Goal: Task Accomplishment & Management: Use online tool/utility

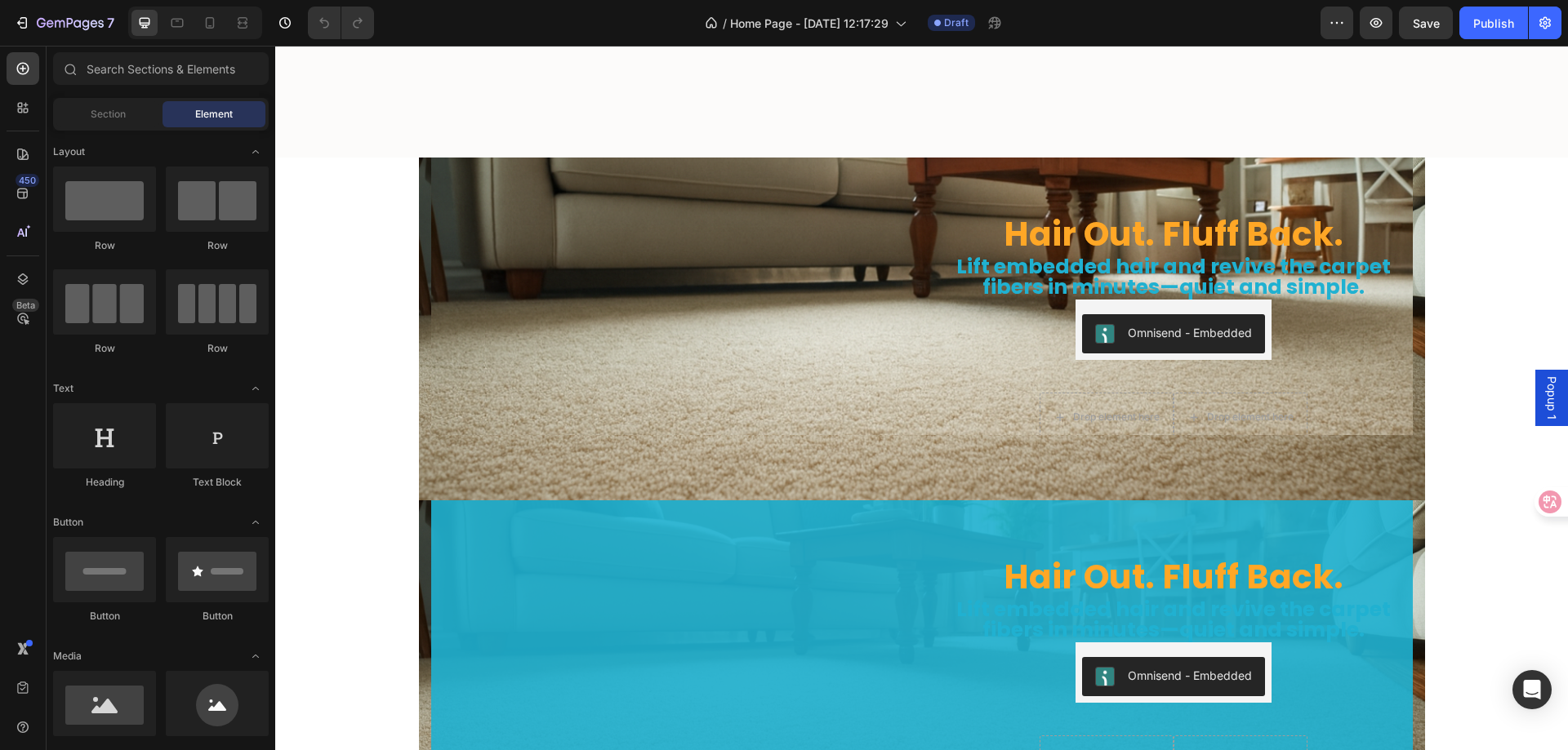
scroll to position [4980, 0]
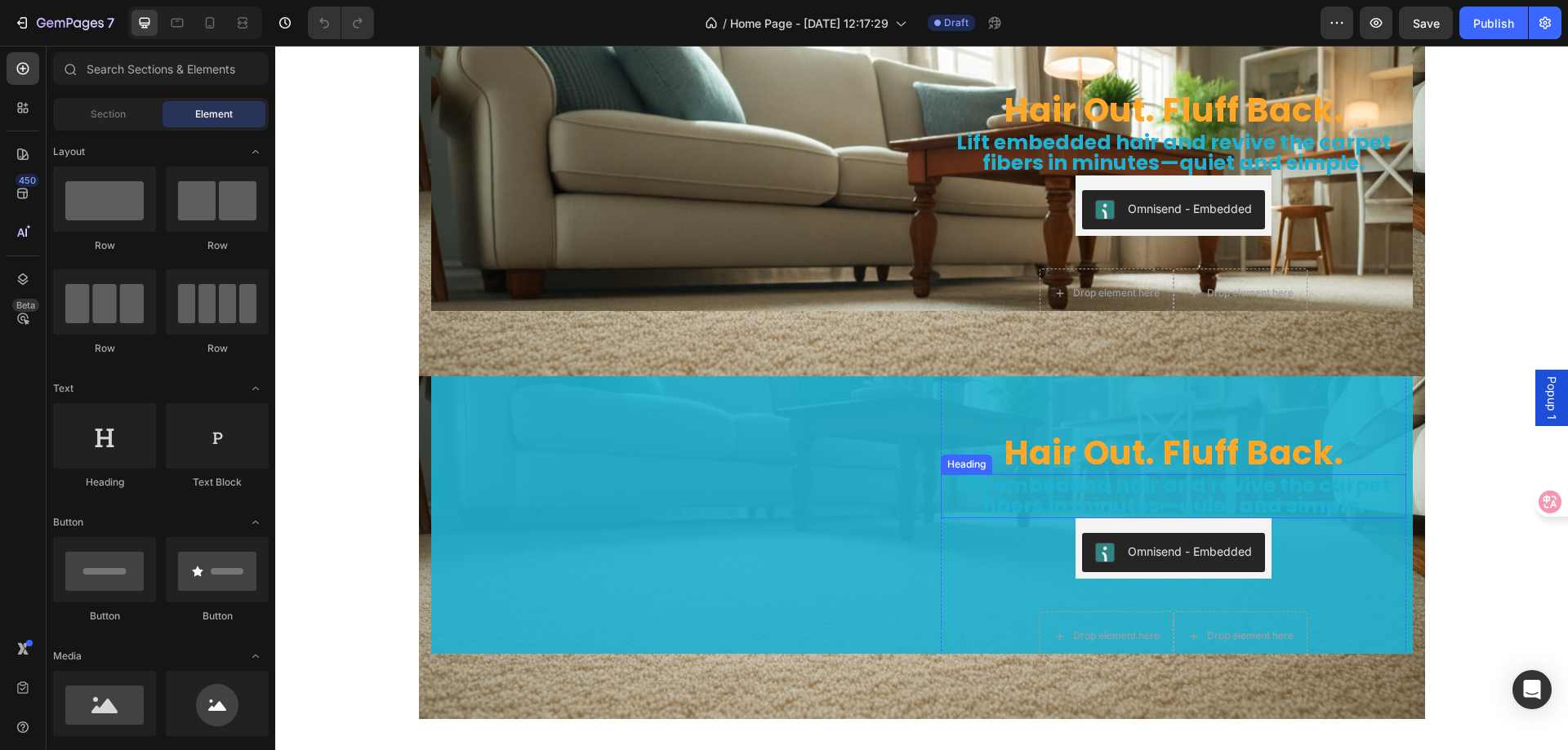
click at [987, 471] on span "Lift embedded hair and revive the carpet fibers in minutes—quiet and simple." at bounding box center [1173, 496] width 435 height 49
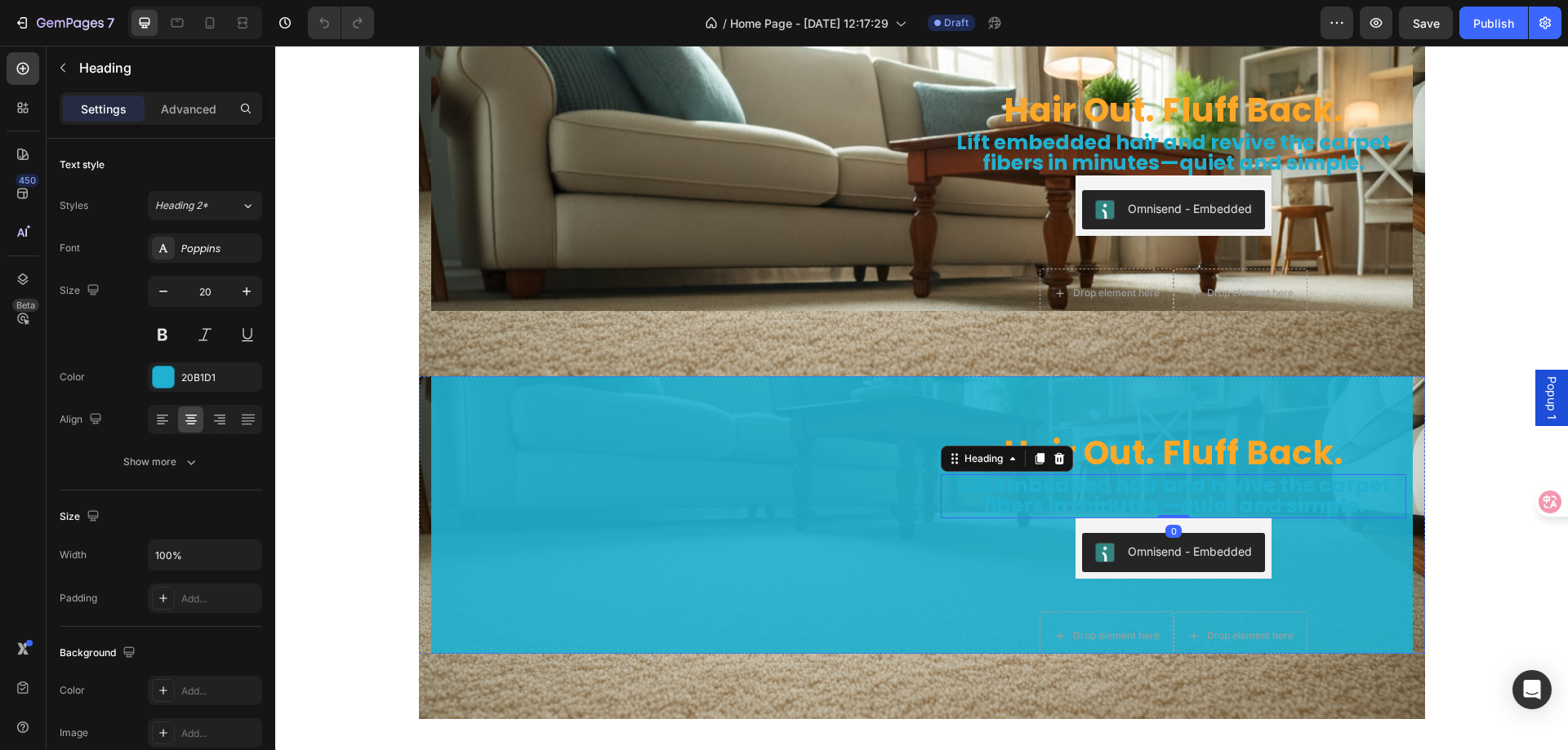
click at [850, 349] on img at bounding box center [670, 349] width 478 height 0
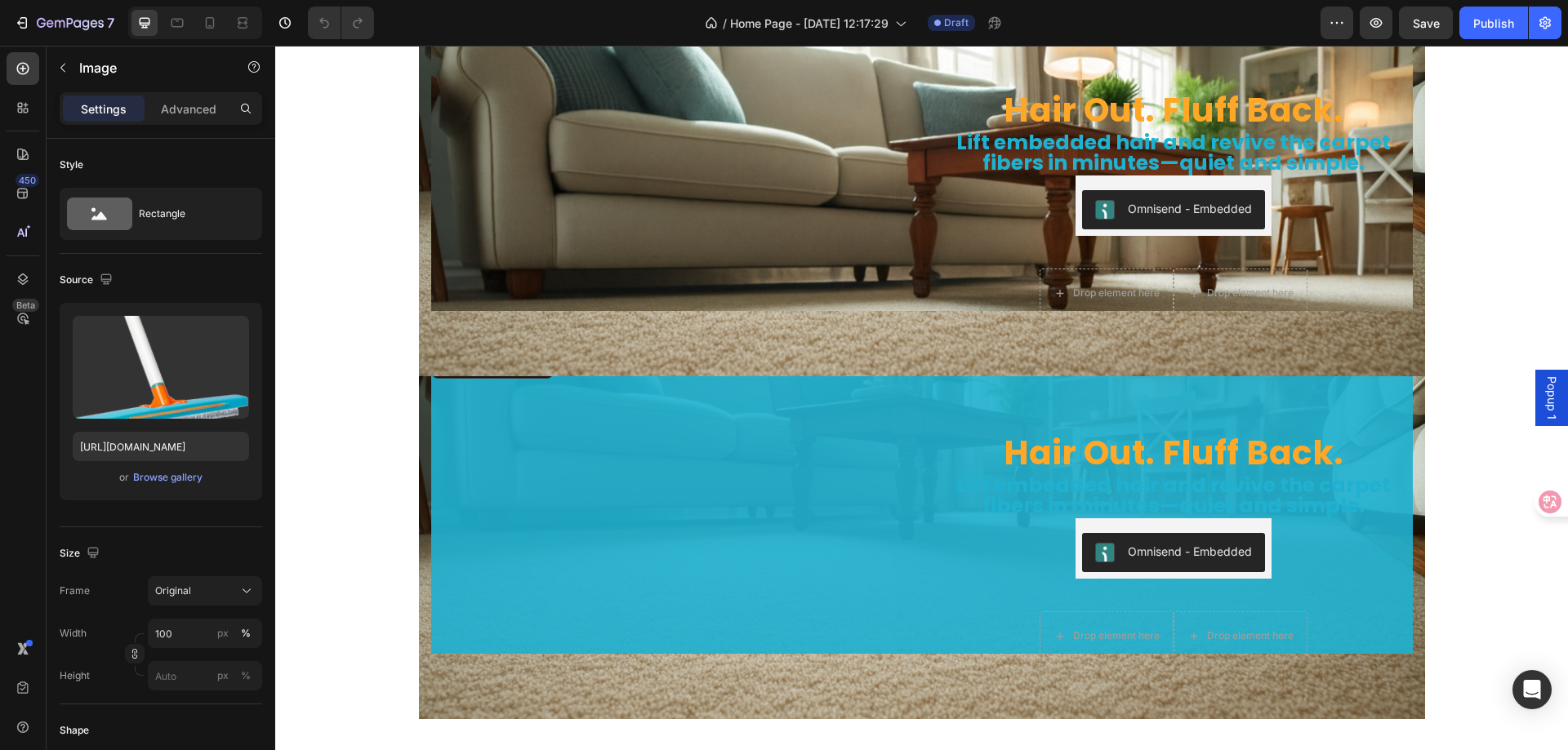
click at [449, 349] on img at bounding box center [670, 349] width 478 height 0
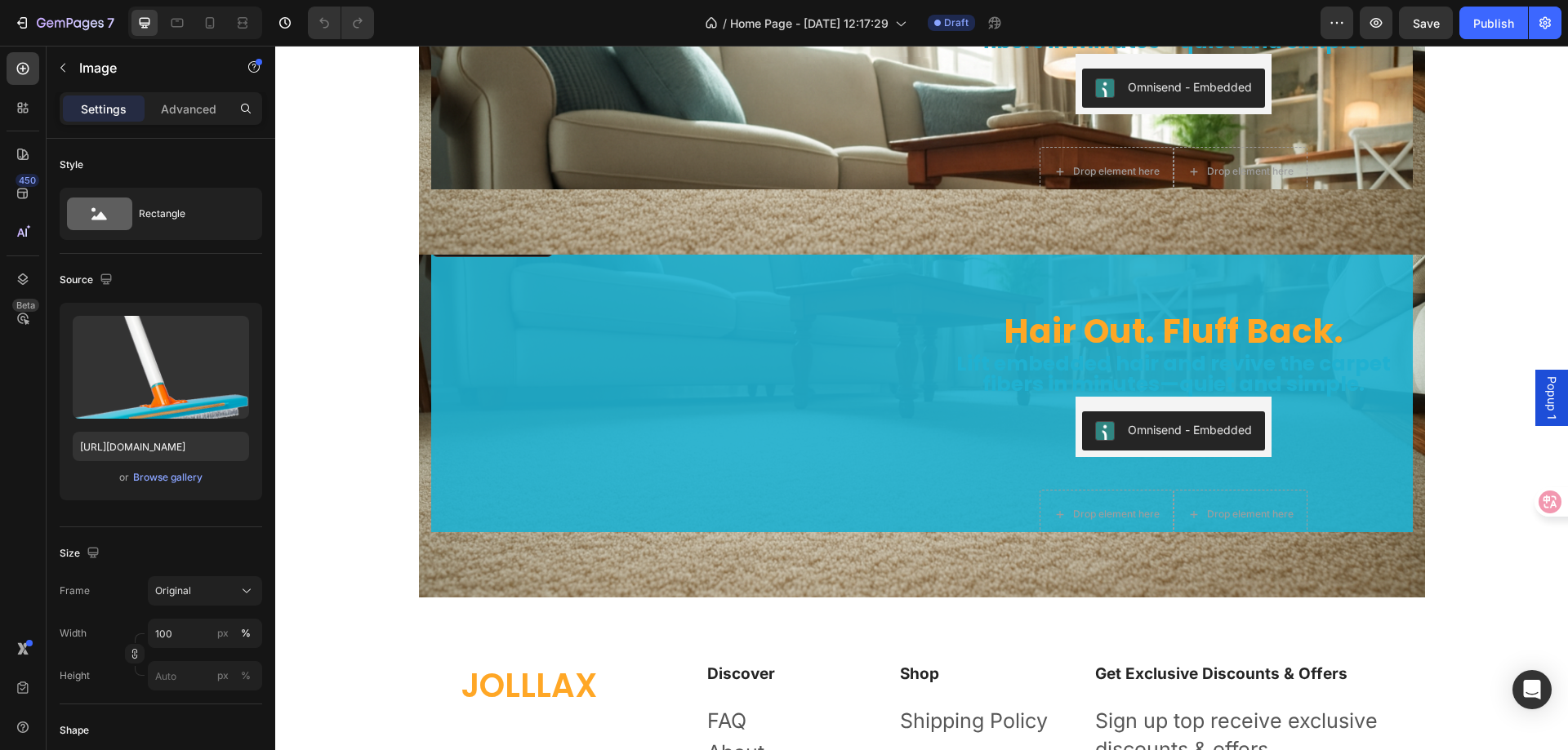
scroll to position [5061, 0]
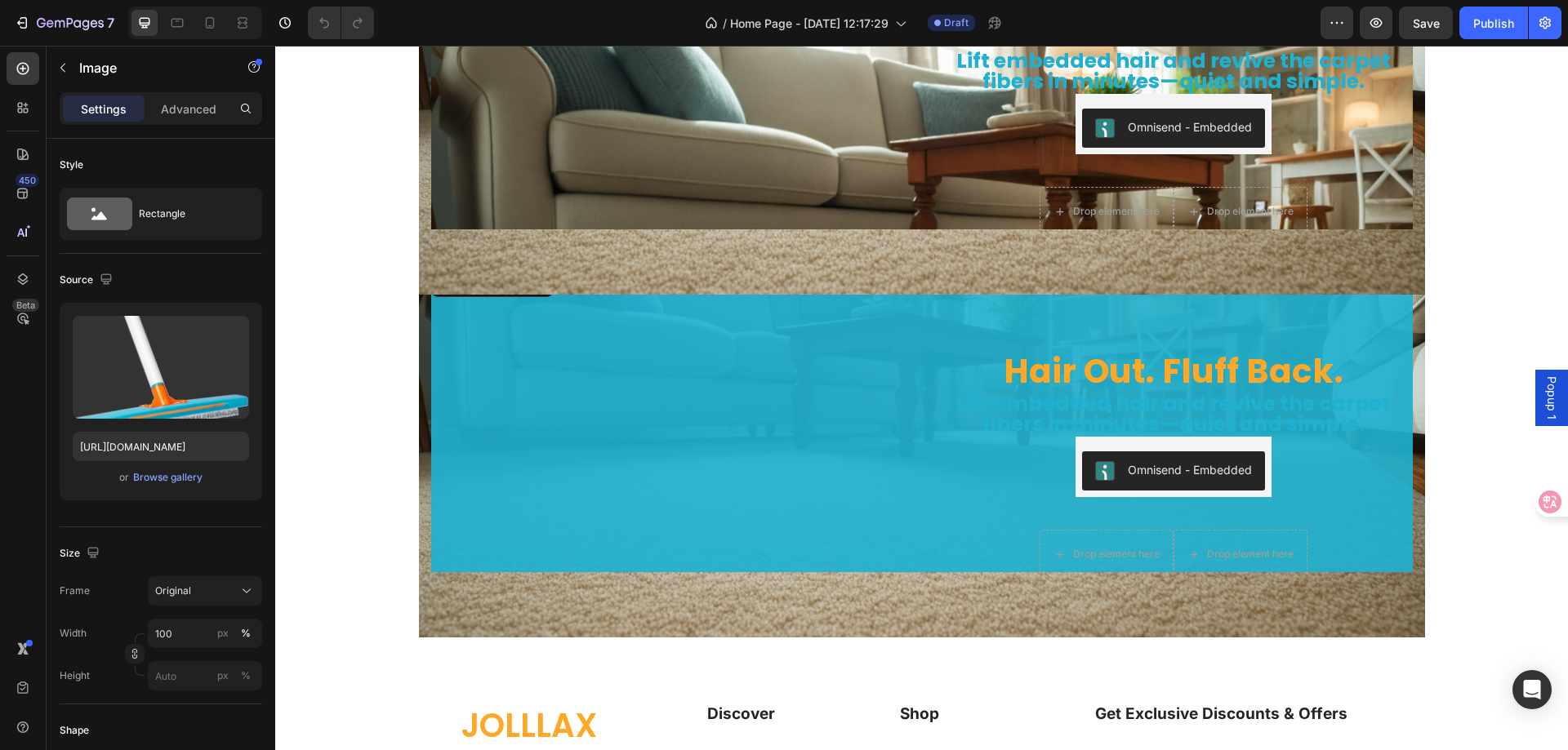
click at [431, 268] on img at bounding box center [670, 268] width 478 height 0
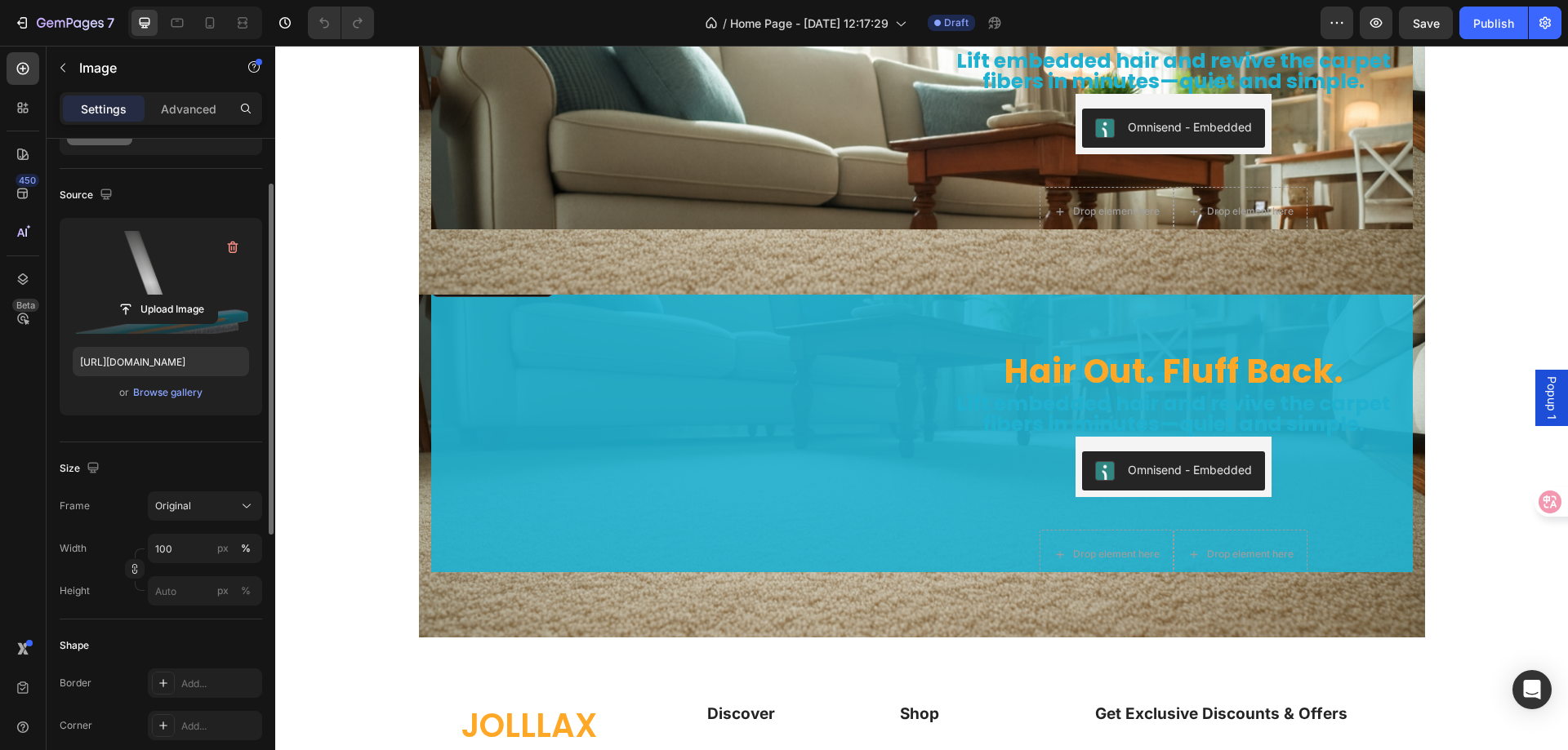
scroll to position [0, 0]
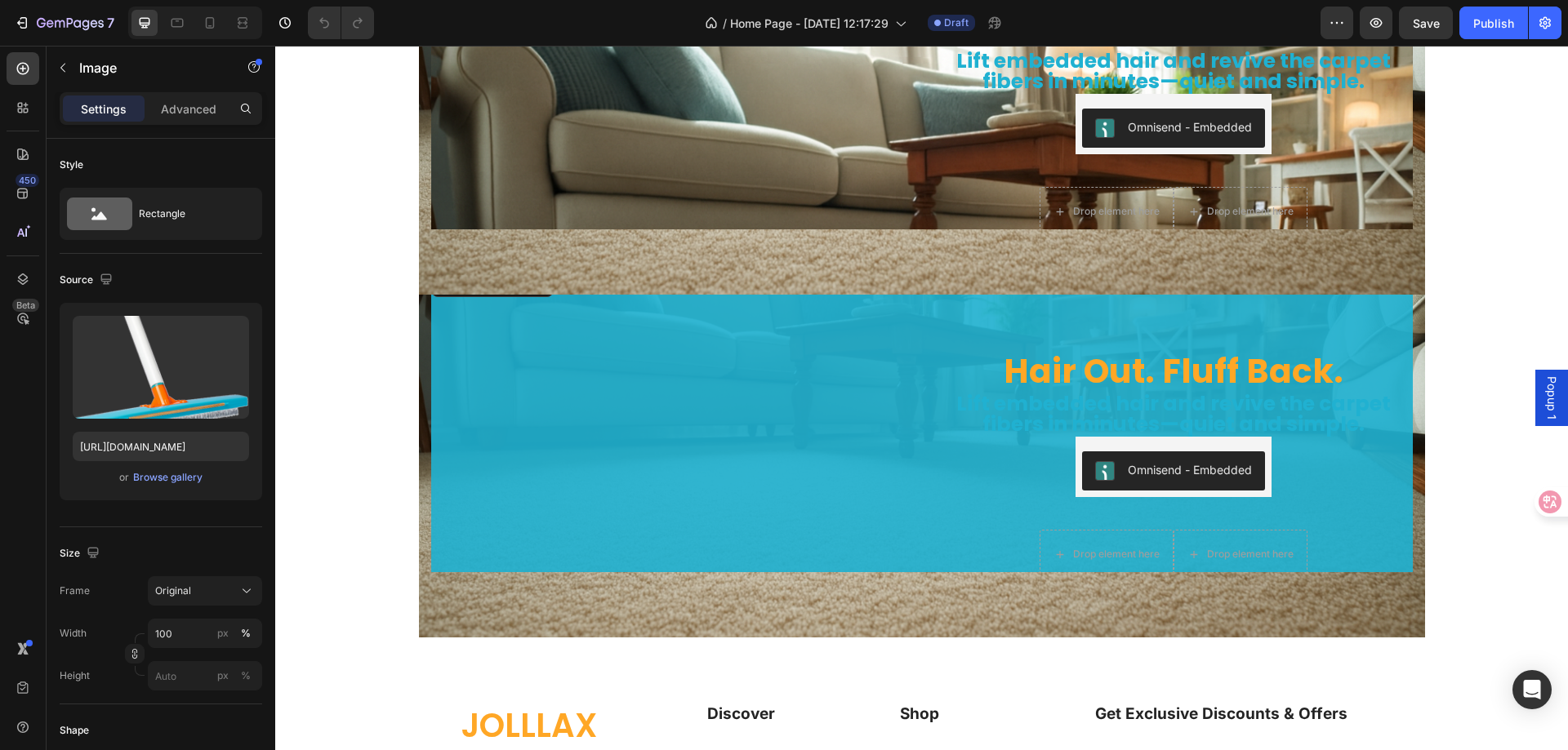
click at [431, 268] on img at bounding box center [670, 268] width 478 height 0
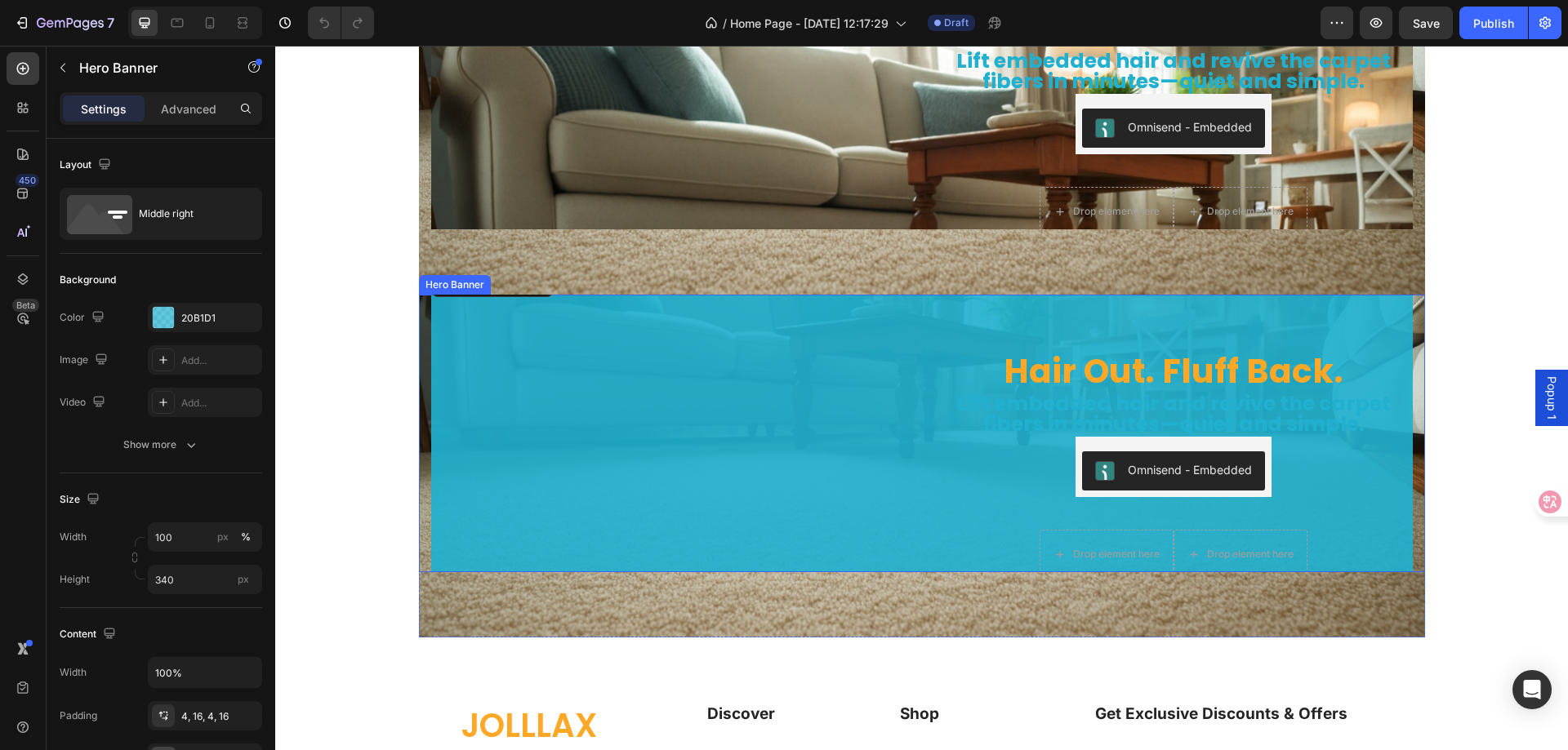
click at [419, 300] on div "Hair Out. Fluff Back. Heading Lift embedded hair and revive the carpet fibers i…" at bounding box center [922, 434] width 1006 height 277
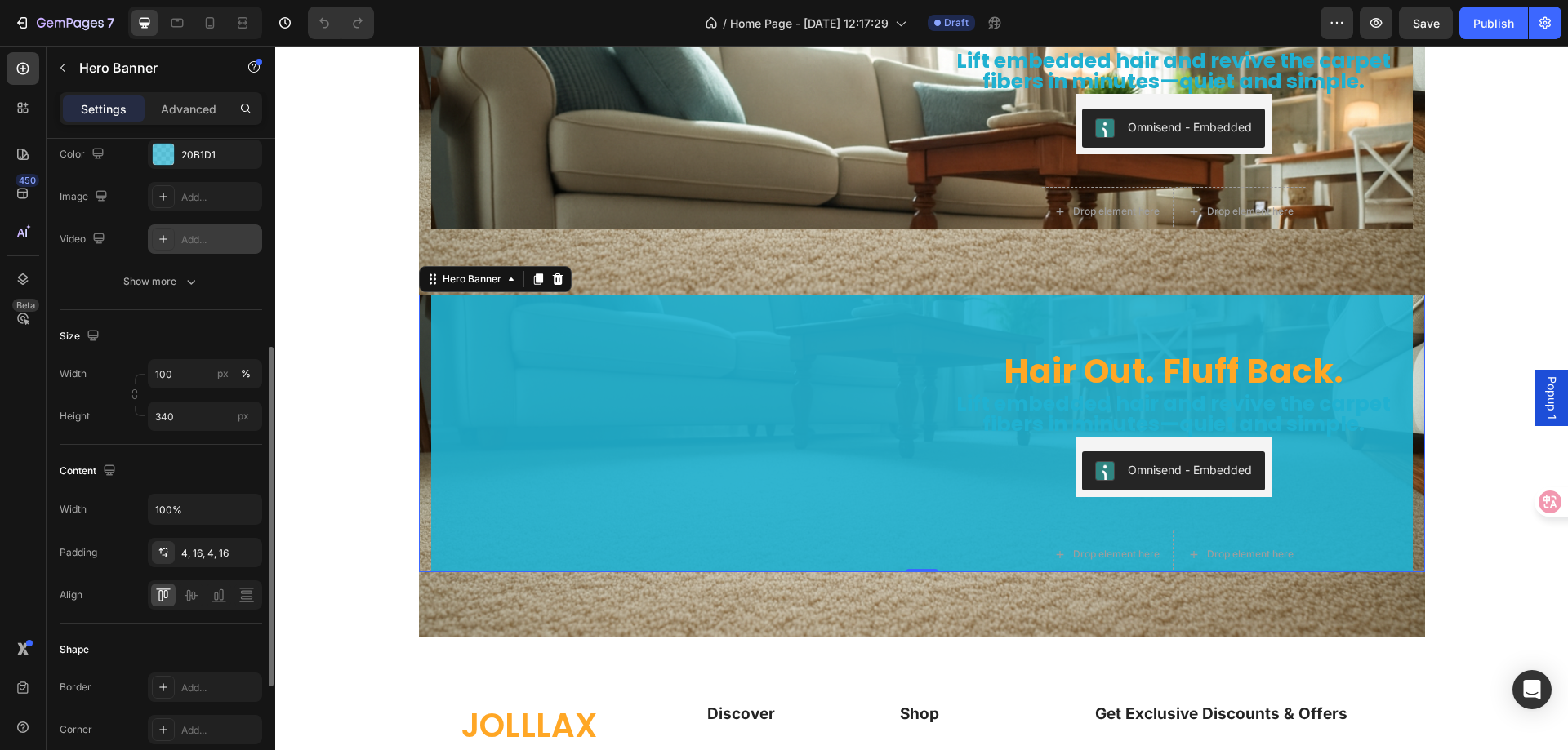
scroll to position [245, 0]
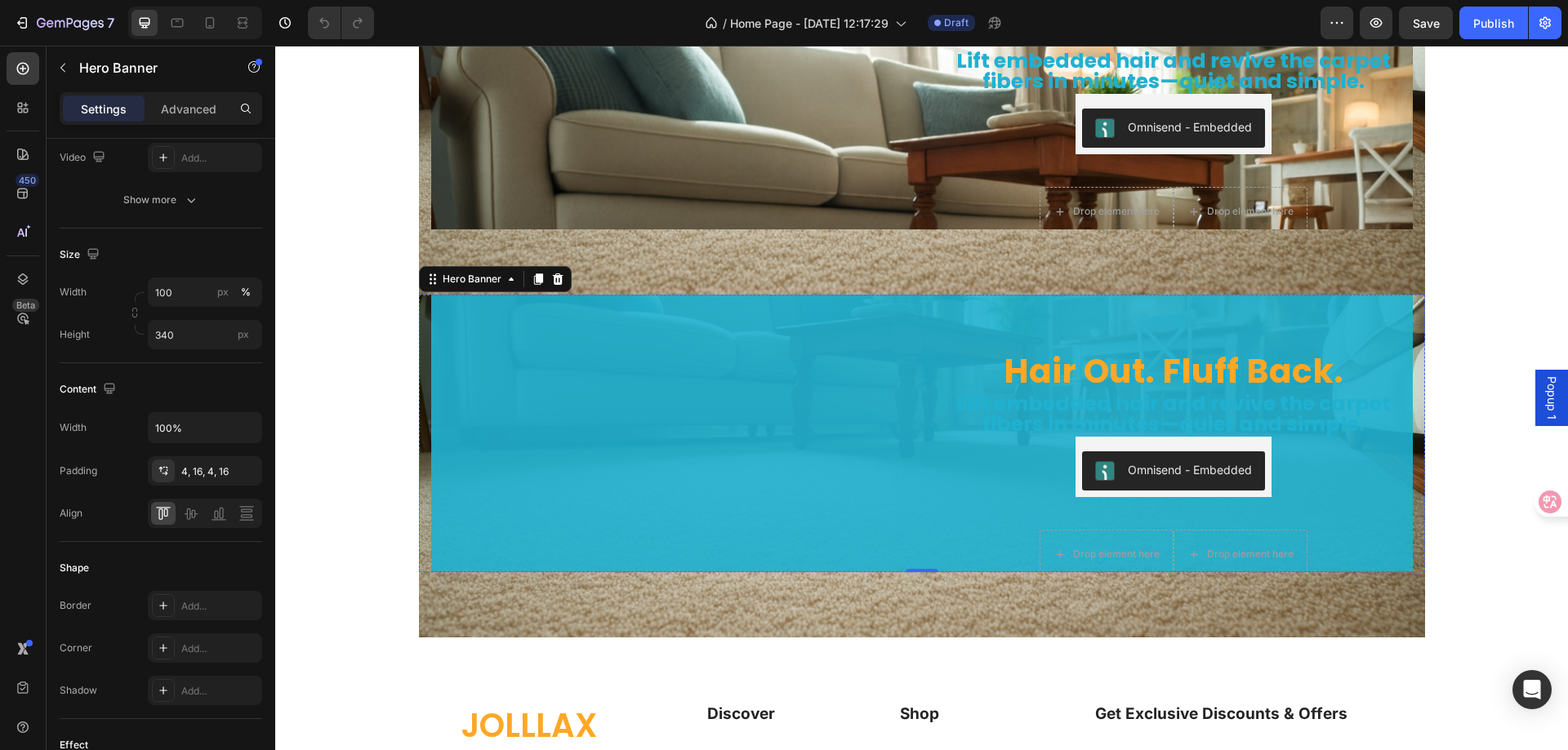
click at [659, 268] on img at bounding box center [670, 268] width 478 height 0
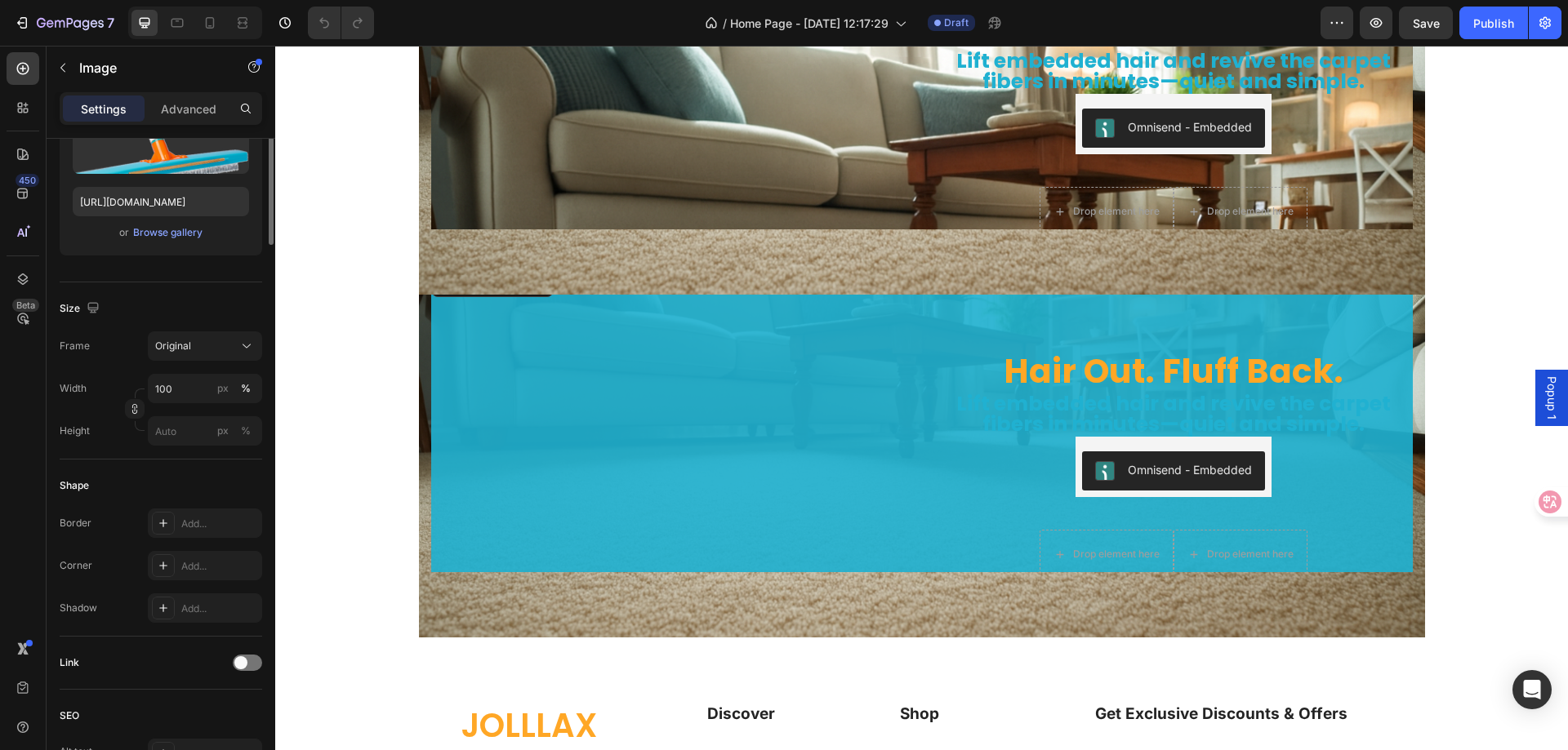
scroll to position [0, 0]
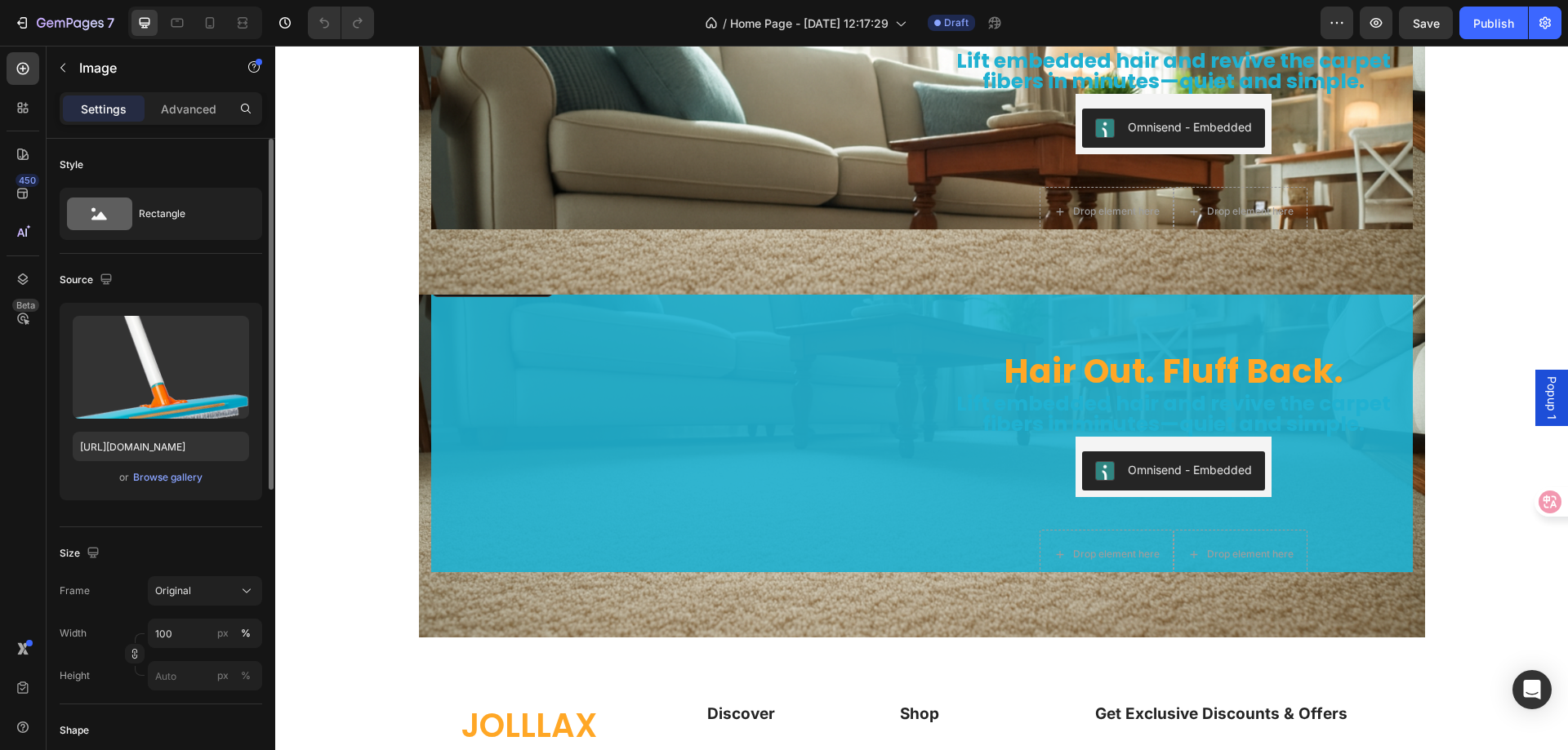
click at [630, 268] on img at bounding box center [670, 268] width 478 height 0
click at [591, 268] on img at bounding box center [670, 268] width 478 height 0
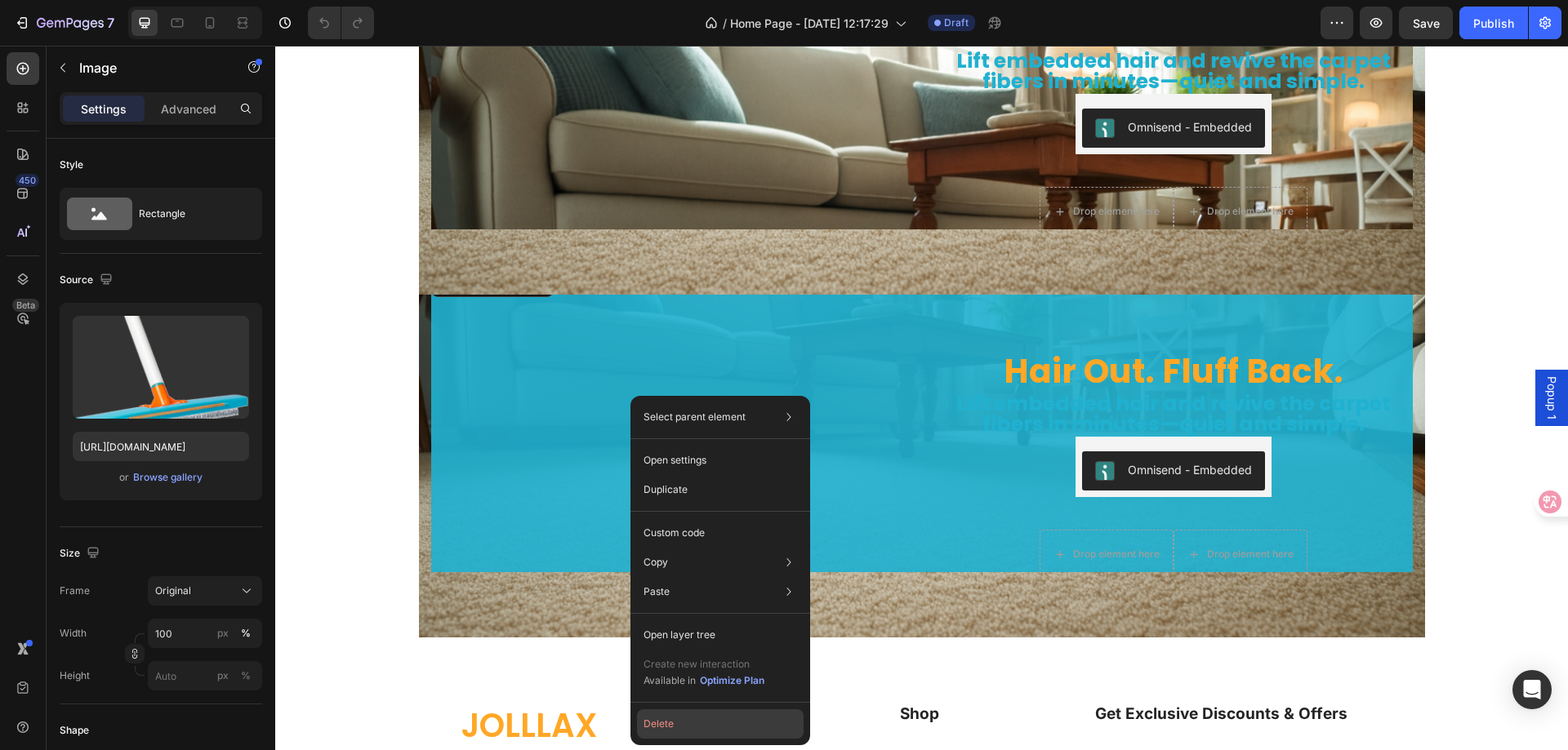
click at [682, 723] on button "Delete" at bounding box center [721, 724] width 167 height 30
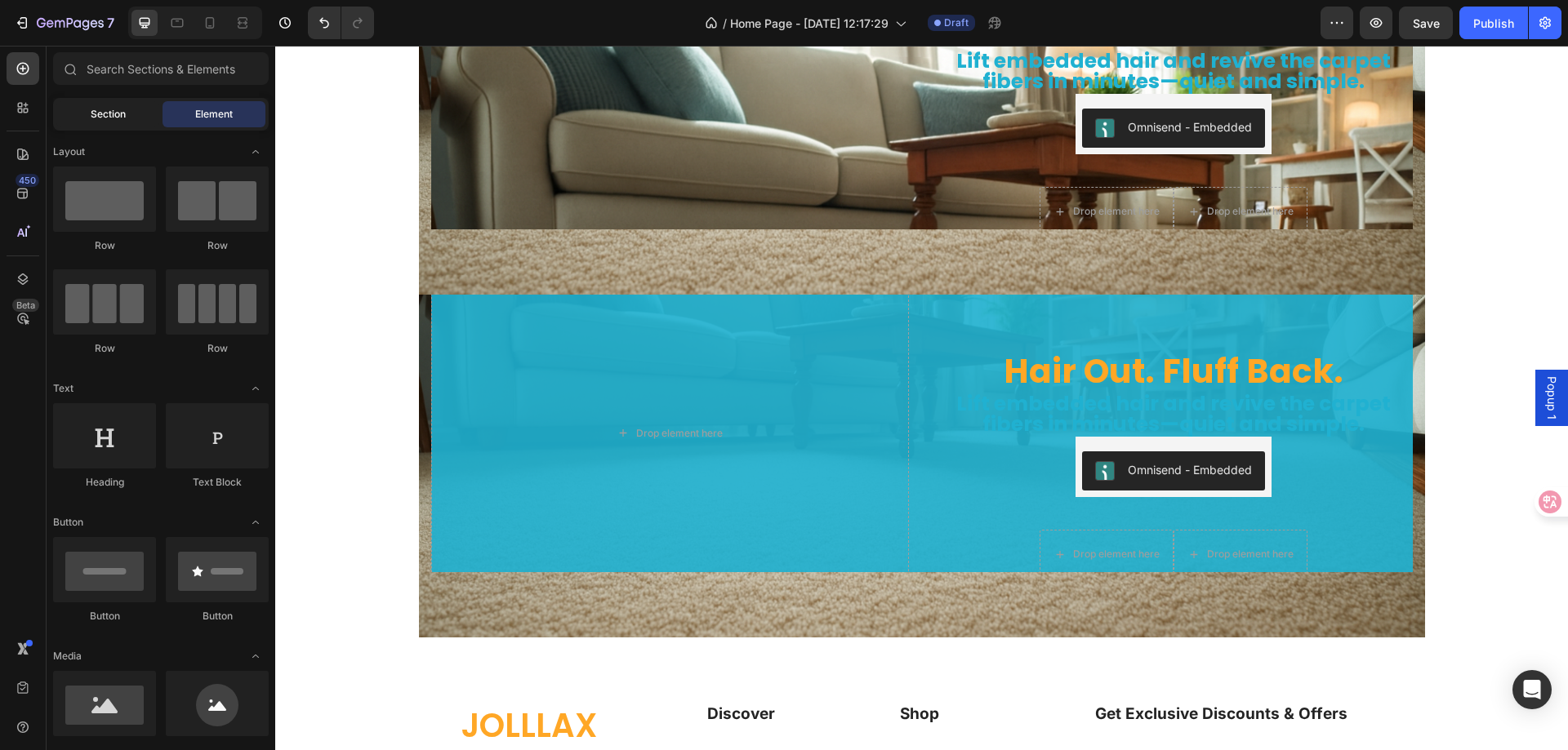
click at [96, 120] on span "Section" at bounding box center [108, 114] width 35 height 14
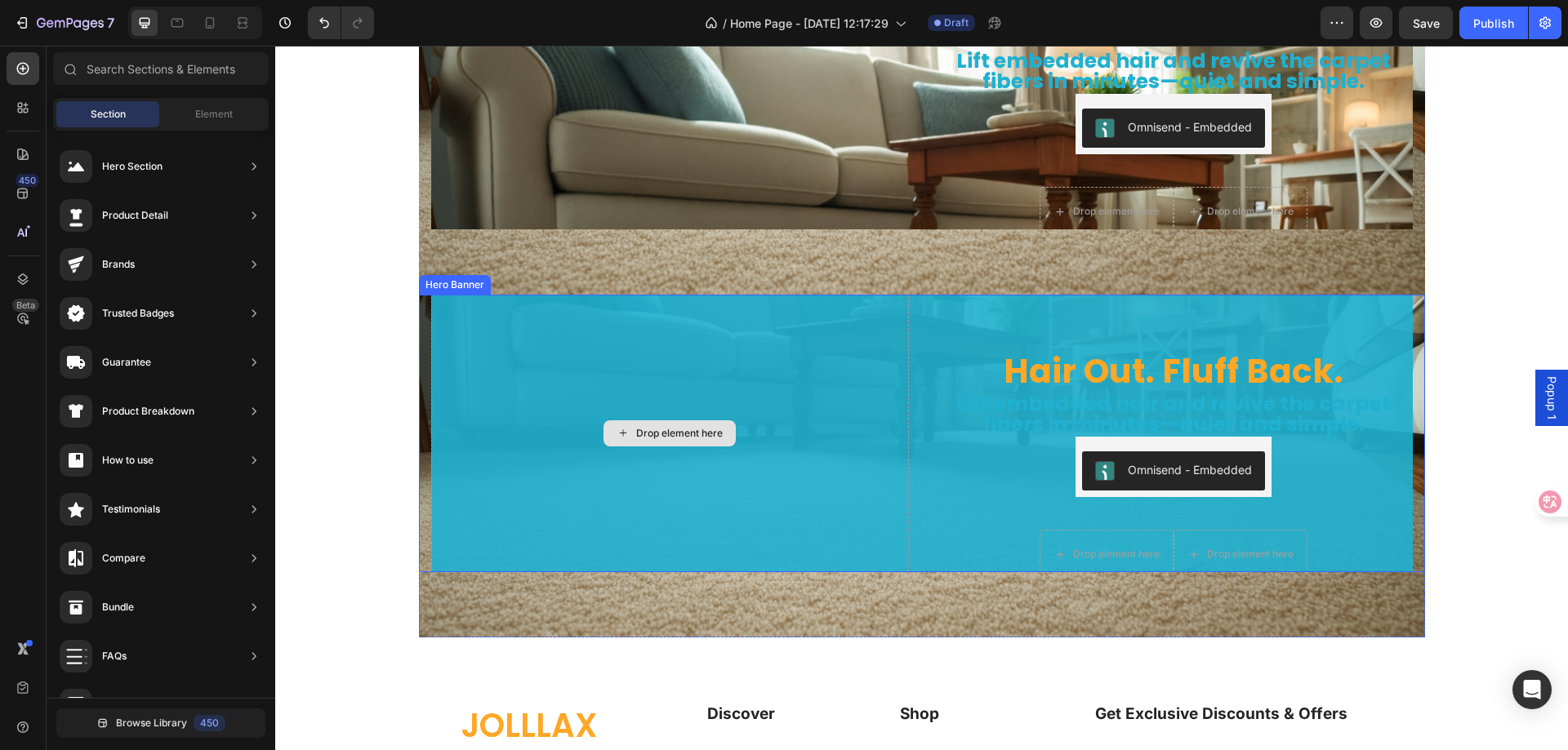
click at [595, 349] on div "Drop element here" at bounding box center [670, 433] width 478 height 331
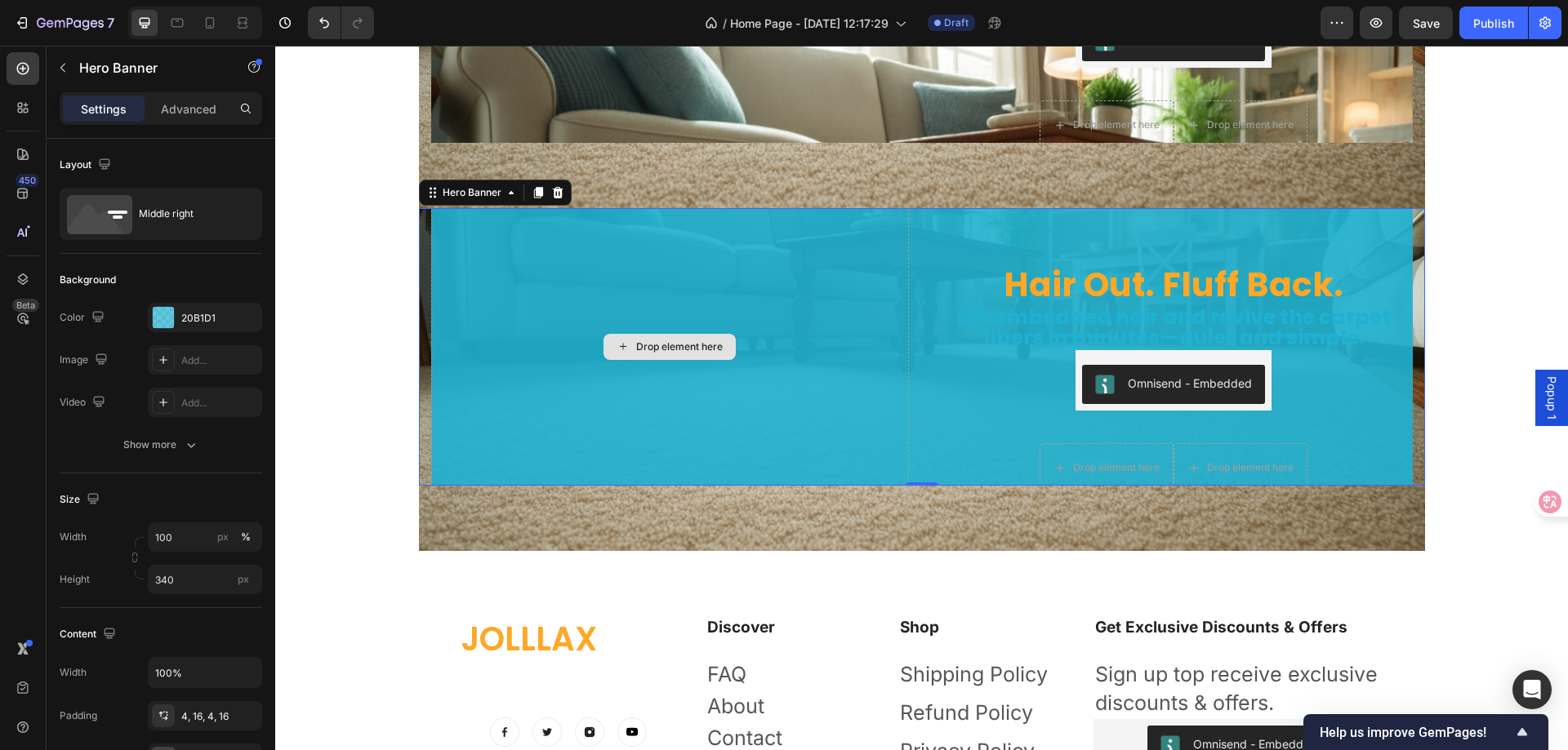
scroll to position [5143, 0]
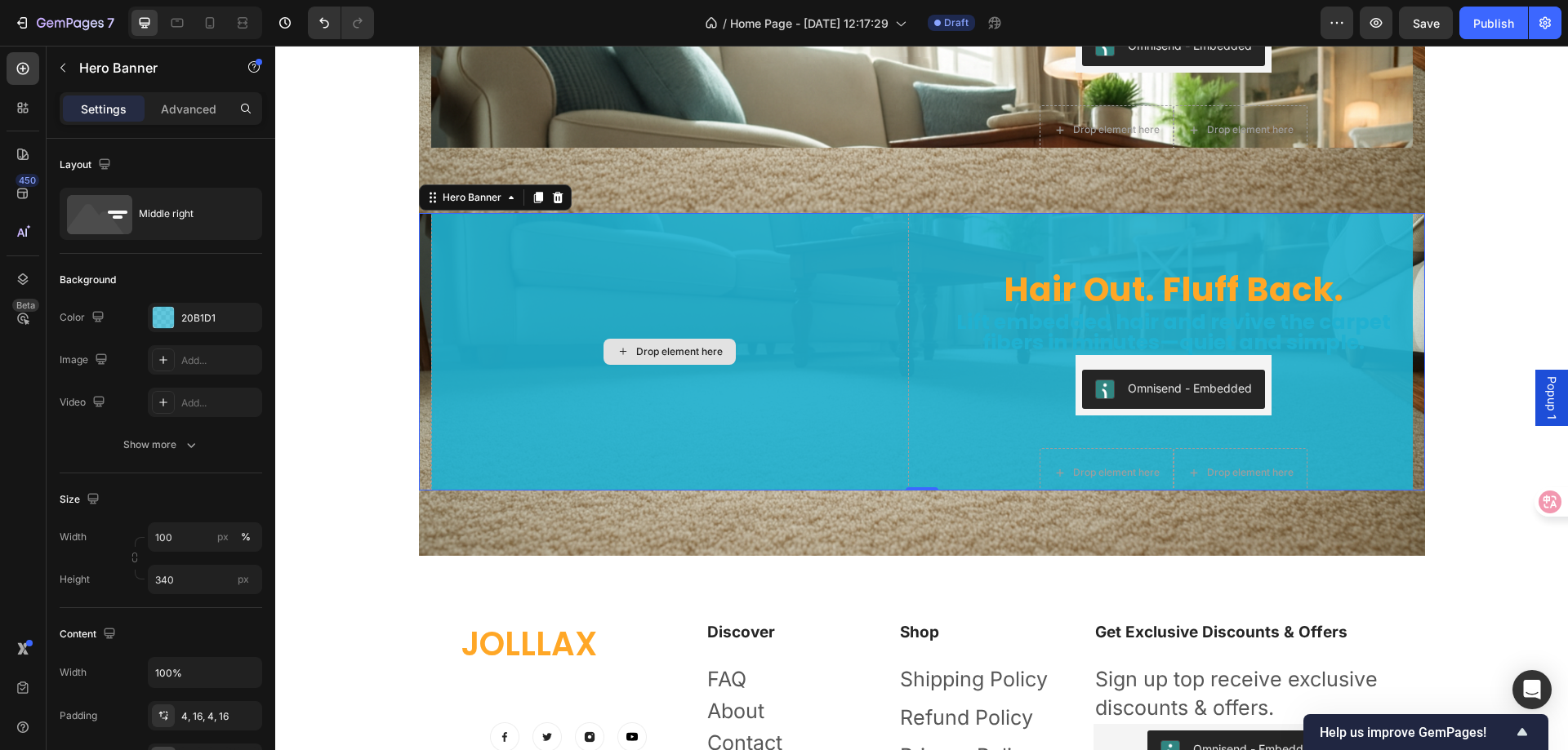
click at [503, 239] on div "Drop element here" at bounding box center [670, 351] width 478 height 331
click at [460, 200] on div "Hero Banner" at bounding box center [472, 197] width 66 height 14
click at [449, 235] on div "Drop element here" at bounding box center [670, 351] width 478 height 331
click at [459, 236] on div "Drop element here" at bounding box center [670, 351] width 478 height 331
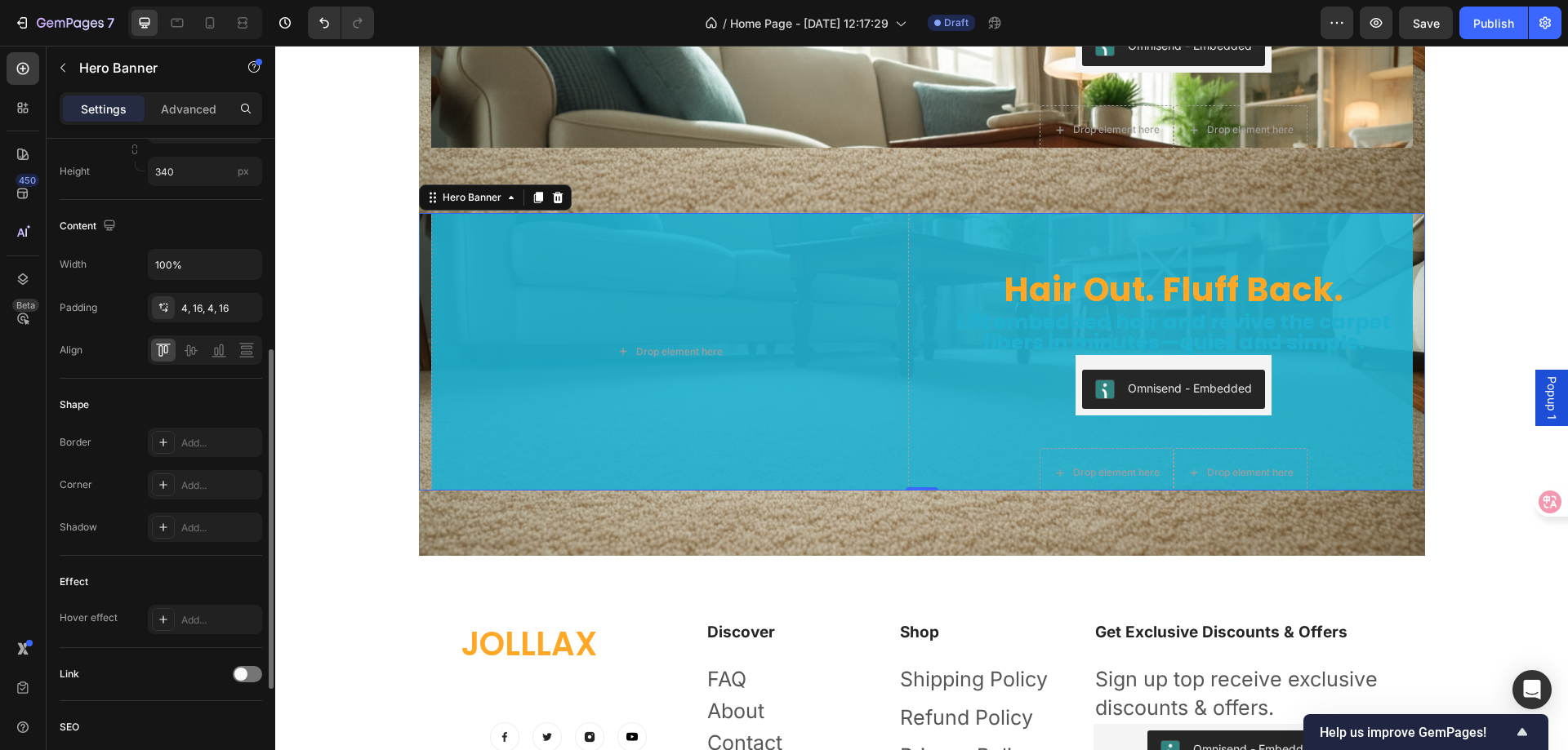
scroll to position [615, 0]
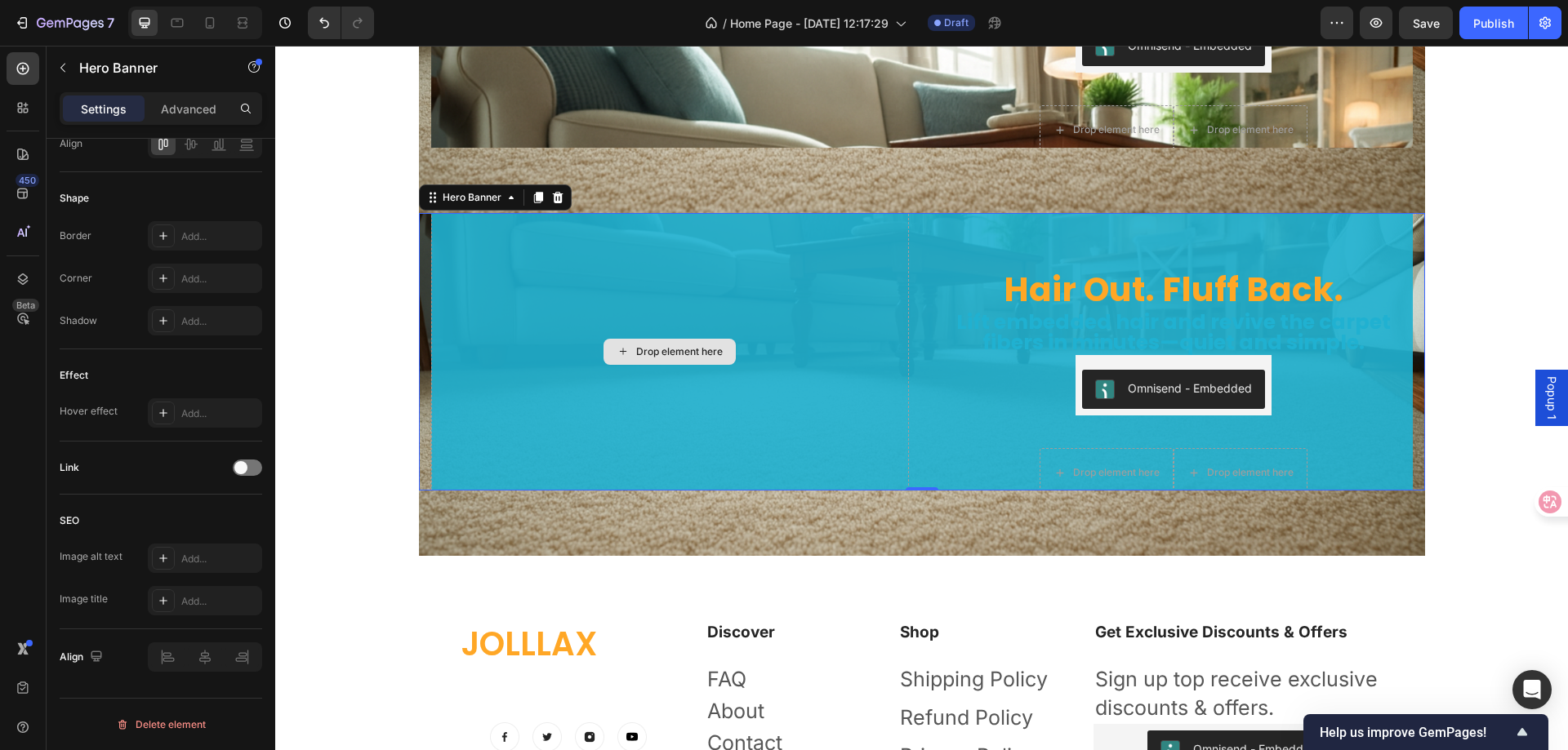
click at [482, 268] on div "Drop element here" at bounding box center [670, 351] width 478 height 331
click at [487, 241] on div "Drop element here" at bounding box center [670, 351] width 478 height 331
click at [174, 101] on p "Advanced" at bounding box center [188, 109] width 55 height 17
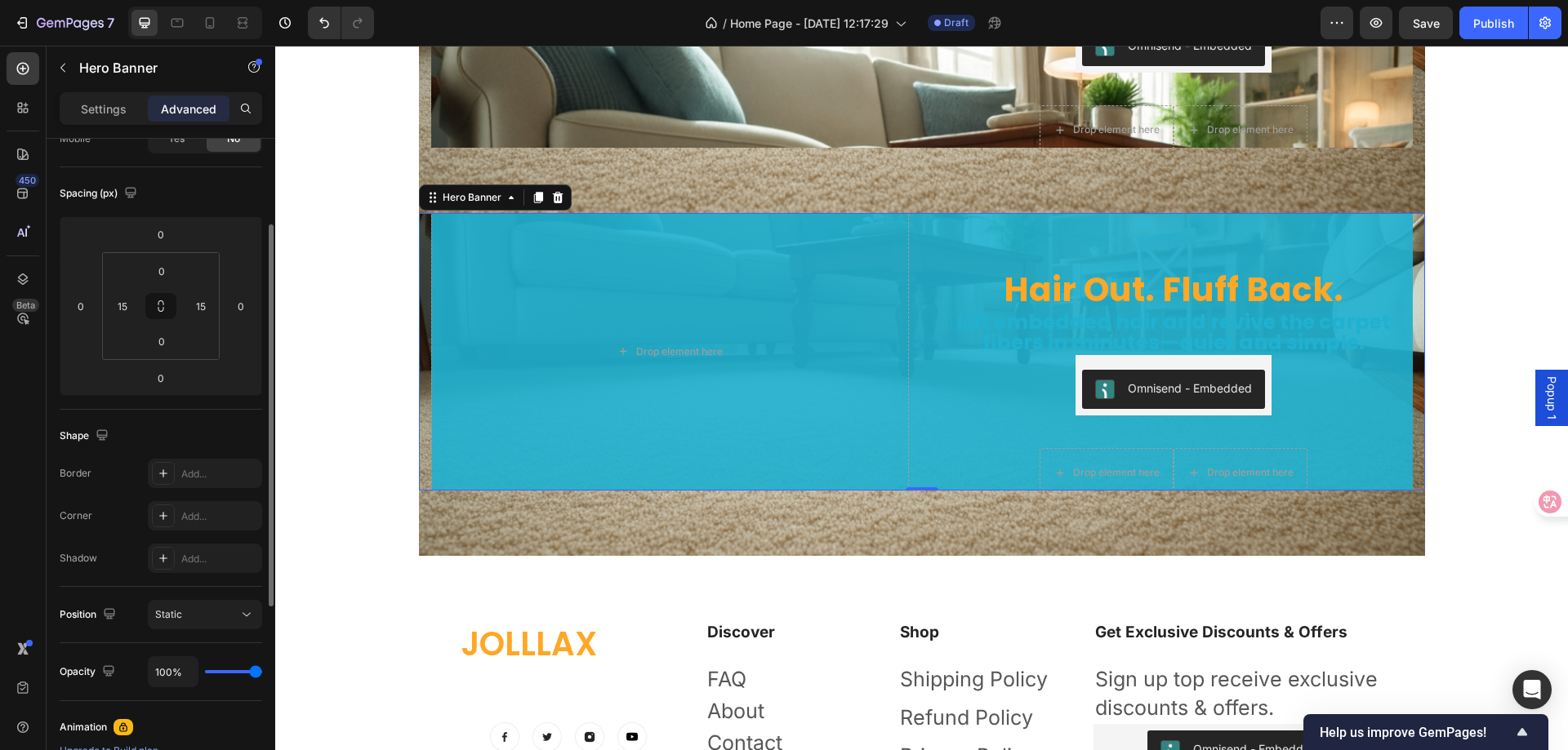
scroll to position [0, 0]
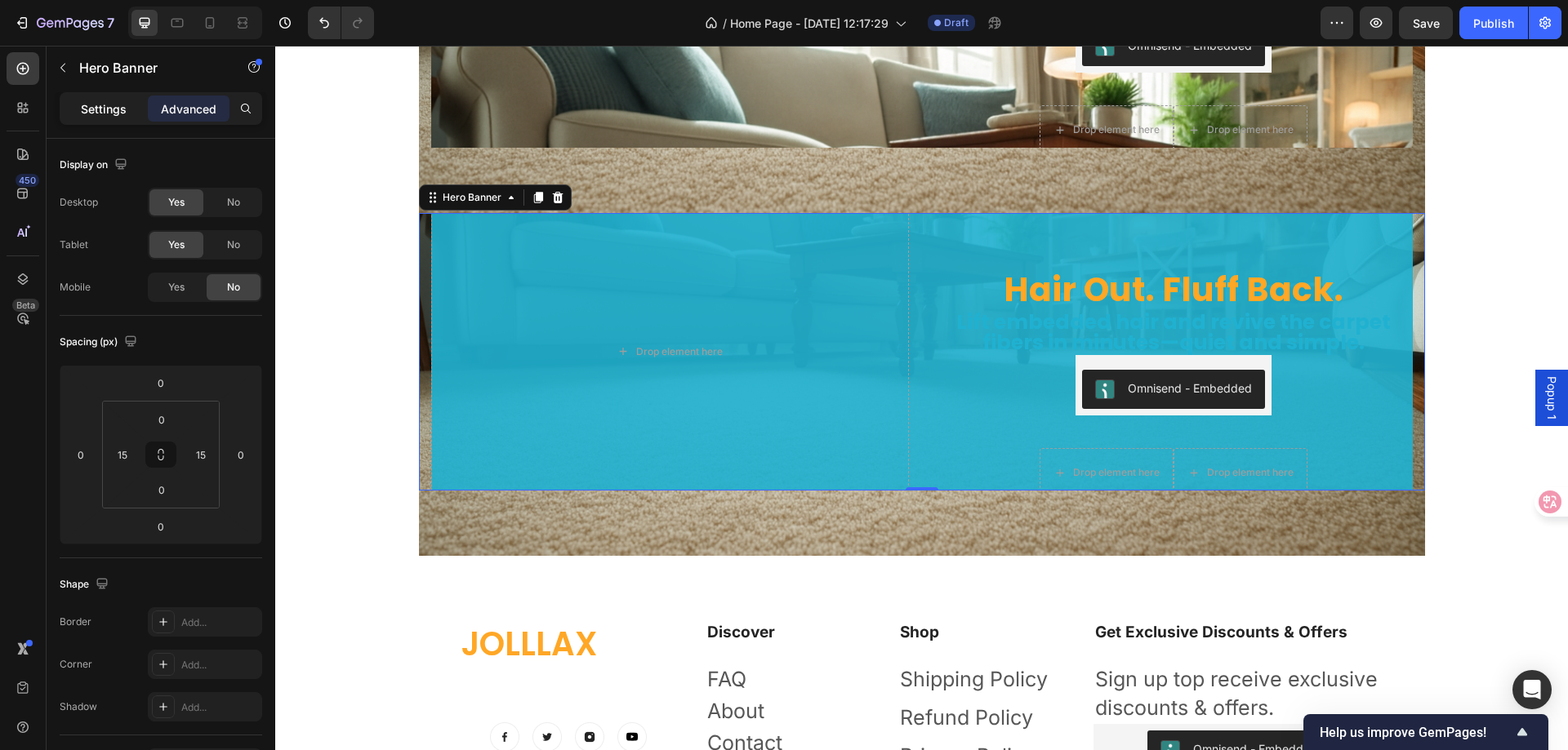
click at [117, 103] on p "Settings" at bounding box center [104, 109] width 46 height 17
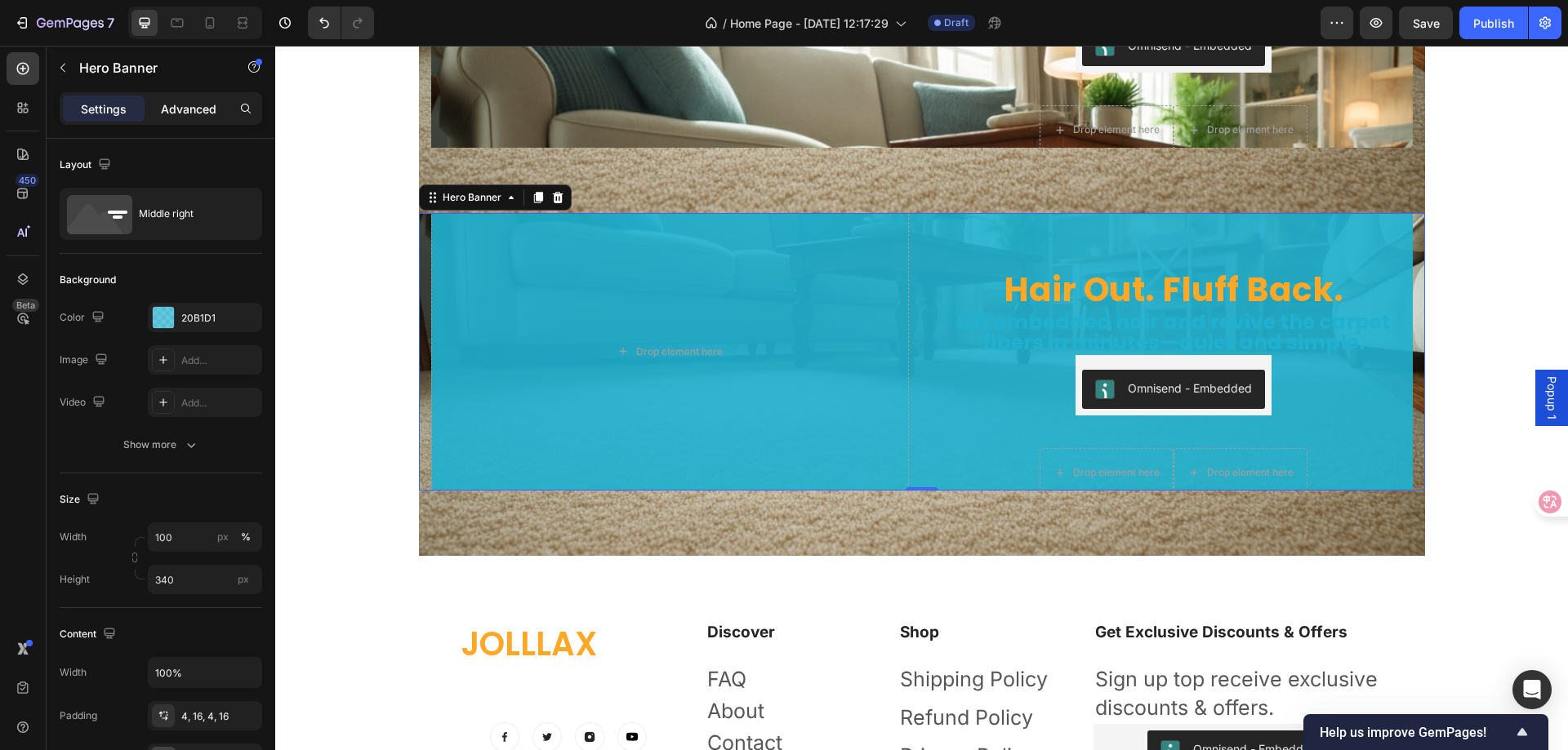
click at [188, 116] on div "Advanced" at bounding box center [189, 108] width 82 height 26
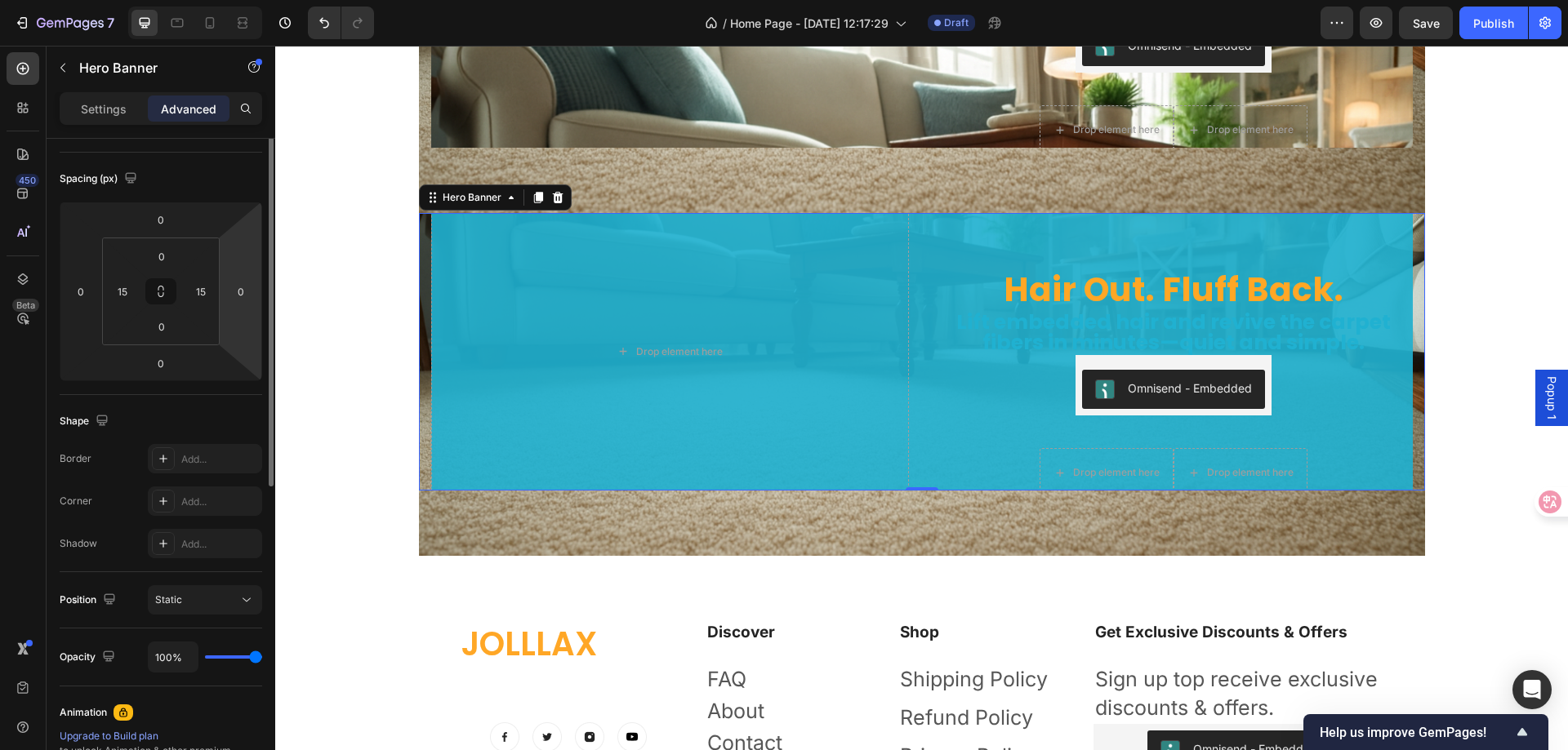
scroll to position [82, 0]
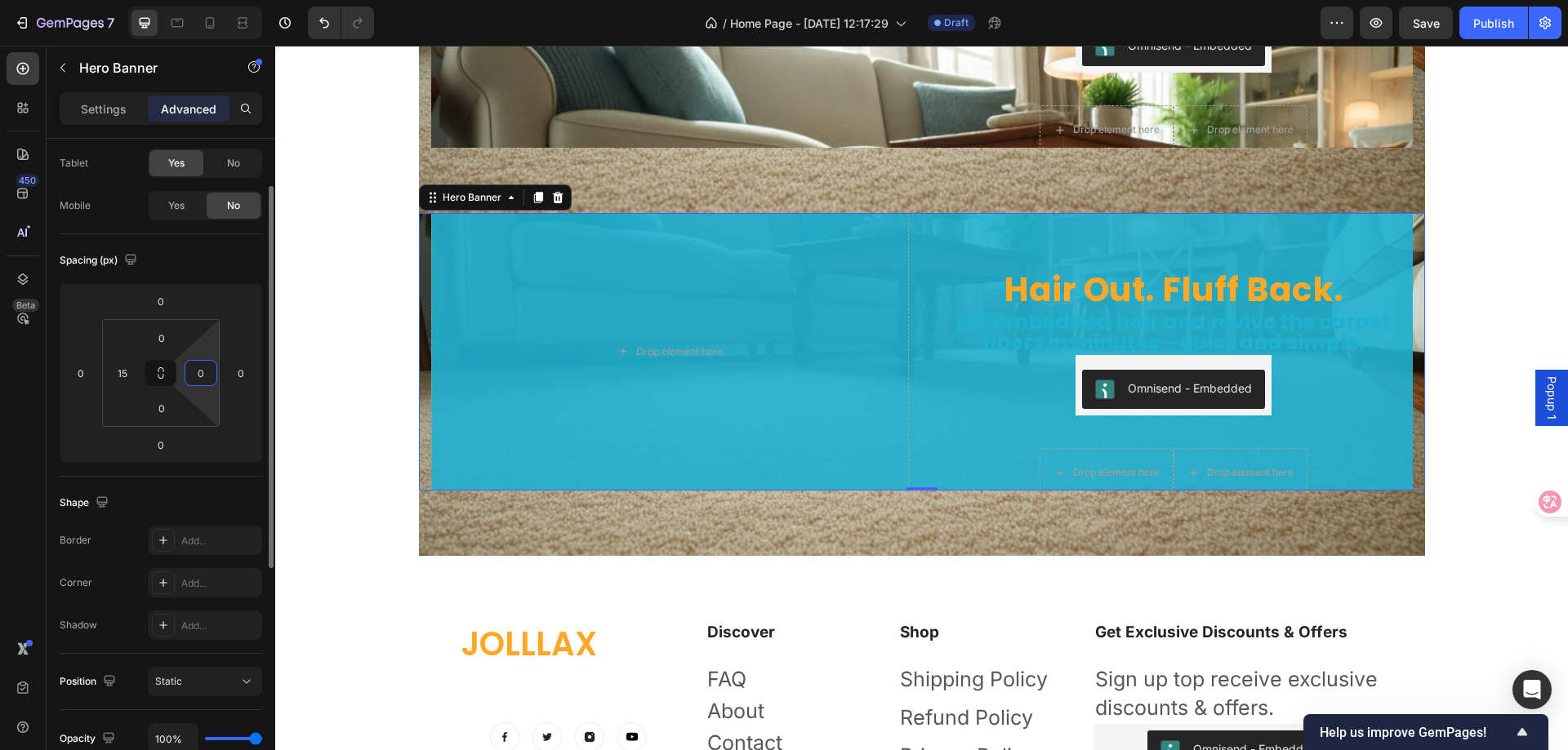
type input "0"
click at [228, 483] on div "Shape Border Add... Corner Add... Shadow Add..." at bounding box center [161, 565] width 202 height 177
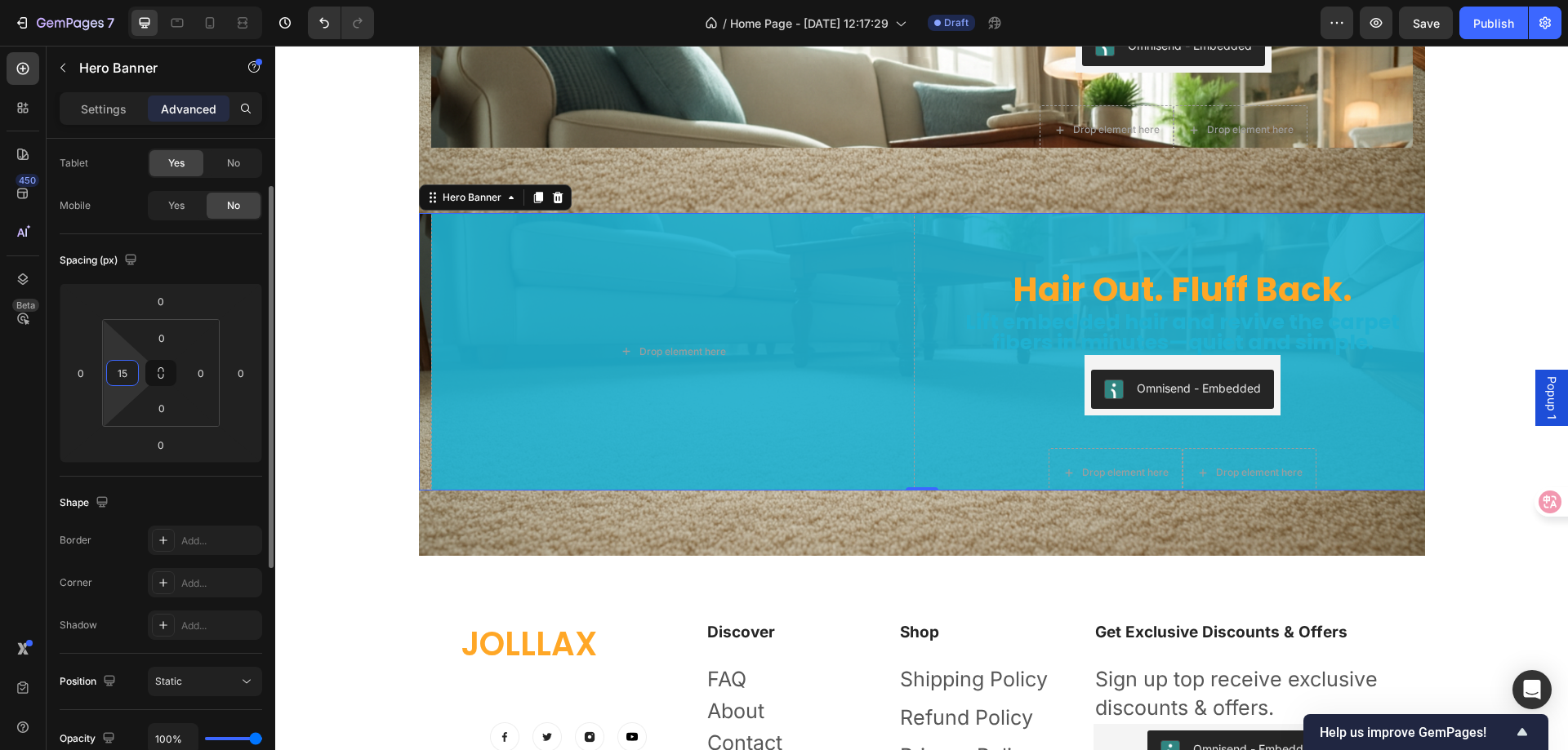
click at [123, 378] on input "15" at bounding box center [123, 372] width 25 height 25
type input "0"
click at [235, 499] on div "Shape" at bounding box center [161, 503] width 202 height 26
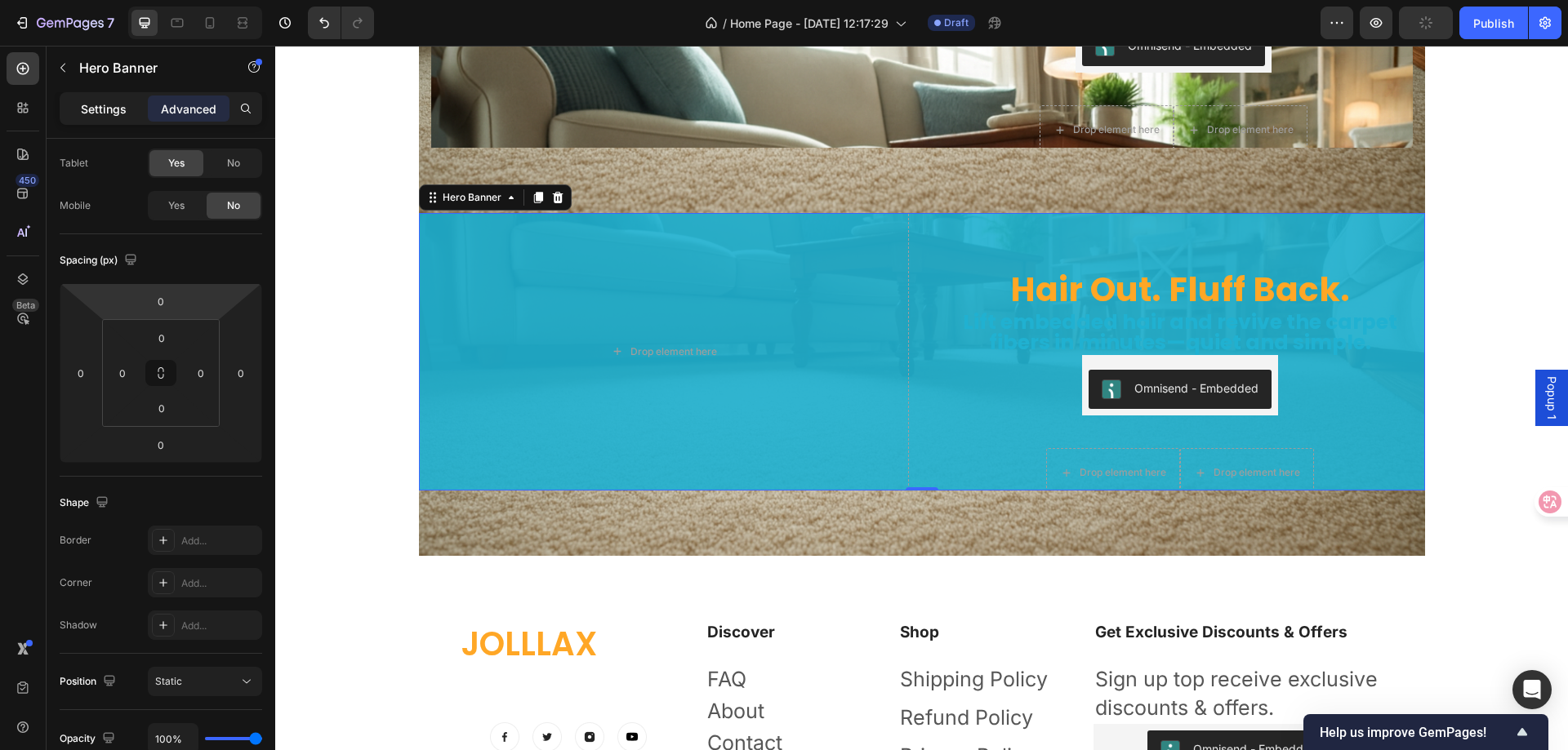
click at [95, 113] on p "Settings" at bounding box center [104, 109] width 46 height 17
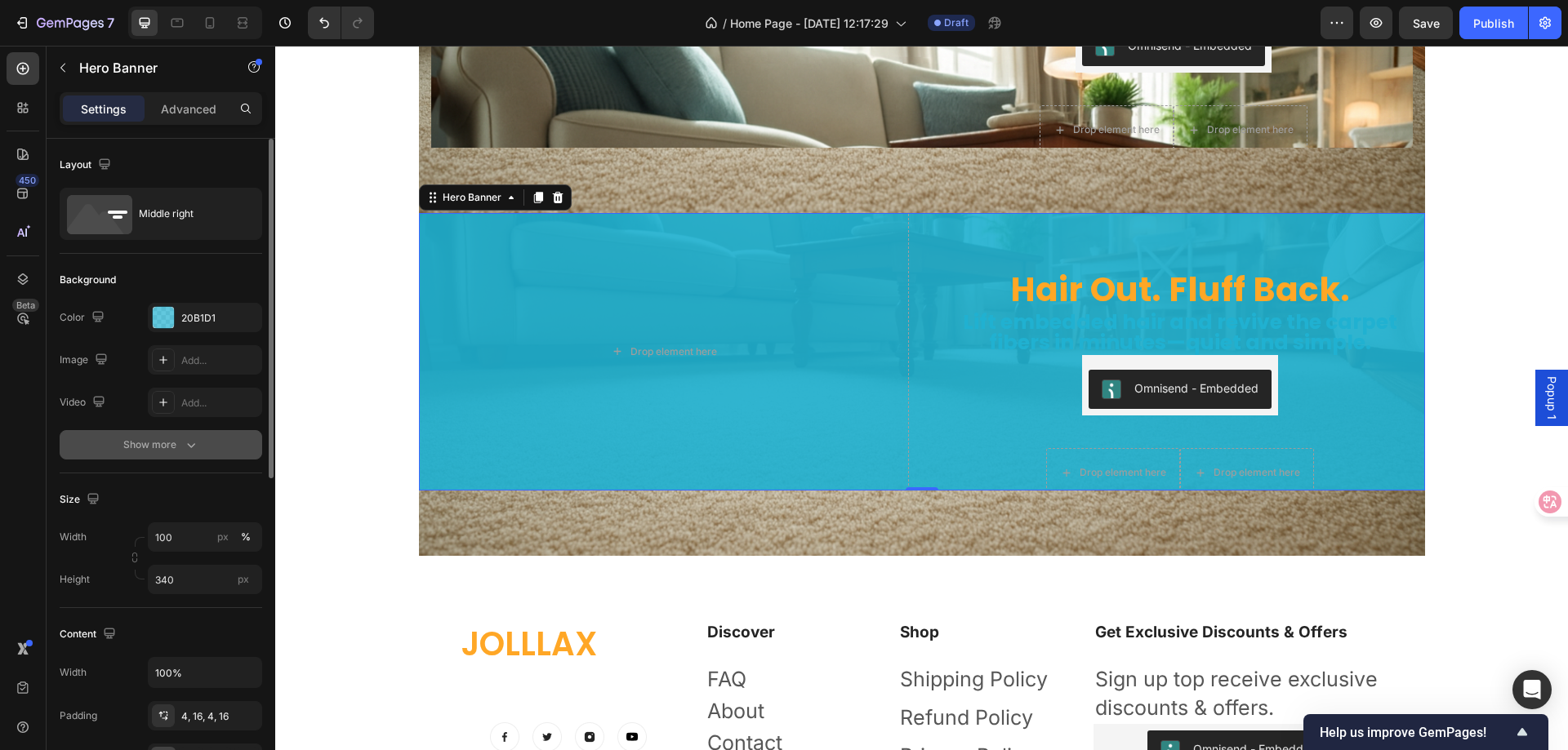
scroll to position [163, 0]
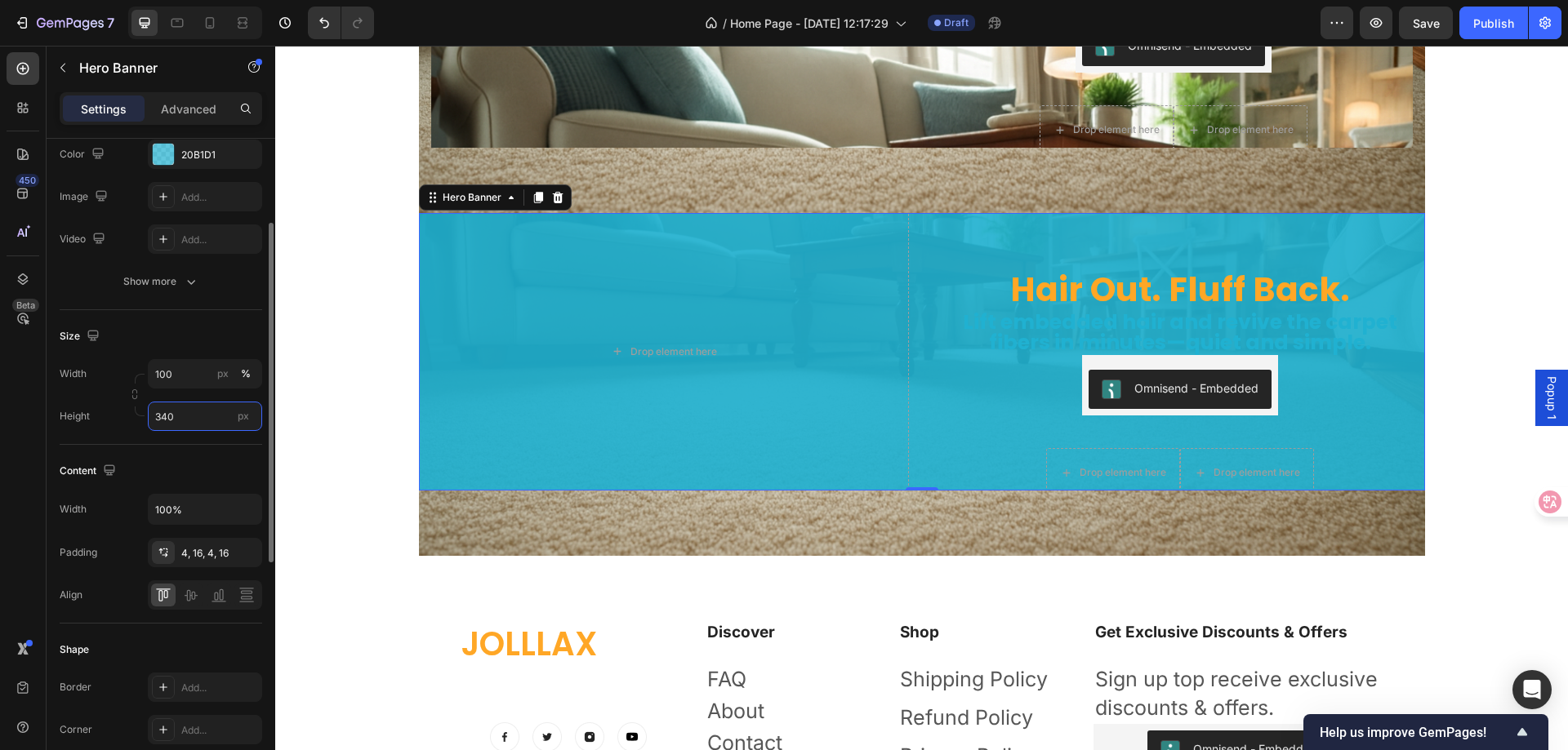
click at [192, 418] on input "340" at bounding box center [205, 416] width 114 height 30
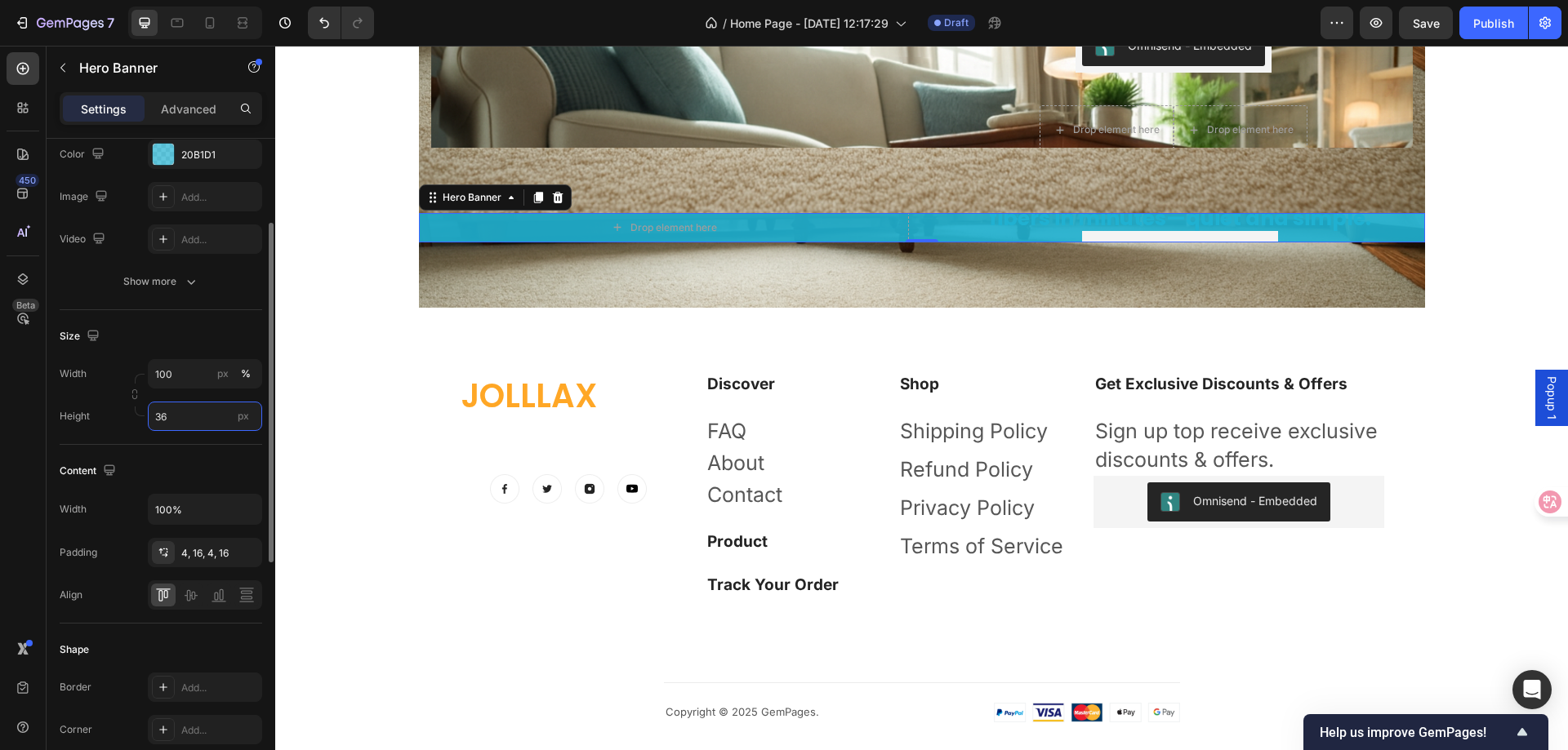
type input "3"
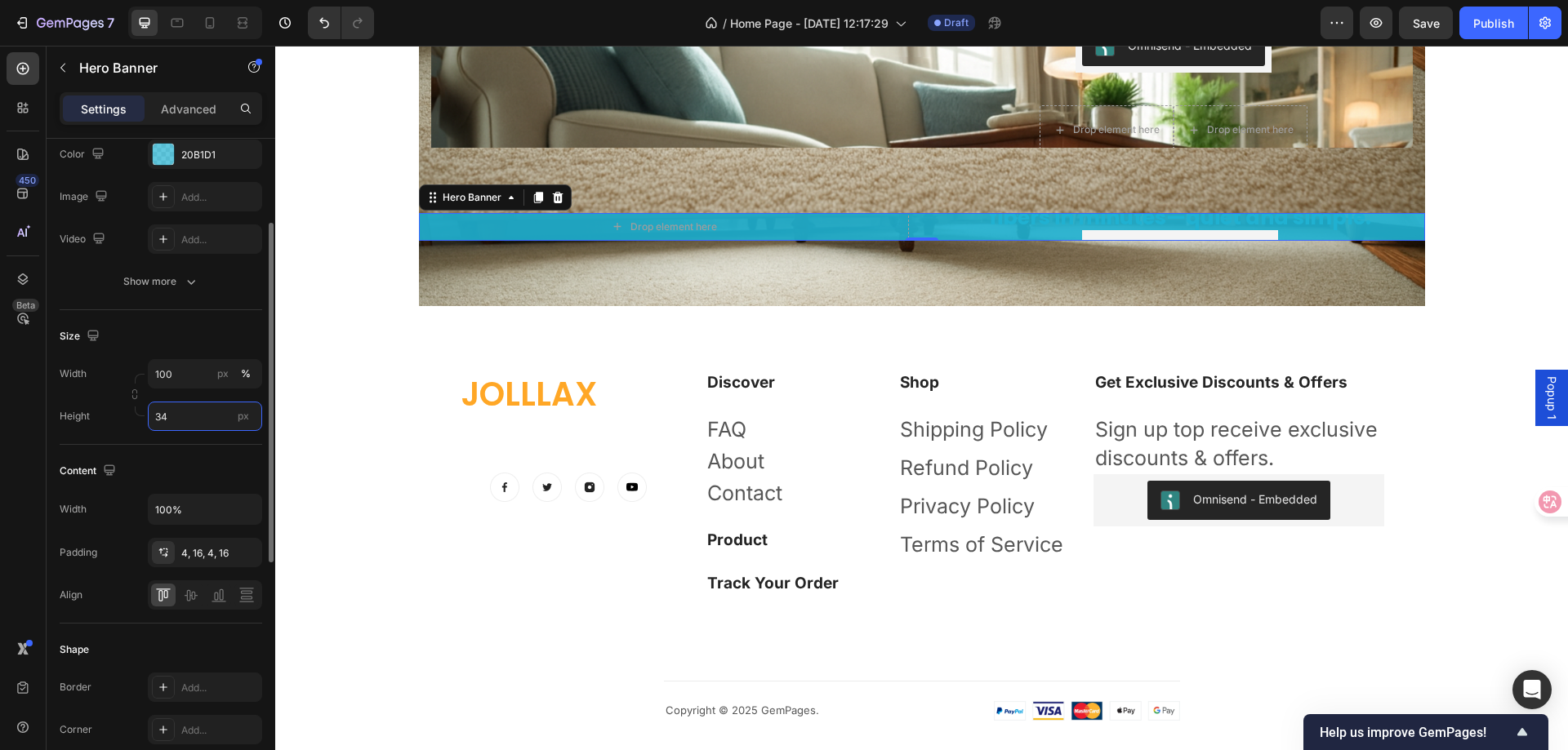
type input "340"
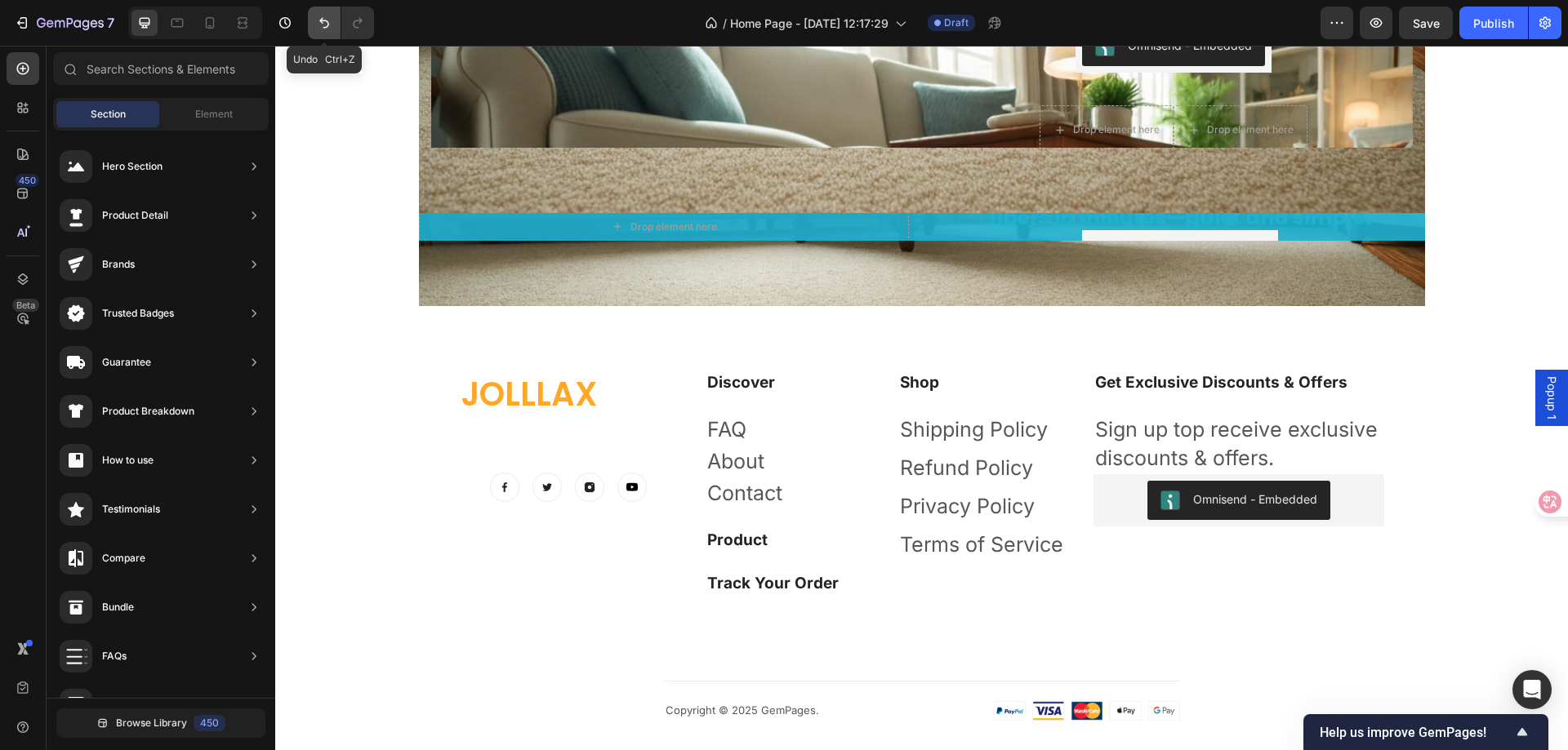
click at [324, 28] on icon "Undo/Redo" at bounding box center [324, 23] width 10 height 10
click at [324, 27] on icon "Undo/Redo" at bounding box center [324, 23] width 10 height 10
click at [349, 20] on button "Undo/Redo" at bounding box center [357, 23] width 32 height 32
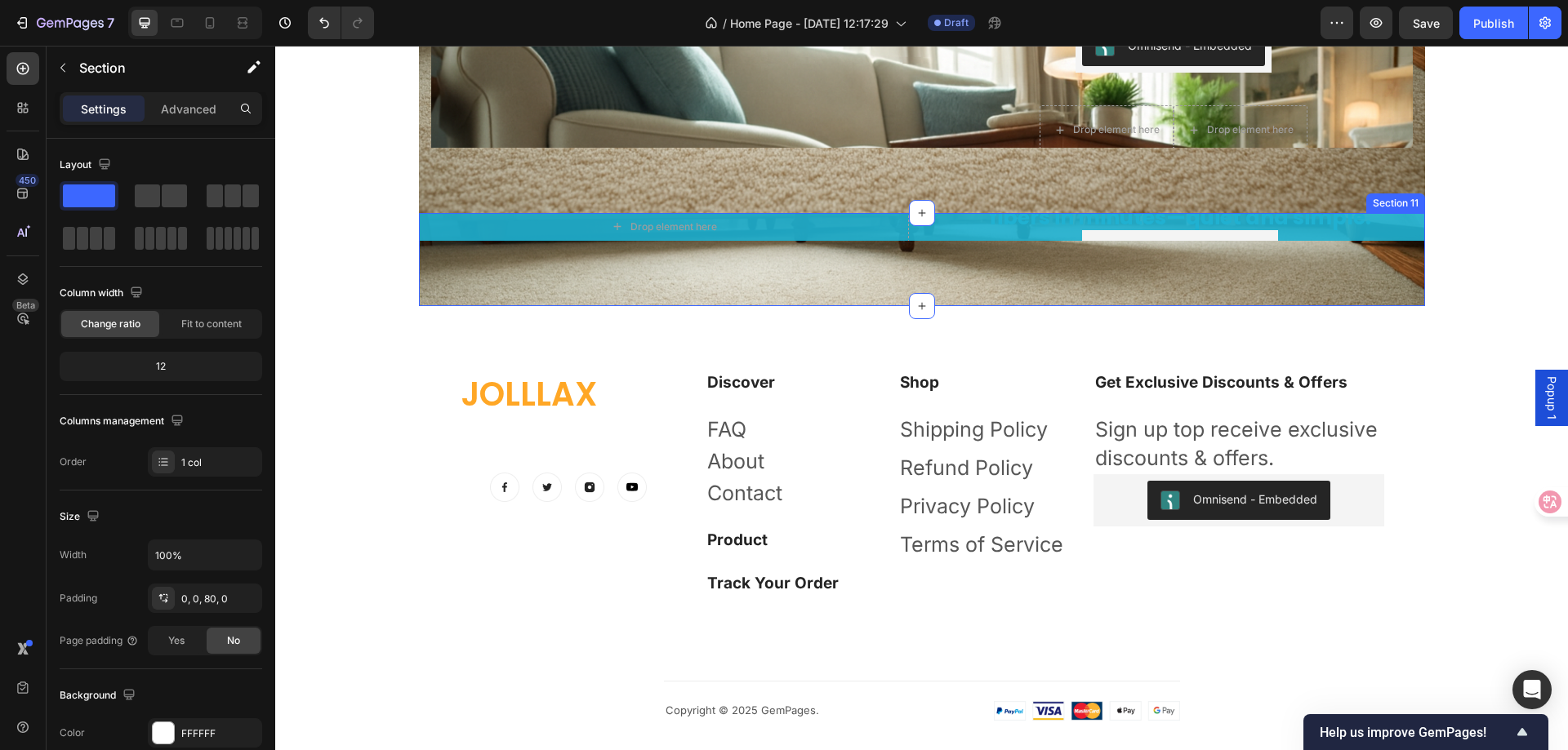
click at [907, 269] on div "Hair Out. Fluff Back. Heading Lift embedded hair and revive the carpet fibers i…" at bounding box center [922, 259] width 1006 height 93
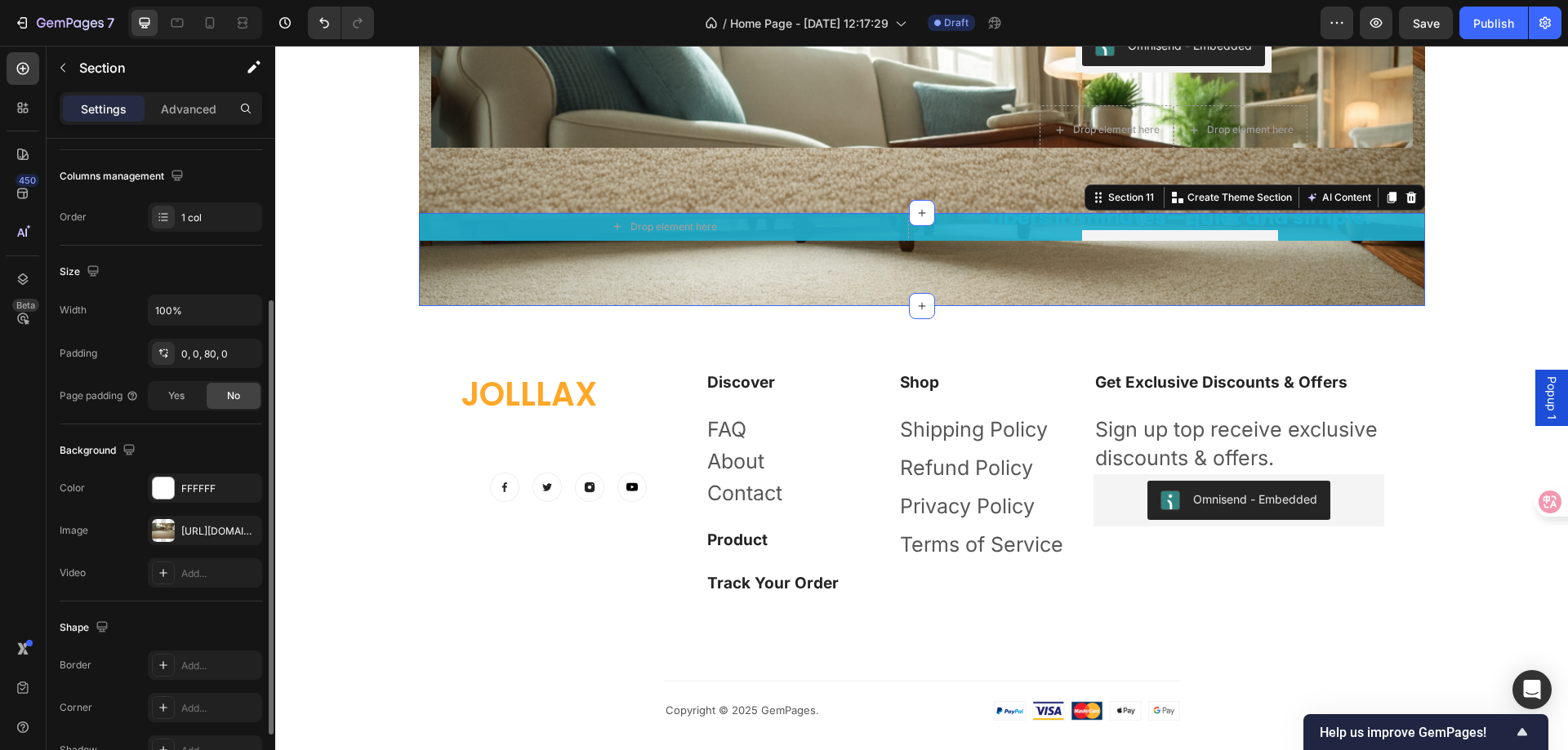
scroll to position [338, 0]
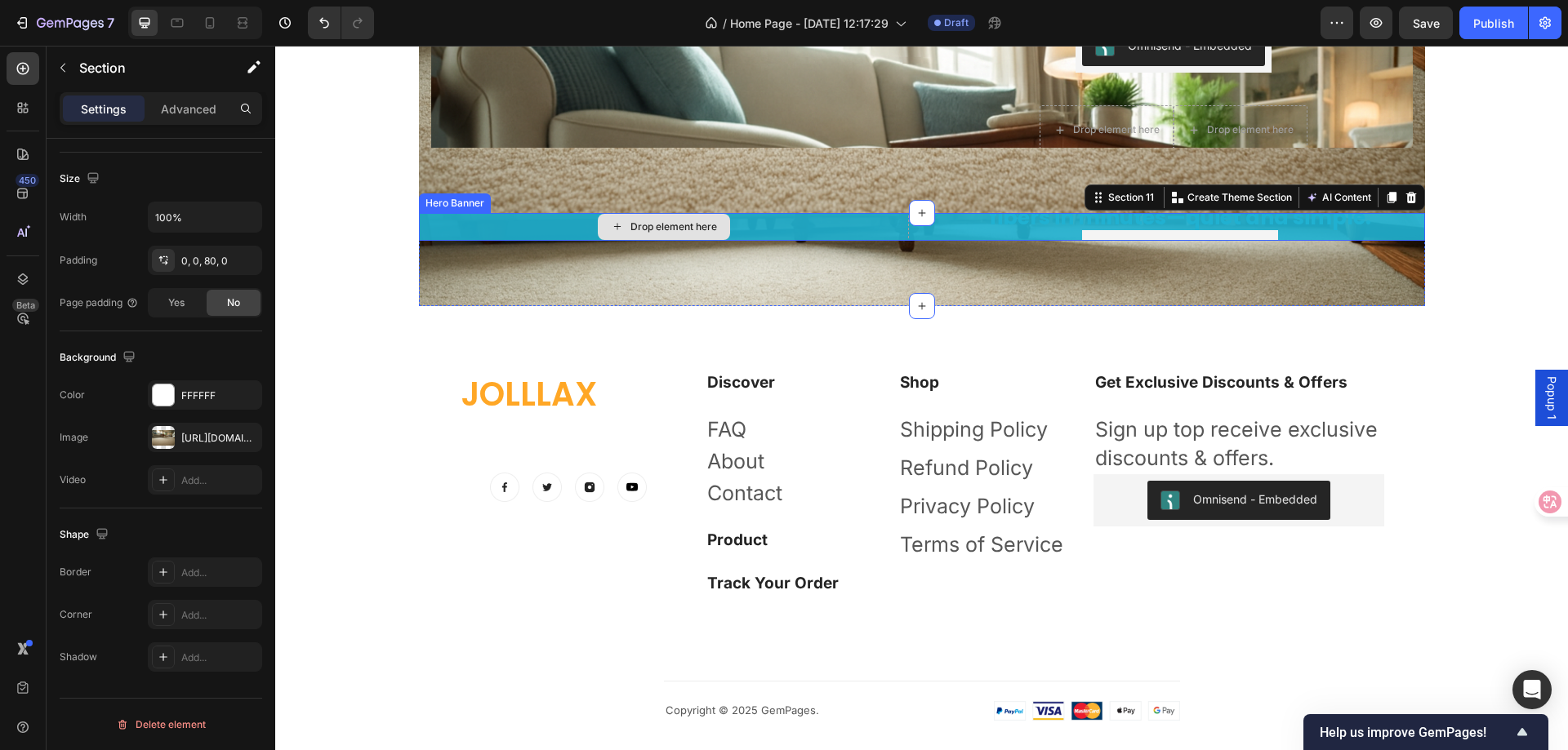
click at [470, 221] on div "Drop element here" at bounding box center [664, 226] width 490 height 331
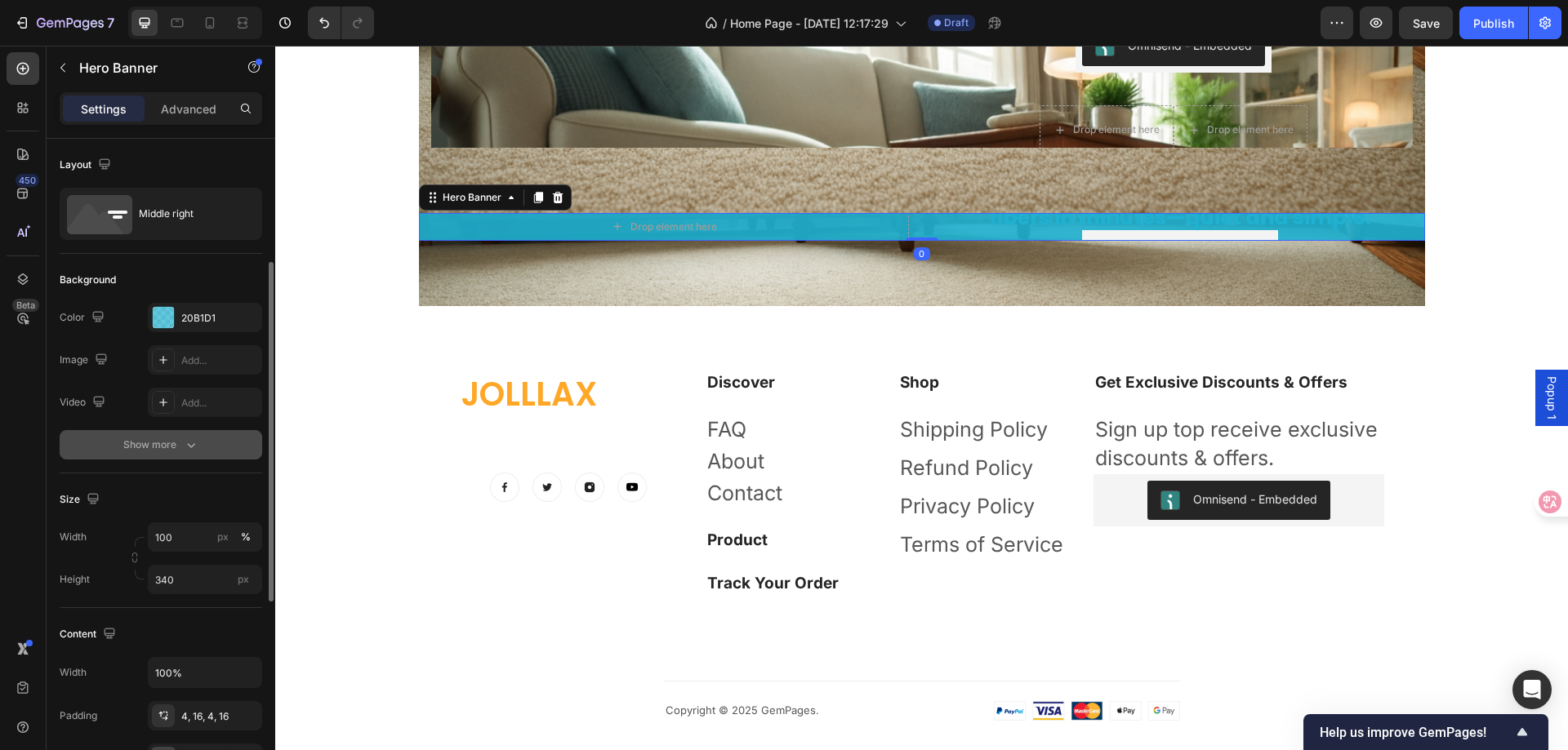
scroll to position [163, 0]
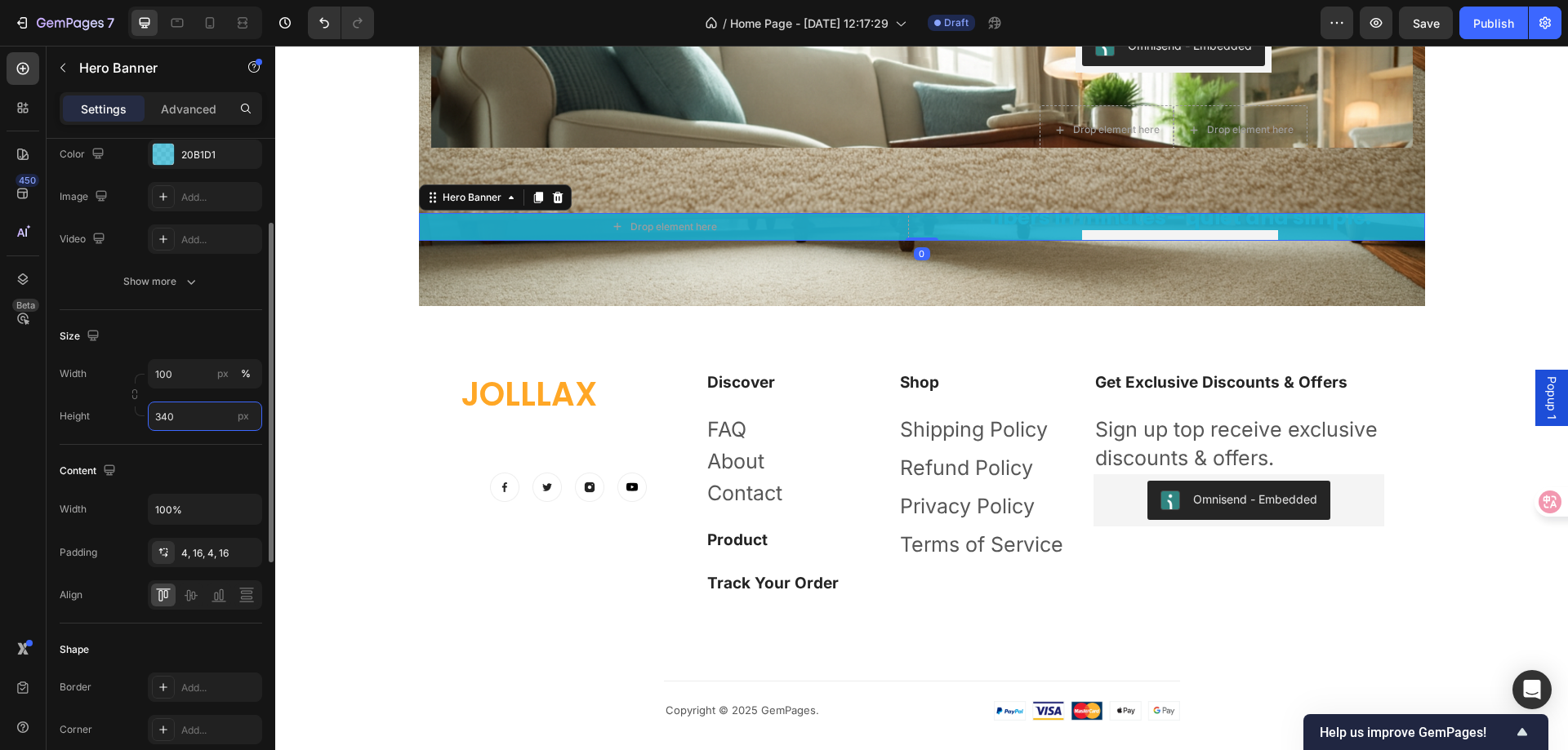
click at [194, 410] on input "340" at bounding box center [205, 416] width 114 height 30
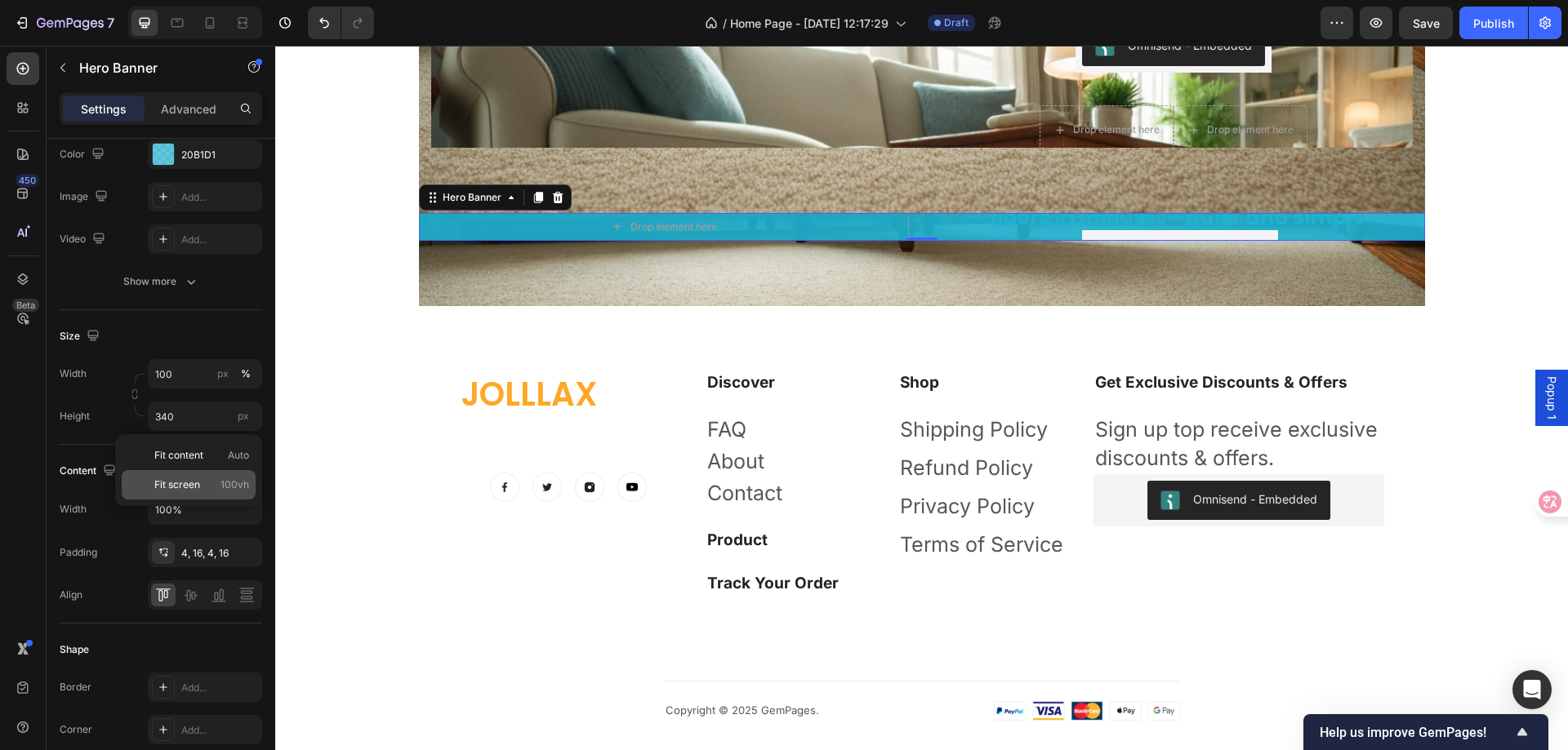
click at [201, 480] on p "Fit screen 100vh" at bounding box center [201, 485] width 94 height 14
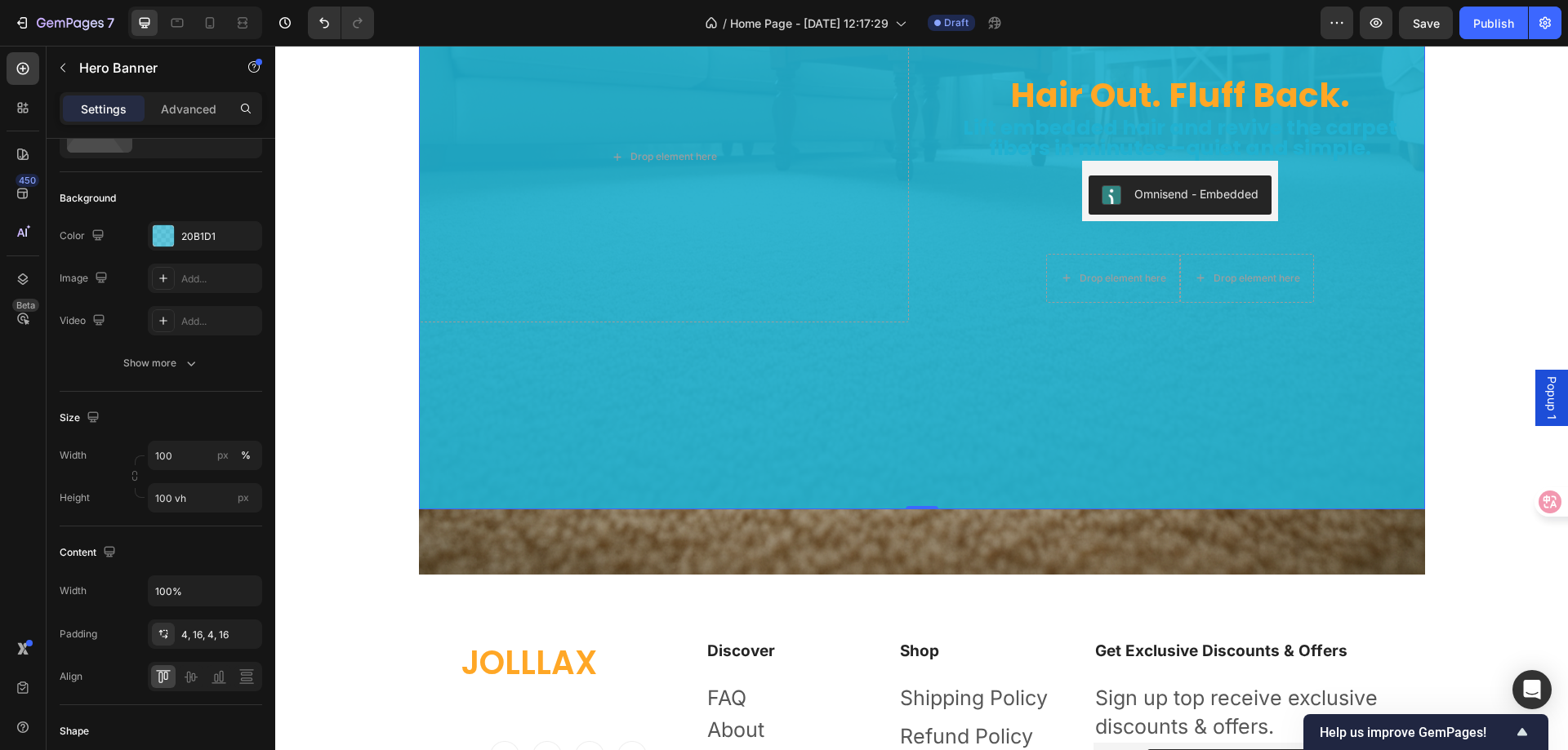
scroll to position [0, 0]
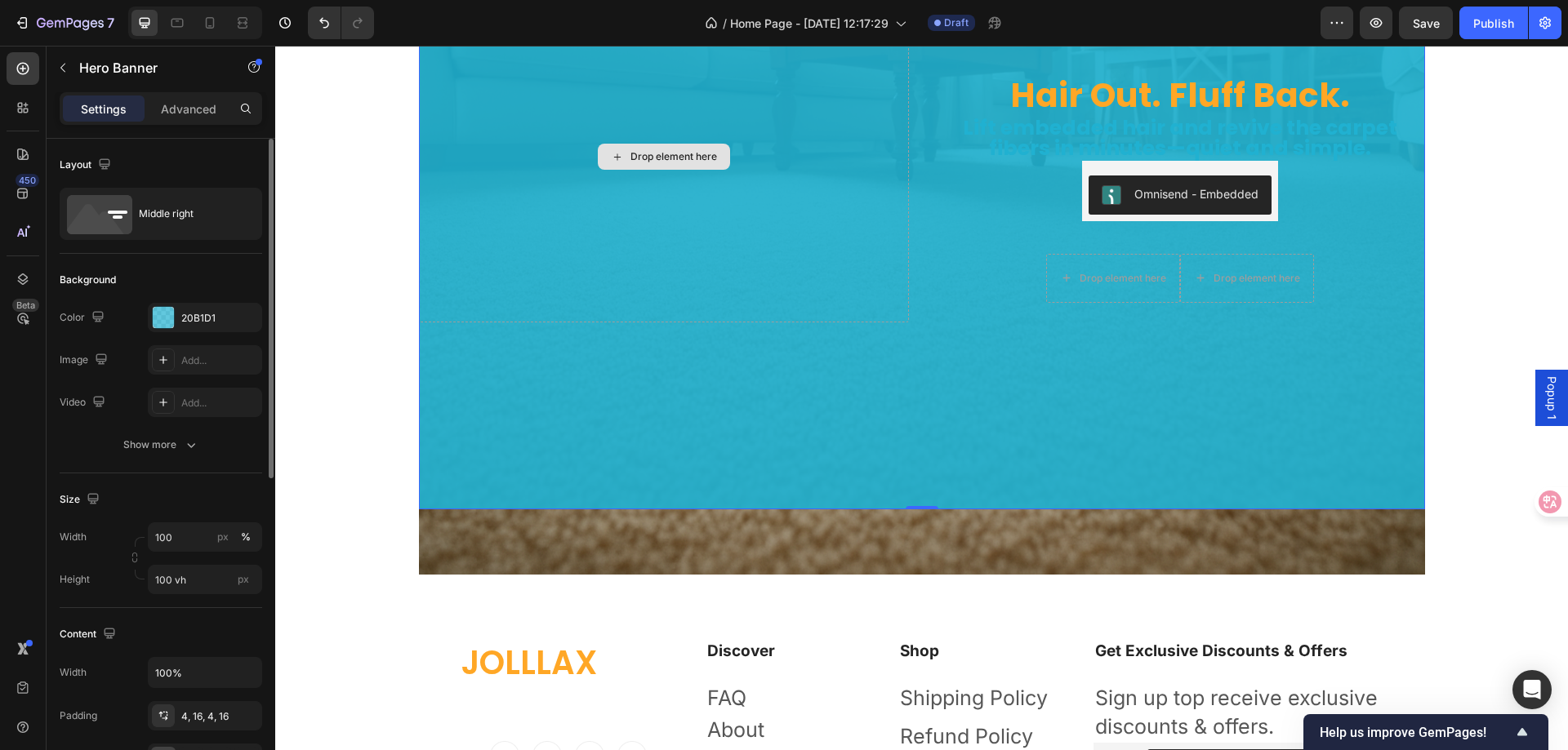
click at [448, 296] on div "Drop element here" at bounding box center [664, 156] width 490 height 331
click at [511, 247] on div "Drop element here" at bounding box center [664, 156] width 490 height 331
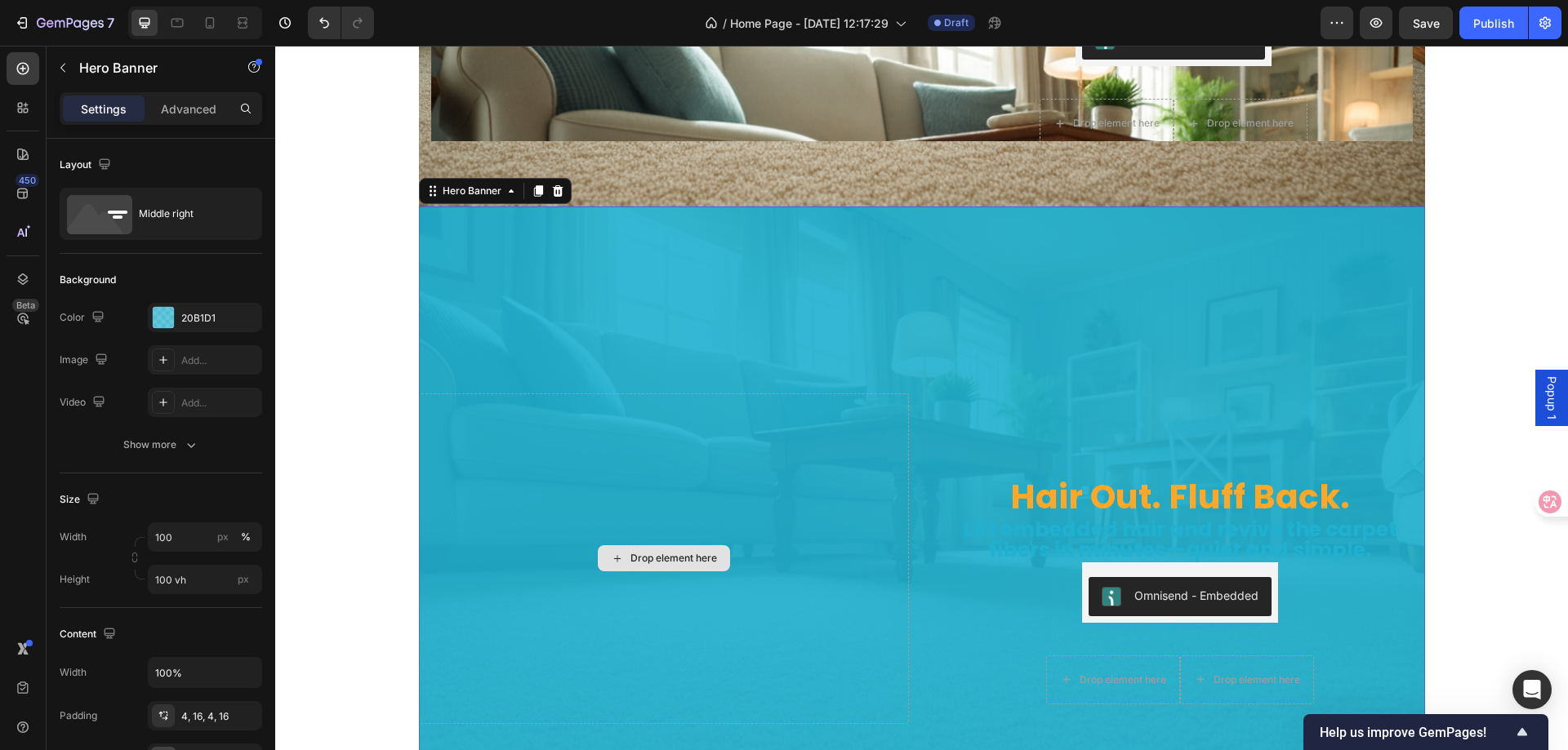
scroll to position [5143, 0]
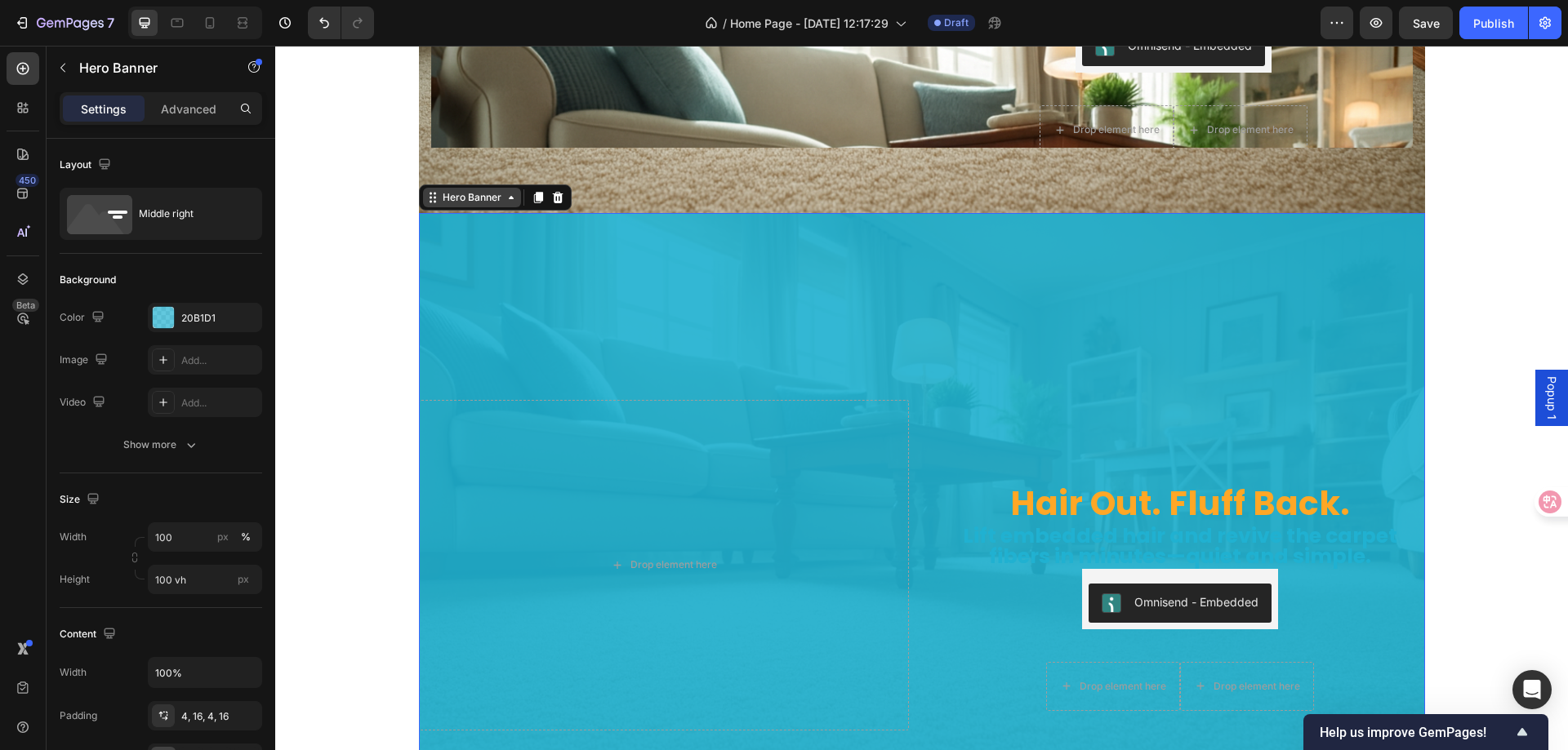
click at [448, 205] on div "Hero Banner" at bounding box center [471, 197] width 98 height 20
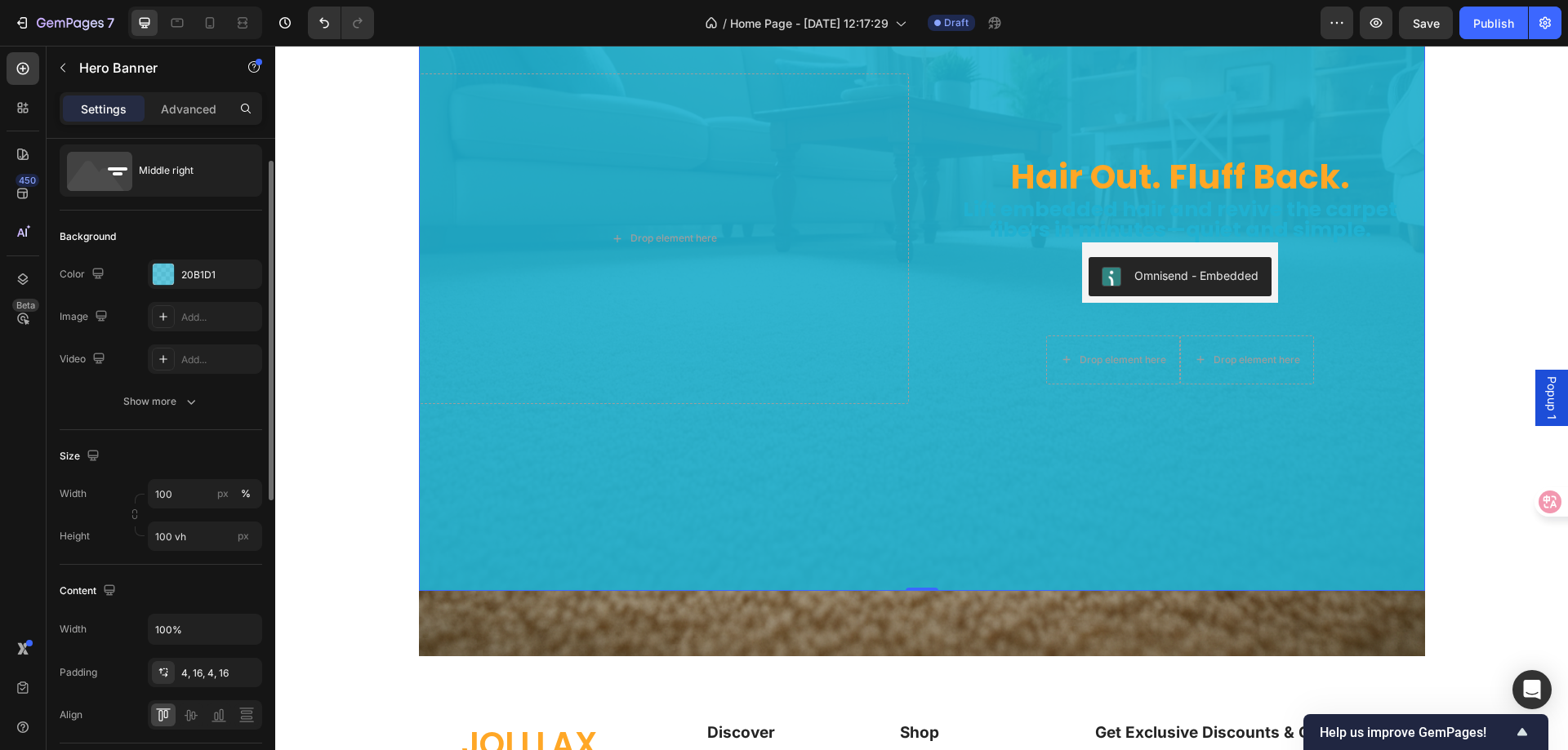
scroll to position [0, 0]
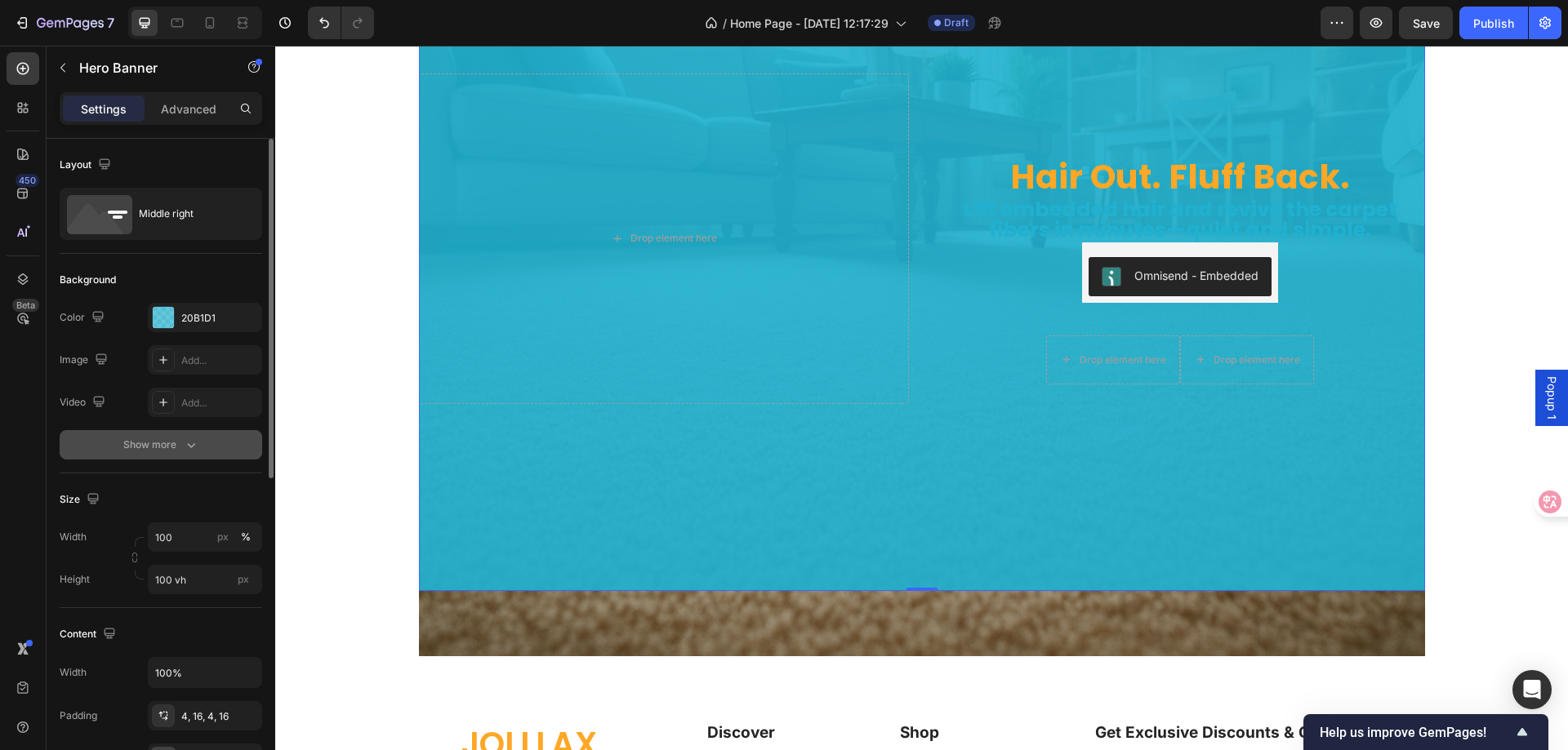
click at [180, 439] on div "Show more" at bounding box center [161, 445] width 76 height 16
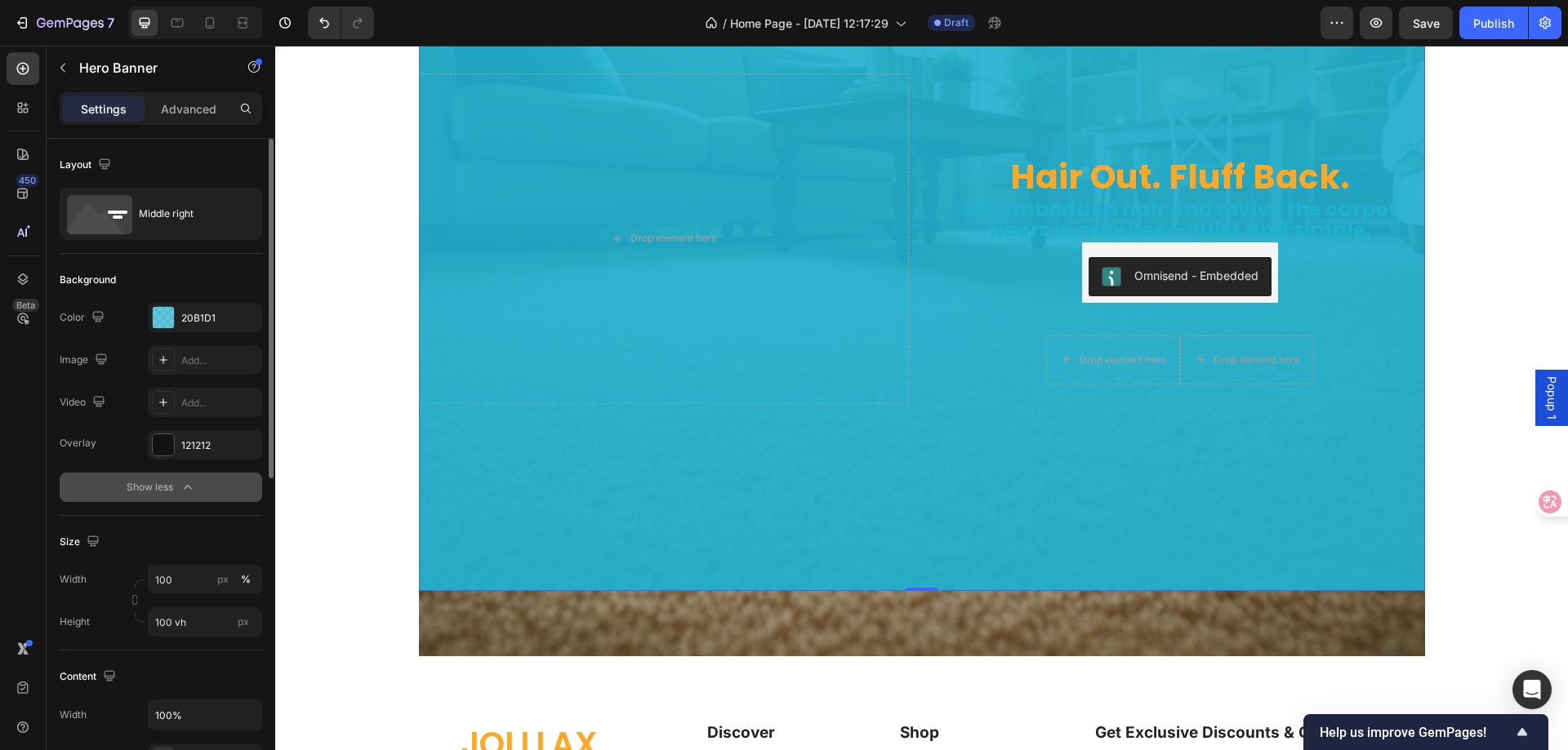
scroll to position [163, 0]
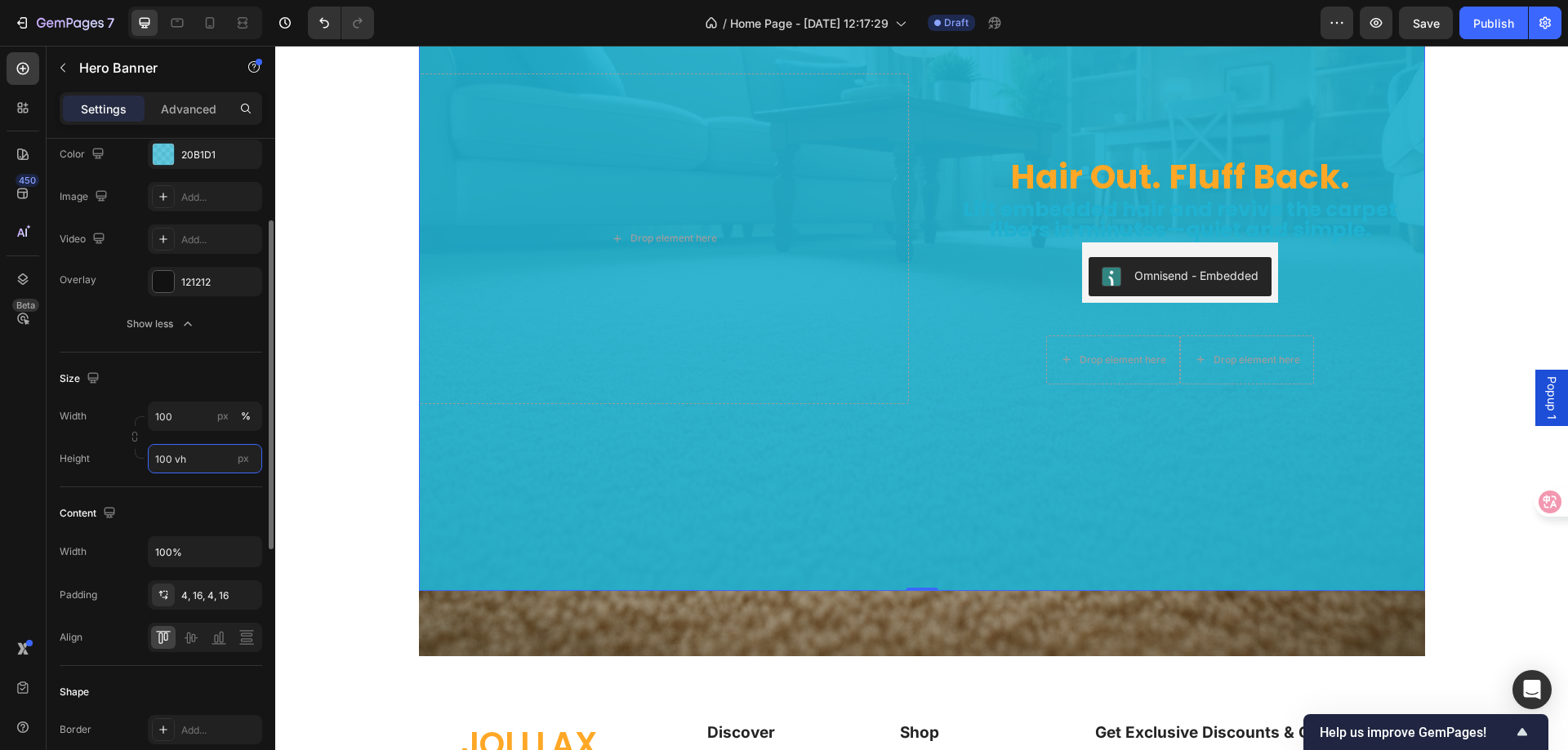
click at [198, 457] on input "100 vh" at bounding box center [205, 458] width 114 height 30
click at [194, 498] on span "Fit content" at bounding box center [179, 497] width 49 height 14
type input "Auto"
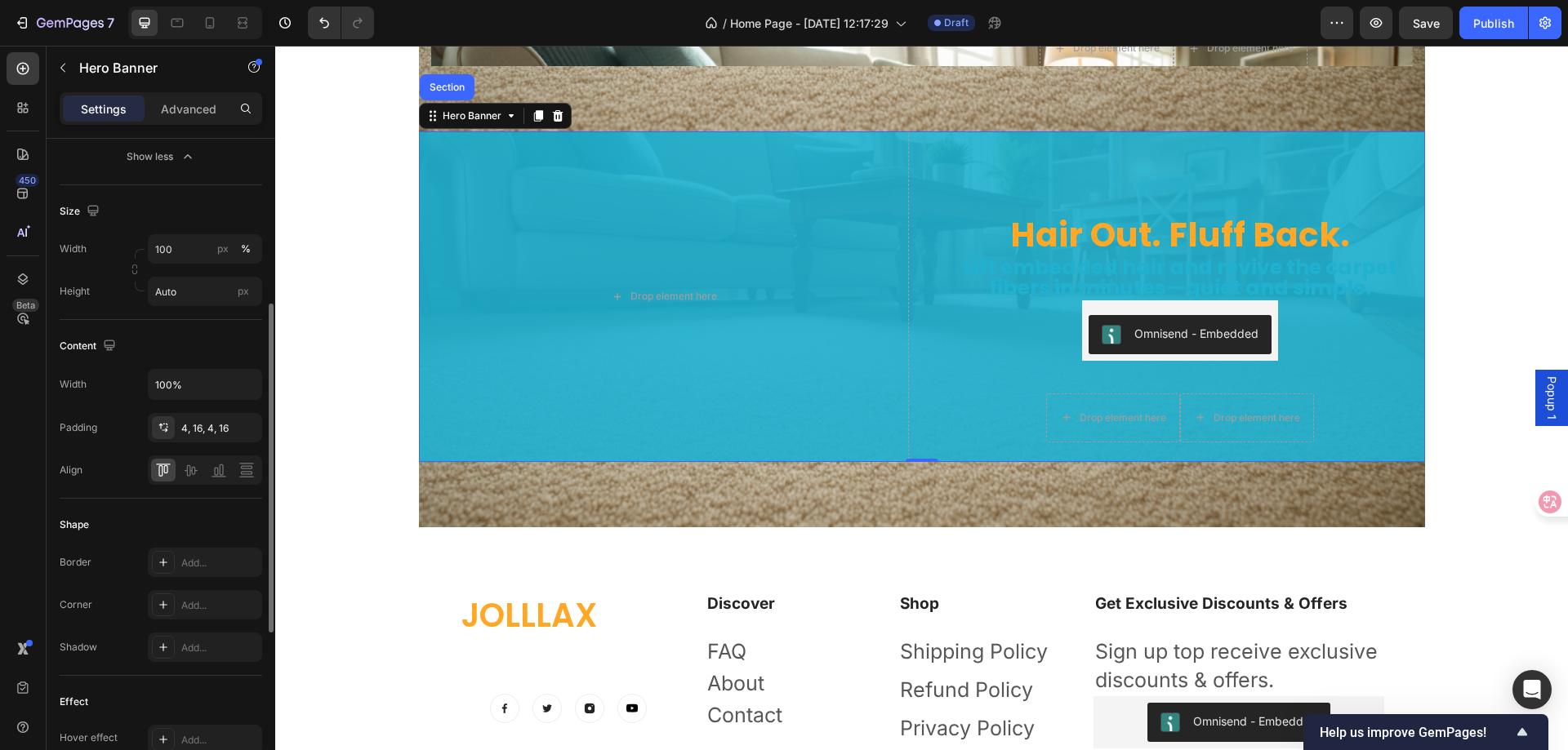
scroll to position [168, 0]
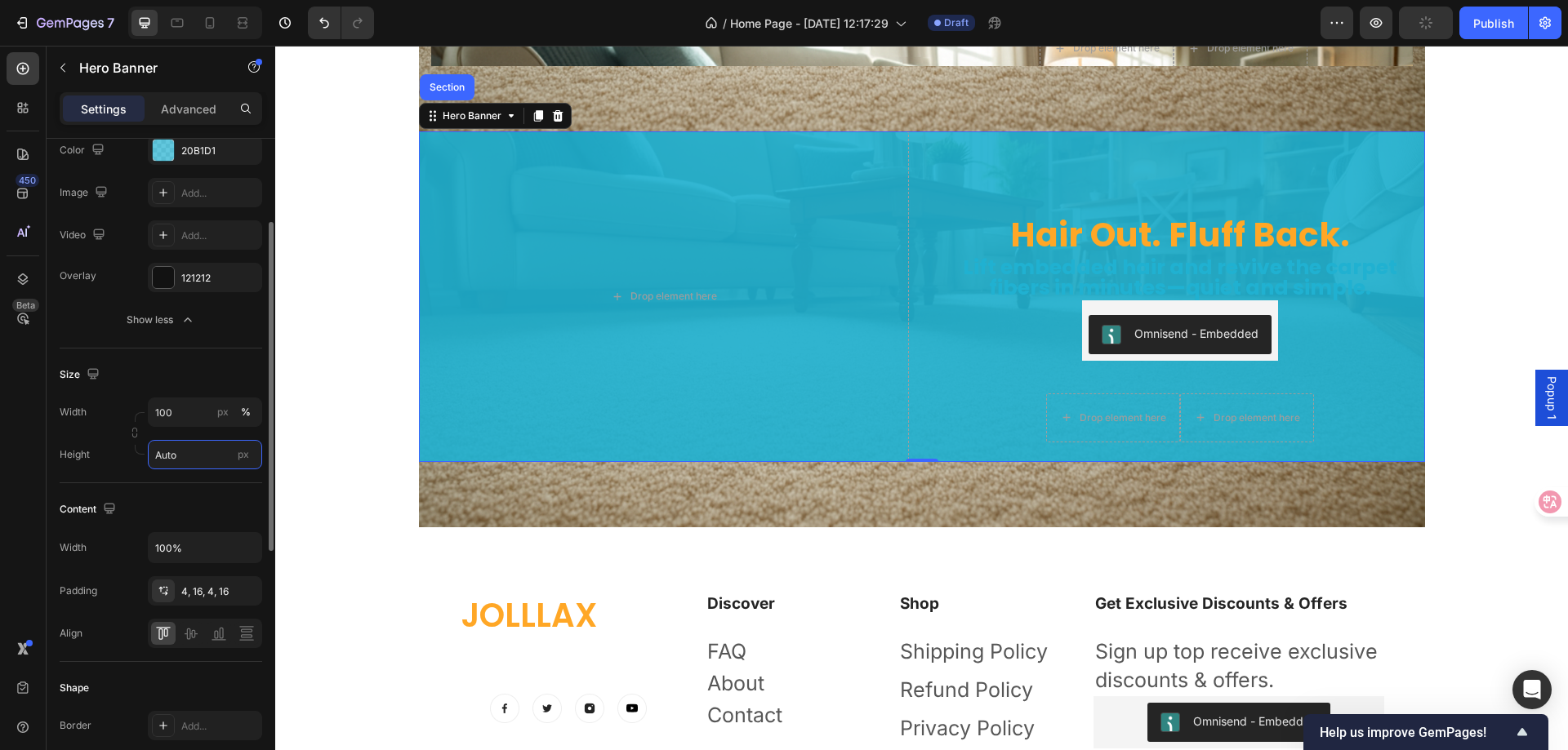
click at [205, 459] on input "Auto" at bounding box center [205, 454] width 114 height 30
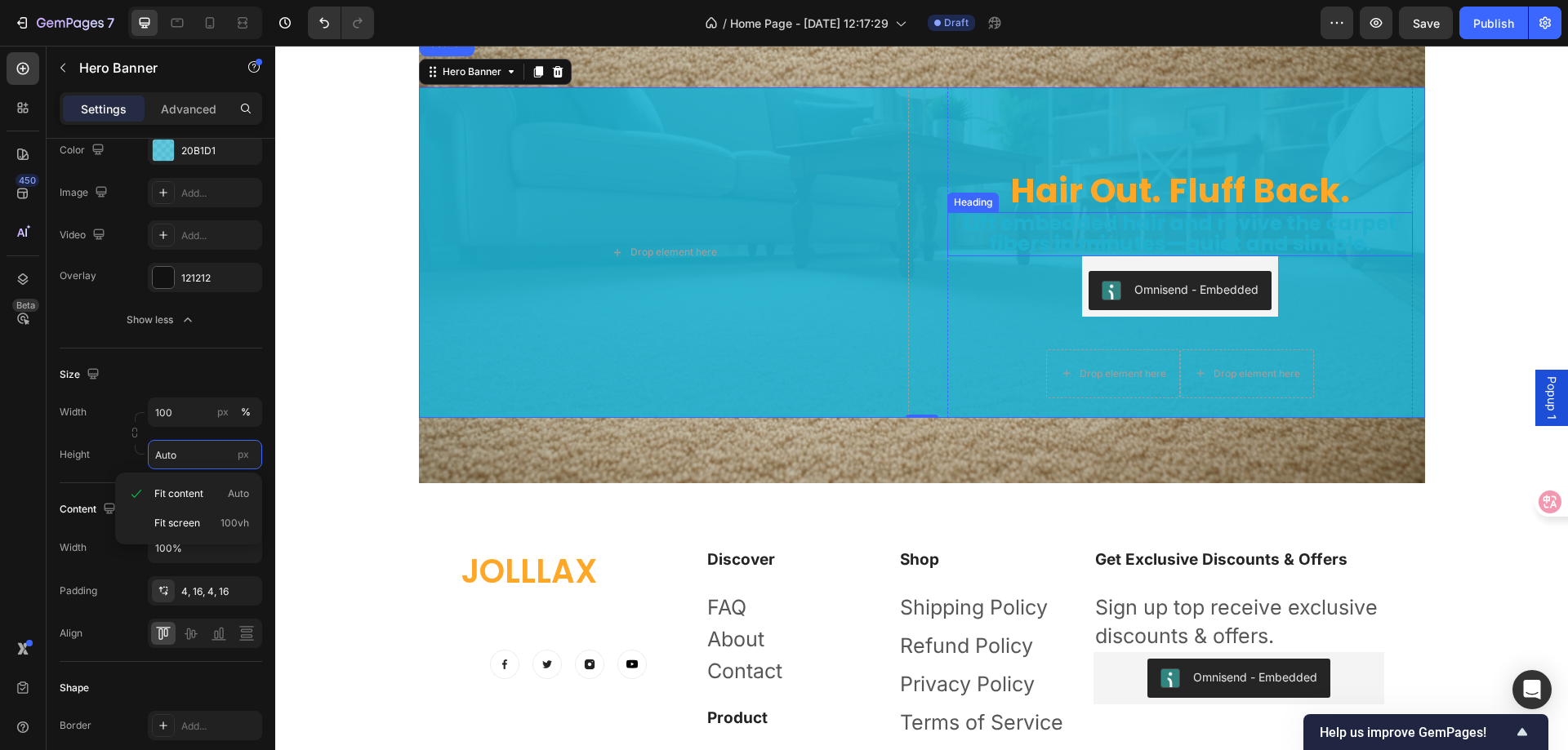
scroll to position [5306, 0]
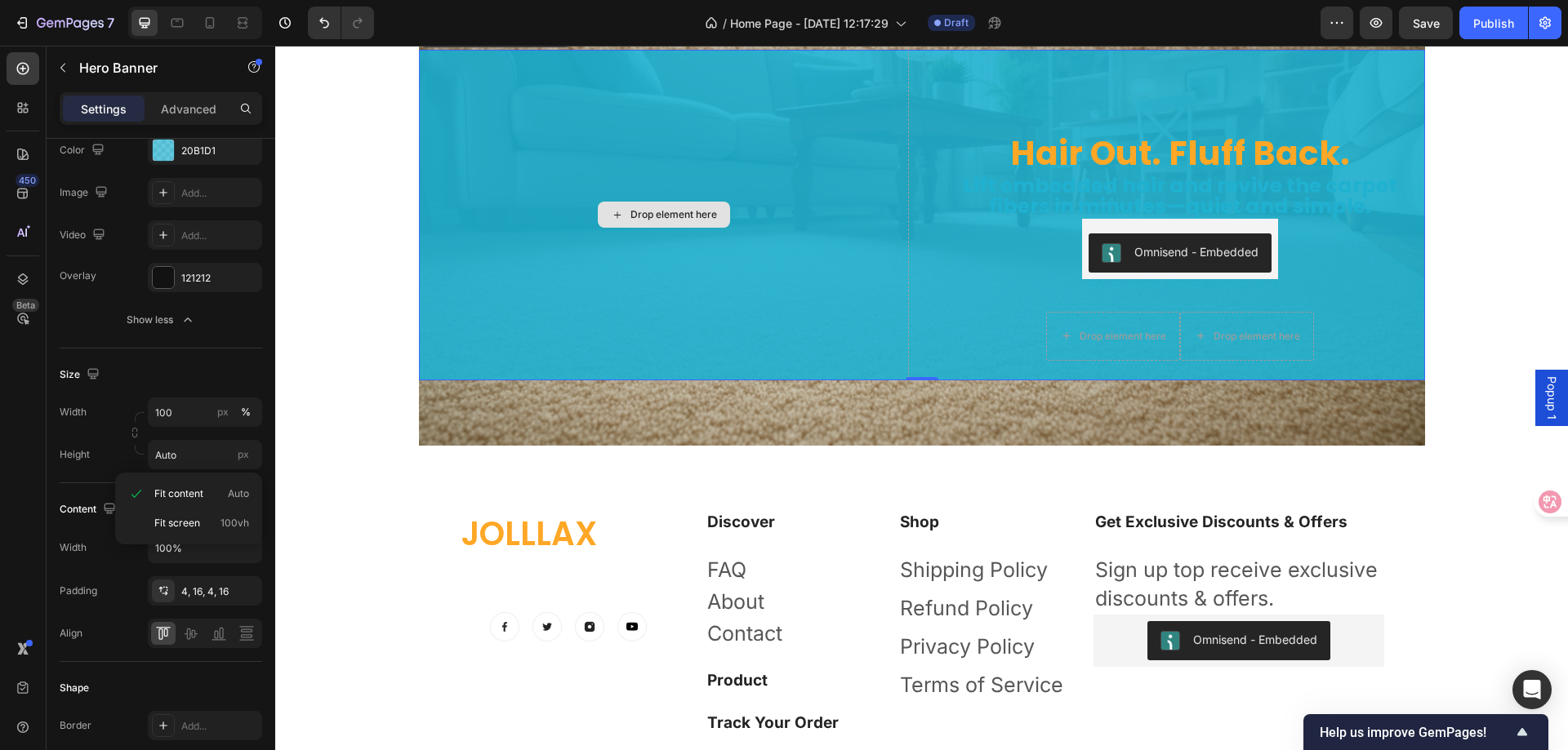
click at [709, 277] on div "Drop element here" at bounding box center [664, 215] width 490 height 331
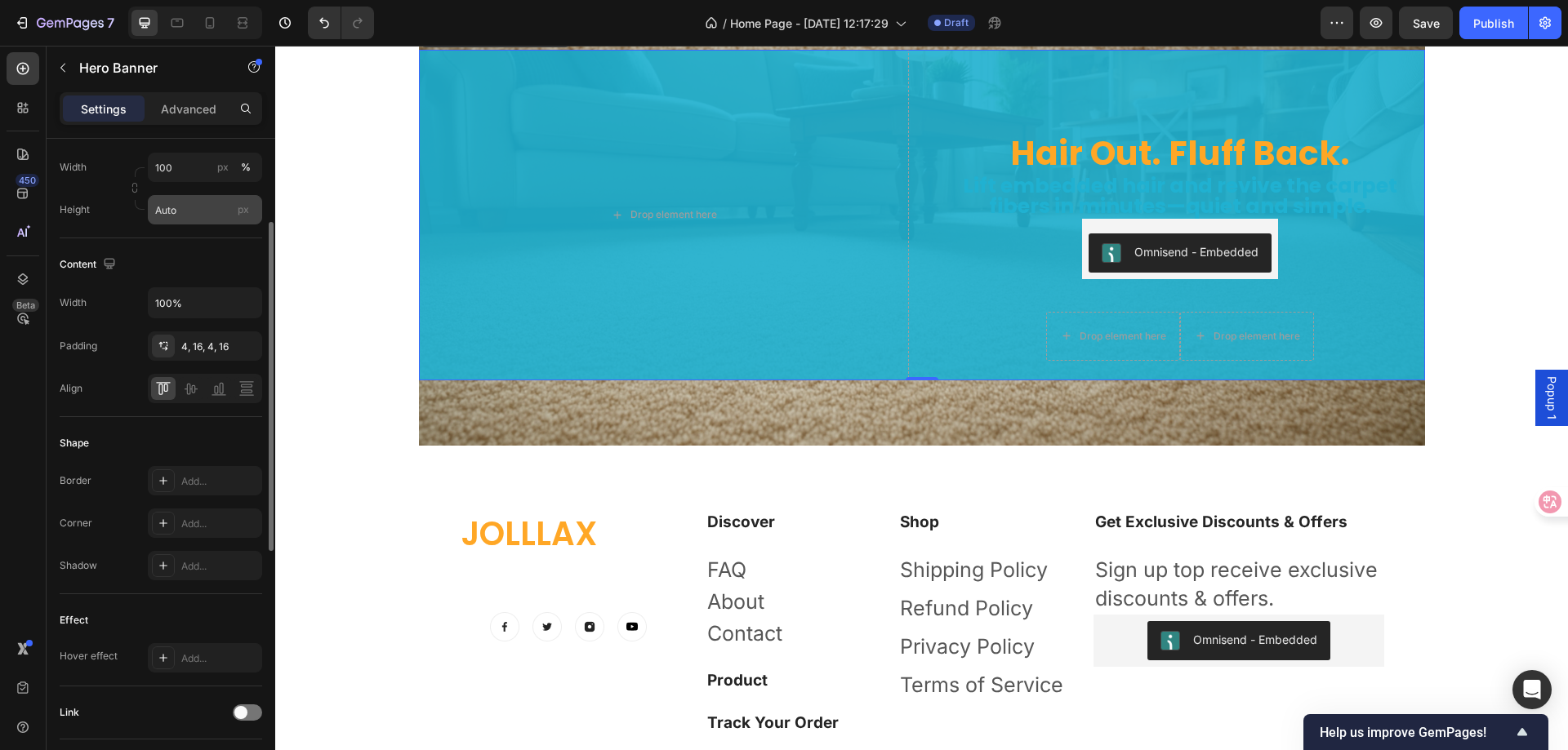
scroll to position [494, 0]
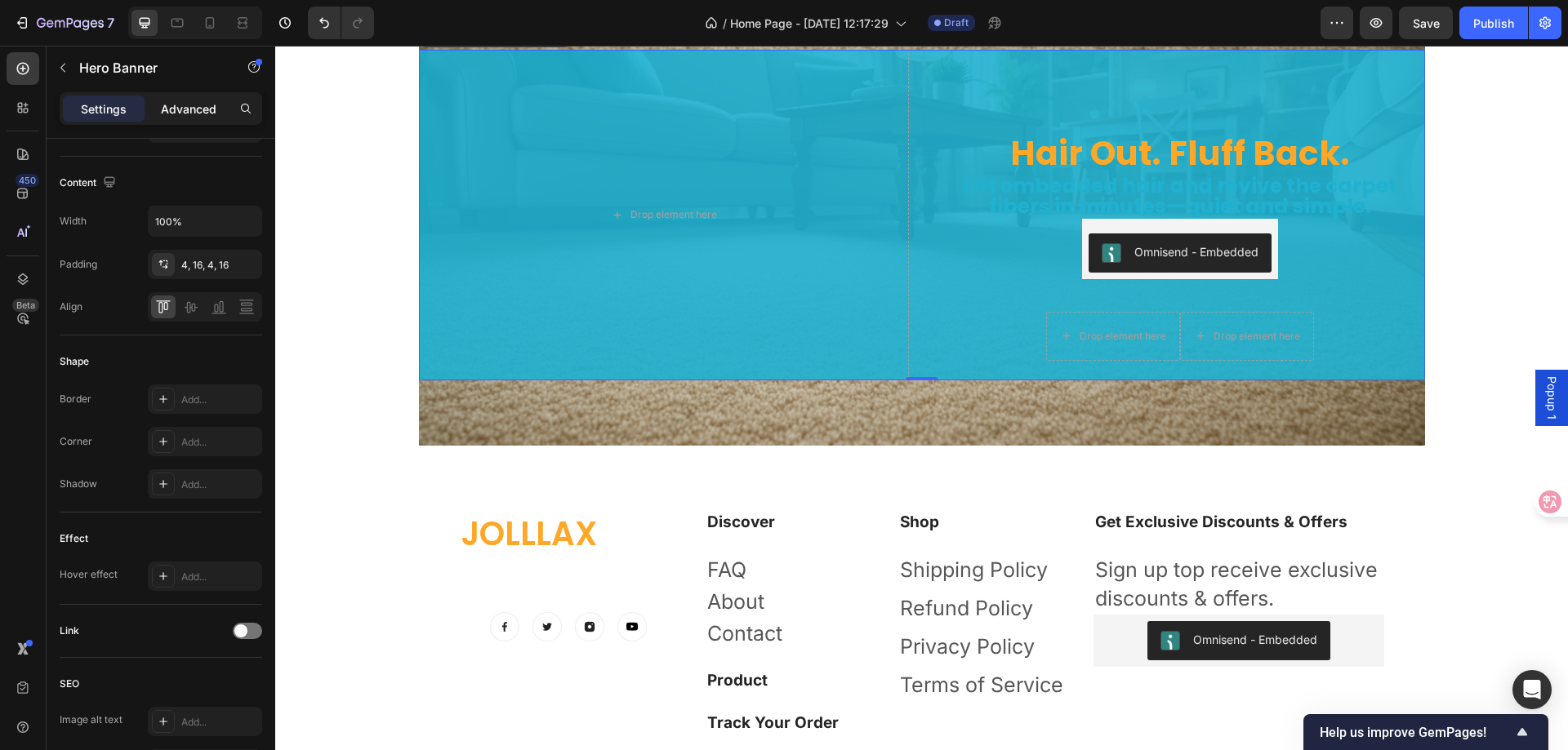
click at [199, 105] on p "Advanced" at bounding box center [188, 109] width 55 height 17
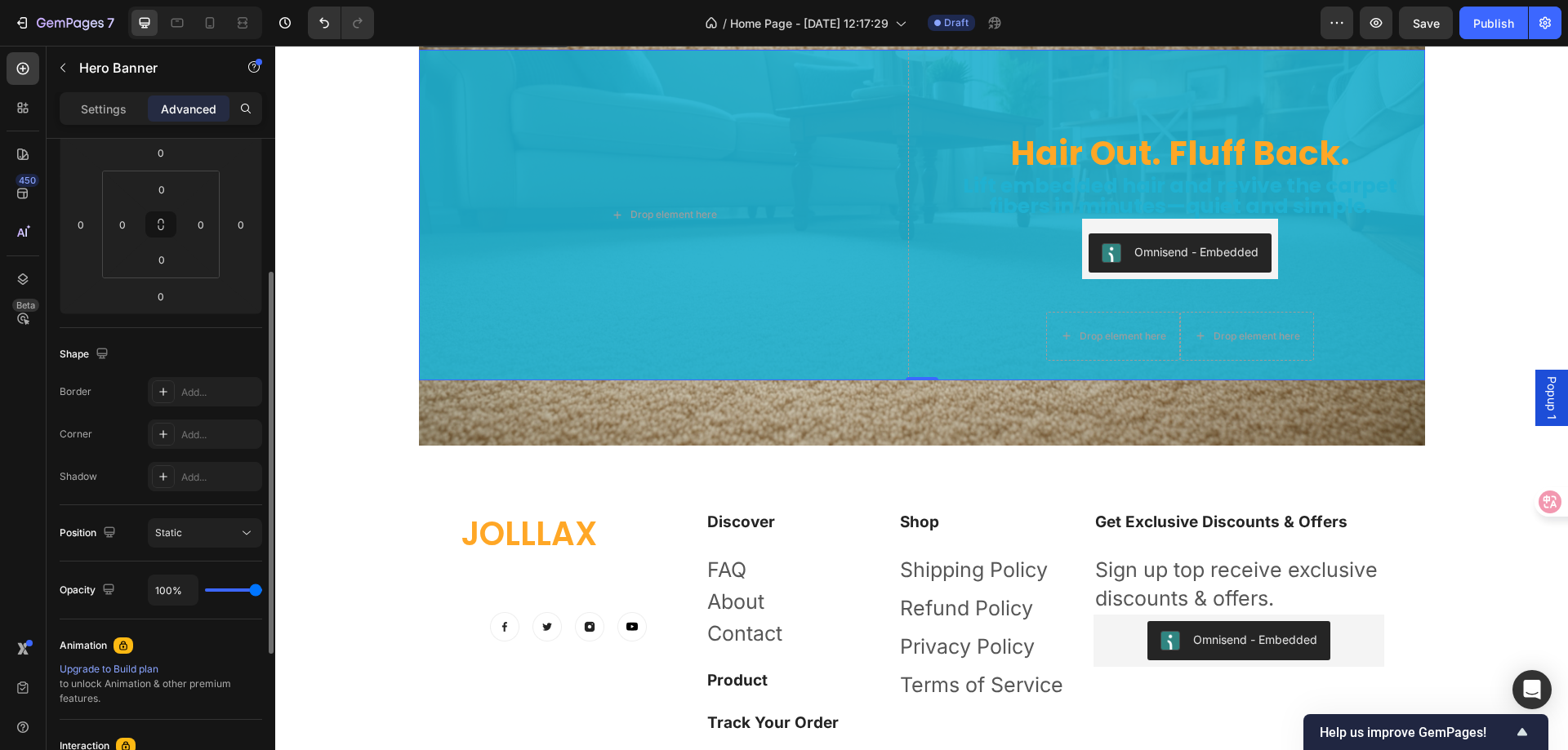
scroll to position [0, 0]
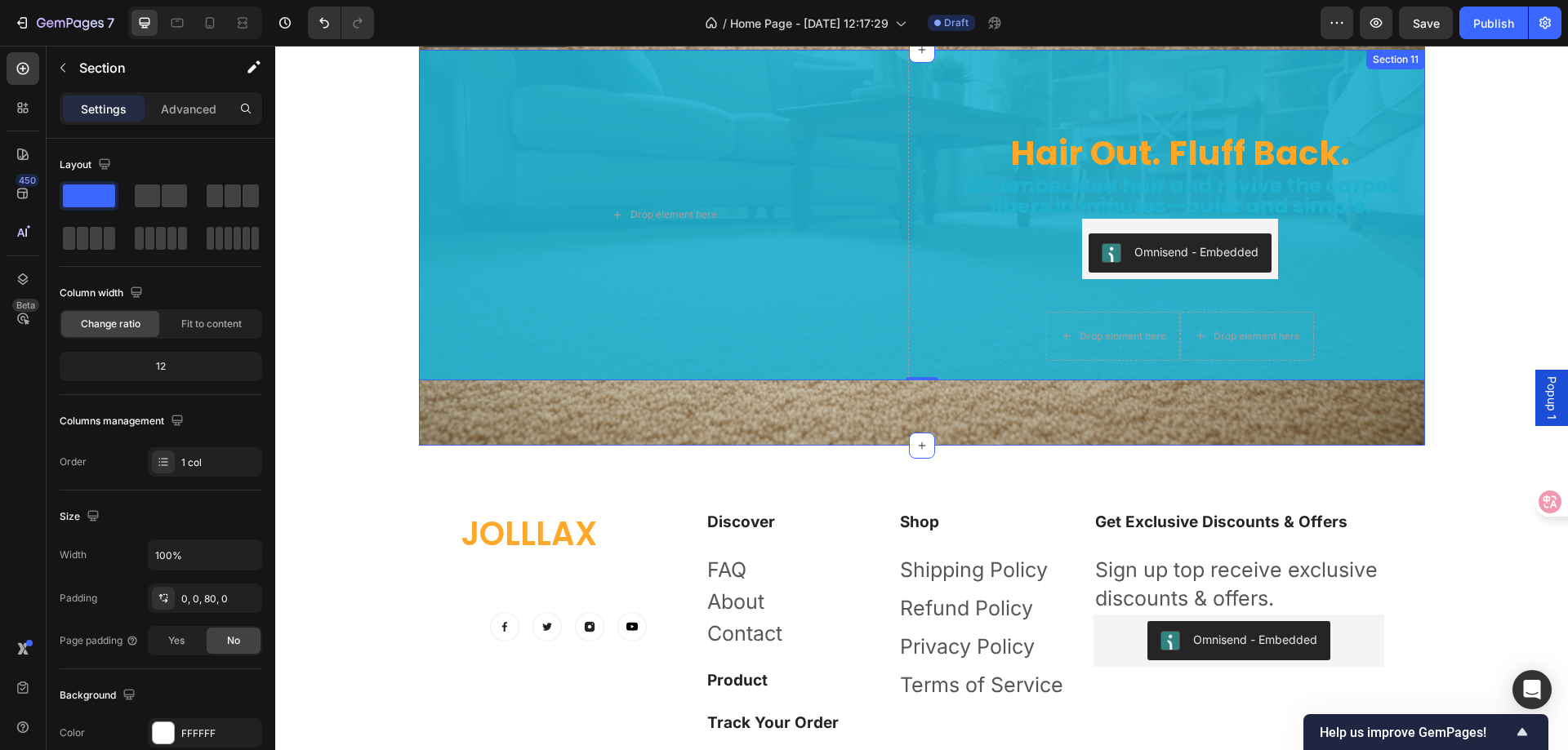
click at [728, 417] on div "Hair Out. Fluff Back. Heading Lift embedded hair and revive the carpet fibers i…" at bounding box center [922, 248] width 1006 height 396
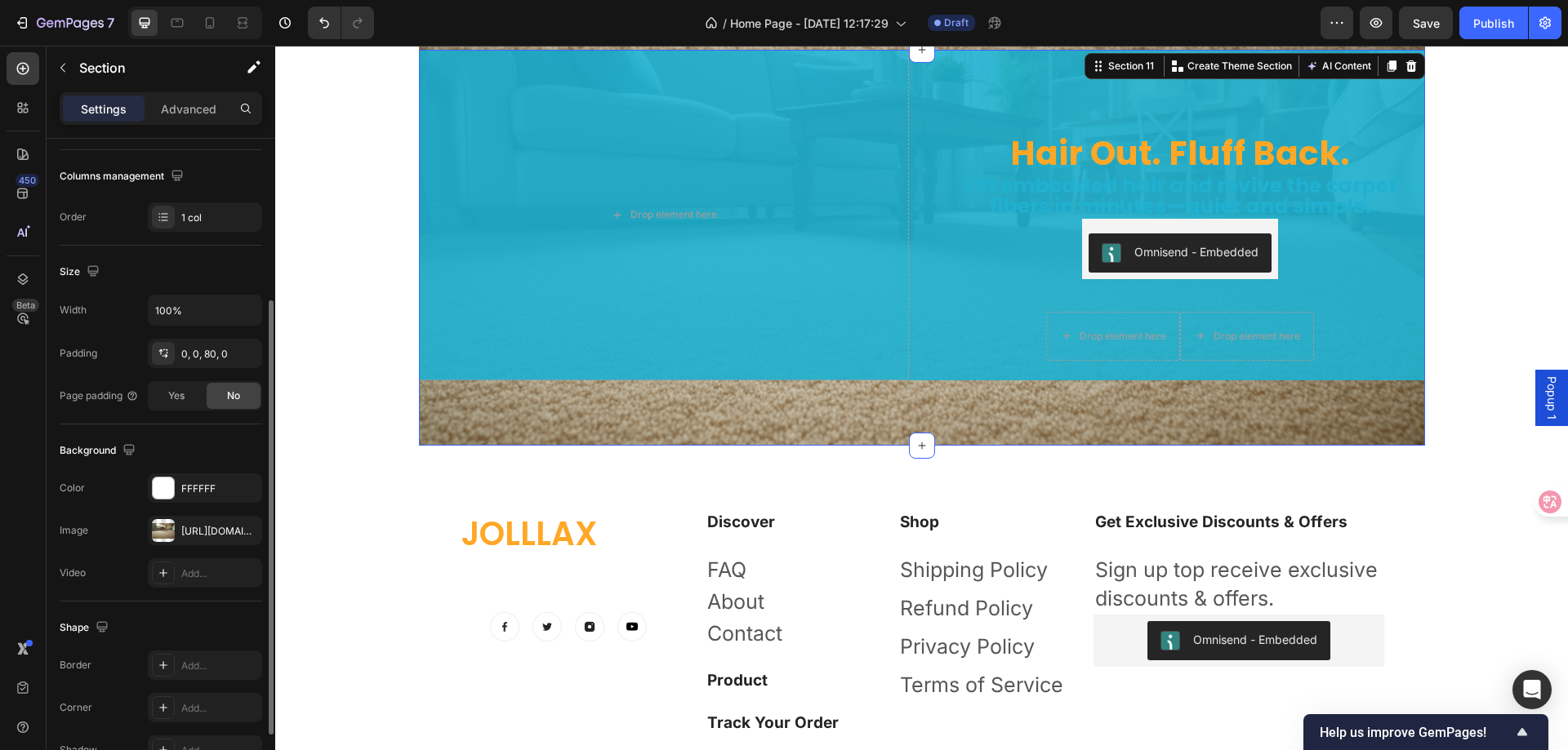
scroll to position [338, 0]
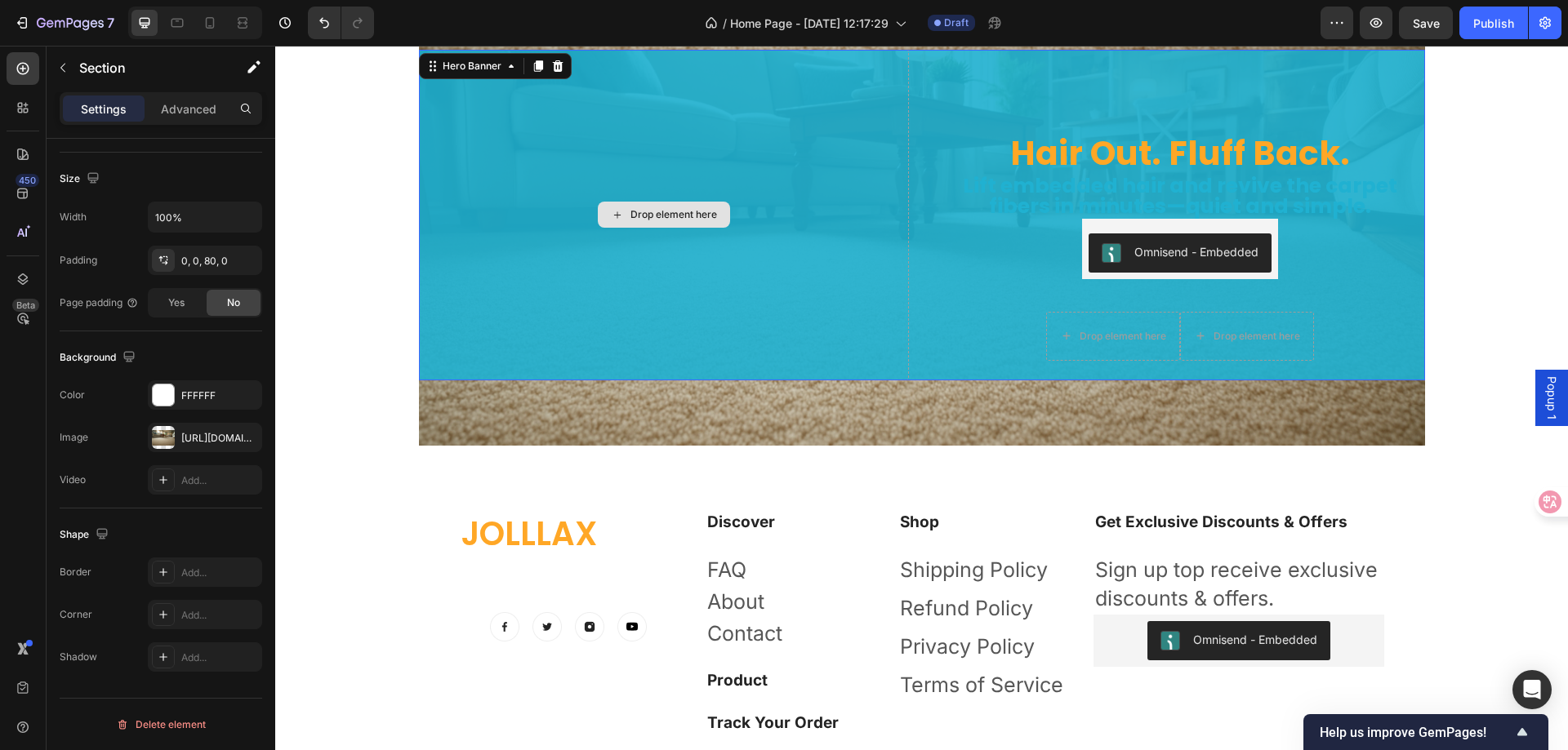
click at [563, 364] on div "Drop element here" at bounding box center [664, 215] width 490 height 331
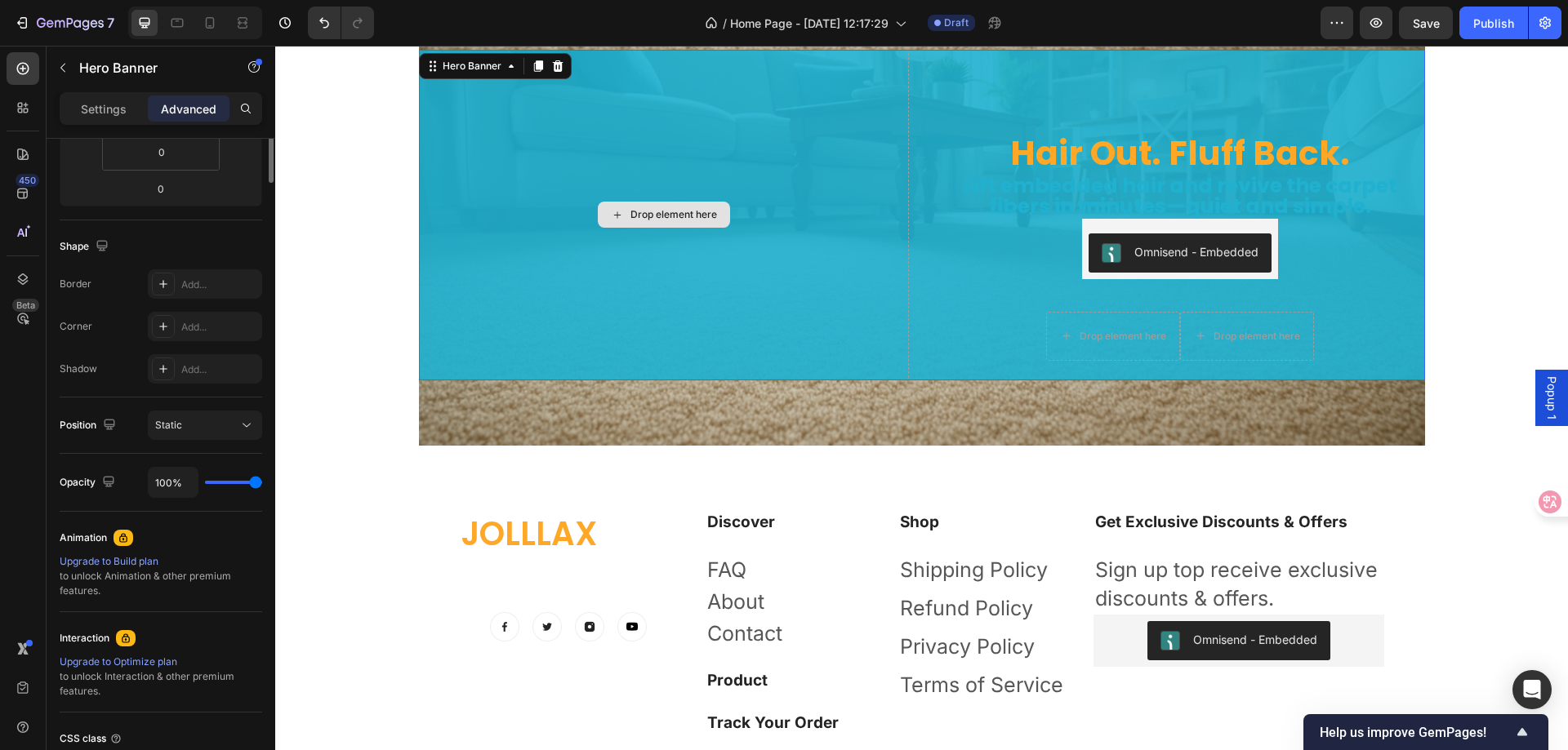
scroll to position [0, 0]
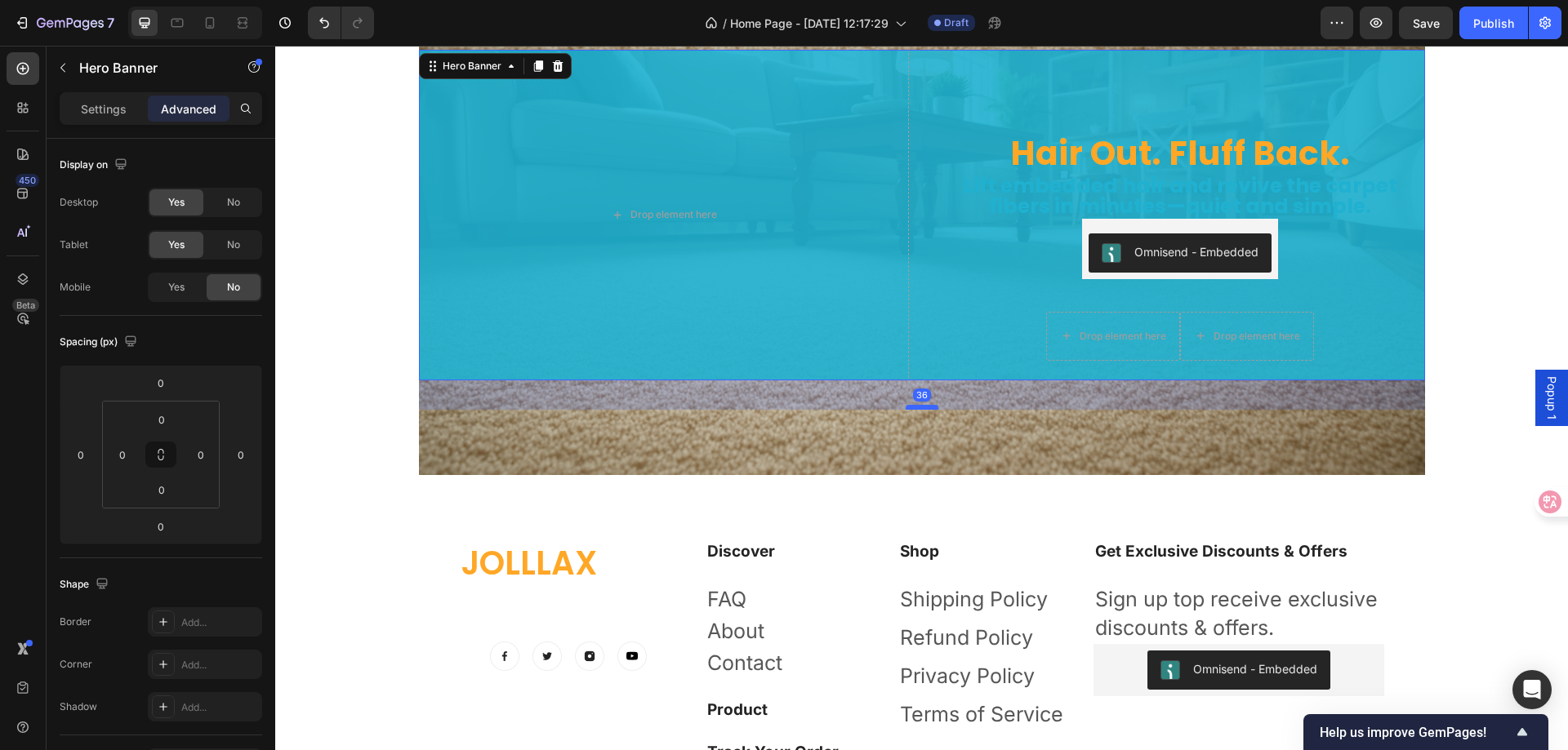
drag, startPoint x: 916, startPoint y: 378, endPoint x: 911, endPoint y: 408, distance: 30.4
click at [911, 408] on div at bounding box center [922, 407] width 32 height 5
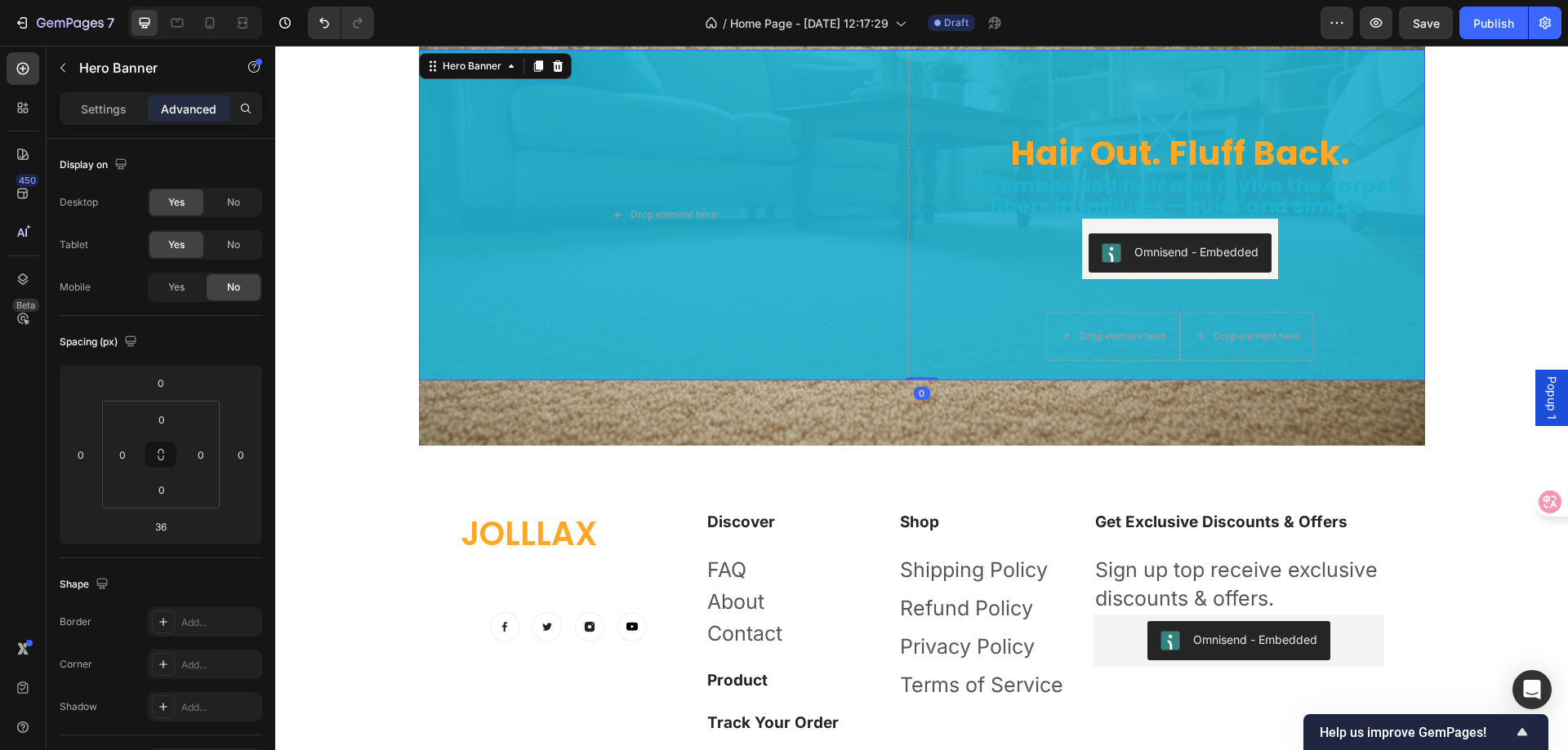
drag, startPoint x: 911, startPoint y: 408, endPoint x: 916, endPoint y: 369, distance: 39.3
click at [916, 369] on div "Hair Out. Fluff Back. Heading Lift embedded hair and revive the carpet fibers i…" at bounding box center [922, 215] width 1006 height 331
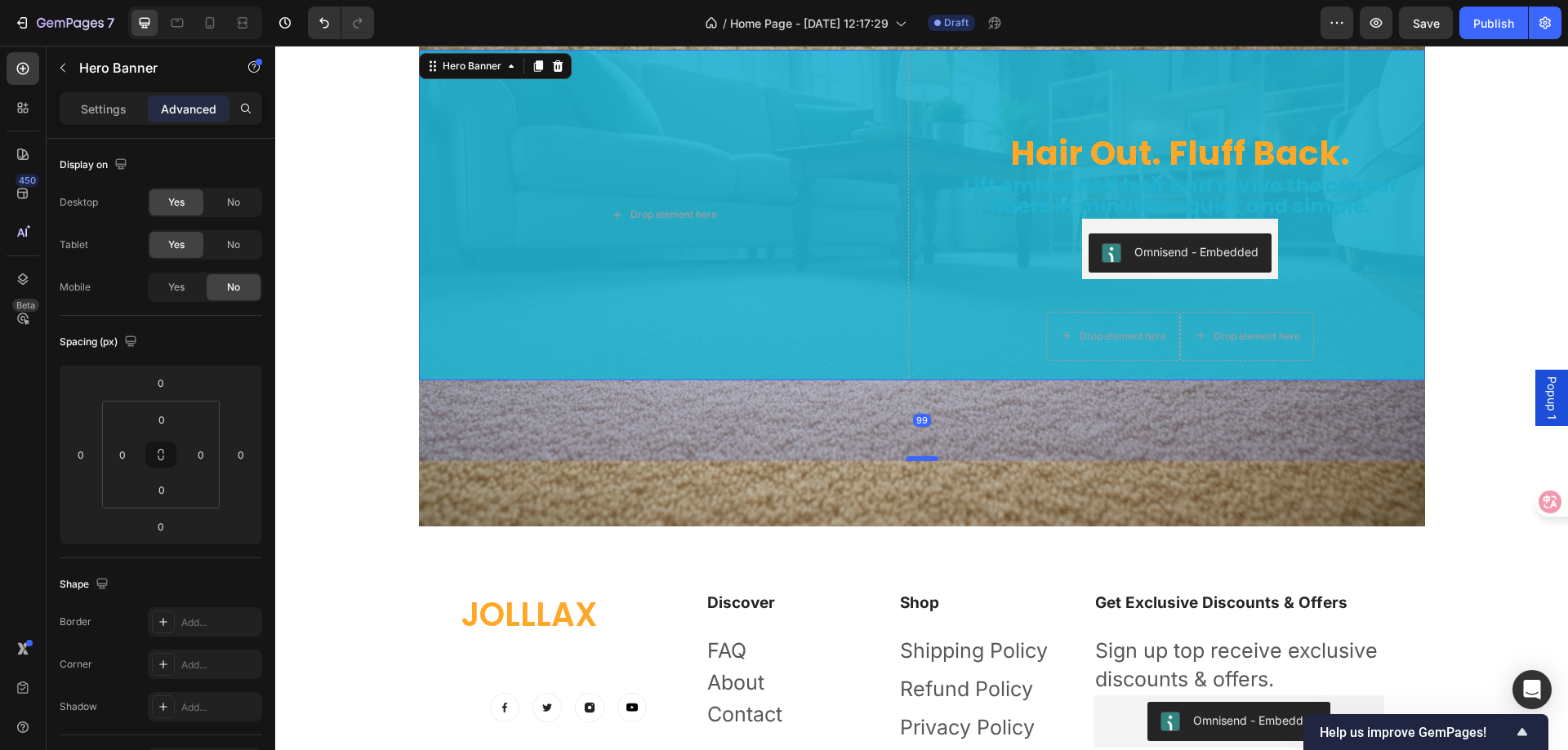
drag, startPoint x: 927, startPoint y: 378, endPoint x: 915, endPoint y: 459, distance: 81.9
click at [915, 459] on div at bounding box center [922, 459] width 32 height 5
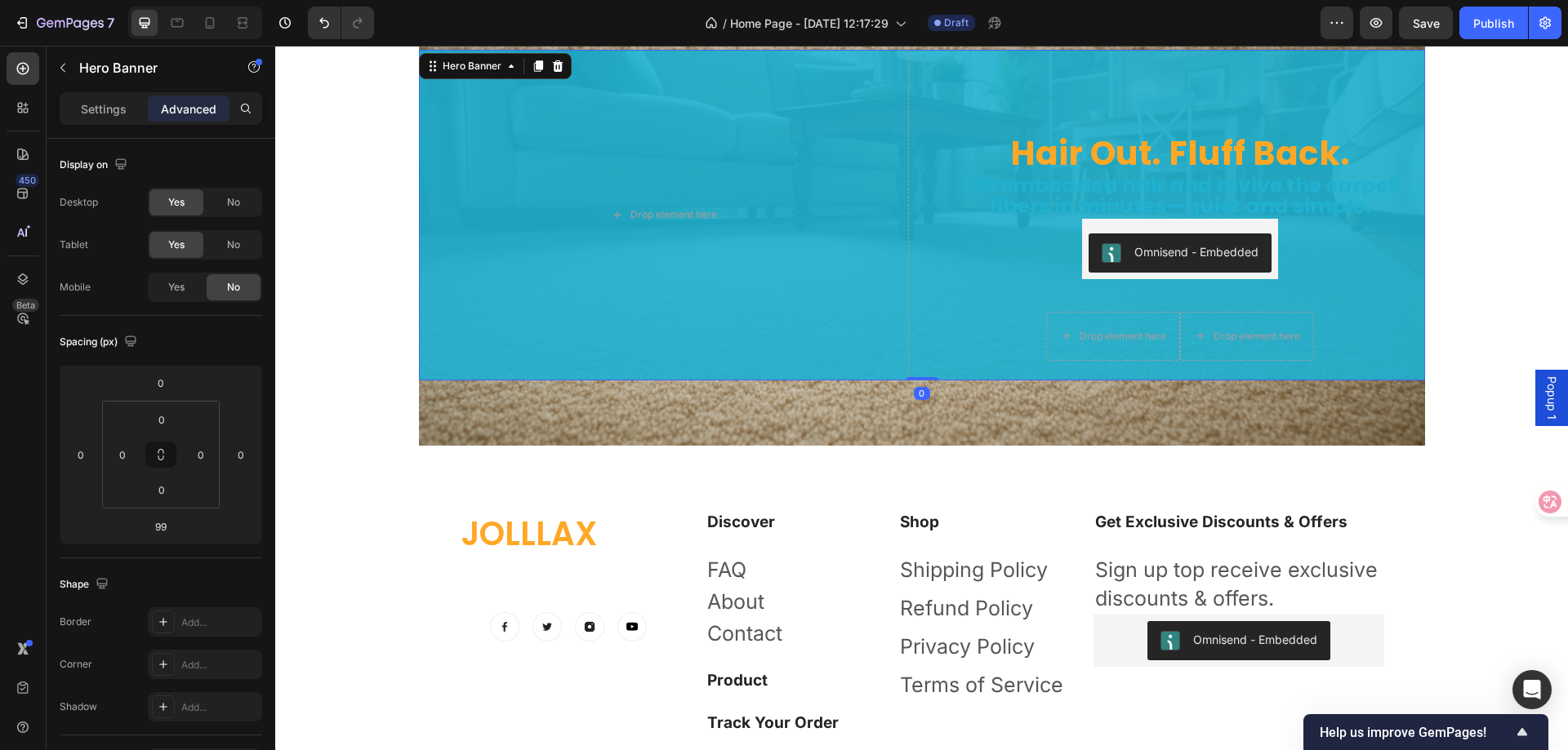
drag, startPoint x: 915, startPoint y: 459, endPoint x: 933, endPoint y: 359, distance: 101.6
click at [931, 359] on div "Hair Out. Fluff Back. Heading Lift embedded hair and revive the carpet fibers i…" at bounding box center [922, 215] width 1006 height 331
type input "0"
click at [168, 492] on input "0" at bounding box center [162, 490] width 32 height 25
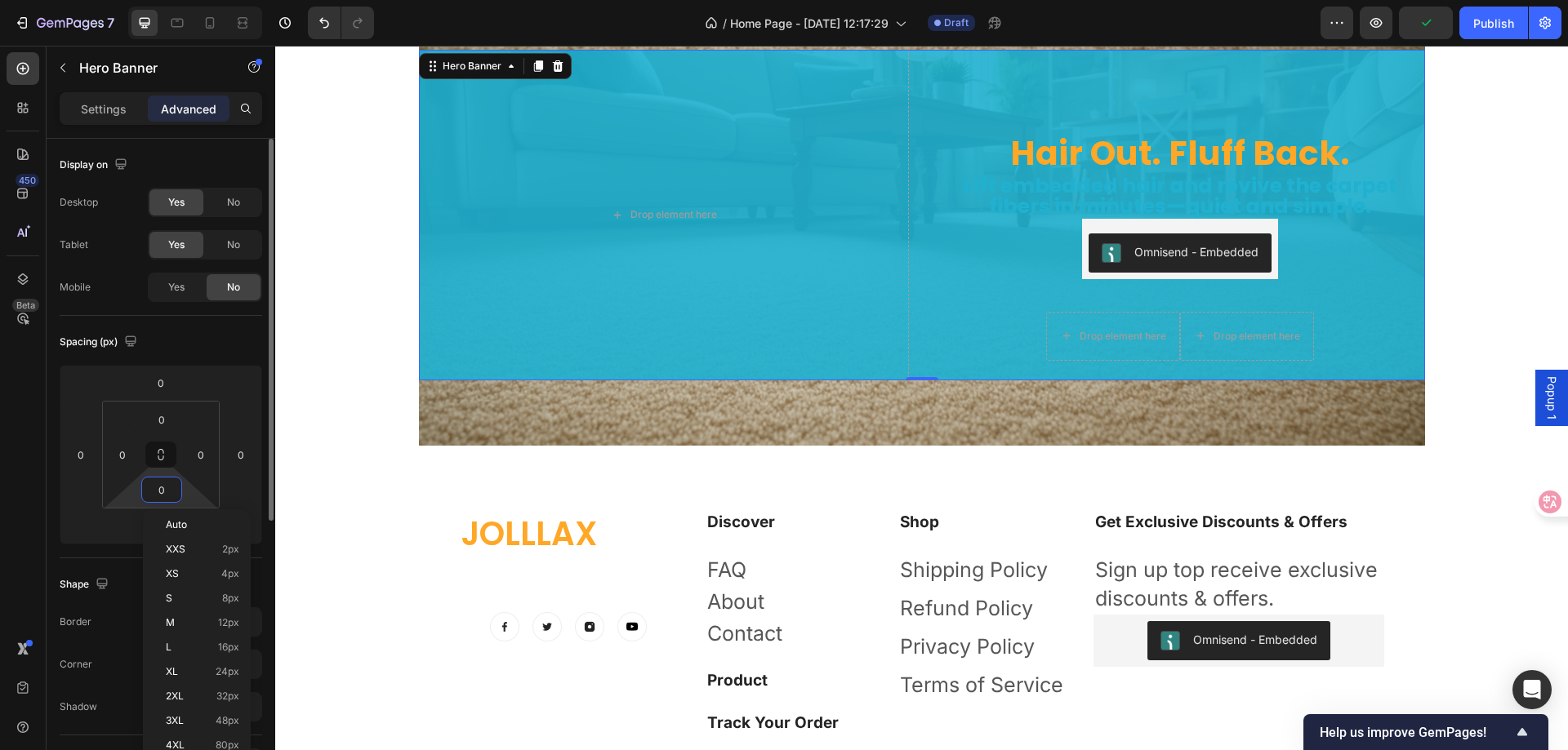
type input "5"
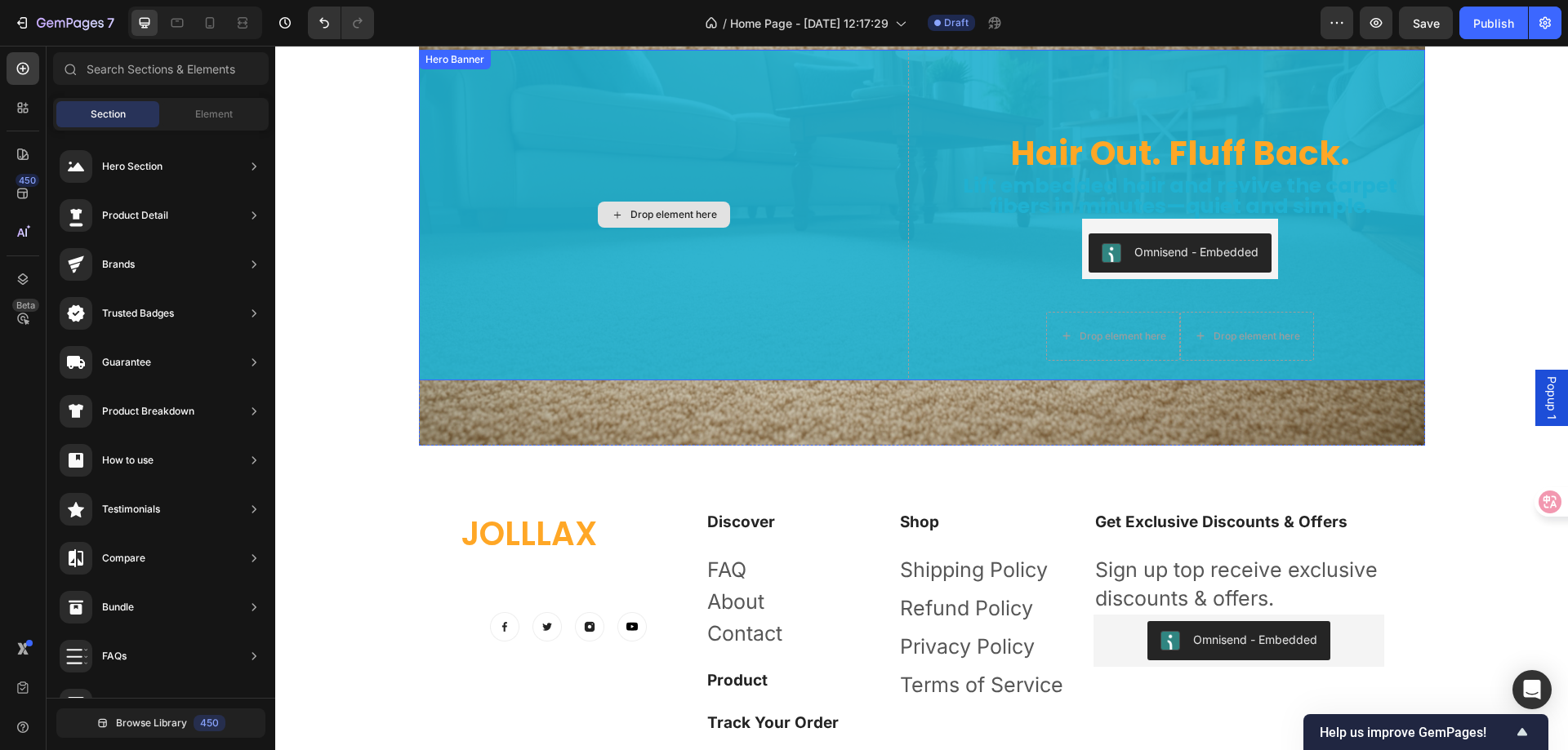
click at [666, 139] on div "Drop element here" at bounding box center [664, 215] width 490 height 331
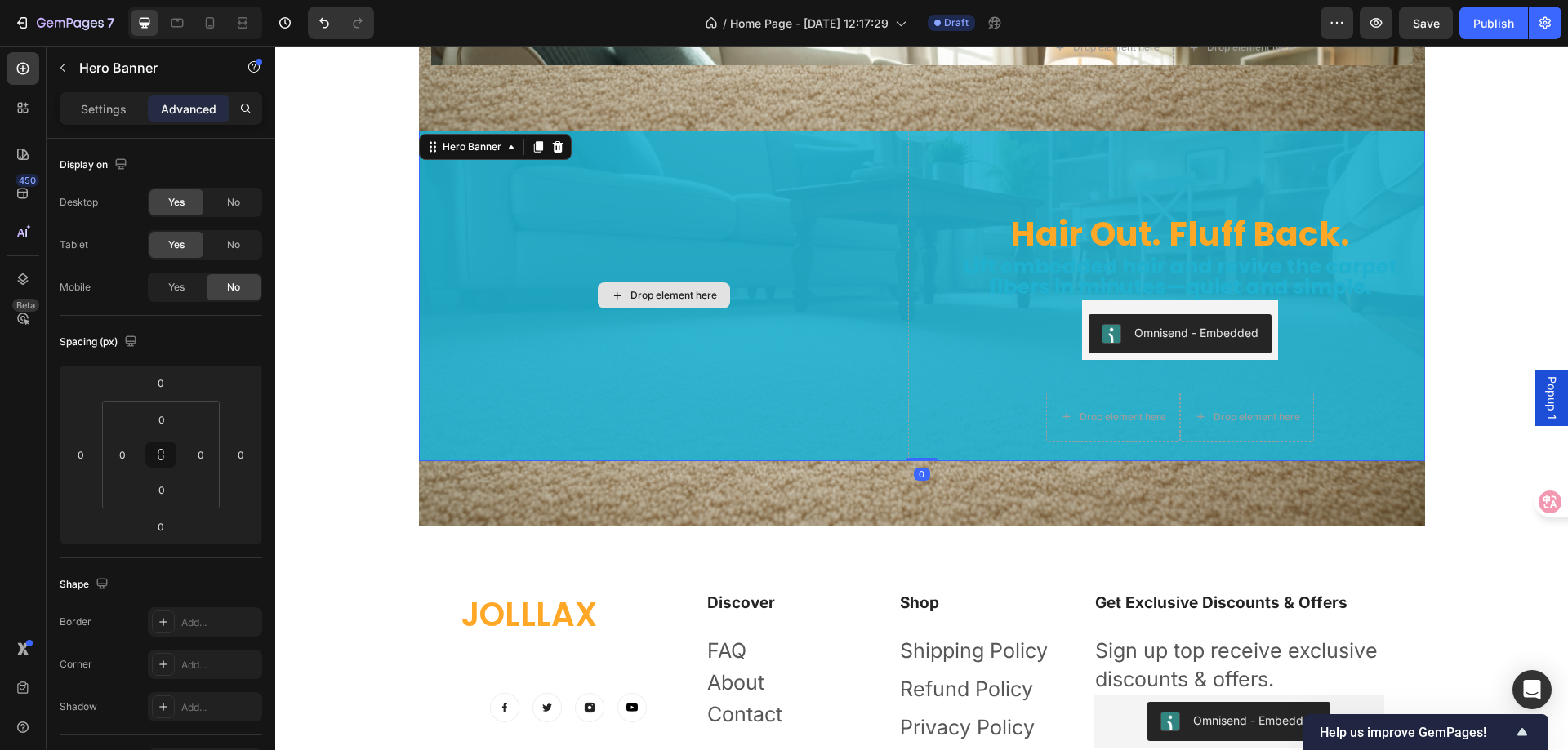
scroll to position [5224, 0]
click at [115, 109] on p "Settings" at bounding box center [104, 109] width 46 height 17
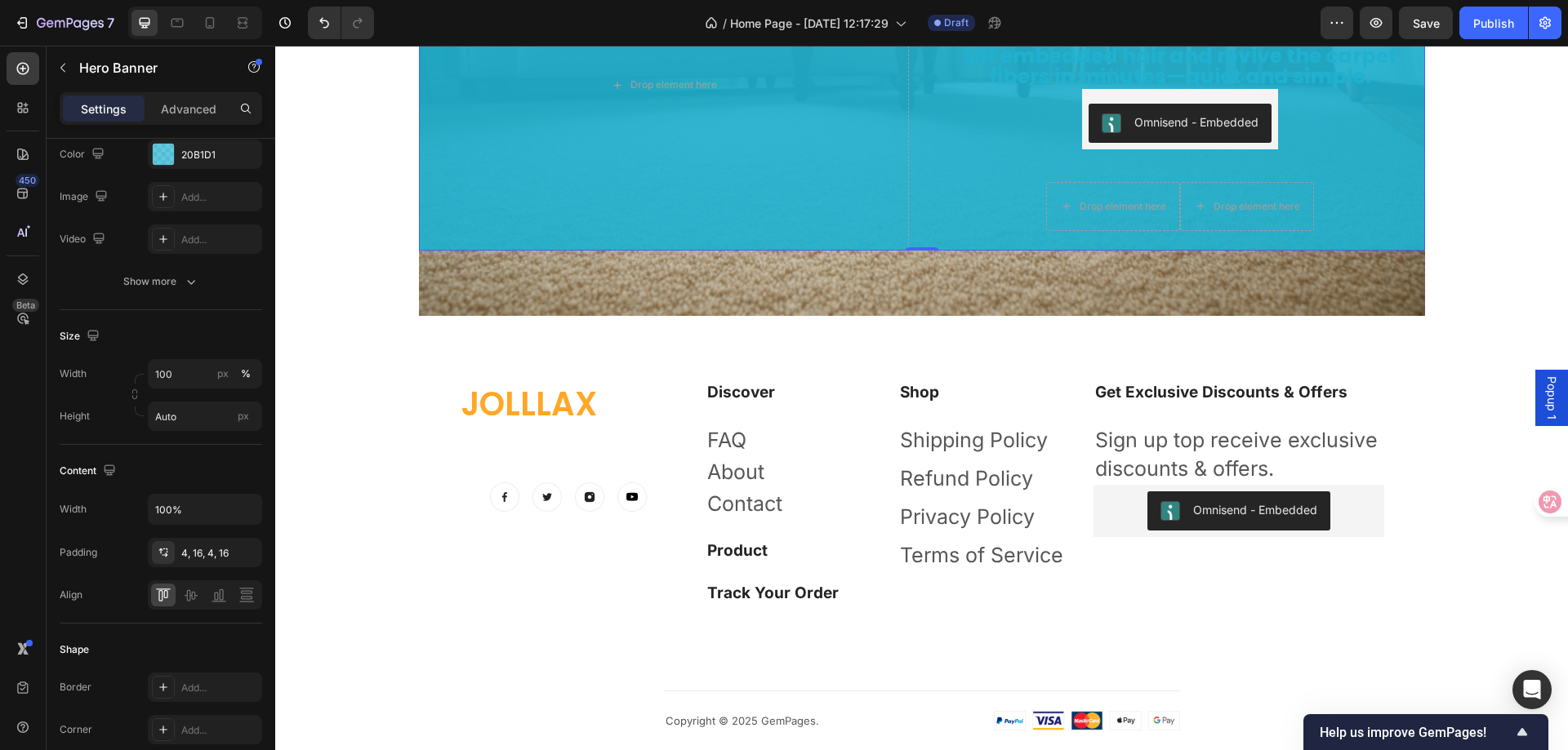
scroll to position [5387, 0]
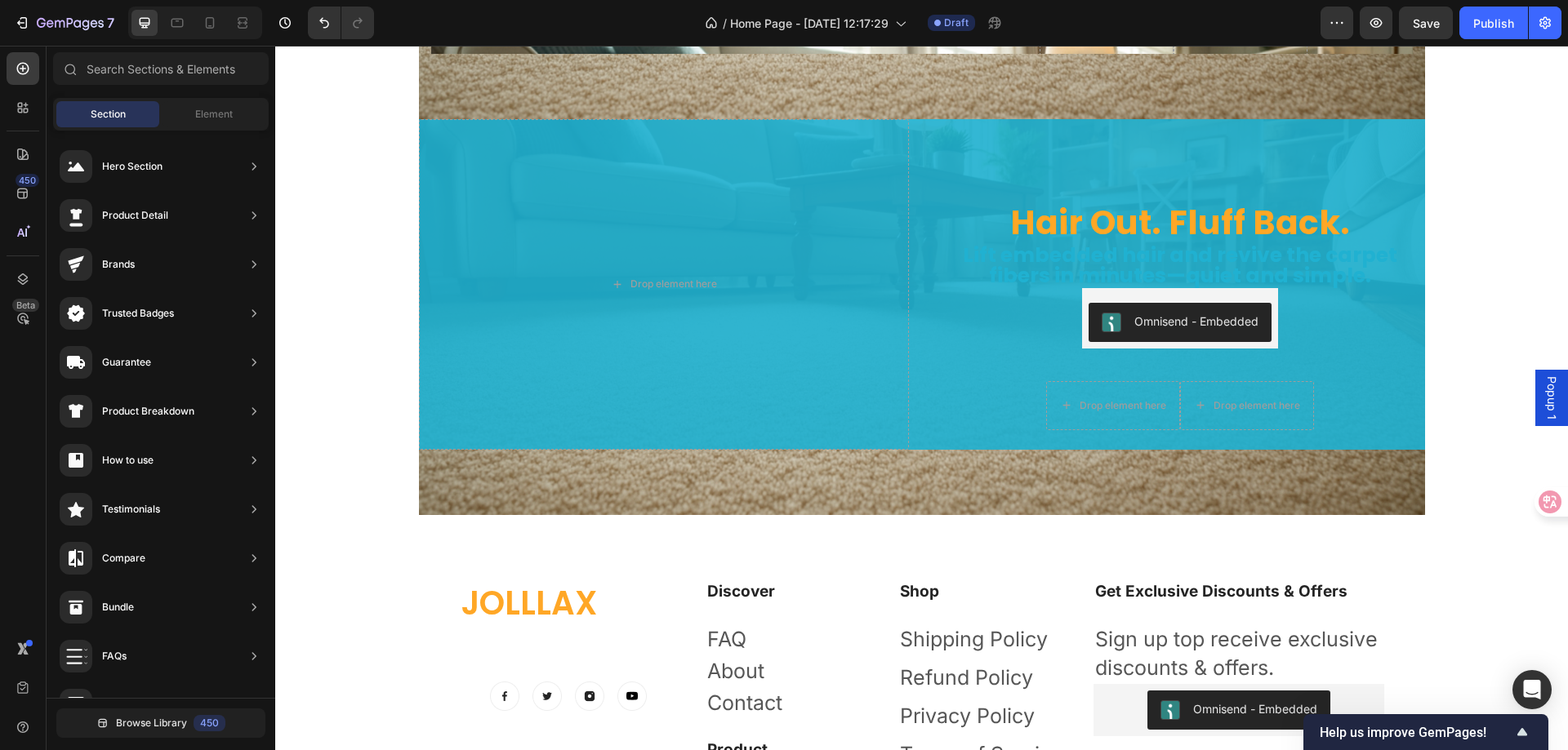
scroll to position [5224, 0]
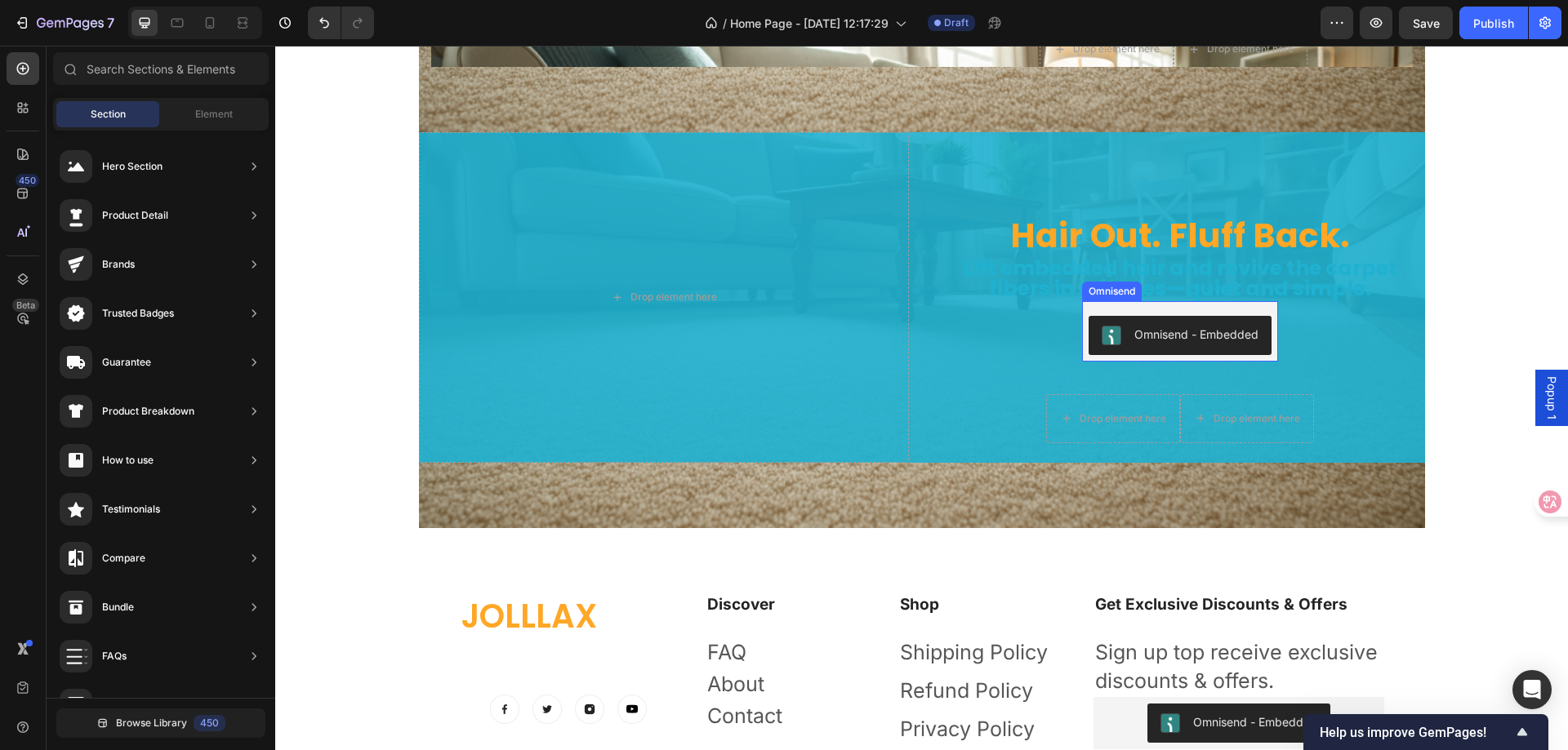
click at [1210, 313] on div "Omnisend - Embedded" at bounding box center [1180, 335] width 196 height 52
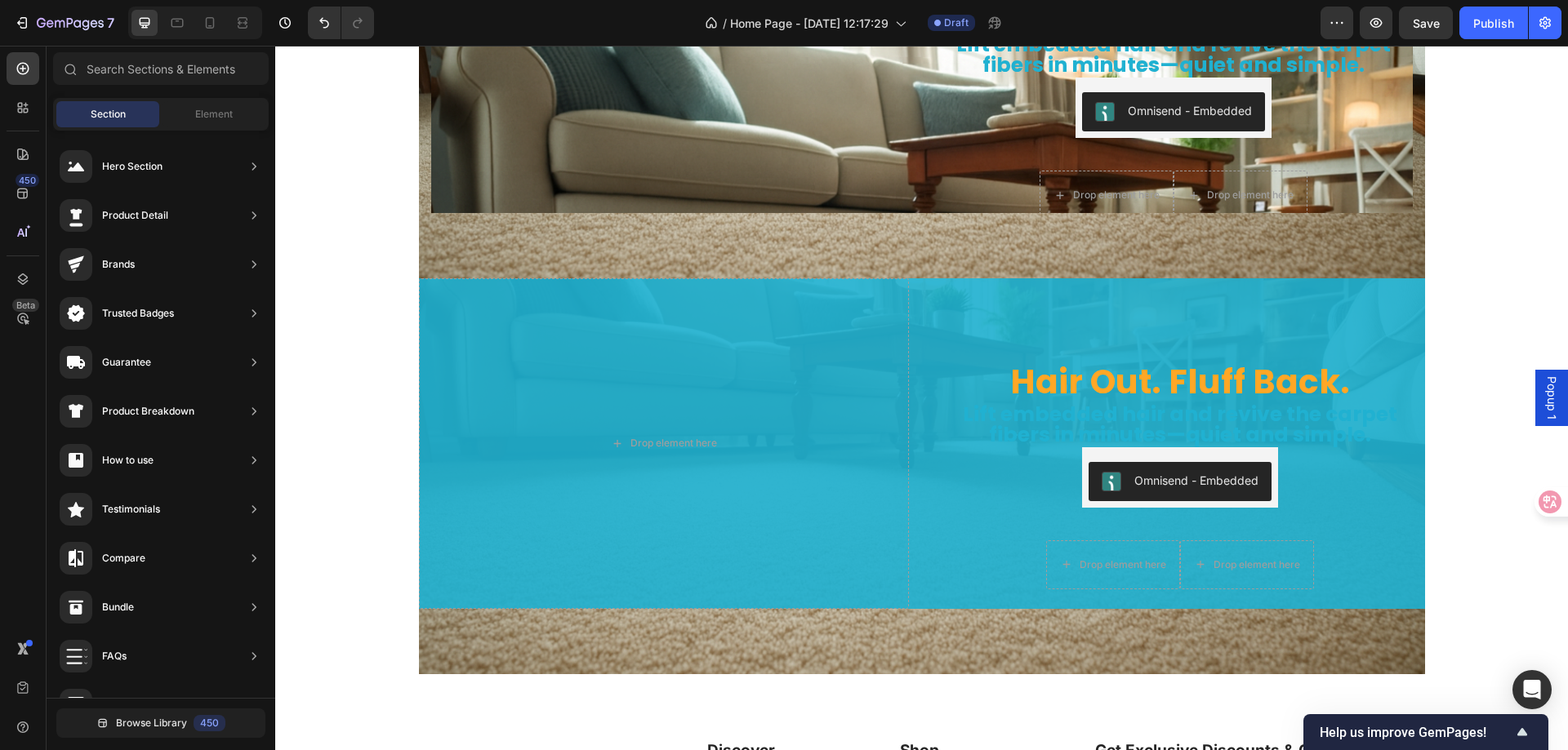
scroll to position [5060, 0]
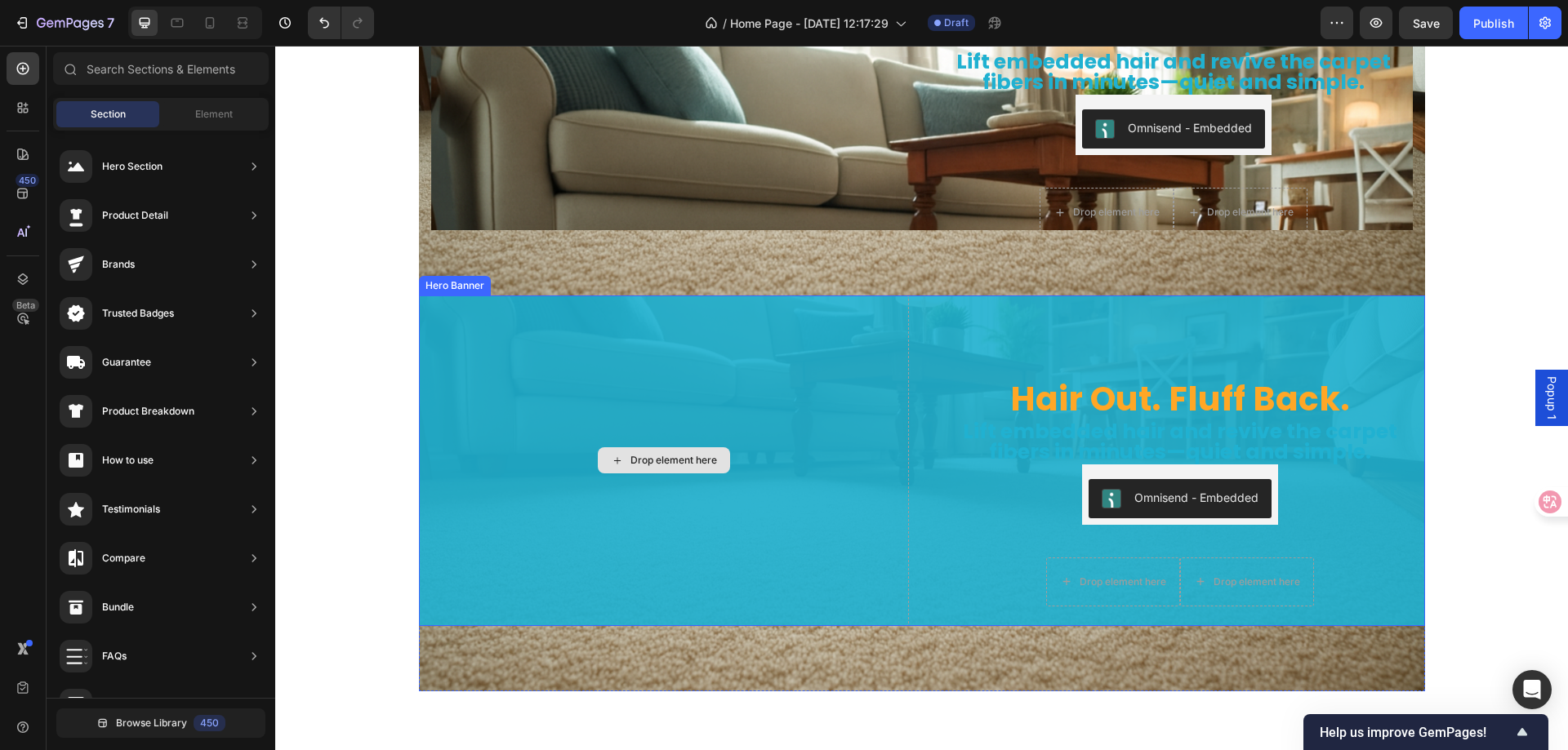
click at [575, 349] on div "Drop element here" at bounding box center [664, 461] width 490 height 331
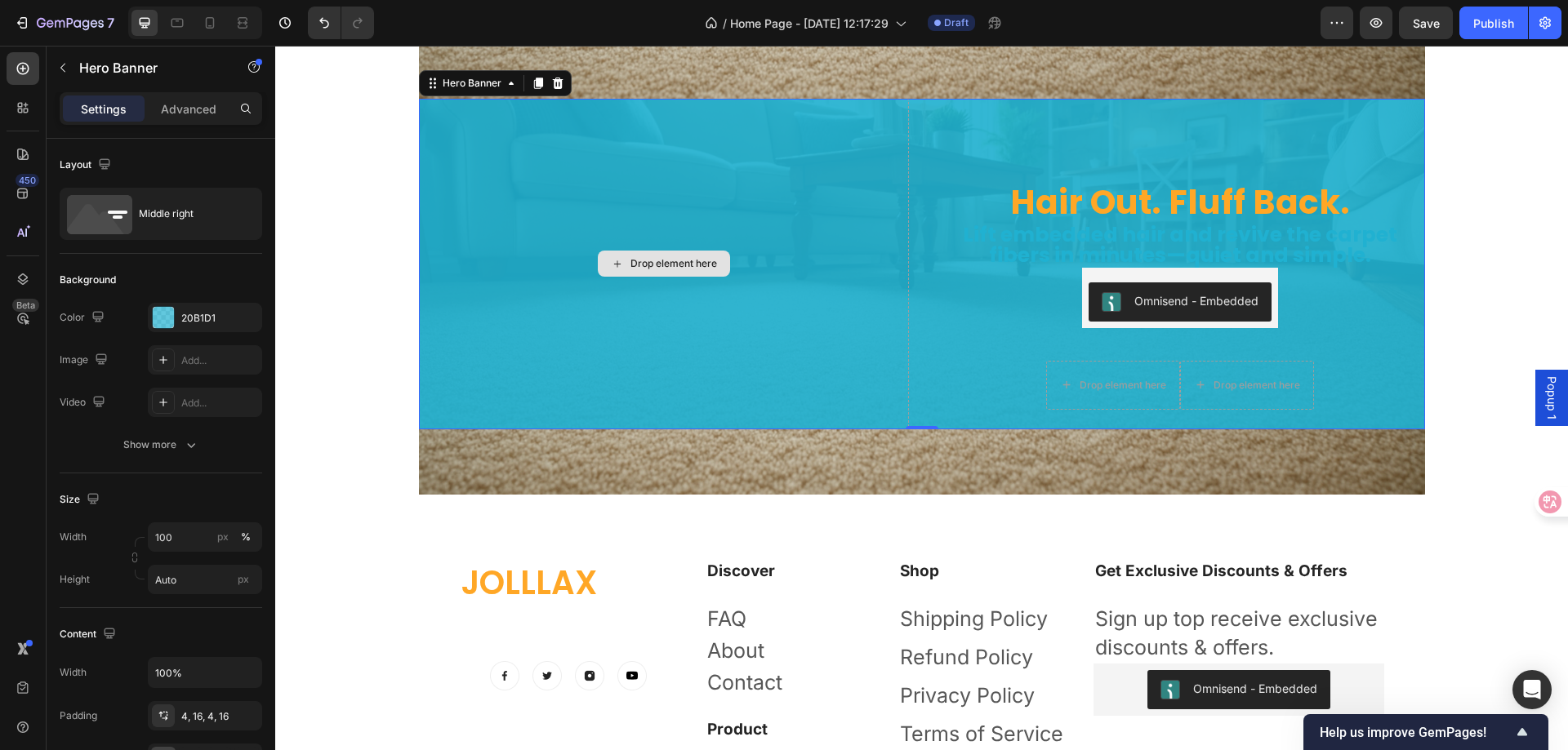
scroll to position [5305, 0]
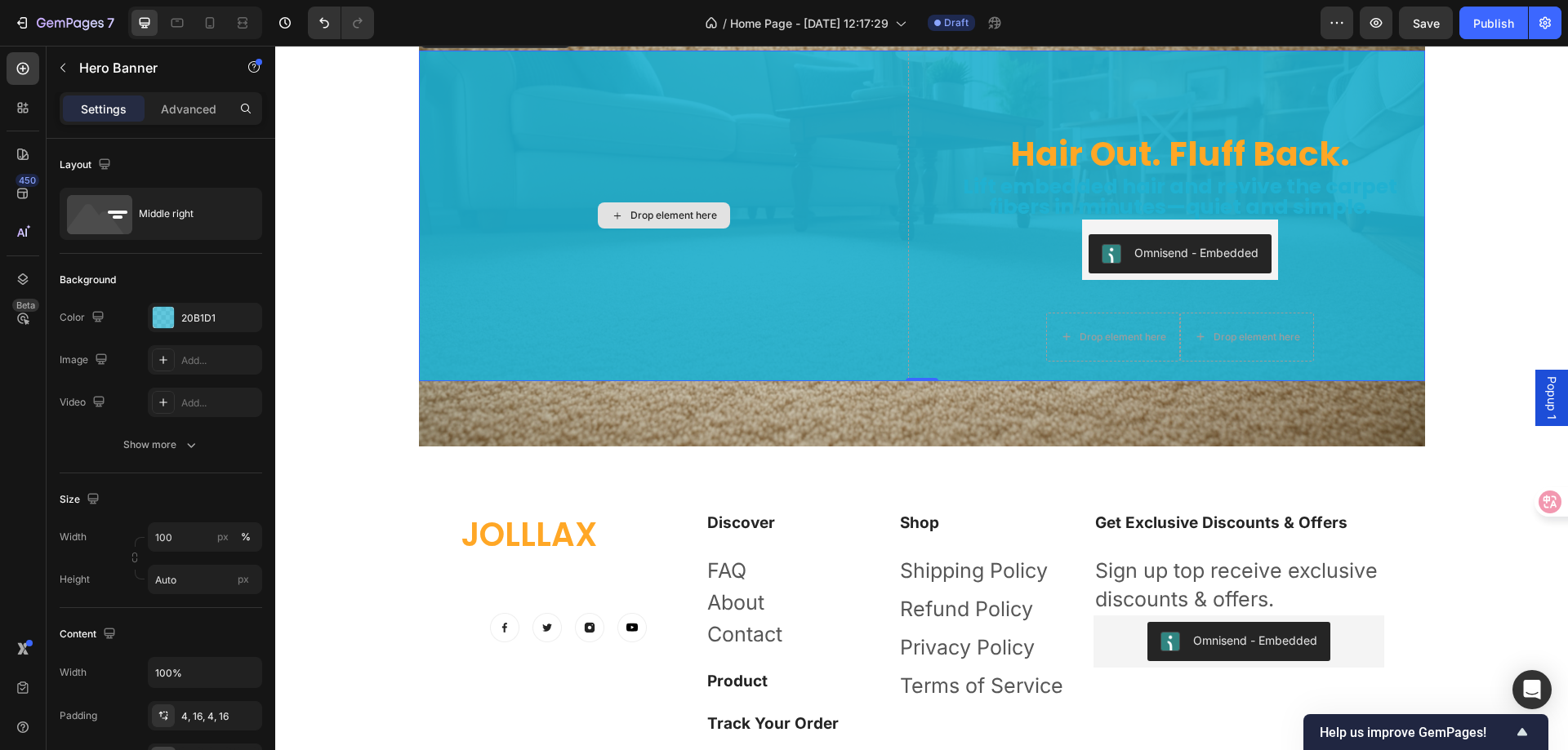
click at [613, 109] on div "Drop element here" at bounding box center [664, 216] width 490 height 331
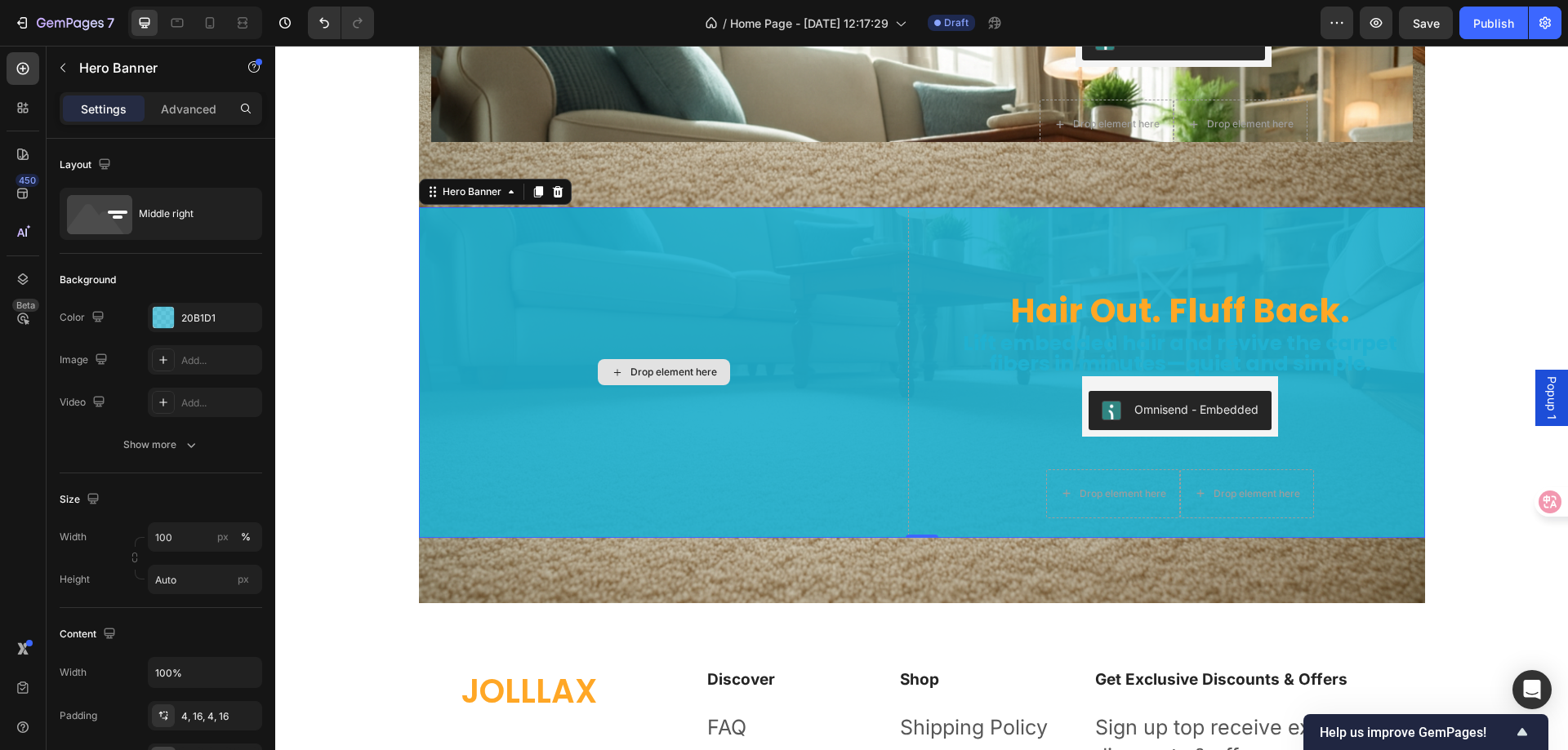
scroll to position [5142, 0]
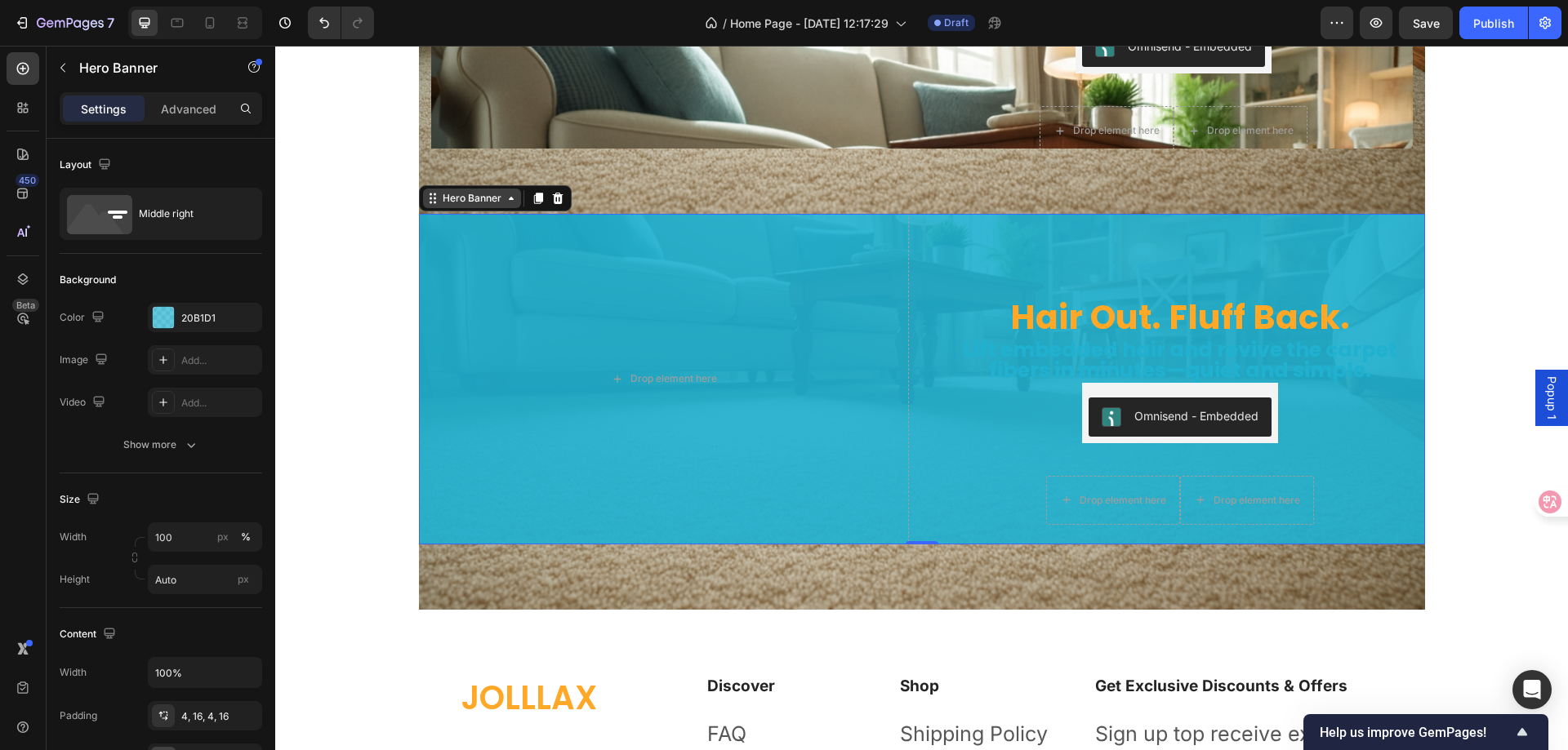
click at [467, 207] on div "Hero Banner" at bounding box center [471, 198] width 98 height 20
click at [482, 265] on div "Drop element here" at bounding box center [664, 379] width 490 height 331
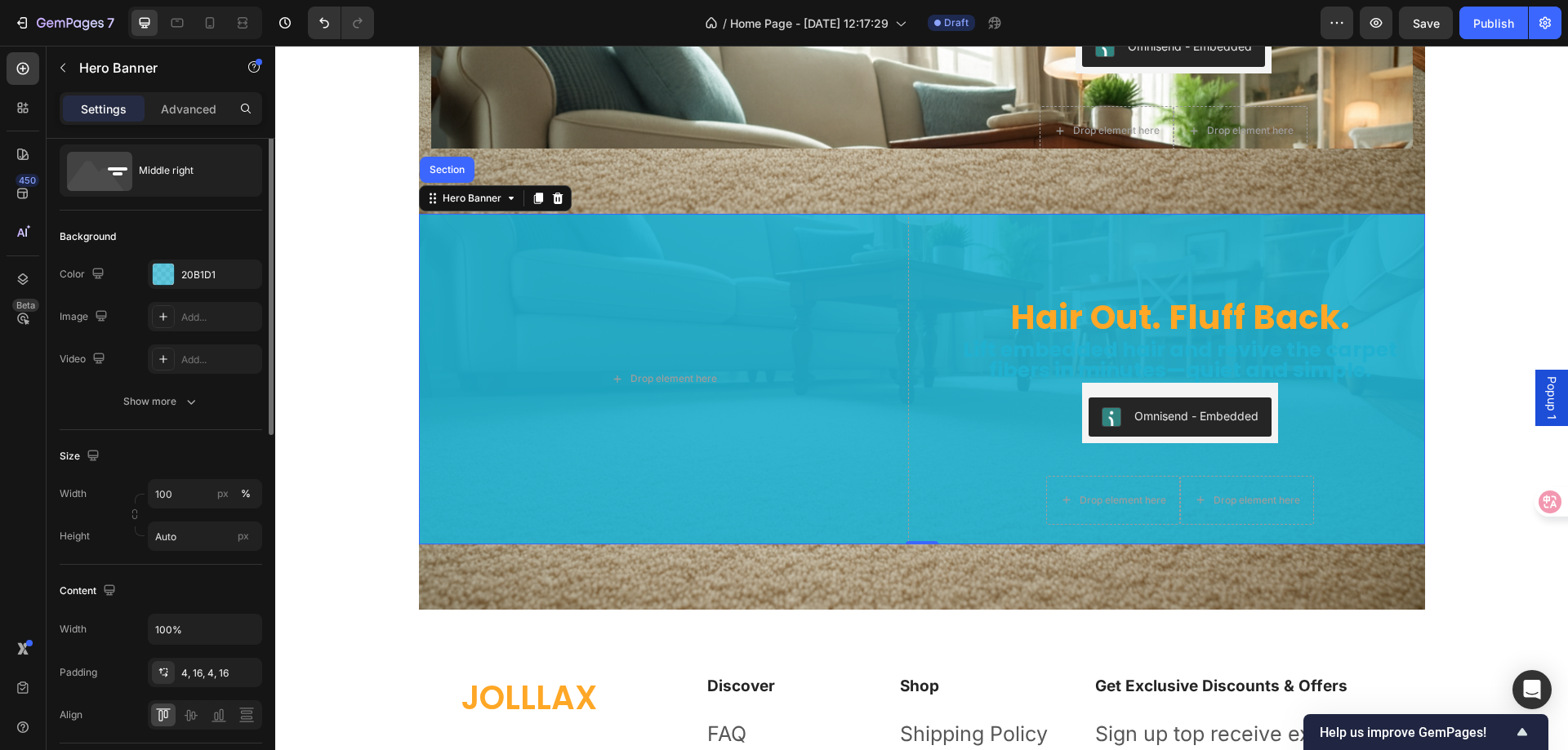
scroll to position [0, 0]
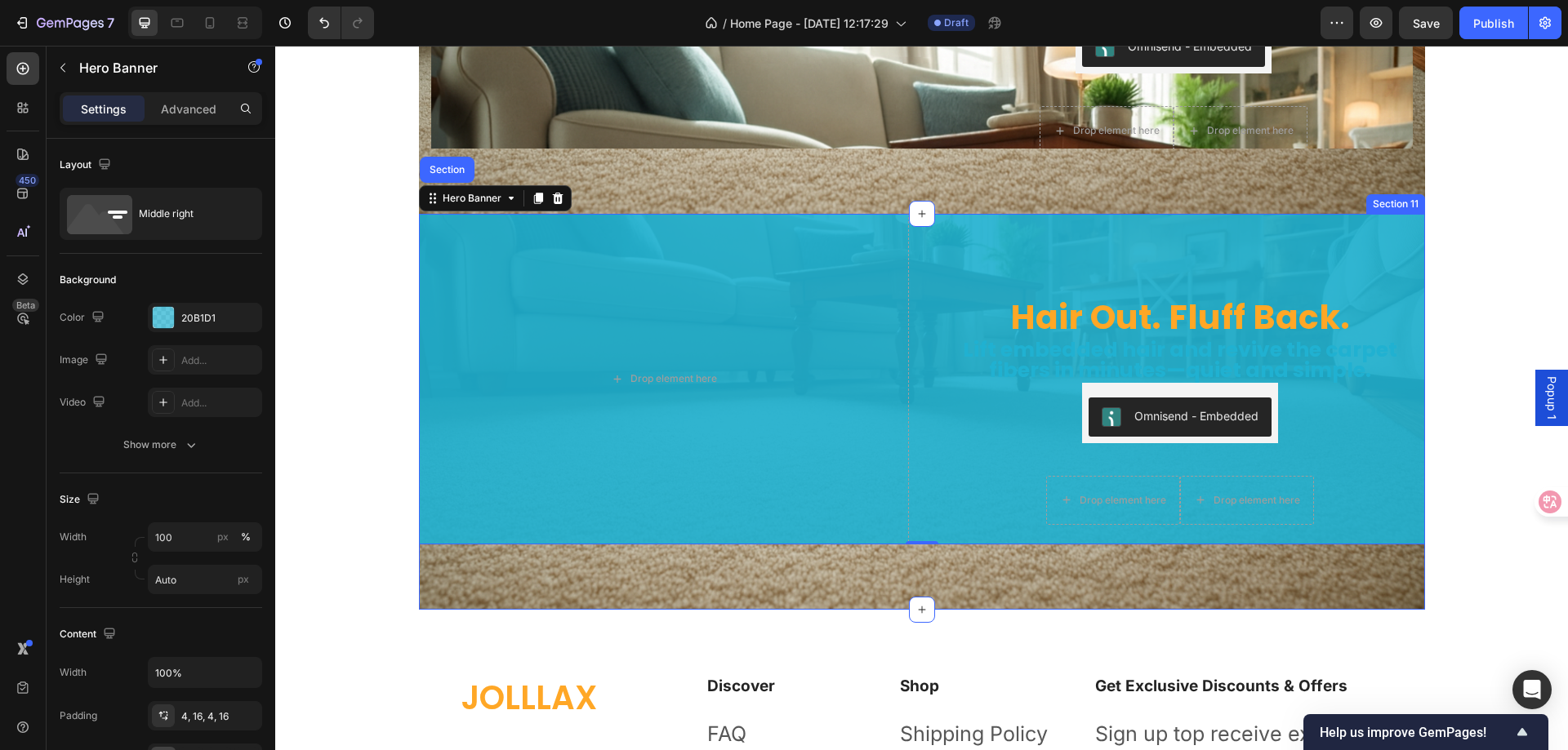
click at [499, 576] on div "Hair Out. Fluff Back. Heading Lift embedded hair and revive the carpet fibers i…" at bounding box center [922, 412] width 1006 height 396
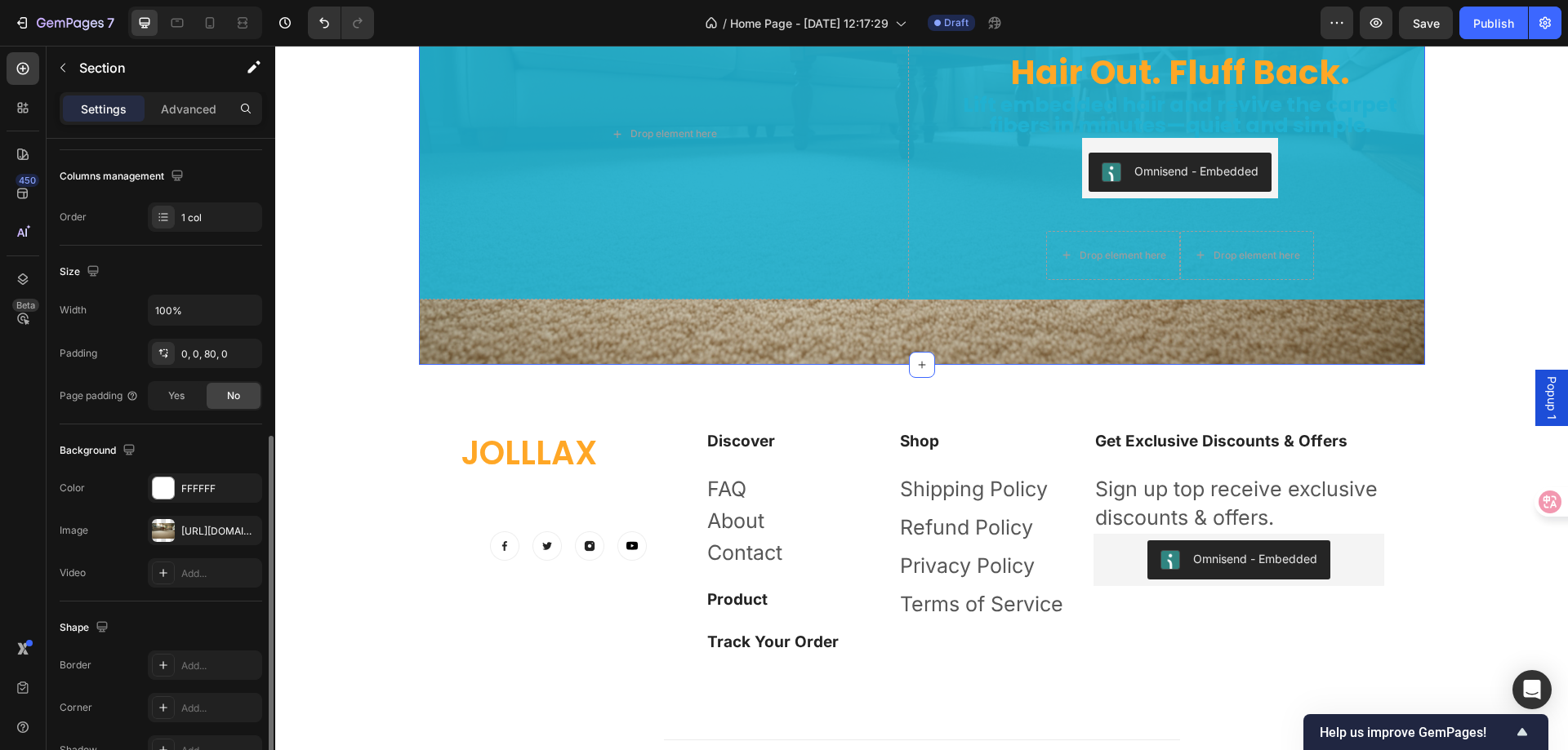
scroll to position [327, 0]
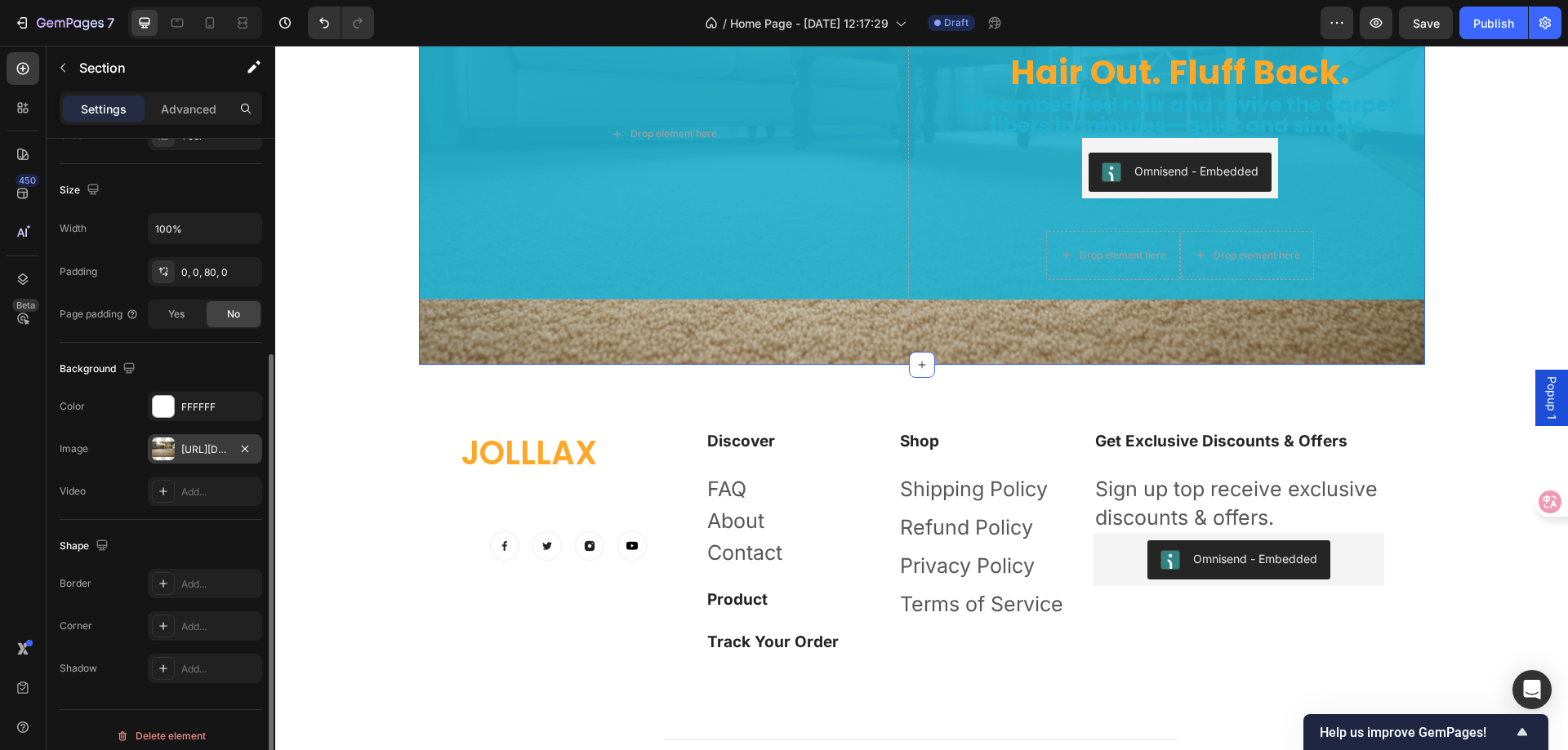
click at [165, 447] on div at bounding box center [163, 449] width 23 height 23
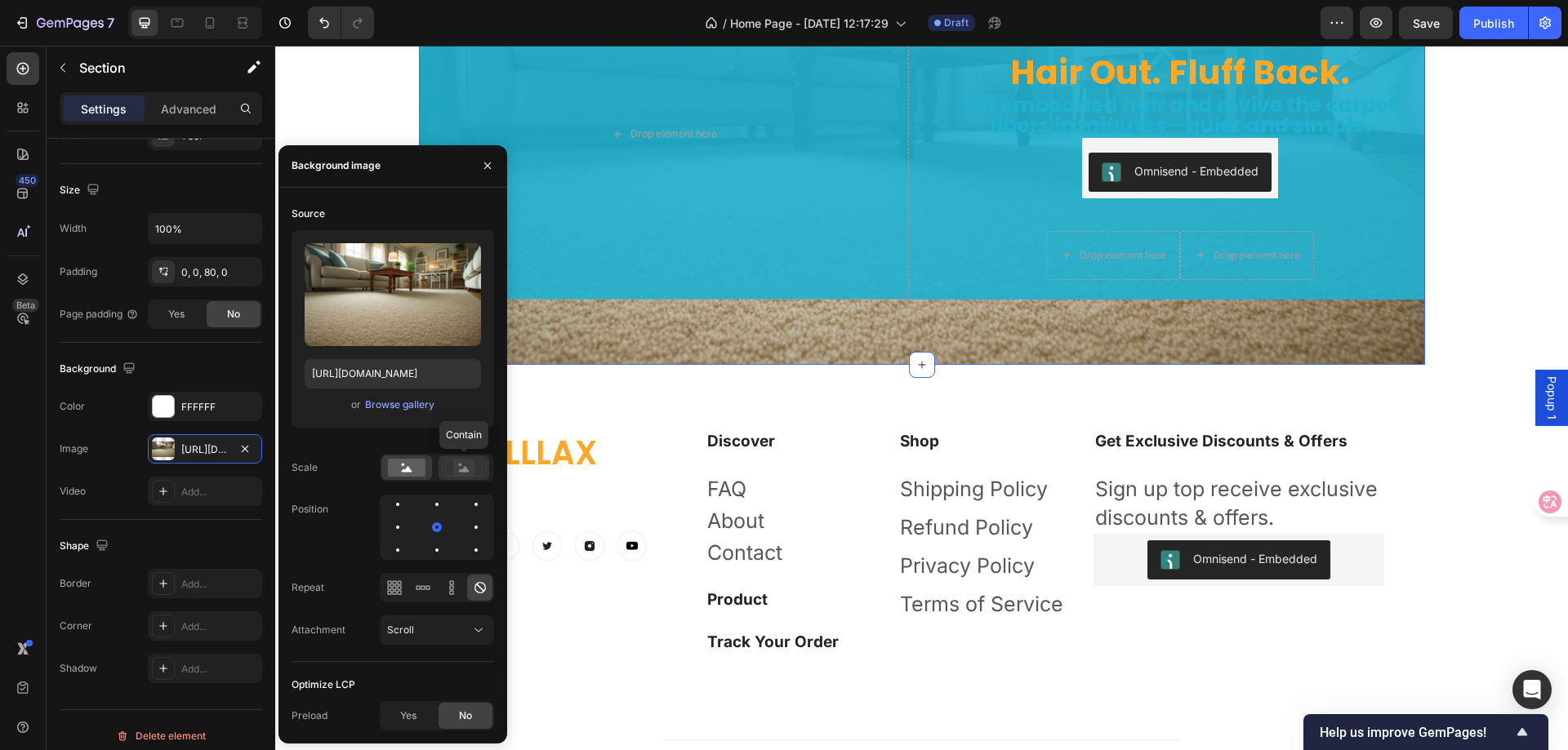
click at [461, 474] on rect at bounding box center [464, 468] width 21 height 16
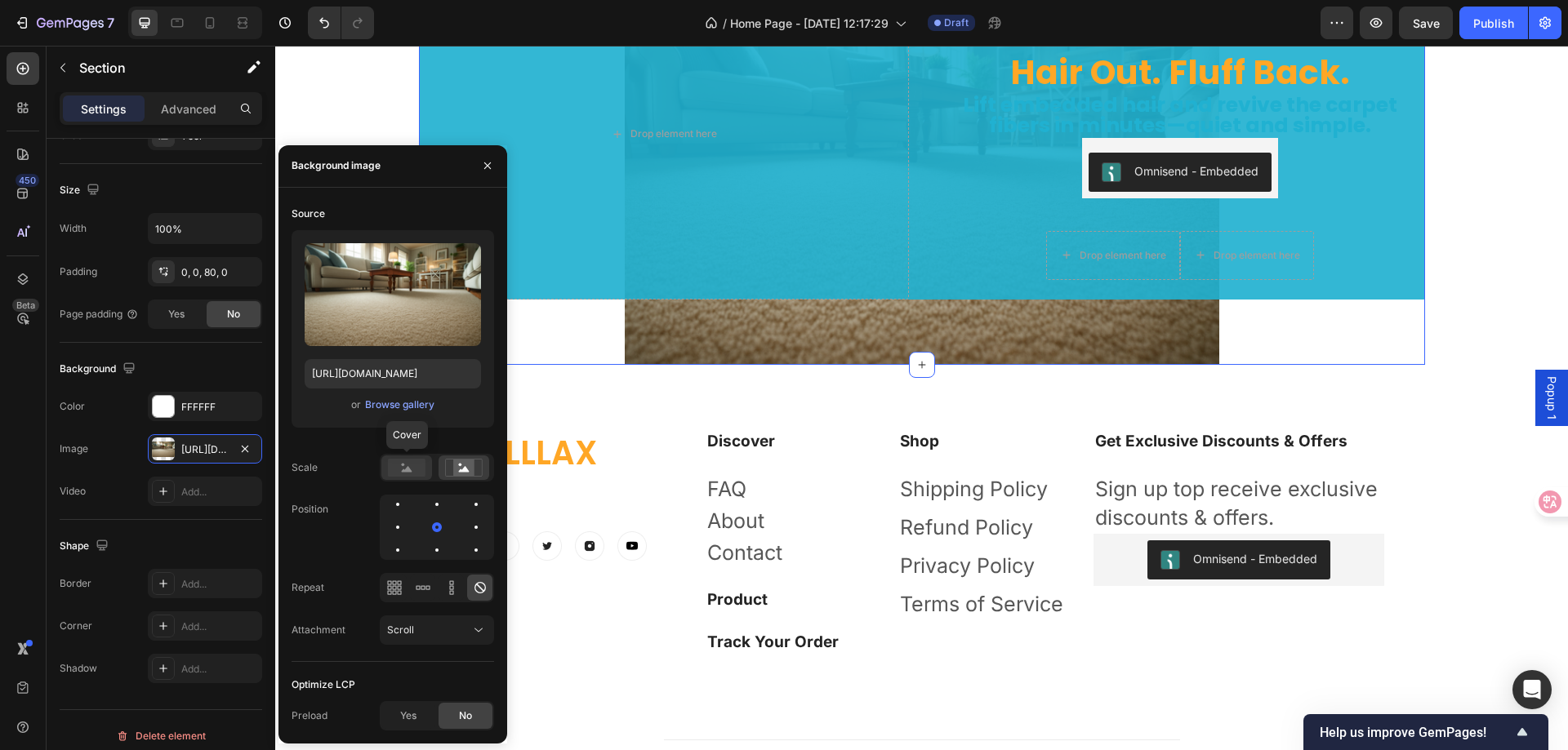
click at [395, 470] on rect at bounding box center [407, 468] width 37 height 18
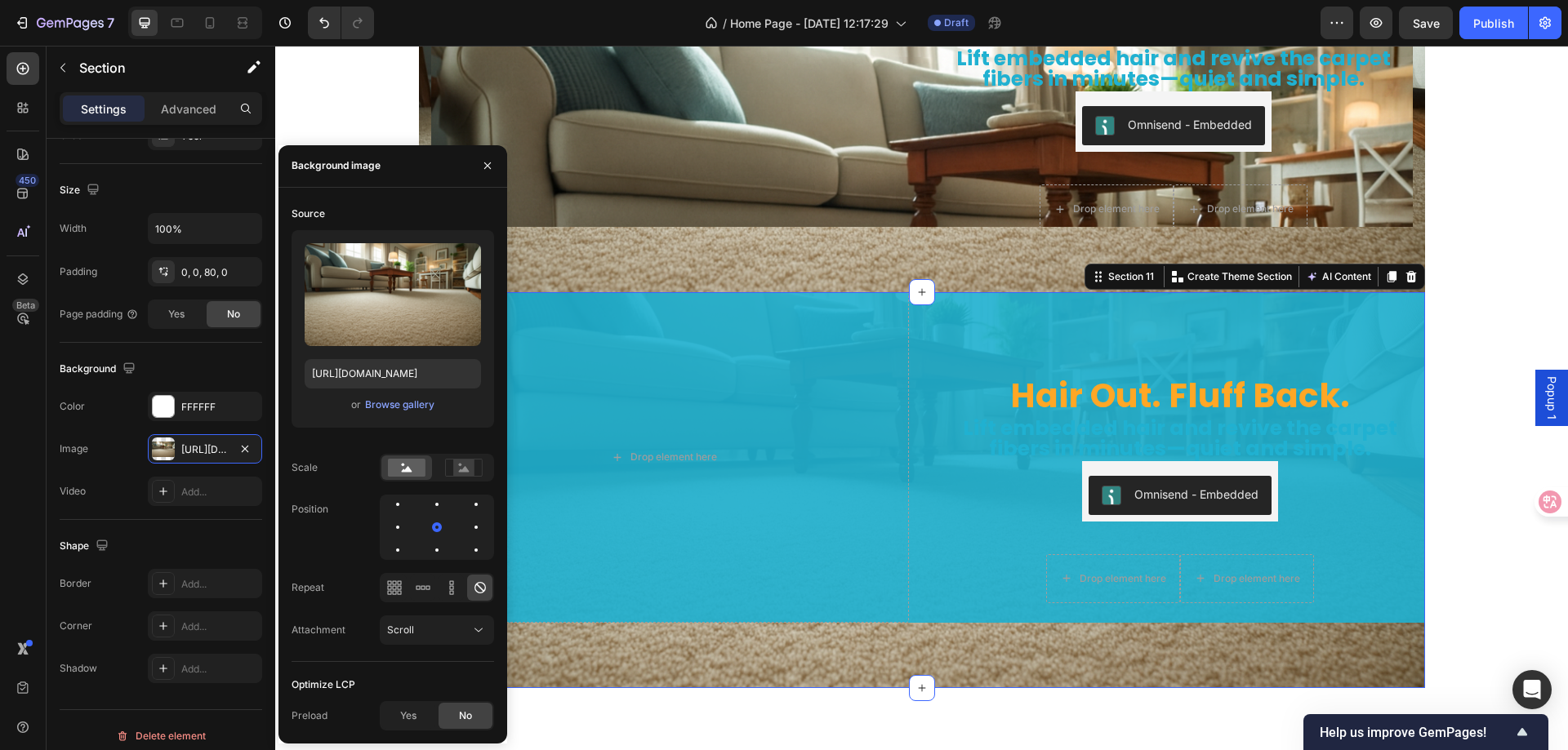
scroll to position [5142, 0]
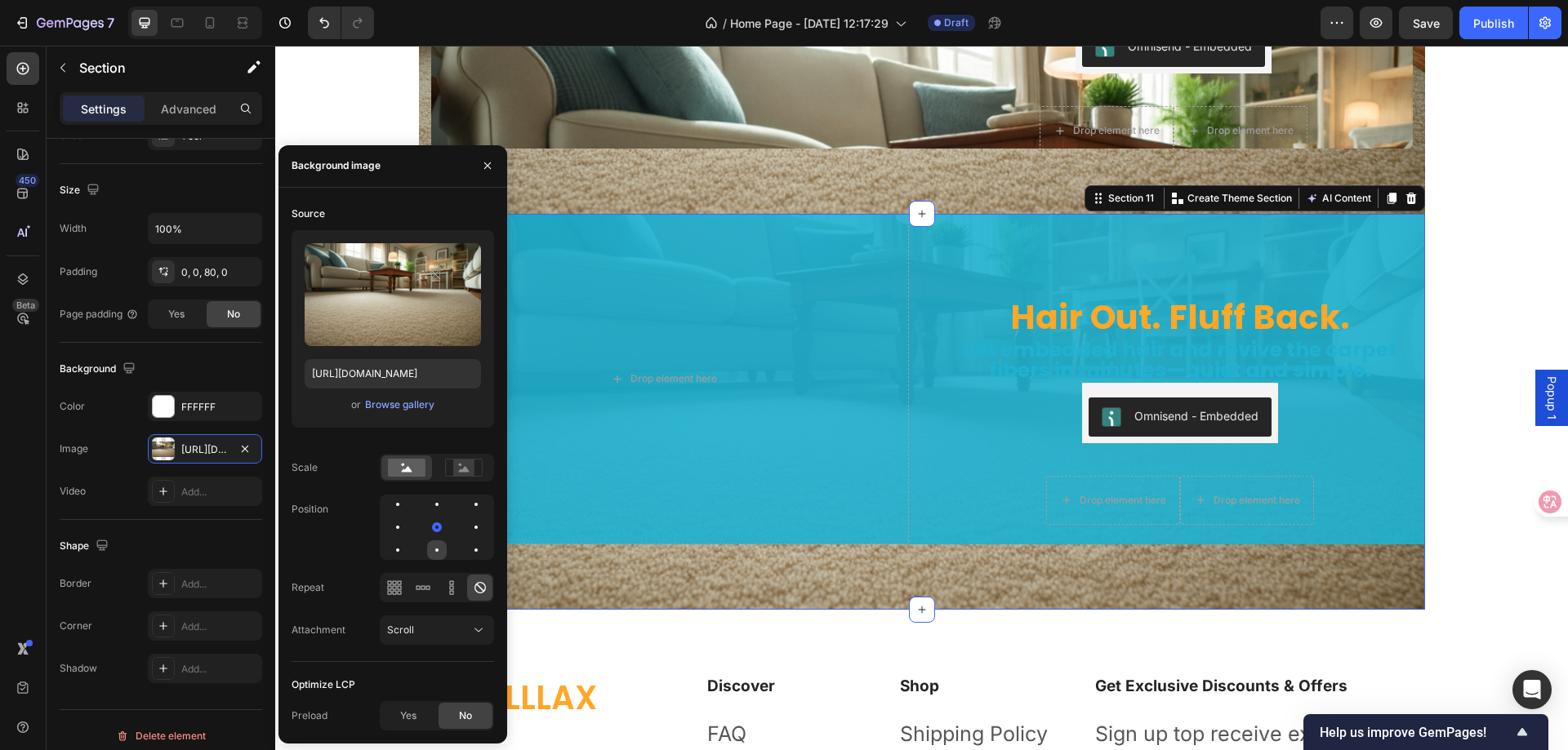
click at [436, 546] on div at bounding box center [436, 550] width 20 height 20
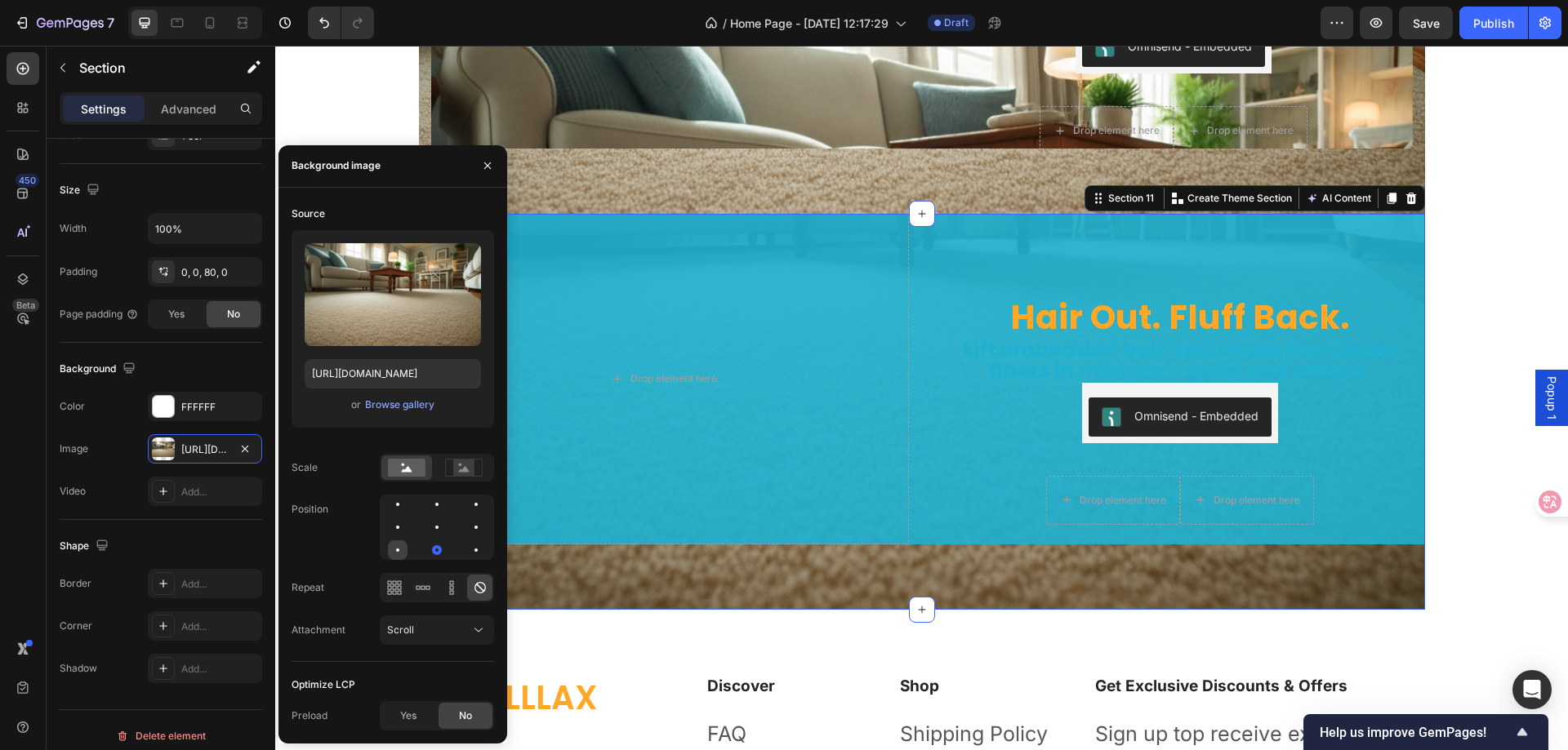
click at [403, 548] on div at bounding box center [397, 550] width 20 height 20
click at [453, 546] on div at bounding box center [436, 527] width 114 height 65
click at [442, 547] on div at bounding box center [436, 550] width 20 height 20
click at [441, 530] on div at bounding box center [436, 527] width 20 height 20
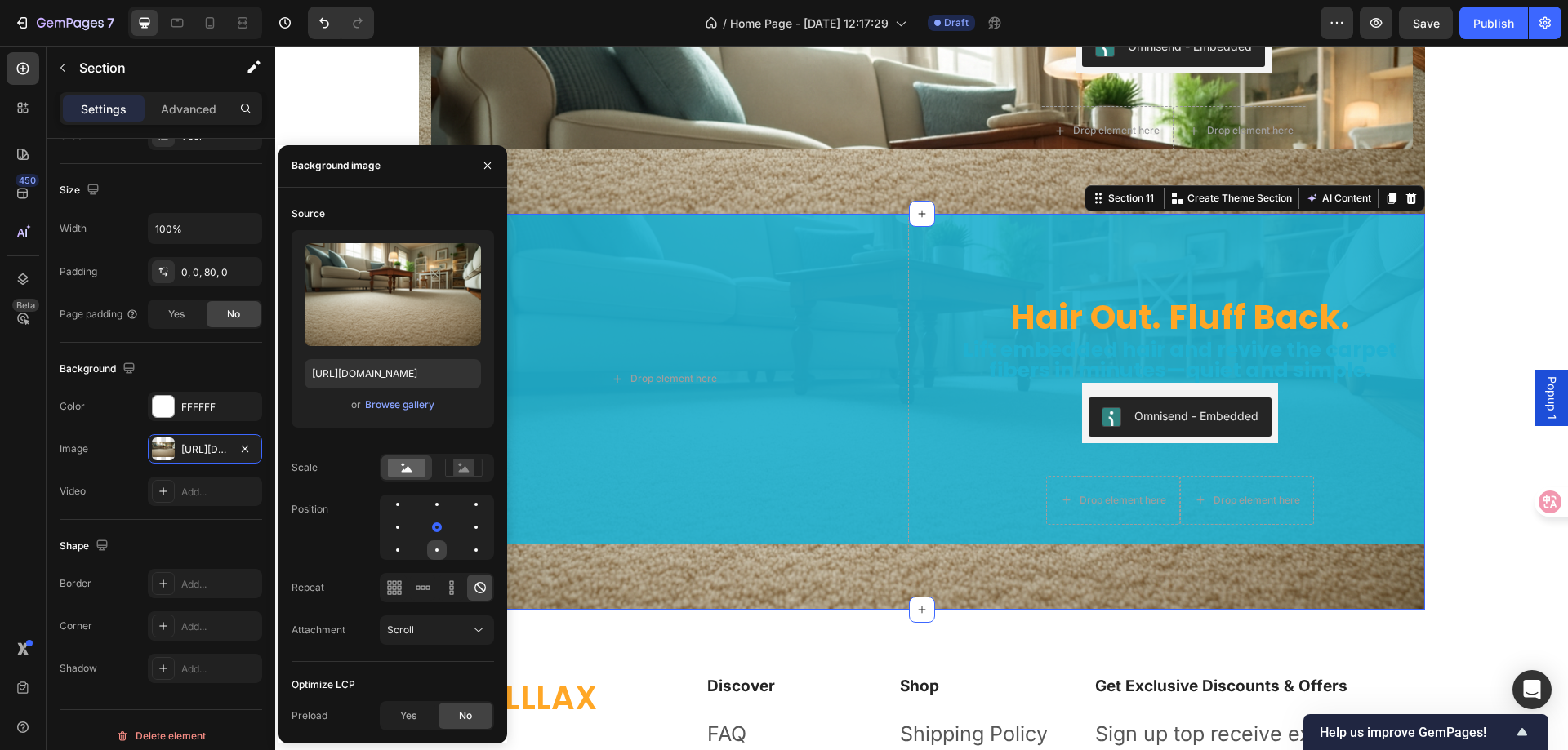
click at [438, 554] on div at bounding box center [436, 550] width 20 height 20
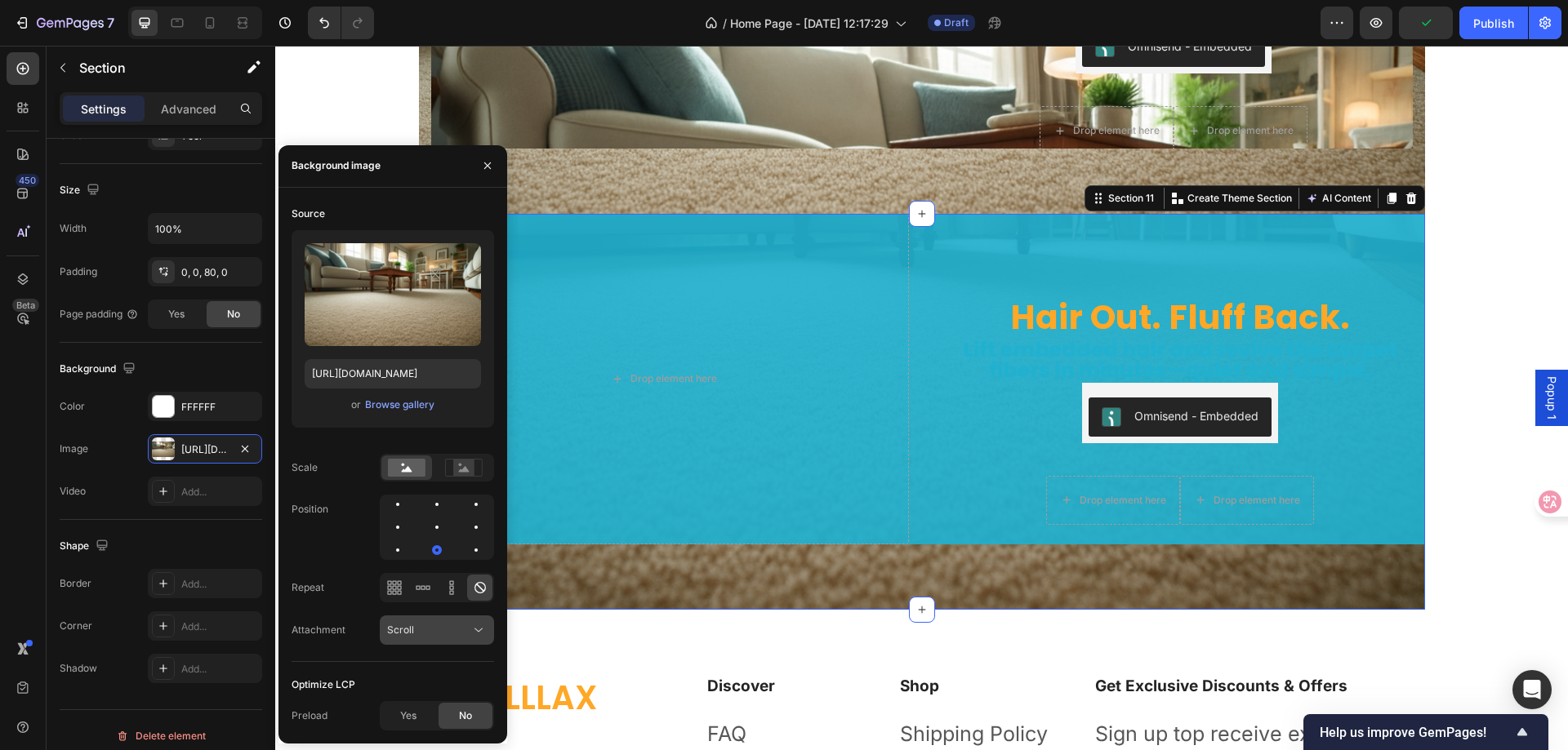
click at [426, 626] on div "Scroll" at bounding box center [429, 630] width 83 height 14
click at [415, 563] on p "Fixed" at bounding box center [433, 559] width 93 height 14
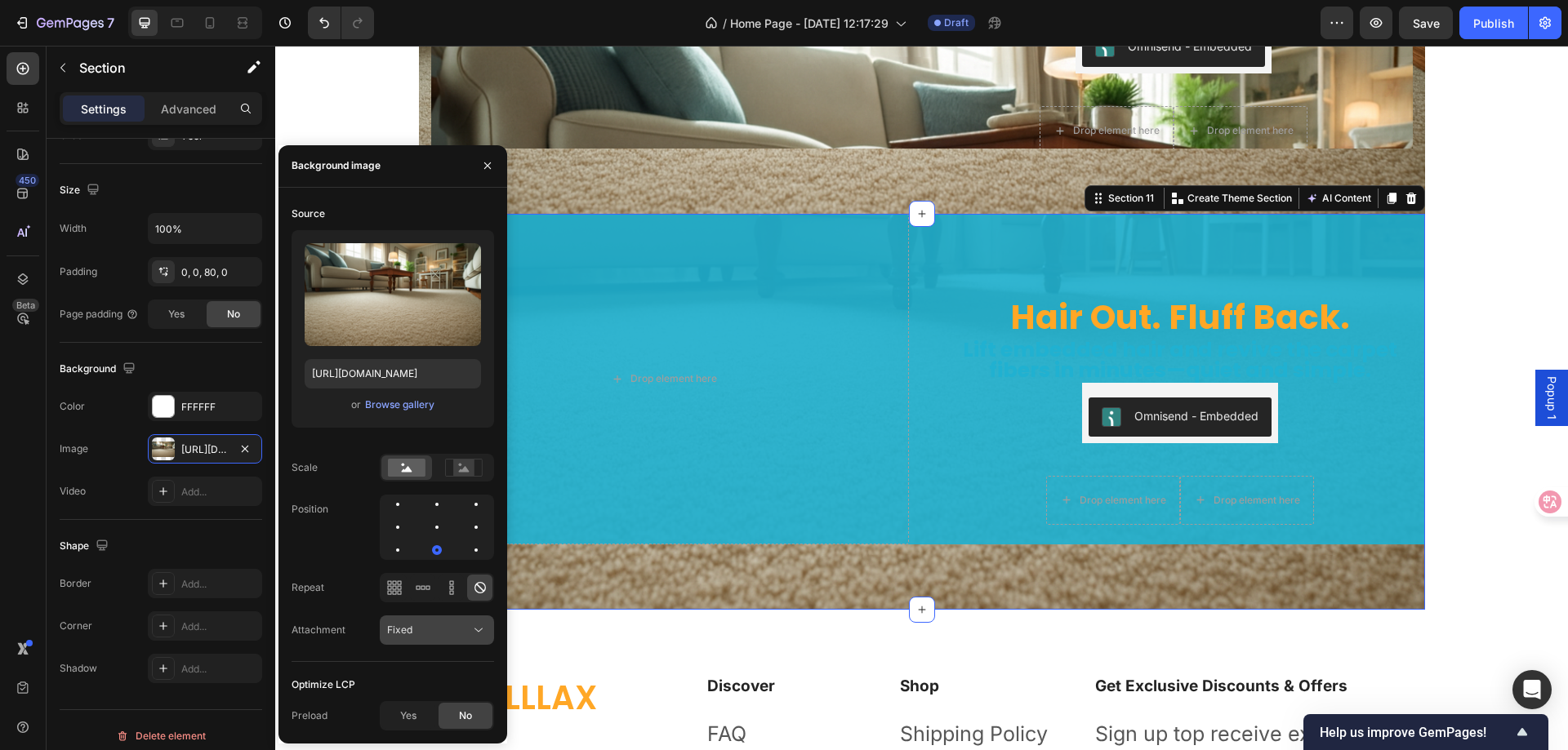
click at [419, 639] on button "Fixed" at bounding box center [436, 630] width 114 height 30
click at [415, 526] on p "Scroll" at bounding box center [433, 528] width 93 height 14
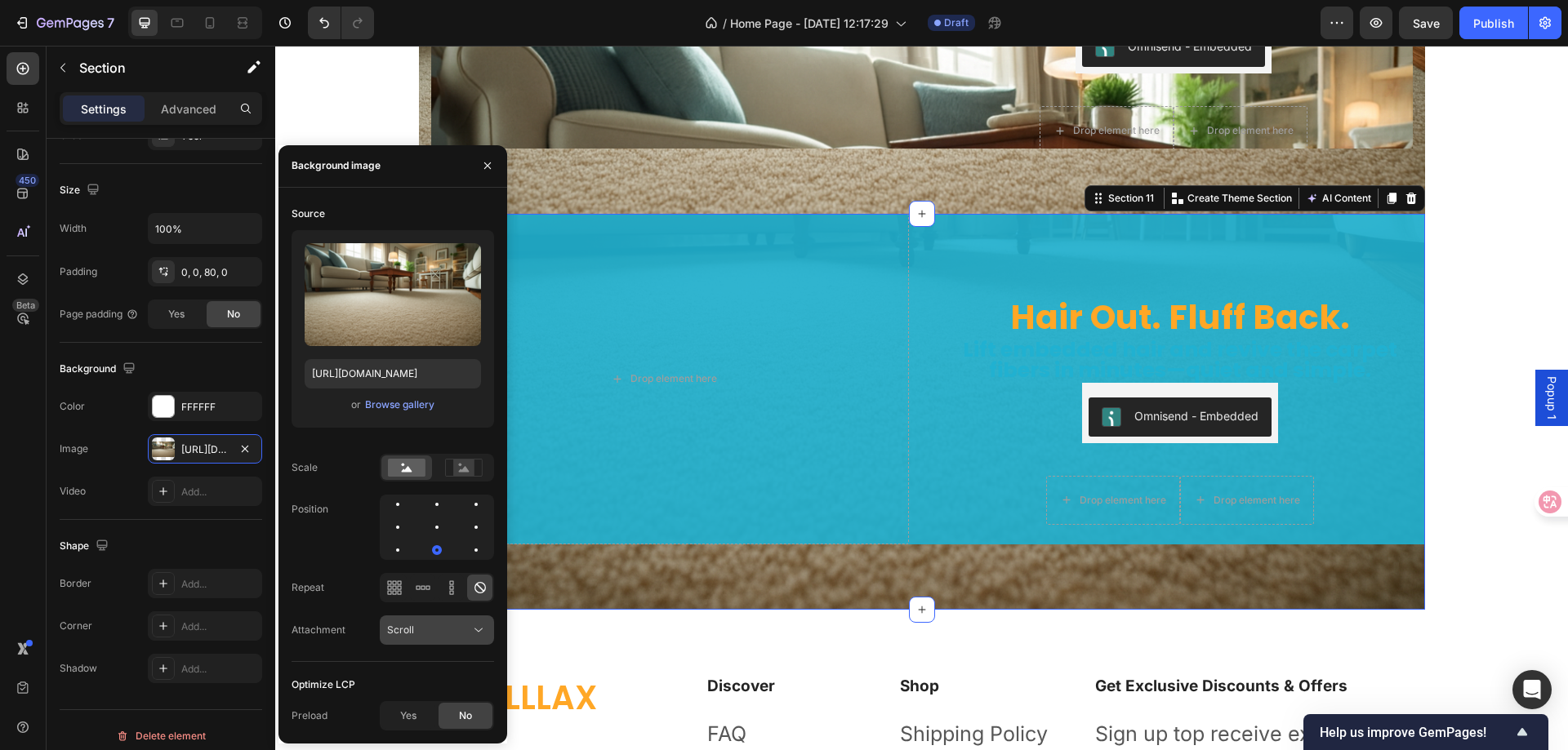
click at [413, 628] on div "Scroll" at bounding box center [429, 630] width 83 height 14
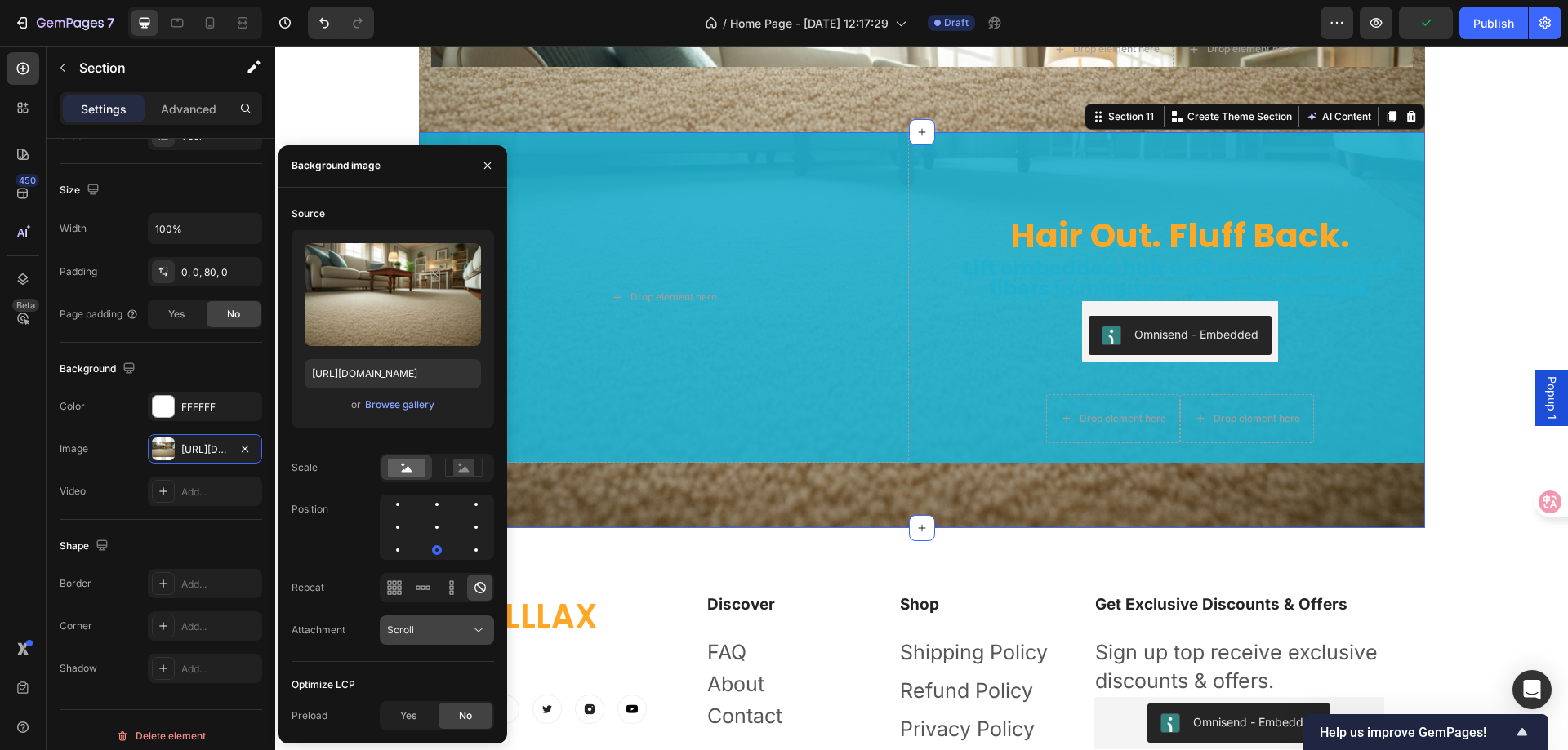
scroll to position [5305, 0]
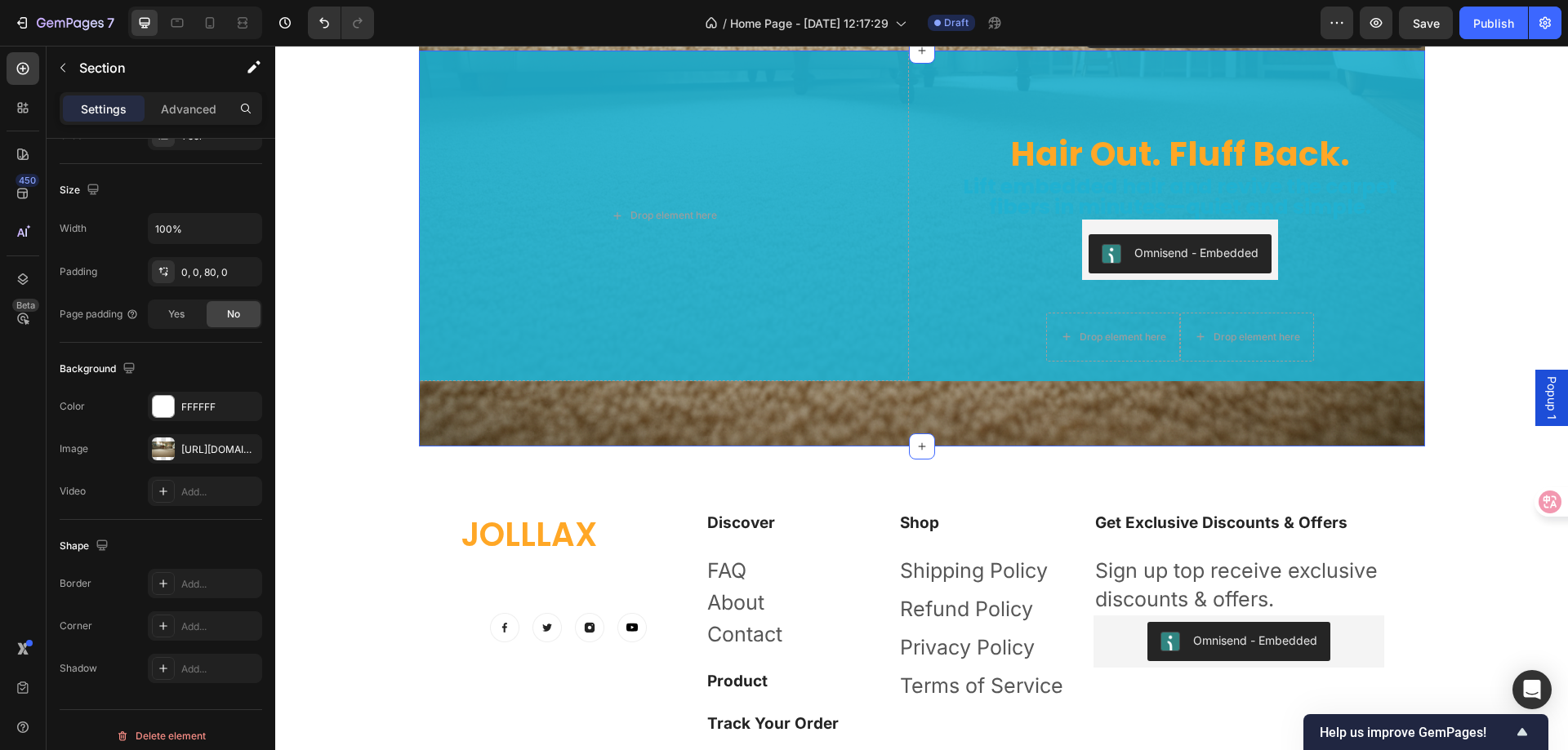
click at [784, 412] on div "Hair Out. Fluff Back. Heading Lift embedded hair and revive the carpet fibers i…" at bounding box center [922, 249] width 1006 height 396
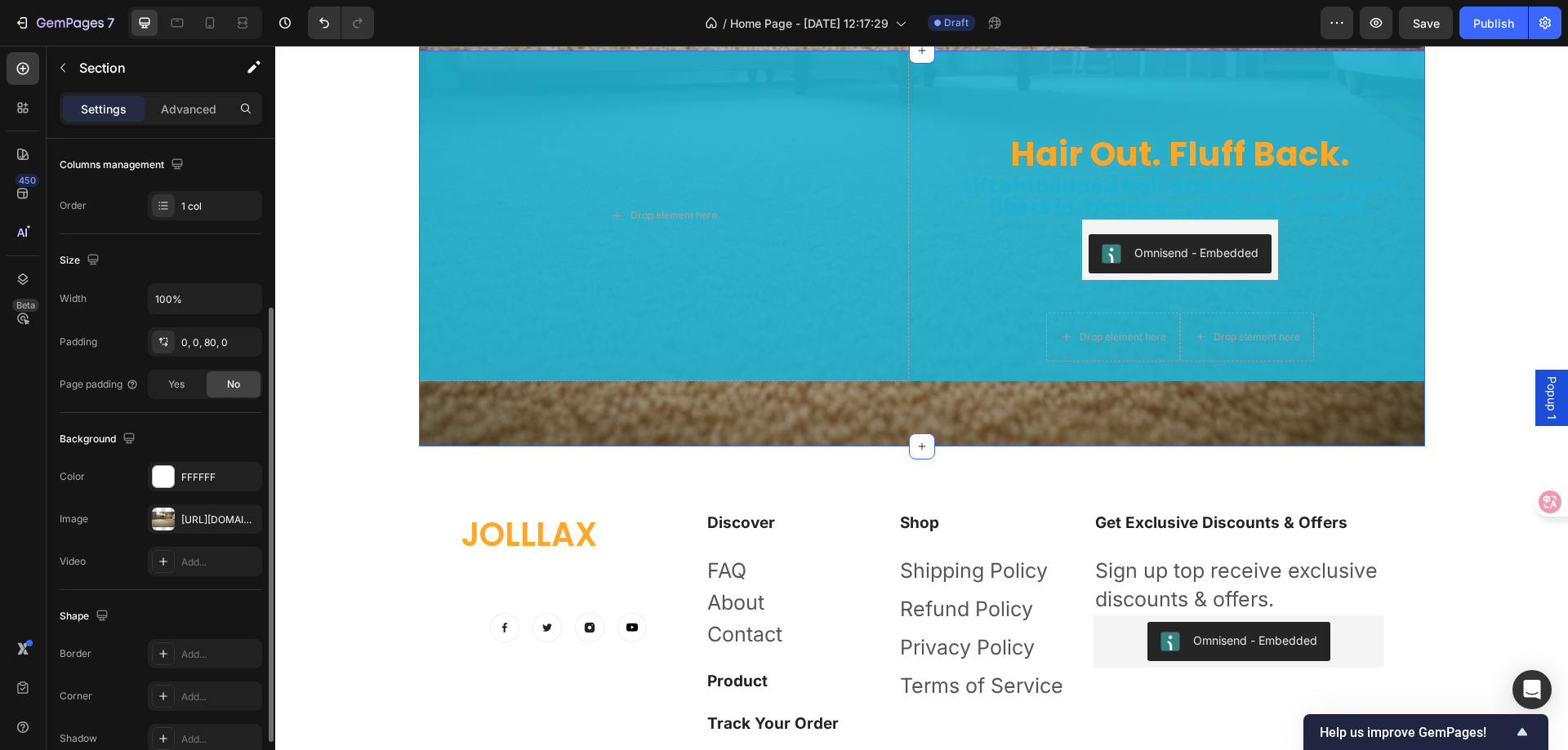
scroll to position [0, 0]
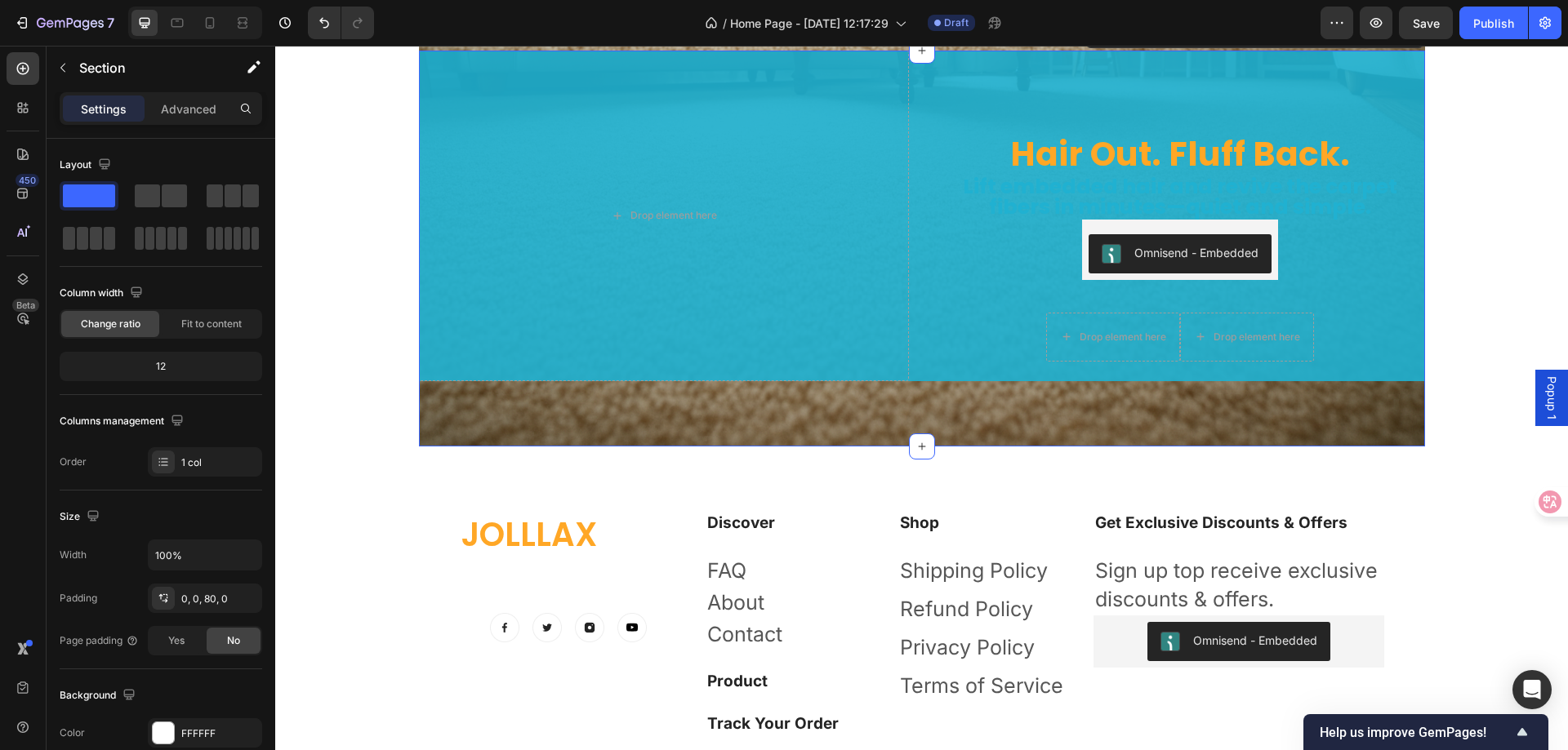
click at [495, 411] on div "Hair Out. Fluff Back. Heading Lift embedded hair and revive the carpet fibers i…" at bounding box center [922, 249] width 1006 height 396
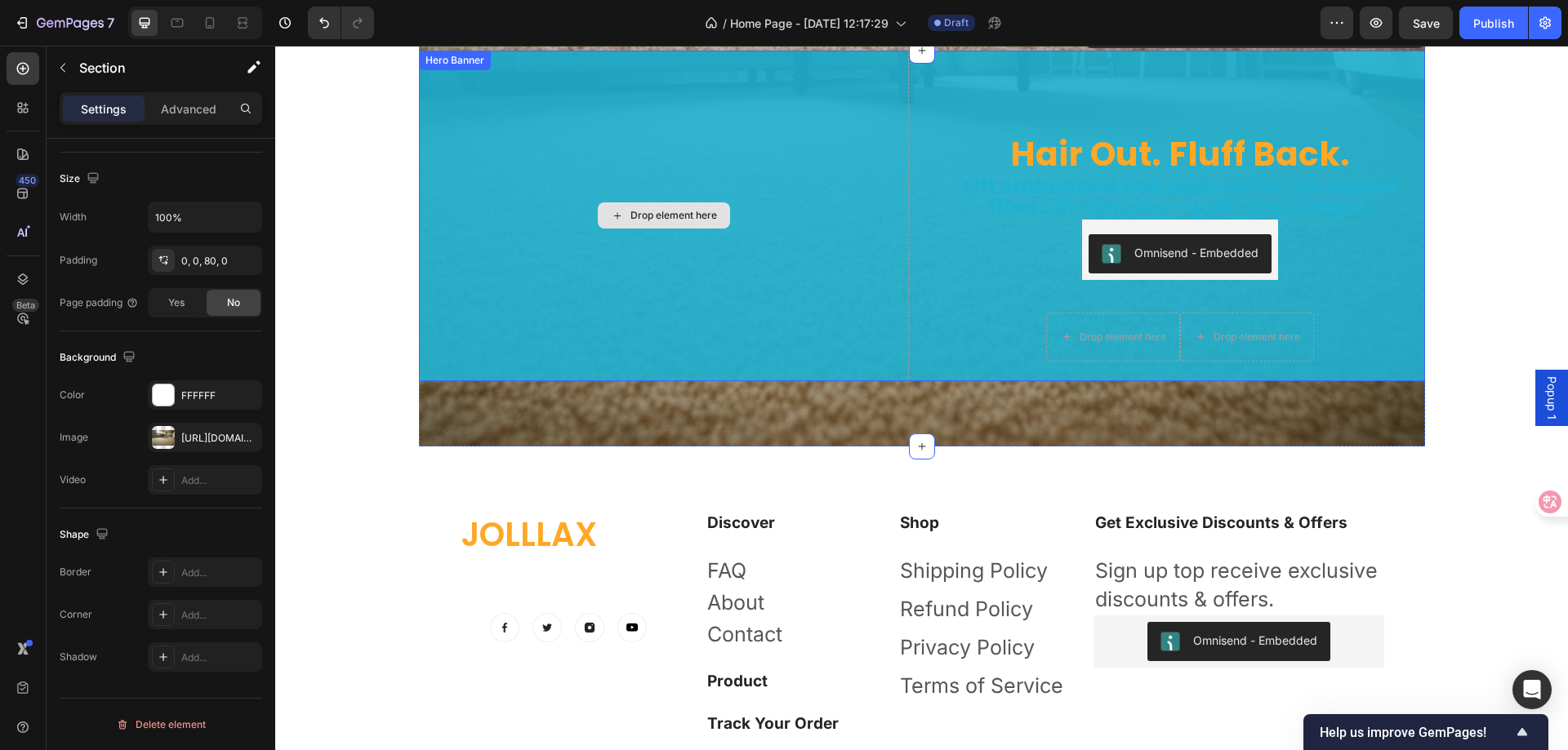
scroll to position [5060, 0]
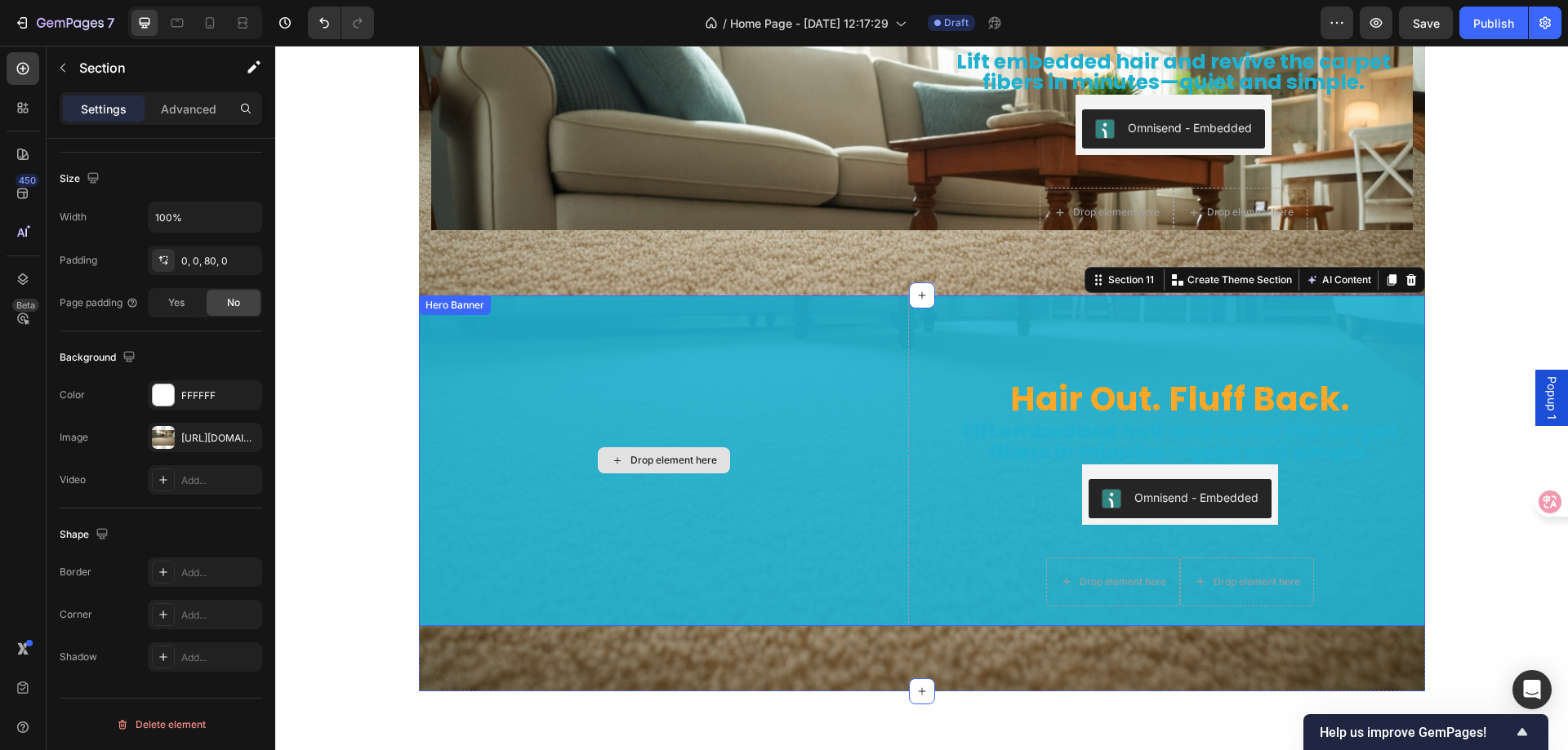
click at [482, 333] on div "Drop element here" at bounding box center [664, 461] width 490 height 331
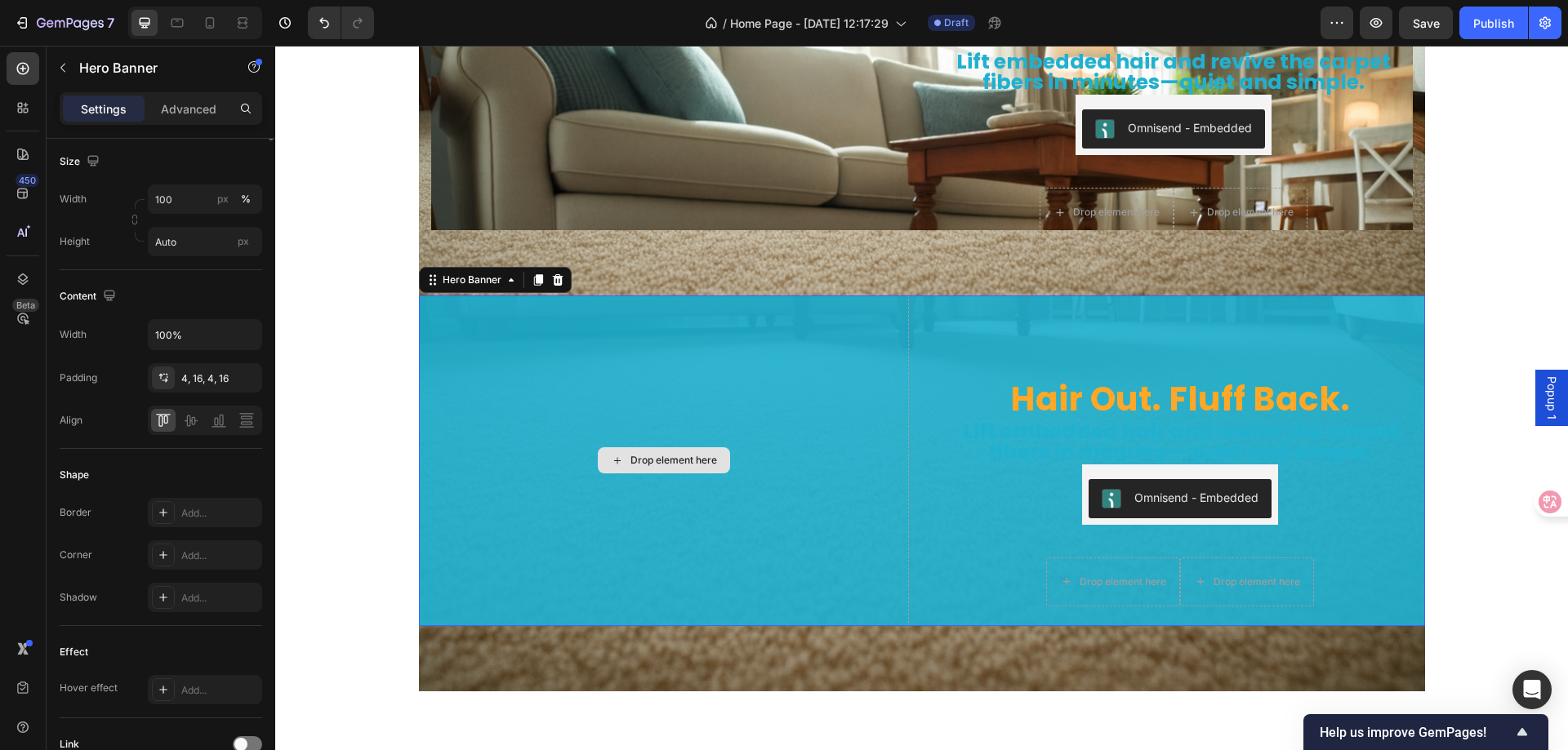
scroll to position [0, 0]
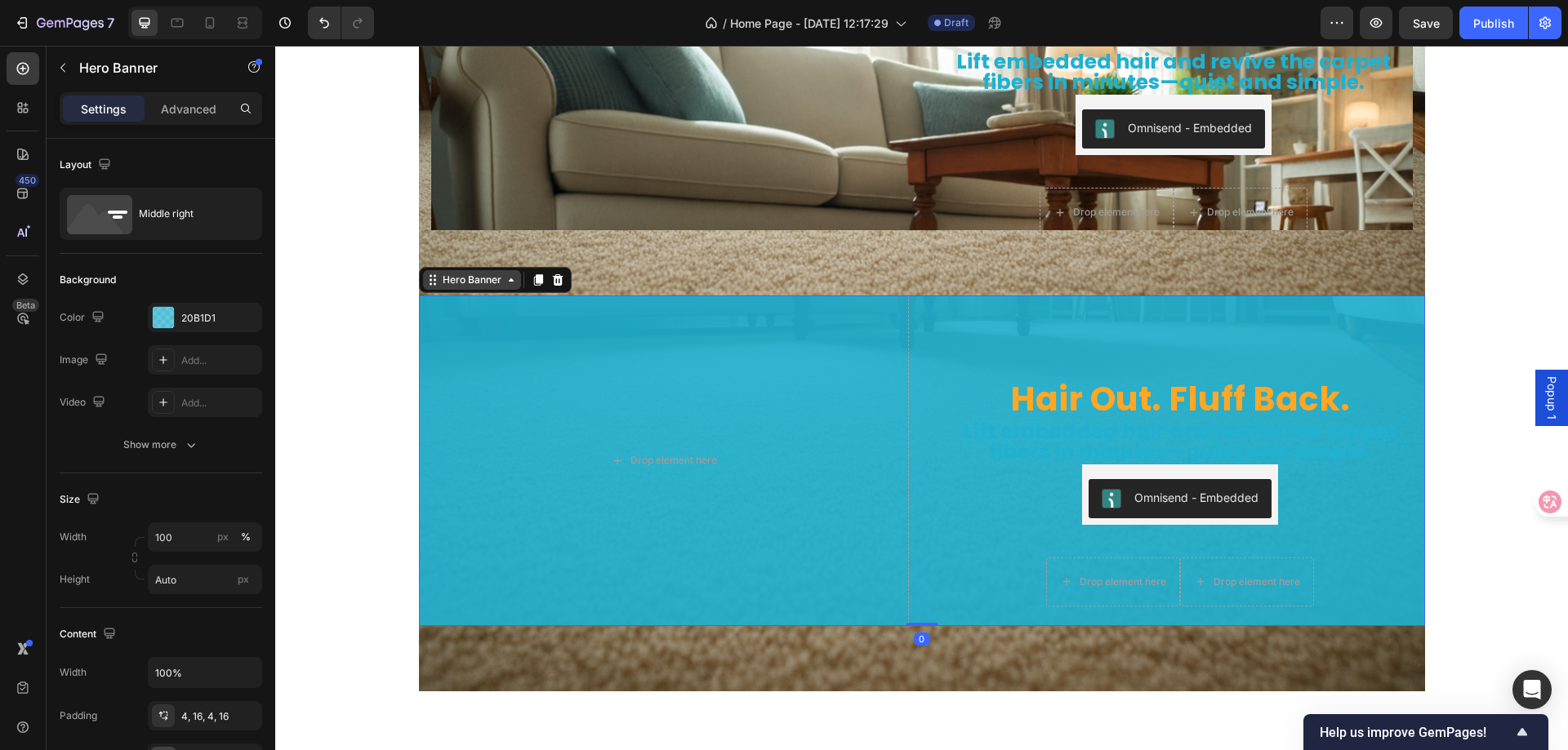
click at [473, 287] on div "Hero Banner" at bounding box center [471, 280] width 98 height 20
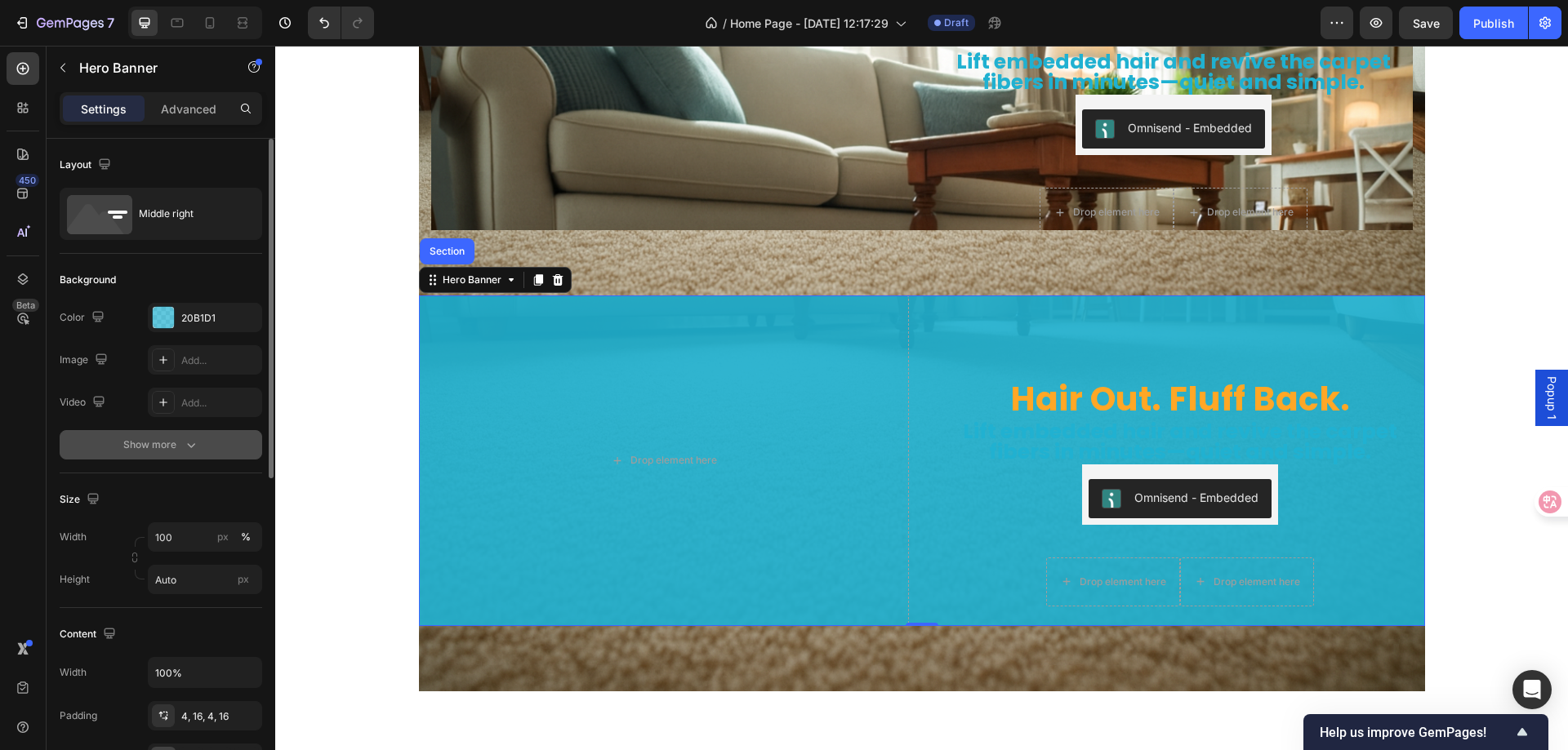
click at [130, 446] on div "Show more" at bounding box center [161, 445] width 76 height 16
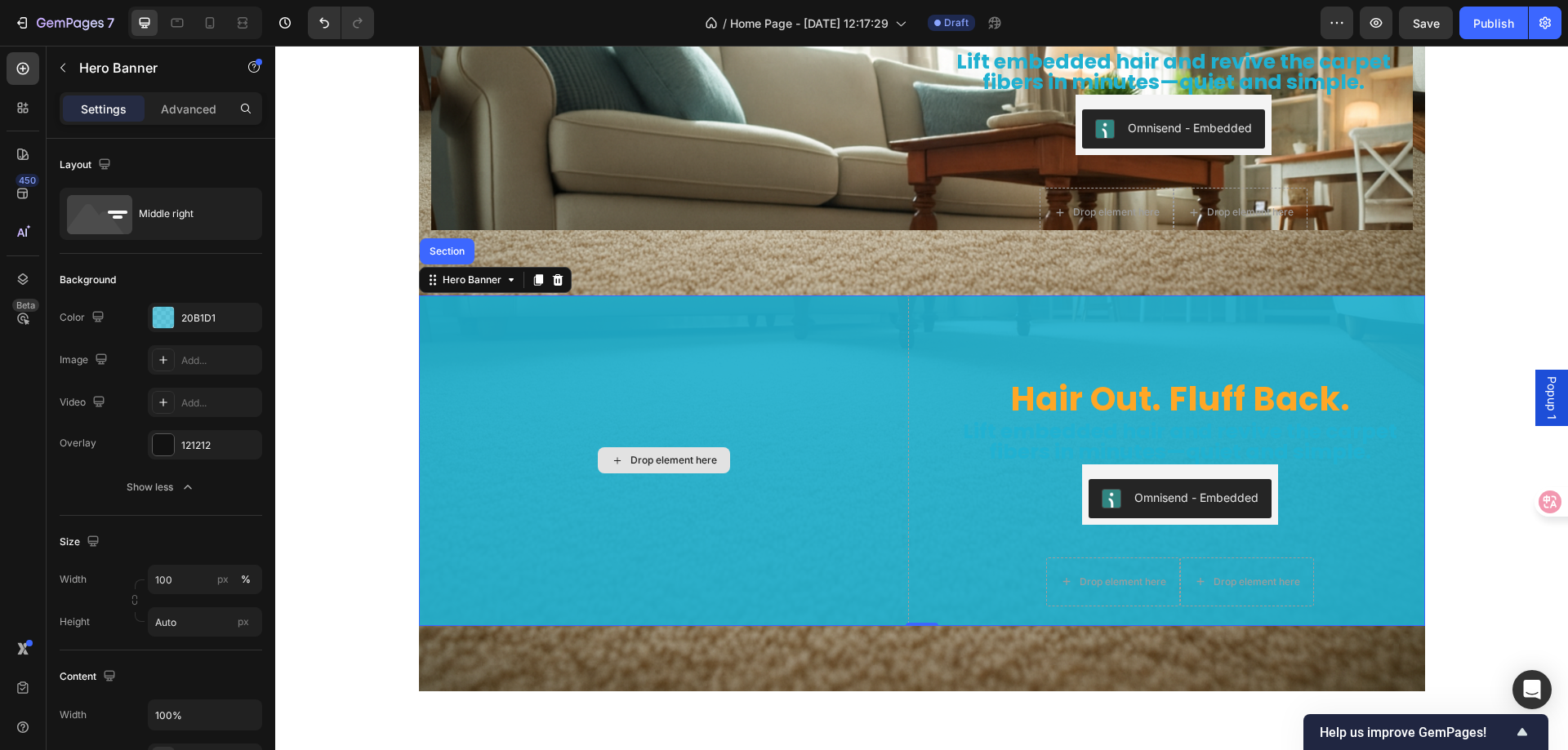
click at [634, 381] on div "Drop element here" at bounding box center [664, 461] width 490 height 331
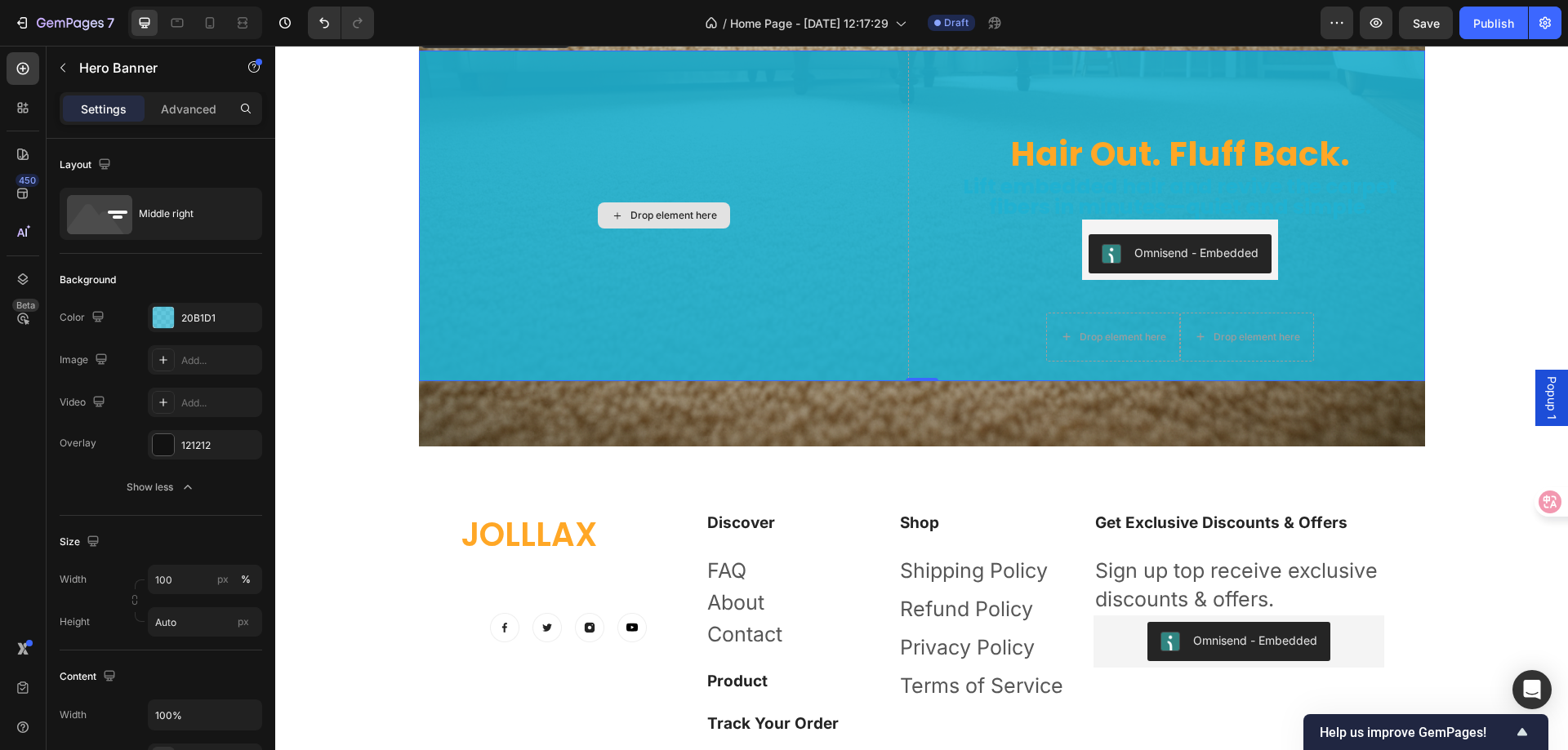
scroll to position [5224, 0]
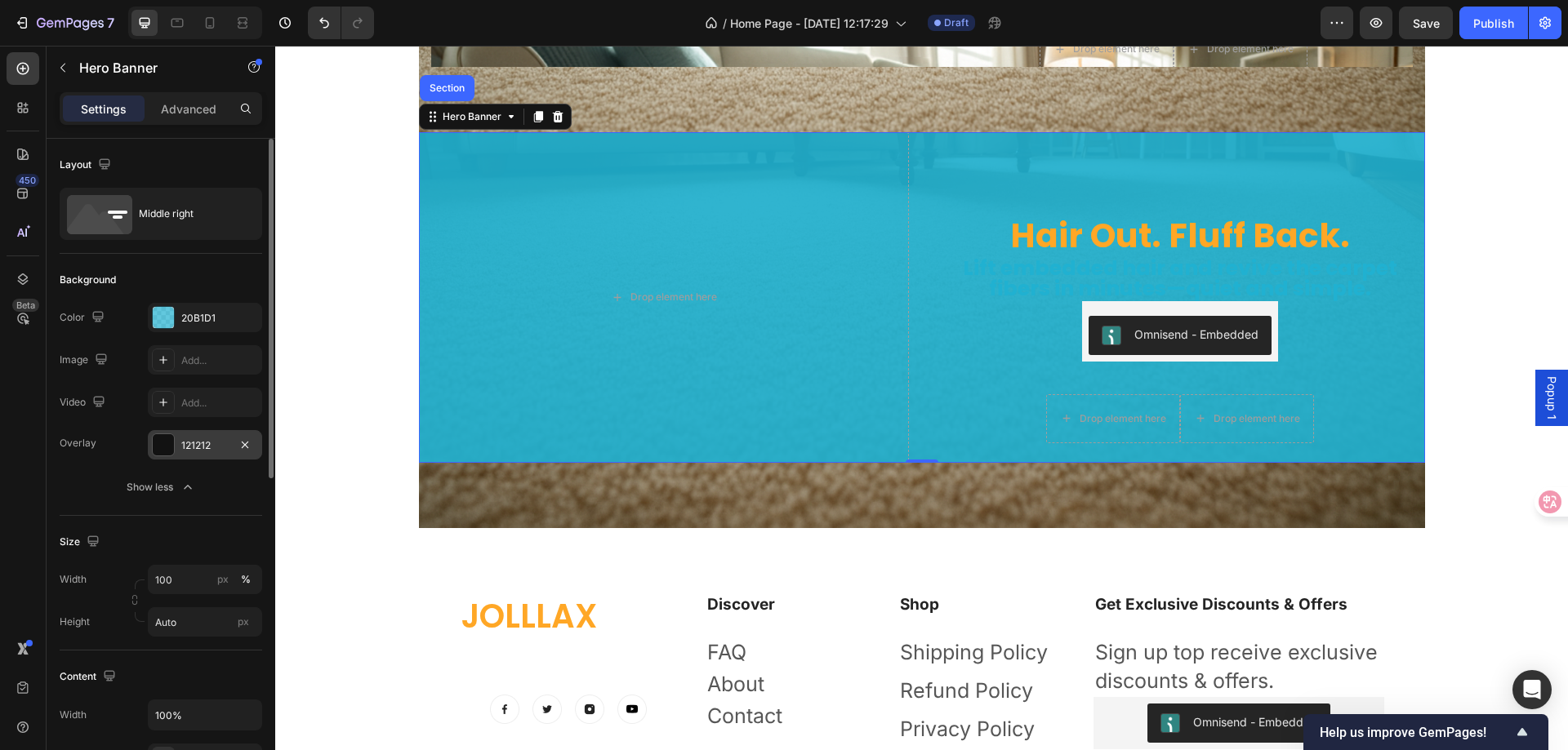
click at [208, 452] on div "121212" at bounding box center [205, 446] width 48 height 14
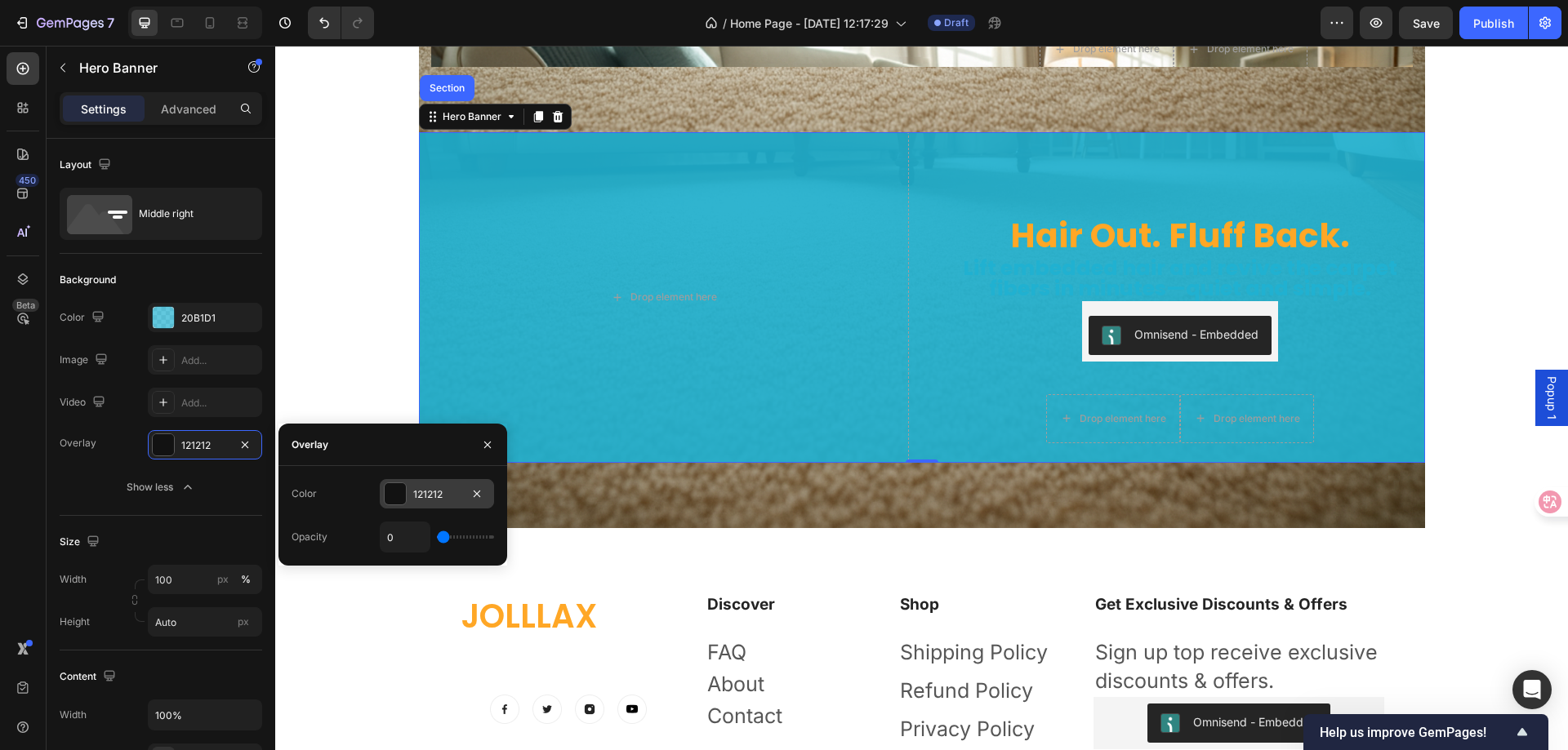
click at [453, 494] on div "121212" at bounding box center [437, 494] width 48 height 14
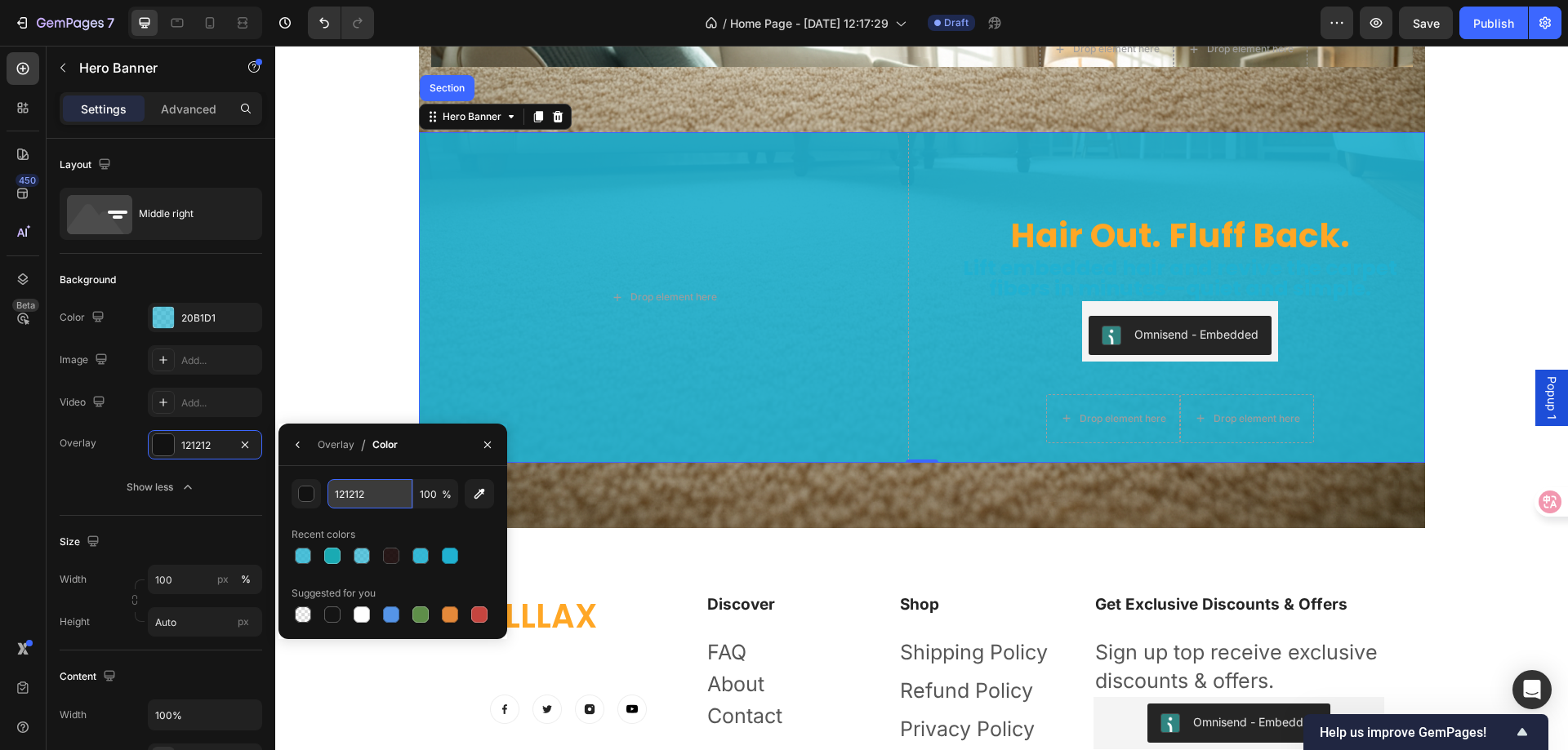
click at [364, 495] on input "121212" at bounding box center [370, 494] width 85 height 30
paste input "20B1D1"
type input "20B1D1"
click at [436, 495] on input "100" at bounding box center [436, 494] width 45 height 30
type input "80"
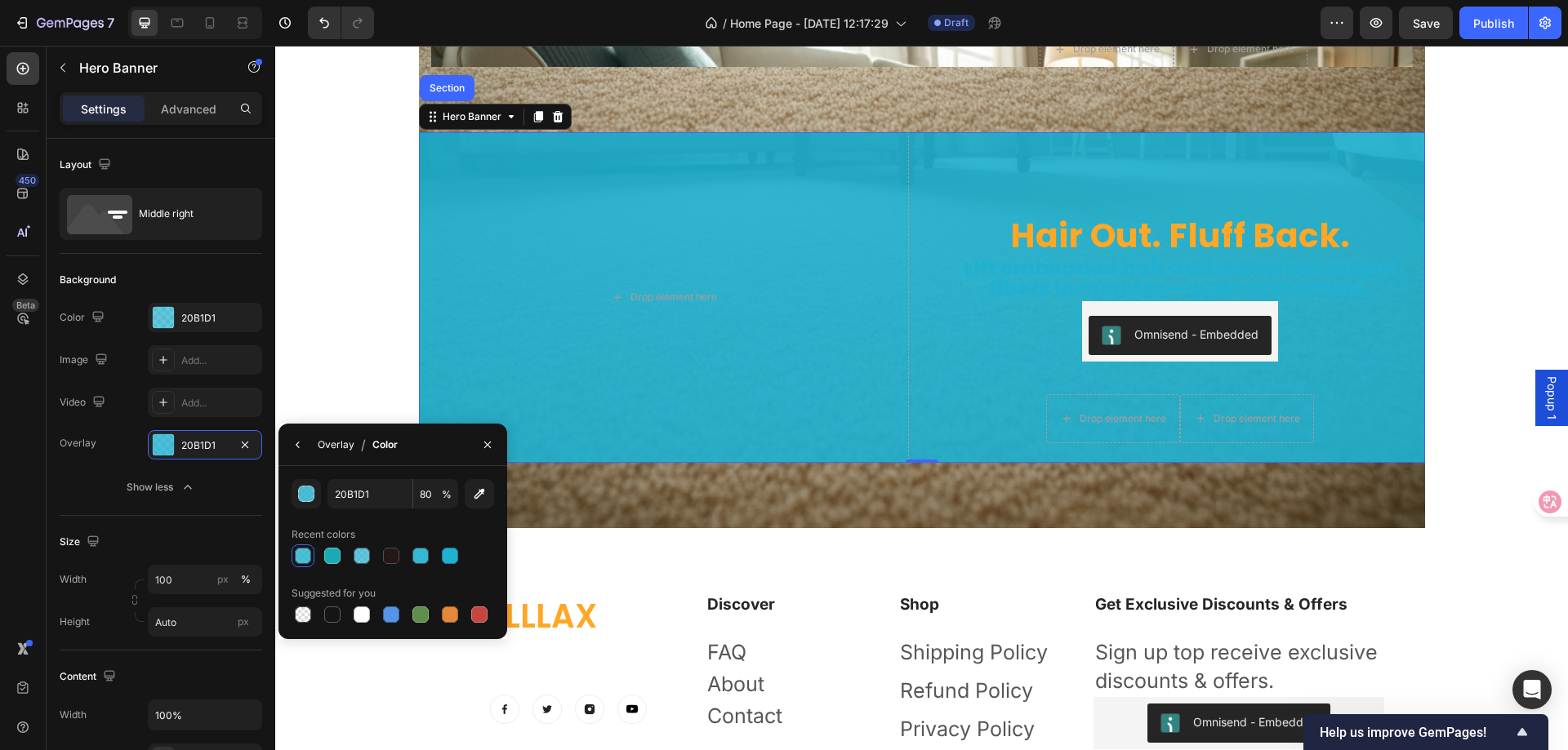
click at [338, 440] on div "Overlay" at bounding box center [335, 445] width 37 height 14
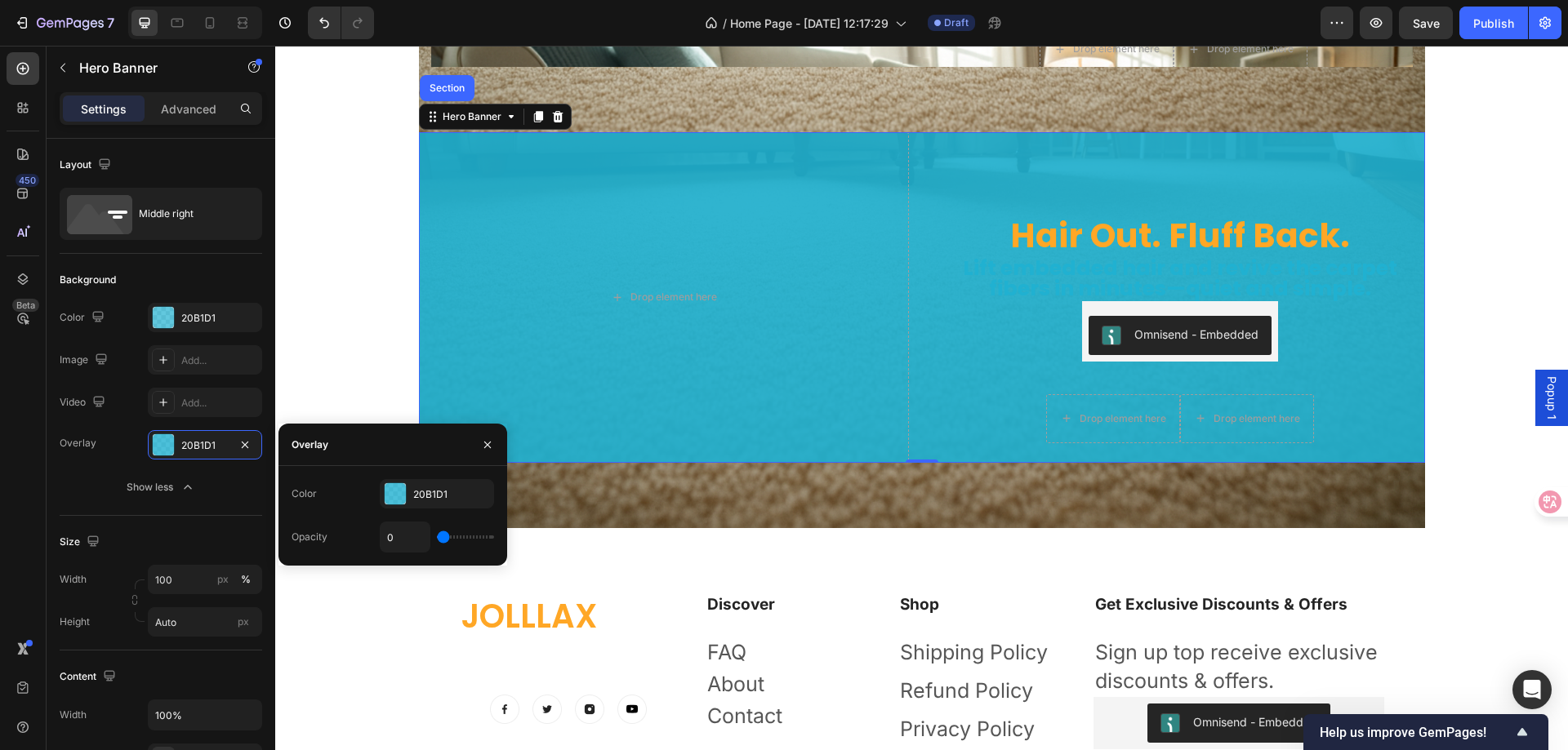
type input "4"
type input "19"
type input "33"
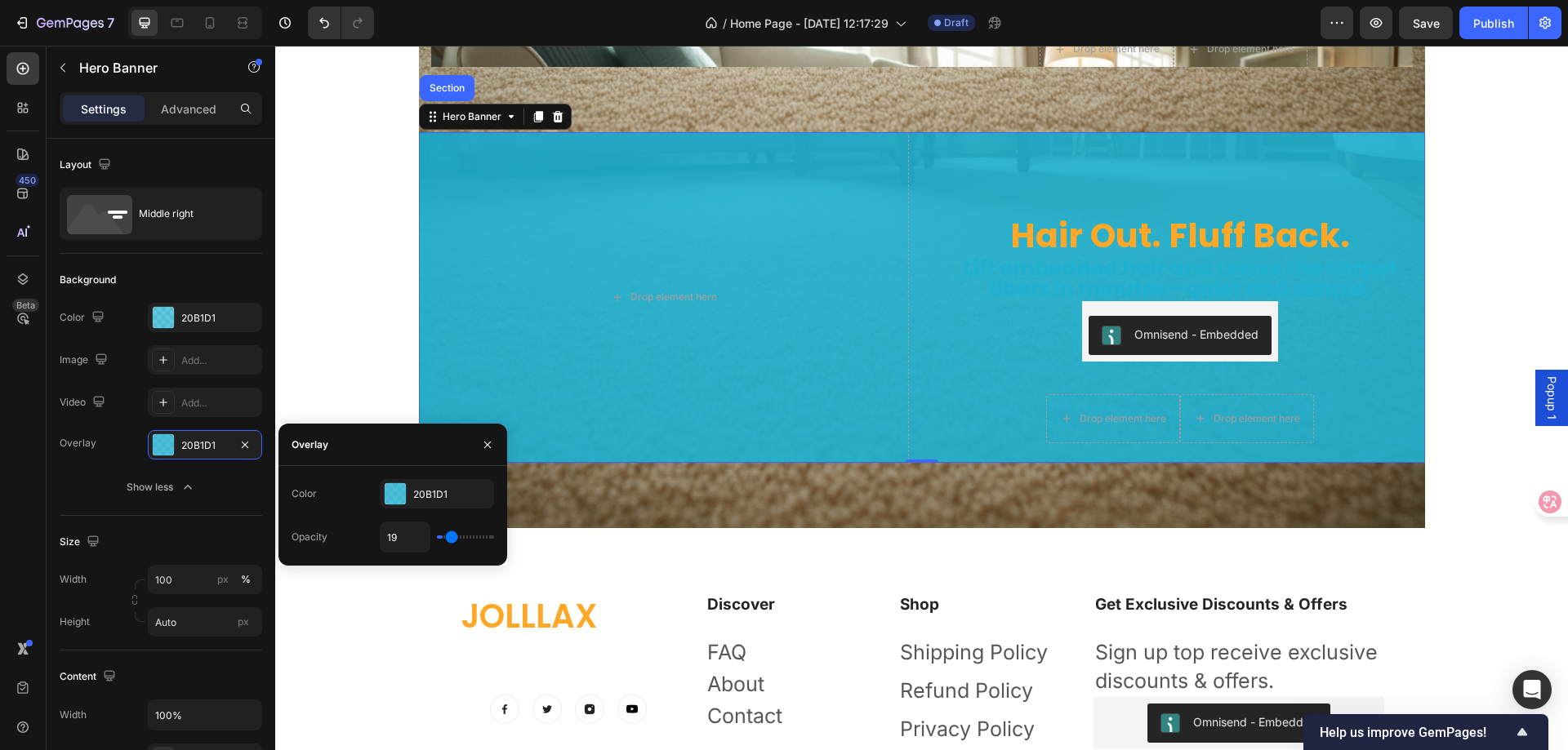
type input "33"
type input "46"
type input "54"
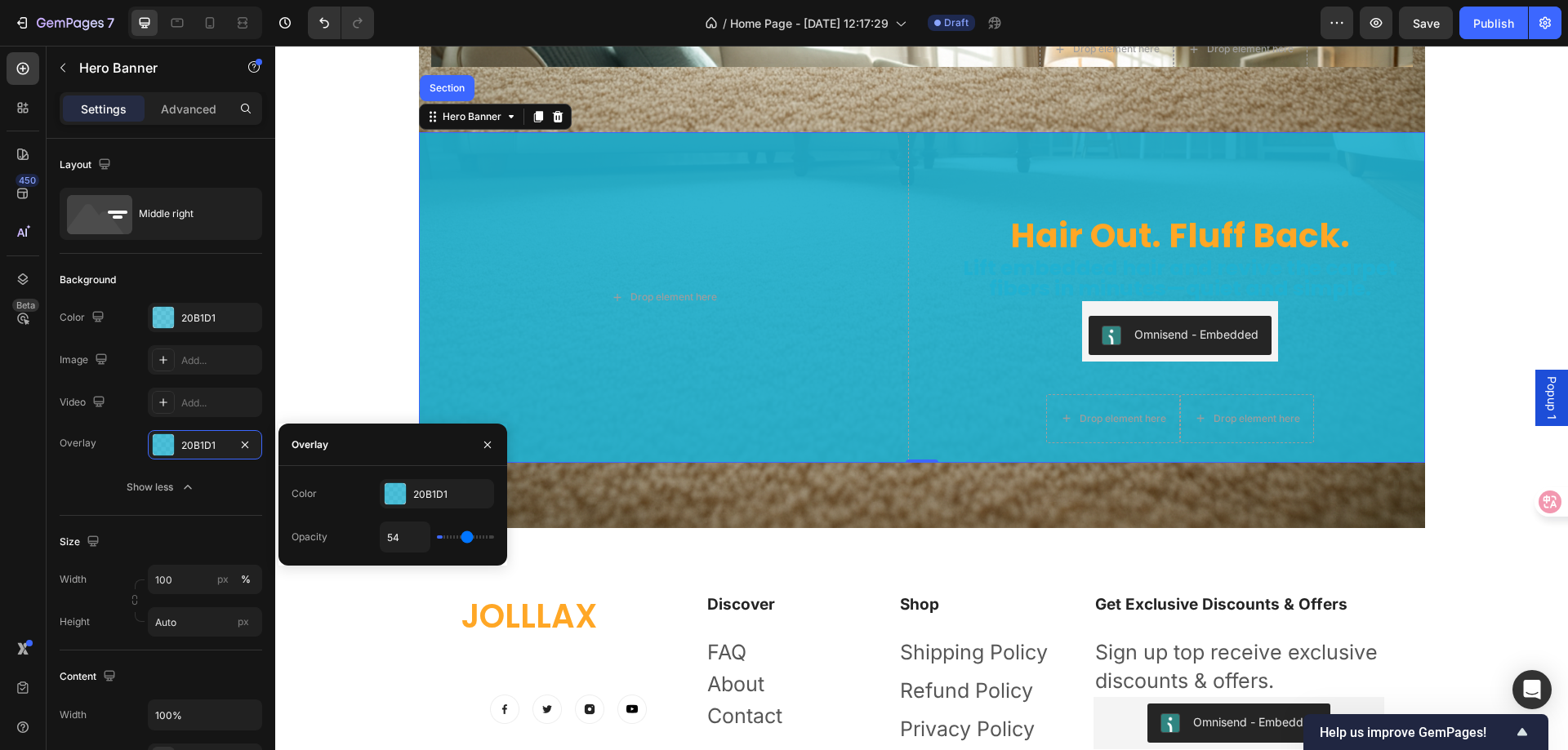
type input "57"
type input "59"
type input "61"
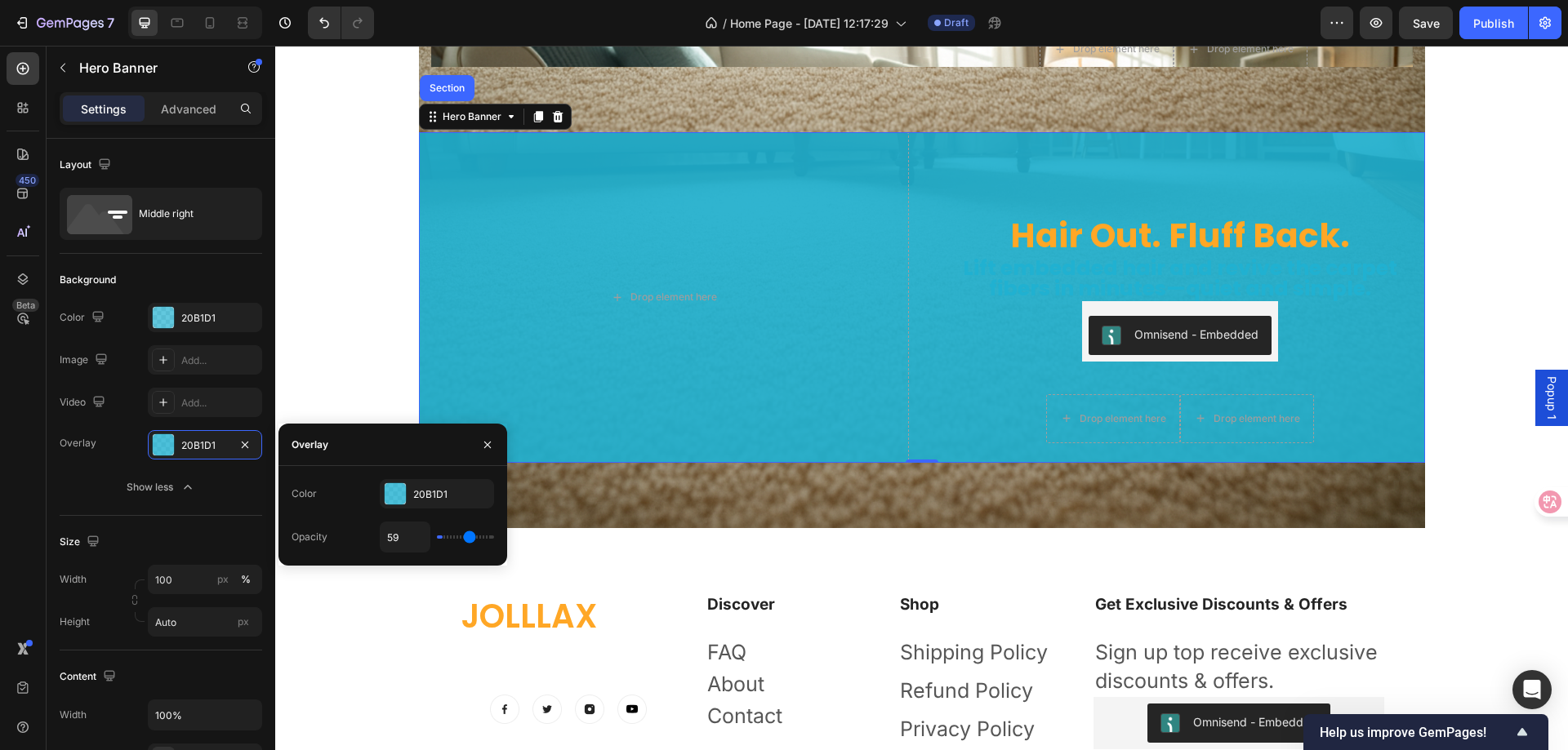
type input "61"
type input "70"
type input "72"
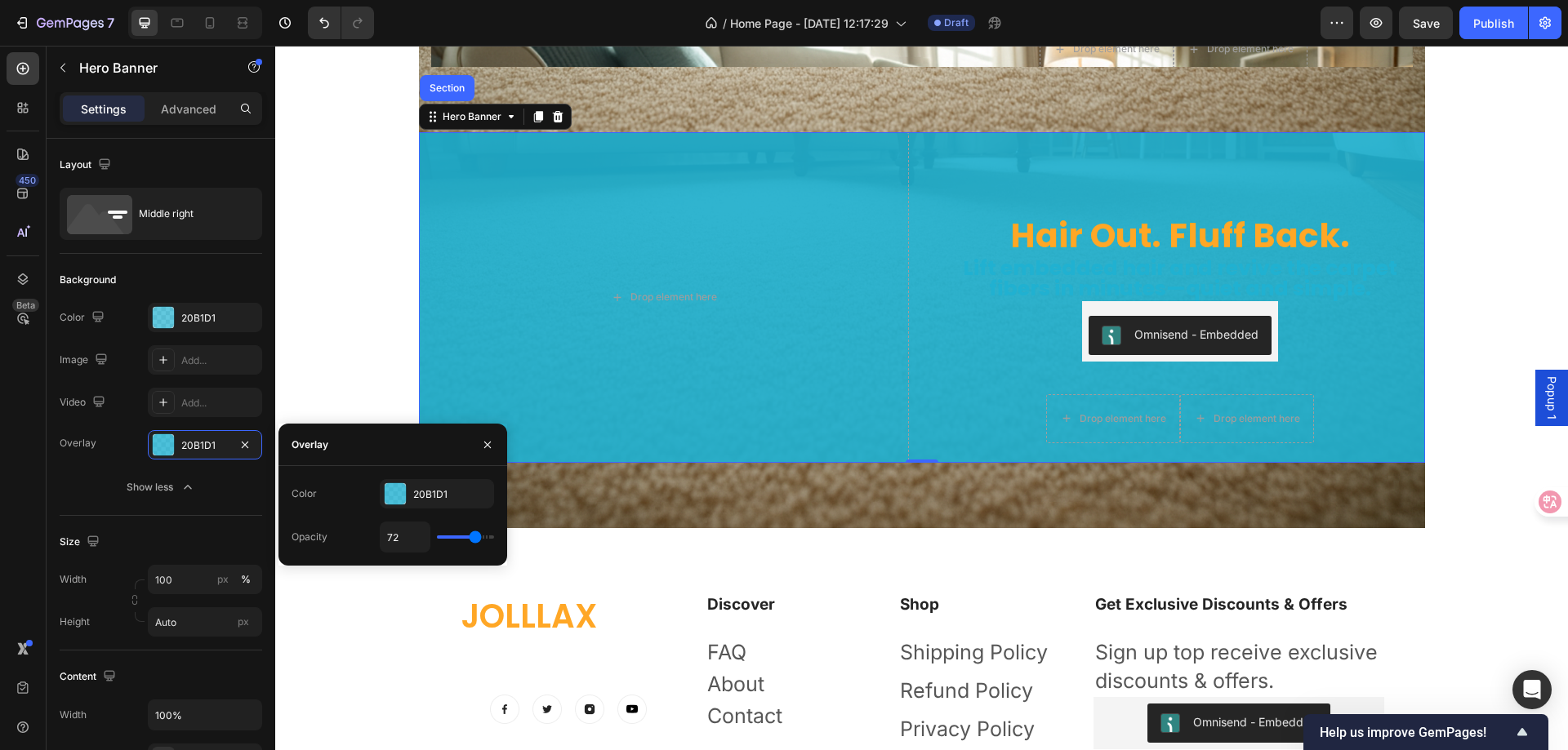
type input "76"
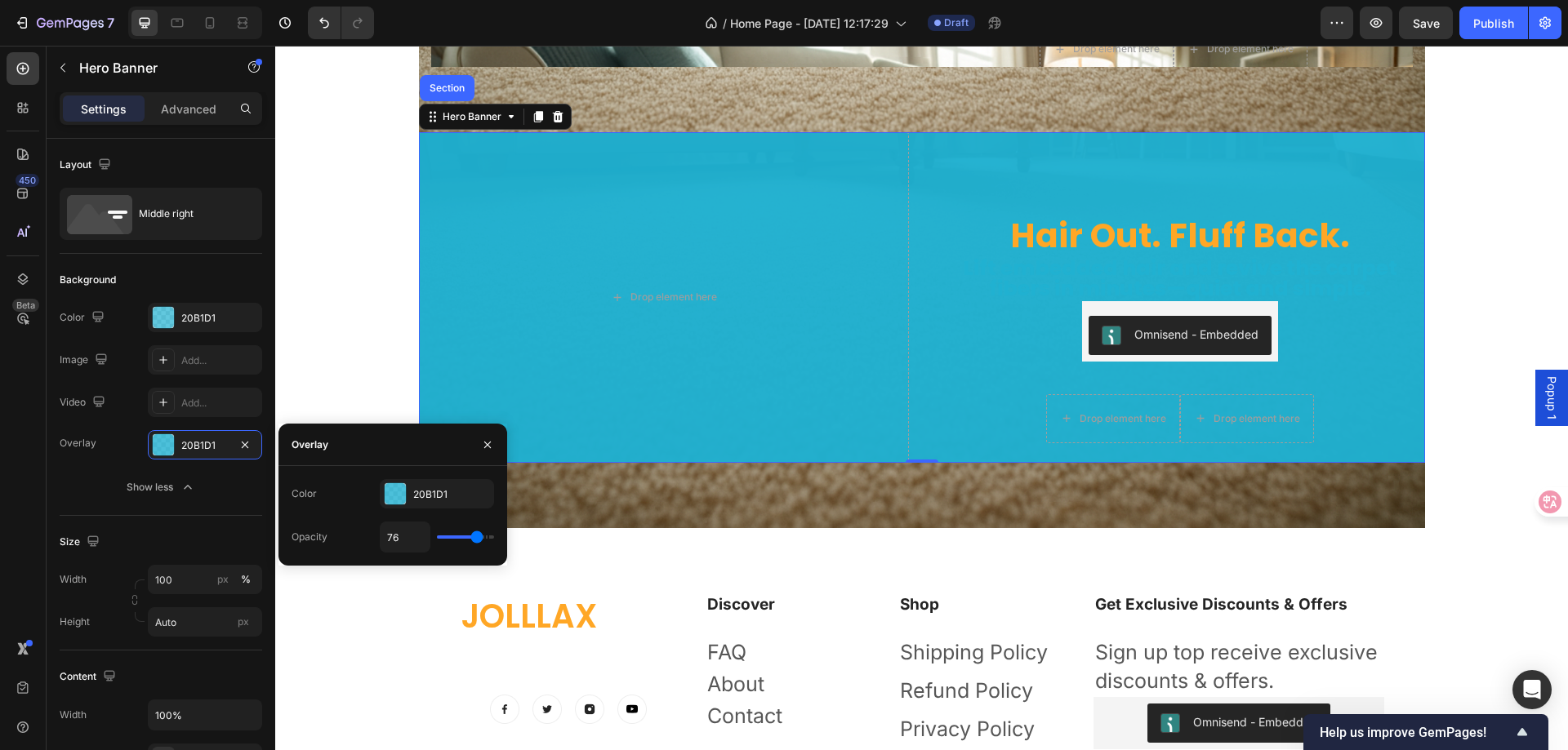
type input "81"
type input "87"
type input "89"
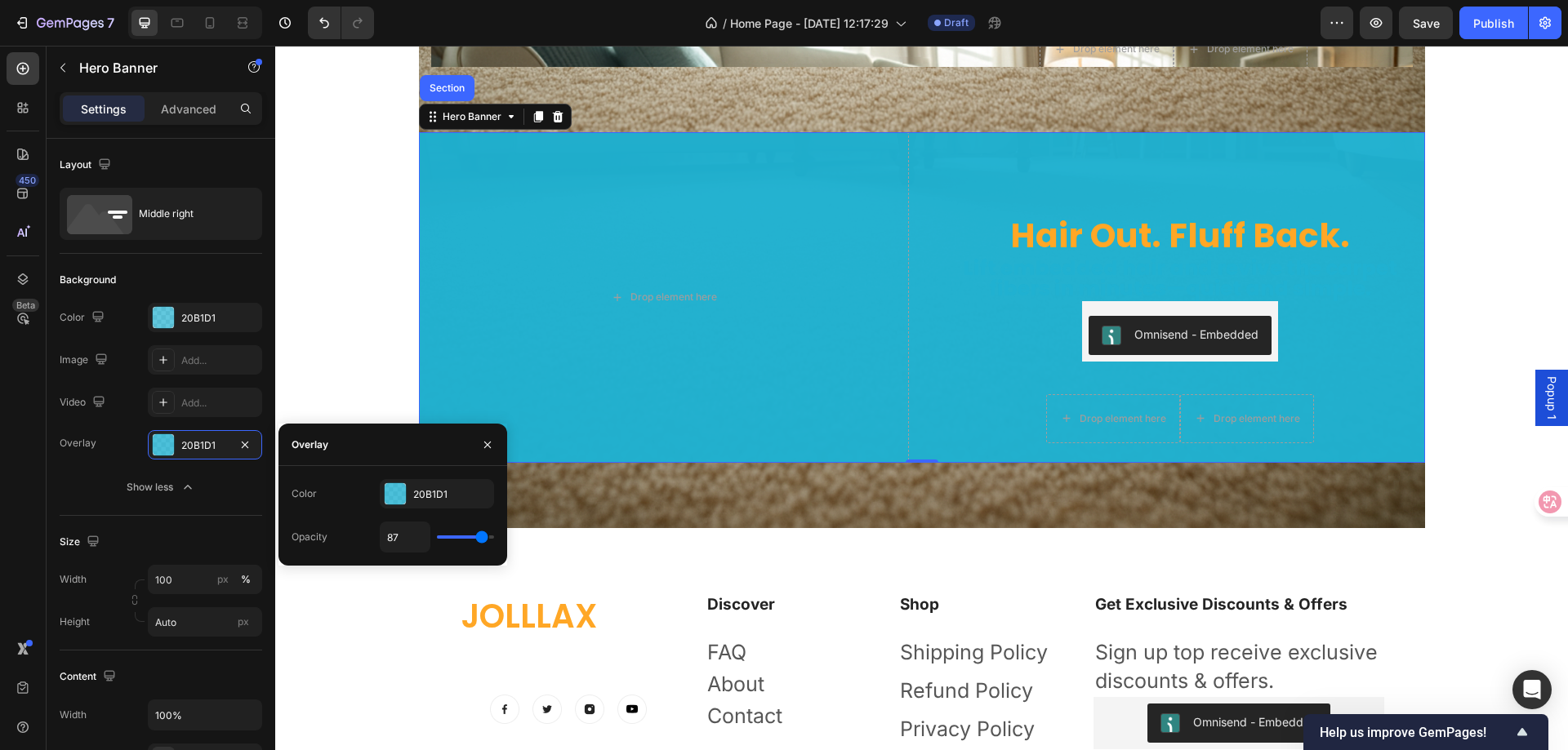
type input "89"
type input "91"
type input "93"
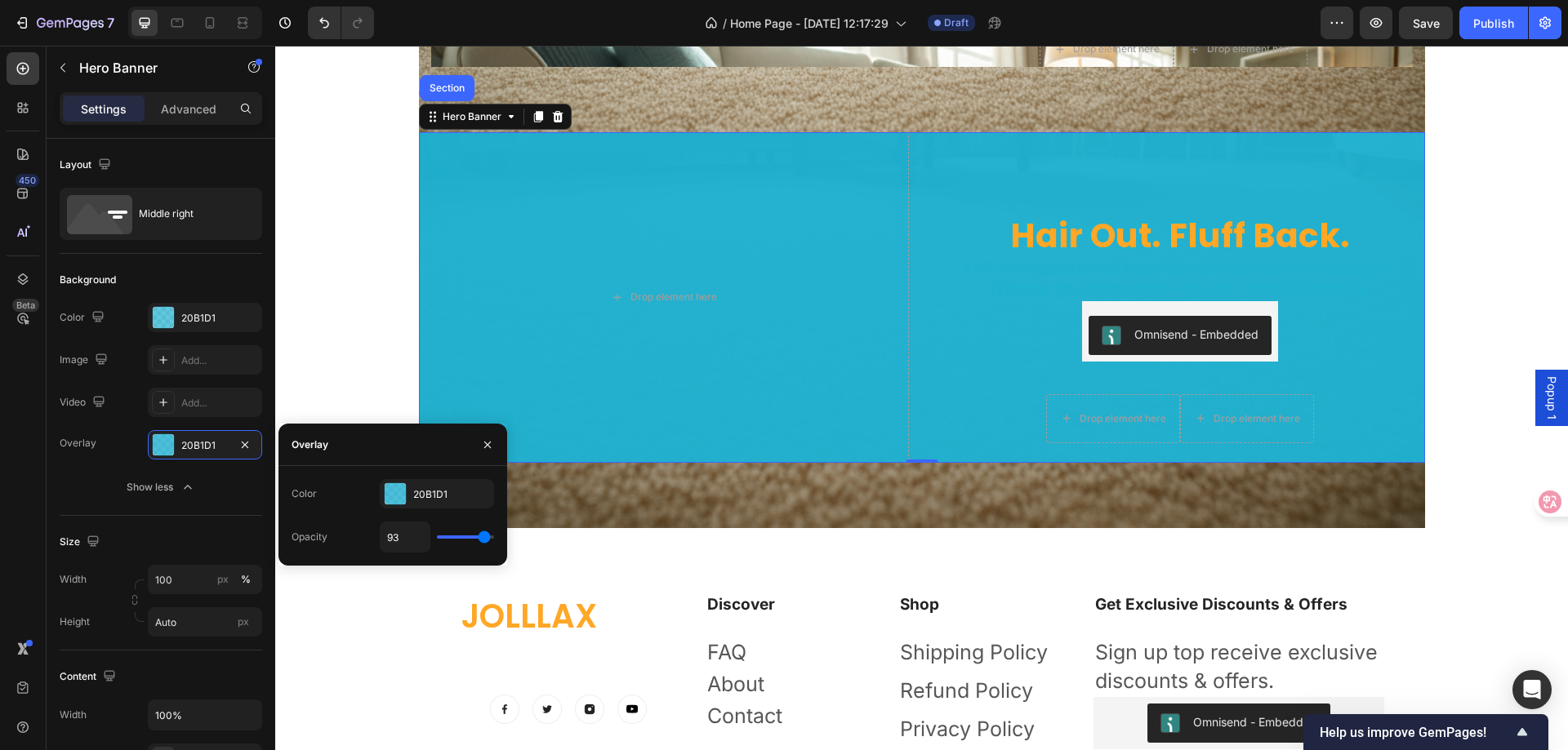
type input "94"
type input "96"
type input "100"
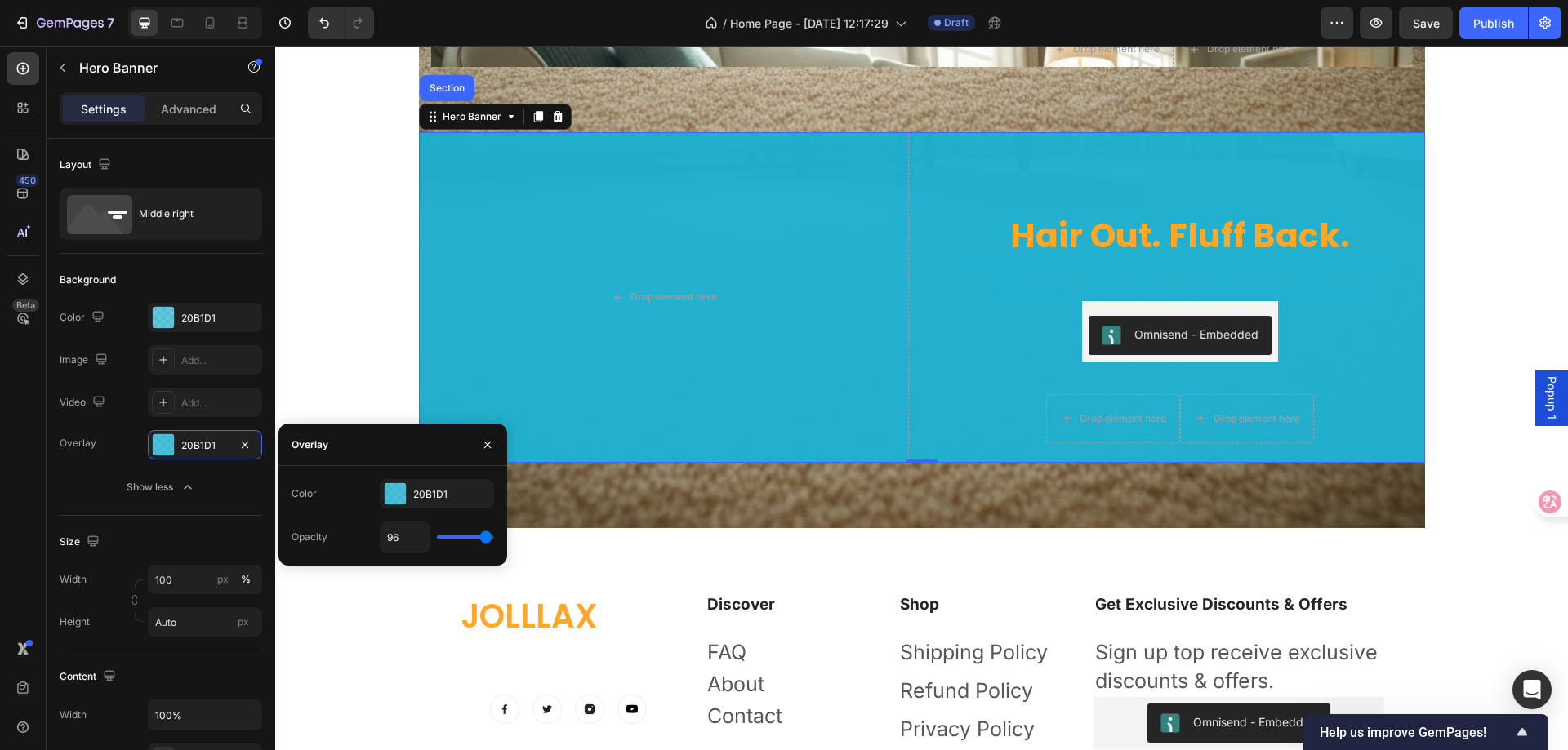
type input "100"
type input "94"
type input "87"
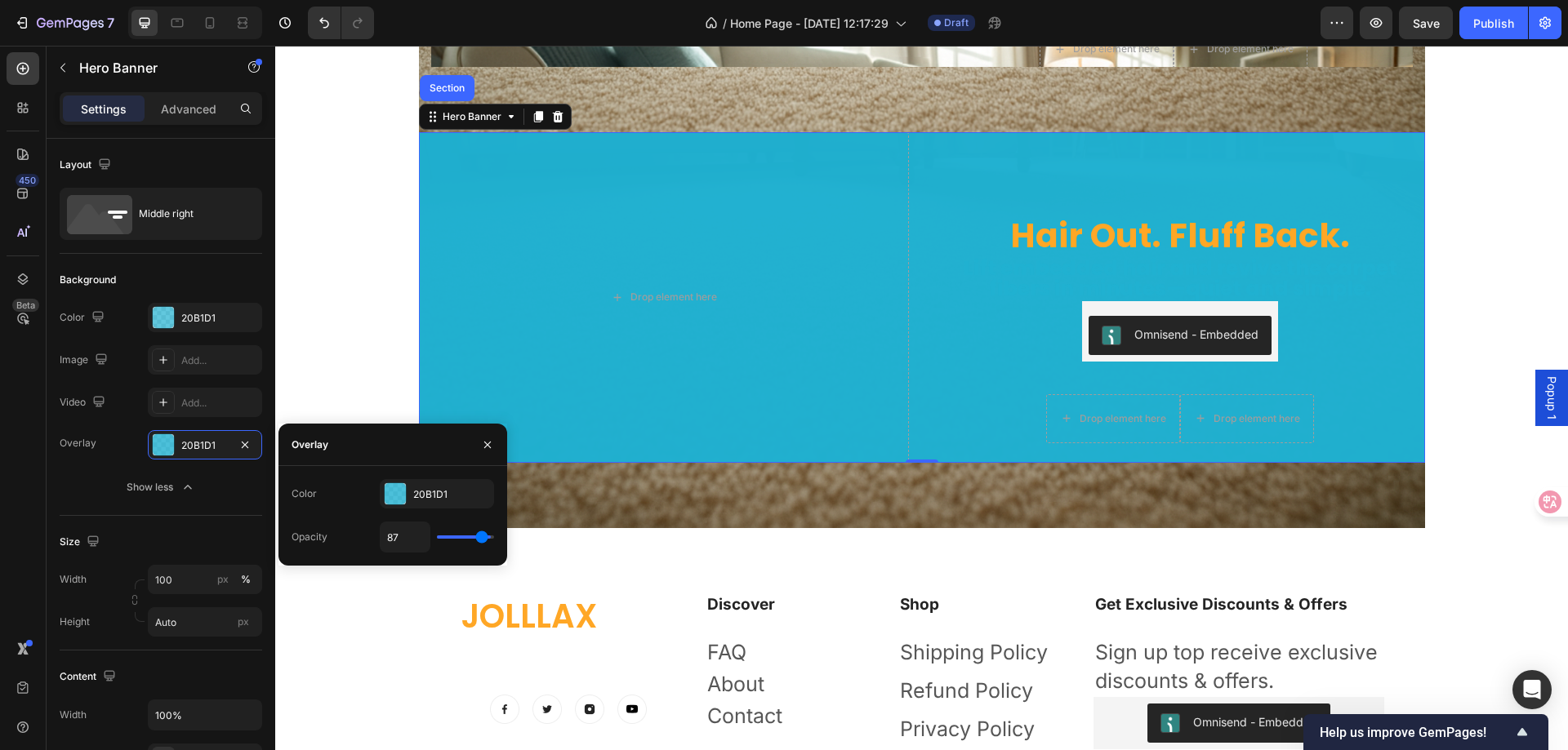
type input "83"
type input "74"
type input "65"
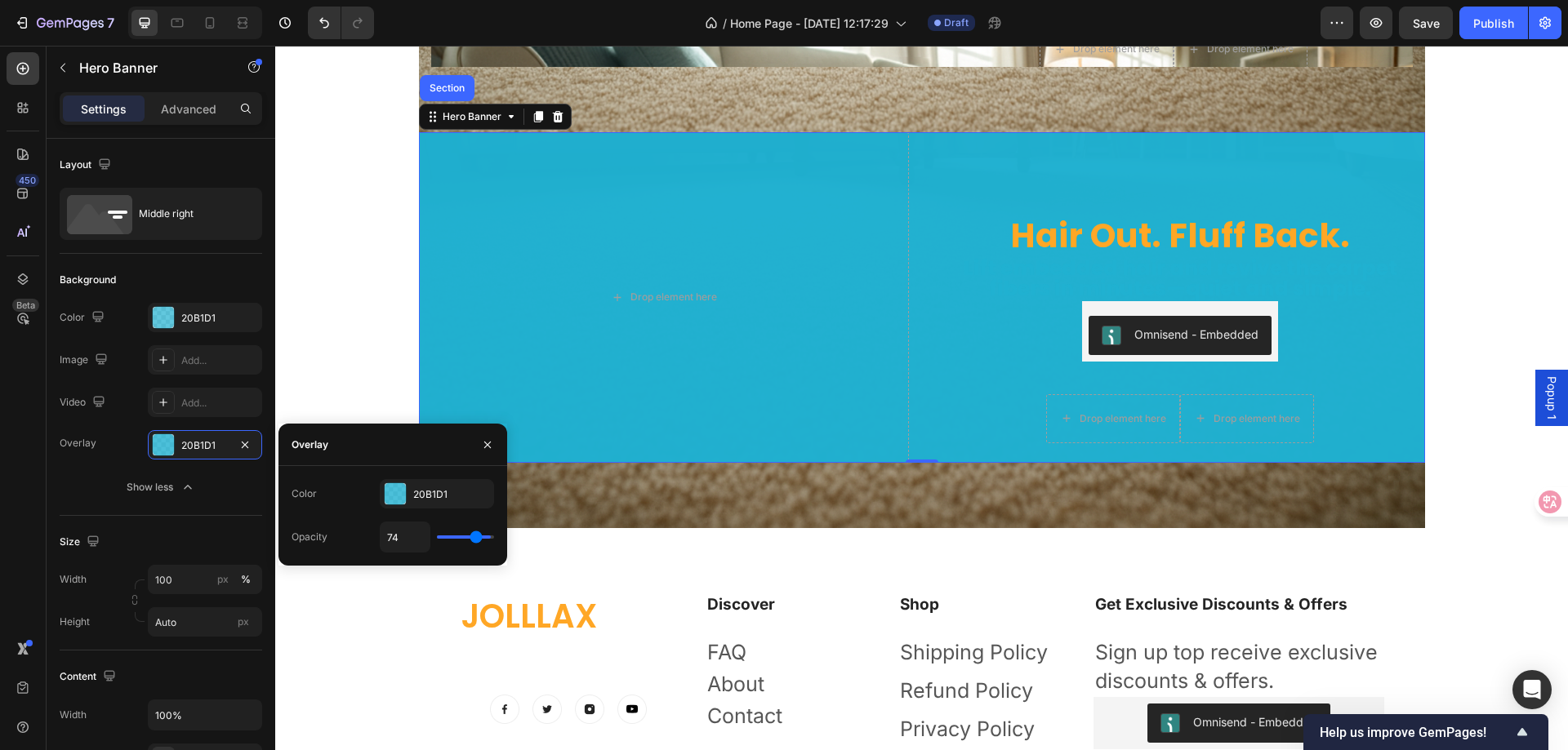
type input "65"
type input "57"
type input "54"
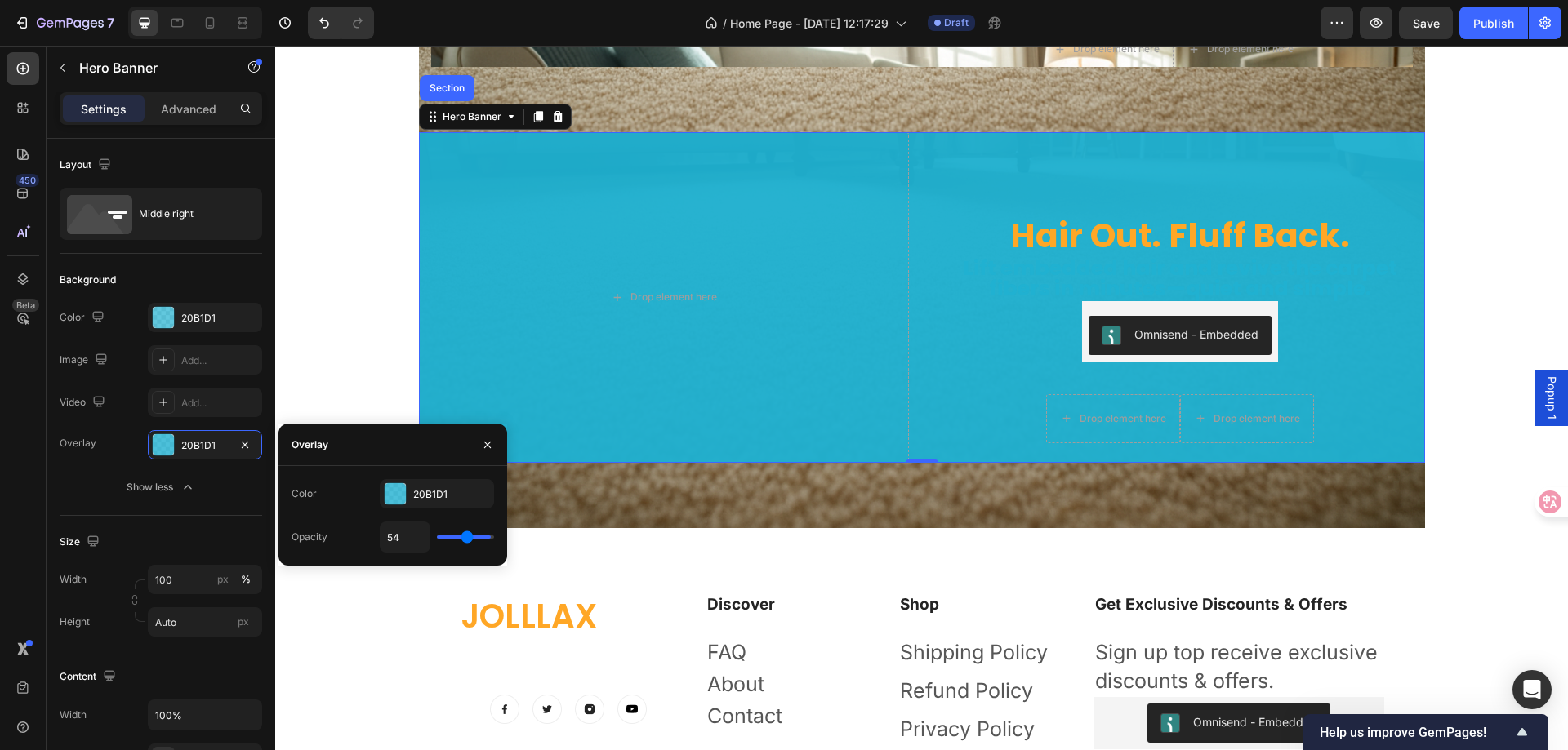
type input "50"
type input "44"
type input "41"
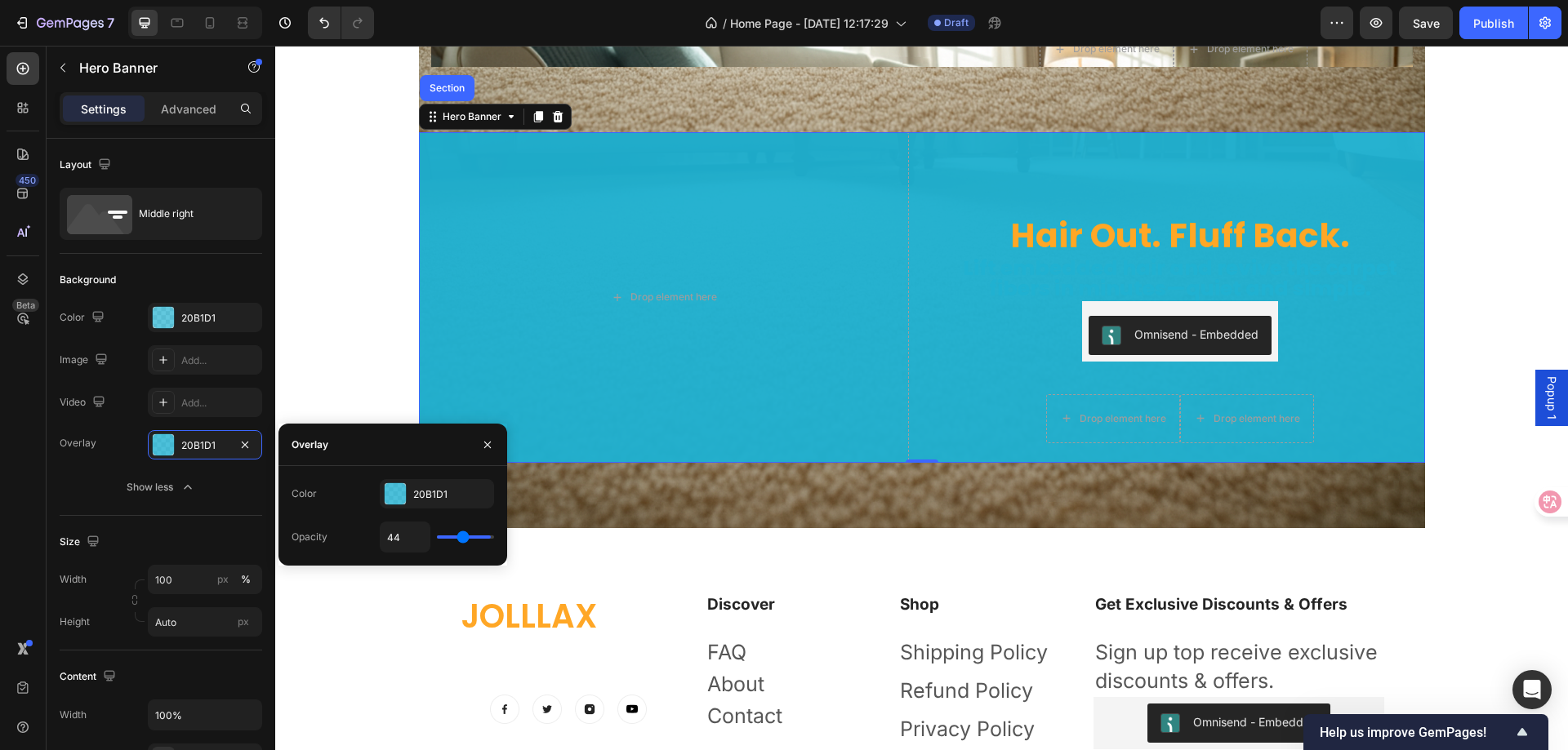
type input "41"
type input "35"
type input "28"
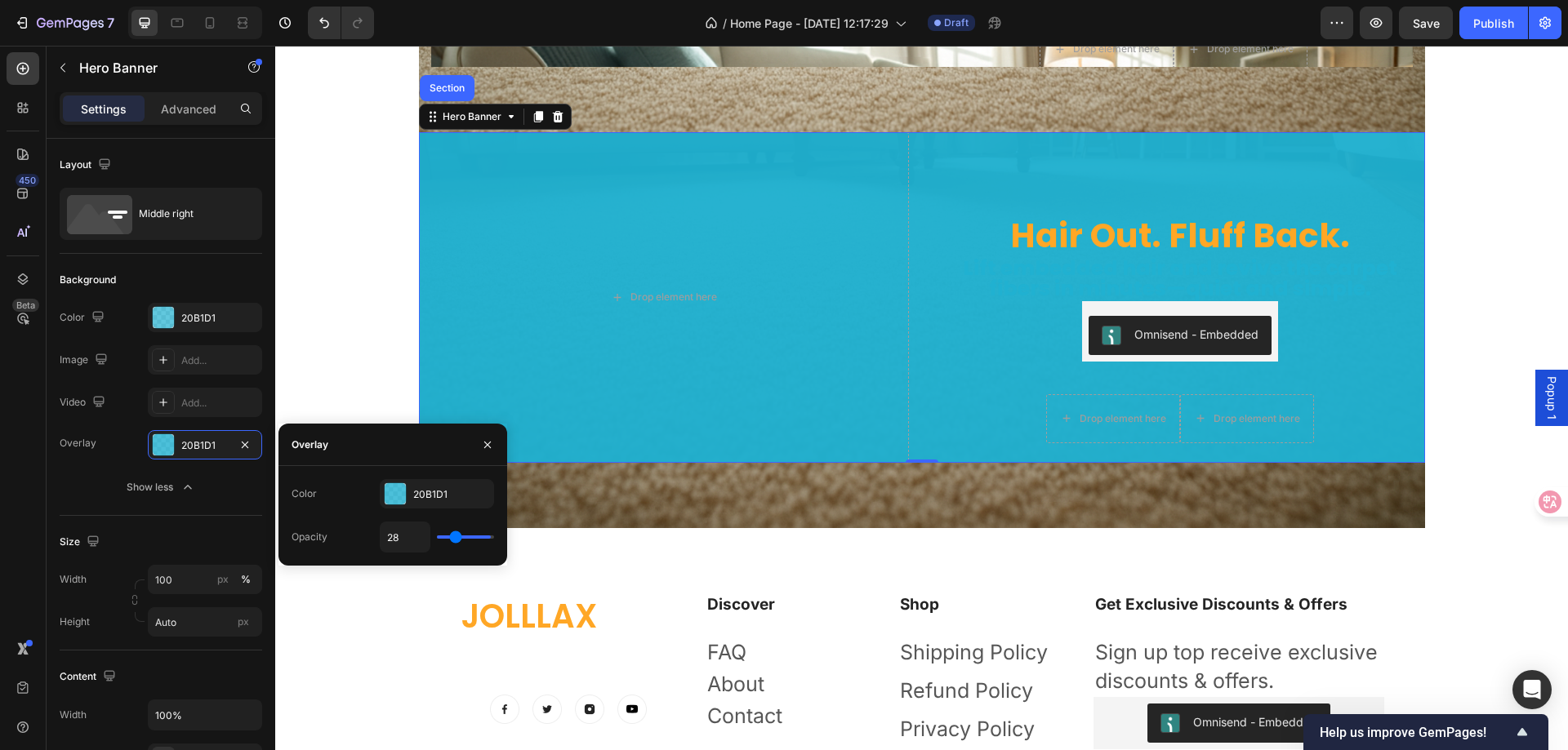
type input "19"
type input "11"
type input "4"
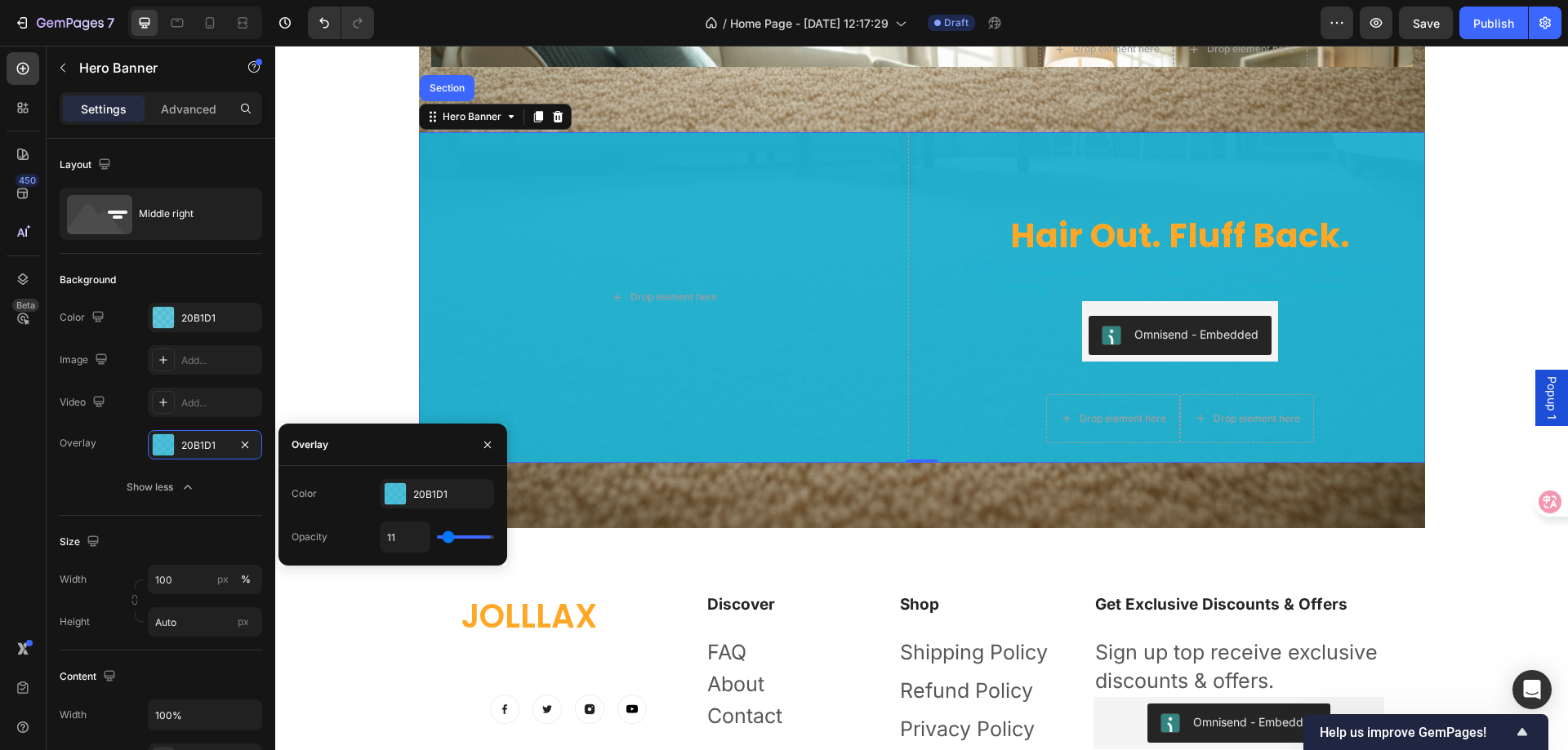
type input "4"
type input "0"
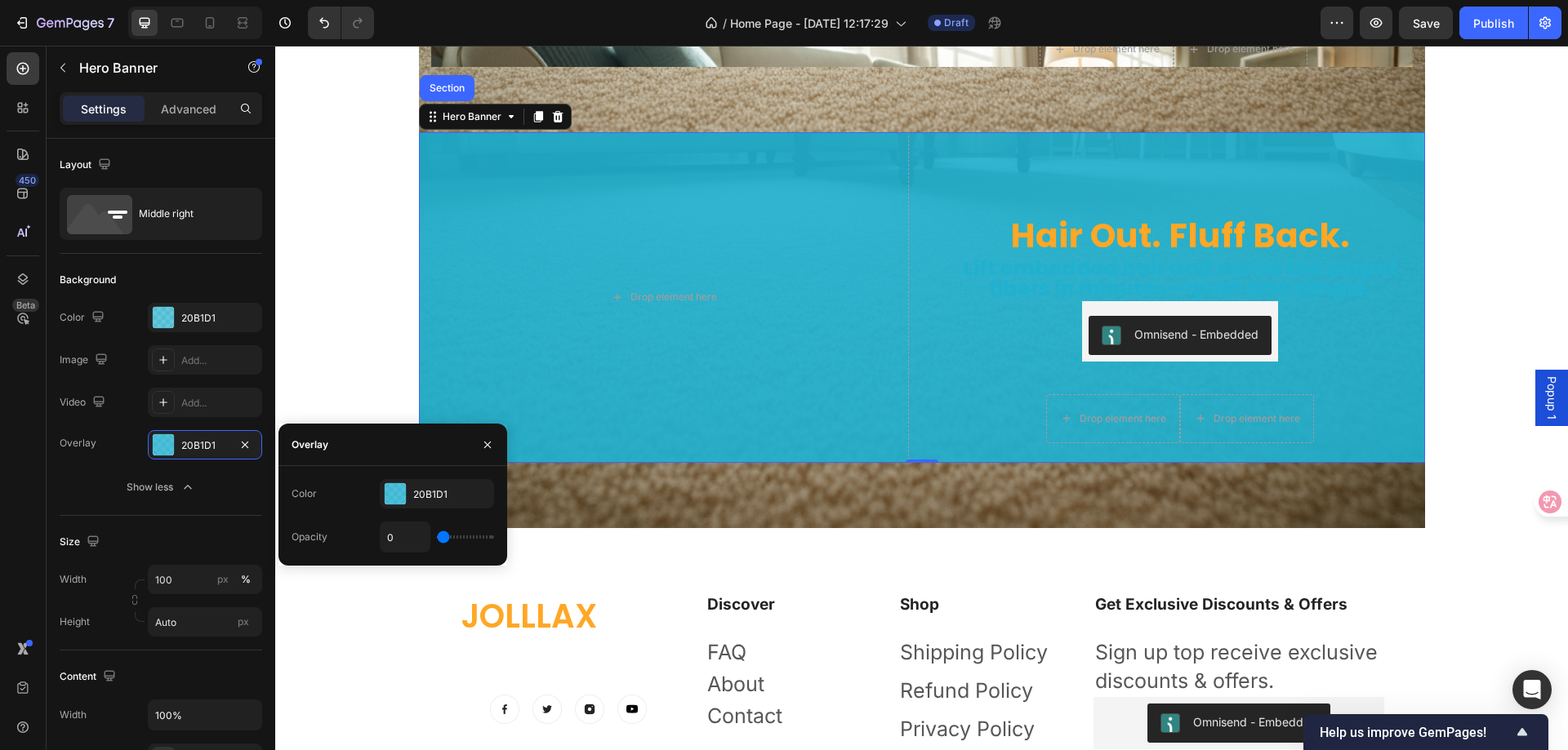
type input "43"
type input "63"
type input "85"
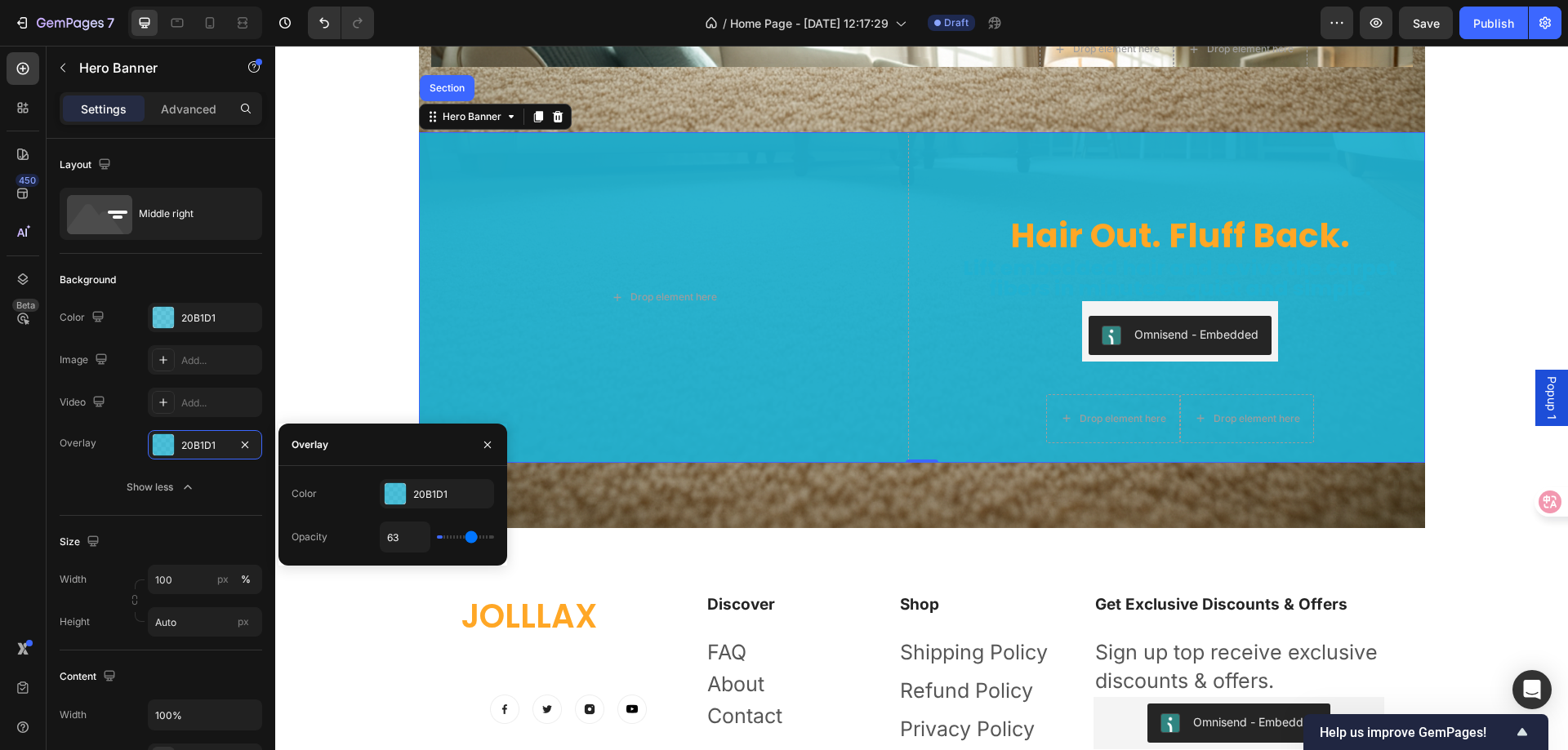
type input "85"
type input "100"
type input "91"
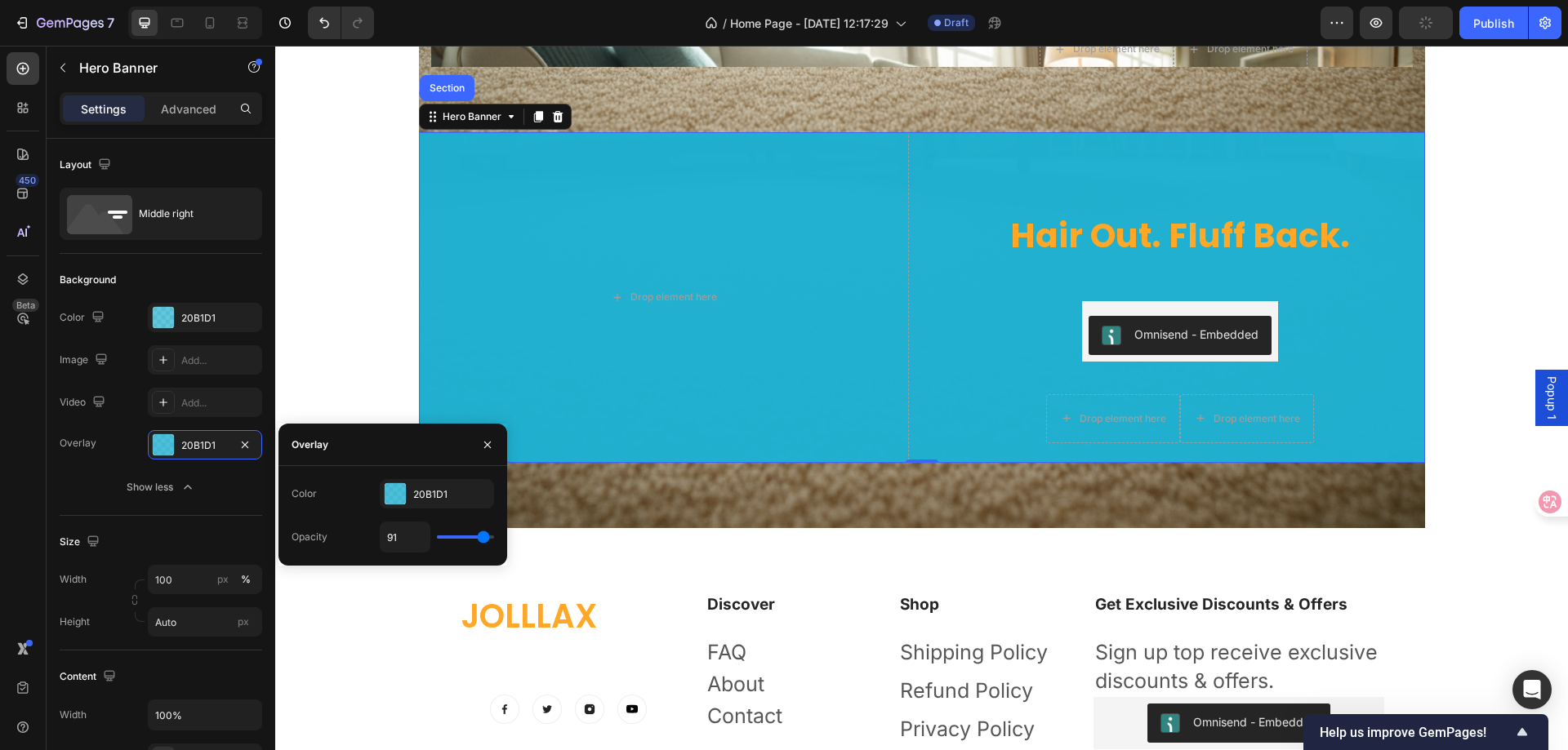
type input "83"
type input "69"
type input "59"
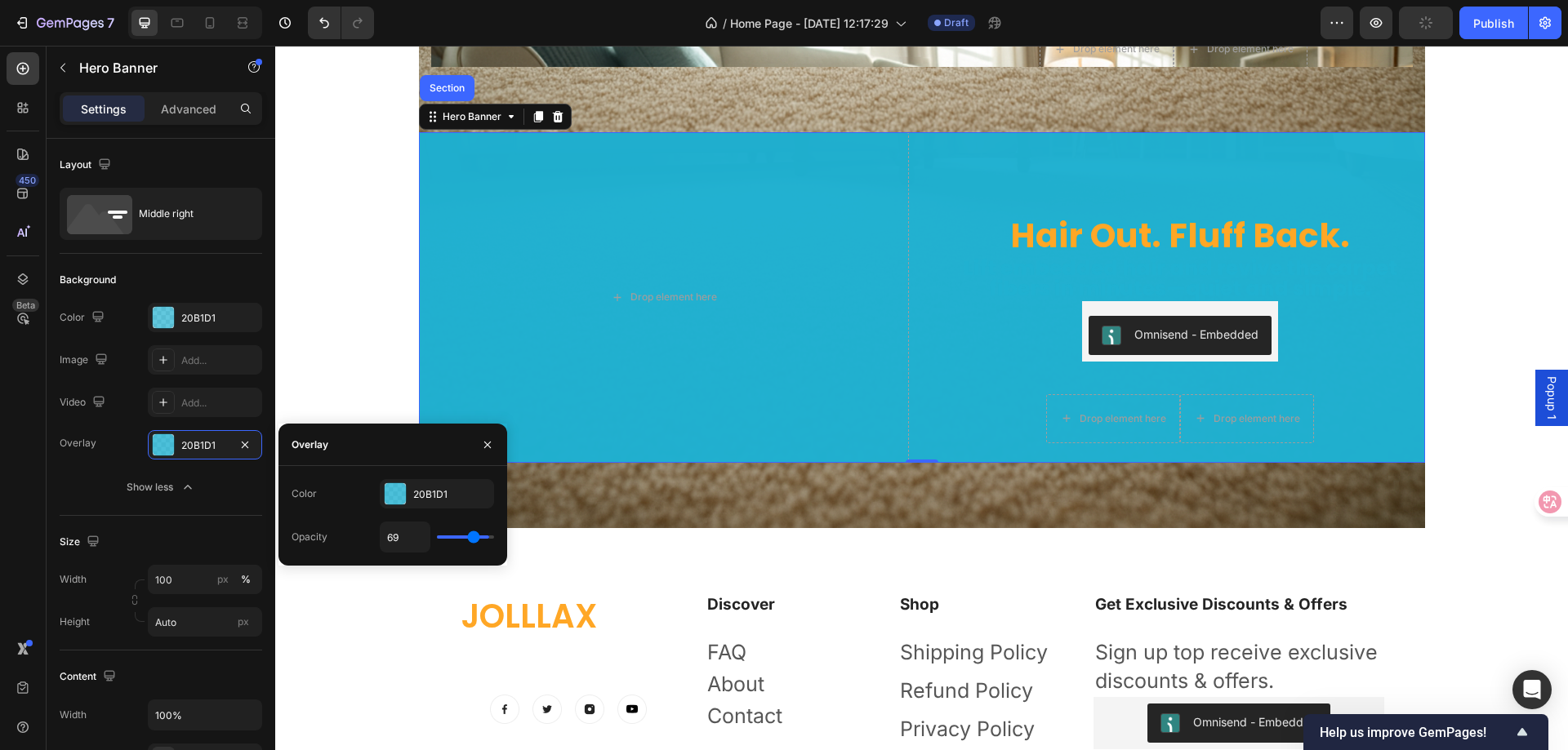
type input "59"
type input "52"
type input "43"
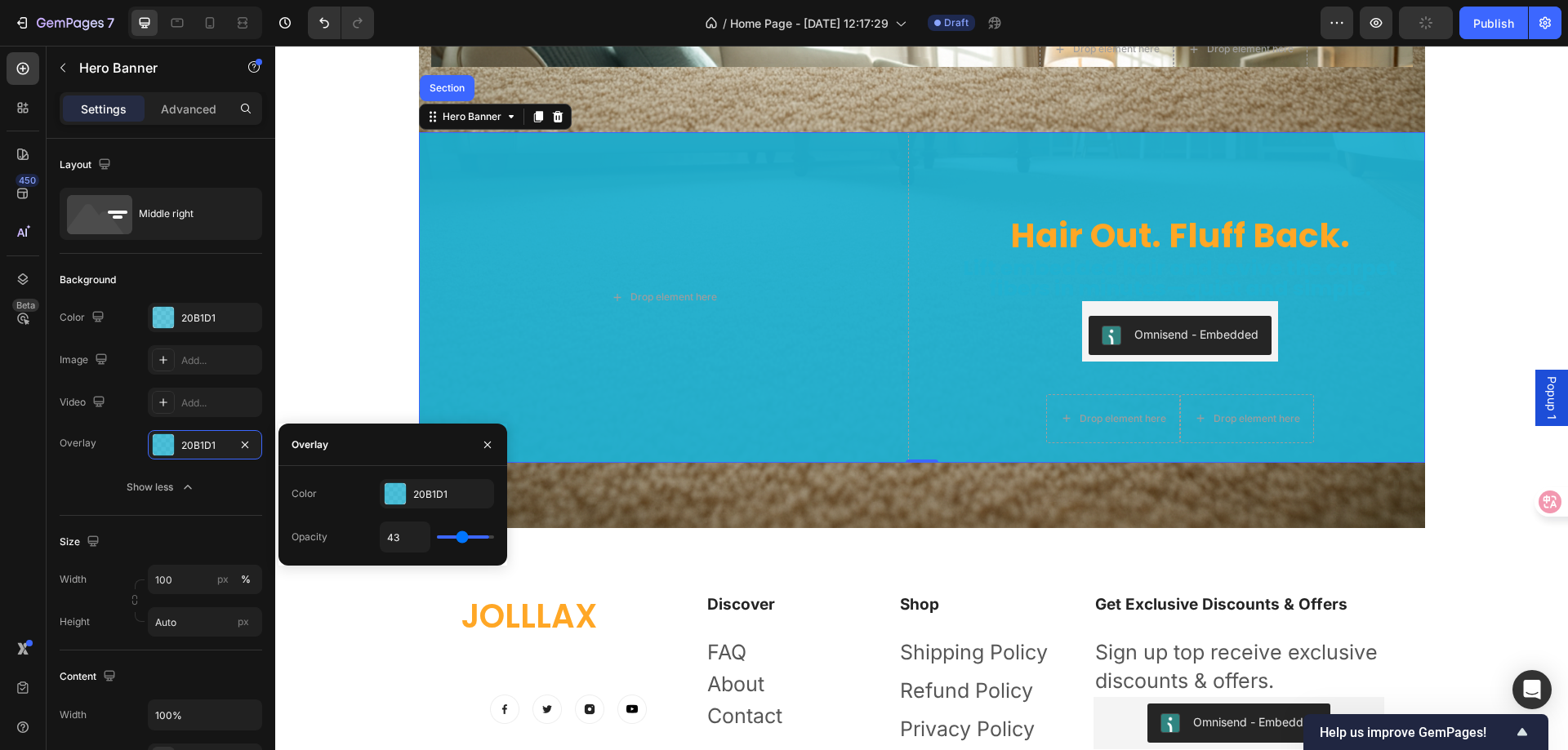
type input "33"
type input "20"
type input "9"
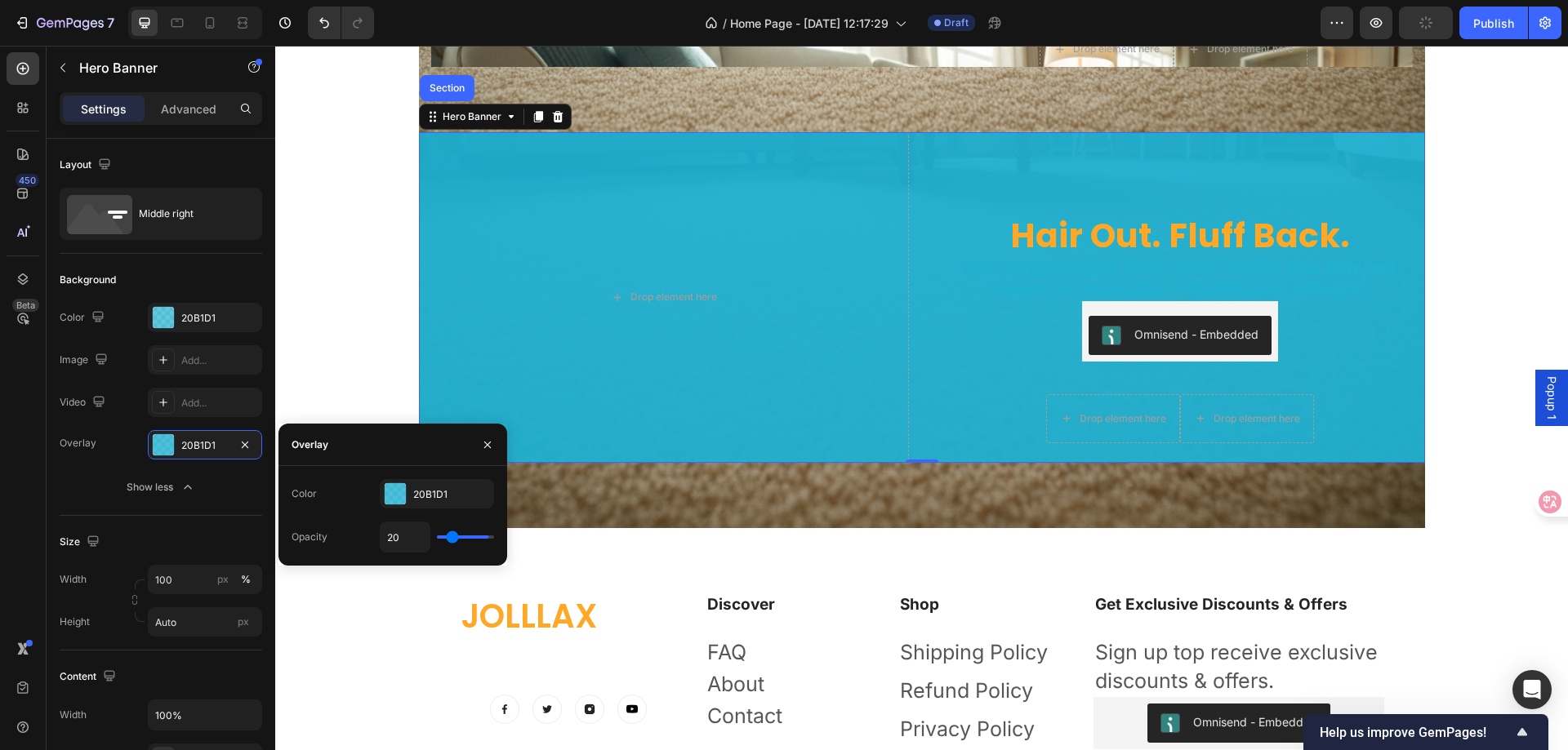
type input "9"
type input "0"
type input "6"
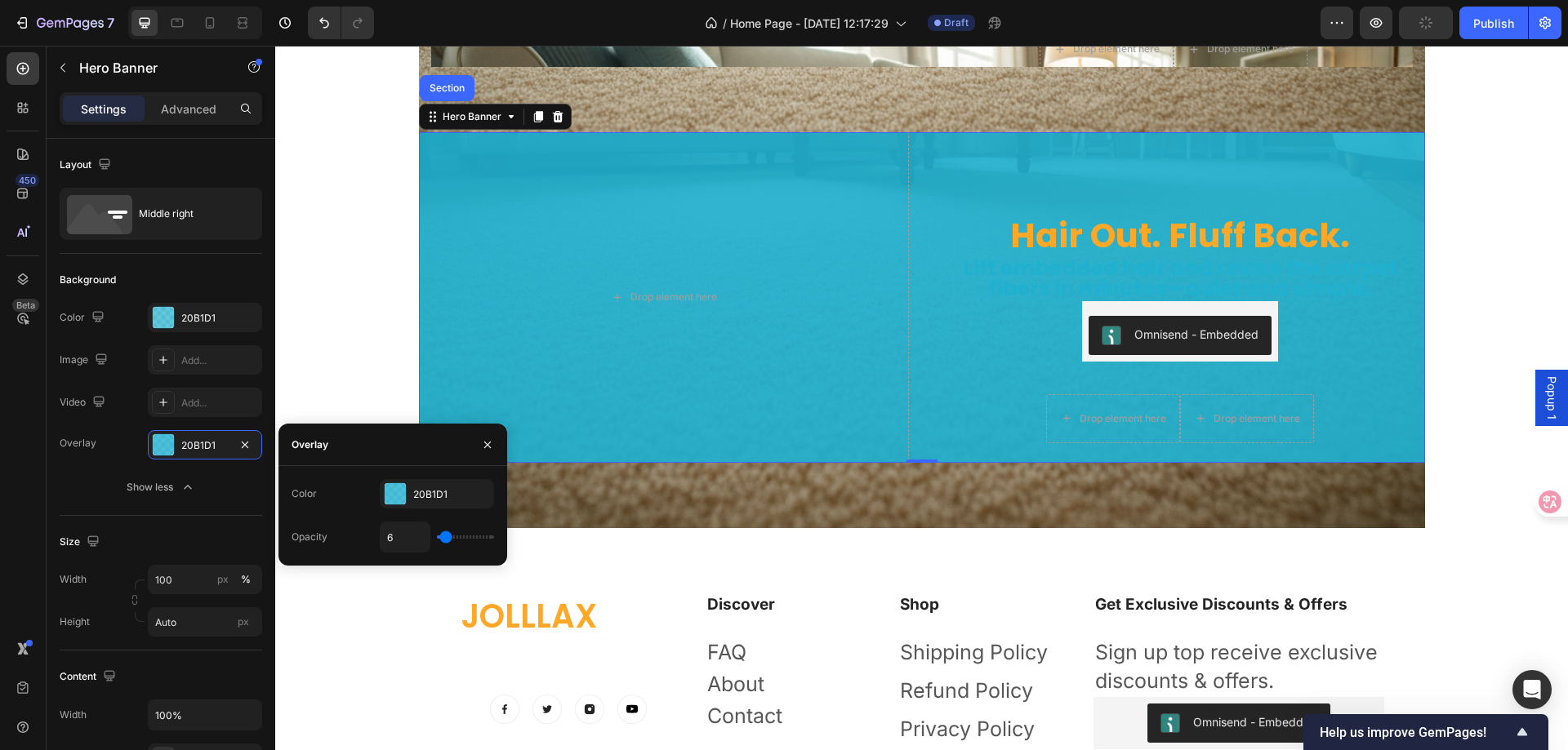
type input "11"
type input "13"
type input "15"
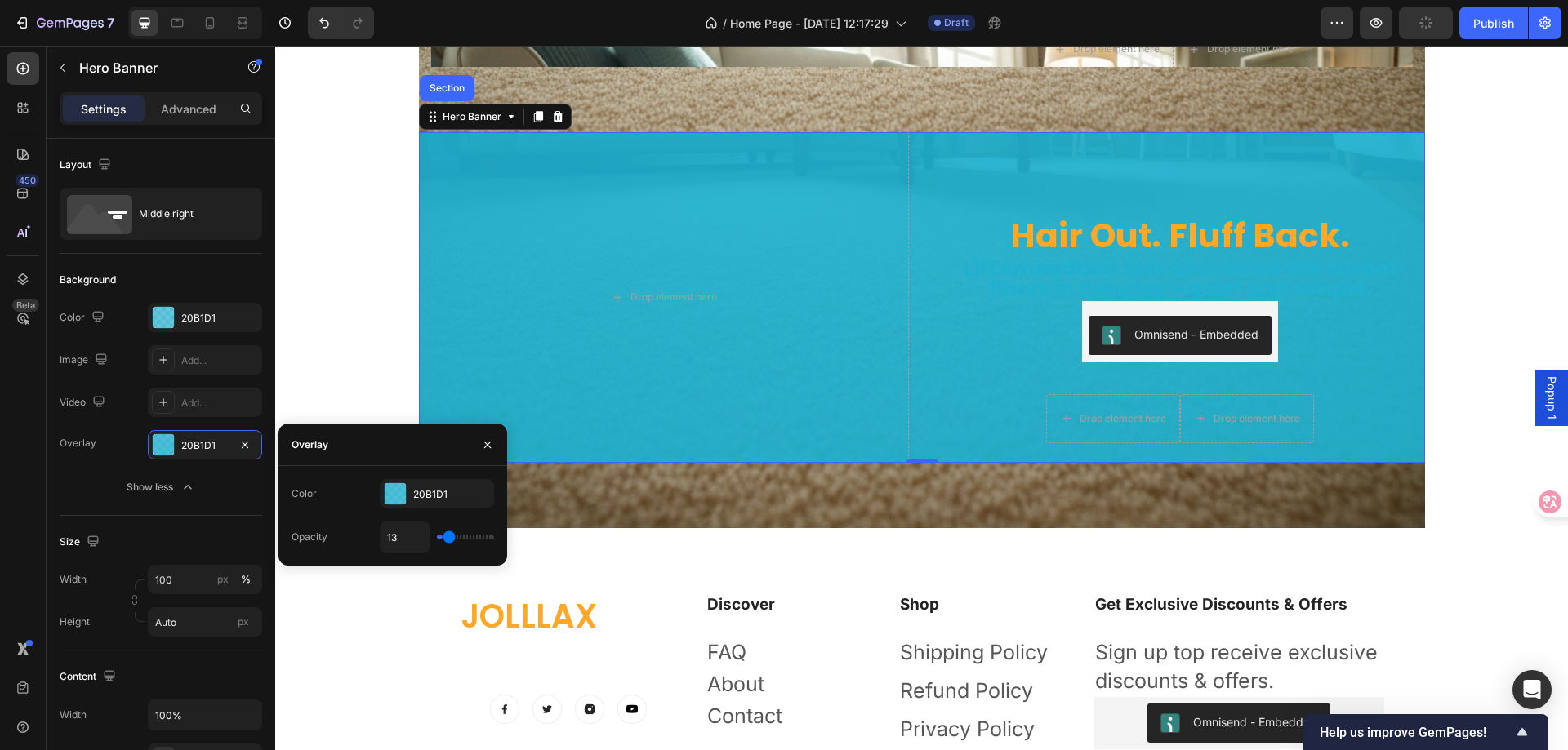
type input "15"
type input "20"
type input "24"
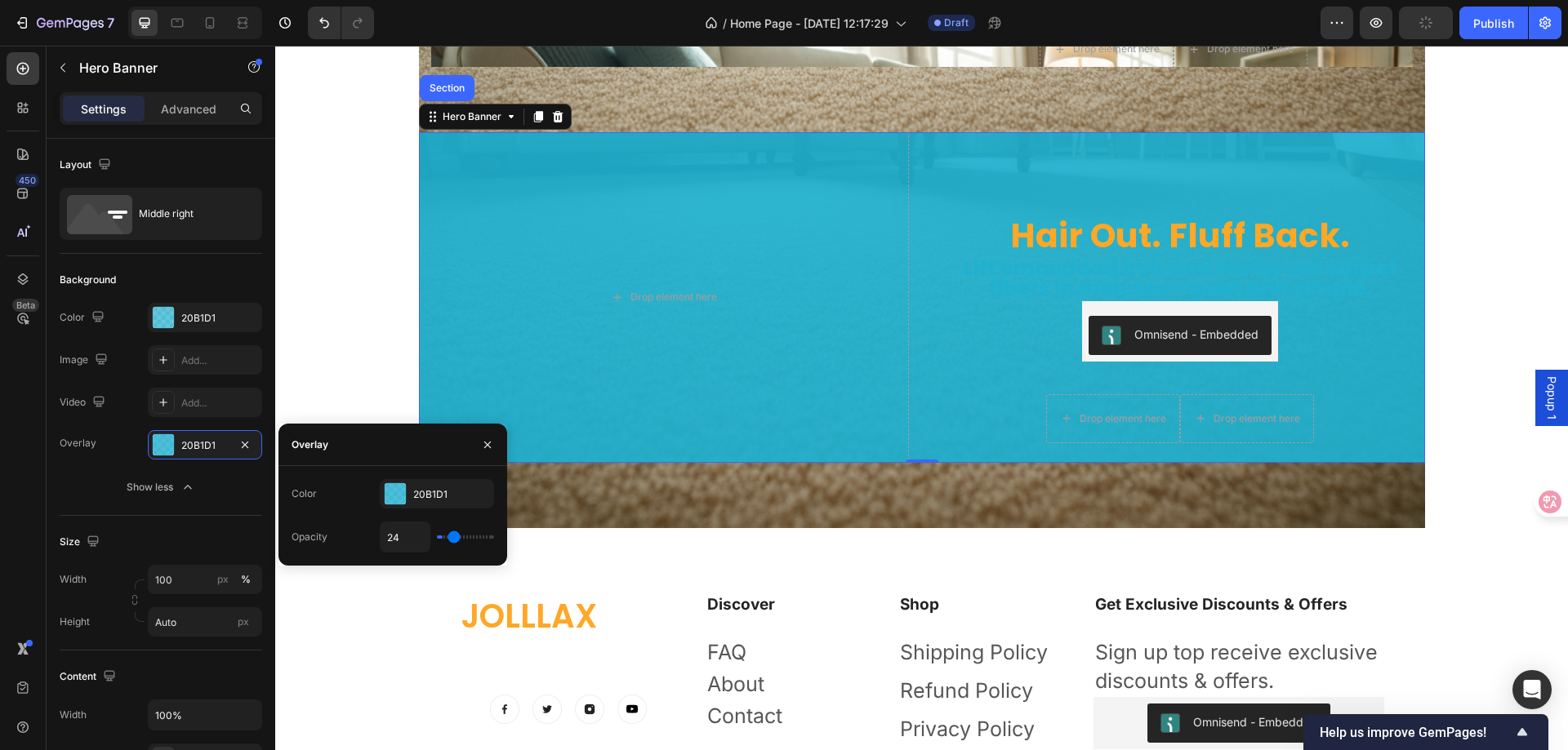
type input "30"
type input "35"
type input "41"
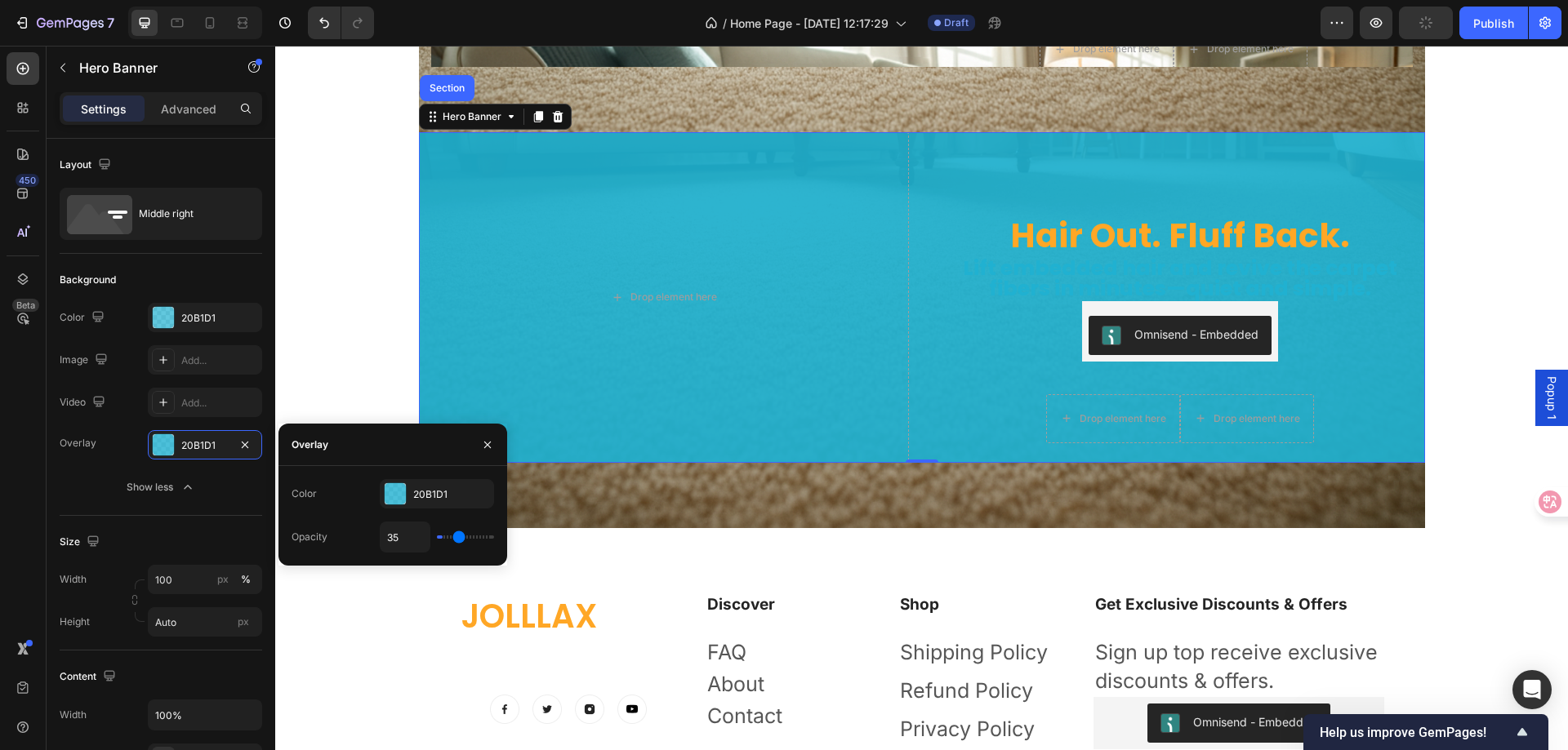
type input "41"
type input "46"
type input "41"
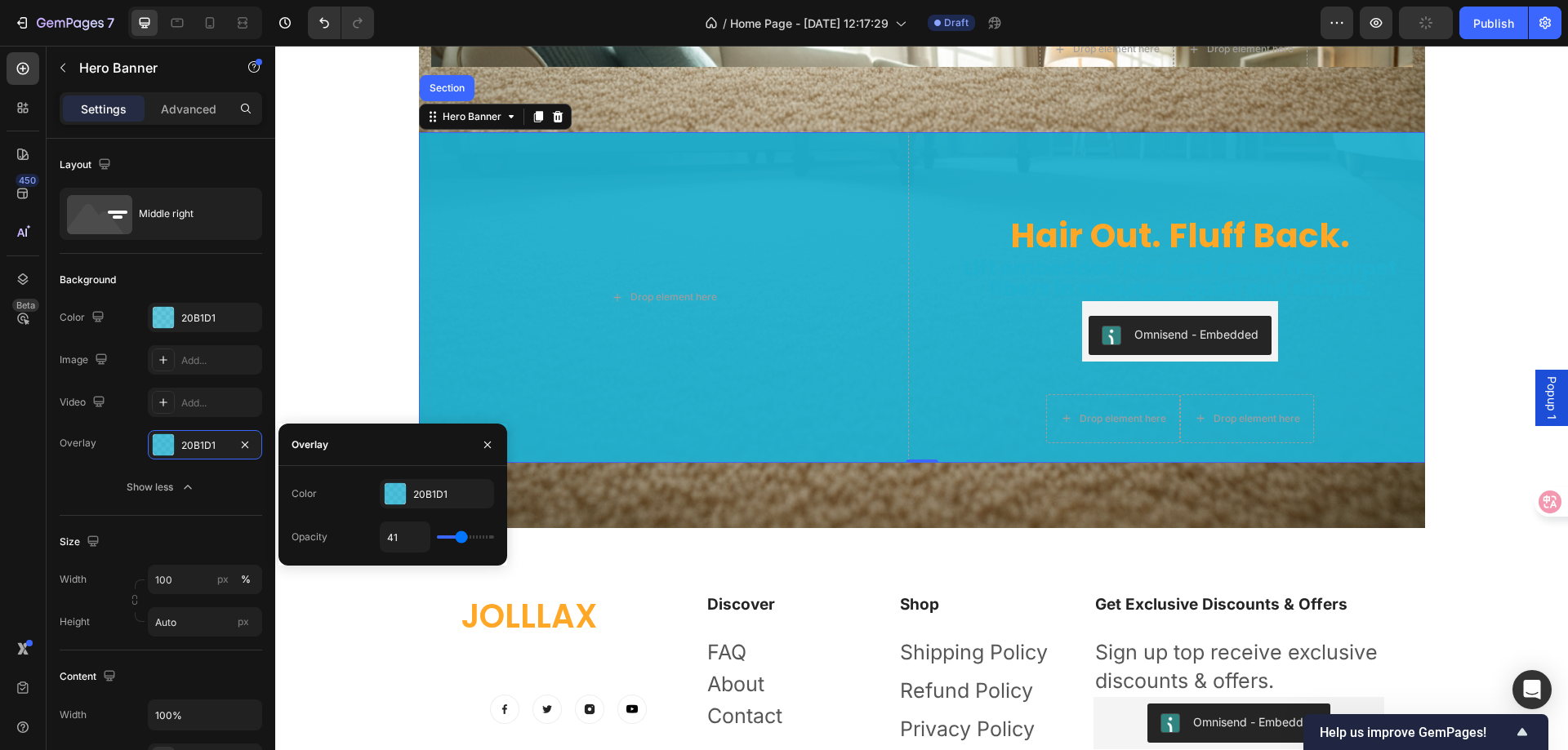
type input "35"
type input "28"
type input "19"
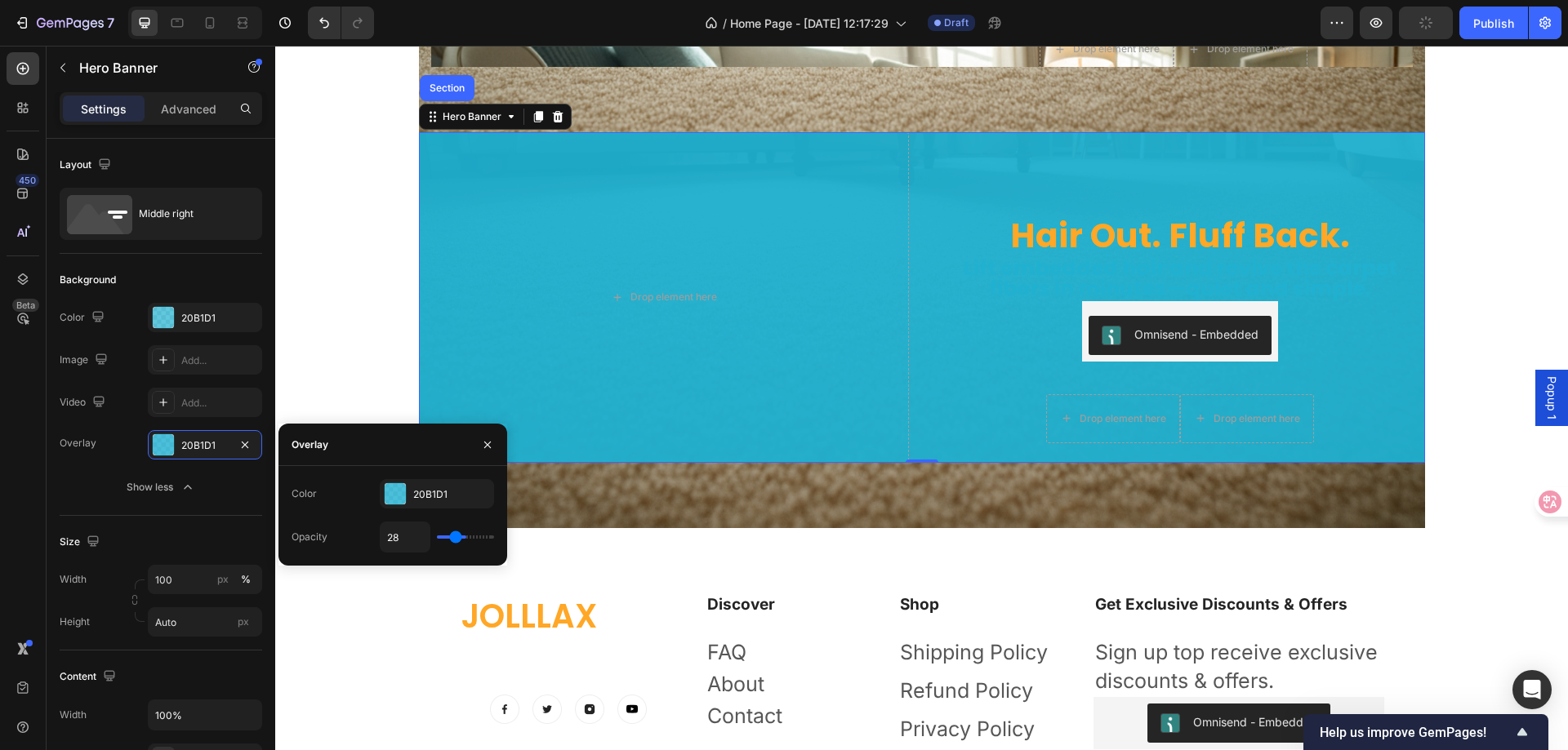
type input "19"
type input "6"
type input "0"
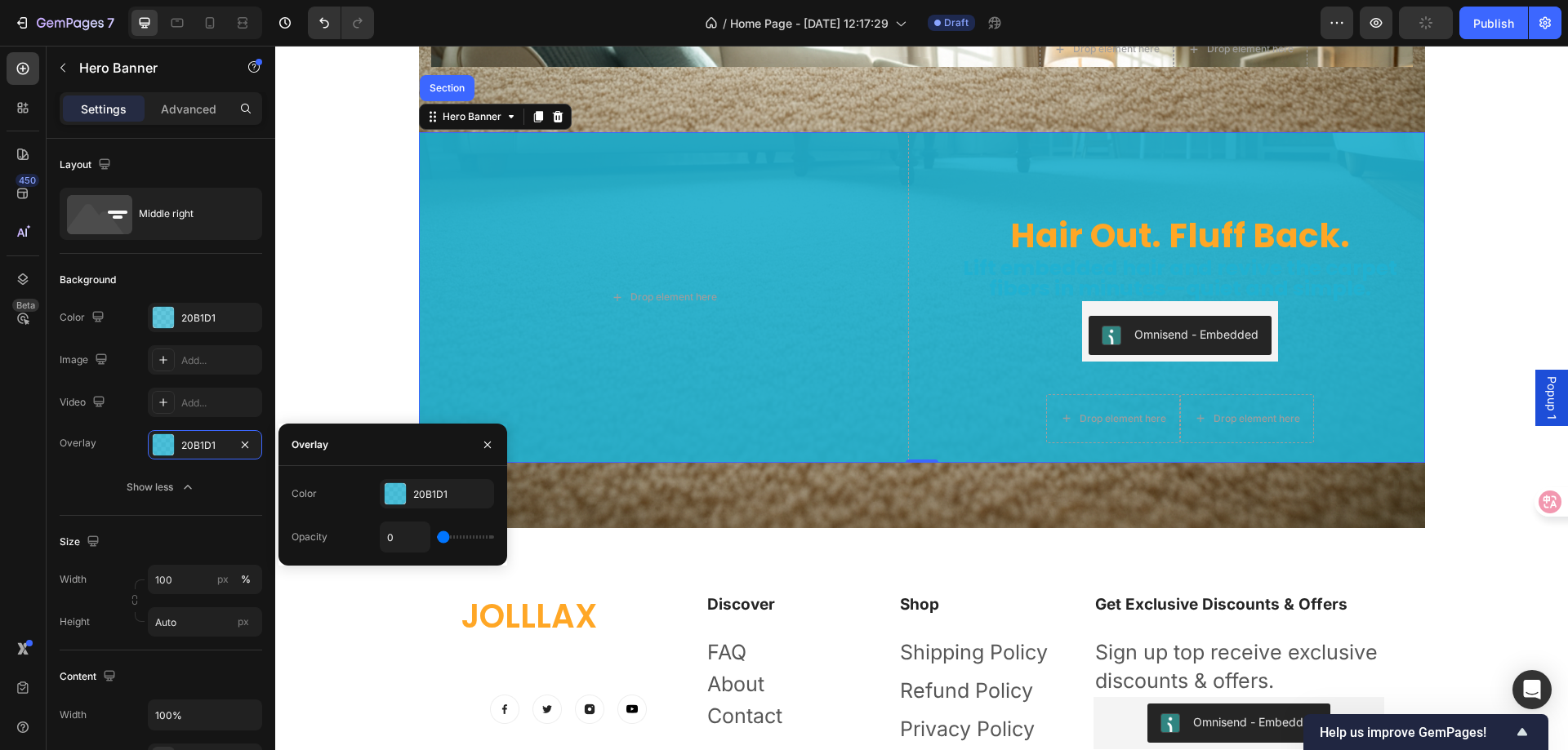
drag, startPoint x: 443, startPoint y: 541, endPoint x: 387, endPoint y: 538, distance: 56.1
click at [437, 538] on input "range" at bounding box center [465, 537] width 57 height 3
click at [174, 635] on input "Auto" at bounding box center [205, 622] width 114 height 30
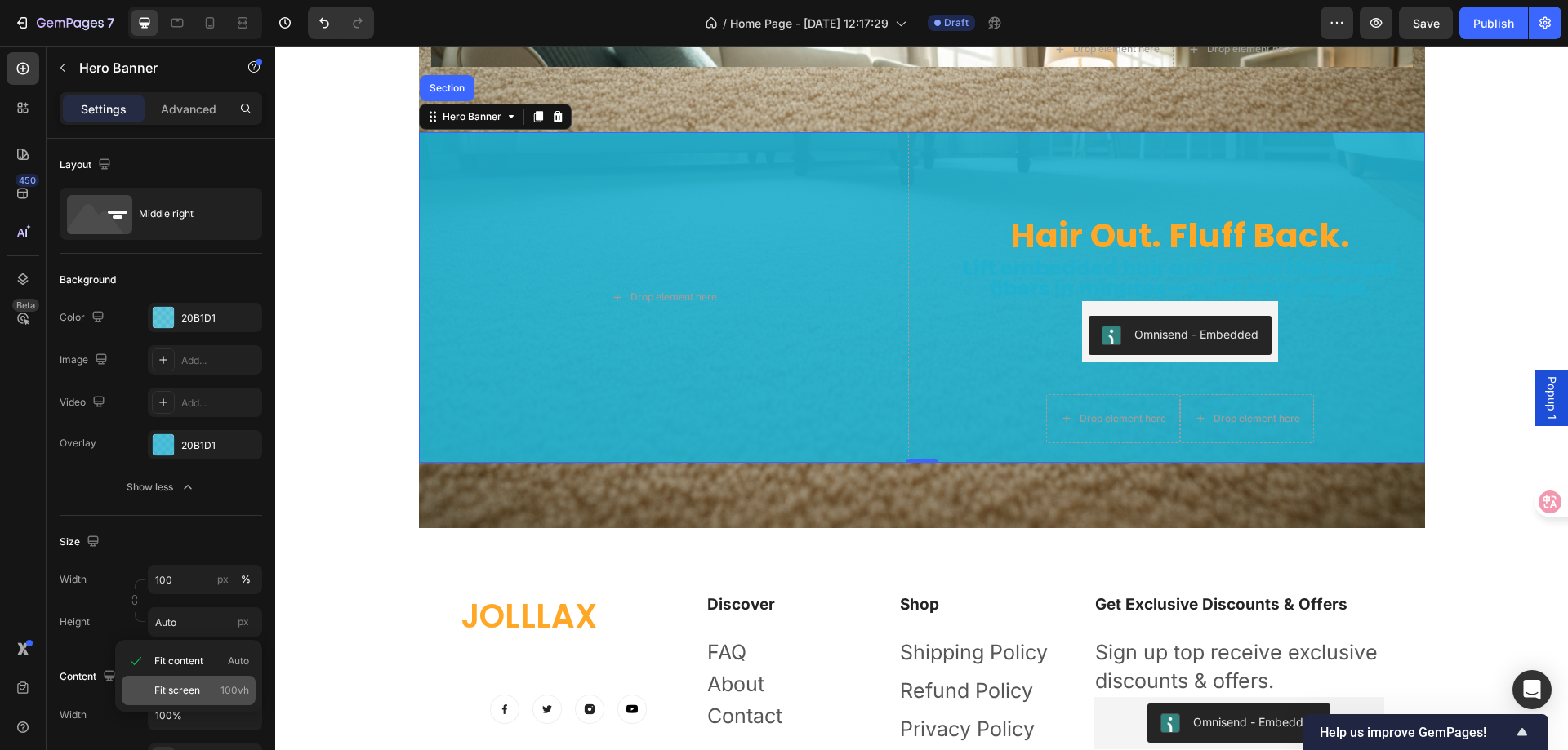
click at [192, 696] on span "Fit screen" at bounding box center [177, 690] width 46 height 14
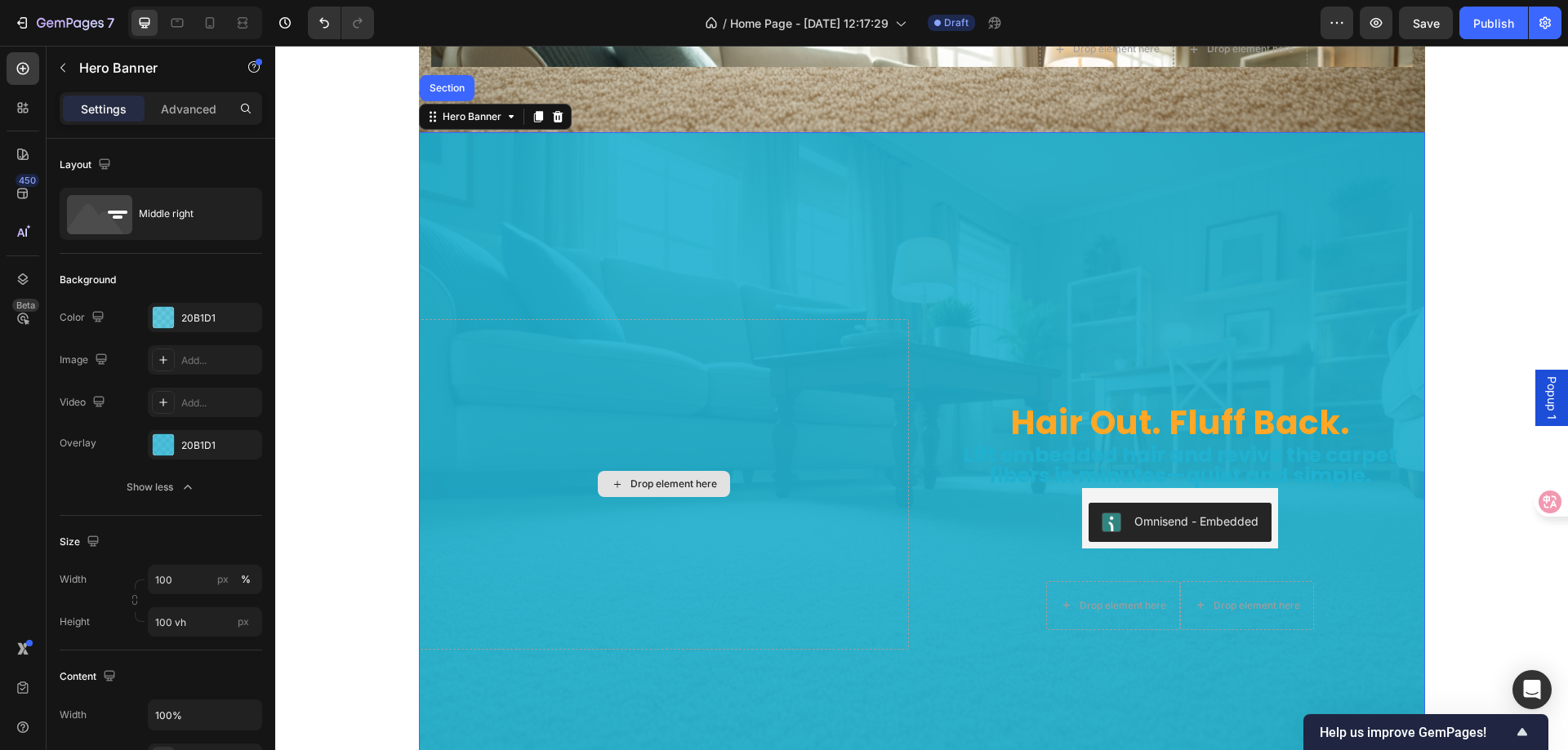
scroll to position [5632, 0]
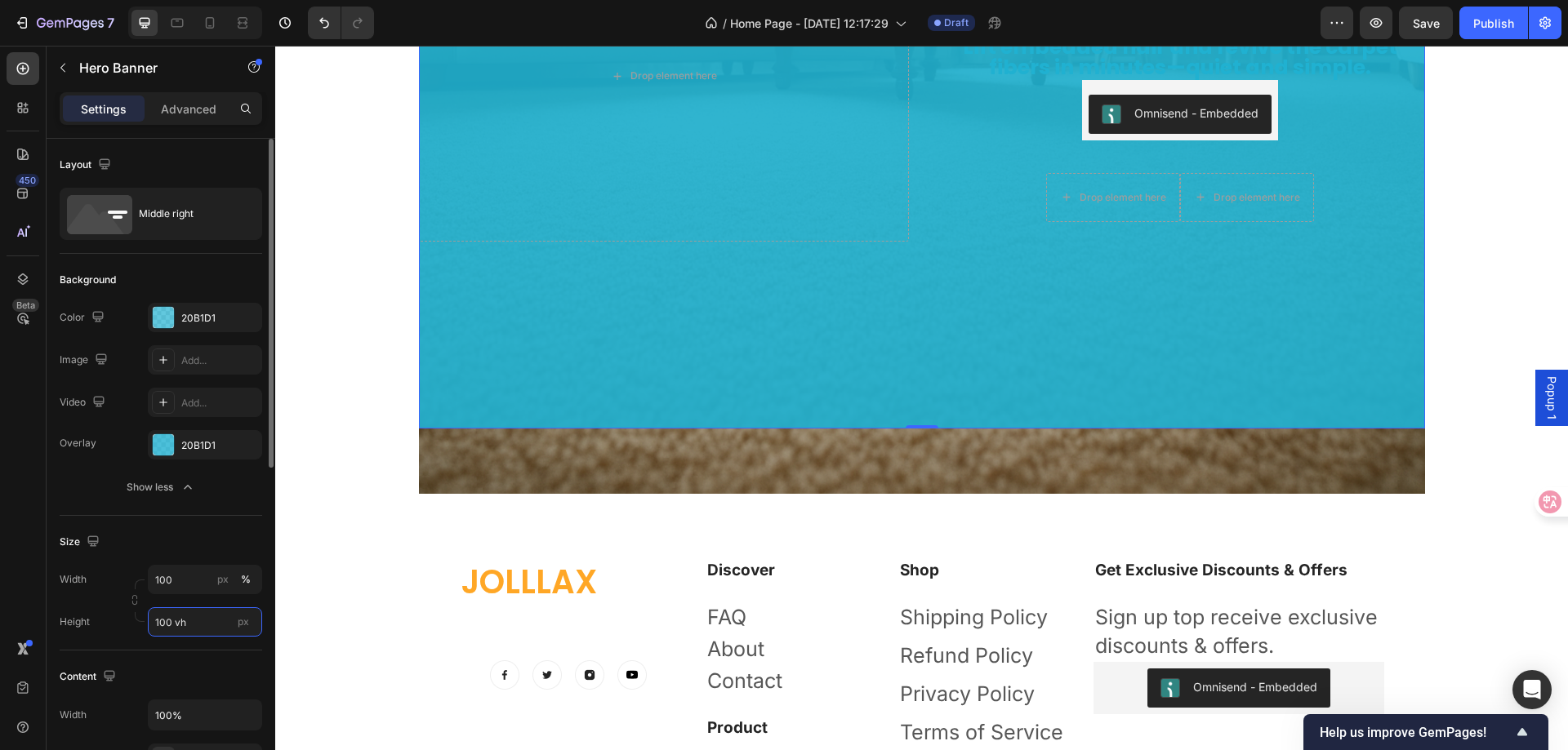
click at [194, 624] on input "100 vh" at bounding box center [205, 622] width 114 height 30
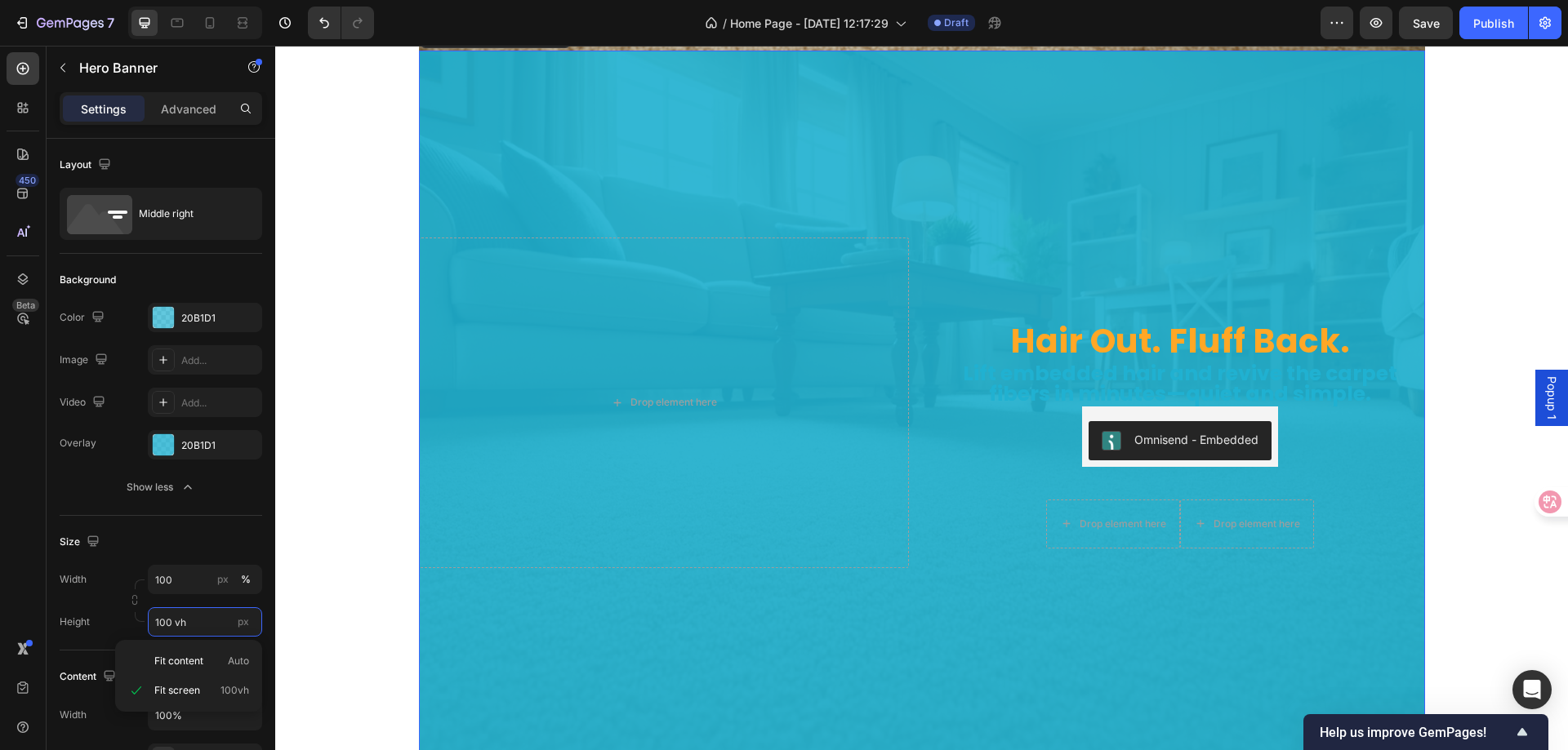
scroll to position [5387, 0]
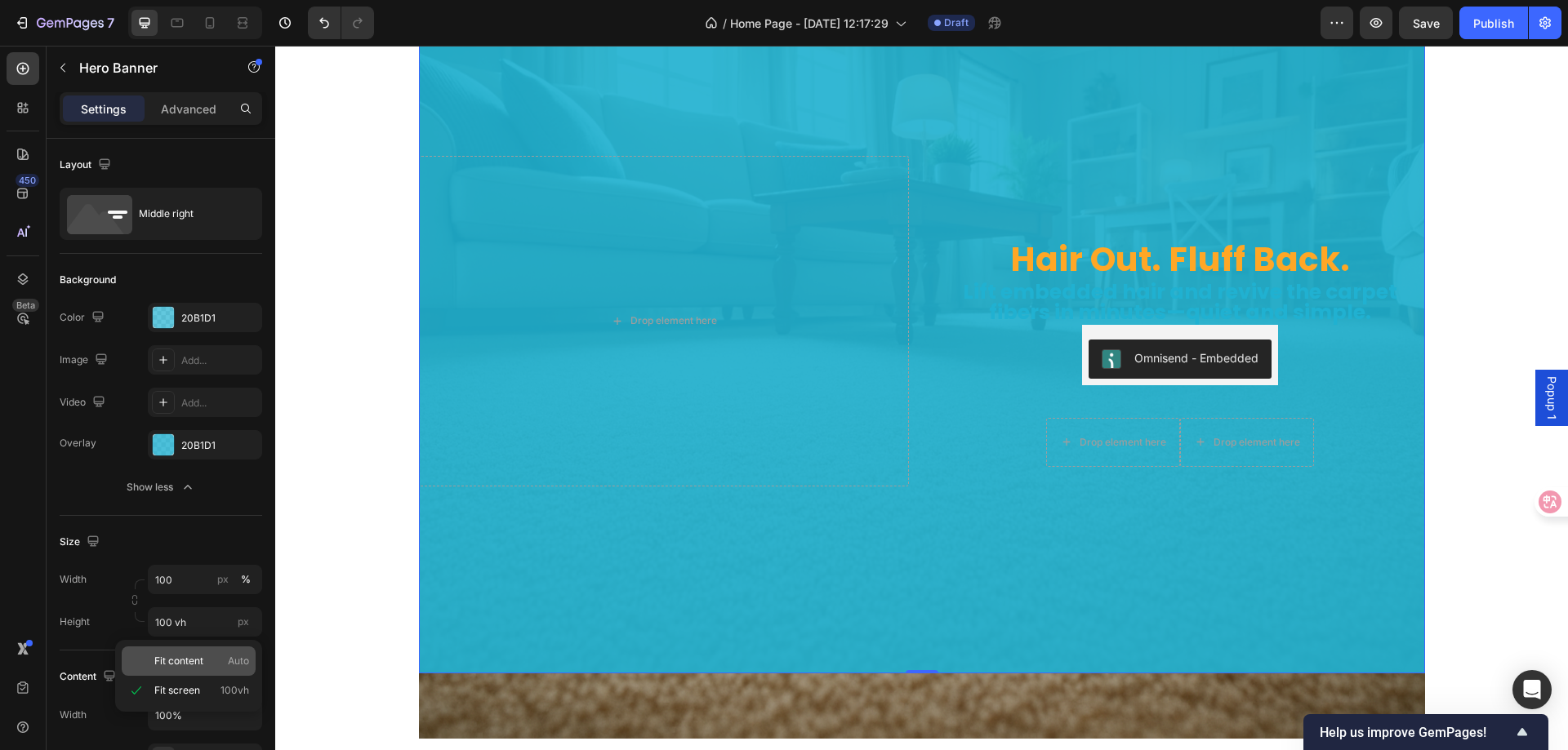
click at [172, 662] on span "Fit content" at bounding box center [179, 661] width 49 height 14
type input "Auto"
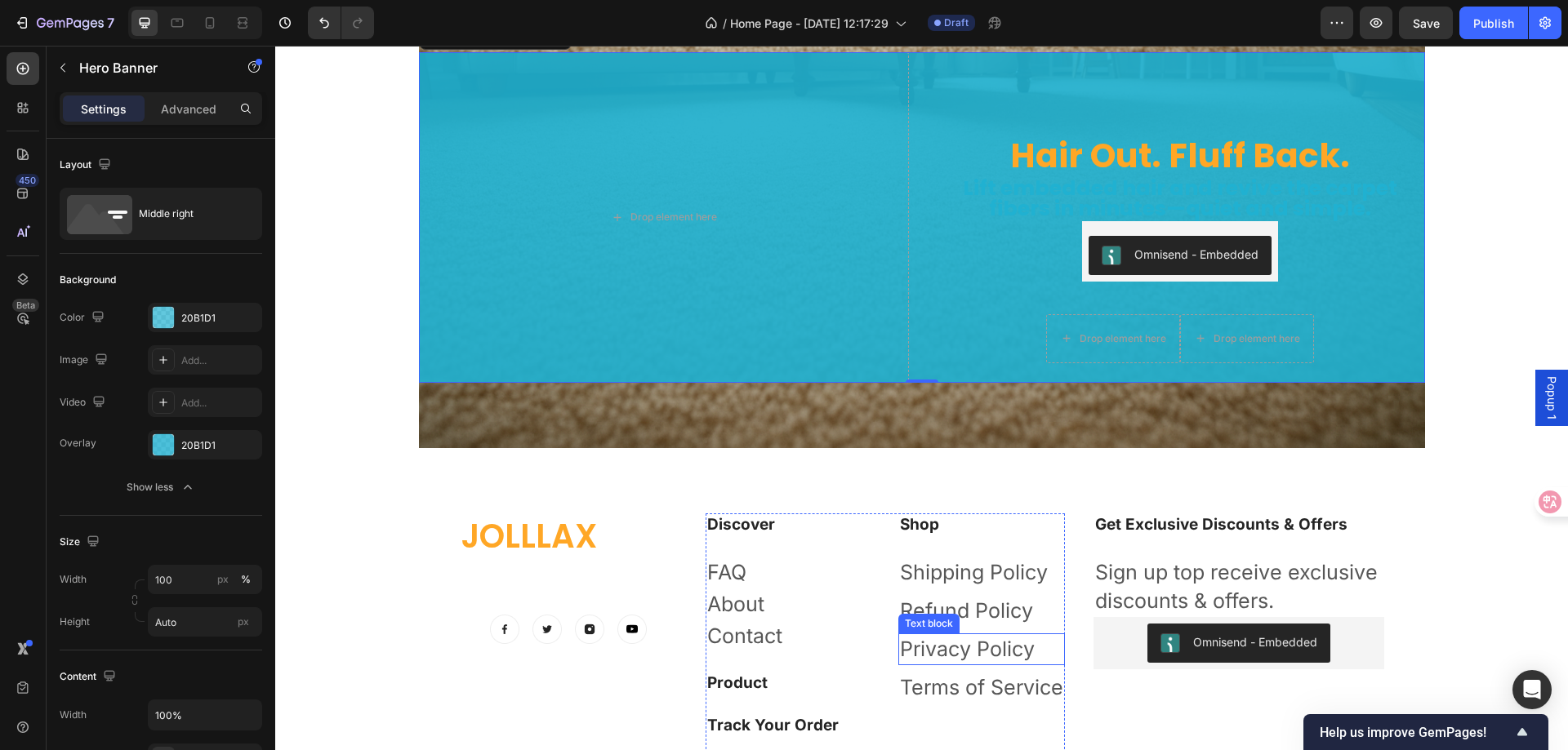
scroll to position [5142, 0]
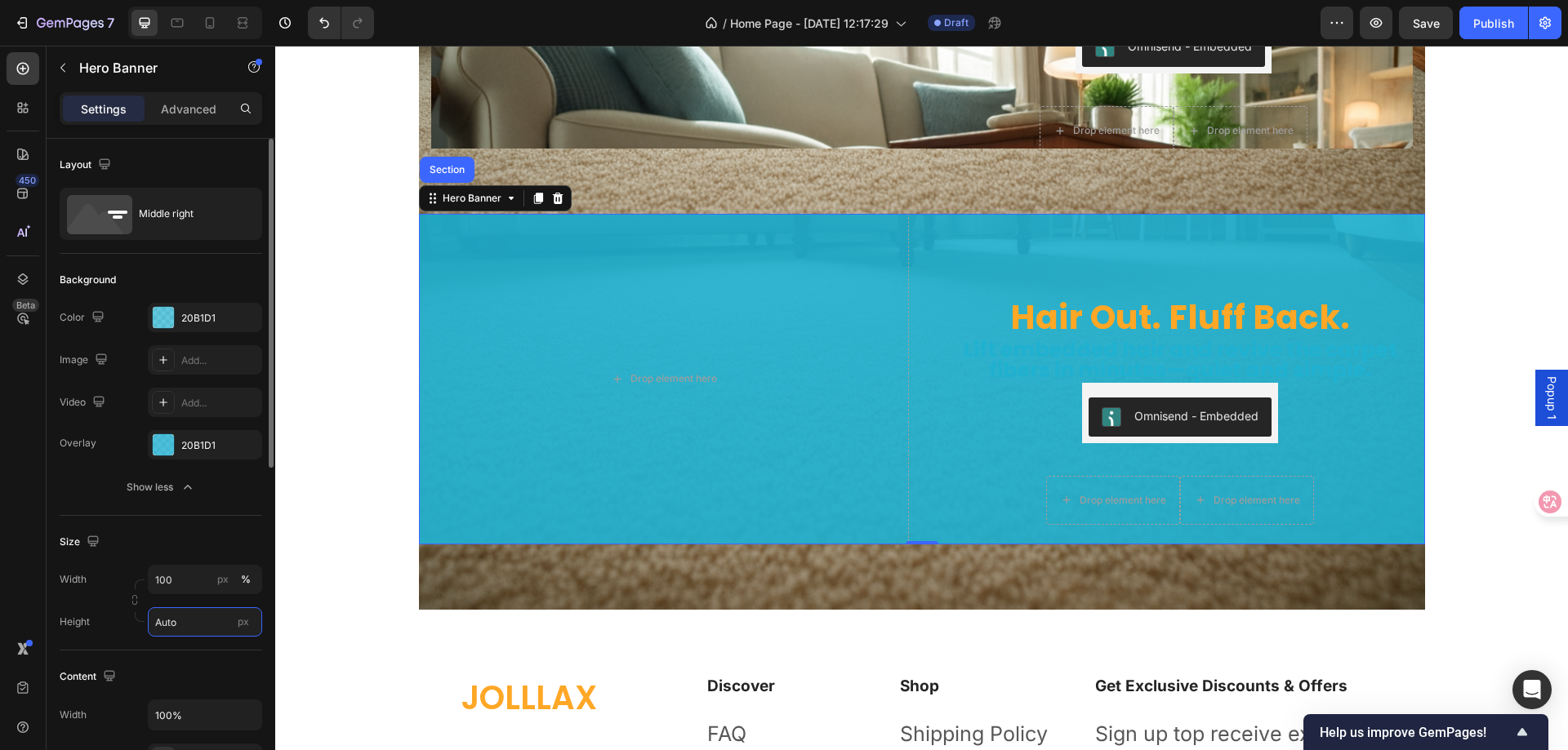
click at [202, 628] on input "Auto" at bounding box center [205, 622] width 114 height 30
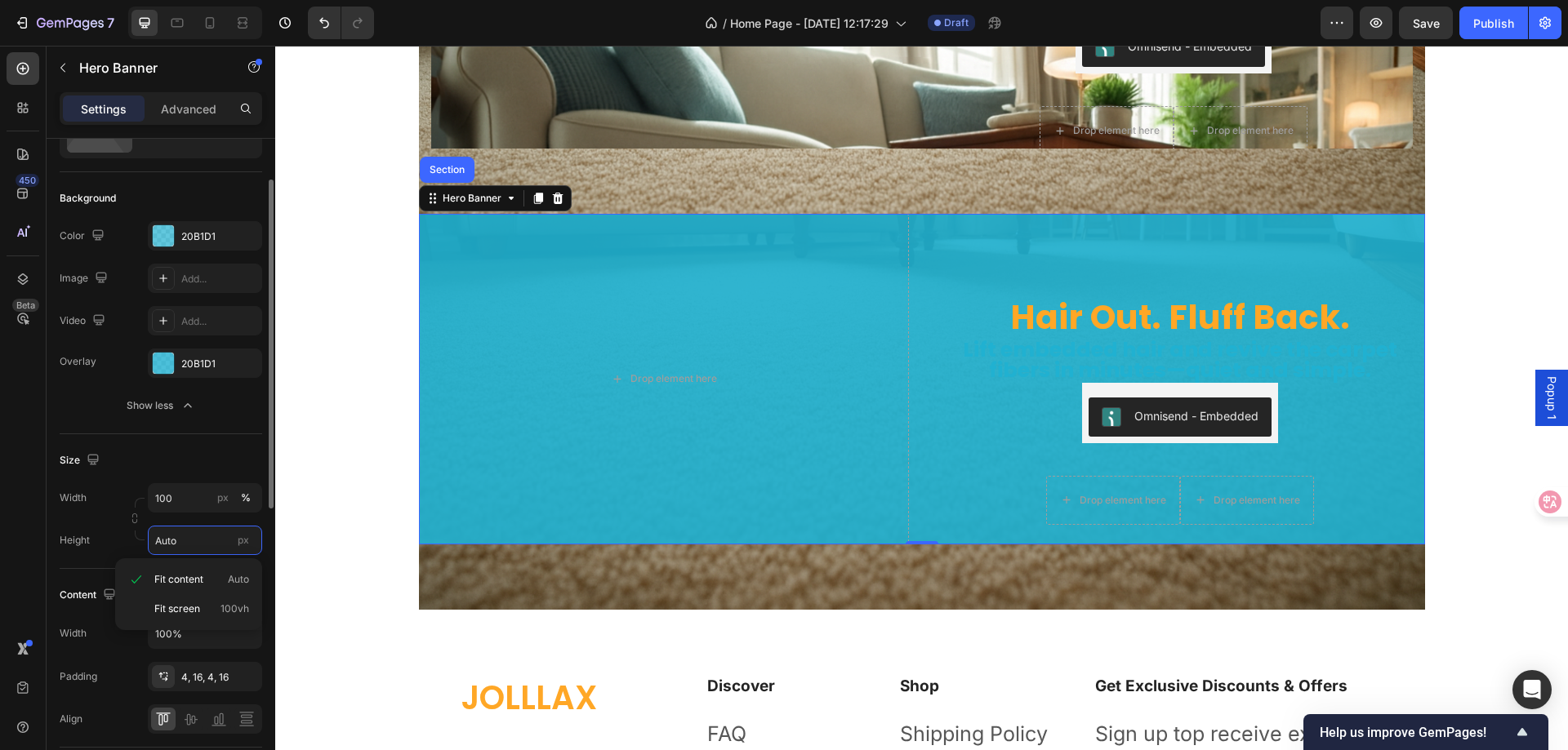
click at [216, 543] on input "Auto" at bounding box center [205, 540] width 114 height 30
click at [54, 571] on div "Layout Middle right Background The changes might be hidden by the video. Color …" at bounding box center [161, 714] width 229 height 1315
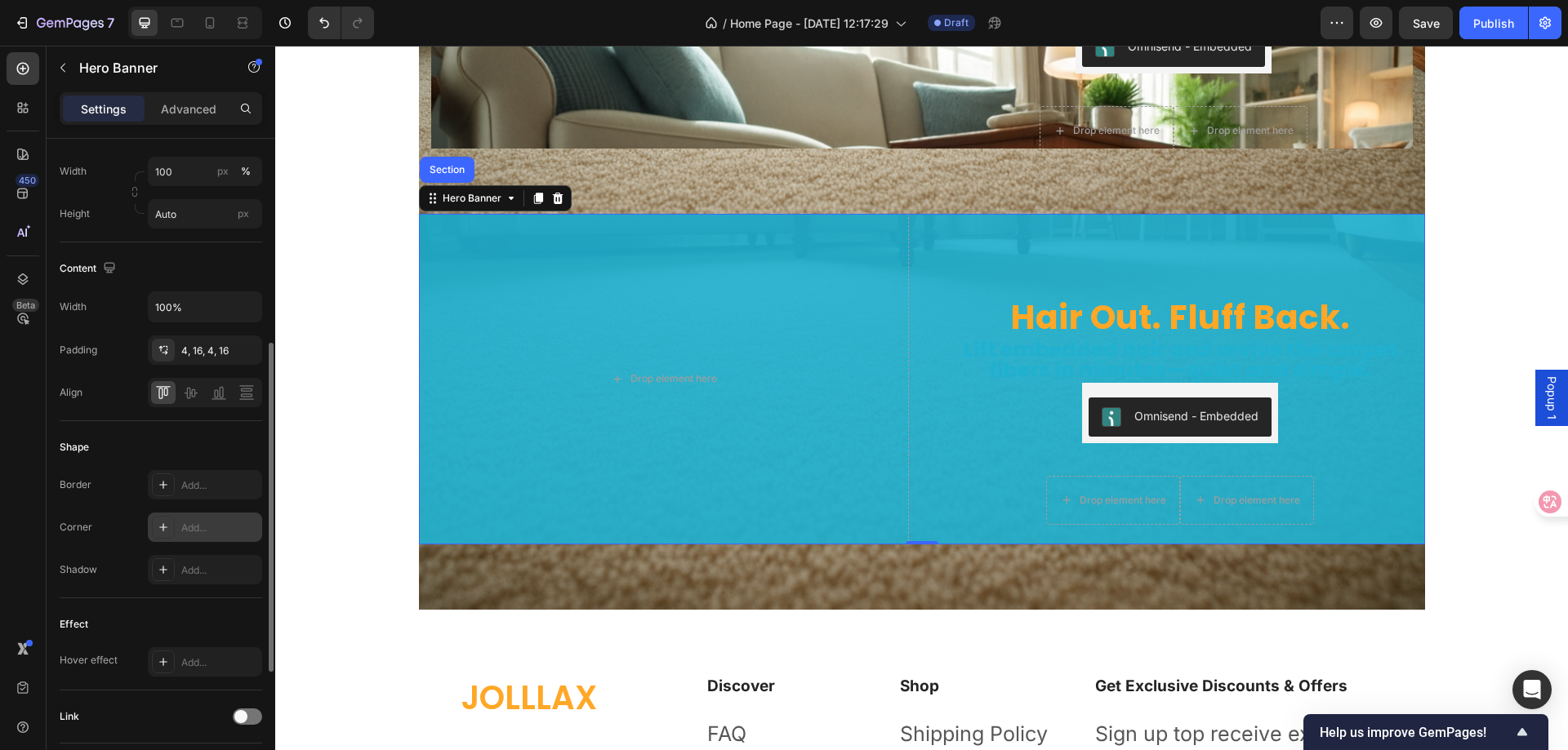
scroll to position [245, 0]
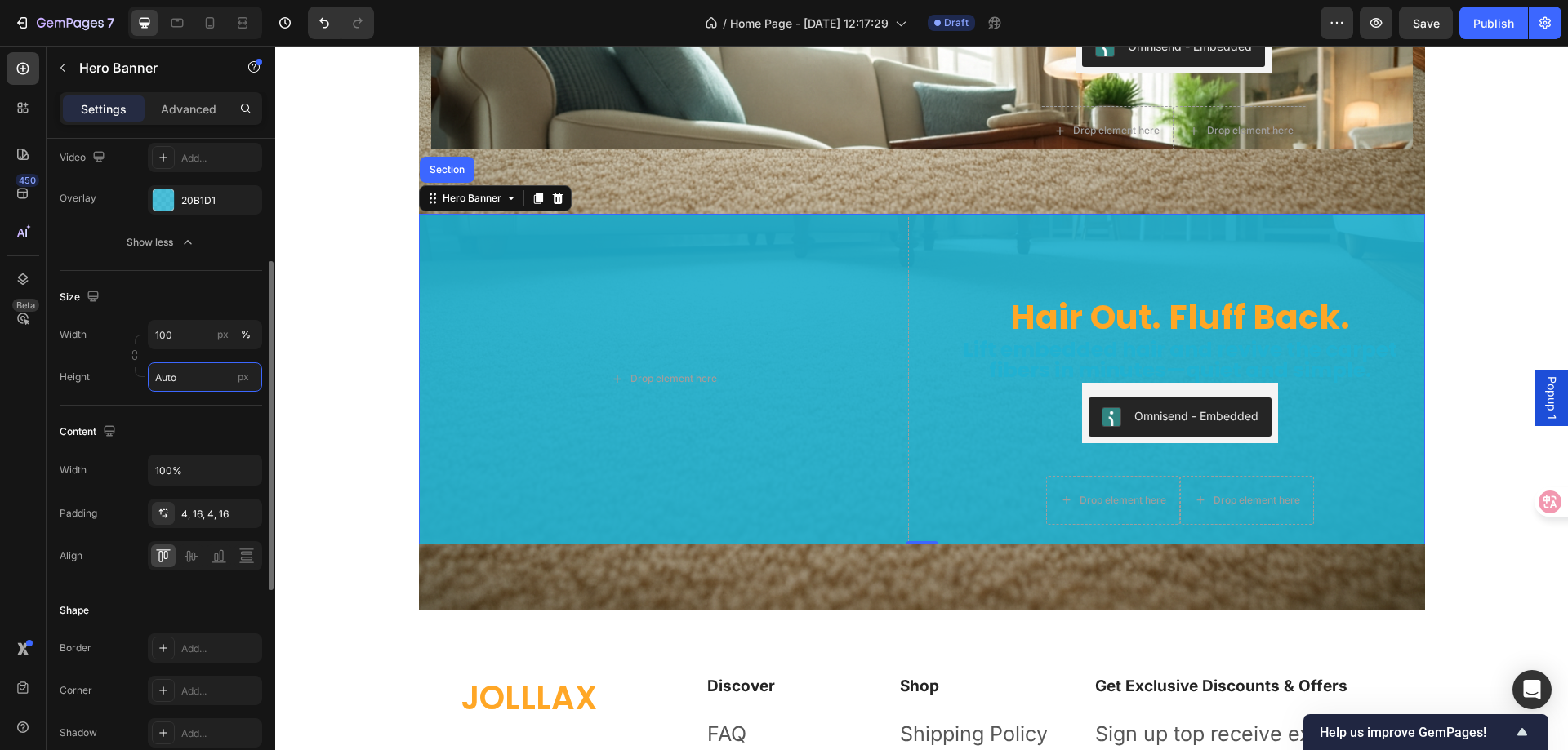
click at [189, 382] on input "Auto" at bounding box center [205, 377] width 114 height 30
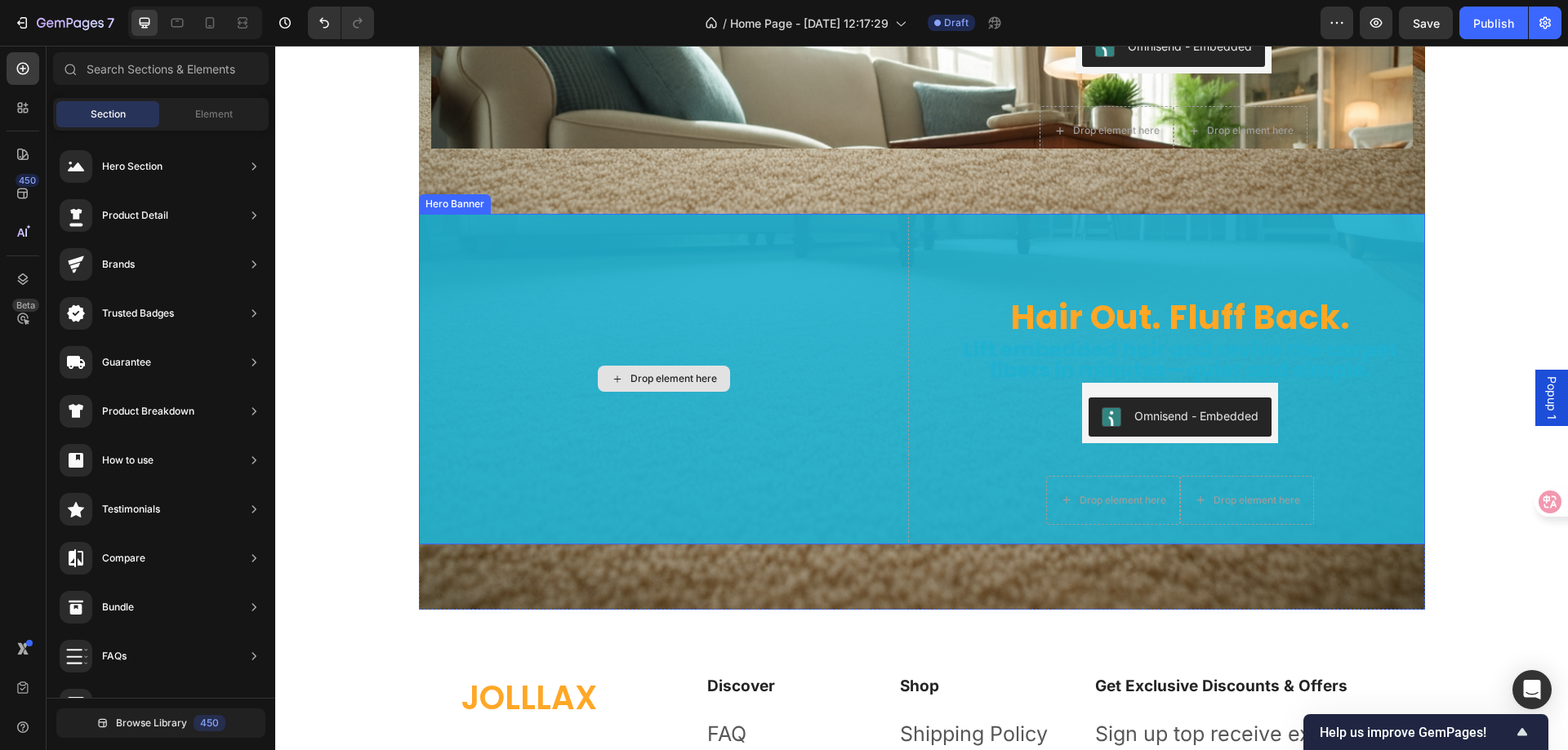
click at [556, 272] on div "Drop element here" at bounding box center [664, 379] width 490 height 331
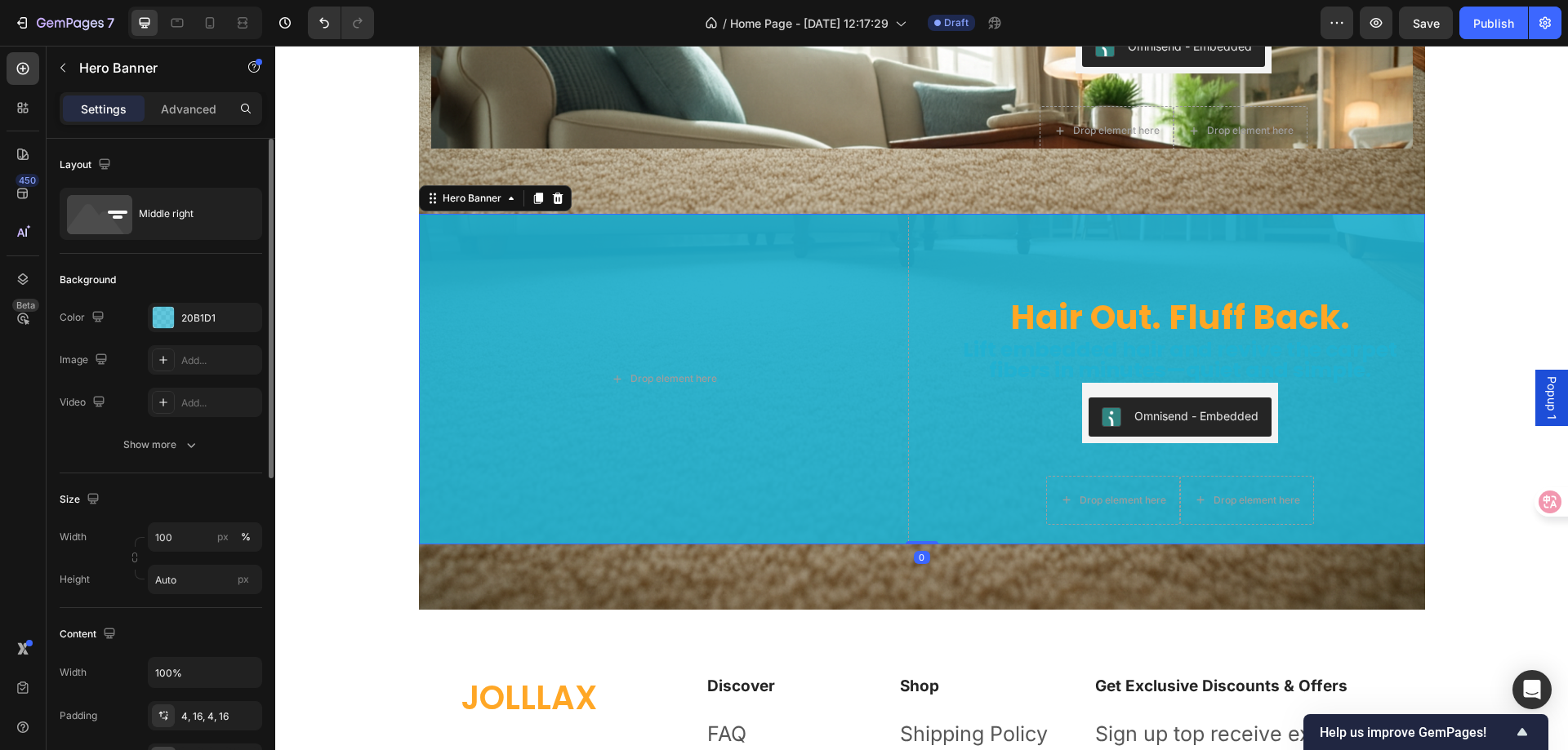
scroll to position [163, 0]
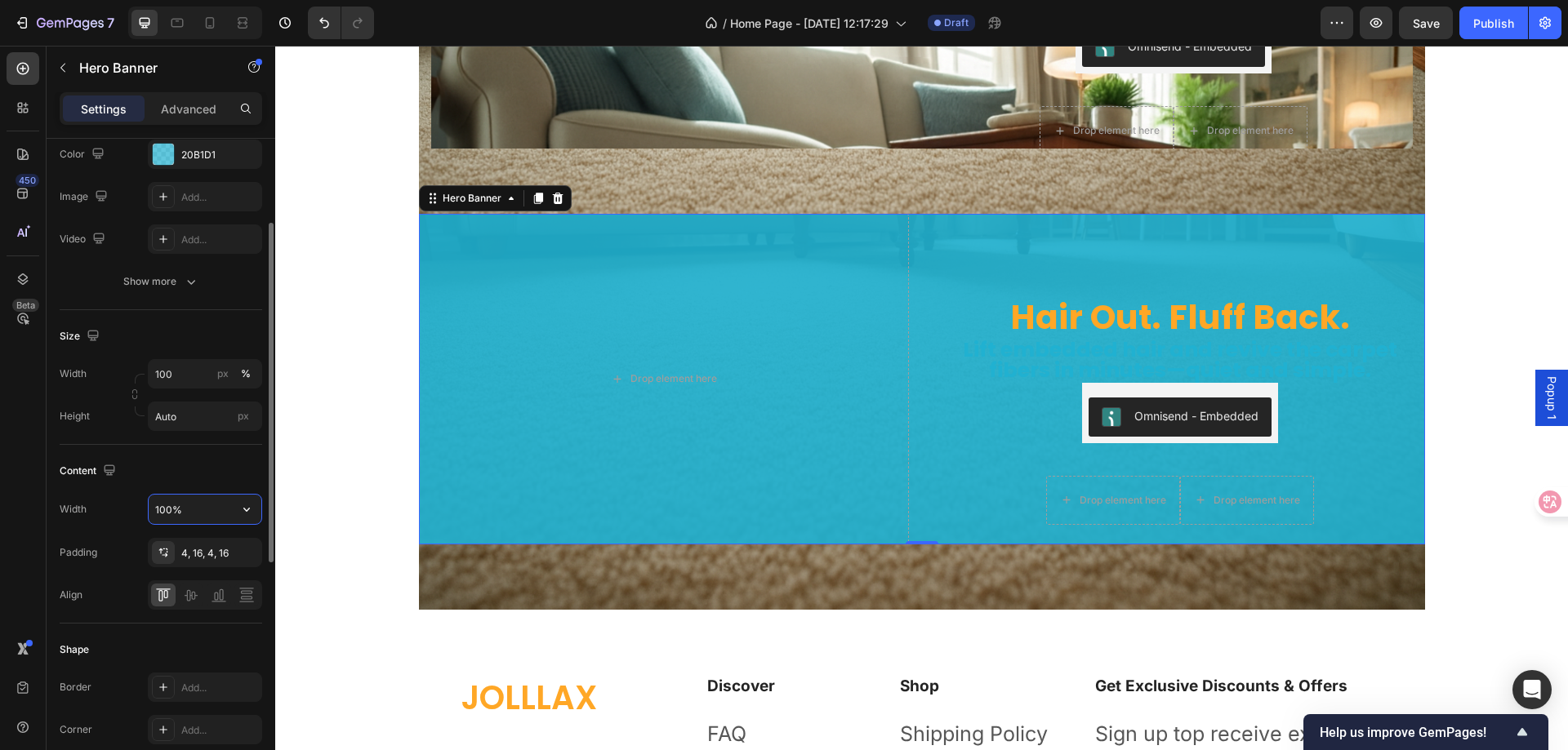
click at [214, 503] on input "100%" at bounding box center [205, 509] width 112 height 30
click at [251, 509] on icon "button" at bounding box center [246, 509] width 16 height 16
click at [202, 369] on input "100" at bounding box center [205, 373] width 114 height 30
click at [178, 276] on div "Show more" at bounding box center [161, 281] width 76 height 16
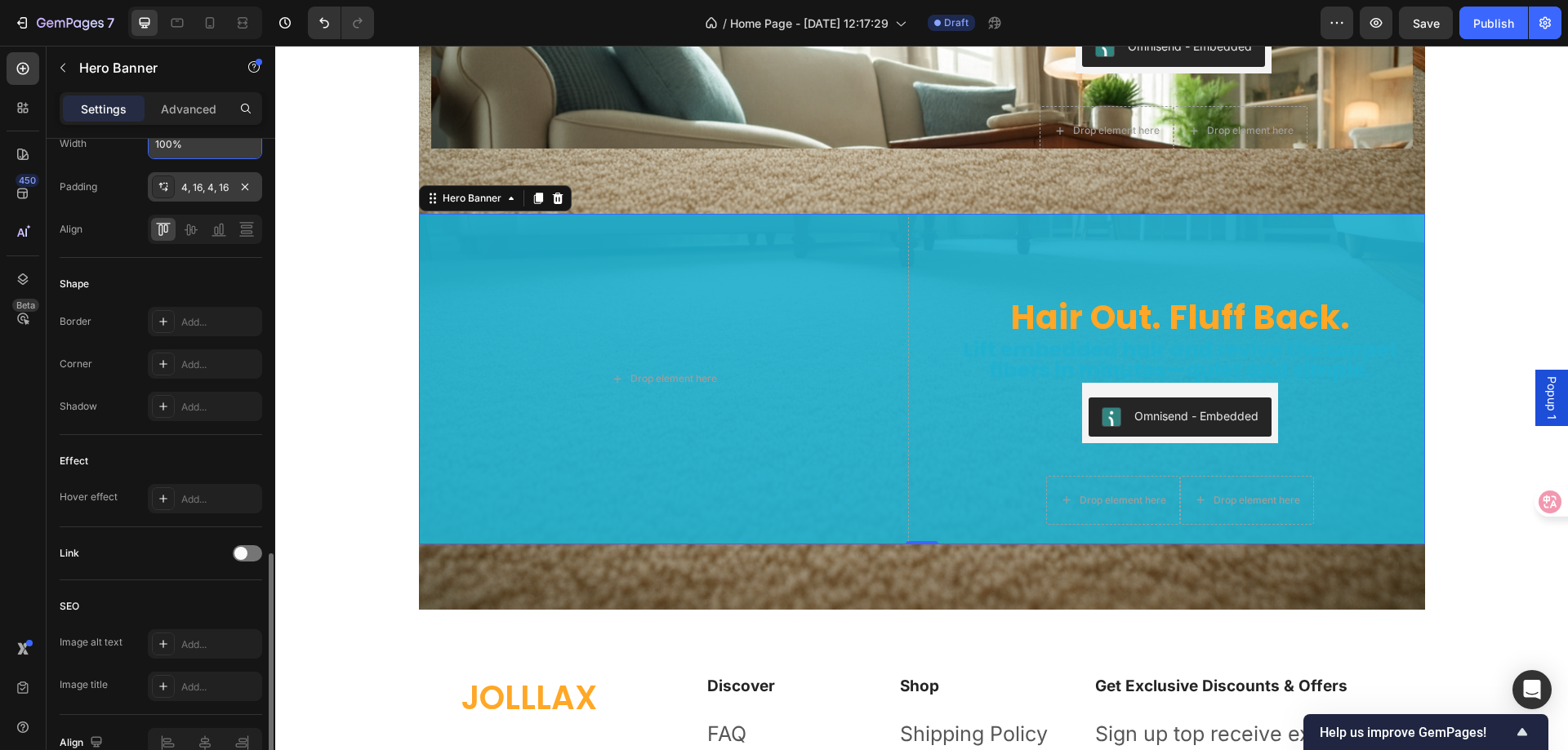
scroll to position [657, 0]
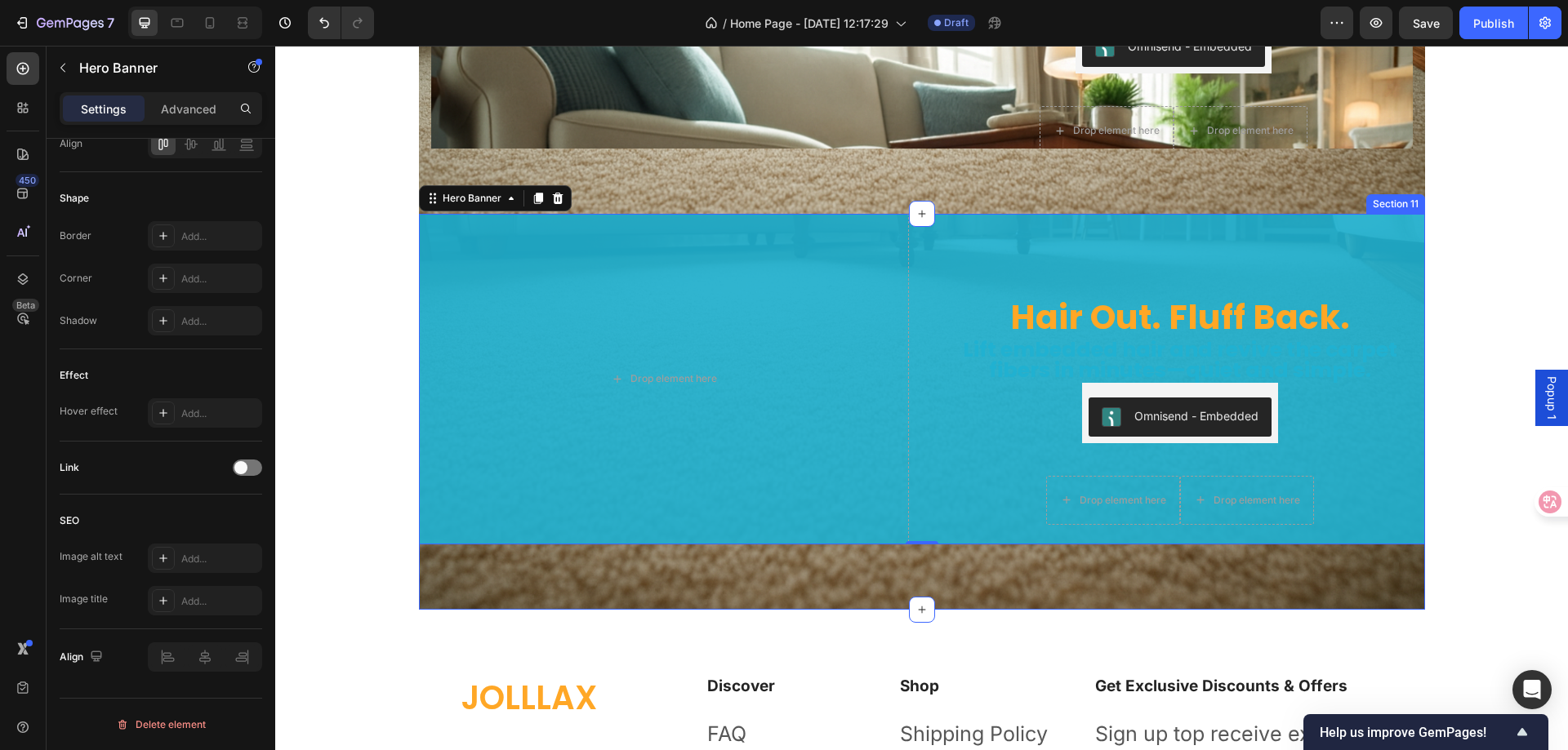
click at [726, 554] on div "Hair Out. Fluff Back. Heading Lift embedded hair and revive the carpet fibers i…" at bounding box center [922, 412] width 1006 height 396
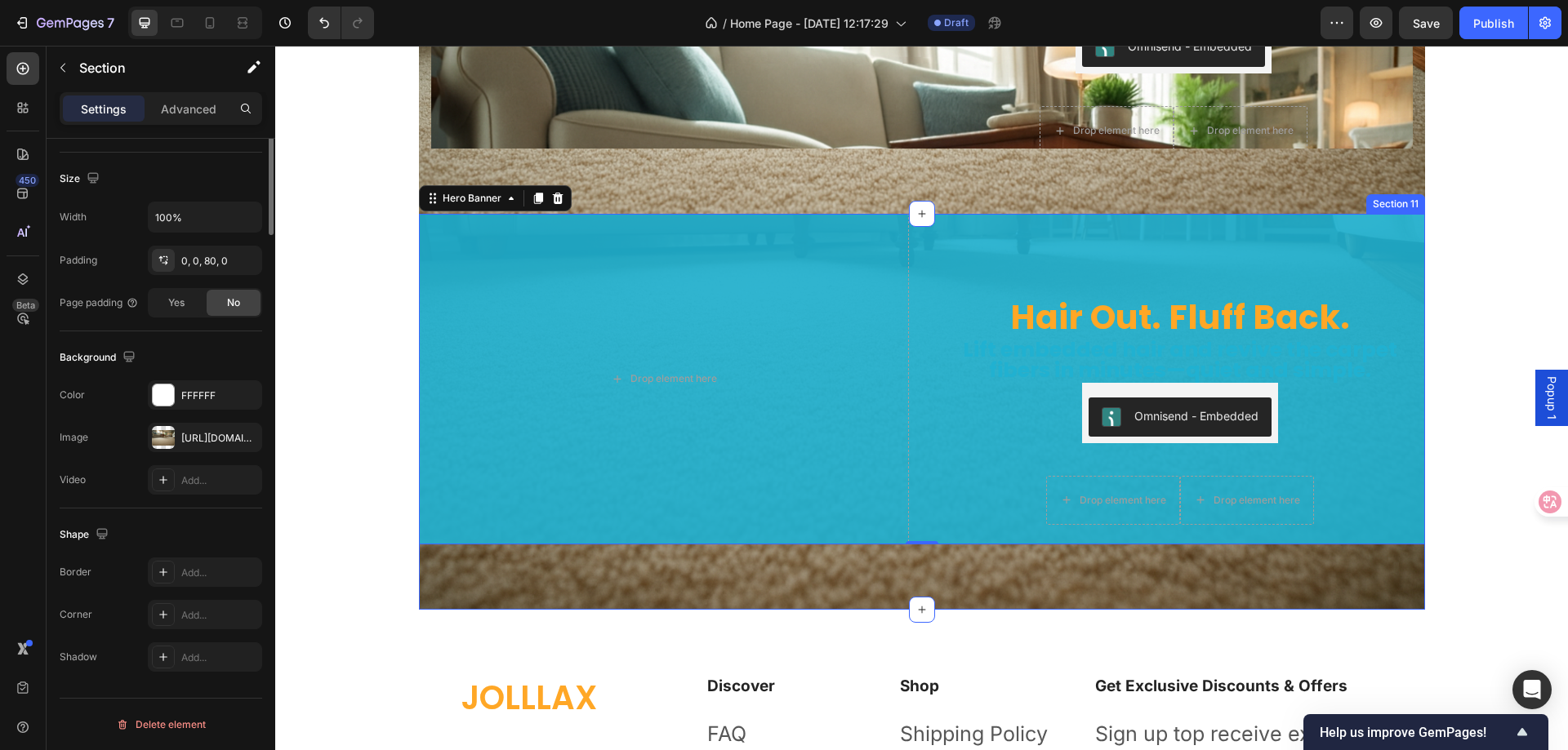
scroll to position [0, 0]
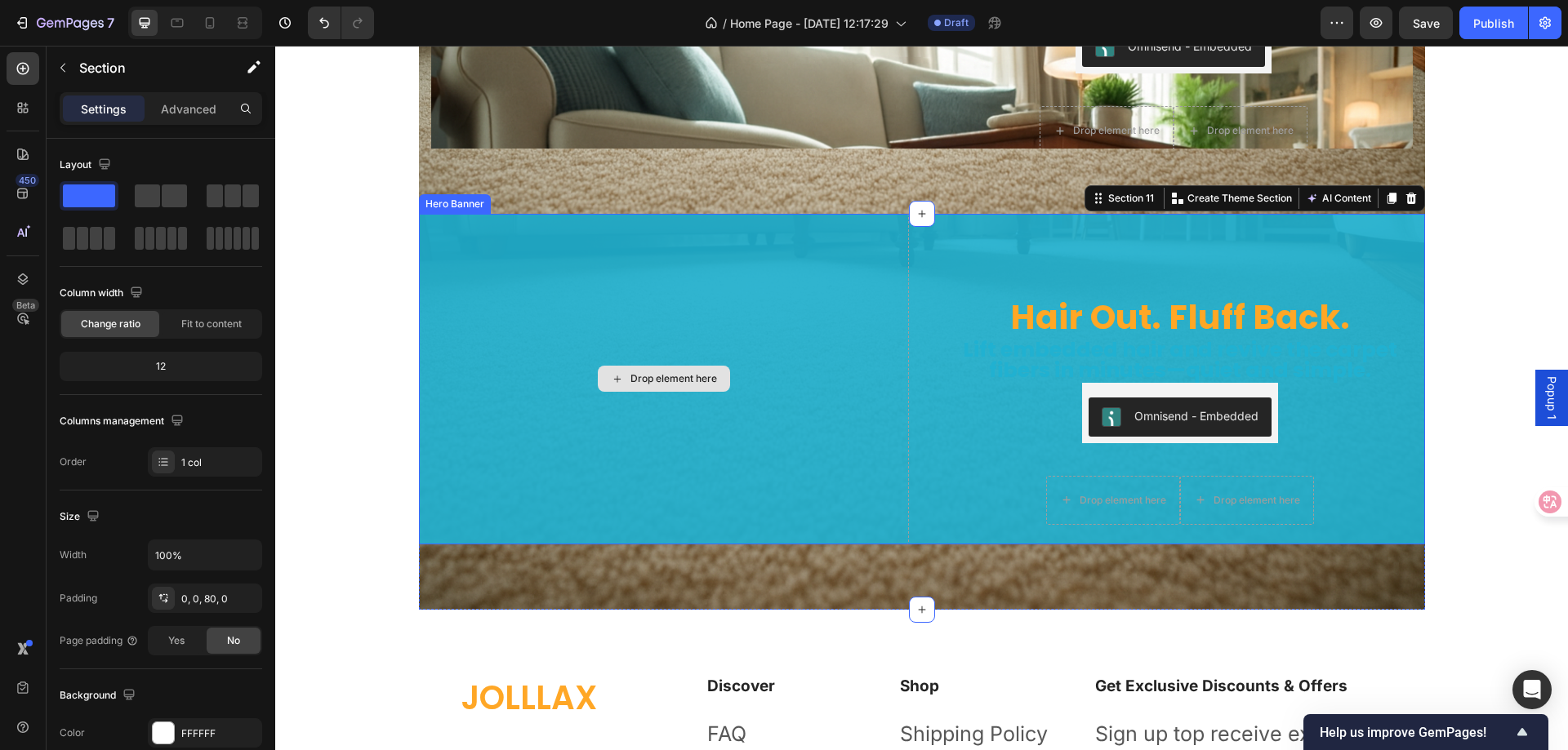
click at [753, 518] on div "Drop element here" at bounding box center [664, 379] width 490 height 331
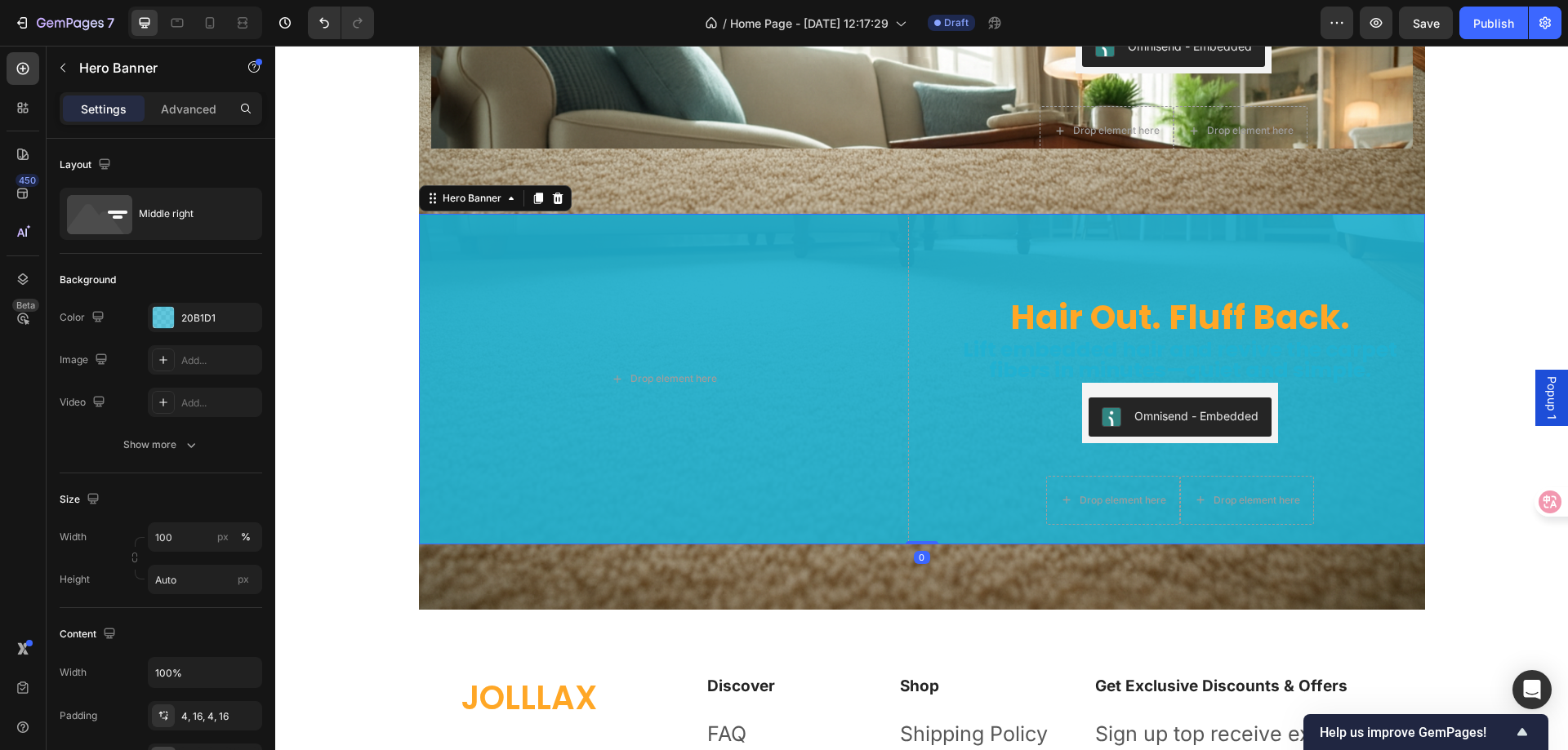
drag, startPoint x: 911, startPoint y: 543, endPoint x: 916, endPoint y: 486, distance: 57.2
click at [916, 486] on div "Hair Out. Fluff Back. Heading Lift embedded hair and revive the carpet fibers i…" at bounding box center [922, 379] width 1006 height 331
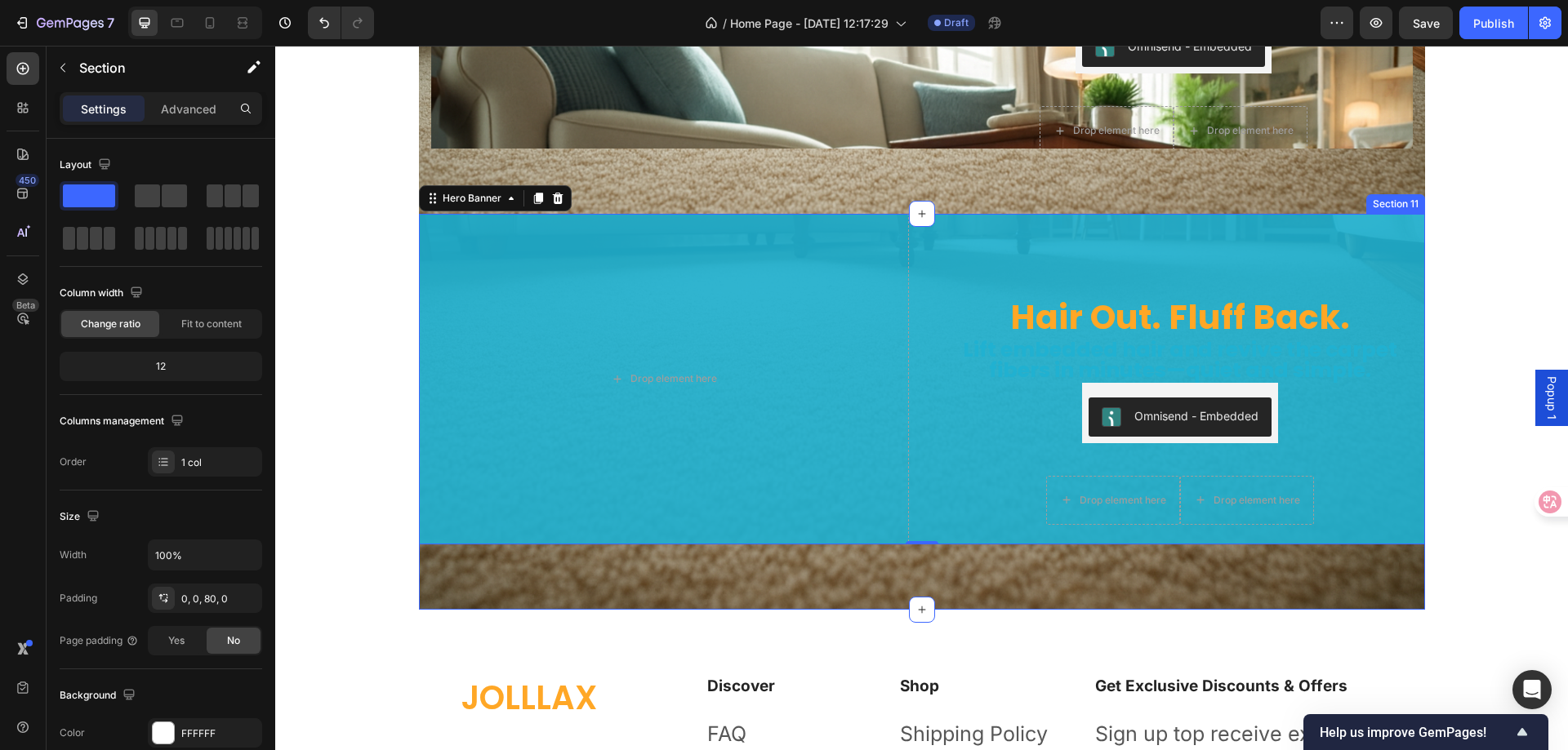
click at [499, 580] on div "Hair Out. Fluff Back. Heading Lift embedded hair and revive the carpet fibers i…" at bounding box center [922, 412] width 1006 height 396
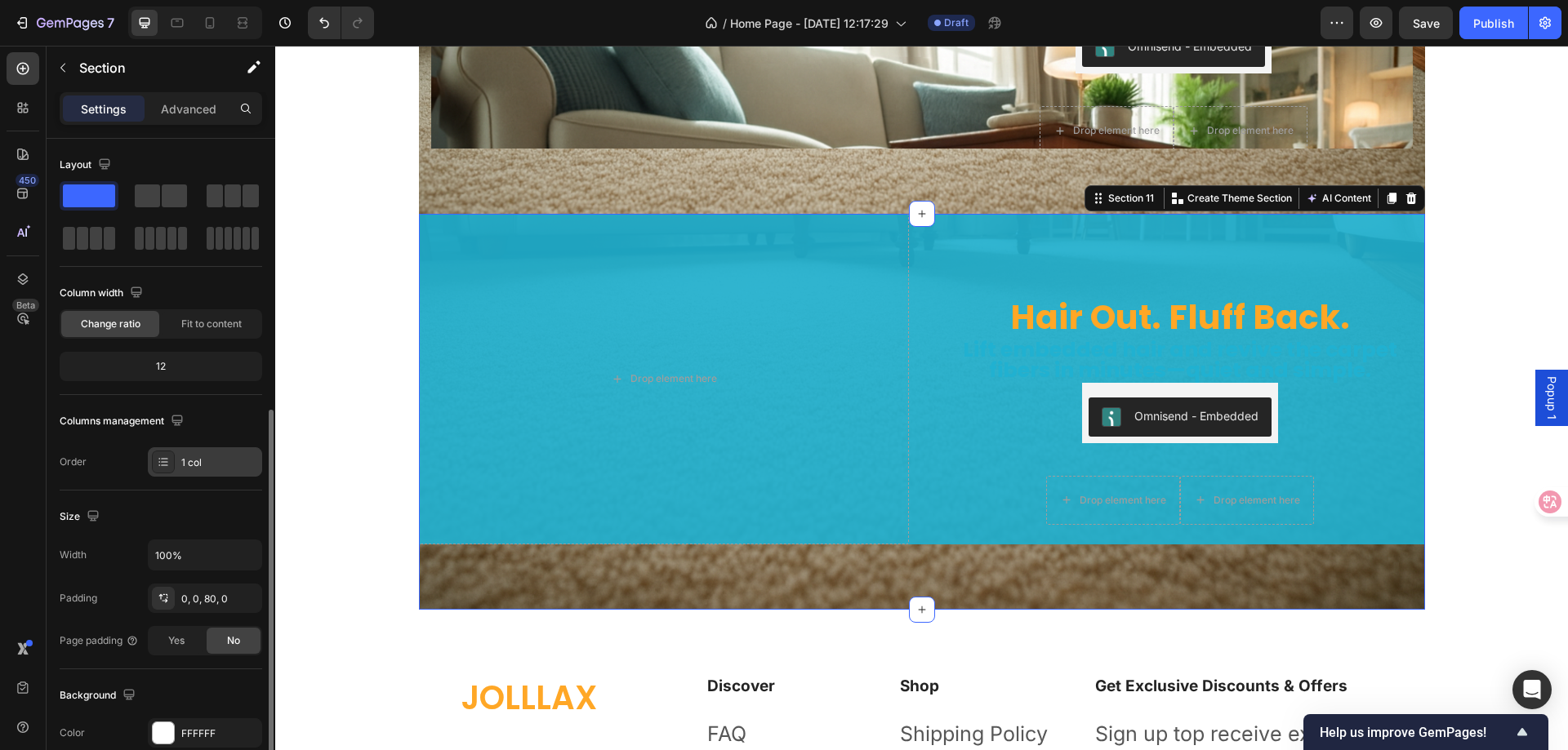
scroll to position [327, 0]
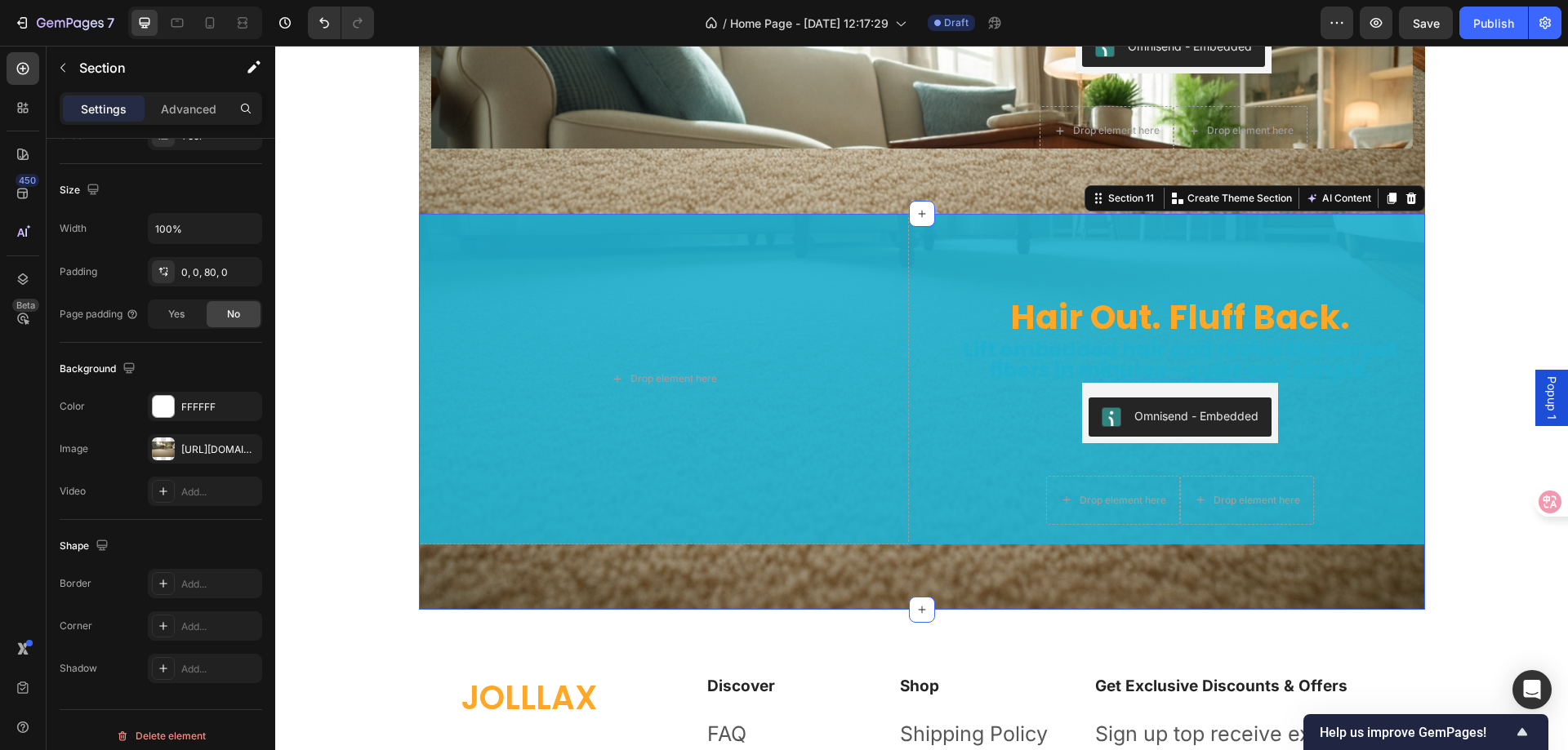
click at [480, 569] on div "Hair Out. Fluff Back. Heading Lift embedded hair and revive the carpet fibers i…" at bounding box center [922, 412] width 1006 height 396
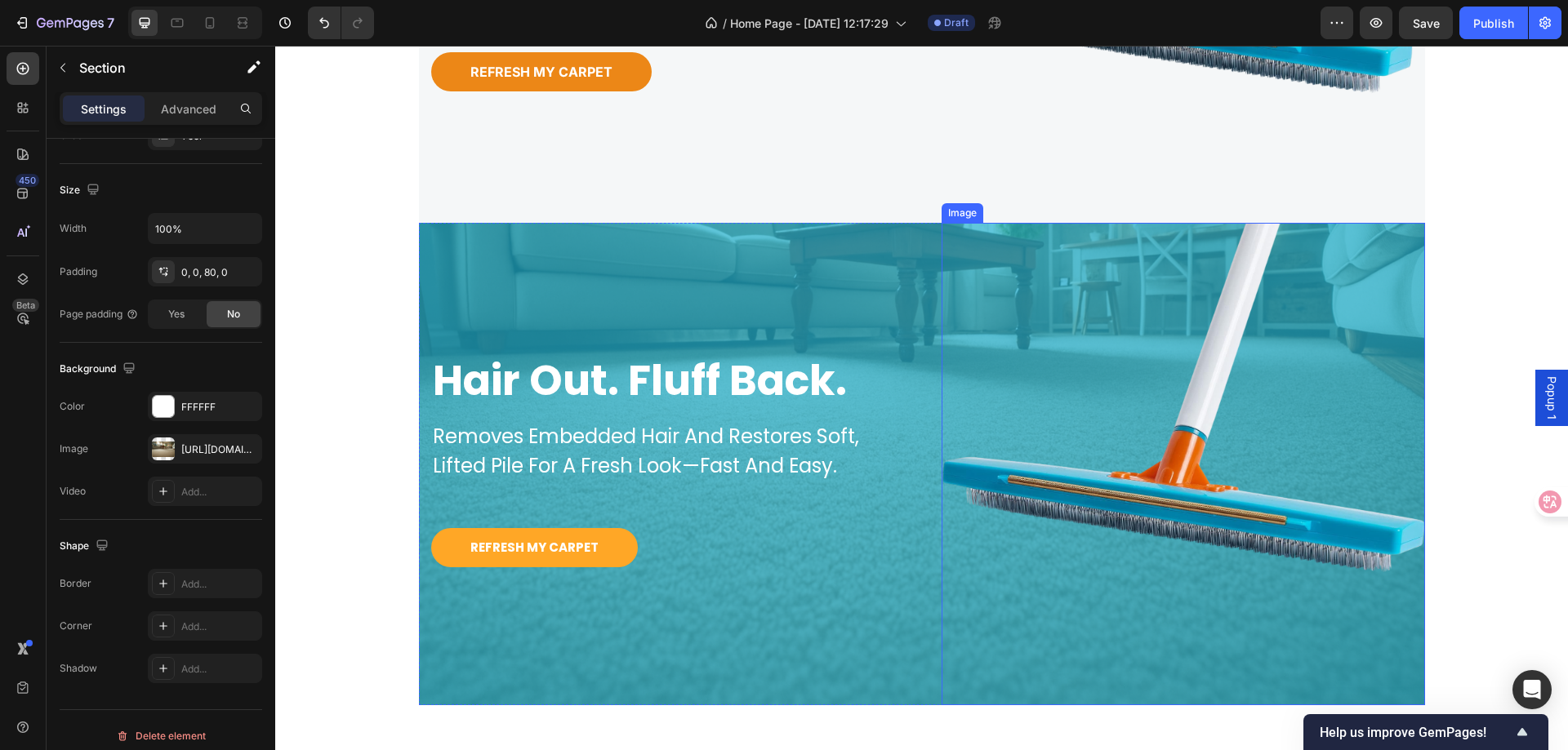
click at [1098, 338] on img at bounding box center [1183, 463] width 483 height 482
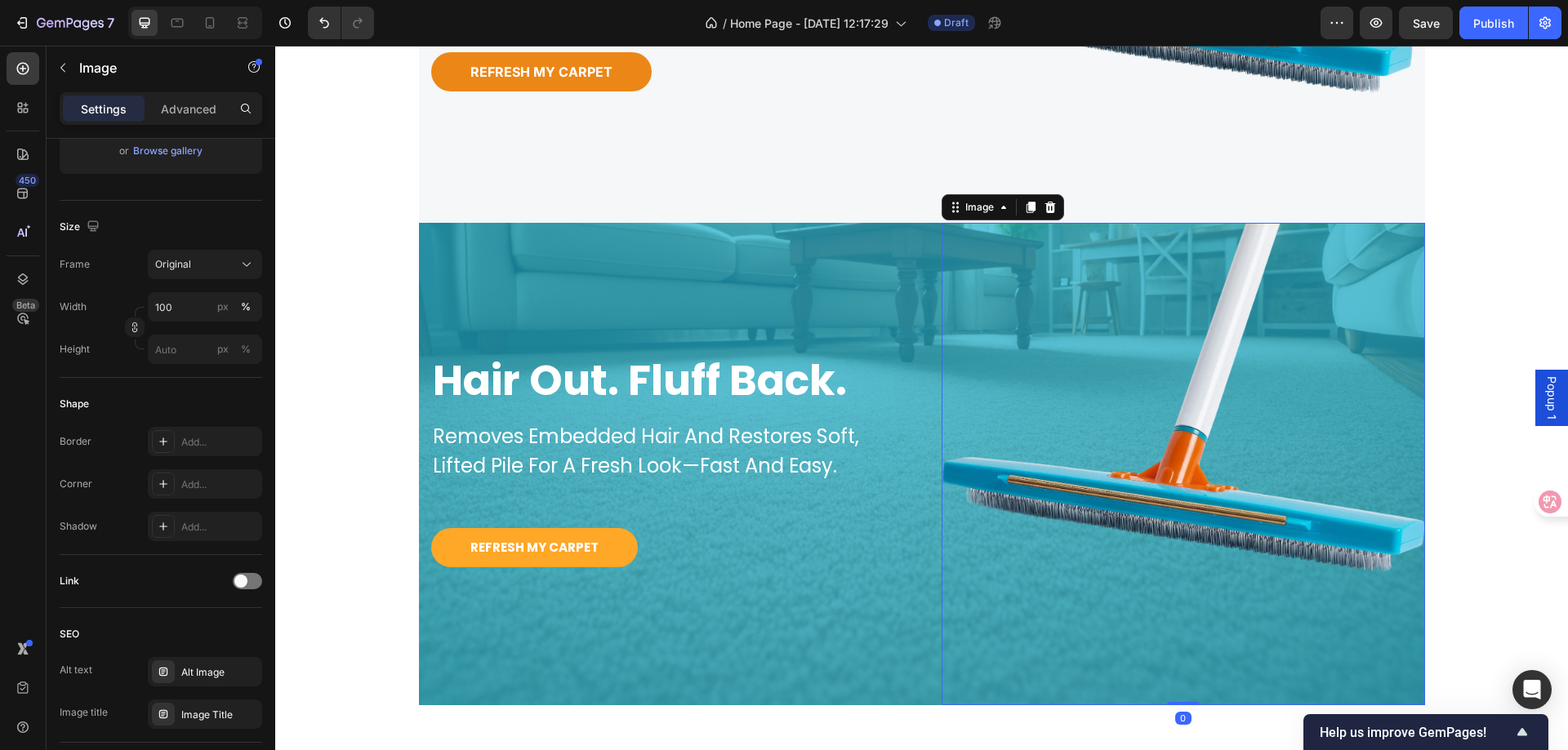
scroll to position [0, 0]
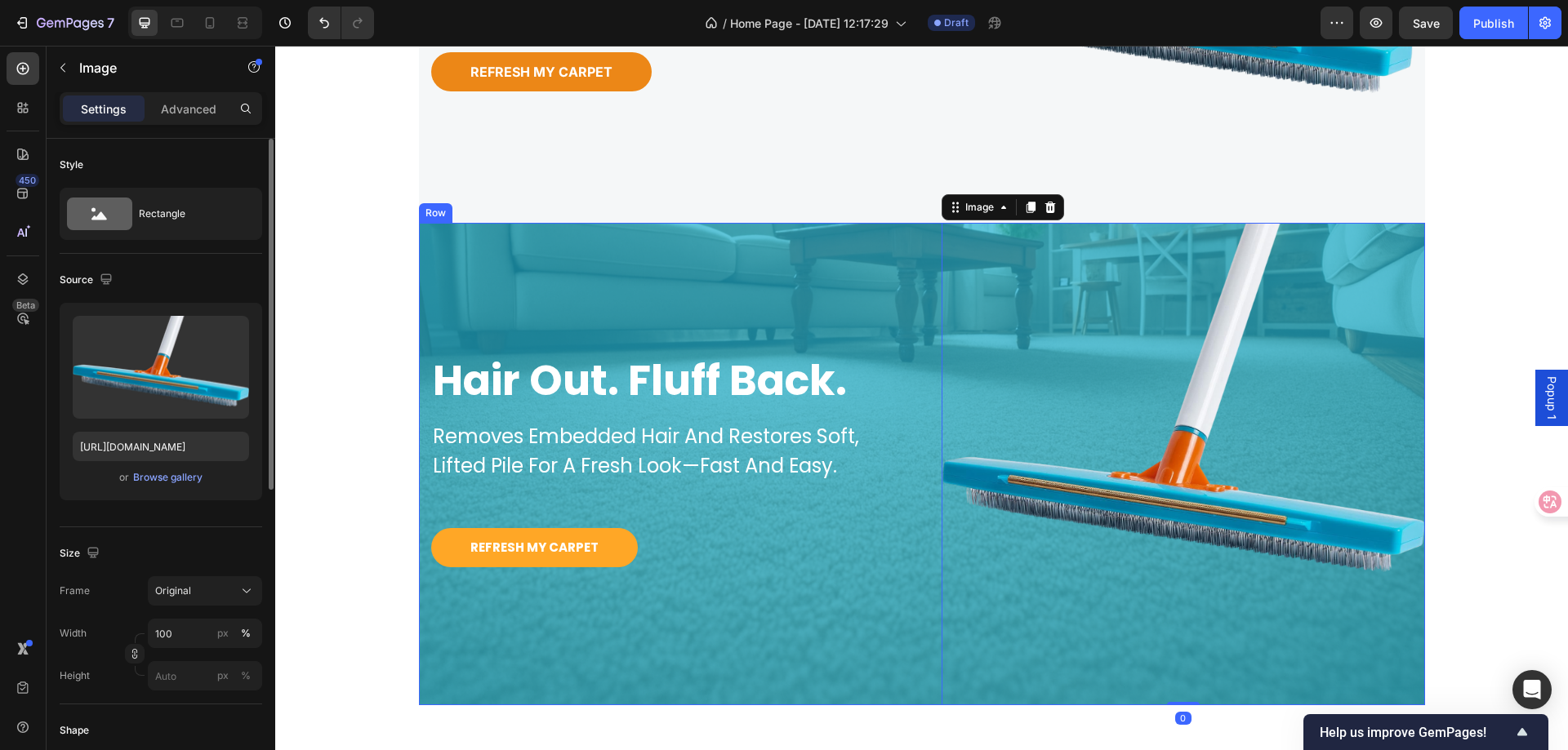
click at [692, 263] on div "hair out. fluff back. Heading removes embedded hair and restores soft, lifted p…" at bounding box center [661, 463] width 483 height 482
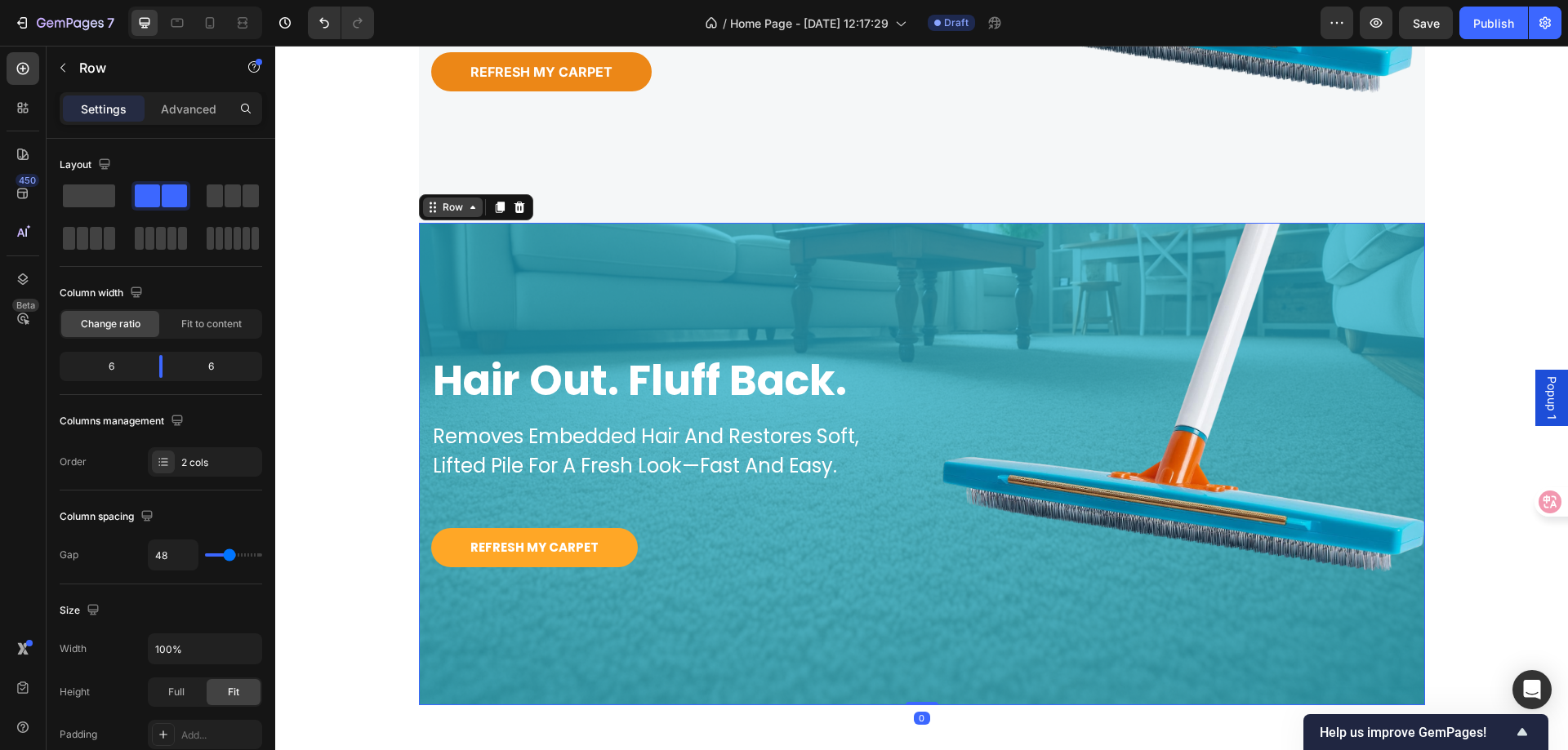
click at [444, 216] on div "Row" at bounding box center [453, 207] width 60 height 20
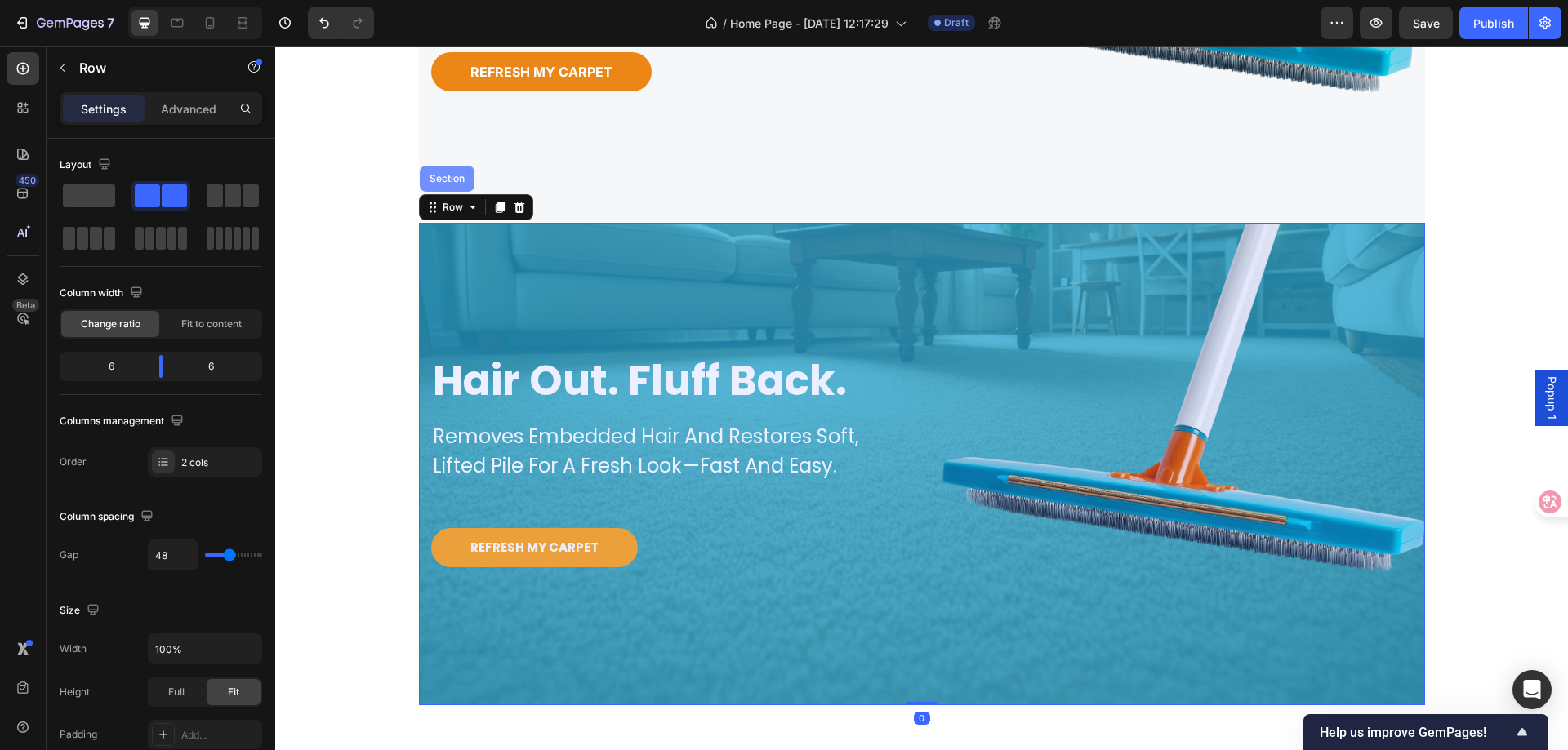
click at [443, 190] on div "Section" at bounding box center [447, 179] width 54 height 26
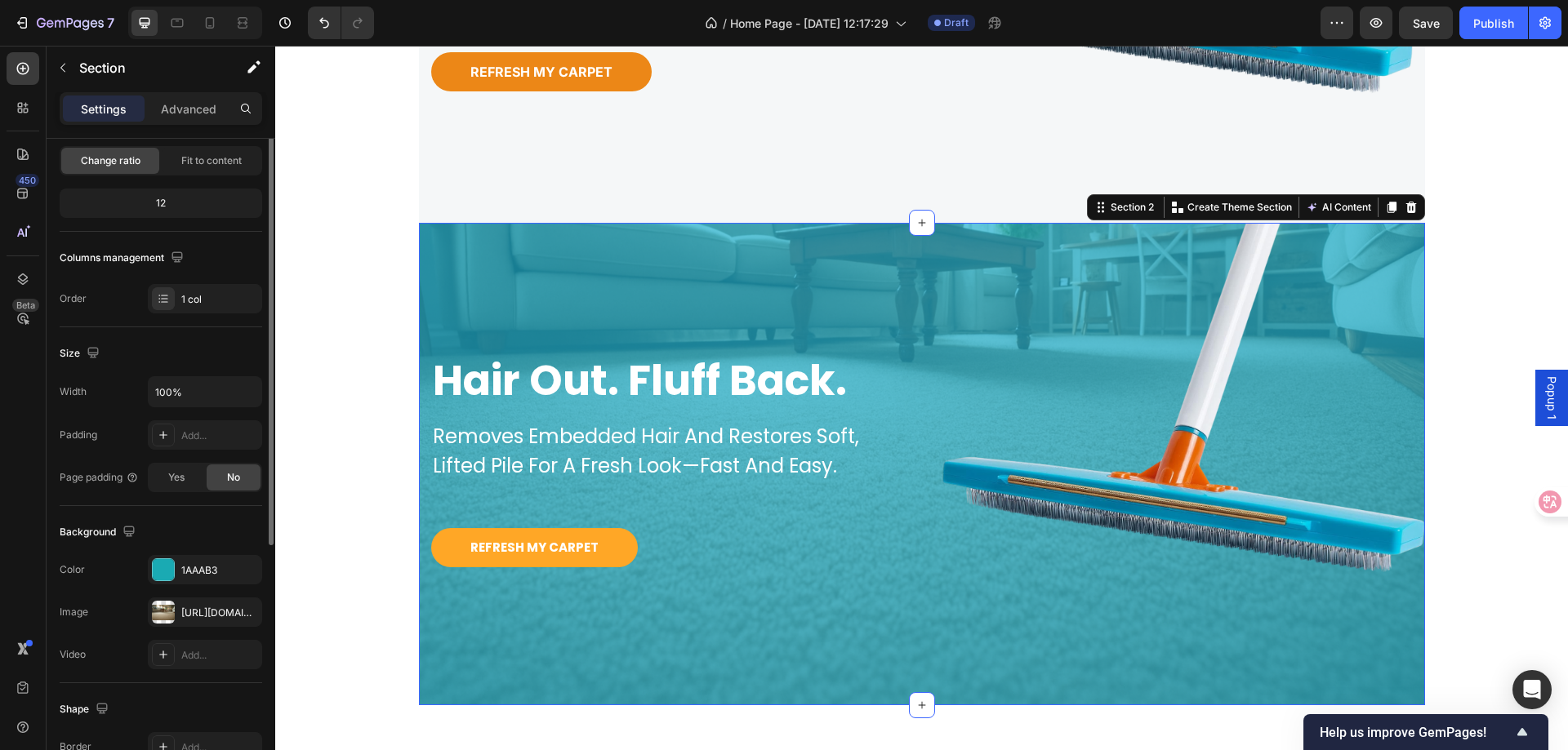
scroll to position [245, 0]
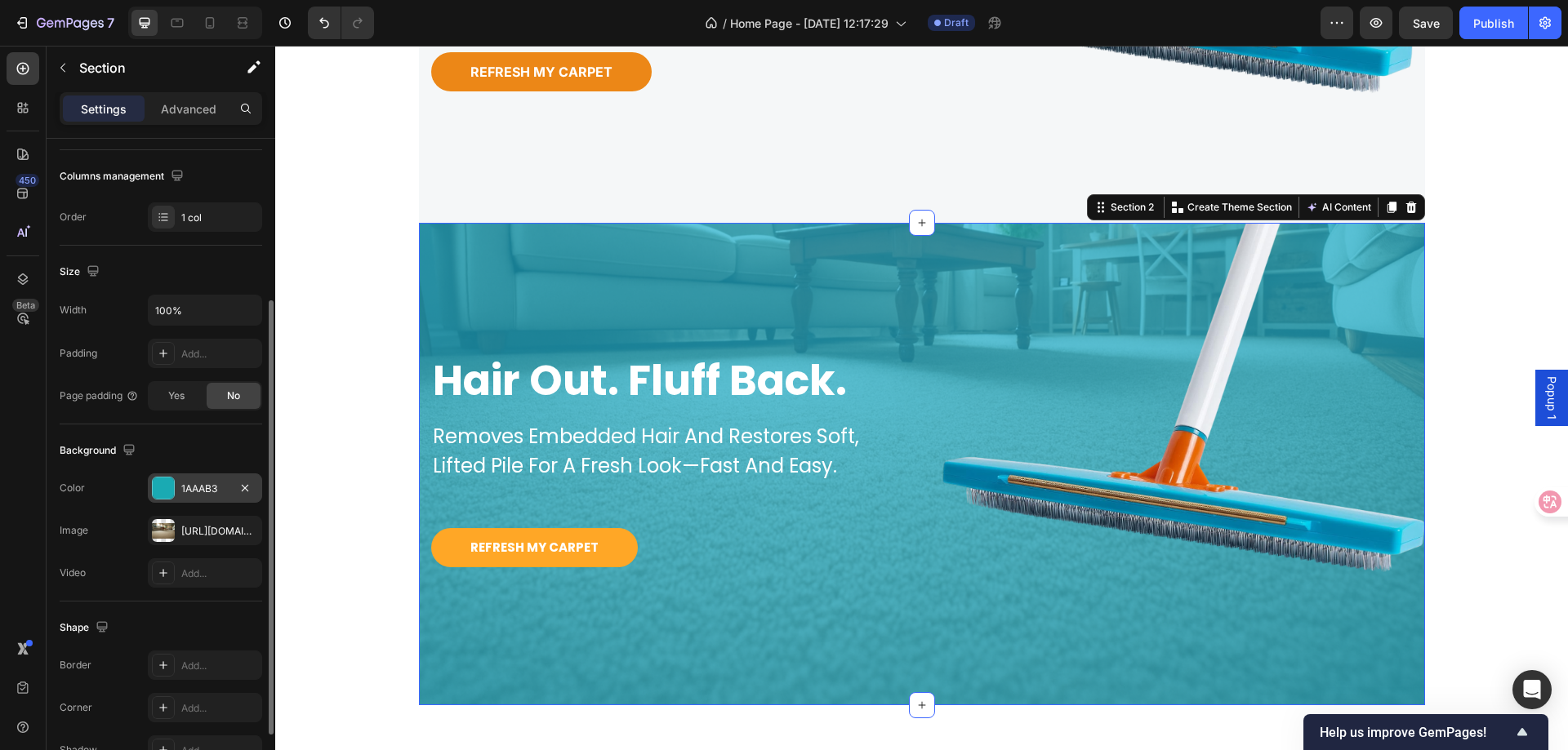
click at [213, 493] on div "1AAAB3" at bounding box center [205, 488] width 48 height 14
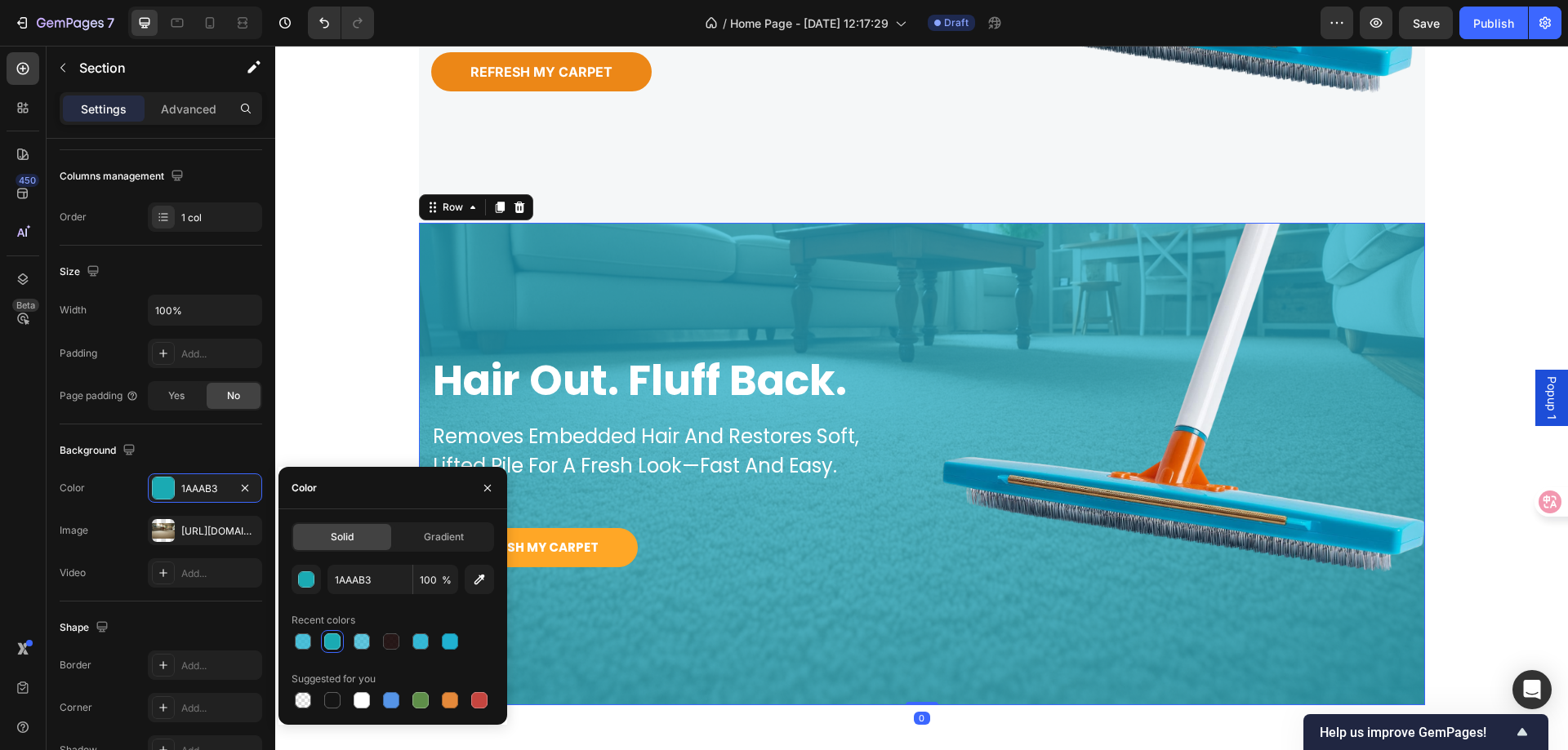
click at [491, 240] on div "hair out. fluff back. Heading removes embedded hair and restores soft, lifted p…" at bounding box center [661, 463] width 483 height 482
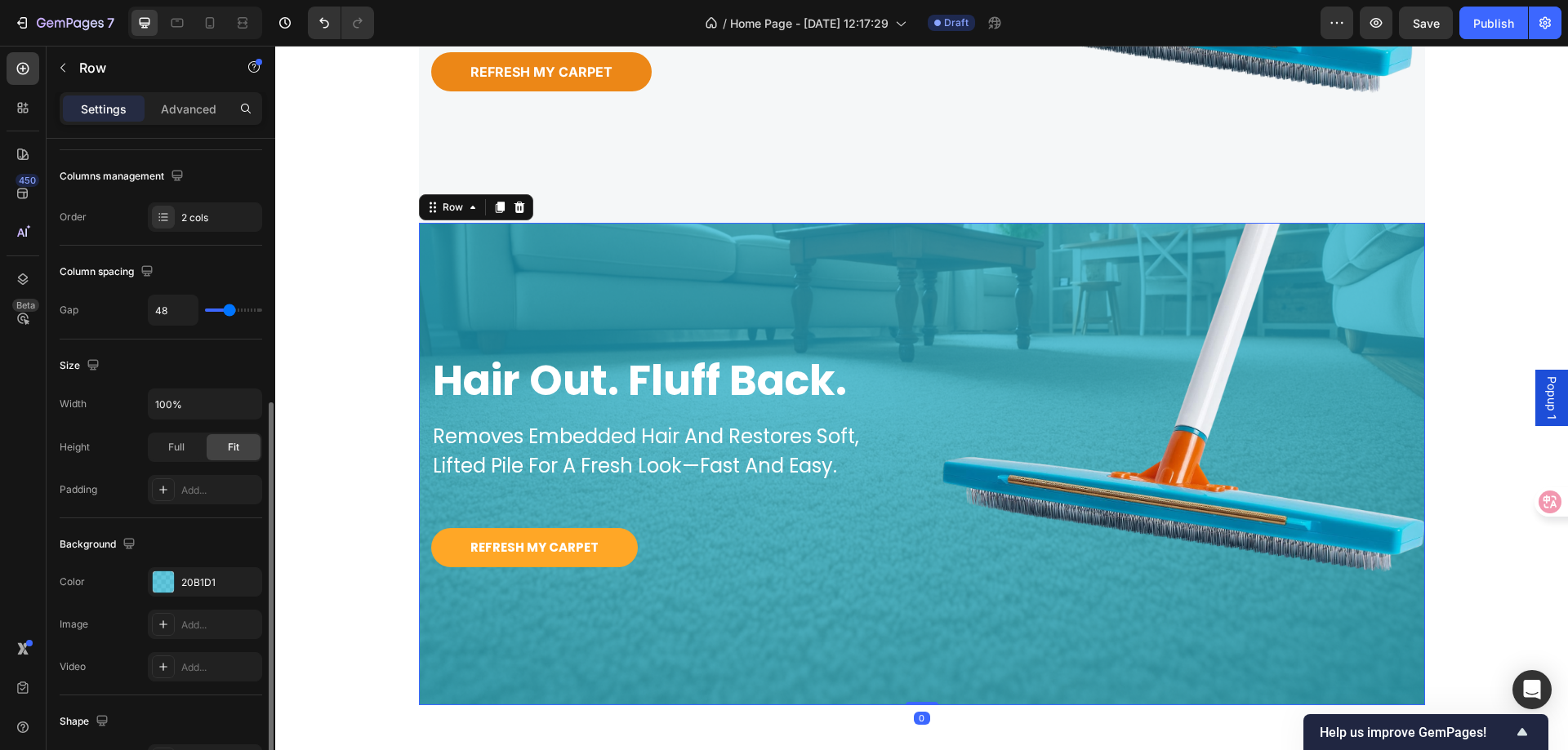
scroll to position [327, 0]
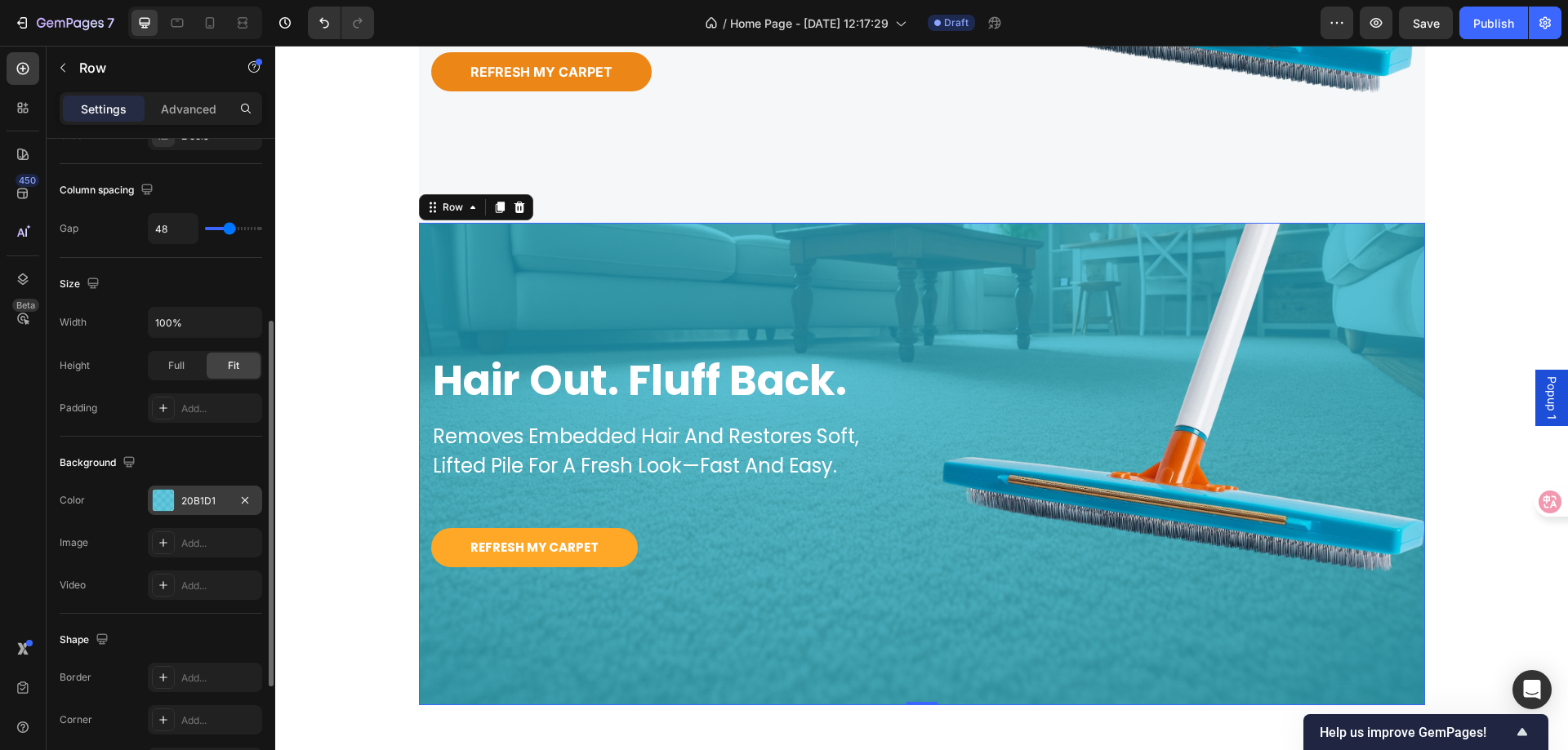
click at [199, 501] on div "20B1D1" at bounding box center [205, 501] width 48 height 14
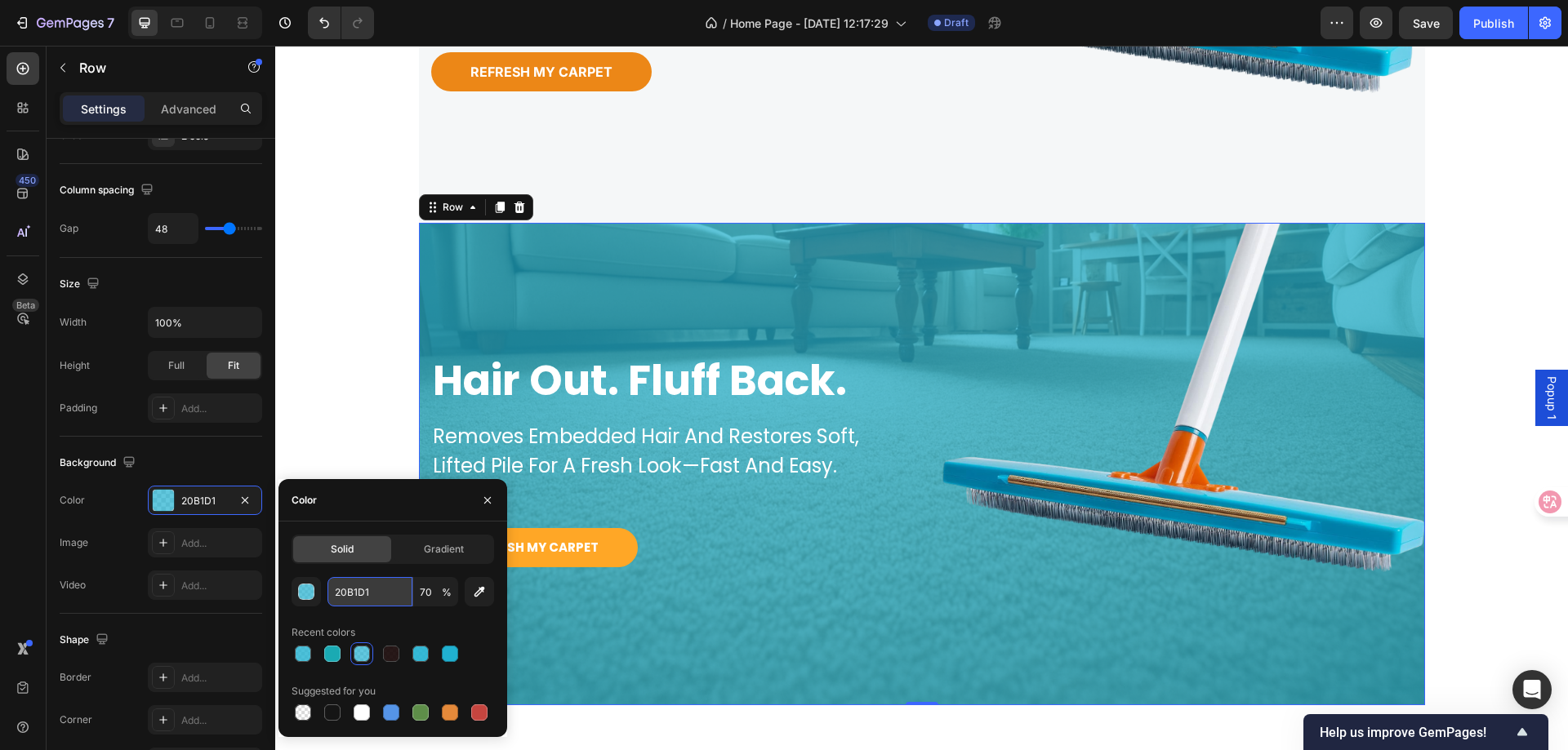
click at [365, 598] on input "20B1D1" at bounding box center [370, 592] width 85 height 30
click at [482, 502] on icon "button" at bounding box center [487, 500] width 13 height 13
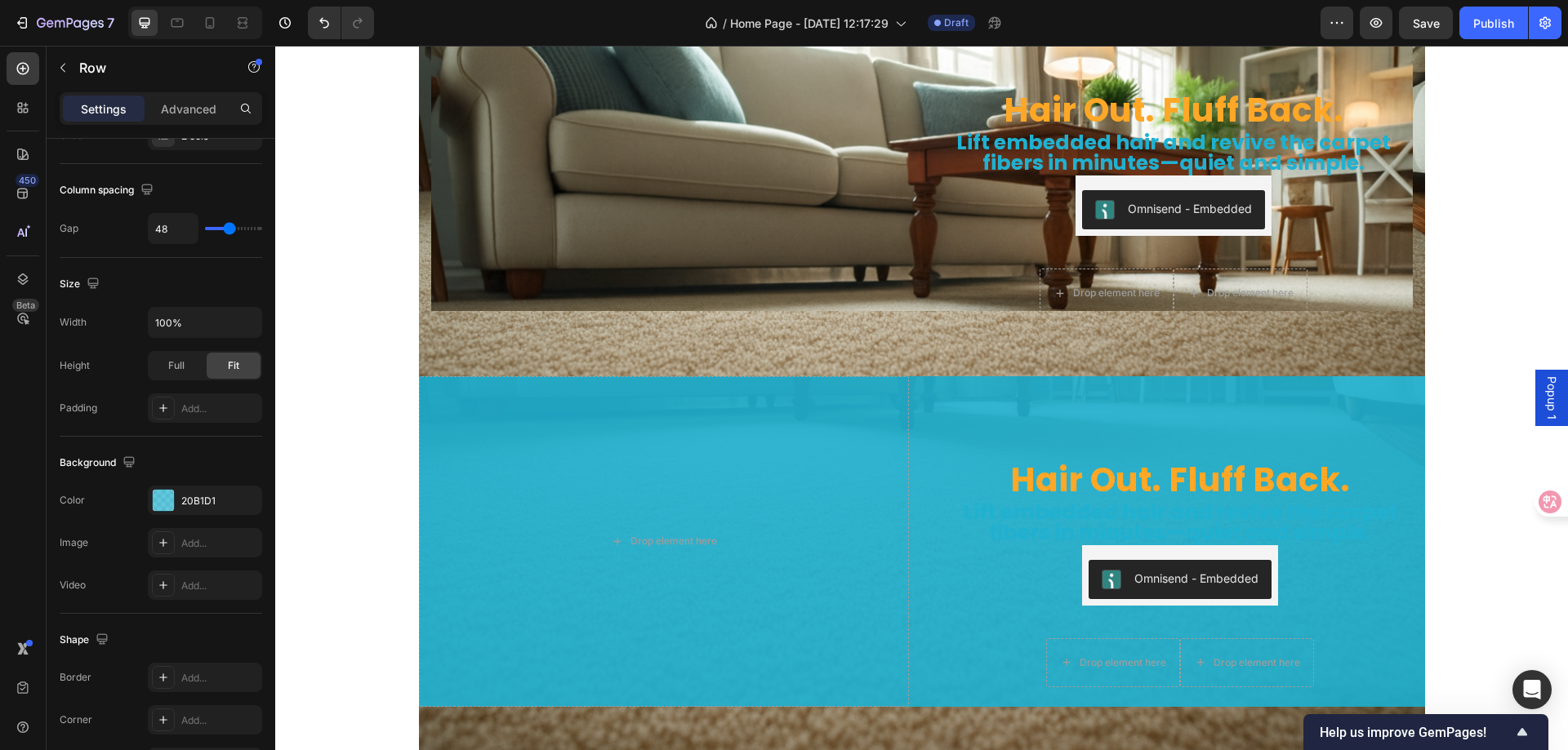
scroll to position [5306, 0]
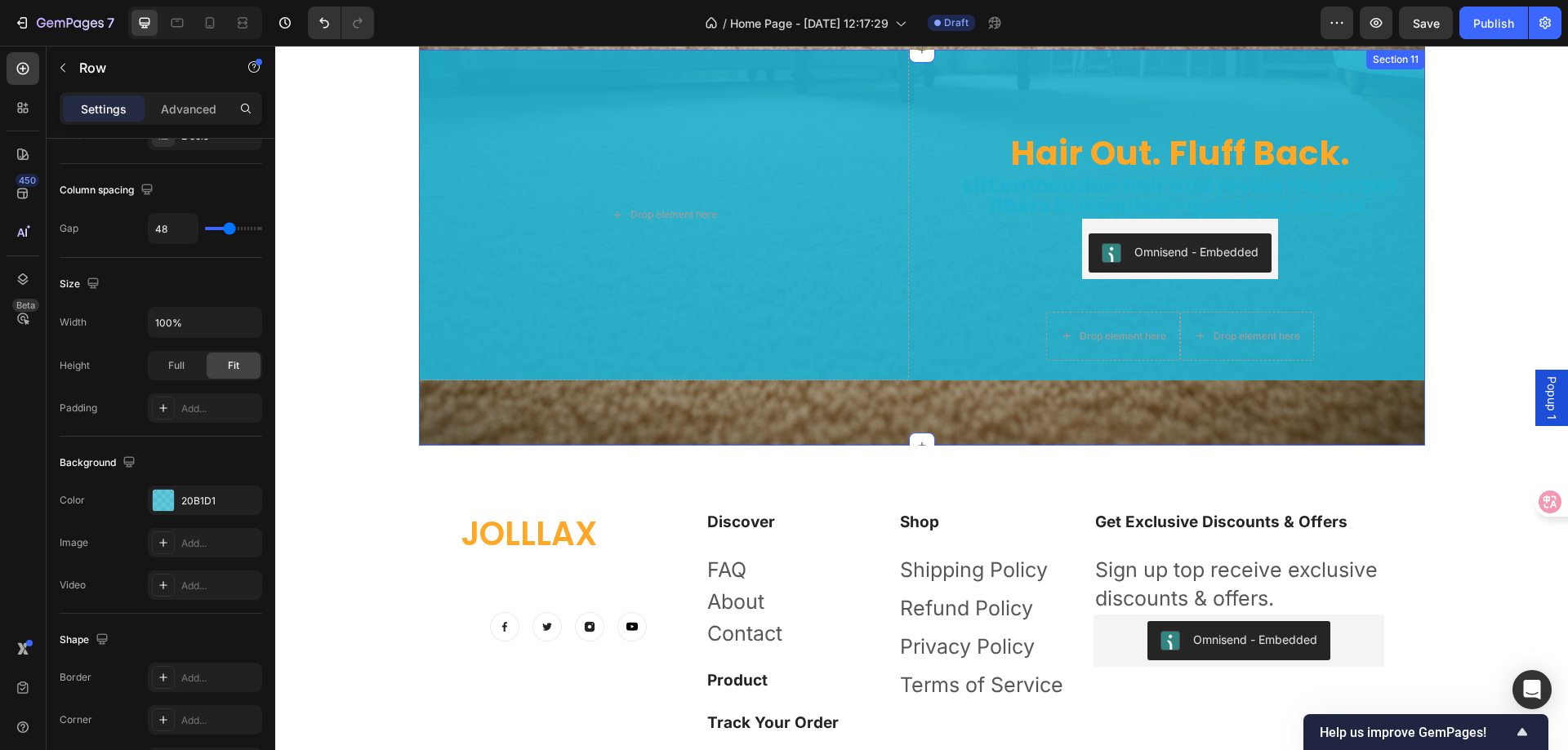
click at [638, 414] on div "Hair Out. Fluff Back. Heading Lift embedded hair and revive the carpet fibers i…" at bounding box center [922, 248] width 1006 height 396
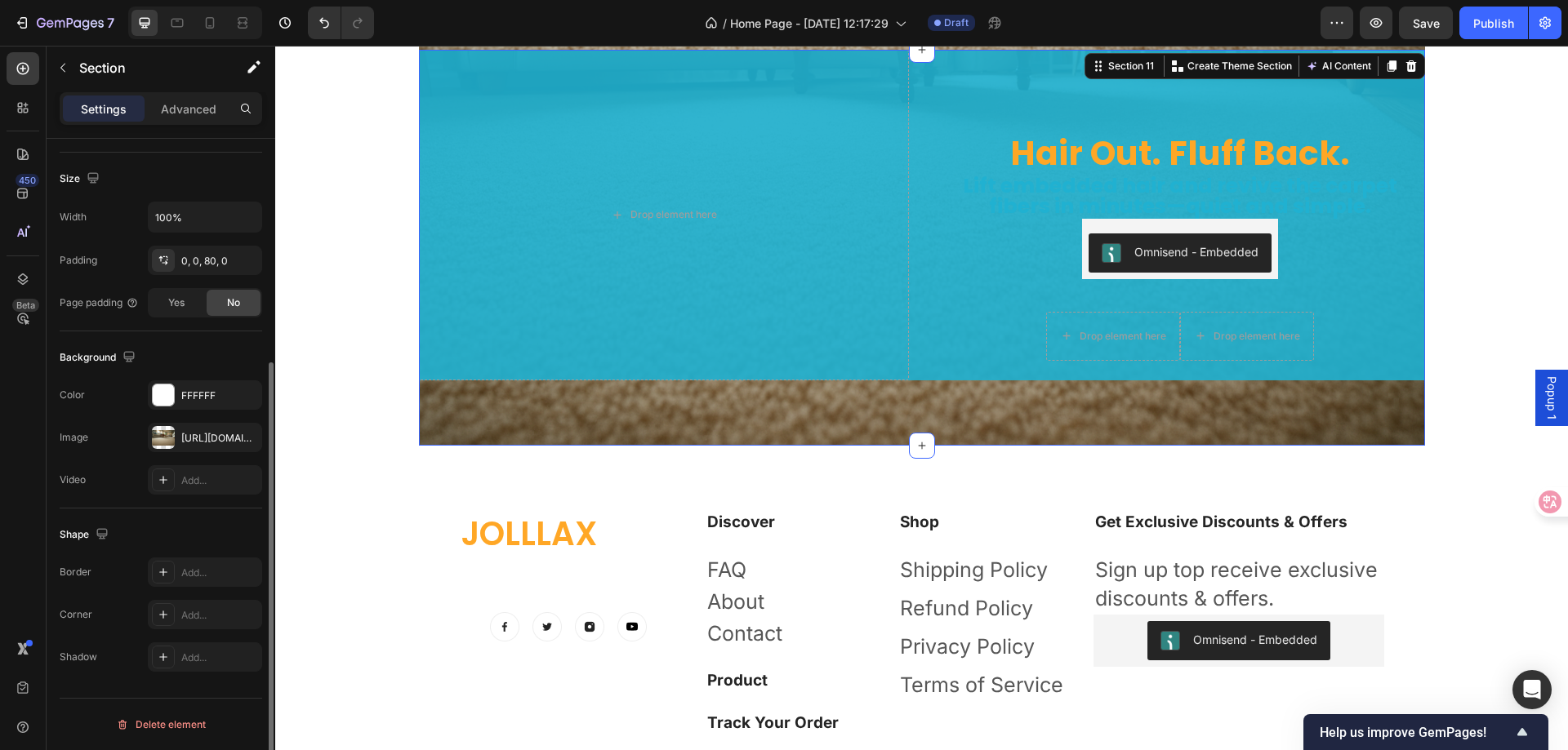
scroll to position [11, 0]
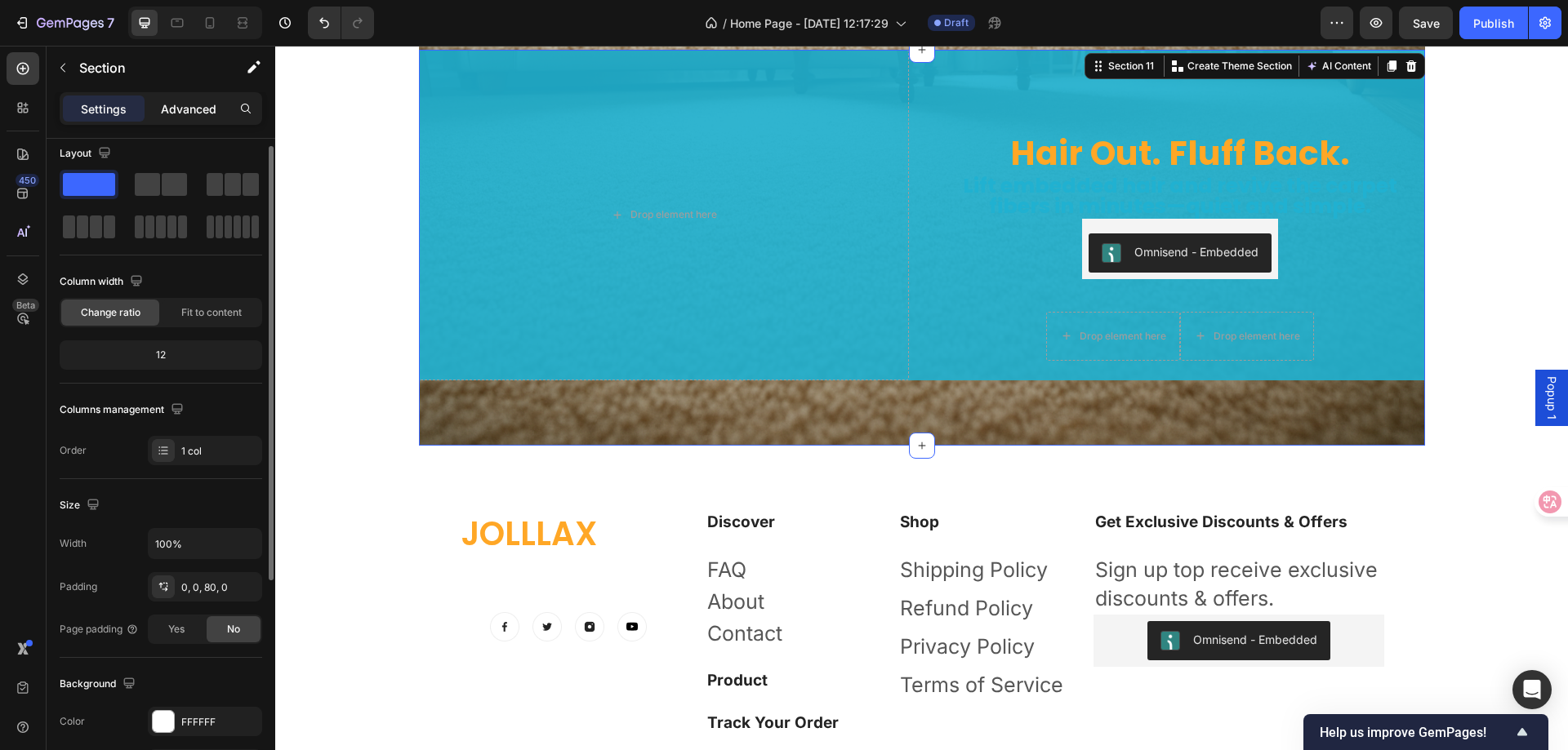
click at [194, 112] on p "Advanced" at bounding box center [188, 109] width 55 height 17
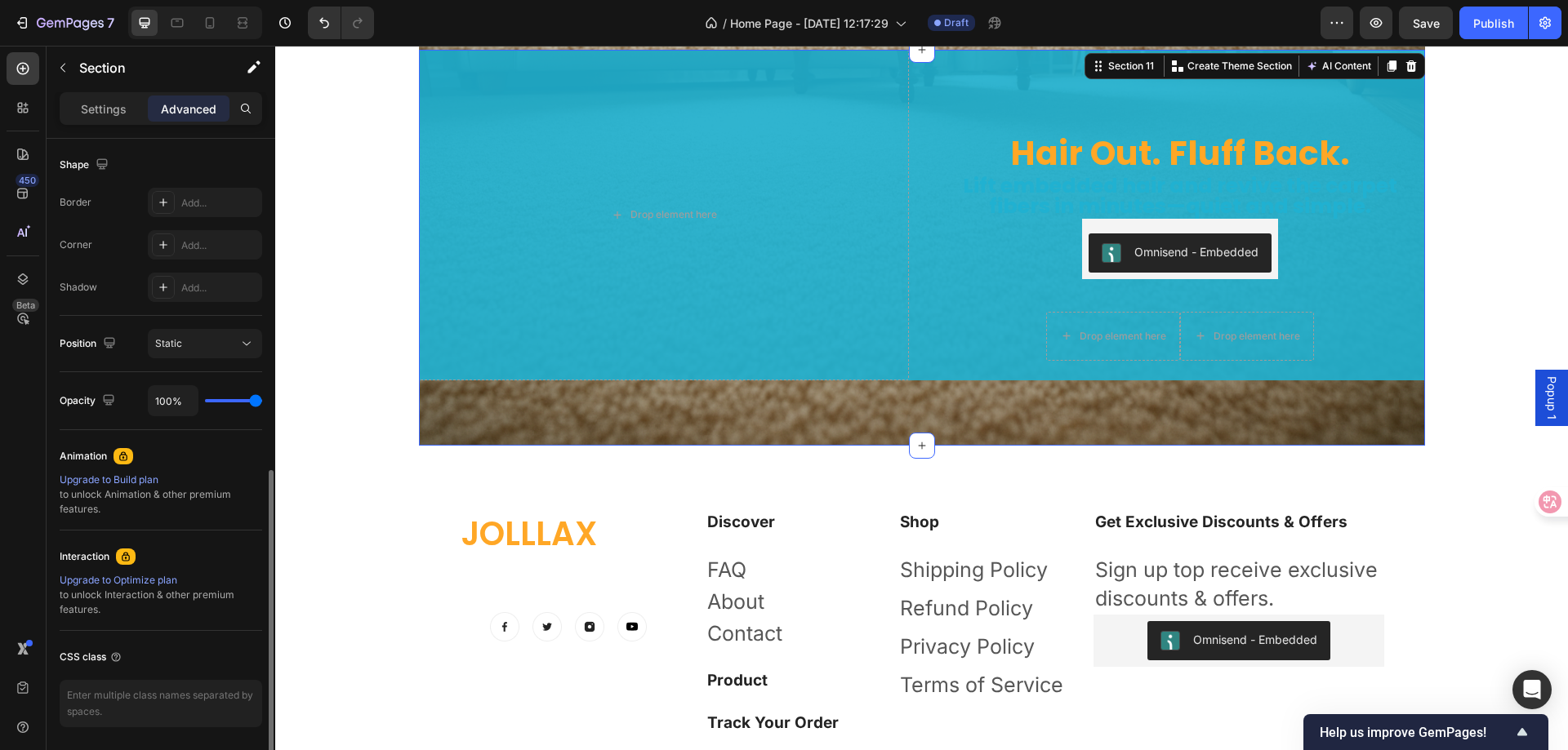
scroll to position [475, 0]
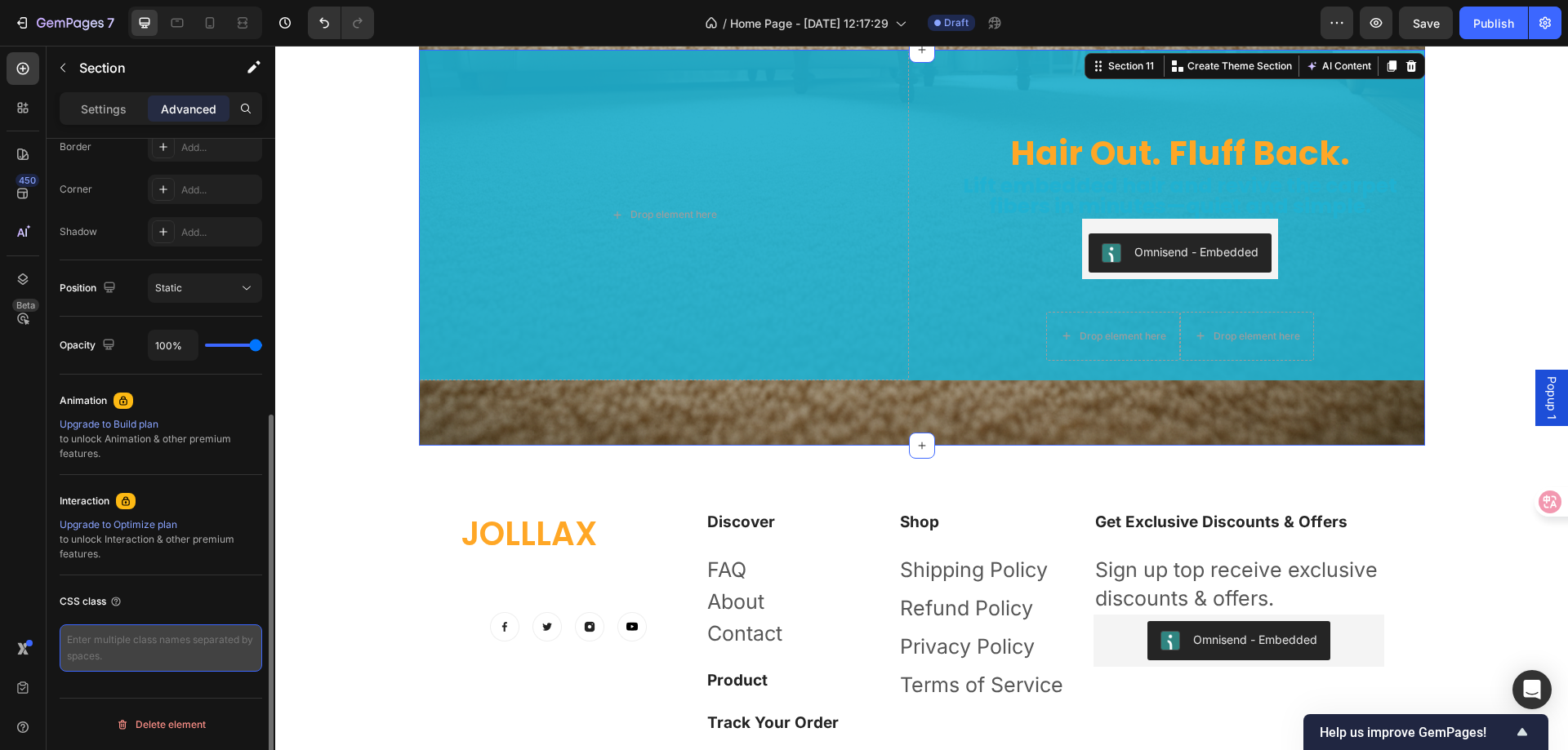
click at [151, 645] on textarea at bounding box center [161, 648] width 202 height 48
paste textarea "/* 给每个 Section 添加蓝色半透明覆盖层 */ .section::before { content: ""; position: absolute…"
type textarea "/* 给每个 Section 添加蓝色半透明覆盖层 */ .section::before { content: ""; position: absolute…"
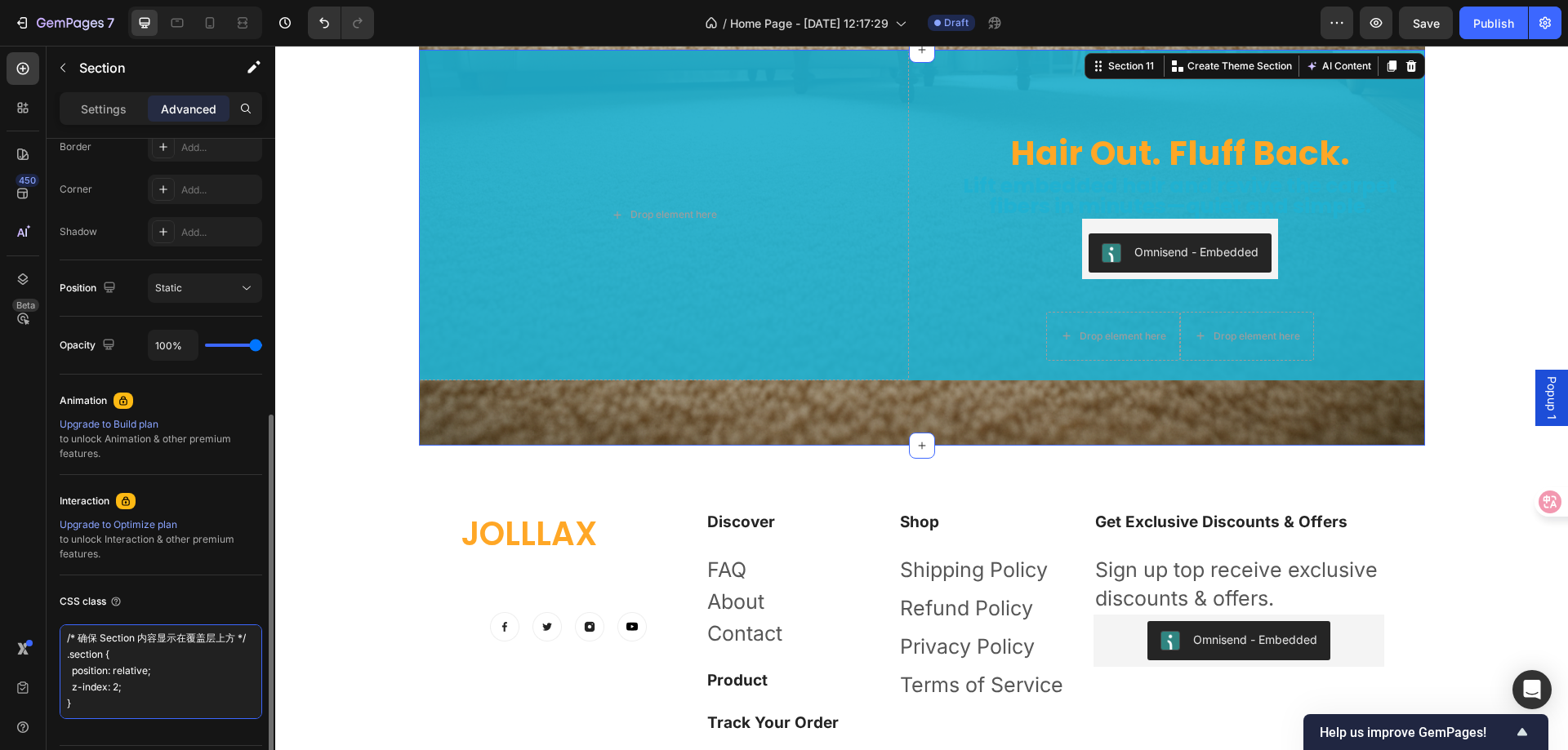
scroll to position [296, 0]
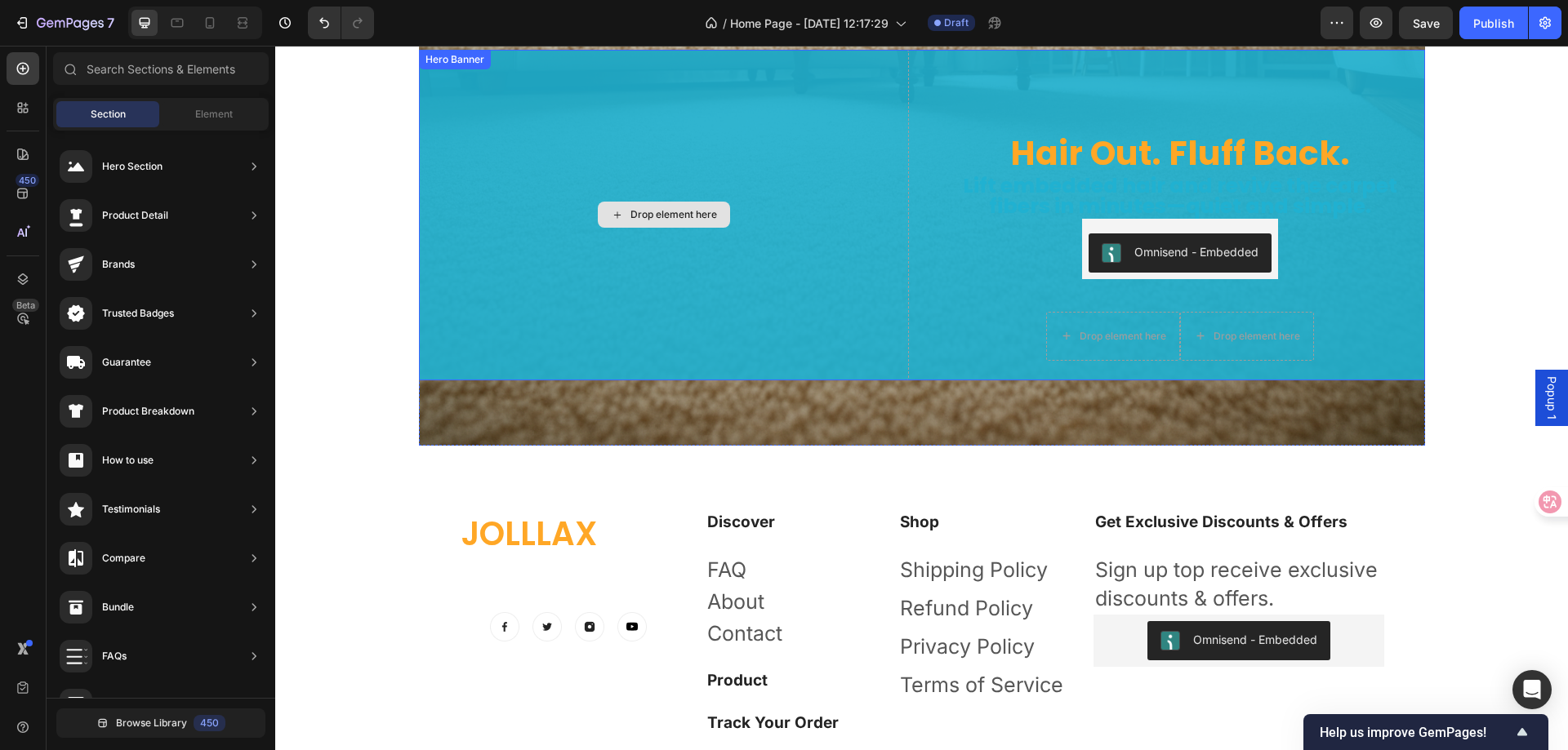
click at [491, 416] on div "Hair Out. Fluff Back. Heading Lift embedded hair and revive the carpet fibers i…" at bounding box center [922, 248] width 1006 height 396
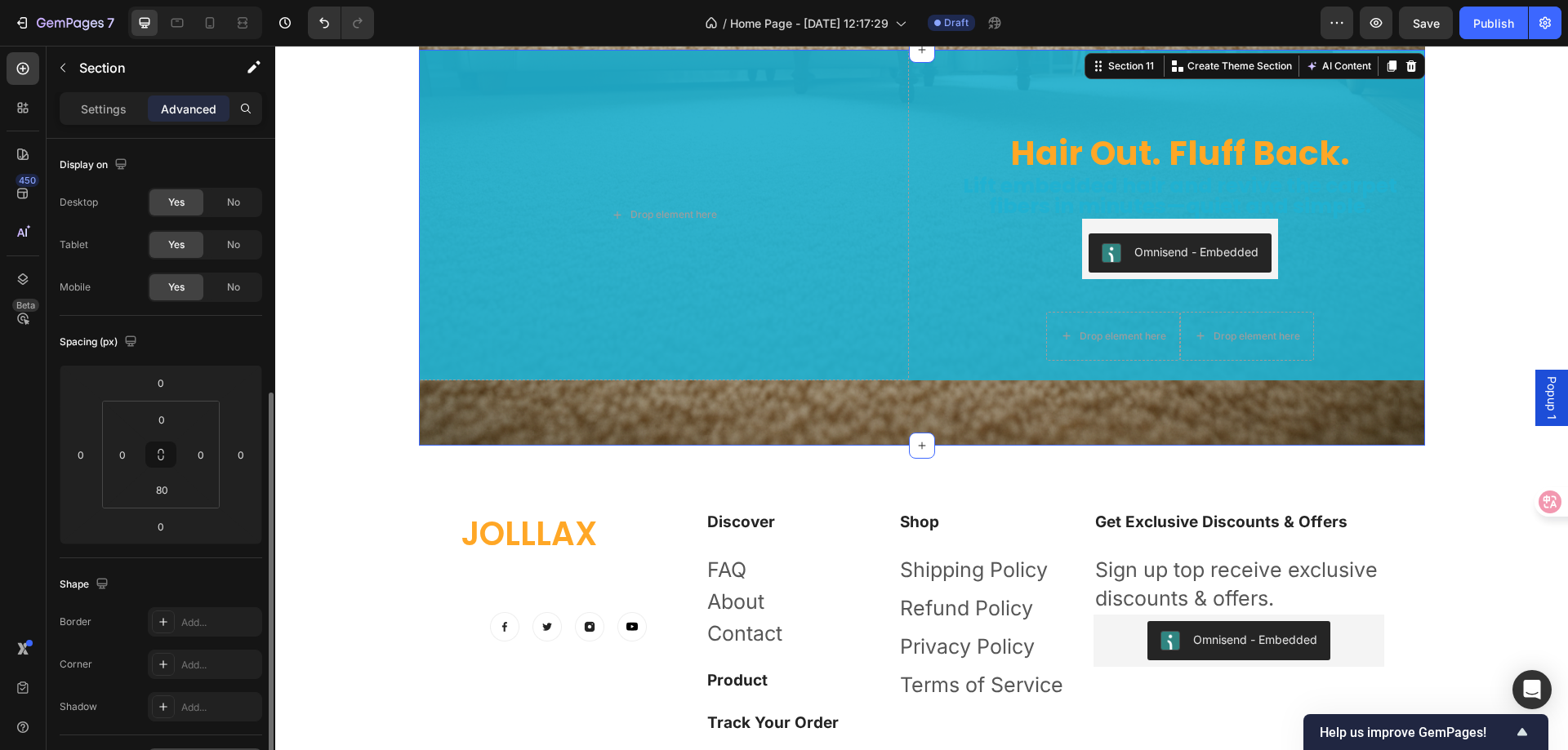
scroll to position [245, 0]
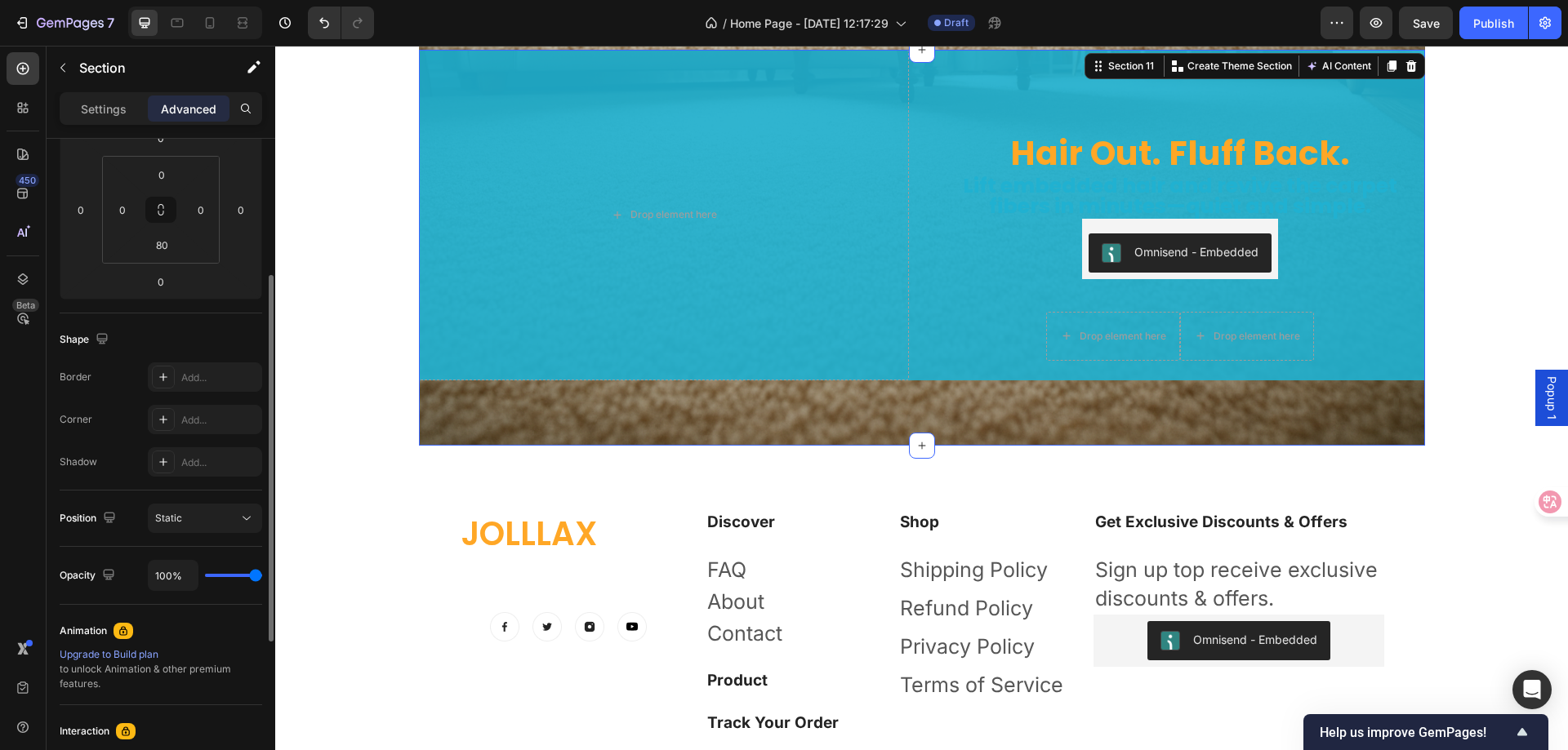
click at [471, 422] on div "Hair Out. Fluff Back. Heading Lift embedded hair and revive the carpet fibers i…" at bounding box center [922, 248] width 1006 height 396
click at [476, 418] on div "Hair Out. Fluff Back. Heading Lift embedded hair and revive the carpet fibers i…" at bounding box center [922, 248] width 1006 height 396
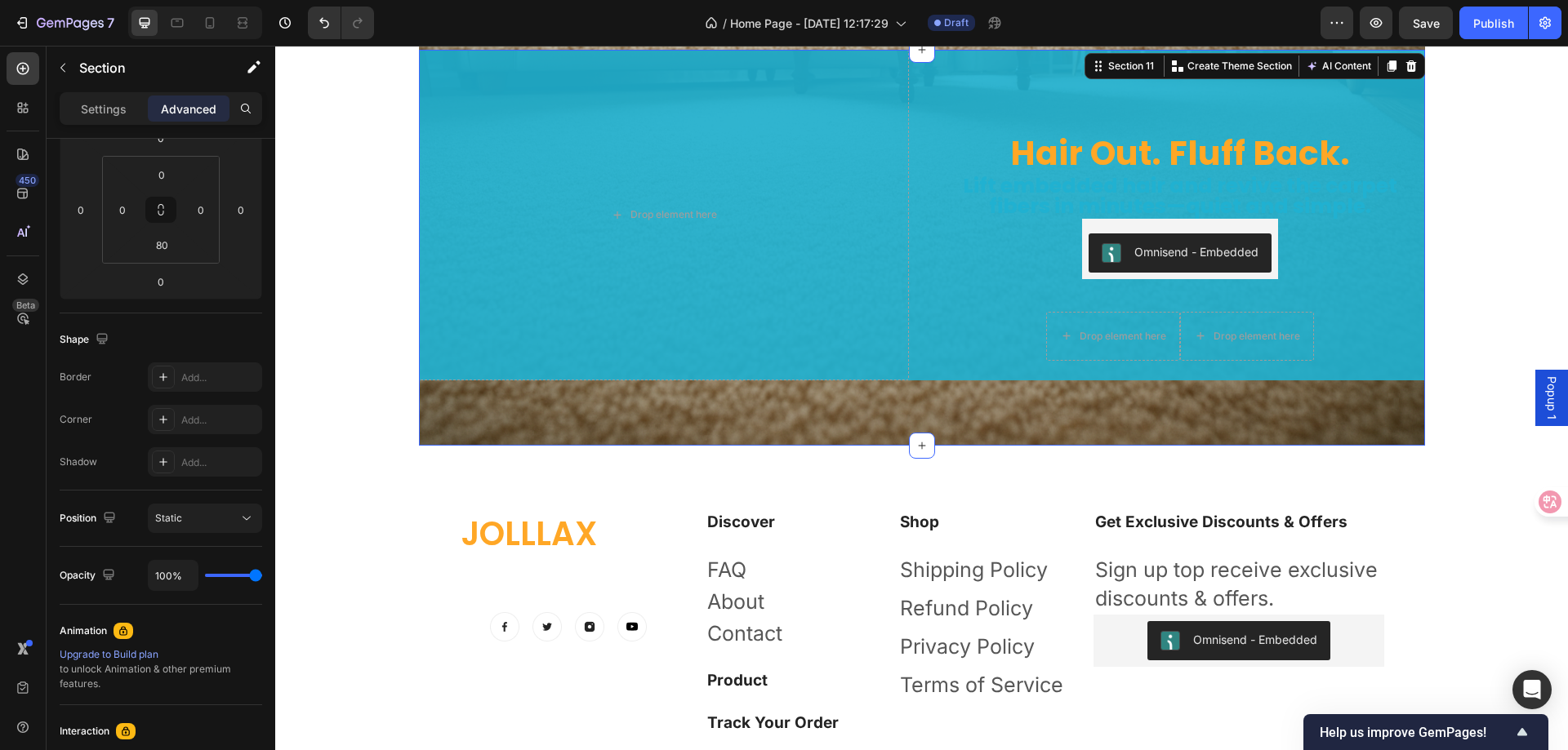
click at [476, 418] on div "Hair Out. Fluff Back. Heading Lift embedded hair and revive the carpet fibers i…" at bounding box center [922, 248] width 1006 height 396
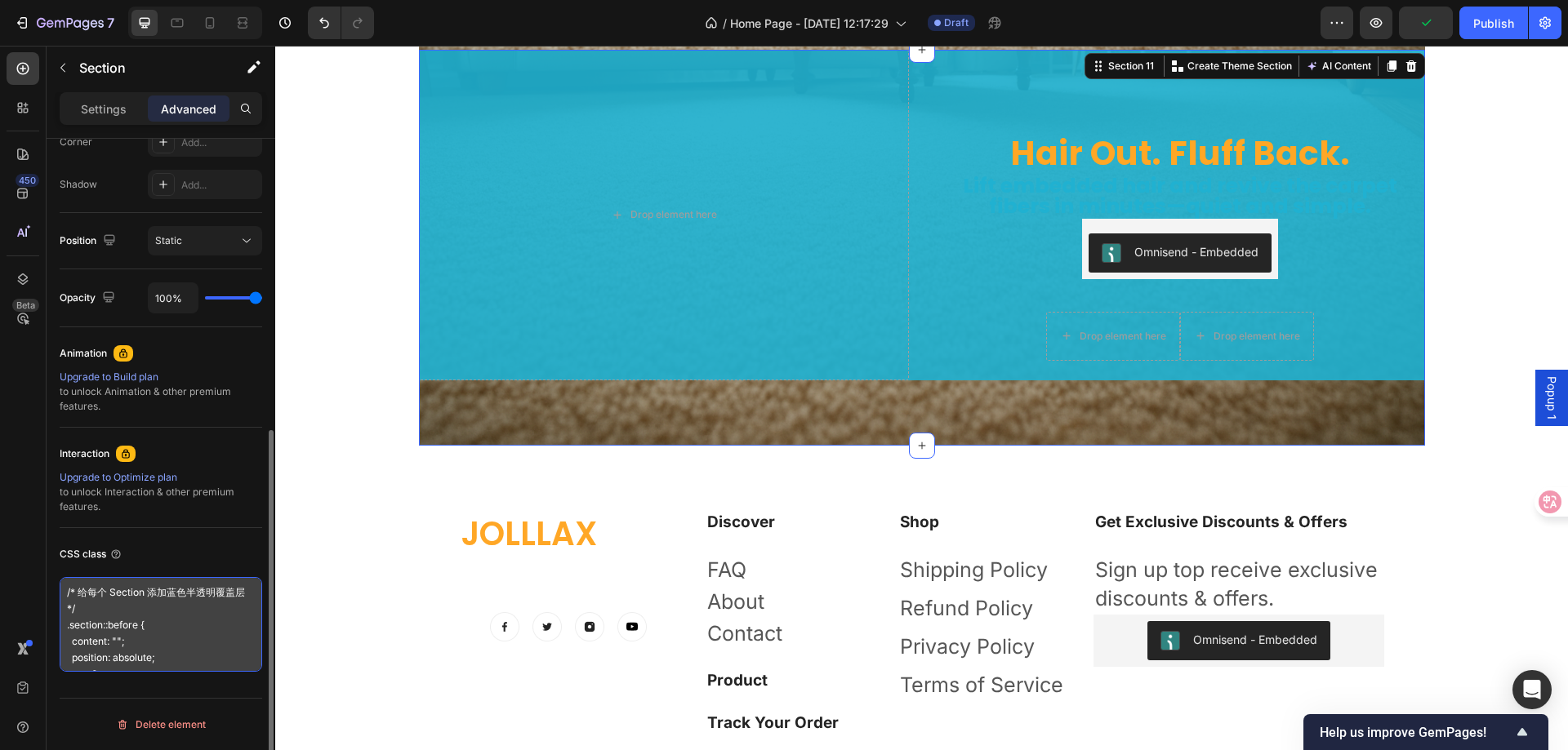
click at [185, 659] on textarea "/* 给每个 Section 添加蓝色半透明覆盖层 */ .section::before { content: ""; position: absolute…" at bounding box center [161, 624] width 202 height 94
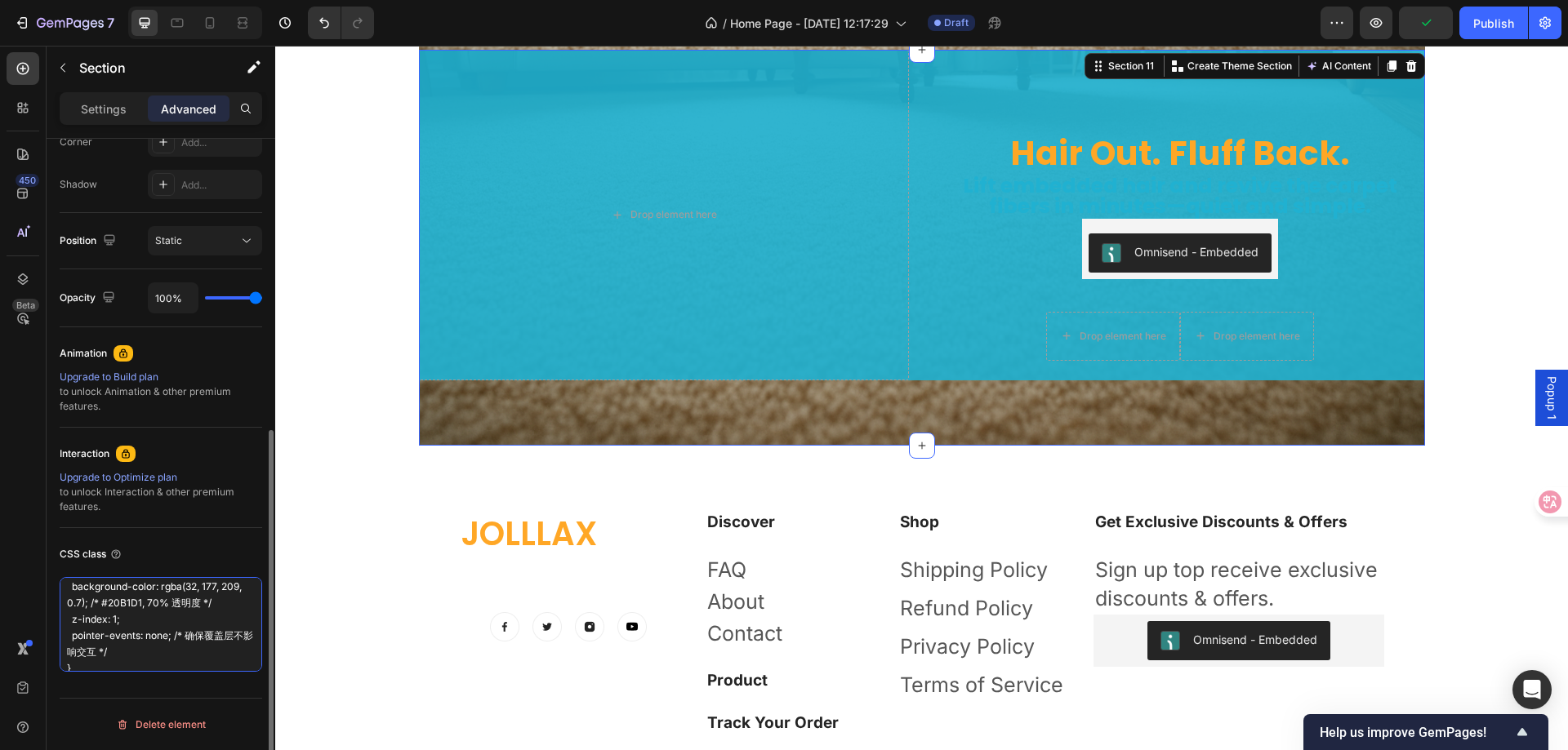
scroll to position [279, 0]
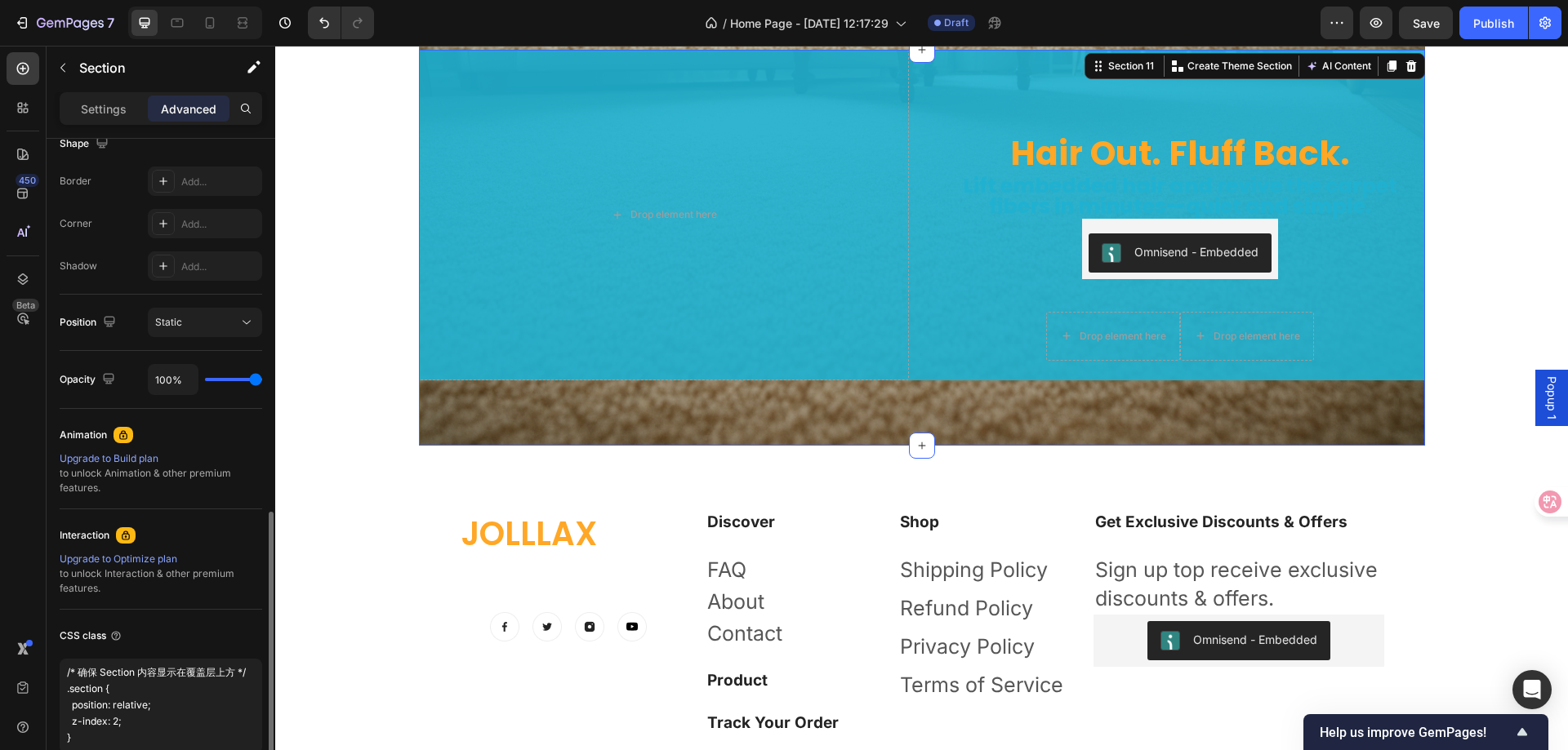
click at [145, 651] on div "CSS class /* 给每个 Section 添加蓝色半透明覆盖层 */ .section::before { content: ""; position…" at bounding box center [161, 688] width 202 height 156
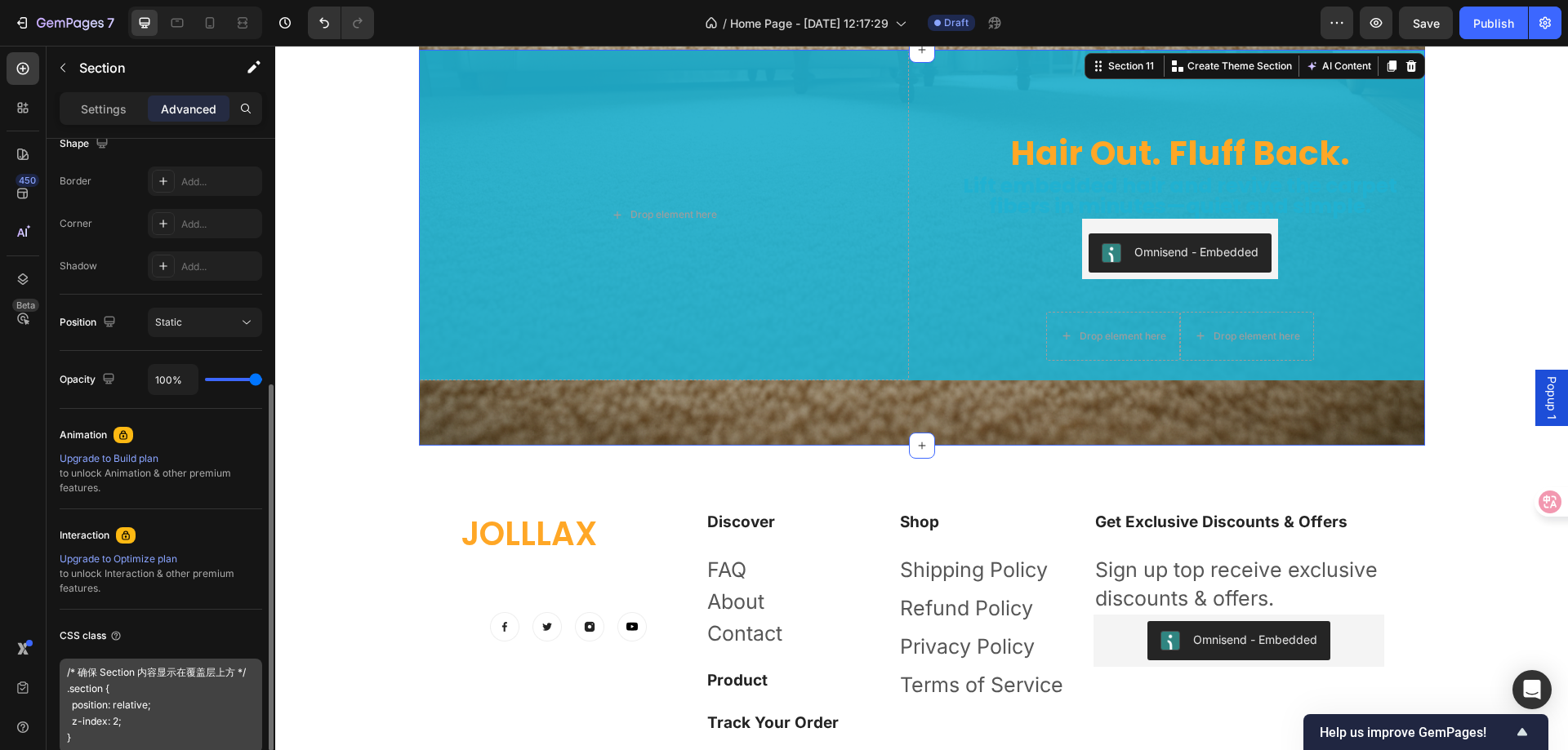
scroll to position [522, 0]
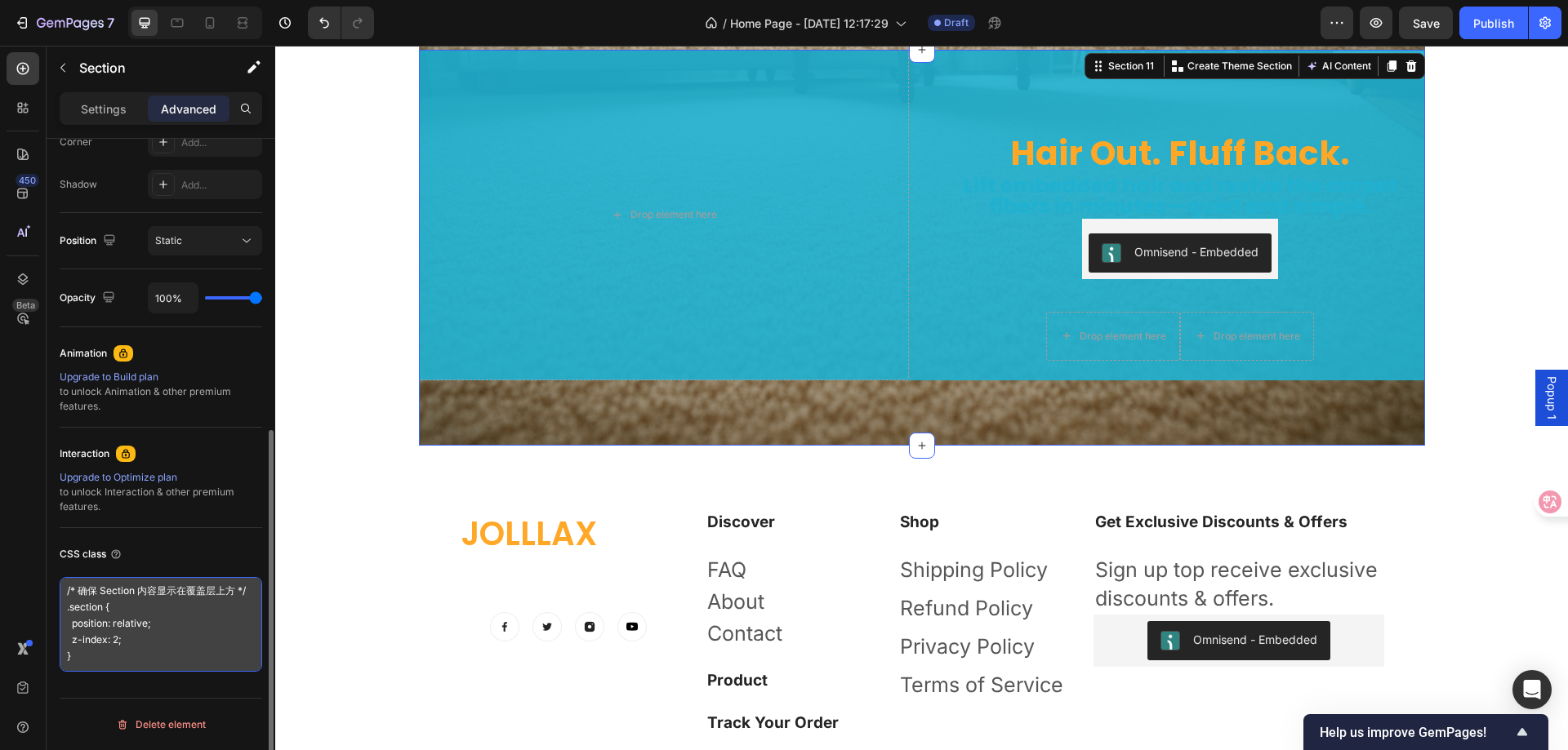
click at [111, 659] on textarea "/* 给每个 Section 添加蓝色半透明覆盖层 */ .section::before { content: ""; position: absolute…" at bounding box center [161, 624] width 202 height 94
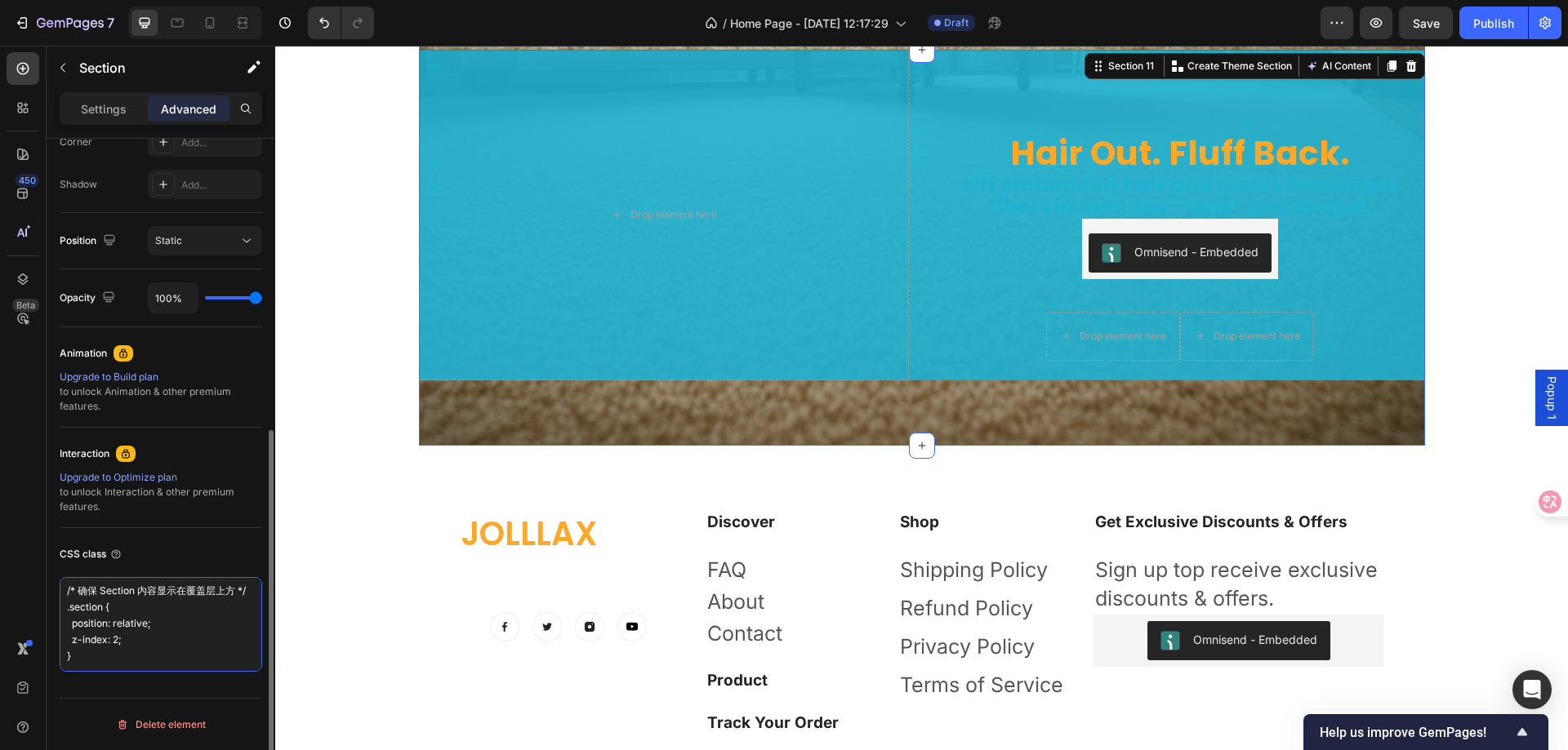
type textarea "/* 给每个 Section 添加蓝色半透明覆盖层 */ .section::before { content: ""; position: absolute…"
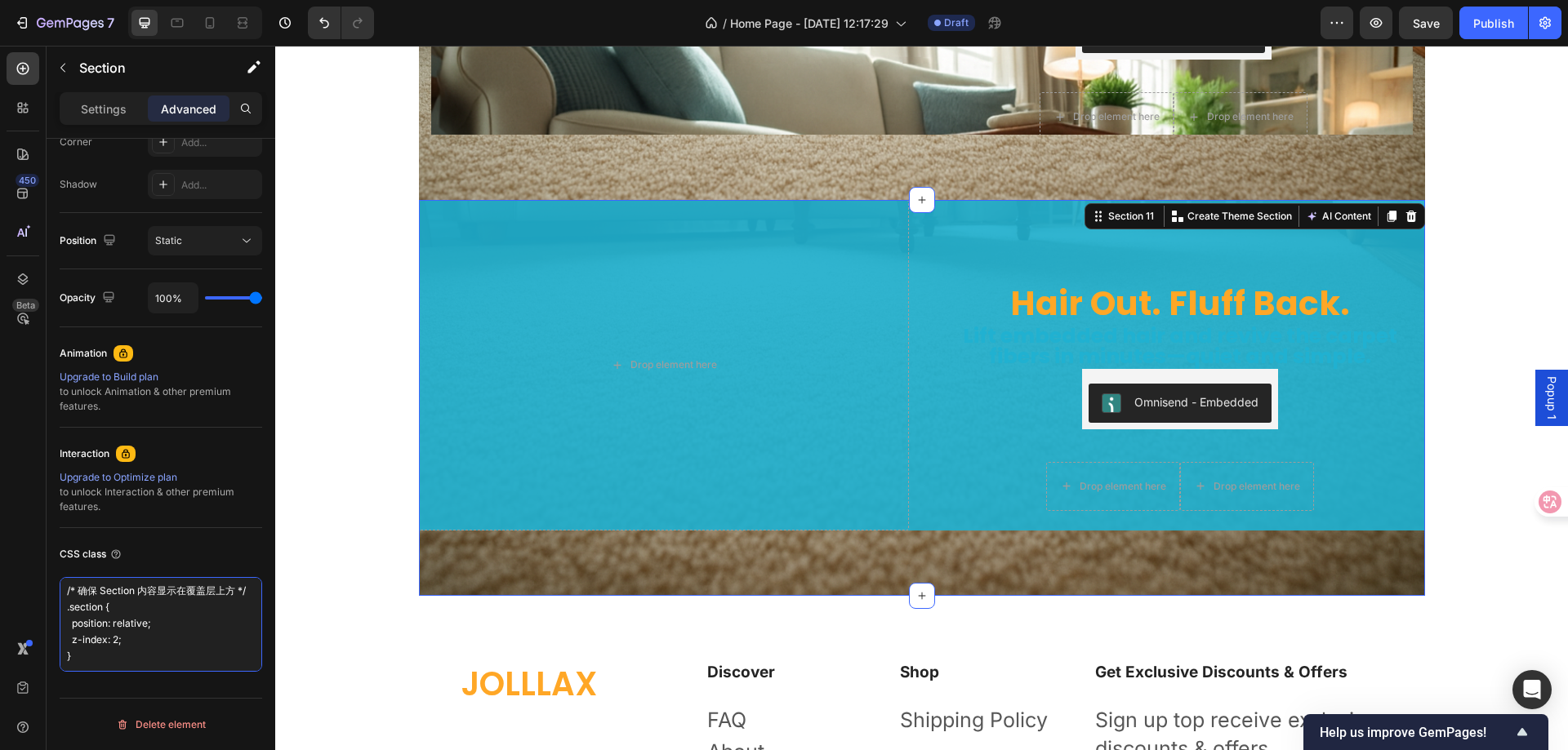
scroll to position [5143, 0]
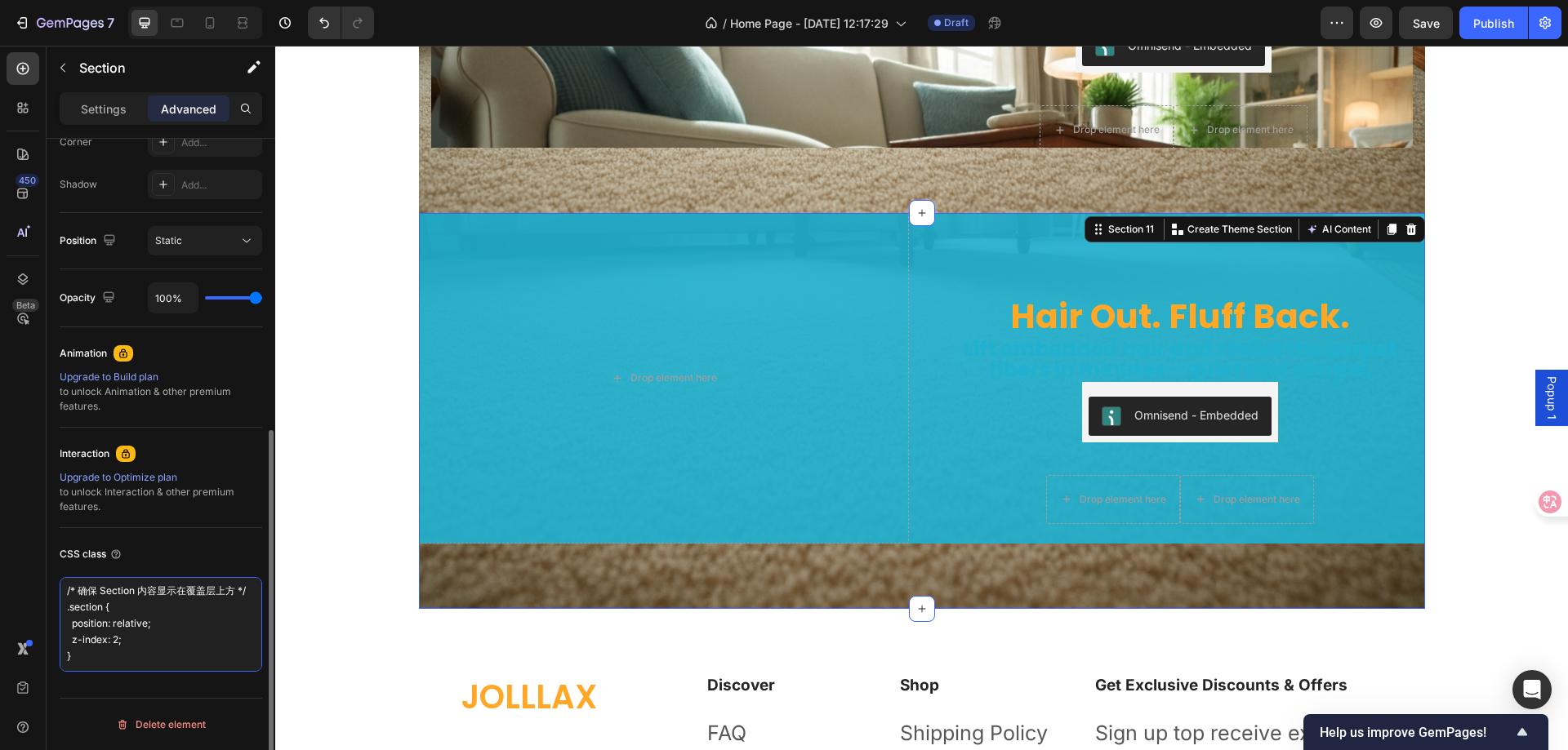
click at [204, 631] on textarea "/* 给每个 Section 添加蓝色半透明覆盖层 */ .section::before { content: ""; position: absolute…" at bounding box center [161, 624] width 202 height 94
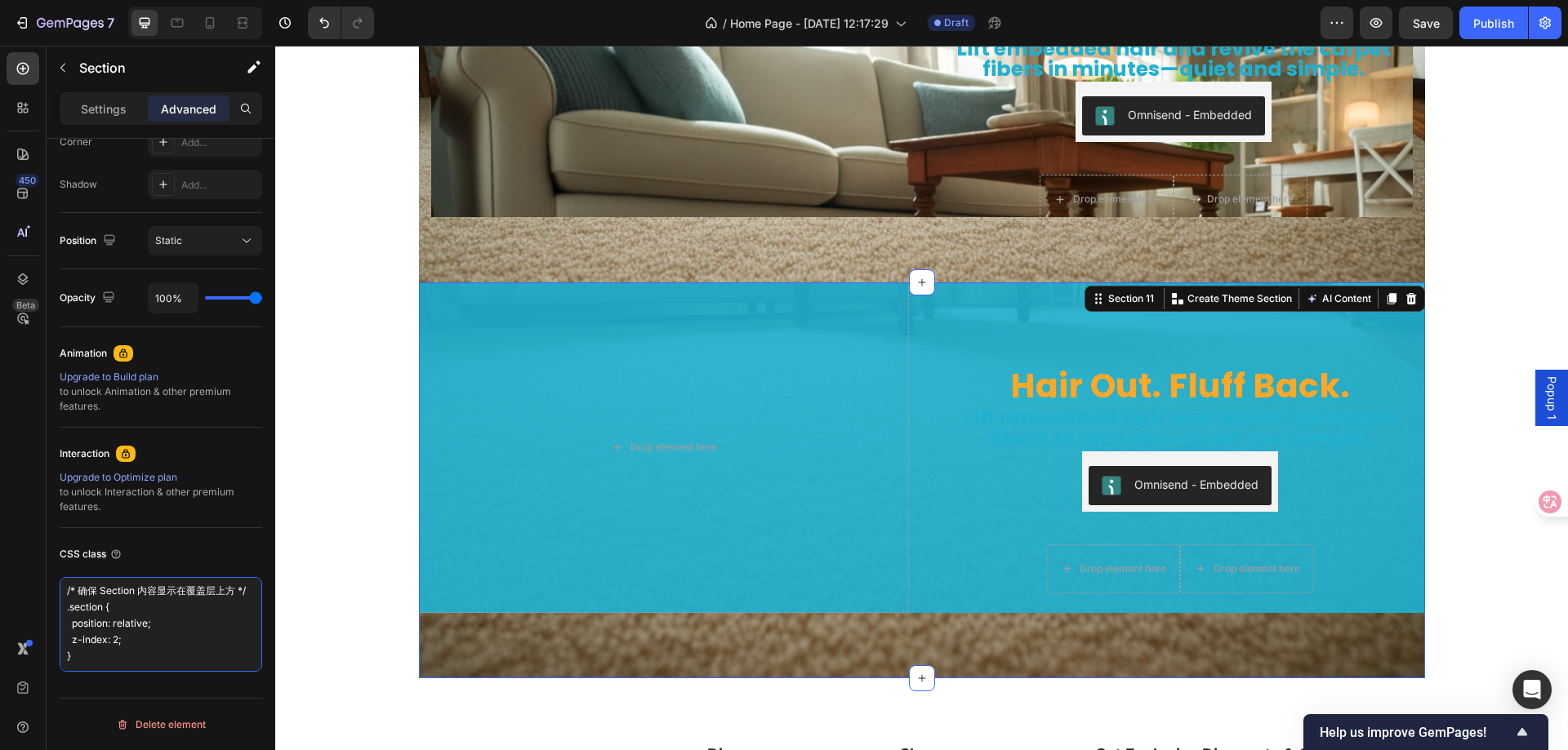
scroll to position [5060, 0]
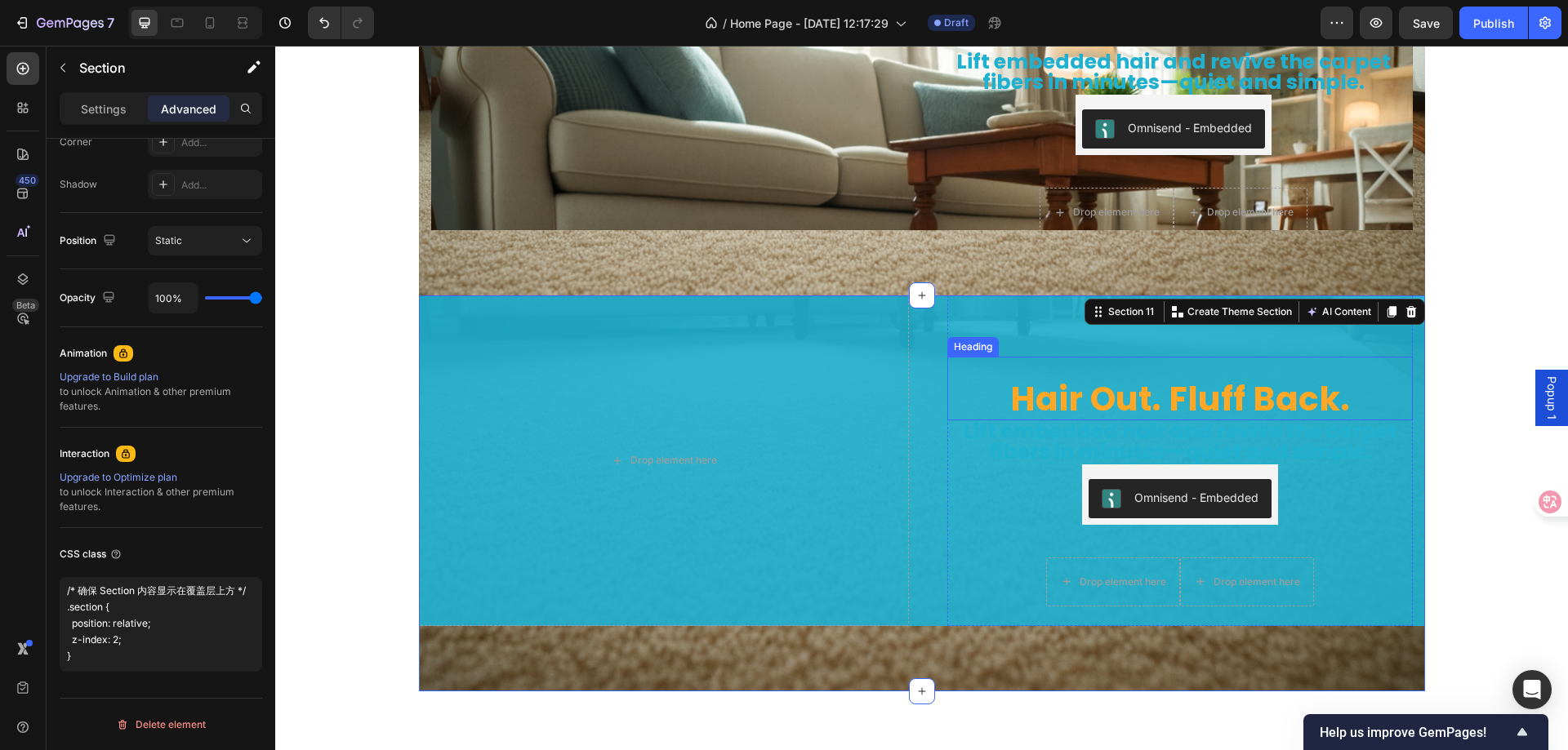
click at [1036, 393] on h2 "Hair Out. Fluff Back." at bounding box center [1180, 399] width 465 height 43
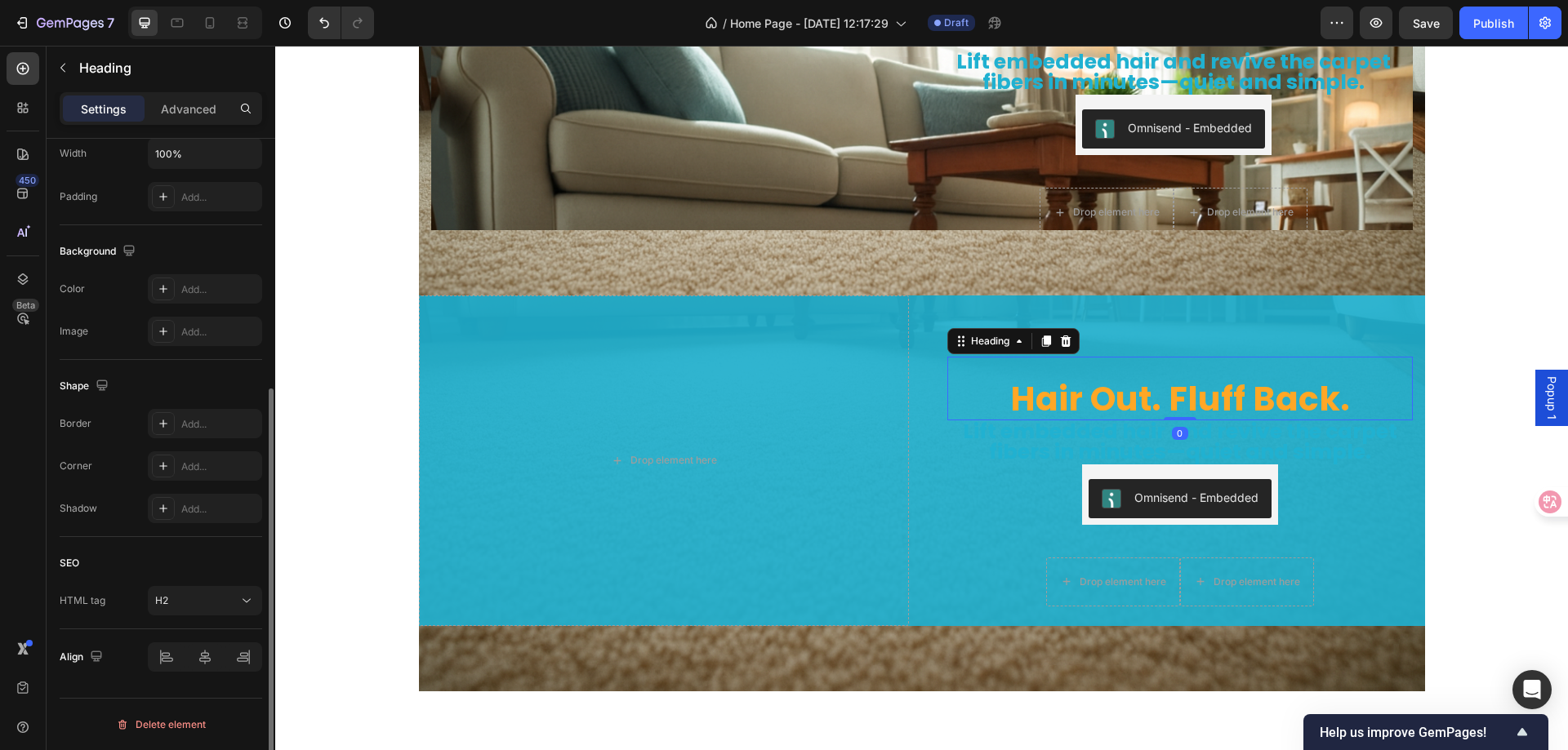
scroll to position [0, 0]
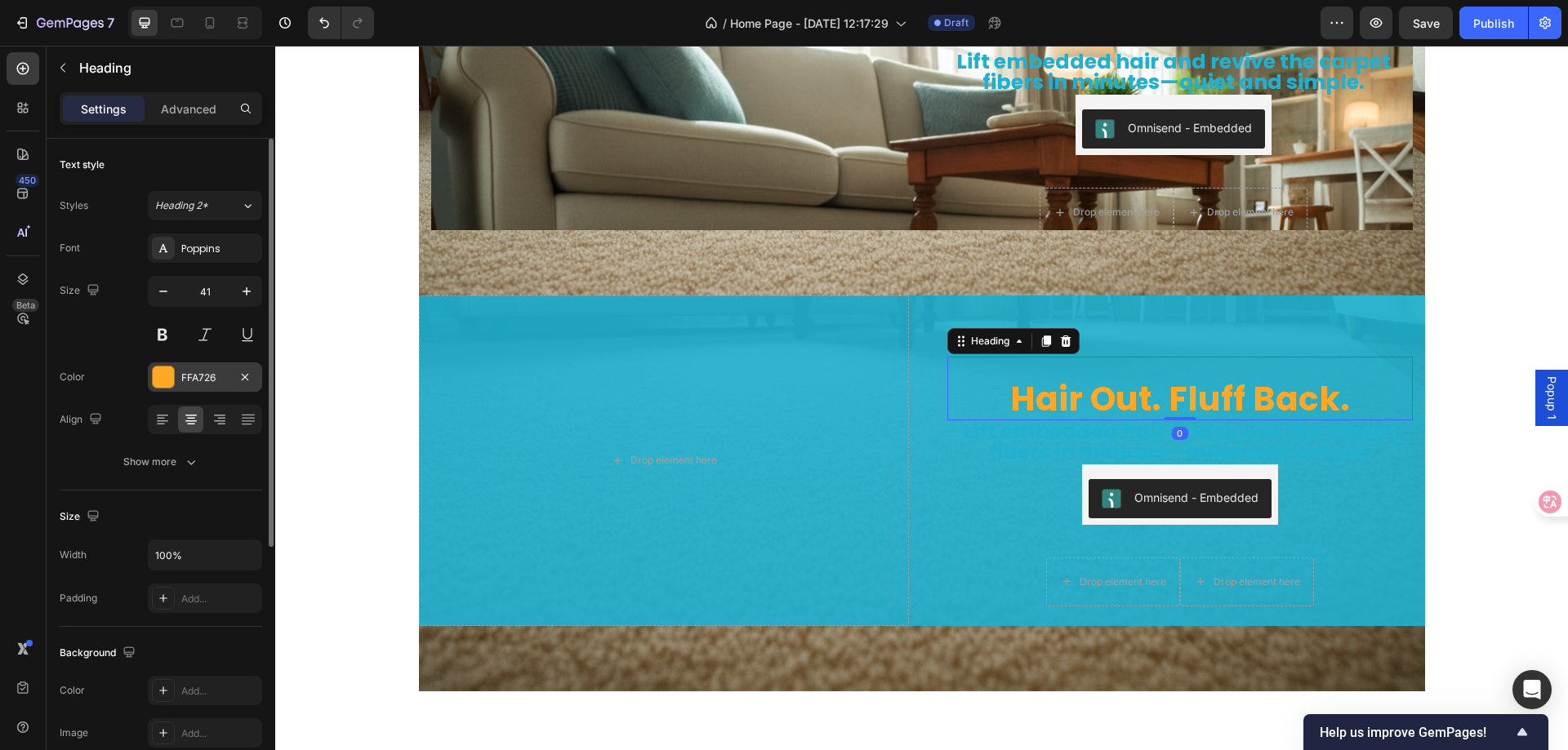
click at [162, 371] on div at bounding box center [163, 377] width 21 height 21
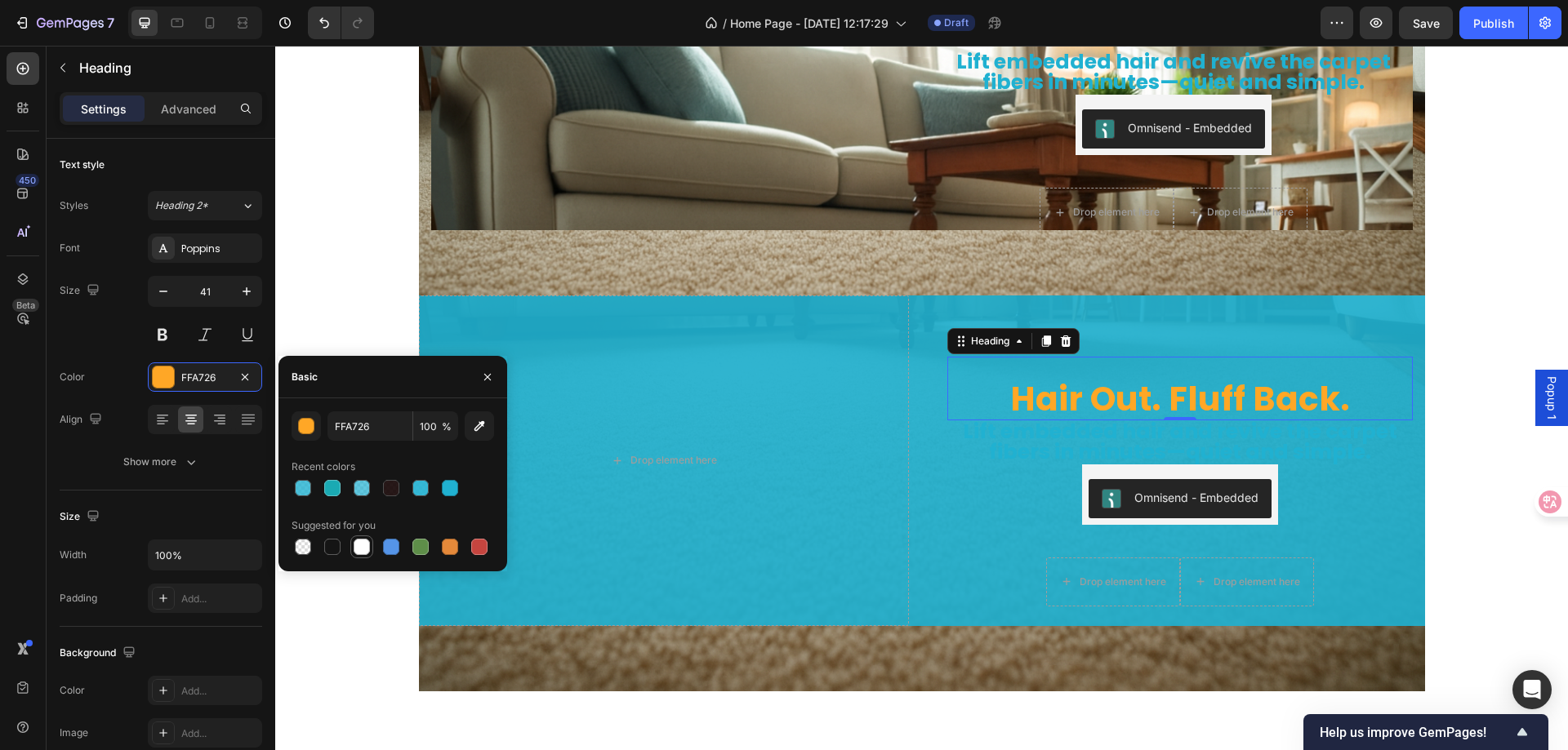
click at [356, 544] on div at bounding box center [362, 547] width 16 height 16
type input "FFFFFF"
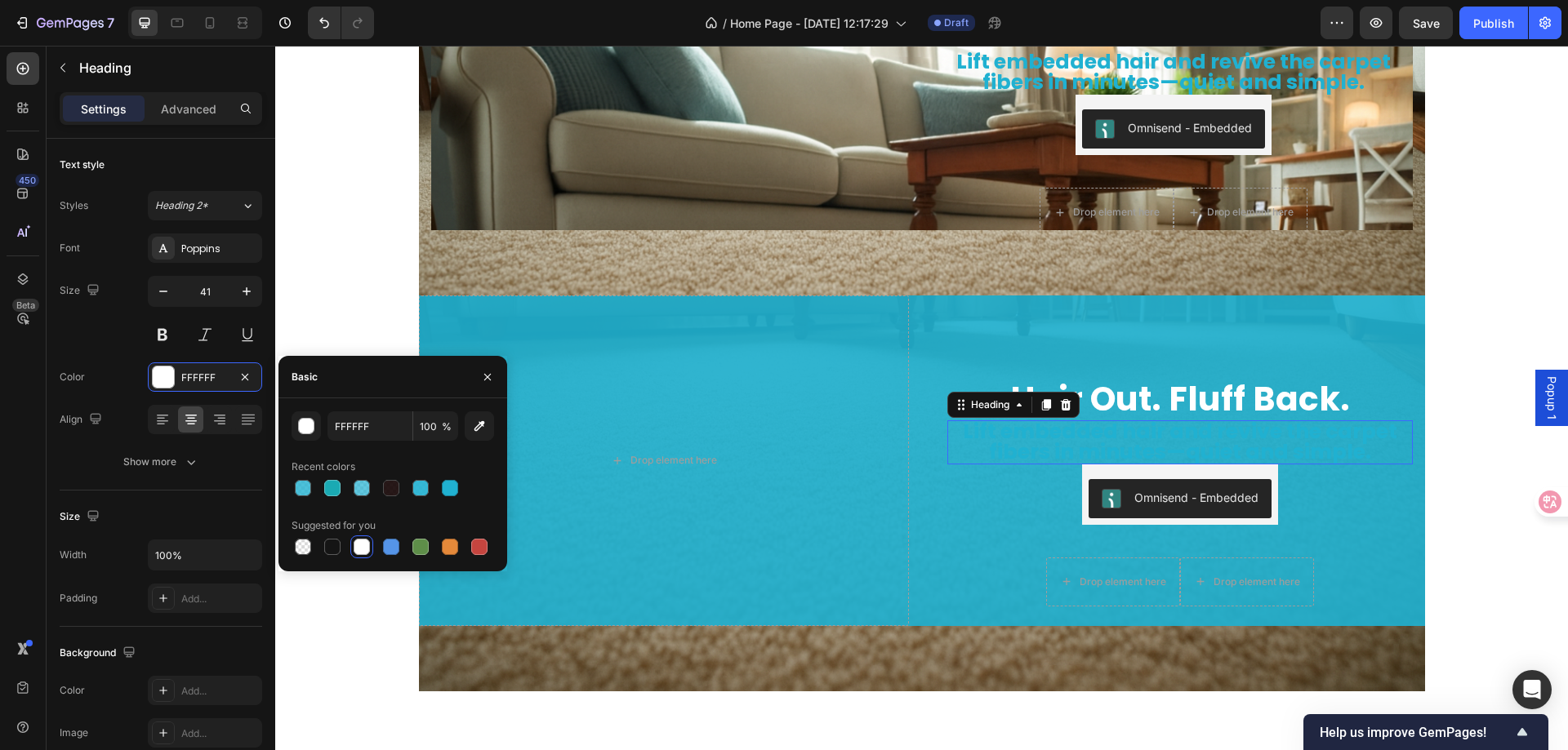
click at [1211, 440] on span "Lift embedded hair and revive the carpet fibers in minutes—quiet and simple." at bounding box center [1180, 442] width 435 height 49
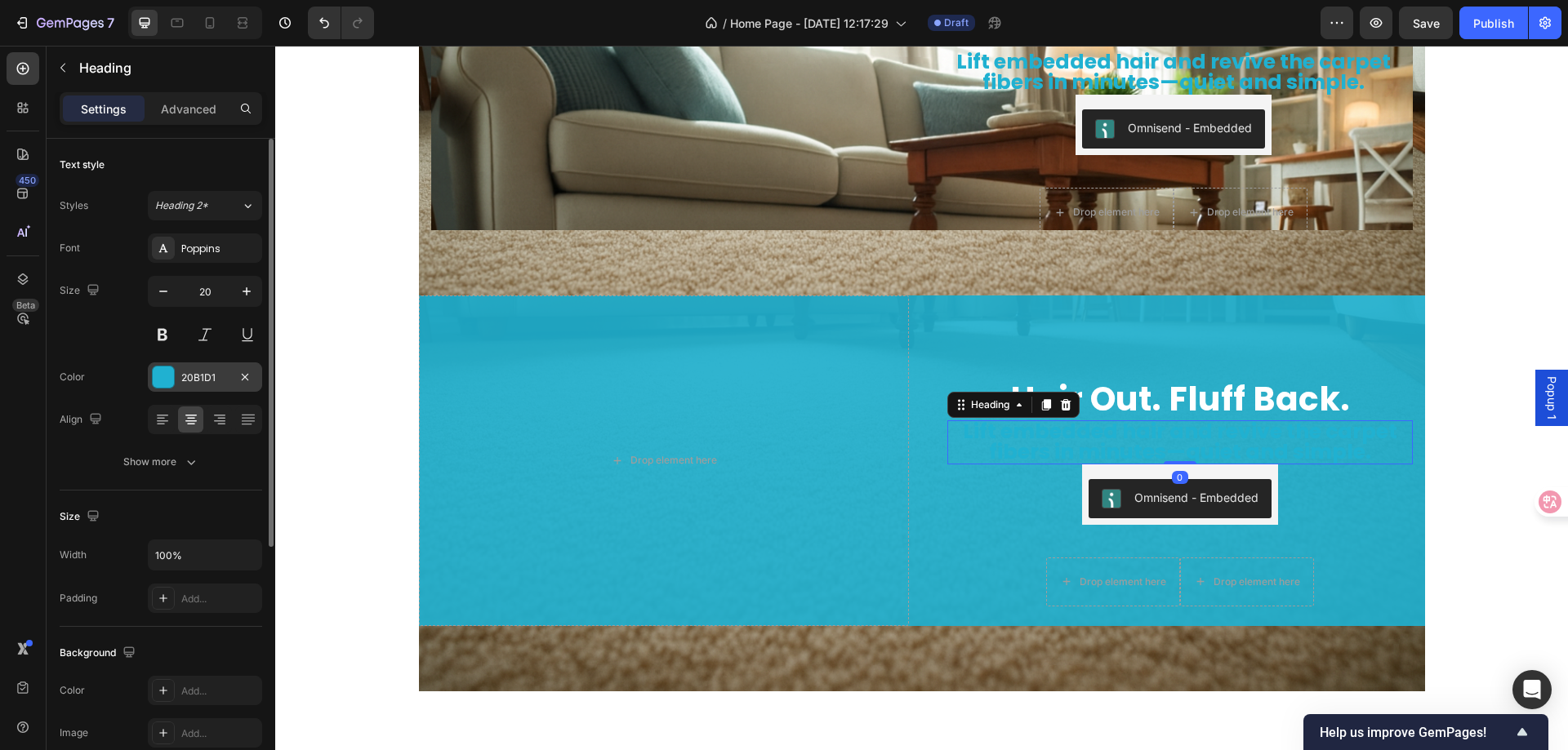
click at [168, 380] on div at bounding box center [163, 377] width 21 height 21
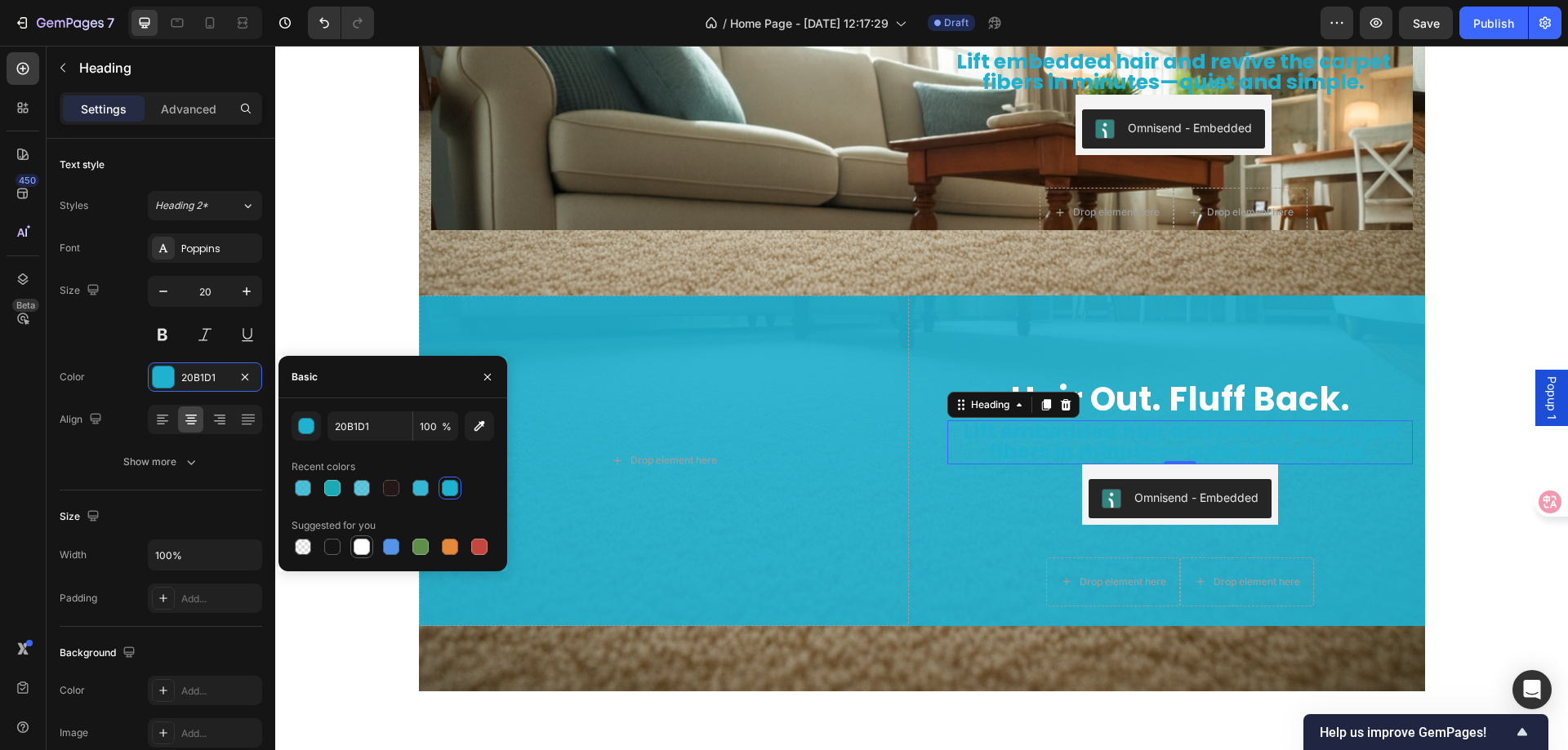
click at [362, 542] on div at bounding box center [362, 547] width 16 height 16
type input "FFFFFF"
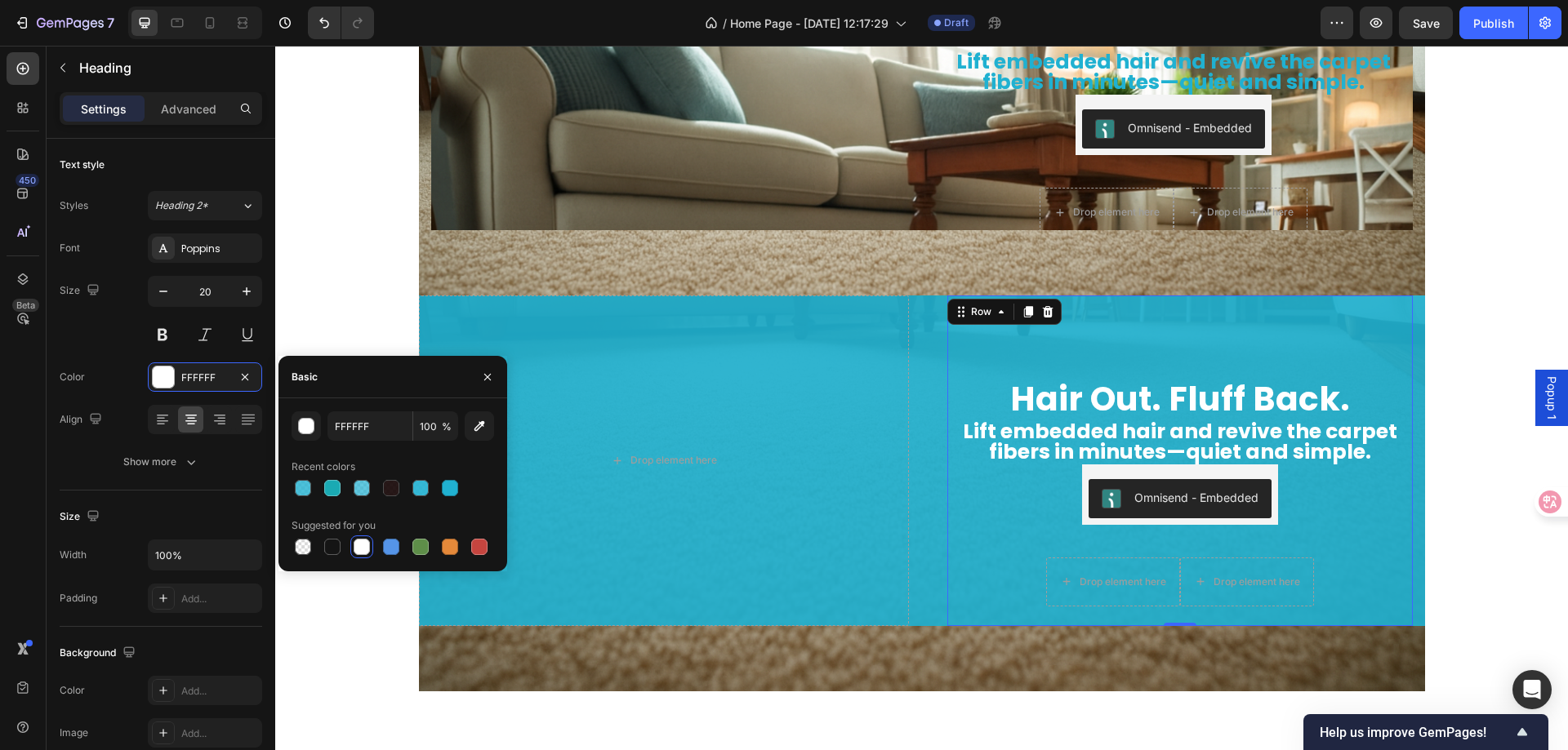
click at [1355, 492] on div "Hair Out. Fluff Back. Heading Lift embedded hair and revive the carpet fibers i…" at bounding box center [1180, 461] width 465 height 331
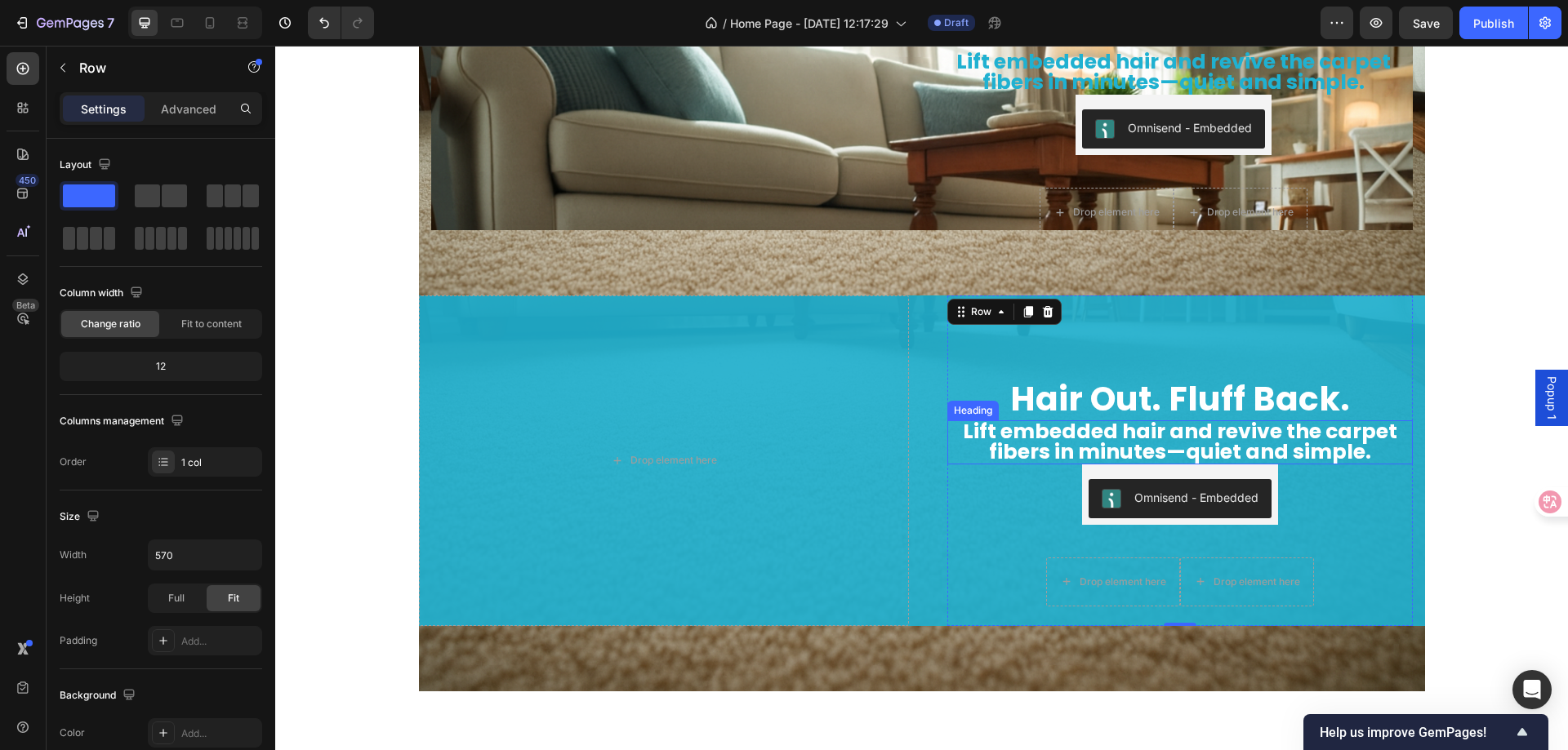
click at [1298, 435] on span "Lift embedded hair and revive the carpet fibers in minutes—quiet and simple." at bounding box center [1180, 442] width 435 height 49
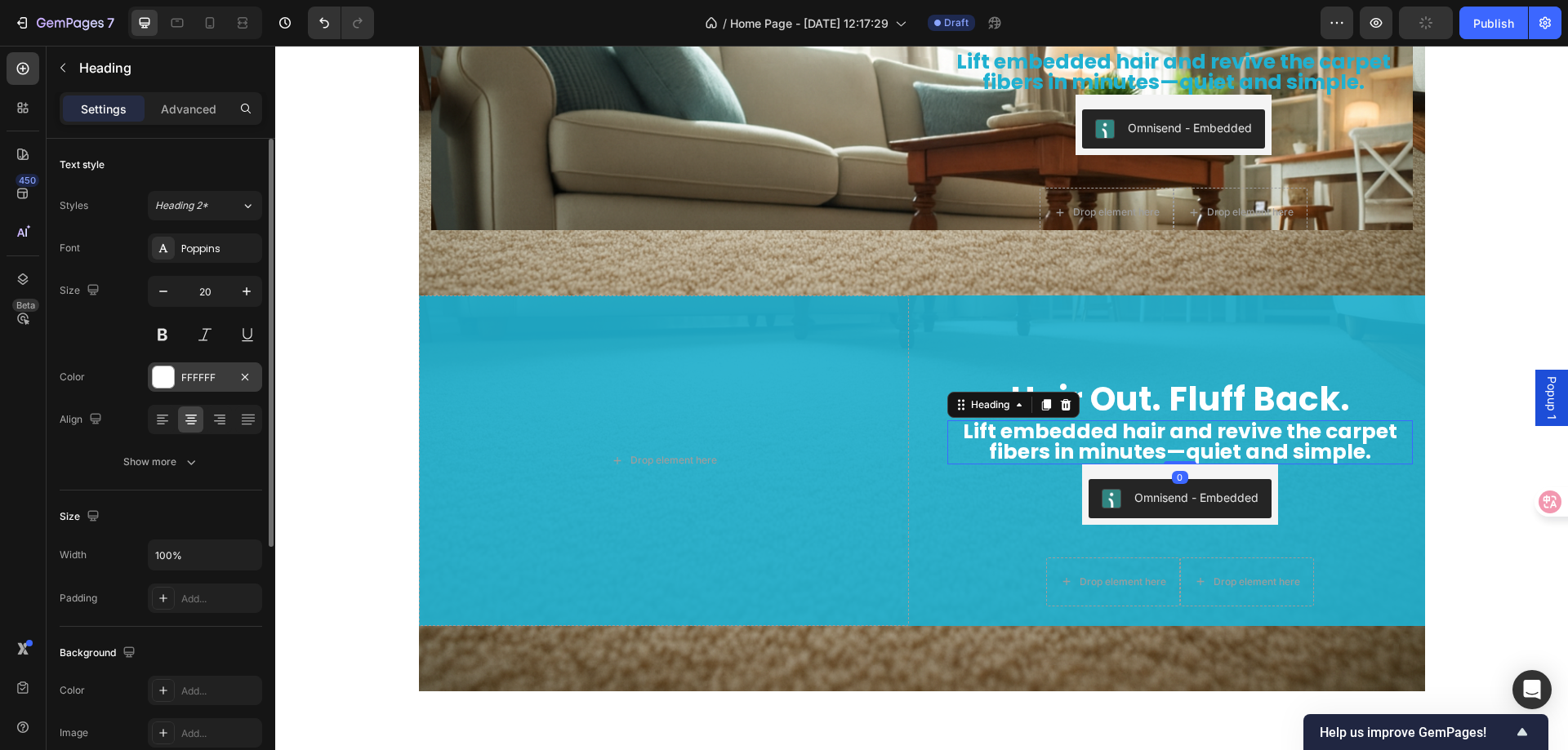
click at [158, 378] on div at bounding box center [163, 377] width 21 height 21
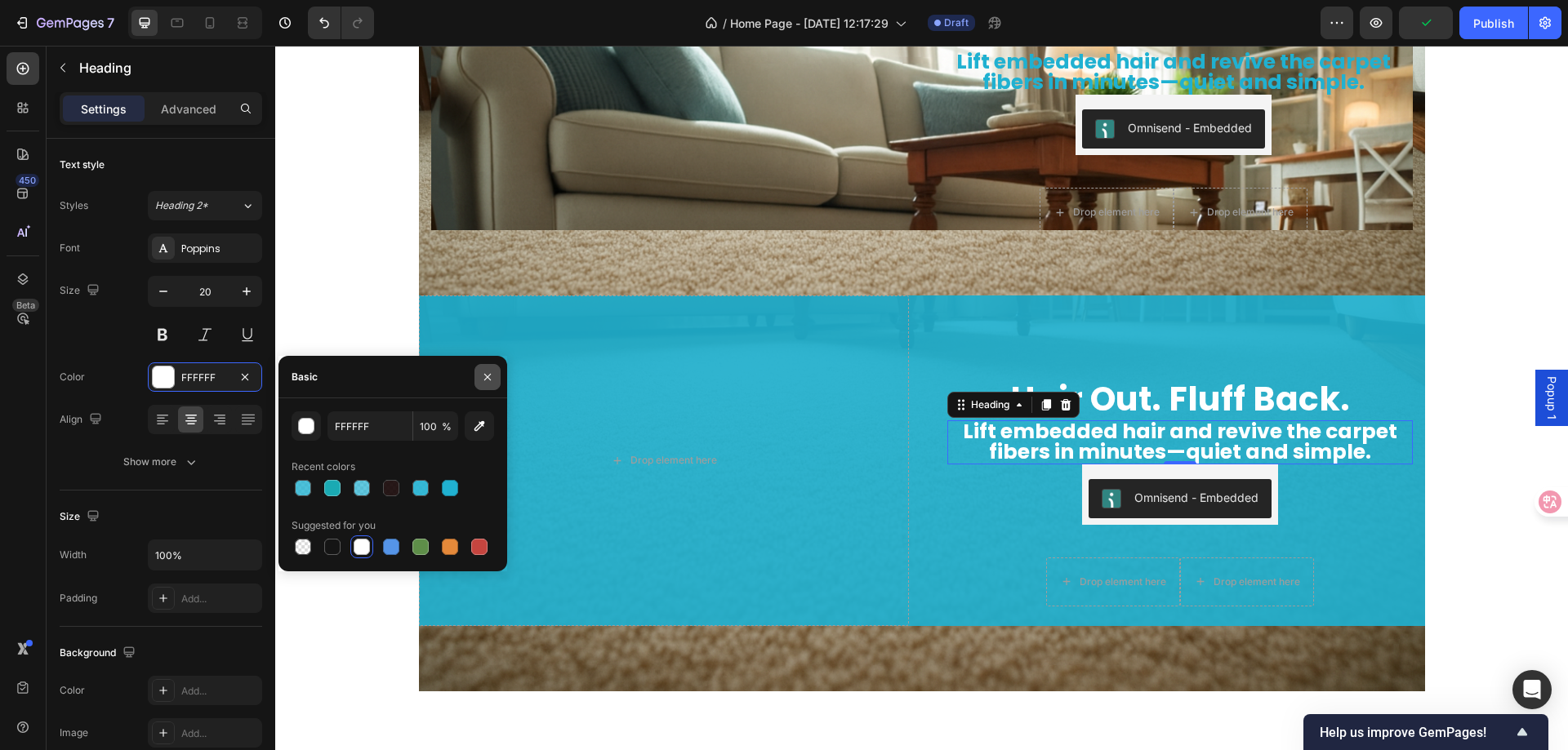
drag, startPoint x: 492, startPoint y: 378, endPoint x: 52, endPoint y: 309, distance: 445.4
click at [492, 378] on icon "button" at bounding box center [487, 377] width 13 height 13
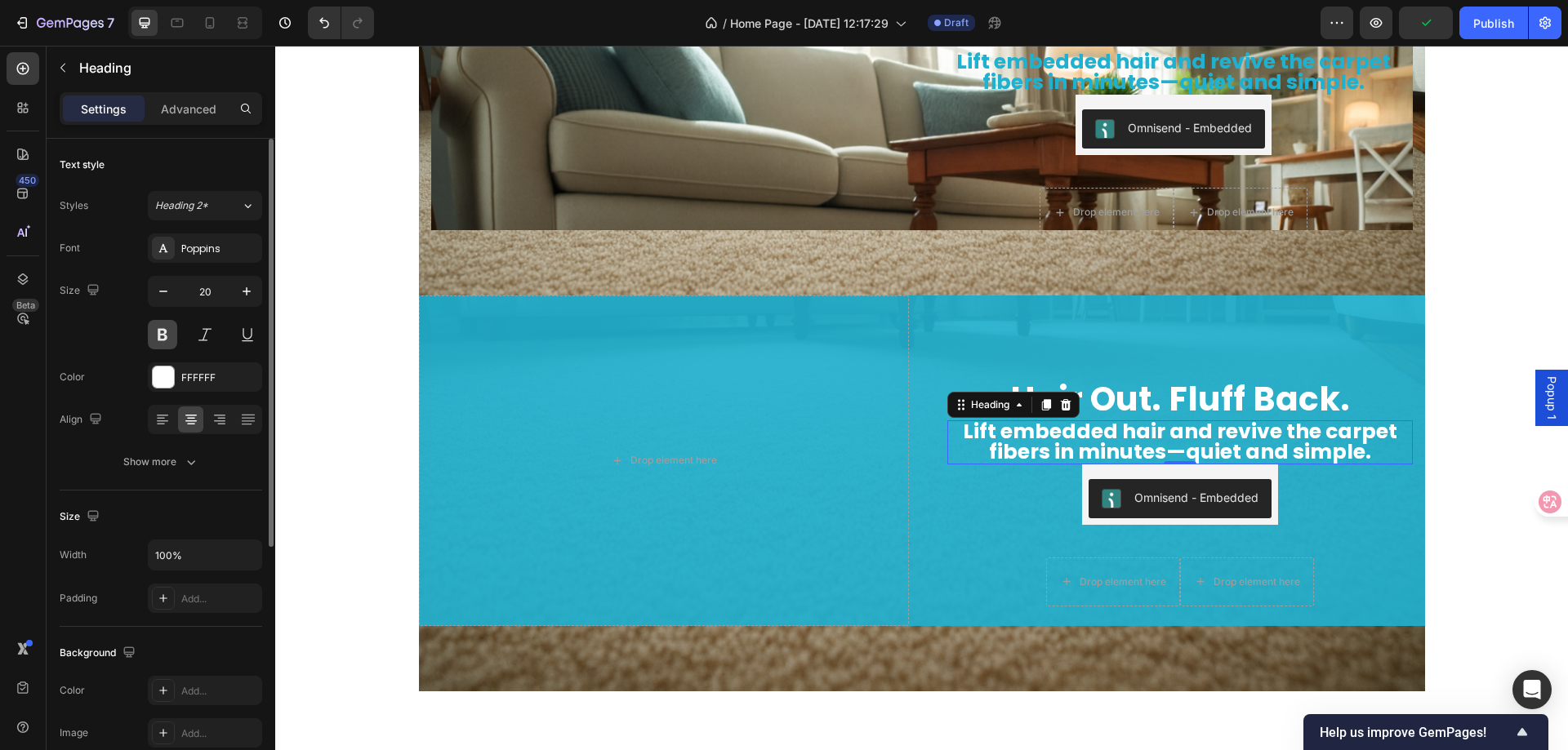
click at [164, 332] on button at bounding box center [163, 334] width 30 height 30
click at [157, 333] on button at bounding box center [163, 334] width 30 height 30
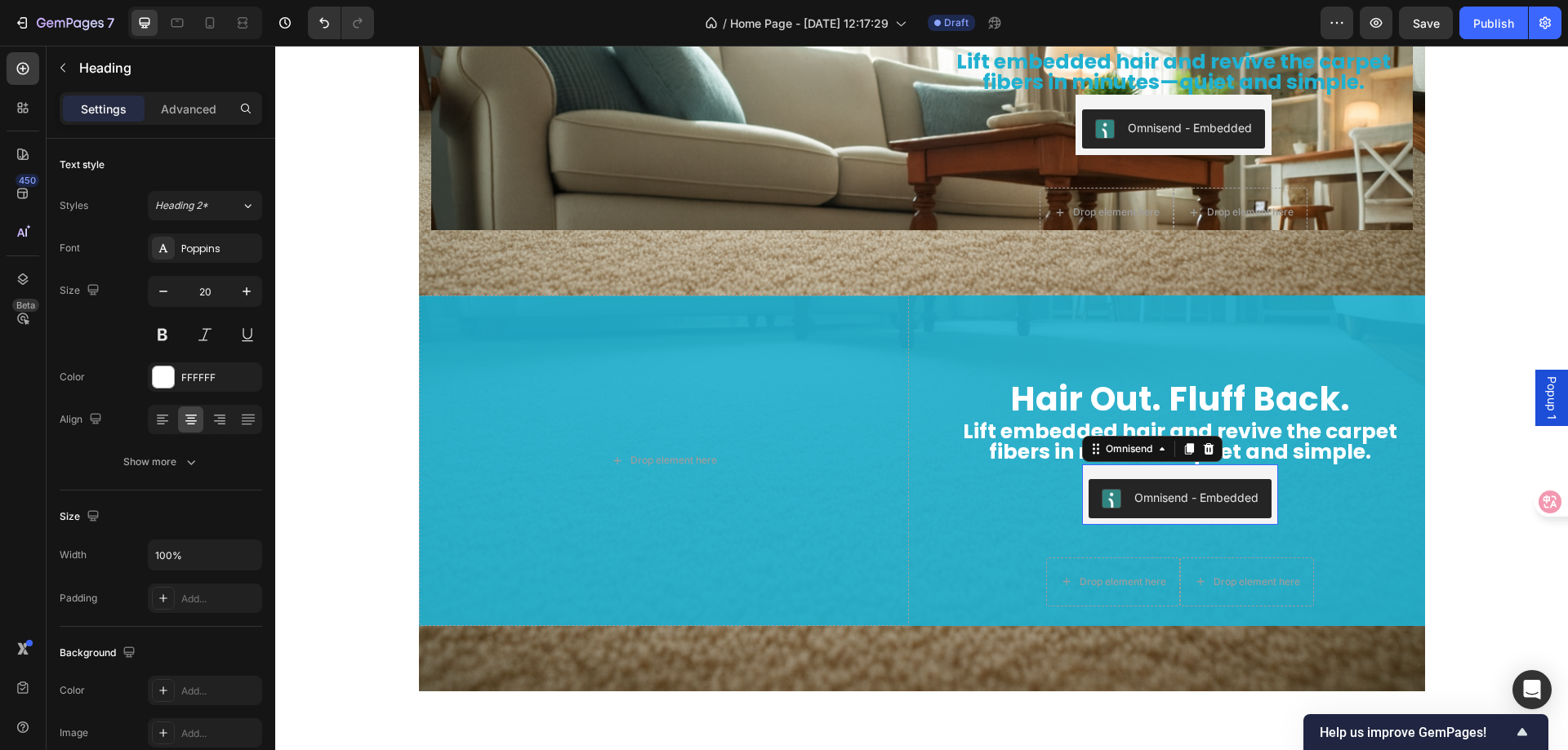
click at [1116, 446] on div "Omnisend" at bounding box center [1152, 449] width 140 height 26
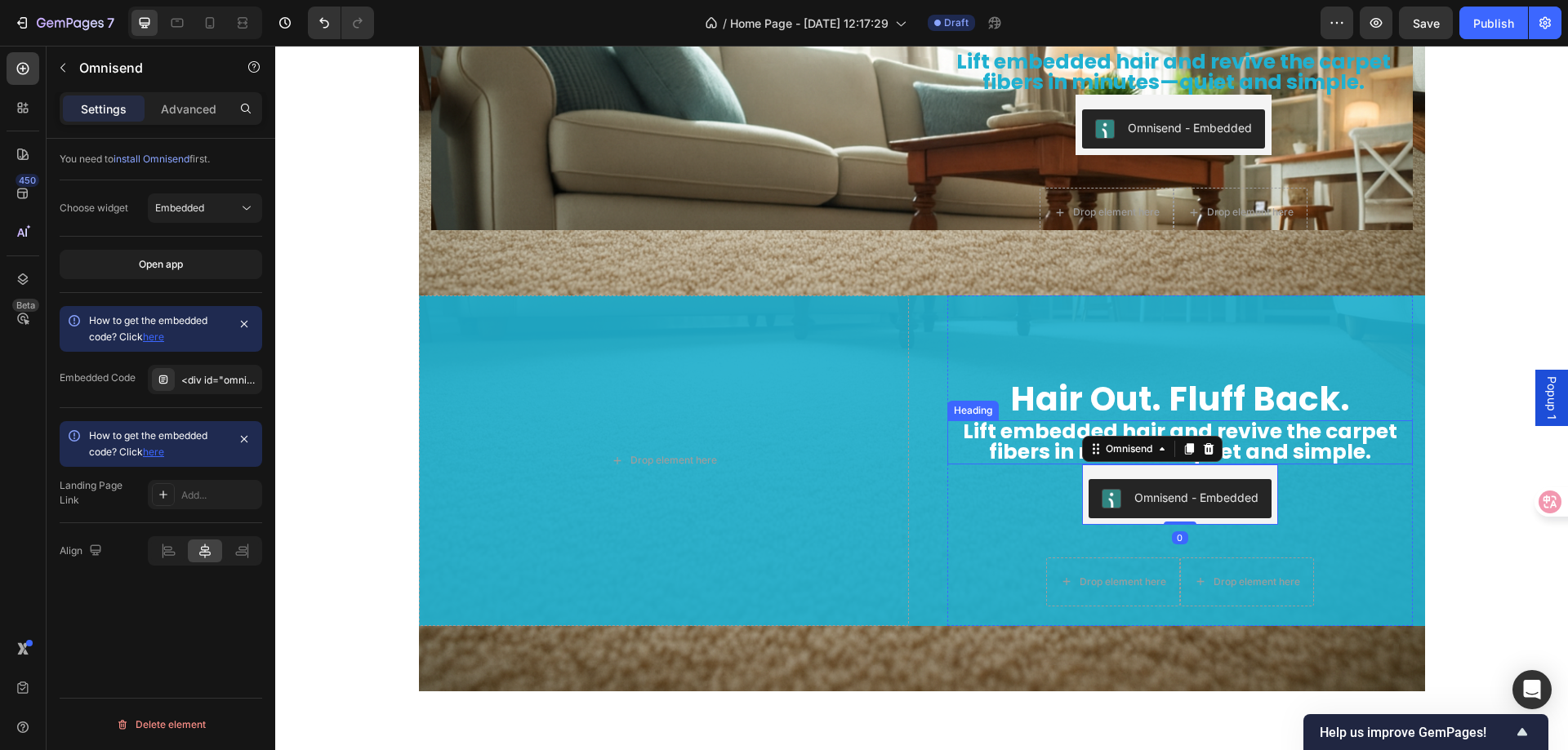
click at [1006, 442] on span "Lift embedded hair and revive the carpet fibers in minutes—quiet and simple." at bounding box center [1180, 442] width 435 height 49
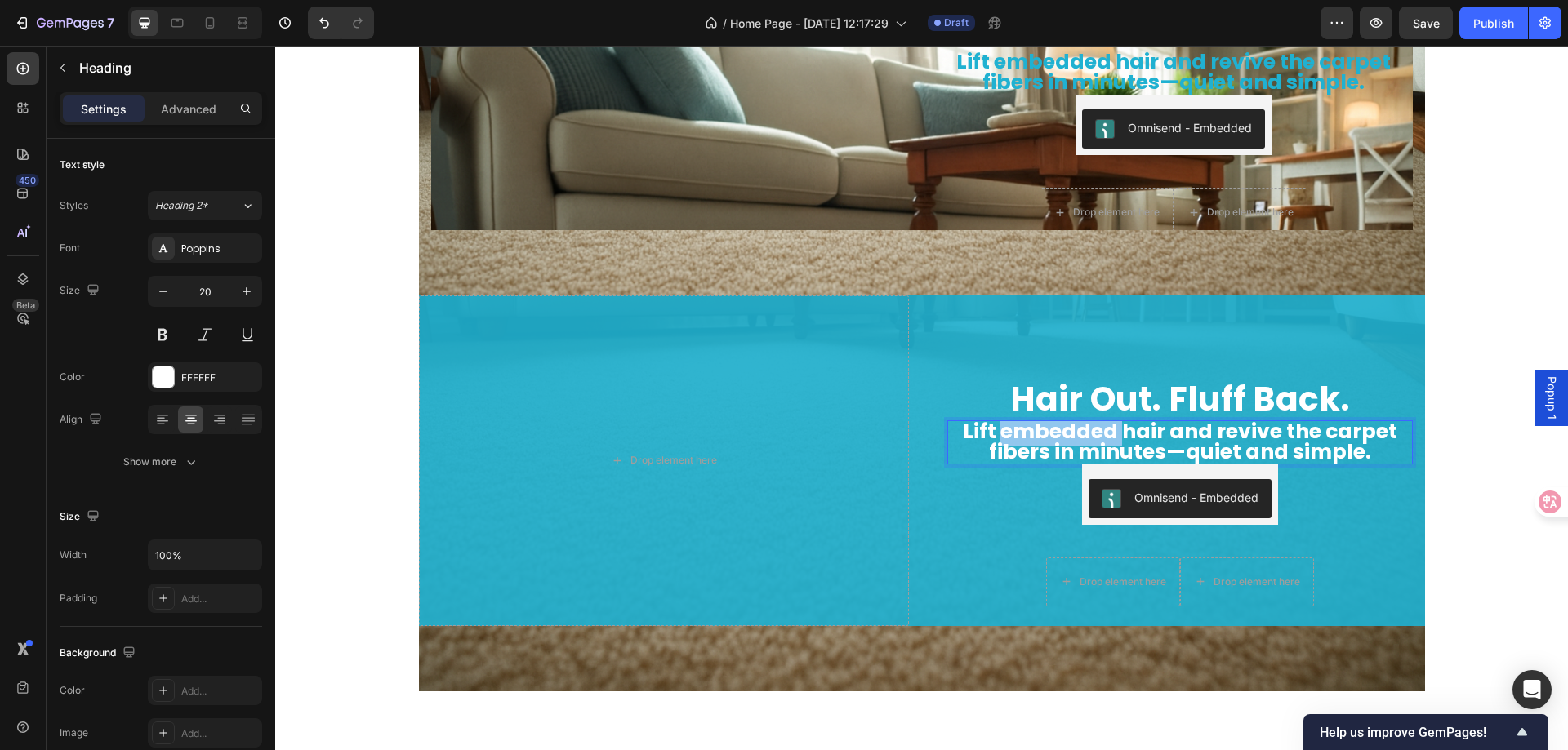
click at [1010, 436] on span "Lift embedded hair and revive the carpet fibers in minutes—quiet and simple." at bounding box center [1180, 442] width 435 height 49
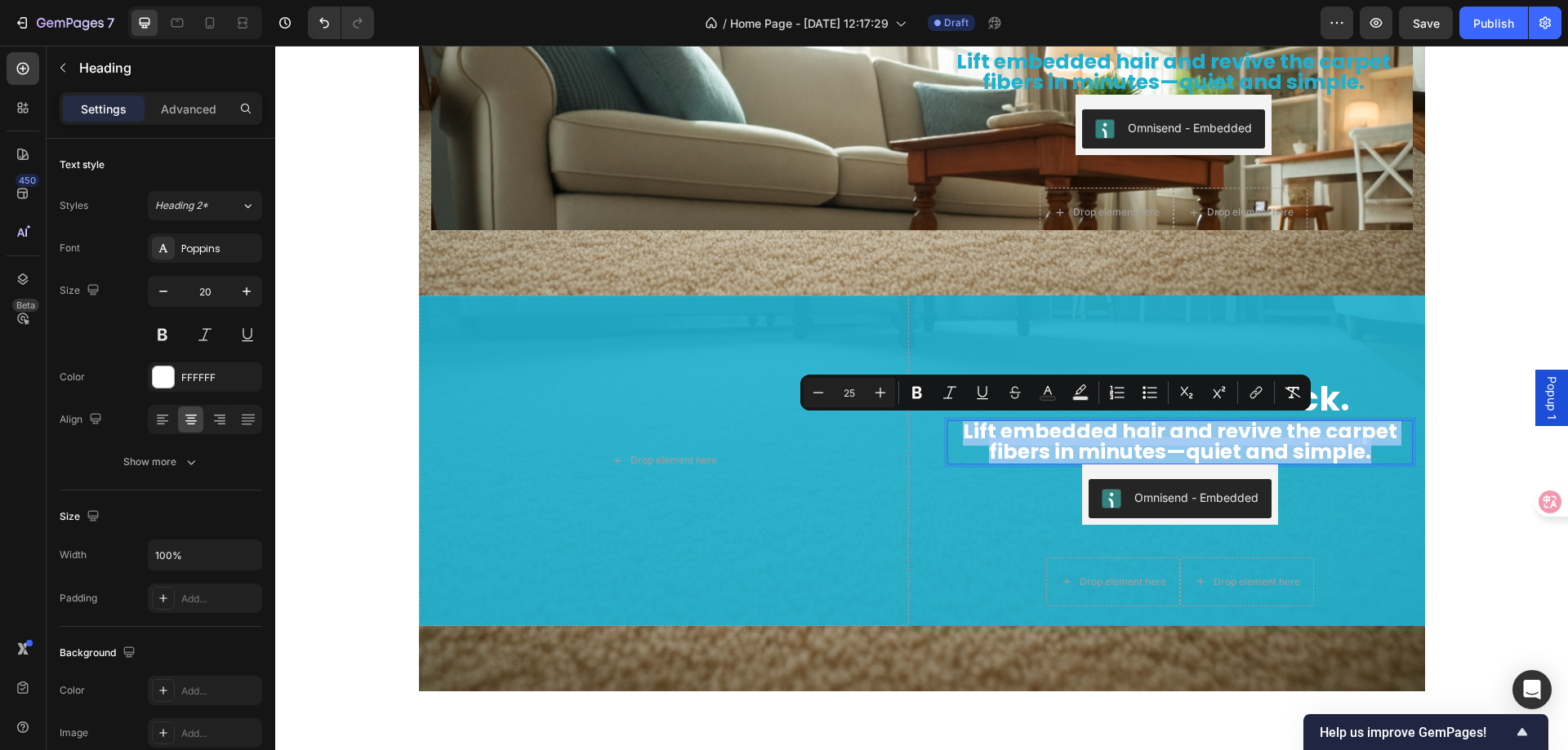
click at [1010, 436] on span "Lift embedded hair and revive the carpet fibers in minutes—quiet and simple." at bounding box center [1180, 442] width 435 height 49
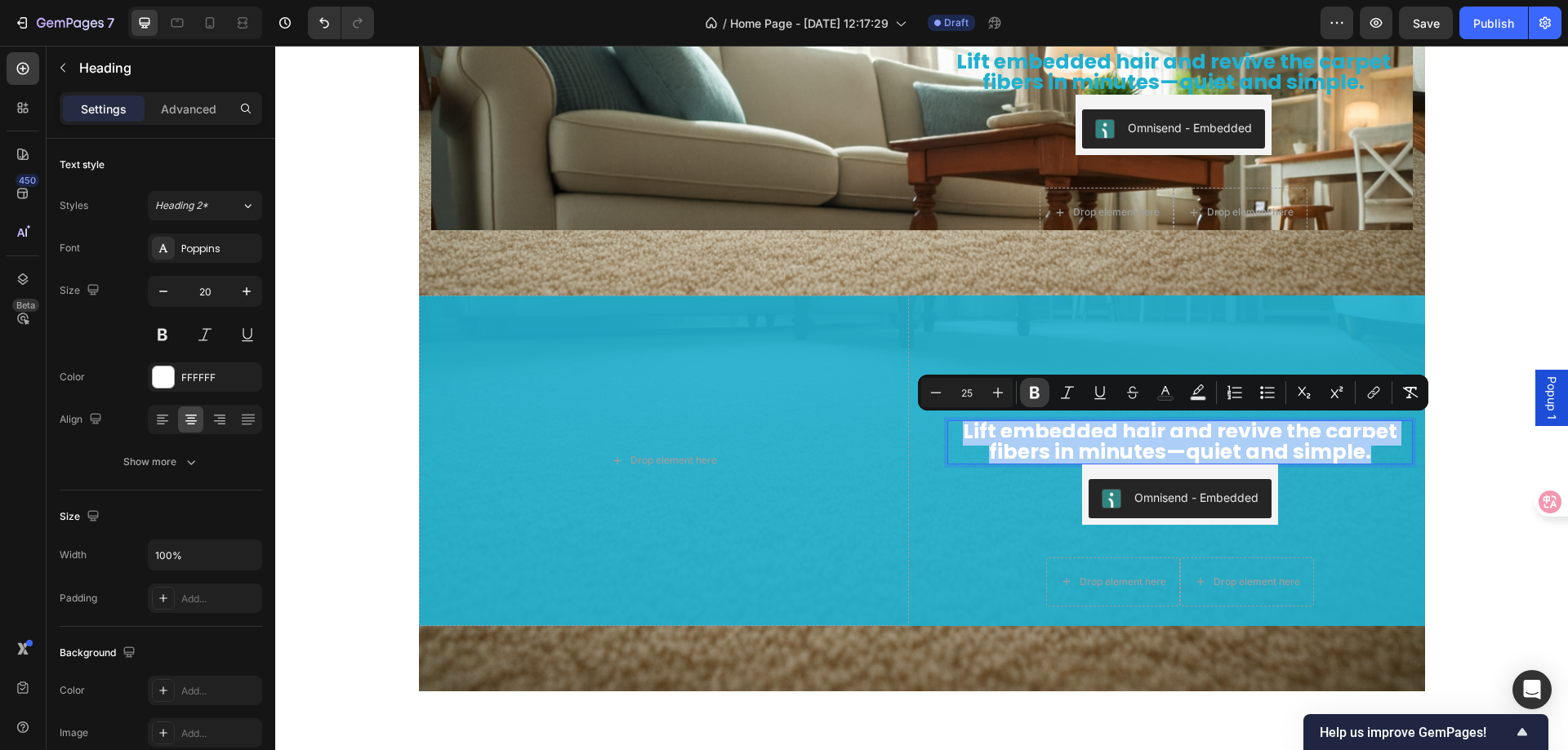
click at [1041, 393] on icon "Editor contextual toolbar" at bounding box center [1035, 392] width 16 height 16
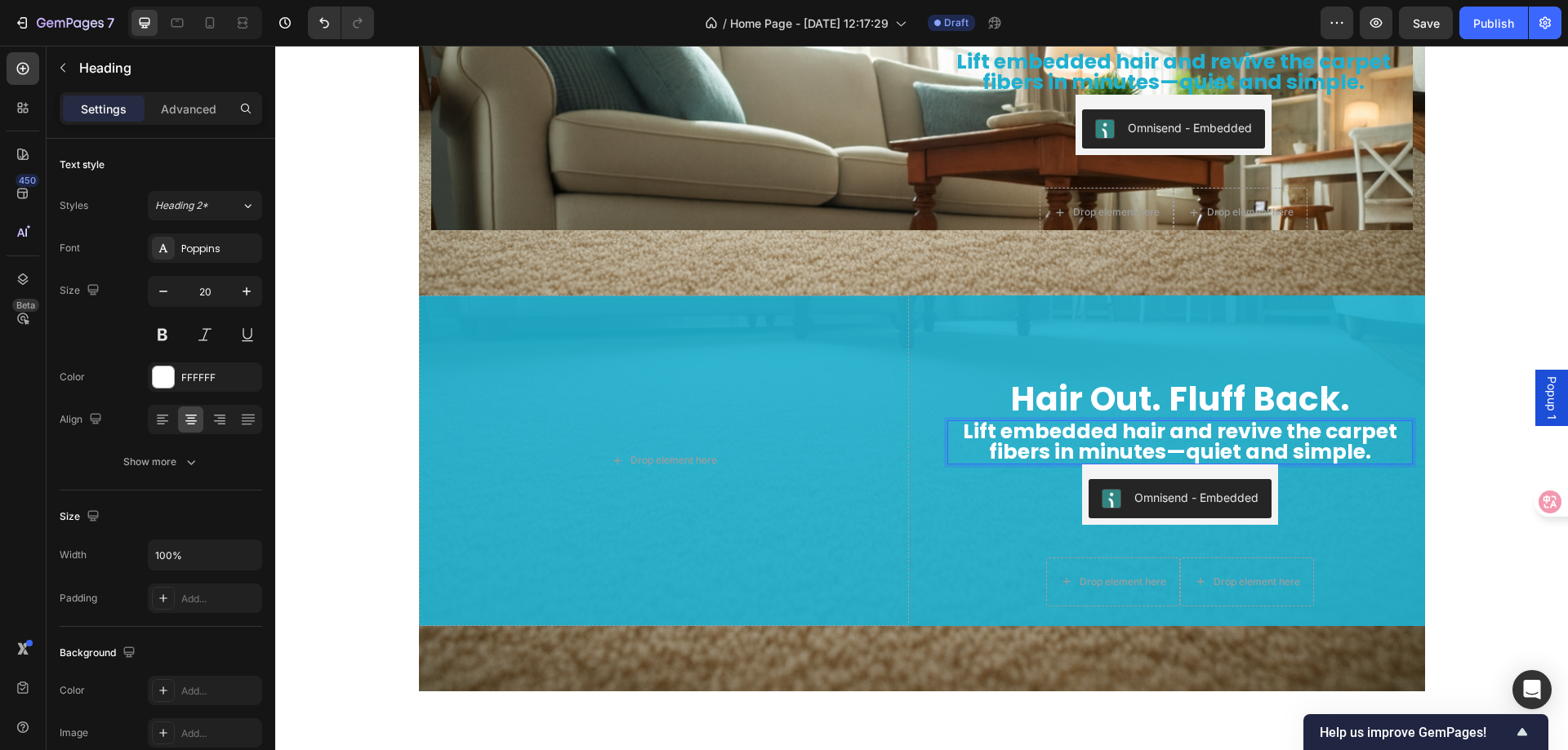
click at [1016, 441] on strong "Lift embedded hair and revive the carpet fibers in minutes—quiet and simple." at bounding box center [1180, 442] width 435 height 49
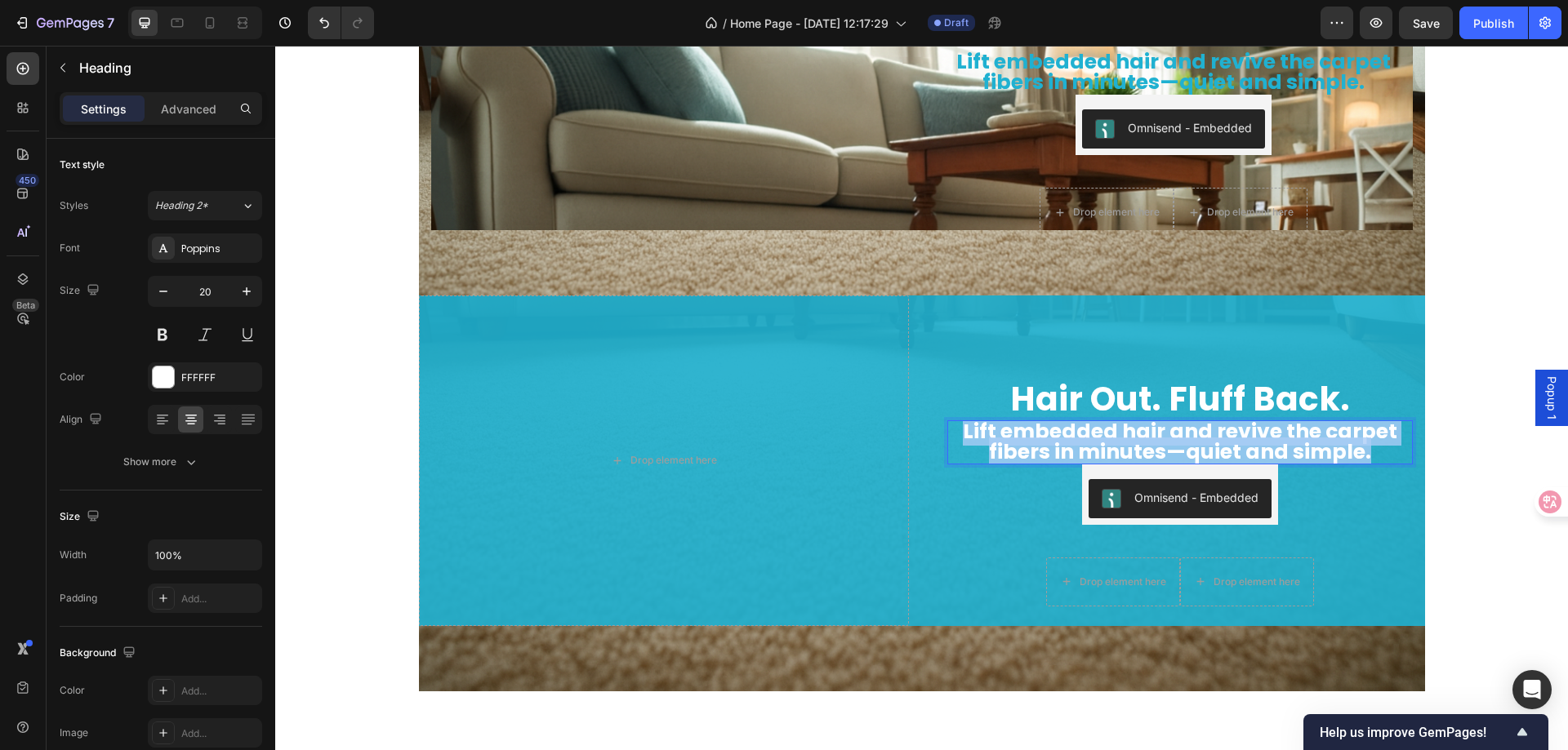
click at [1016, 441] on strong "Lift embedded hair and revive the carpet fibers in minutes—quiet and simple." at bounding box center [1180, 442] width 435 height 49
click at [1023, 435] on strong "Lift embedded hair and revive the carpet fibers in minutes—quiet and simple." at bounding box center [1180, 442] width 435 height 49
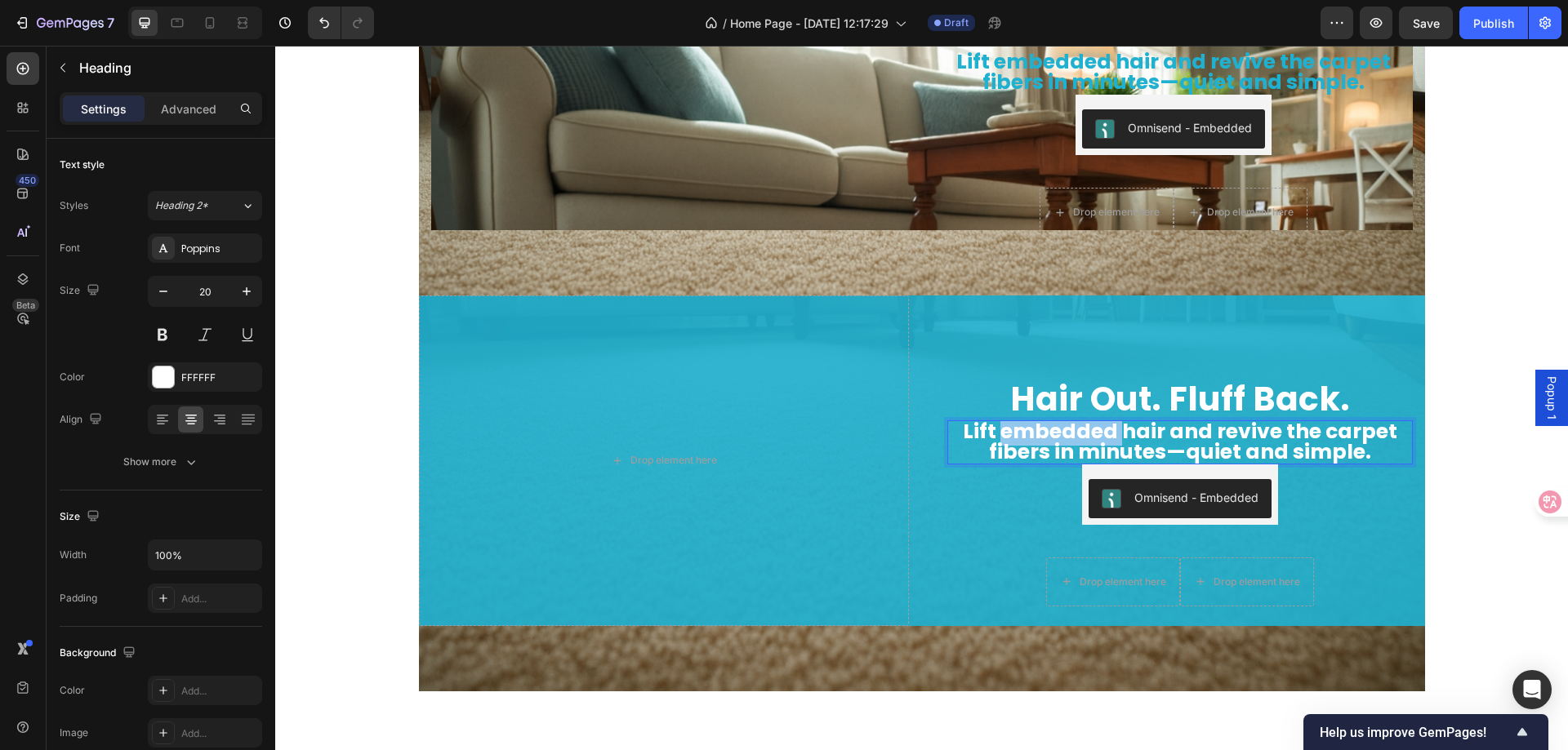
click at [1023, 435] on strong "Lift embedded hair and revive the carpet fibers in minutes—quiet and simple." at bounding box center [1180, 442] width 435 height 49
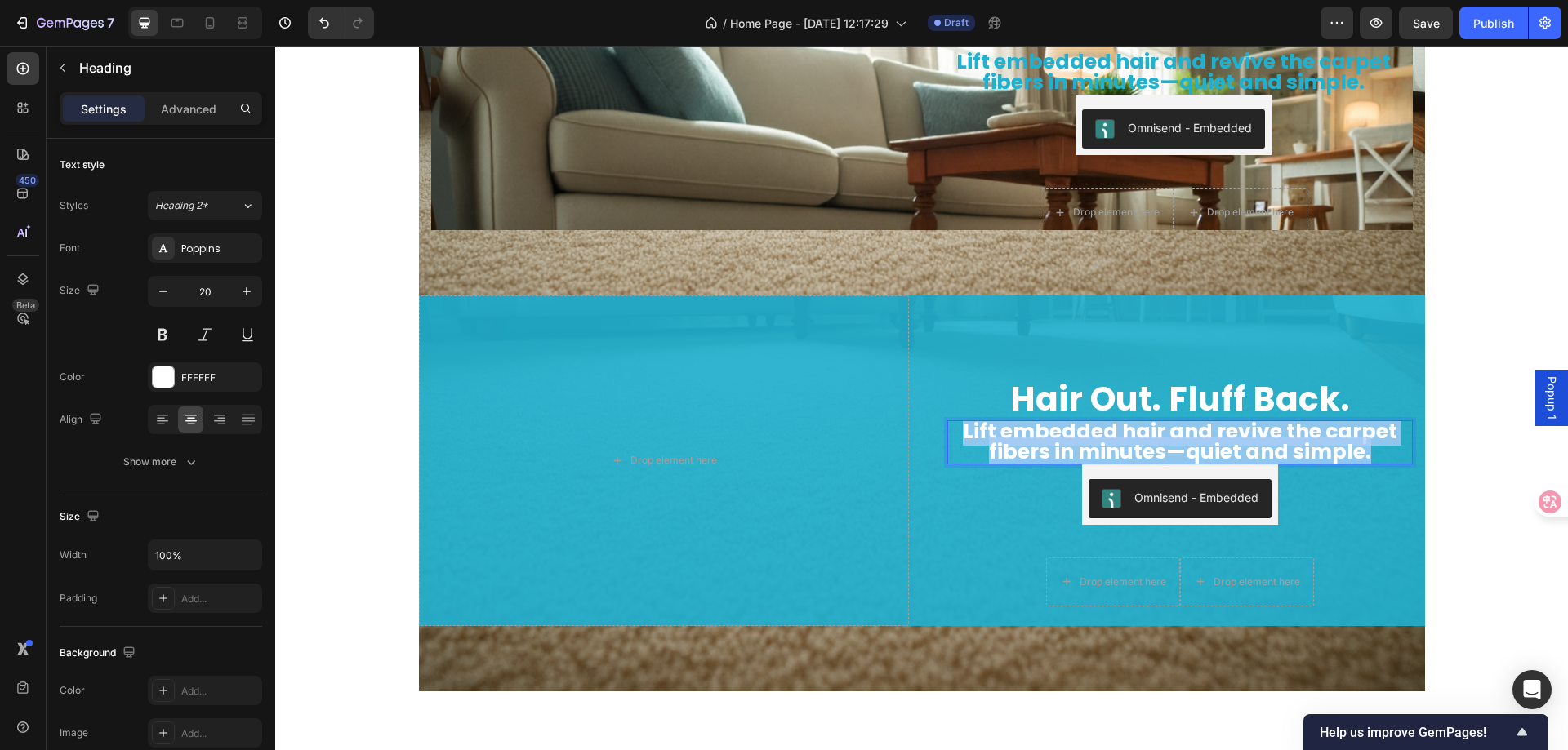
click at [1023, 435] on strong "Lift embedded hair and revive the carpet fibers in minutes—quiet and simple." at bounding box center [1180, 442] width 435 height 49
click at [1103, 437] on strong "Lift embedded hair and revive the carpet fibers in minutes—quiet and simple." at bounding box center [1180, 442] width 435 height 49
drag, startPoint x: 958, startPoint y: 429, endPoint x: 1386, endPoint y: 479, distance: 430.9
click at [1386, 479] on div "Hair Out. Fluff Back. Heading Lift embedded hair and revive the carpet fibers i…" at bounding box center [1180, 461] width 465 height 331
click at [1320, 448] on strong "Lift embedded hair and revive the carpet fibers in minutes—quiet and simple." at bounding box center [1180, 442] width 435 height 49
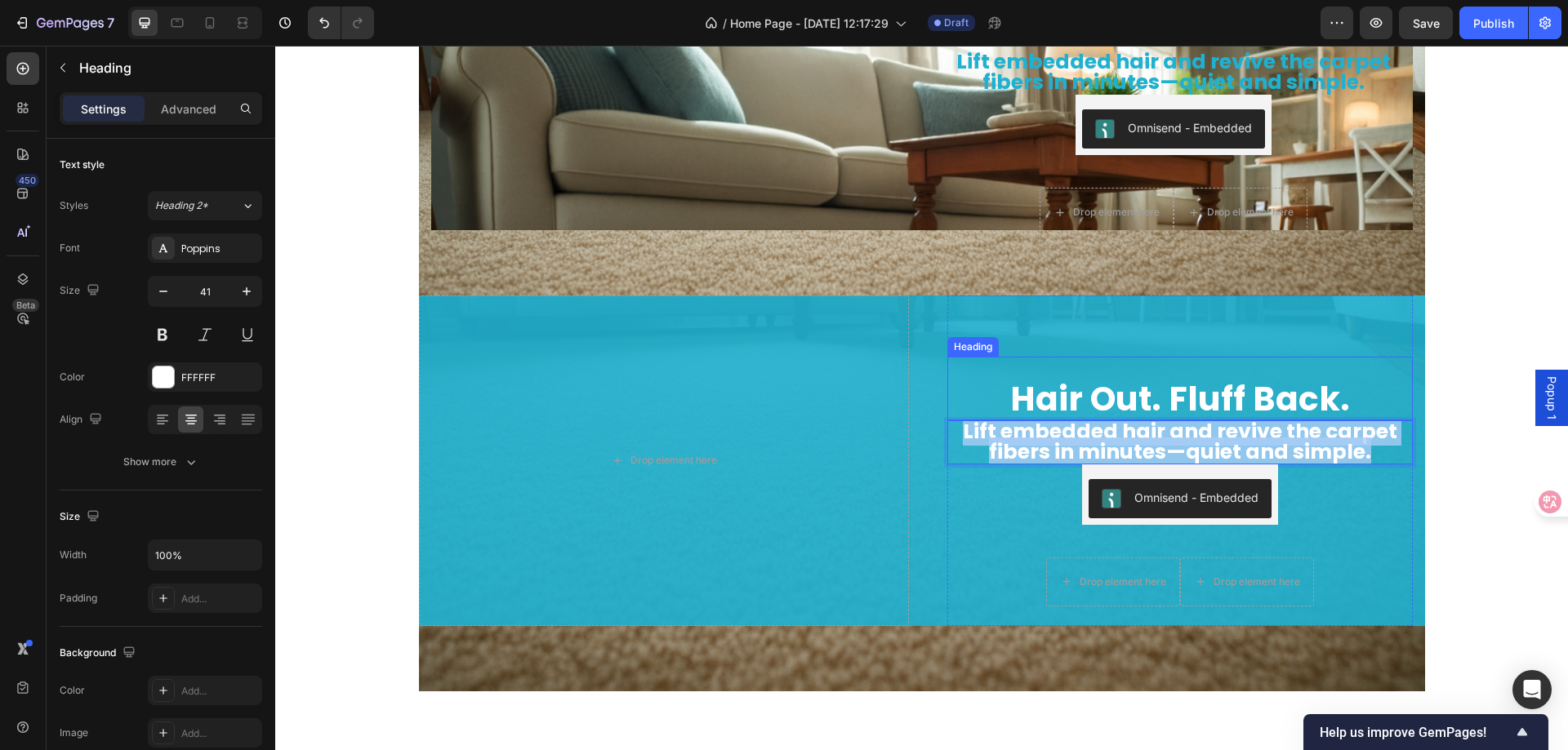
click at [1361, 361] on div "Hair Out. Fluff Back. Heading" at bounding box center [1180, 389] width 465 height 64
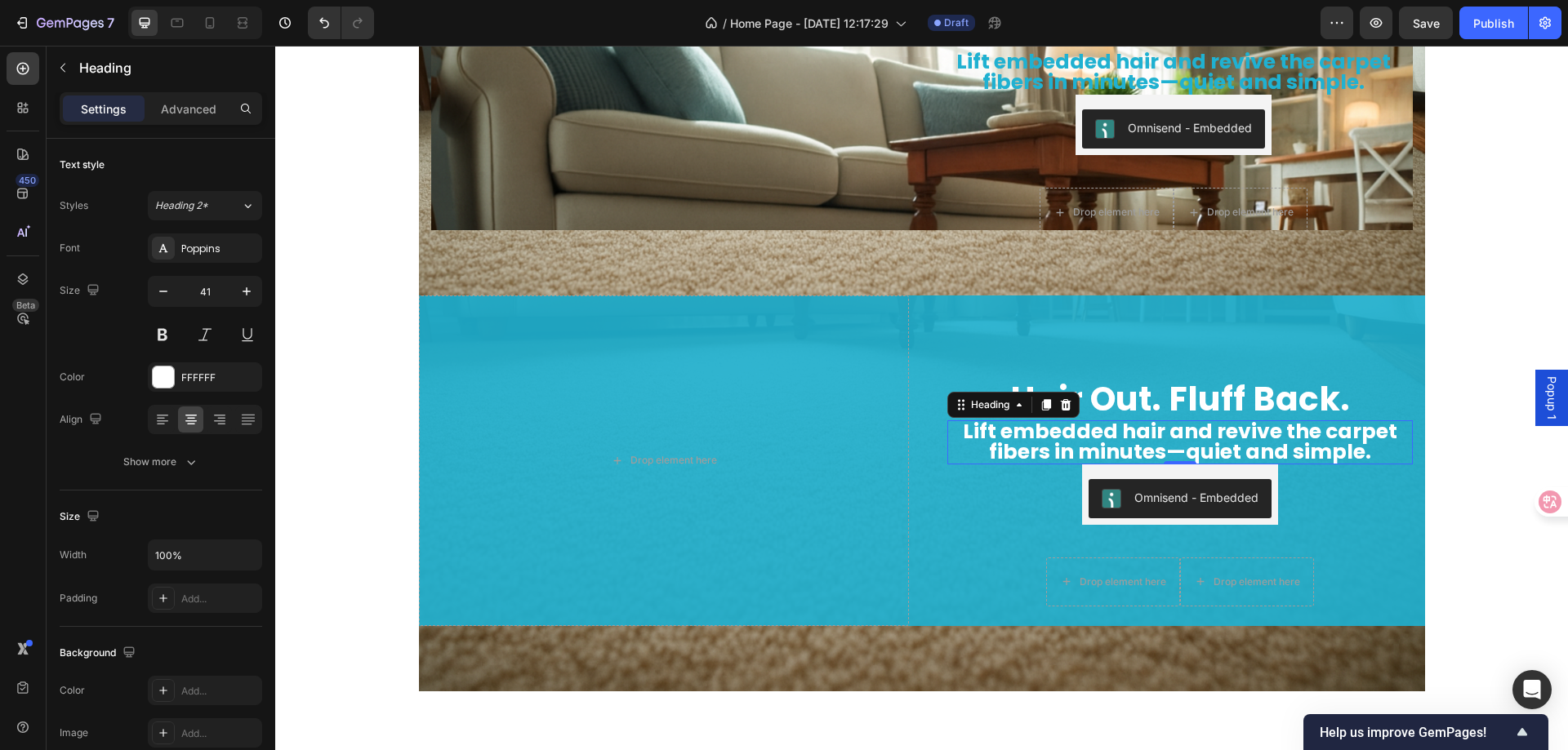
click at [1360, 424] on strong "Lift embedded hair and revive the carpet fibers in minutes—quiet and simple." at bounding box center [1180, 442] width 435 height 49
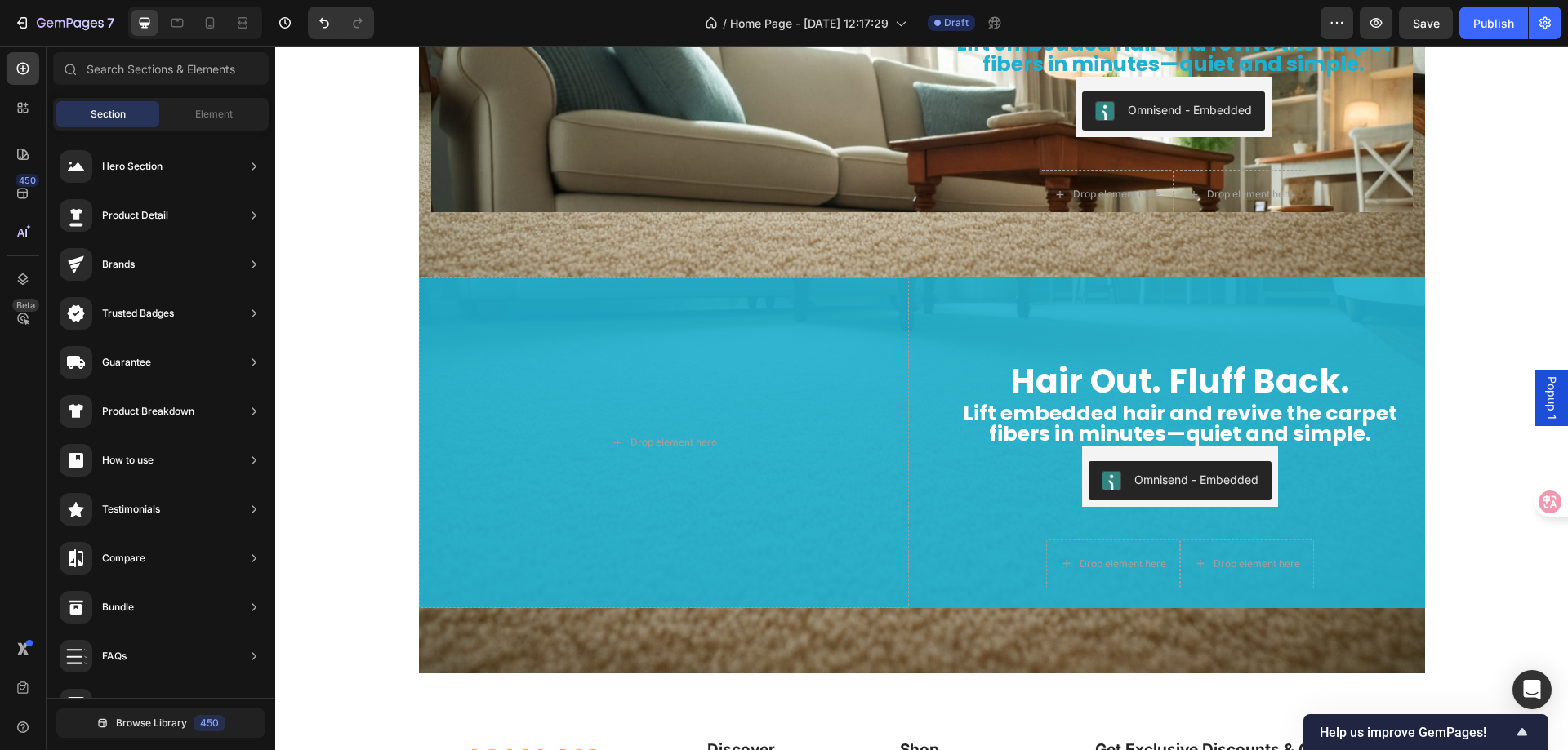
scroll to position [5094, 0]
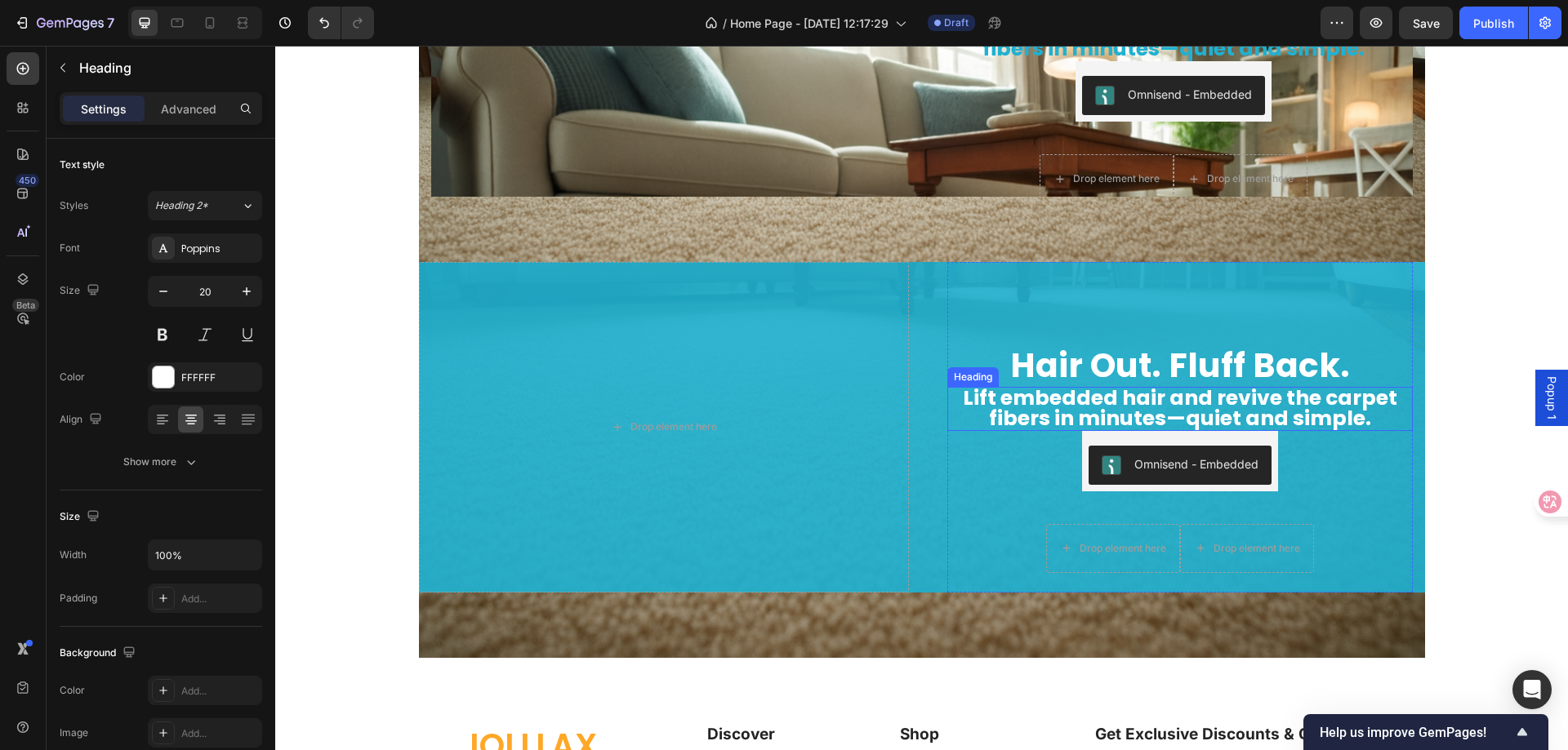
click at [1272, 401] on strong "Lift embedded hair and revive the carpet fibers in minutes—quiet and simple." at bounding box center [1180, 408] width 435 height 49
click at [188, 243] on div "Poppins" at bounding box center [220, 248] width 77 height 14
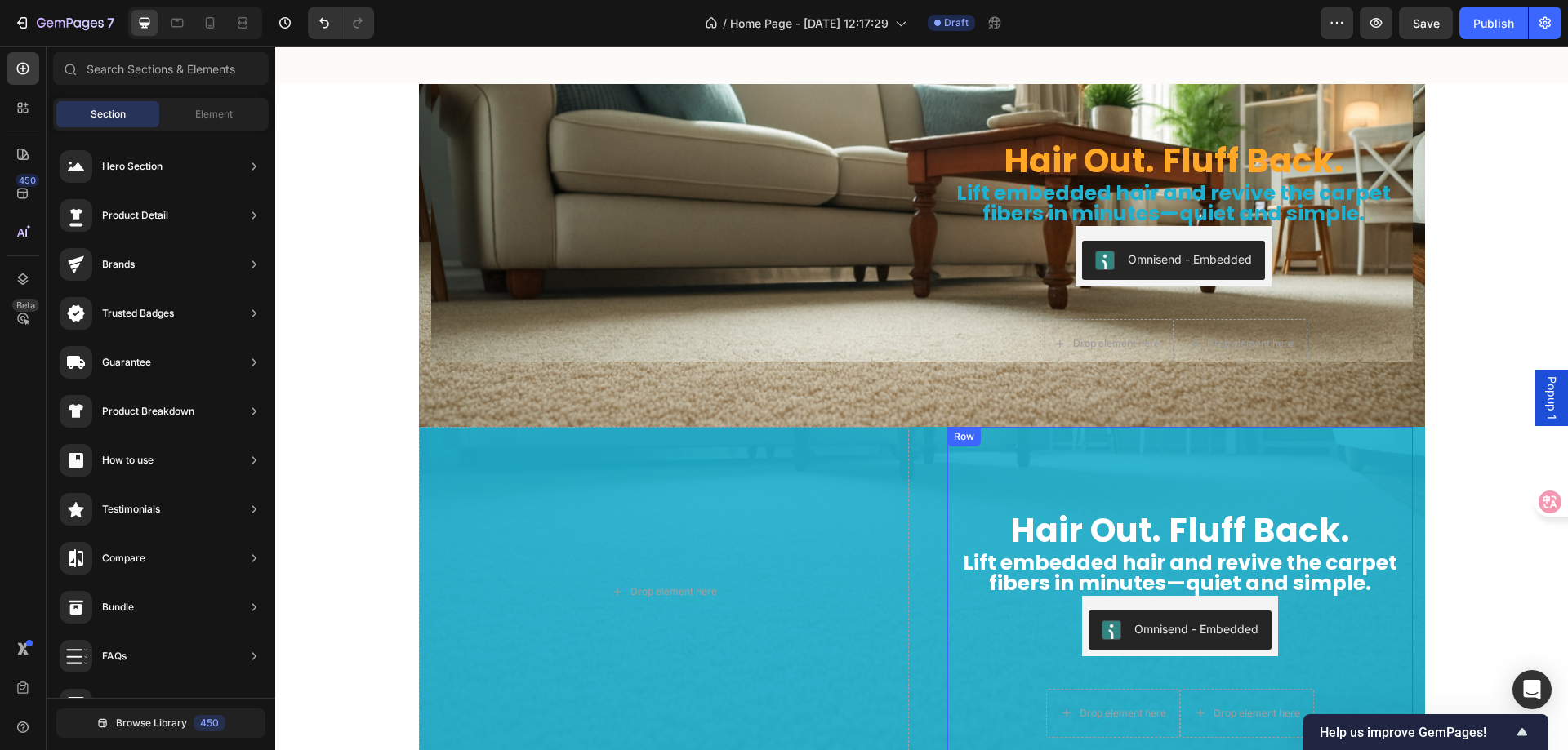
scroll to position [4931, 0]
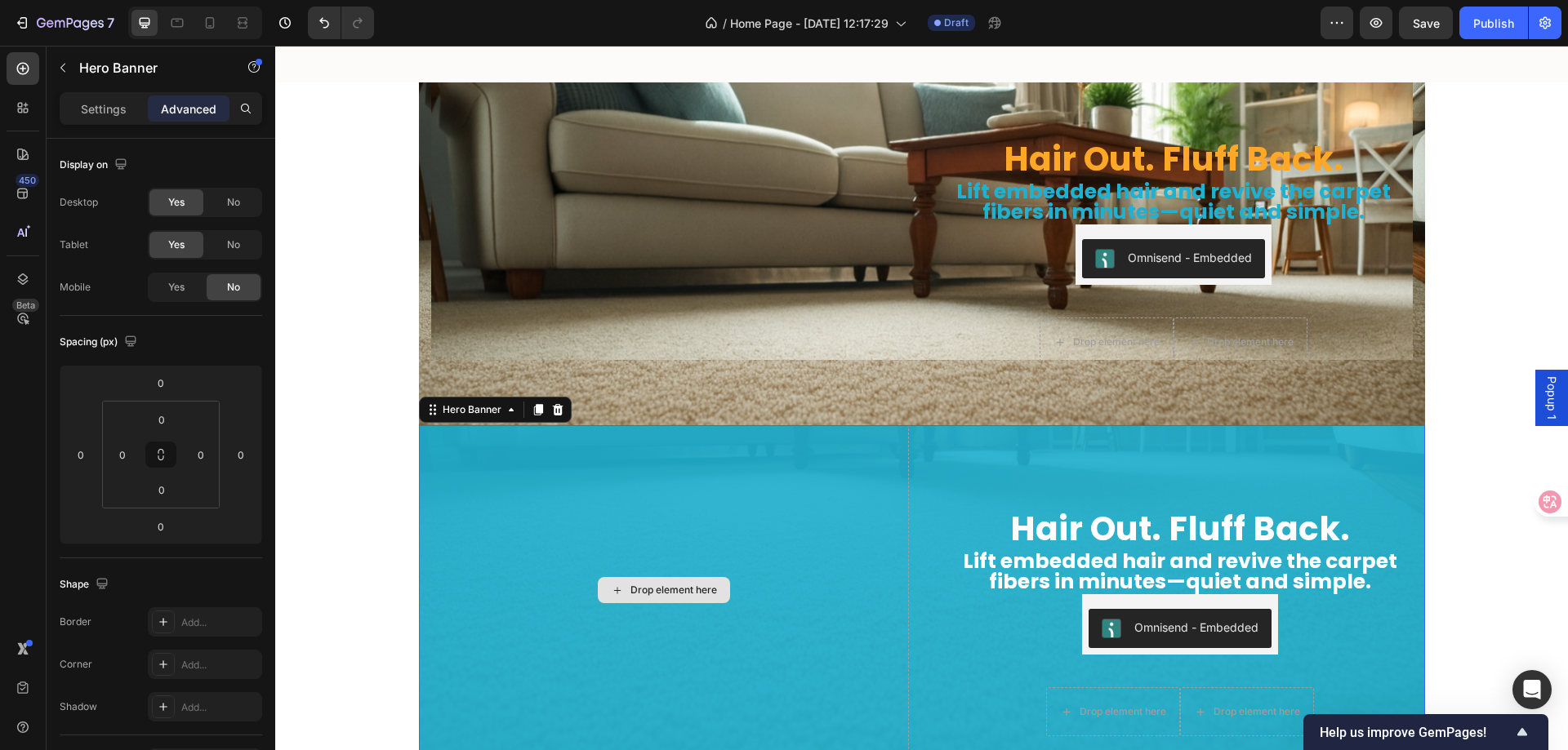
click at [841, 499] on div "Drop element here" at bounding box center [664, 590] width 490 height 331
click at [459, 482] on div "Drop element here" at bounding box center [664, 590] width 490 height 331
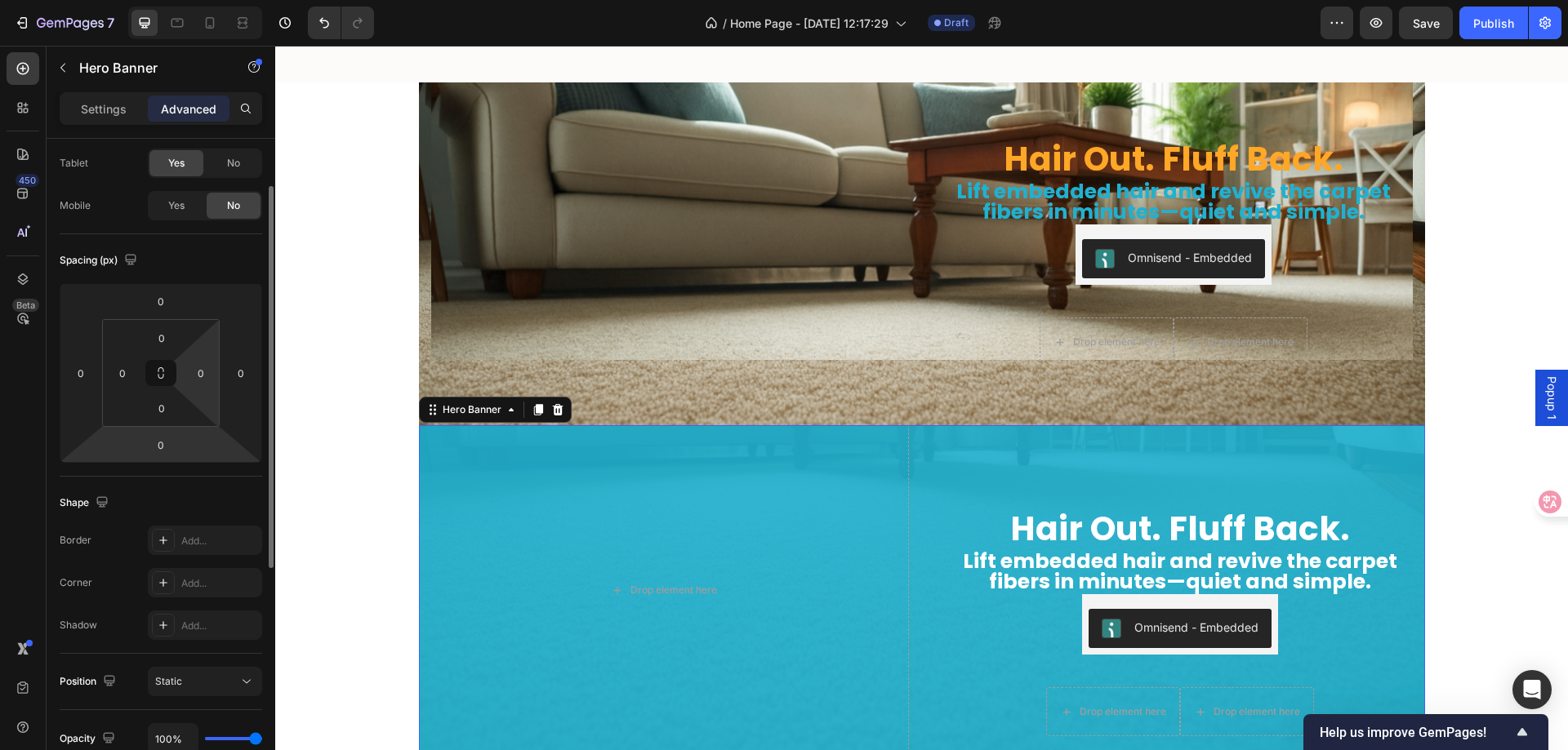
scroll to position [0, 0]
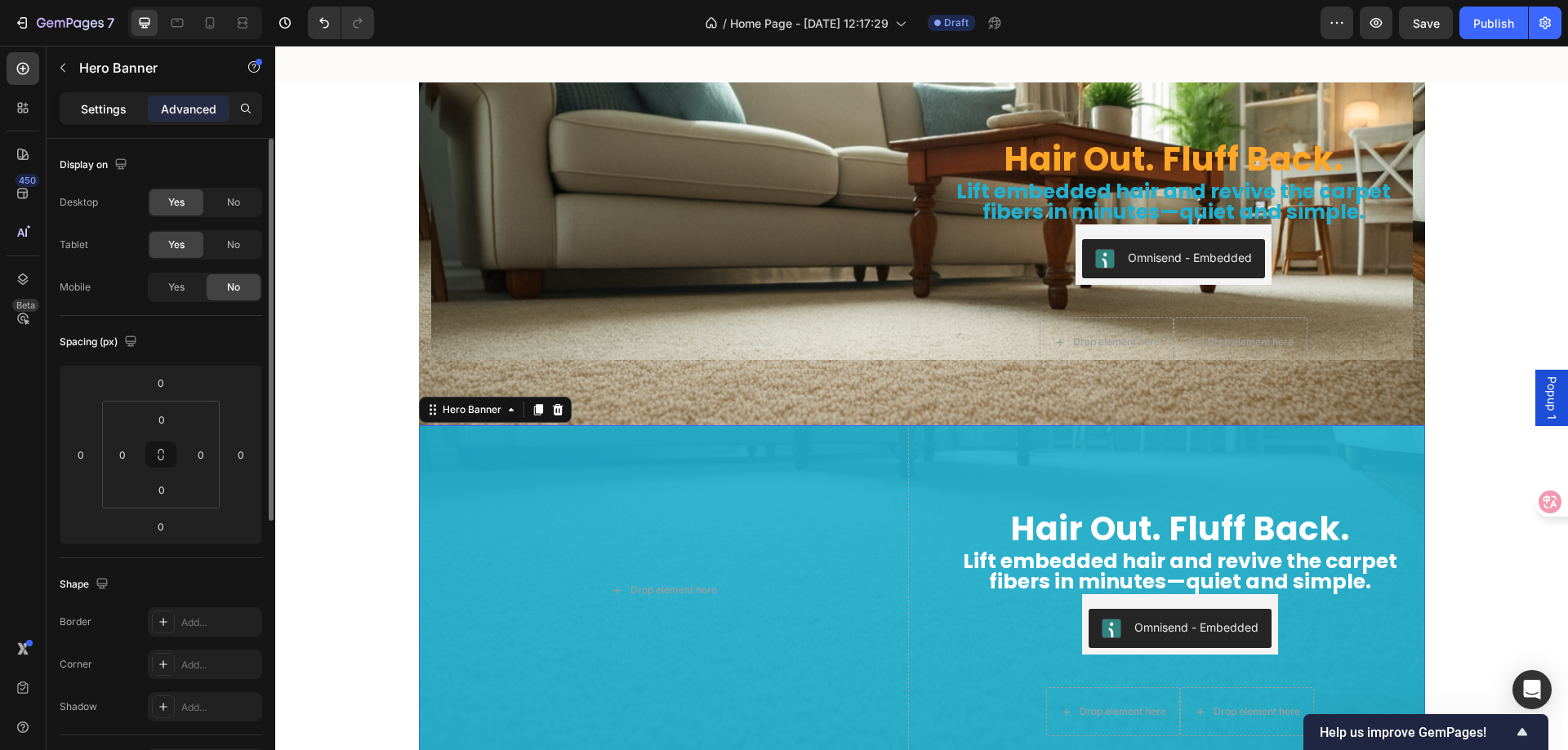
click at [104, 95] on div "Settings" at bounding box center [104, 108] width 82 height 26
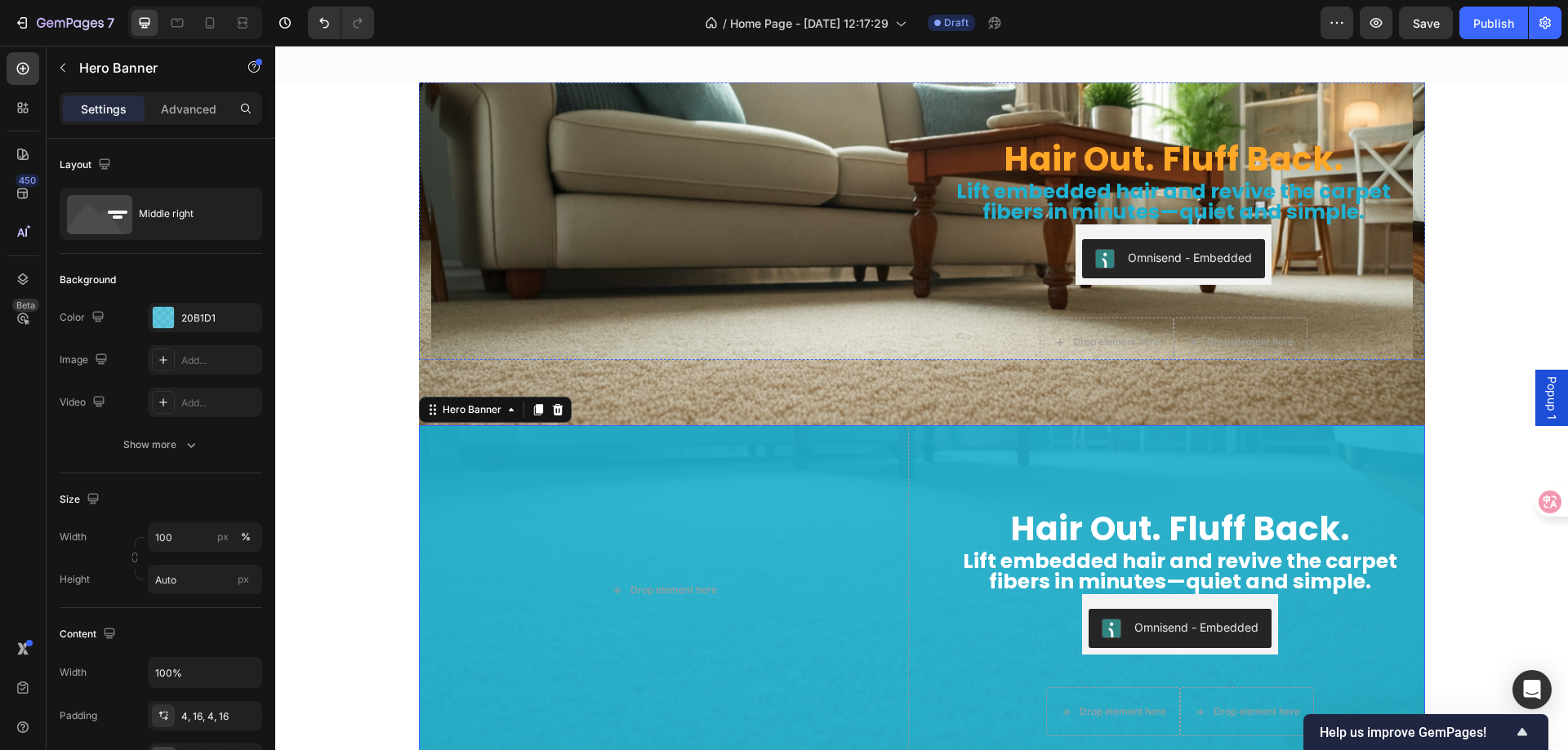
click at [473, 55] on img at bounding box center [670, 55] width 478 height 0
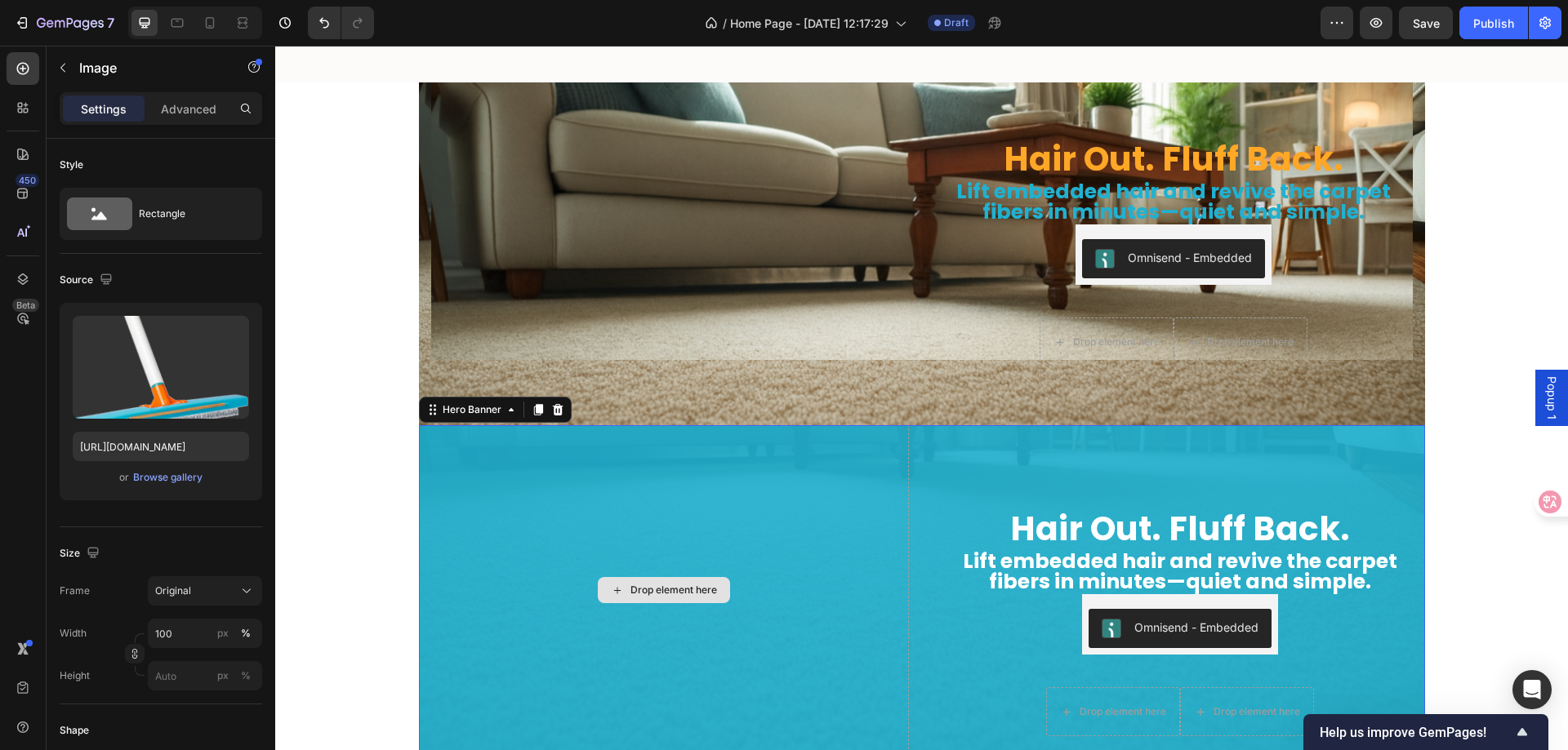
click at [771, 513] on div "Drop element here" at bounding box center [664, 590] width 490 height 331
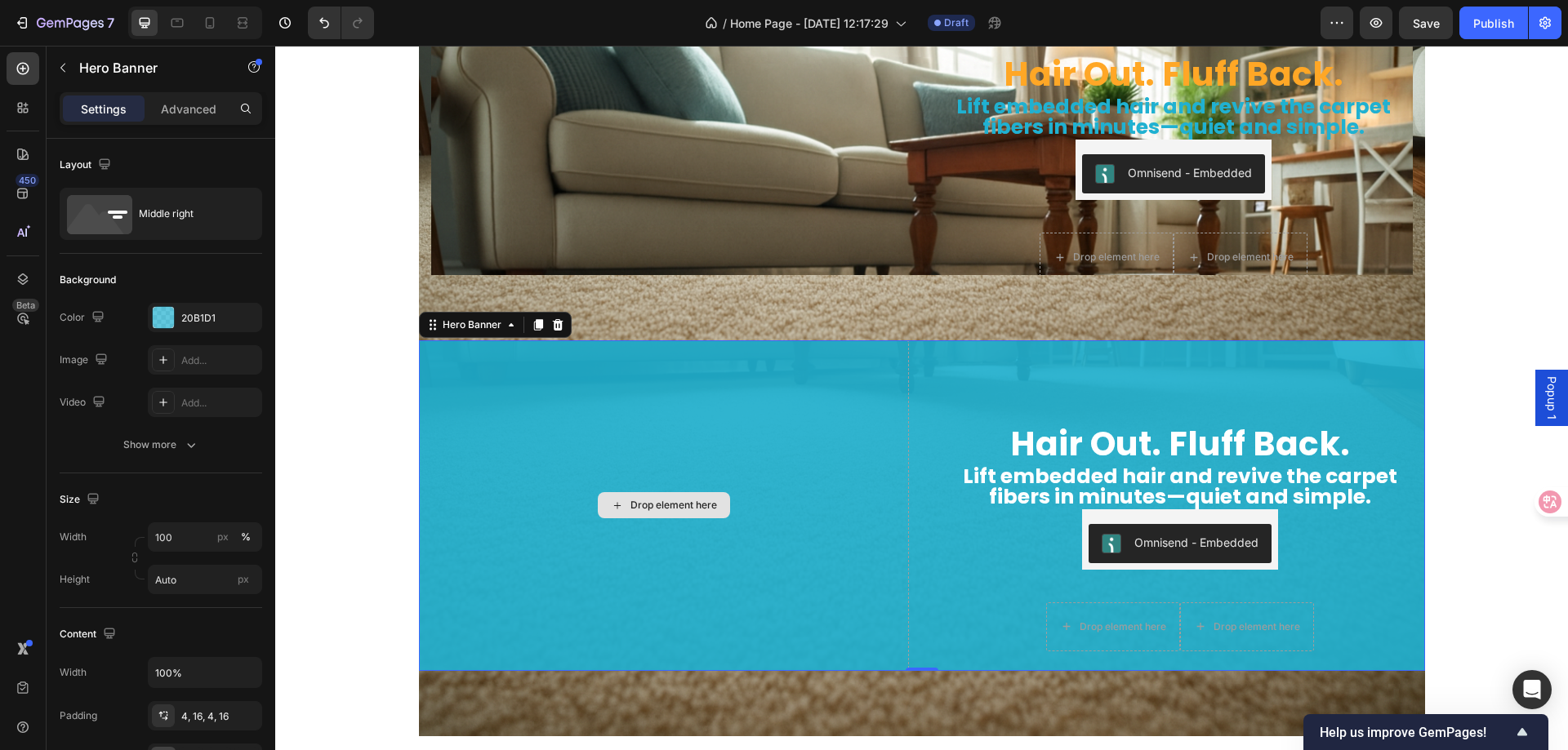
scroll to position [5013, 0]
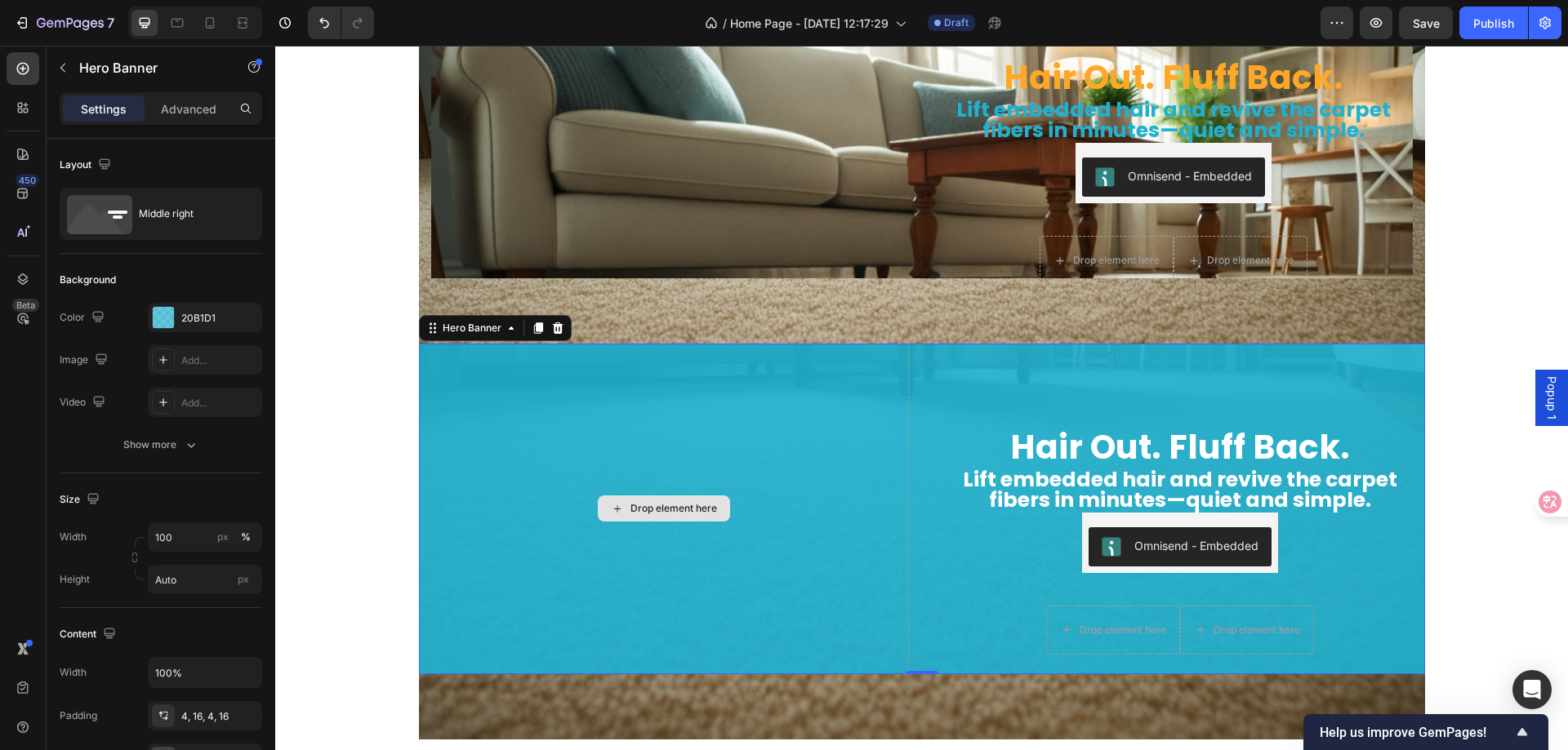
click at [554, 429] on div "Drop element here" at bounding box center [664, 509] width 490 height 331
click at [190, 113] on p "Advanced" at bounding box center [188, 109] width 55 height 17
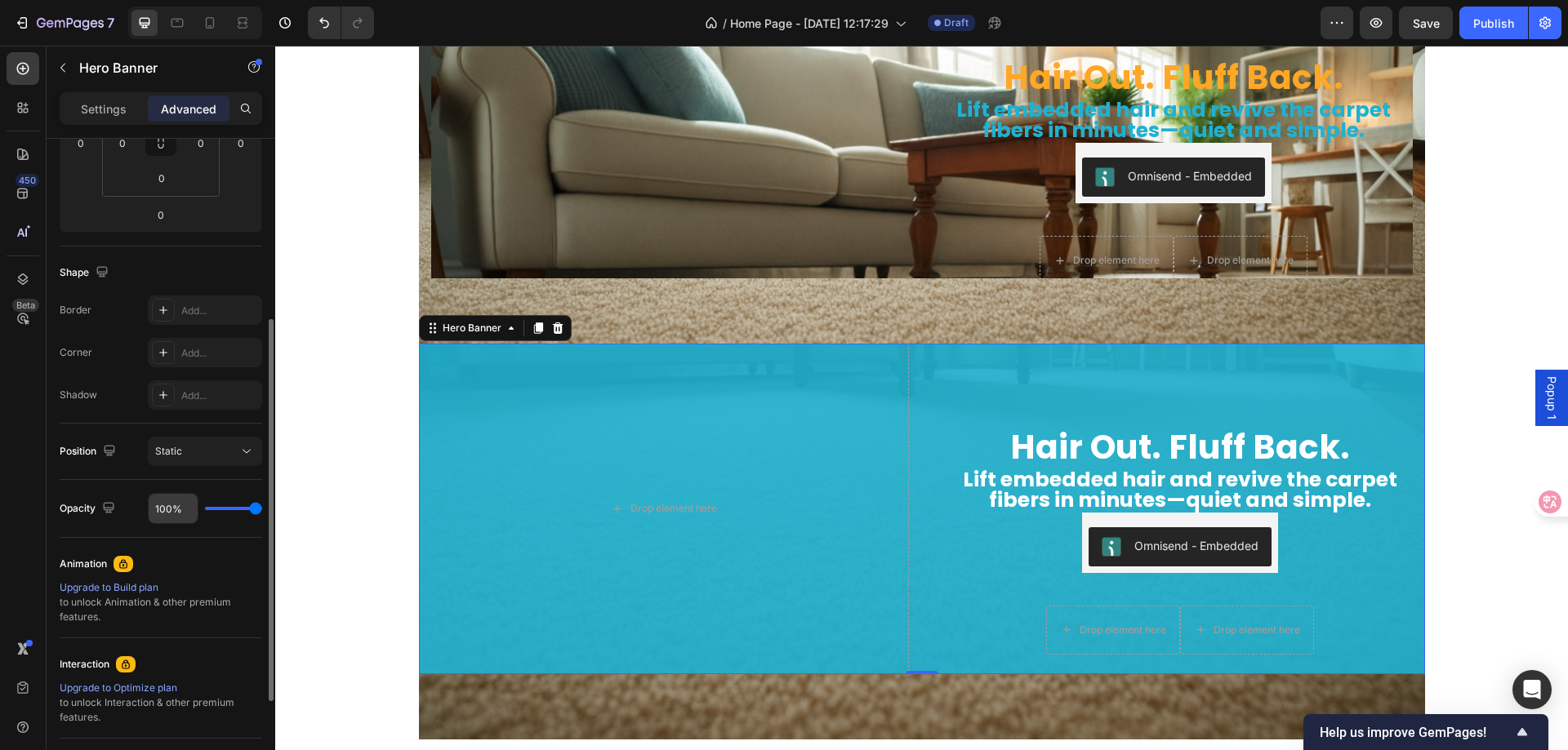
scroll to position [0, 0]
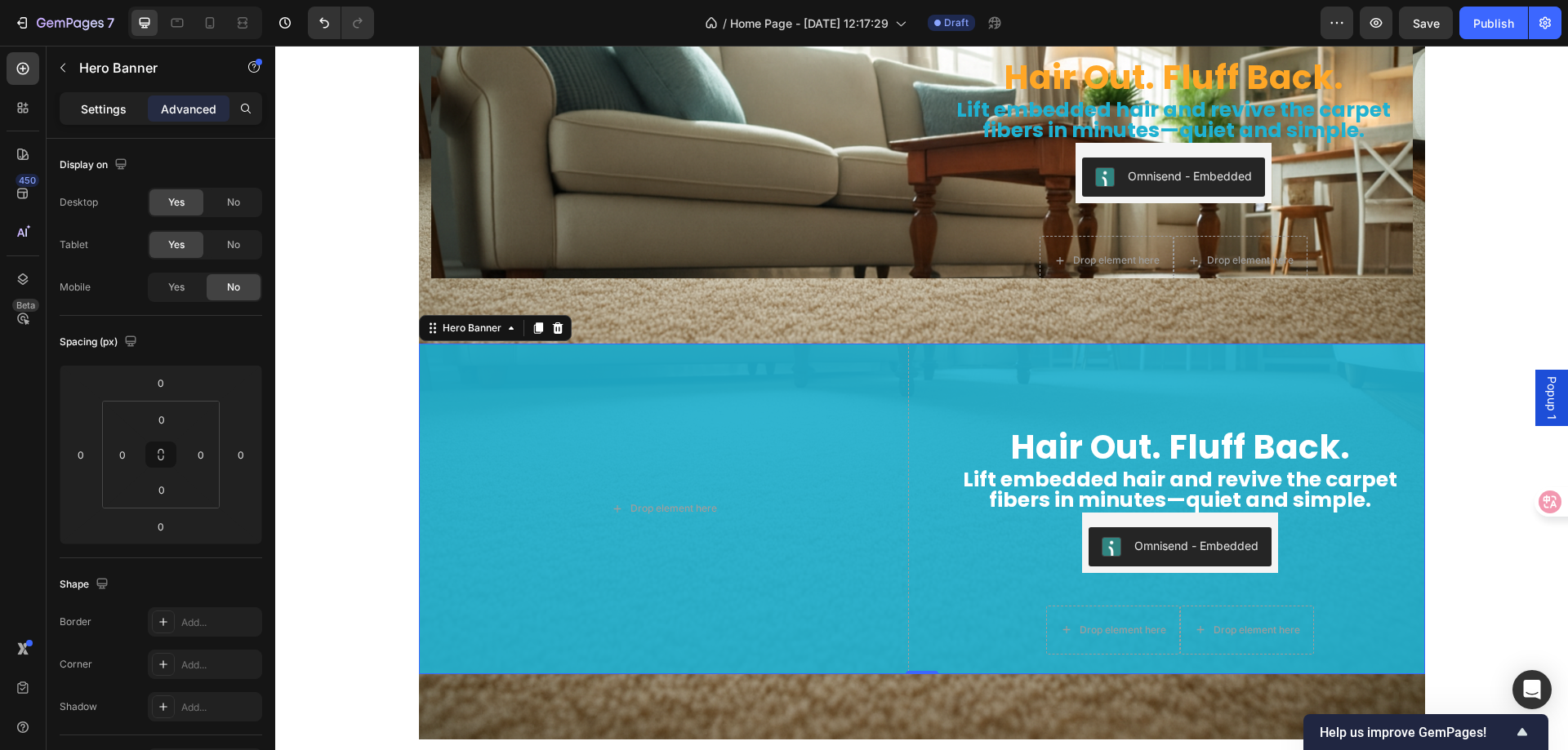
click at [104, 101] on p "Settings" at bounding box center [104, 109] width 46 height 17
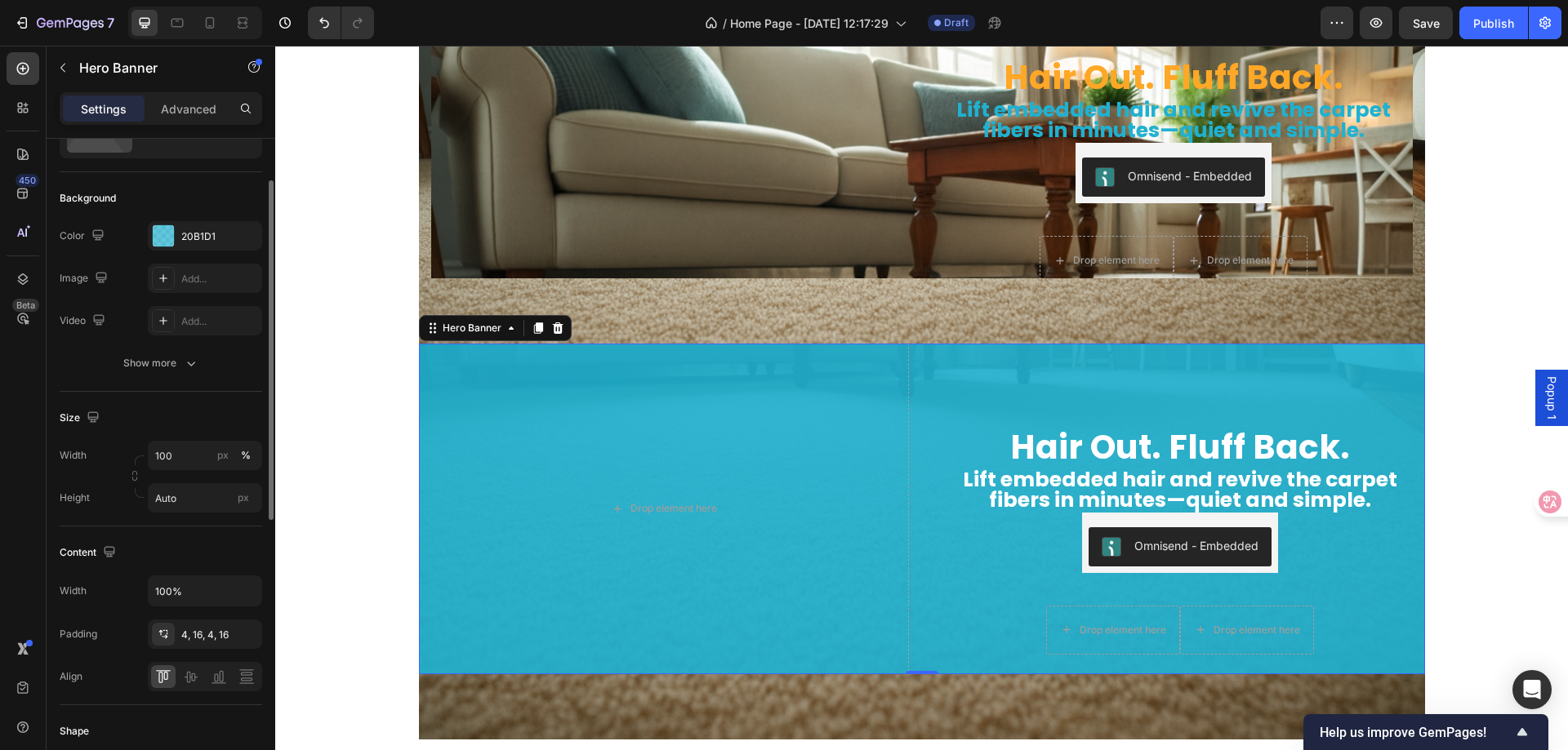
scroll to position [163, 0]
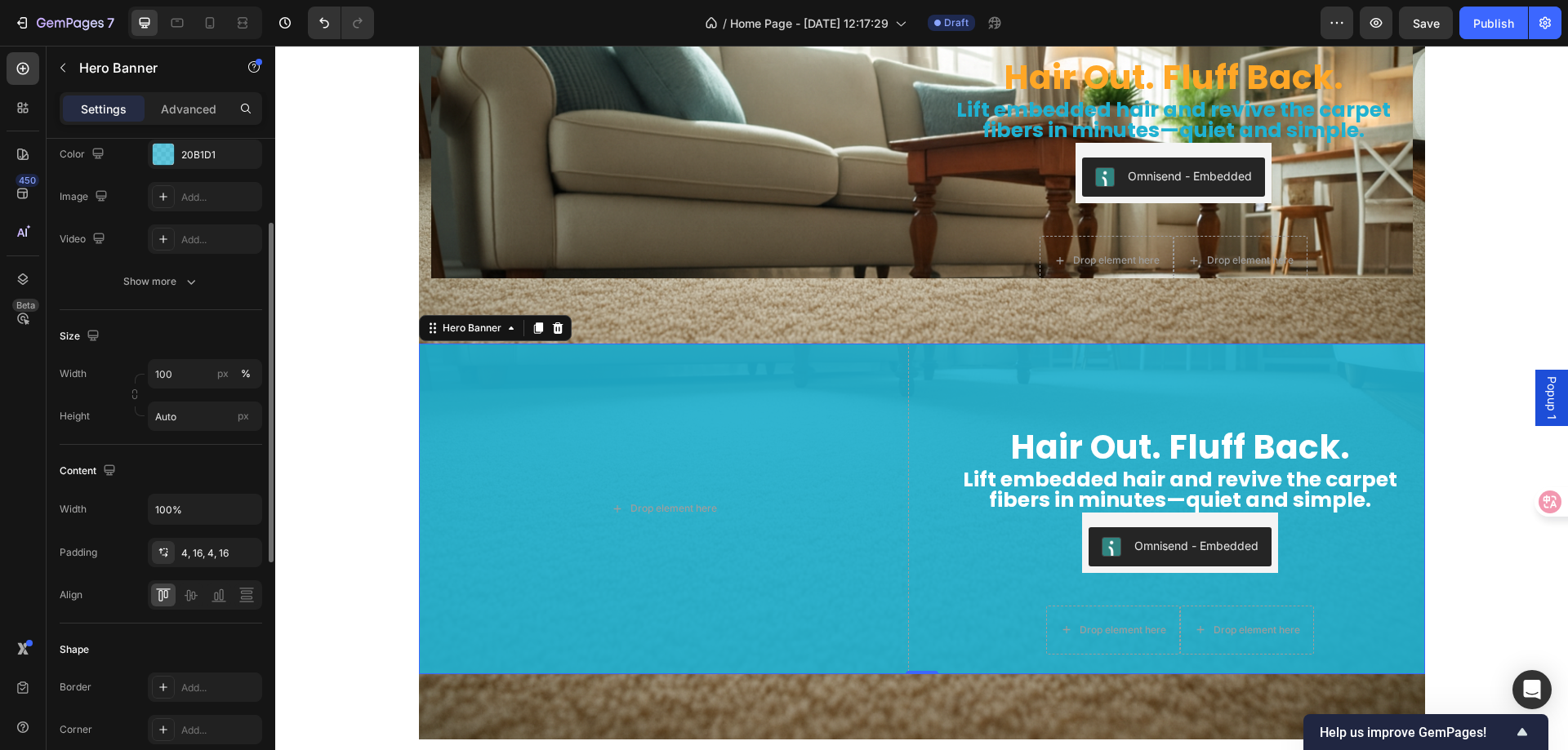
click at [187, 284] on icon "button" at bounding box center [191, 281] width 16 height 16
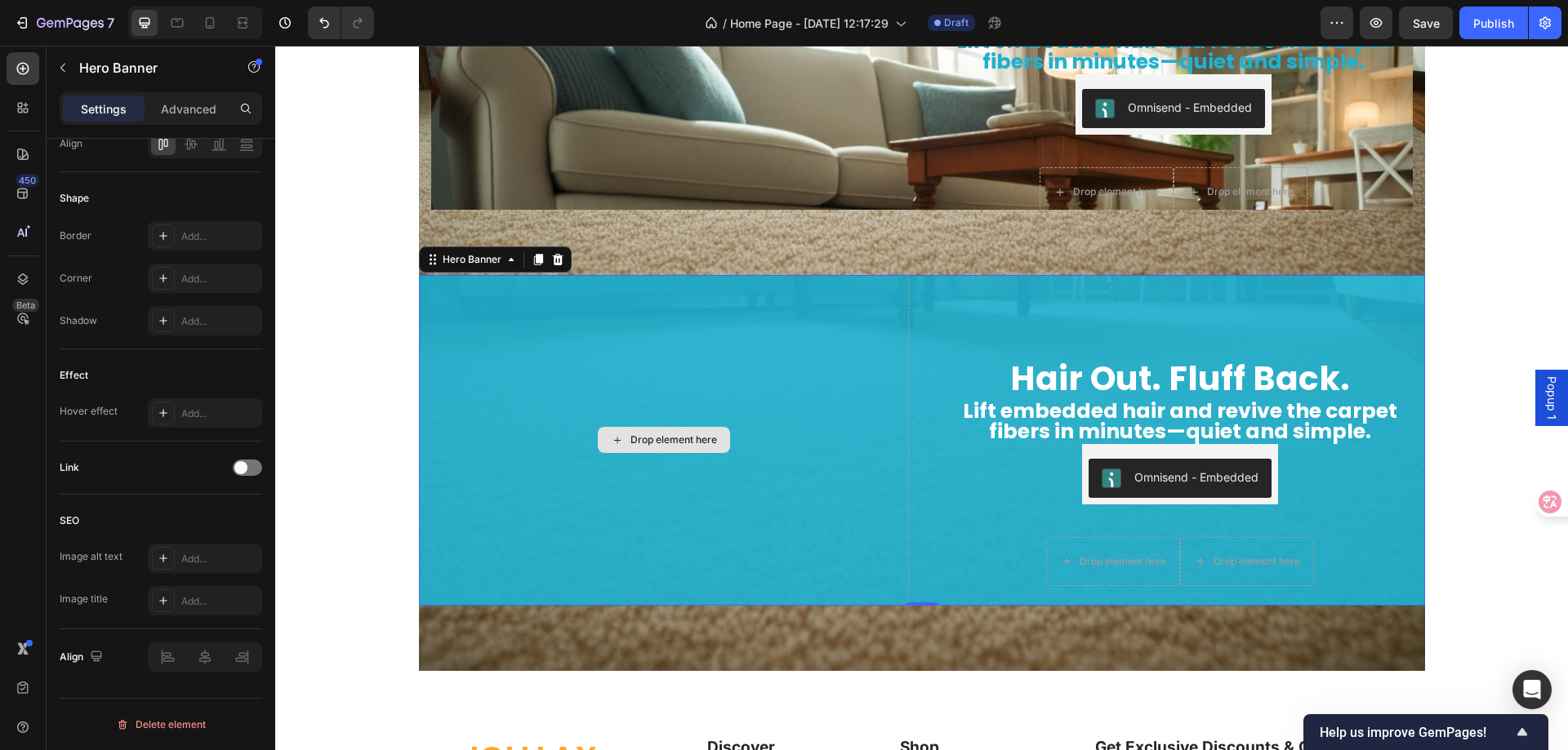
scroll to position [5176, 0]
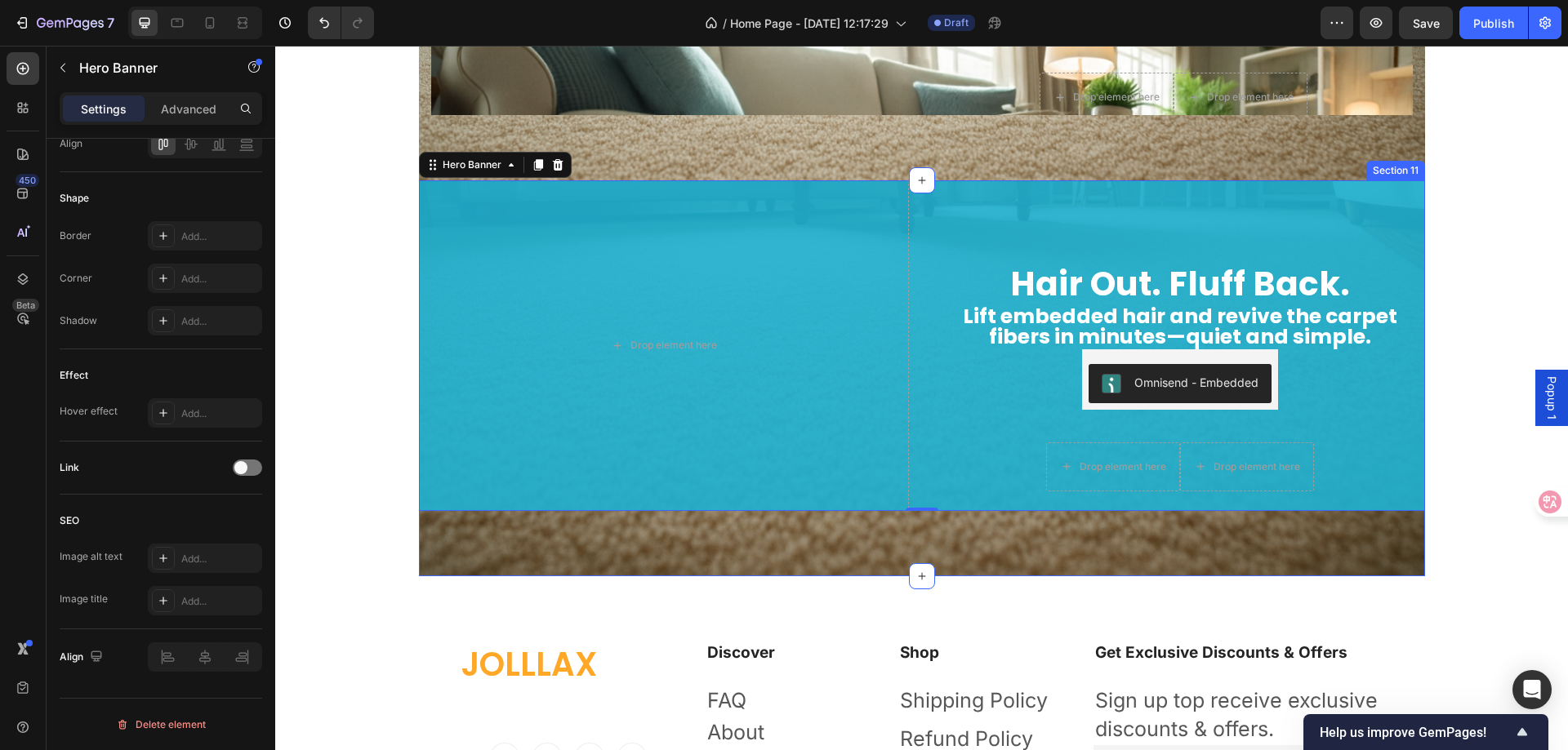
click at [512, 538] on div "Hair Out. Fluff Back. Heading Lift embedded hair and revive the carpet fibers i…" at bounding box center [922, 378] width 1006 height 396
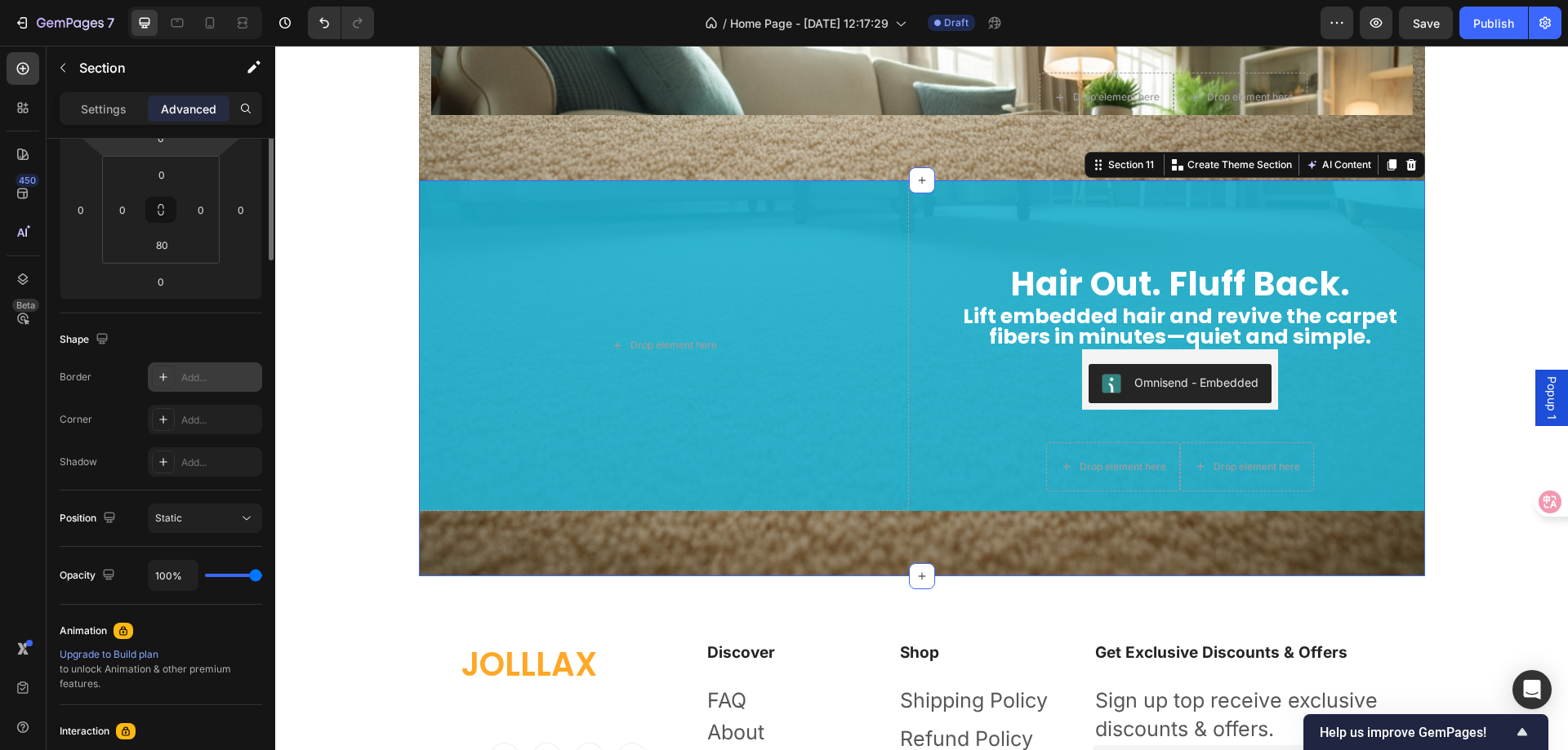
scroll to position [0, 0]
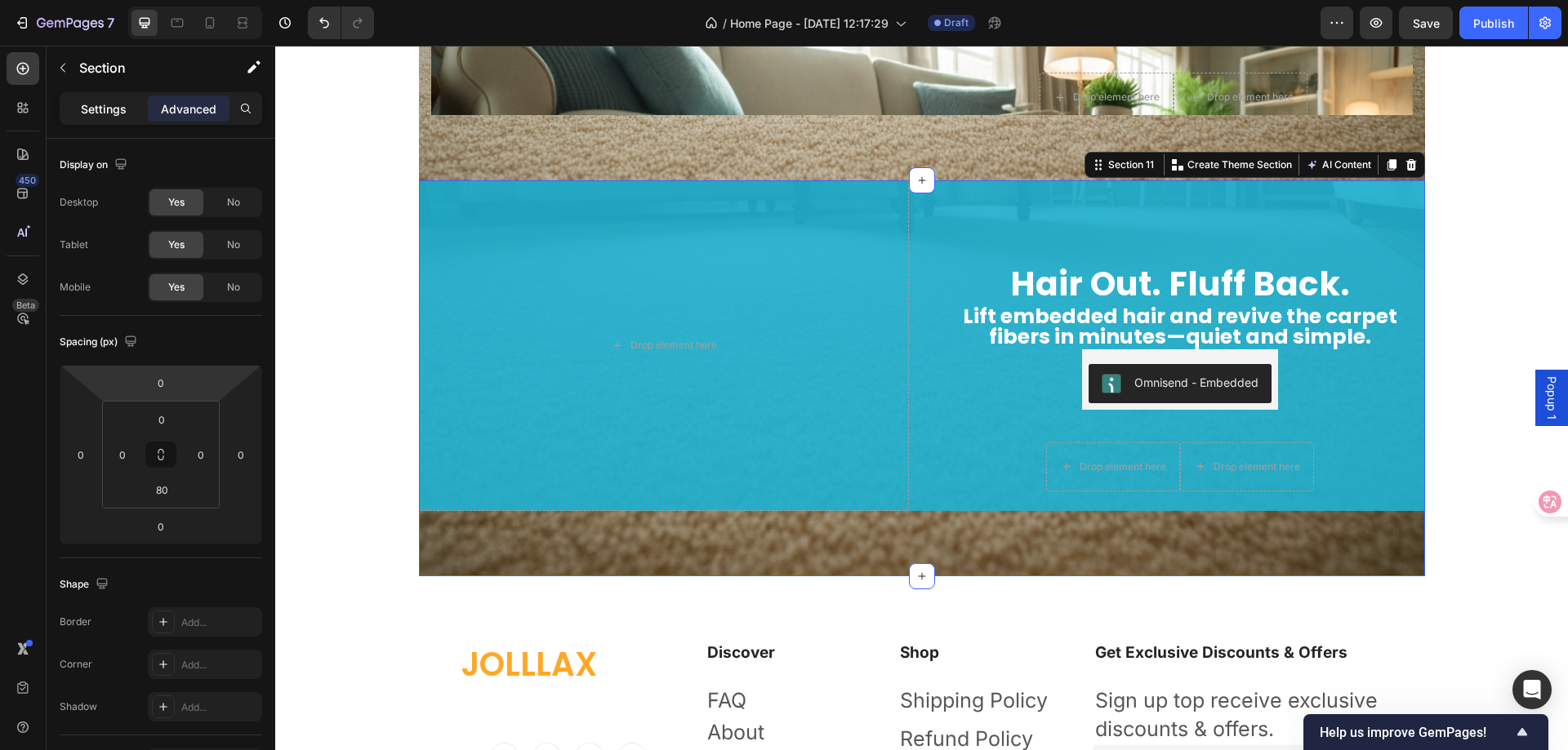
click at [108, 114] on p "Settings" at bounding box center [104, 109] width 46 height 17
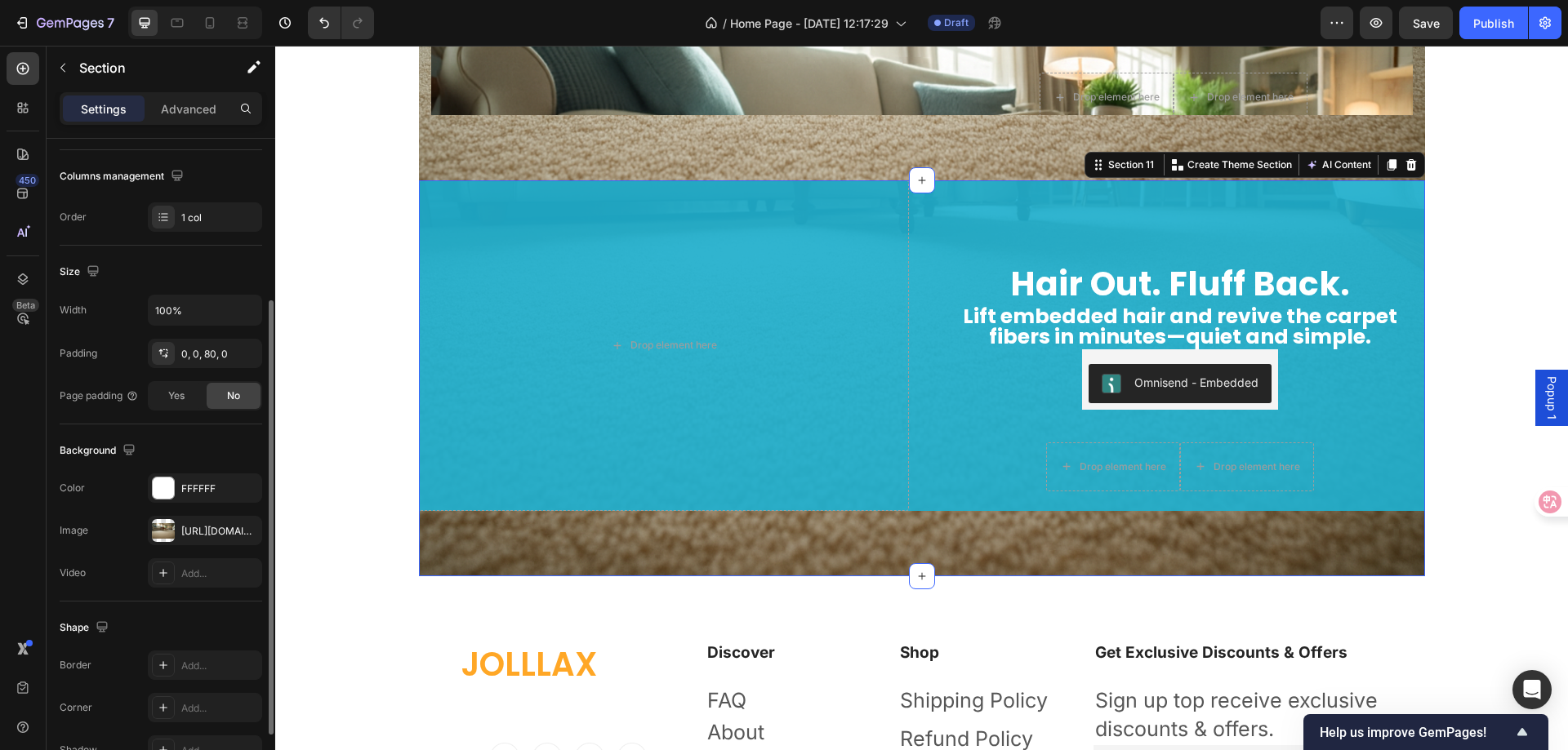
scroll to position [338, 0]
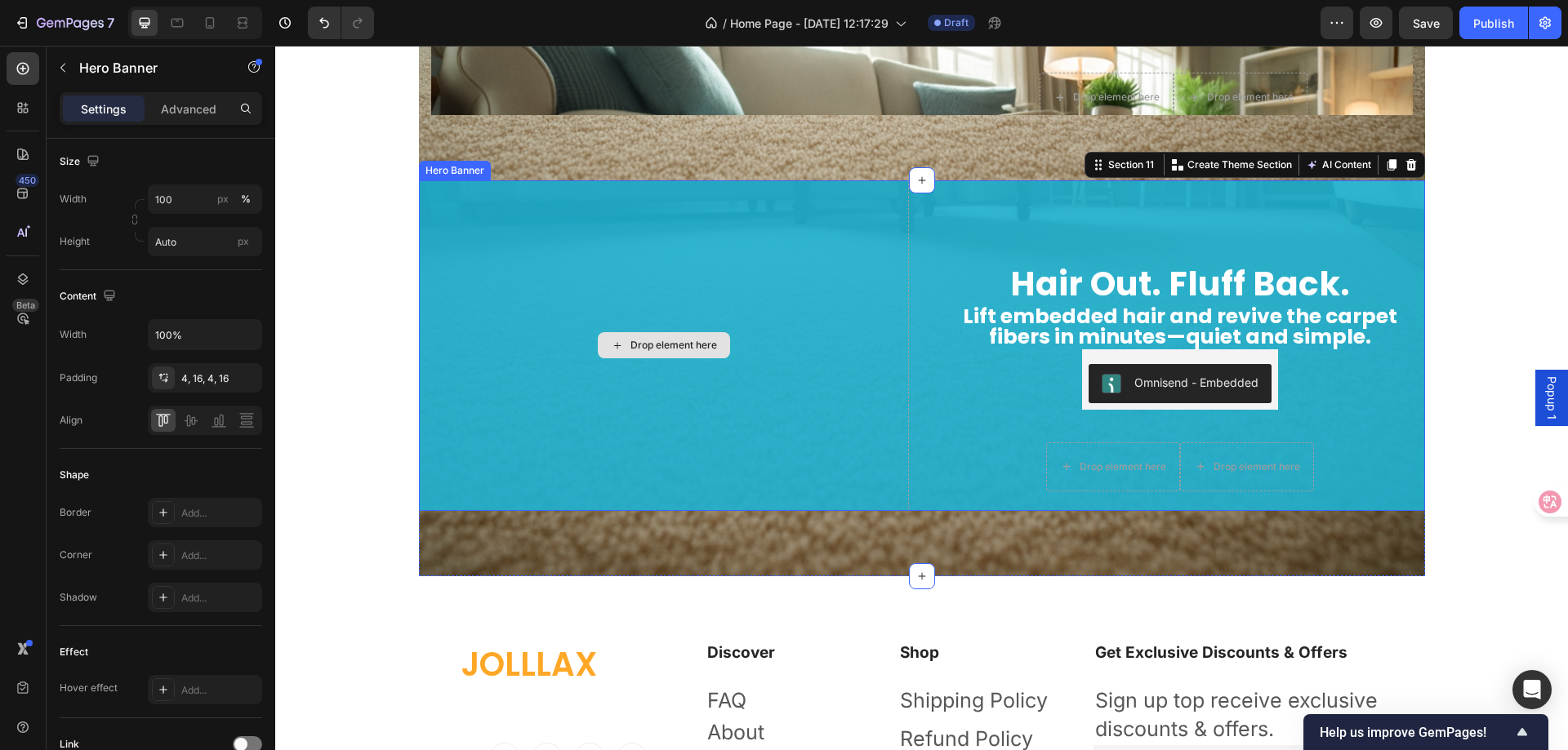
click at [514, 369] on div "Drop element here" at bounding box center [664, 345] width 490 height 331
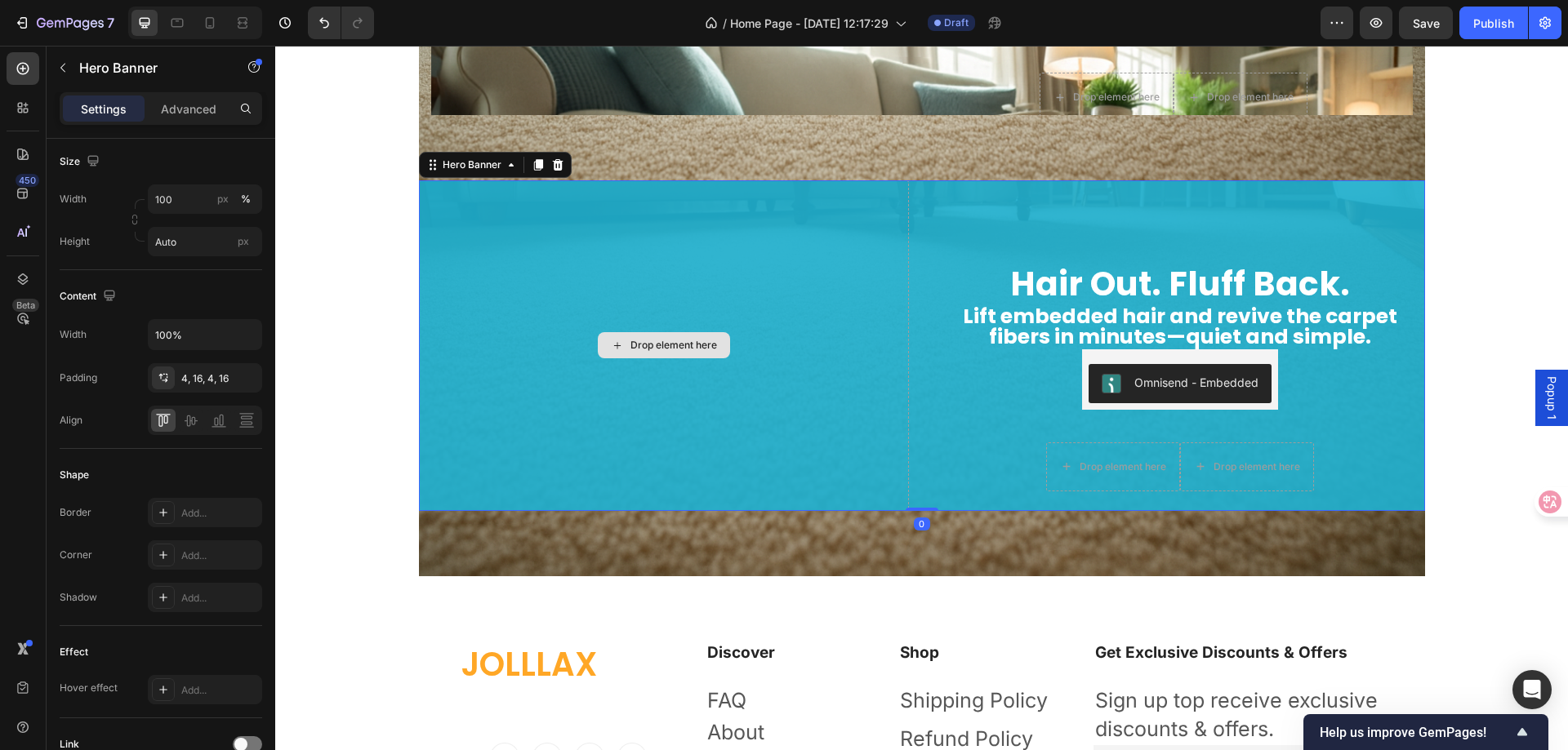
scroll to position [0, 0]
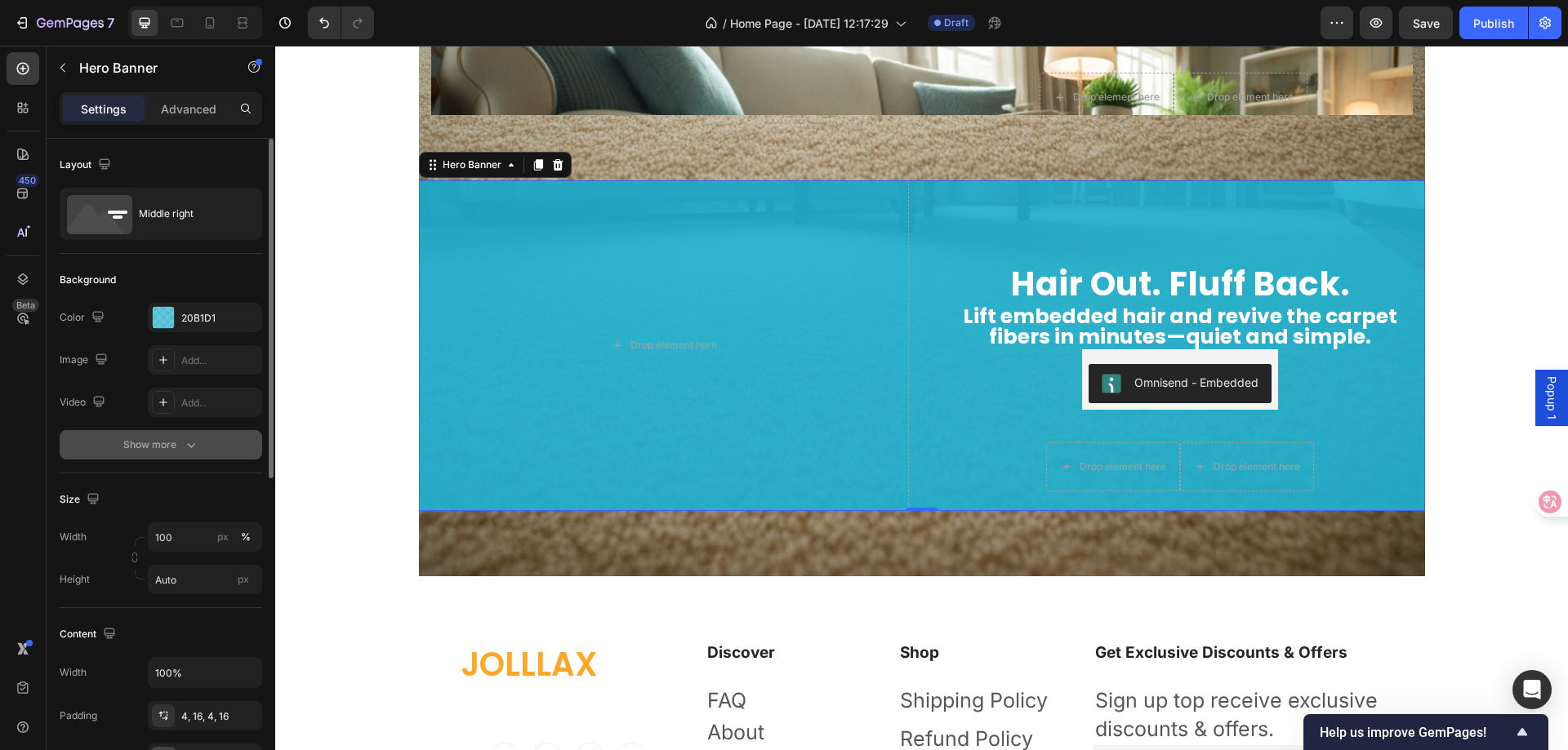
click at [179, 444] on div "Show more" at bounding box center [161, 445] width 76 height 16
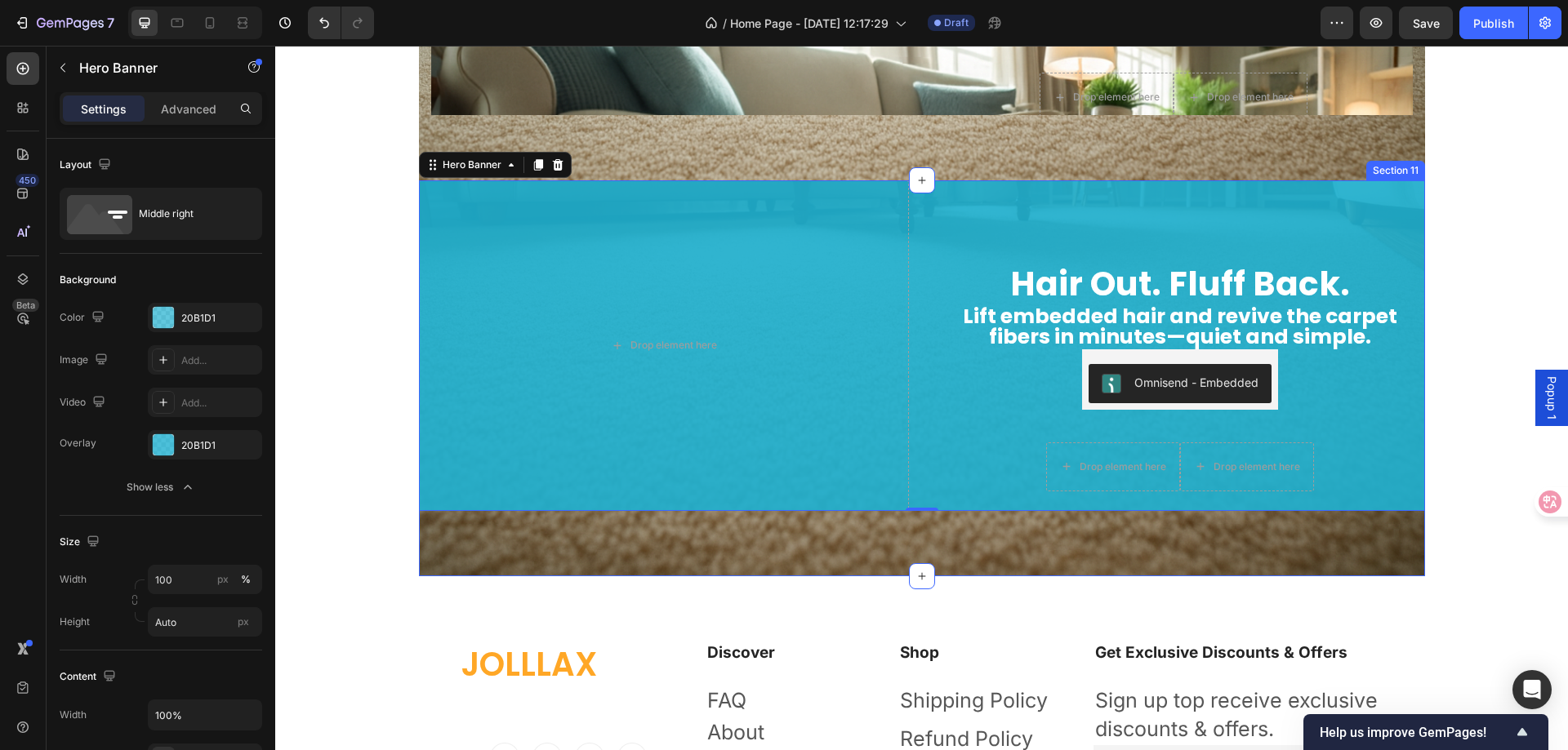
click at [664, 540] on div "Hair Out. Fluff Back. Heading Lift embedded hair and revive the carpet fibers i…" at bounding box center [922, 378] width 1006 height 396
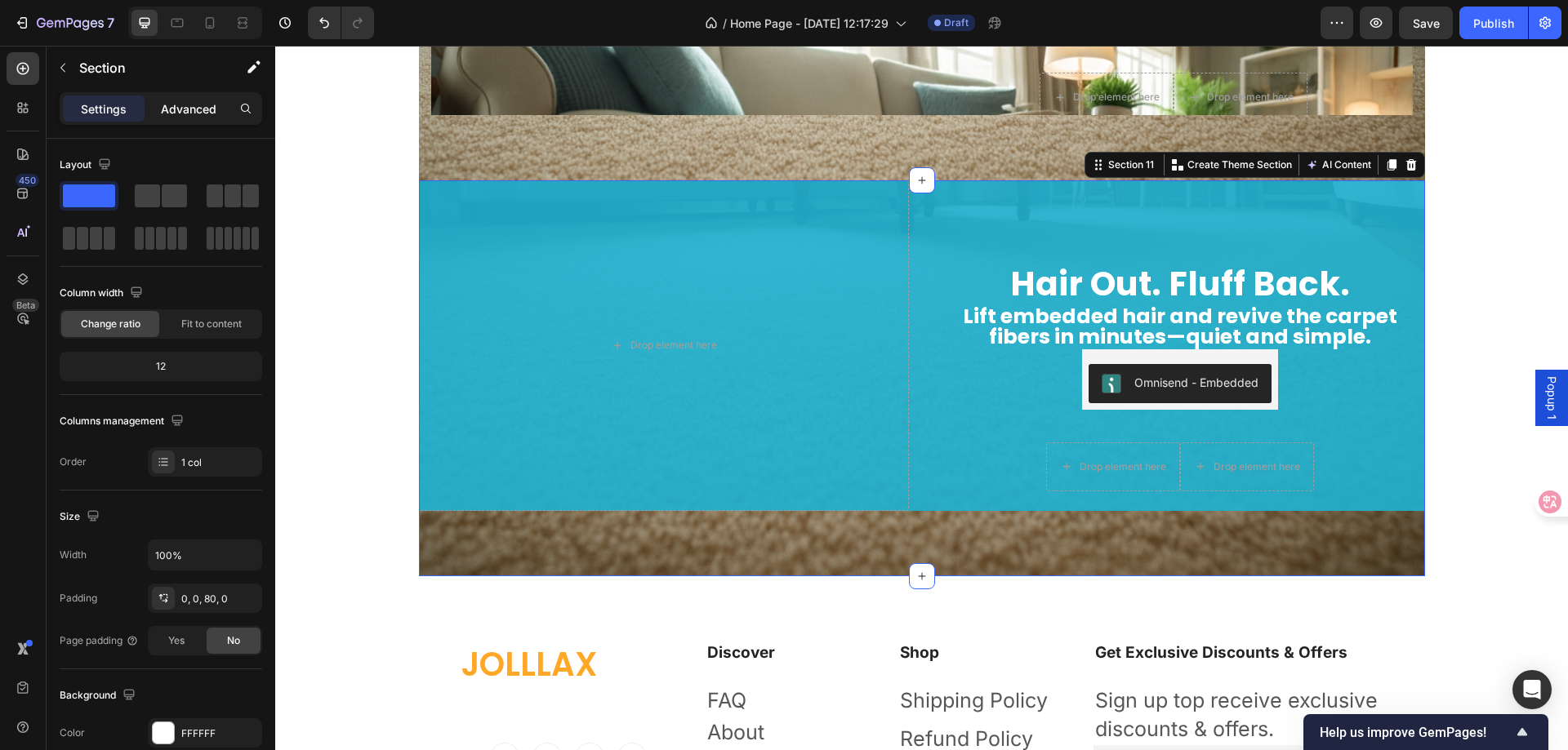
click at [180, 108] on p "Advanced" at bounding box center [188, 109] width 55 height 17
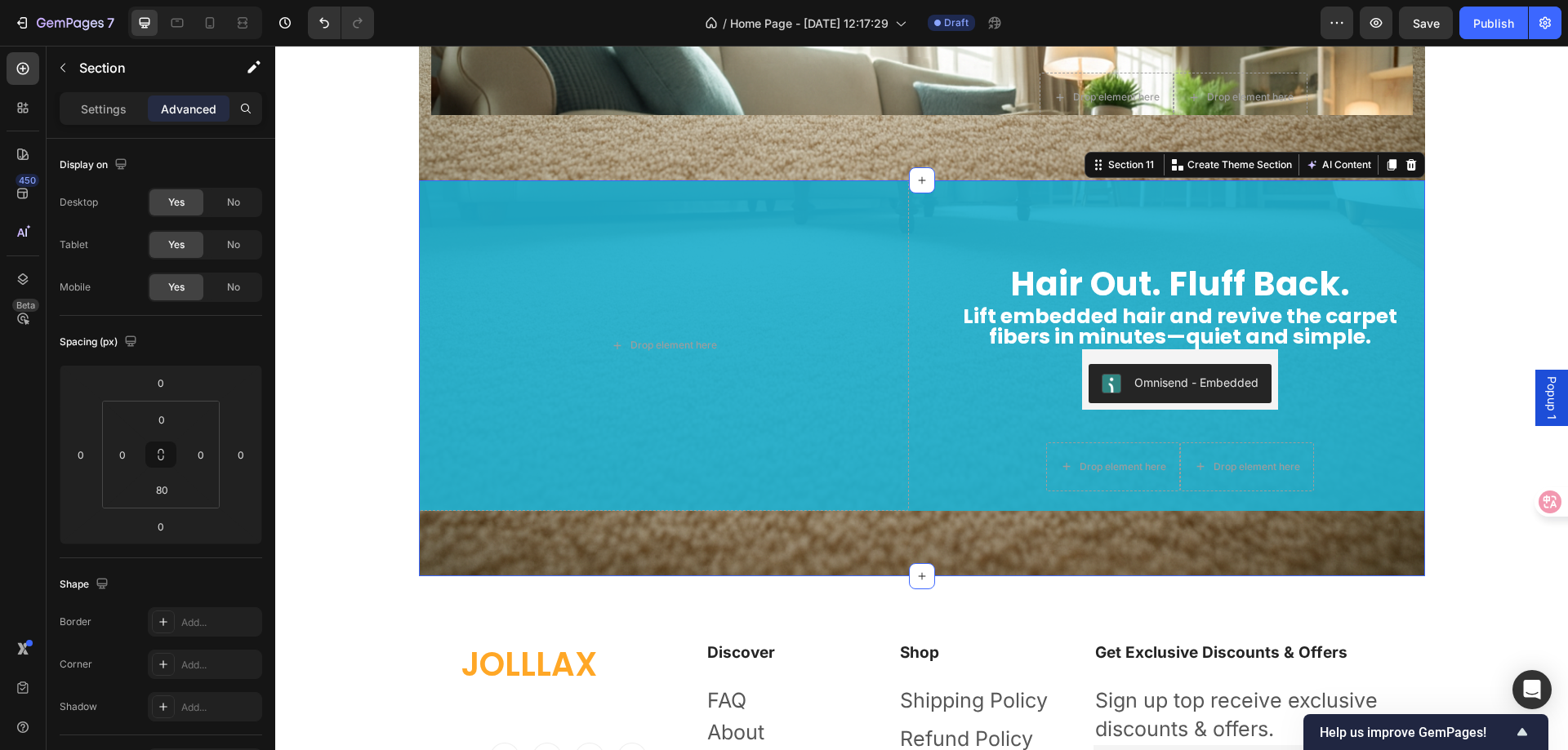
click at [522, 555] on div "Hair Out. Fluff Back. Heading Lift embedded hair and revive the carpet fibers i…" at bounding box center [922, 378] width 1006 height 396
click at [558, 485] on div "Drop element here" at bounding box center [664, 345] width 490 height 331
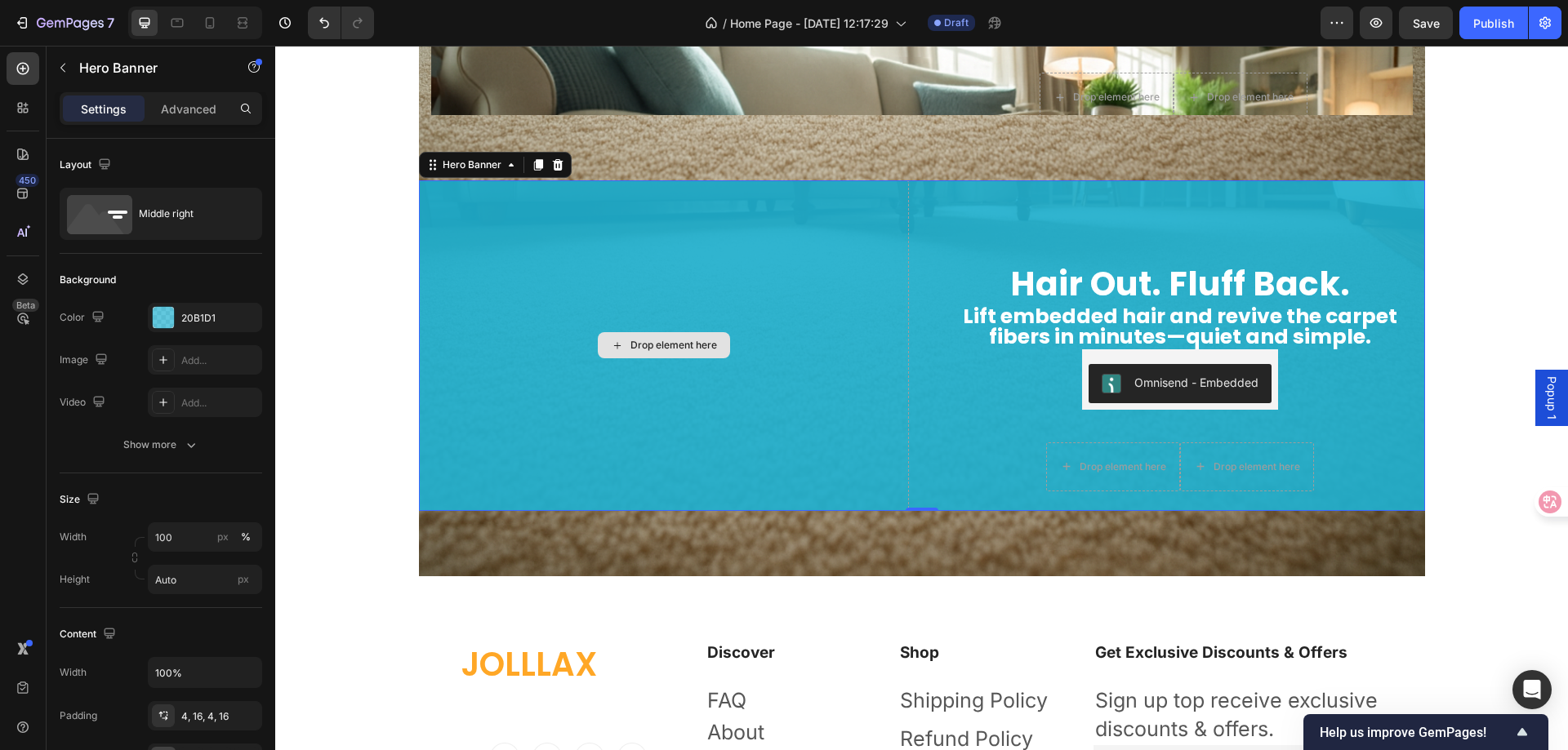
click at [469, 527] on div "Hair Out. Fluff Back. Heading Lift embedded hair and revive the carpet fibers i…" at bounding box center [922, 378] width 1006 height 396
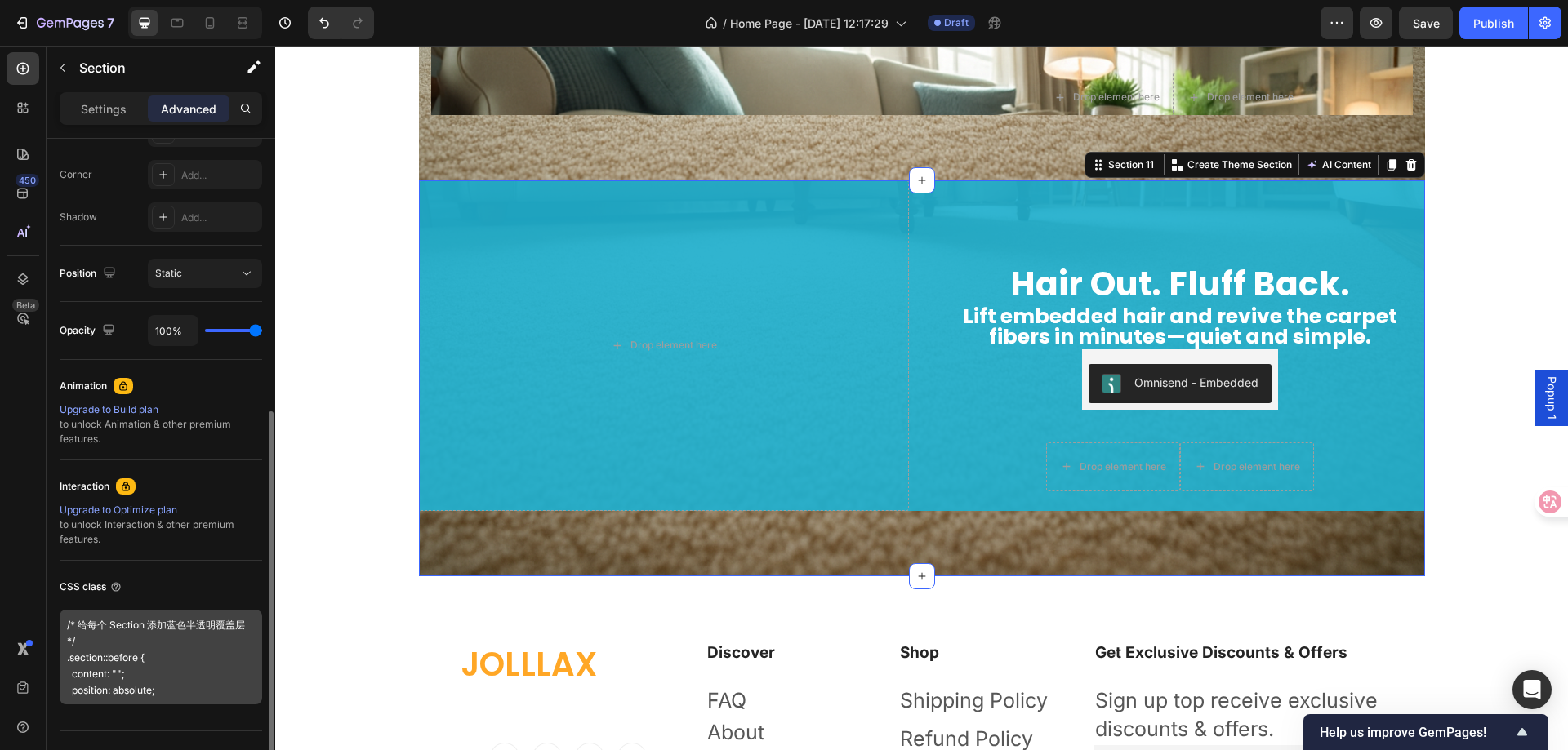
scroll to position [522, 0]
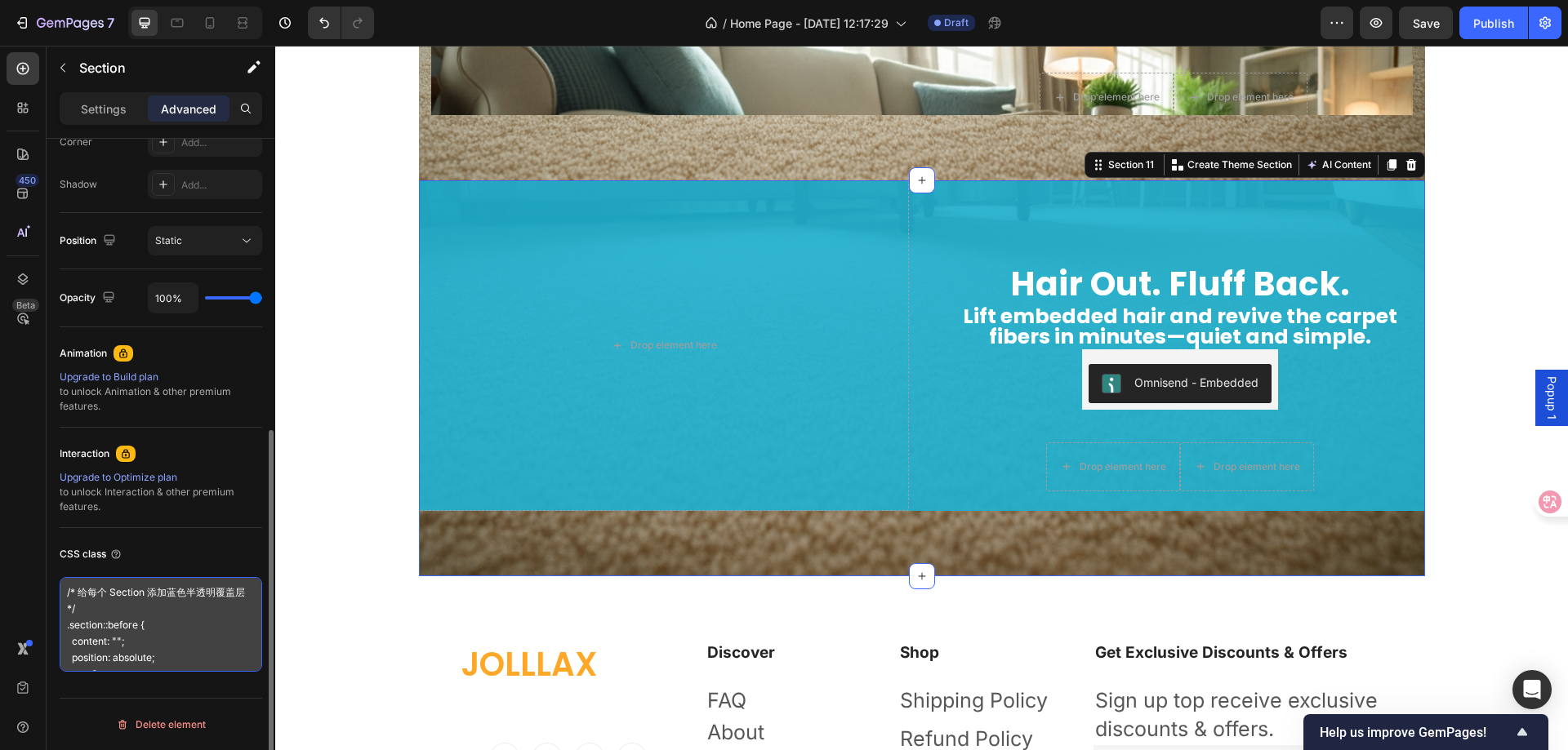
click at [173, 634] on textarea "/* 给每个 Section 添加蓝色半透明覆盖层 */ .section::before { content: ""; position: absolute…" at bounding box center [161, 624] width 202 height 94
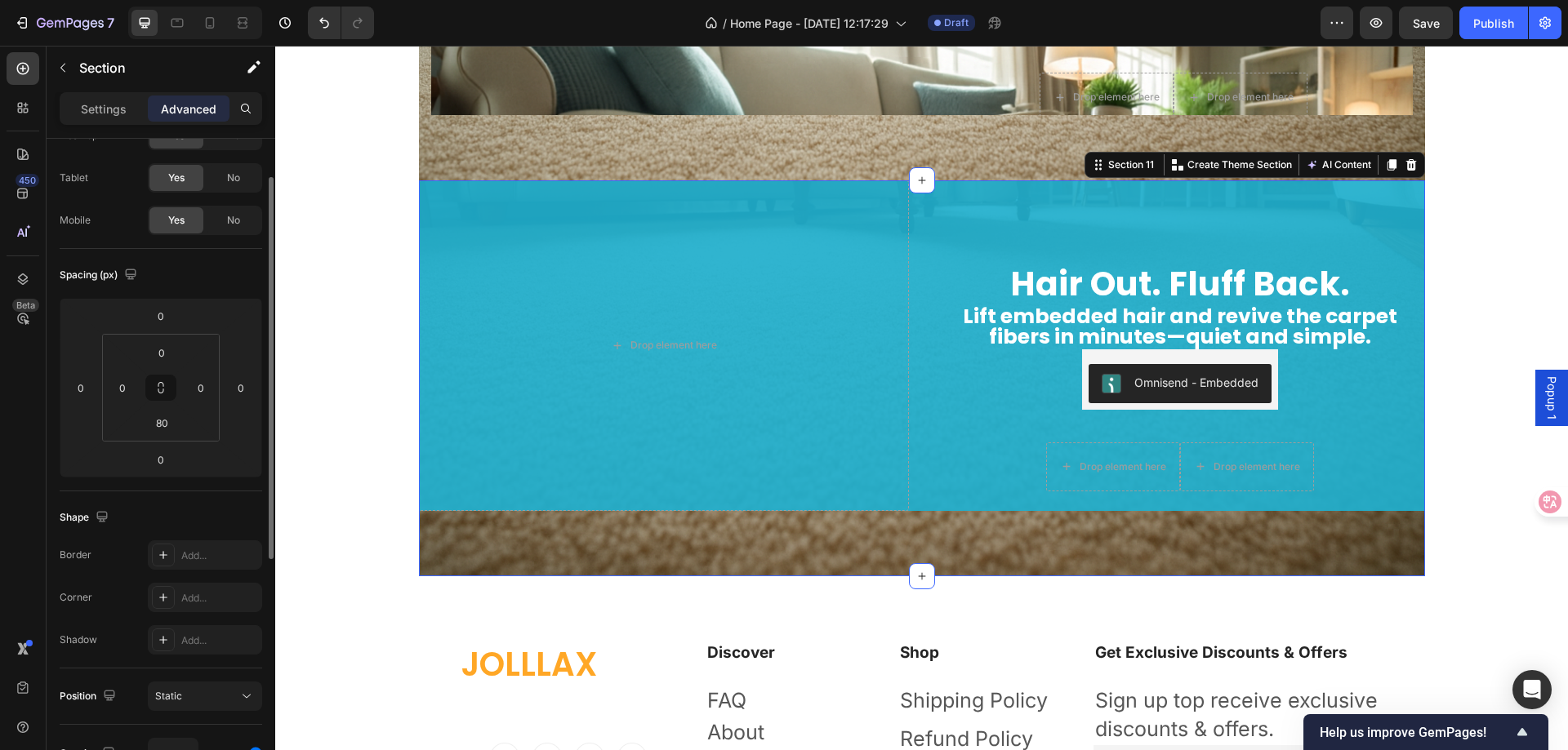
scroll to position [0, 0]
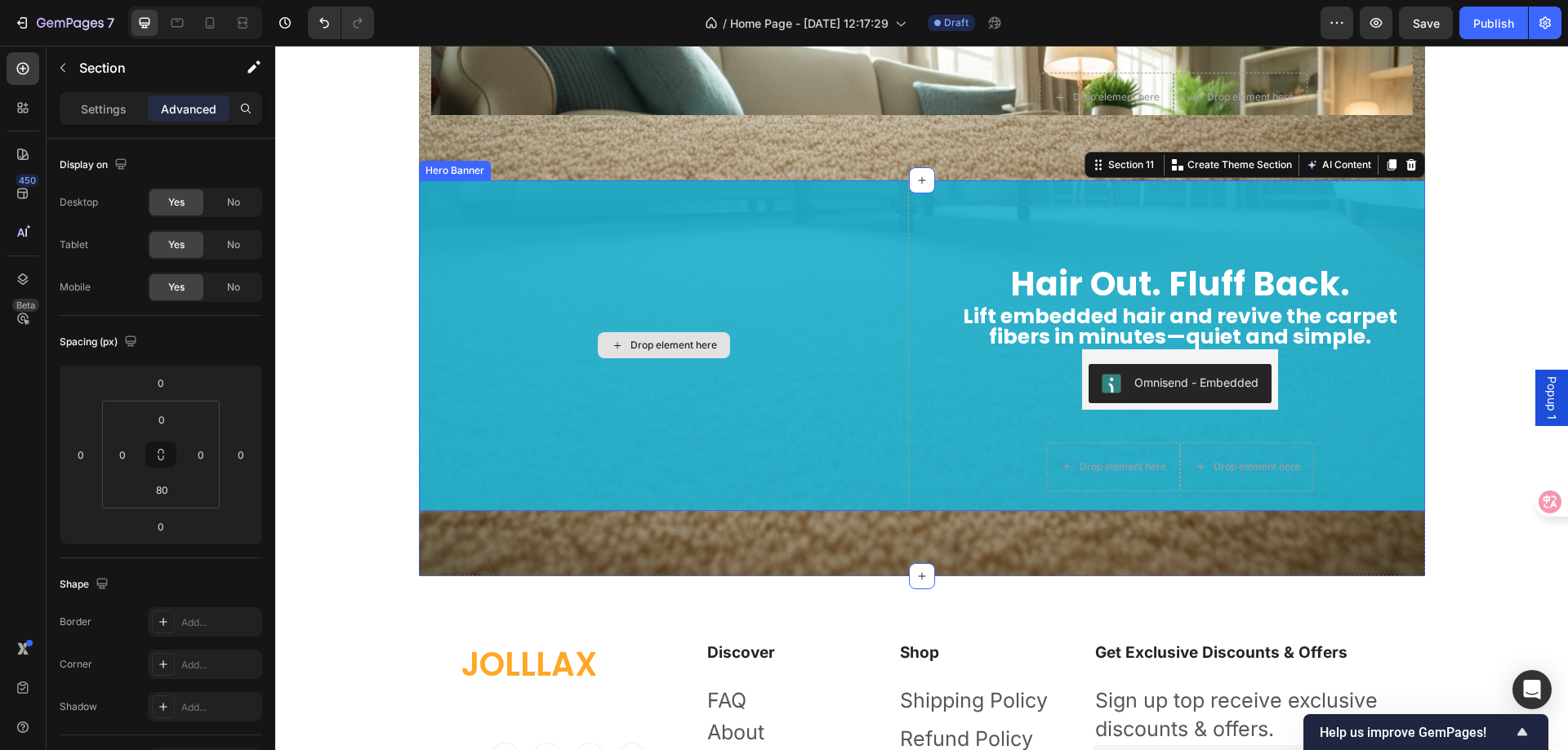
click at [579, 448] on div "Drop element here" at bounding box center [664, 345] width 490 height 331
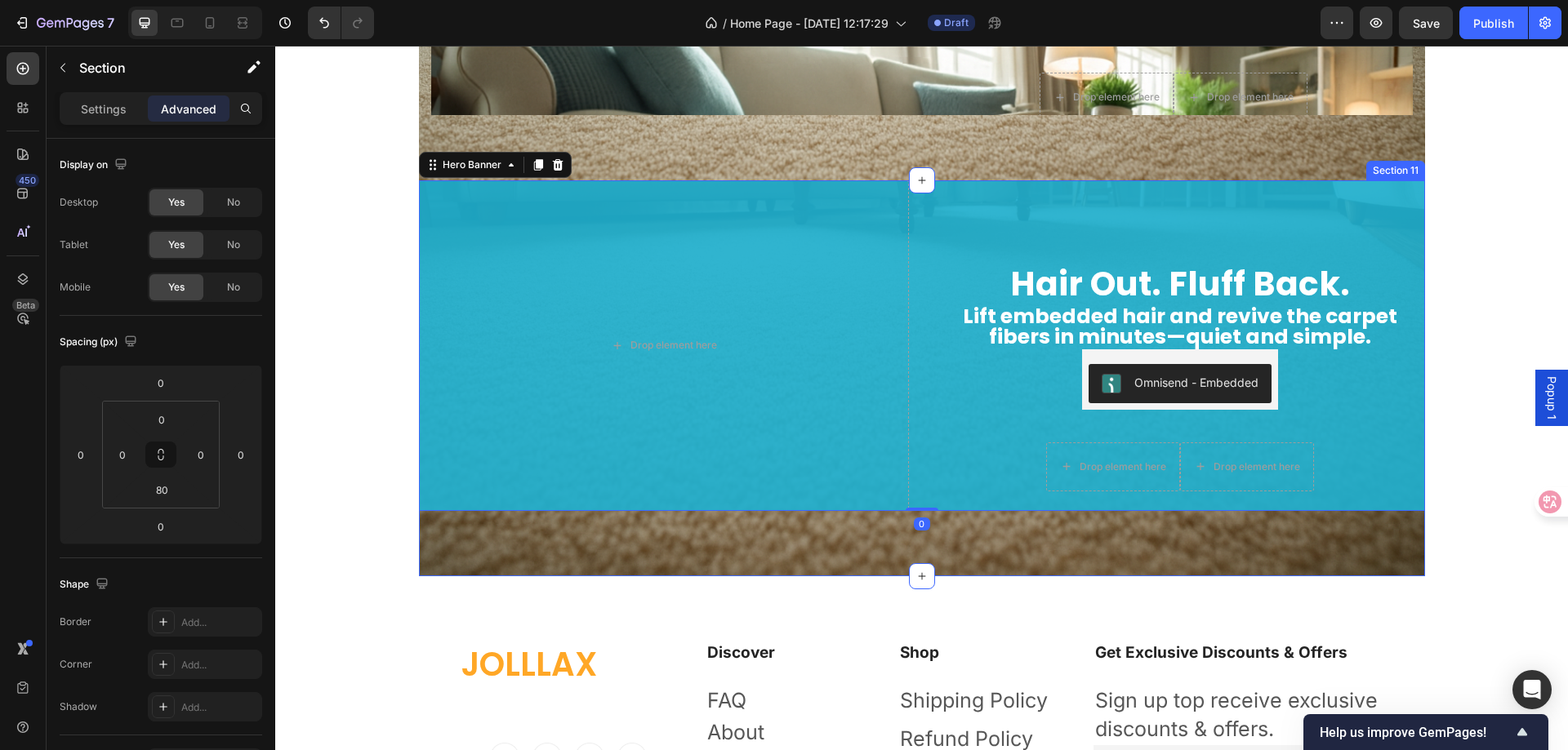
click at [505, 537] on div "Hair Out. Fluff Back. Heading Lift embedded hair and revive the carpet fibers i…" at bounding box center [922, 378] width 1006 height 396
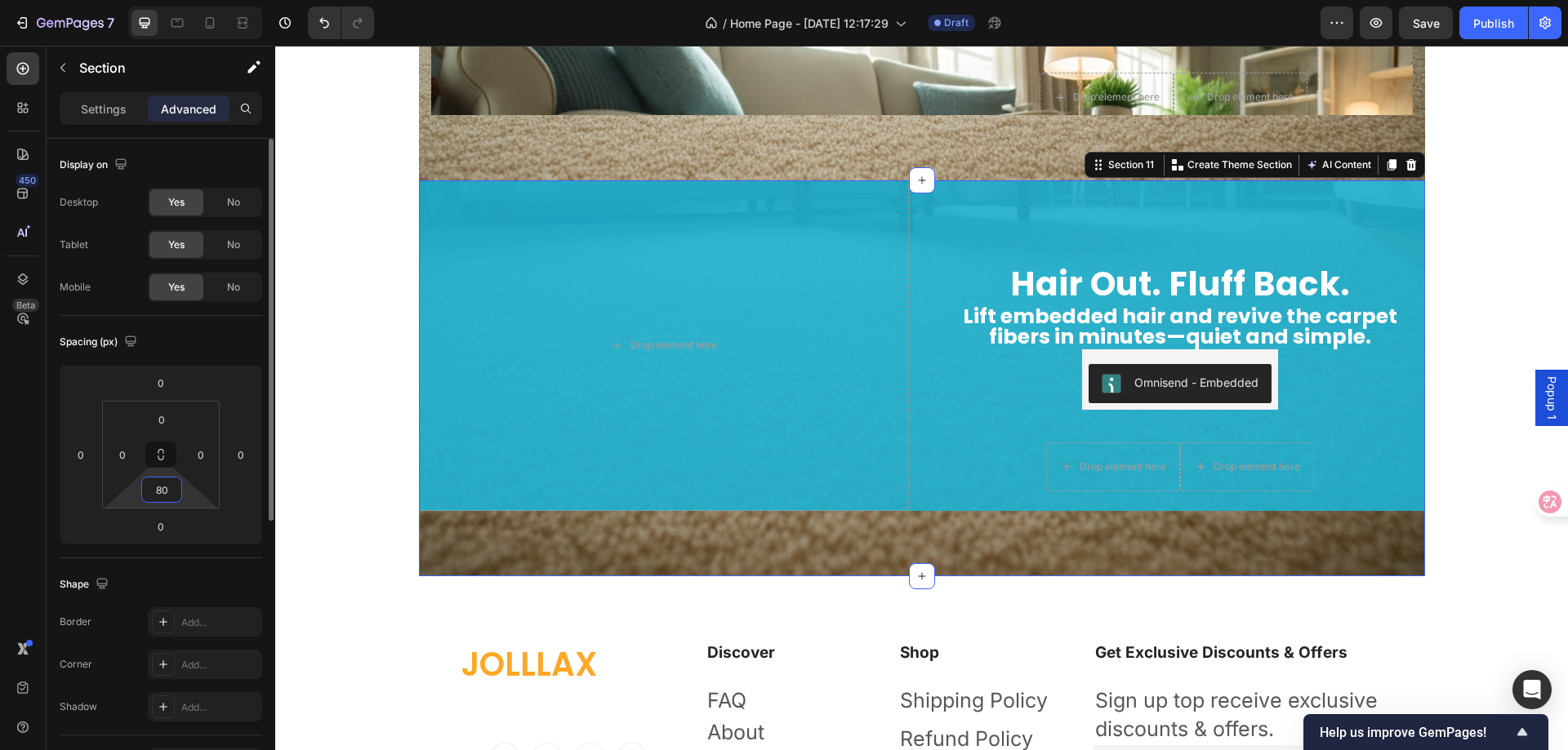
click at [176, 497] on input "80" at bounding box center [162, 490] width 32 height 25
click at [173, 493] on input "80" at bounding box center [162, 490] width 32 height 25
type input "0"
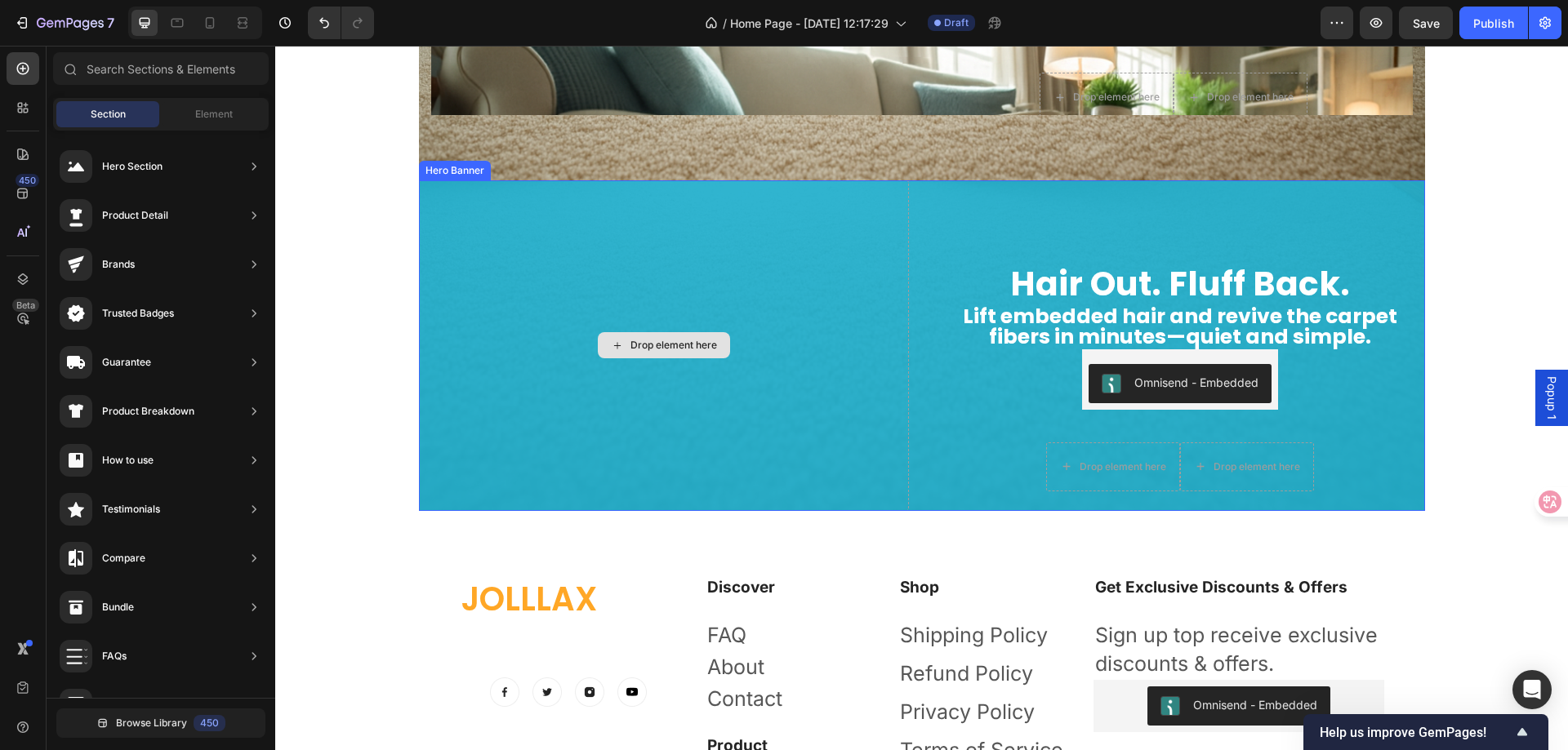
click at [633, 398] on div "Drop element here" at bounding box center [664, 345] width 490 height 331
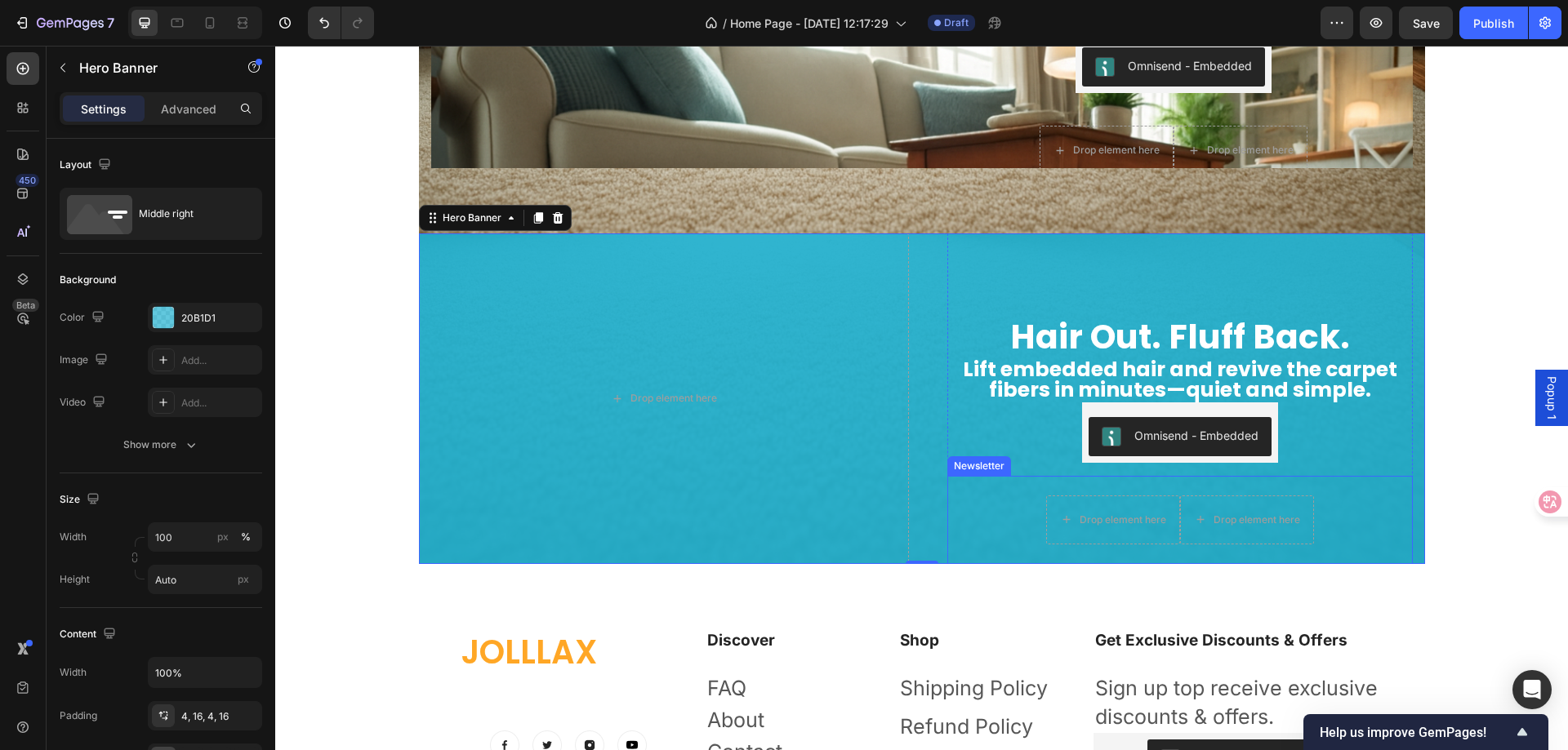
scroll to position [5094, 0]
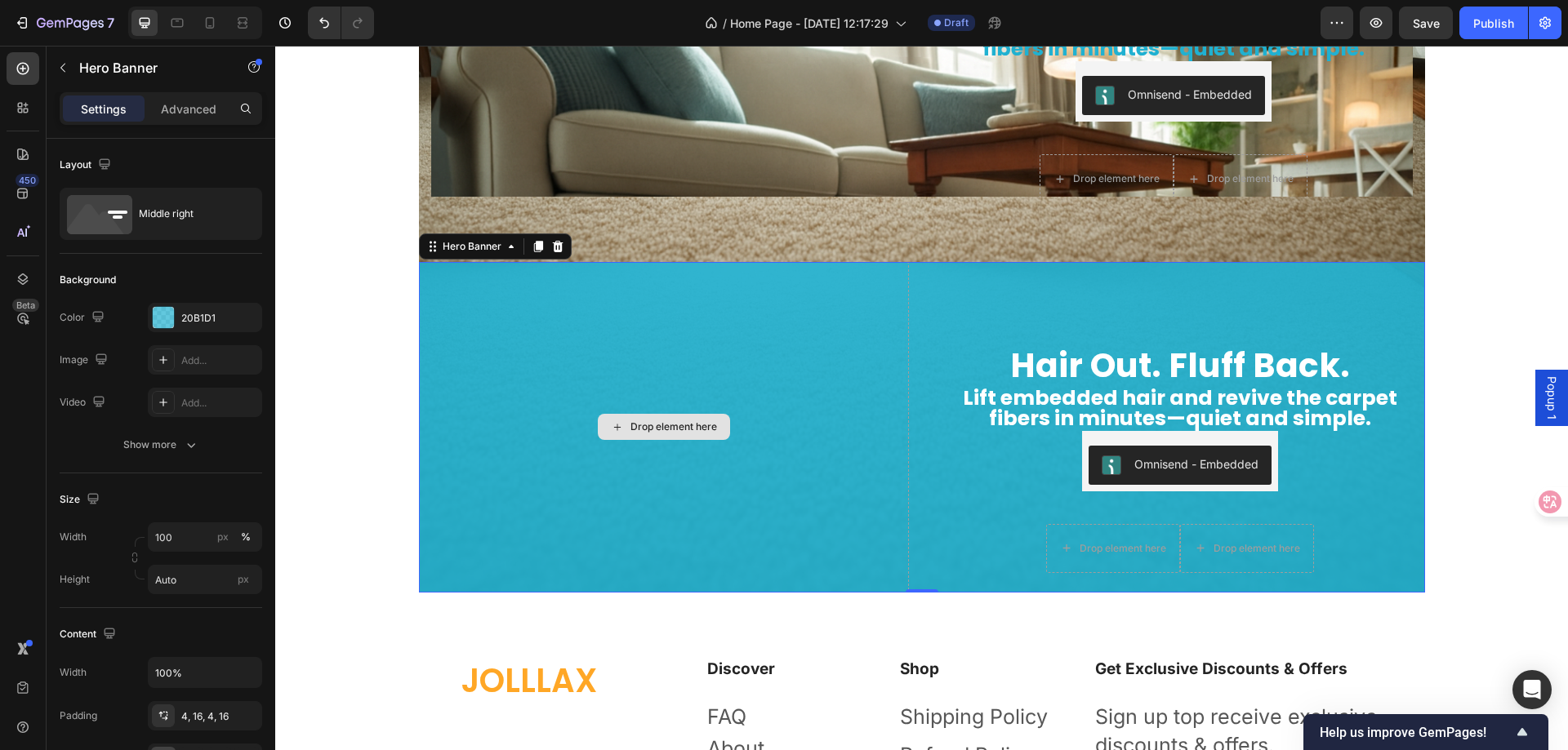
click at [740, 320] on div "Drop element here" at bounding box center [664, 427] width 490 height 331
click at [186, 315] on div "20B1D1" at bounding box center [205, 318] width 48 height 14
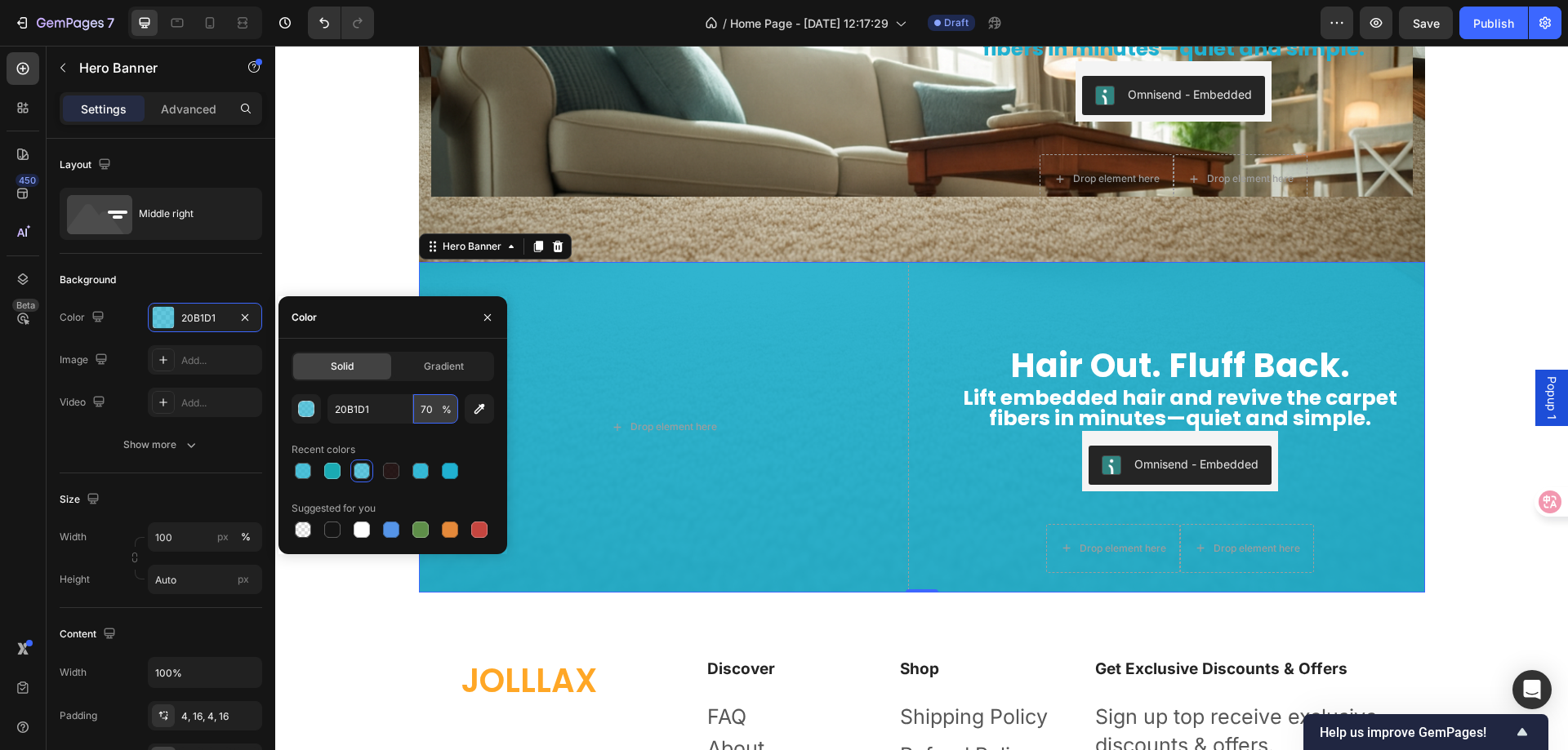
click at [434, 412] on input "70" at bounding box center [436, 409] width 45 height 30
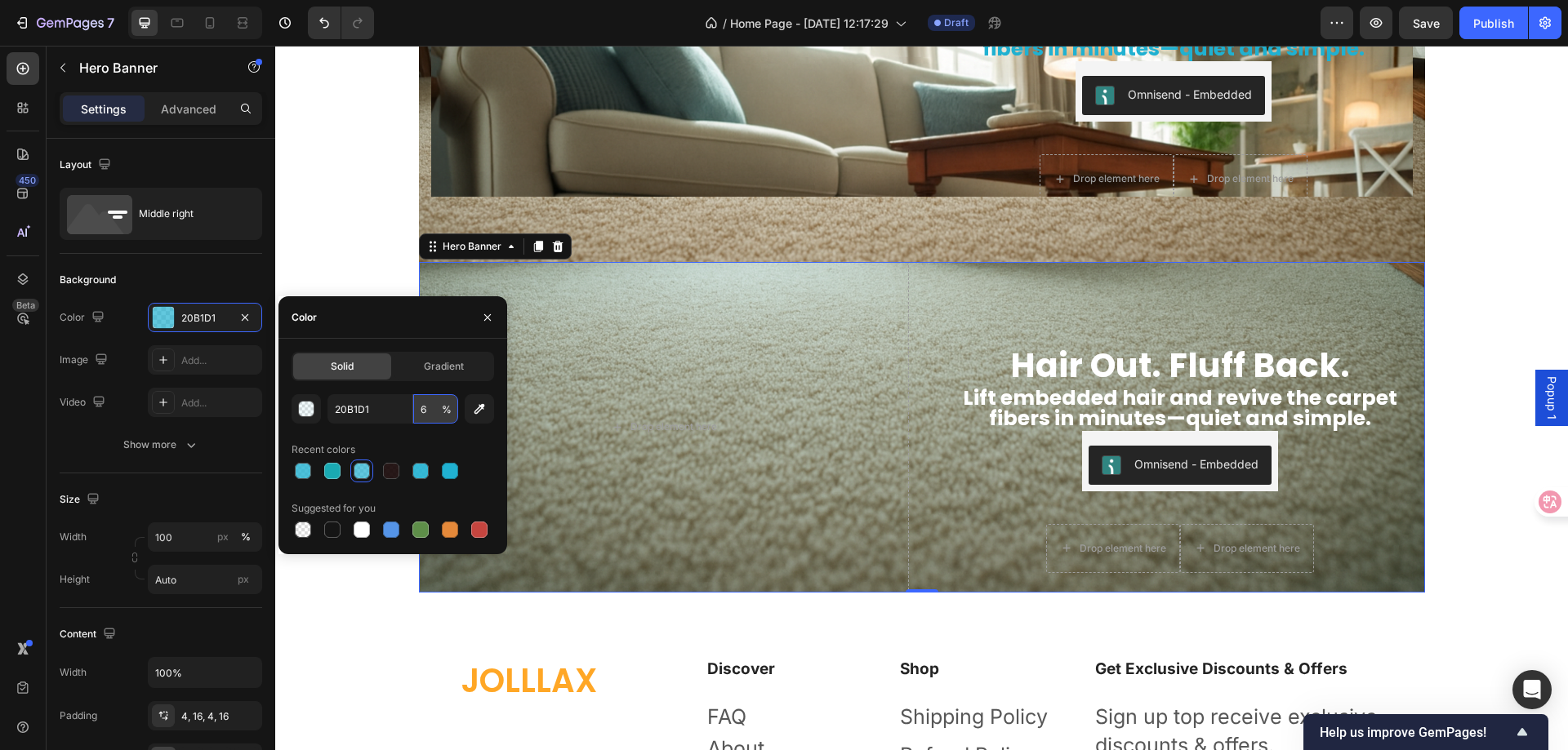
type input "60"
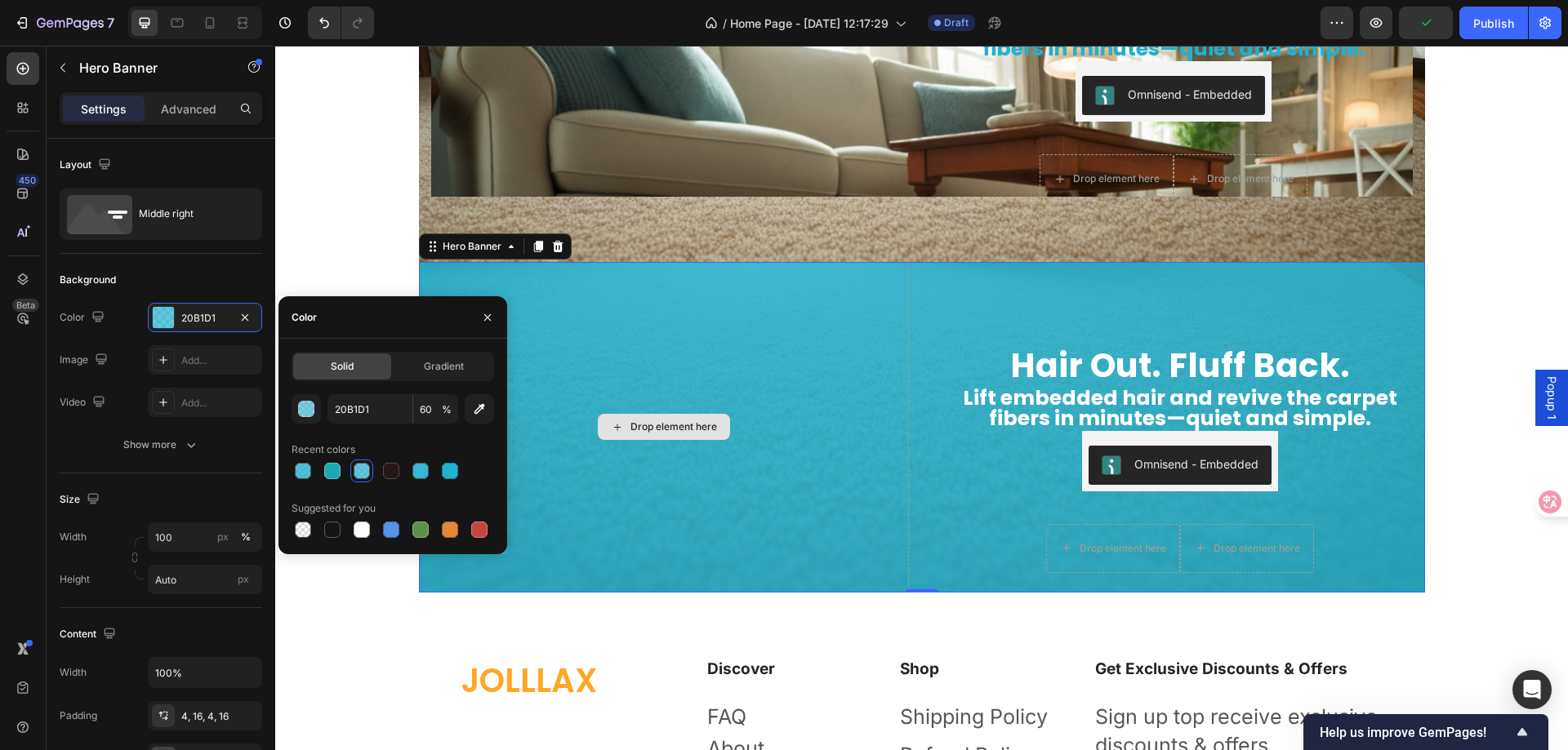
click at [781, 349] on div "Drop element here" at bounding box center [664, 427] width 490 height 331
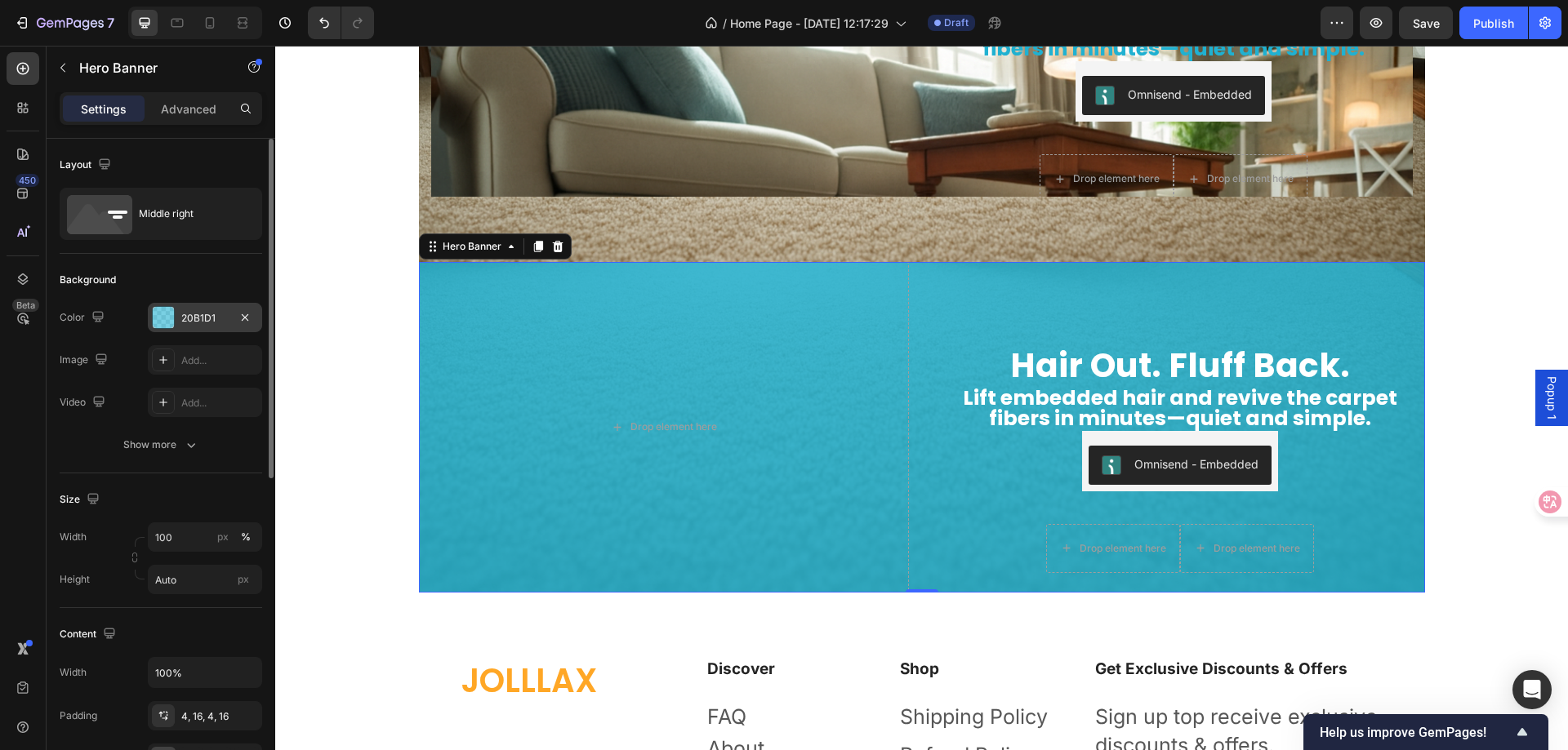
click at [205, 316] on div "20B1D1" at bounding box center [205, 318] width 48 height 14
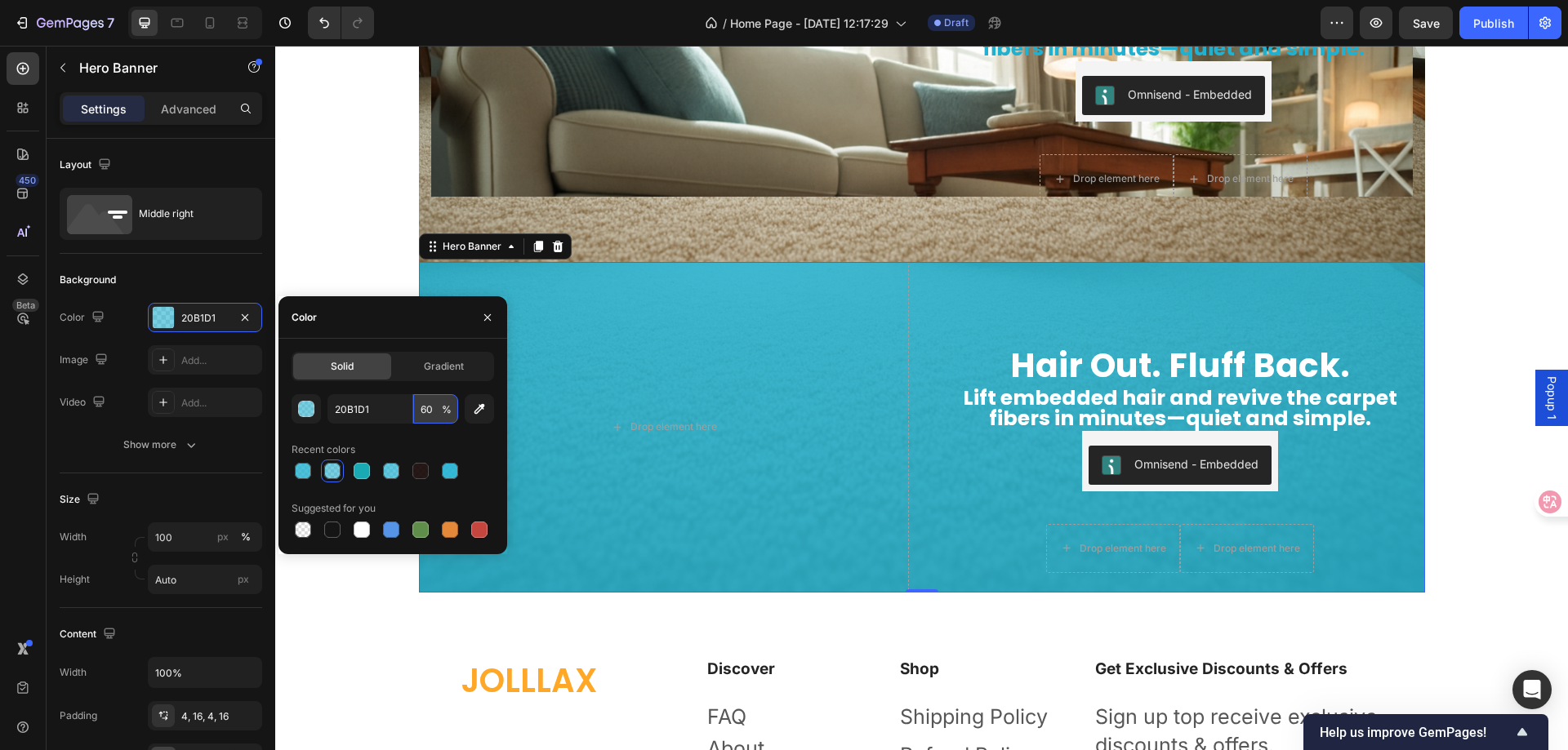
click at [430, 409] on input "60" at bounding box center [436, 409] width 45 height 30
click at [485, 316] on icon "button" at bounding box center [487, 317] width 13 height 13
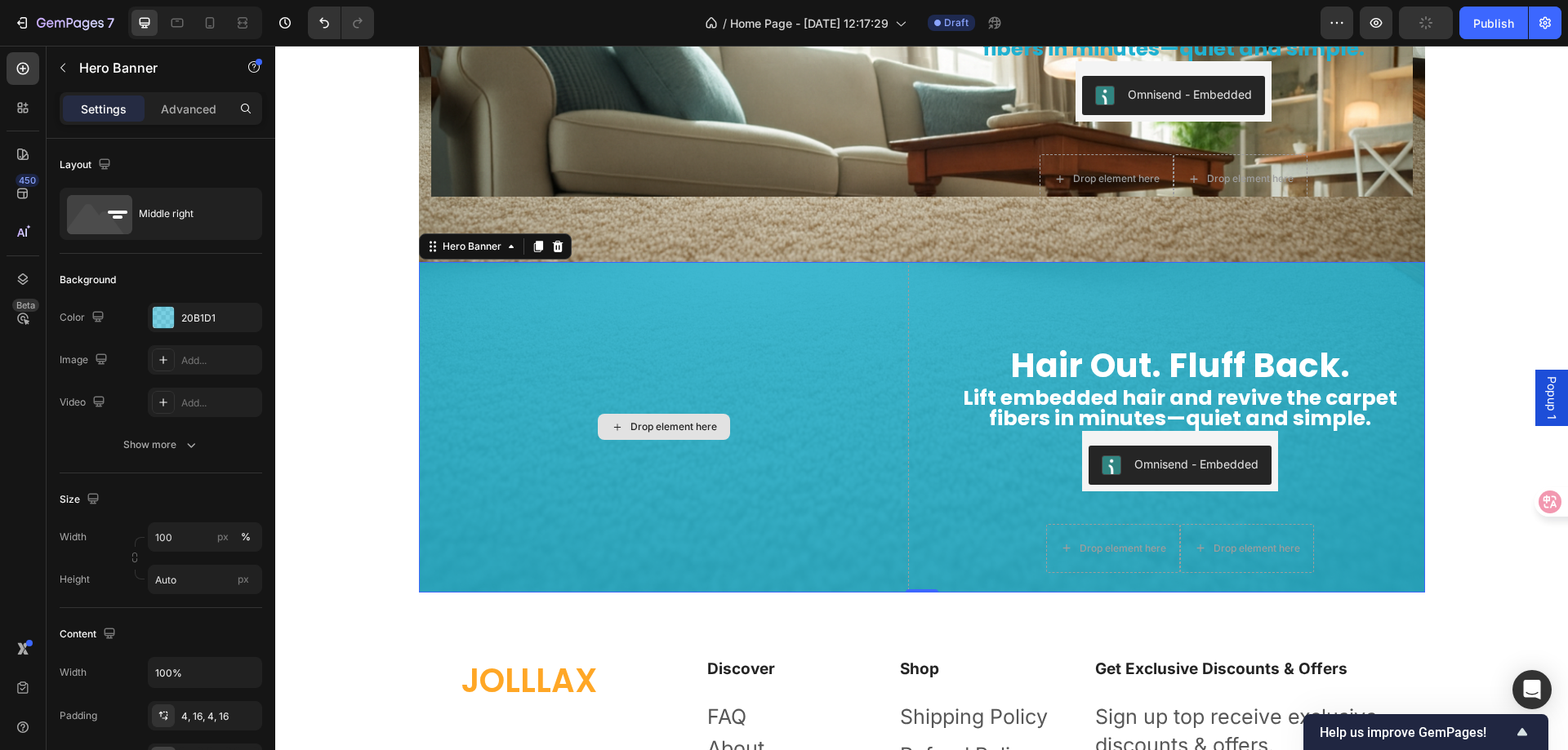
click at [558, 312] on div "Drop element here" at bounding box center [664, 427] width 490 height 331
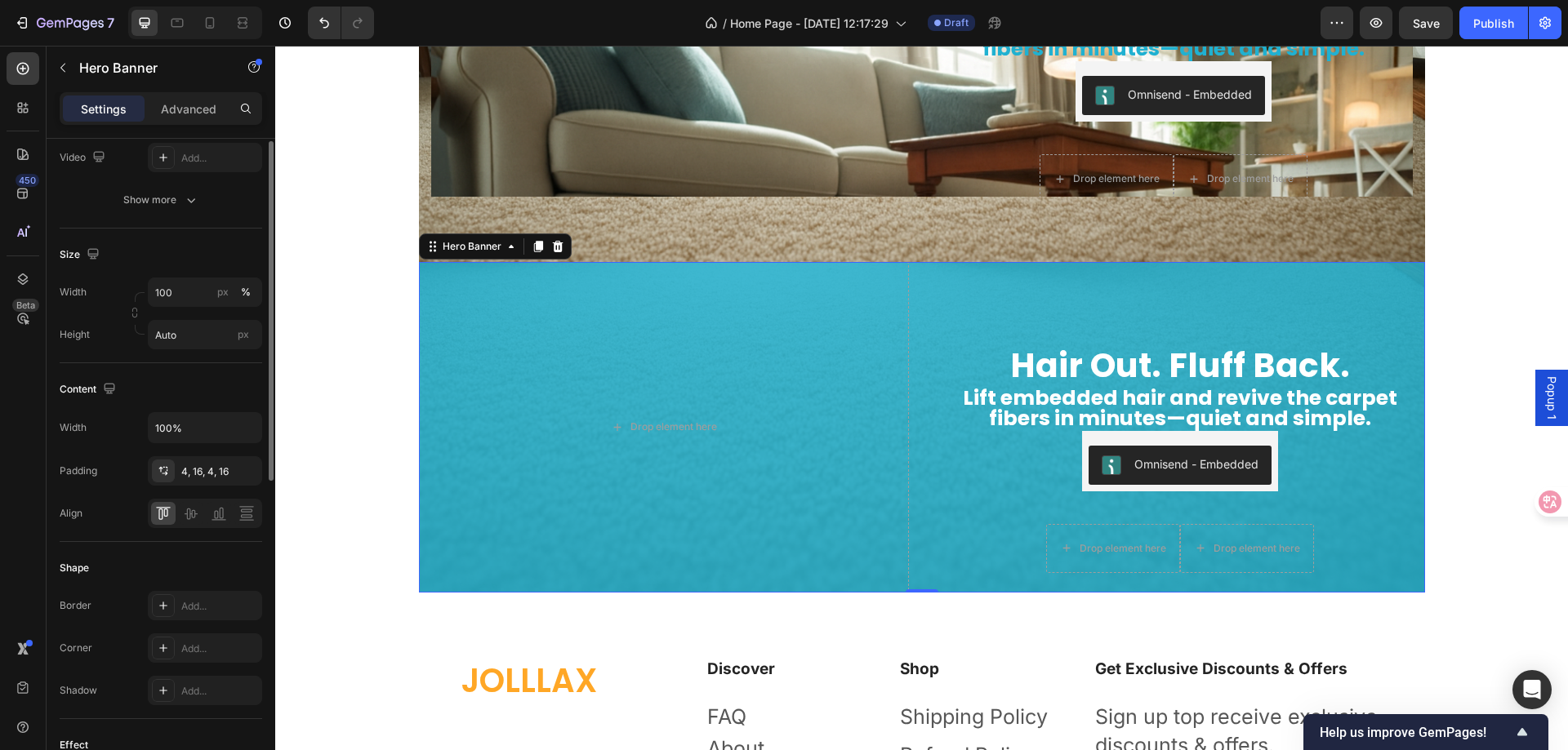
scroll to position [163, 0]
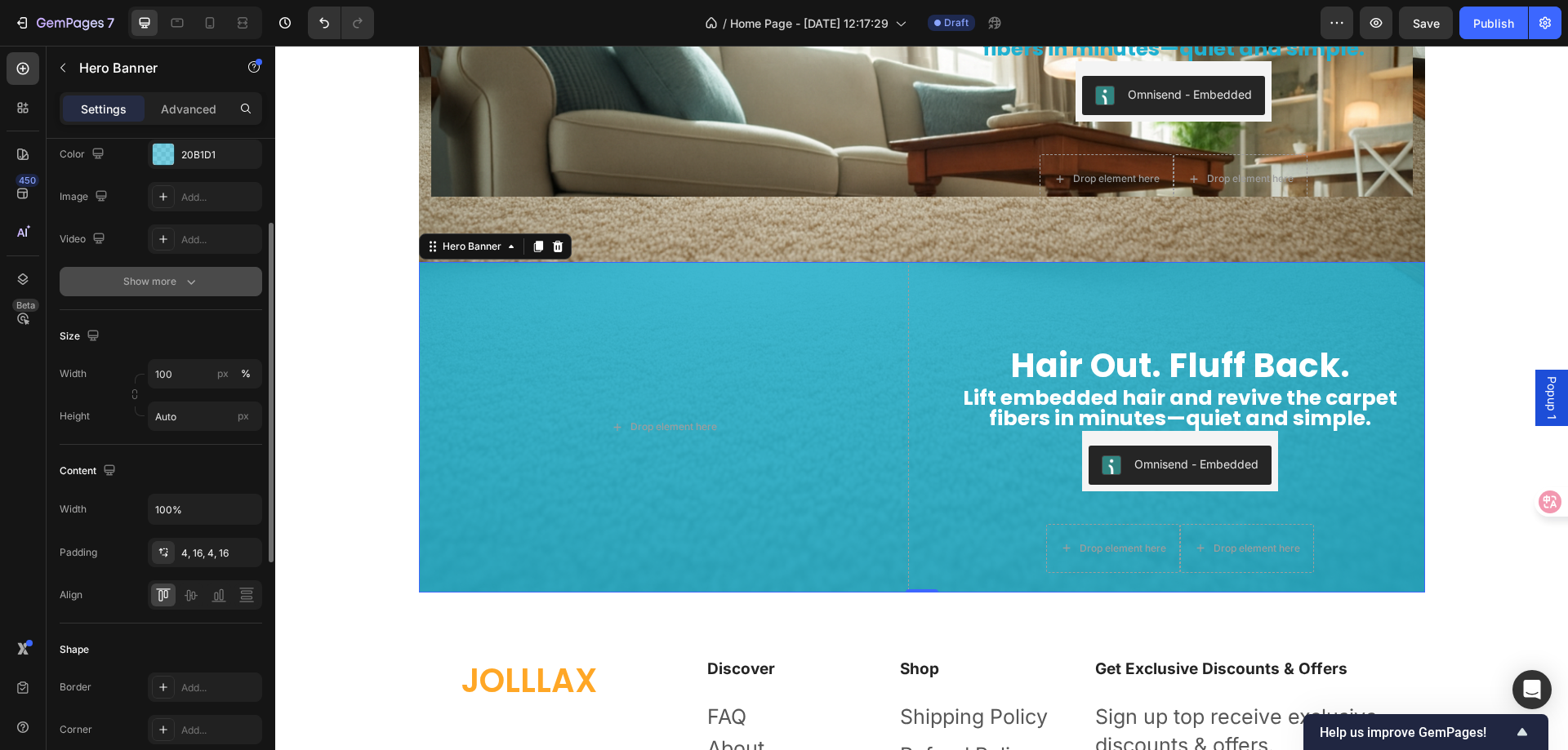
click at [166, 285] on div "Show more" at bounding box center [161, 281] width 76 height 16
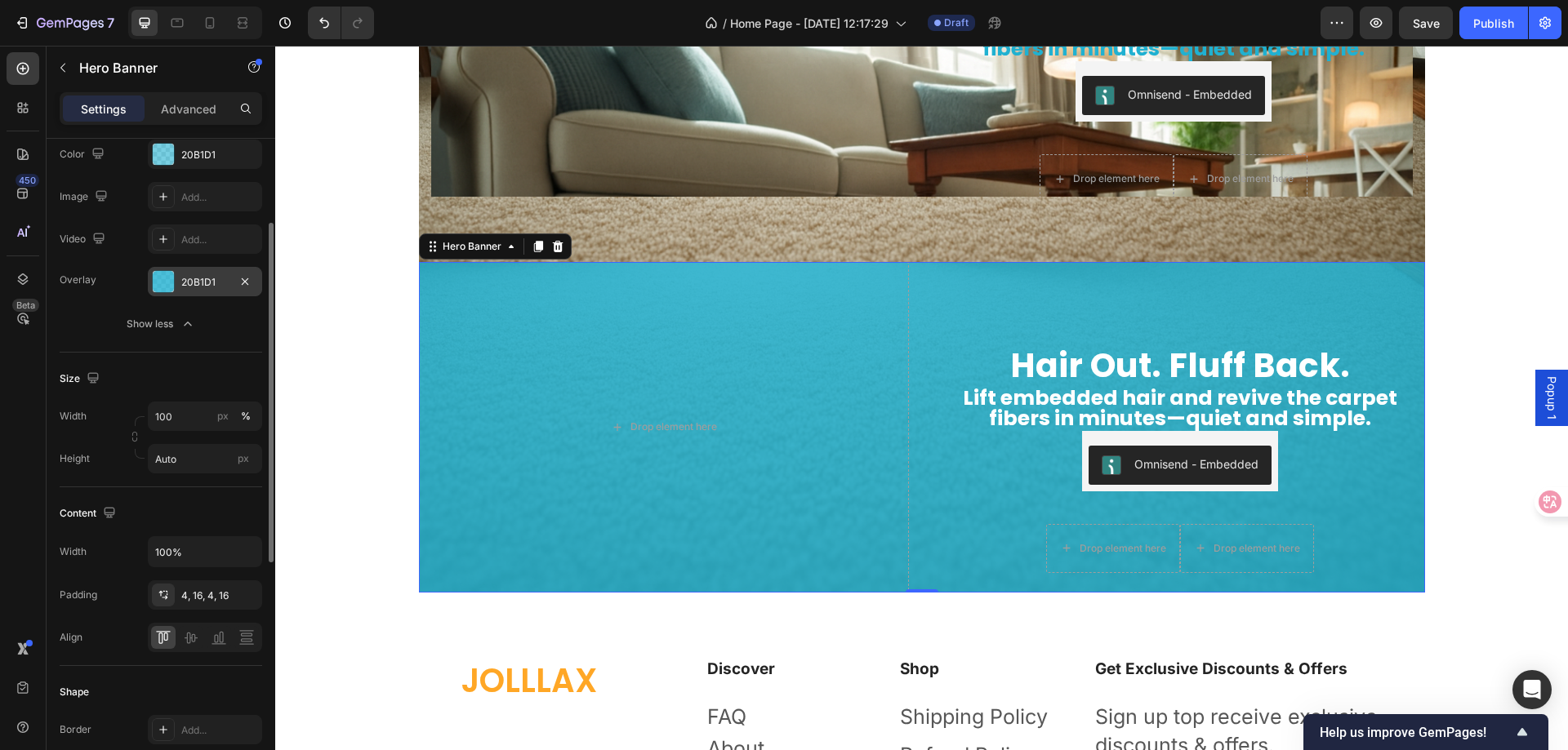
click at [198, 292] on div "20B1D1" at bounding box center [205, 281] width 114 height 30
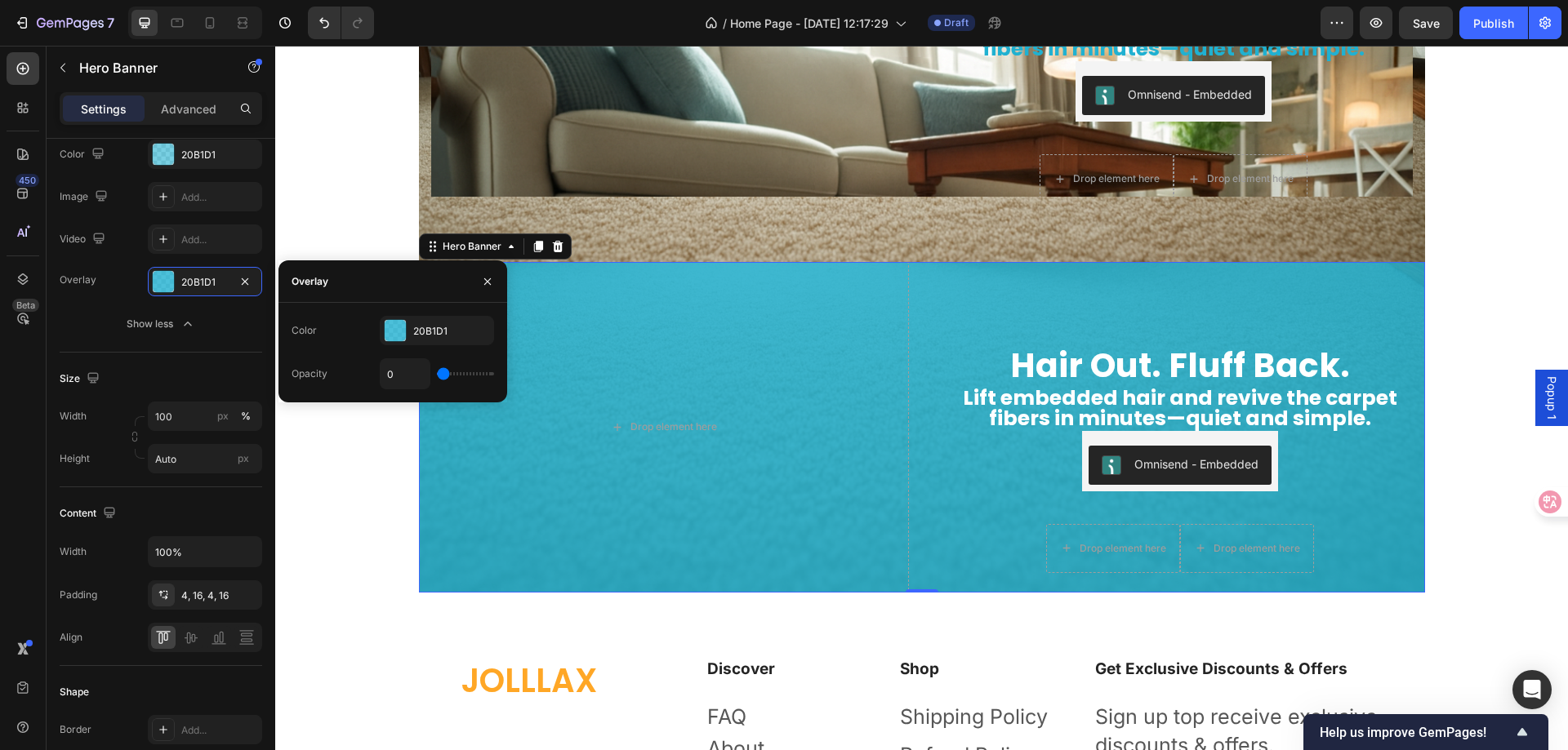
type input "7"
type input "20"
type input "37"
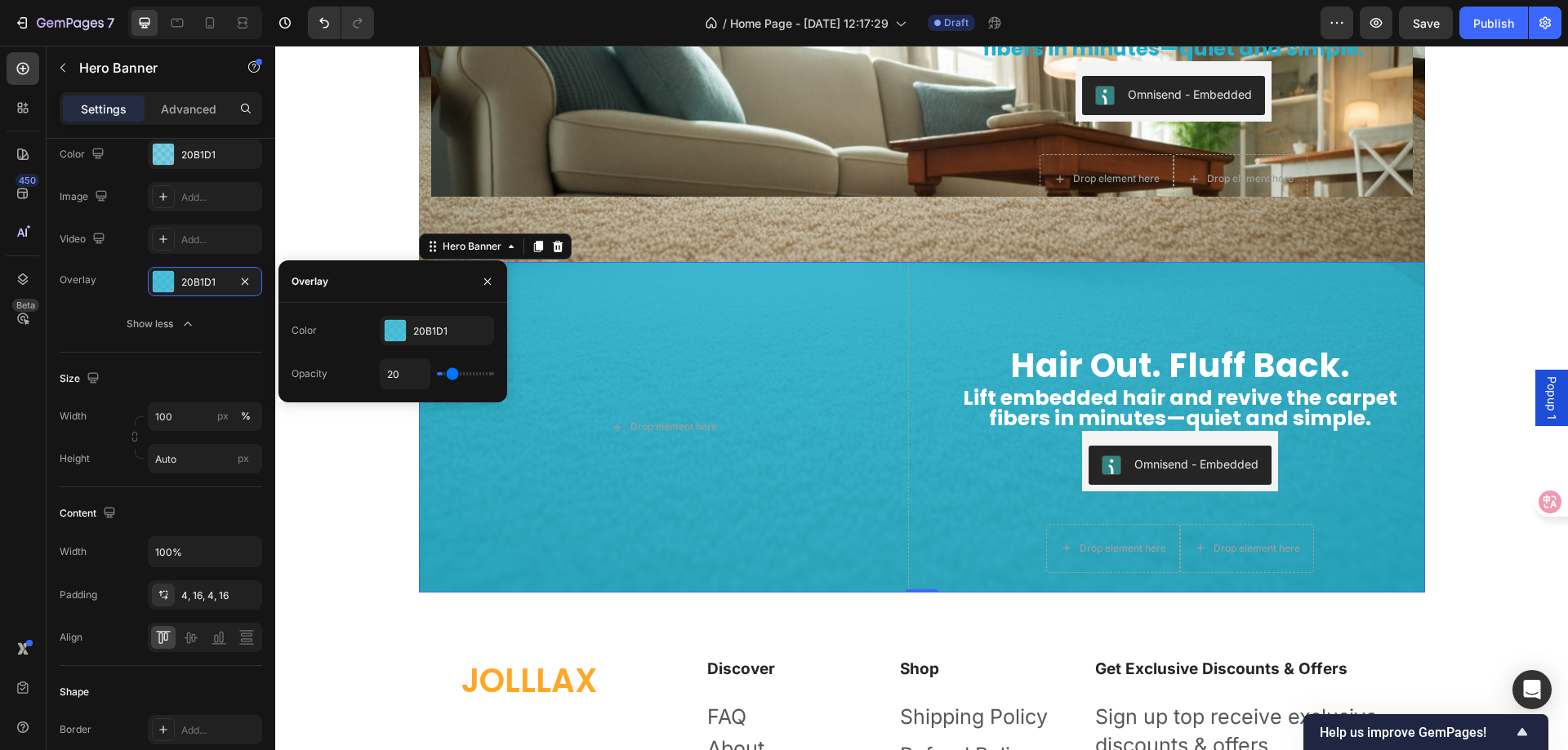
type input "37"
type input "50"
type input "65"
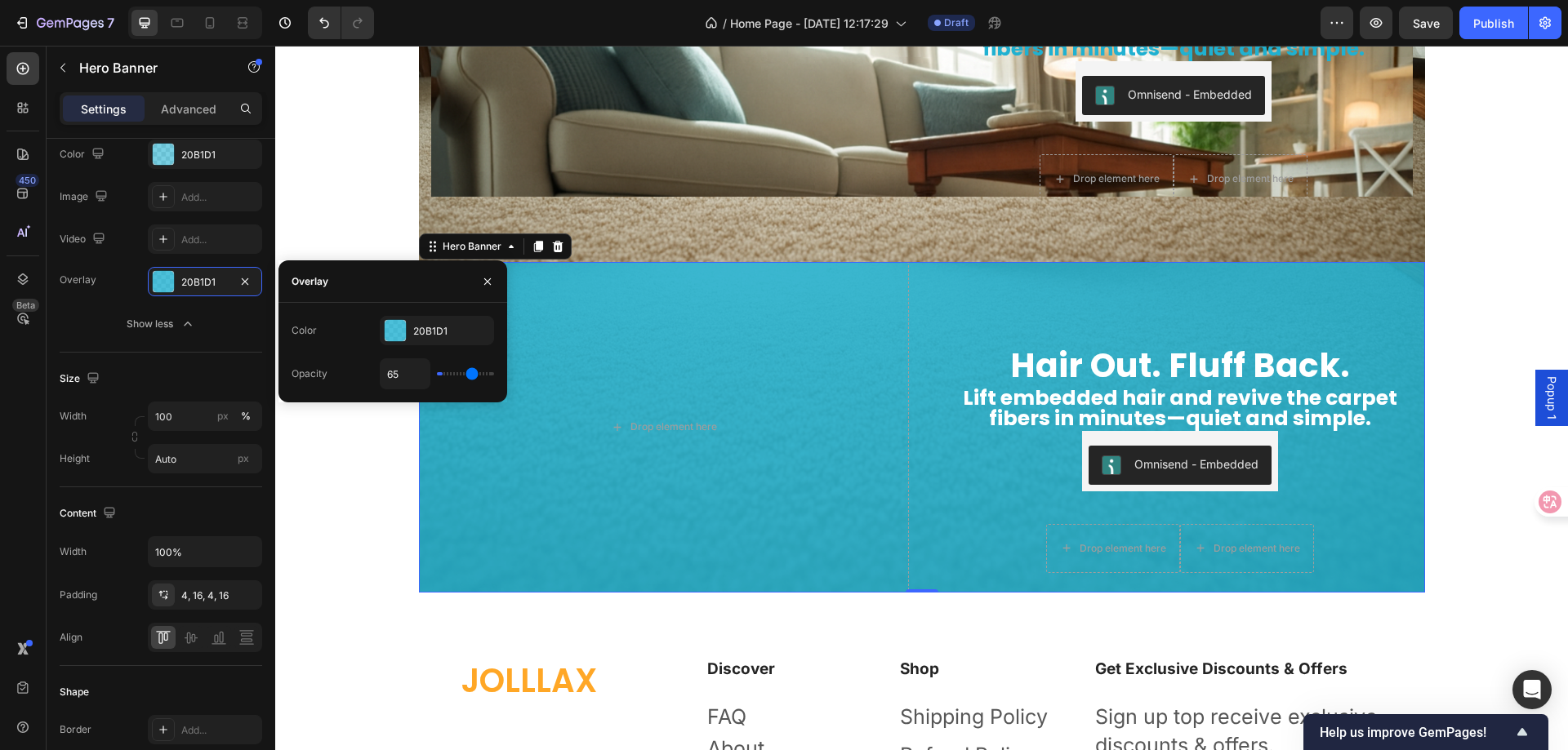
type input "93"
type input "100"
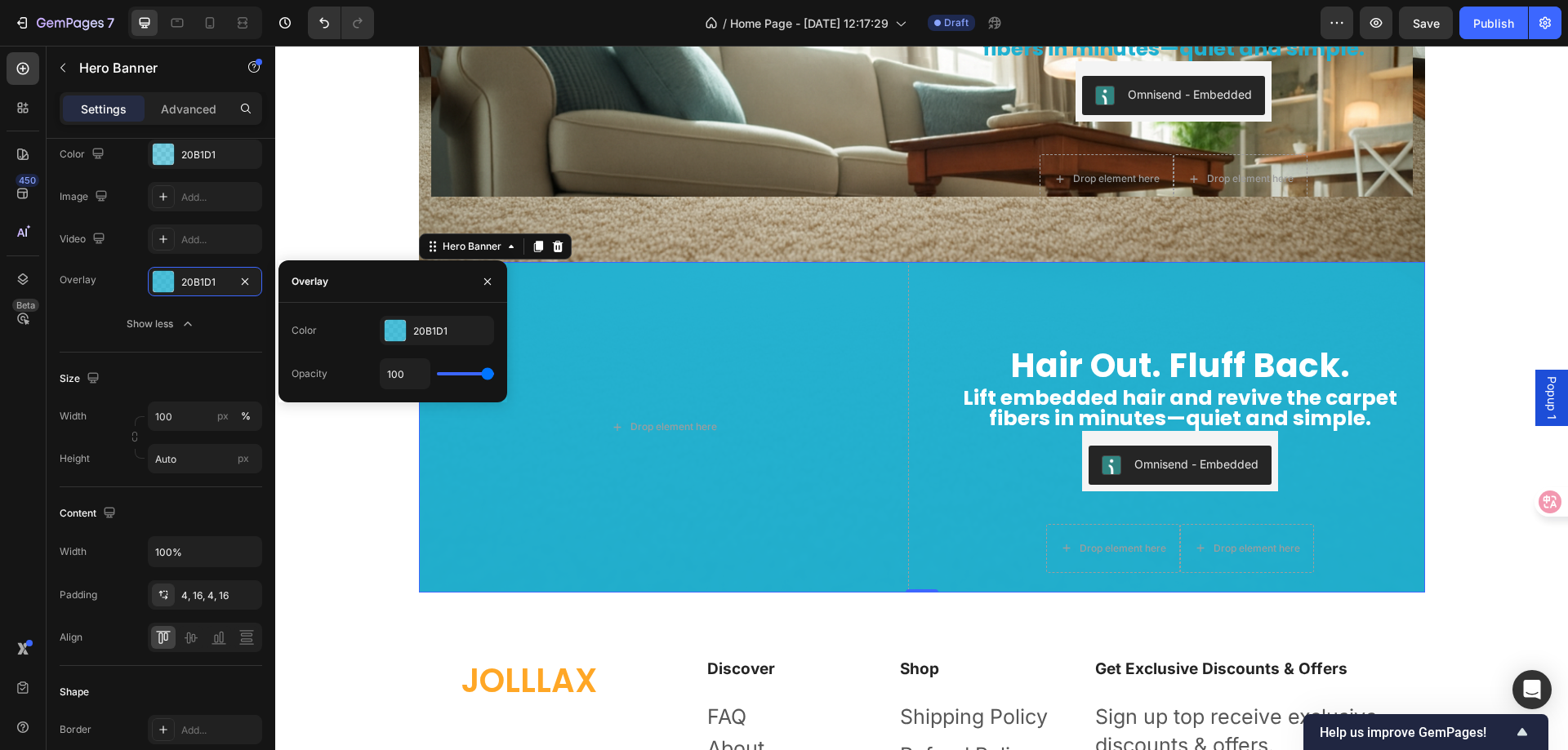
type input "83"
type input "33"
type input "0"
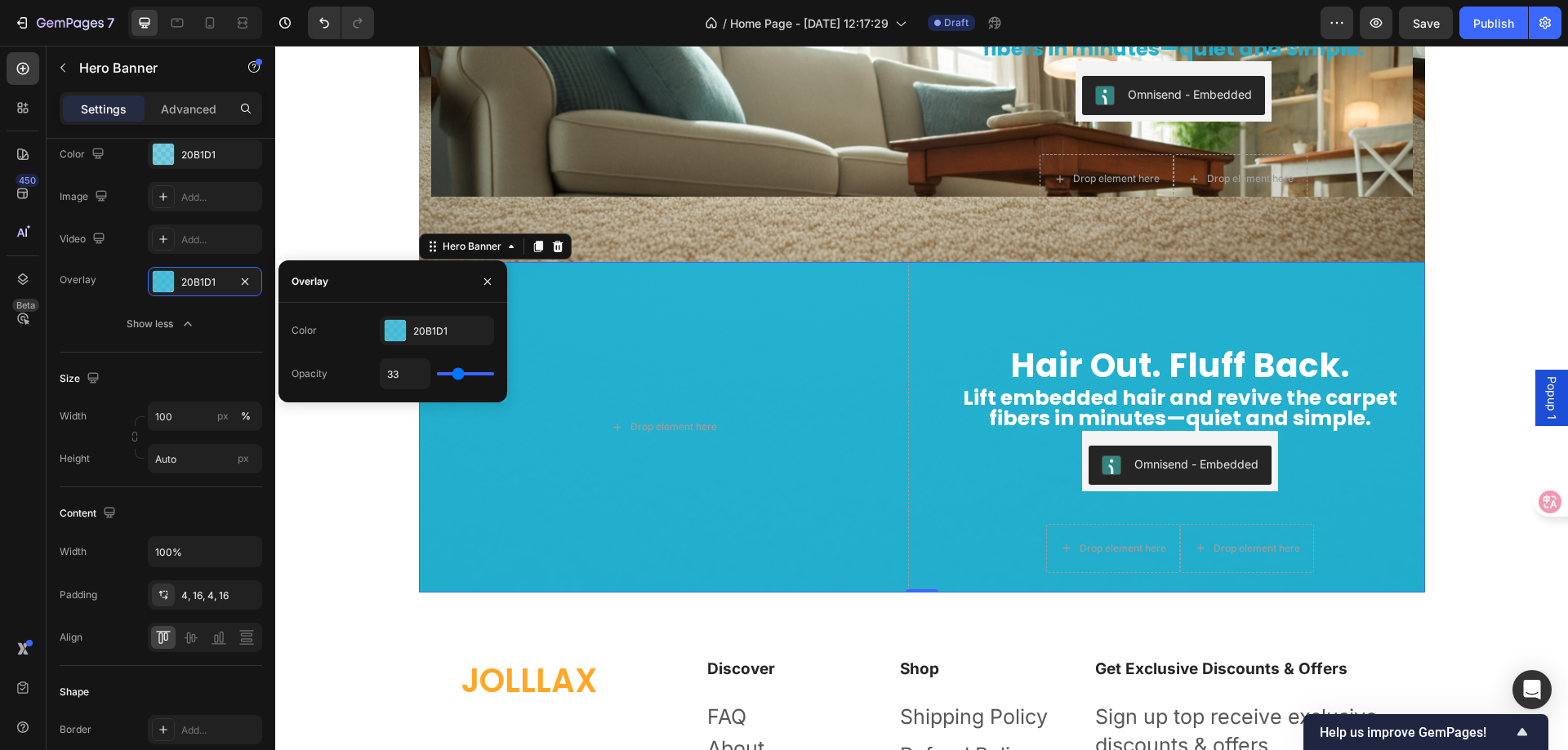
type input "0"
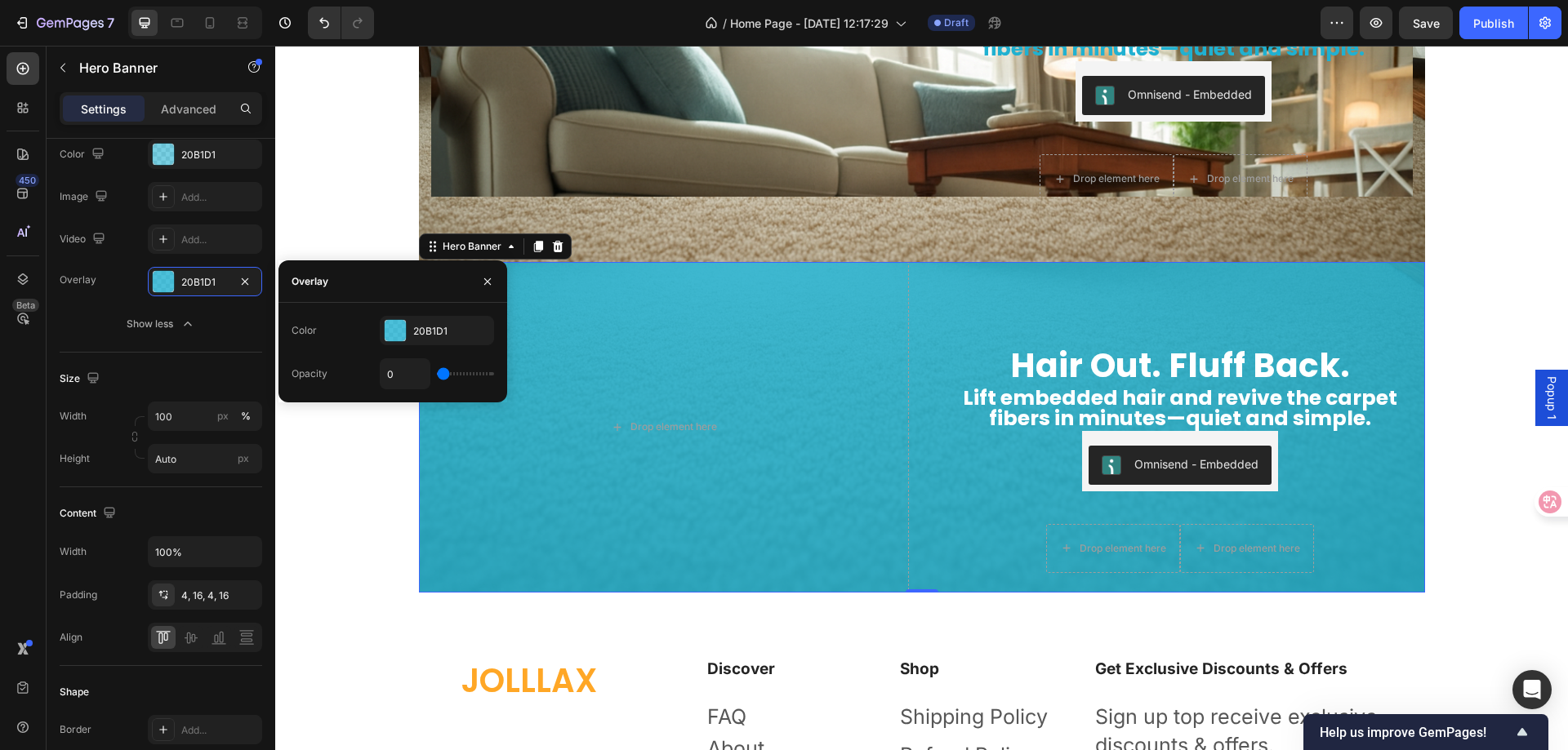
drag, startPoint x: 441, startPoint y: 372, endPoint x: 288, endPoint y: 386, distance: 153.6
click at [437, 376] on input "range" at bounding box center [465, 374] width 57 height 3
click at [398, 325] on div at bounding box center [395, 330] width 21 height 21
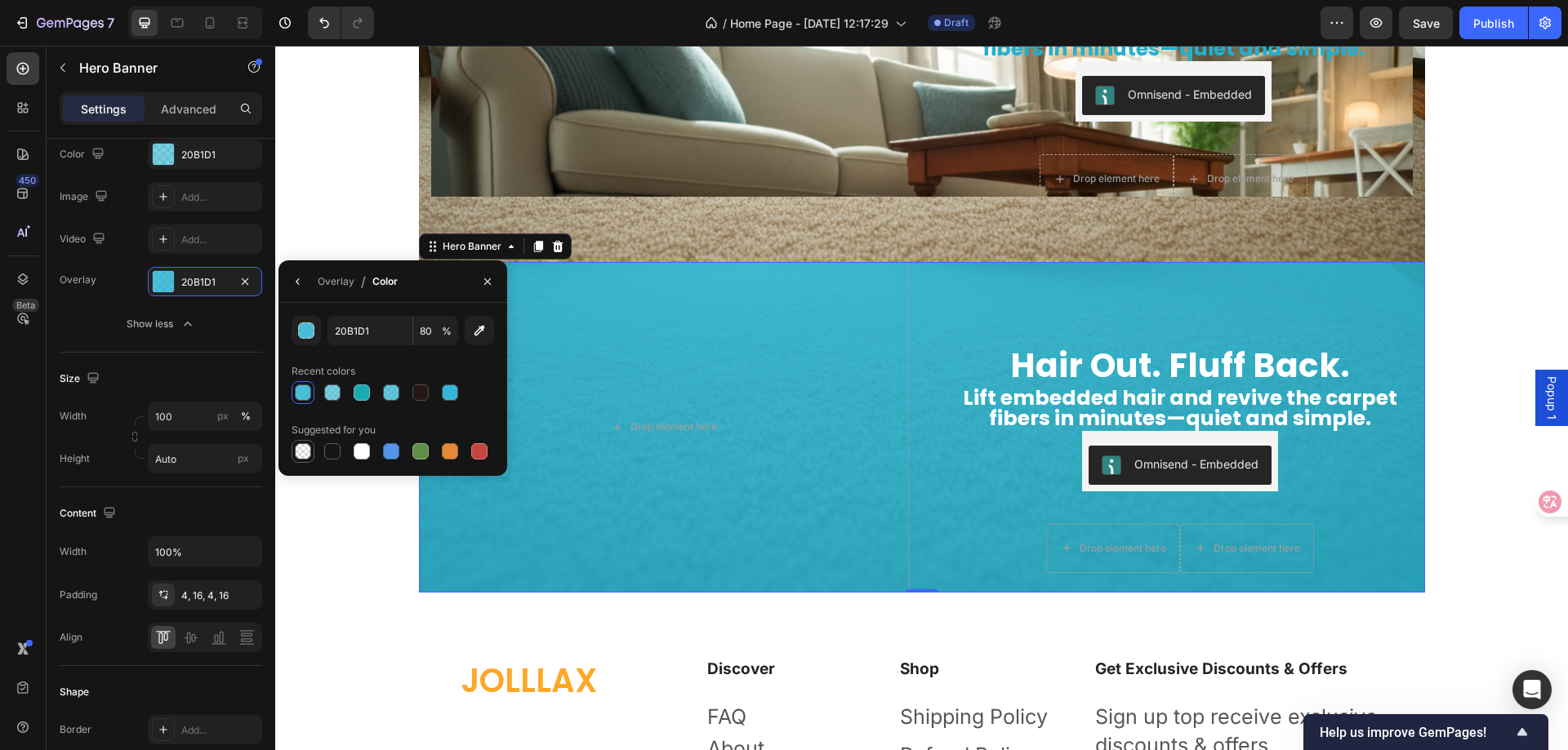
click at [302, 450] on div at bounding box center [303, 451] width 16 height 16
type input "000000"
type input "0"
click at [481, 276] on icon "button" at bounding box center [487, 281] width 13 height 13
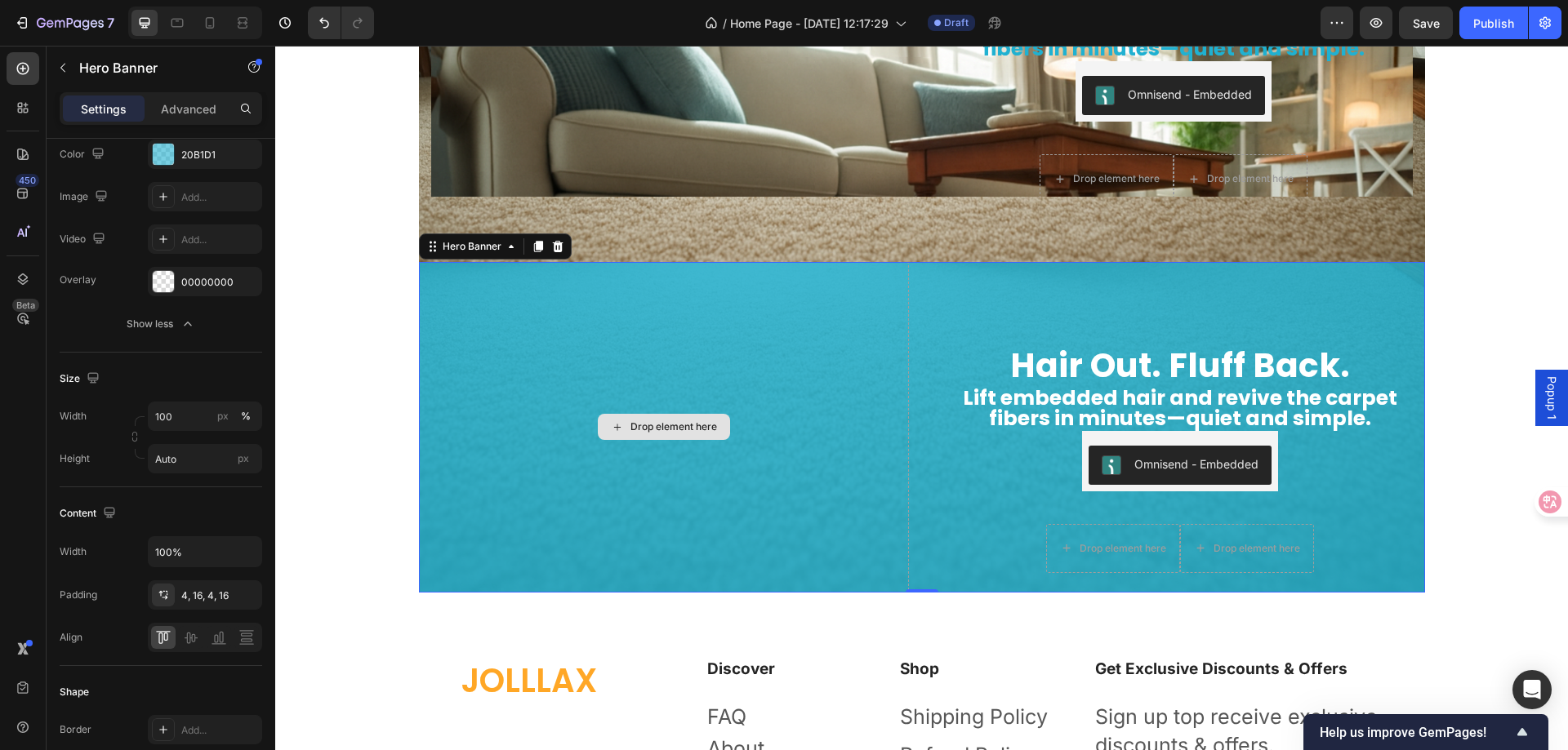
click at [780, 352] on div "Drop element here" at bounding box center [664, 427] width 490 height 331
click at [197, 154] on div "20B1D1" at bounding box center [205, 155] width 48 height 14
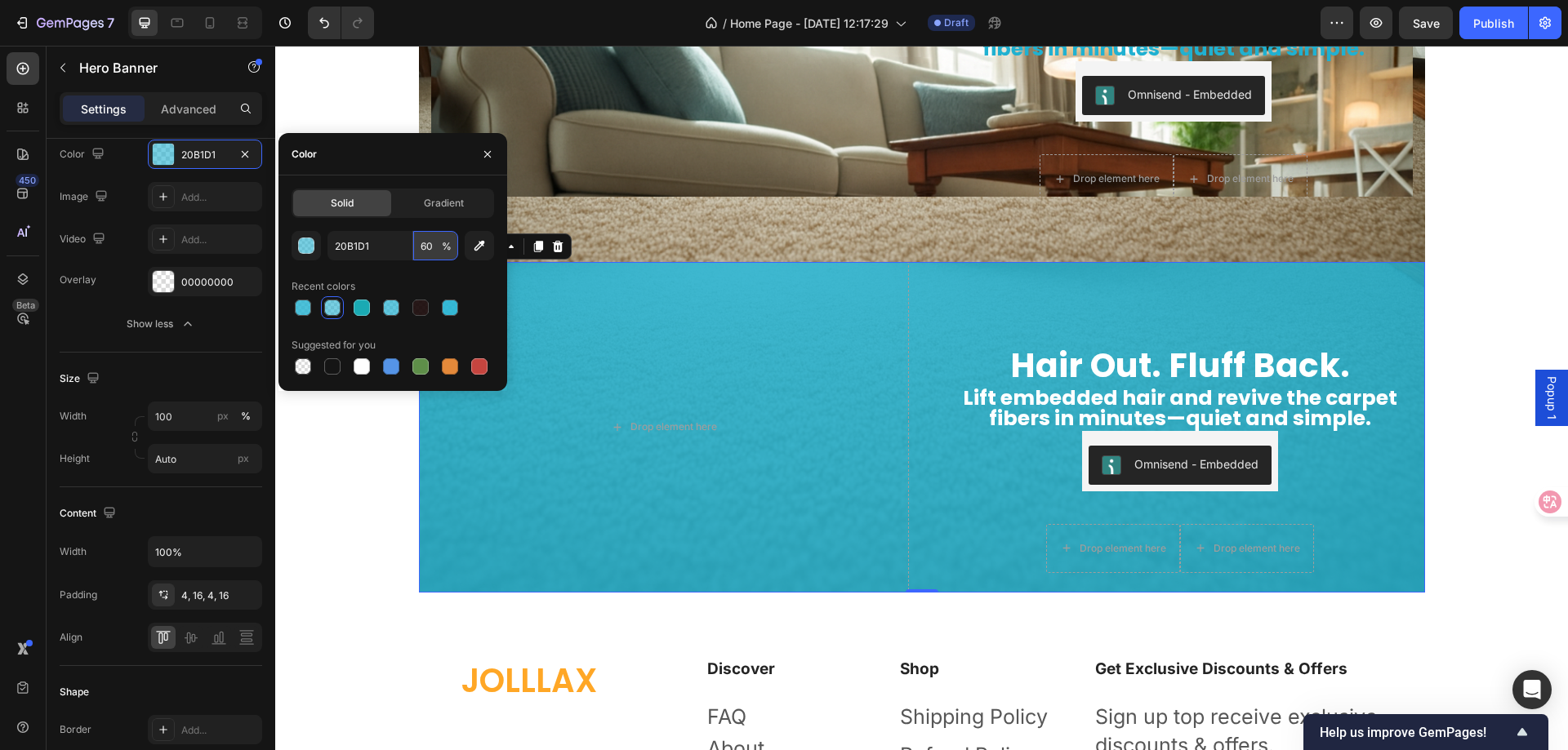
click at [439, 253] on input "60" at bounding box center [436, 246] width 45 height 30
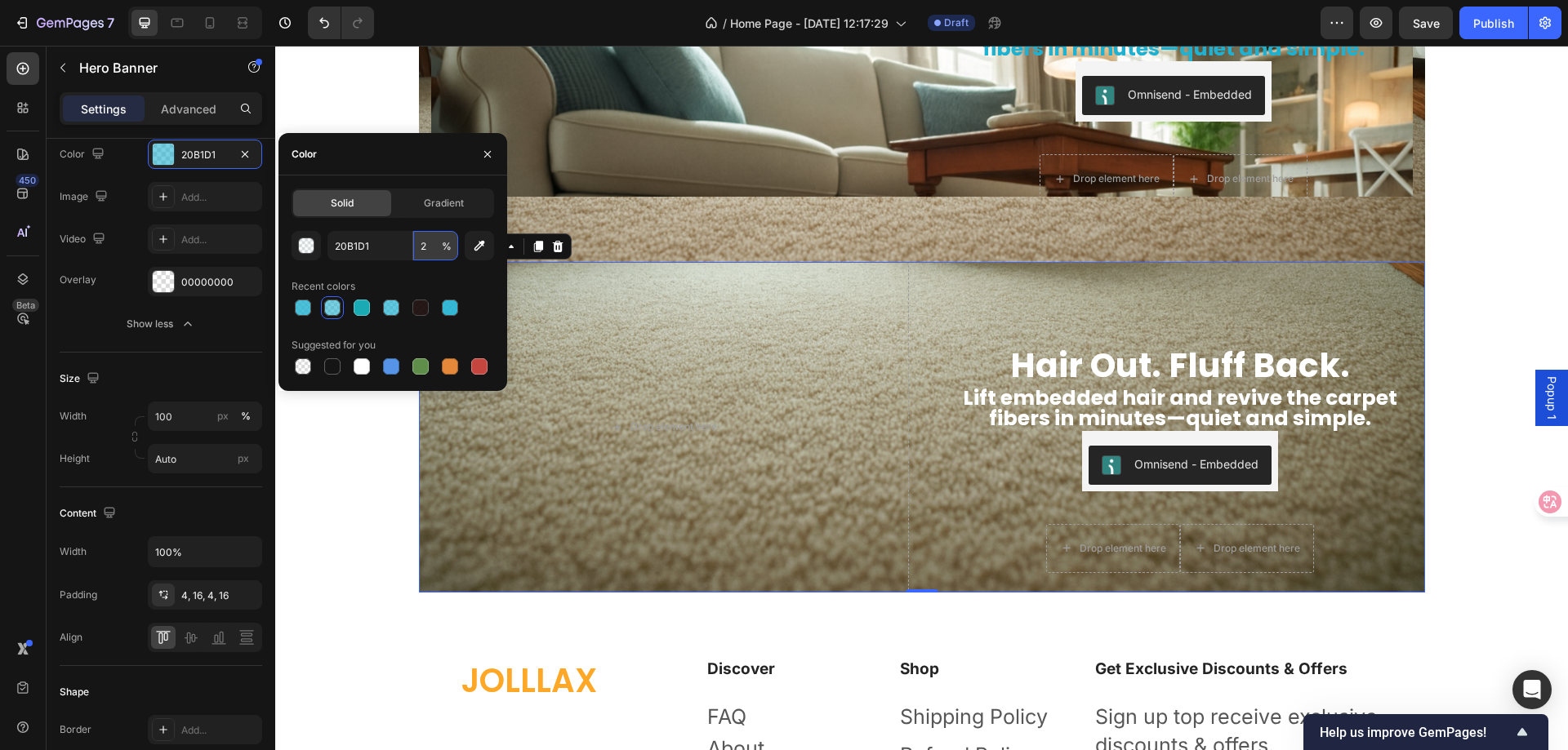
type input "20"
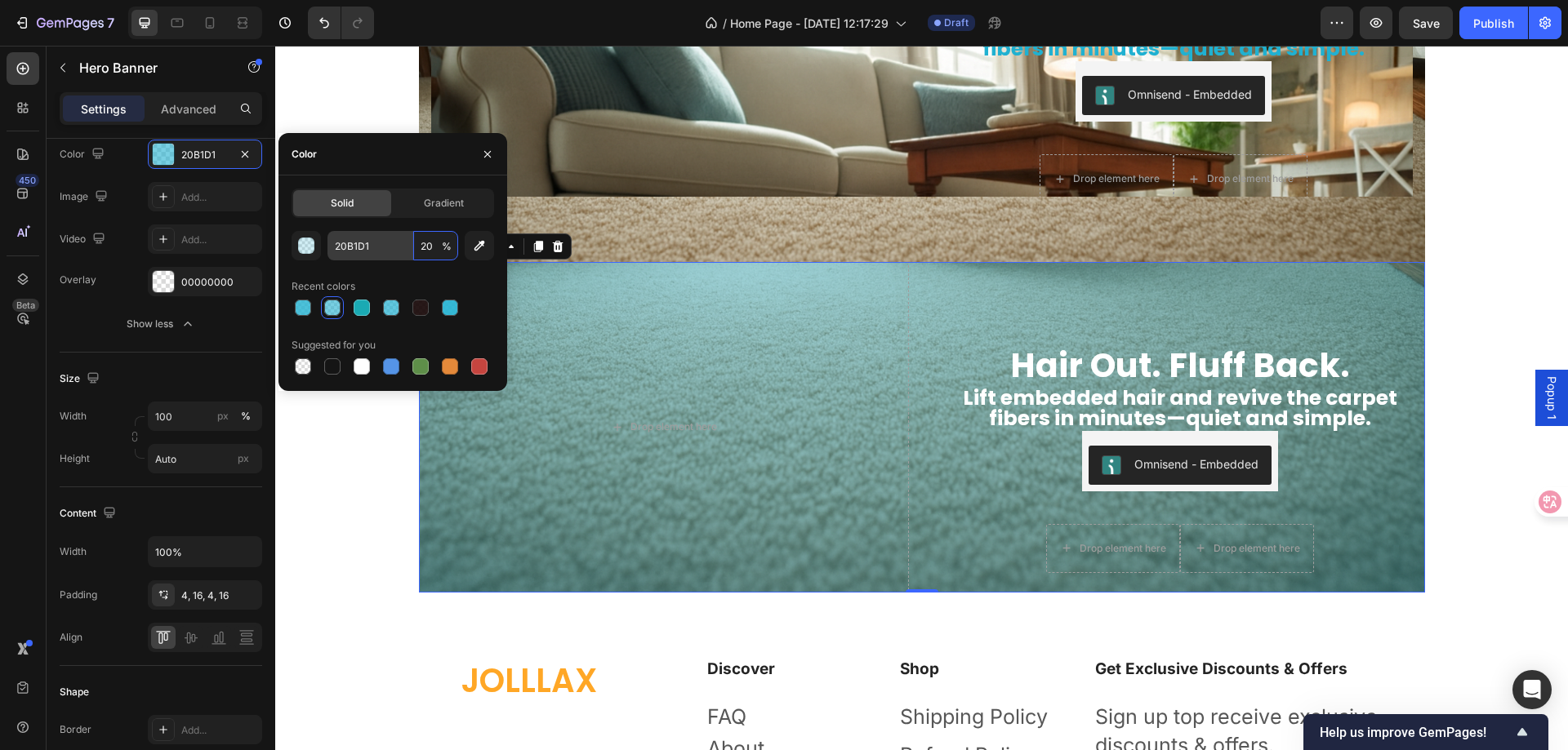
drag, startPoint x: 439, startPoint y: 253, endPoint x: 412, endPoint y: 253, distance: 27.0
click at [412, 253] on div "20B1D1 20 %" at bounding box center [393, 246] width 131 height 30
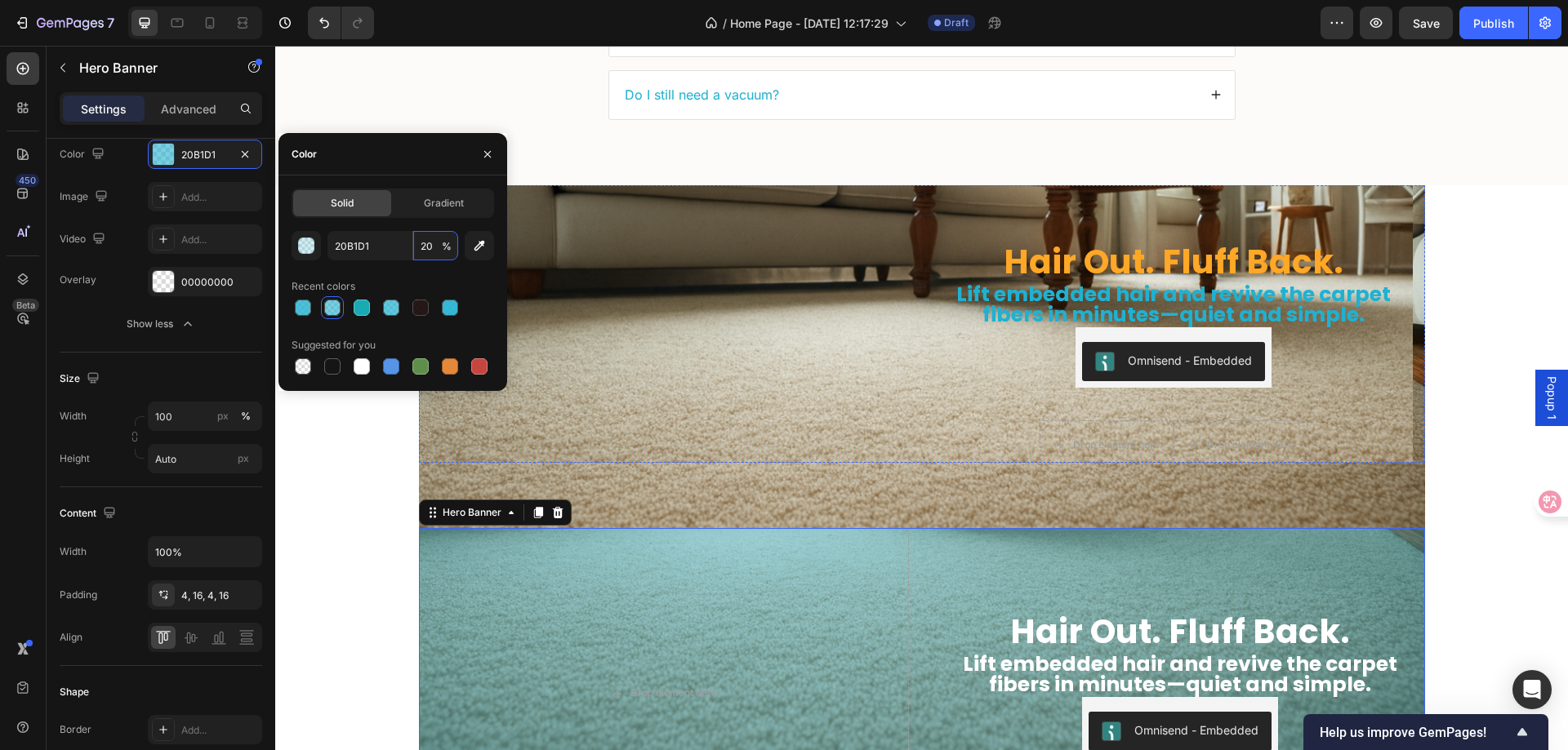
scroll to position [4768, 0]
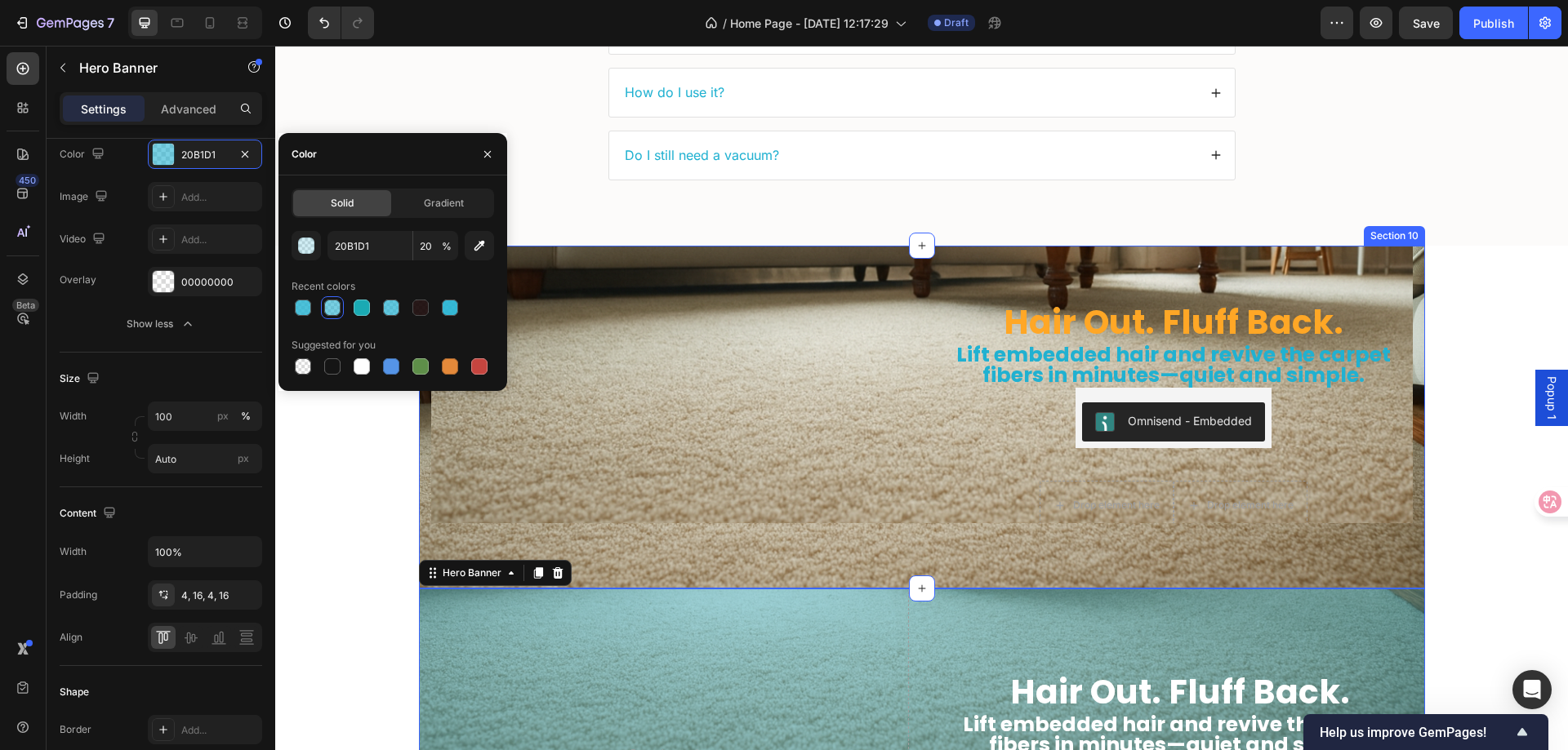
click at [687, 560] on div "Hair Out. Fluff Back. Heading Lift embedded hair and revive the carpet fibers i…" at bounding box center [922, 417] width 1006 height 343
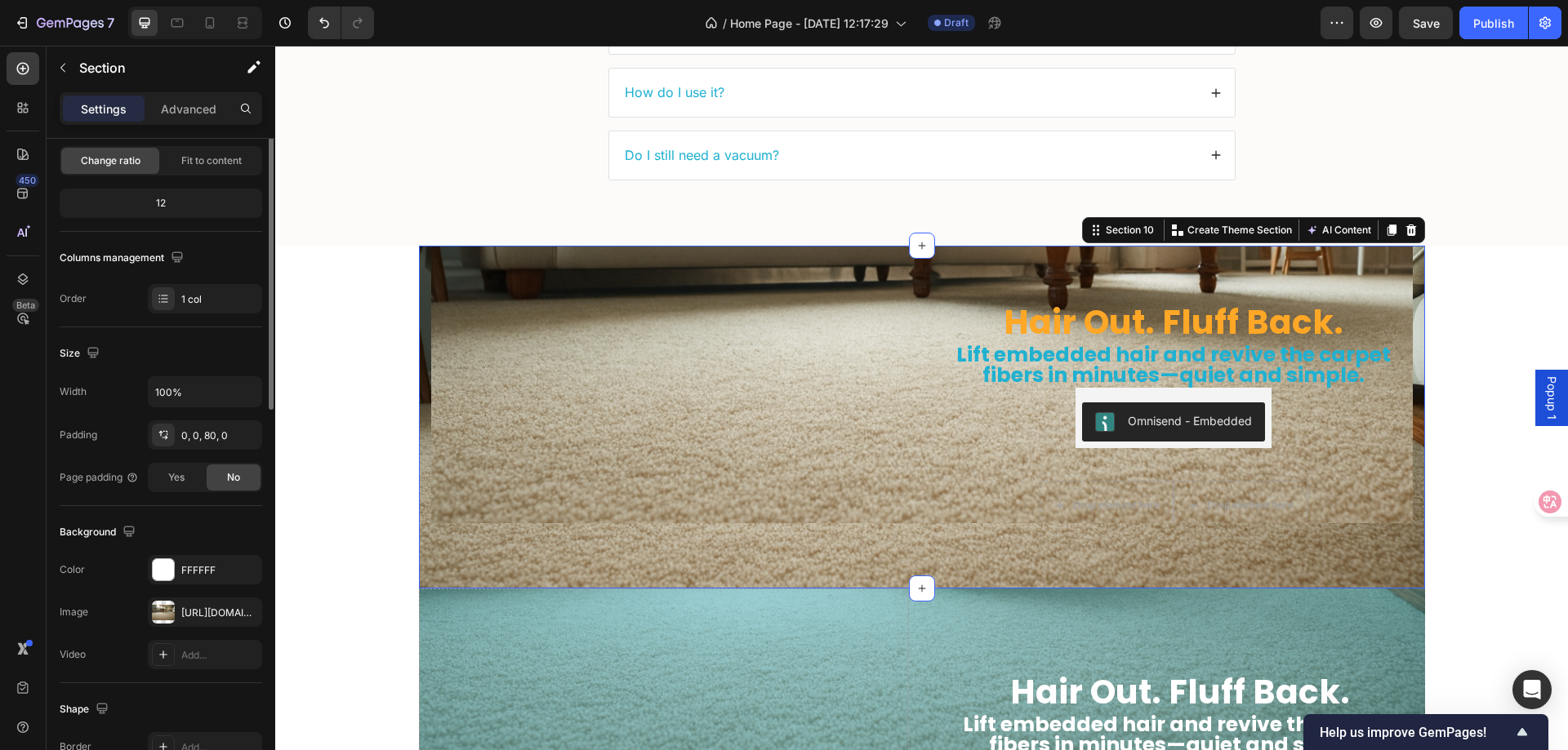
scroll to position [0, 0]
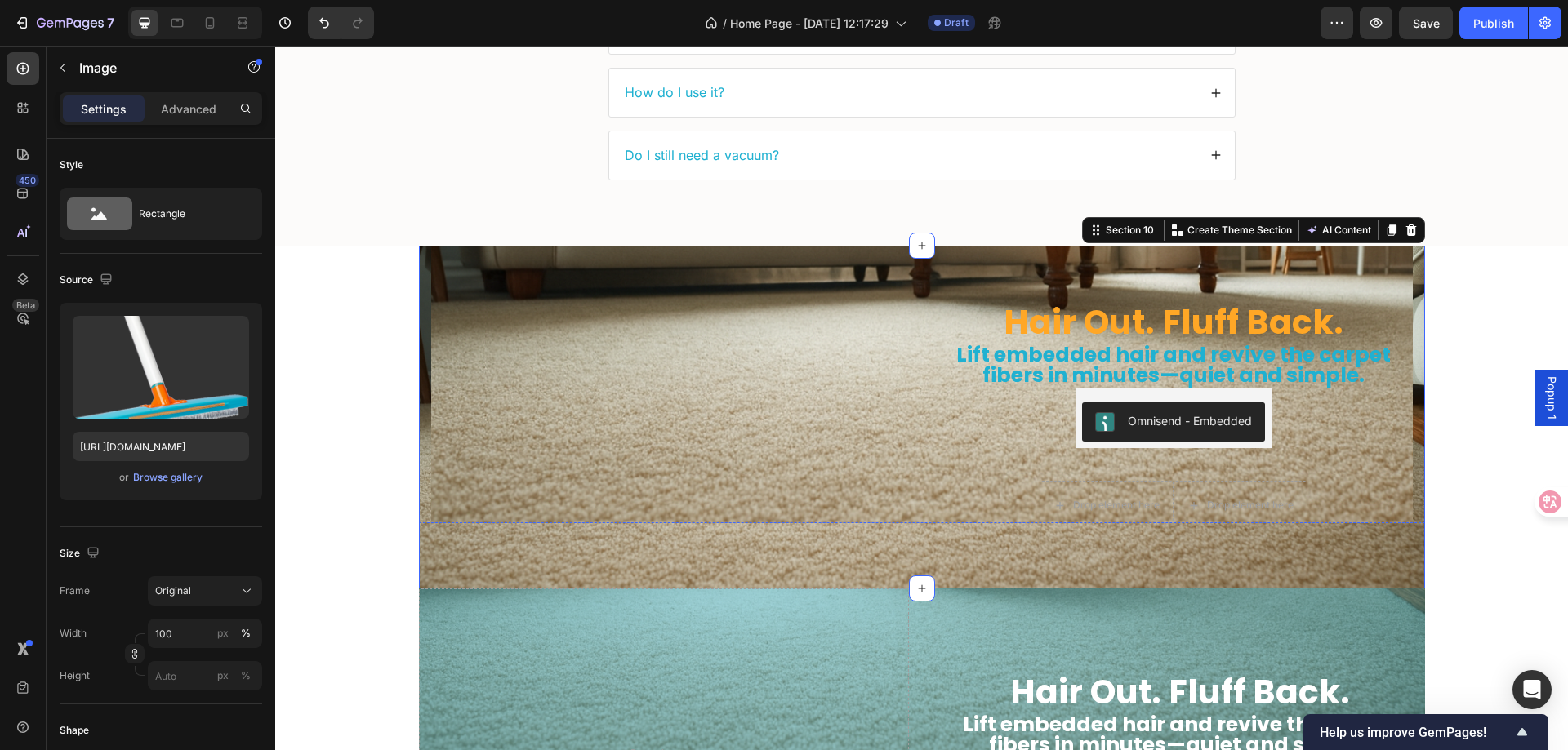
click at [499, 219] on img at bounding box center [670, 219] width 478 height 0
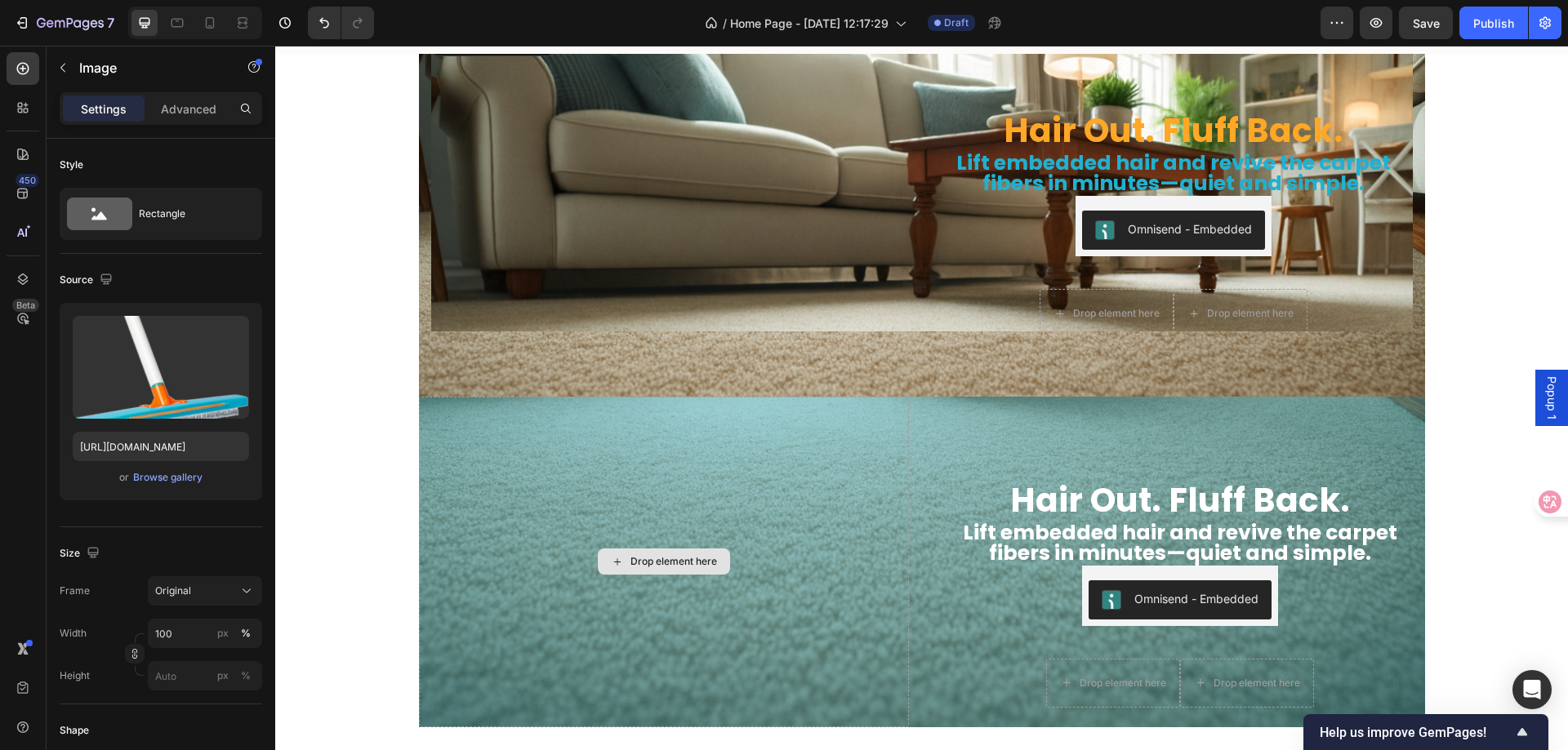
scroll to position [4931, 0]
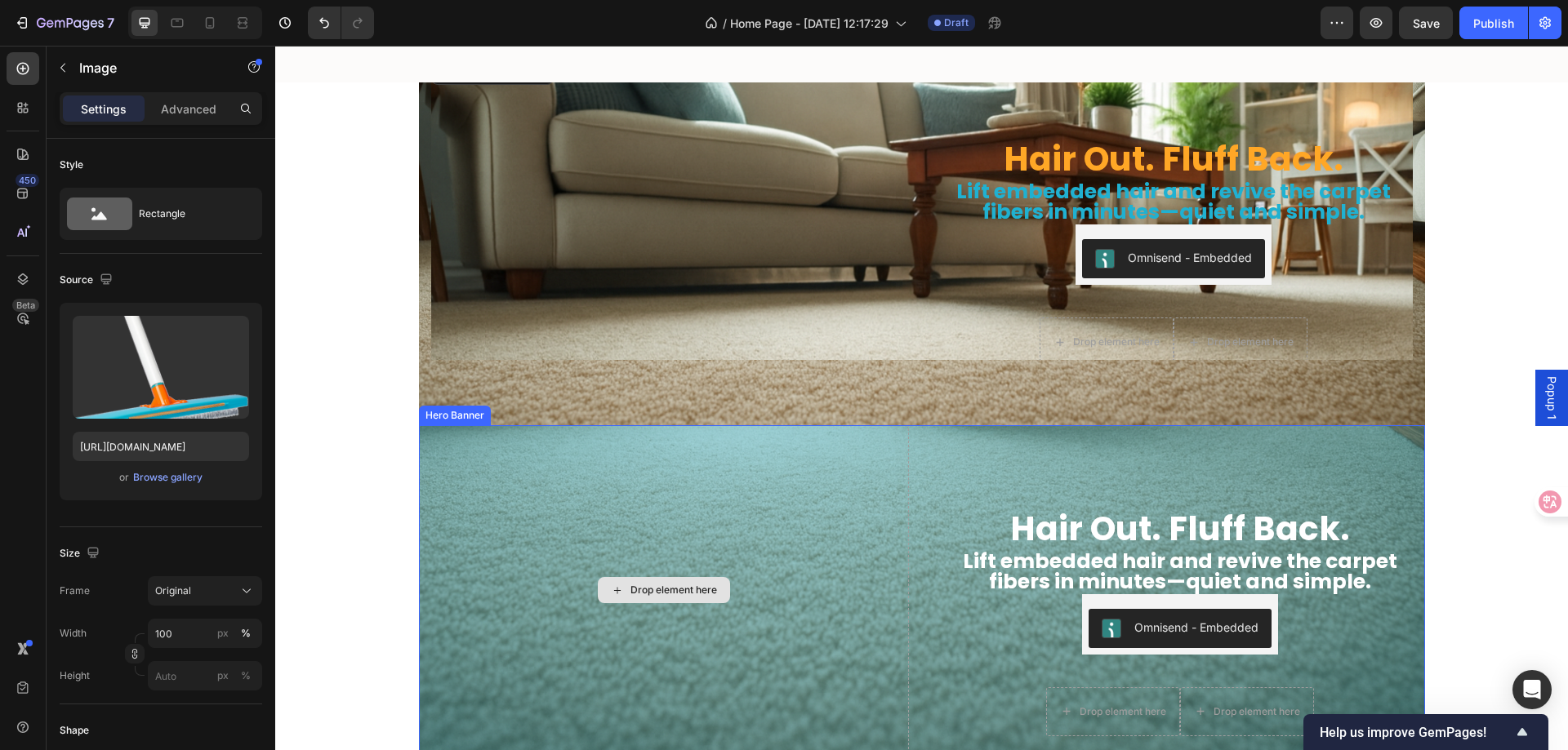
click at [619, 514] on div "Drop element here" at bounding box center [664, 590] width 490 height 331
click at [516, 55] on img at bounding box center [670, 55] width 478 height 0
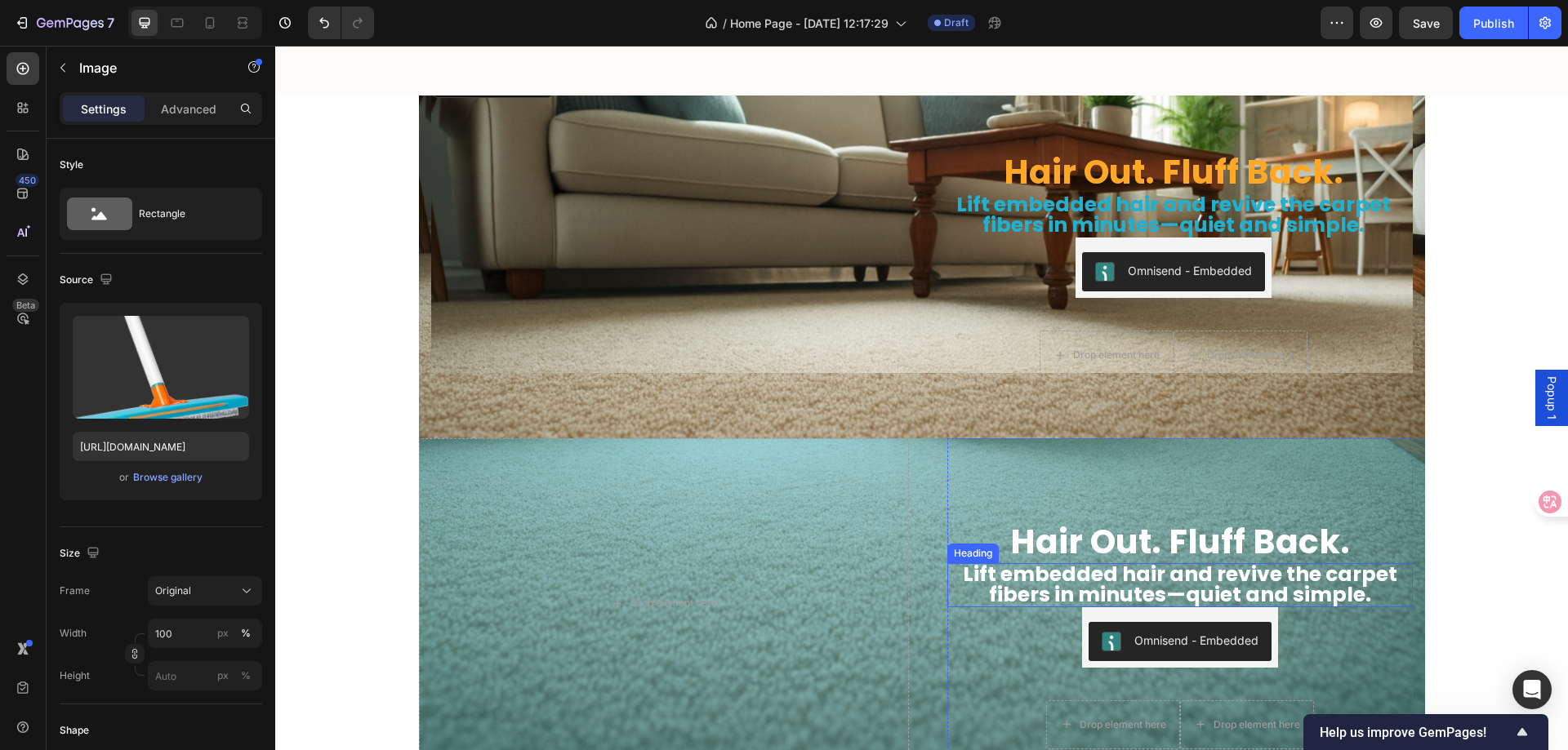
scroll to position [5013, 0]
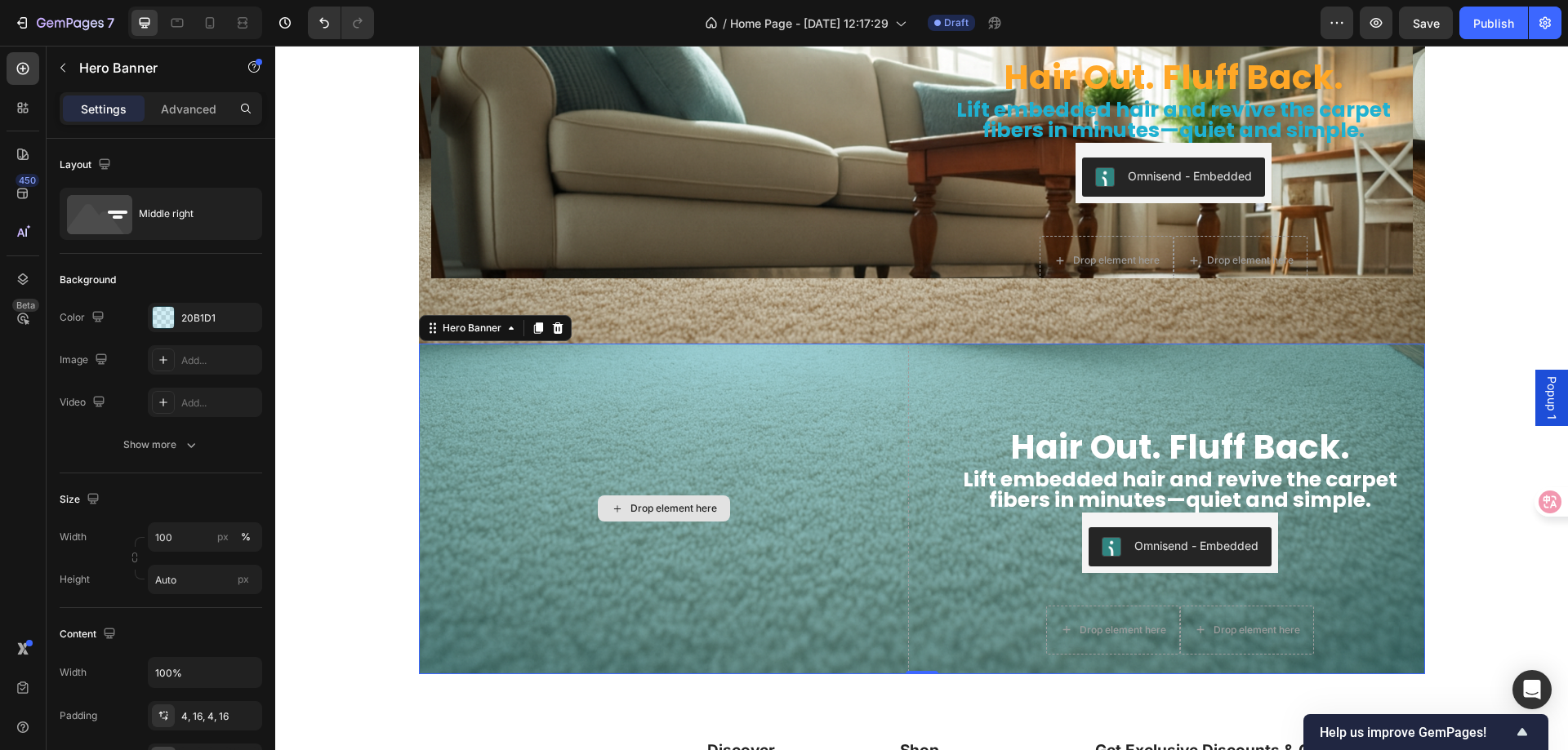
click at [716, 431] on div "Drop element here" at bounding box center [664, 509] width 490 height 331
click at [164, 317] on div at bounding box center [163, 317] width 21 height 21
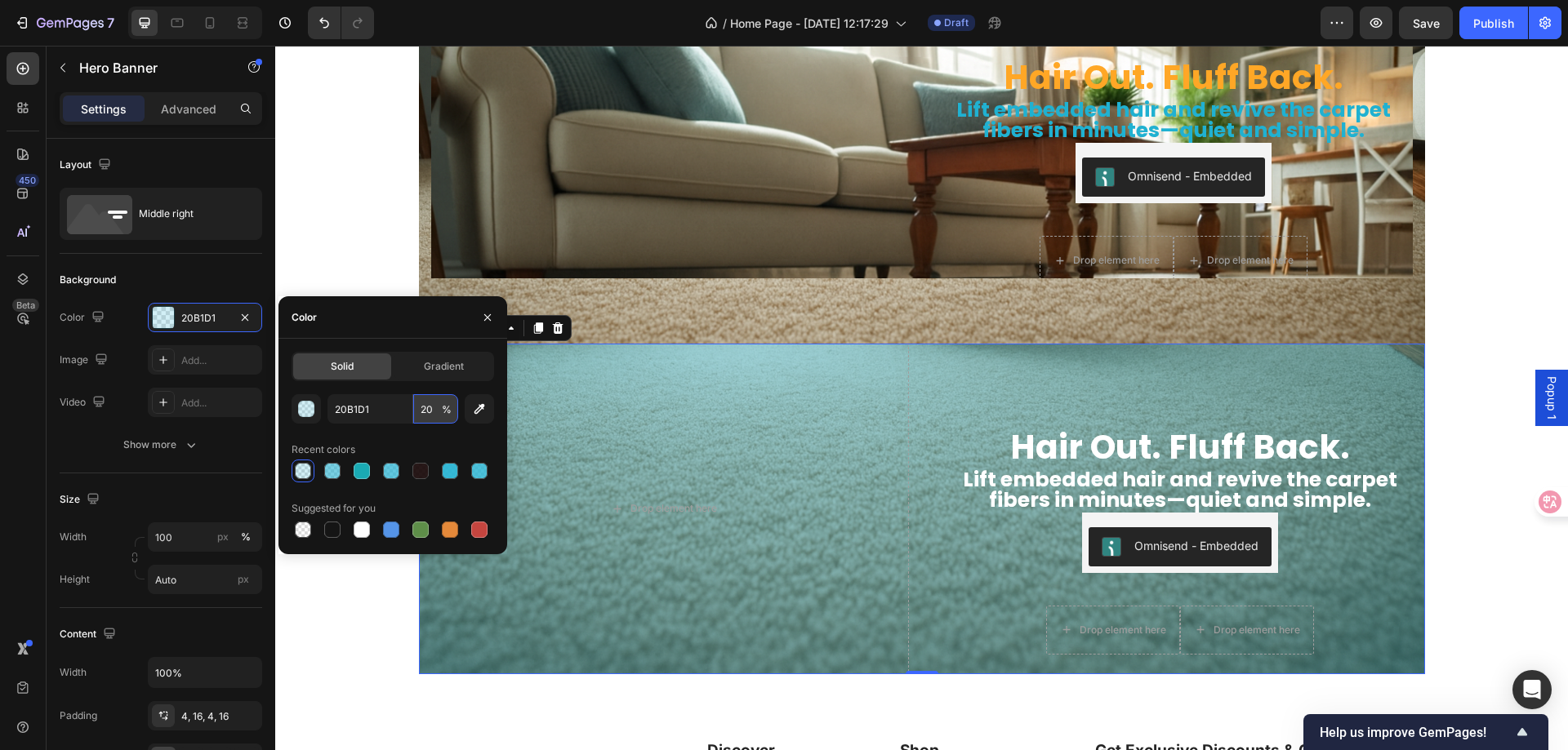
click at [435, 408] on input "20" at bounding box center [436, 409] width 45 height 30
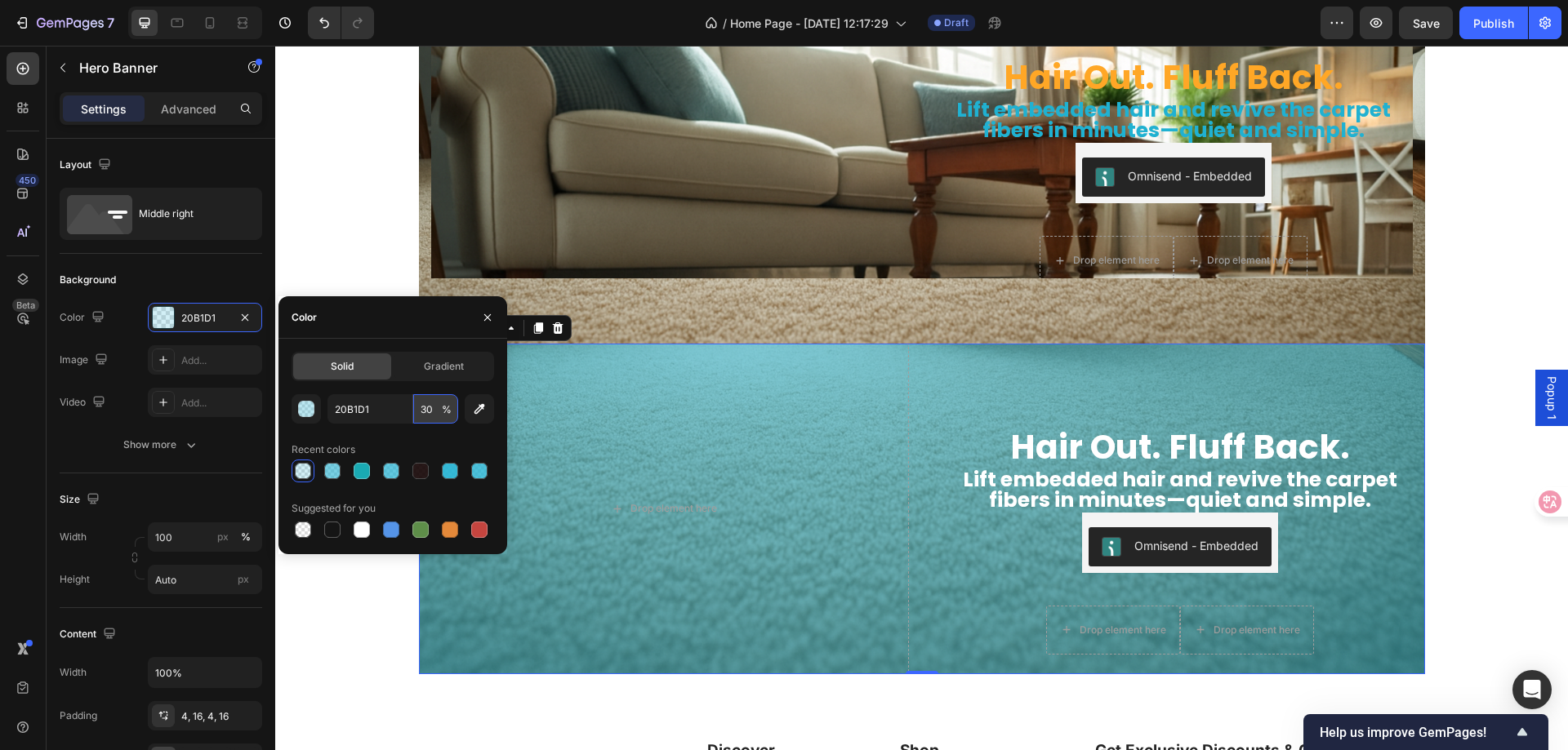
type input "3"
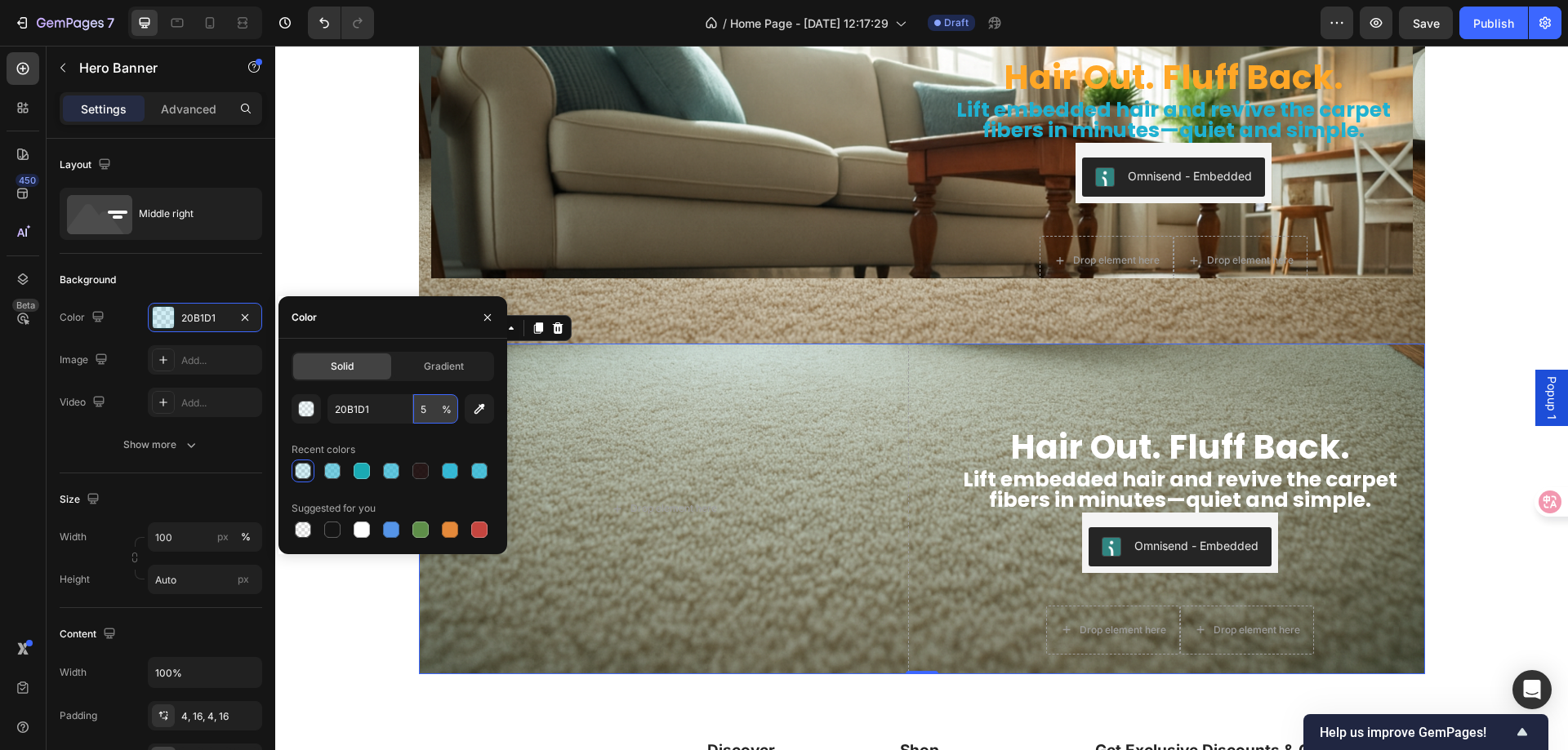
type input "50"
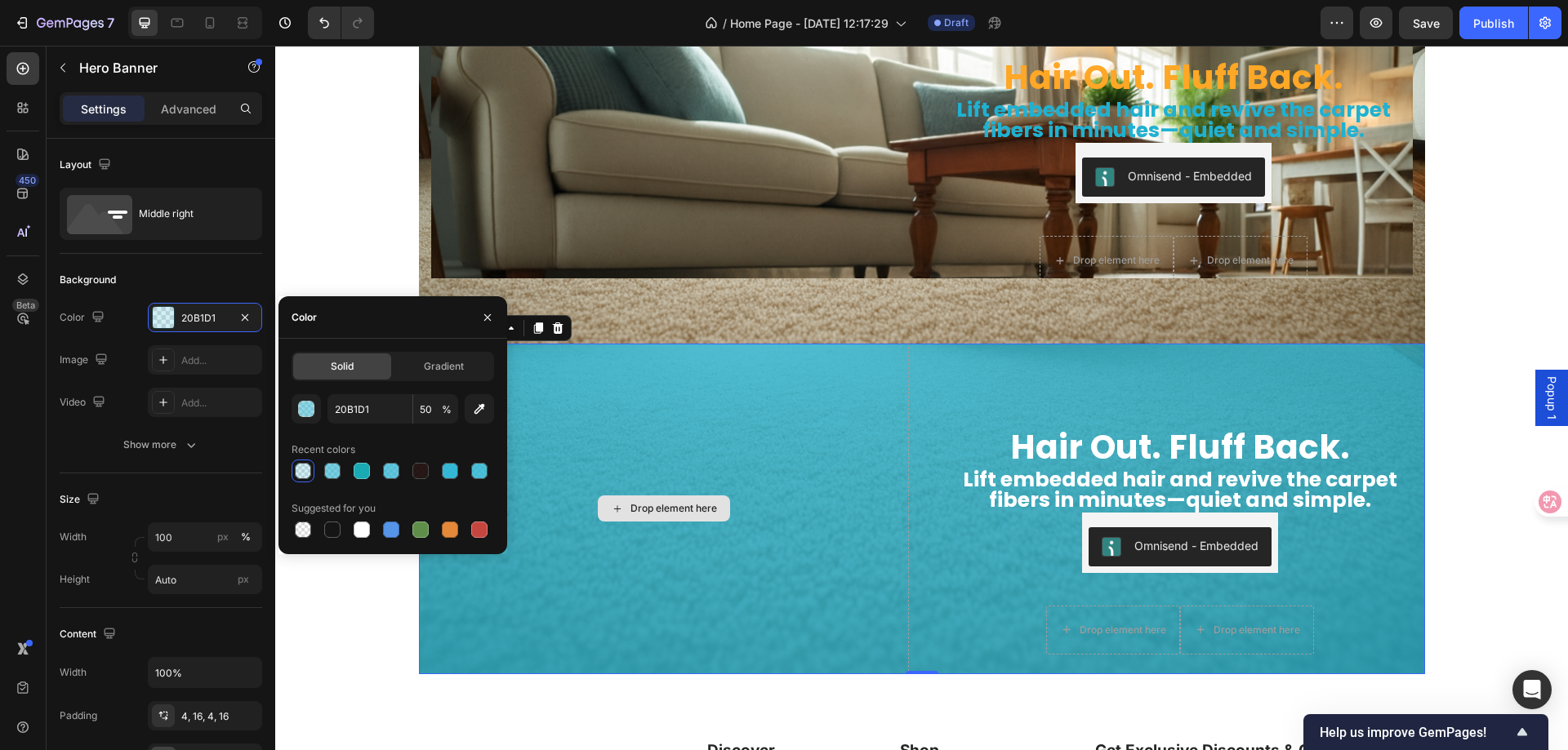
click at [761, 455] on div "Drop element here" at bounding box center [664, 509] width 490 height 331
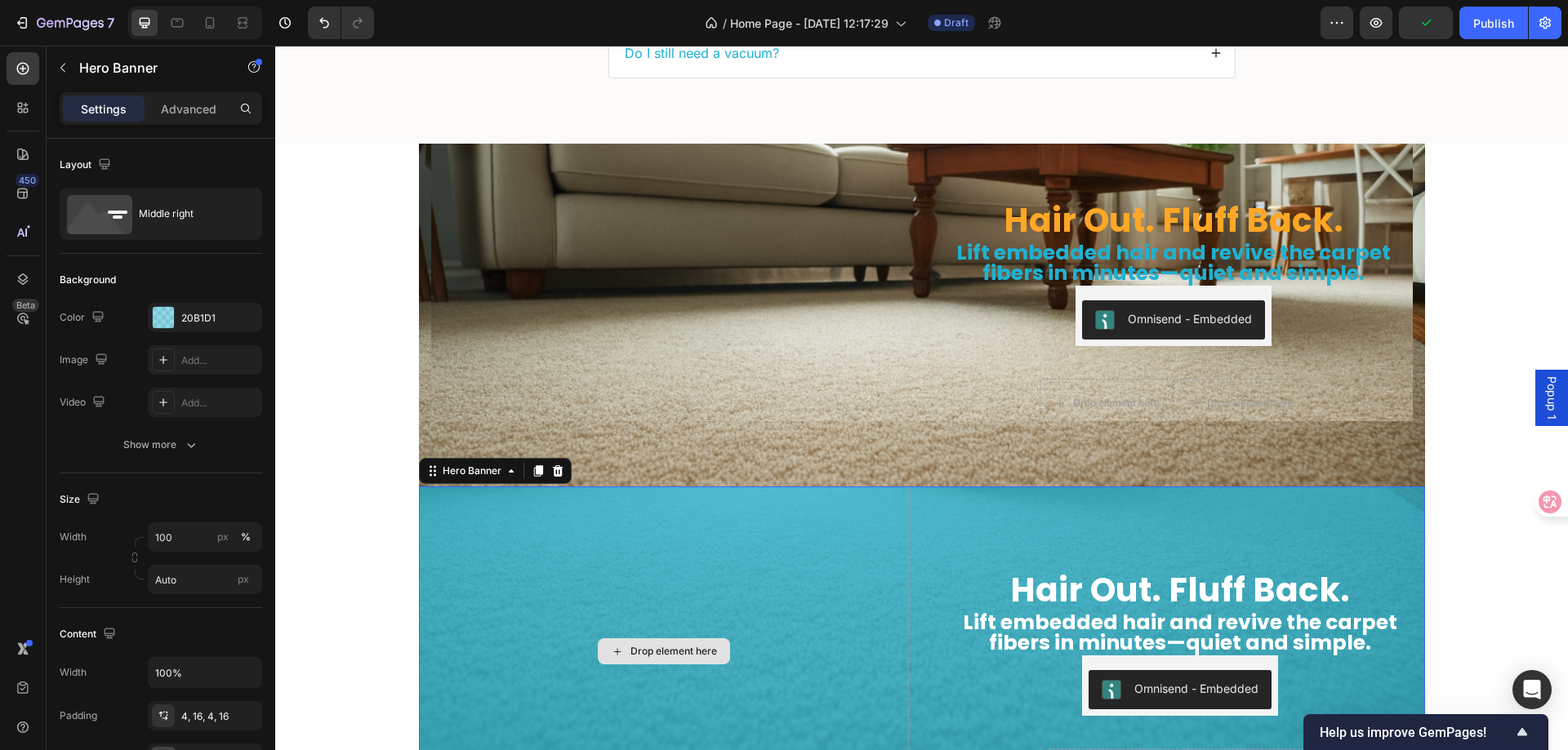
scroll to position [4849, 0]
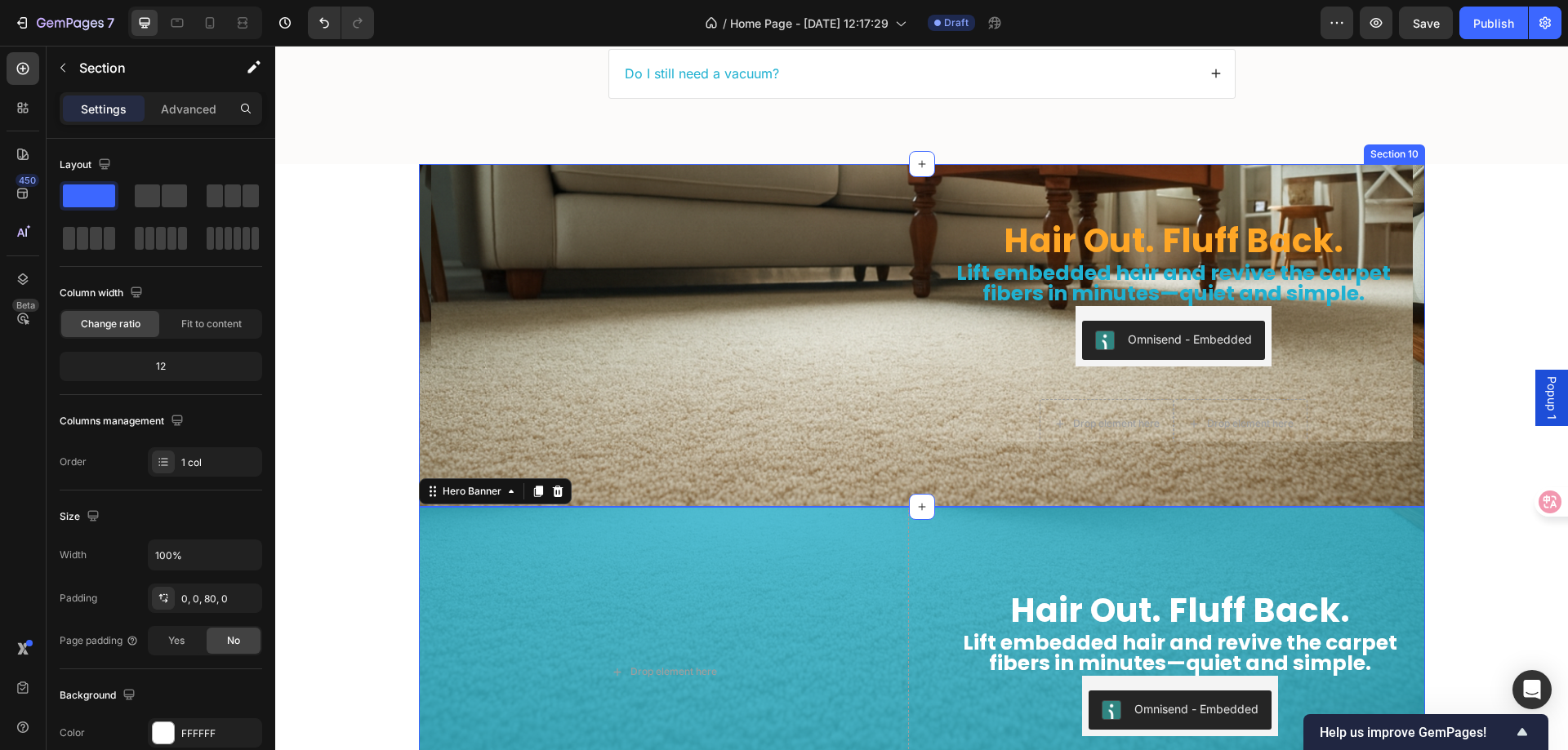
click at [761, 469] on div "Hair Out. Fluff Back. Heading Lift embedded hair and revive the carpet fibers i…" at bounding box center [922, 335] width 1006 height 343
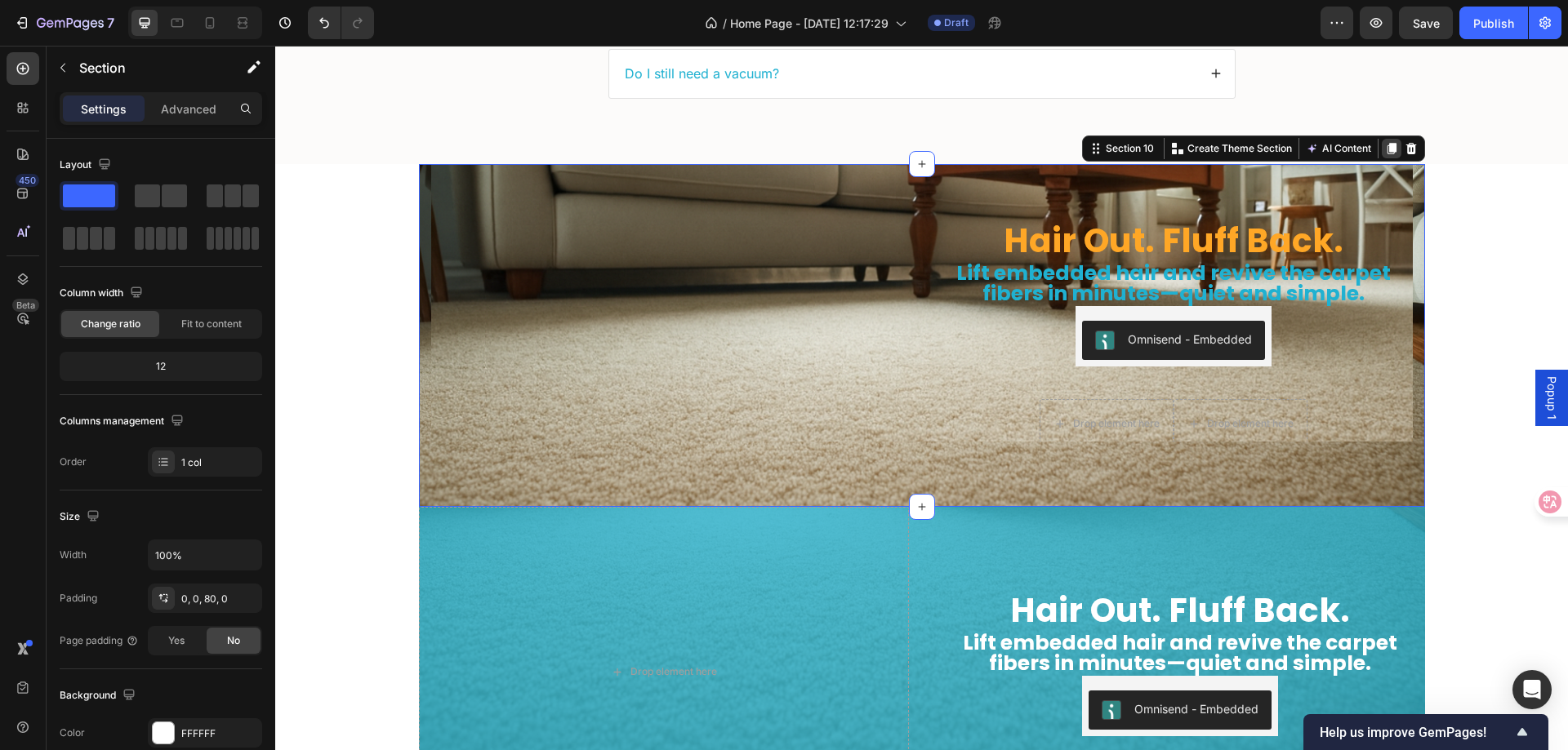
click at [1385, 145] on icon at bounding box center [1391, 148] width 13 height 13
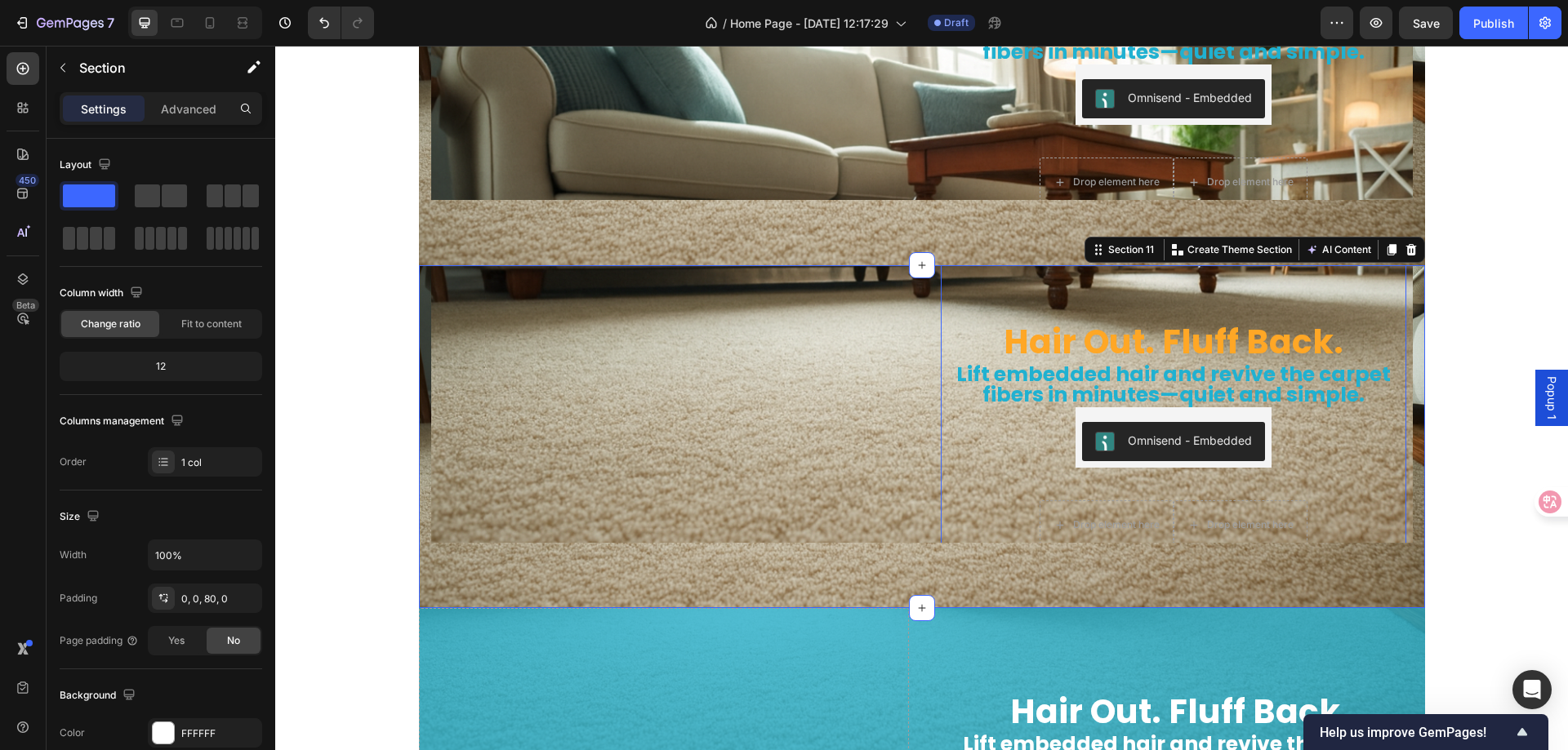
scroll to position [5094, 0]
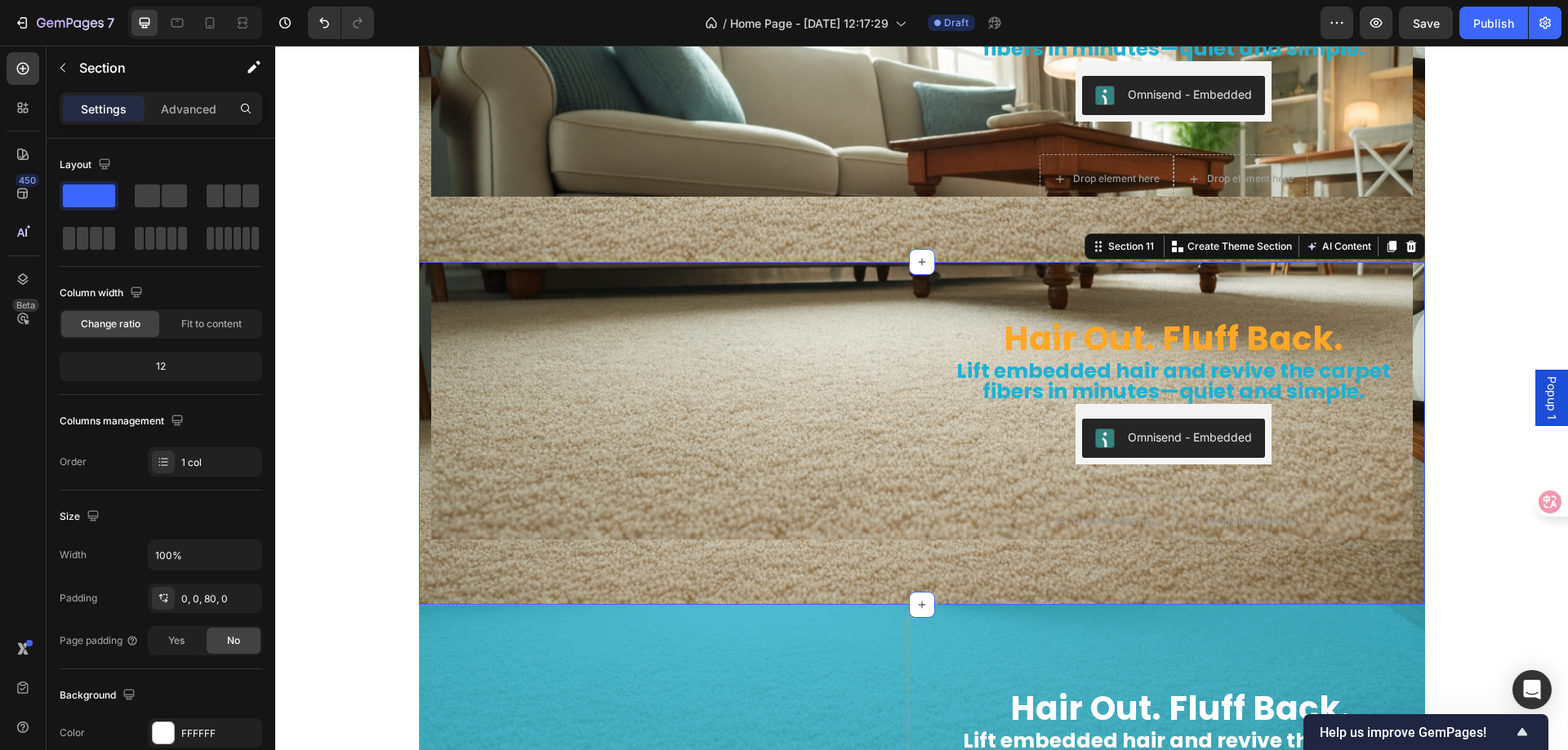
click at [481, 567] on div "Hair Out. Fluff Back. Heading Lift embedded hair and revive the carpet fibers i…" at bounding box center [922, 433] width 1006 height 343
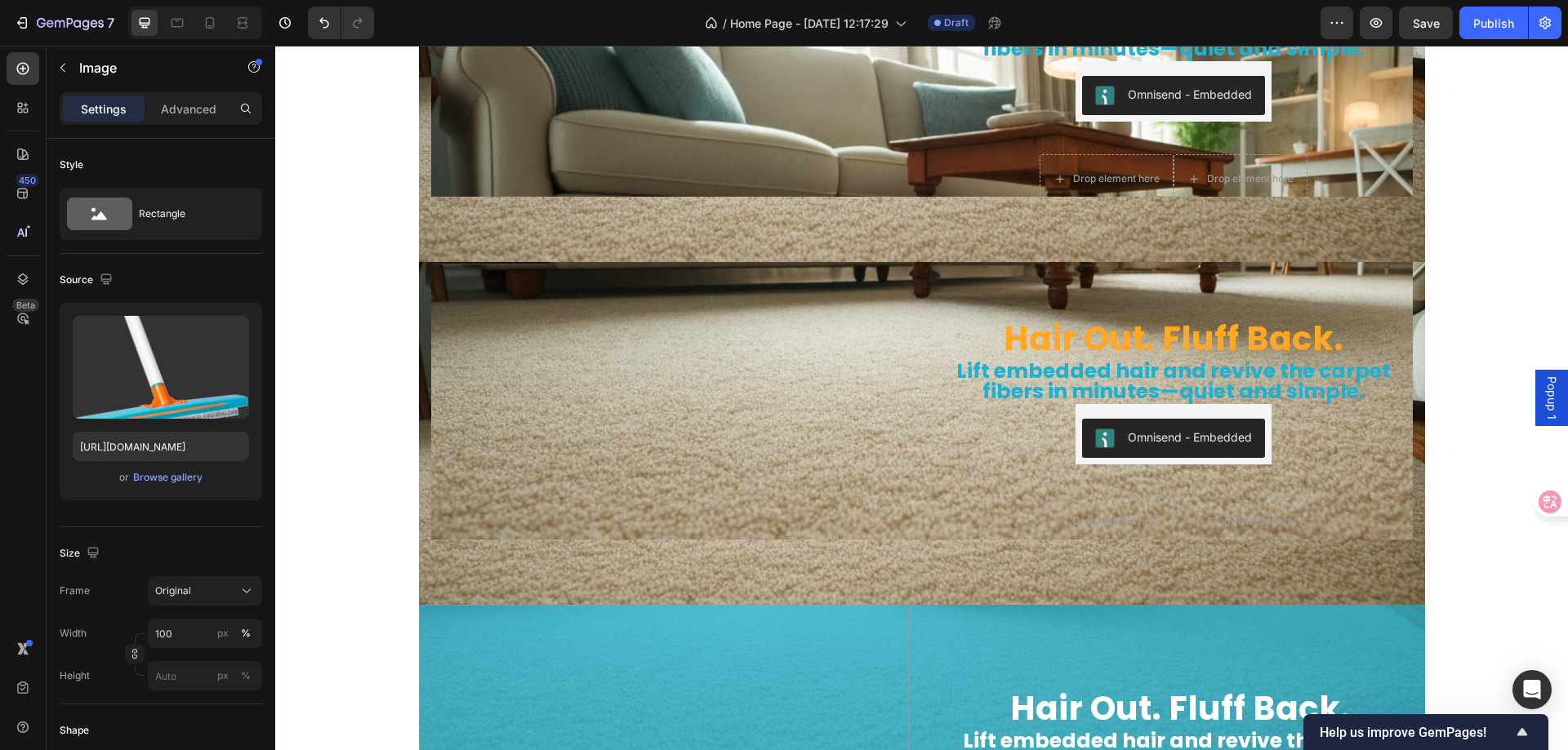
click at [480, 235] on img at bounding box center [670, 235] width 478 height 0
click at [482, 235] on img at bounding box center [670, 235] width 478 height 0
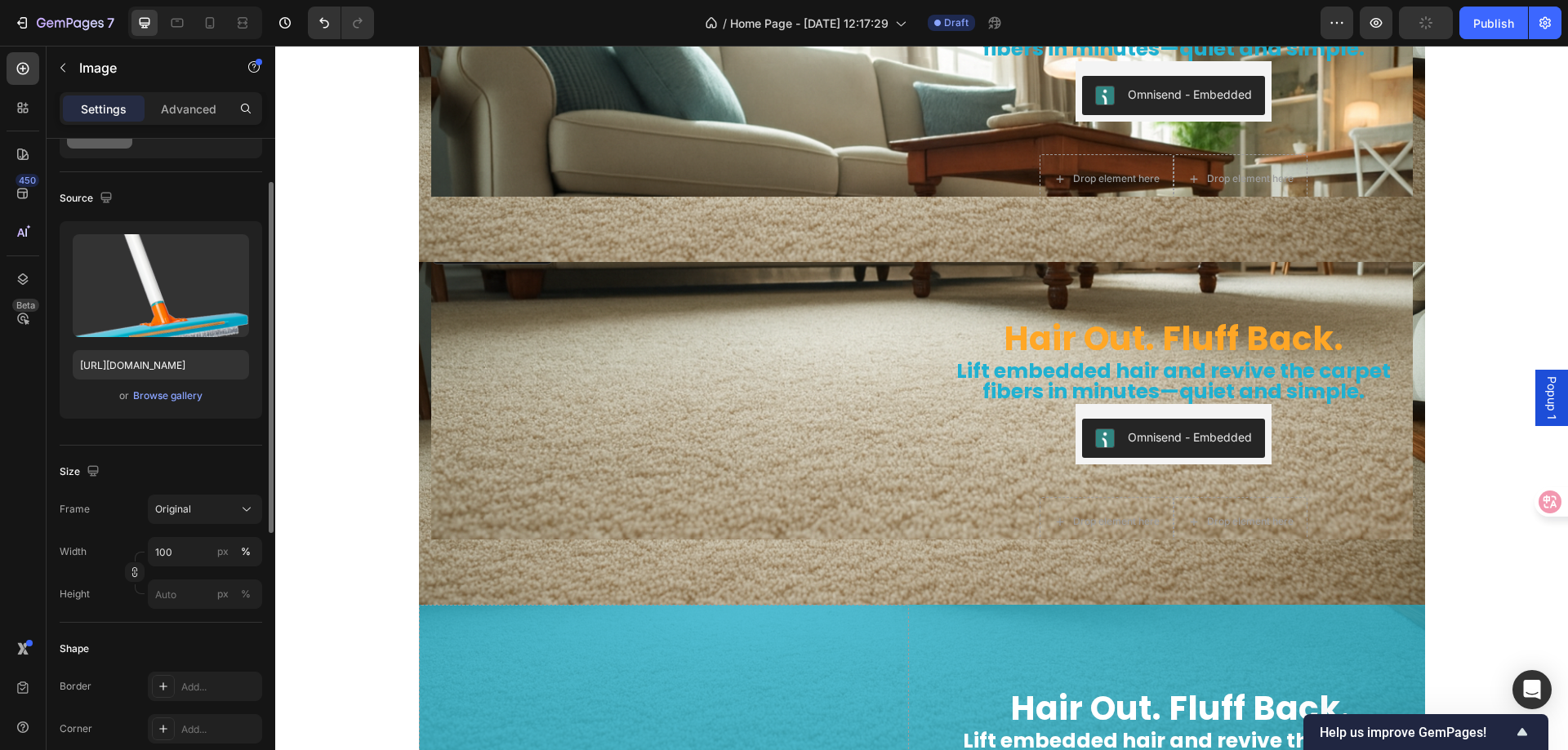
scroll to position [327, 0]
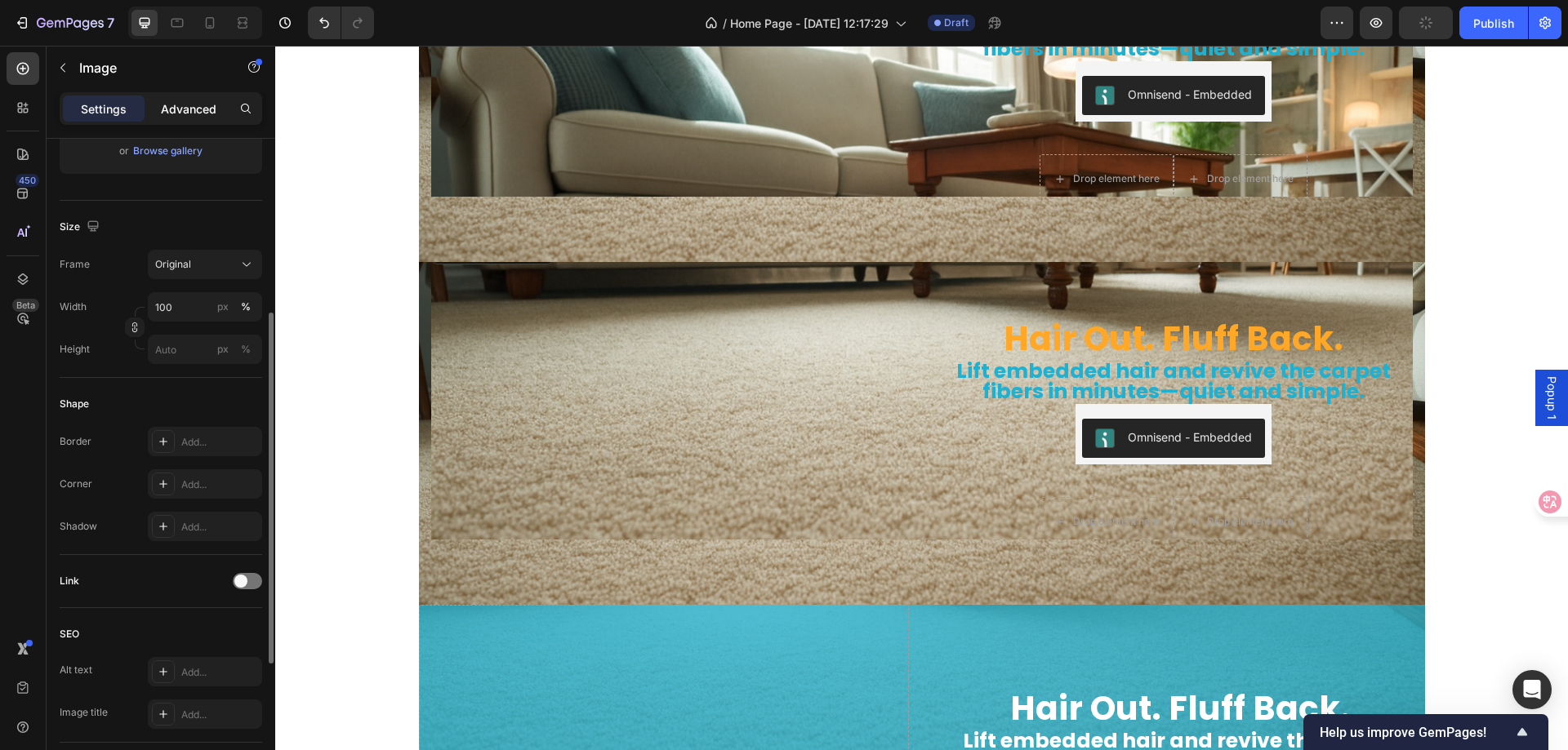
click at [159, 108] on div "Advanced" at bounding box center [189, 108] width 82 height 26
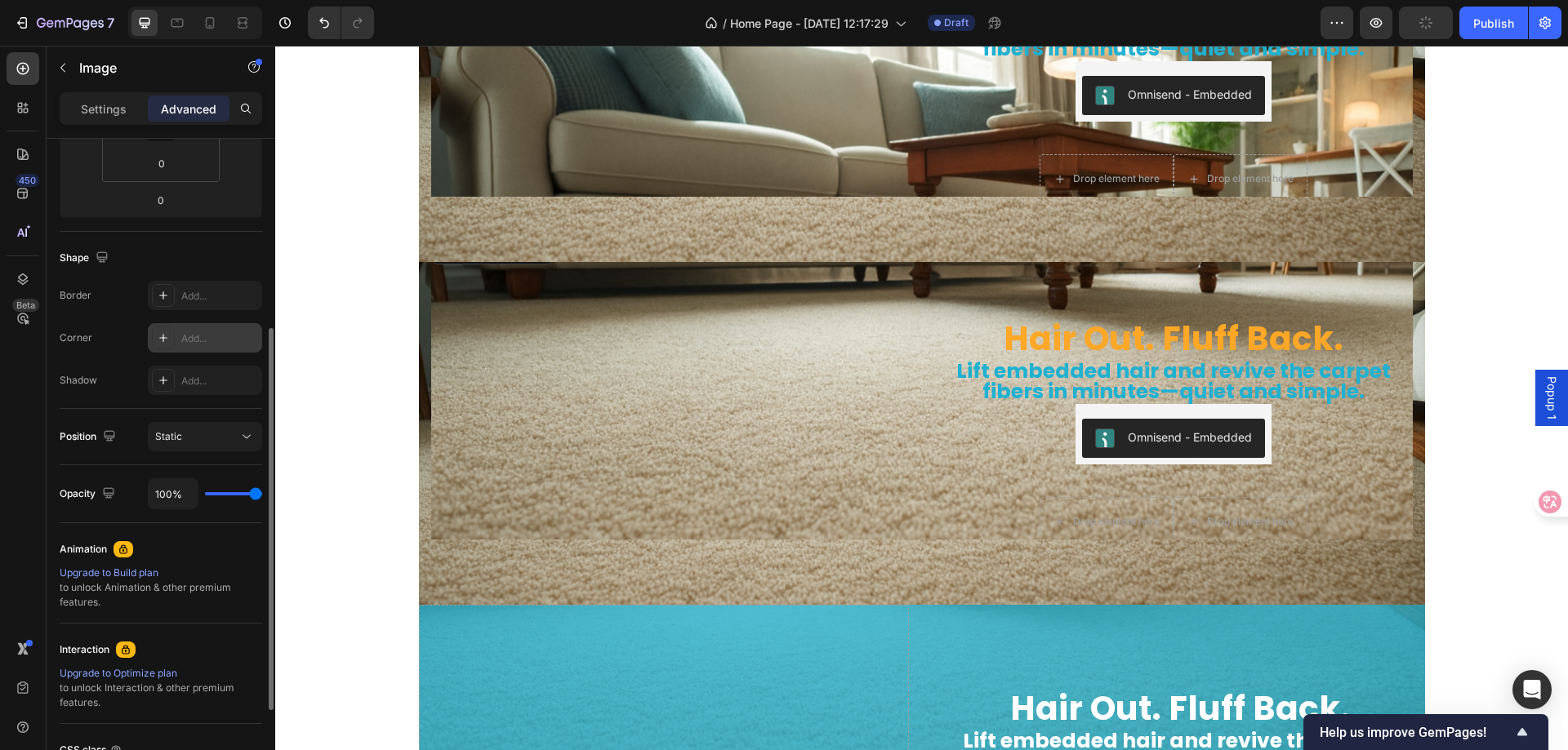
scroll to position [0, 0]
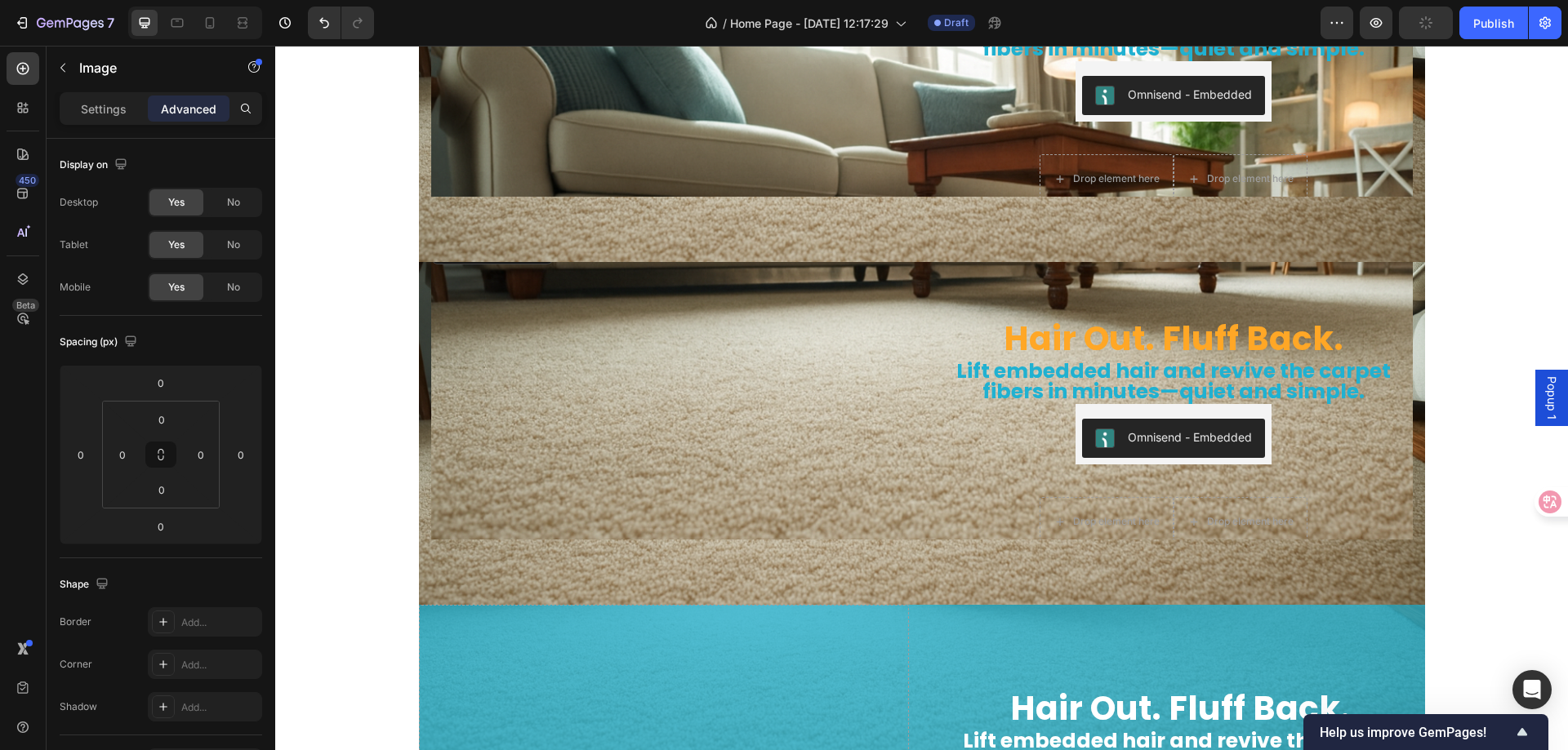
click at [522, 235] on img at bounding box center [670, 235] width 478 height 0
click at [419, 304] on div "Hair Out. Fluff Back. Heading Lift embedded hair and revive the carpet fibers i…" at bounding box center [922, 401] width 1006 height 277
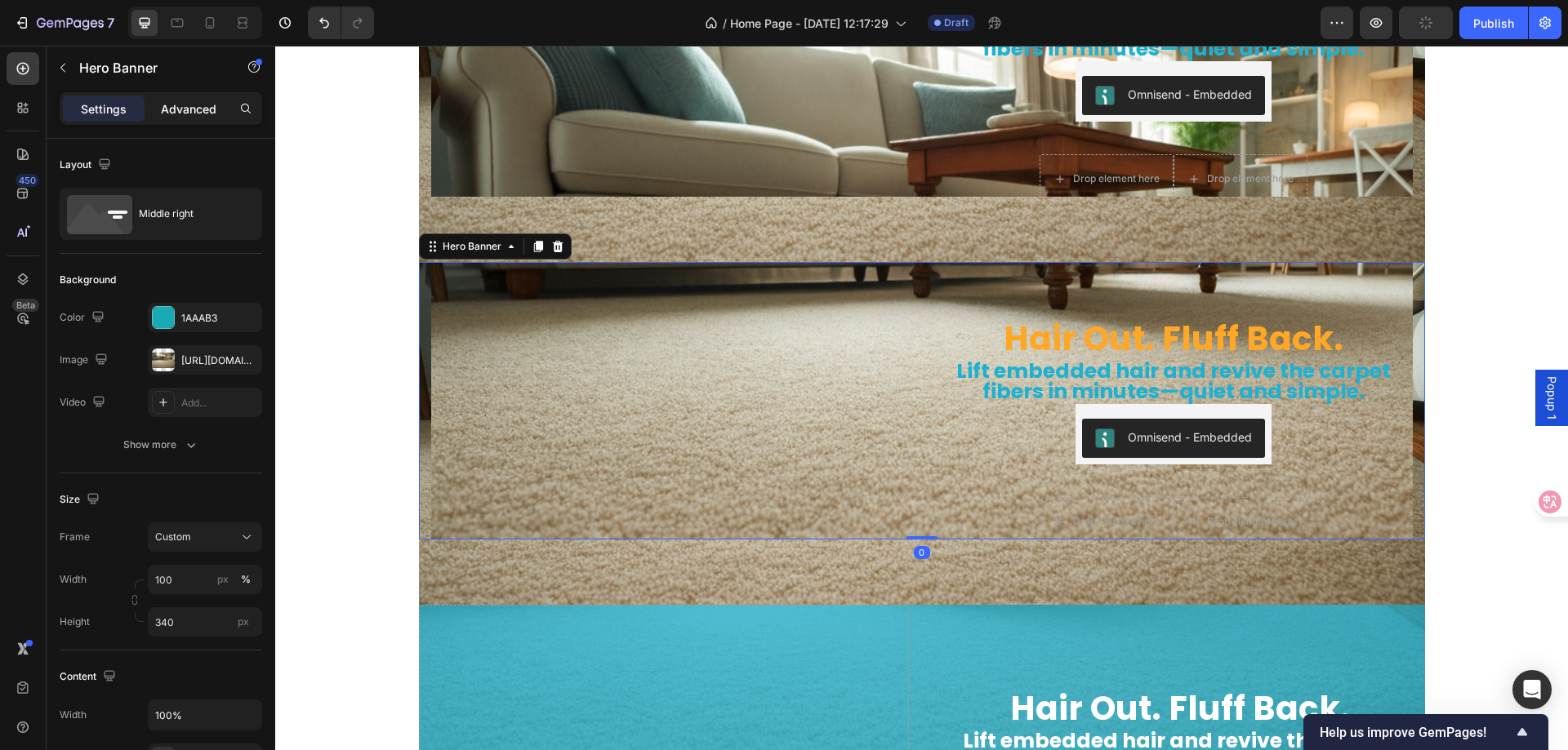
click at [192, 121] on div "Advanced" at bounding box center [189, 108] width 82 height 26
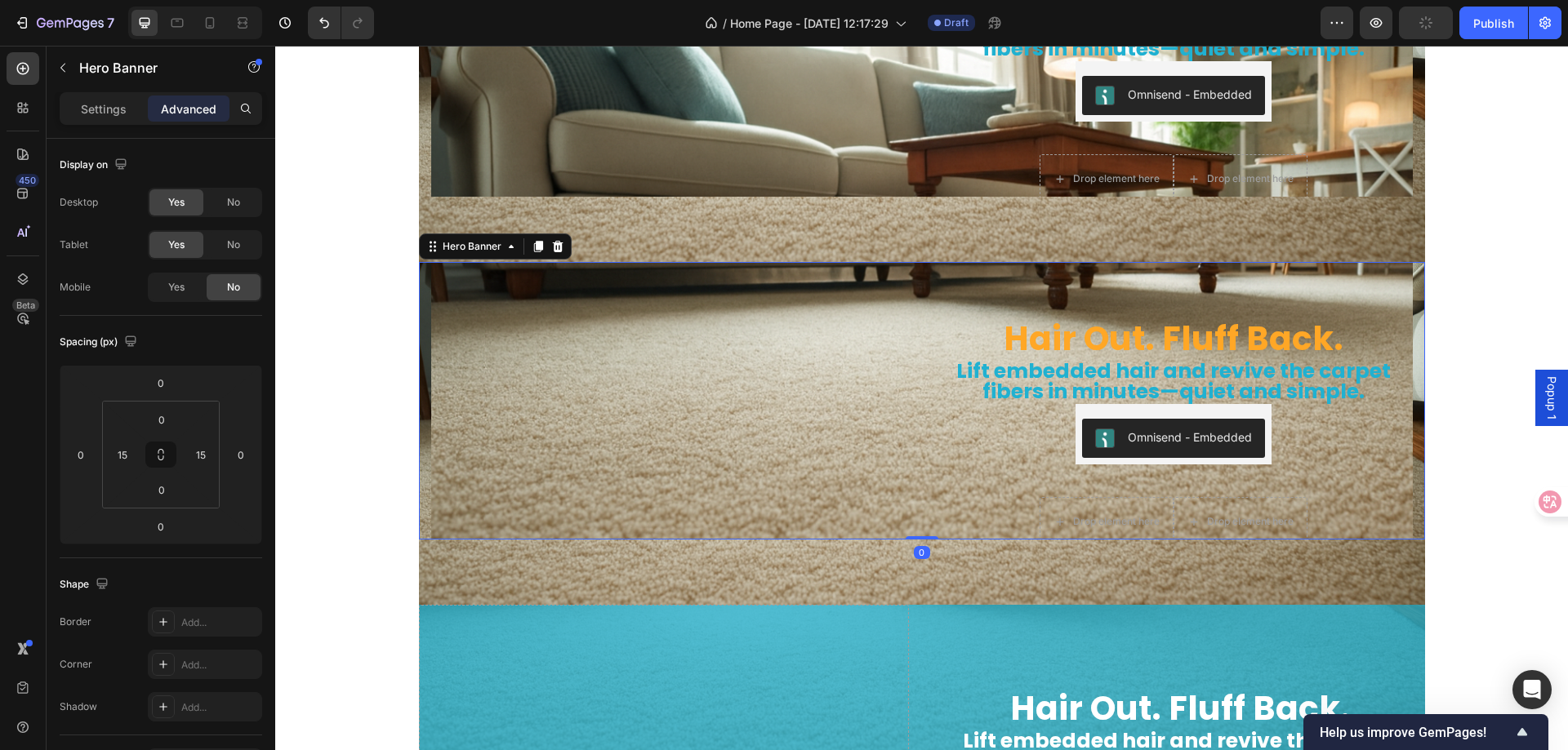
click at [192, 112] on p "Advanced" at bounding box center [188, 109] width 55 height 17
click at [199, 457] on input "15" at bounding box center [201, 454] width 25 height 25
type input "0"
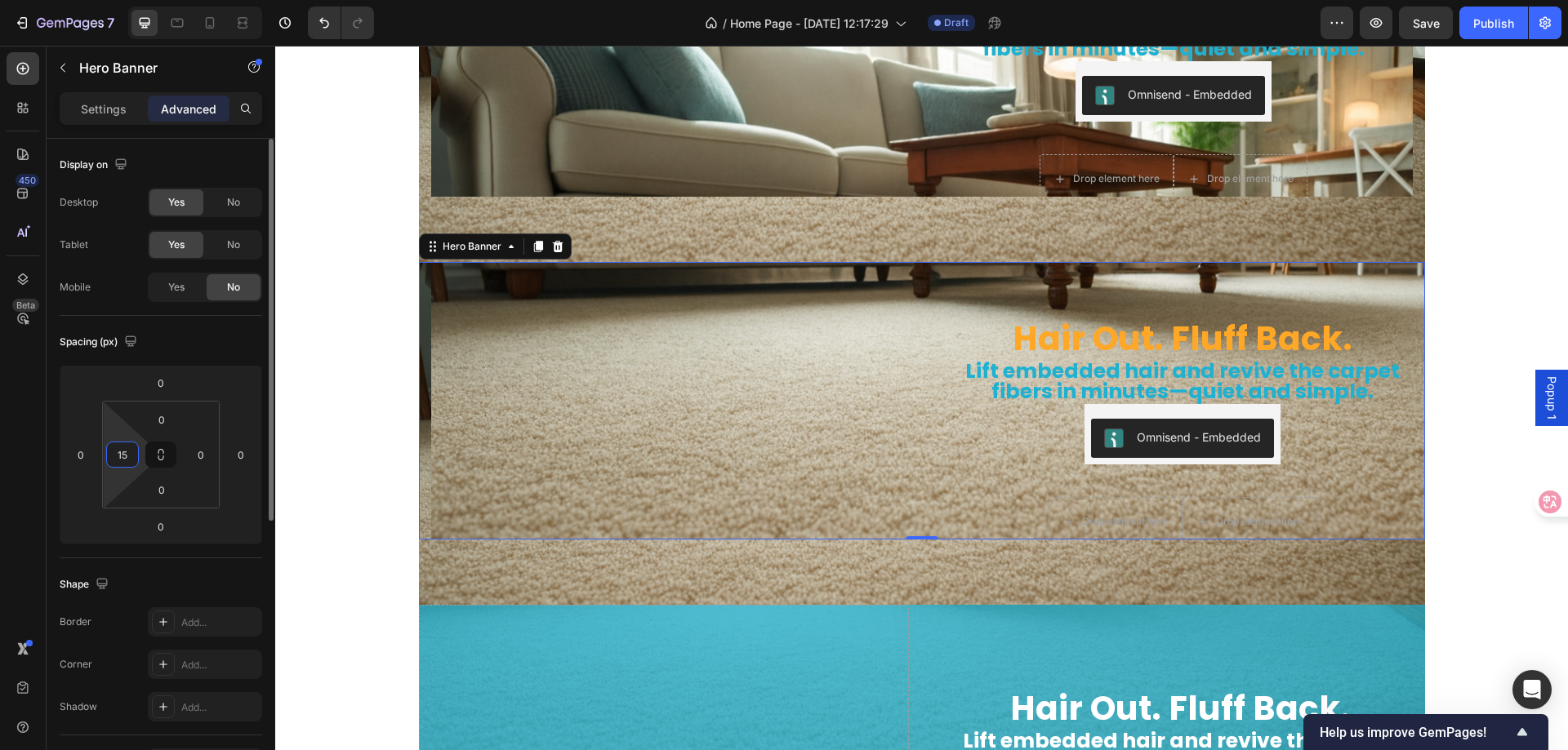
click at [119, 452] on input "15" at bounding box center [123, 454] width 25 height 25
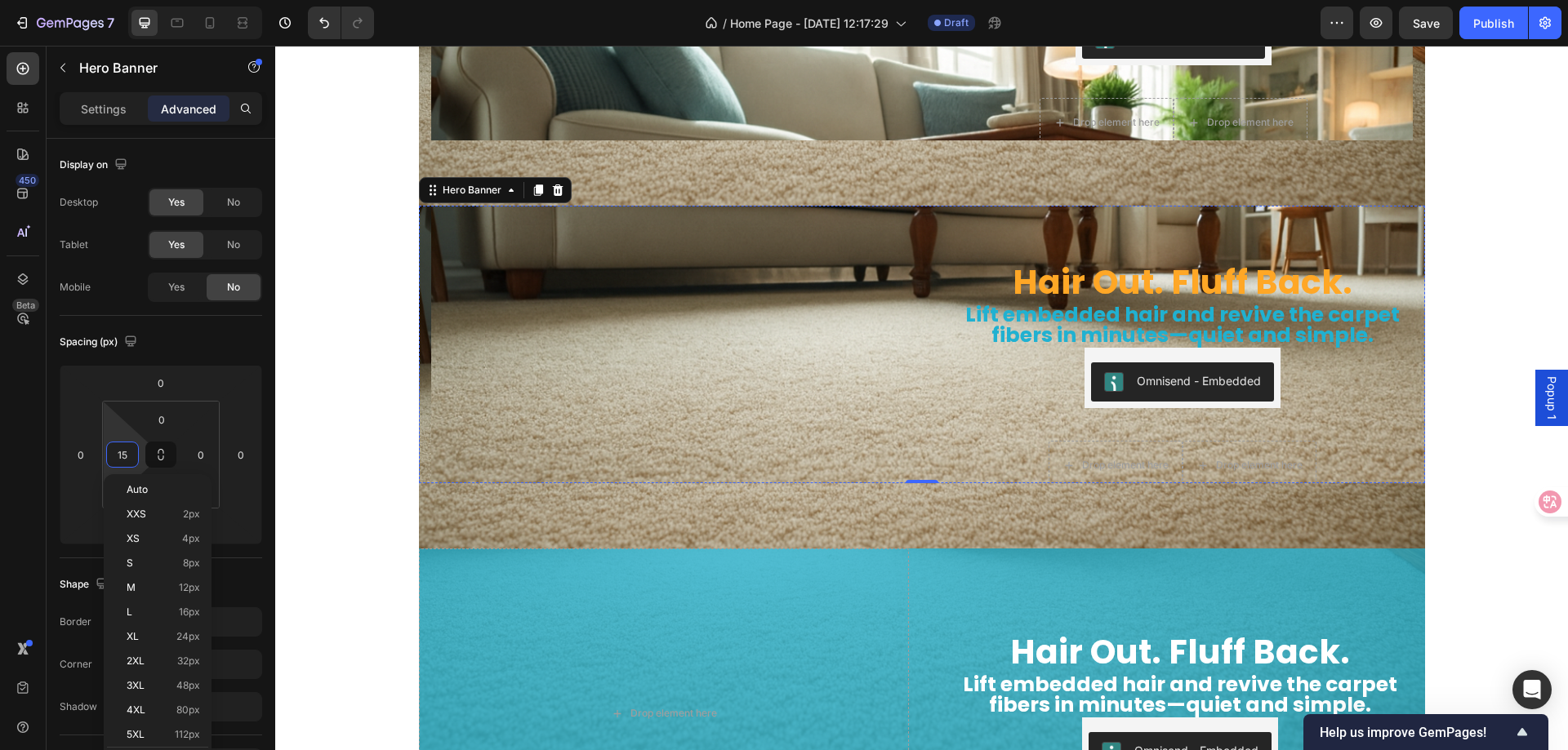
scroll to position [5258, 0]
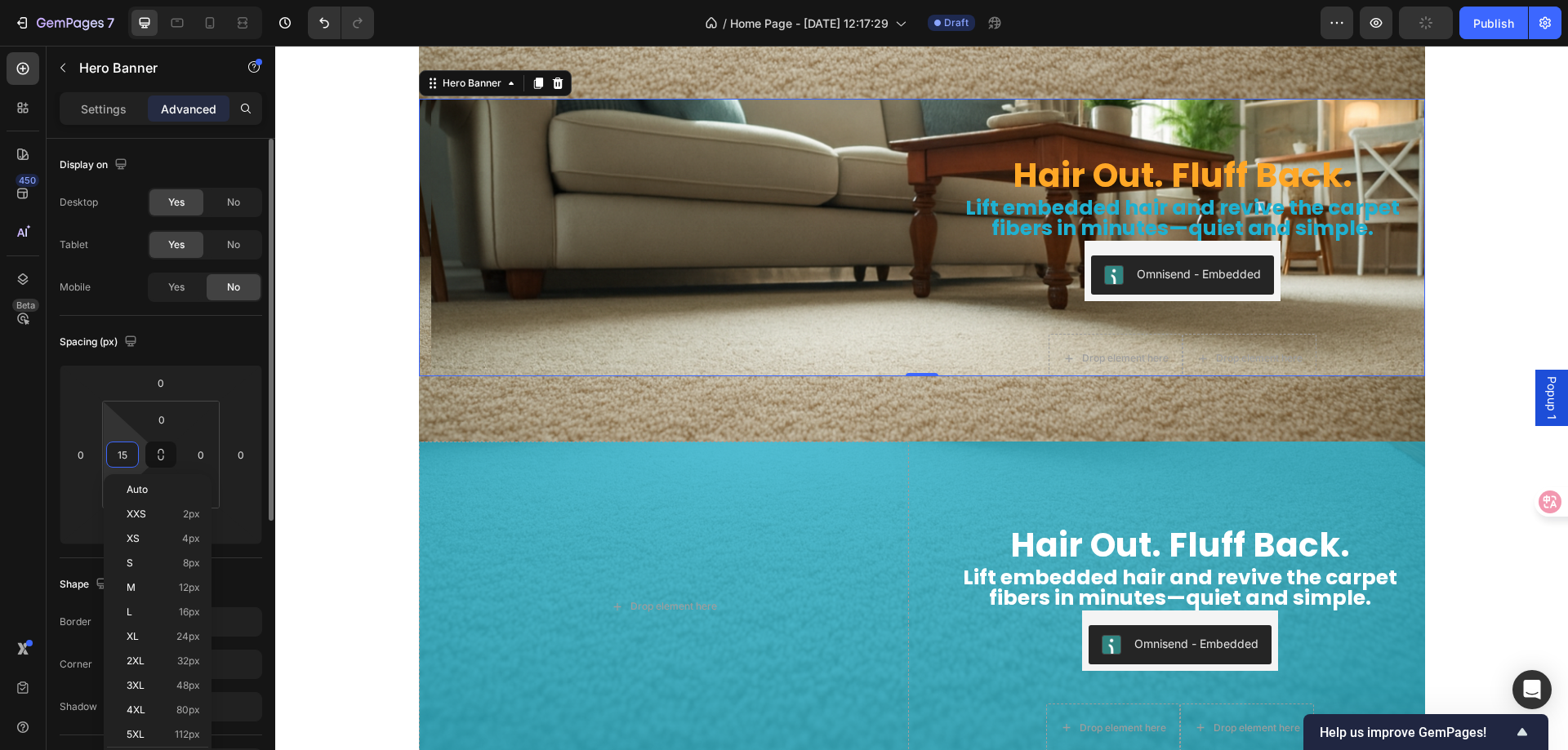
click at [115, 467] on div "15" at bounding box center [123, 454] width 32 height 26
click at [120, 456] on input "15" at bounding box center [123, 454] width 25 height 25
click at [144, 0] on html "7 / Home Page - [DATE] 12:17:29 Draft Preview Save Publish 450 Beta Sections(18…" at bounding box center [784, 0] width 1568 height 0
click at [125, 450] on input "17" at bounding box center [123, 454] width 25 height 25
drag, startPoint x: 118, startPoint y: 455, endPoint x: 142, endPoint y: 455, distance: 24.0
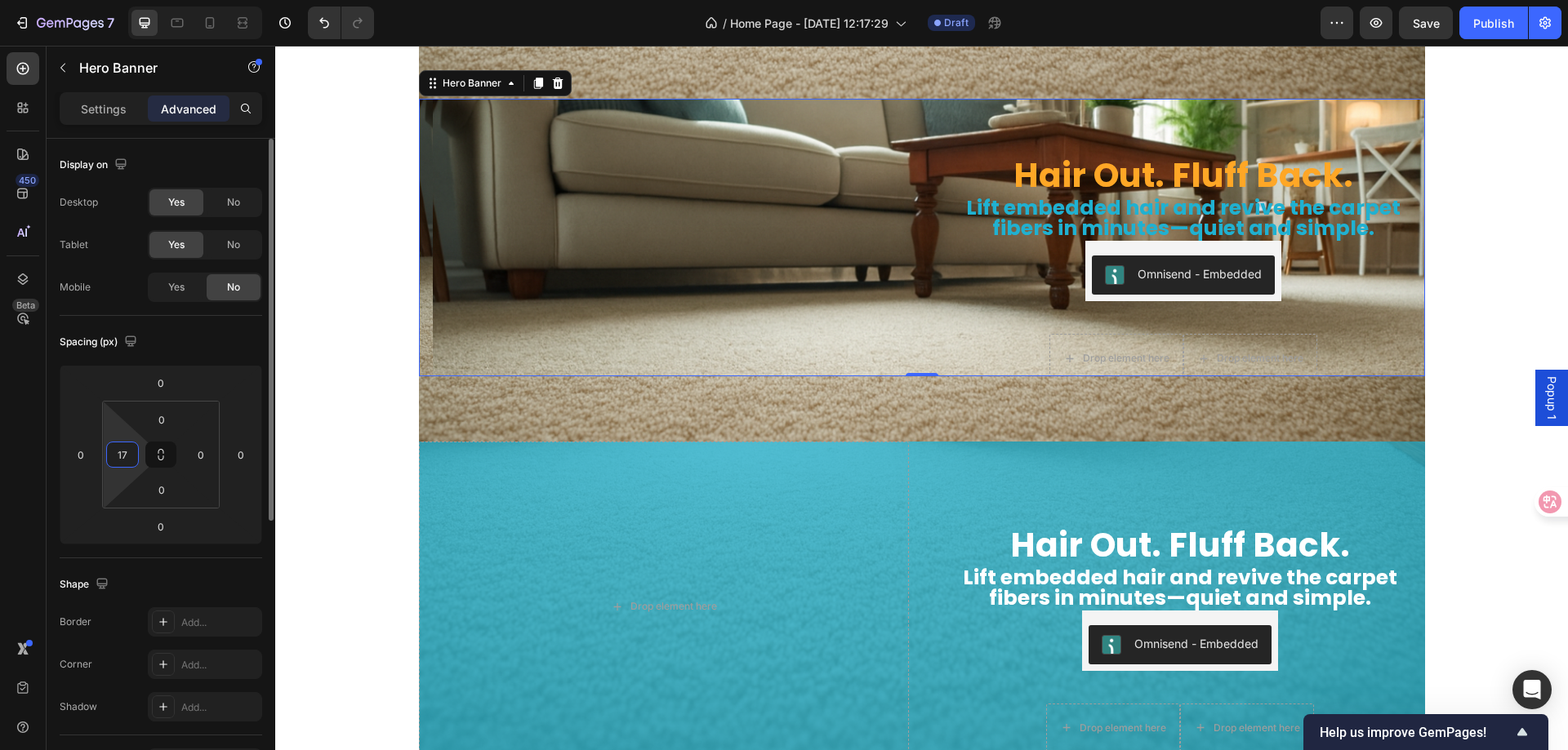
click at [142, 455] on div "0 17 0 0" at bounding box center [161, 454] width 117 height 108
type input "0"
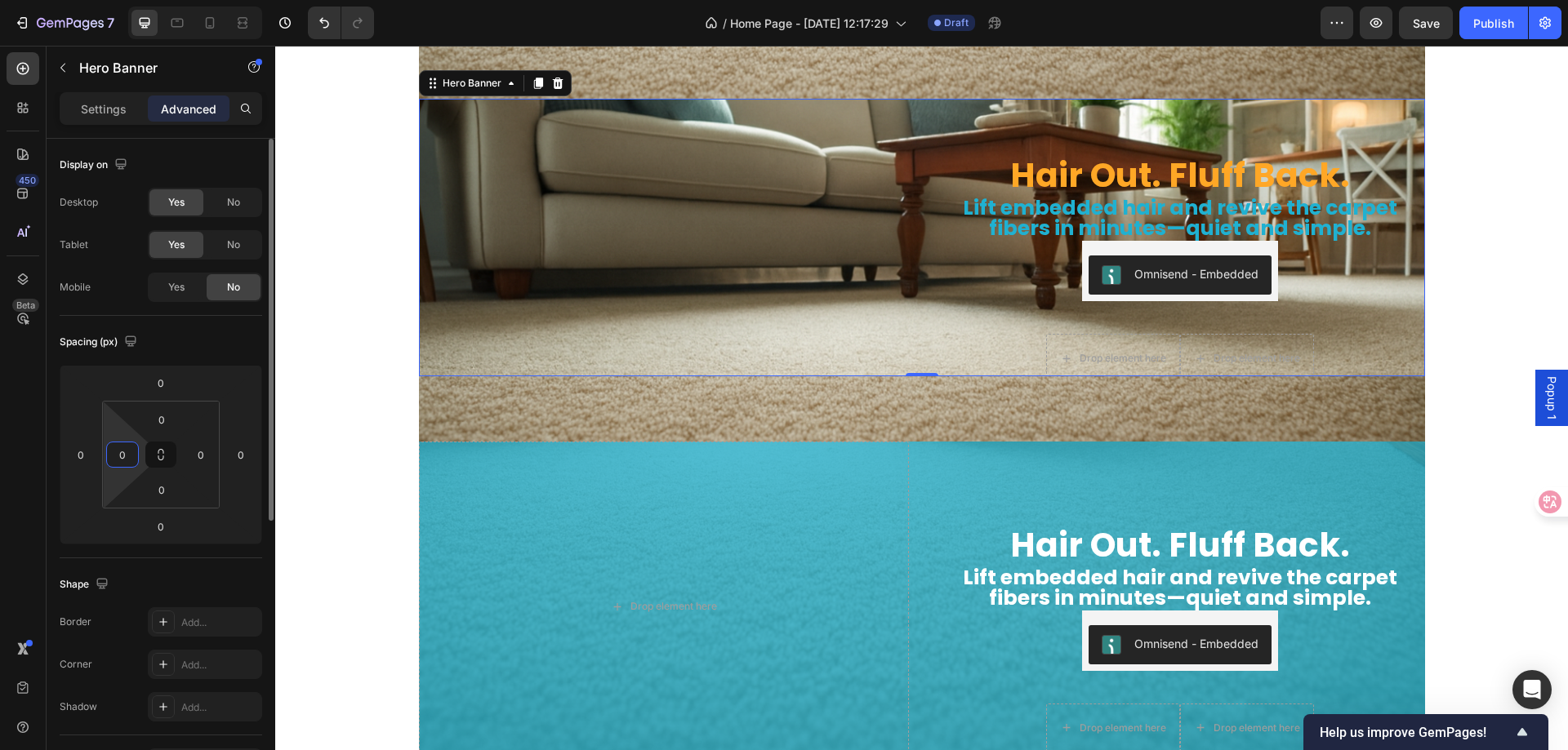
click at [242, 563] on div "Shape Border Add... Corner Add... Shadow Add..." at bounding box center [161, 647] width 202 height 177
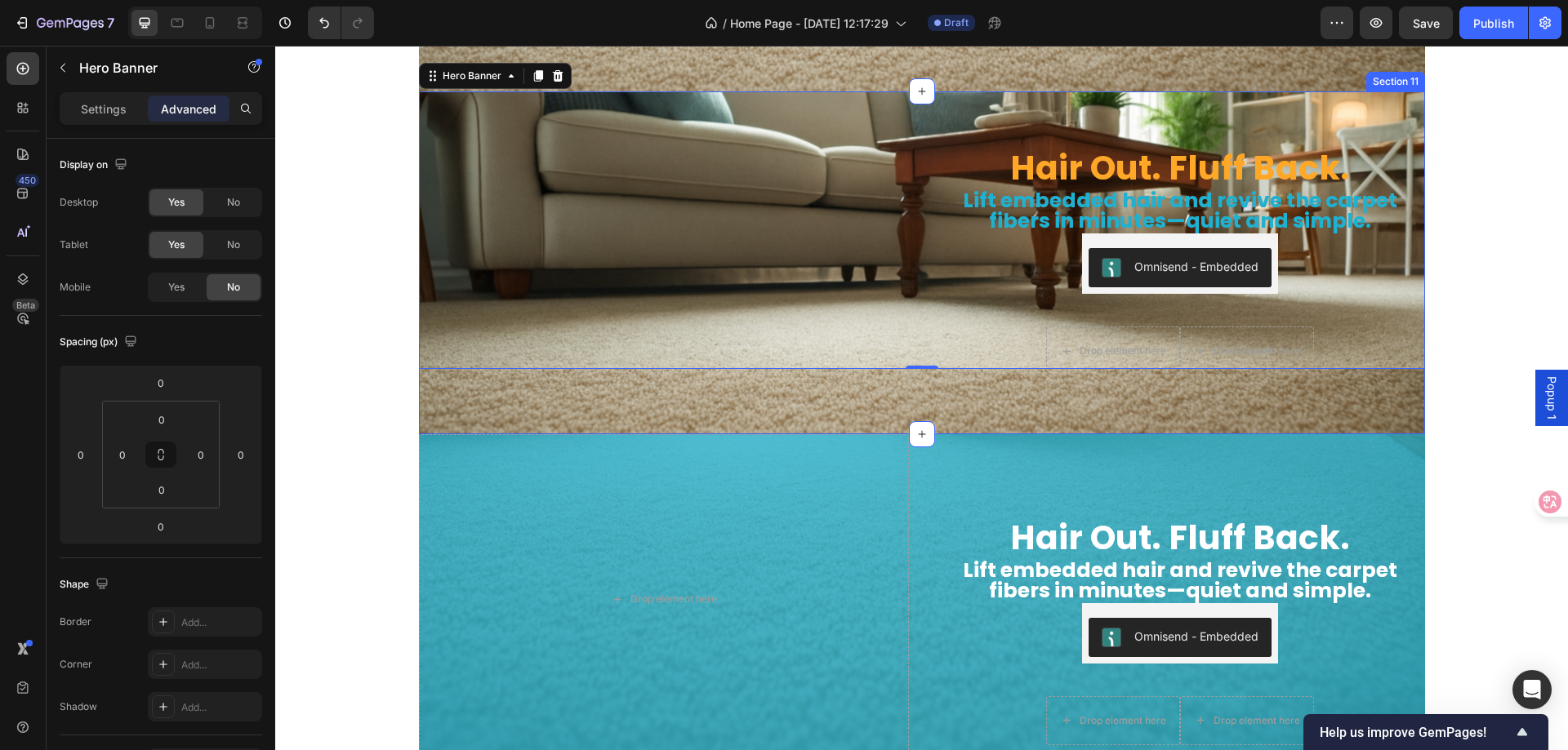
scroll to position [5176, 0]
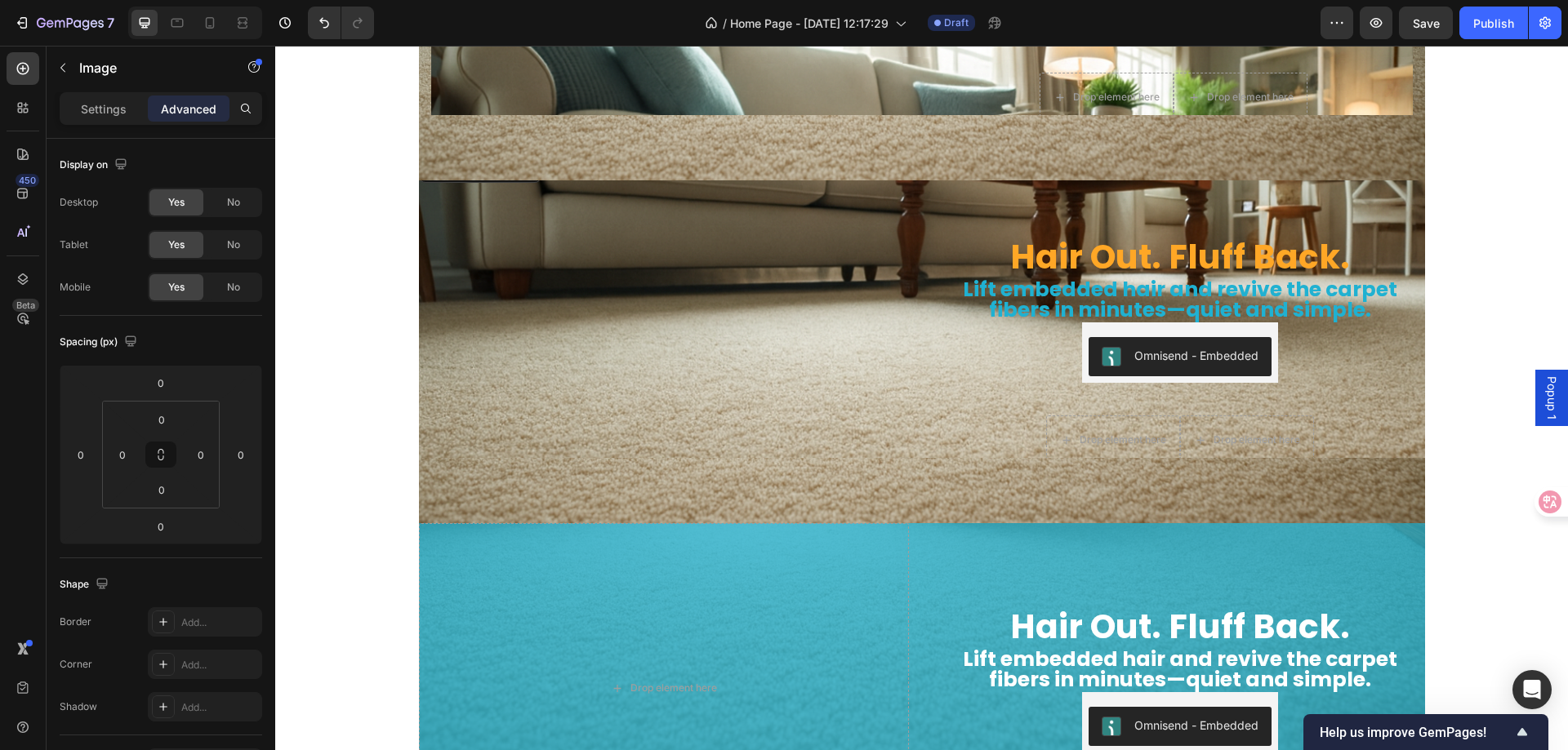
click at [877, 153] on img at bounding box center [664, 153] width 490 height 0
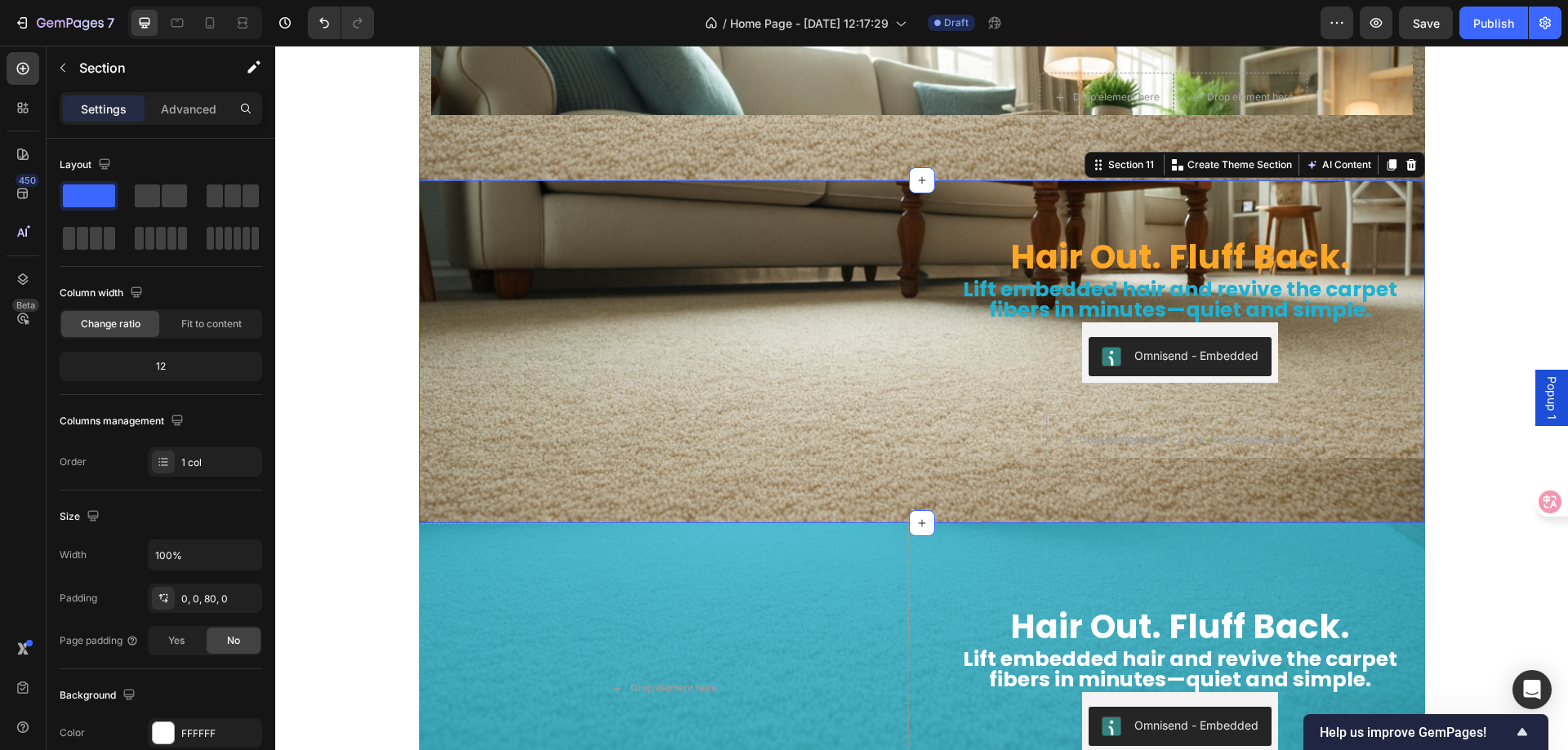
click at [789, 484] on div "Hair Out. Fluff Back. Heading Lift embedded hair and revive the carpet fibers i…" at bounding box center [922, 351] width 1006 height 343
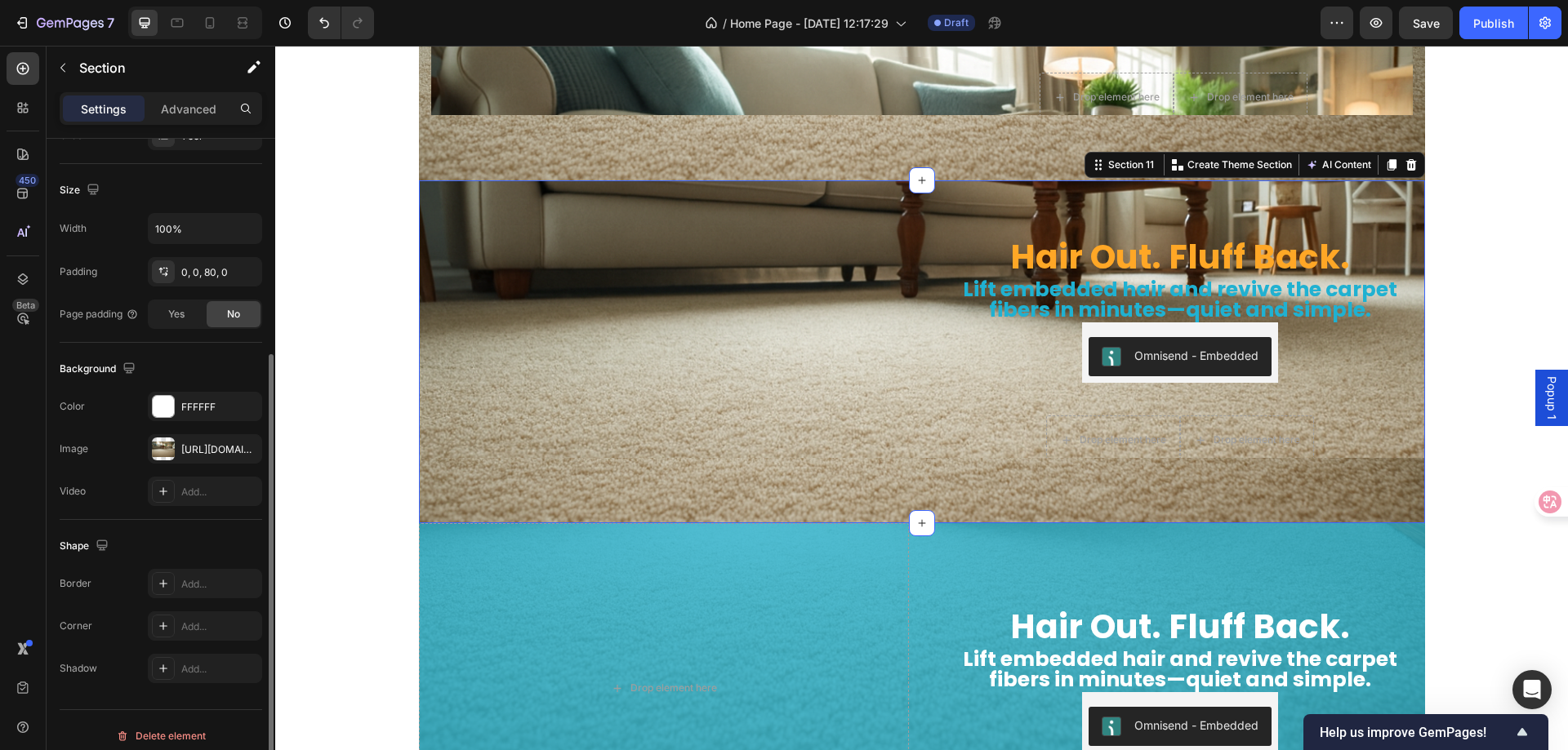
scroll to position [338, 0]
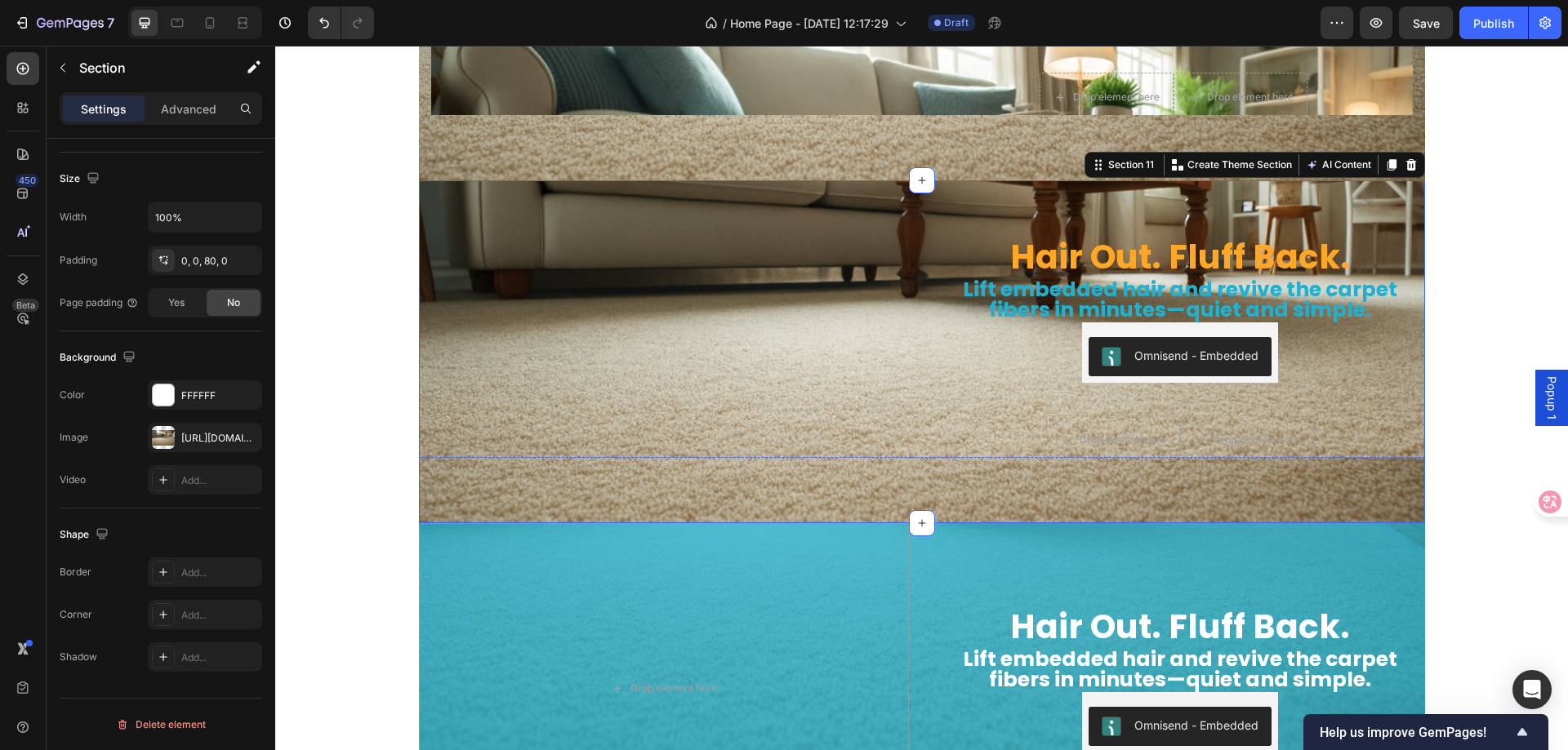
click at [503, 153] on img at bounding box center [664, 153] width 490 height 0
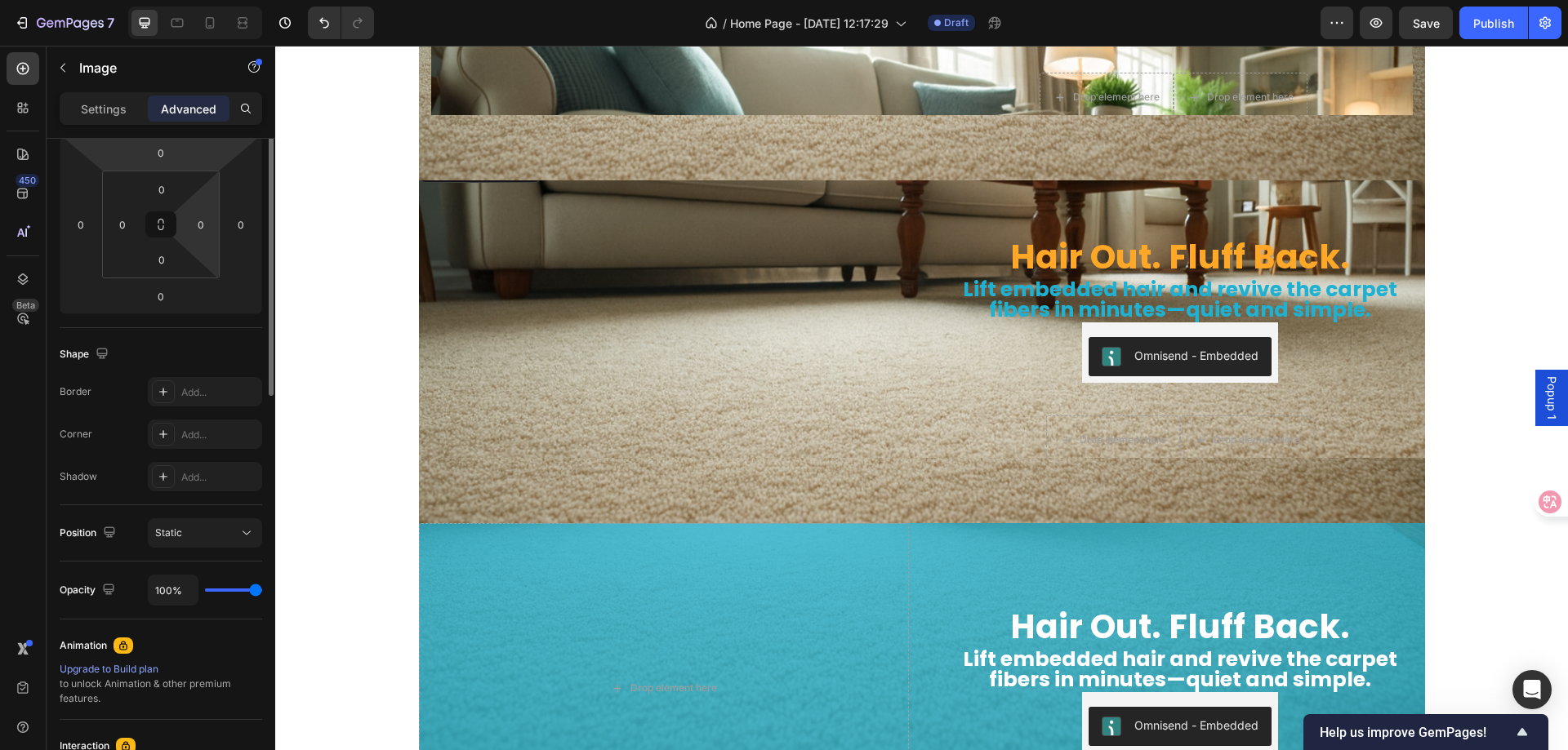
scroll to position [0, 0]
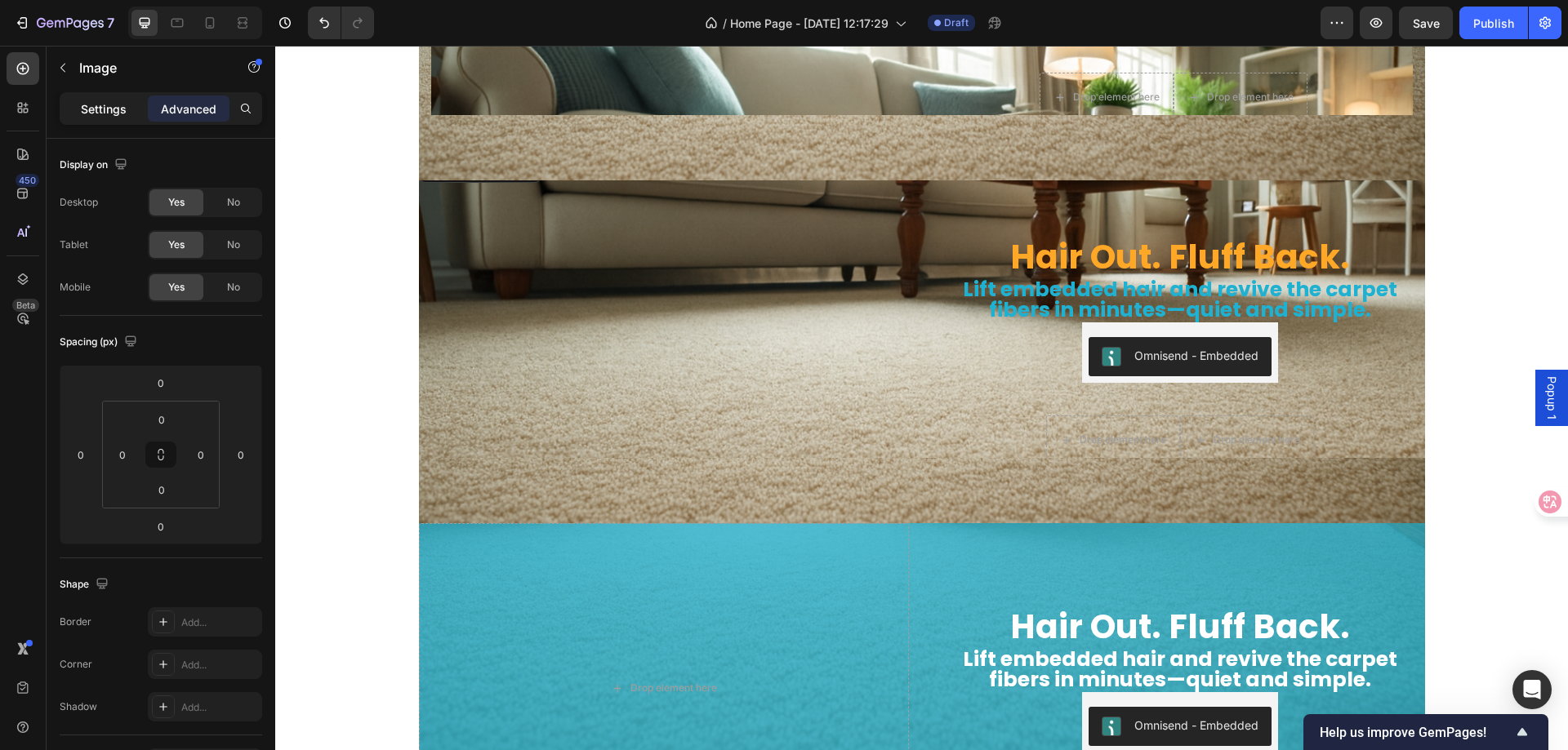
click at [102, 111] on p "Settings" at bounding box center [104, 109] width 46 height 17
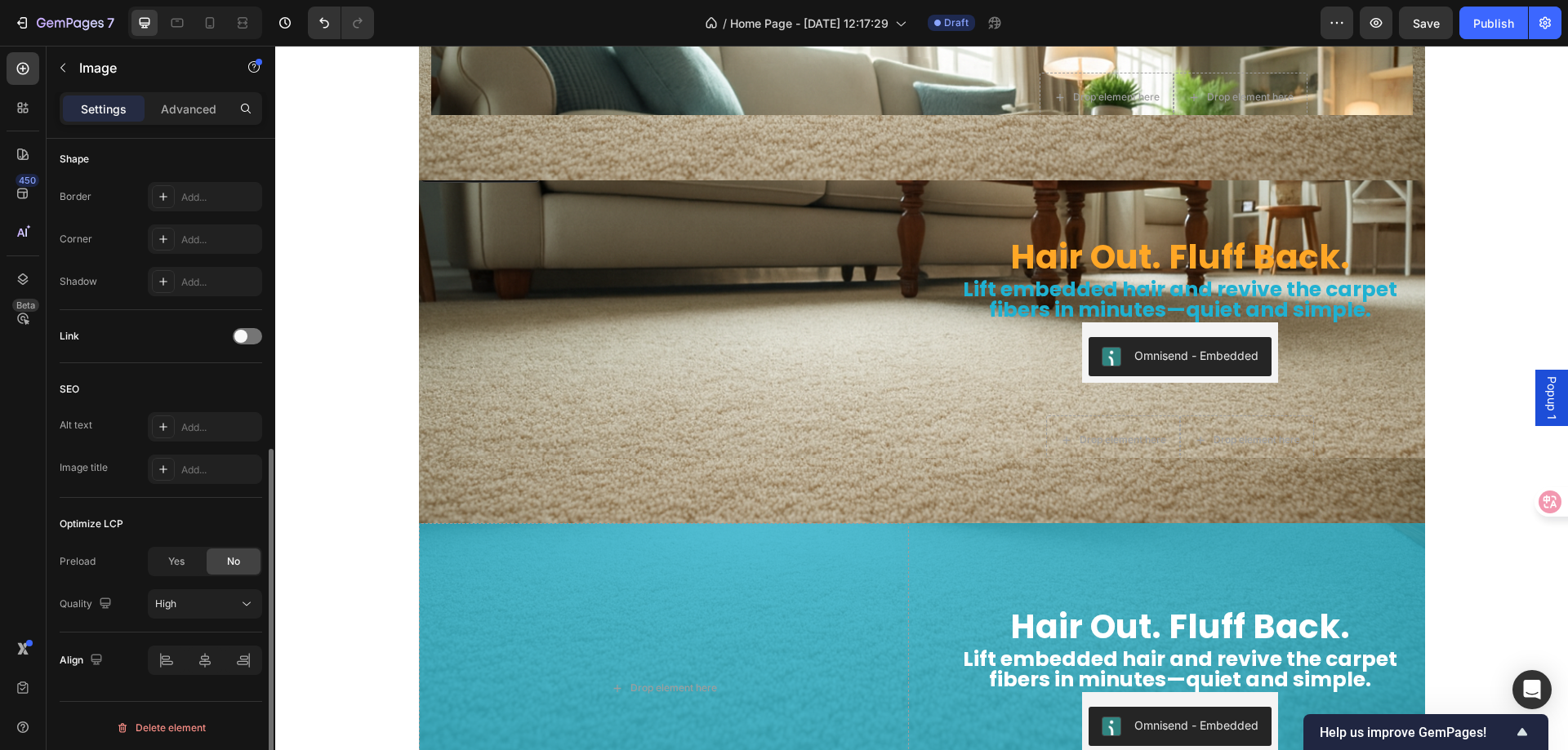
scroll to position [575, 0]
click at [518, 153] on img at bounding box center [664, 153] width 490 height 0
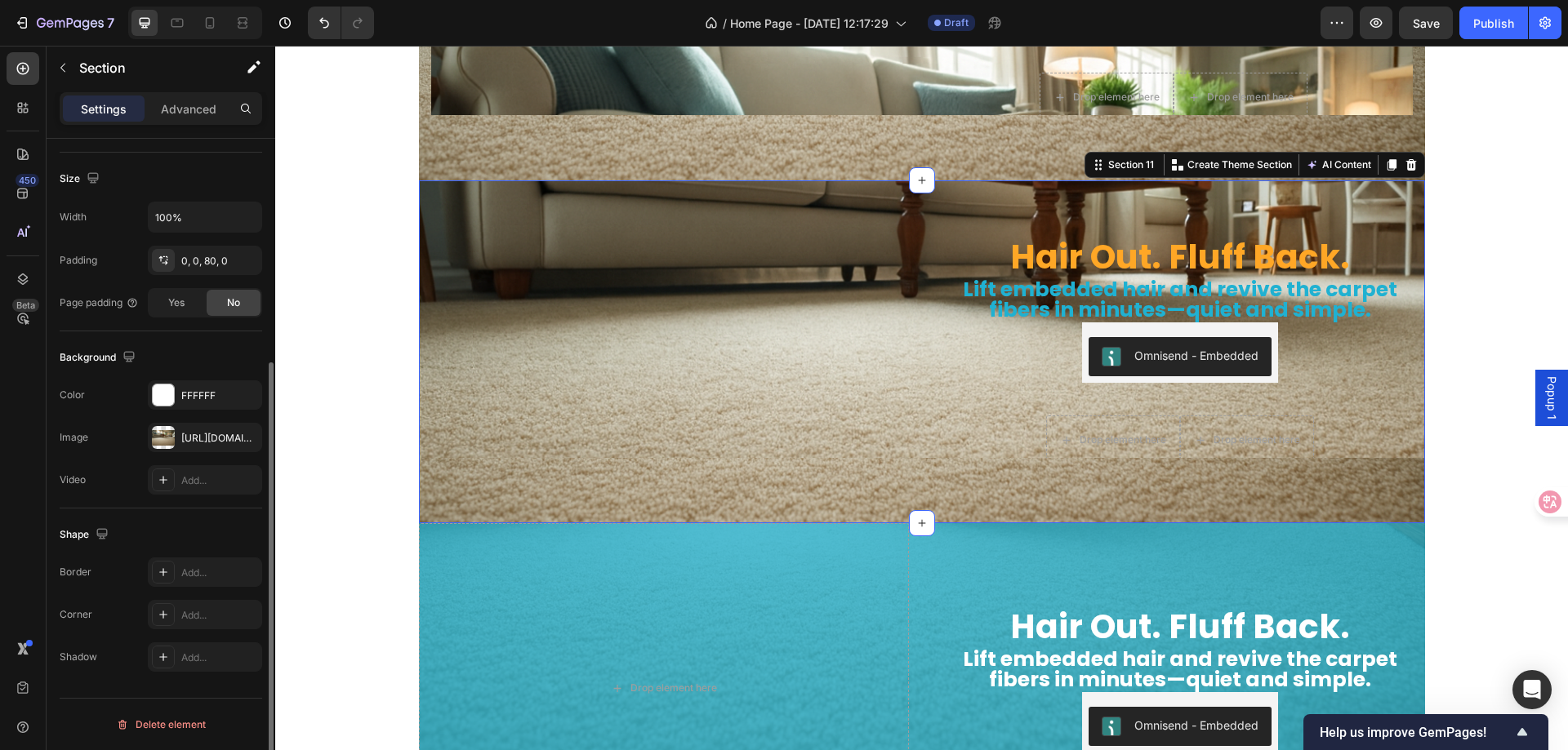
click at [508, 486] on div "Hair Out. Fluff Back. Heading Lift embedded hair and revive the carpet fibers i…" at bounding box center [922, 351] width 1006 height 343
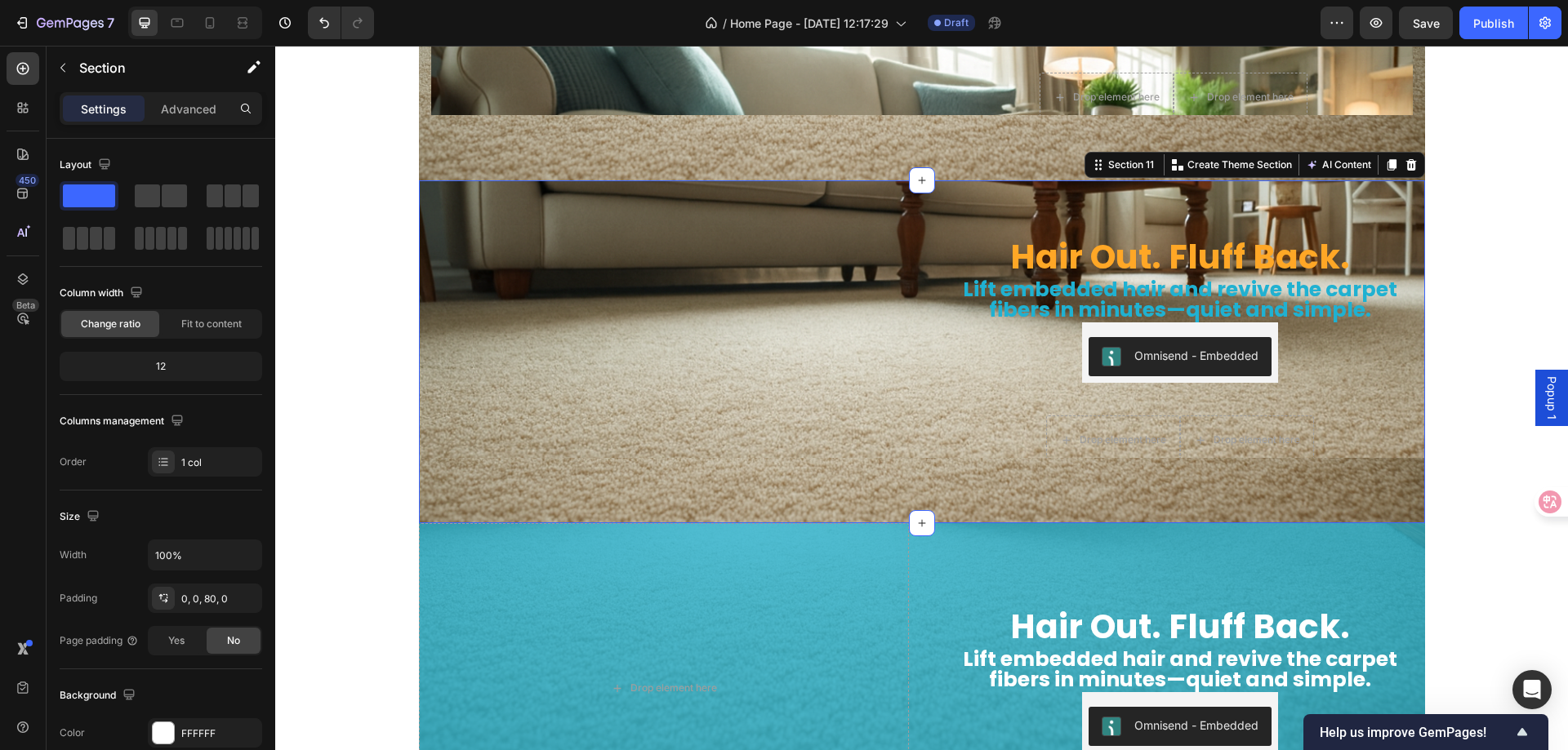
click at [508, 486] on div "Hair Out. Fluff Back. Heading Lift embedded hair and revive the carpet fibers i…" at bounding box center [922, 351] width 1006 height 343
click at [180, 103] on p "Advanced" at bounding box center [188, 109] width 55 height 17
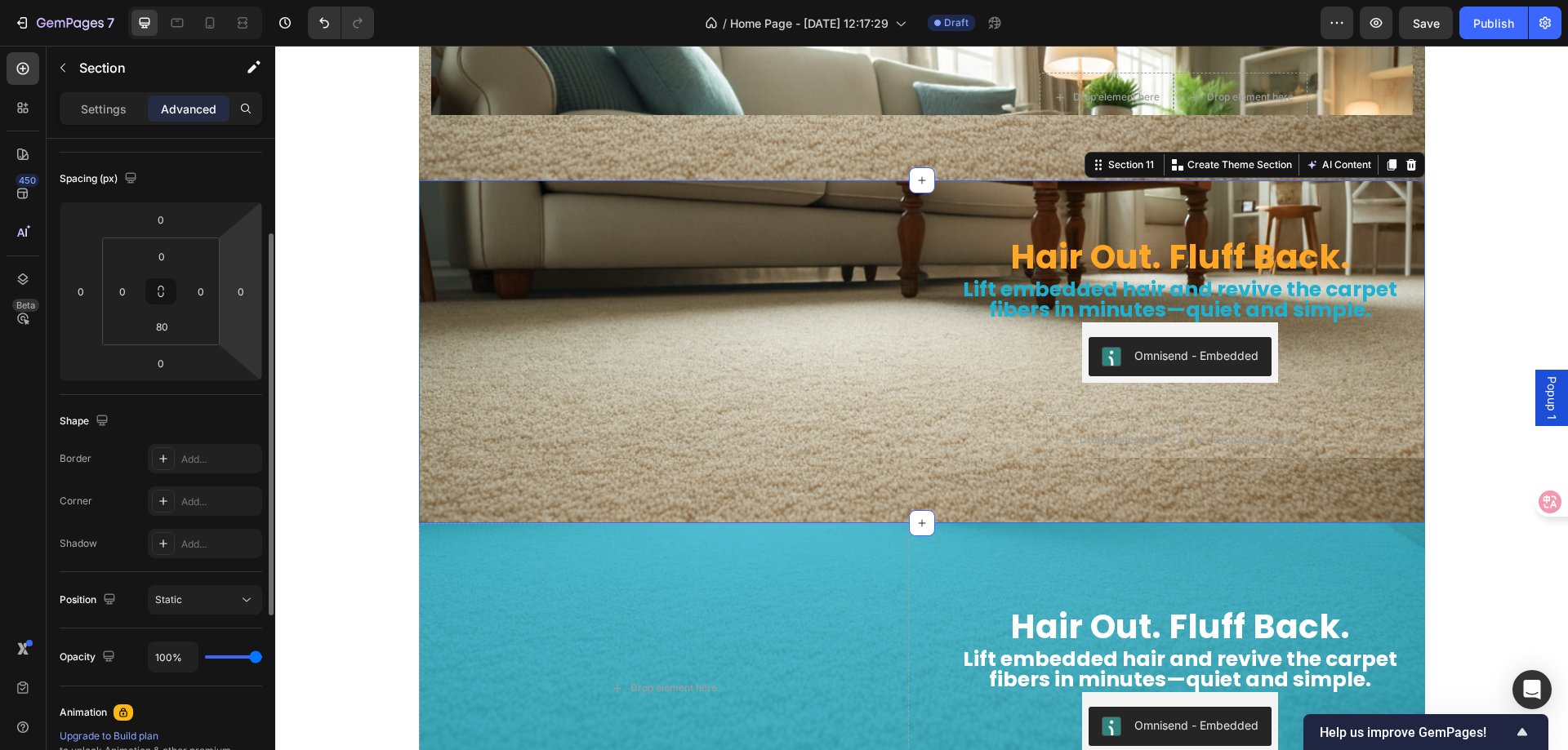
scroll to position [245, 0]
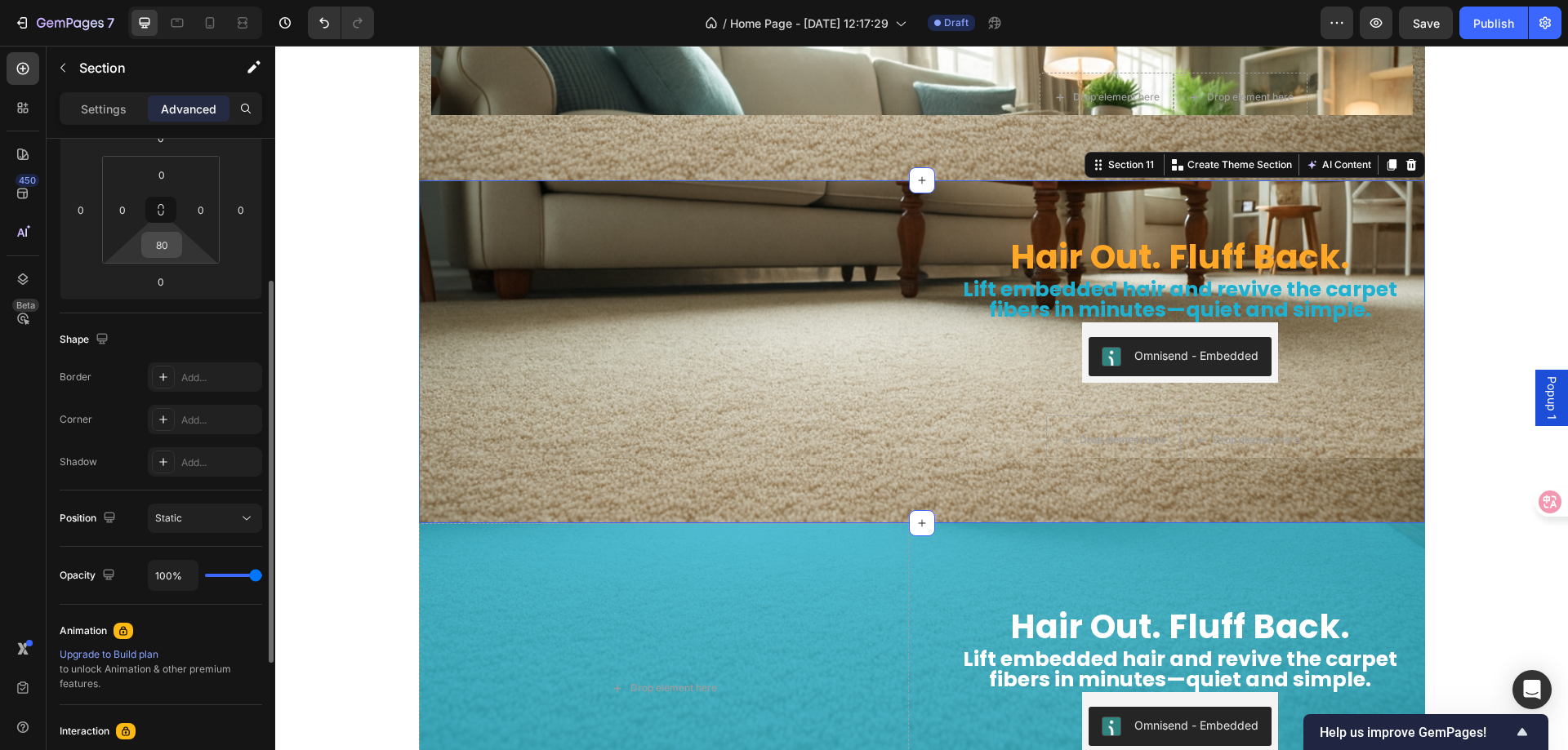
click at [174, 250] on input "80" at bounding box center [162, 245] width 32 height 25
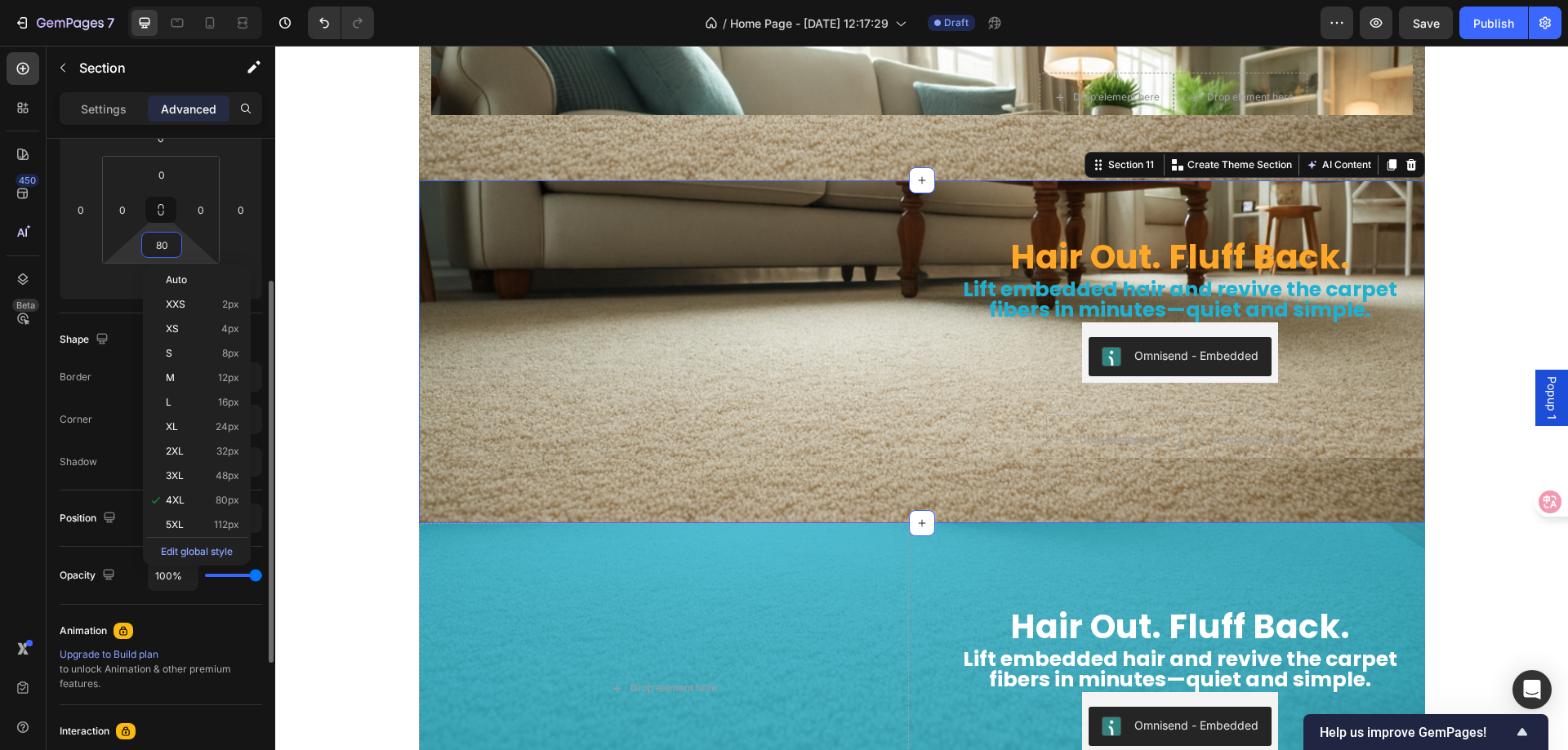
type input "0"
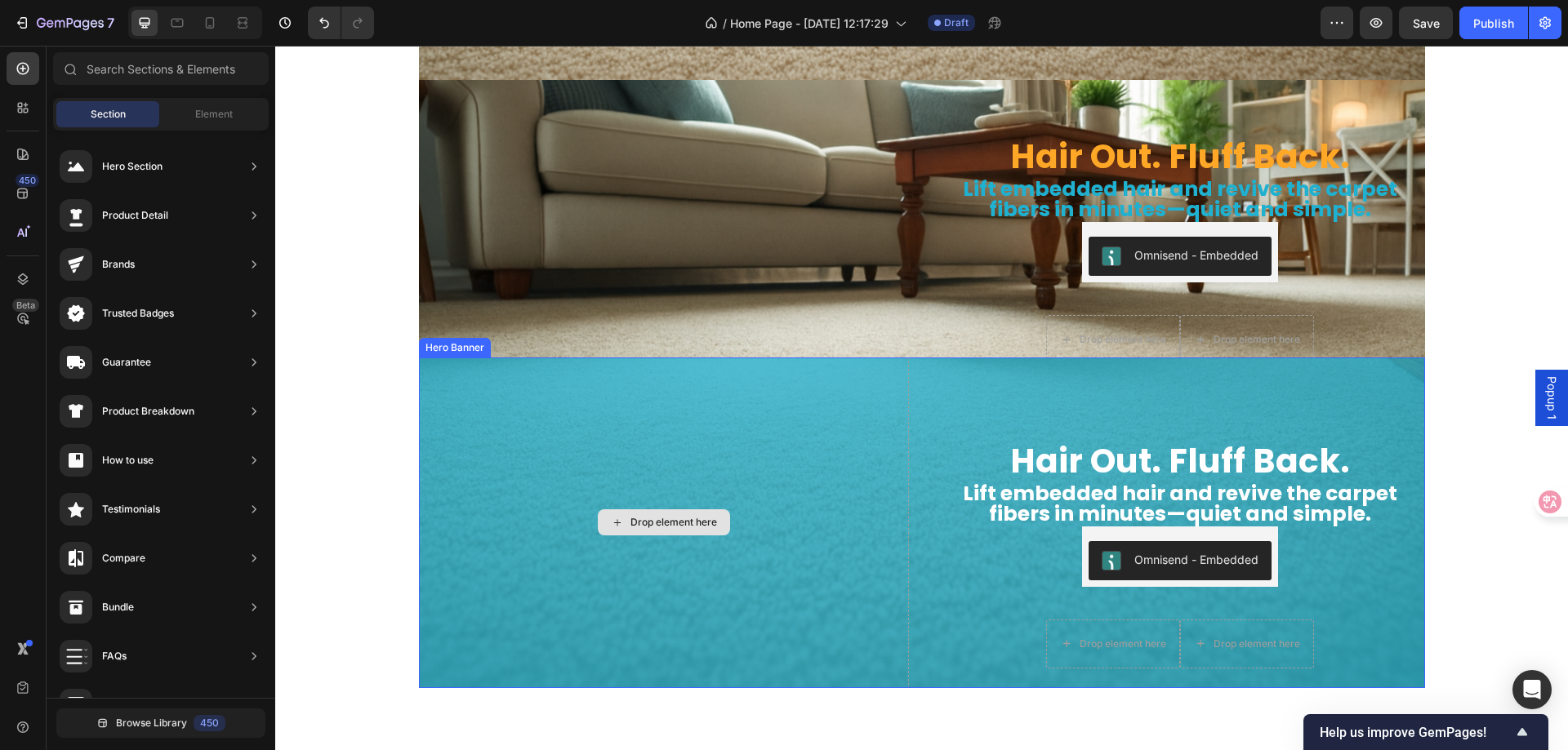
scroll to position [5258, 0]
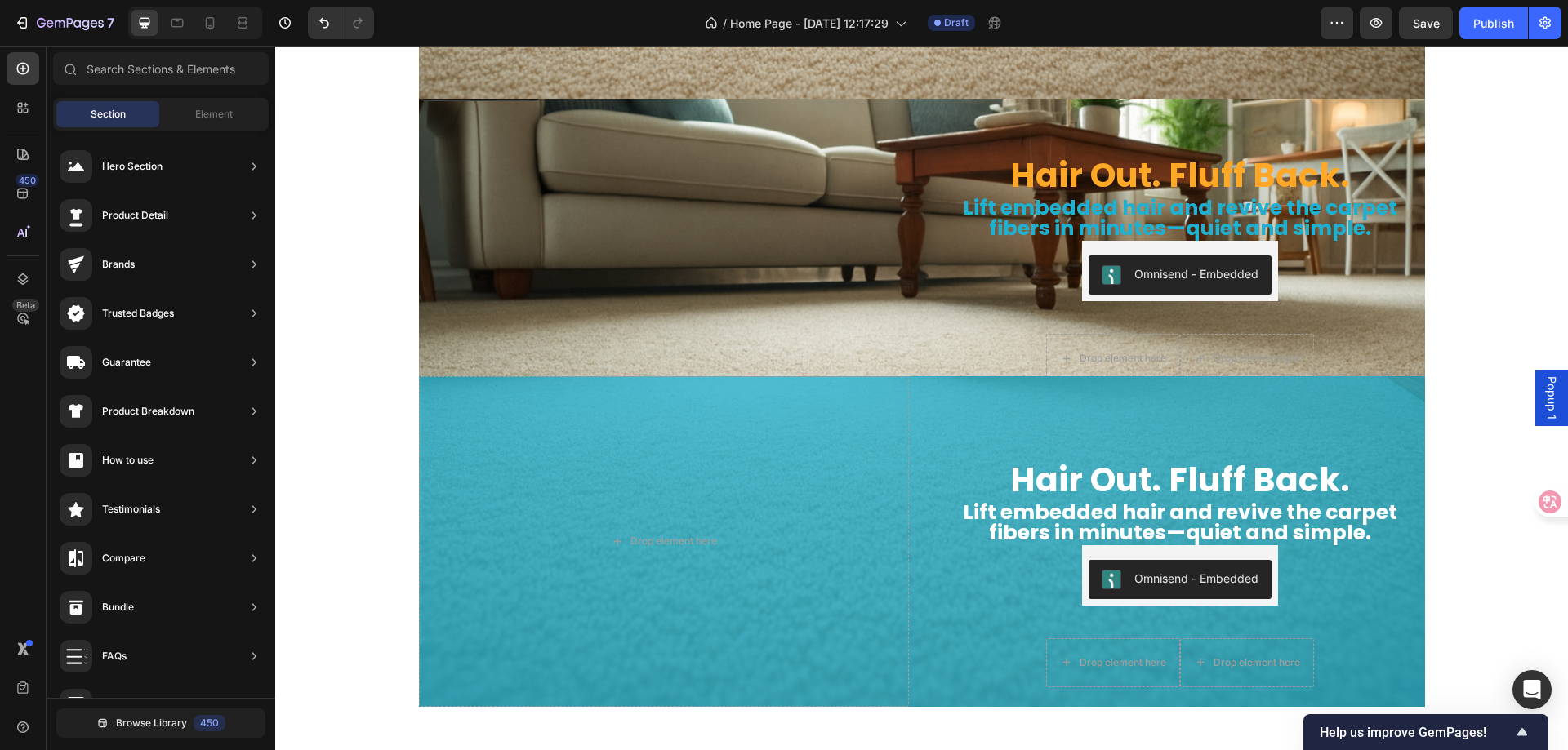
click at [781, 71] on img at bounding box center [664, 71] width 490 height 0
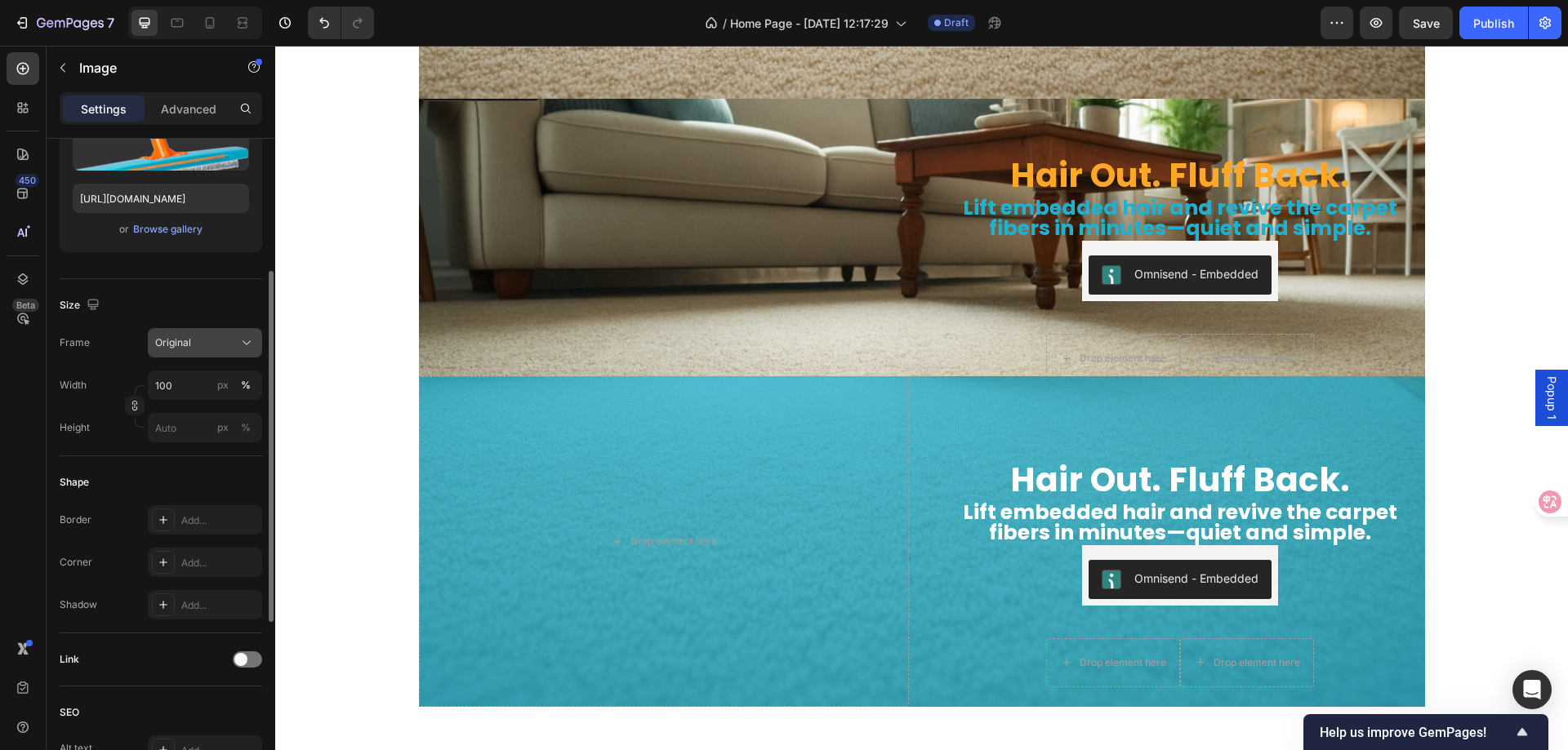
scroll to position [0, 0]
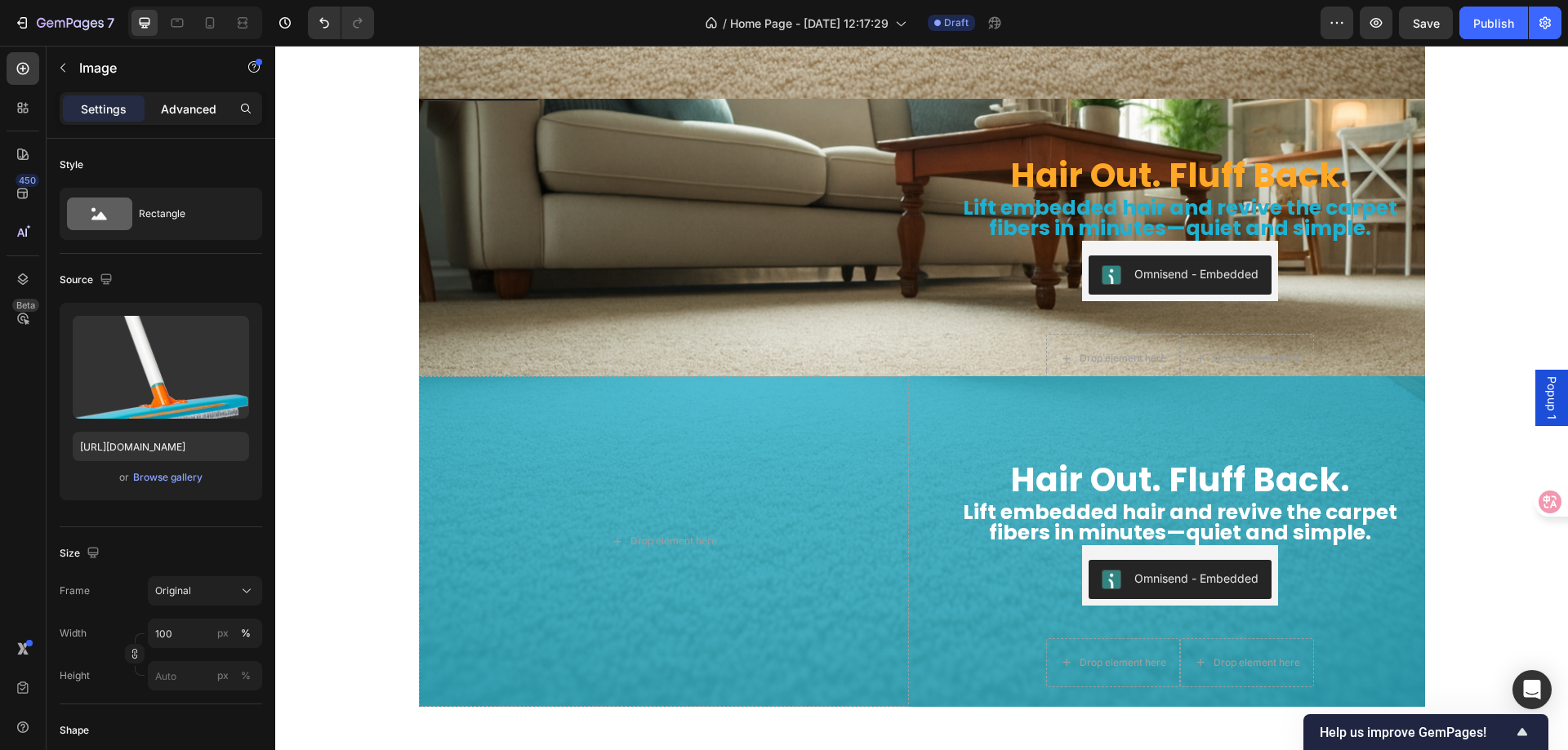
click at [185, 105] on p "Advanced" at bounding box center [188, 109] width 55 height 17
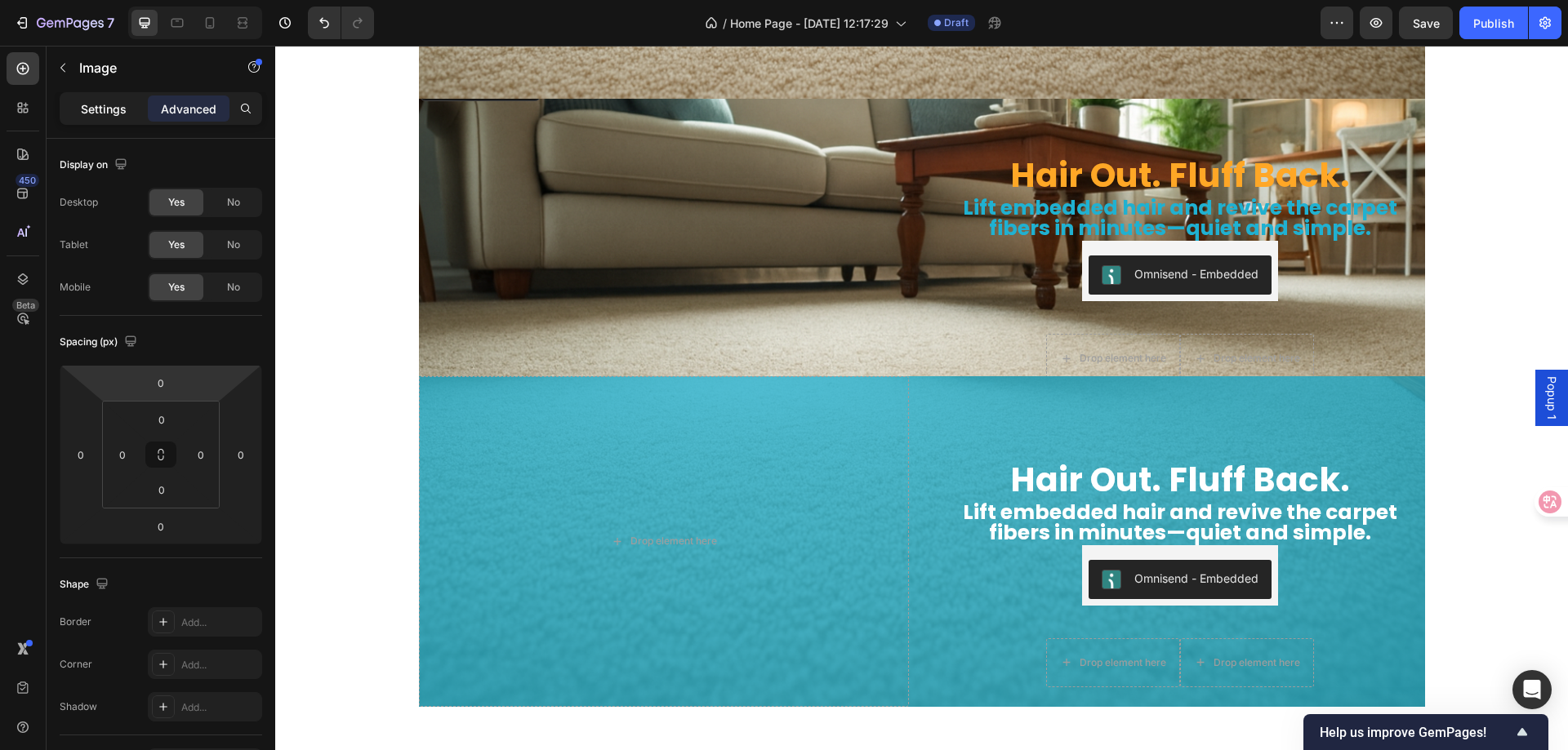
click at [116, 107] on p "Settings" at bounding box center [104, 109] width 46 height 17
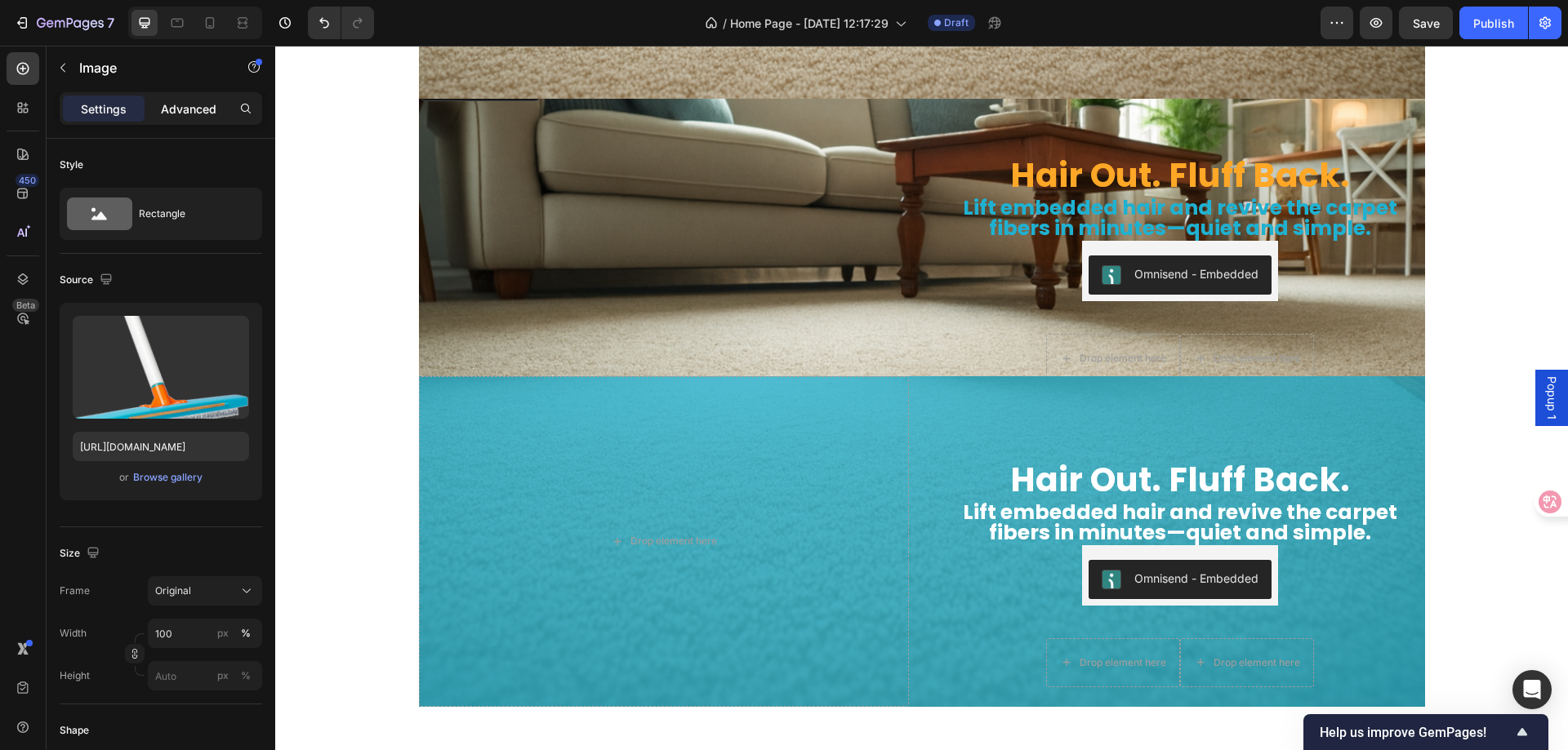
click at [191, 108] on p "Advanced" at bounding box center [188, 109] width 55 height 17
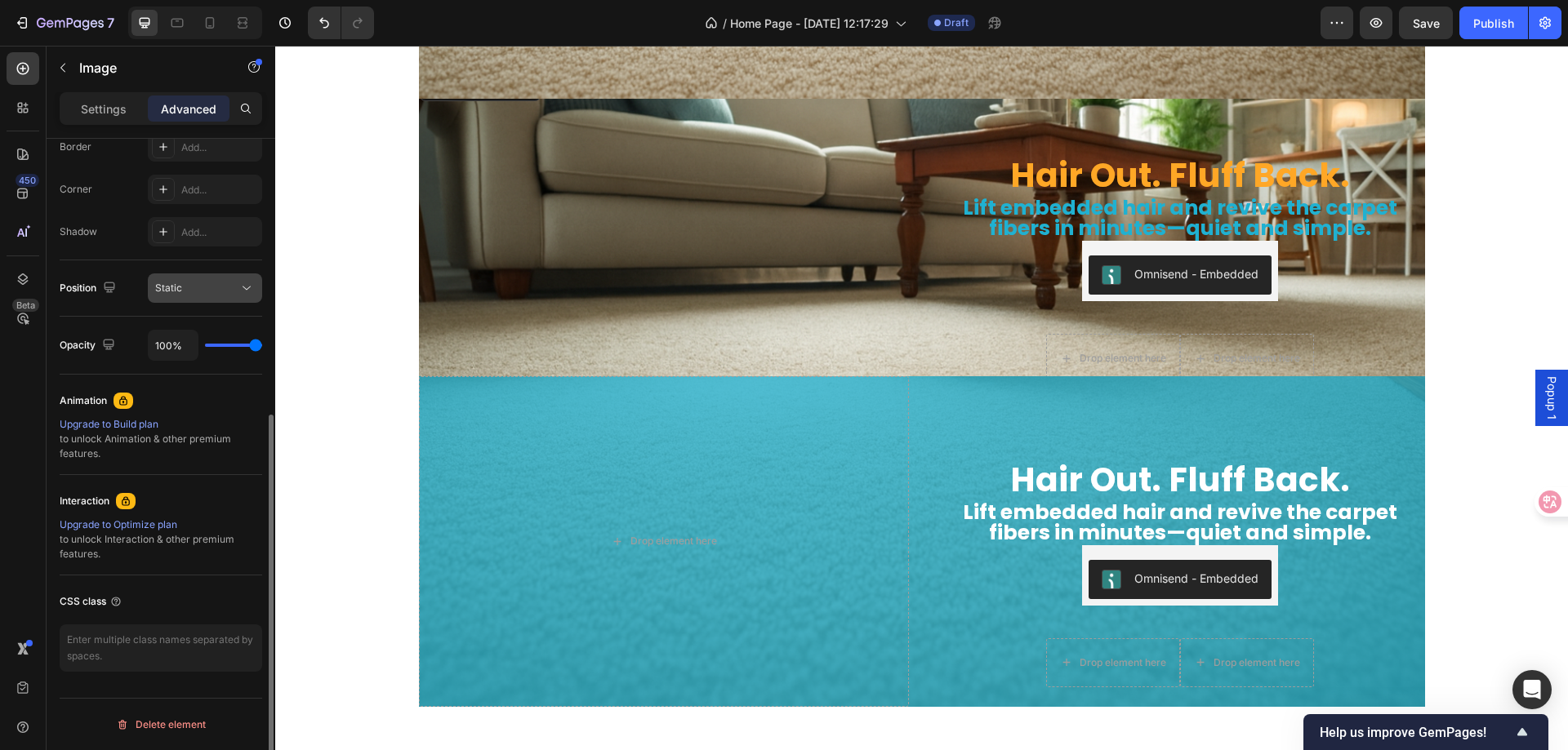
scroll to position [149, 0]
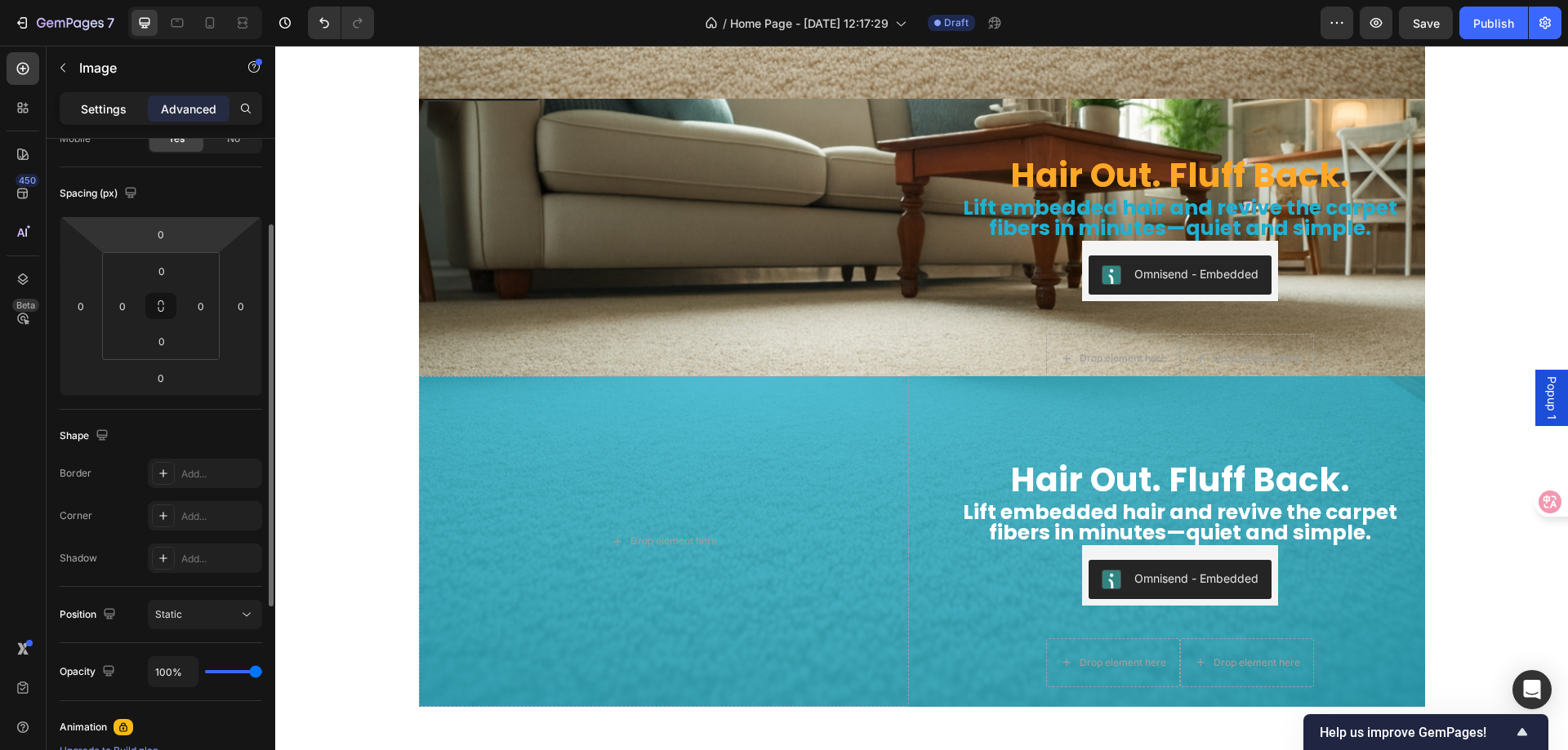
click at [111, 105] on p "Settings" at bounding box center [104, 109] width 46 height 17
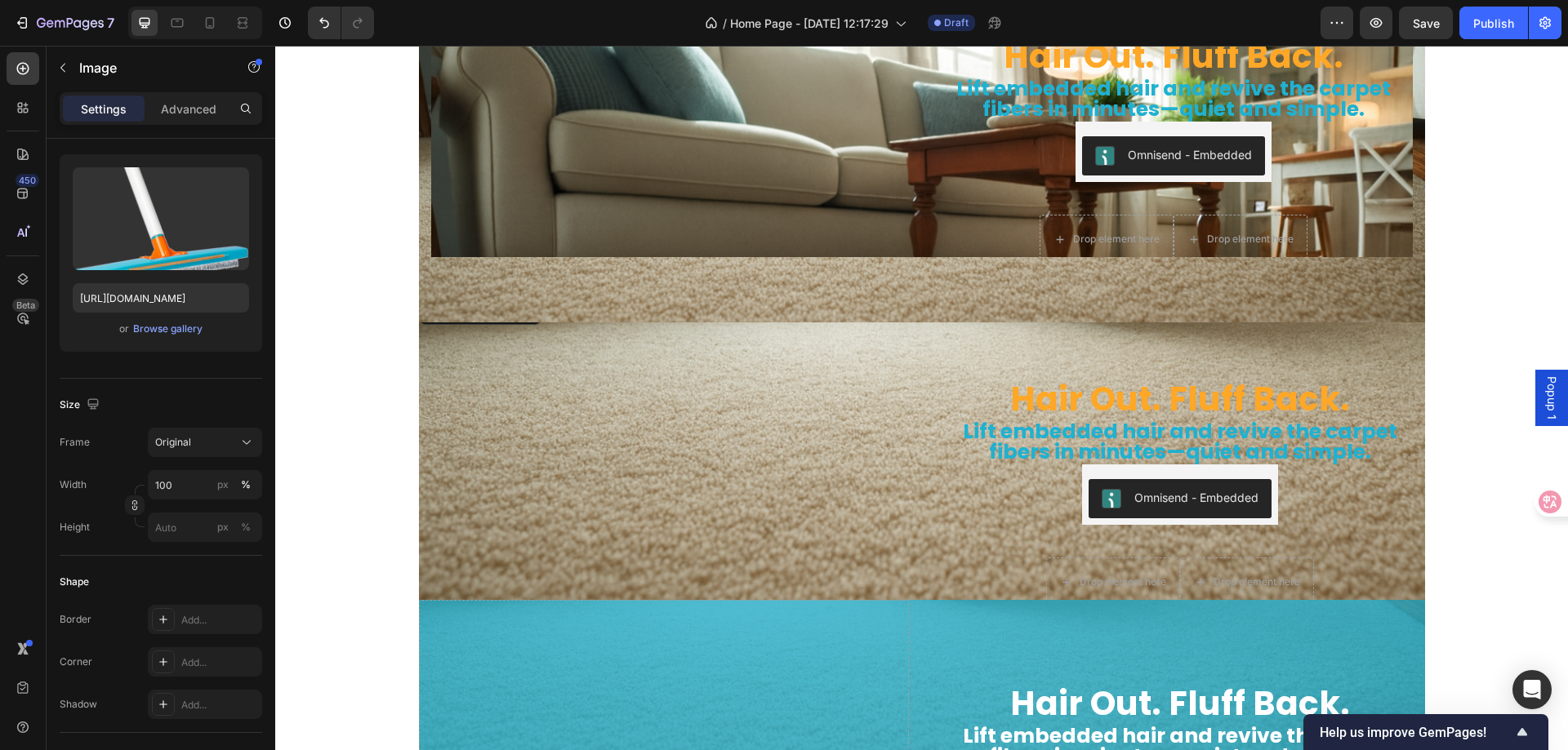
scroll to position [5013, 0]
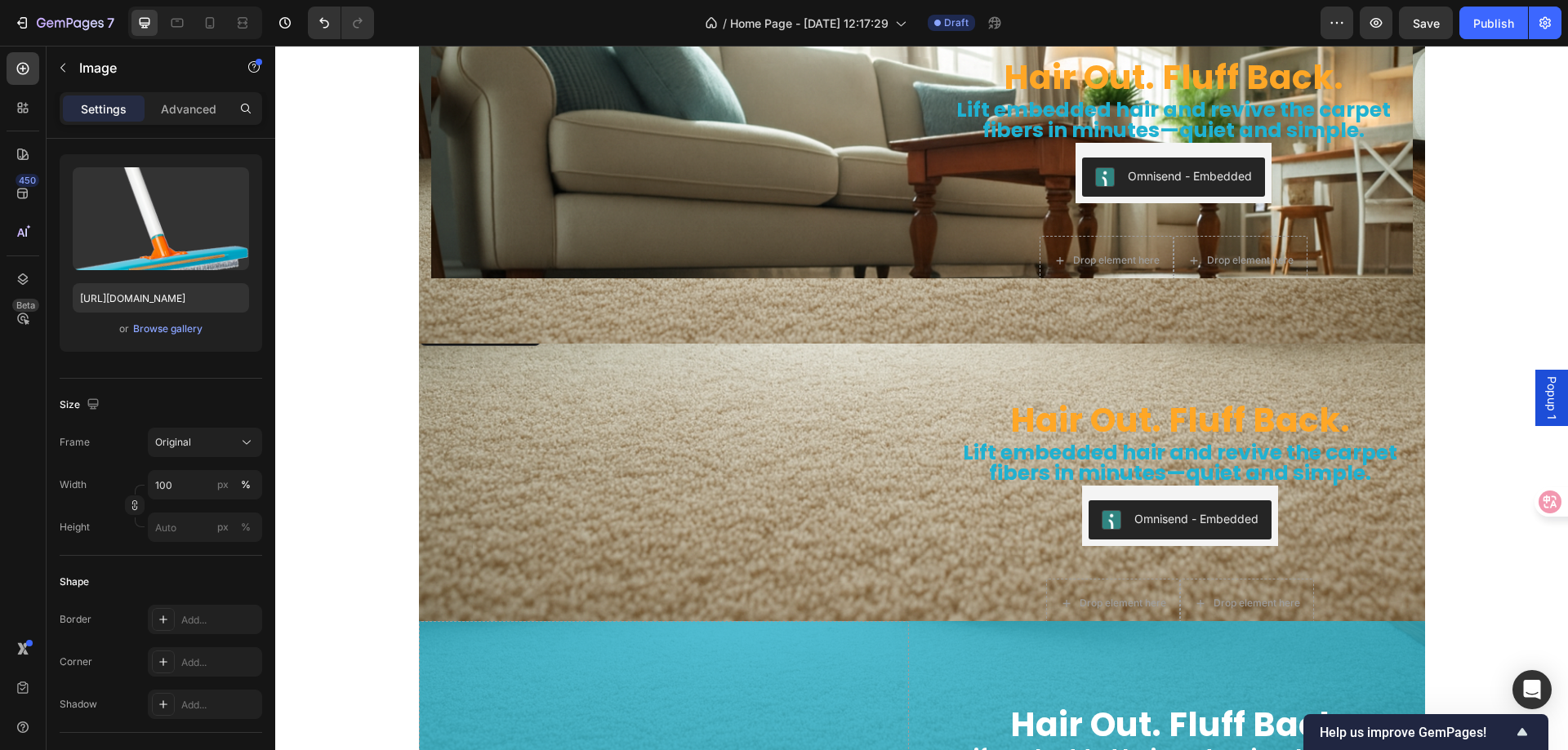
click at [668, 316] on img at bounding box center [664, 316] width 490 height 0
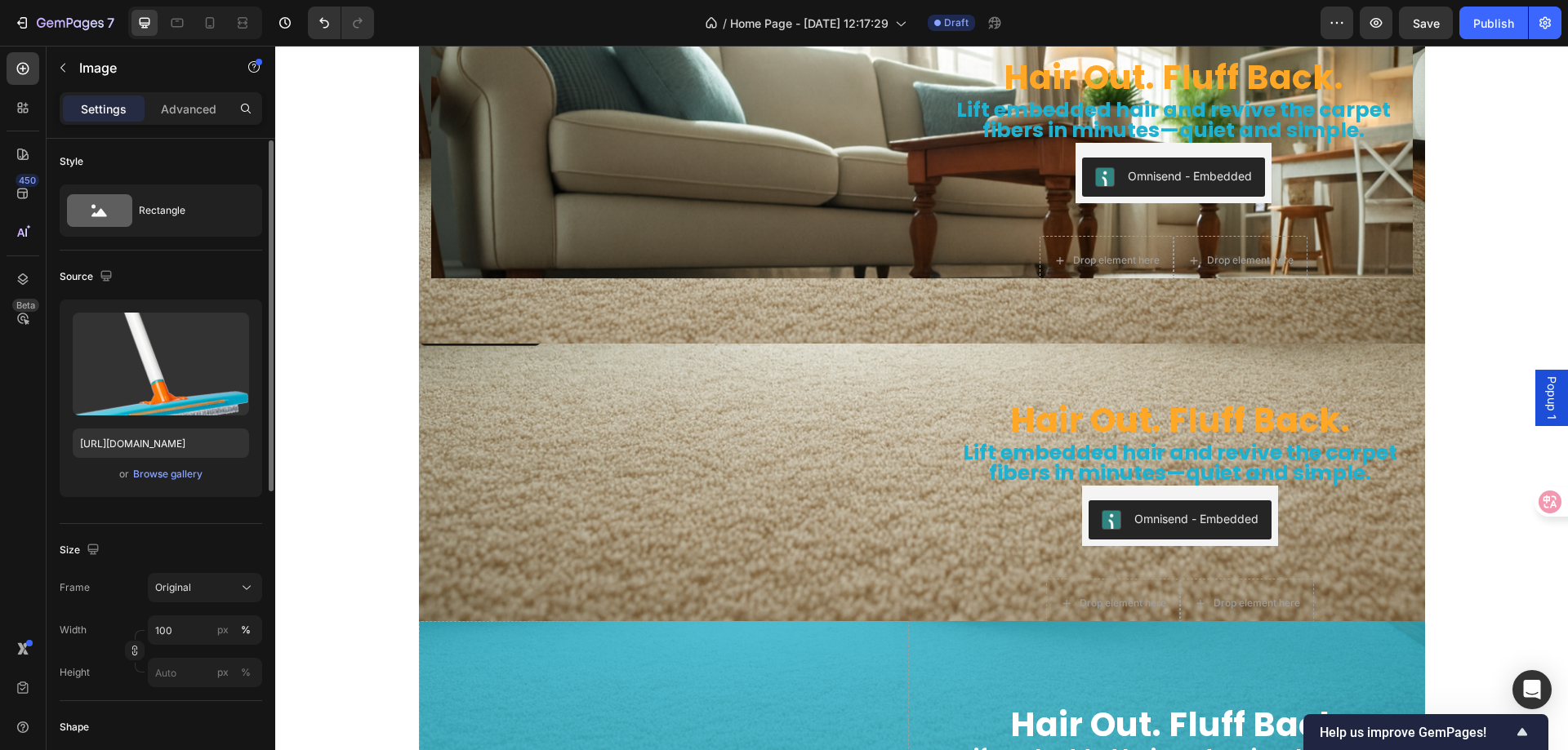
scroll to position [0, 0]
click at [183, 106] on p "Advanced" at bounding box center [188, 109] width 55 height 17
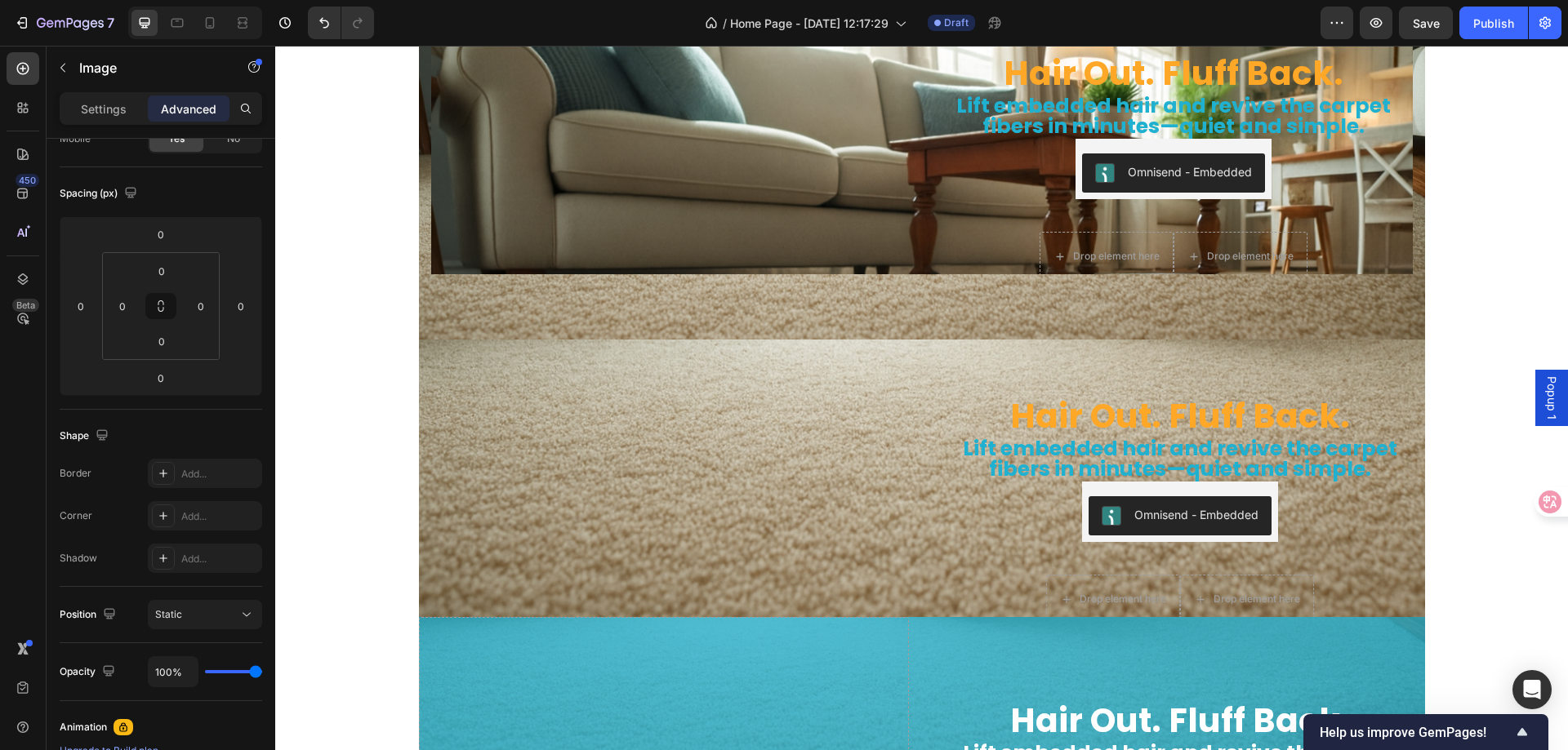
scroll to position [5013, 0]
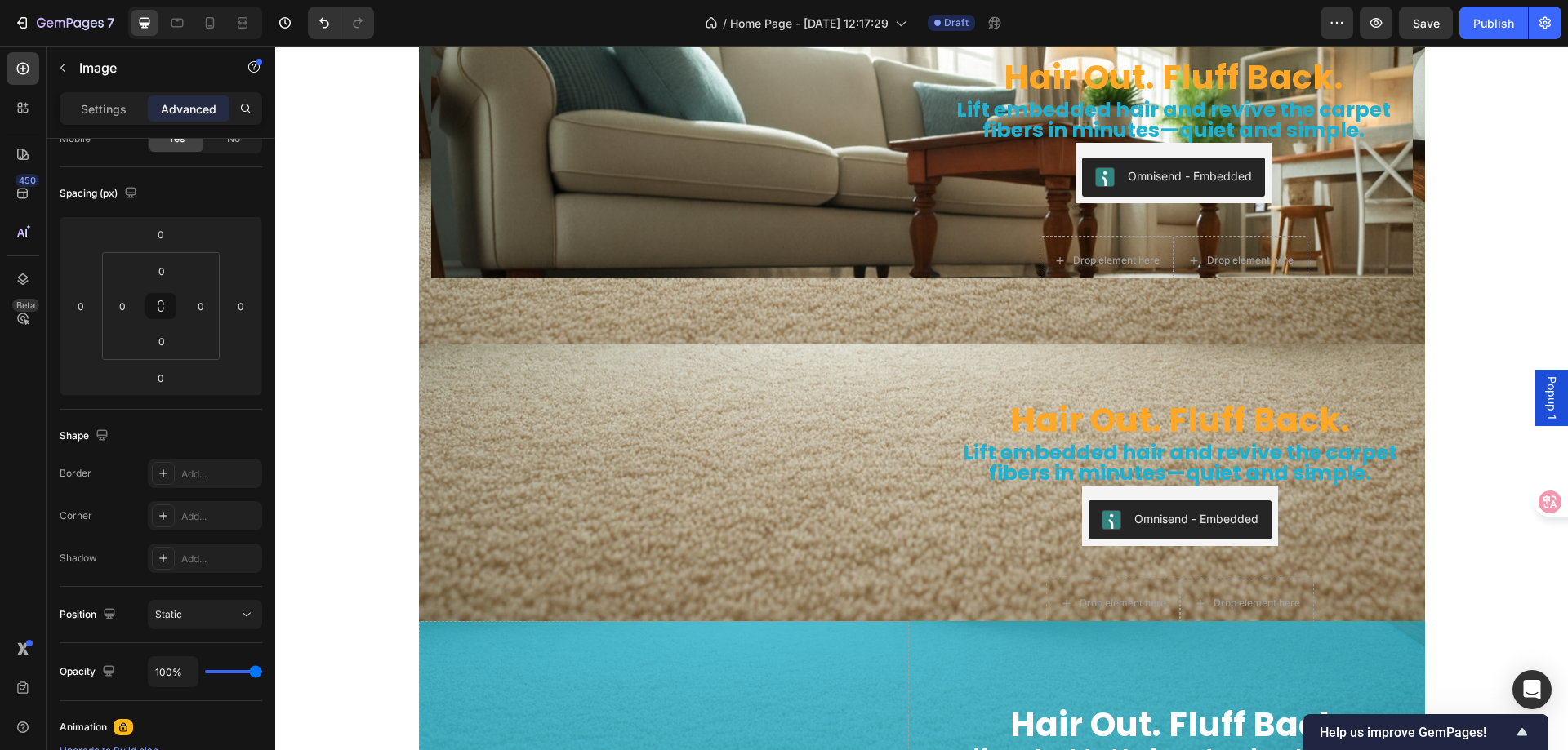
click at [726, 316] on img at bounding box center [664, 316] width 490 height 0
click at [467, 316] on img at bounding box center [664, 316] width 490 height 0
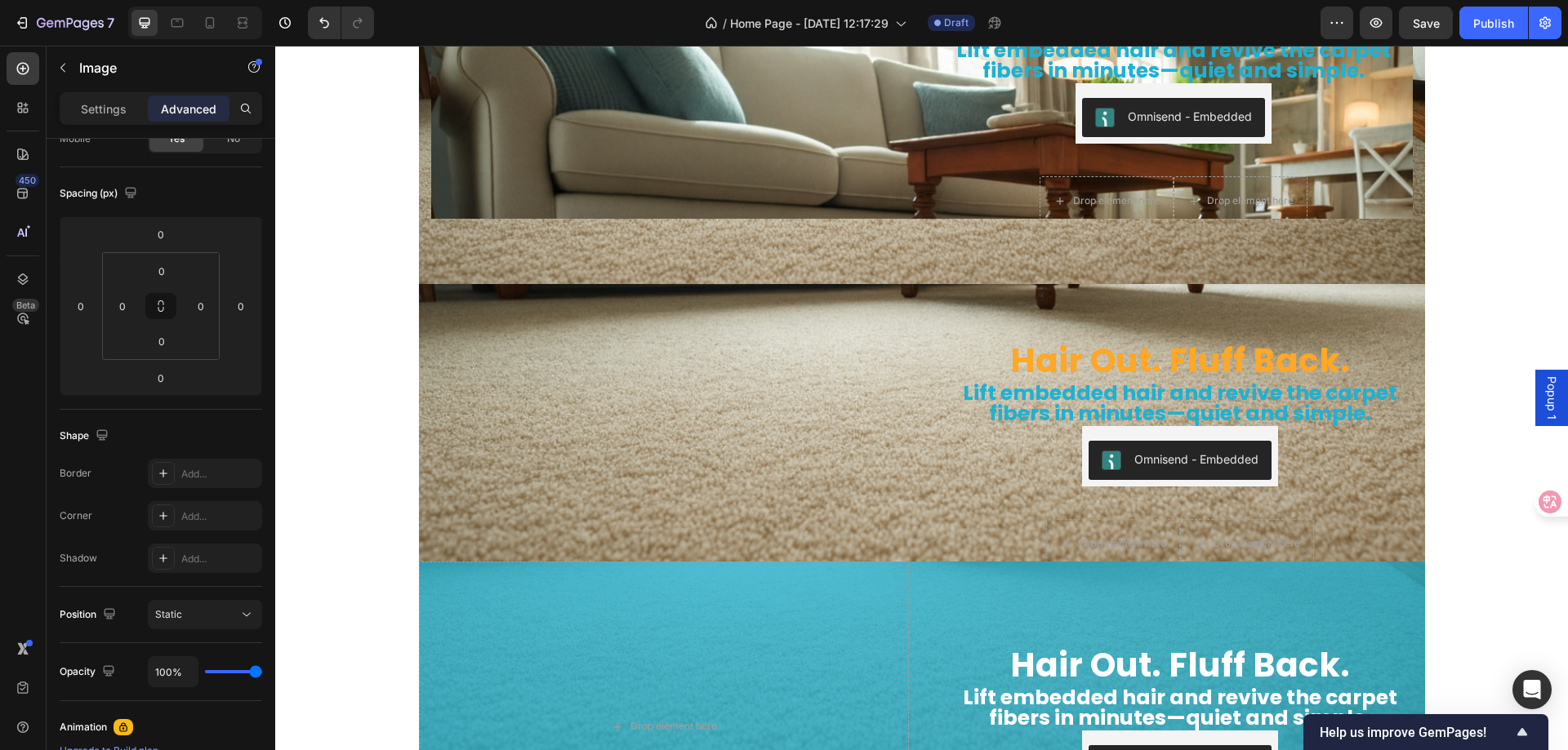
scroll to position [5176, 0]
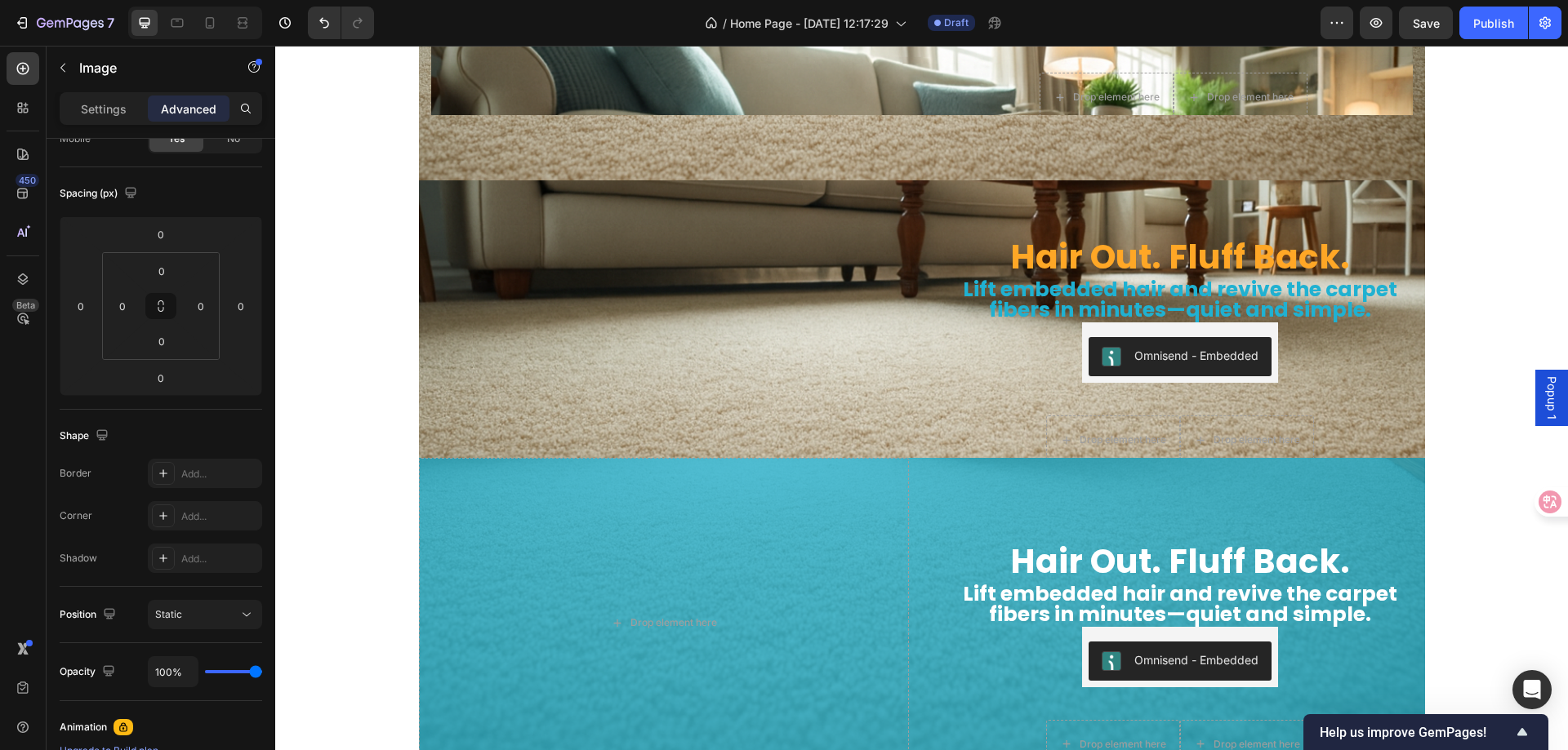
click at [506, 153] on img at bounding box center [664, 153] width 490 height 0
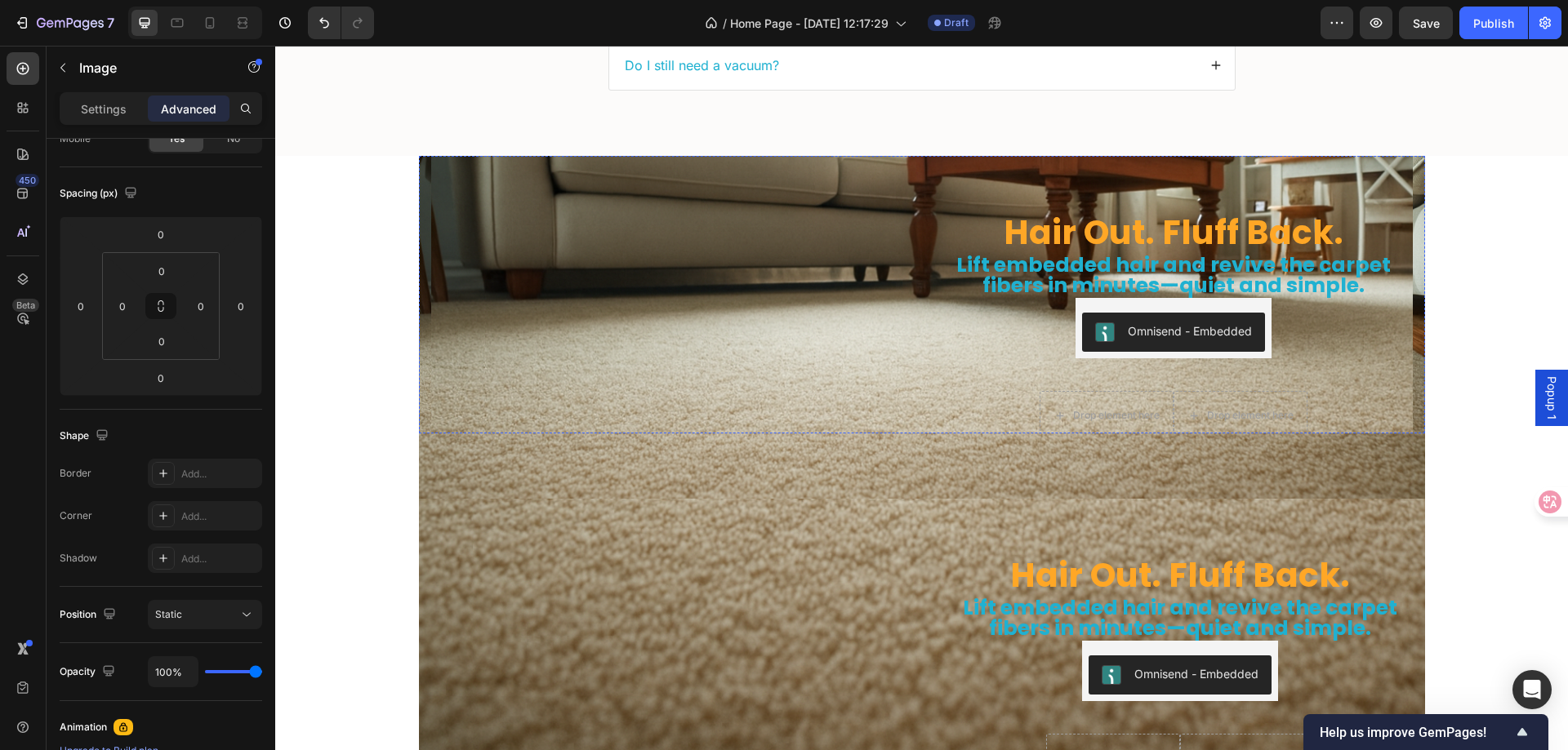
scroll to position [4768, 0]
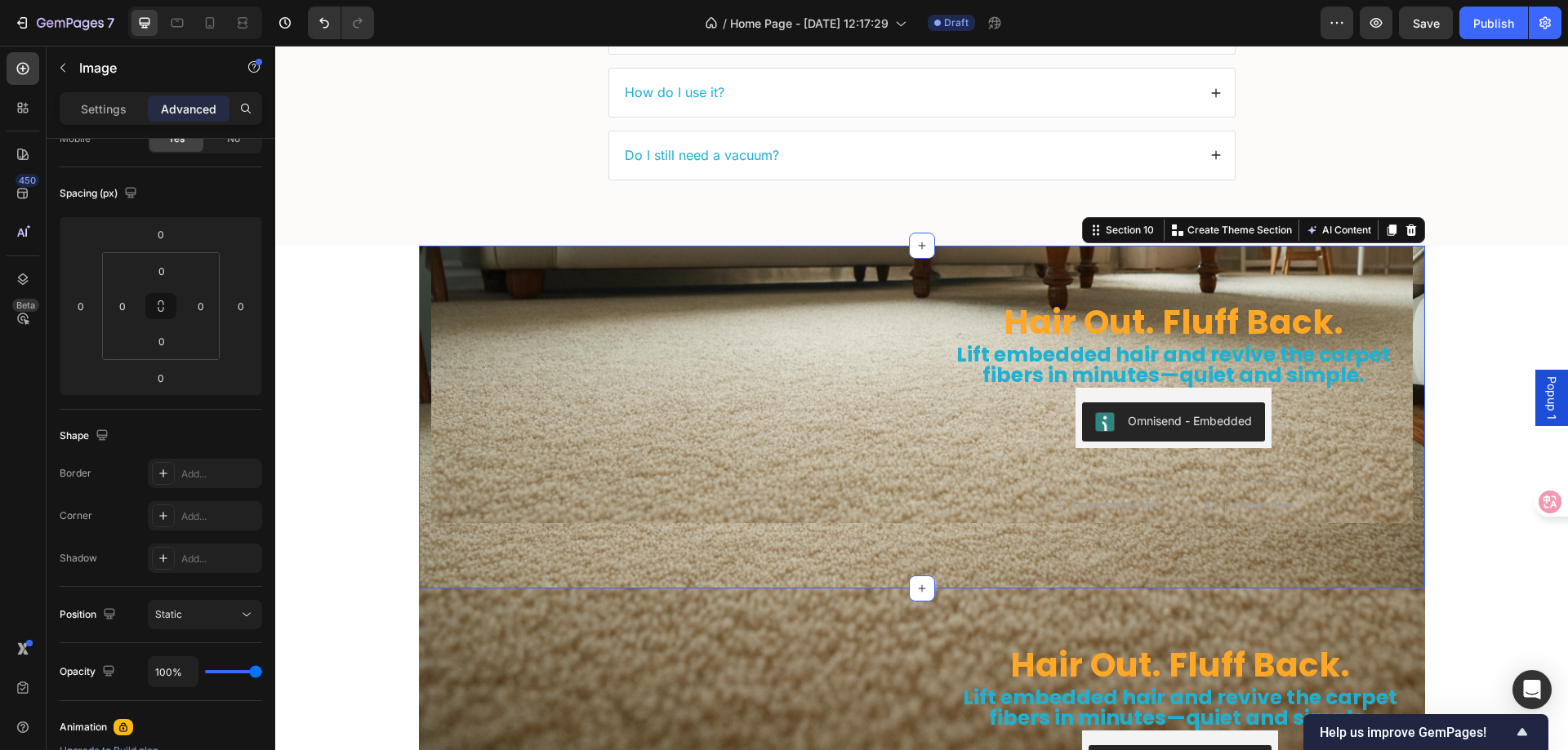
click at [441, 547] on div "Hair Out. Fluff Back. Heading Lift embedded hair and revive the carpet fibers i…" at bounding box center [922, 417] width 1006 height 343
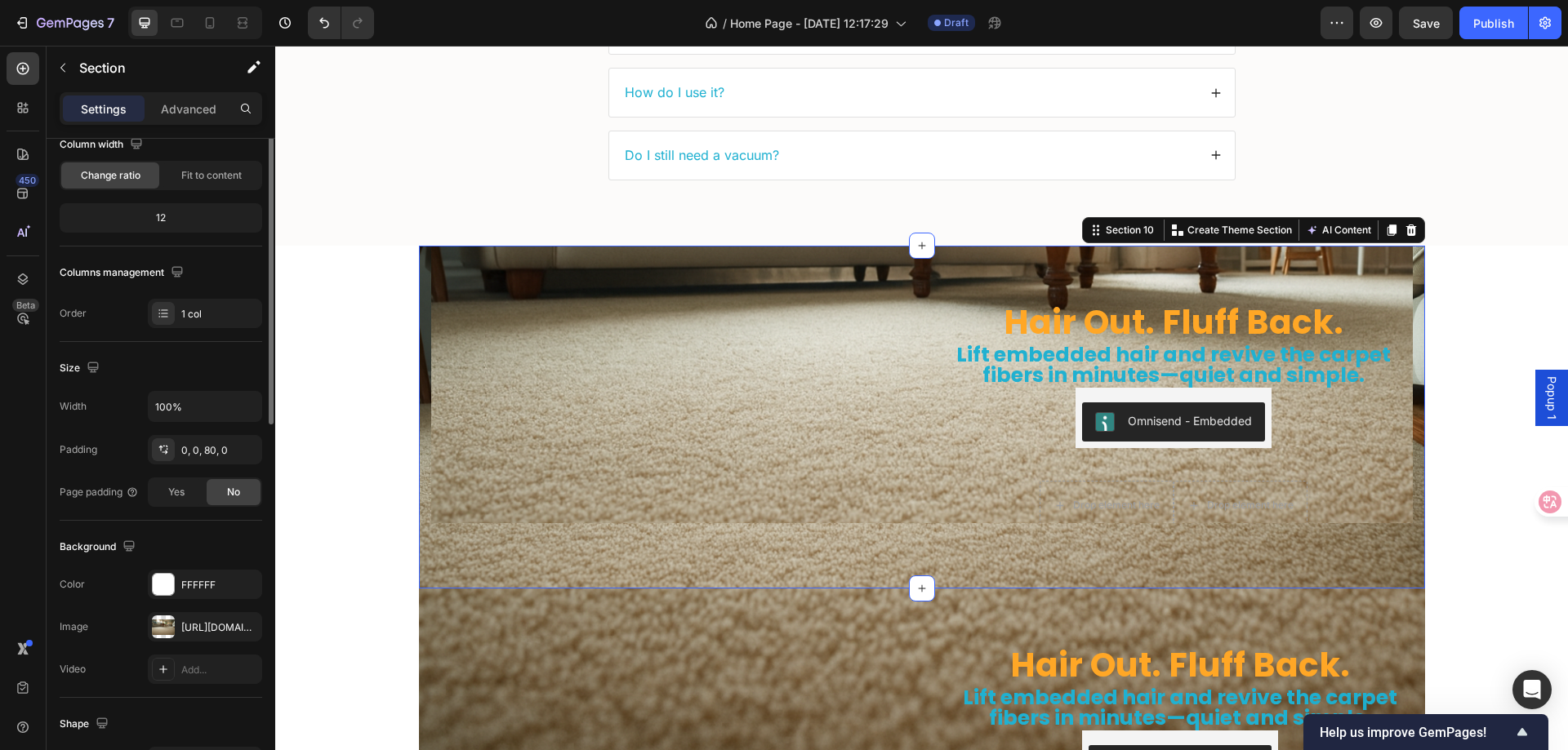
scroll to position [0, 0]
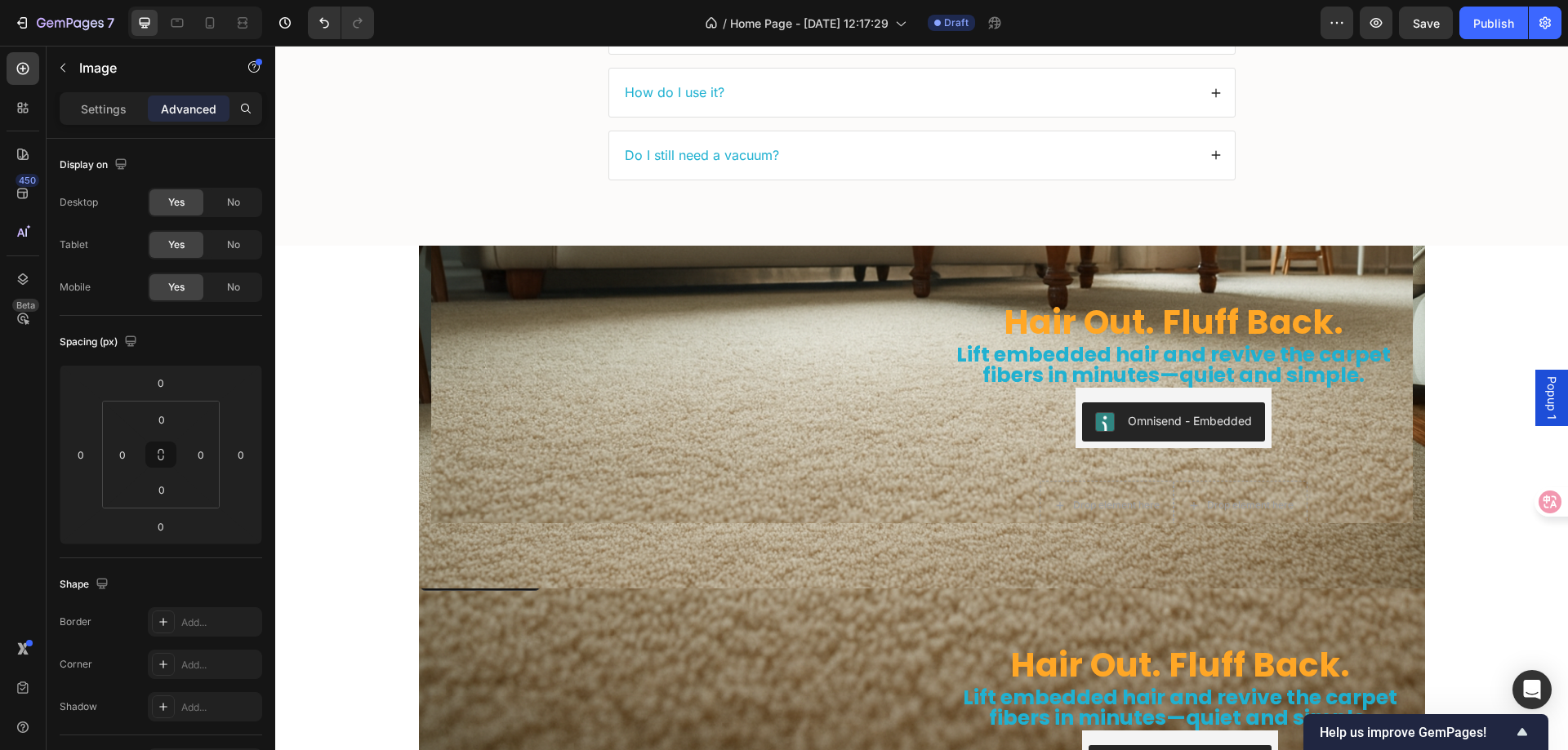
click at [458, 562] on img at bounding box center [664, 562] width 490 height 0
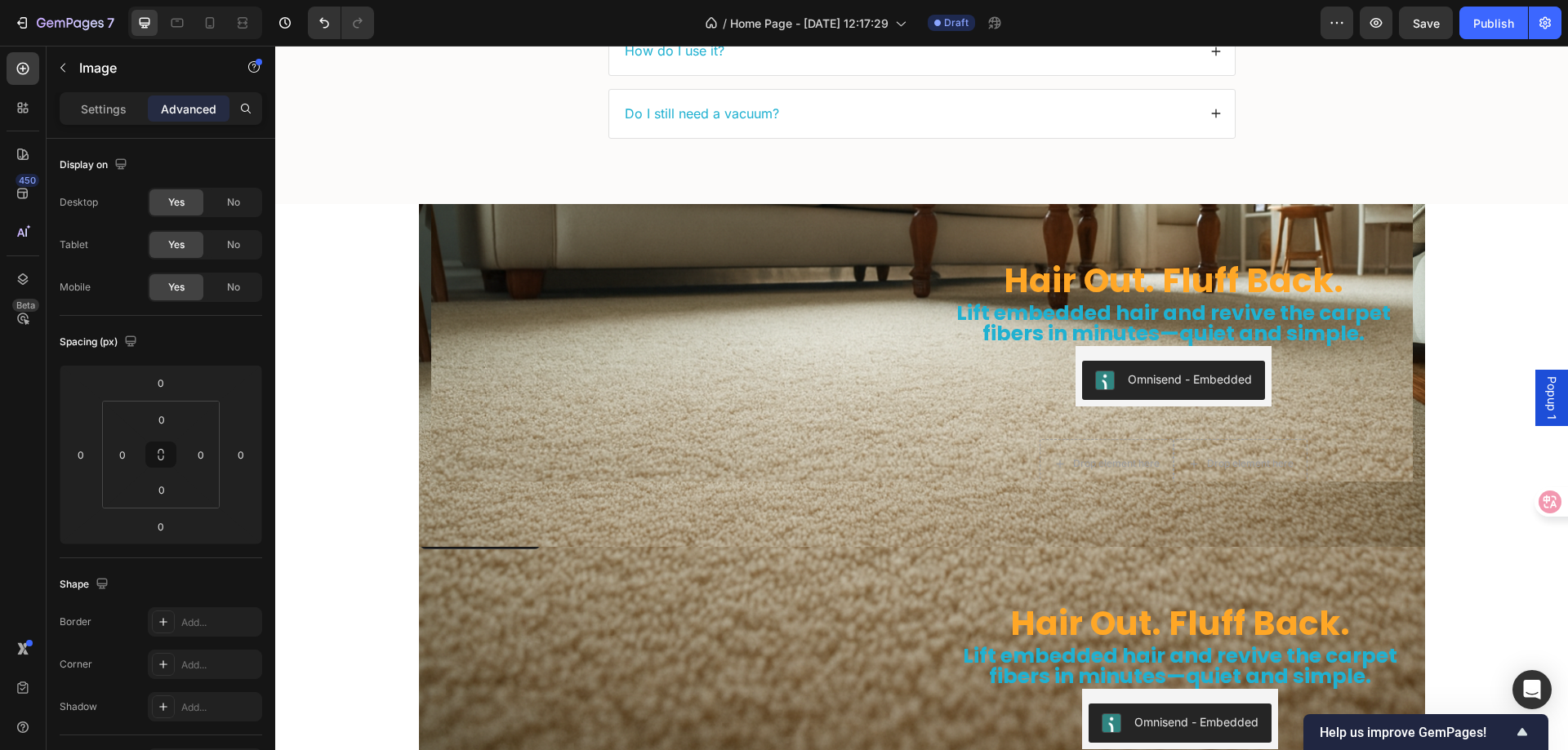
scroll to position [4849, 0]
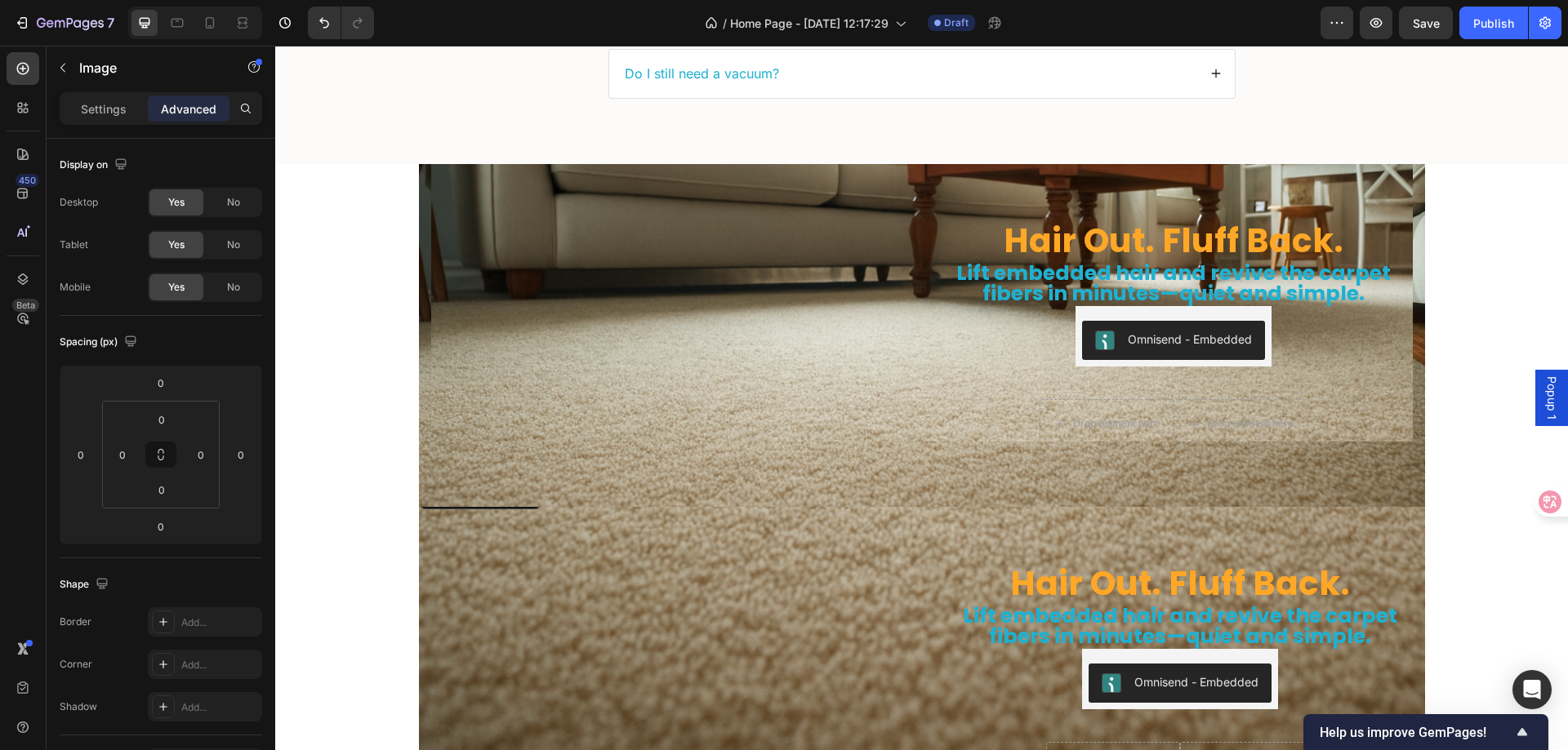
click at [451, 480] on img at bounding box center [664, 480] width 490 height 0
click at [95, 104] on p "Settings" at bounding box center [104, 109] width 46 height 17
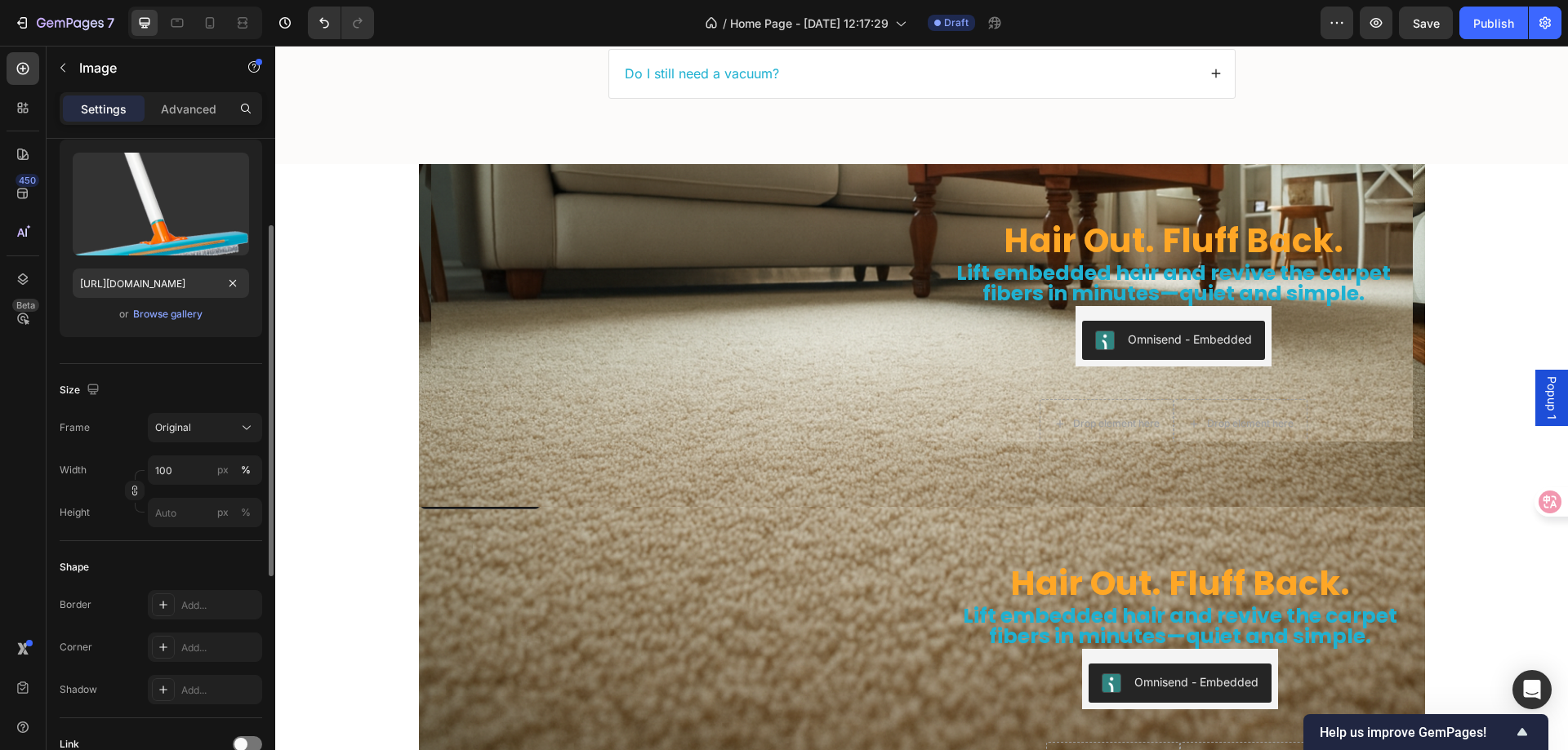
scroll to position [245, 0]
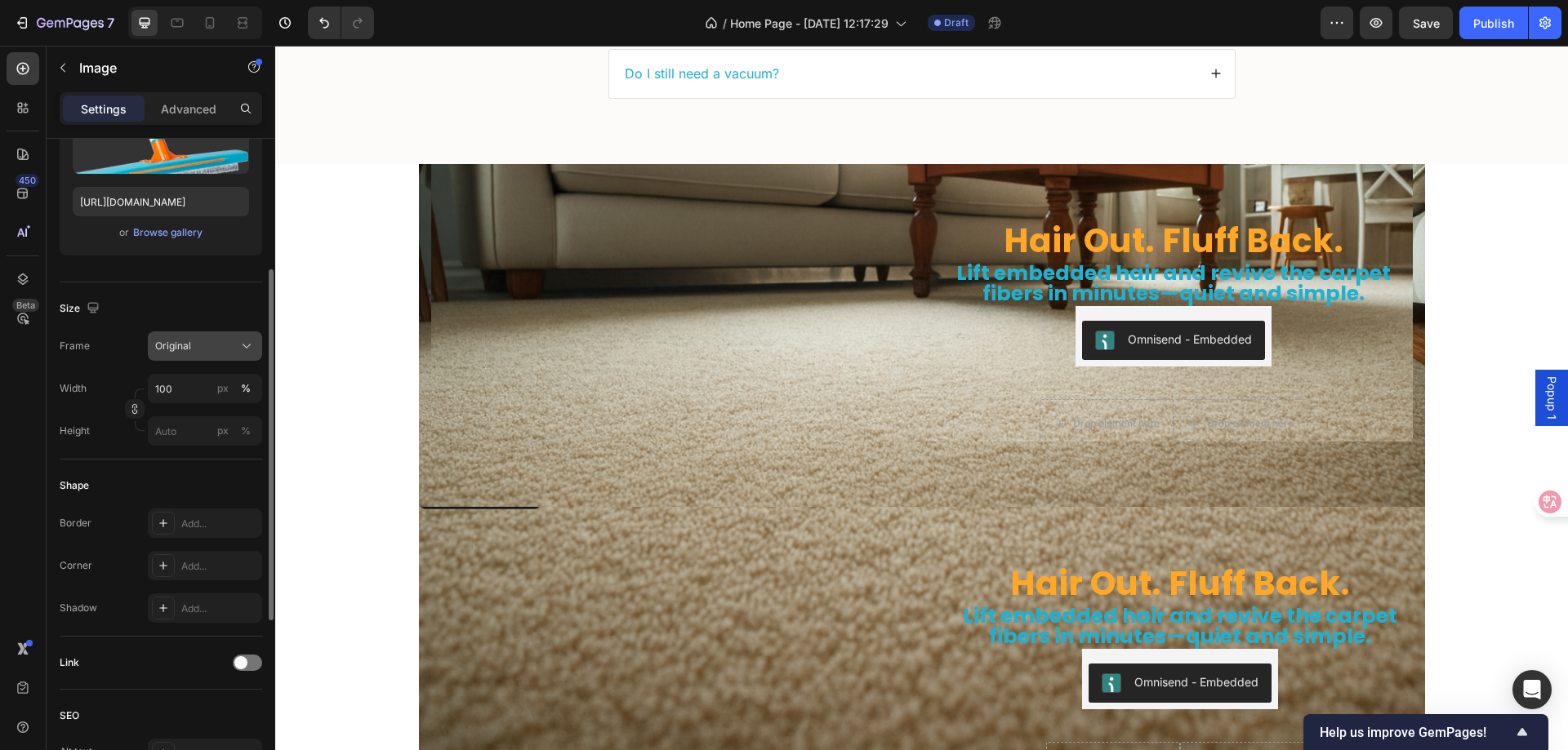
click at [202, 341] on div "Original" at bounding box center [195, 345] width 80 height 14
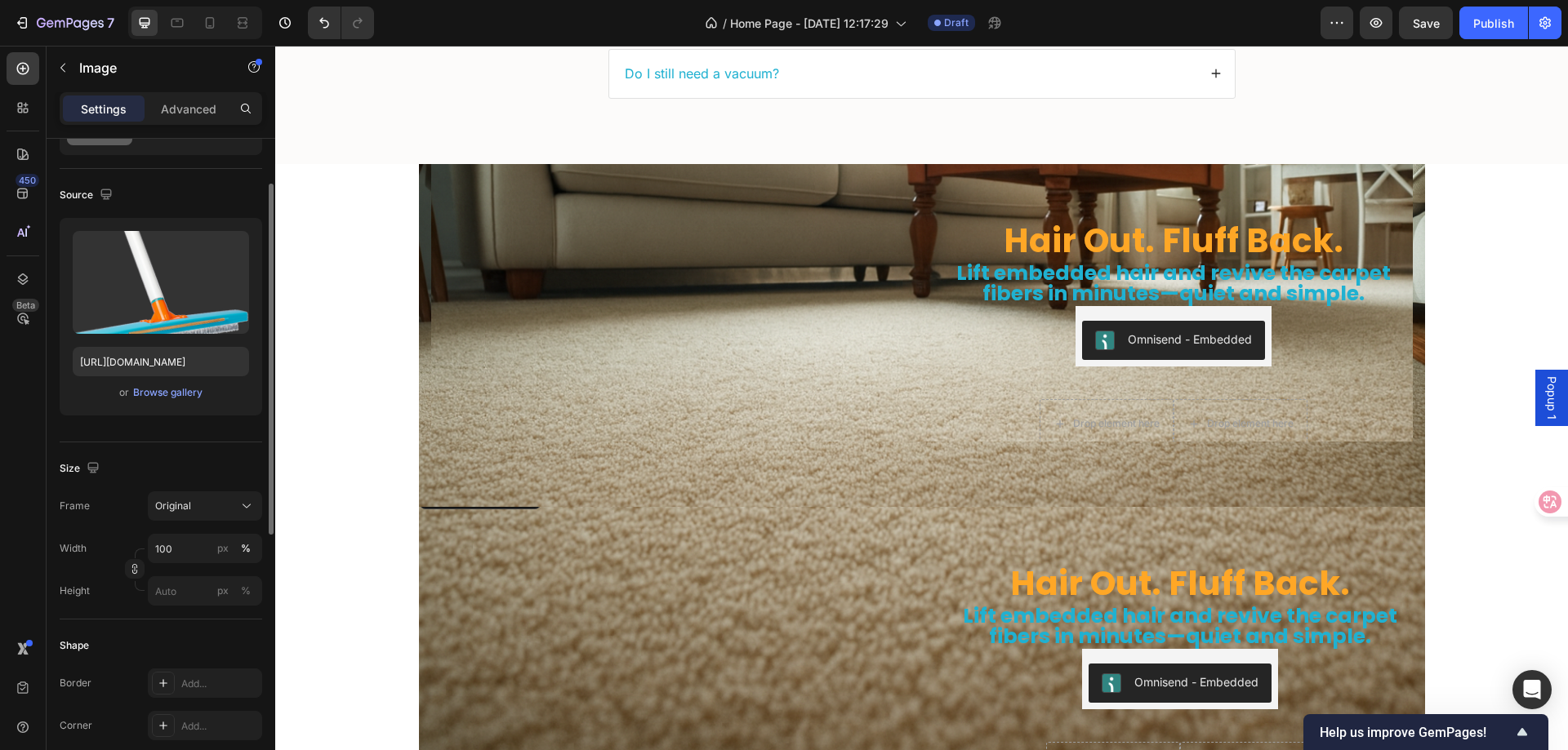
scroll to position [167, 0]
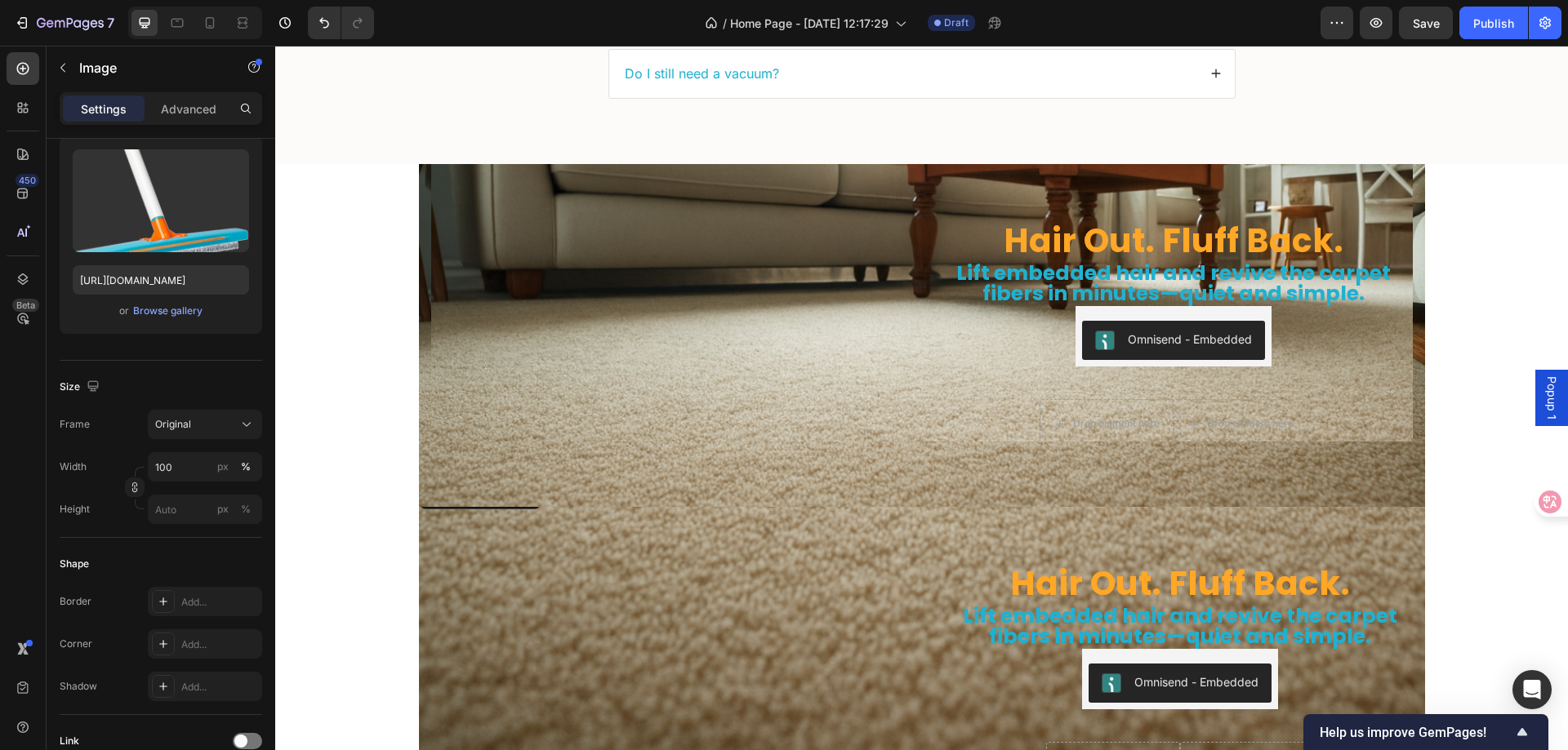
click at [483, 480] on img at bounding box center [664, 480] width 490 height 0
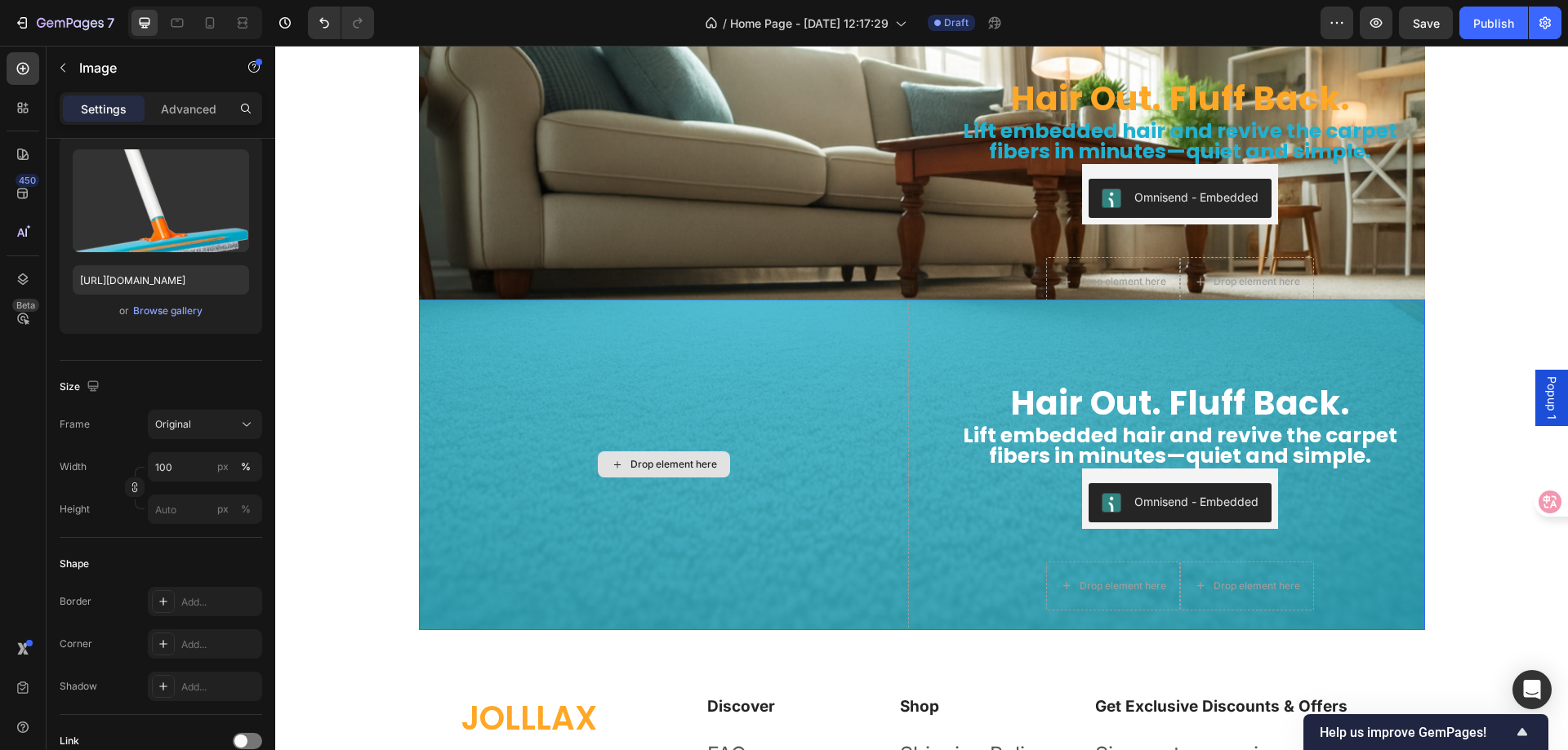
scroll to position [5339, 0]
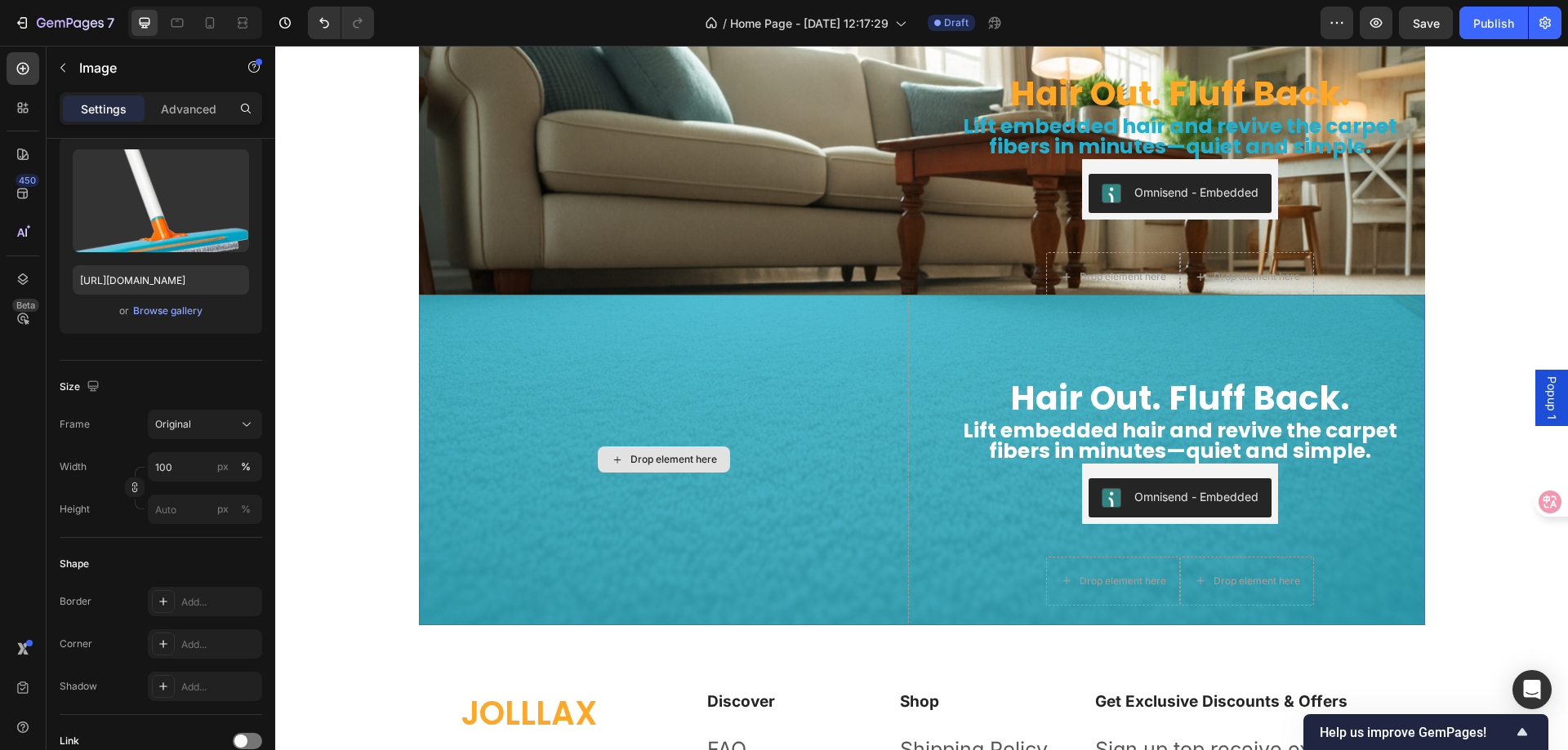
click at [492, 341] on div "Drop element here" at bounding box center [664, 460] width 490 height 331
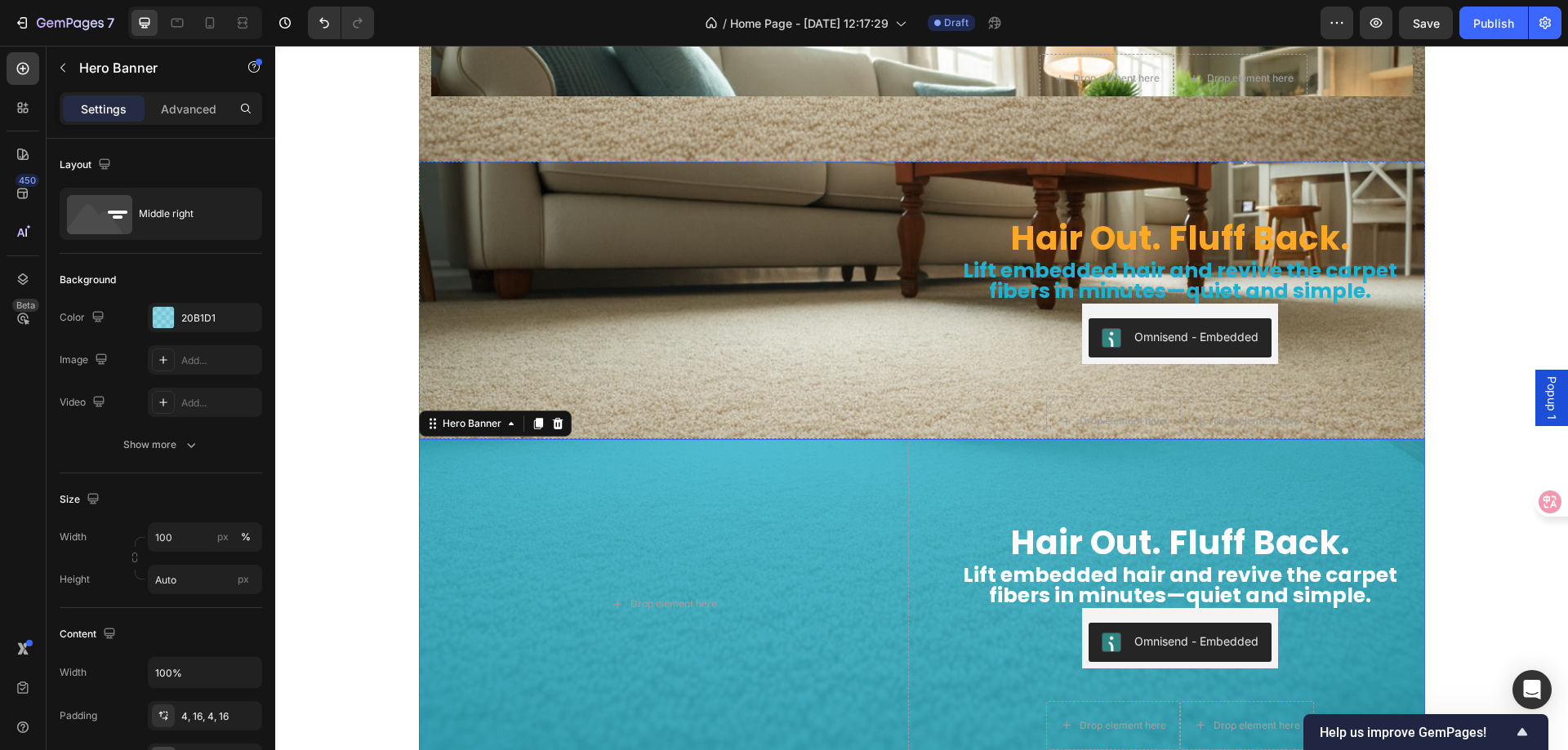
scroll to position [5176, 0]
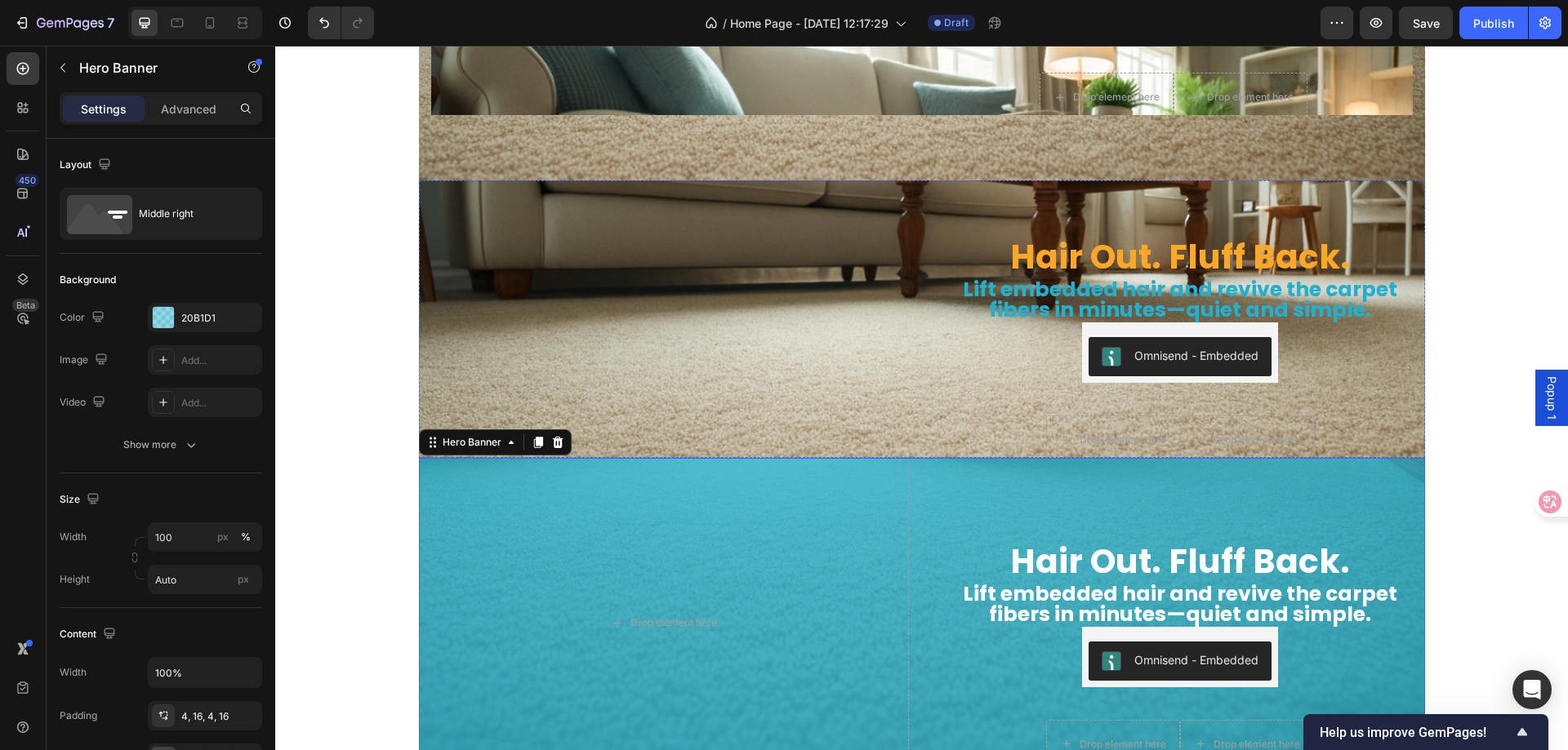
click at [500, 153] on img at bounding box center [664, 153] width 490 height 0
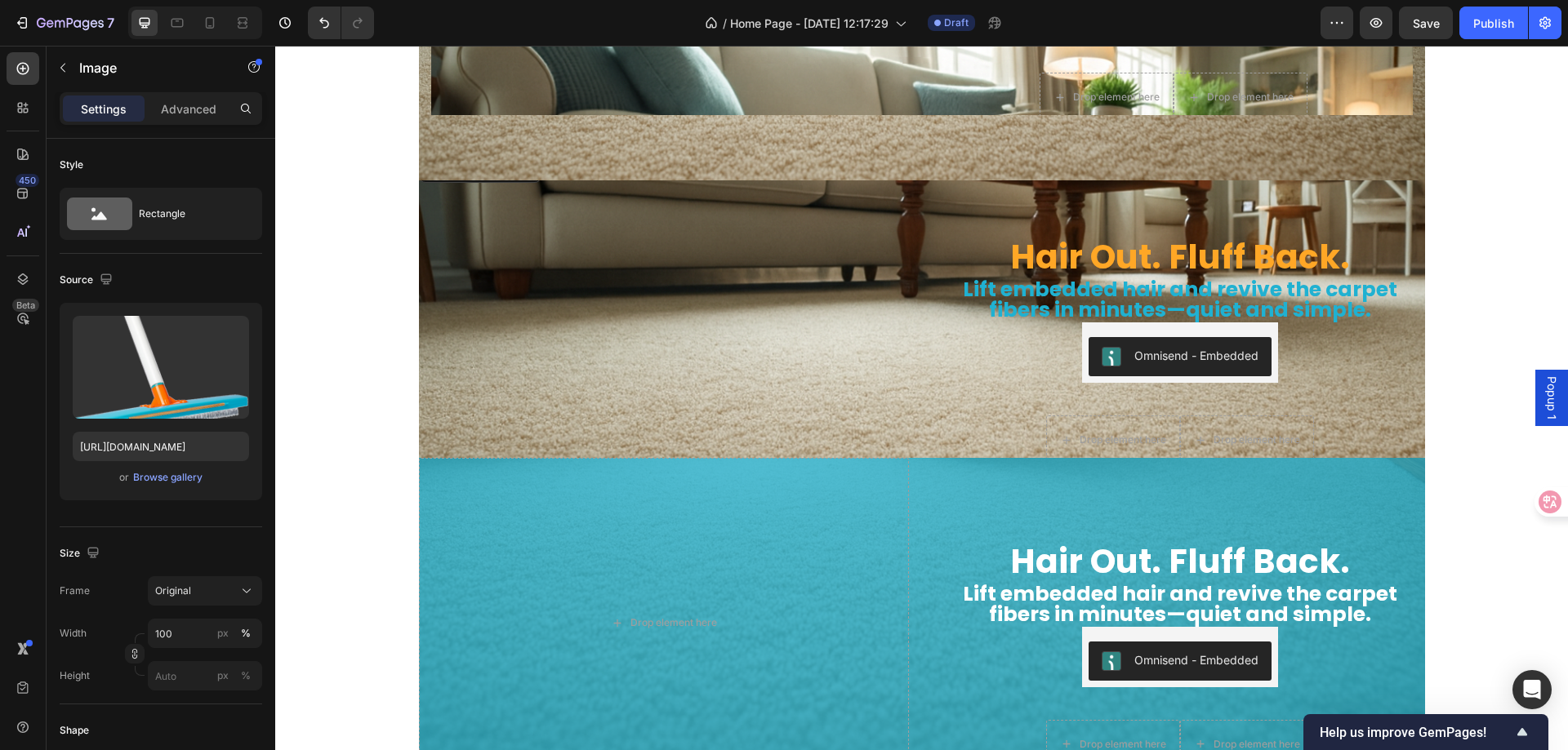
click at [560, 153] on img at bounding box center [664, 153] width 490 height 0
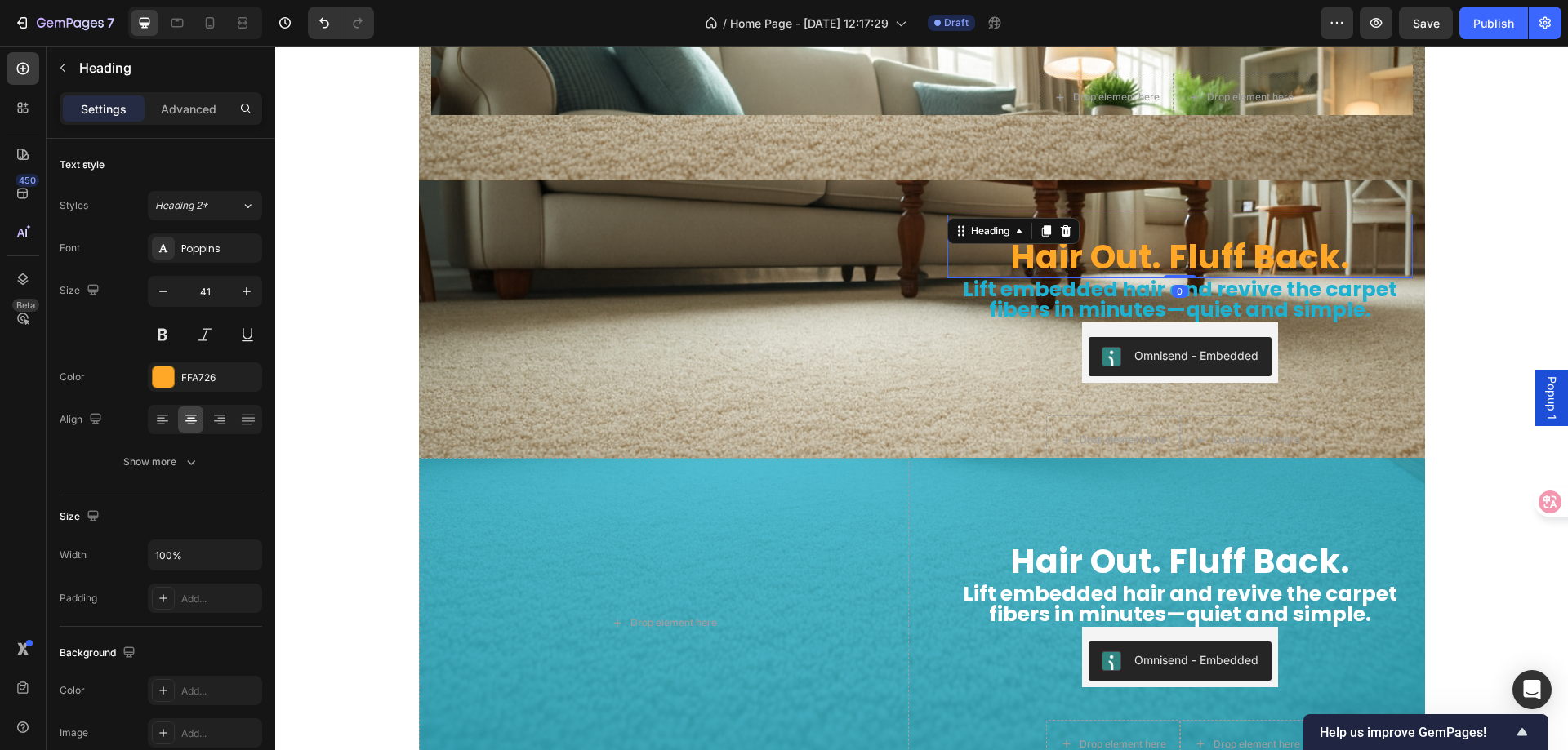
click at [971, 235] on h2 "Hair Out. Fluff Back." at bounding box center [1180, 256] width 465 height 43
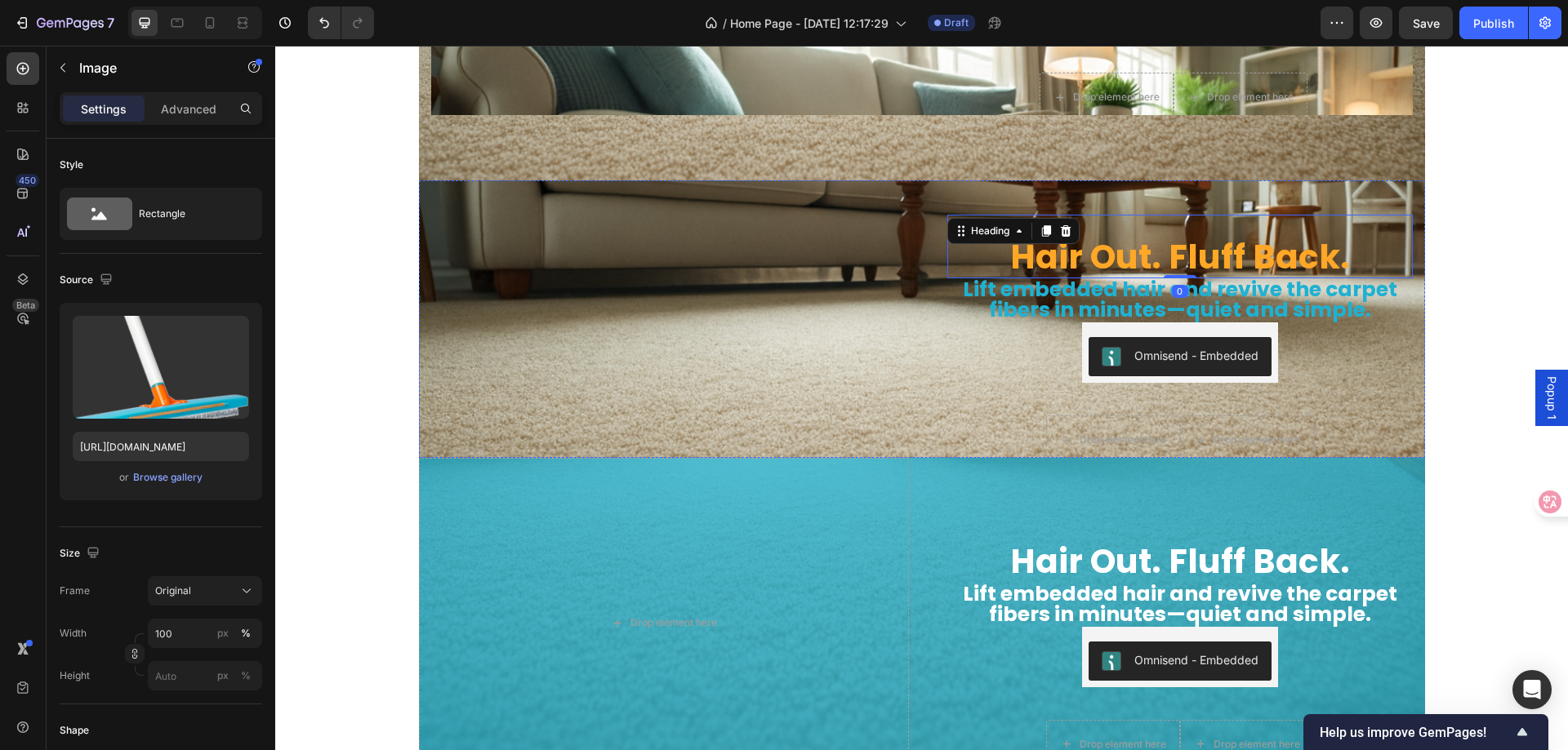
click at [696, 153] on img at bounding box center [664, 153] width 490 height 0
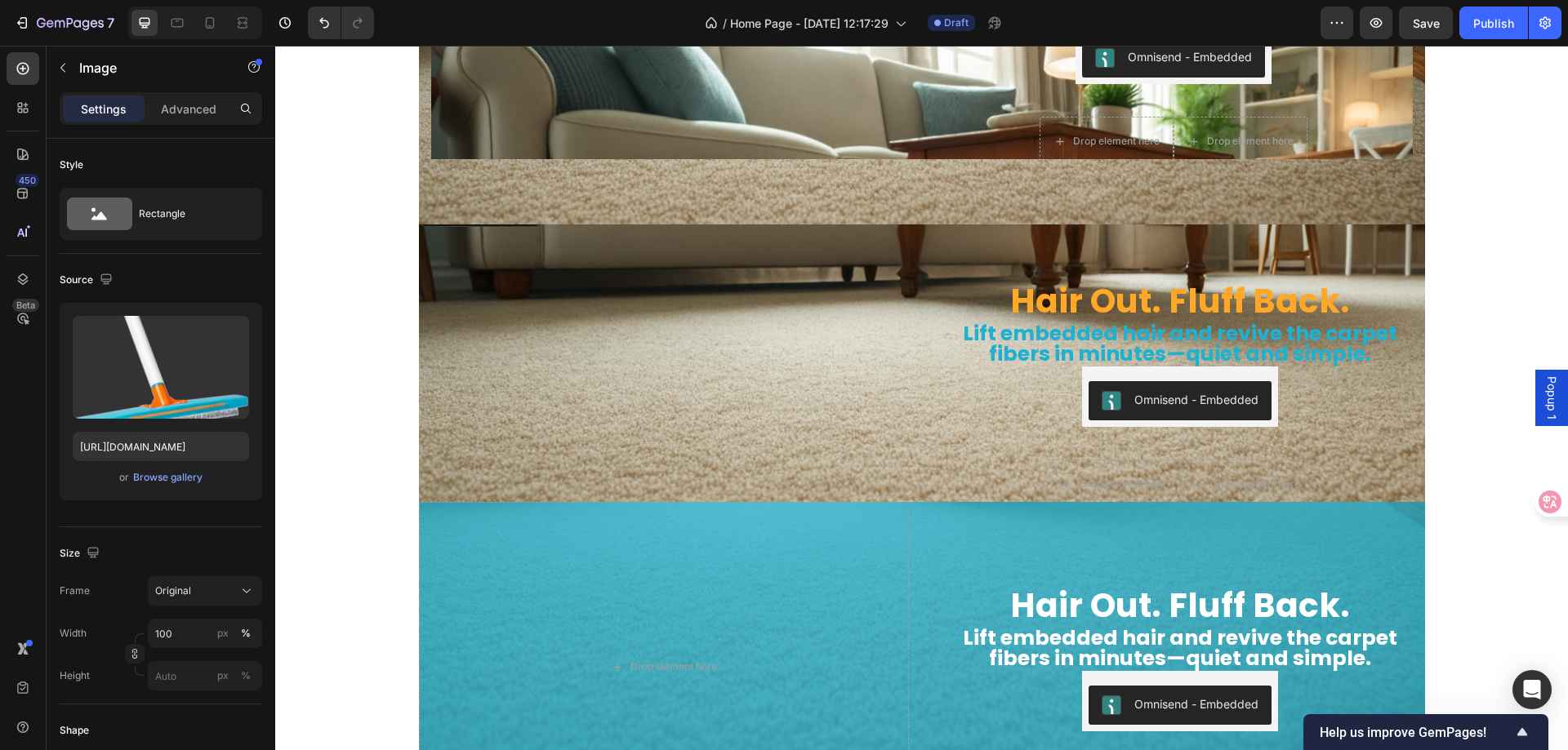
scroll to position [5094, 0]
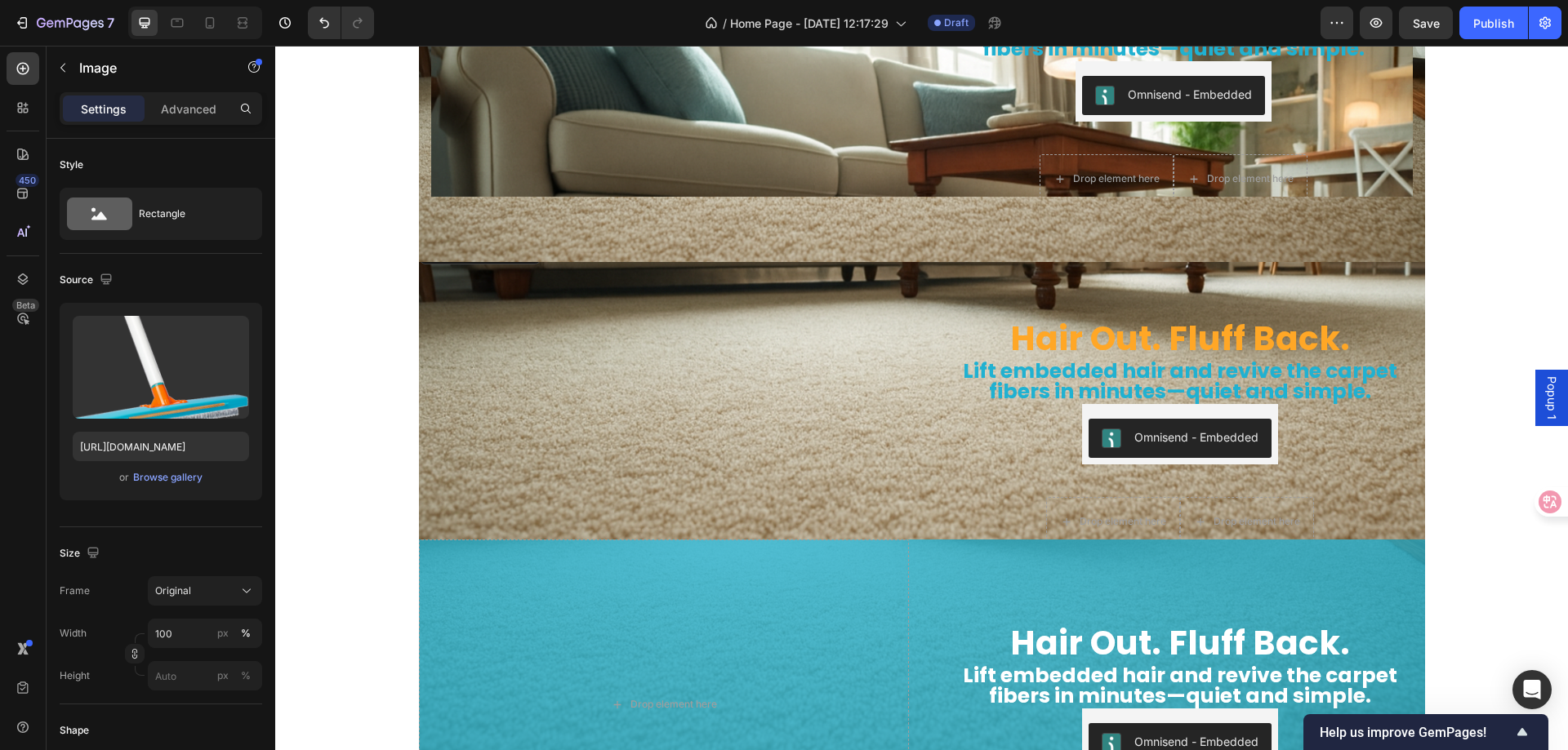
click at [466, 235] on img at bounding box center [664, 235] width 490 height 0
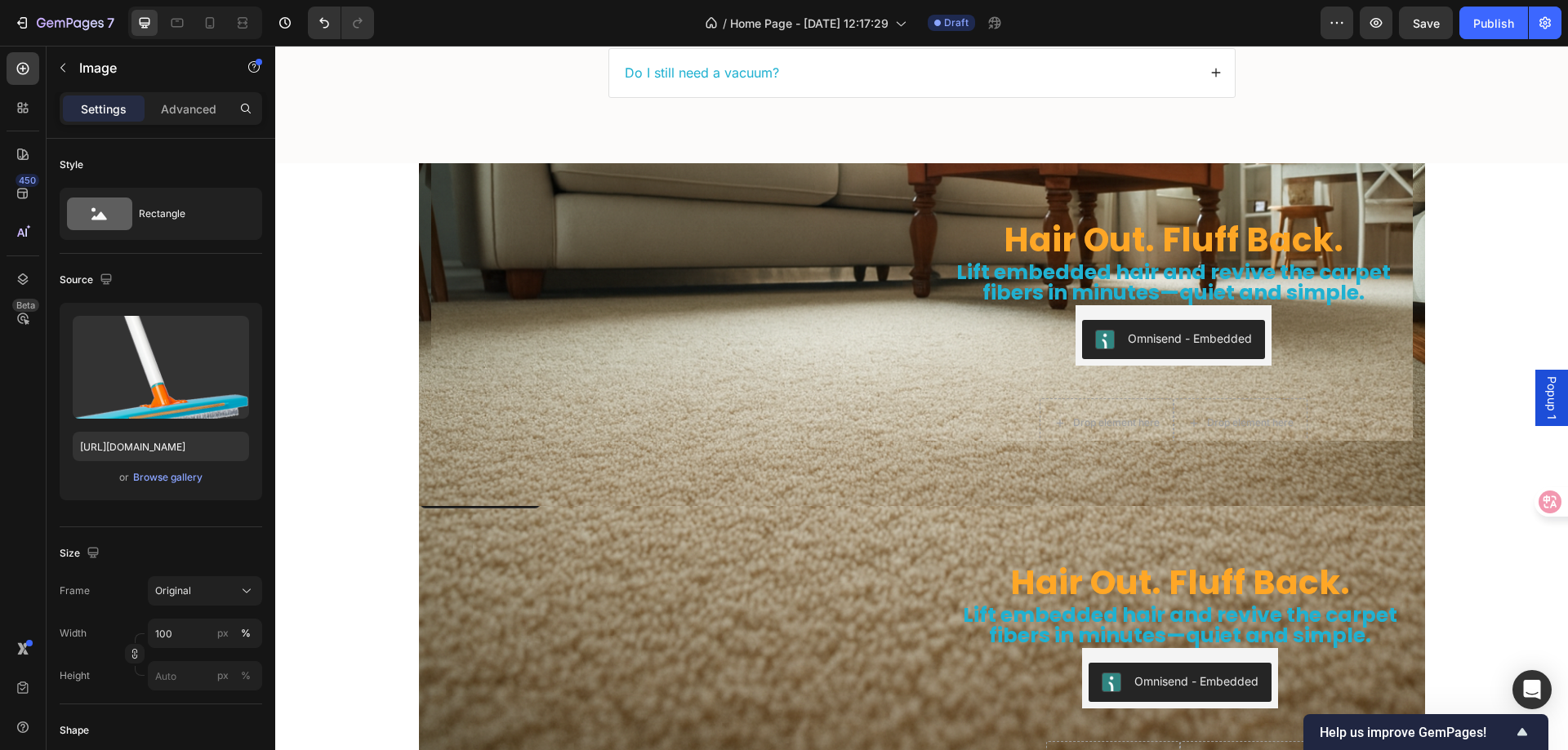
scroll to position [4849, 0]
click at [485, 137] on img at bounding box center [670, 137] width 478 height 0
click at [471, 137] on img at bounding box center [670, 137] width 478 height 0
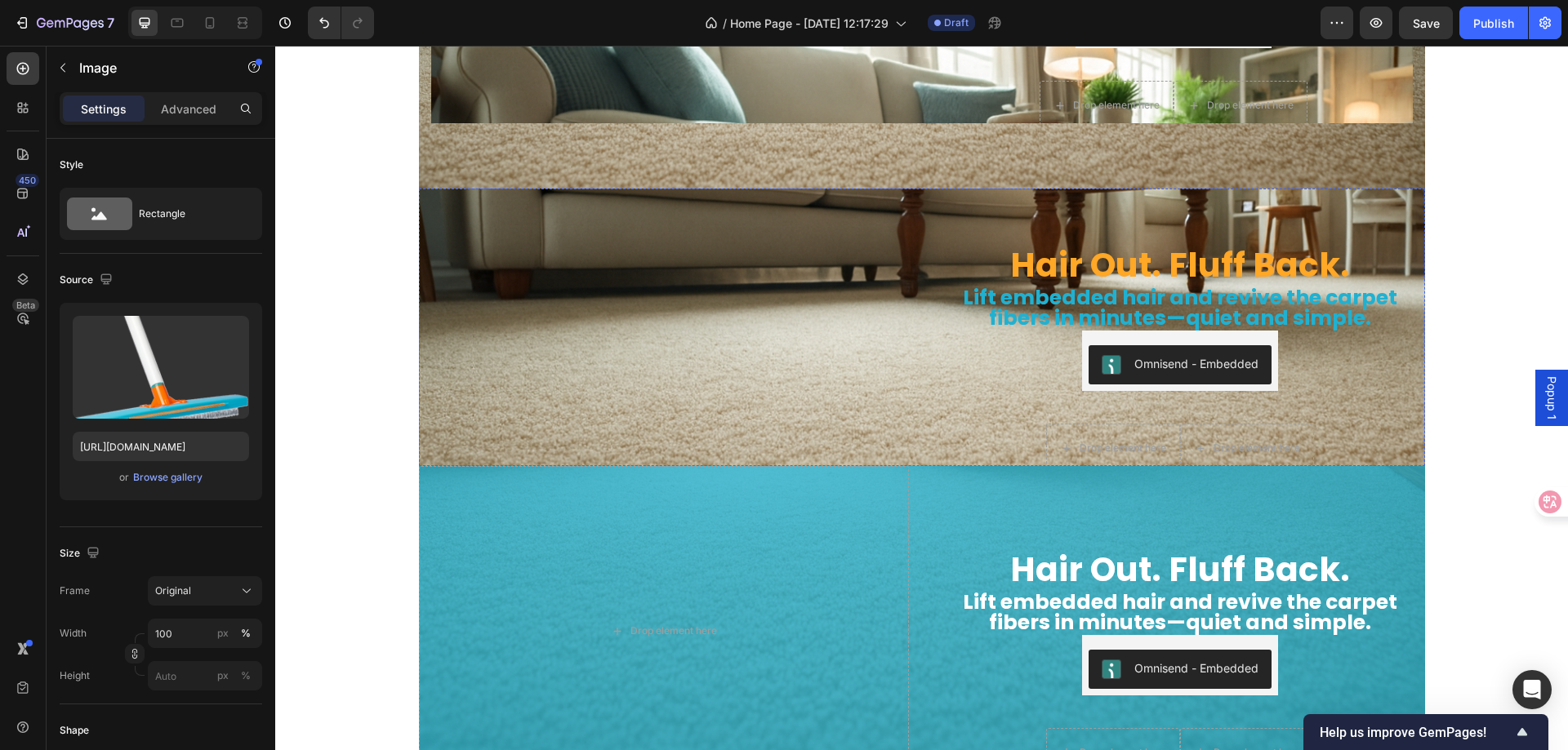
scroll to position [5176, 0]
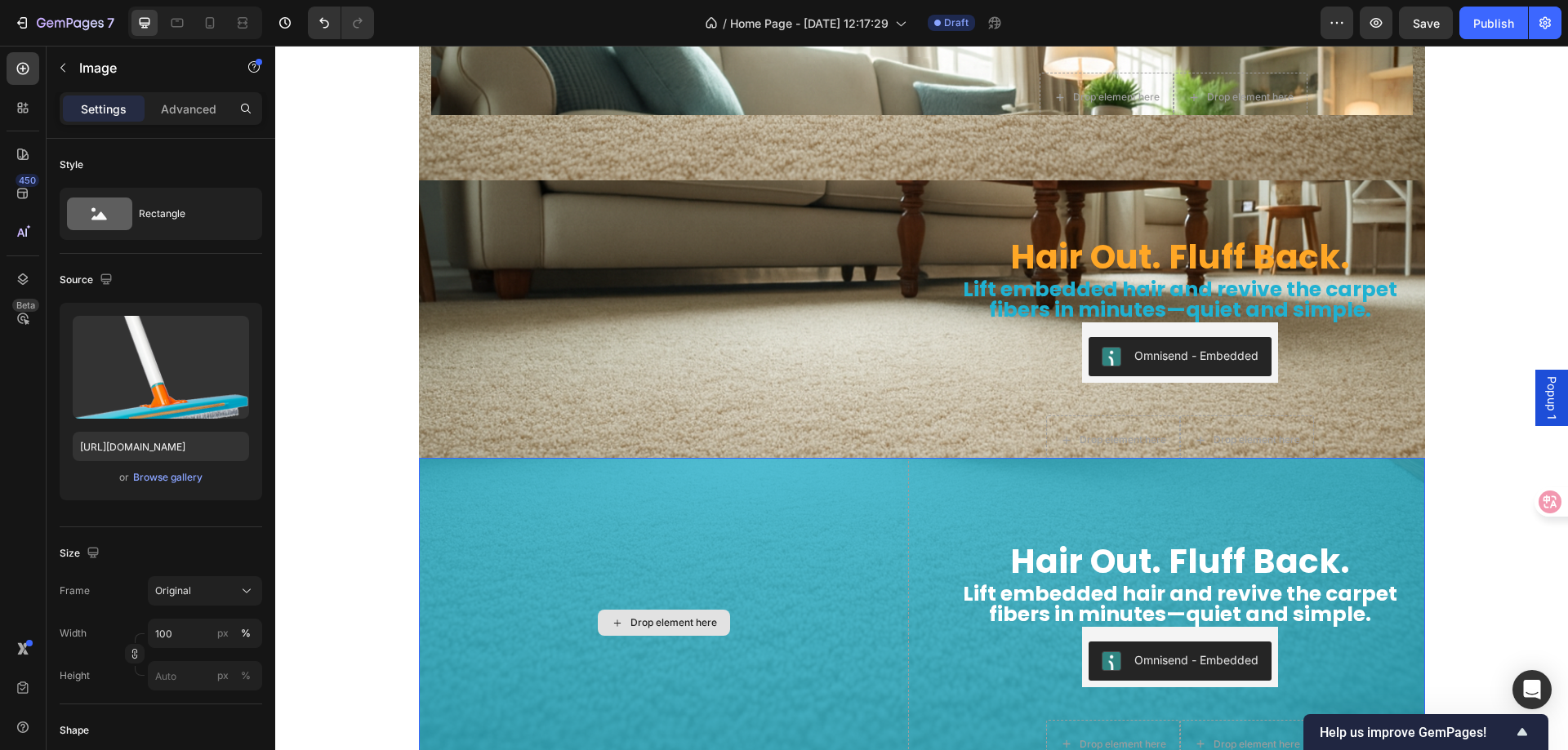
click at [528, 497] on div "Drop element here" at bounding box center [664, 623] width 490 height 331
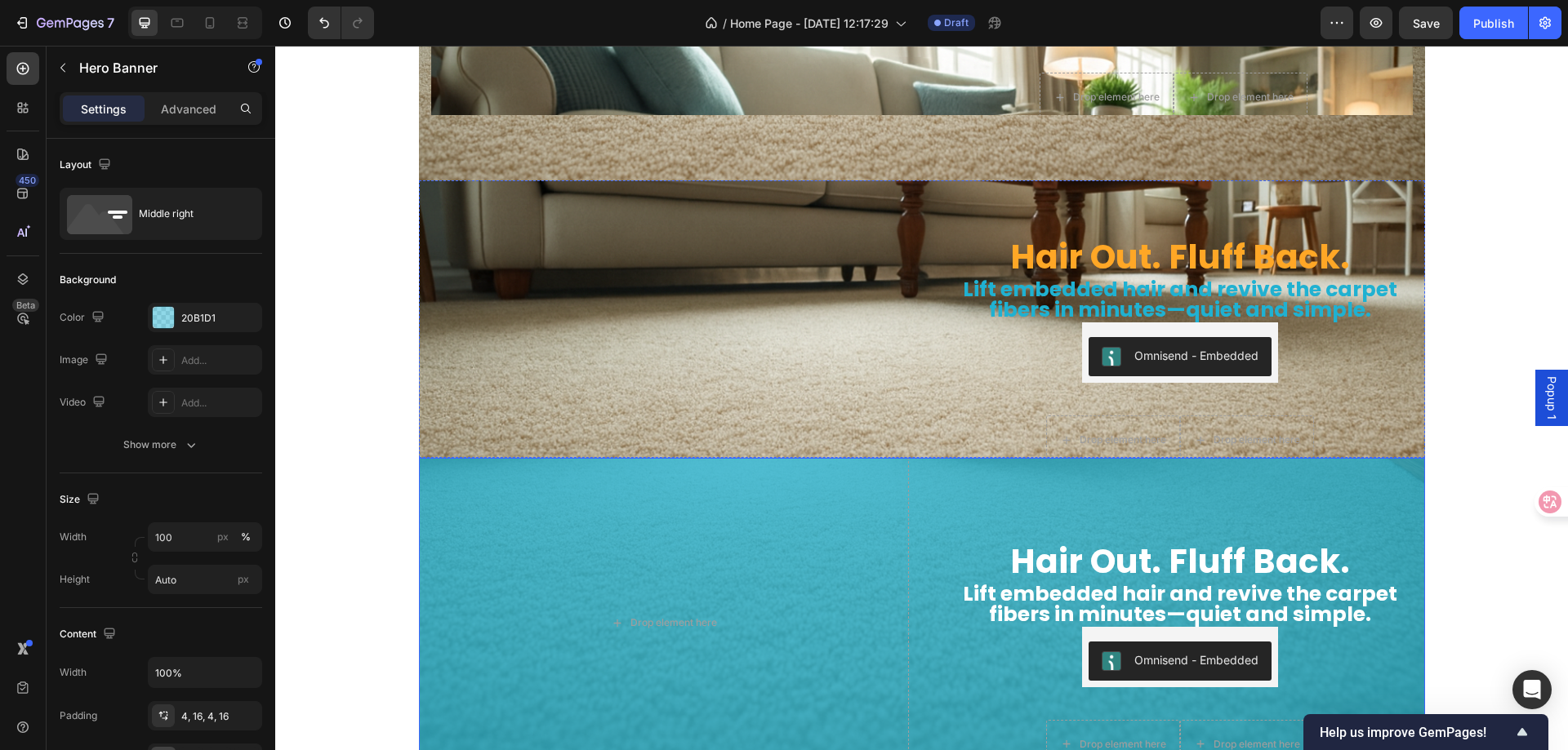
click at [488, 153] on img at bounding box center [664, 153] width 490 height 0
click at [549, 487] on div "Drop element here" at bounding box center [664, 623] width 490 height 331
click at [542, 153] on img at bounding box center [664, 153] width 490 height 0
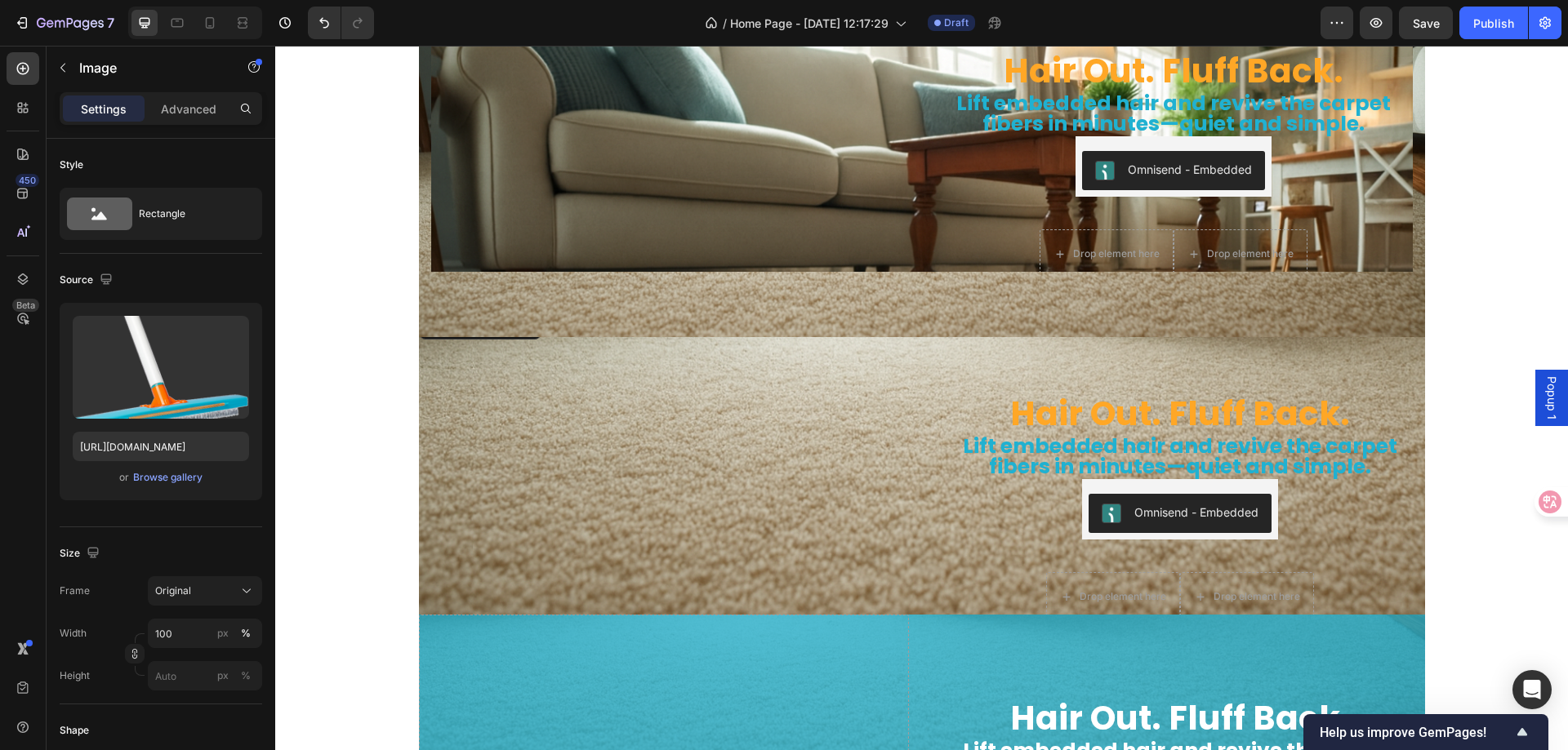
scroll to position [5013, 0]
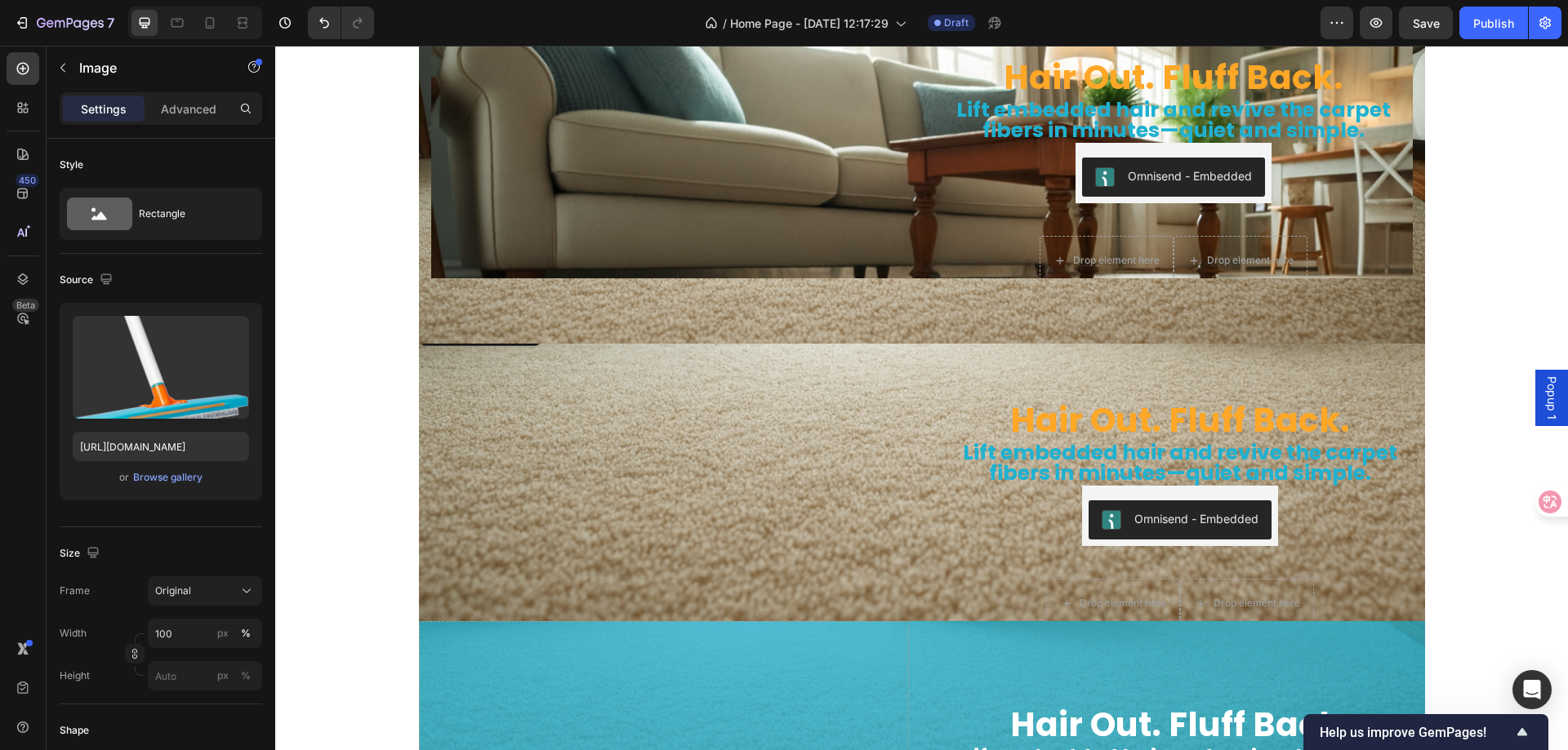
click at [484, 316] on img at bounding box center [664, 316] width 490 height 0
click at [61, 68] on icon "button" at bounding box center [63, 68] width 5 height 9
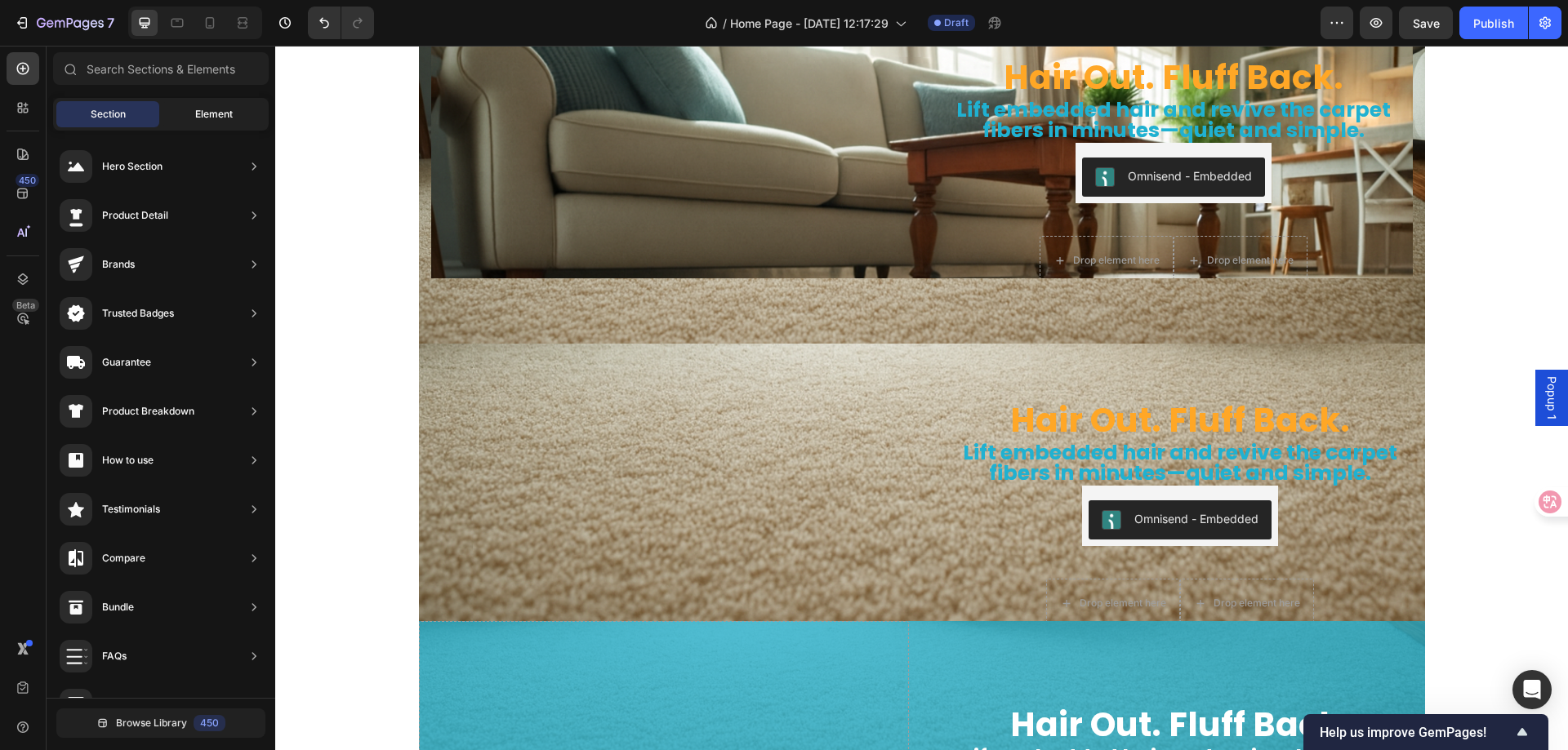
click at [215, 112] on span "Element" at bounding box center [214, 114] width 37 height 14
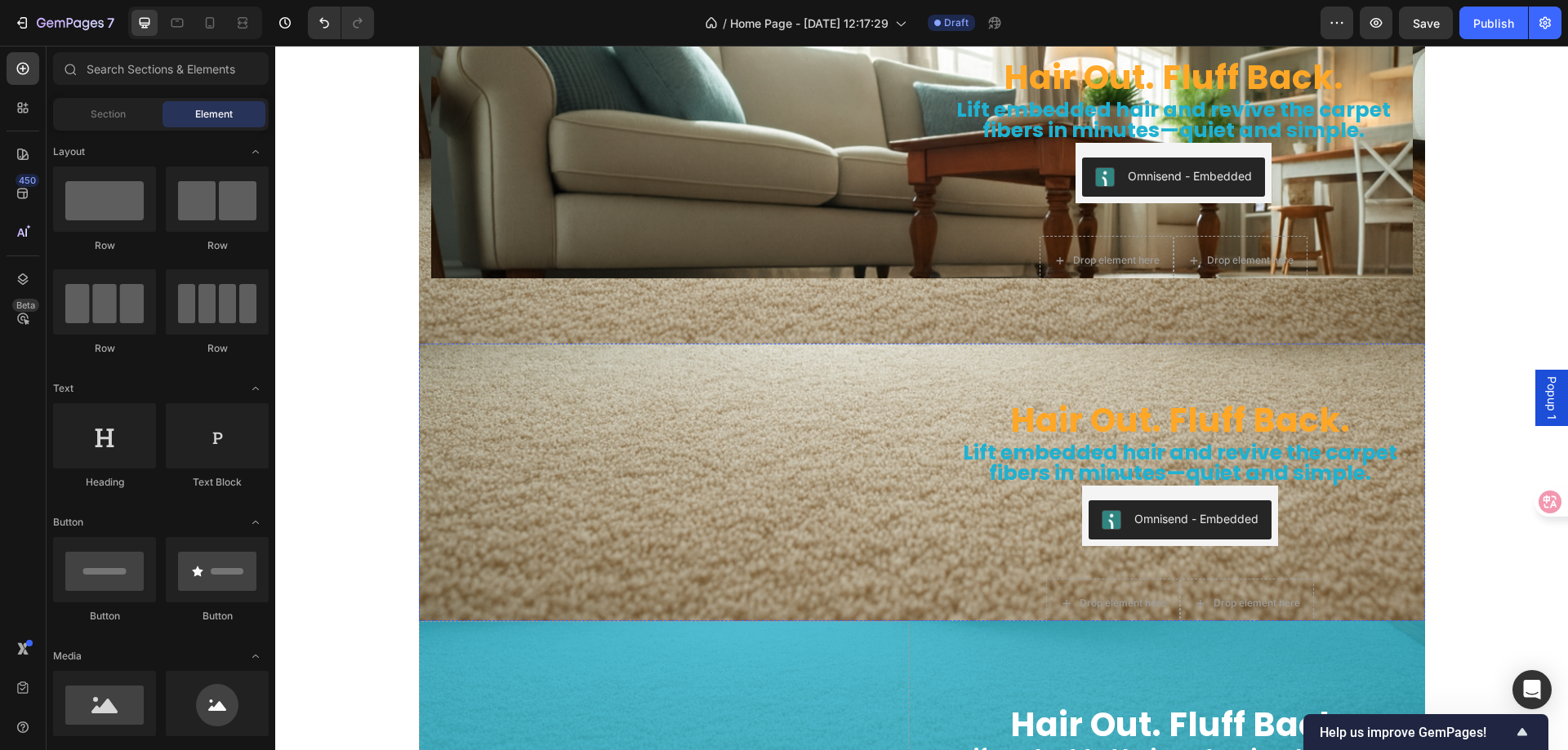
click at [599, 316] on img at bounding box center [664, 316] width 490 height 0
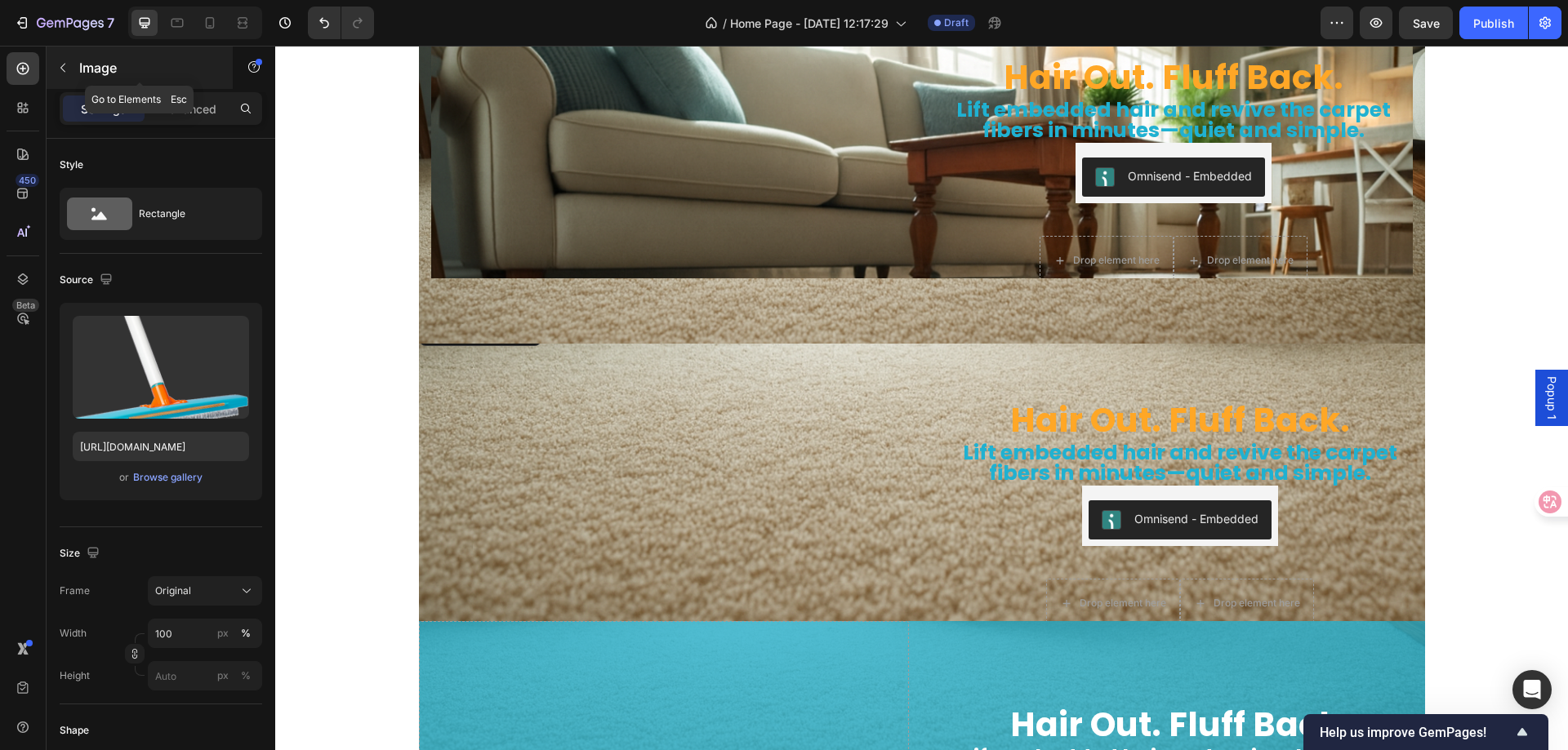
click at [77, 67] on div "Image" at bounding box center [140, 68] width 186 height 43
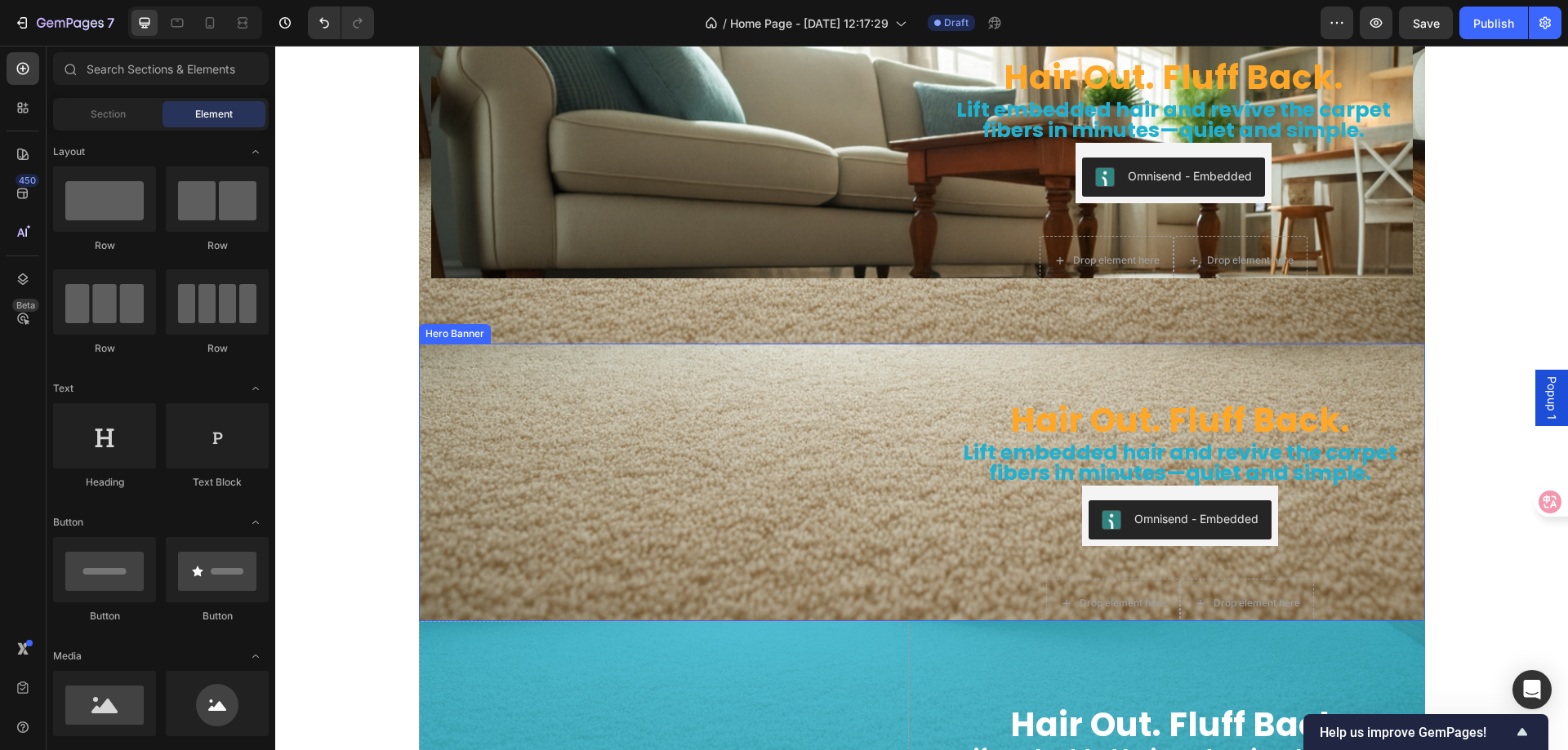
click at [922, 470] on div "Hair Out. Fluff Back. Heading Lift embedded hair and revive the carpet fibers i…" at bounding box center [922, 481] width 1006 height 331
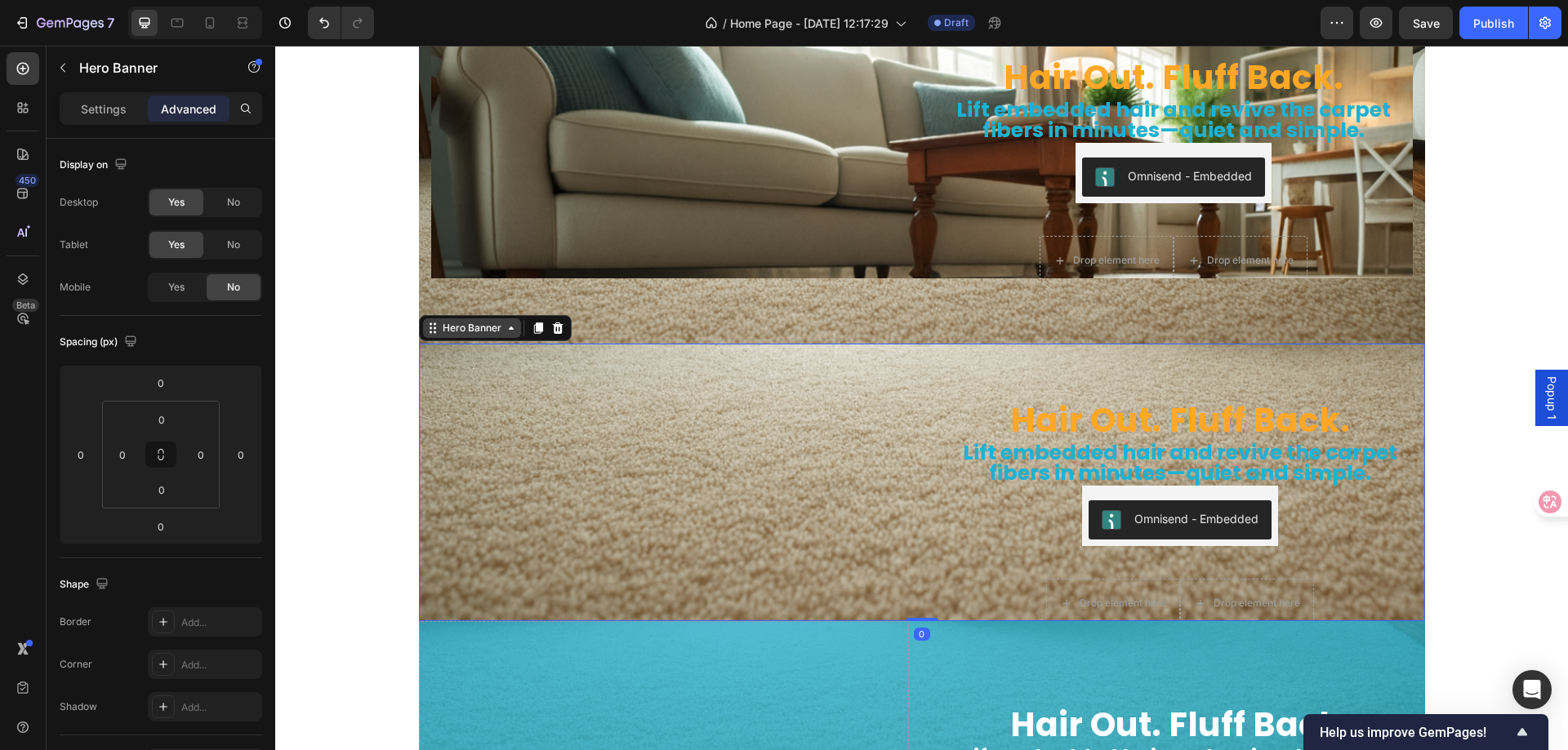
click at [467, 334] on div "Hero Banner" at bounding box center [472, 327] width 66 height 14
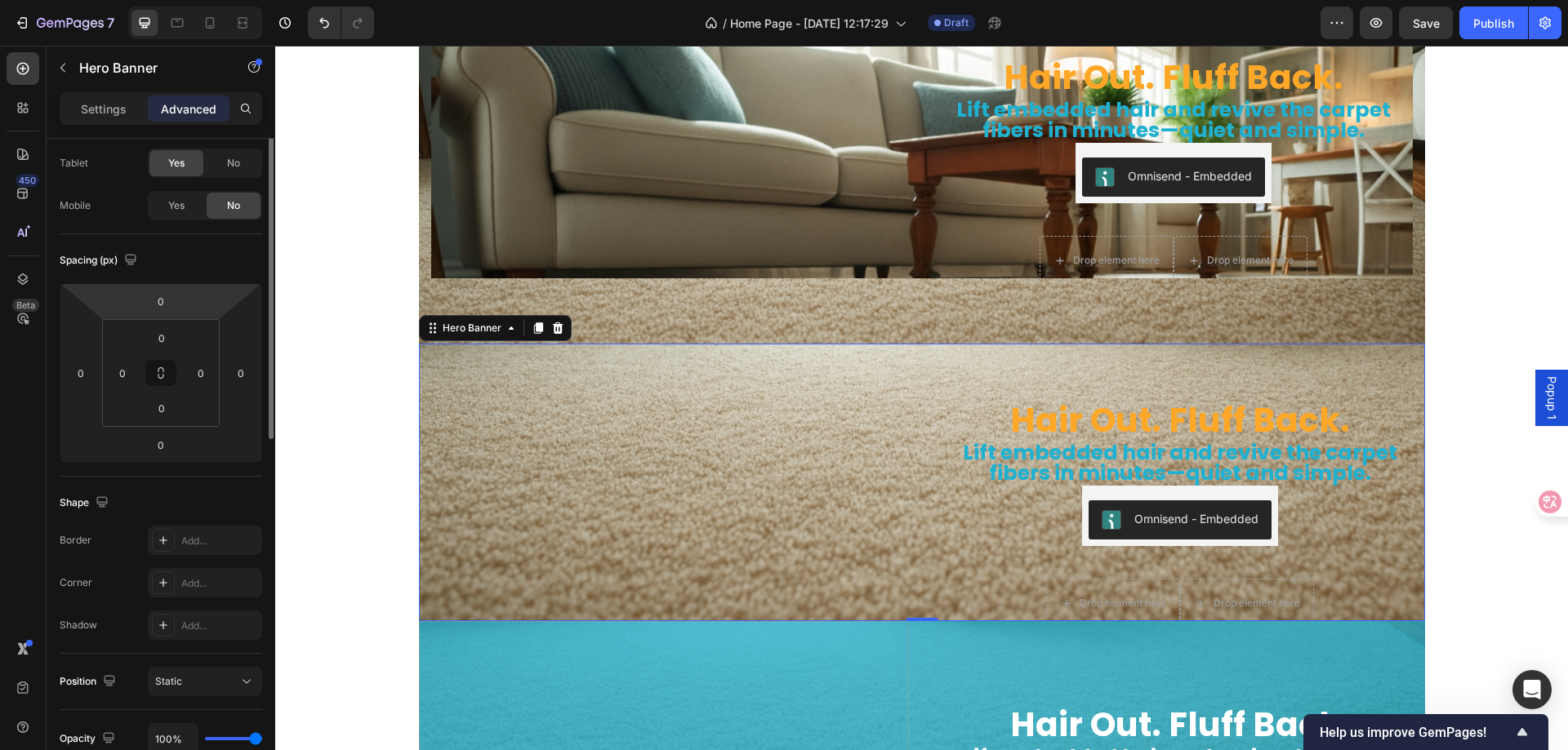
scroll to position [0, 0]
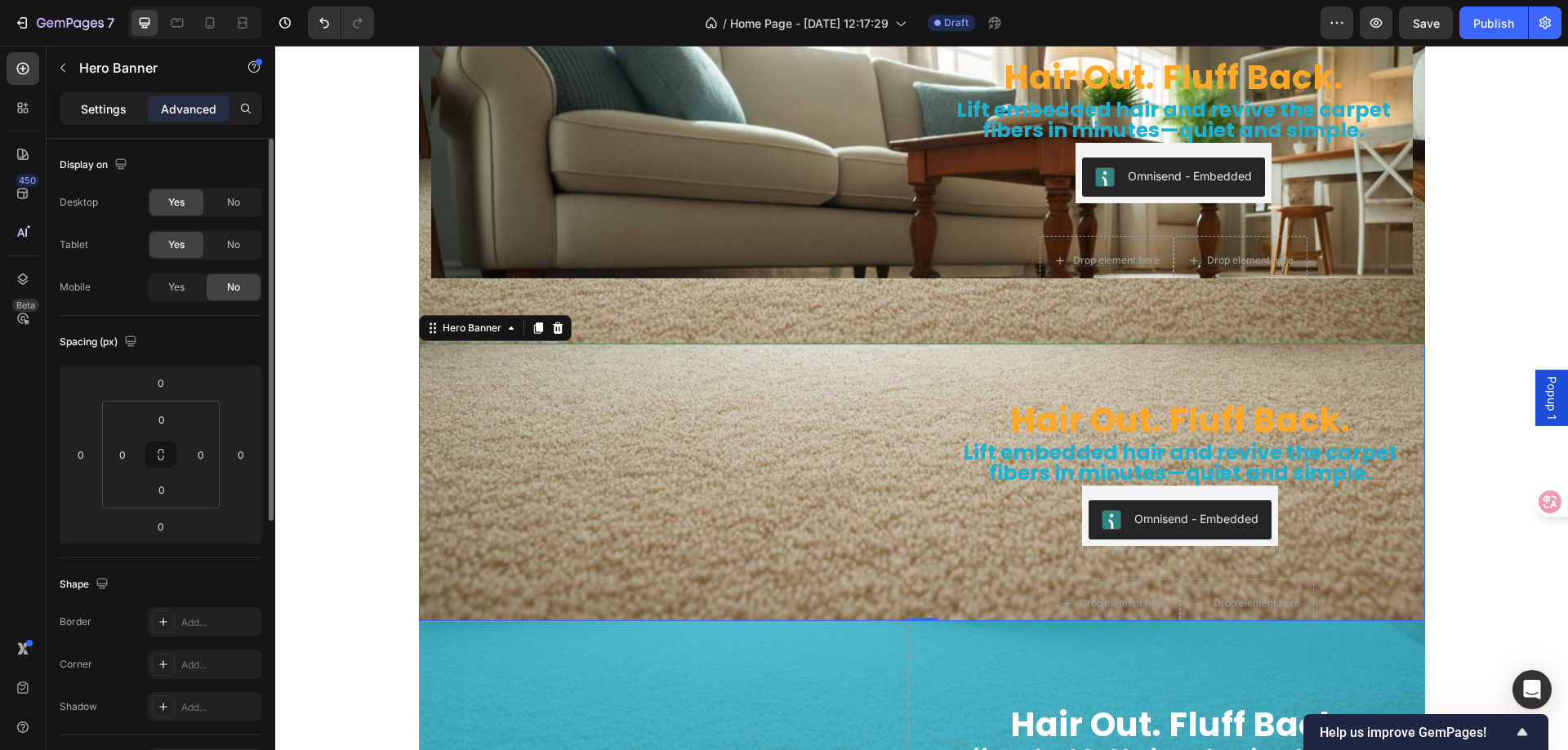
click at [105, 116] on p "Settings" at bounding box center [104, 109] width 46 height 17
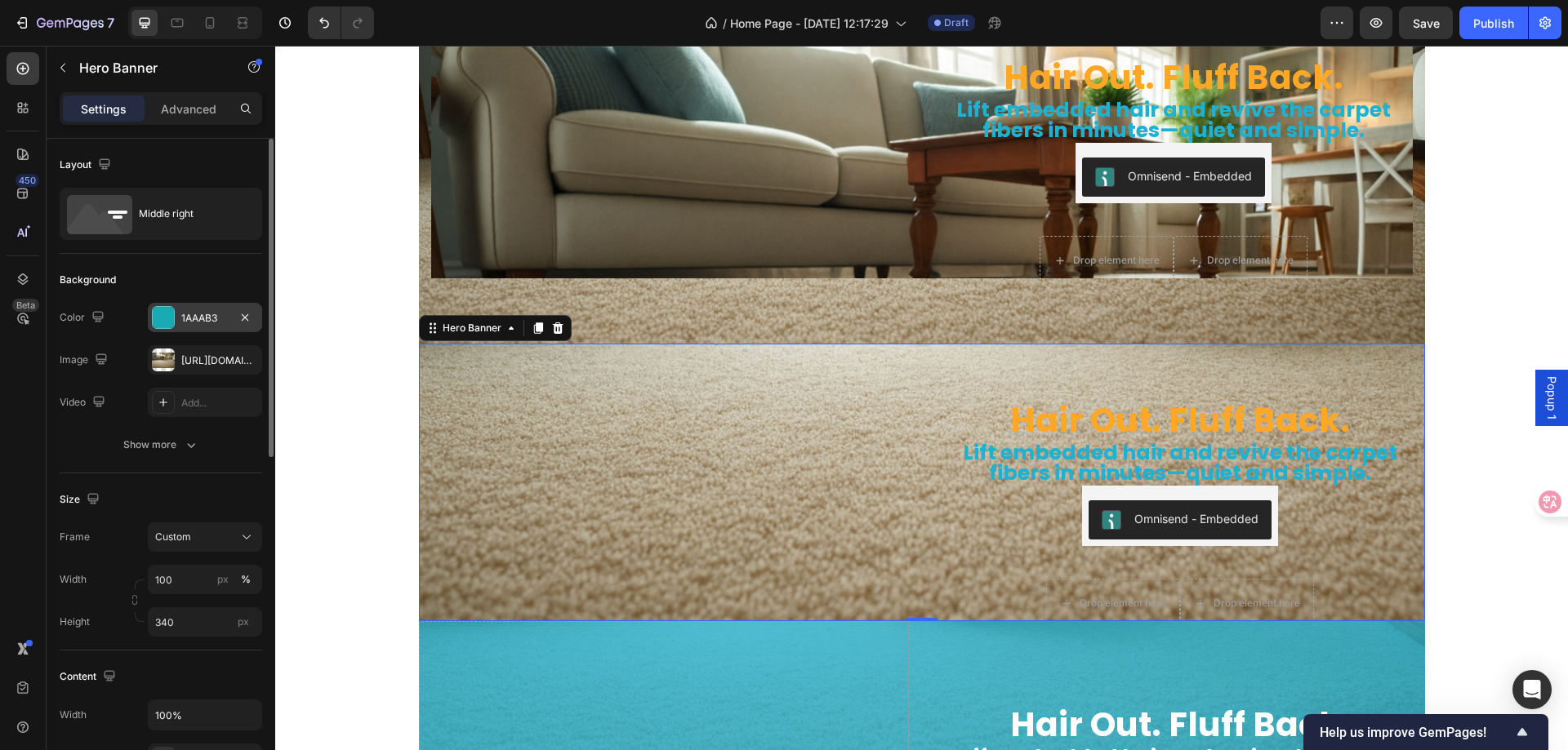
click at [176, 307] on div "1AAAB3" at bounding box center [205, 317] width 114 height 30
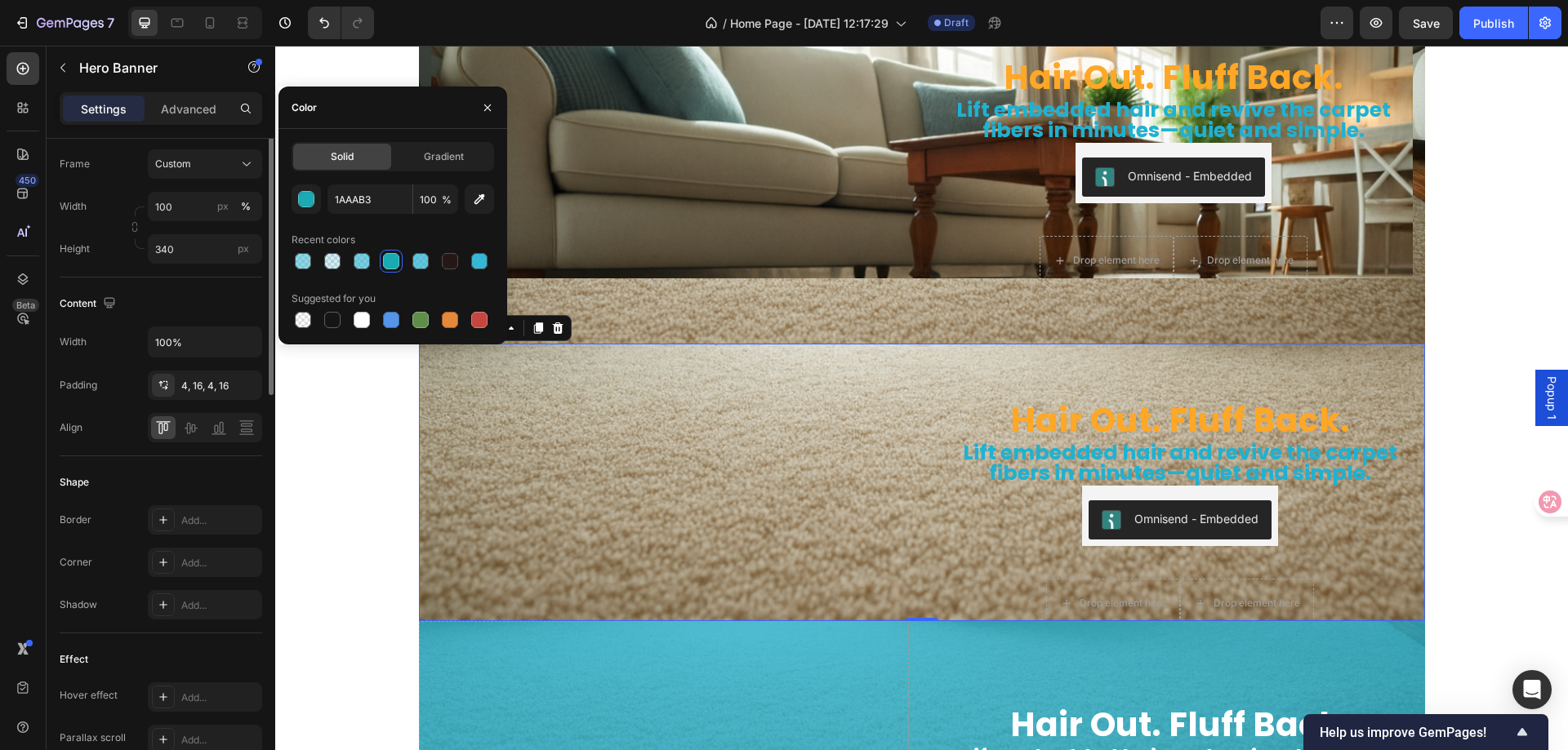
scroll to position [47, 0]
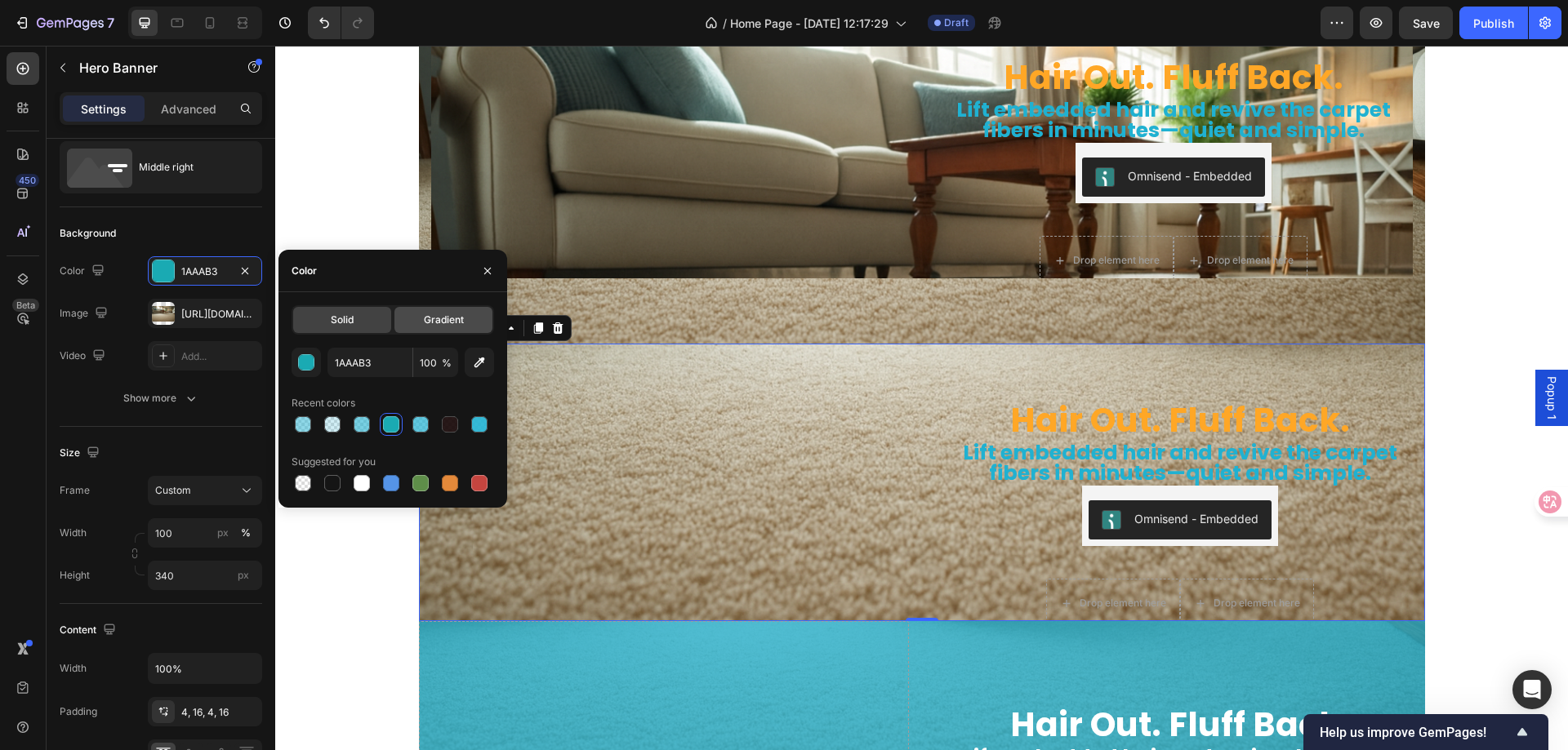
click at [455, 321] on span "Gradient" at bounding box center [443, 320] width 40 height 14
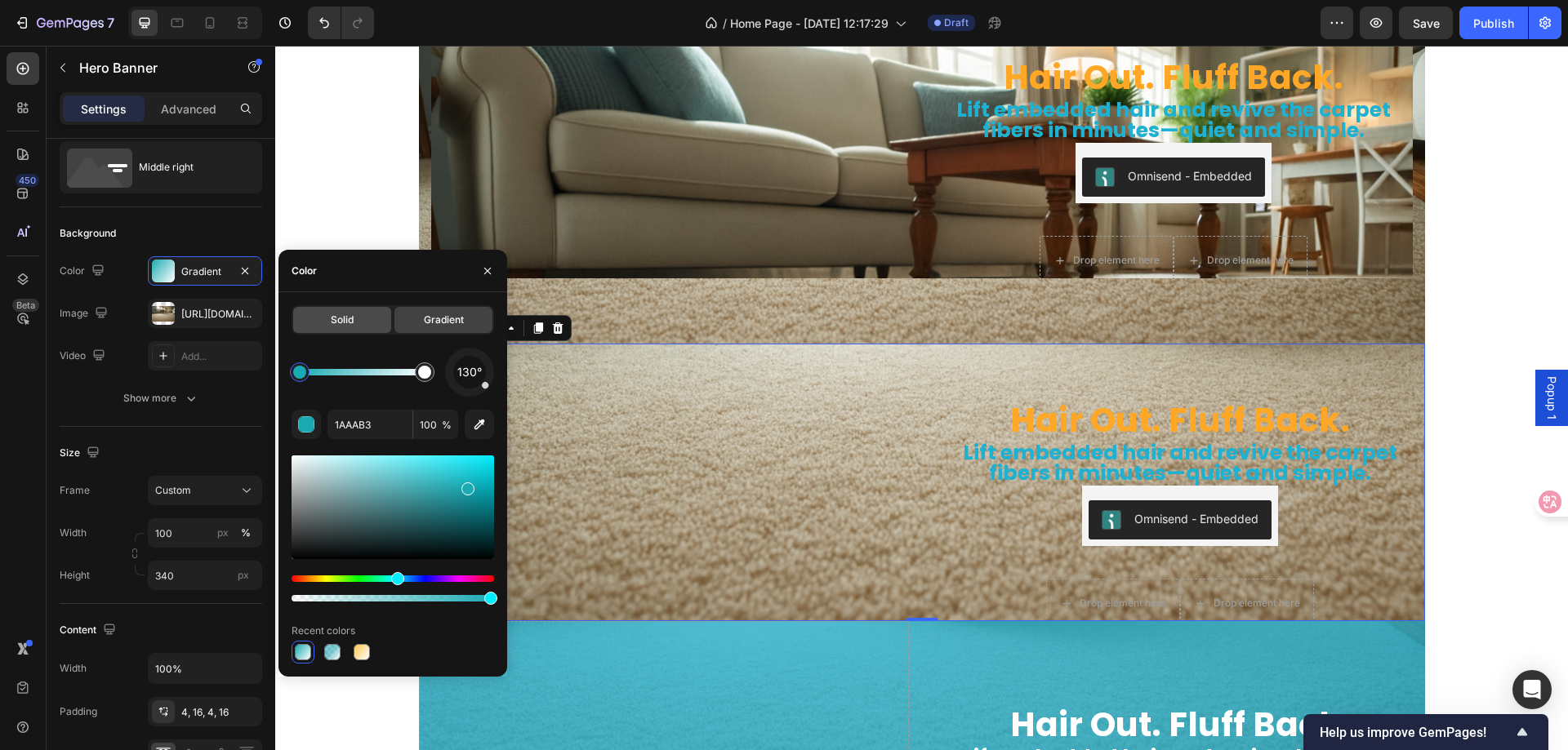
click at [357, 321] on div "Solid" at bounding box center [342, 320] width 98 height 26
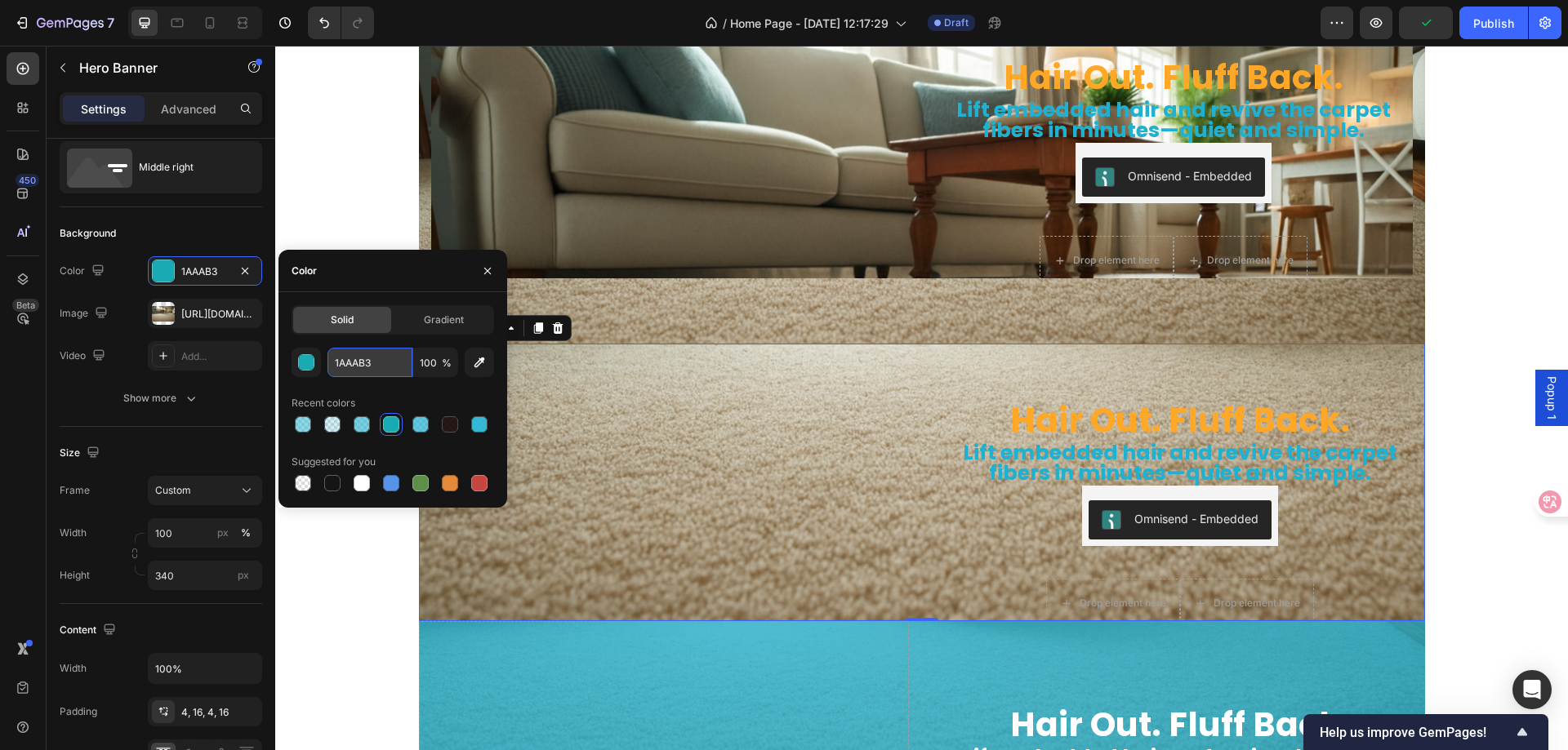
click at [373, 363] on input "1AAAB3" at bounding box center [370, 362] width 85 height 30
paste input "20B1D1"
click at [402, 399] on div "Recent colors" at bounding box center [393, 403] width 202 height 26
click at [360, 484] on div at bounding box center [362, 483] width 16 height 16
click at [379, 358] on input "FFFFFF" at bounding box center [370, 362] width 85 height 30
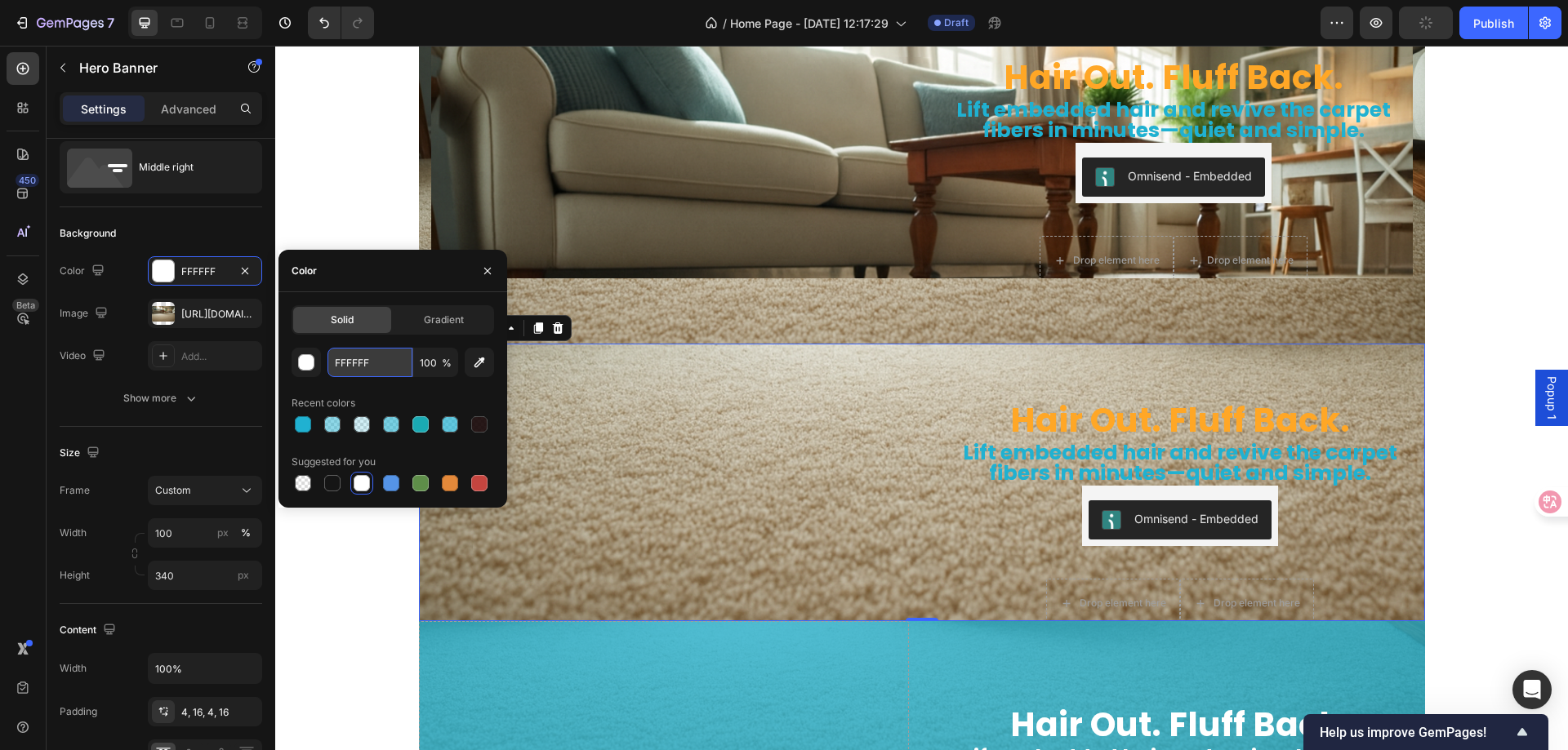
paste input "20B1D1"
type input "20B1D1"
click at [397, 391] on div "Recent colors" at bounding box center [393, 403] width 202 height 26
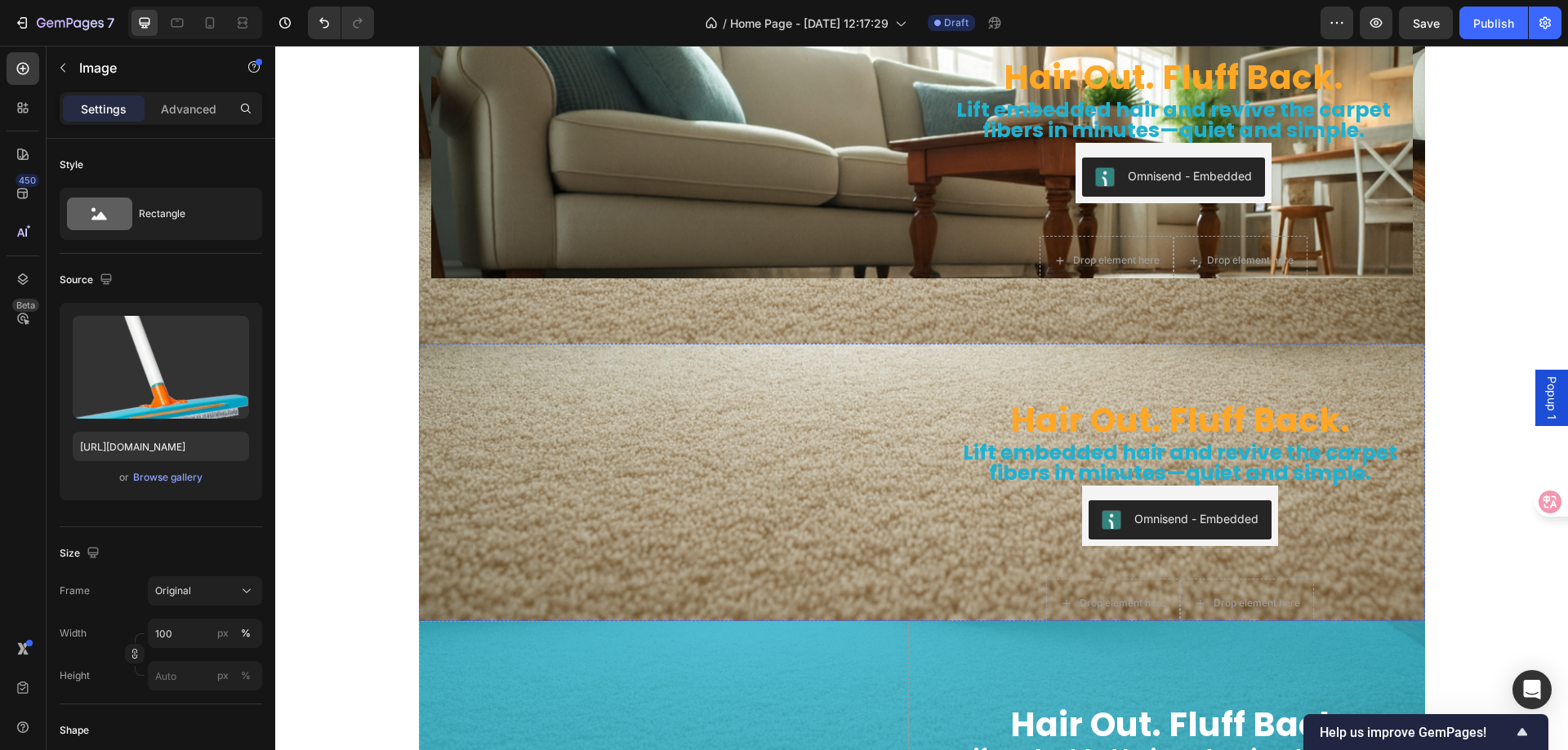
click at [487, 316] on img at bounding box center [664, 316] width 490 height 0
click at [185, 107] on p "Advanced" at bounding box center [188, 109] width 55 height 17
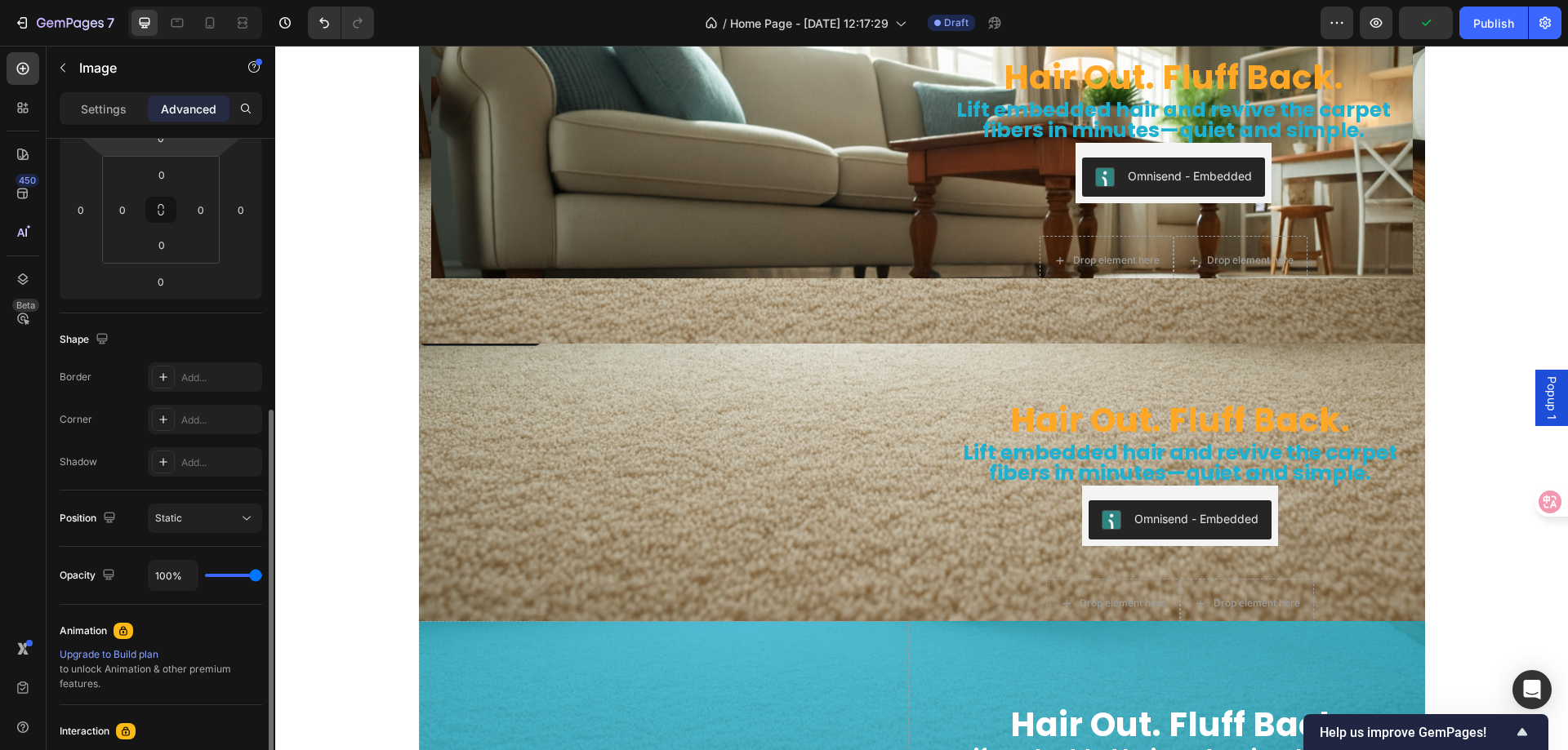
scroll to position [408, 0]
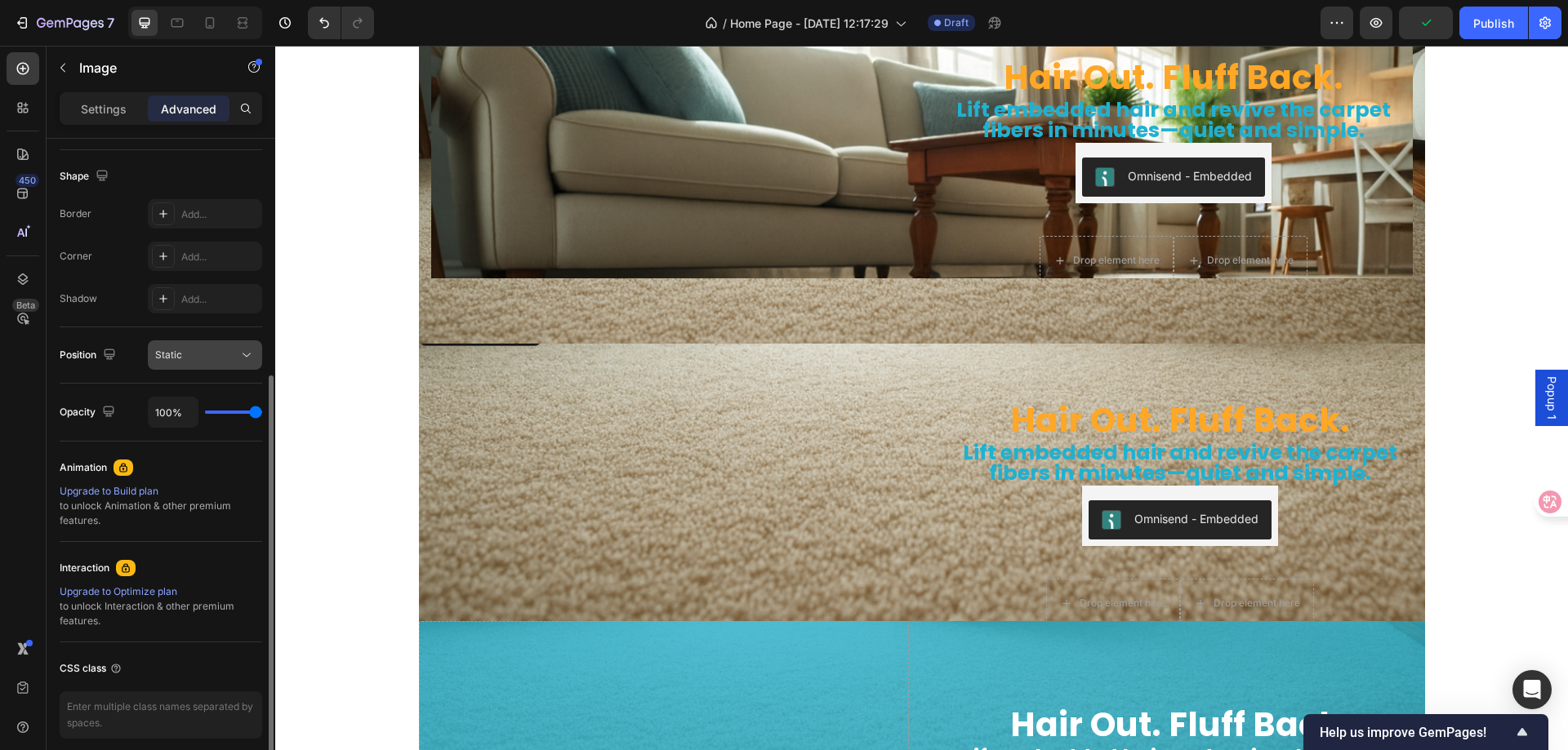
click at [204, 358] on div "Static" at bounding box center [197, 355] width 83 height 14
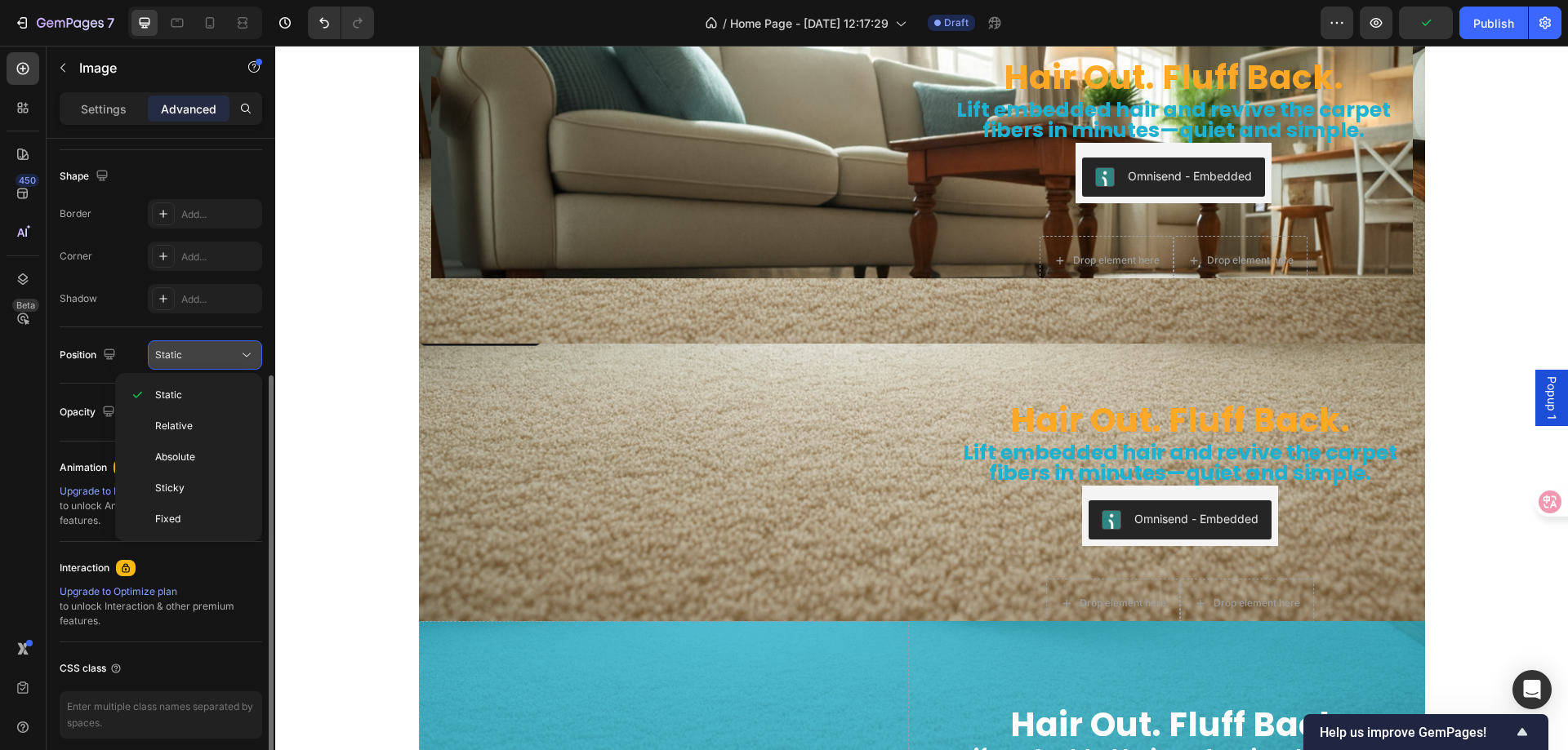
click at [204, 358] on div "Static" at bounding box center [197, 355] width 83 height 14
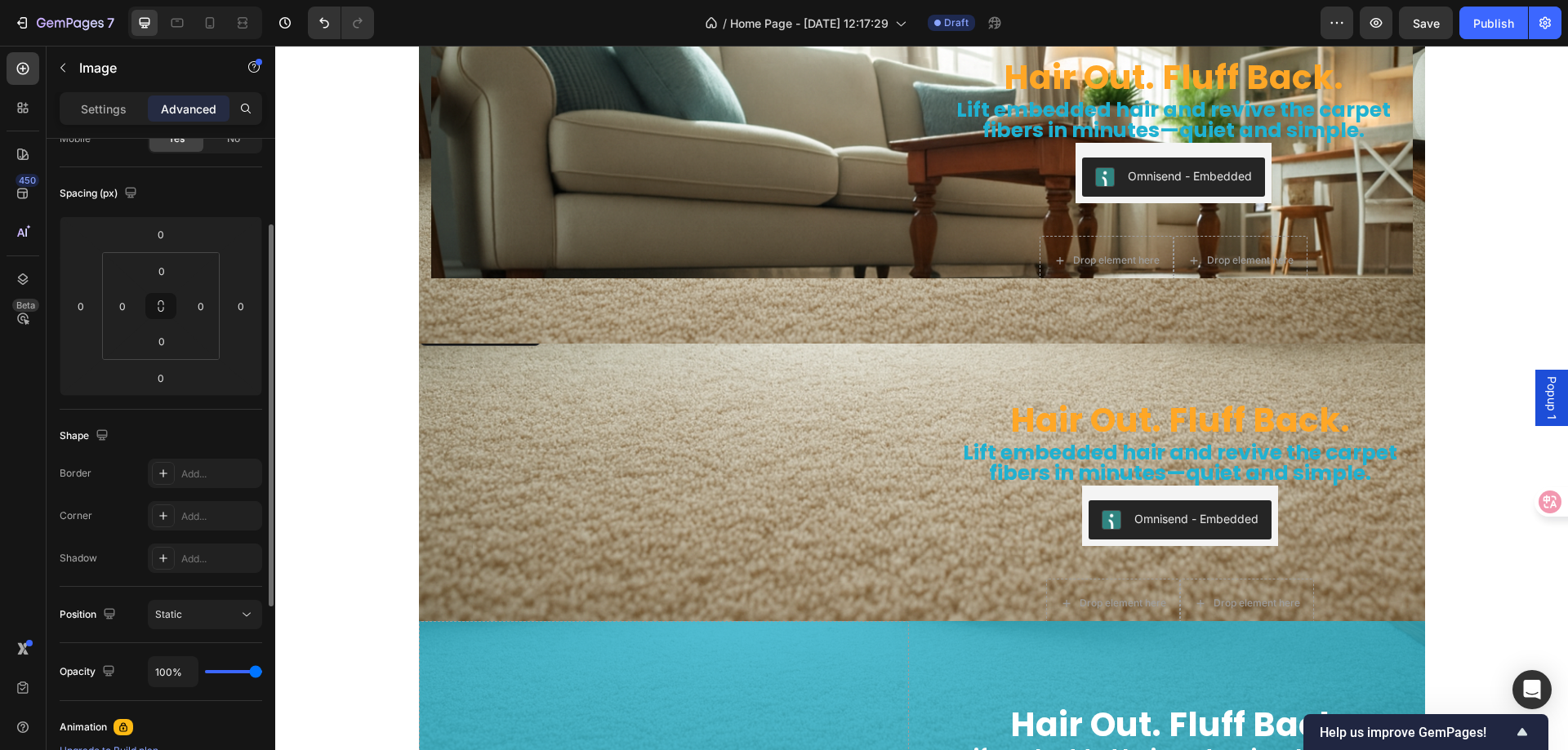
scroll to position [0, 0]
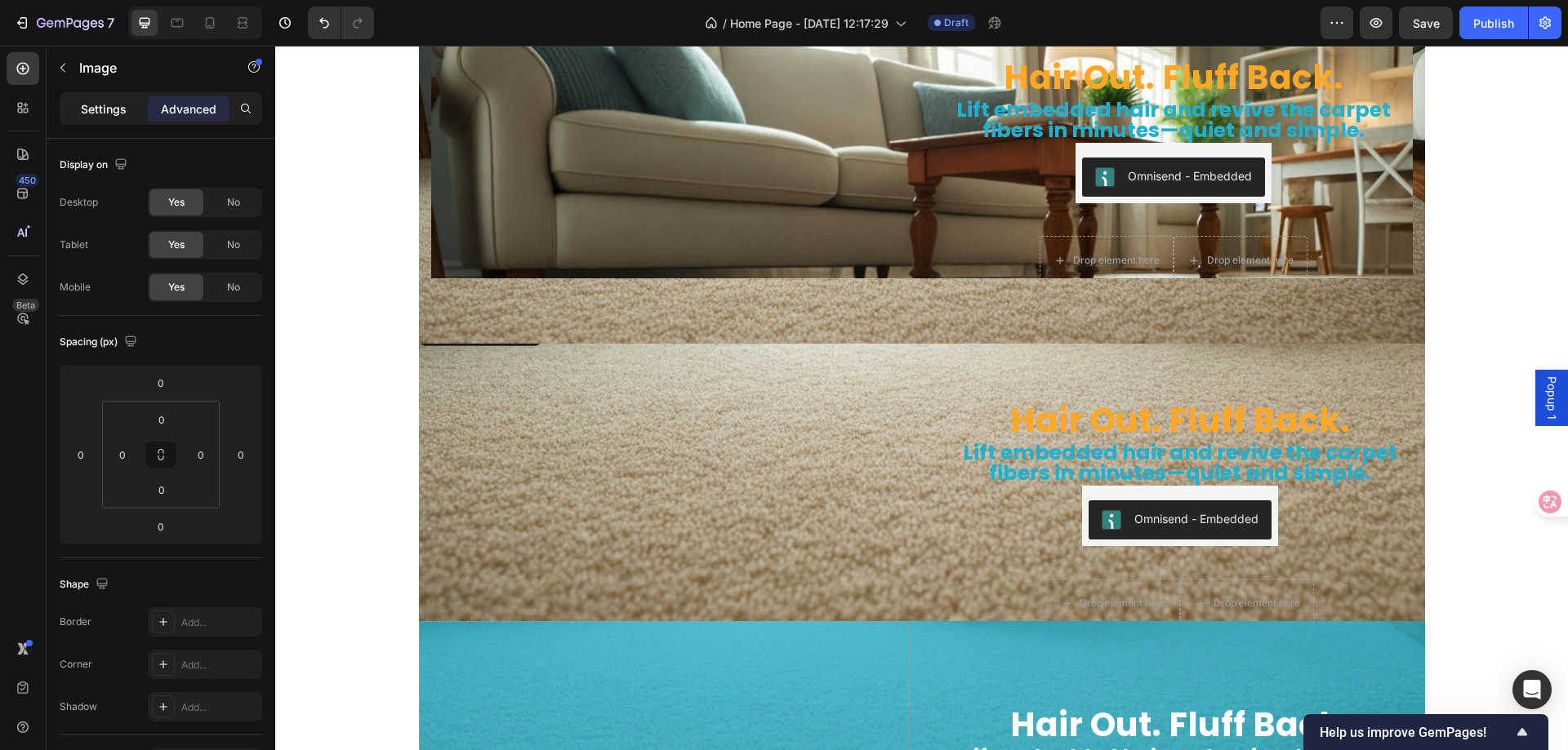
click at [104, 101] on p "Settings" at bounding box center [104, 109] width 46 height 17
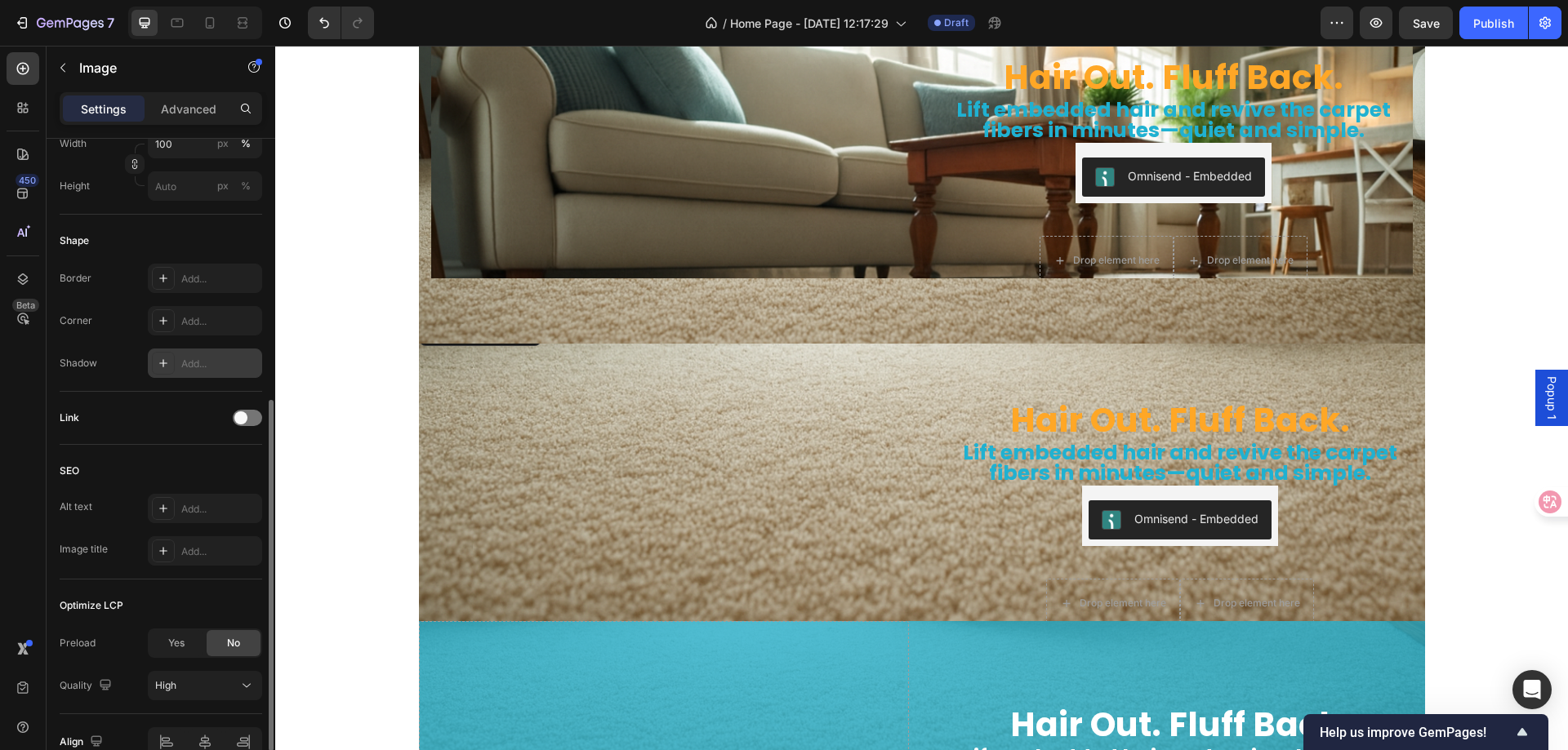
scroll to position [571, 0]
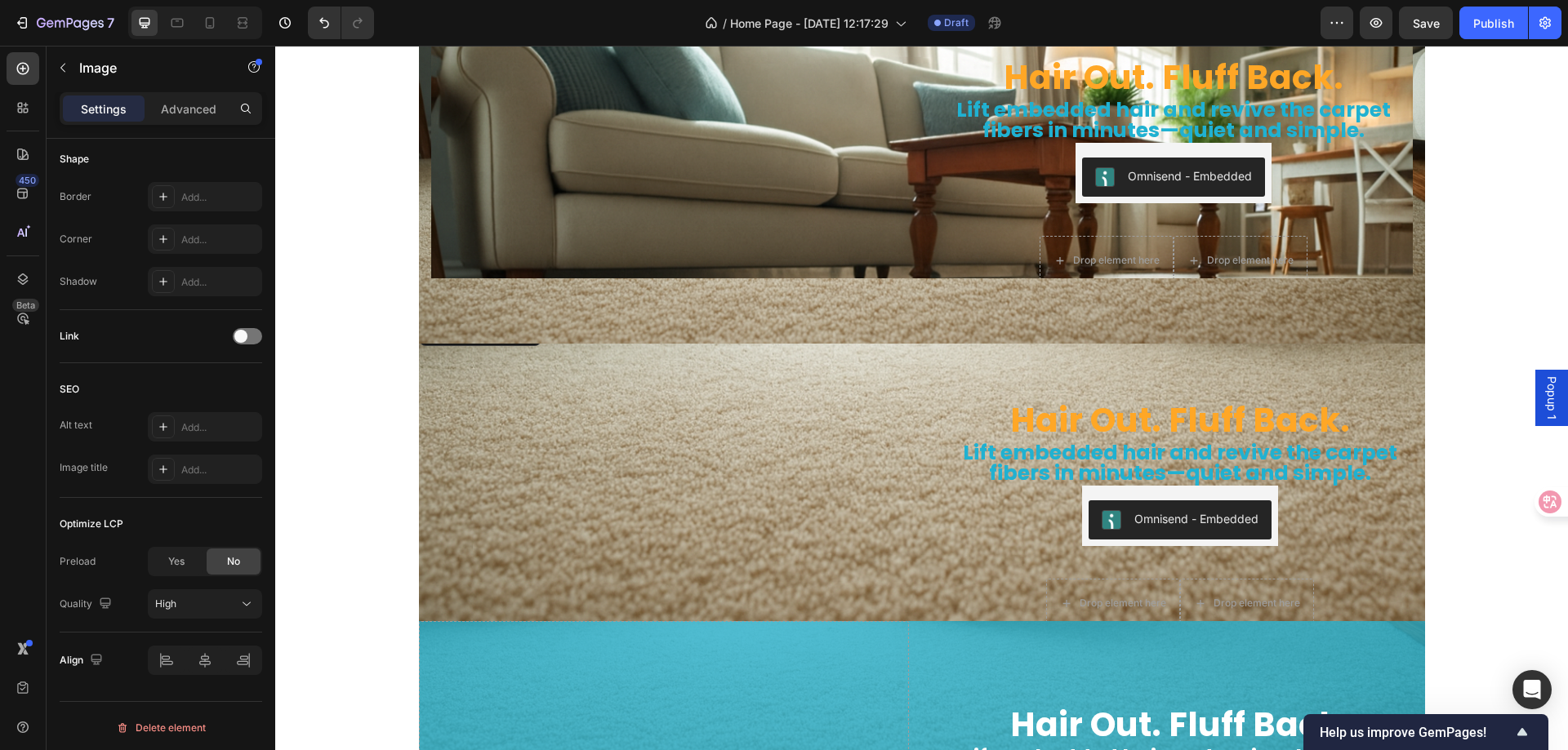
click at [477, 316] on img at bounding box center [664, 316] width 490 height 0
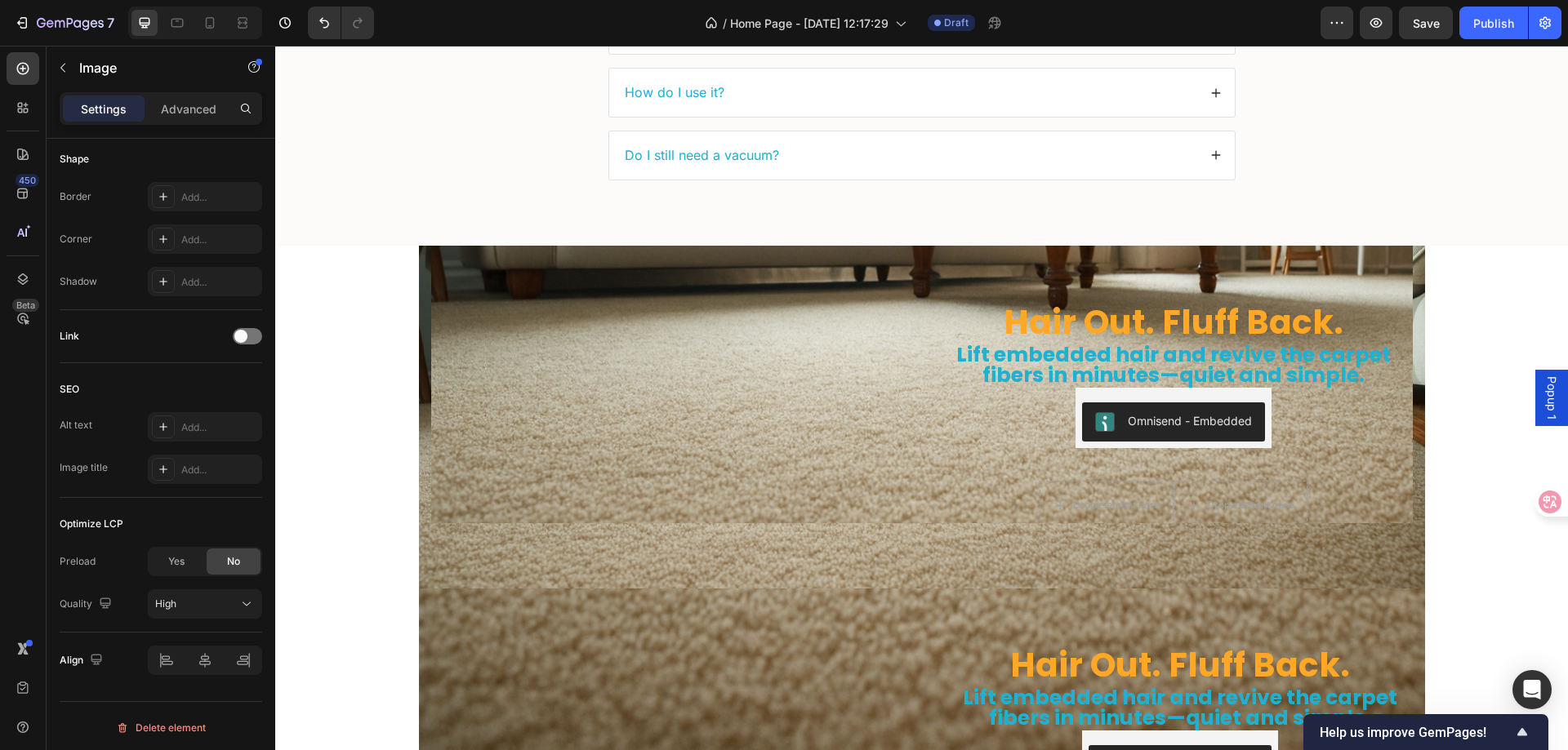
scroll to position [5013, 0]
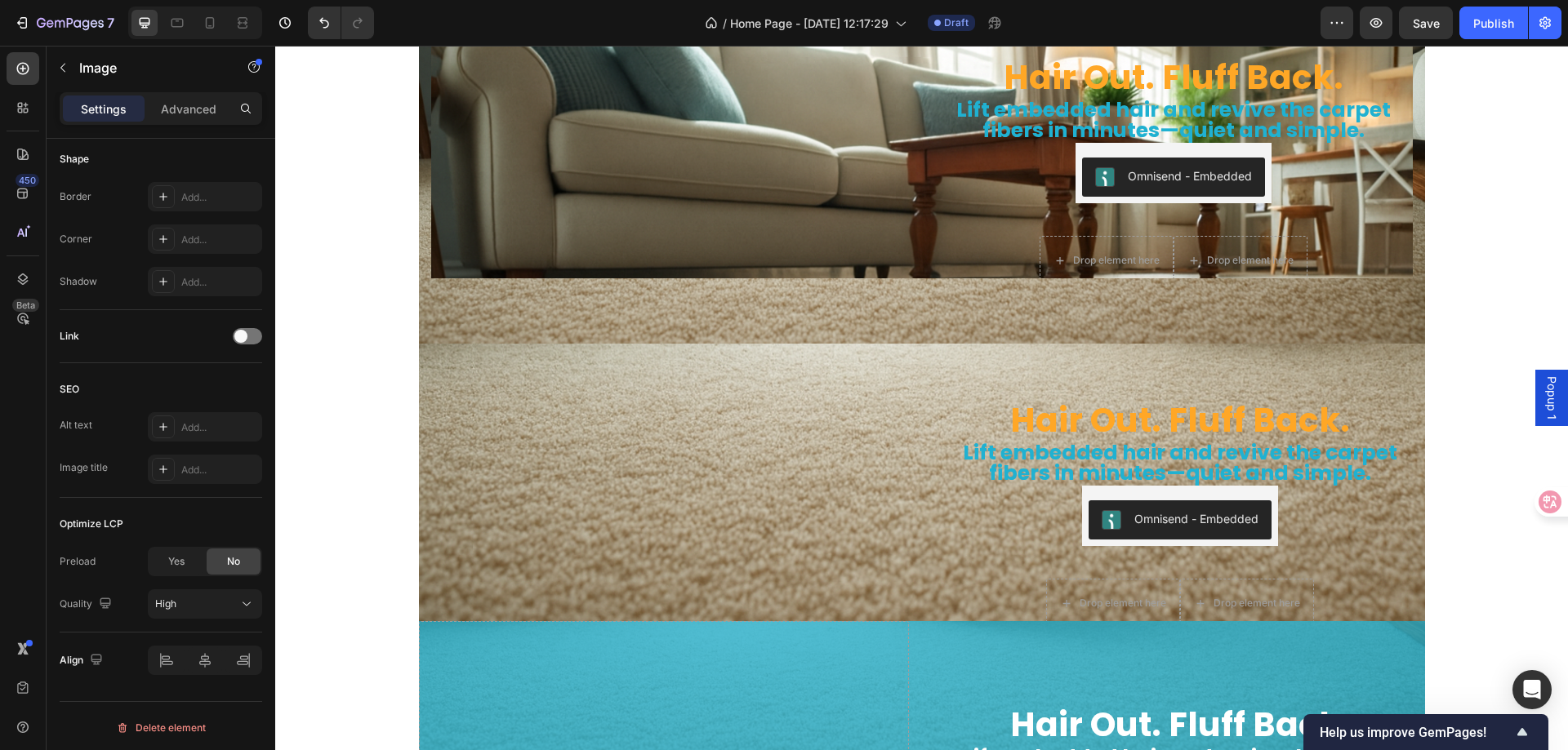
click at [505, 316] on img at bounding box center [664, 316] width 490 height 0
click at [479, 328] on div "Hair Out. Fluff Back. Heading Lift embedded hair and revive the carpet fibers i…" at bounding box center [922, 172] width 1006 height 343
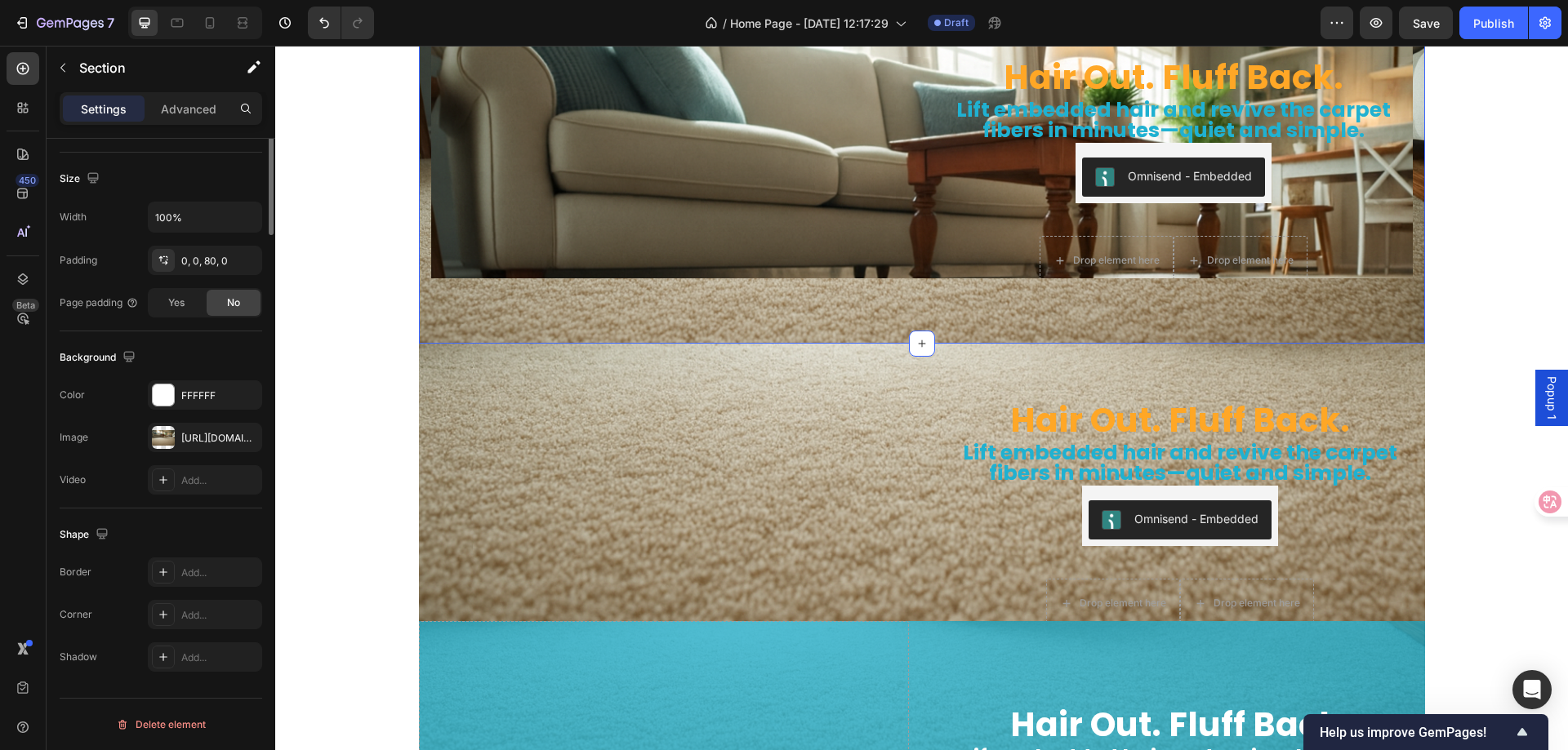
scroll to position [0, 0]
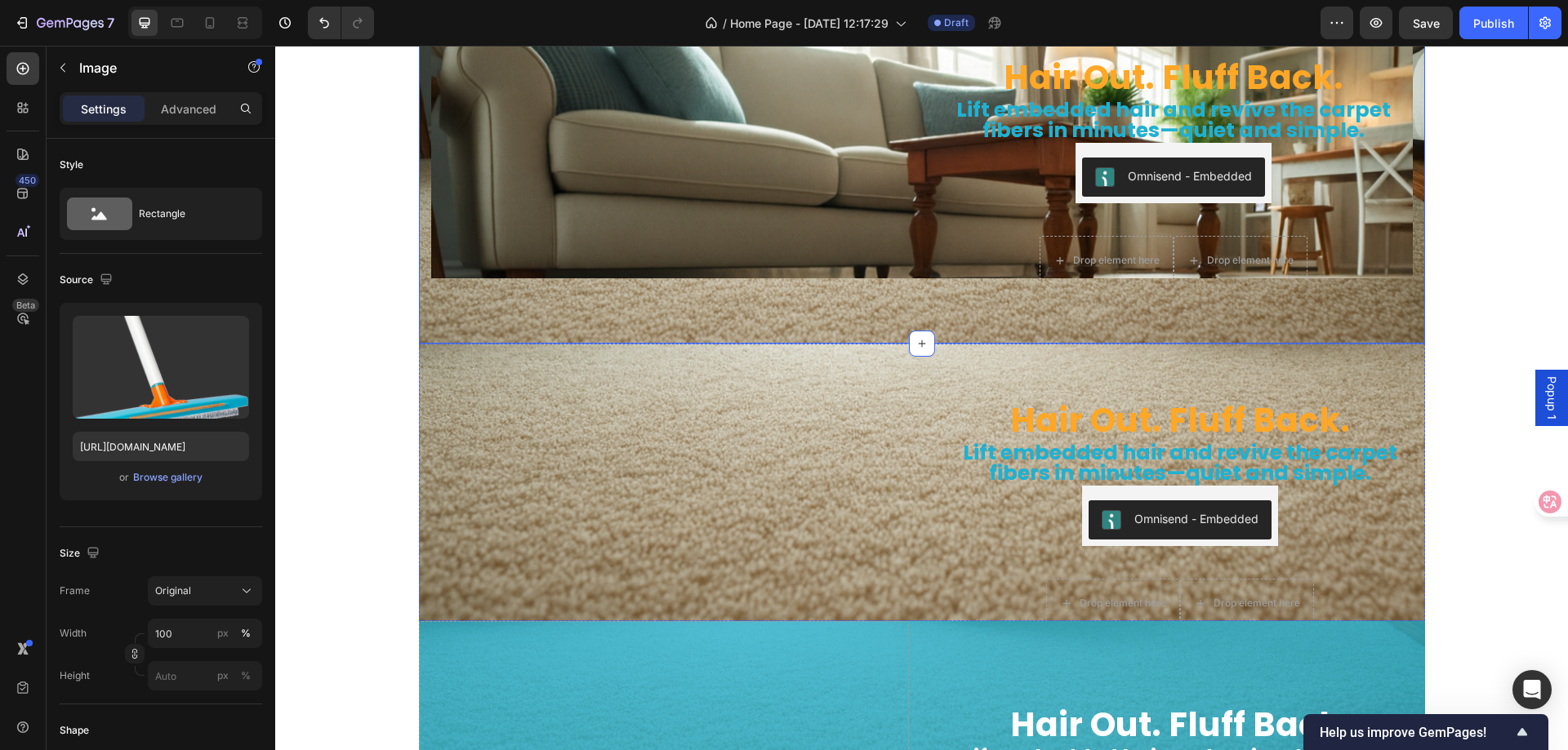
click at [479, 316] on img at bounding box center [664, 316] width 490 height 0
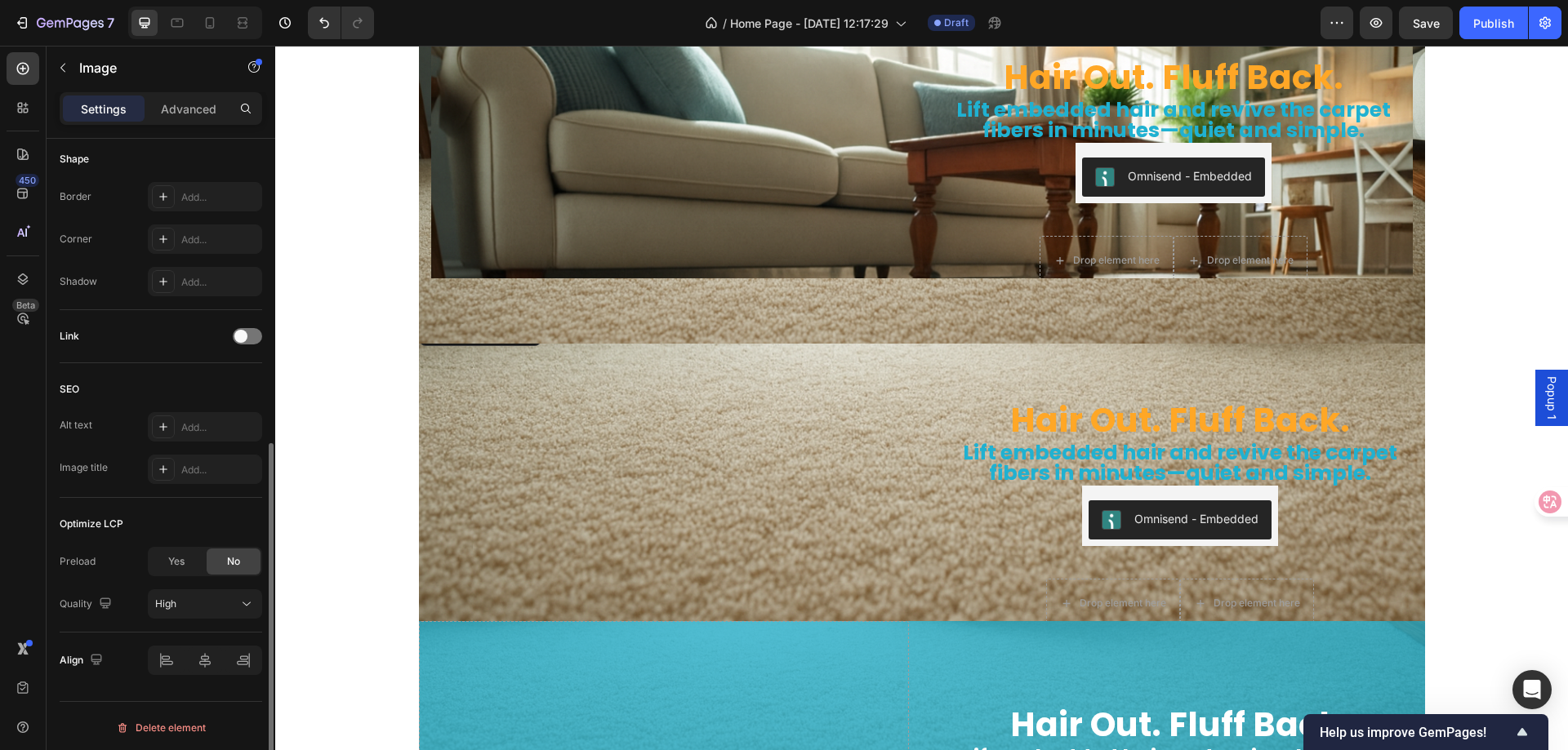
scroll to position [575, 0]
click at [191, 102] on p "Advanced" at bounding box center [188, 109] width 55 height 17
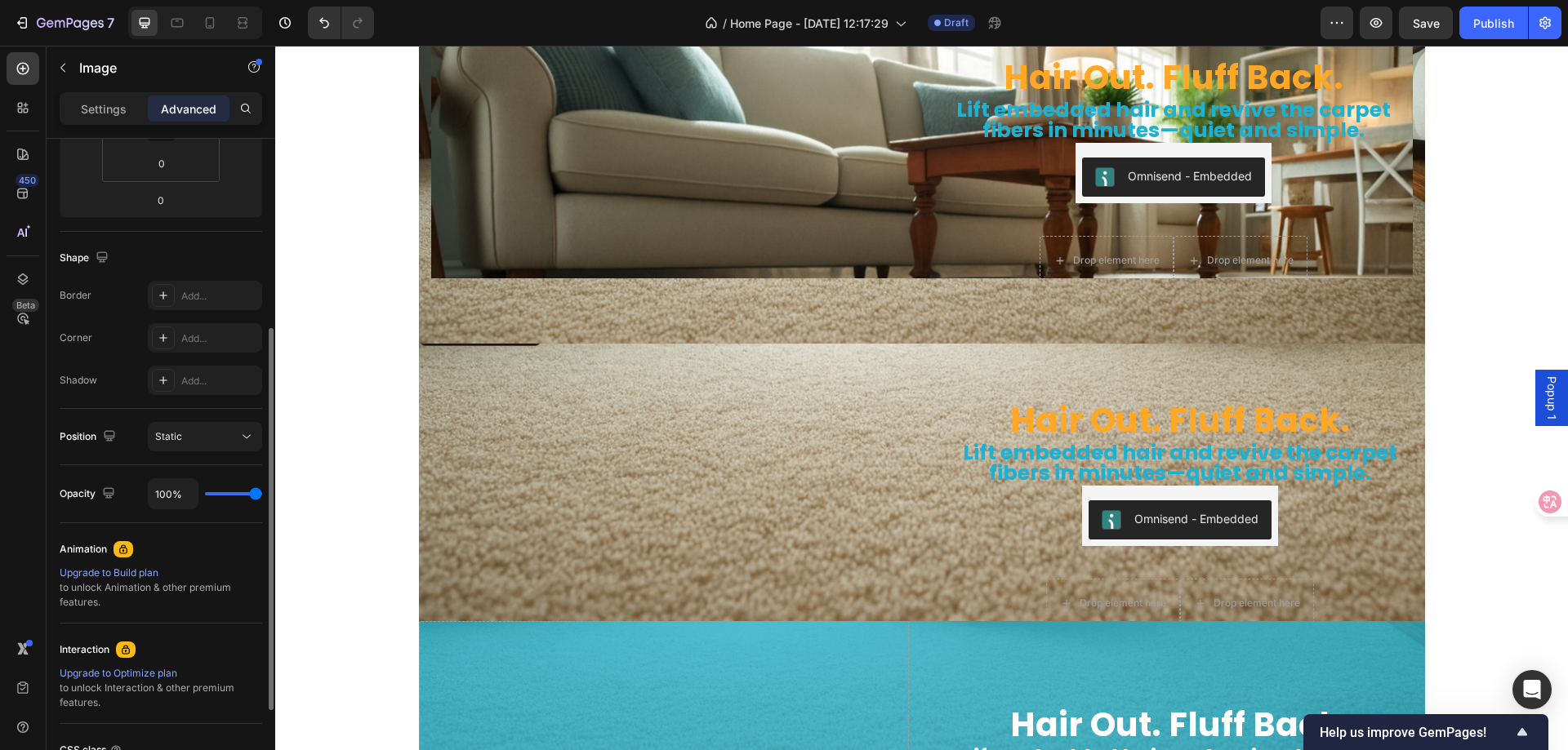
scroll to position [475, 0]
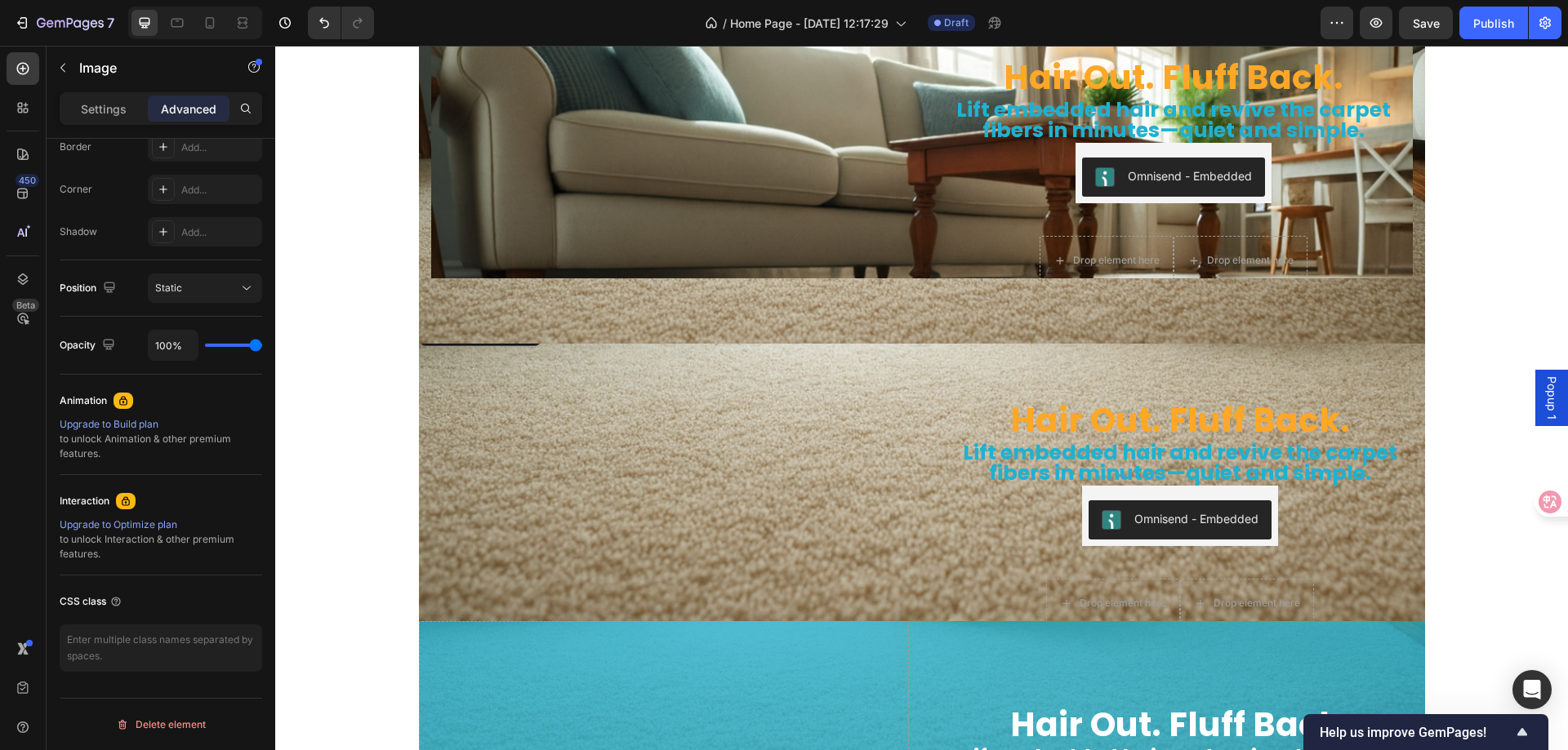
click at [452, 316] on img at bounding box center [664, 316] width 490 height 0
click at [106, 105] on p "Settings" at bounding box center [104, 109] width 46 height 17
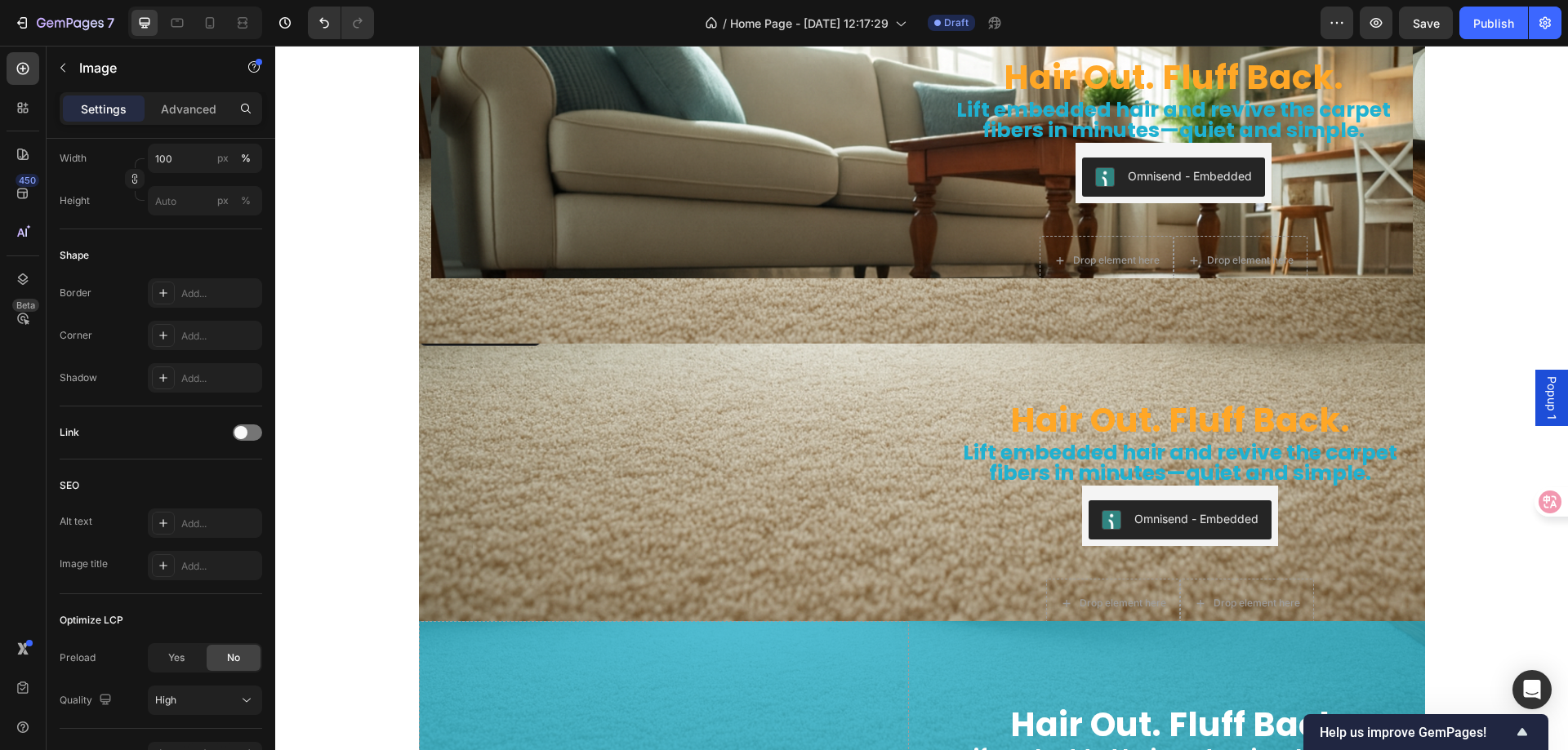
click at [439, 316] on img at bounding box center [664, 316] width 490 height 0
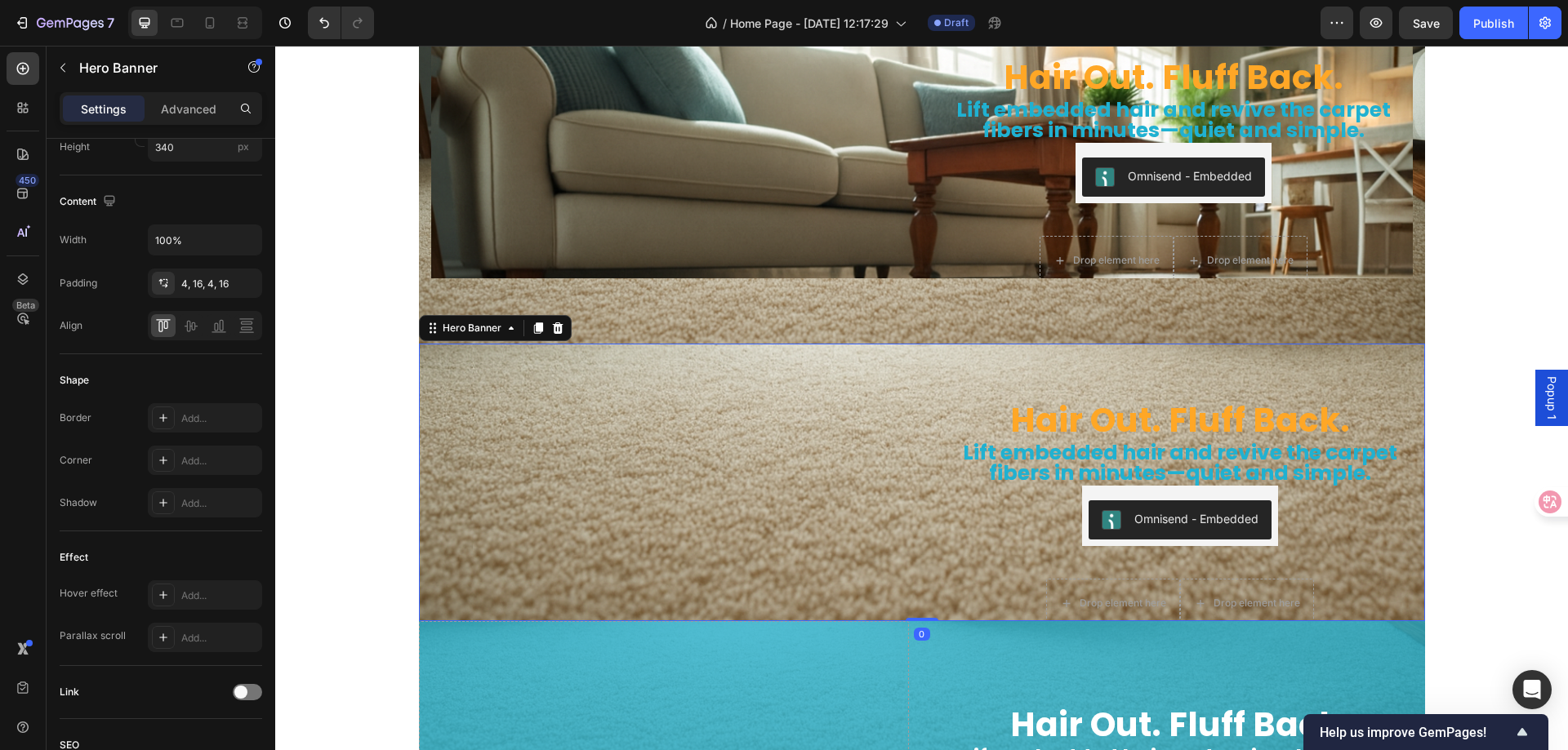
click at [914, 361] on div "Hair Out. Fluff Back. Heading Lift embedded hair and revive the carpet fibers i…" at bounding box center [922, 481] width 1006 height 331
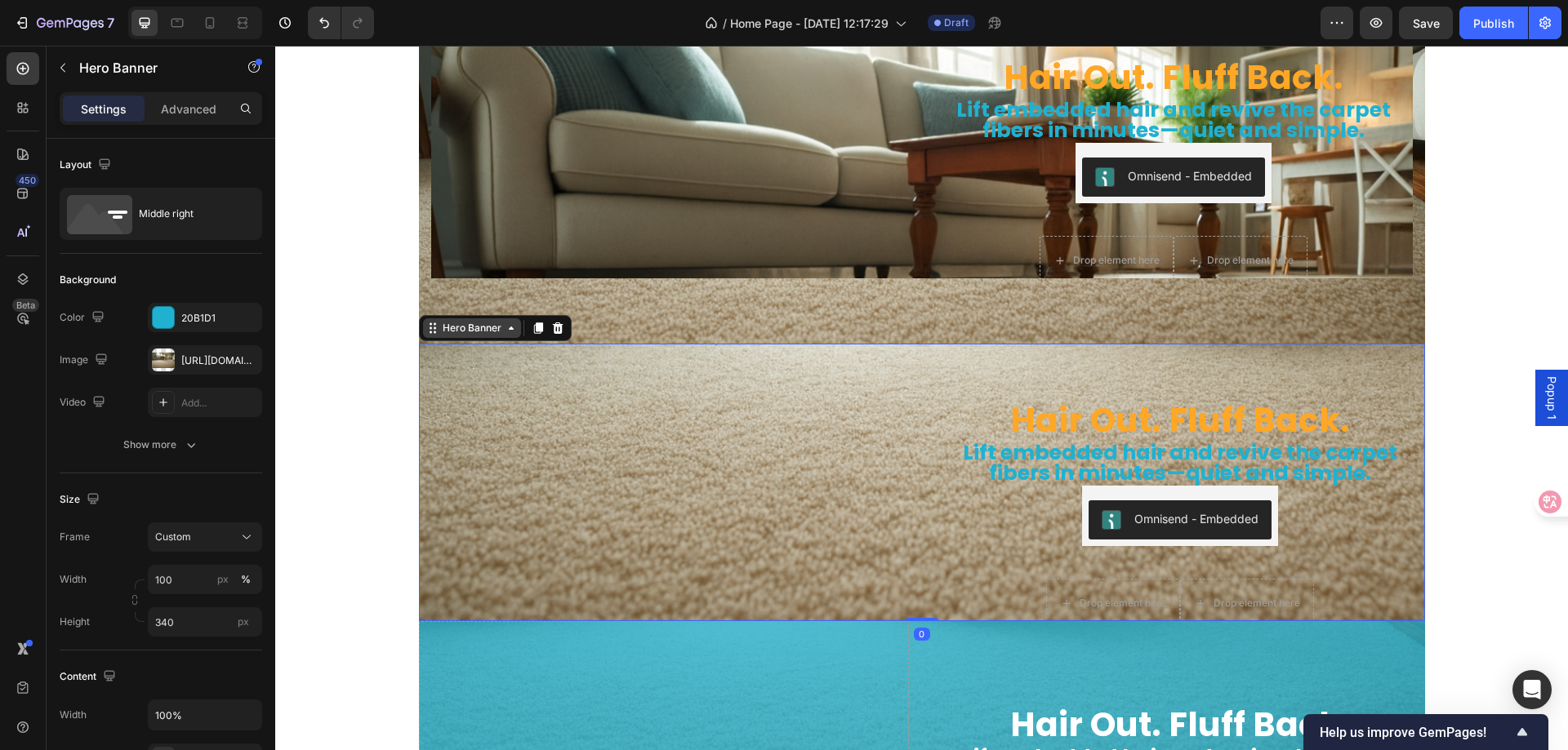
click at [460, 324] on div "Hero Banner" at bounding box center [472, 327] width 66 height 14
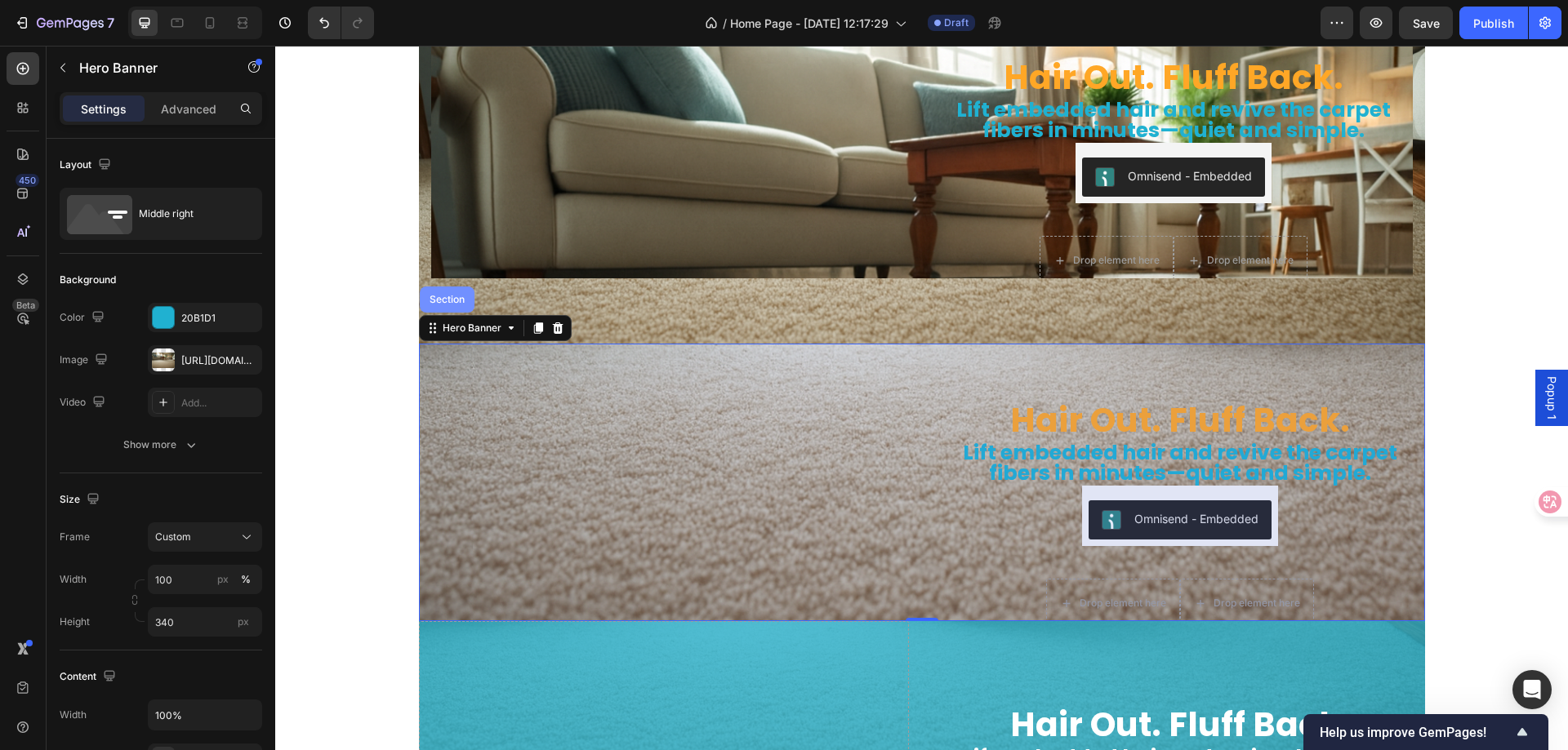
click at [442, 301] on div "Section" at bounding box center [447, 300] width 42 height 10
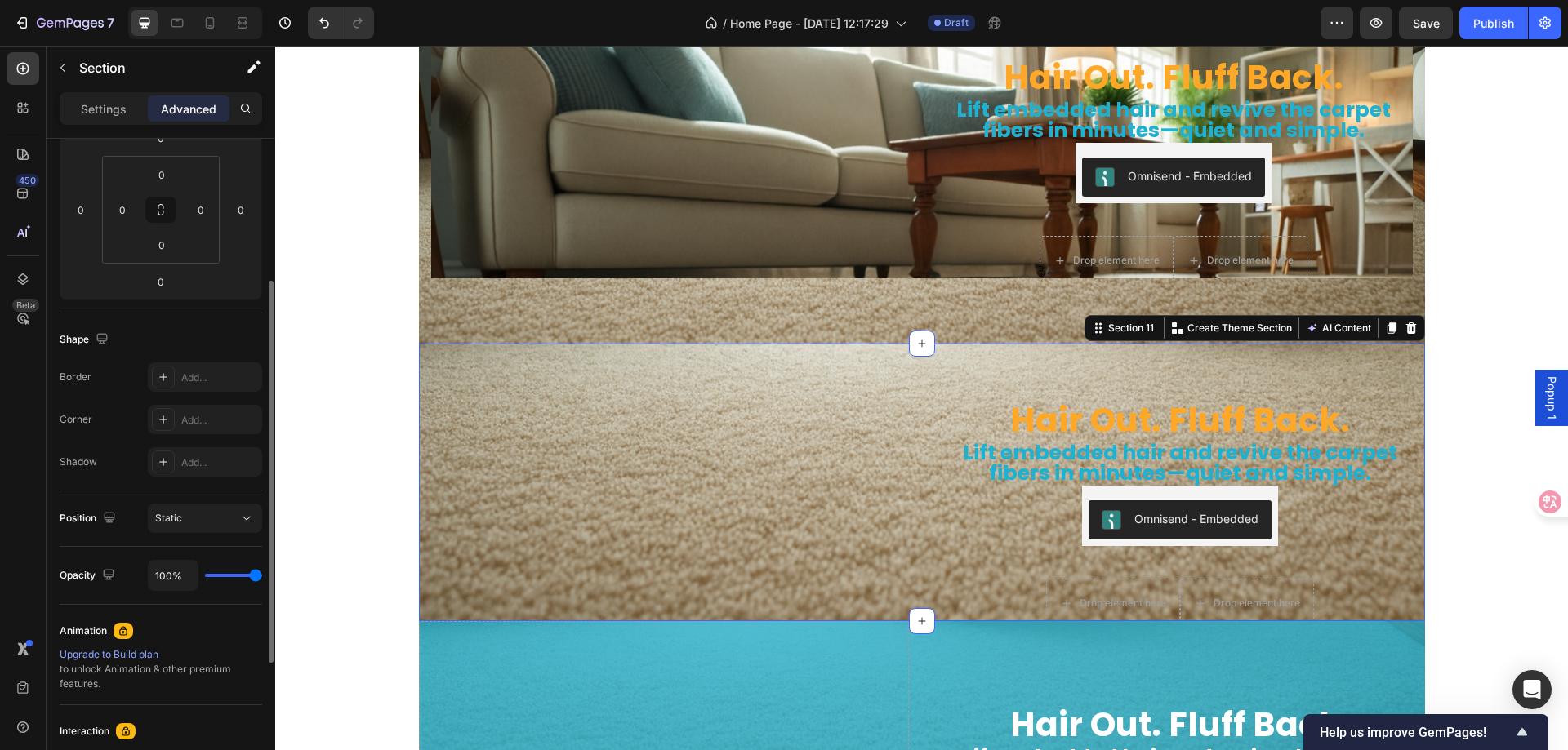
scroll to position [327, 0]
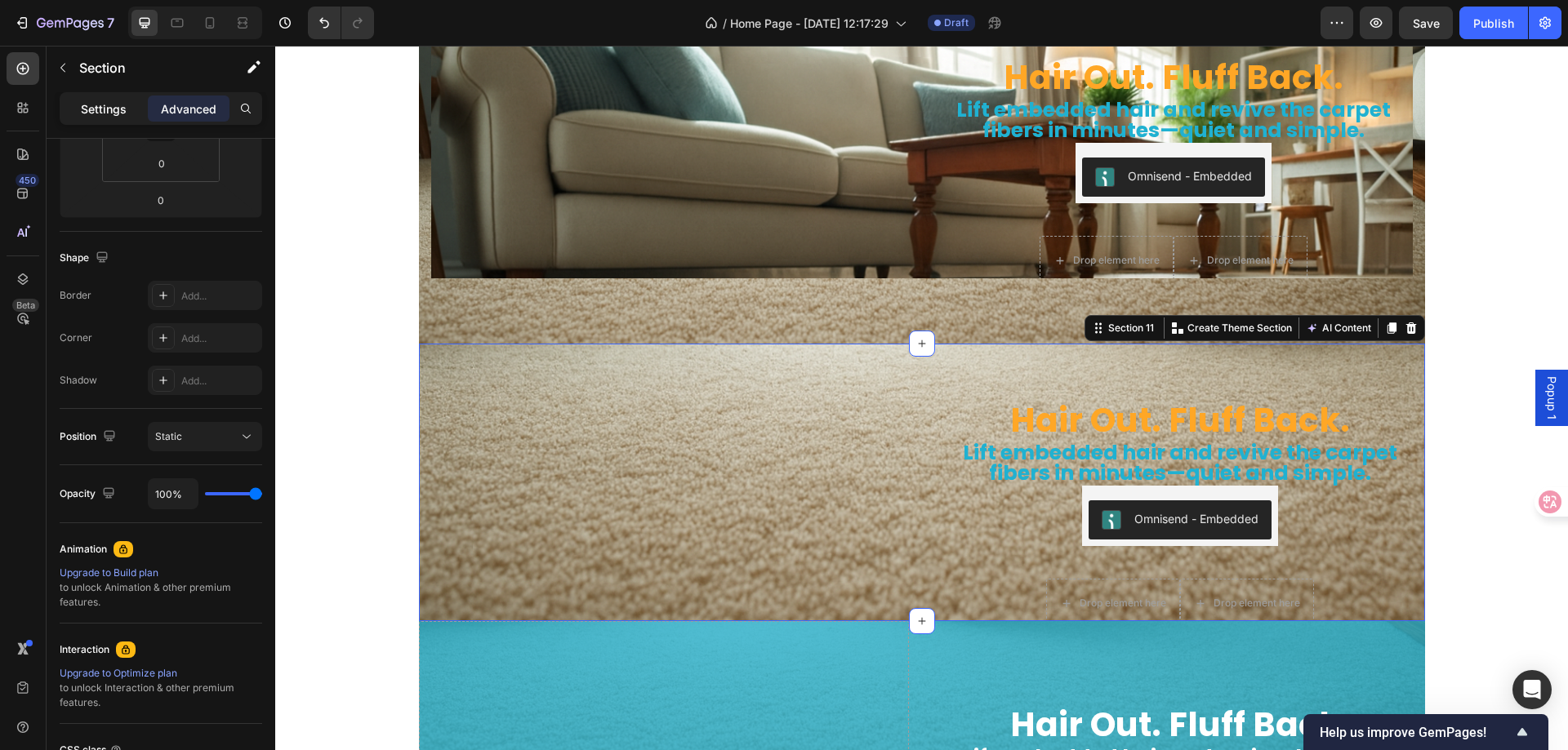
click at [100, 107] on p "Settings" at bounding box center [104, 109] width 46 height 17
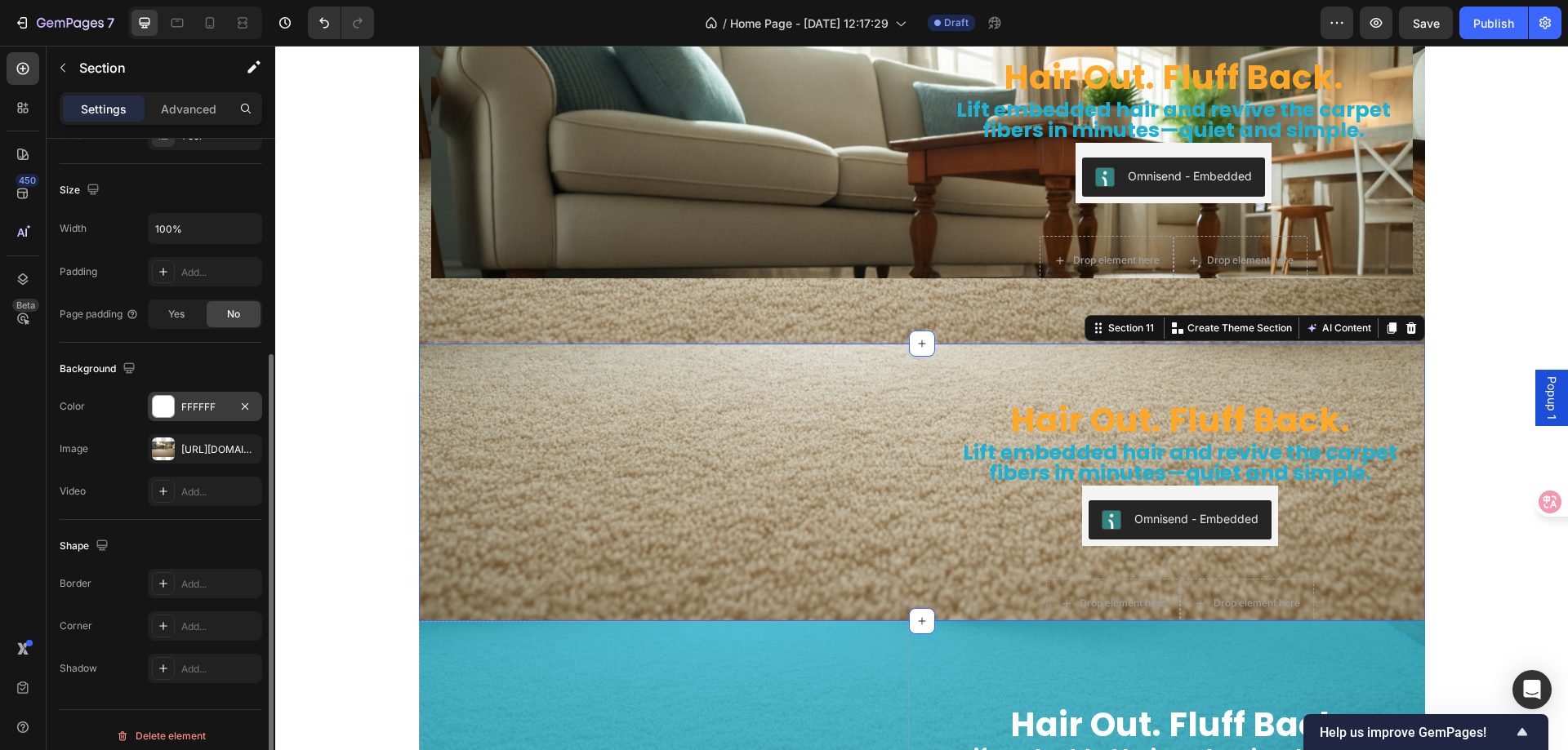
scroll to position [338, 0]
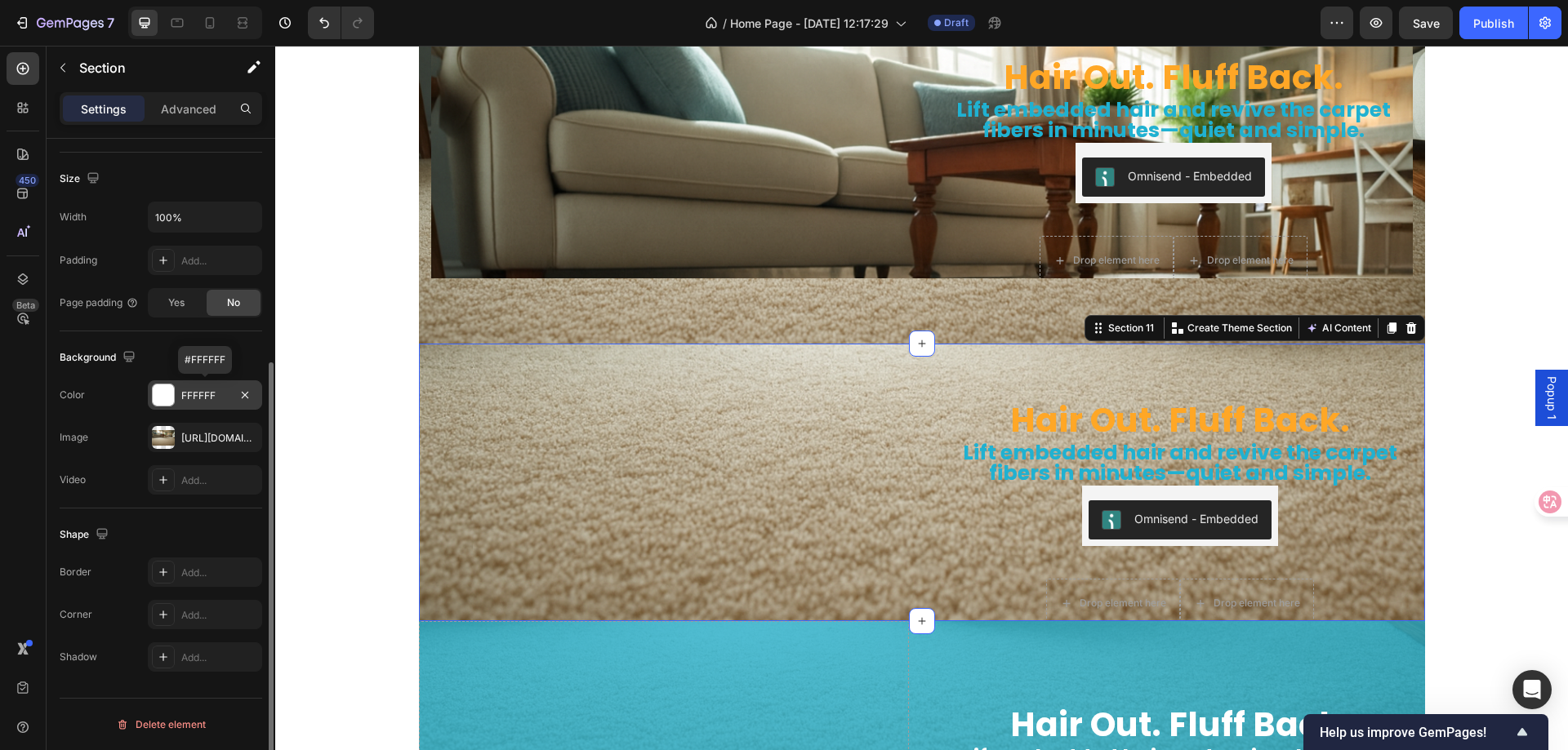
click at [174, 401] on div at bounding box center [163, 395] width 21 height 21
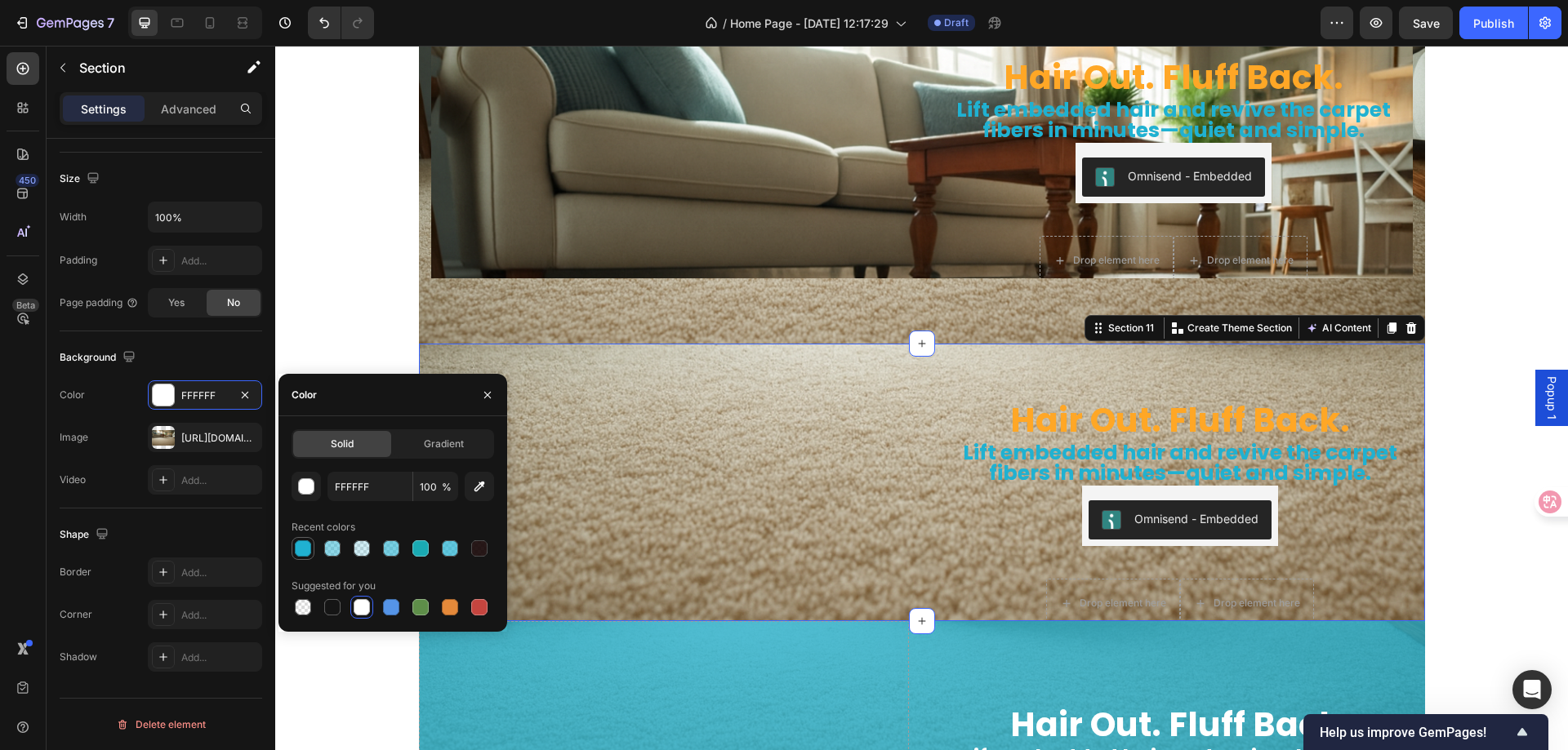
click at [302, 548] on div at bounding box center [303, 548] width 16 height 16
type input "20B1D1"
click at [480, 393] on button "button" at bounding box center [488, 395] width 26 height 26
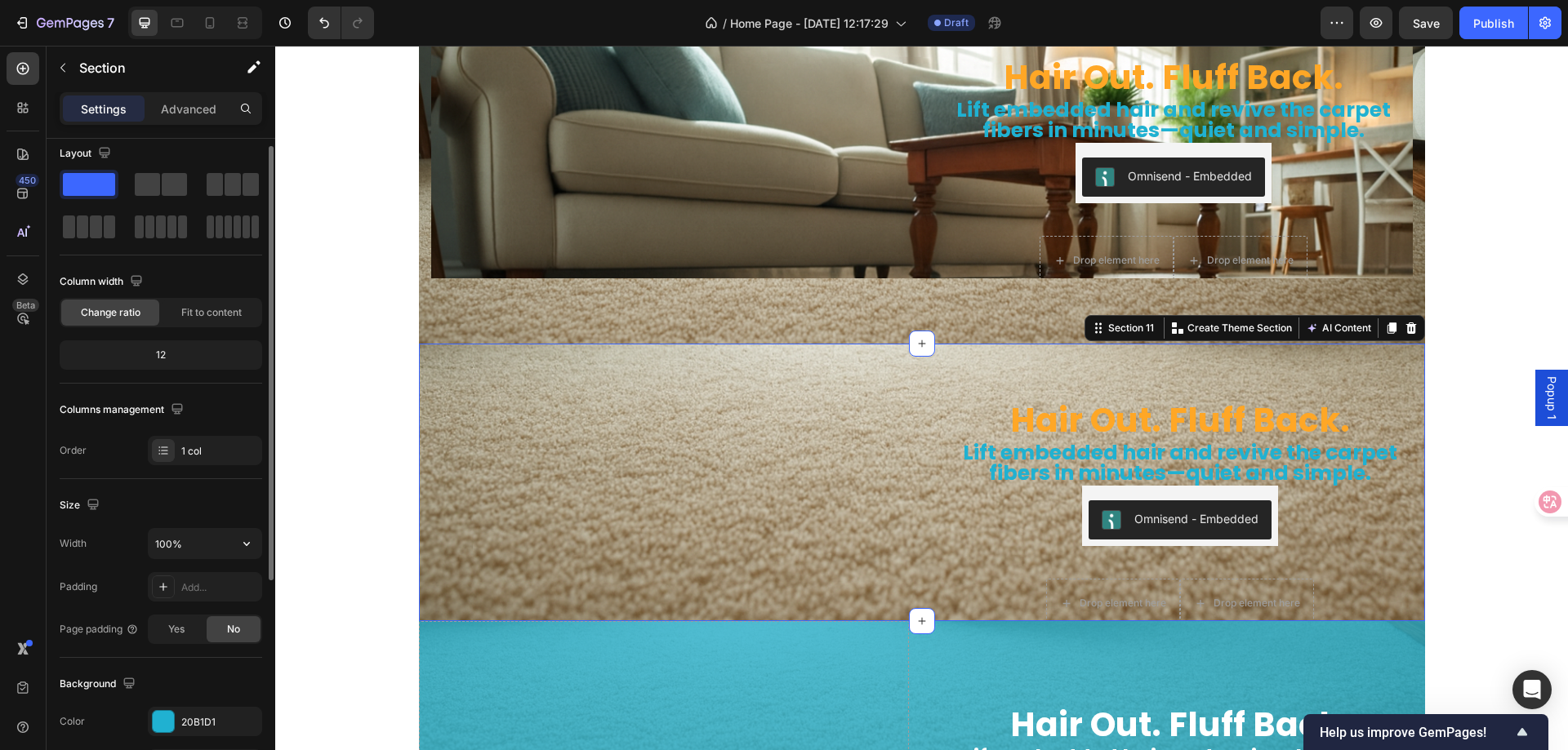
scroll to position [0, 0]
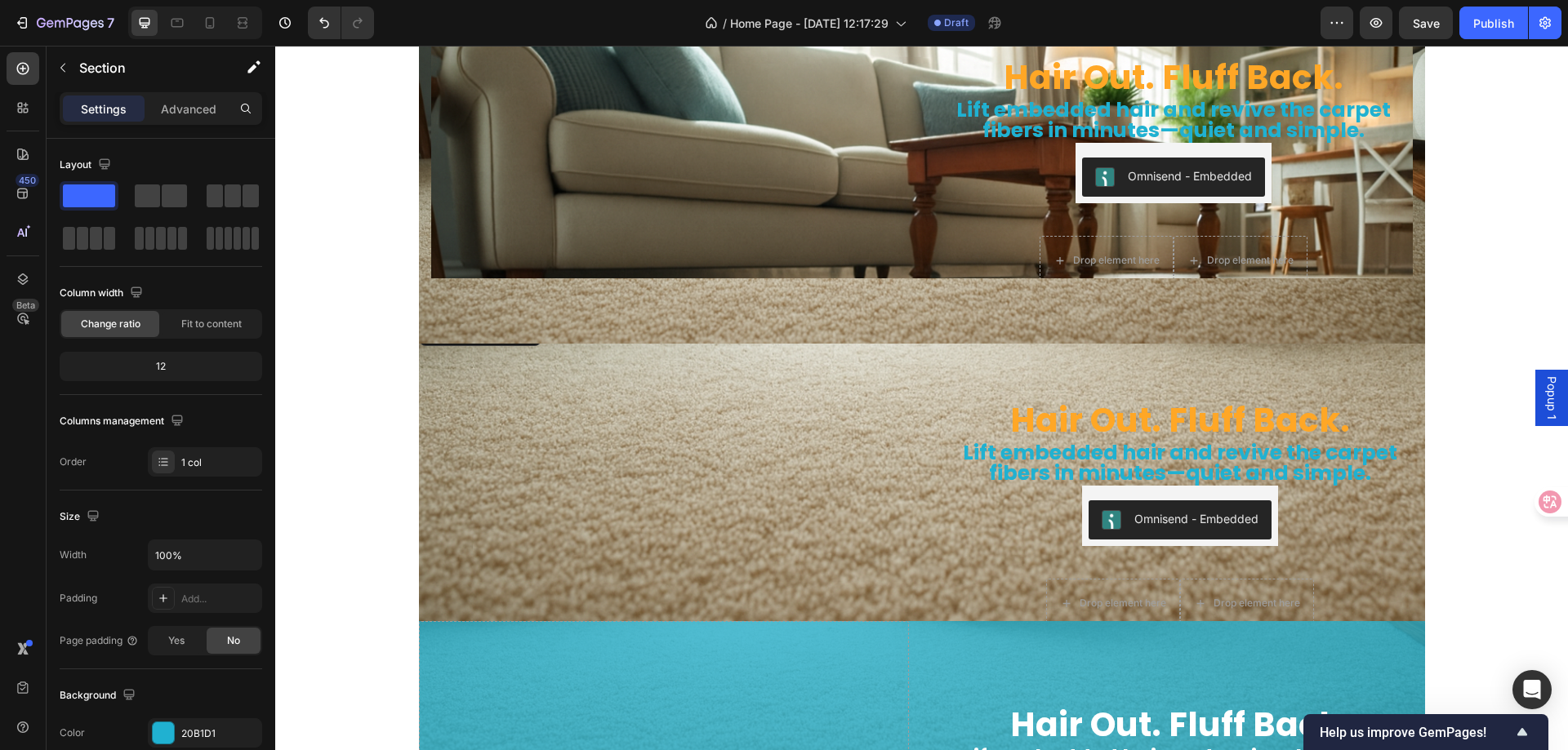
click at [482, 316] on img at bounding box center [664, 316] width 490 height 0
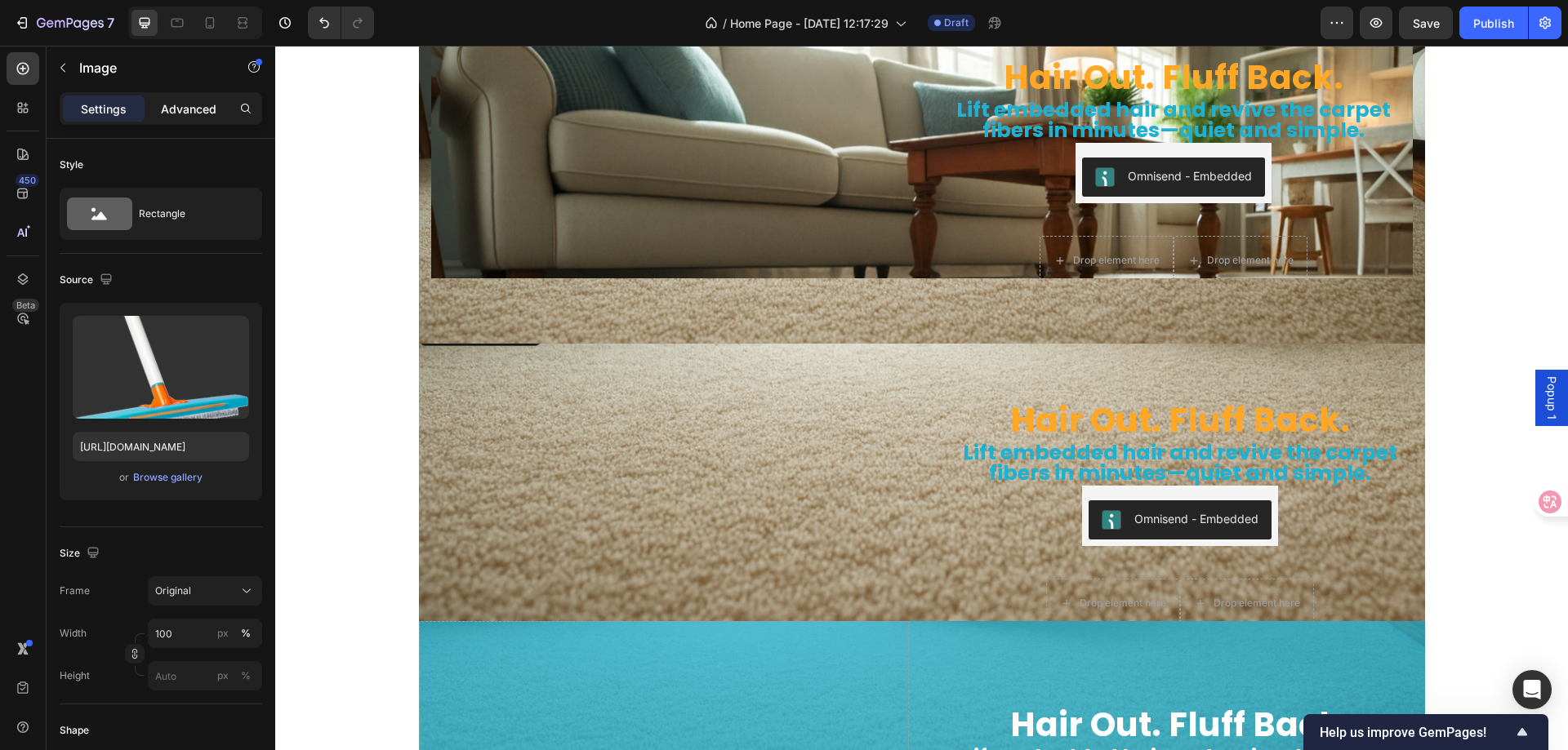
click at [191, 110] on p "Advanced" at bounding box center [188, 109] width 55 height 17
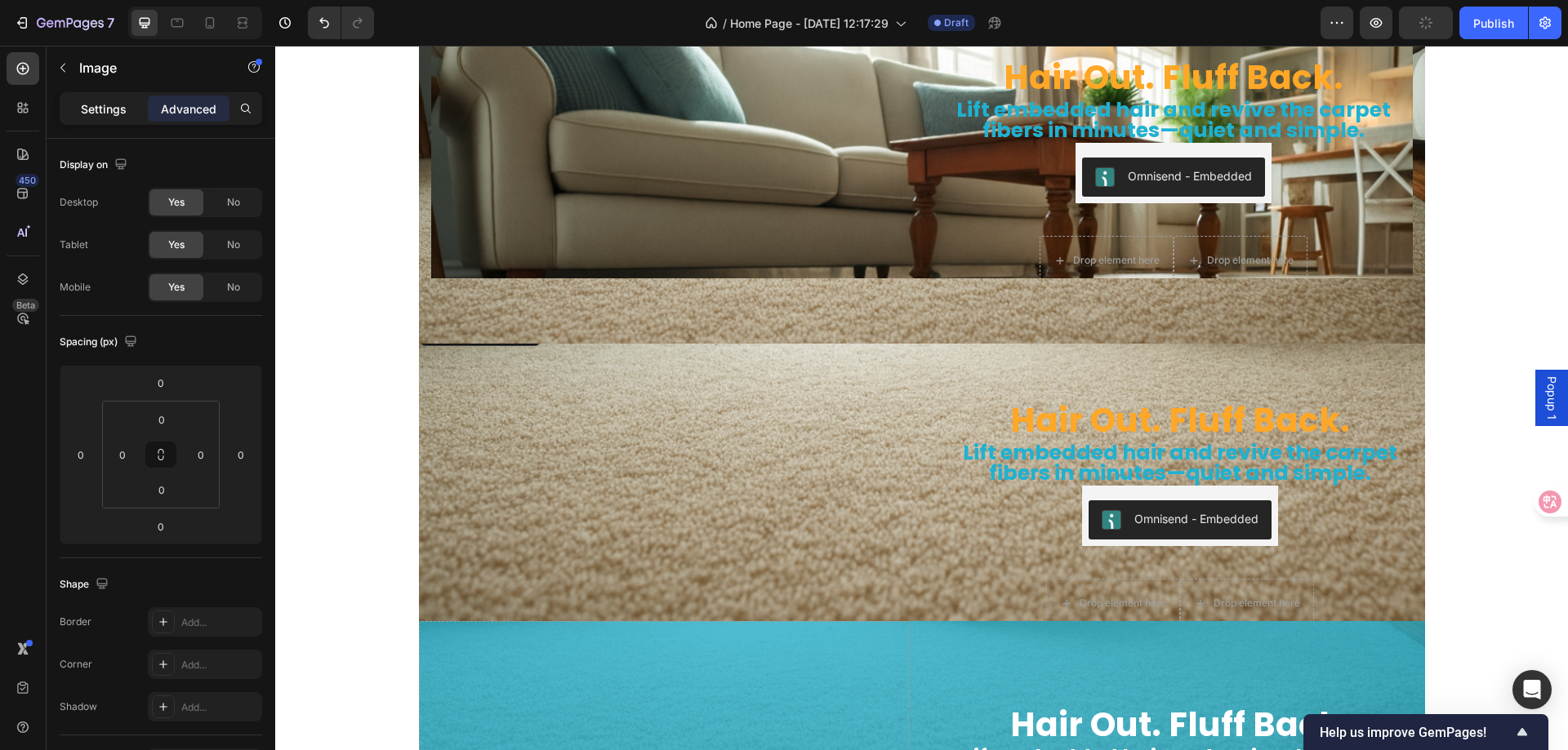
click at [98, 112] on p "Settings" at bounding box center [104, 109] width 46 height 17
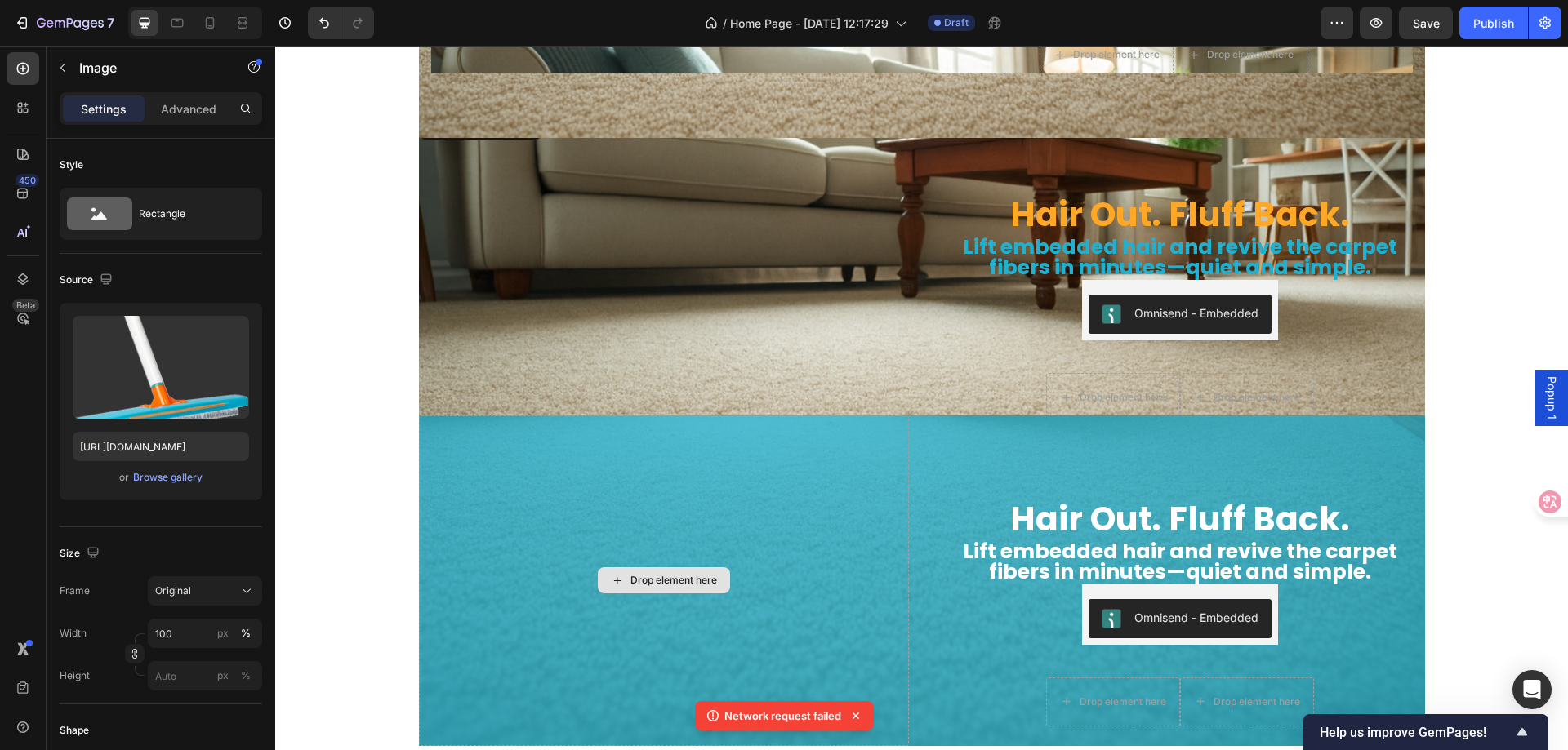
scroll to position [5258, 0]
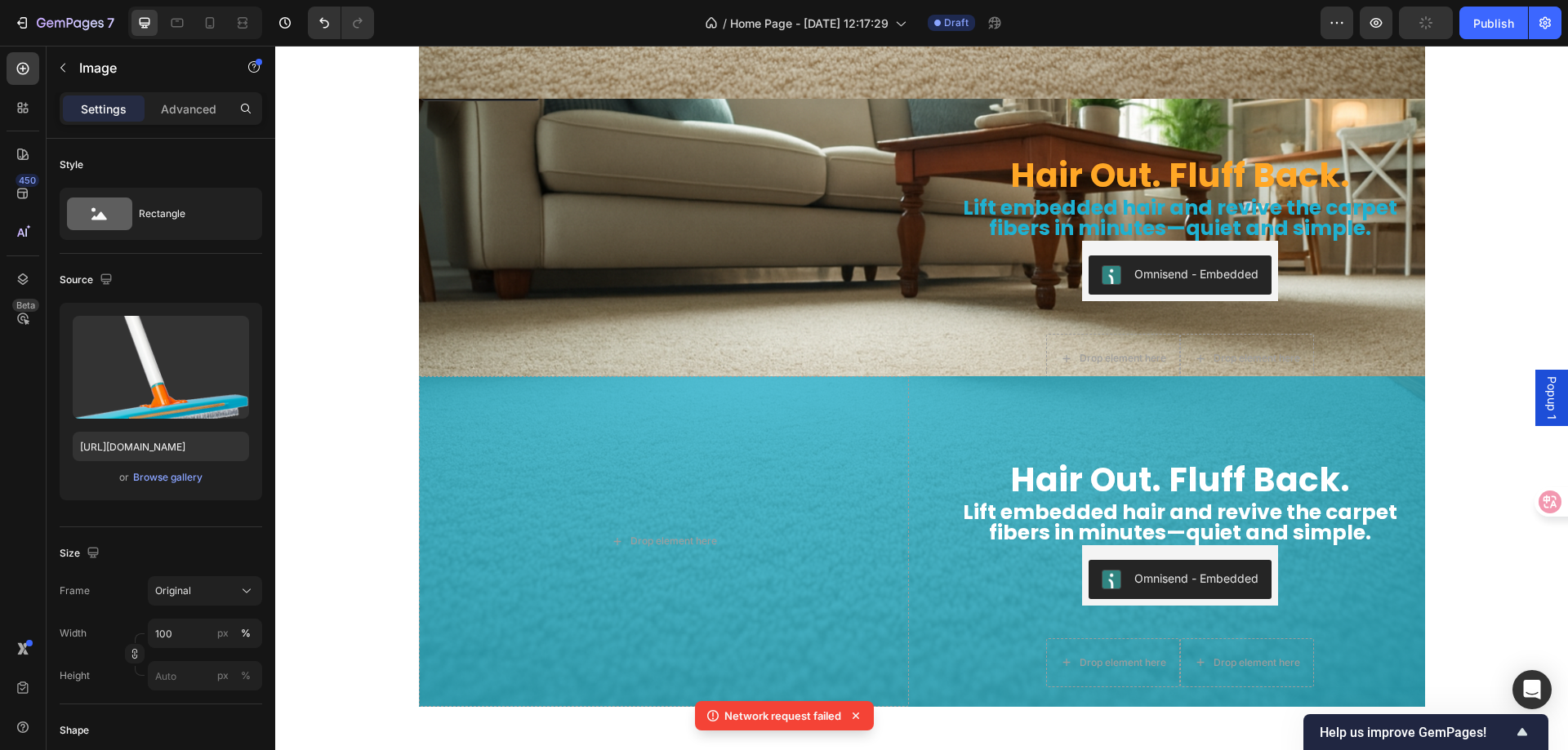
click at [856, 712] on icon at bounding box center [856, 715] width 16 height 16
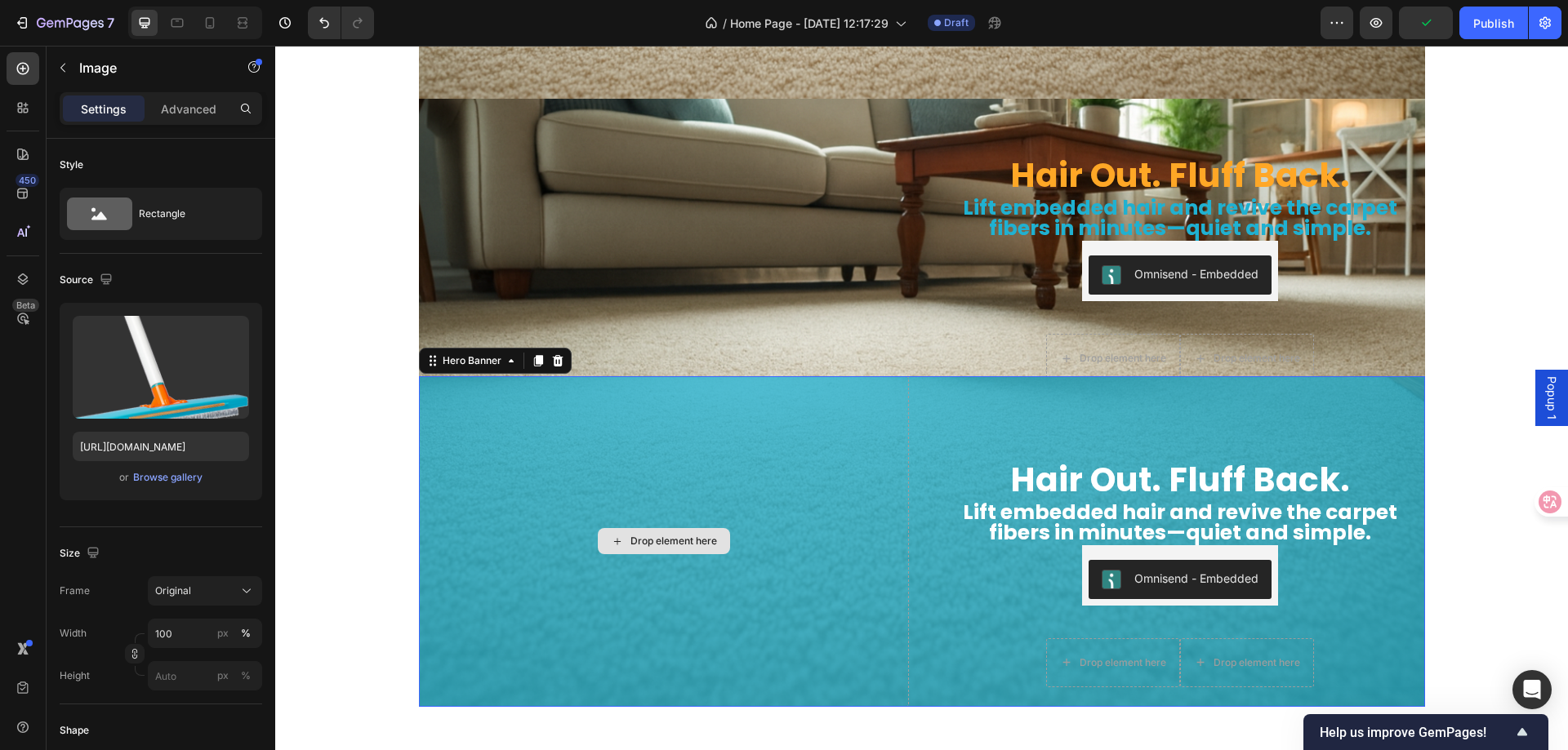
click at [521, 440] on div "Drop element here" at bounding box center [664, 542] width 490 height 331
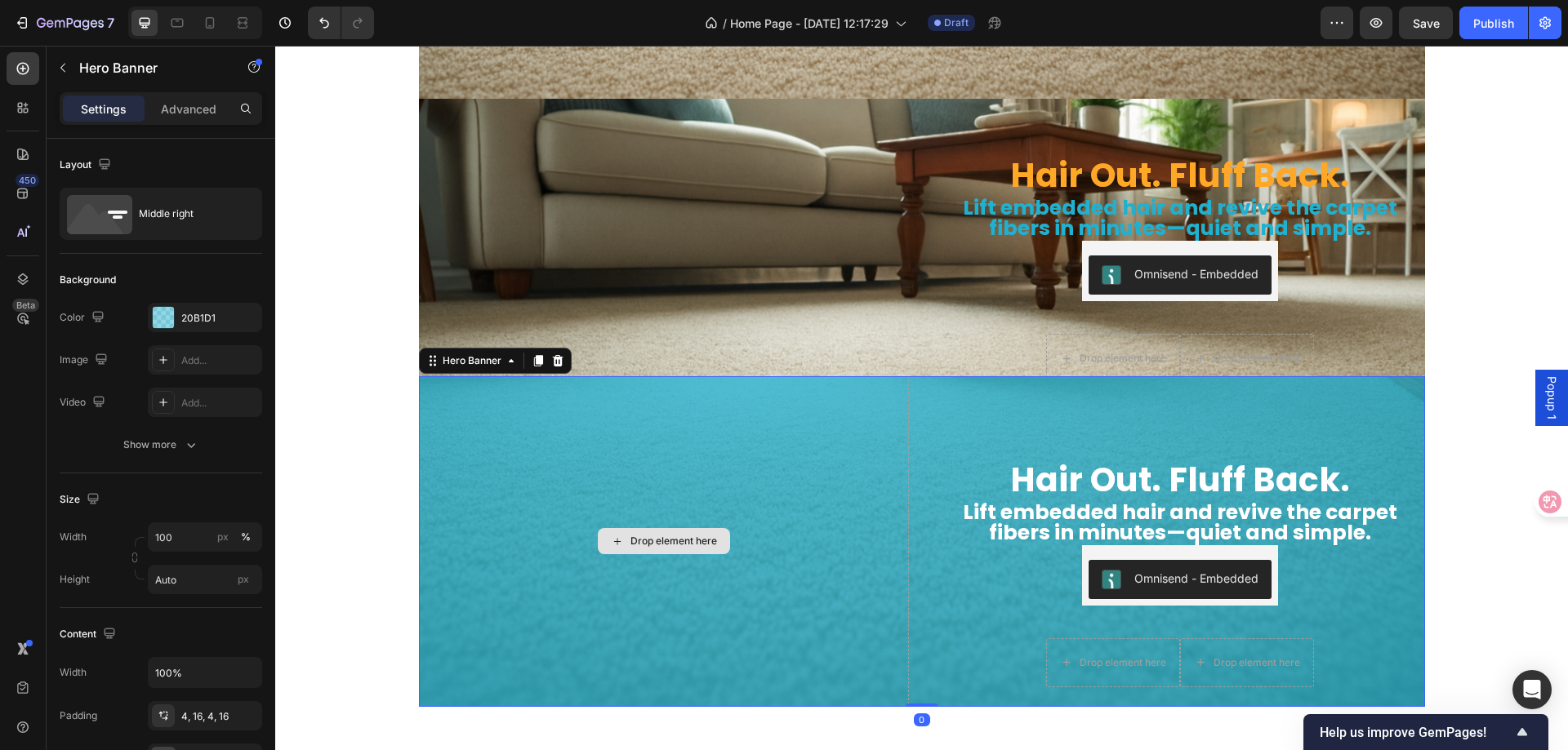
scroll to position [5094, 0]
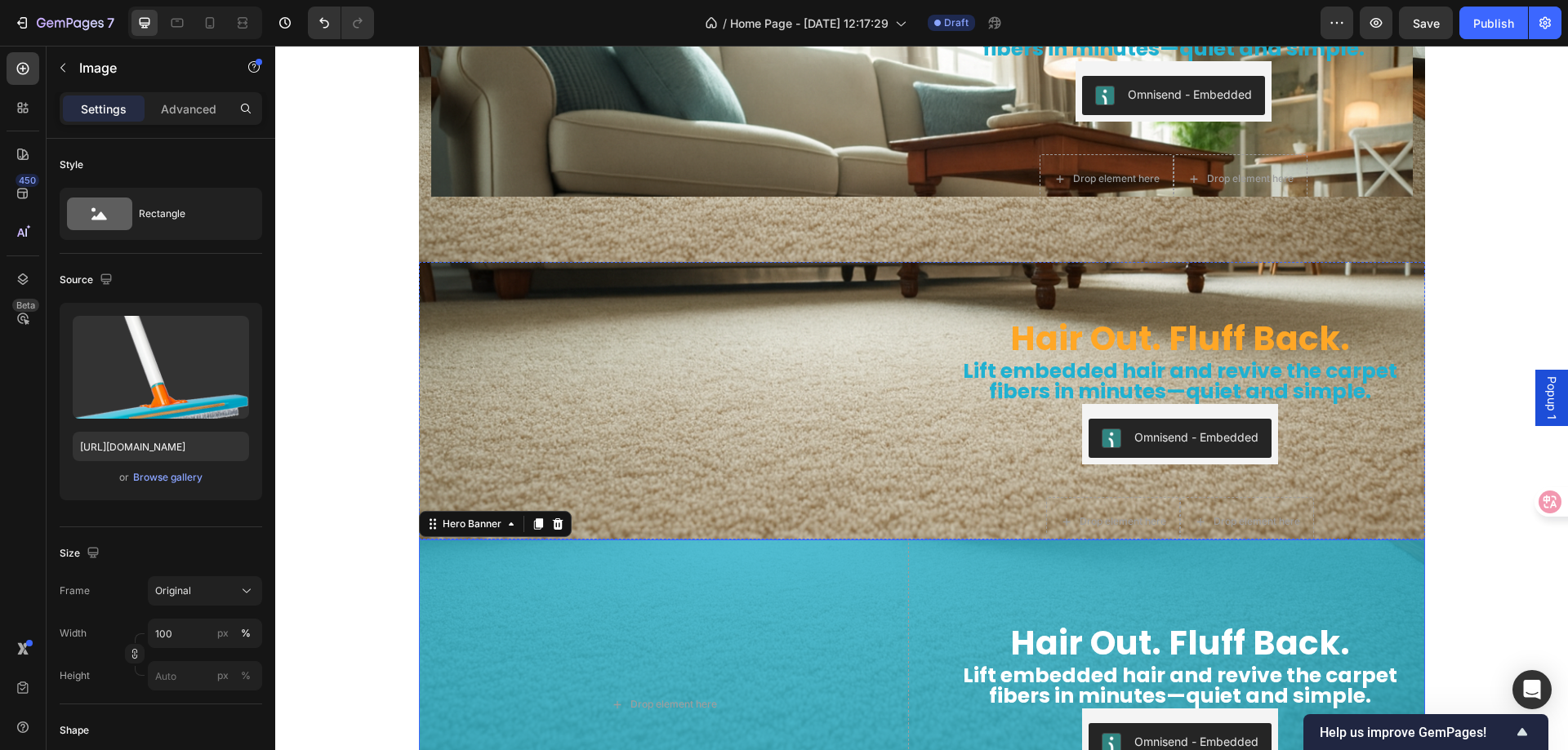
click at [486, 235] on img at bounding box center [664, 235] width 490 height 0
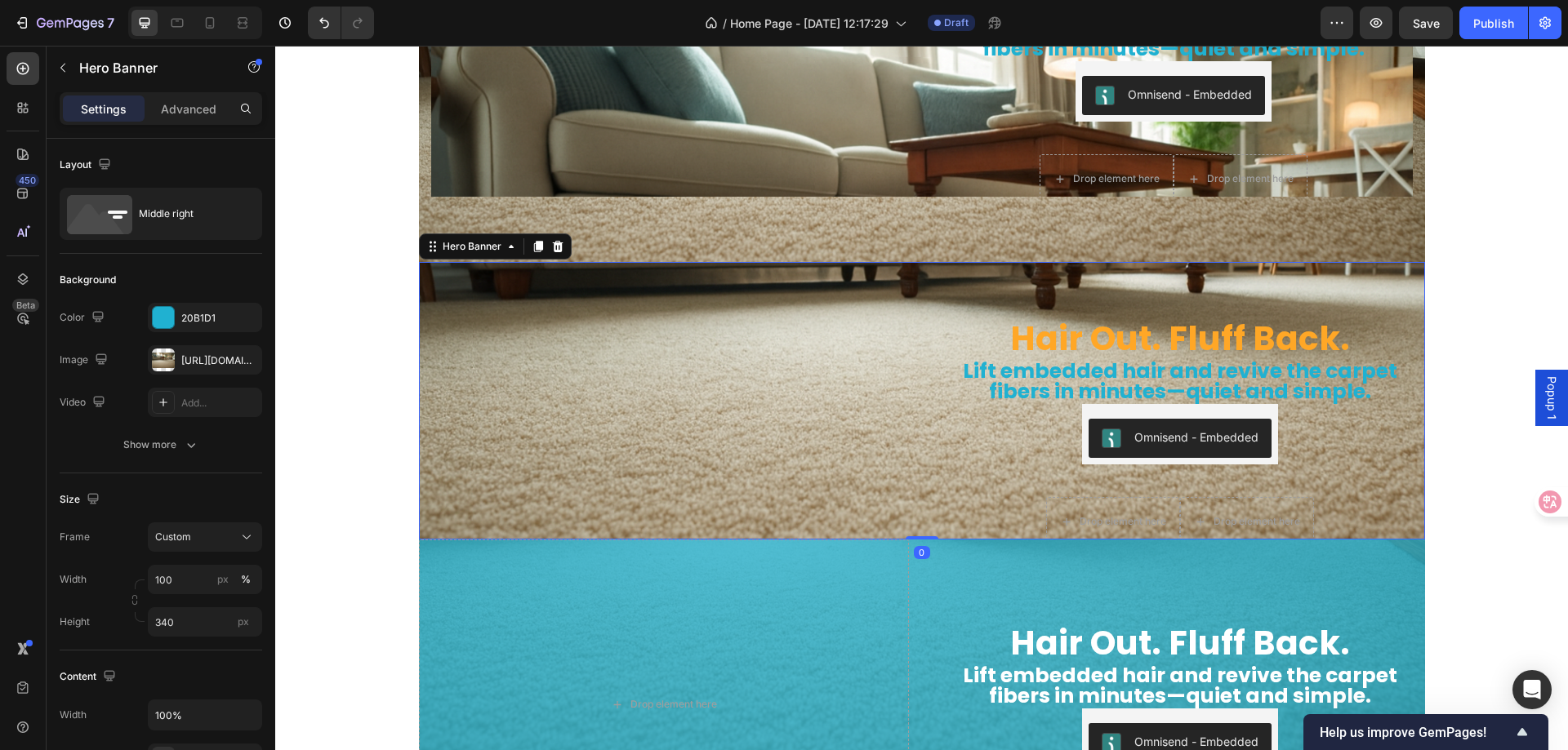
click at [911, 384] on div "Hair Out. Fluff Back. Heading Lift embedded hair and revive the carpet fibers i…" at bounding box center [922, 400] width 1006 height 331
click at [474, 247] on div "Hero Banner" at bounding box center [472, 246] width 66 height 14
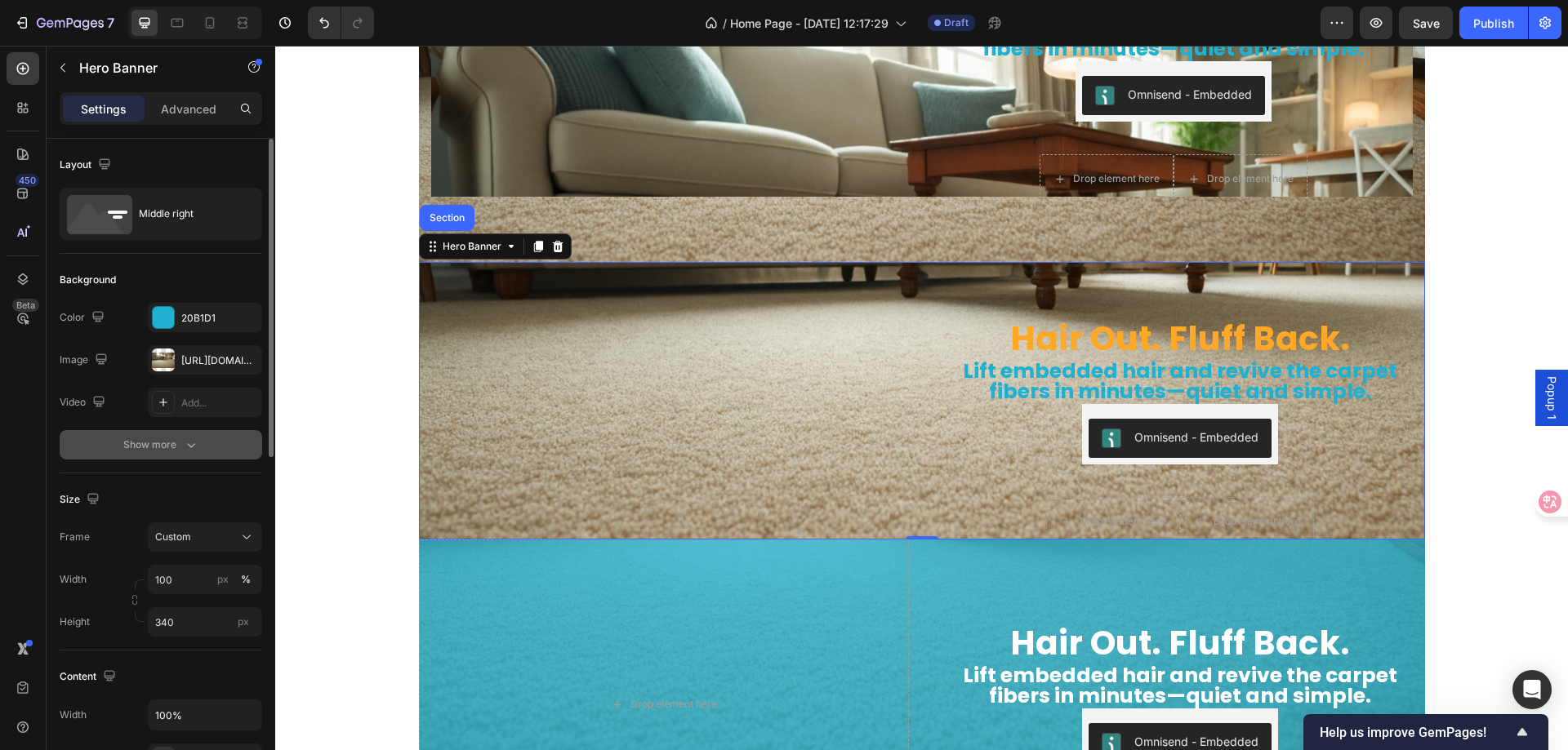
click at [177, 440] on div "Show more" at bounding box center [161, 445] width 76 height 16
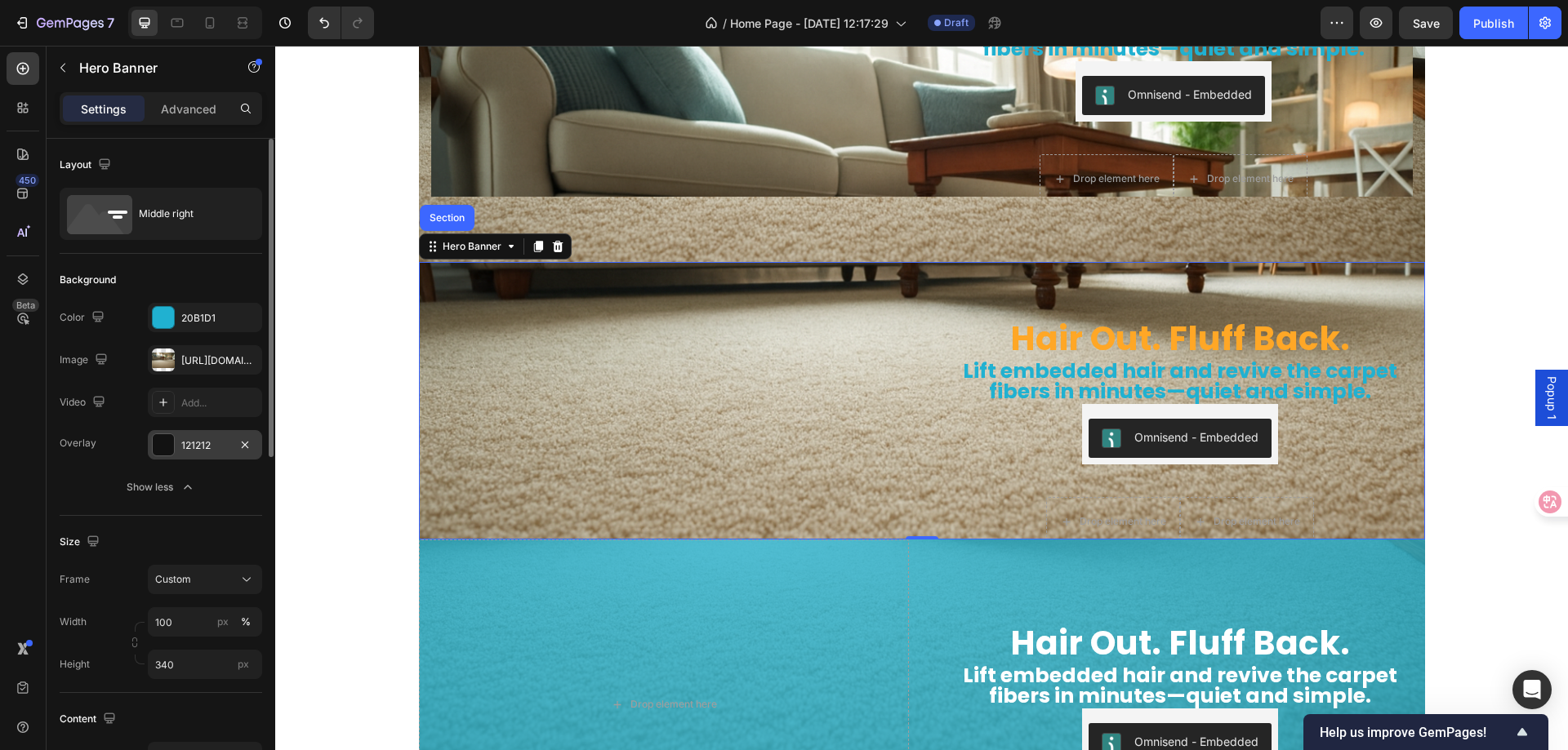
click at [162, 440] on div at bounding box center [163, 445] width 21 height 21
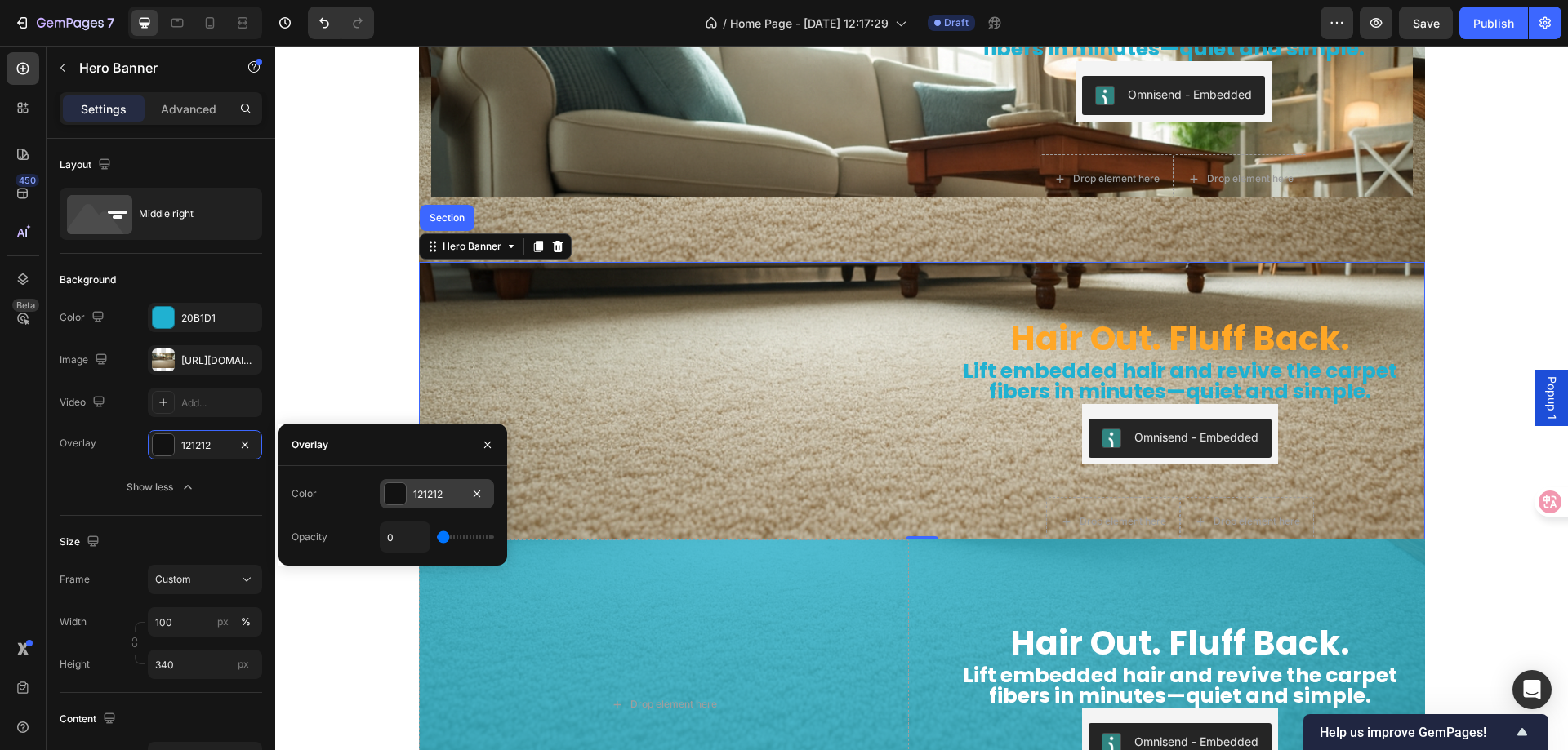
click at [405, 497] on div at bounding box center [395, 493] width 21 height 21
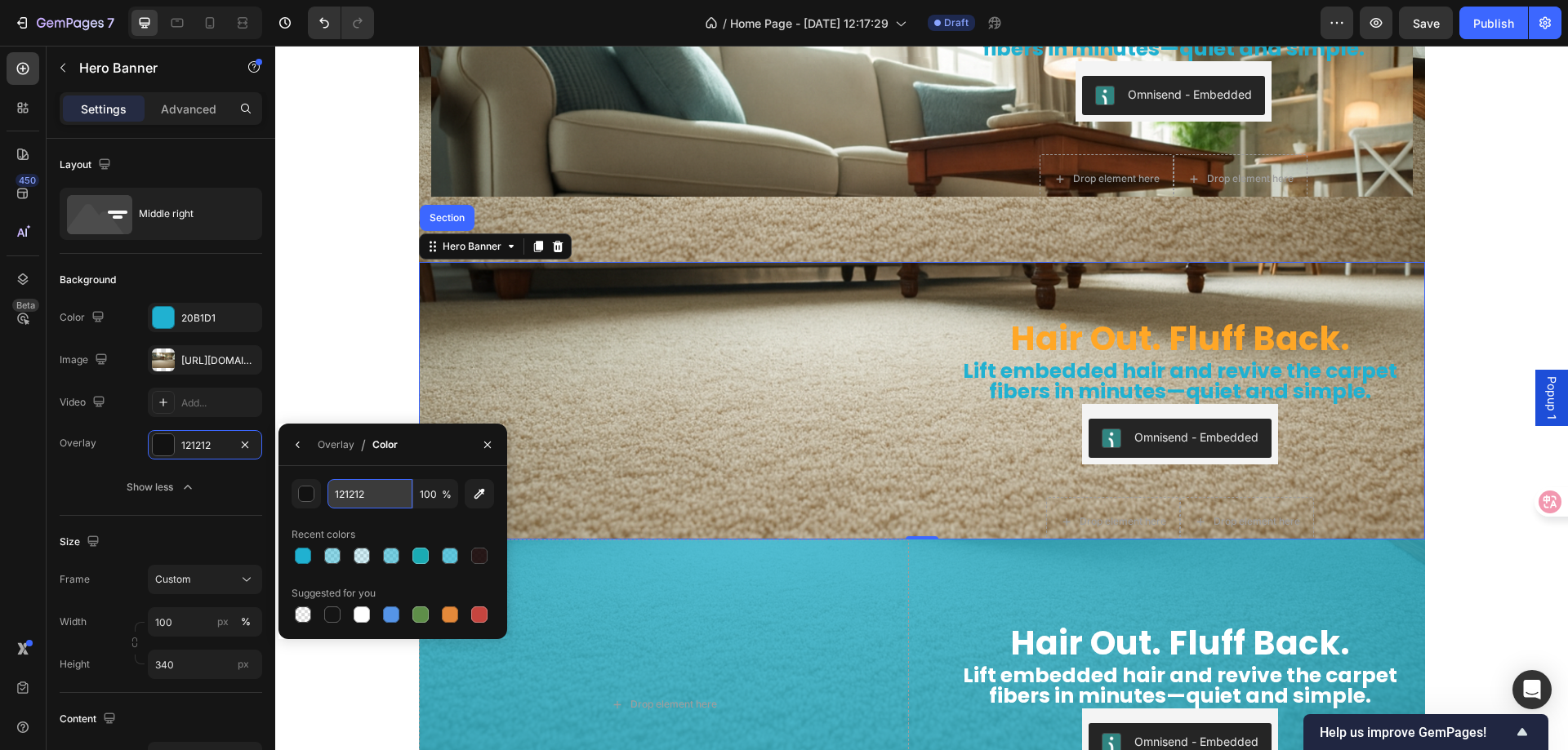
click at [373, 491] on input "121212" at bounding box center [370, 494] width 85 height 30
paste input "20B1D1"
type input "20B1D1"
click at [429, 495] on input "100" at bounding box center [436, 494] width 45 height 30
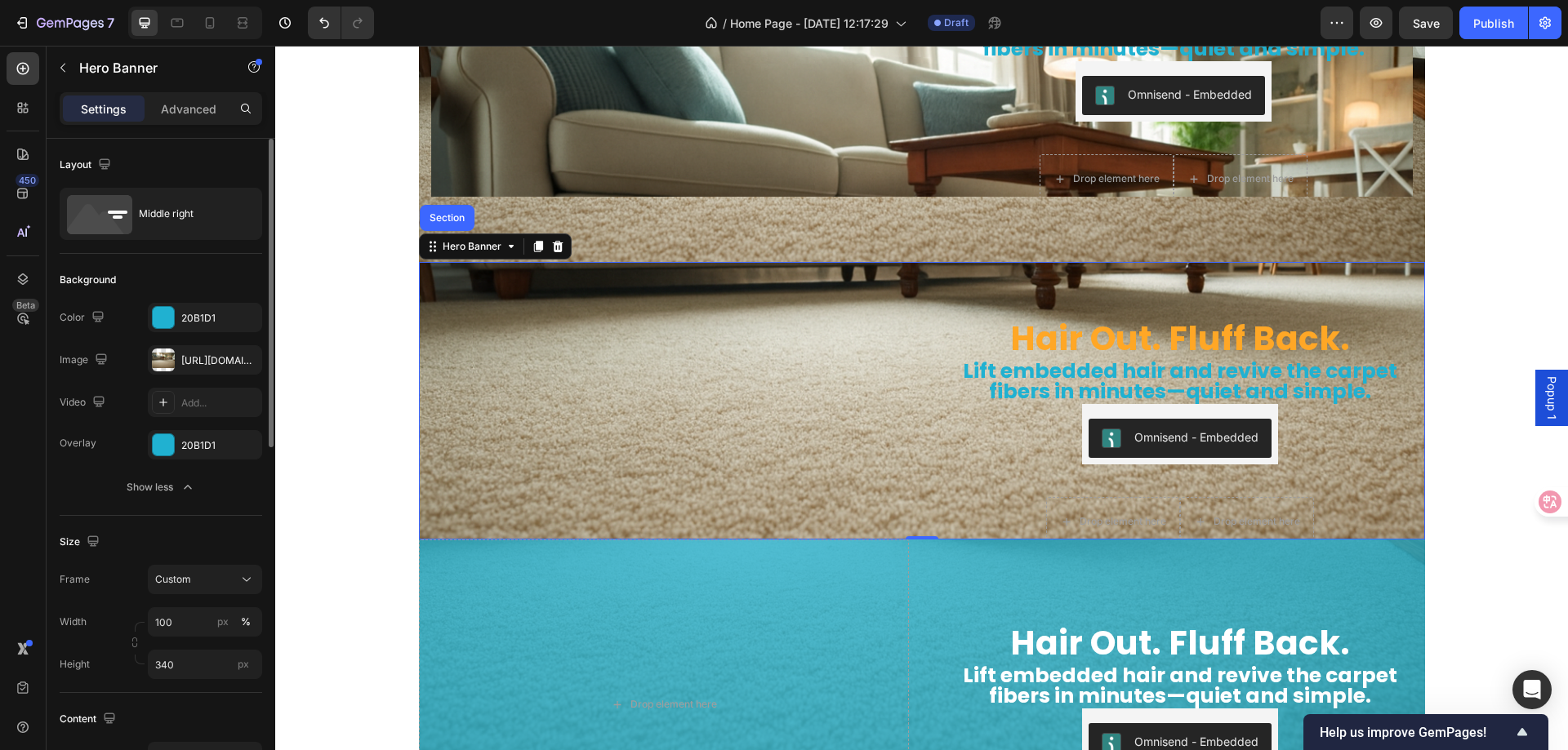
click at [538, 235] on img at bounding box center [664, 235] width 490 height 0
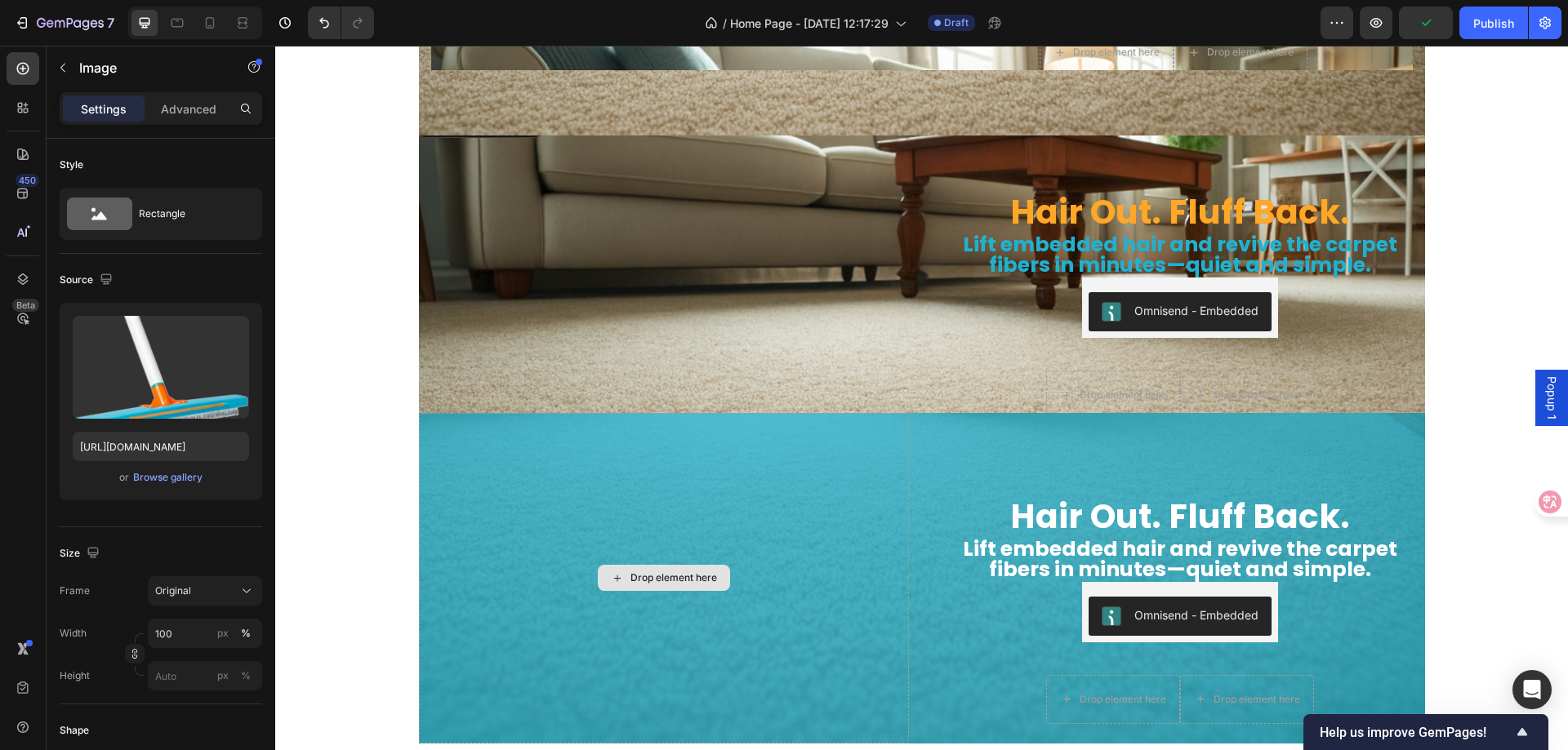
scroll to position [5176, 0]
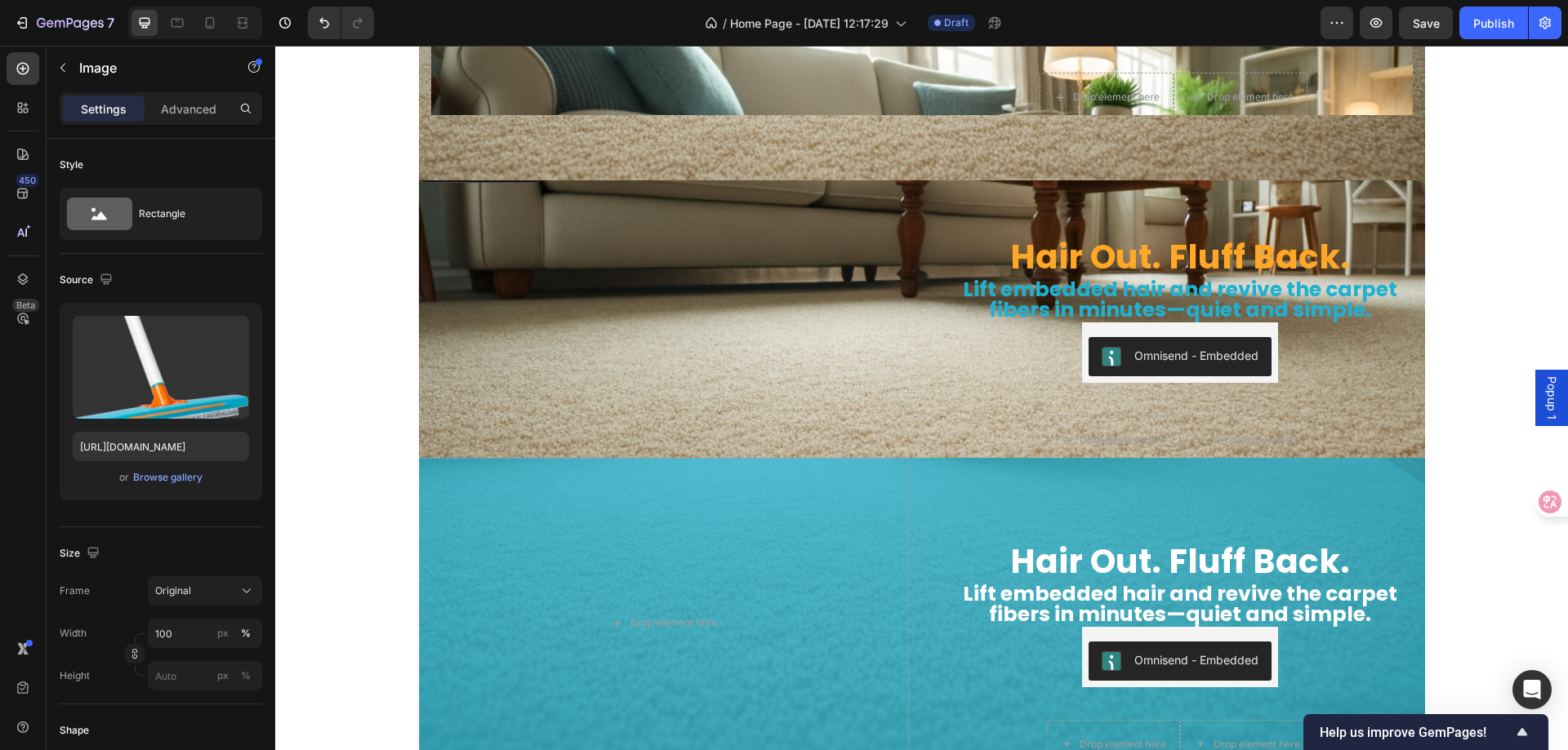
click at [459, 153] on img at bounding box center [664, 153] width 490 height 0
click at [733, 153] on img at bounding box center [664, 153] width 490 height 0
click at [829, 153] on img at bounding box center [664, 153] width 490 height 0
click at [687, 472] on div "Drop element here" at bounding box center [664, 623] width 490 height 331
click at [704, 153] on img at bounding box center [664, 153] width 490 height 0
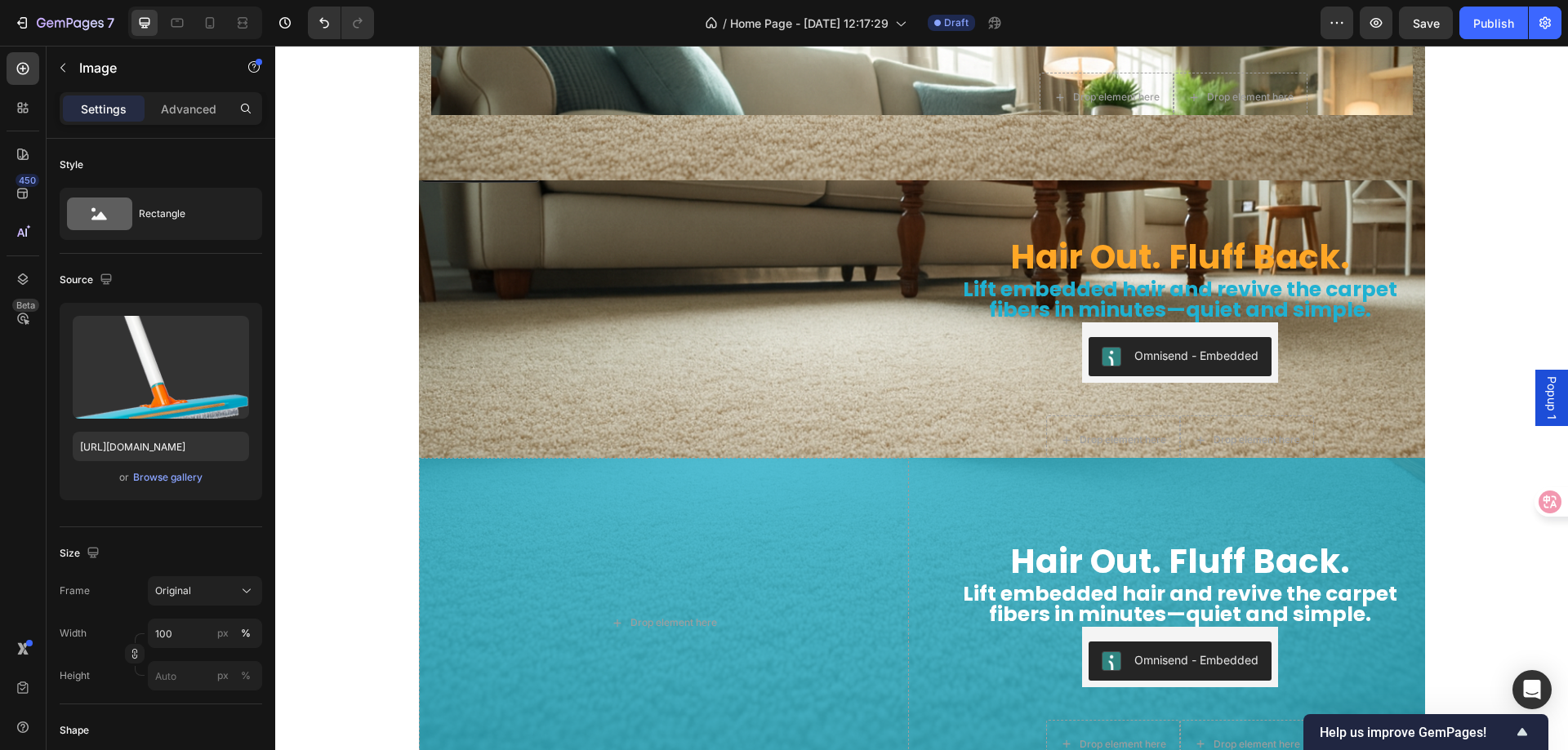
click at [800, 153] on img at bounding box center [664, 153] width 490 height 0
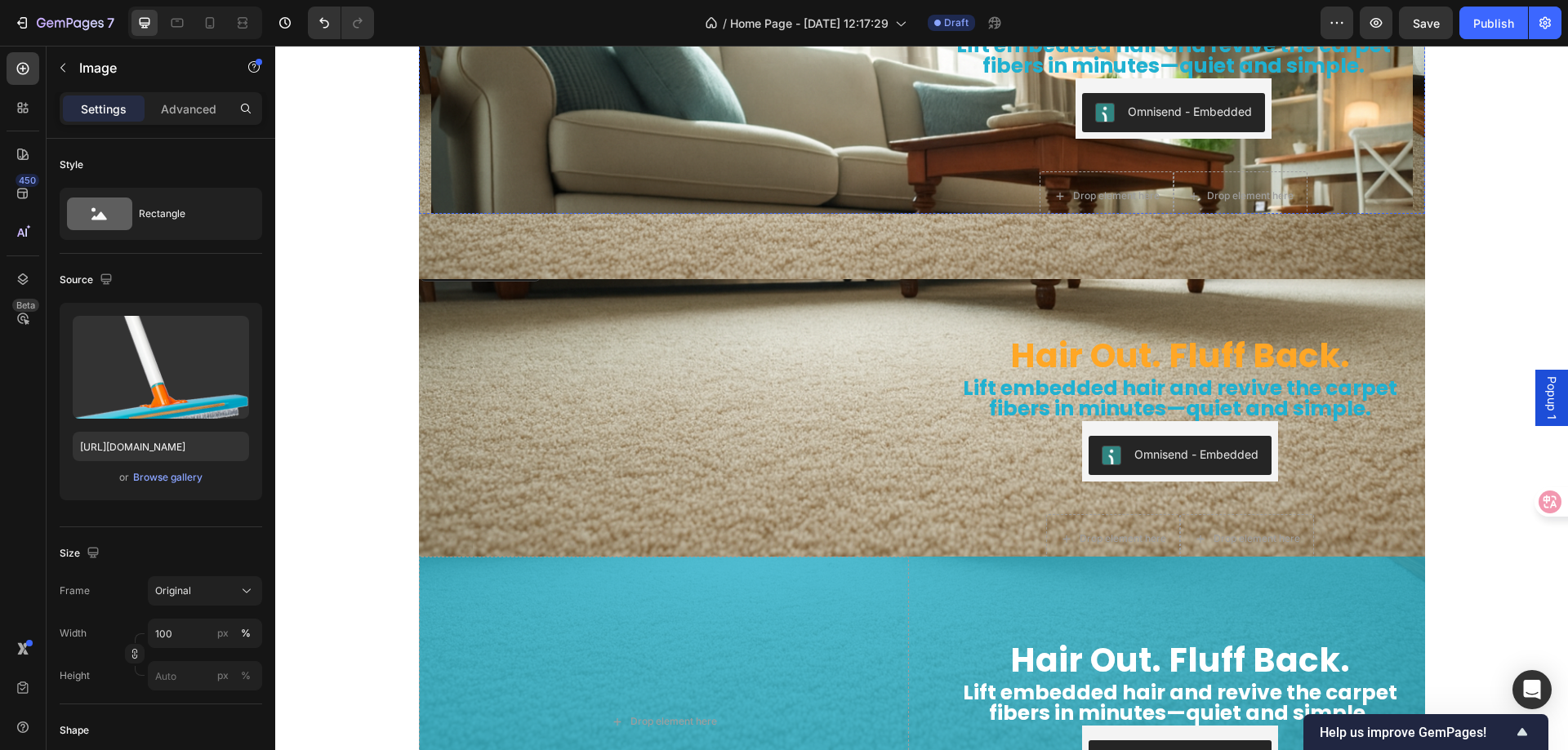
scroll to position [4931, 0]
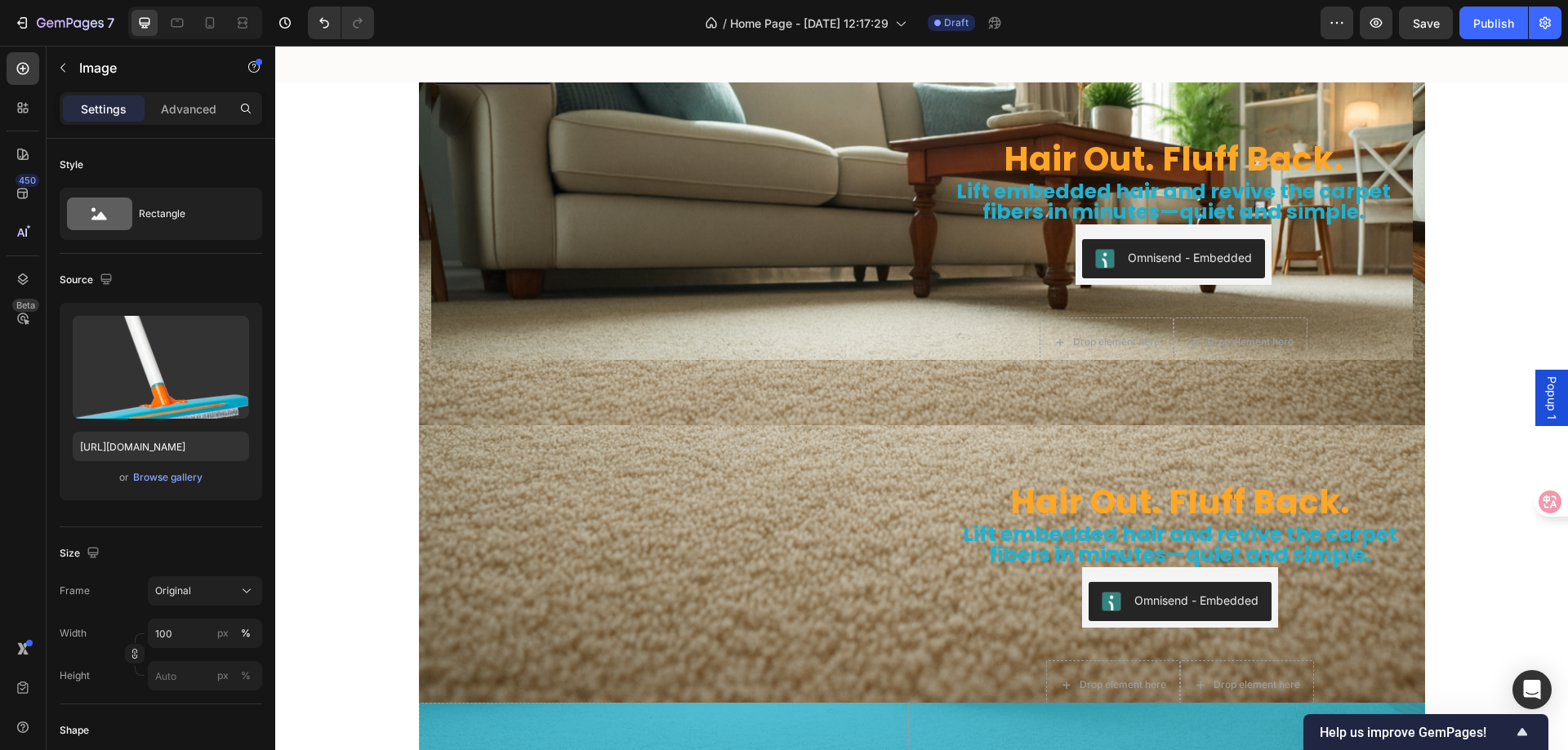
click at [790, 55] on img at bounding box center [670, 55] width 478 height 0
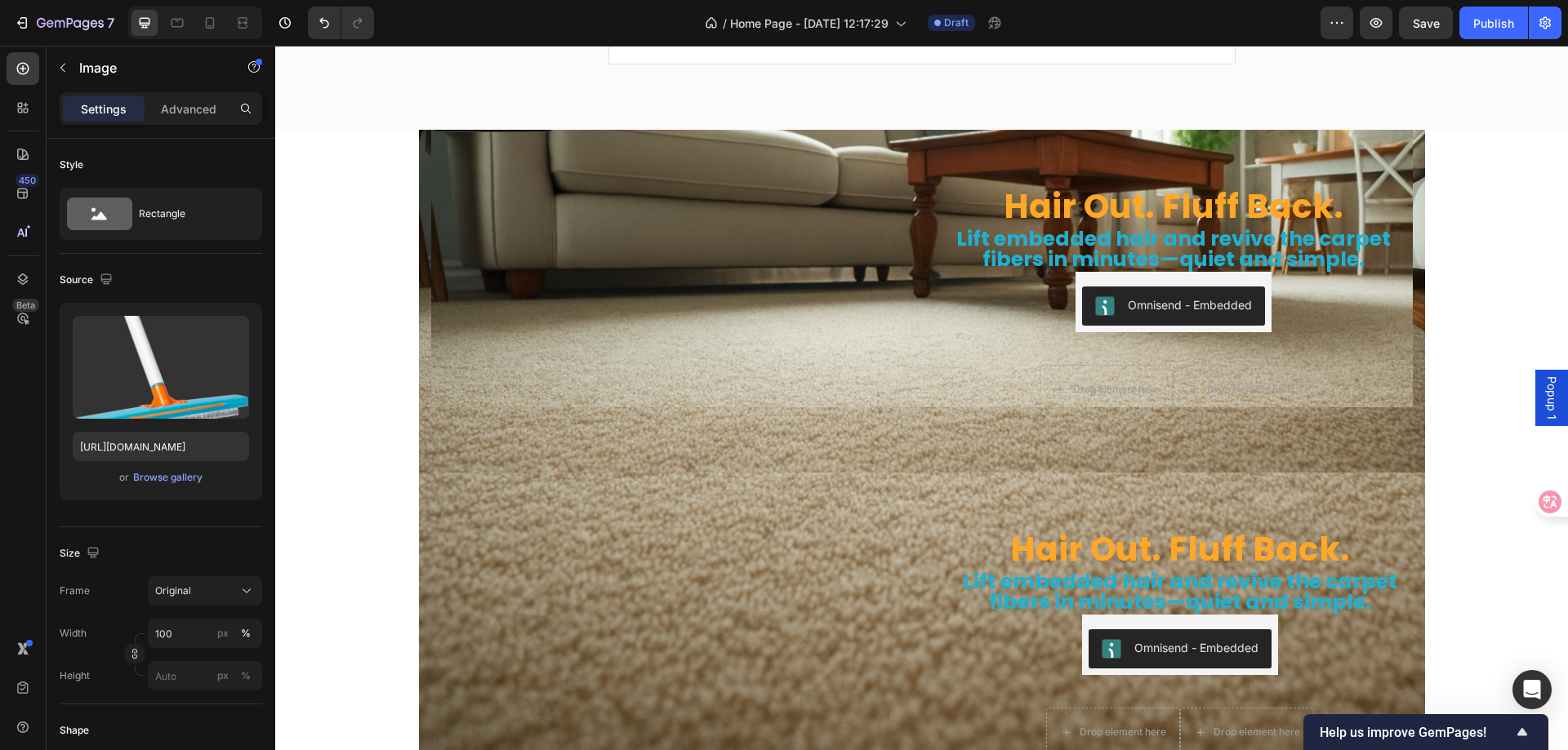
scroll to position [4768, 0]
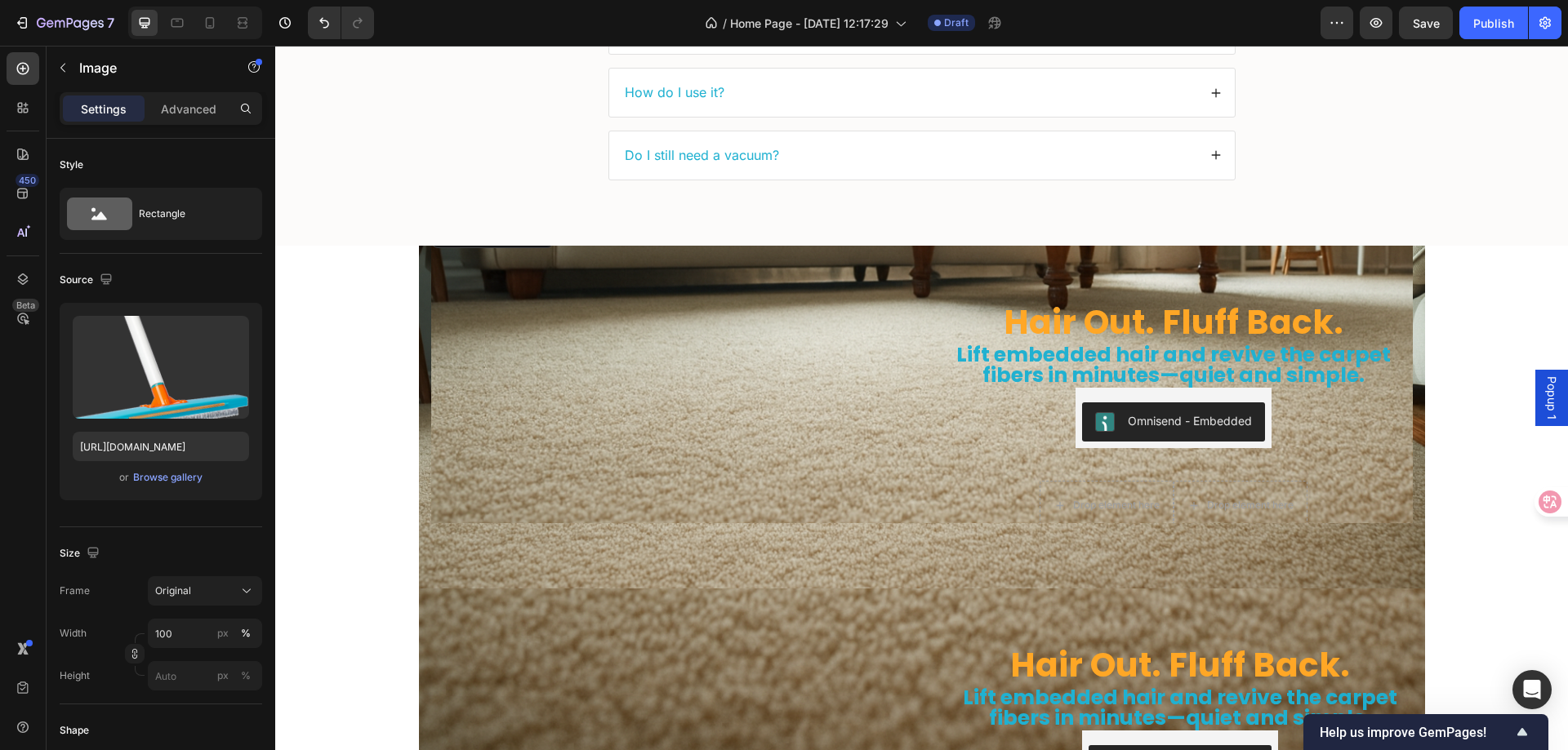
click at [714, 219] on img at bounding box center [670, 219] width 478 height 0
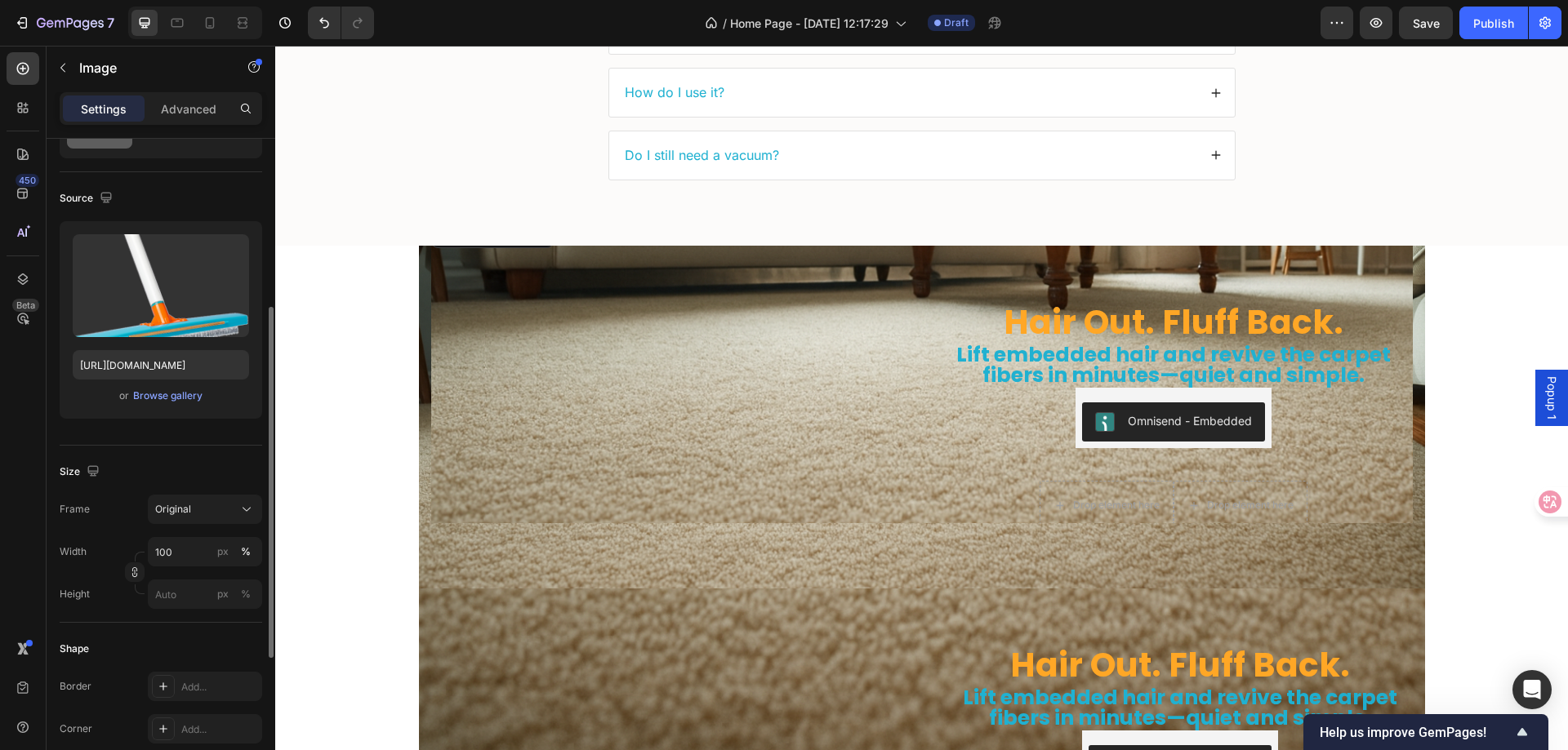
scroll to position [163, 0]
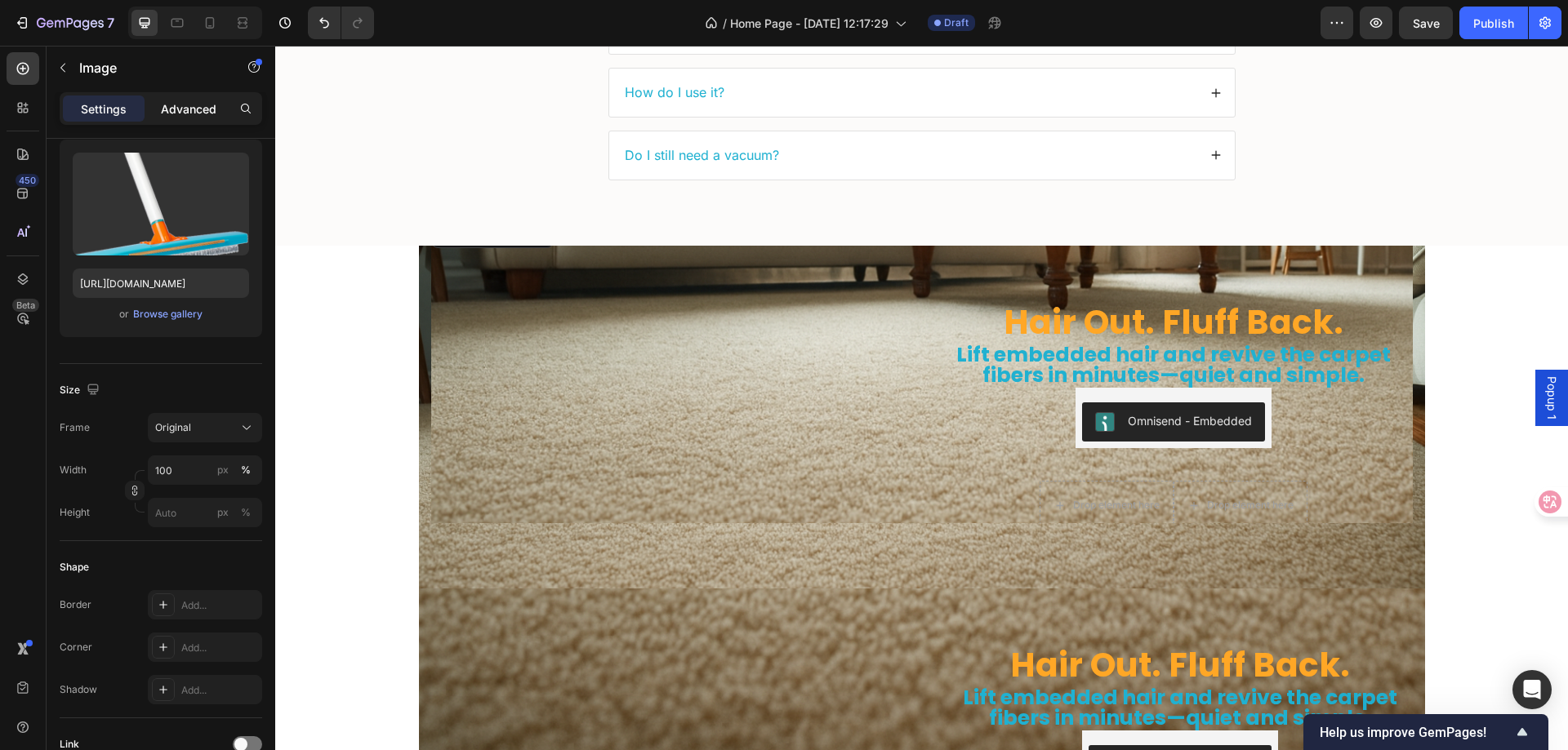
click at [192, 108] on p "Advanced" at bounding box center [188, 109] width 55 height 17
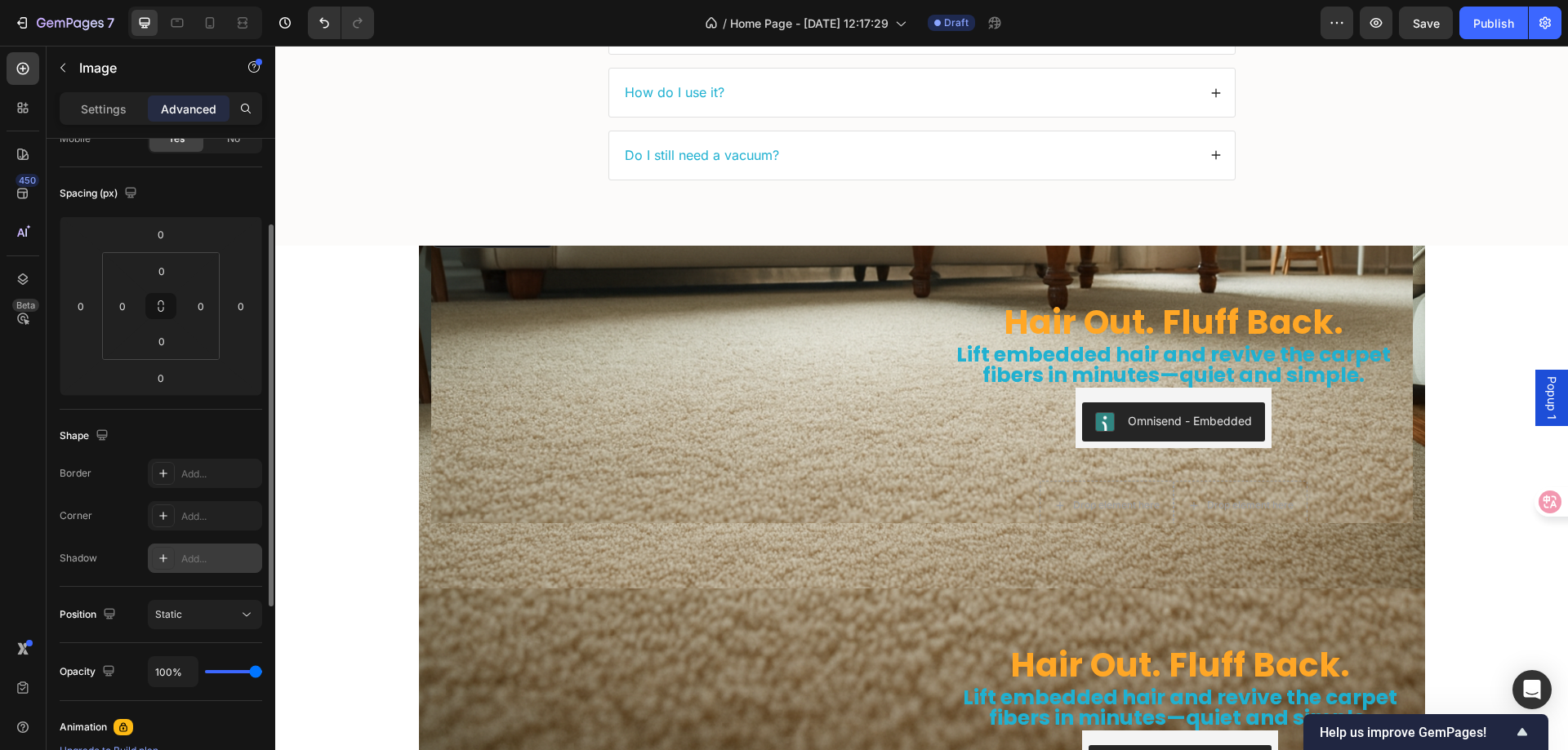
scroll to position [0, 0]
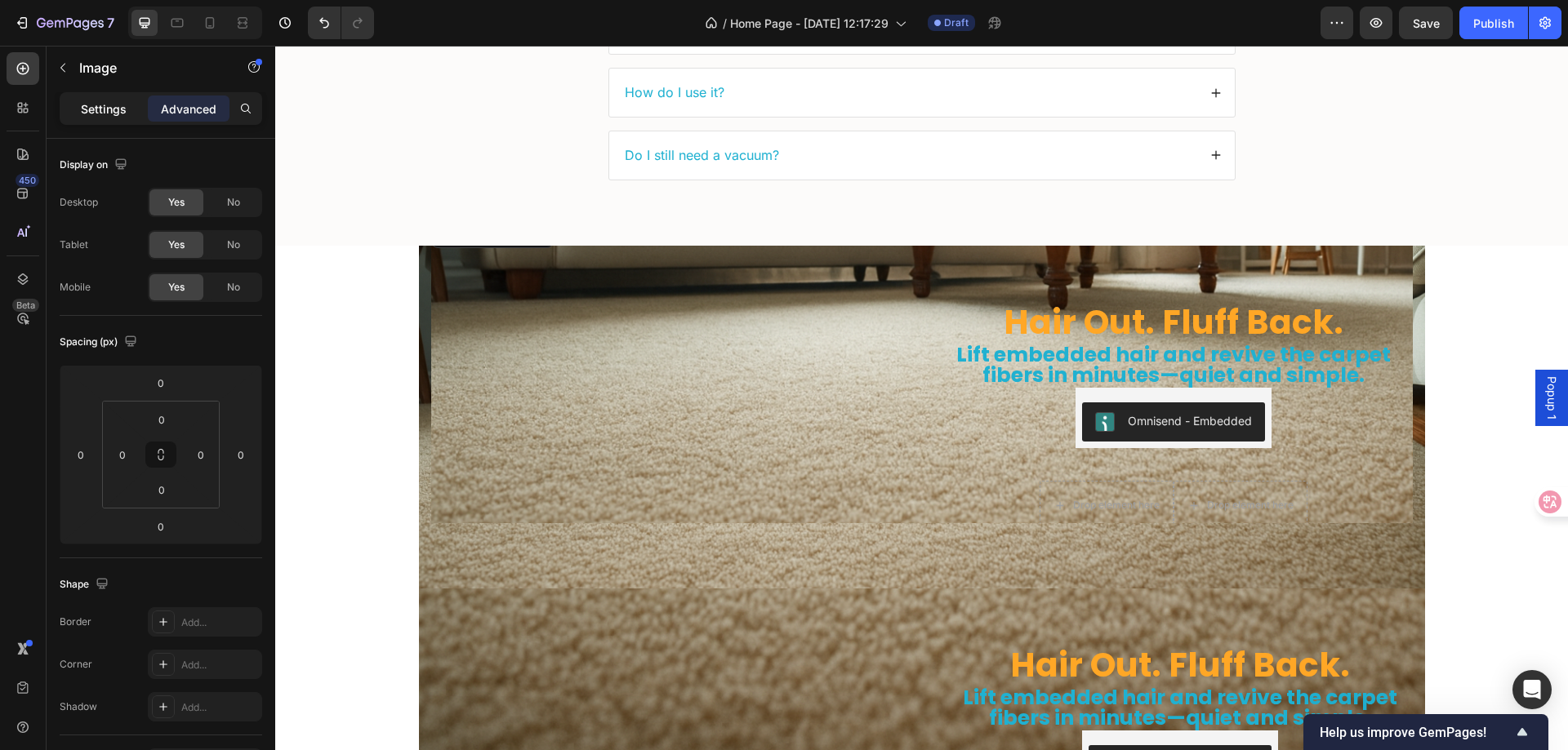
click at [105, 114] on p "Settings" at bounding box center [104, 109] width 46 height 17
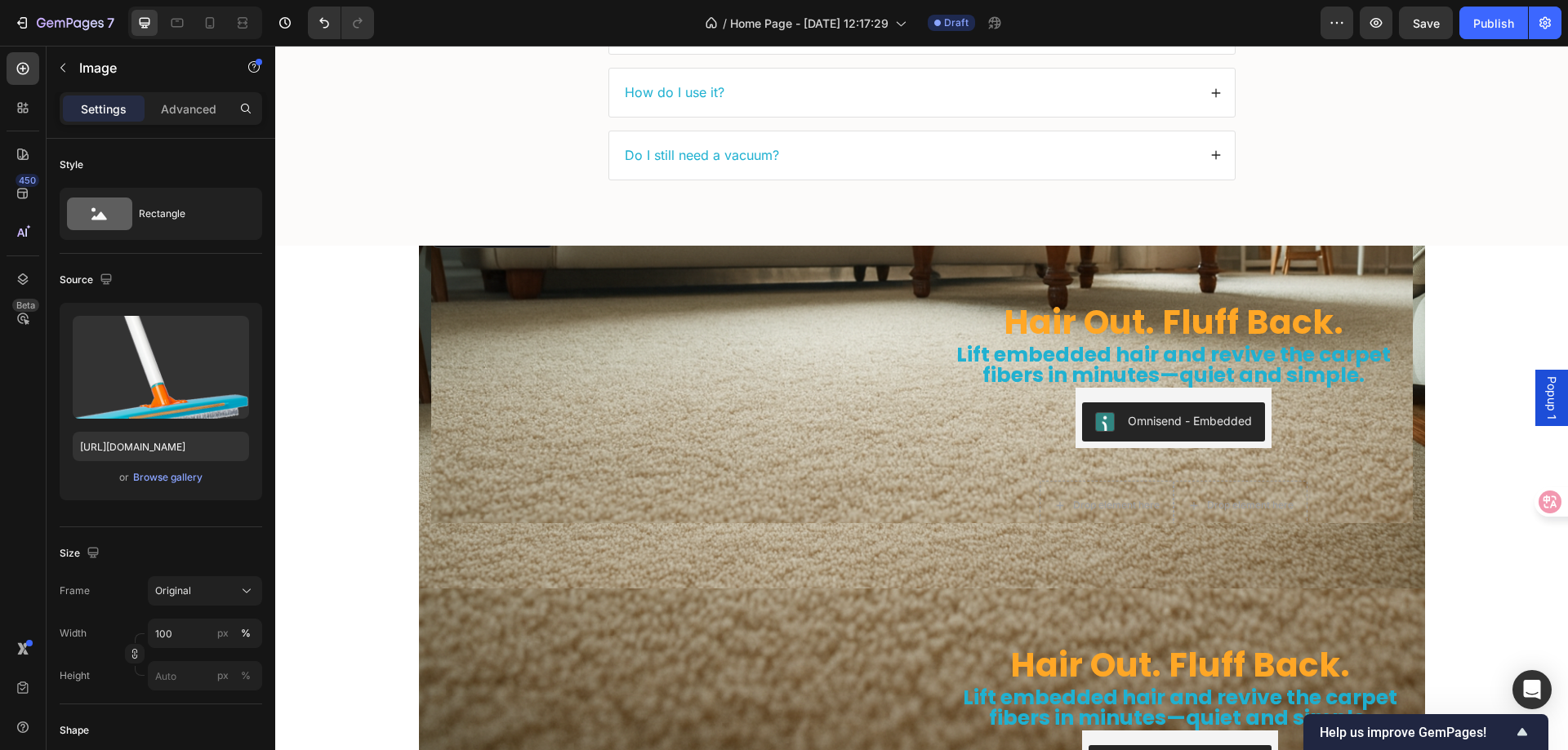
click at [524, 219] on img at bounding box center [670, 219] width 478 height 0
click at [942, 344] on h2 "Lift embedded hair and revive the carpet fibers in minutes—quiet and simple." at bounding box center [1173, 366] width 465 height 44
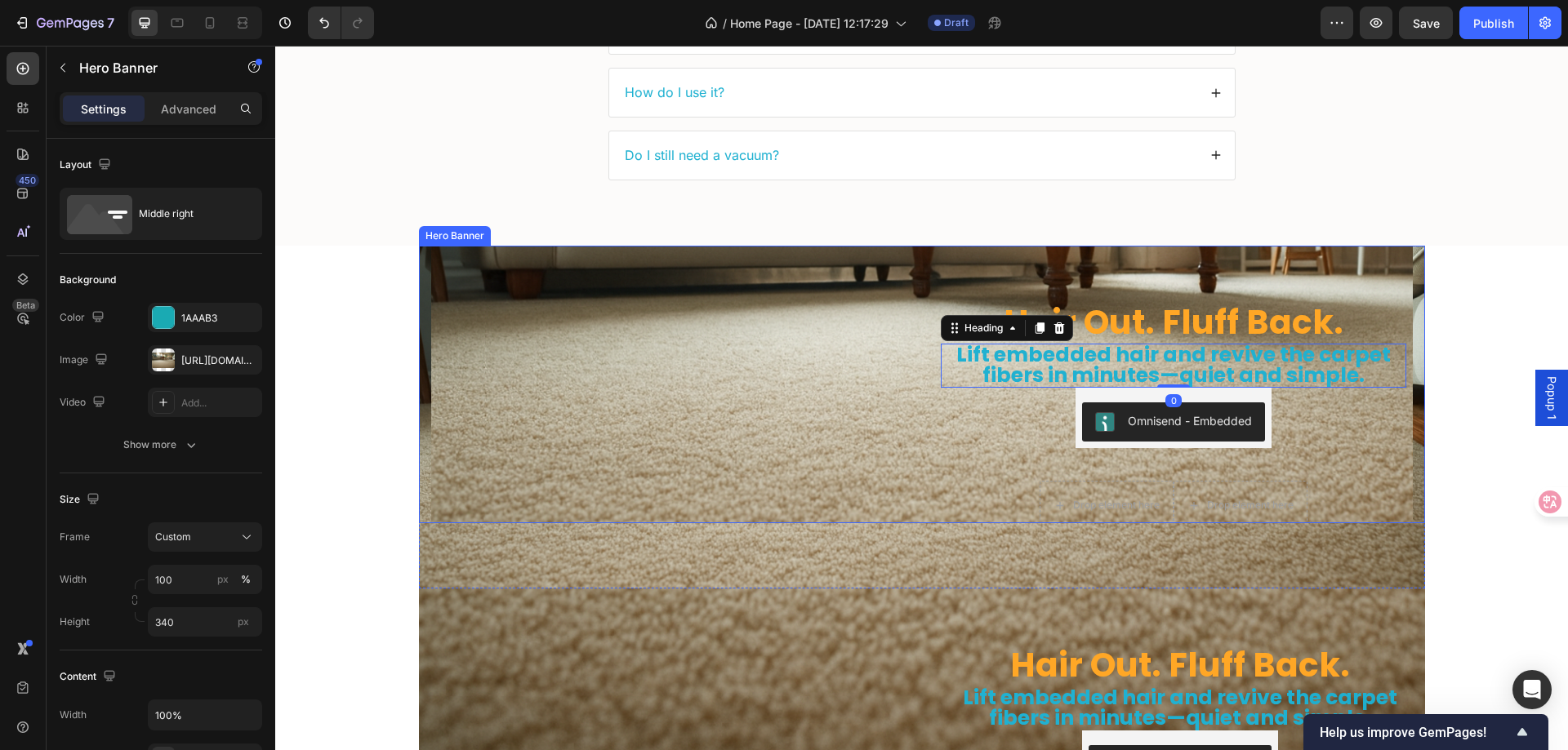
click at [917, 312] on div "Hair Out. Fluff Back. Heading Lift embedded hair and revive the carpet fibers i…" at bounding box center [922, 384] width 982 height 331
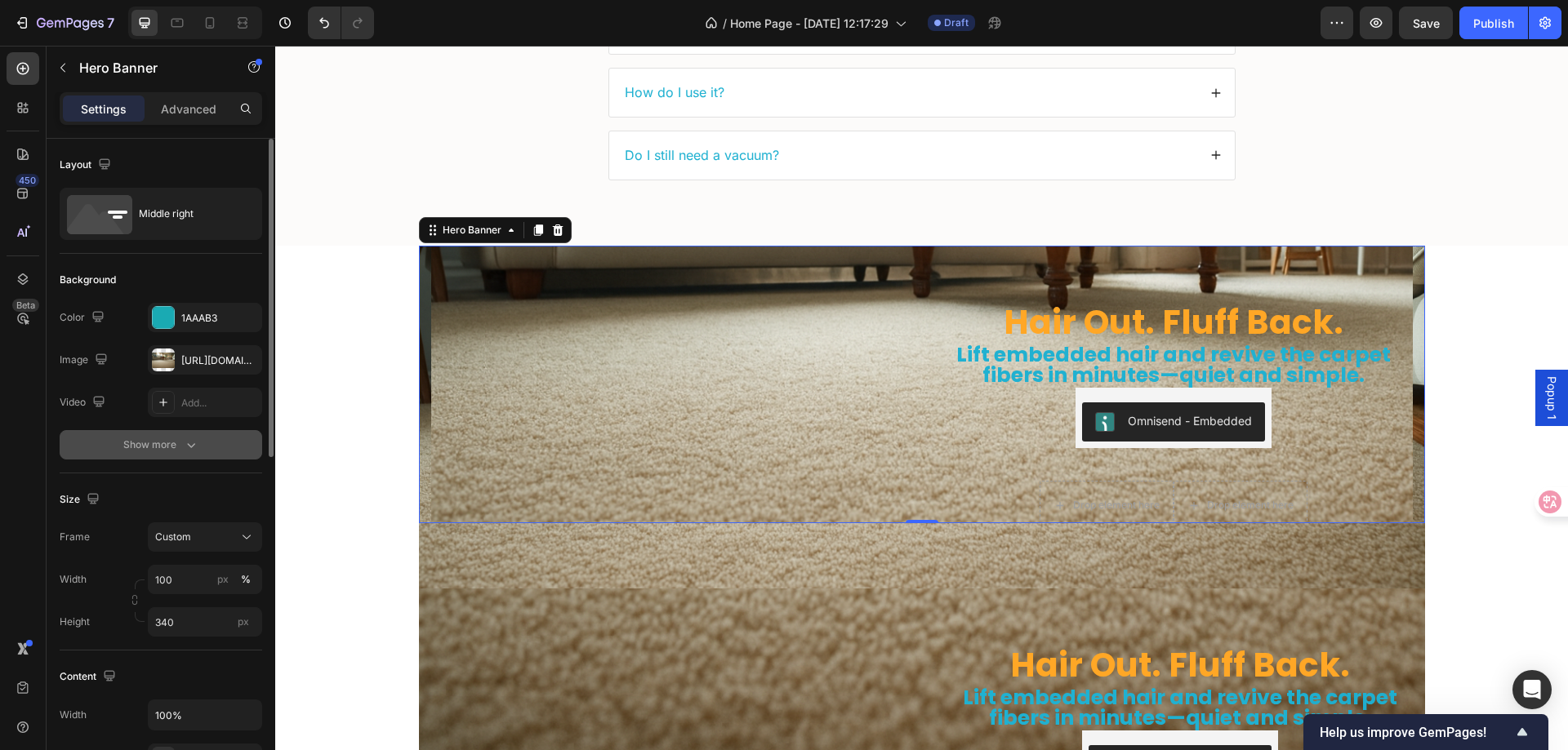
click at [164, 445] on div "Show more" at bounding box center [161, 445] width 76 height 16
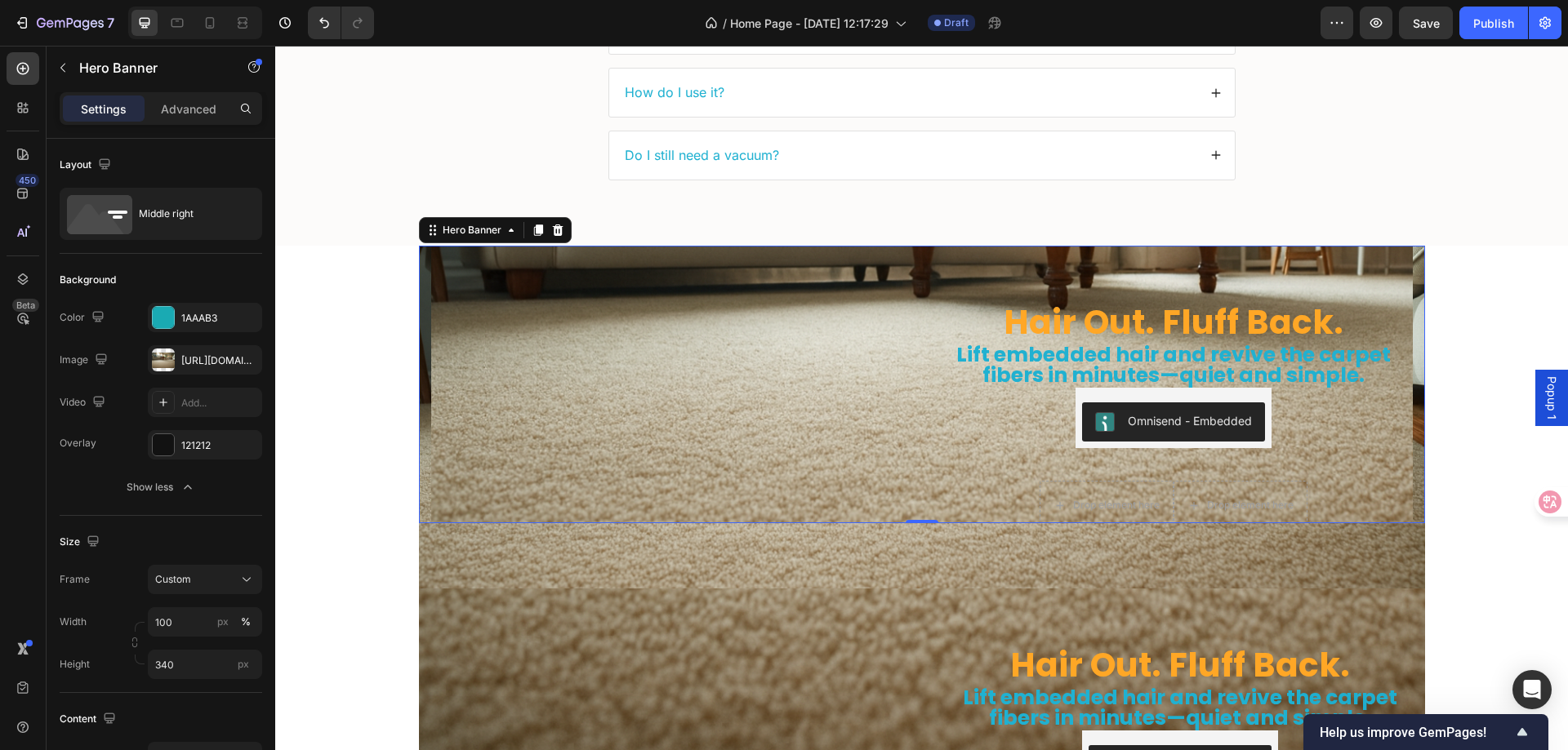
click at [918, 290] on div "Hair Out. Fluff Back. Heading Lift embedded hair and revive the carpet fibers i…" at bounding box center [922, 384] width 982 height 331
click at [197, 101] on p "Advanced" at bounding box center [188, 109] width 55 height 17
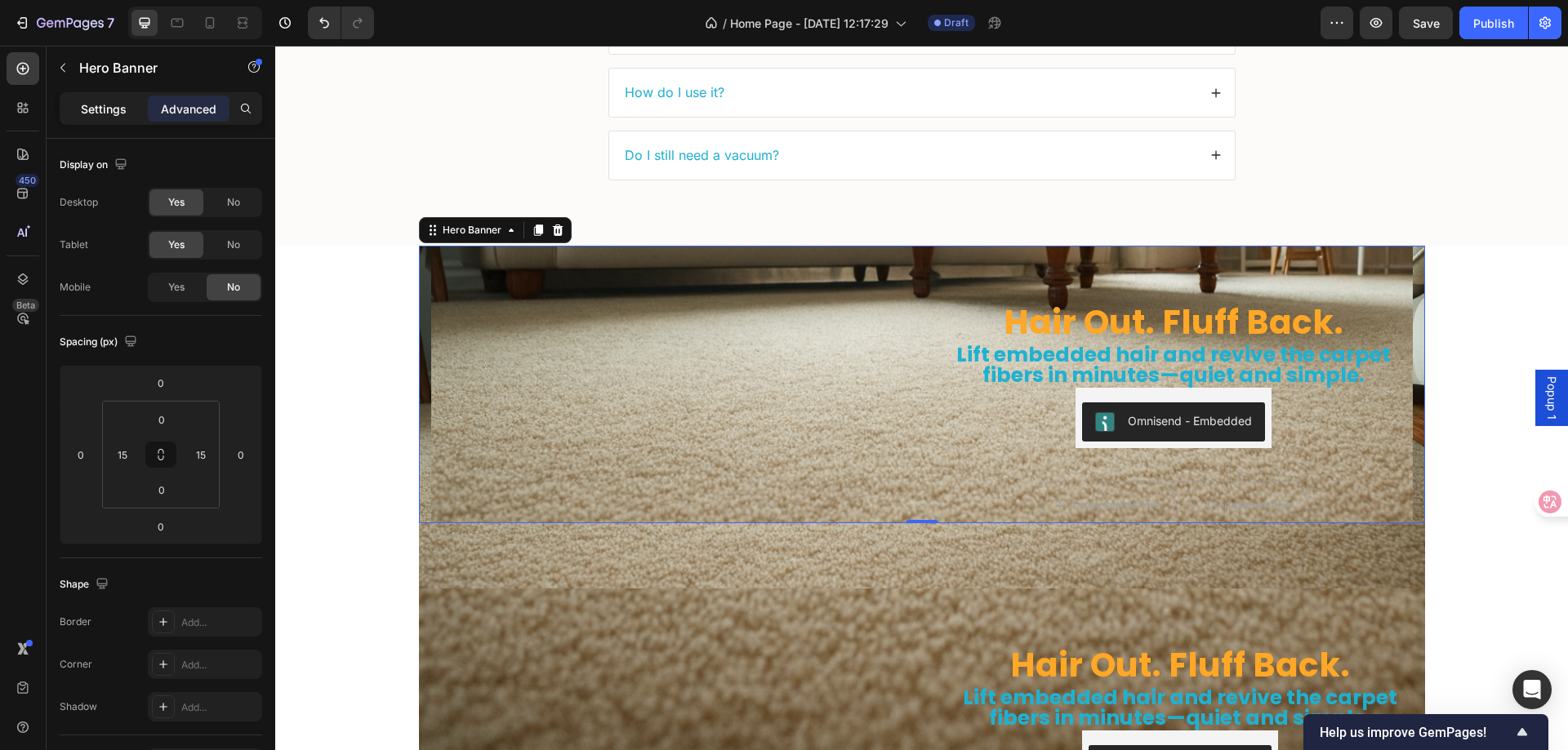
click at [128, 105] on div "Settings" at bounding box center [104, 108] width 82 height 26
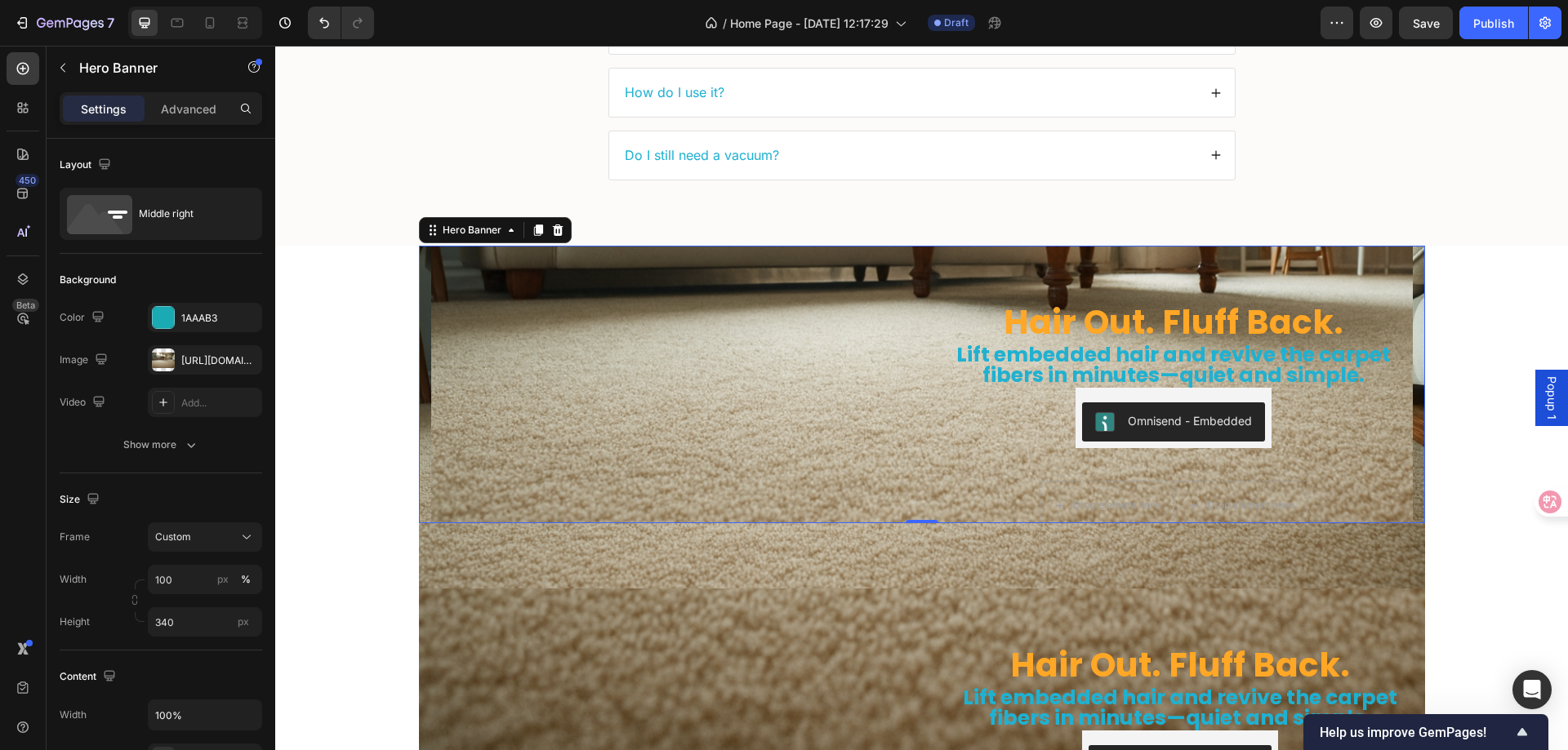
click at [911, 275] on div "Hair Out. Fluff Back. Heading Lift embedded hair and revive the carpet fibers i…" at bounding box center [922, 384] width 982 height 331
click at [419, 396] on div "Hair Out. Fluff Back. Heading Lift embedded hair and revive the carpet fibers i…" at bounding box center [922, 384] width 1006 height 277
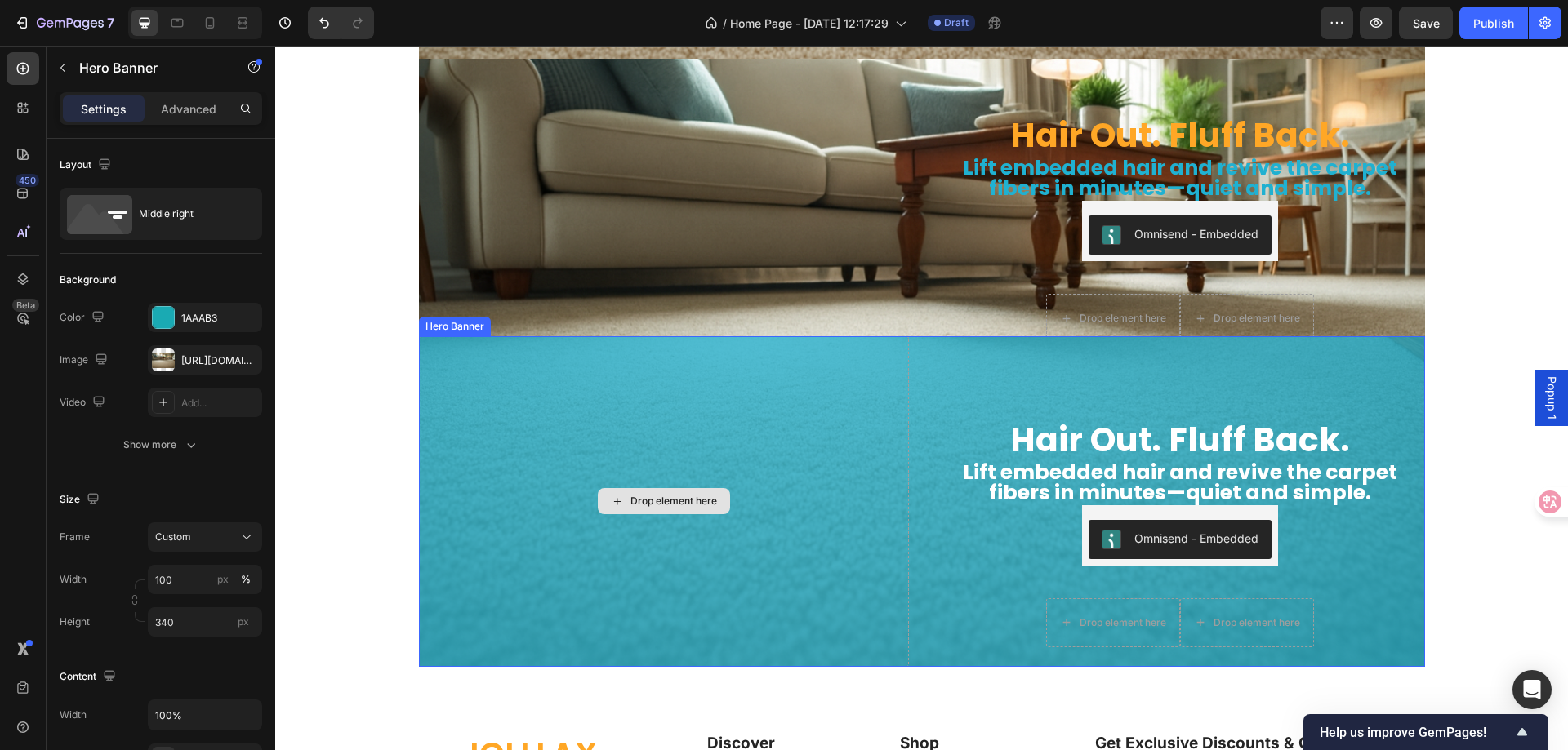
scroll to position [5258, 0]
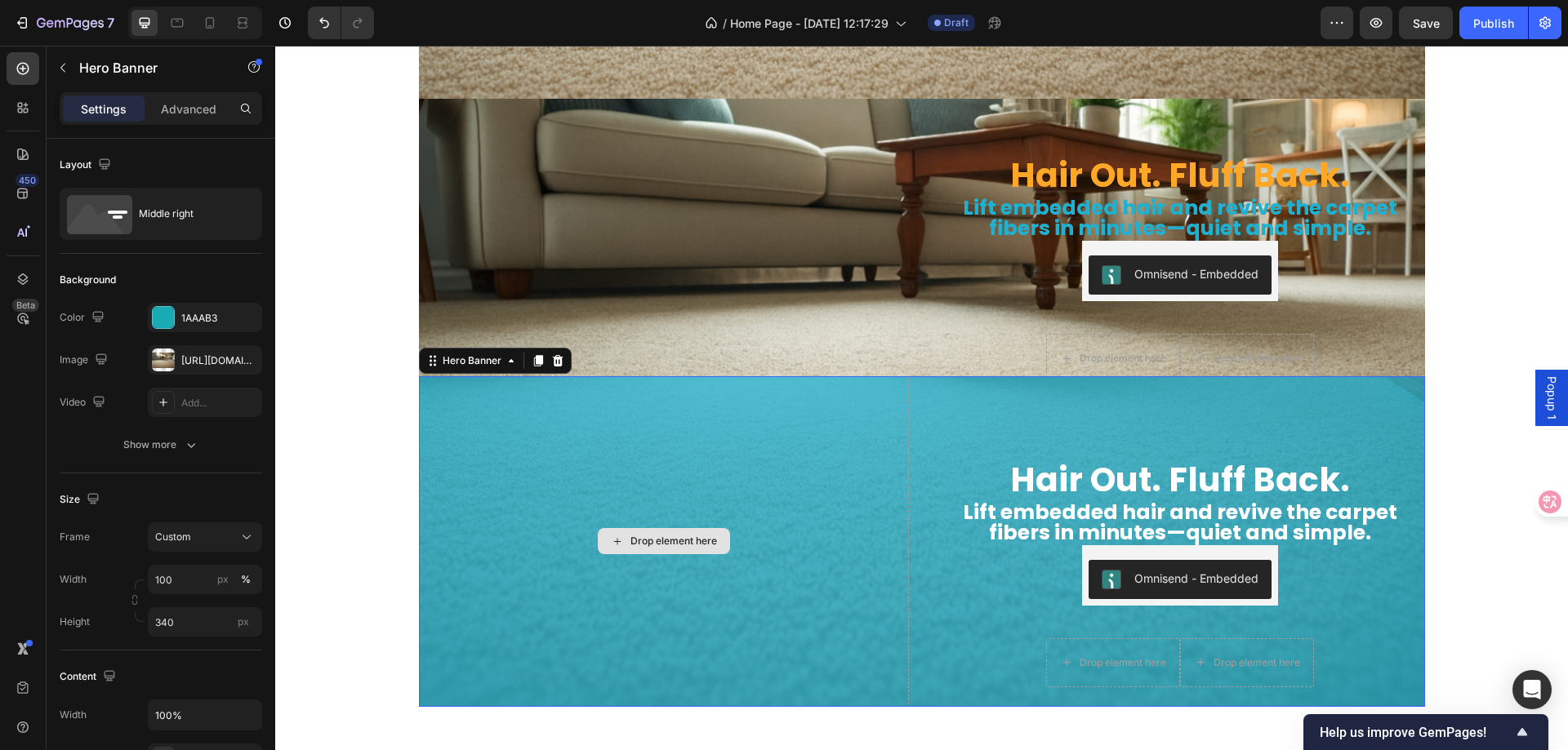
click at [488, 437] on div "Drop element here" at bounding box center [664, 542] width 490 height 331
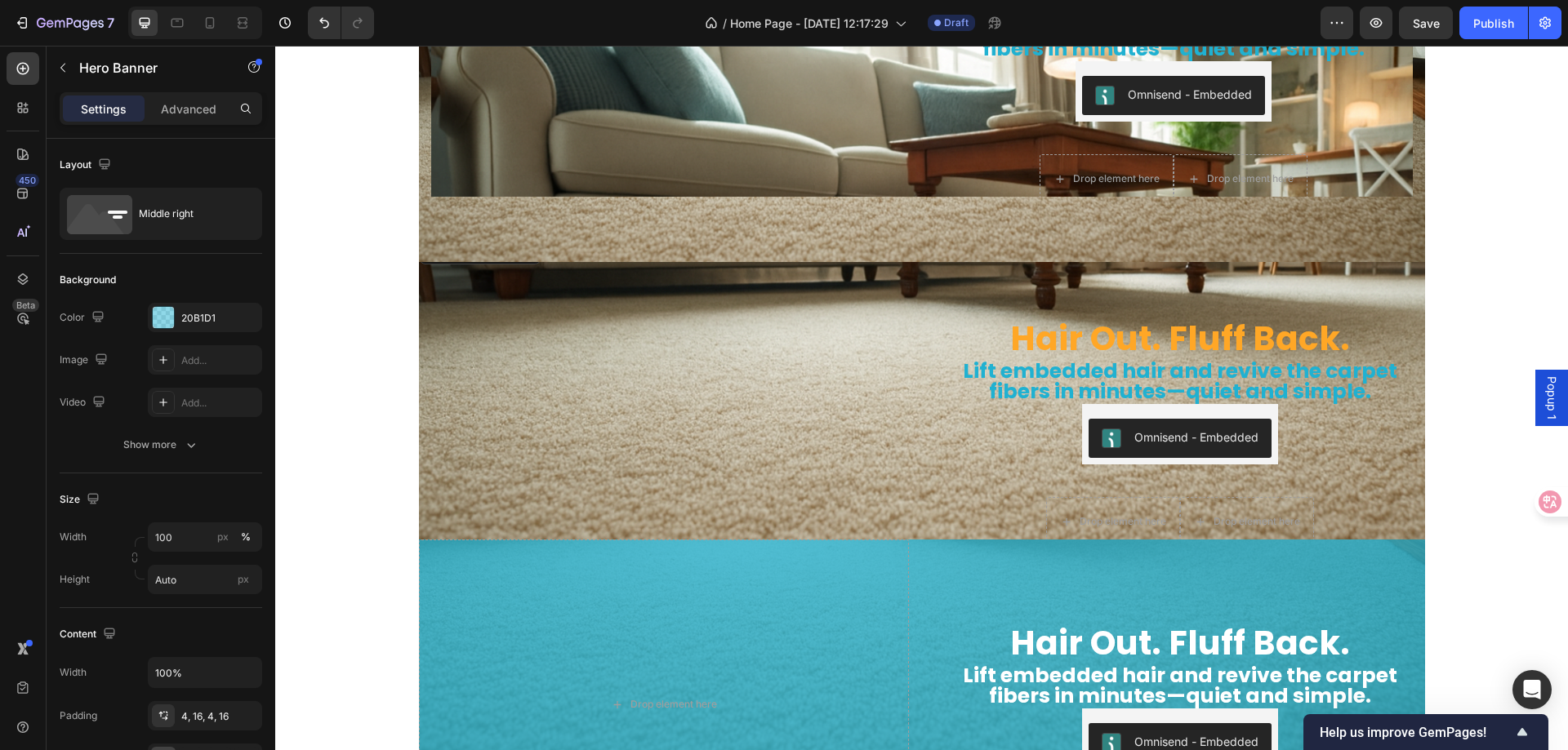
click at [748, 235] on img at bounding box center [664, 235] width 490 height 0
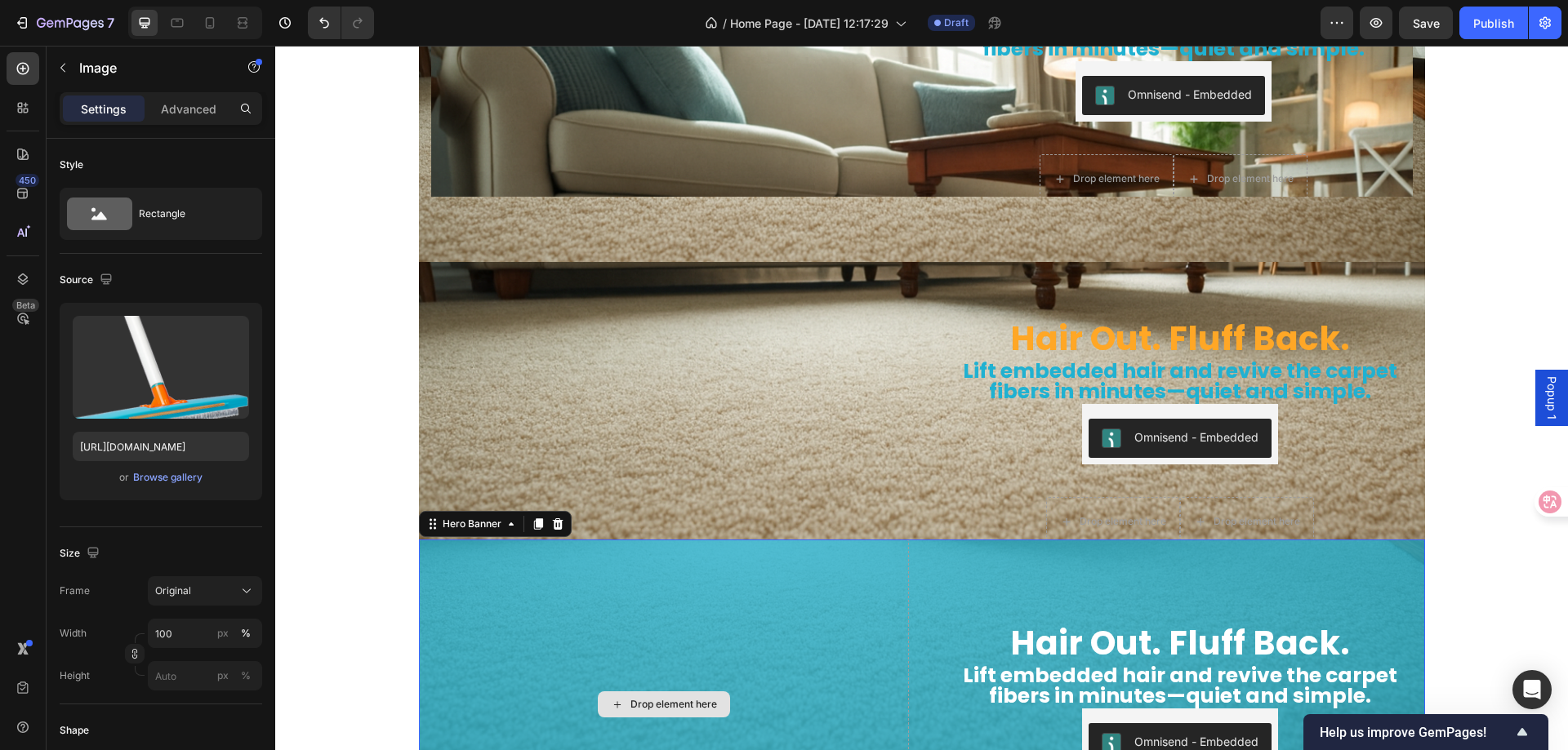
click at [603, 593] on div "Drop element here" at bounding box center [664, 705] width 490 height 331
click at [793, 235] on img at bounding box center [664, 235] width 490 height 0
drag, startPoint x: 732, startPoint y: 366, endPoint x: 588, endPoint y: 348, distance: 145.1
click at [731, 235] on img at bounding box center [664, 235] width 490 height 0
click at [423, 235] on img at bounding box center [664, 235] width 490 height 0
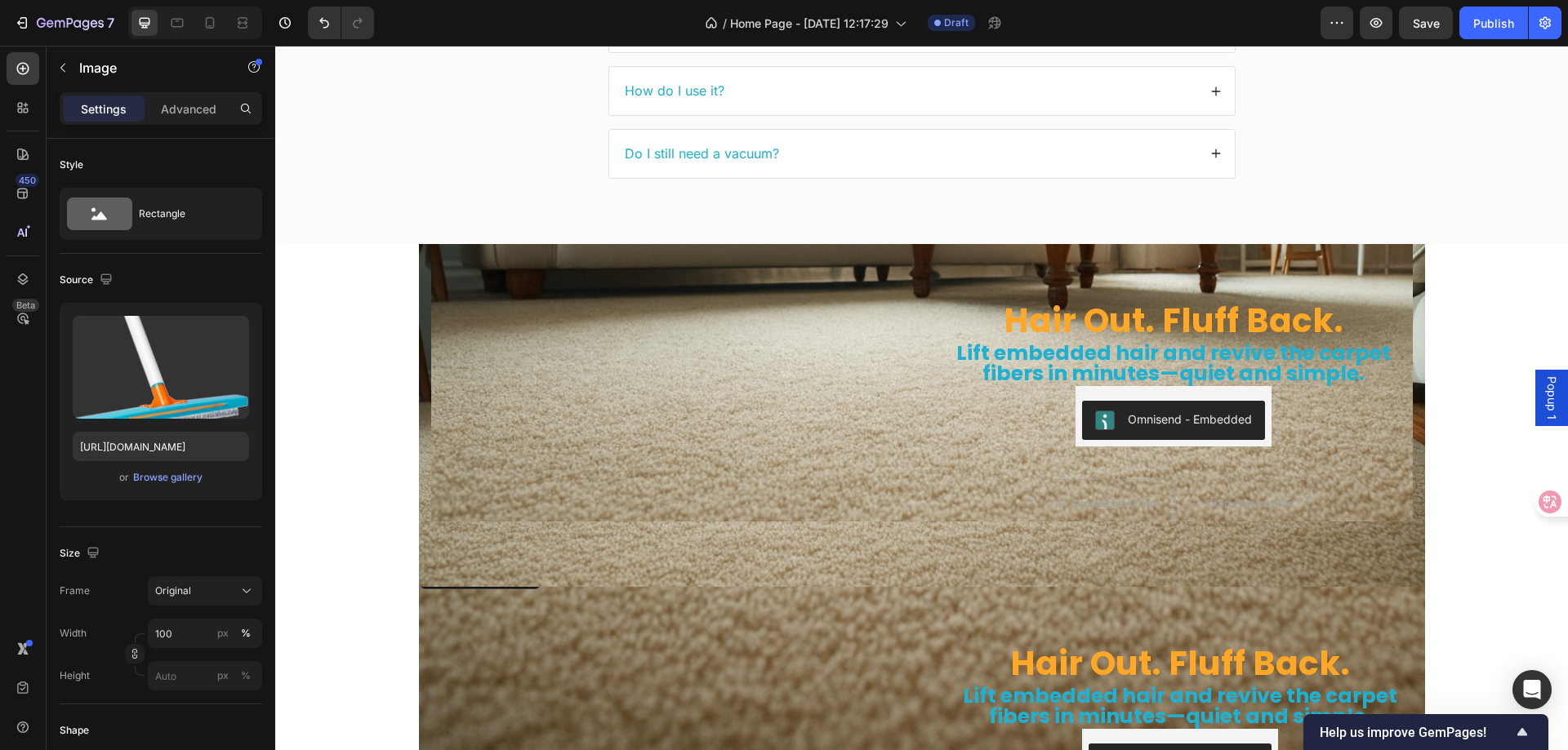
scroll to position [4768, 0]
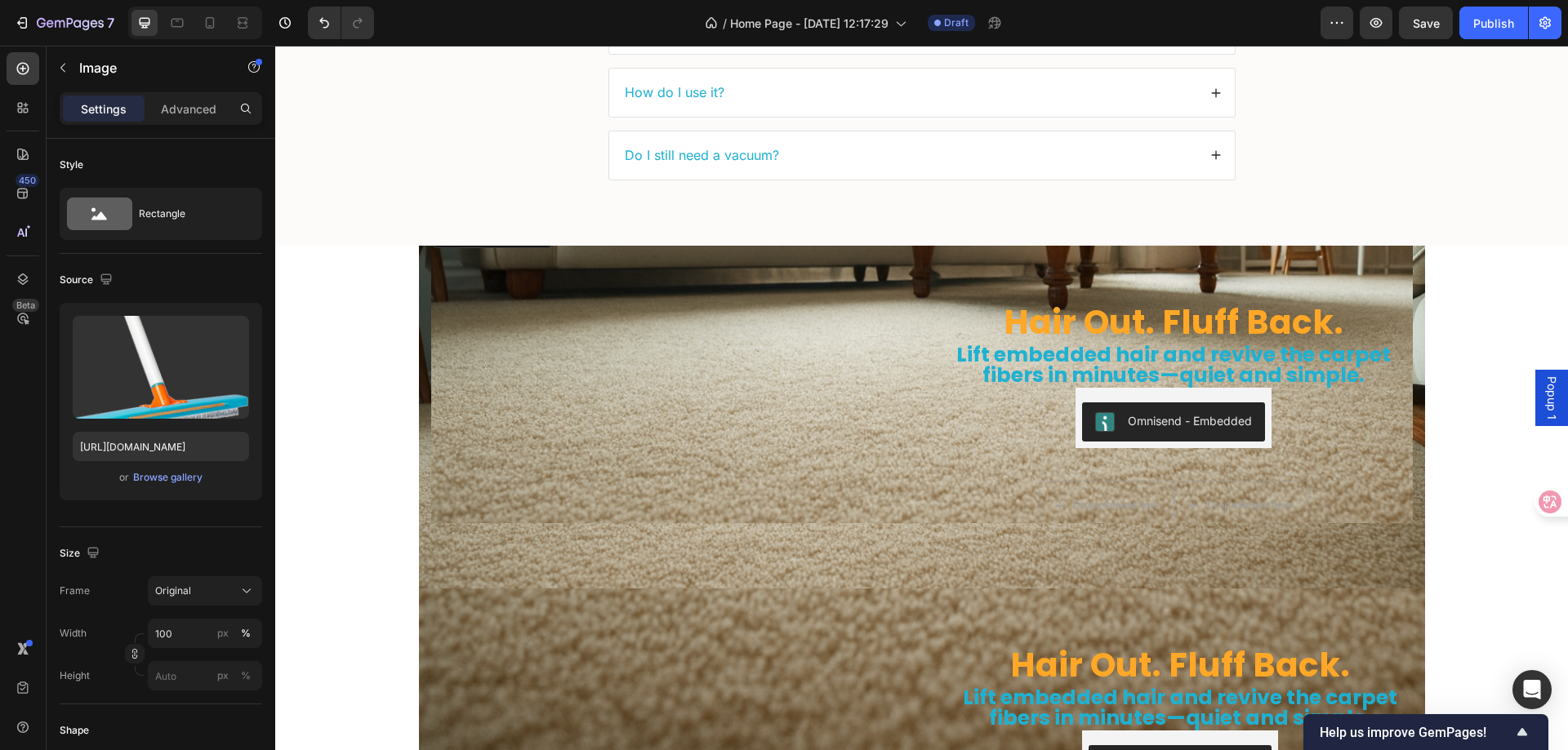
click at [435, 219] on img at bounding box center [670, 219] width 478 height 0
click at [419, 252] on div "Hair Out. Fluff Back. Heading Lift embedded hair and revive the carpet fibers i…" at bounding box center [922, 384] width 1006 height 277
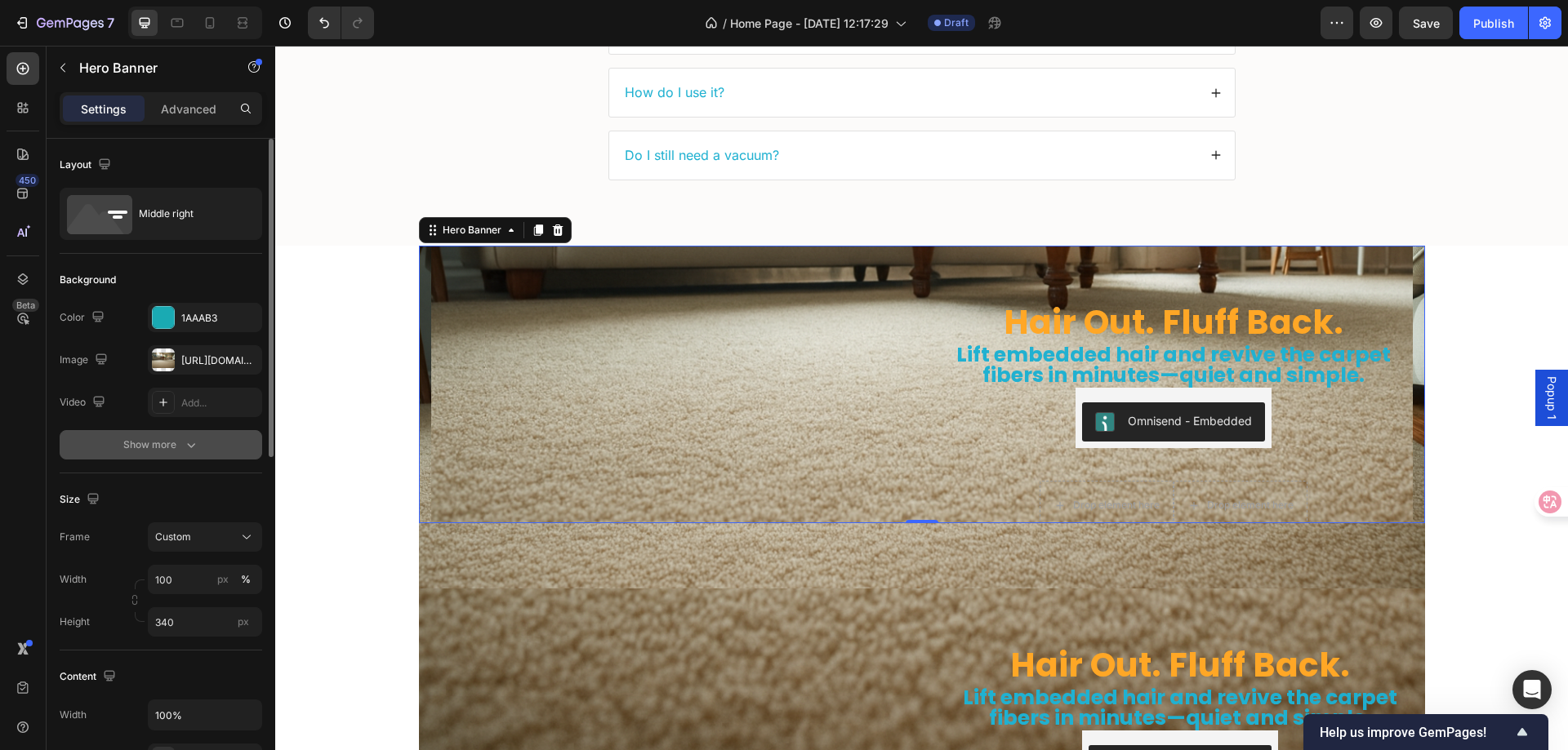
click at [144, 451] on div "Show more" at bounding box center [161, 445] width 76 height 16
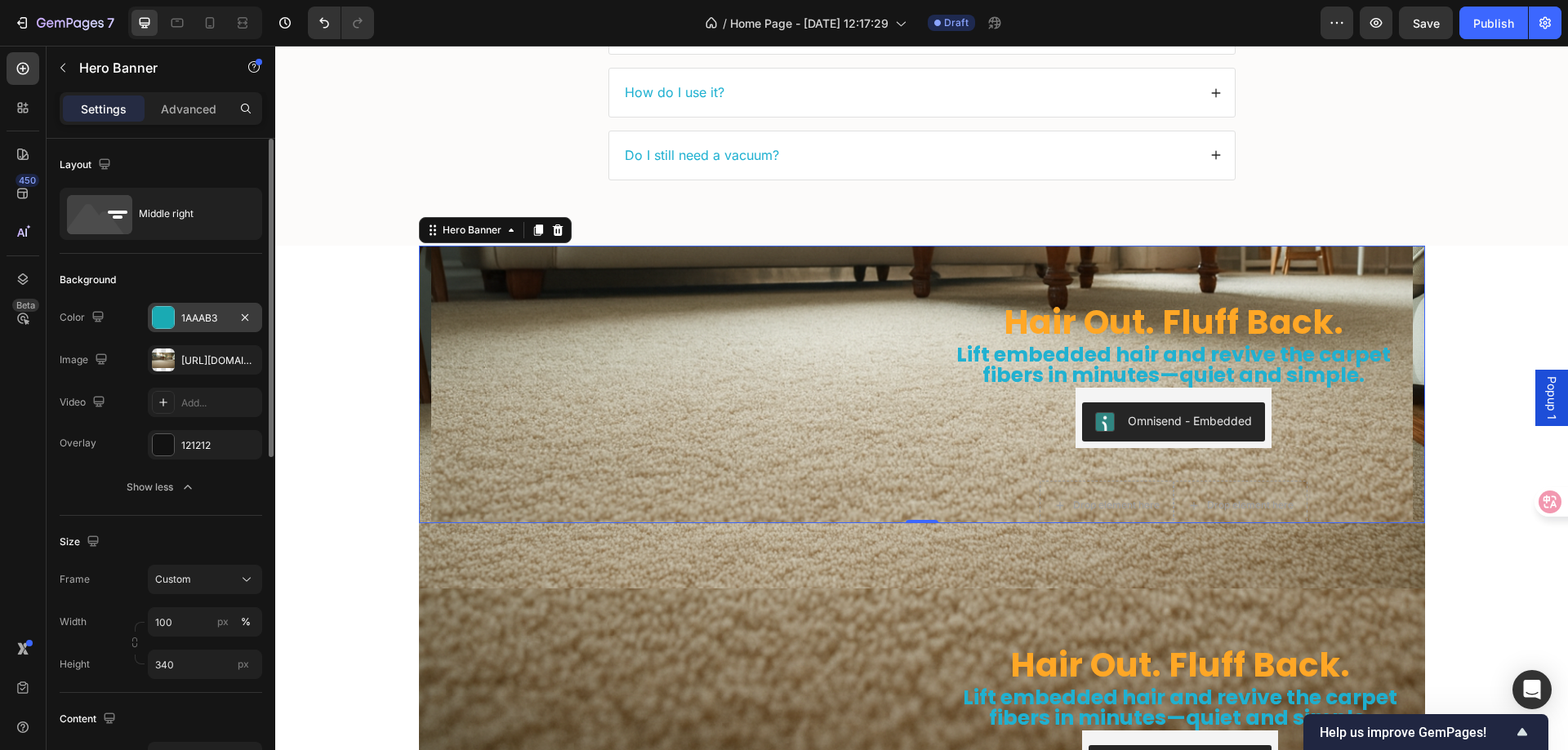
click at [197, 314] on div "1AAAB3" at bounding box center [205, 318] width 48 height 14
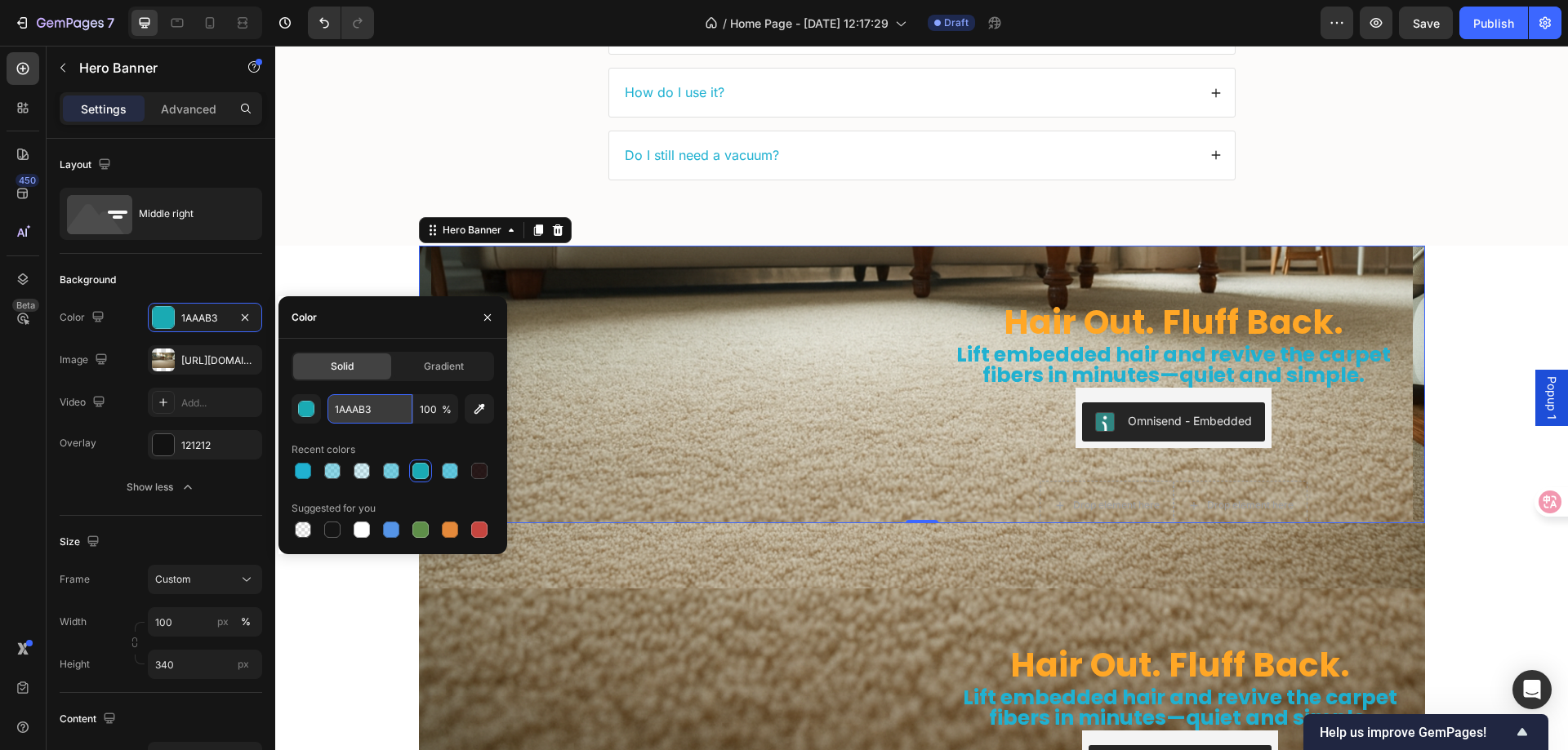
click at [373, 401] on input "1AAAB3" at bounding box center [370, 409] width 85 height 30
paste input "text"
click at [373, 411] on input "1AAAB3" at bounding box center [370, 409] width 85 height 30
click at [383, 406] on input "1AAAB3" at bounding box center [370, 409] width 85 height 30
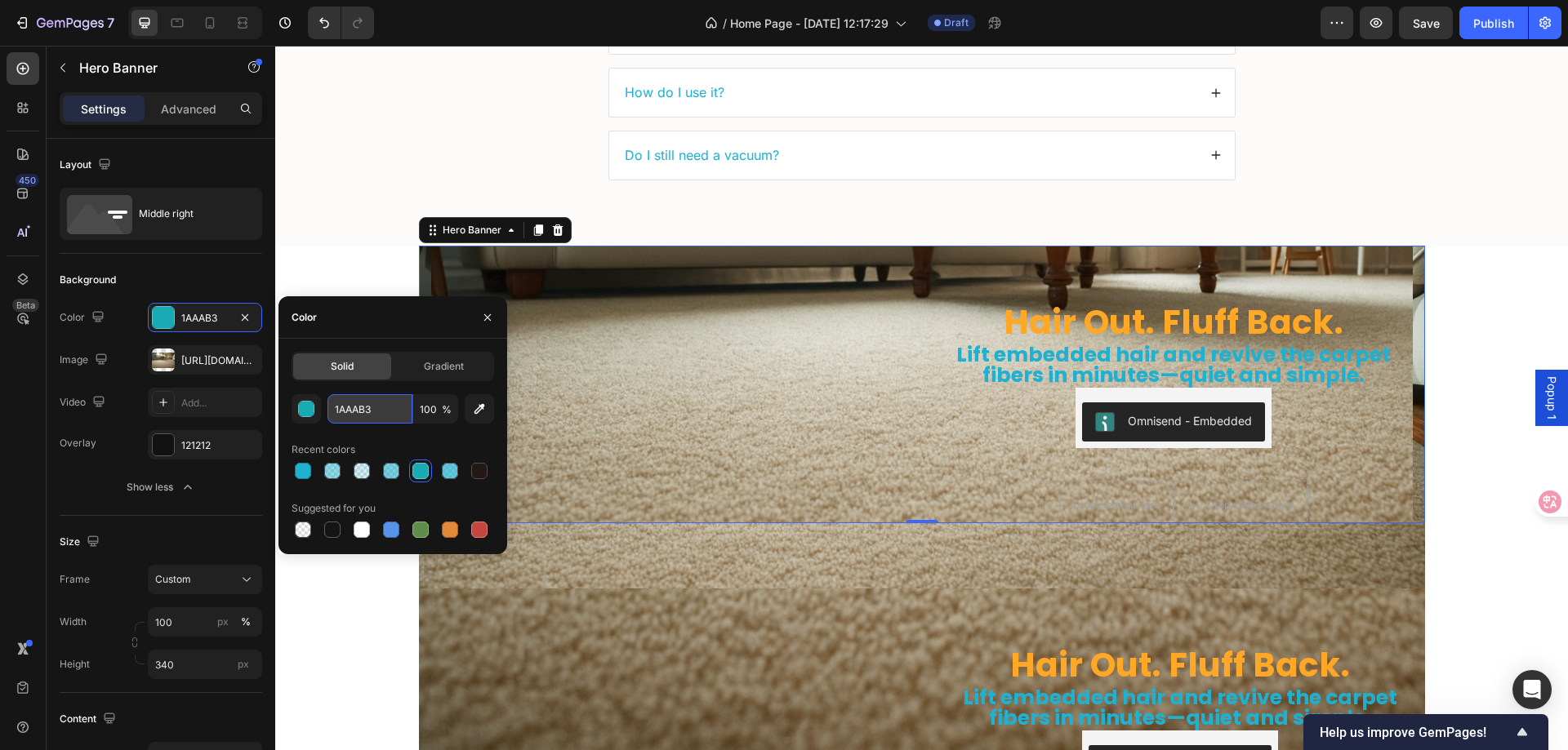
click at [383, 406] on input "1AAAB3" at bounding box center [370, 409] width 85 height 30
paste input "20B1D1"
type input "20B1D1"
click at [440, 414] on input "100" at bounding box center [436, 409] width 45 height 30
type input "80"
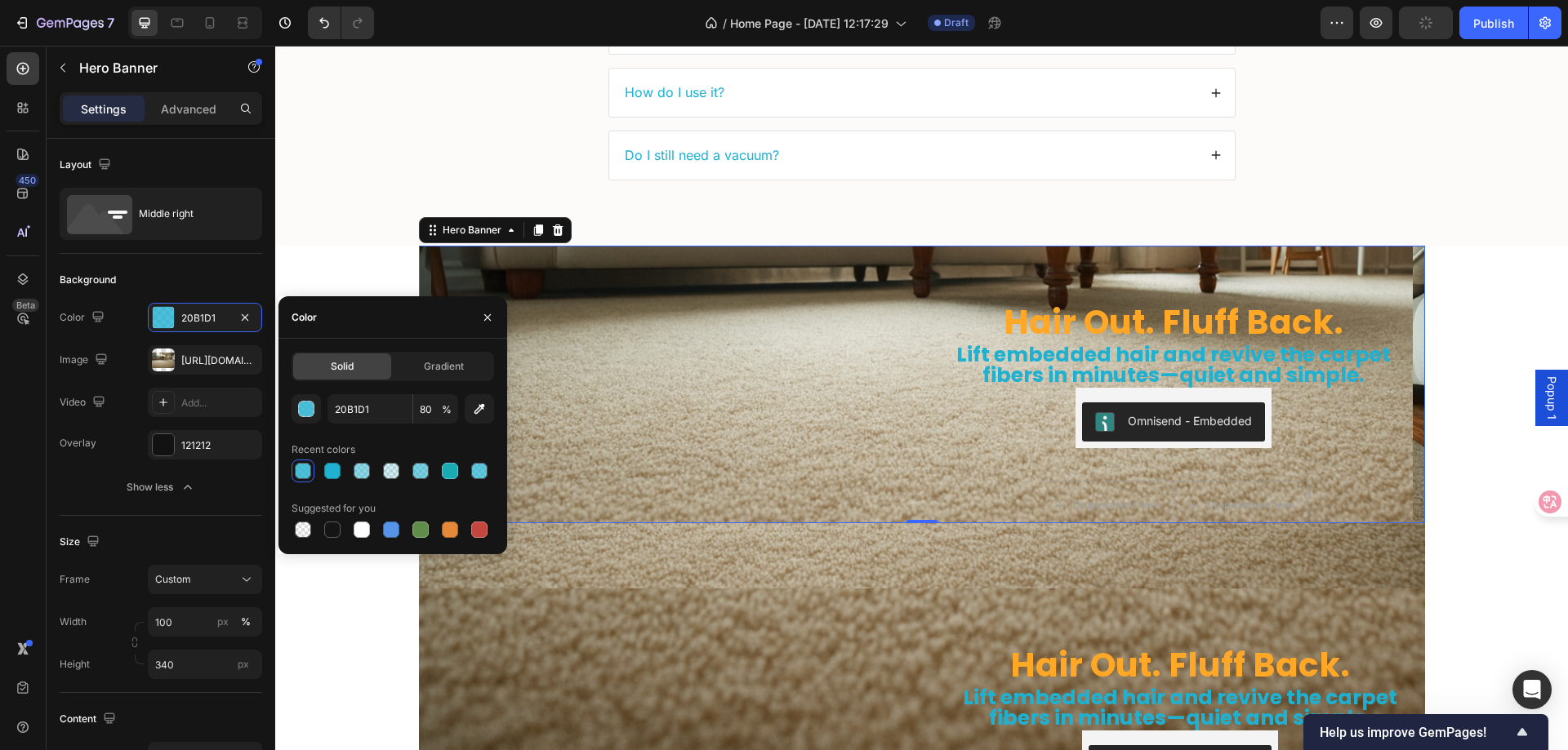
click at [356, 223] on div "FAQs Heading What does Jolllax do? Which carpets does it work on? How do I use …" at bounding box center [922, 16] width 1293 height 458
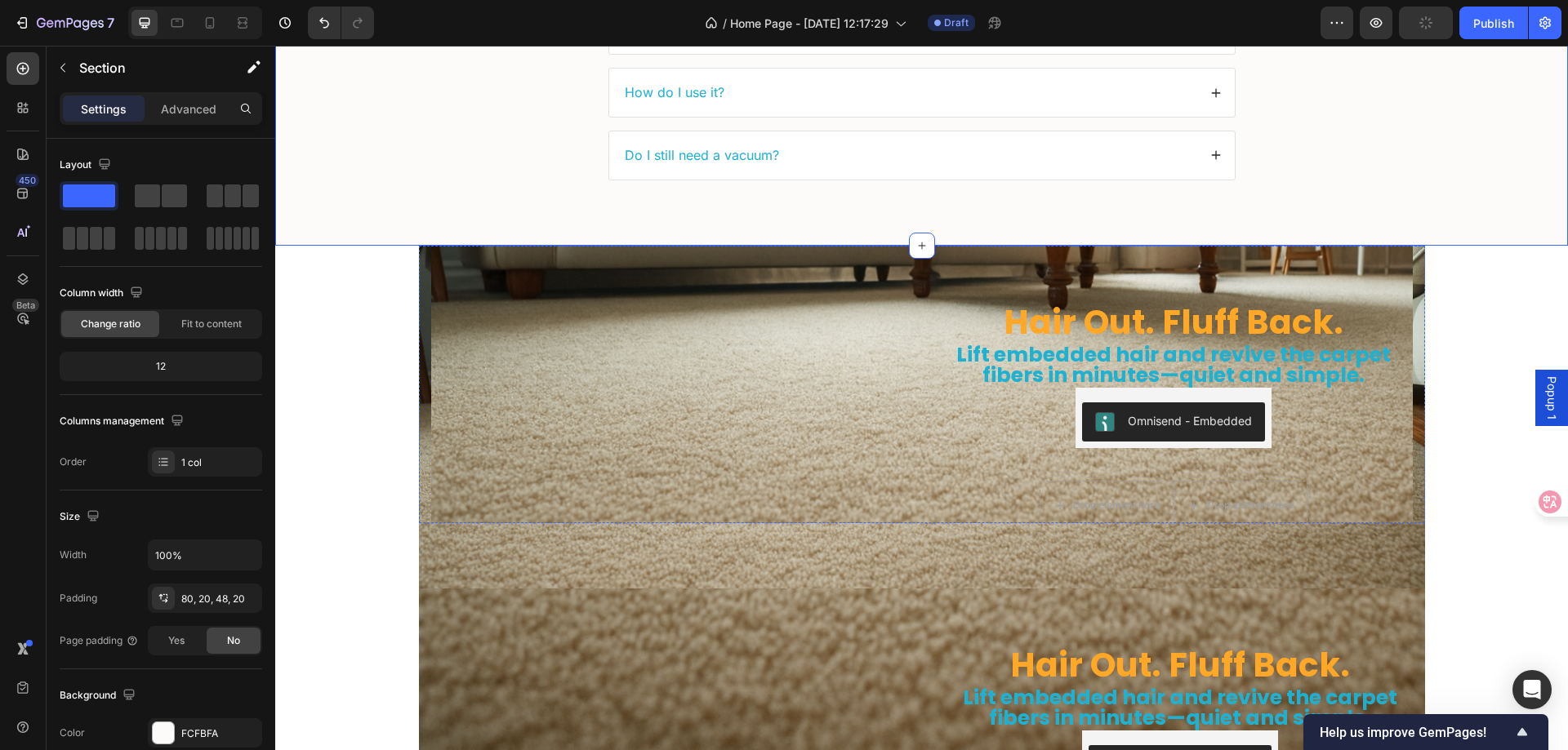
click at [513, 219] on img at bounding box center [670, 219] width 478 height 0
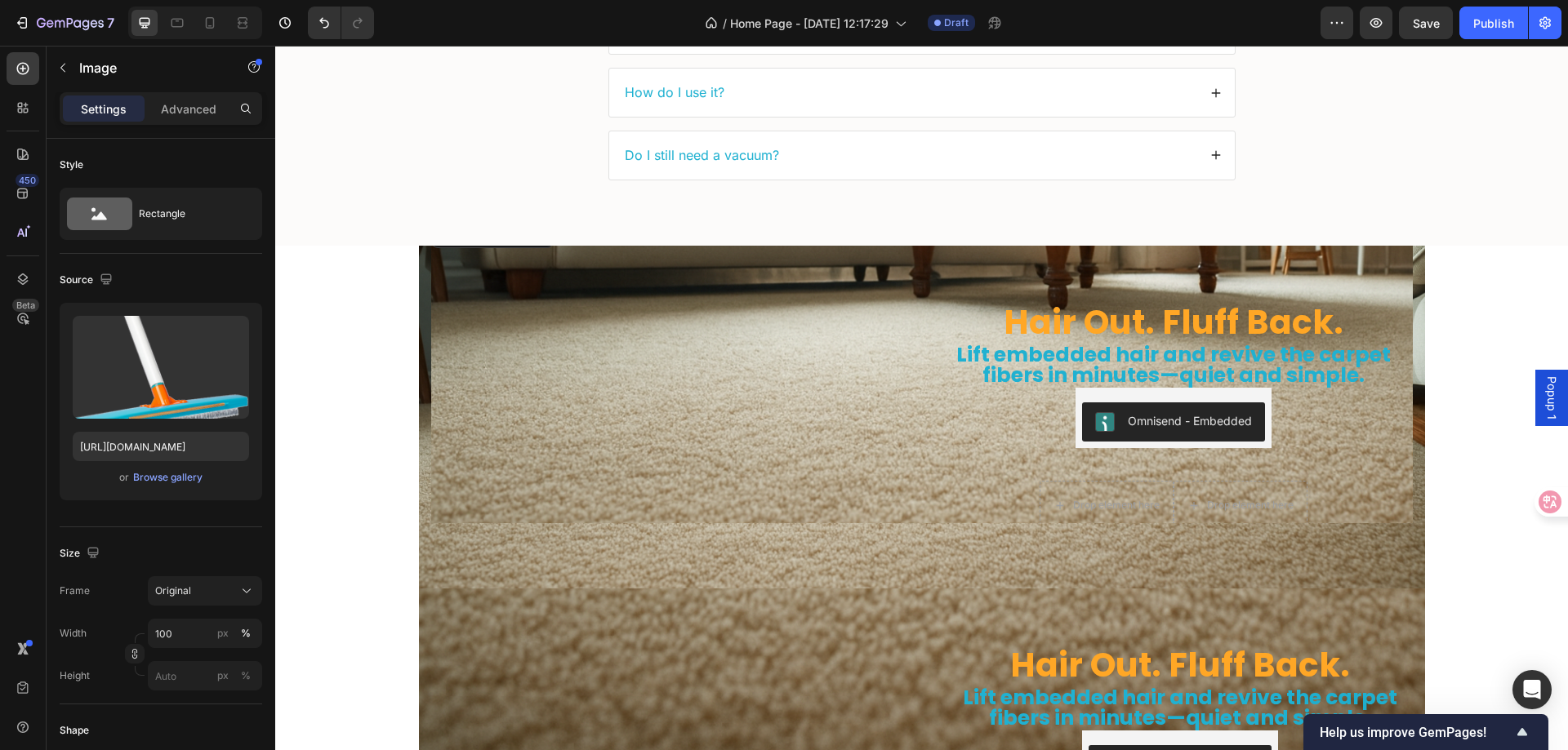
click at [423, 262] on div "Hair Out. Fluff Back. Heading Lift embedded hair and revive the carpet fibers i…" at bounding box center [922, 384] width 1006 height 277
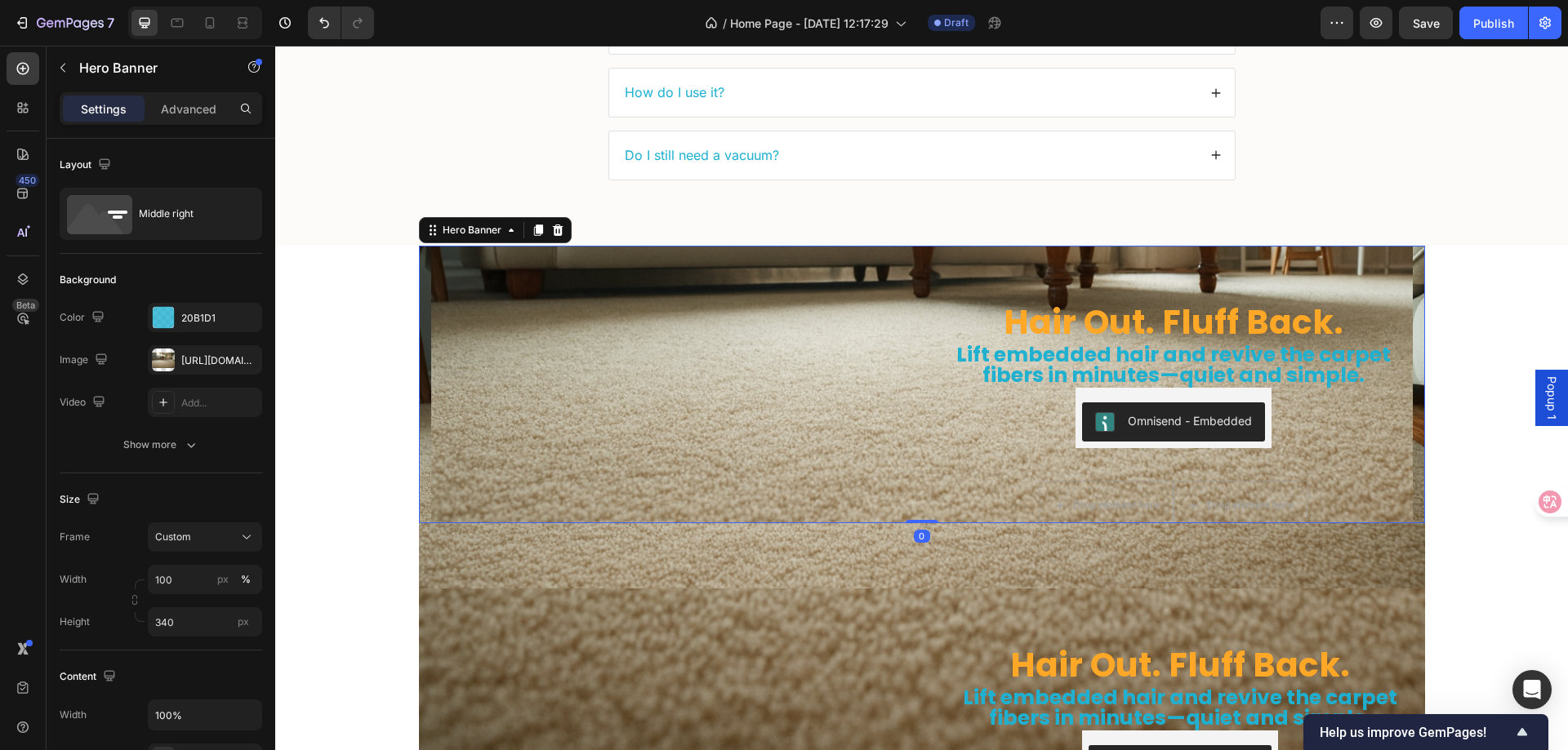
click at [419, 270] on div "Hair Out. Fluff Back. Heading Lift embedded hair and revive the carpet fibers i…" at bounding box center [922, 384] width 1006 height 277
click at [172, 434] on button "Show more" at bounding box center [161, 445] width 202 height 30
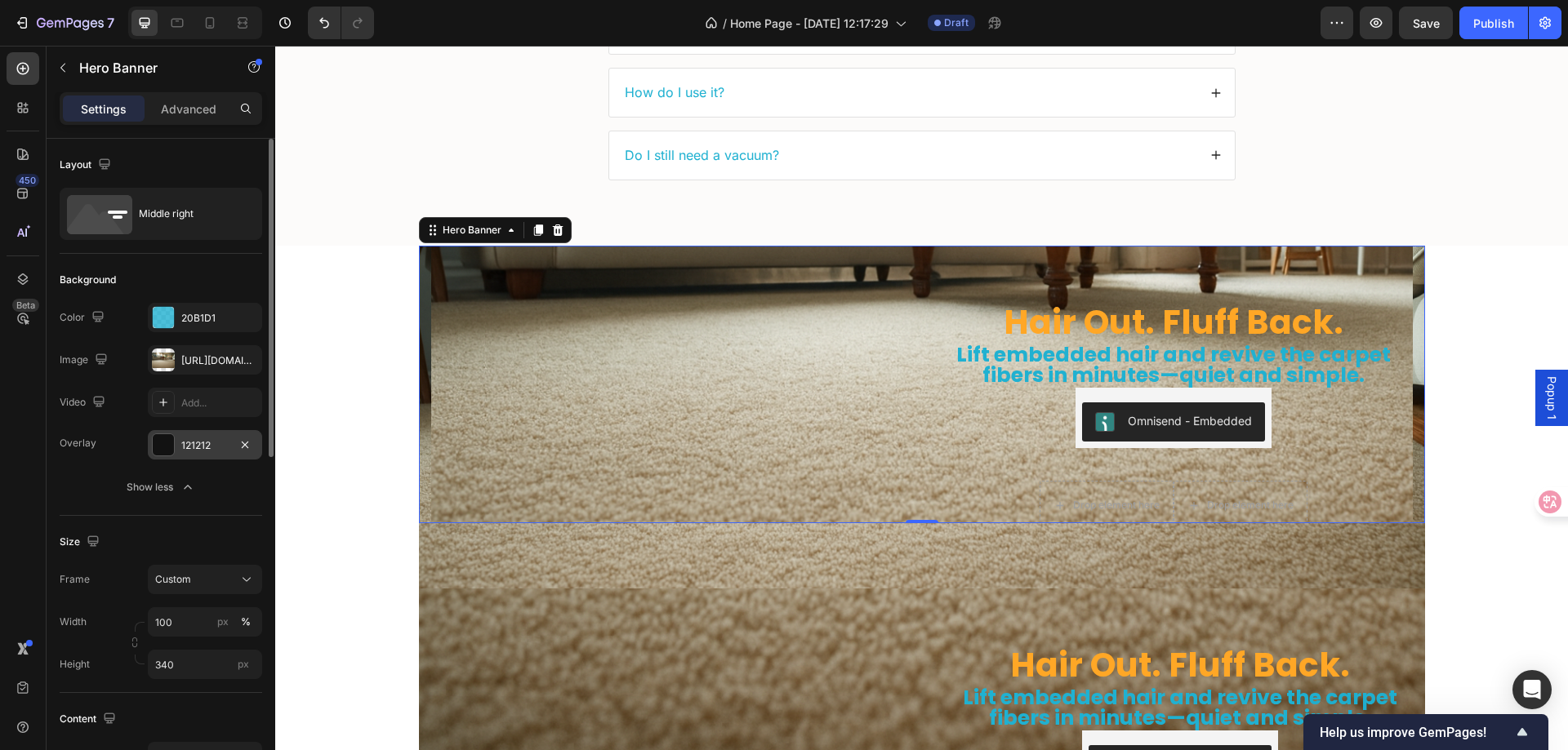
click at [161, 448] on div at bounding box center [163, 445] width 21 height 21
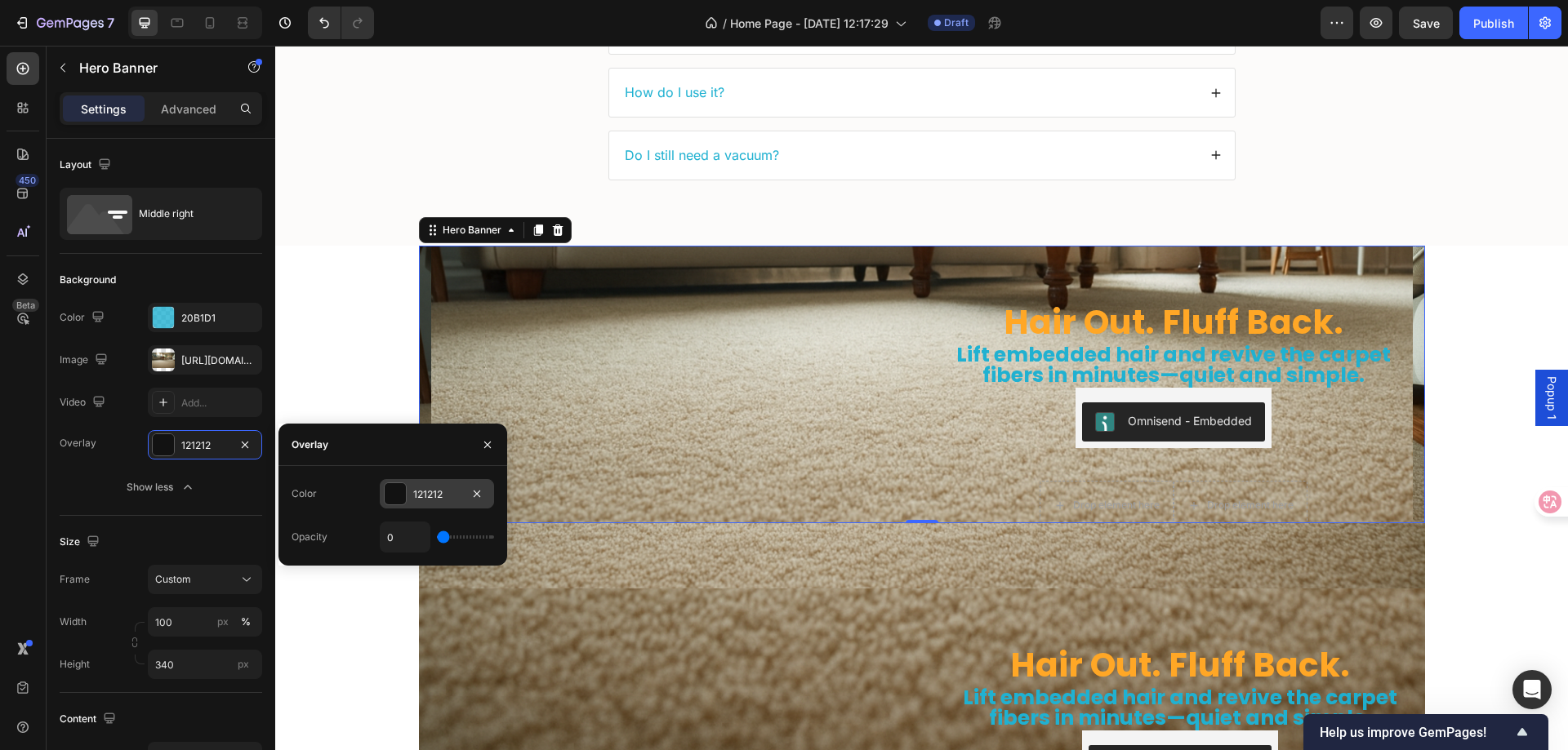
click at [444, 497] on div "121212" at bounding box center [437, 494] width 48 height 14
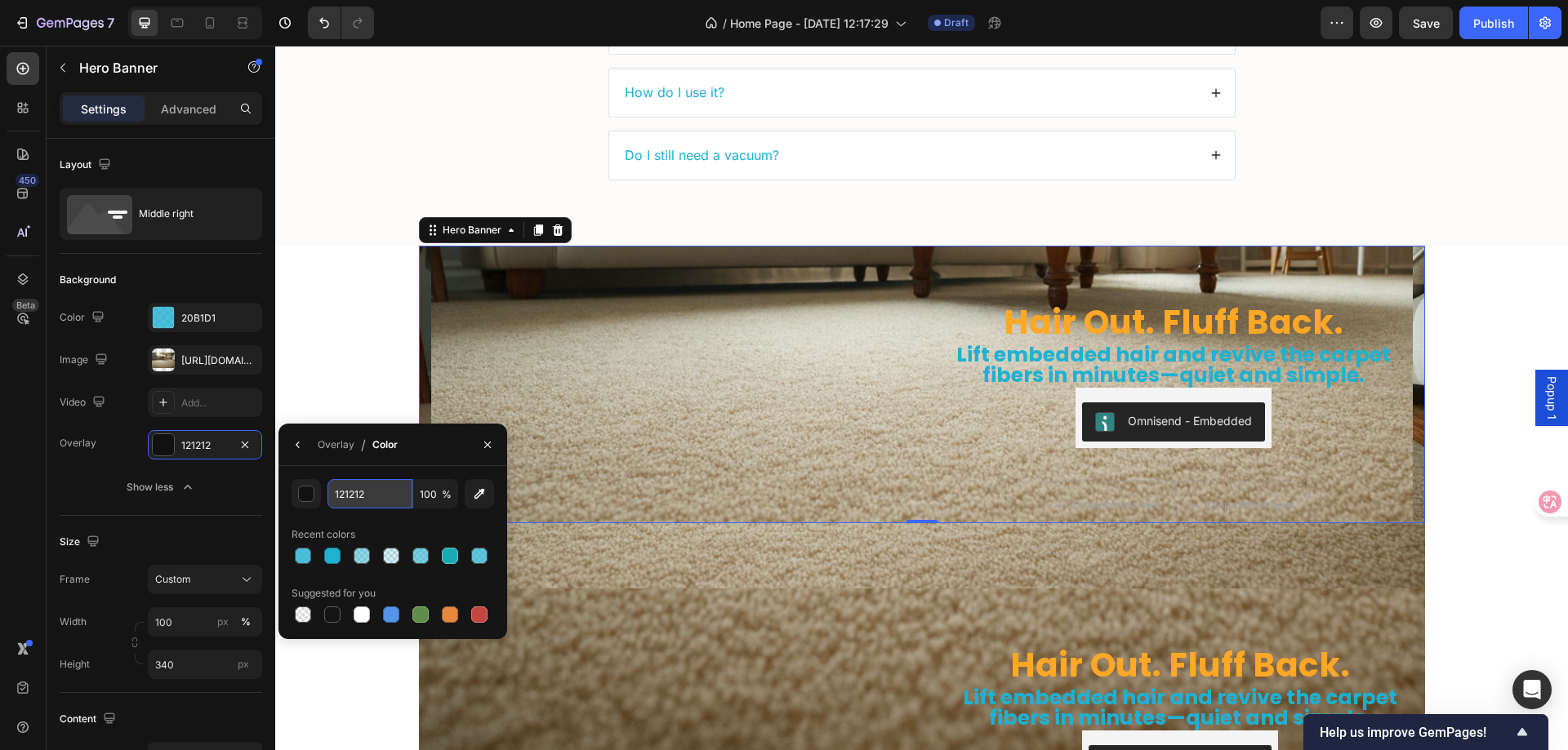
click at [369, 500] on input "121212" at bounding box center [370, 494] width 85 height 30
paste input "20B1D1"
type input "20B1D1"
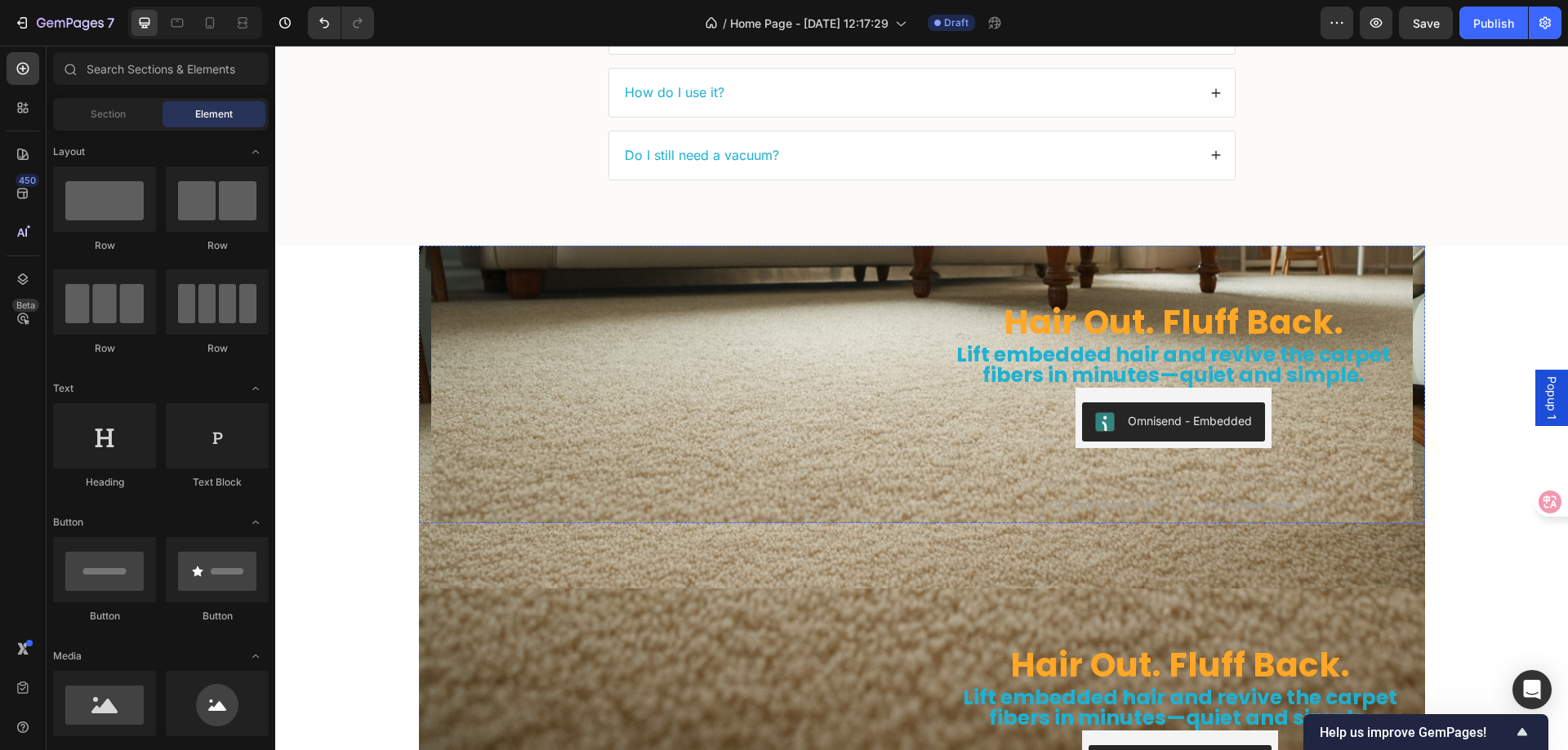
click at [515, 219] on img at bounding box center [670, 219] width 478 height 0
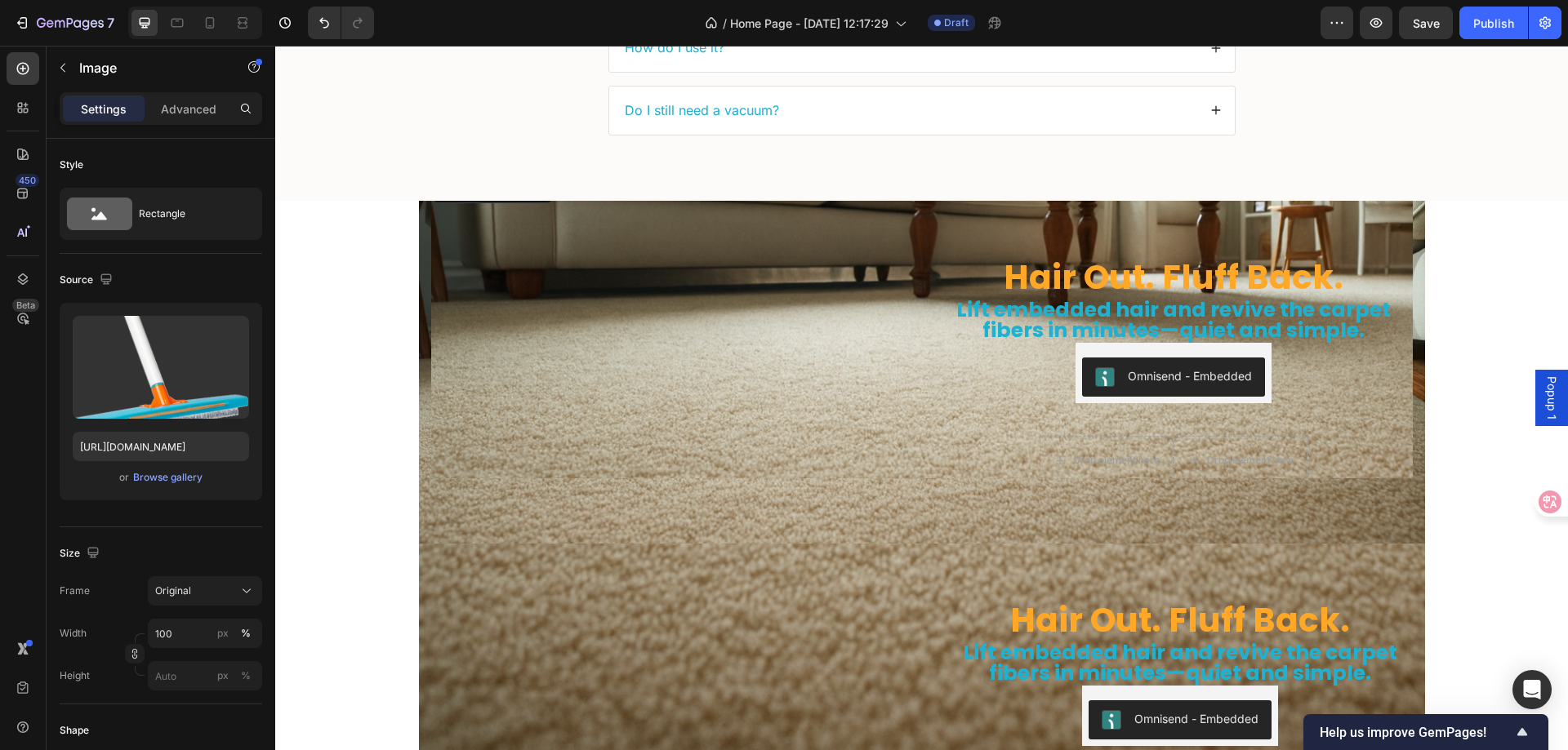
scroll to position [4849, 0]
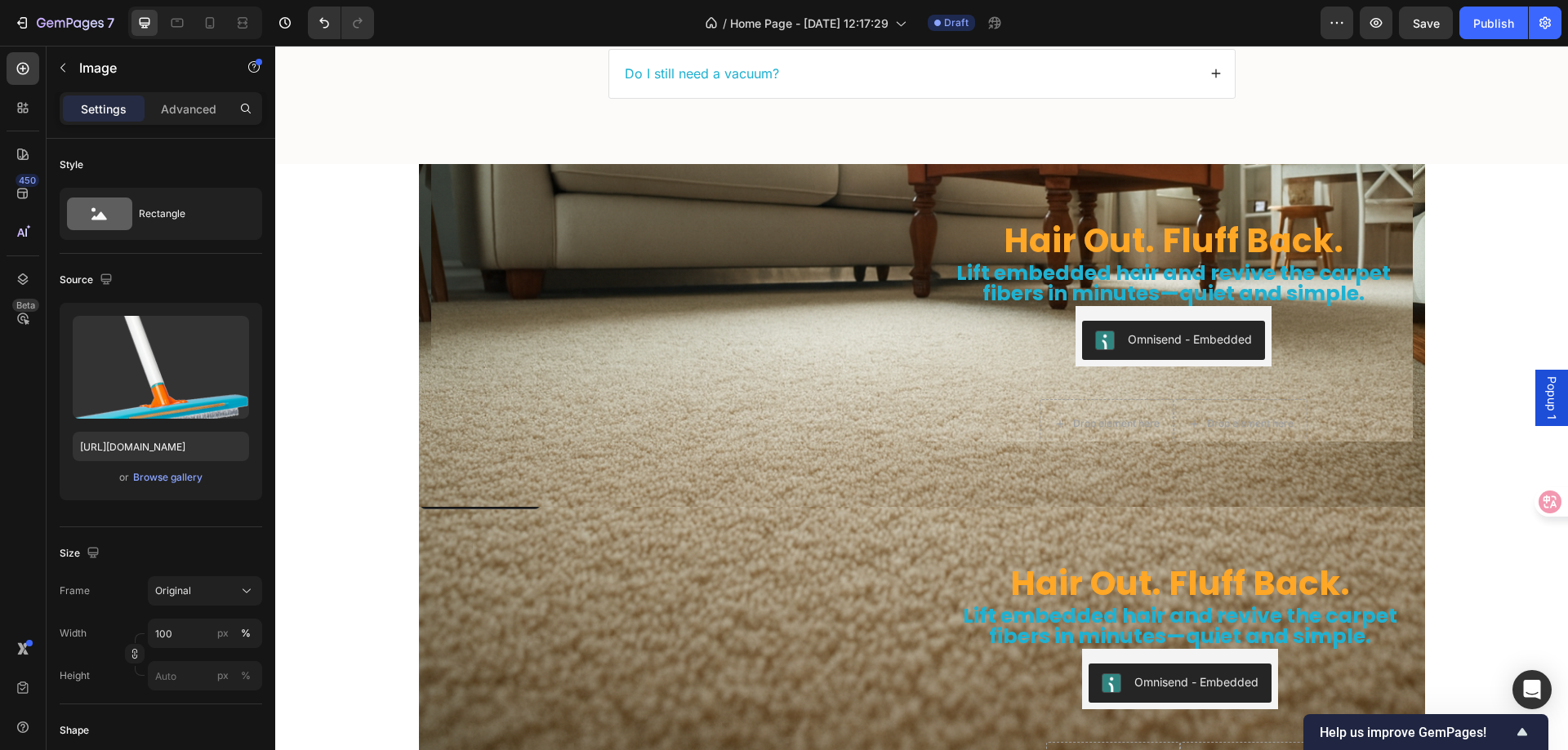
click at [483, 480] on img at bounding box center [664, 480] width 490 height 0
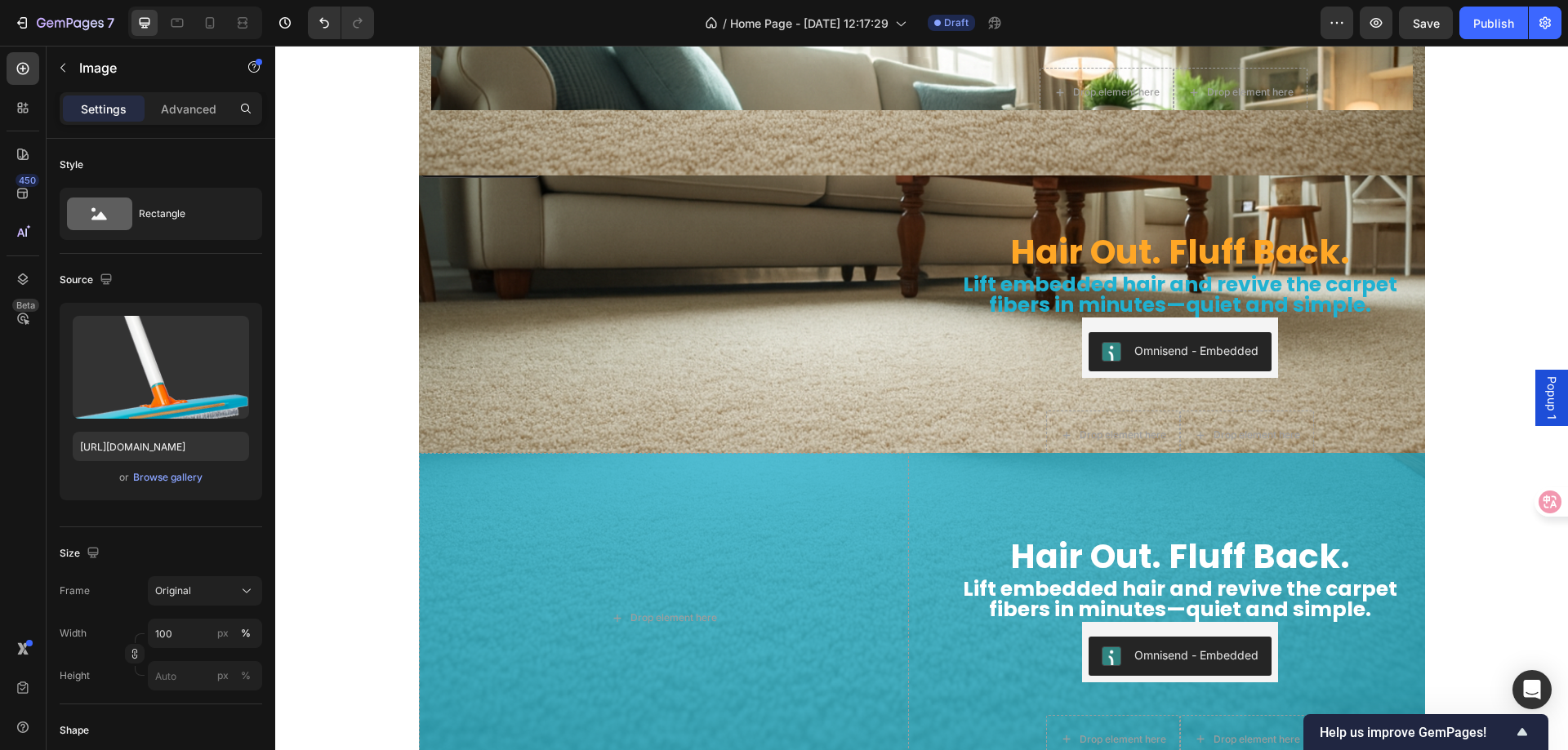
scroll to position [5258, 0]
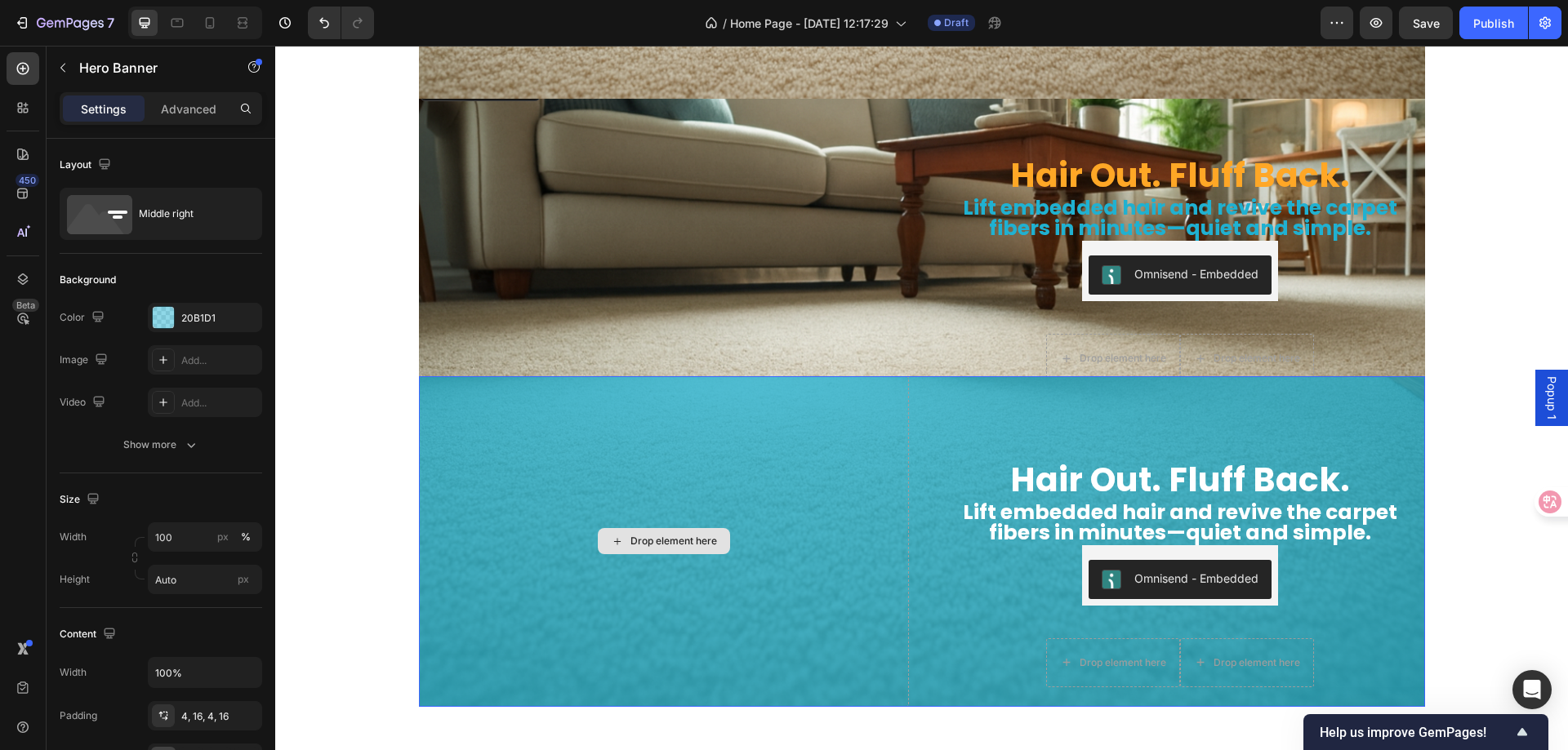
click at [526, 474] on div "Drop element here" at bounding box center [664, 542] width 490 height 331
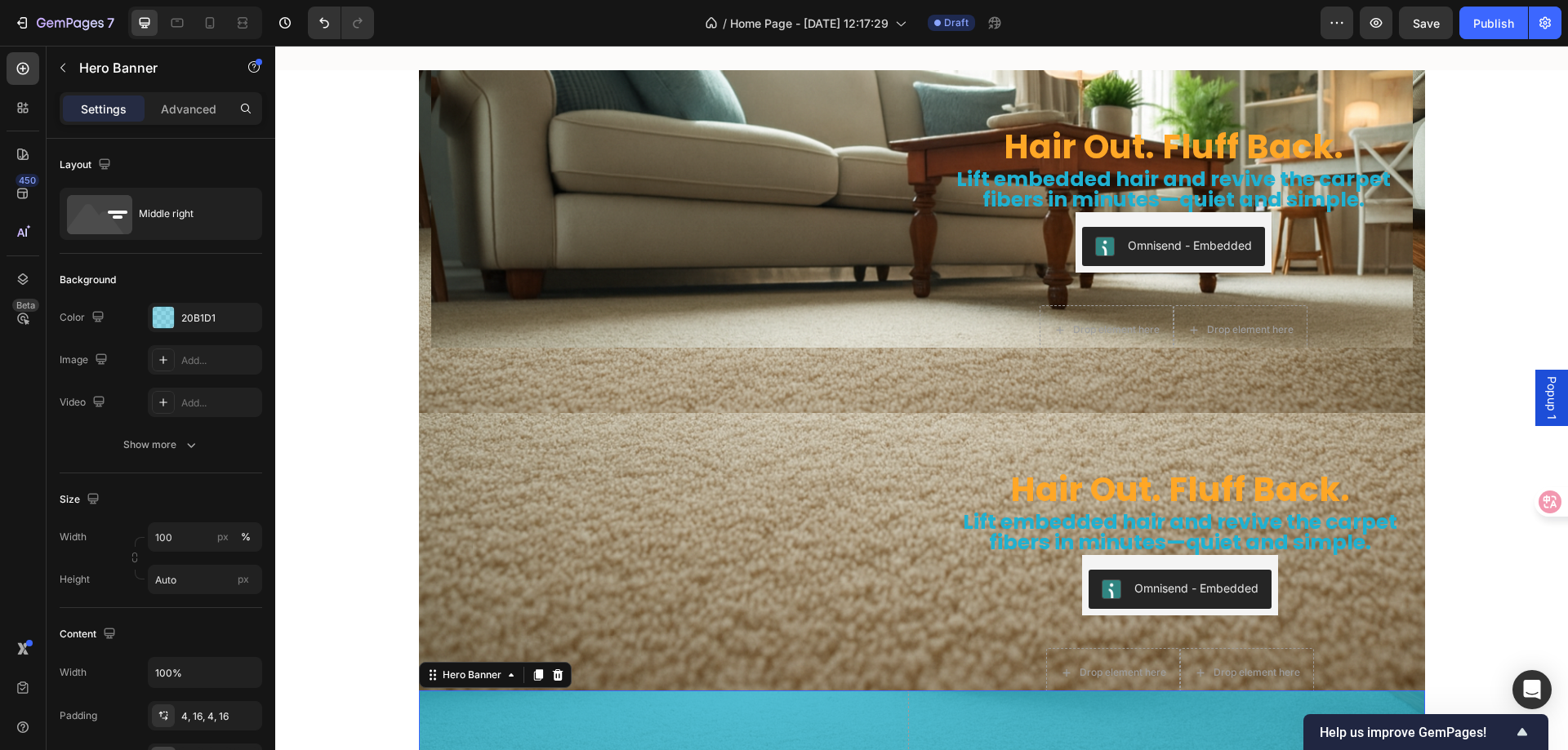
scroll to position [4931, 0]
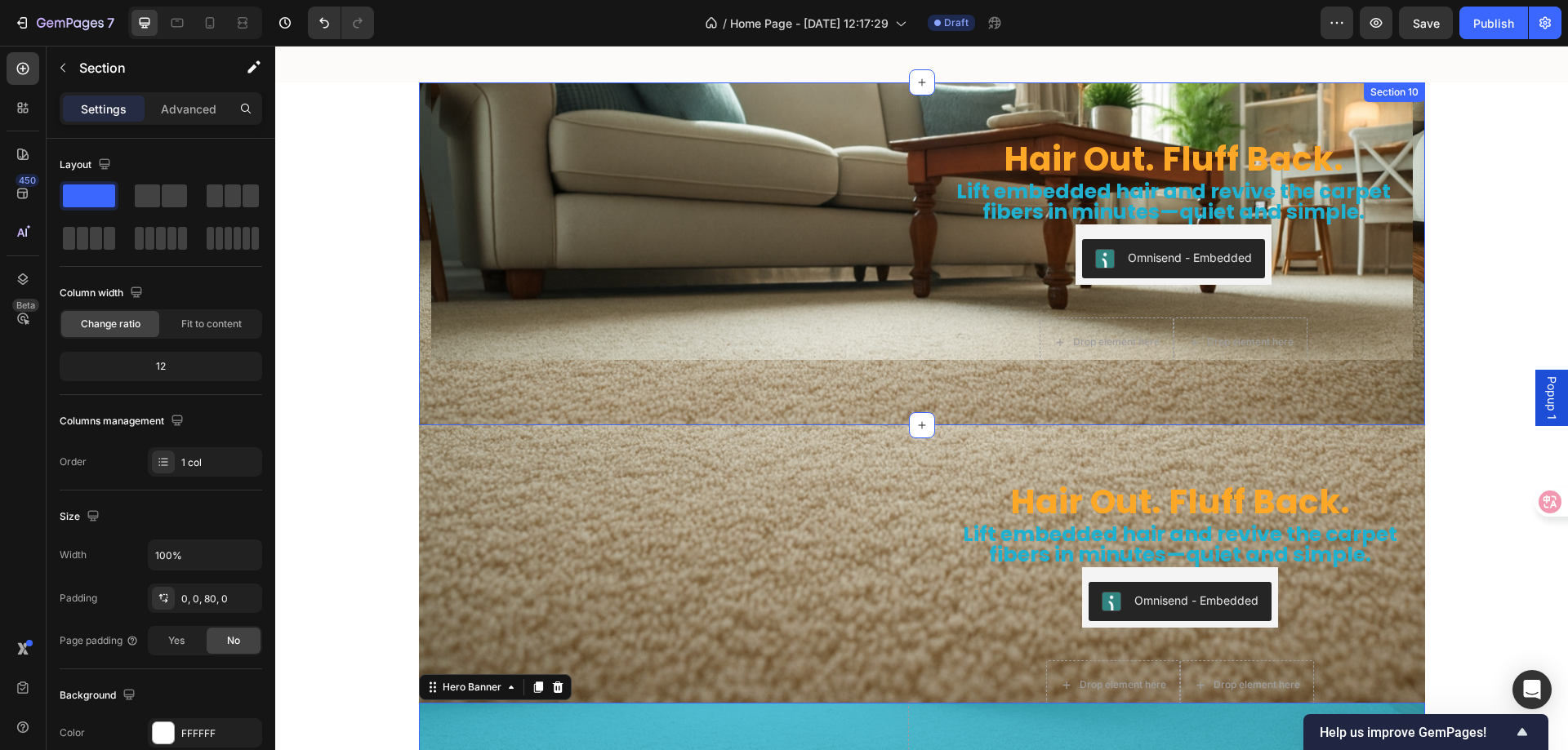
click at [455, 384] on div "Hair Out. Fluff Back. Heading Lift embedded hair and revive the carpet fibers i…" at bounding box center [922, 253] width 1006 height 343
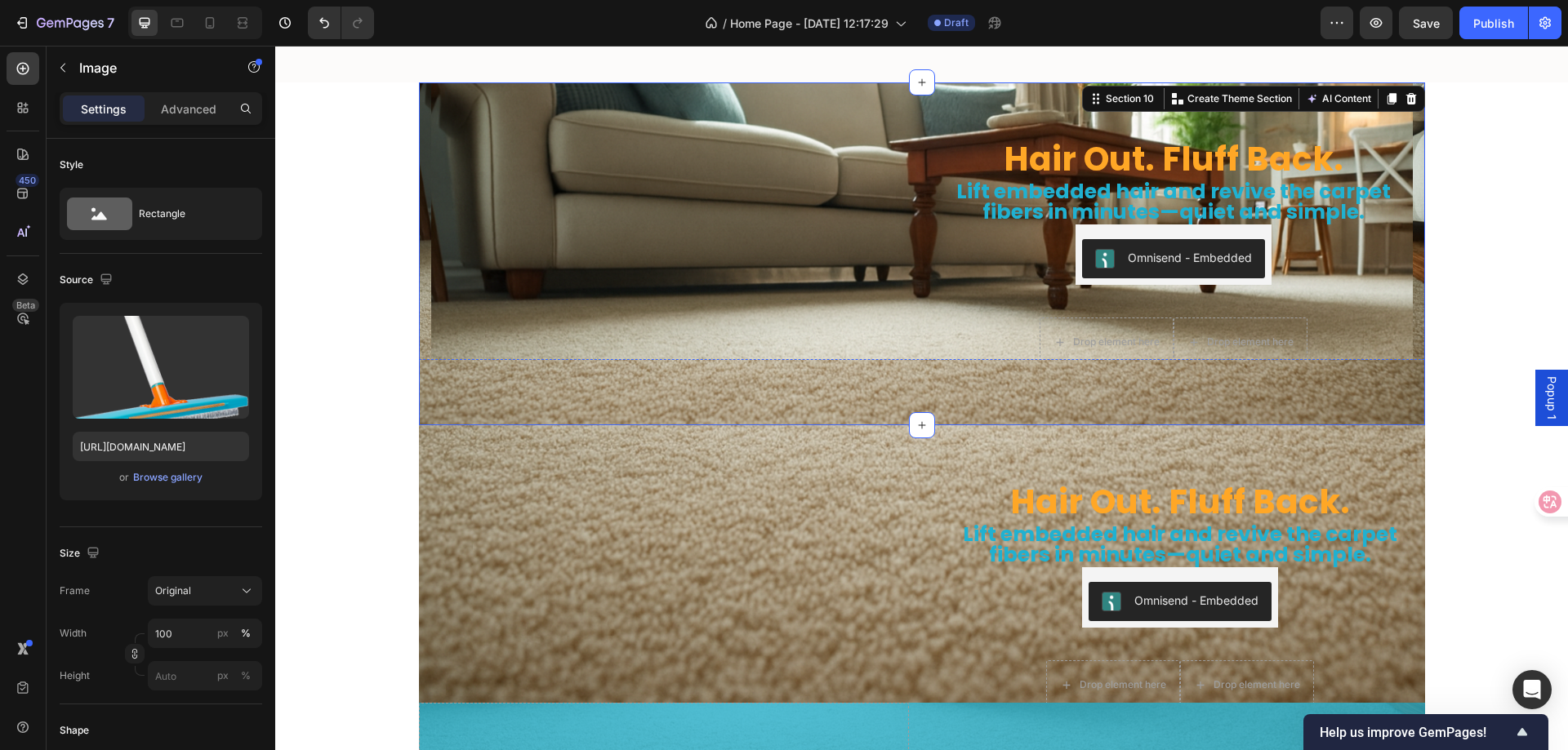
click at [475, 55] on img at bounding box center [670, 55] width 478 height 0
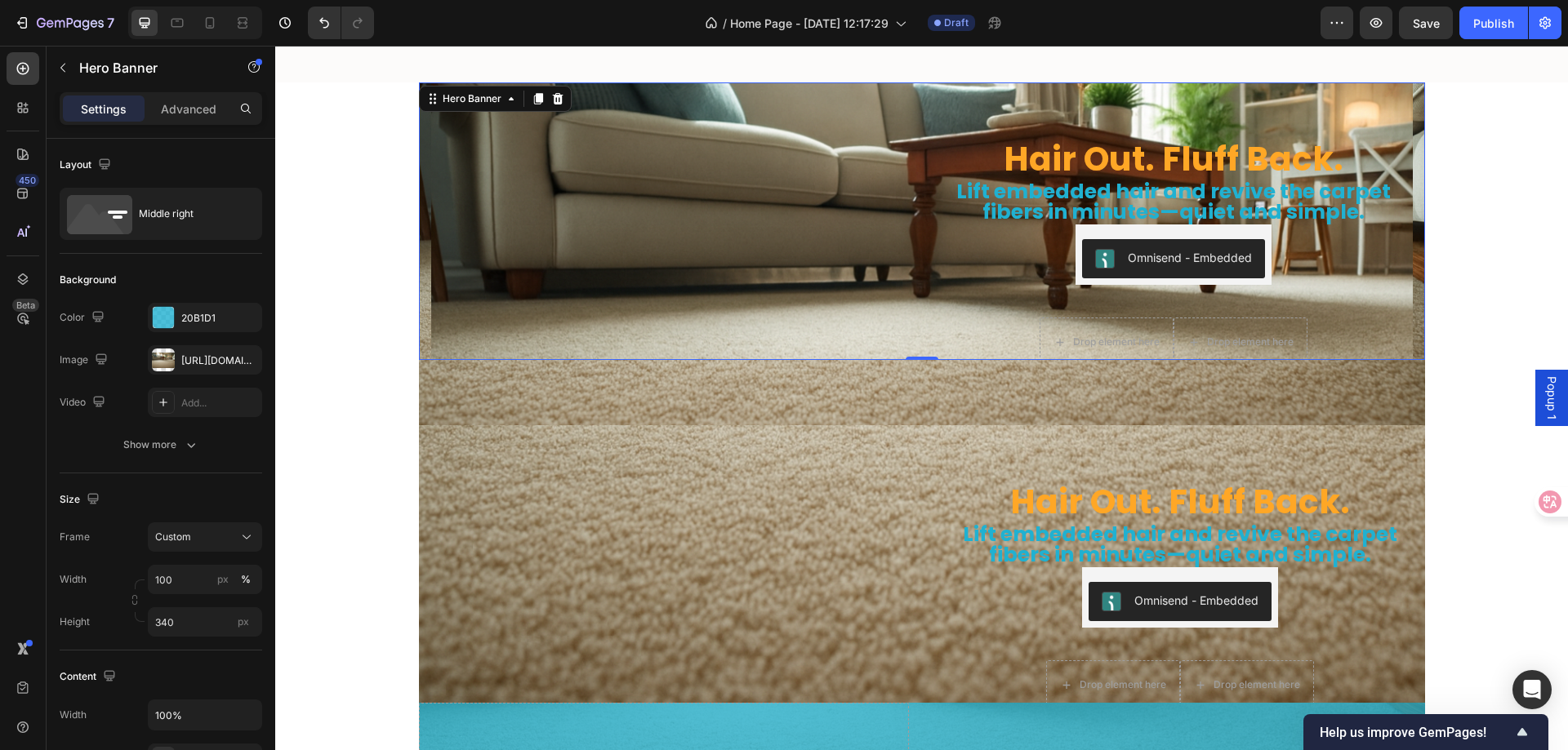
click at [912, 216] on div "Hair Out. Fluff Back. Heading Lift embedded hair and revive the carpet fibers i…" at bounding box center [922, 220] width 982 height 331
click at [440, 97] on div "Hero Banner" at bounding box center [472, 99] width 66 height 14
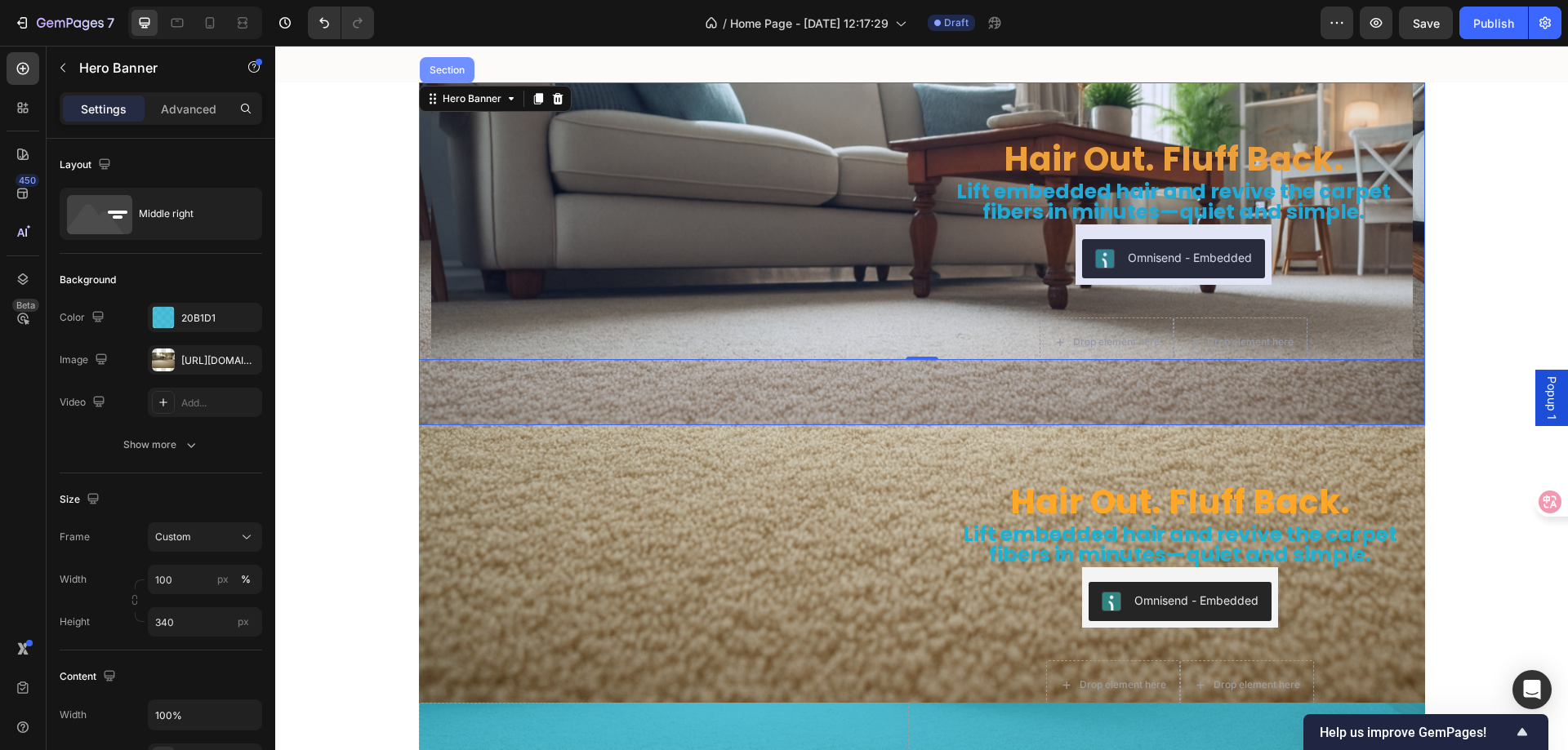
click at [437, 73] on div "Section" at bounding box center [447, 71] width 42 height 10
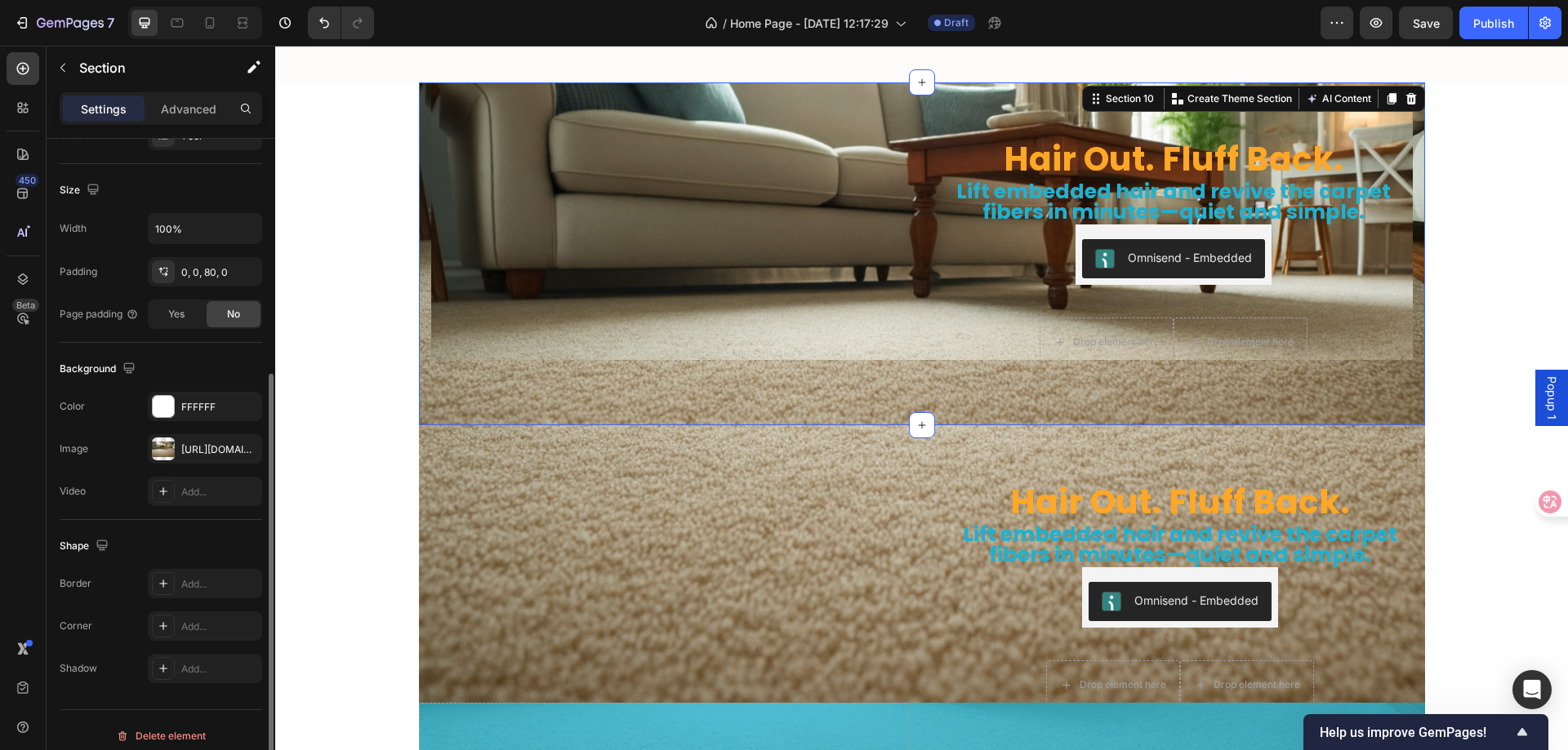
scroll to position [338, 0]
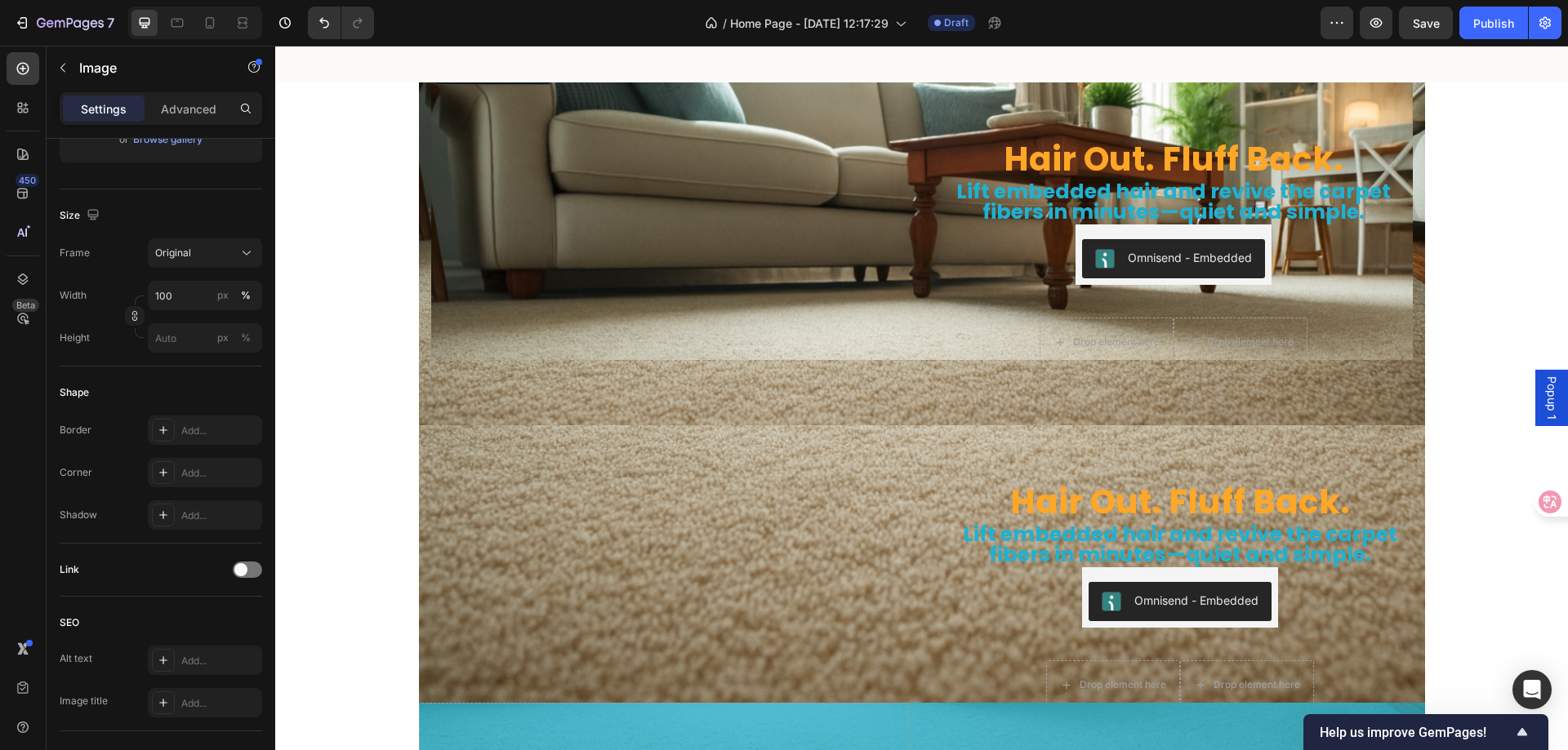
click at [508, 55] on img at bounding box center [670, 55] width 478 height 0
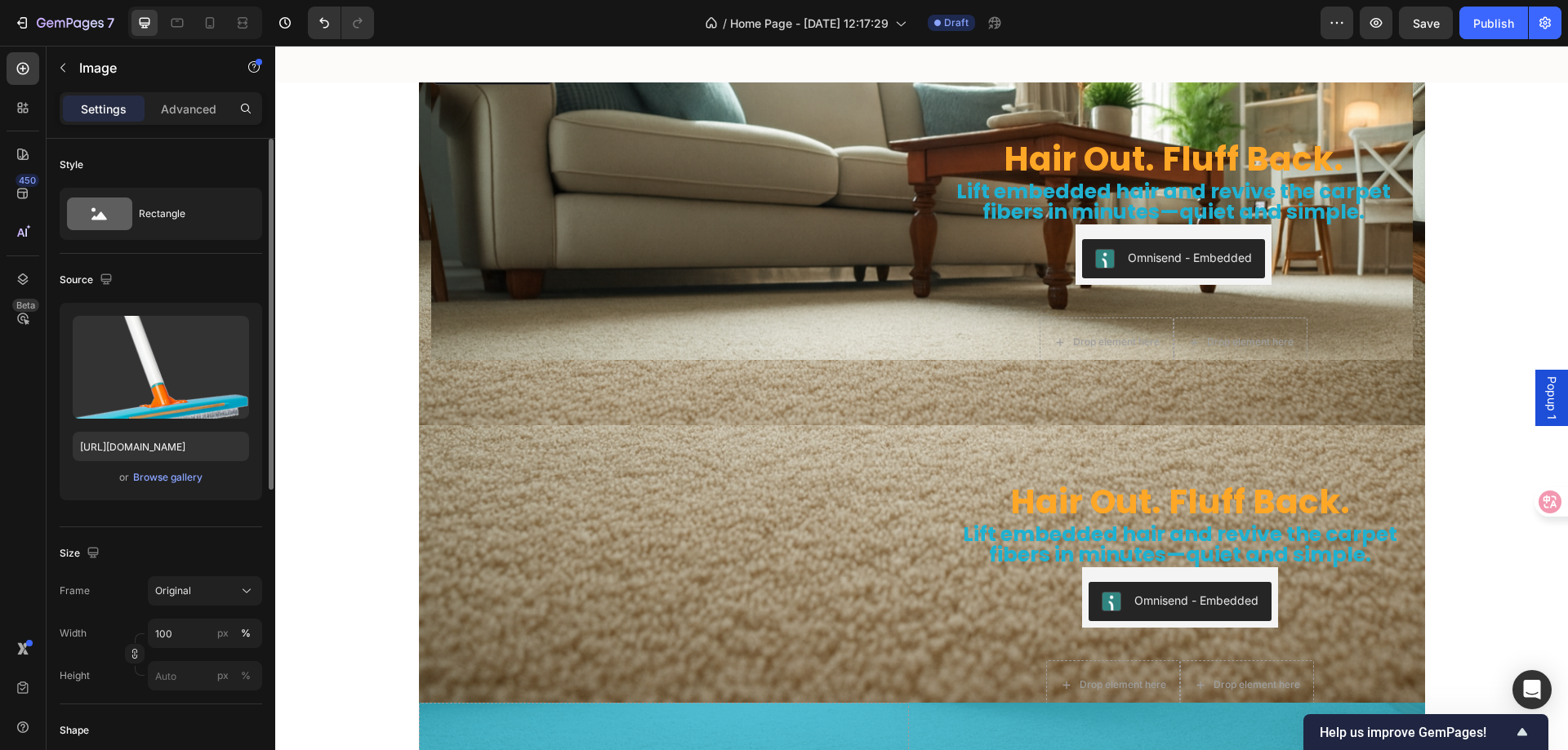
scroll to position [82, 0]
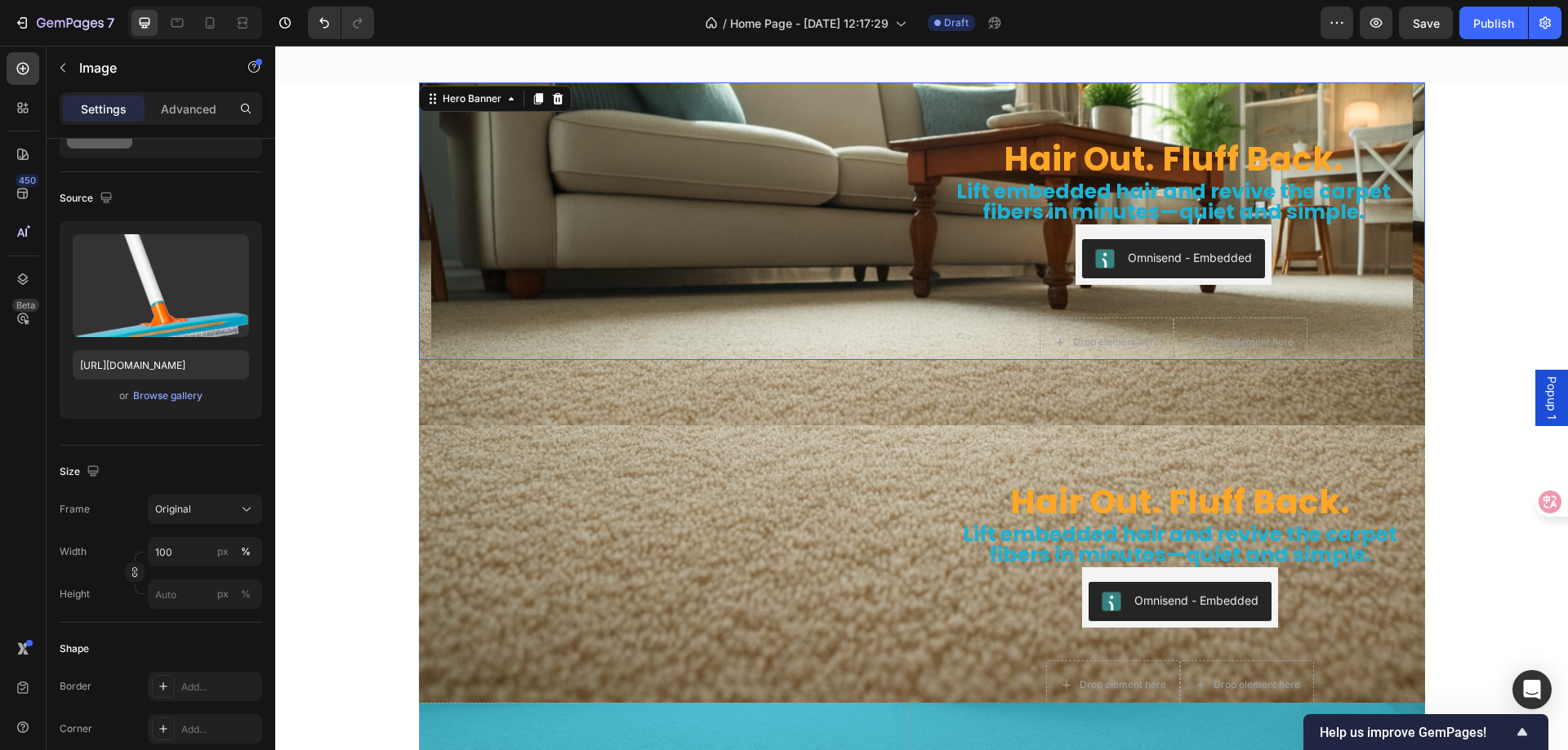
click at [924, 214] on div "Hair Out. Fluff Back. Heading Lift embedded hair and revive the carpet fibers i…" at bounding box center [922, 220] width 982 height 331
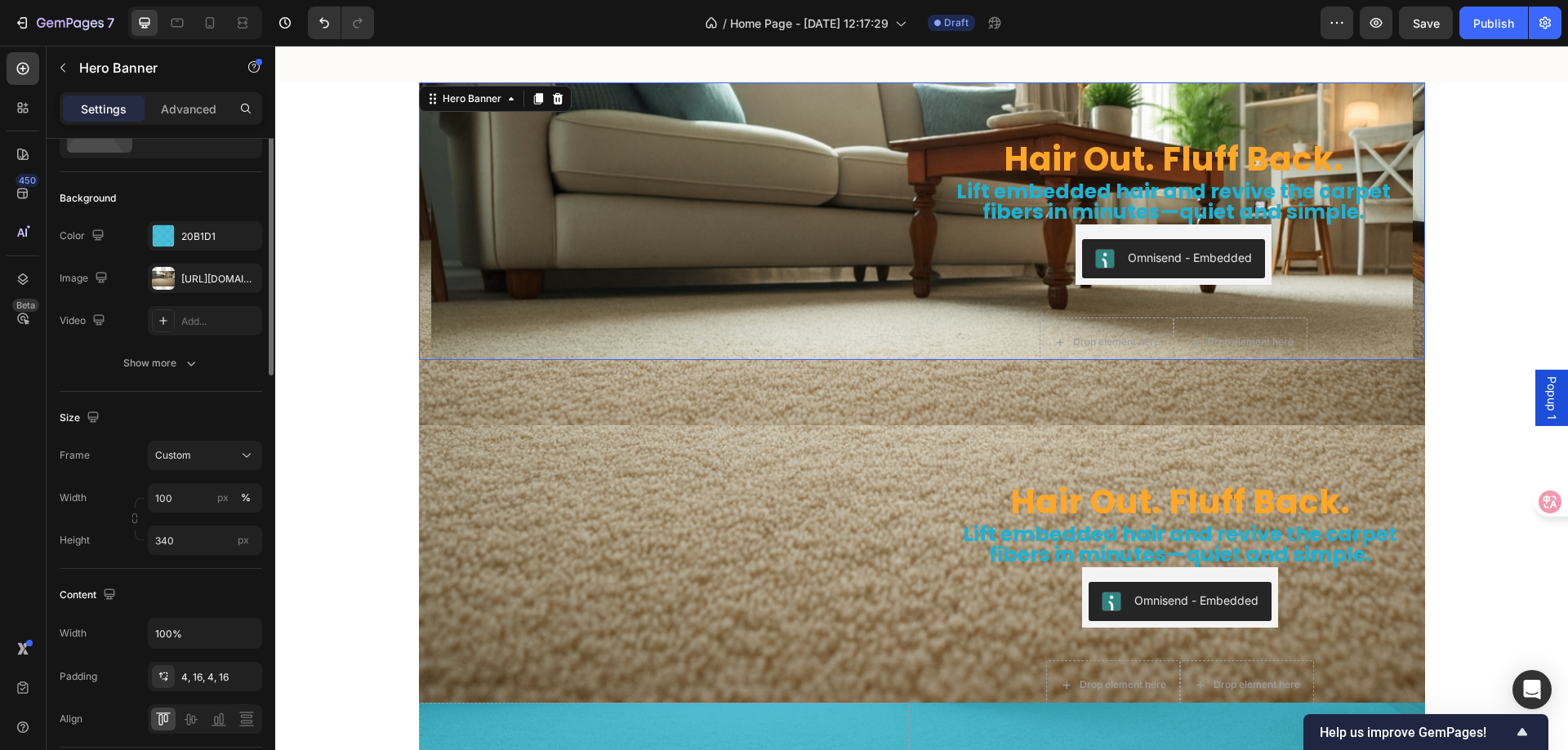
scroll to position [0, 0]
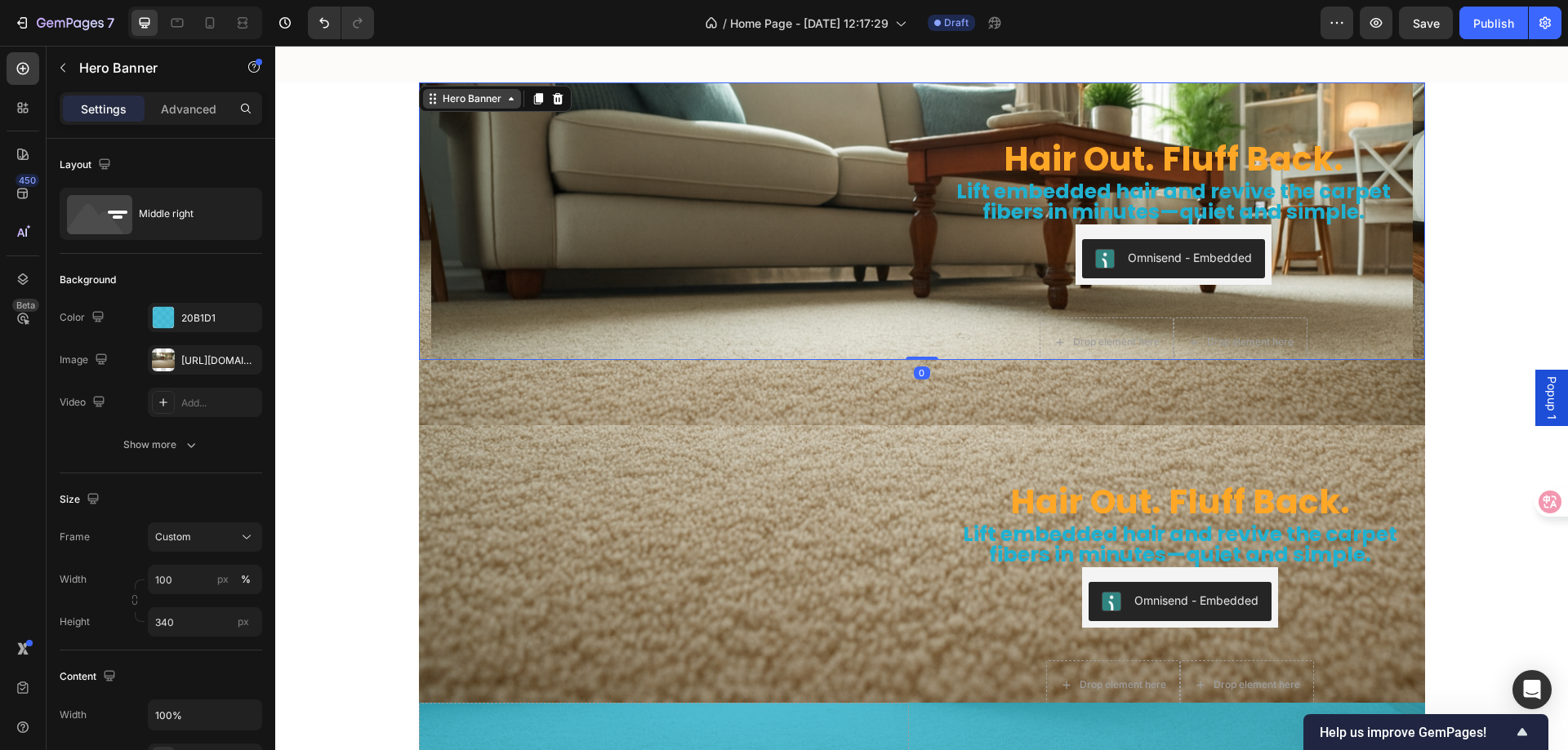
click at [468, 99] on div "Hero Banner" at bounding box center [472, 99] width 66 height 14
click at [457, 105] on div "Hero Banner" at bounding box center [472, 99] width 66 height 14
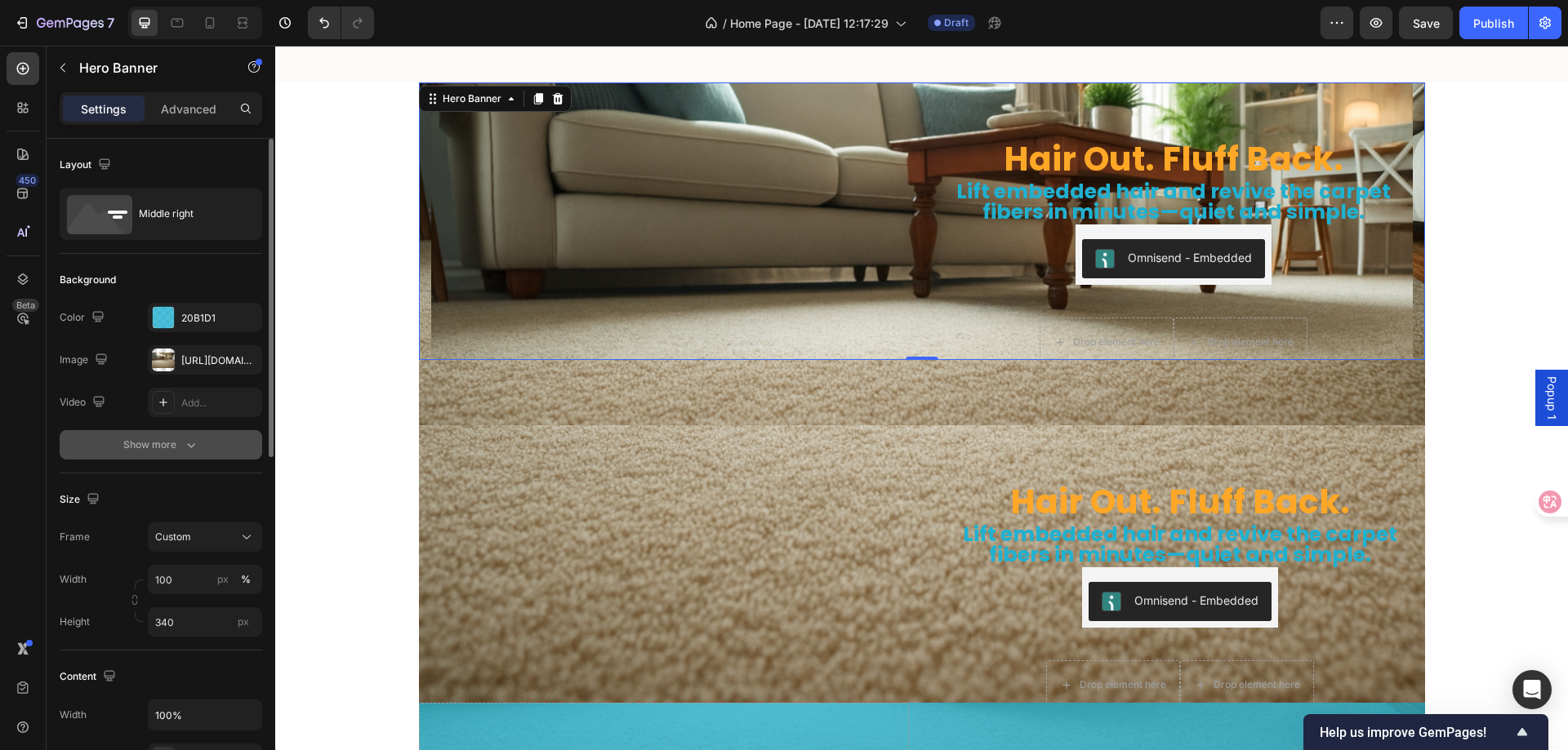
click at [165, 446] on div "Show more" at bounding box center [161, 445] width 76 height 16
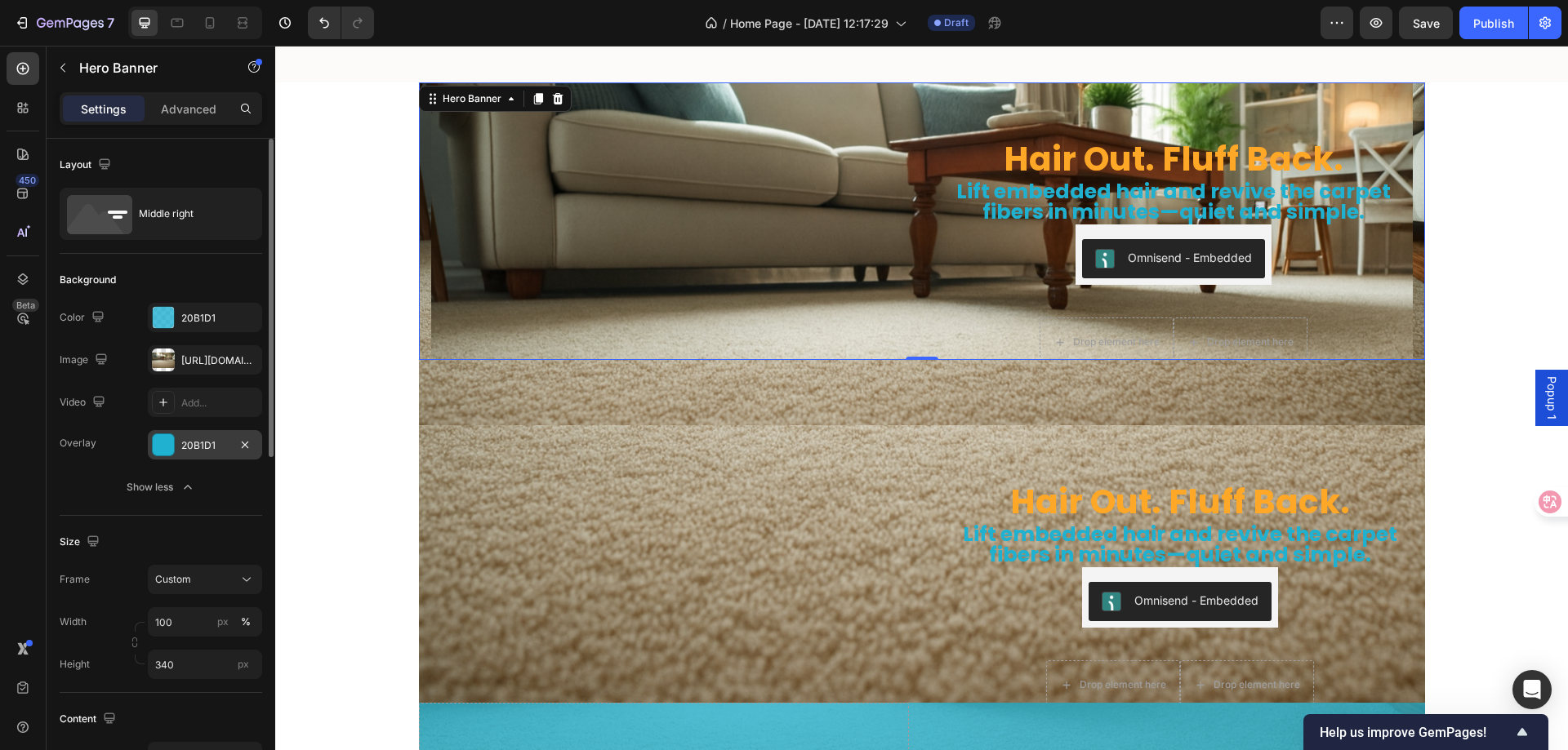
click at [167, 440] on div at bounding box center [163, 445] width 21 height 21
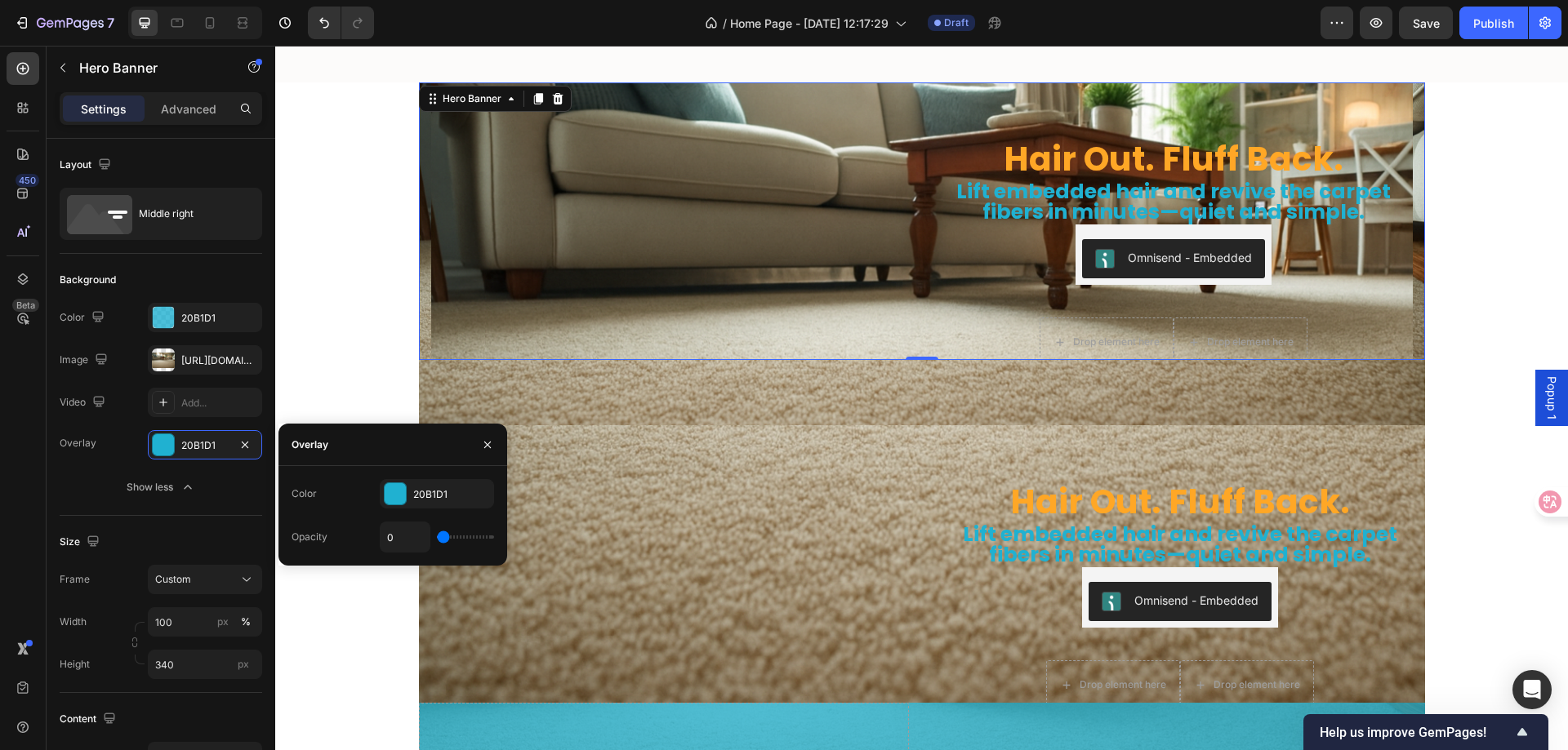
type input "9"
type input "13"
type input "20"
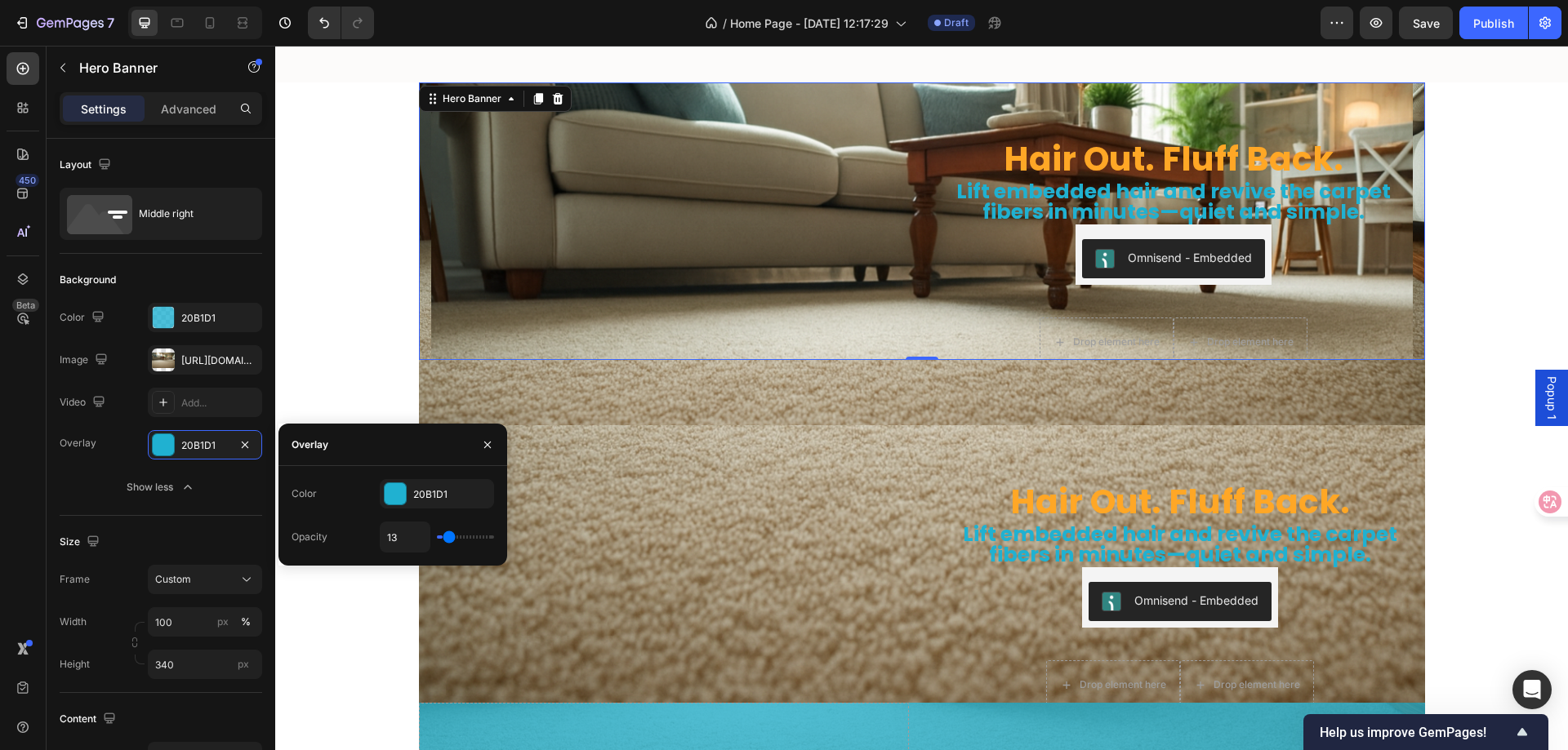
type input "20"
type input "30"
type input "37"
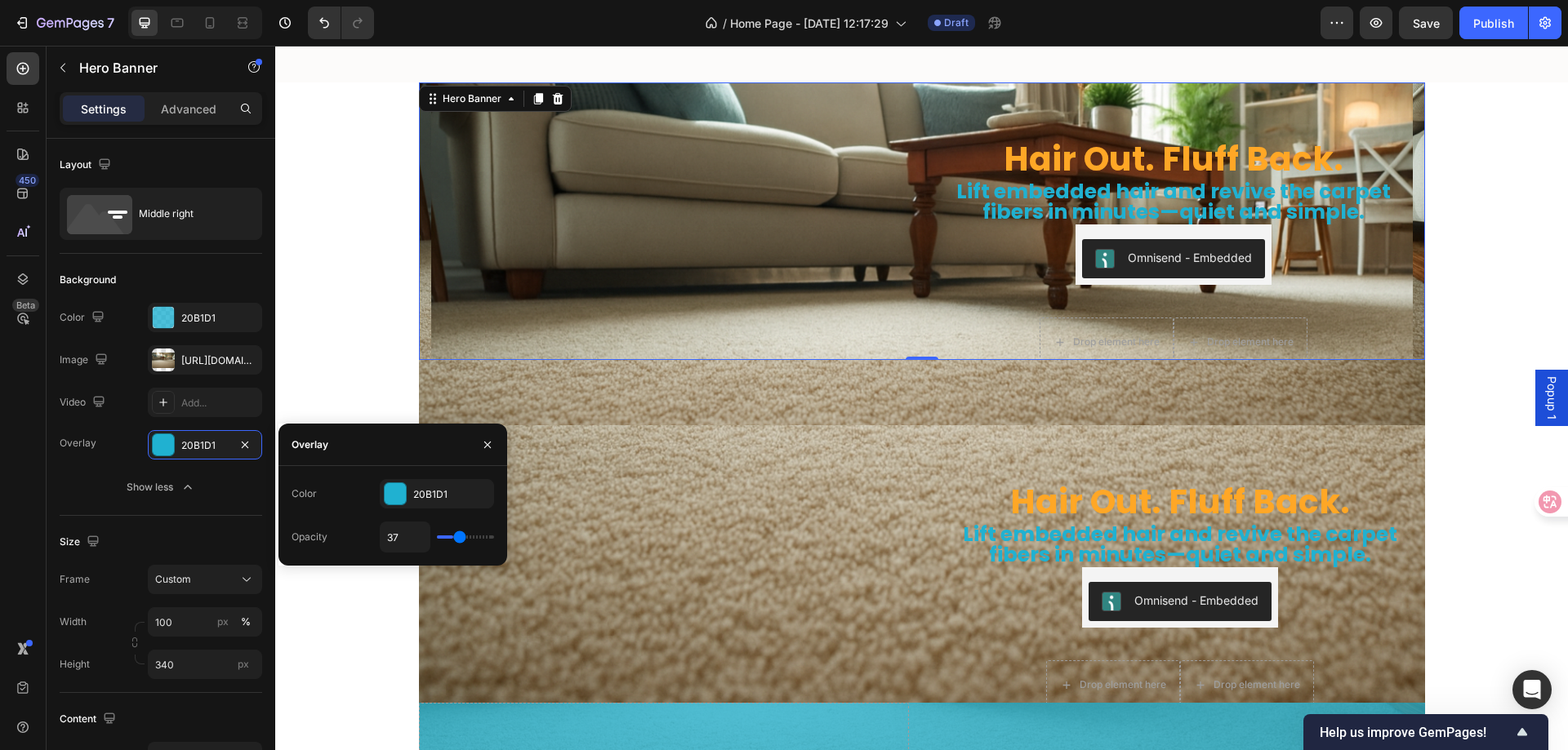
type input "44"
type input "50"
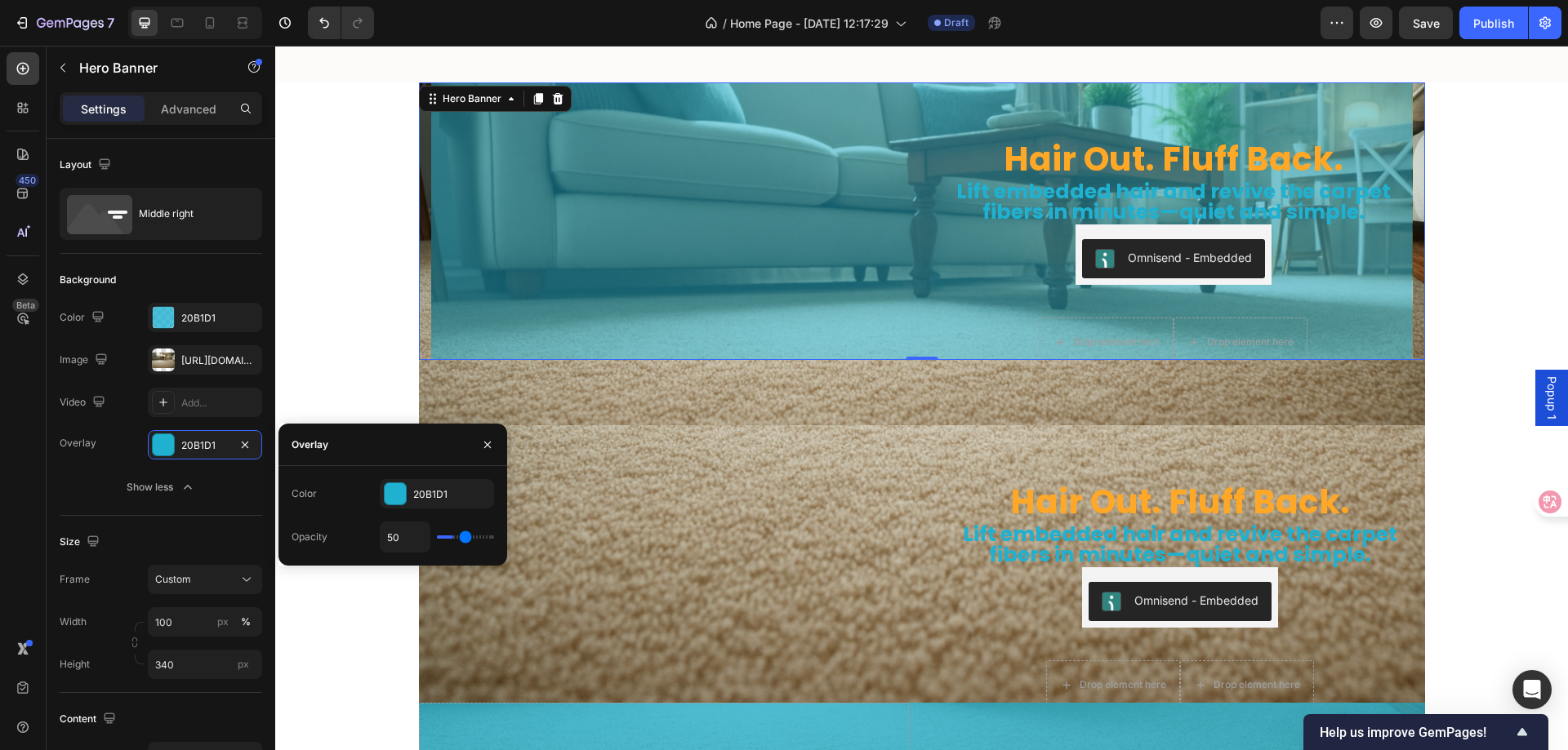
type input "56"
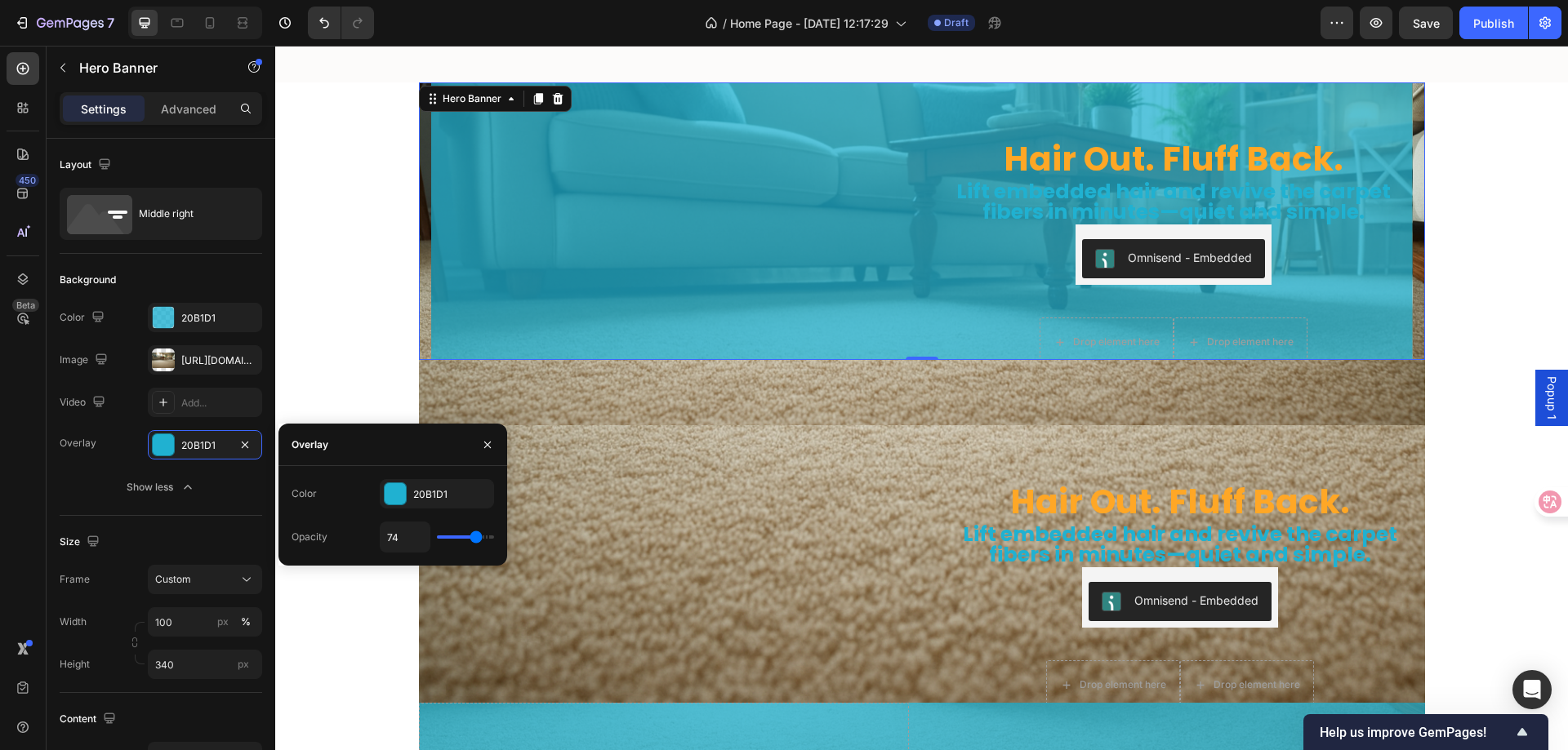
drag, startPoint x: 449, startPoint y: 540, endPoint x: 476, endPoint y: 549, distance: 28.5
click at [476, 539] on input "range" at bounding box center [465, 537] width 57 height 3
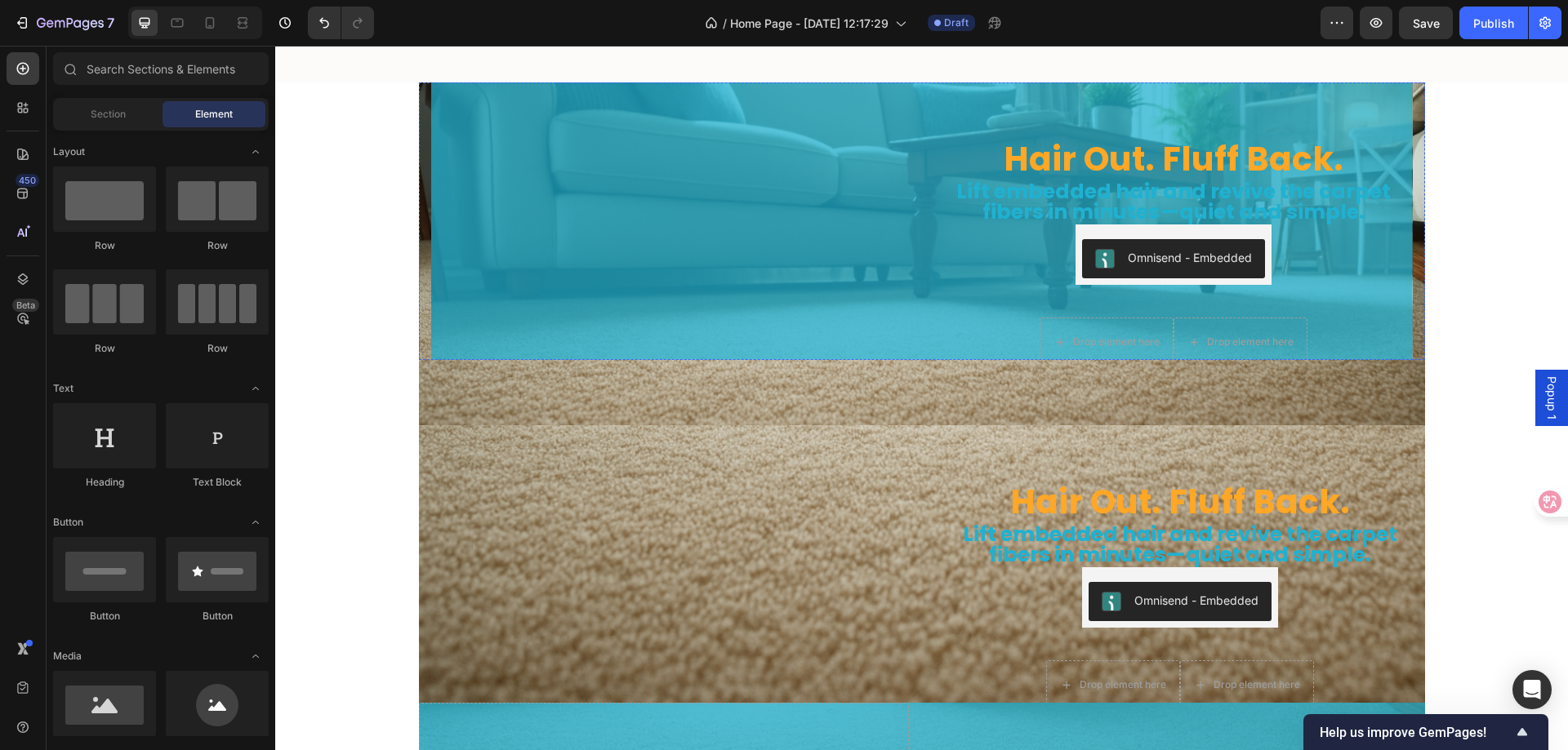
click at [573, 55] on img at bounding box center [670, 55] width 478 height 0
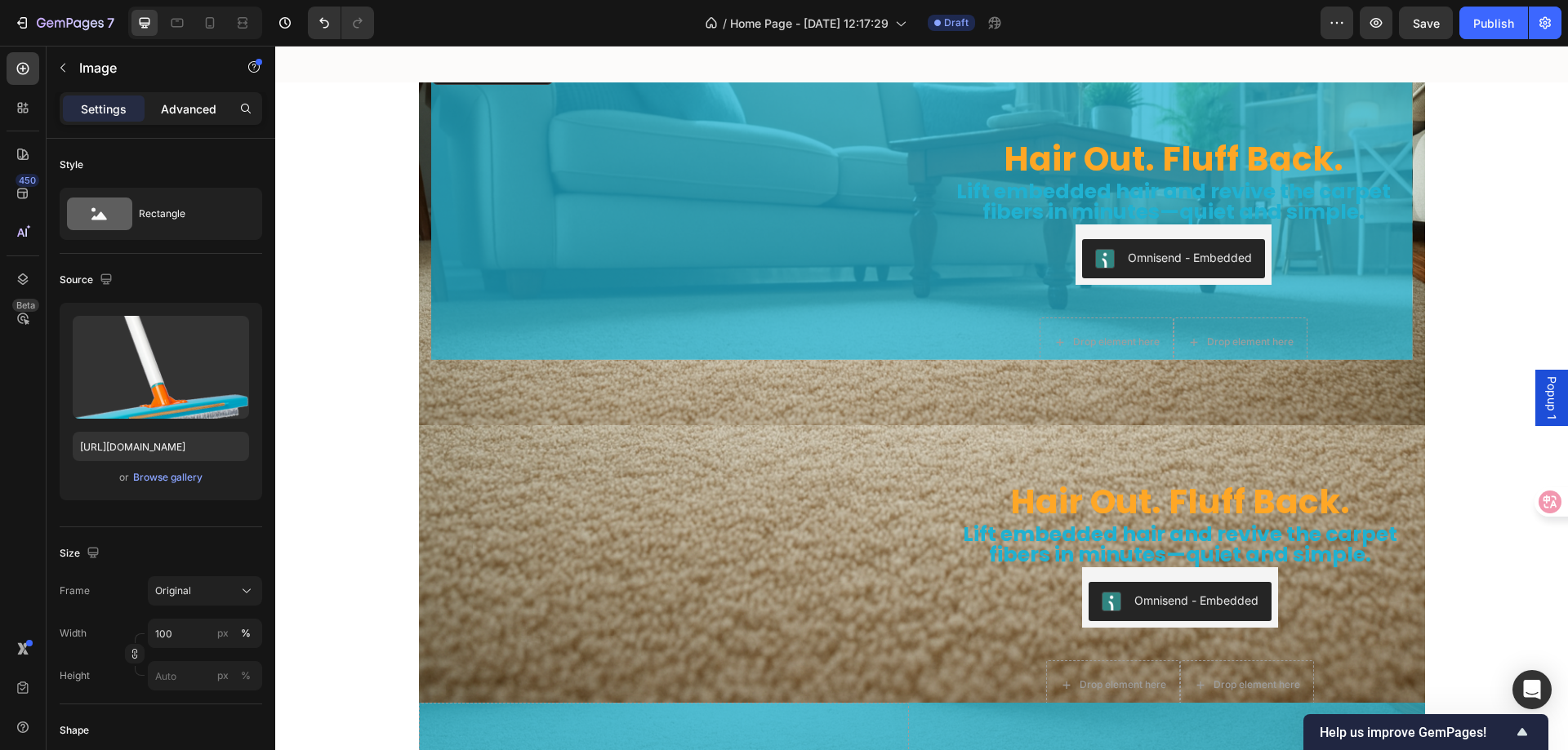
click at [166, 105] on p "Advanced" at bounding box center [188, 109] width 55 height 17
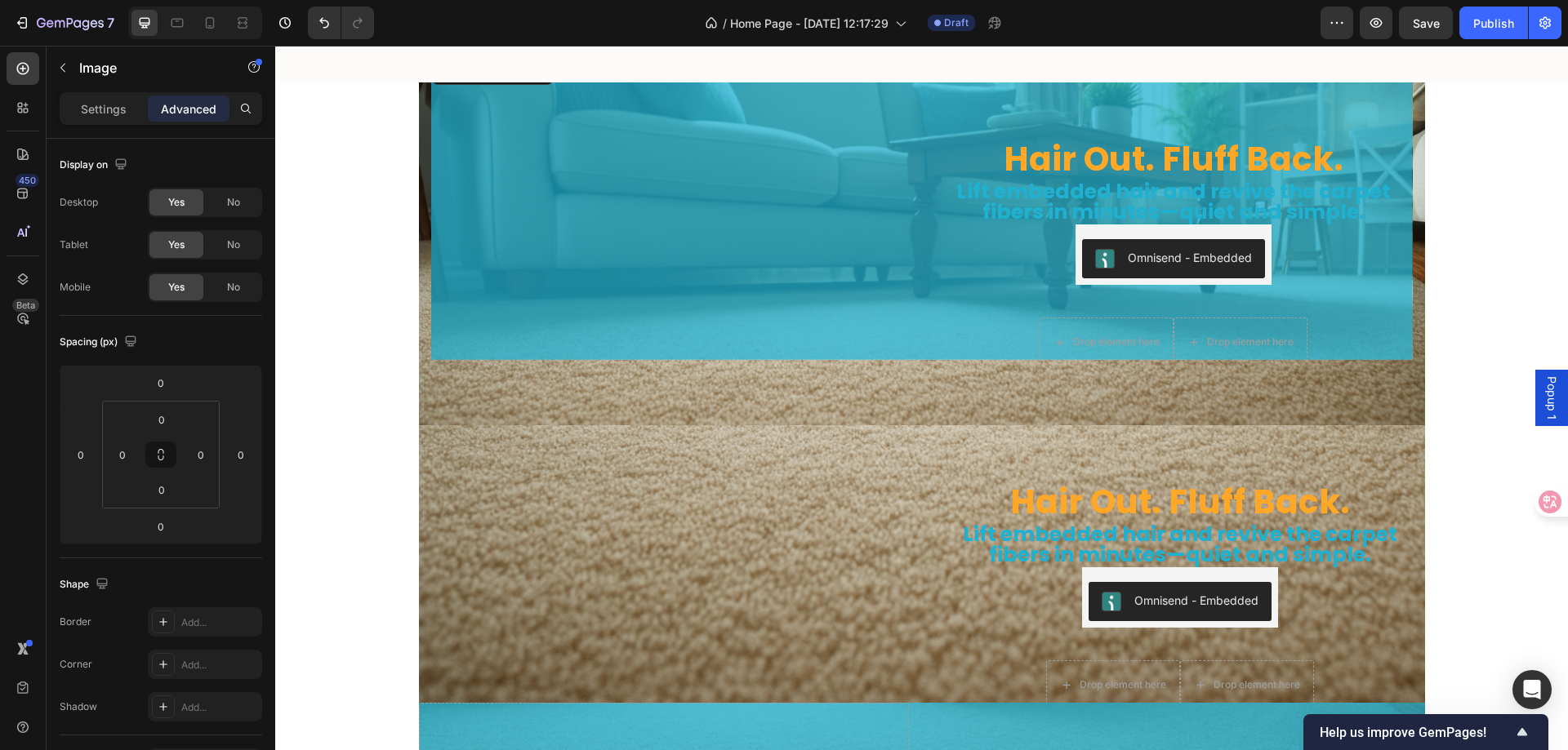
click at [536, 55] on img at bounding box center [670, 55] width 478 height 0
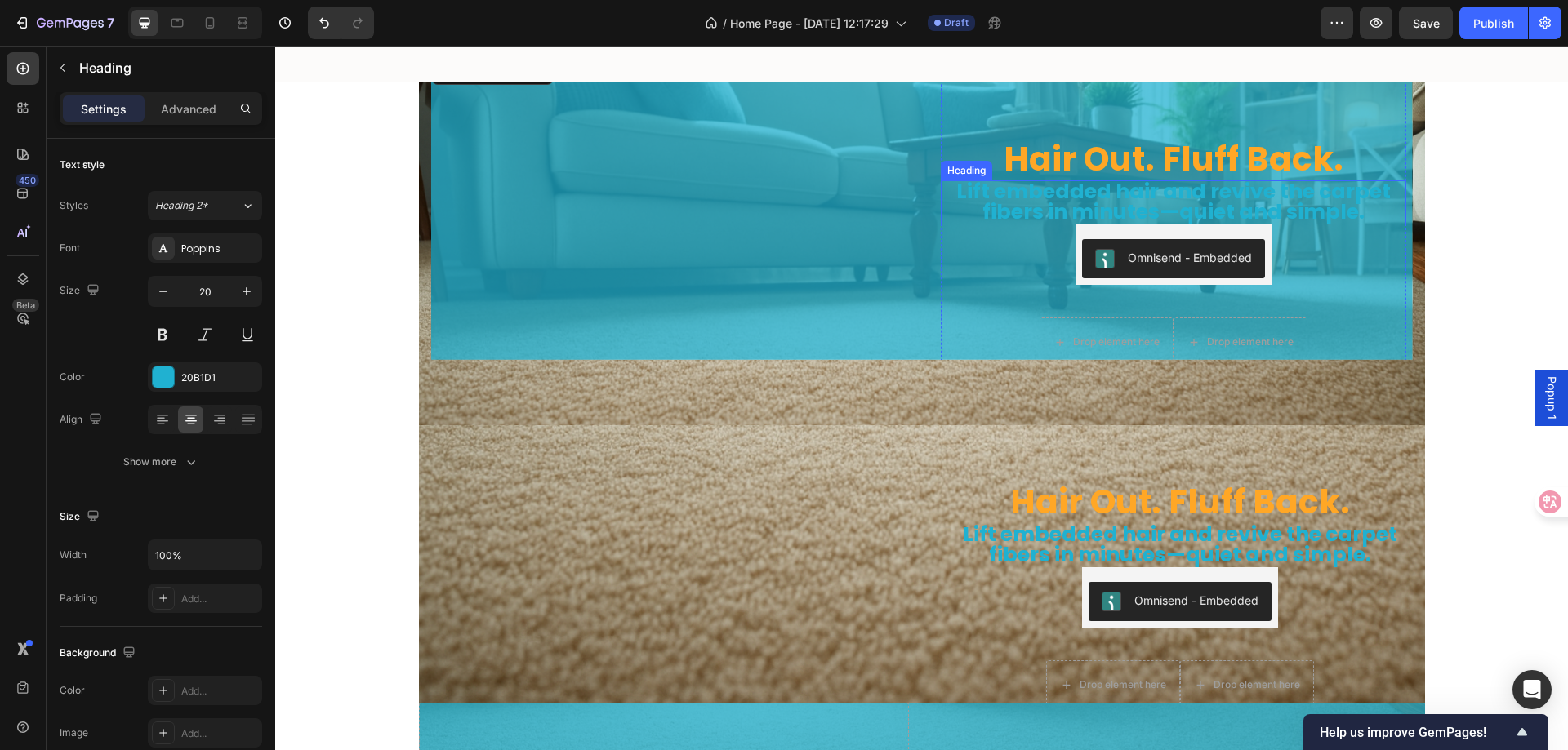
click at [996, 182] on span "Lift embedded hair and revive the carpet fibers in minutes—quiet and simple." at bounding box center [1173, 202] width 435 height 49
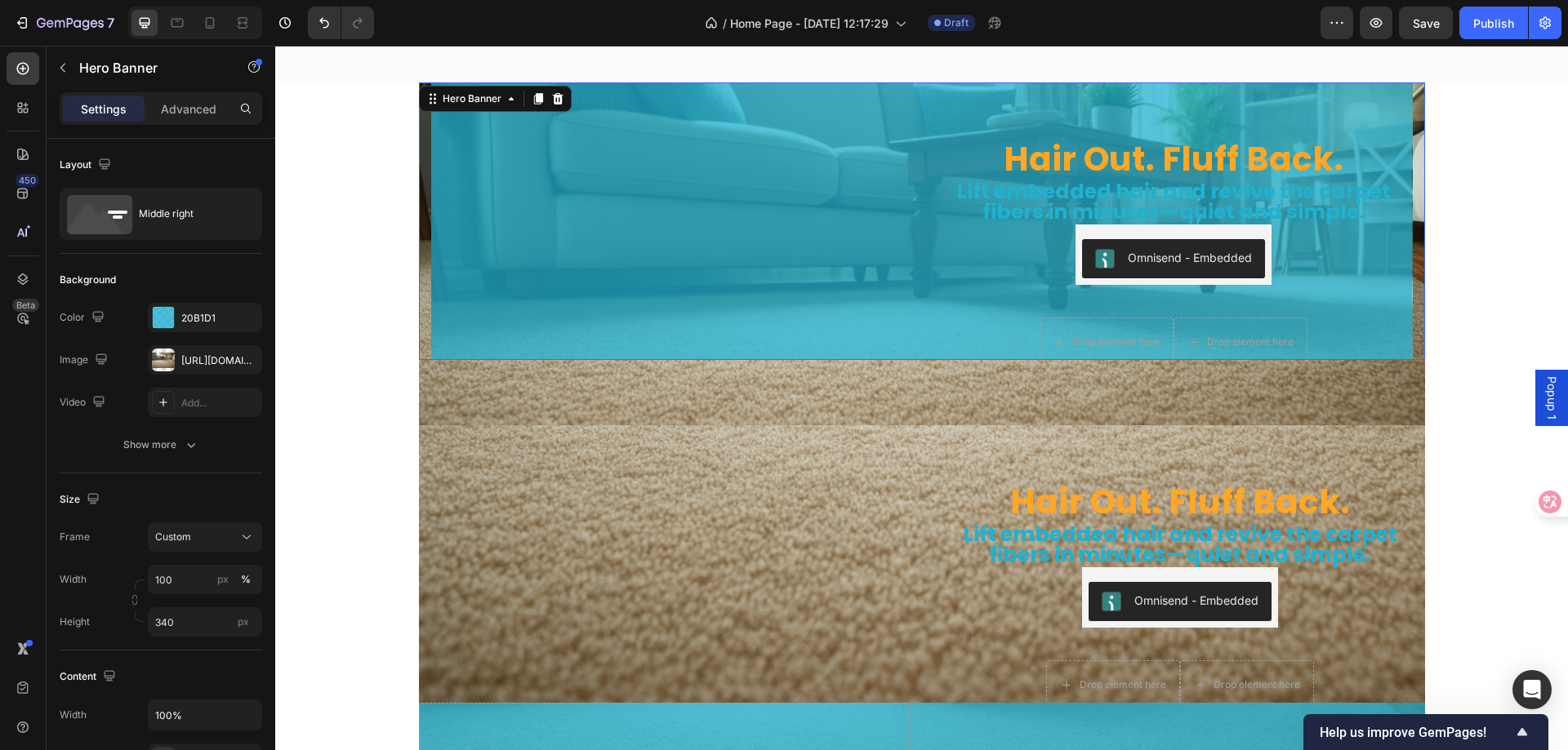
click at [919, 235] on div "Hair Out. Fluff Back. Heading Lift embedded hair and revive the carpet fibers i…" at bounding box center [922, 220] width 982 height 331
click at [474, 103] on div "Hero Banner" at bounding box center [472, 99] width 66 height 14
click at [191, 107] on p "Advanced" at bounding box center [188, 109] width 55 height 17
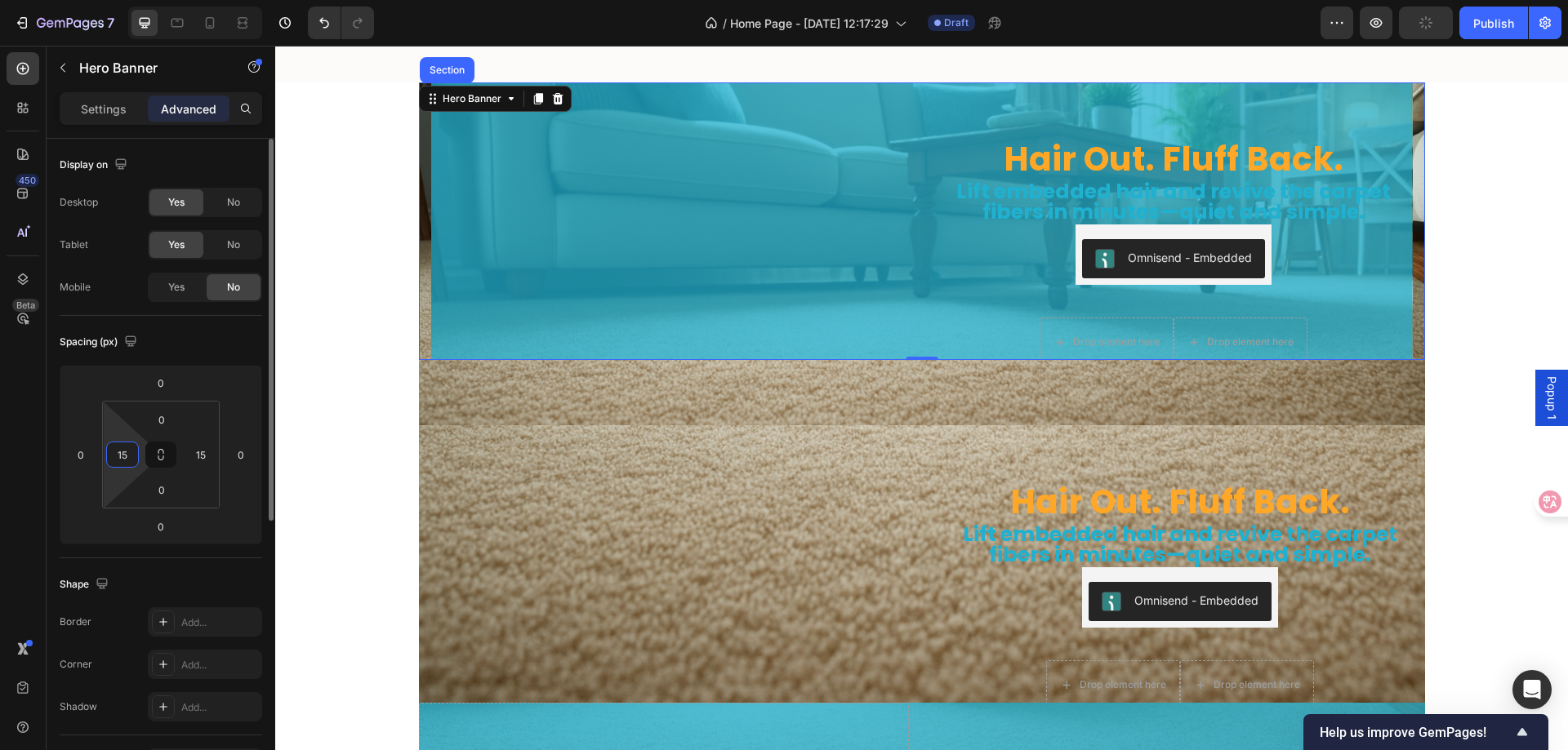
click at [117, 455] on input "15" at bounding box center [123, 454] width 25 height 25
click at [119, 455] on input "15" at bounding box center [123, 454] width 25 height 25
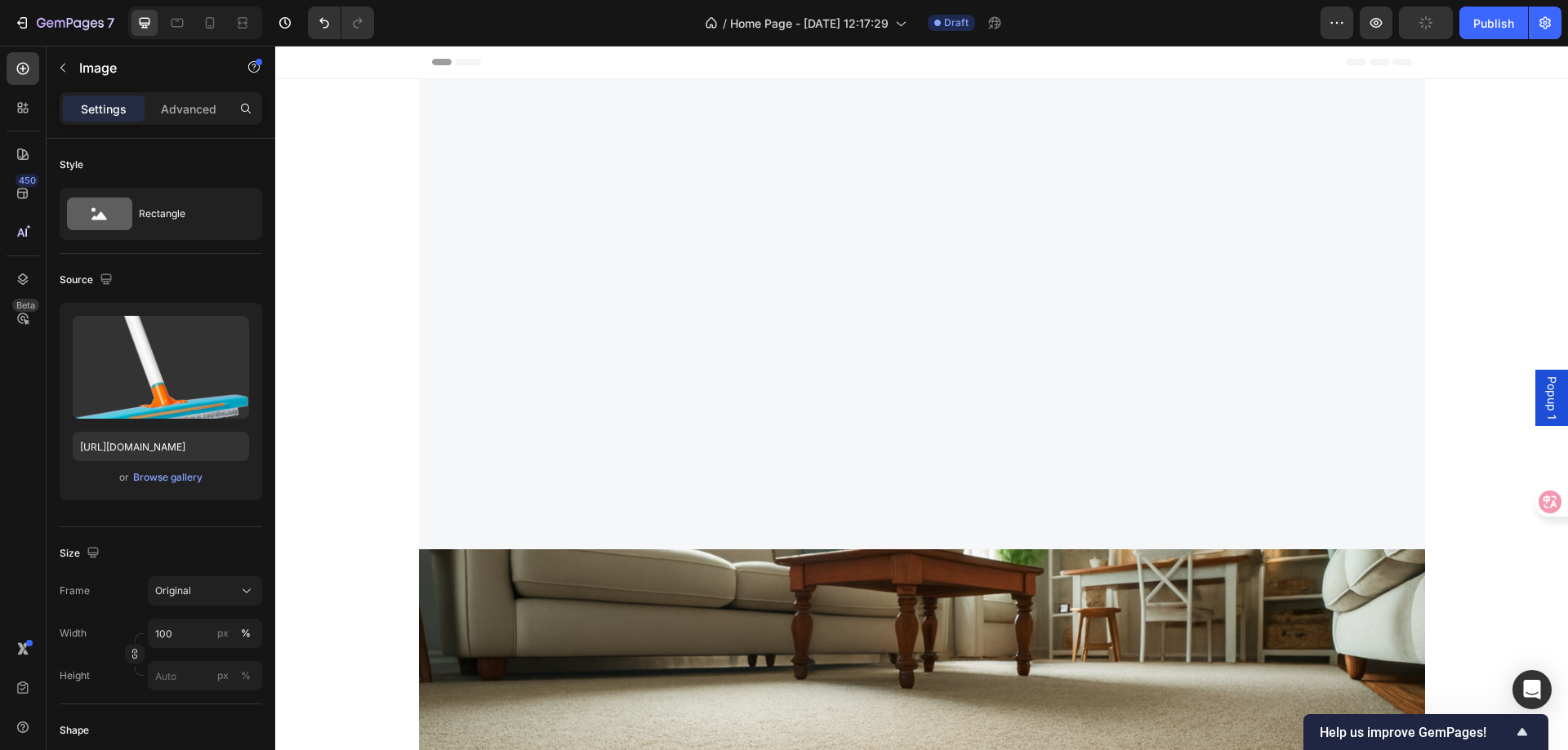
scroll to position [5013, 0]
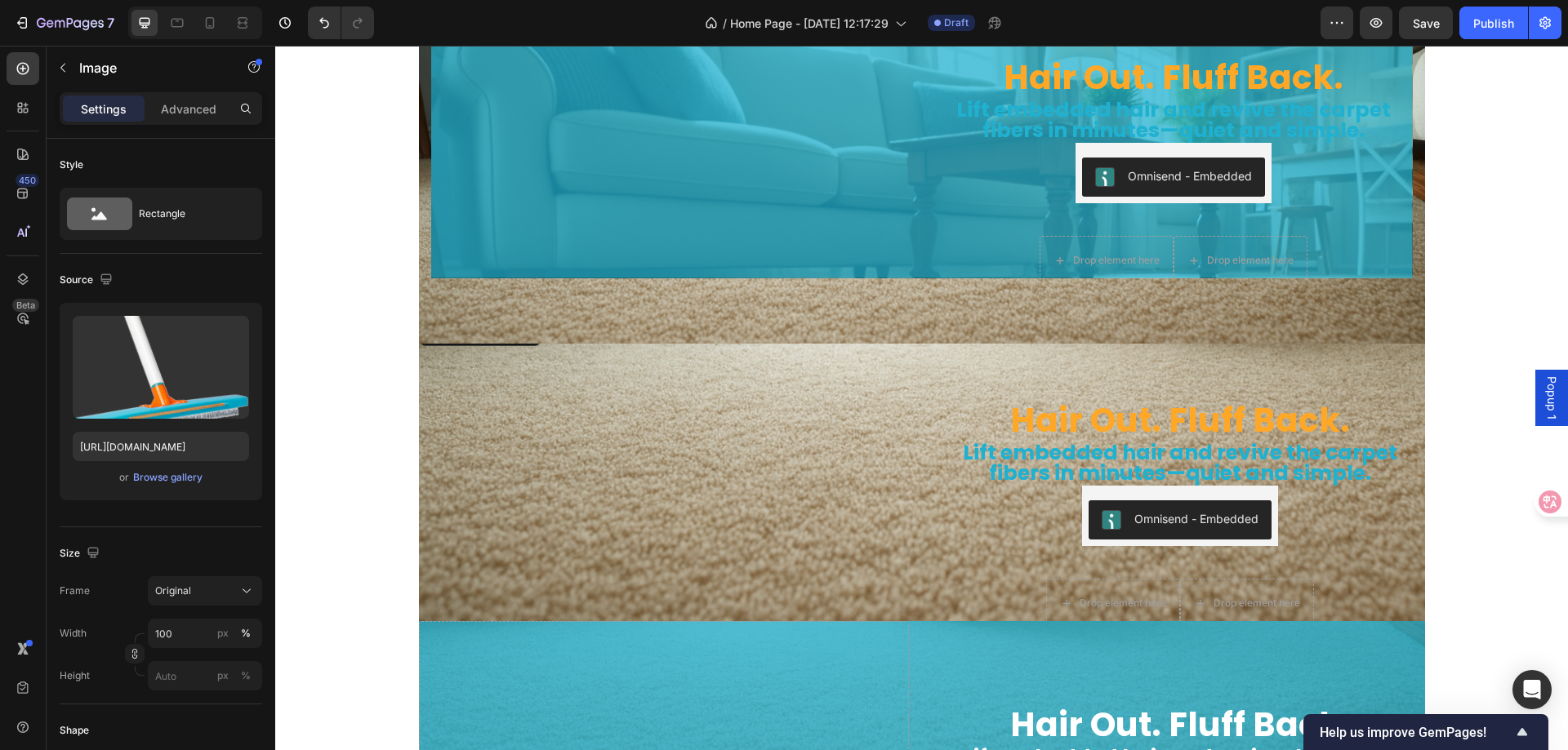
click at [534, 316] on img at bounding box center [664, 316] width 490 height 0
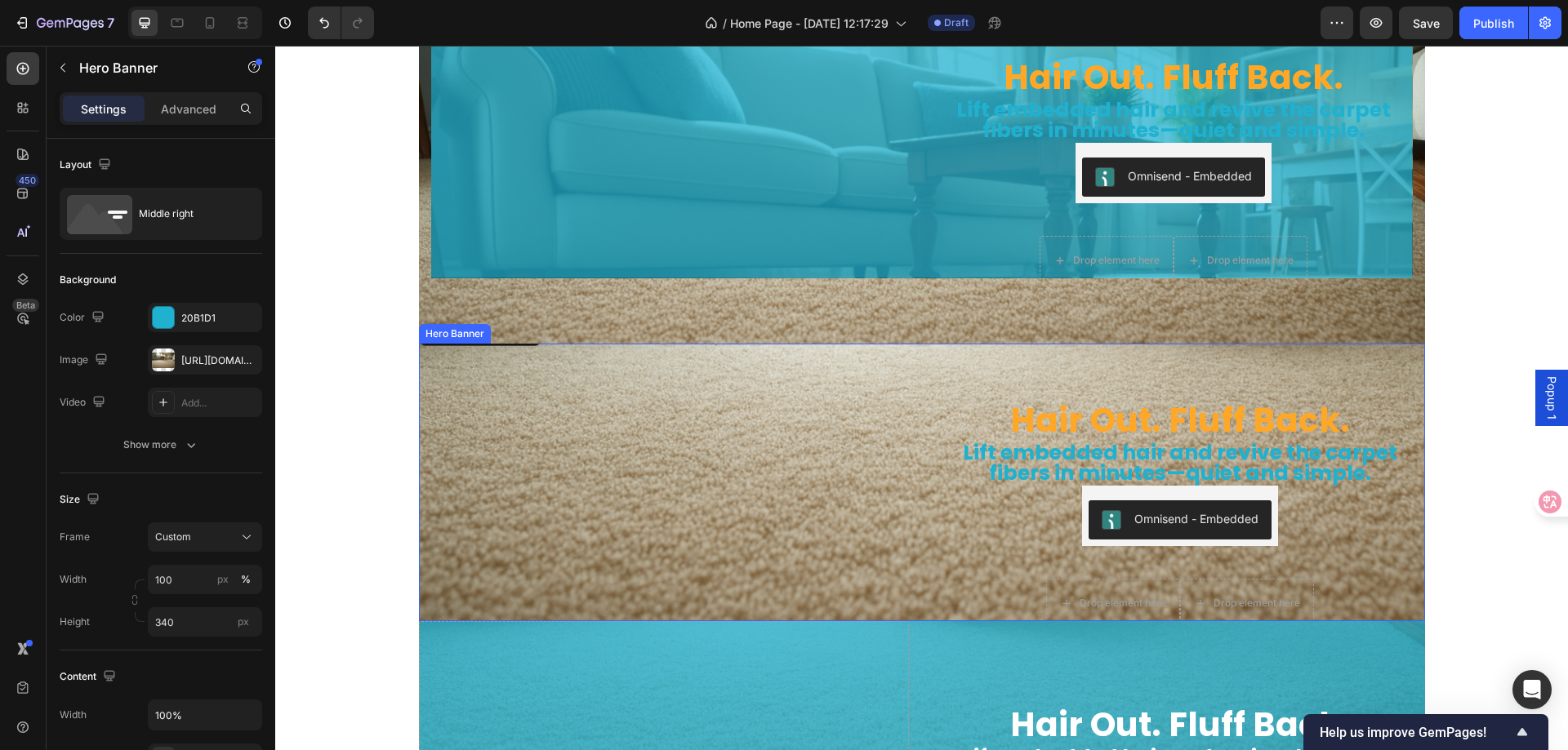
click at [922, 463] on div "Hair Out. Fluff Back. Heading Lift embedded hair and revive the carpet fibers i…" at bounding box center [922, 481] width 1006 height 331
click at [448, 331] on div "Hero Banner" at bounding box center [472, 327] width 66 height 14
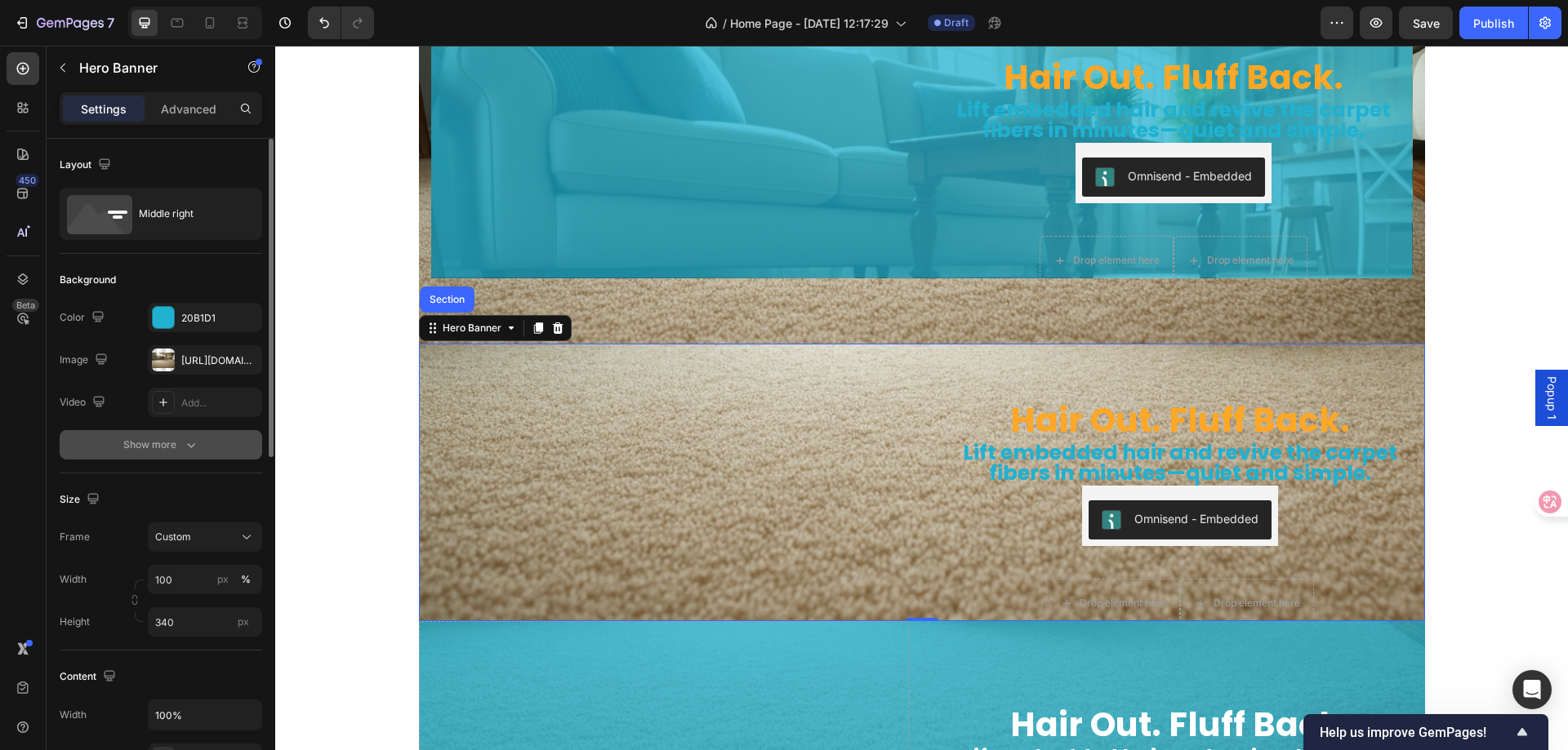
click at [159, 436] on button "Show more" at bounding box center [161, 445] width 202 height 30
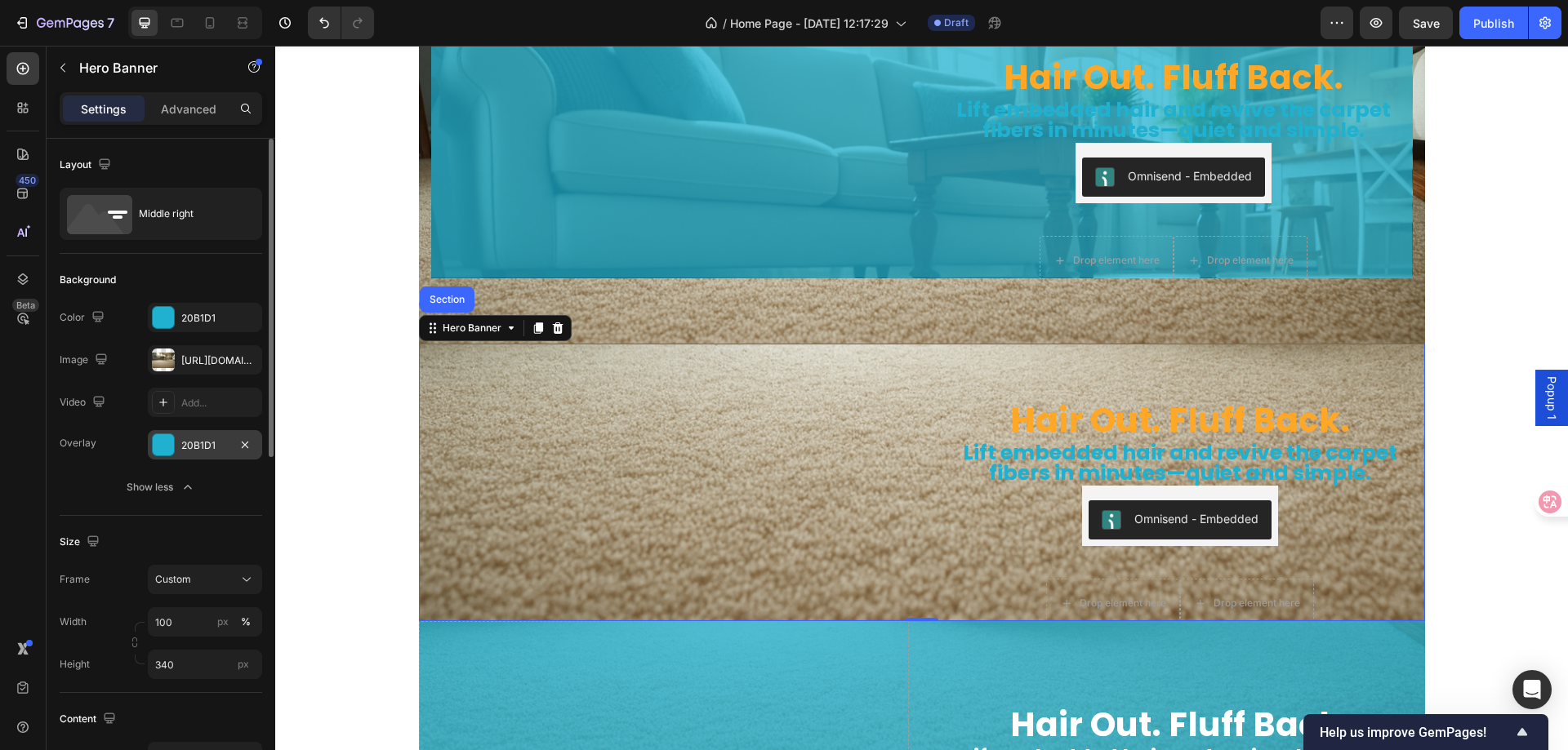
click at [166, 448] on div at bounding box center [163, 445] width 21 height 21
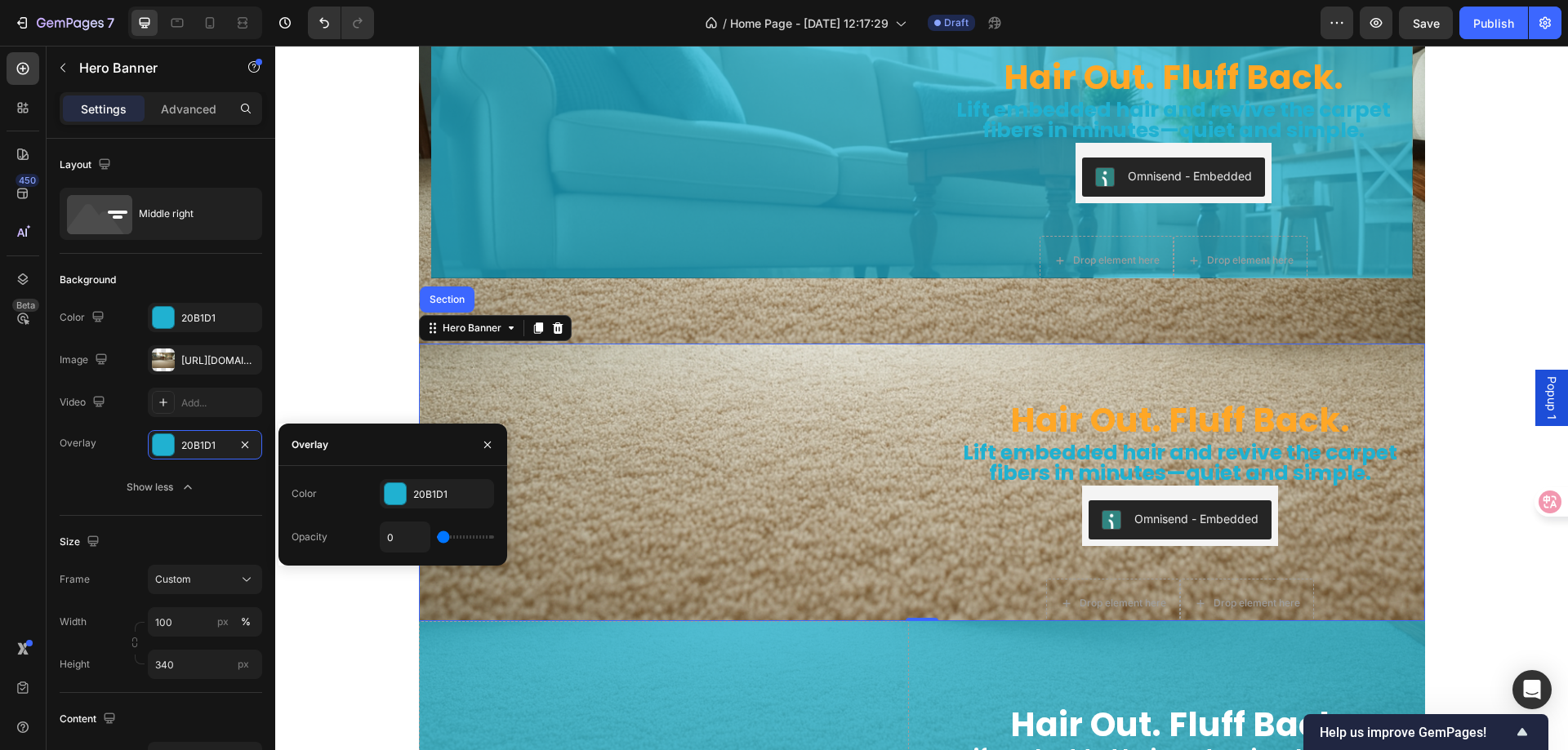
type input "7"
type input "11"
type input "28"
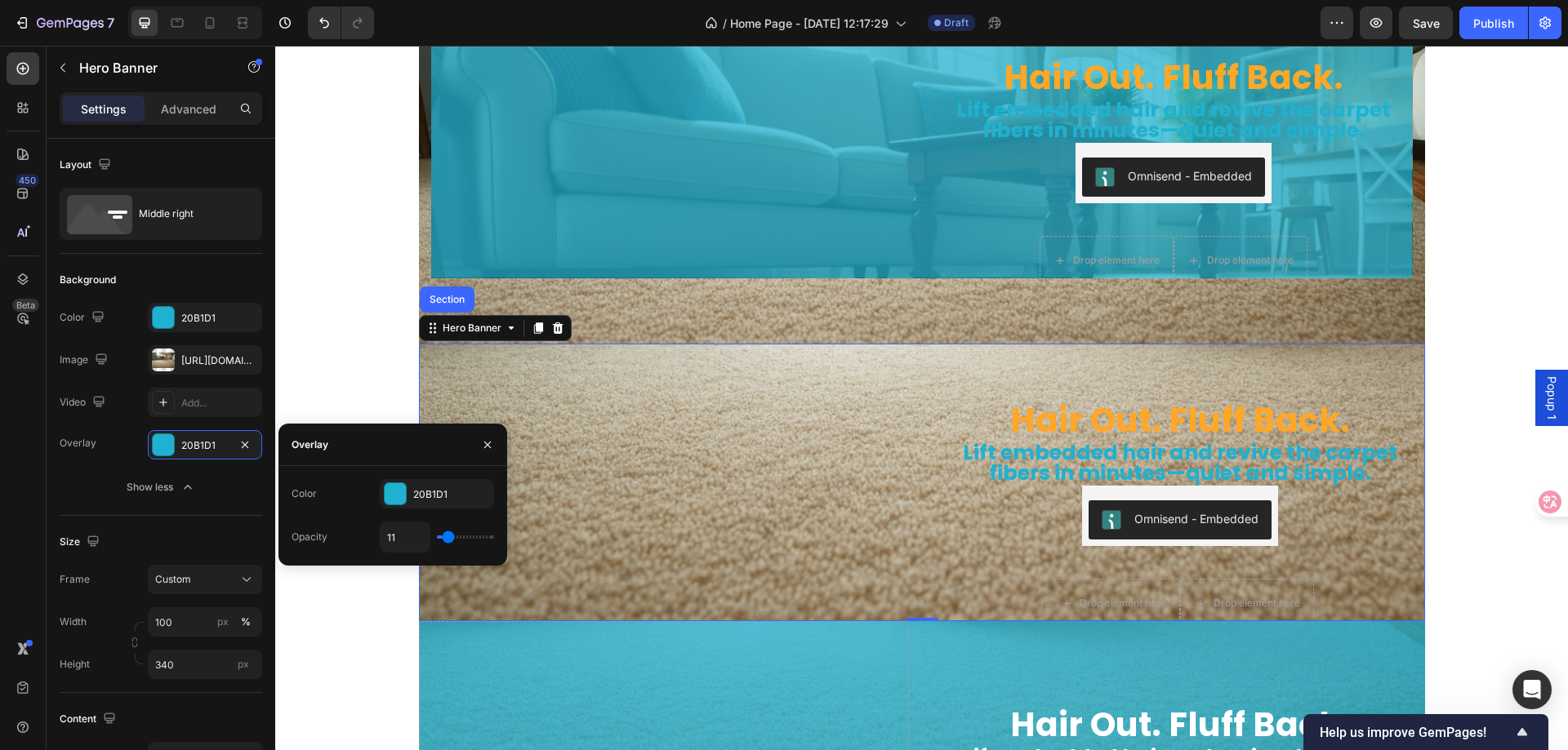
type input "28"
type input "39"
type input "43"
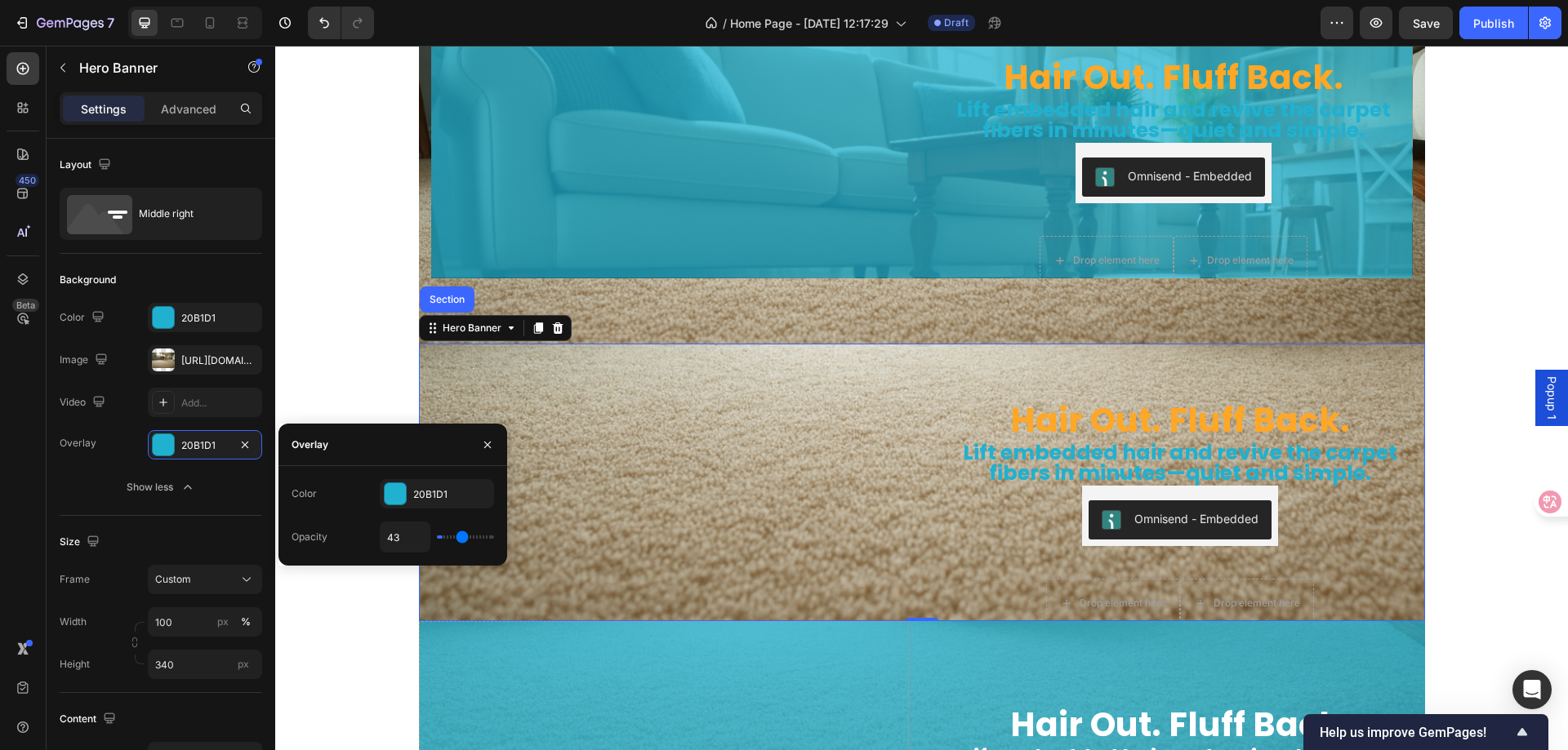
type input "48"
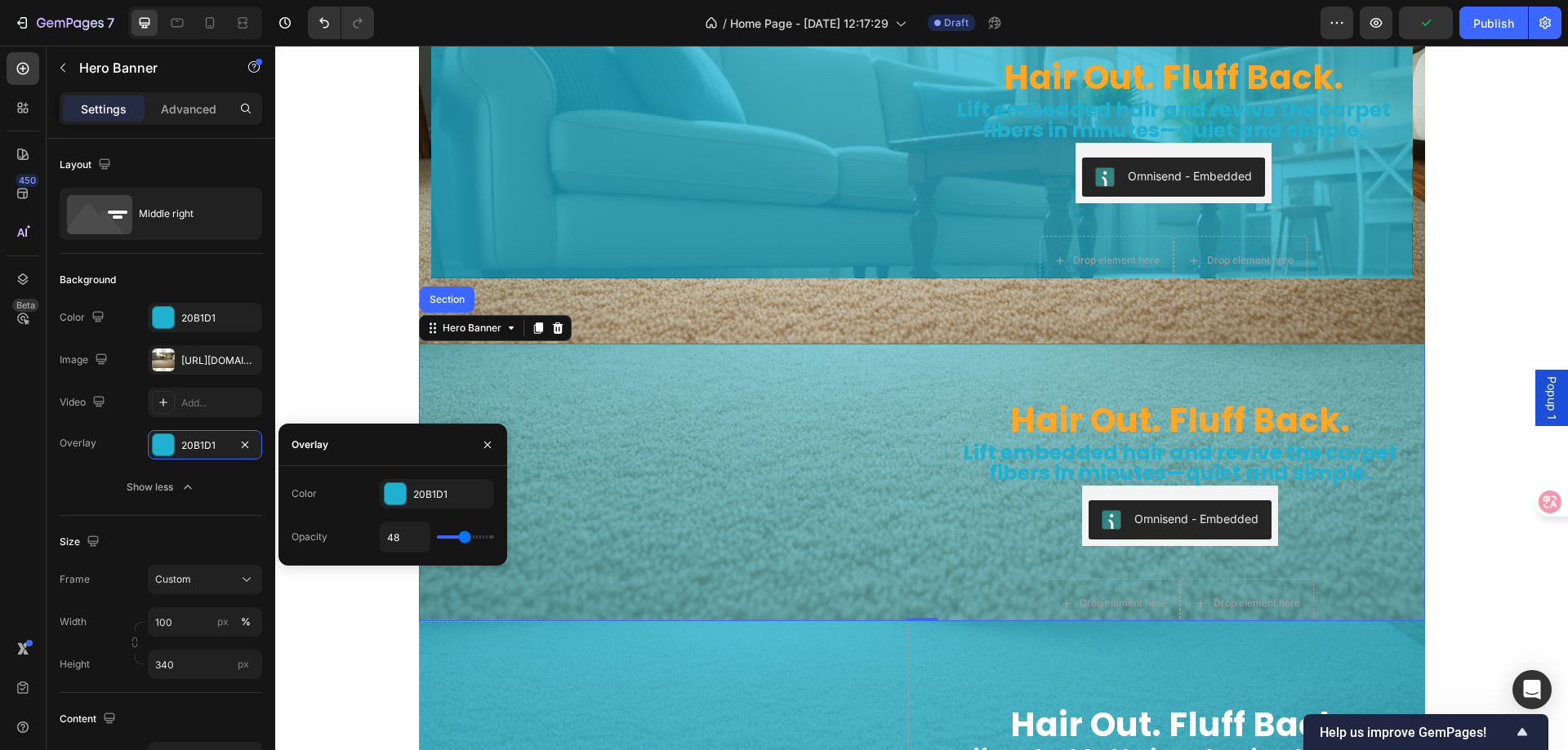
type input "54"
type input "56"
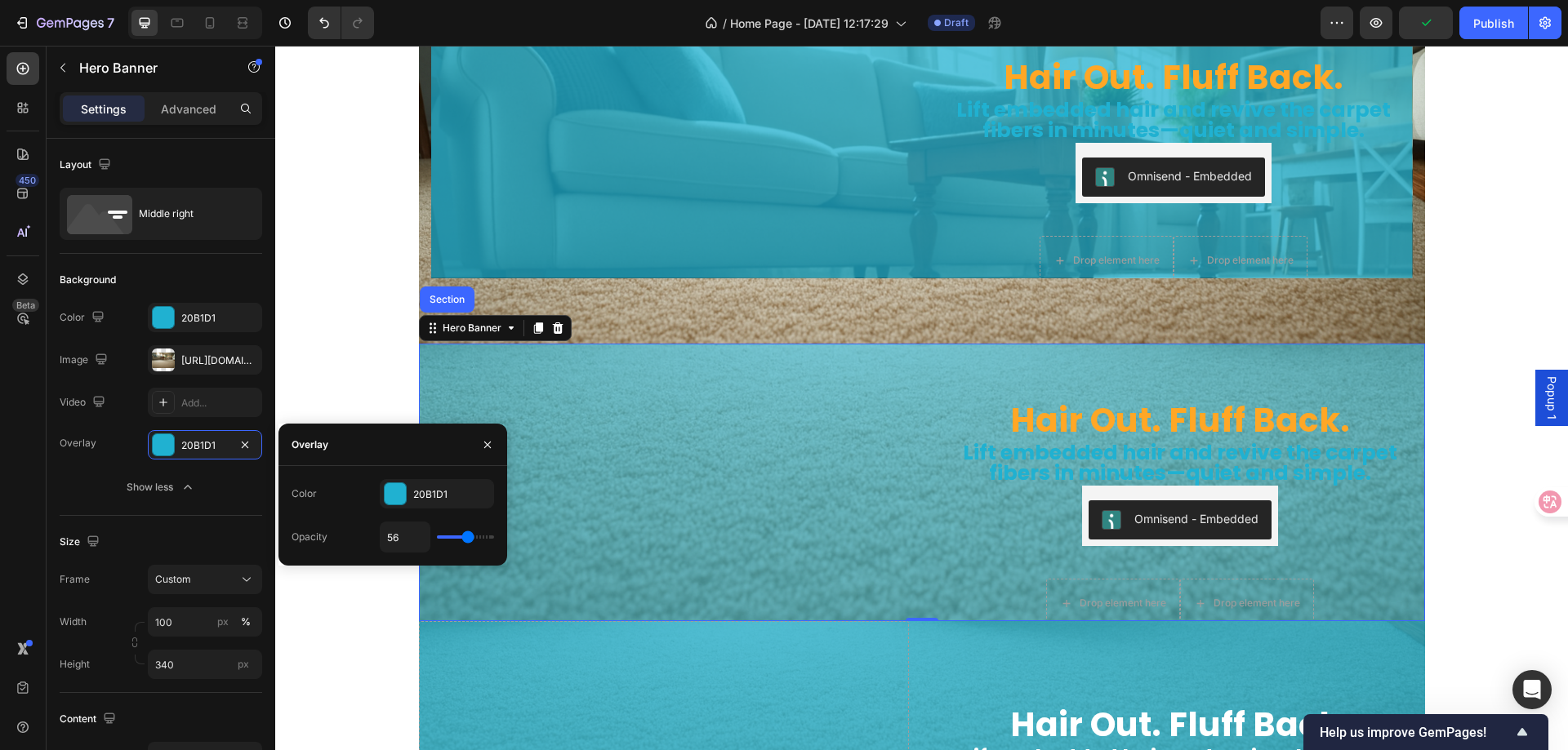
type input "54"
type input "52"
type input "50"
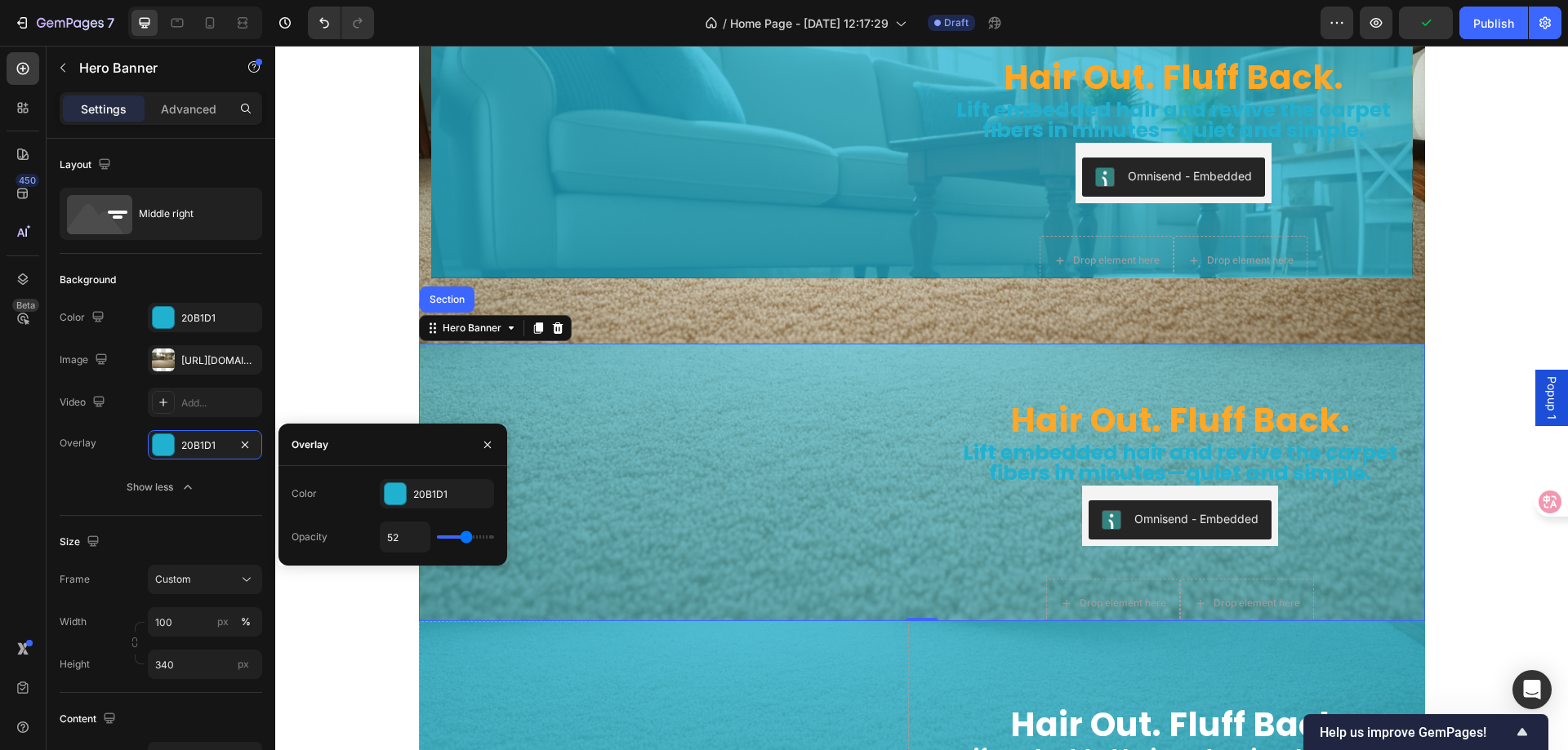
type input "50"
type input "48"
type input "46"
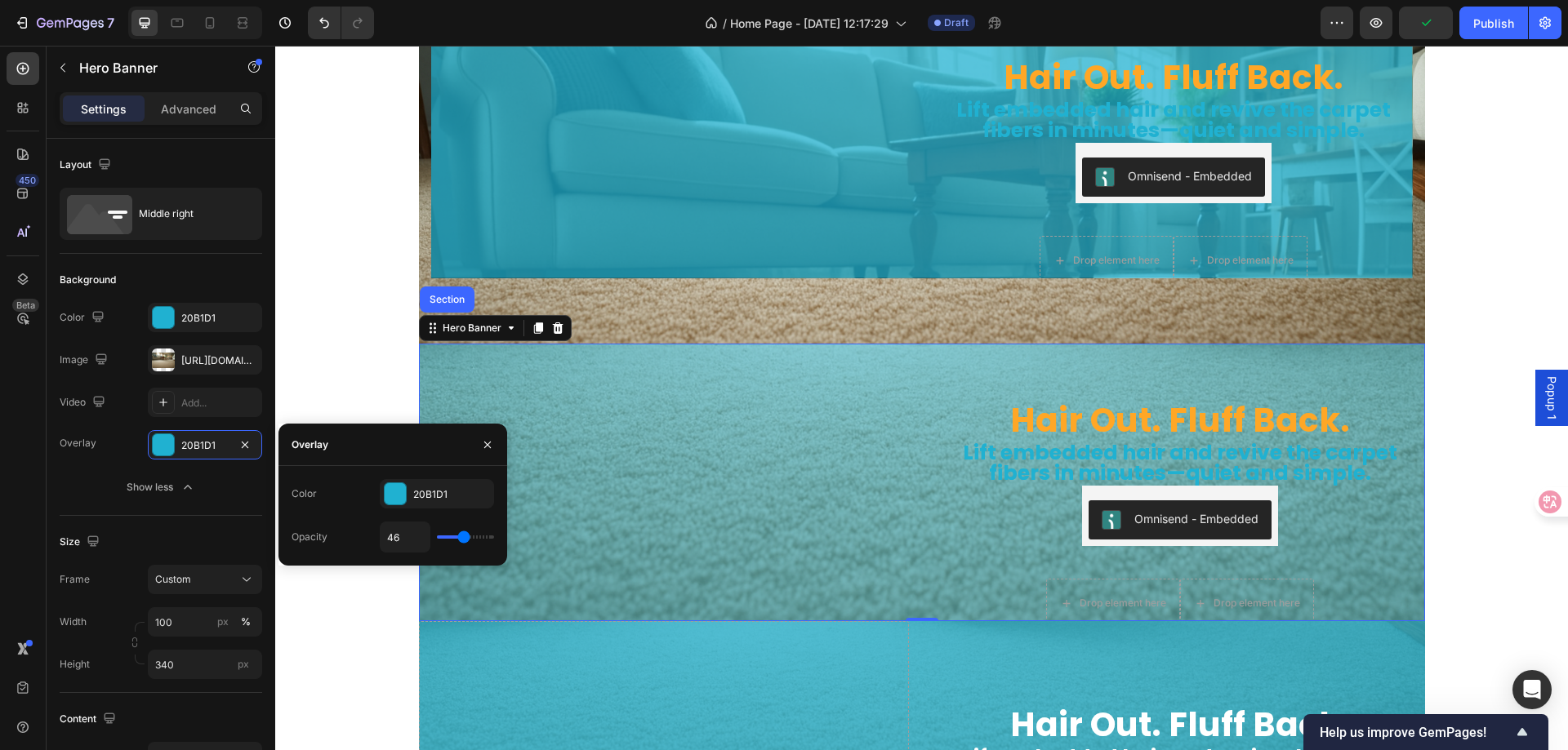
type input "43"
type input "44"
type input "46"
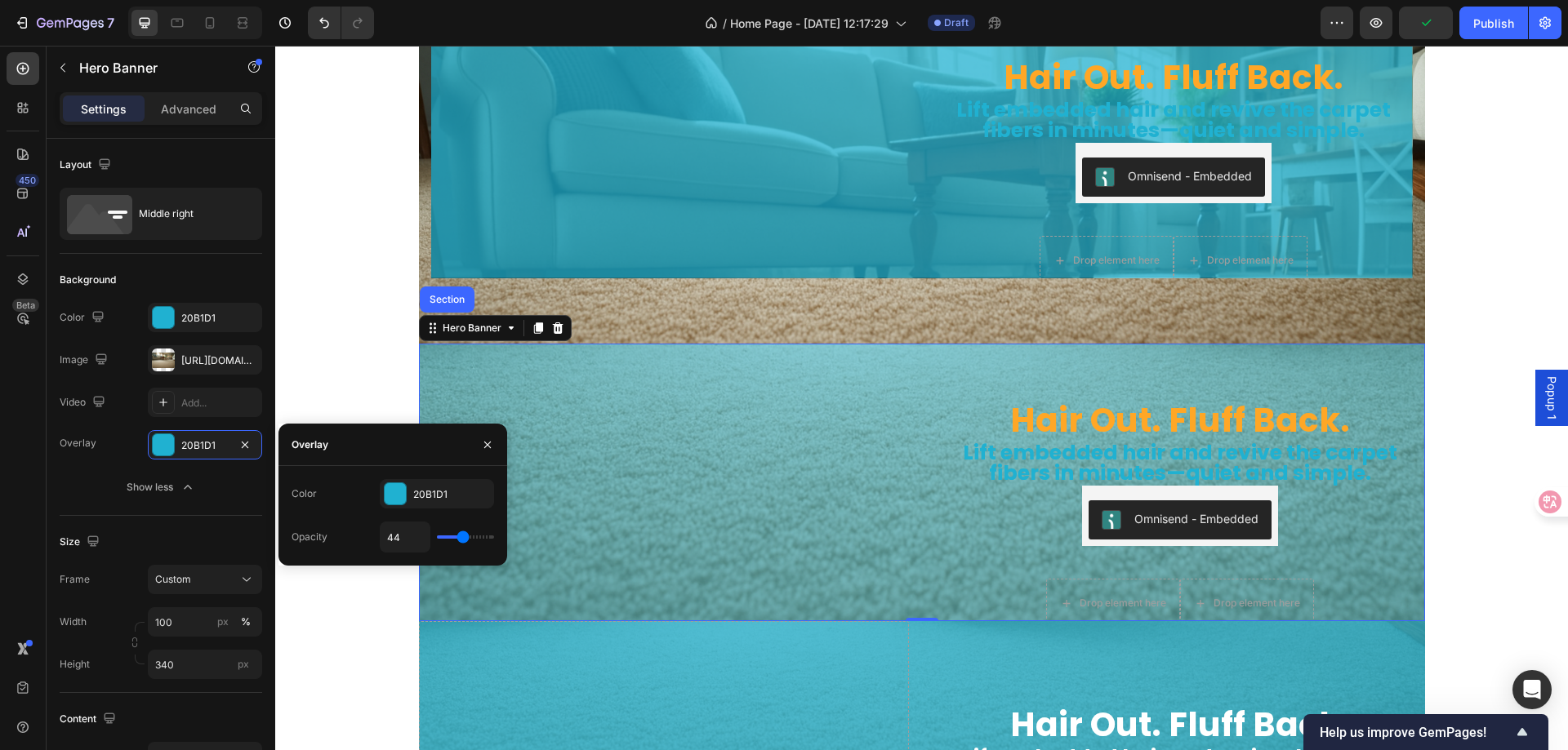
type input "46"
type input "48"
type input "50"
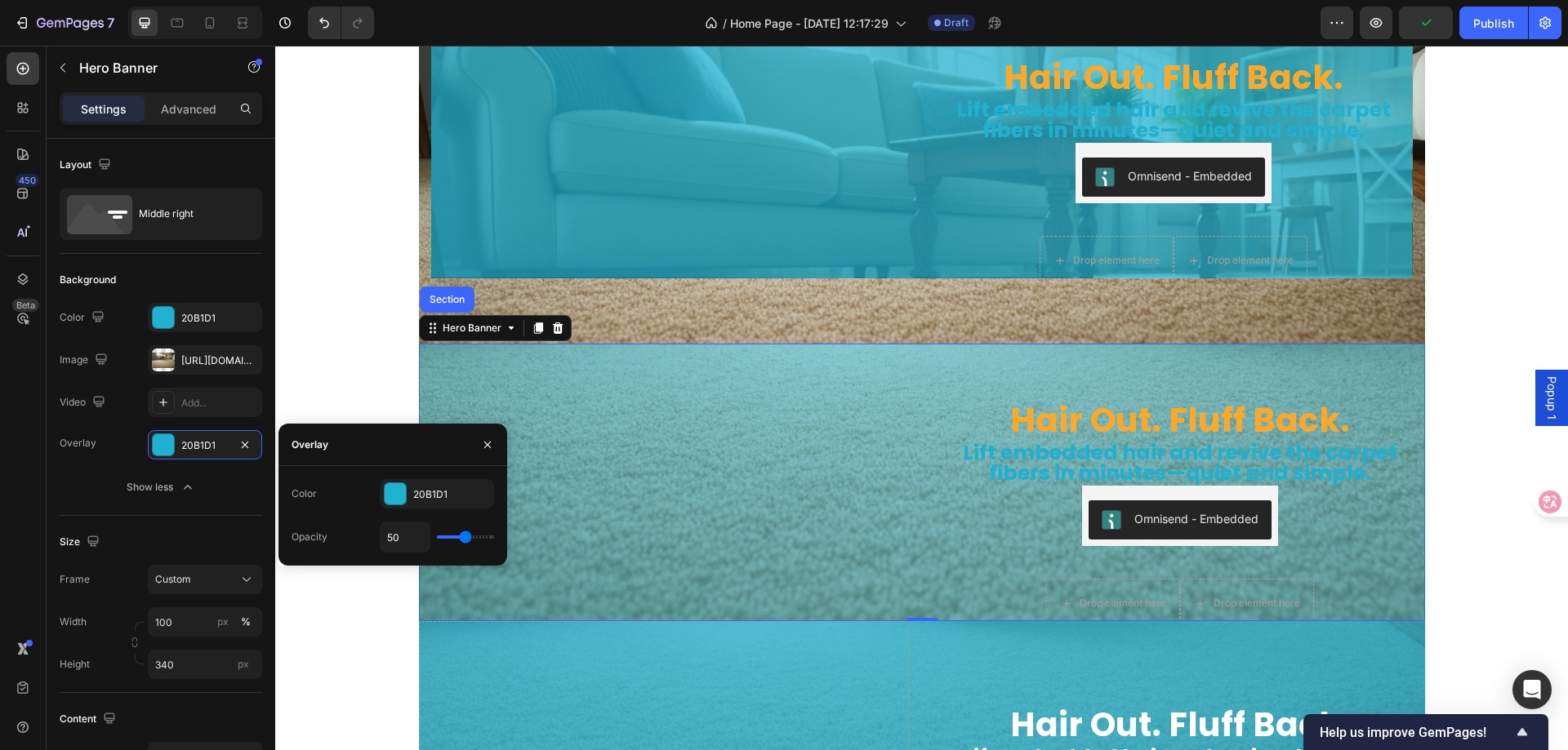
type input "54"
type input "61"
type input "72"
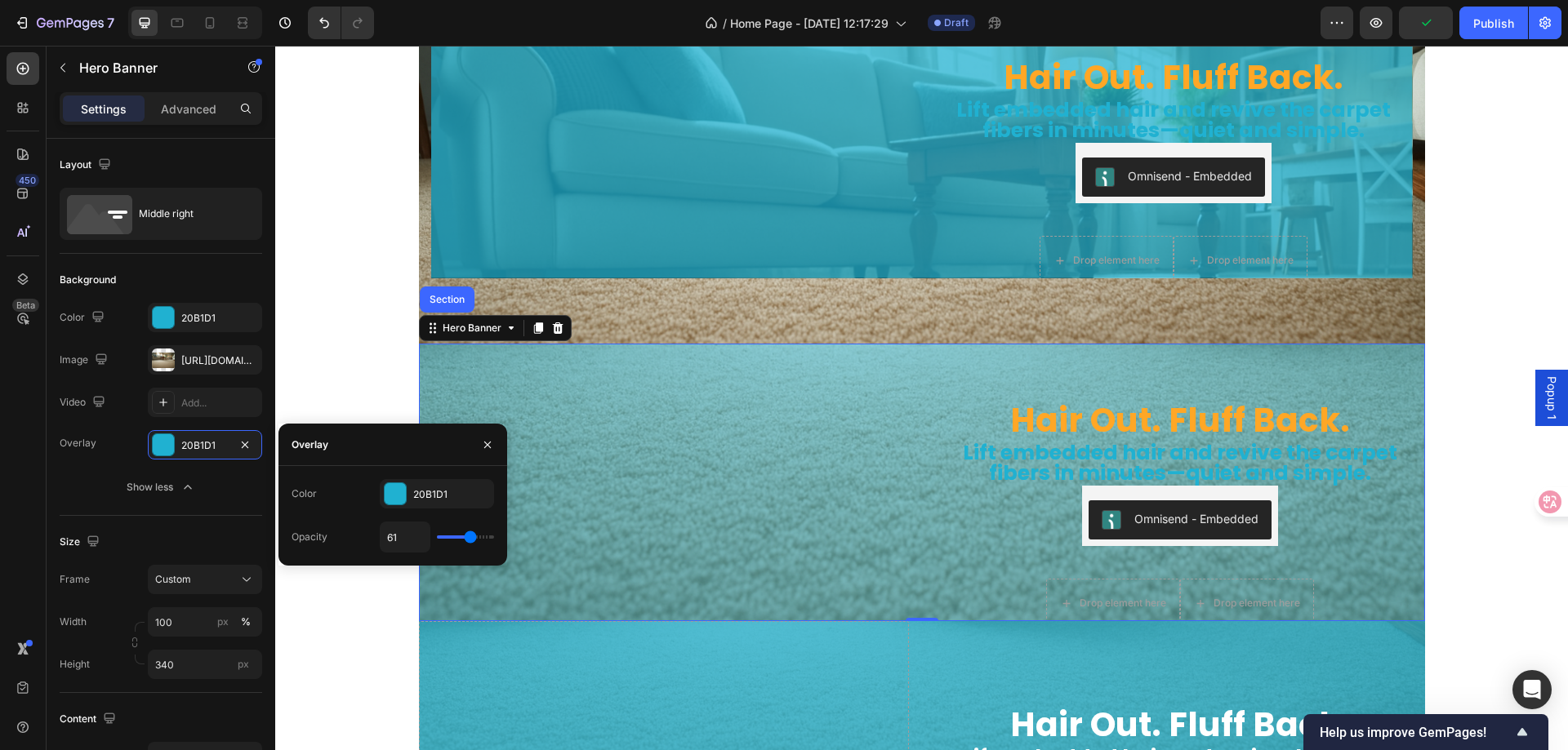
type input "72"
type input "78"
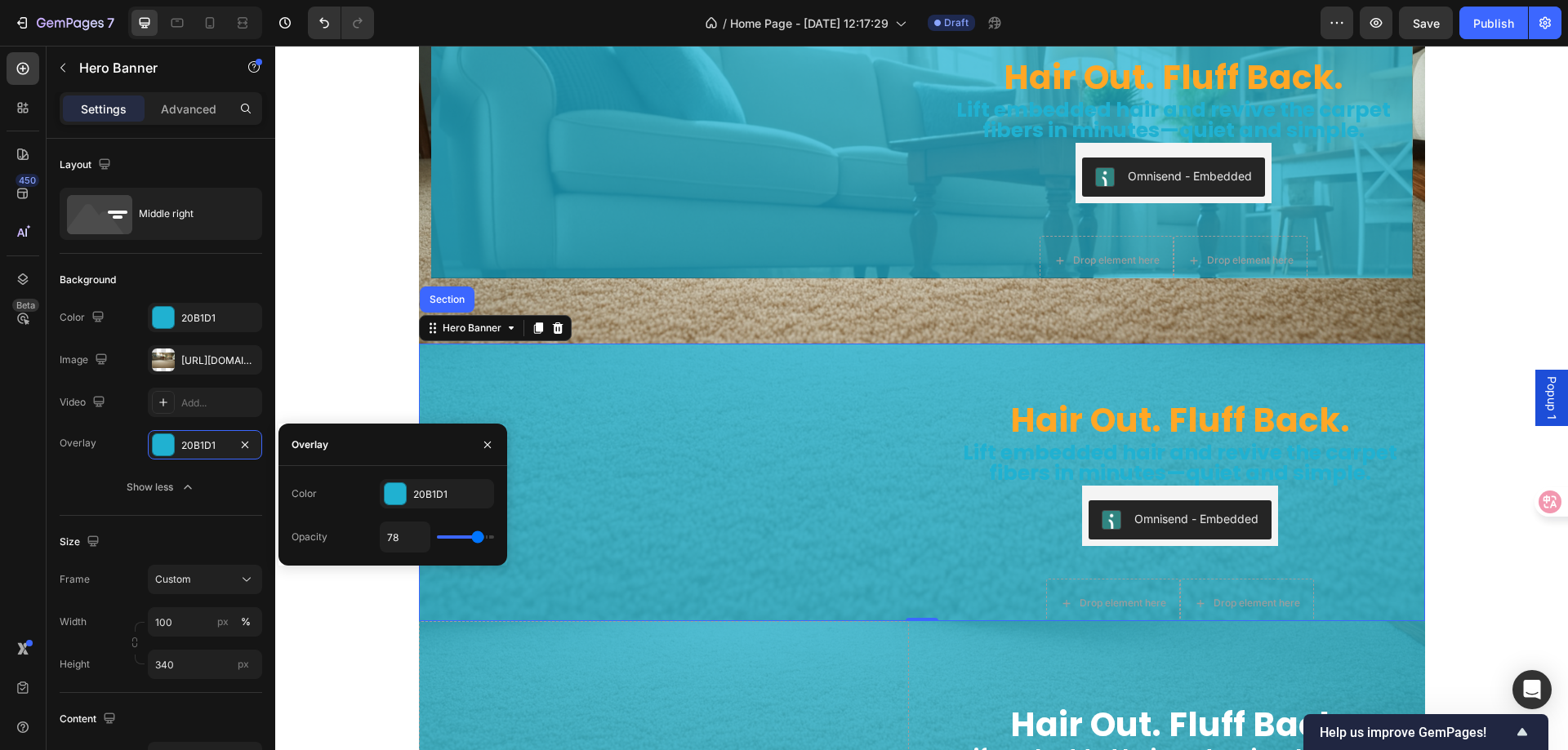
type input "80"
type input "78"
type input "76"
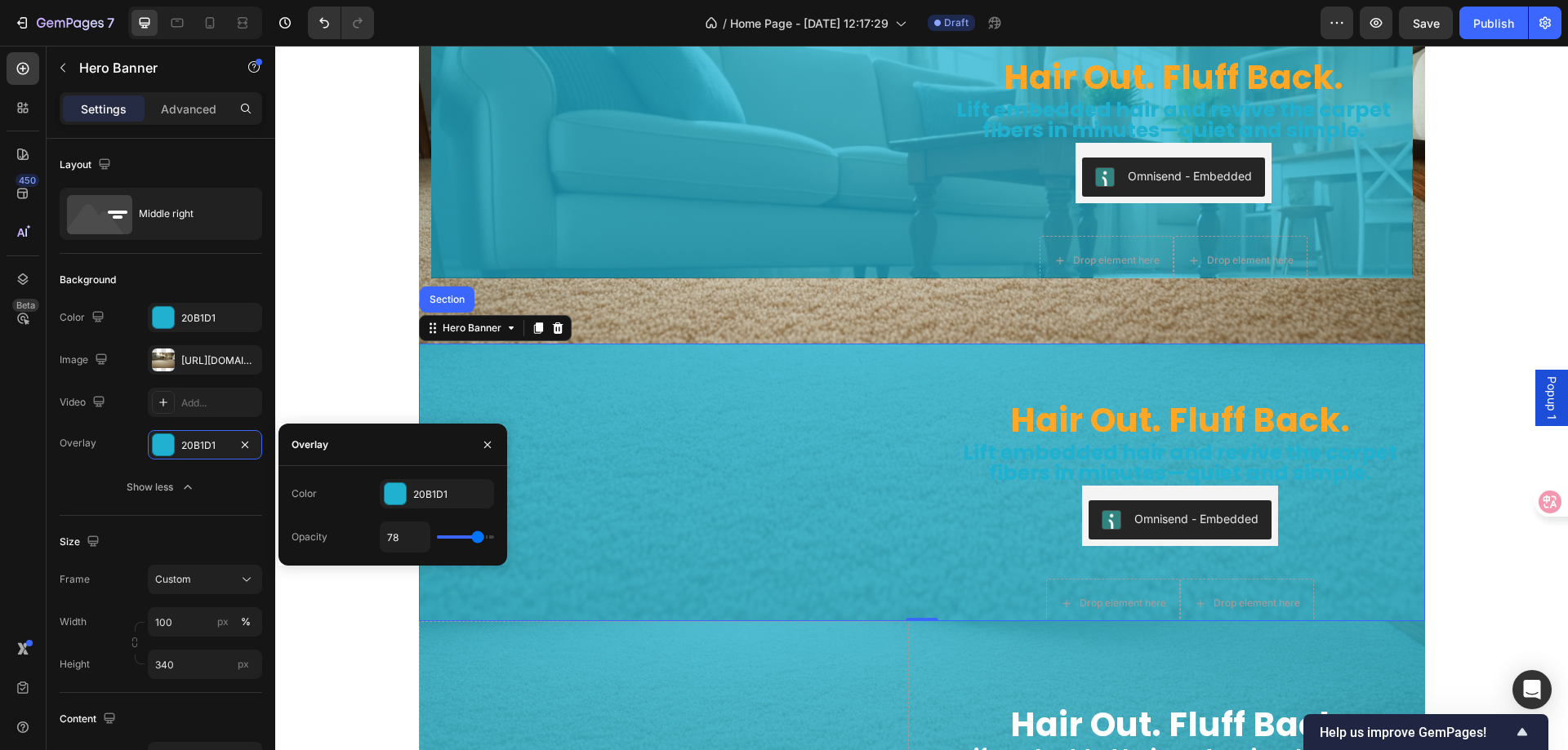
type input "76"
type input "74"
type input "72"
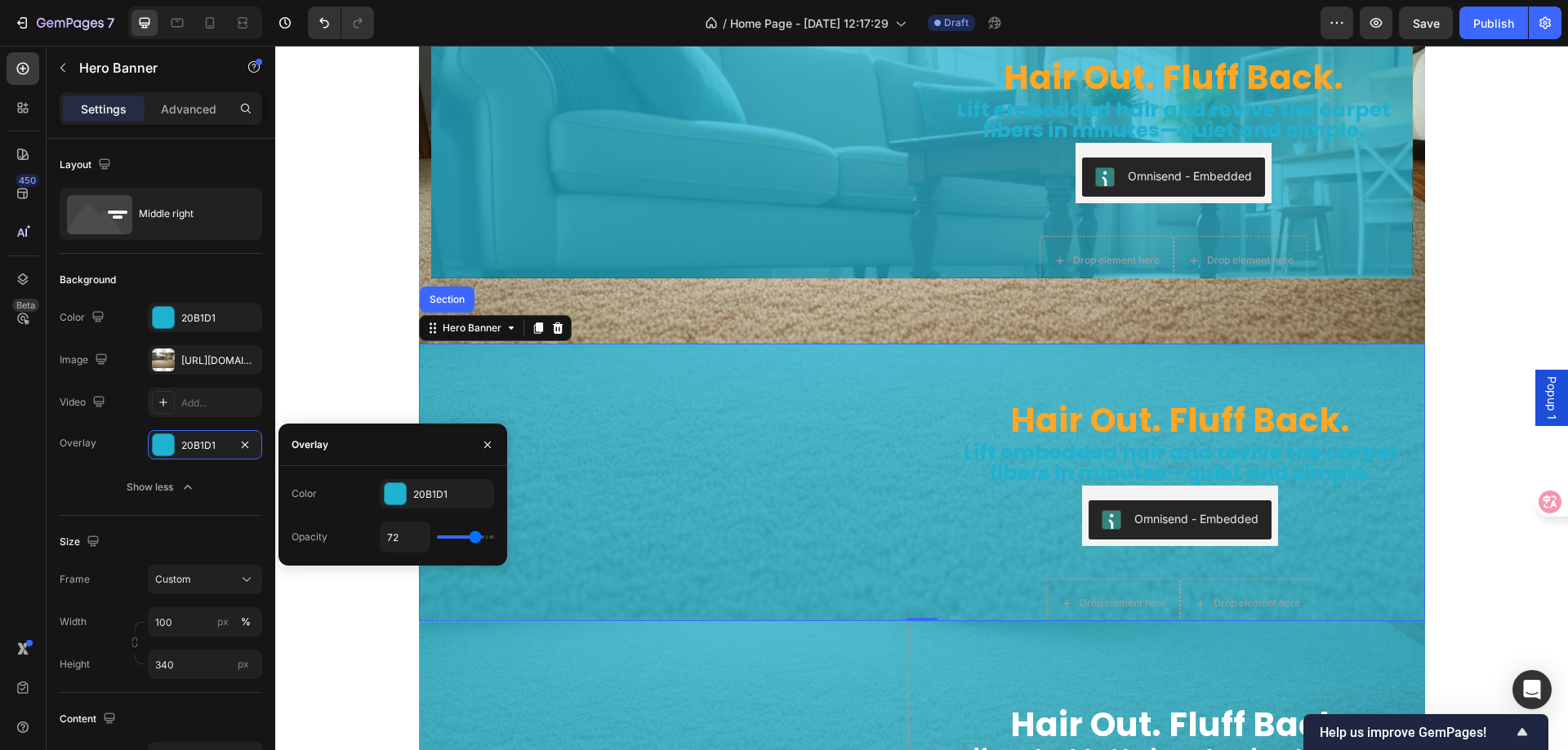
type input "70"
type input "67"
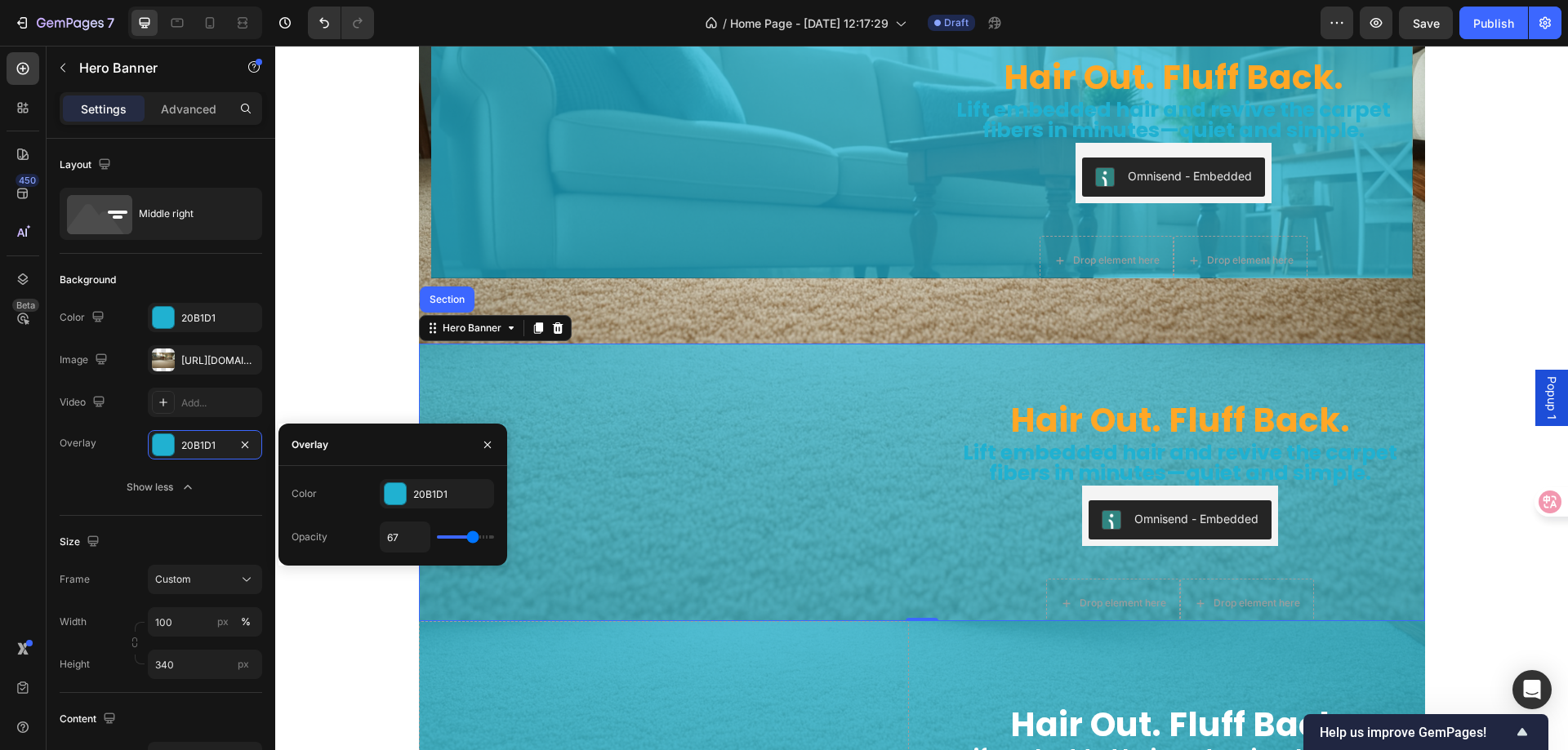
type input "65"
type input "63"
type input "61"
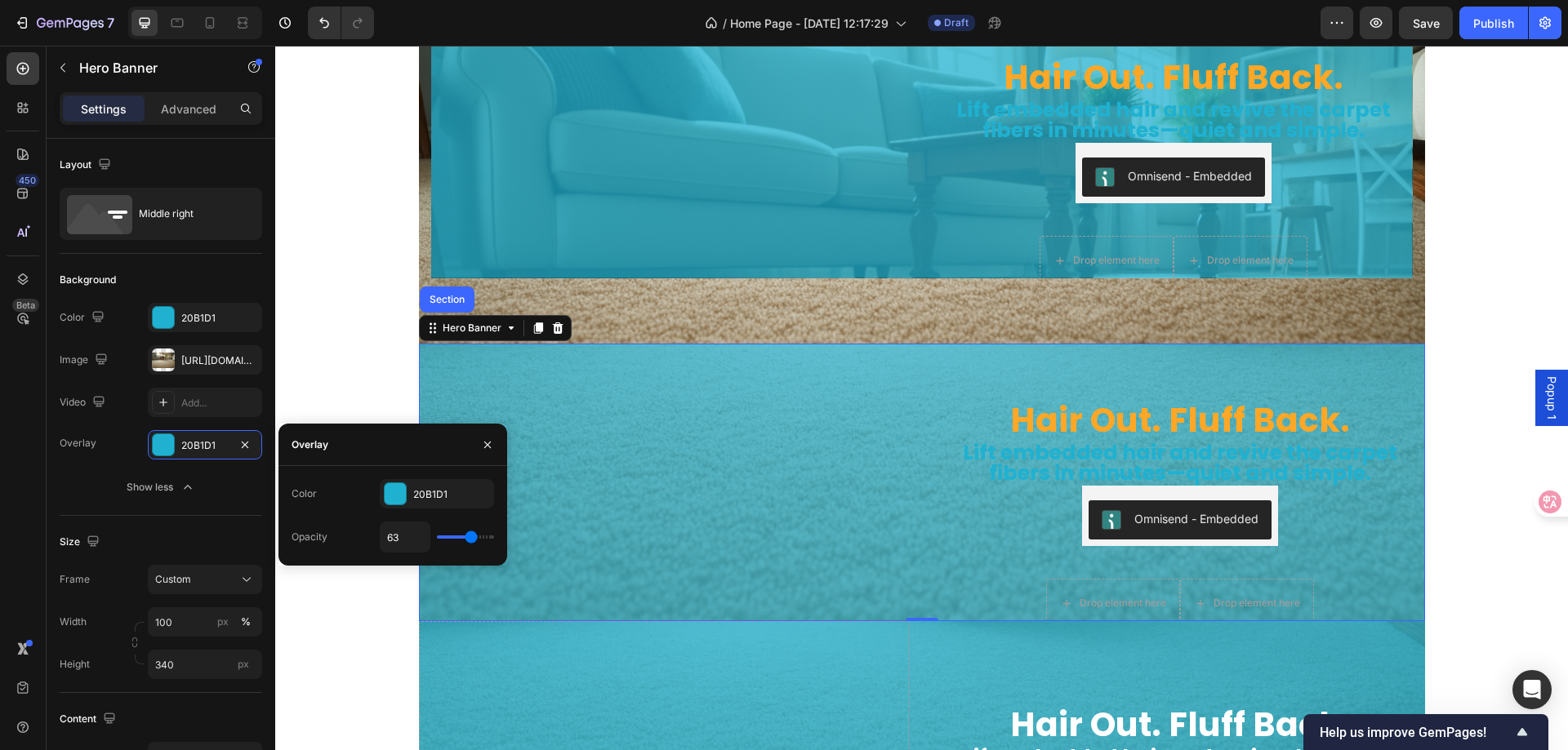
type input "61"
type input "59"
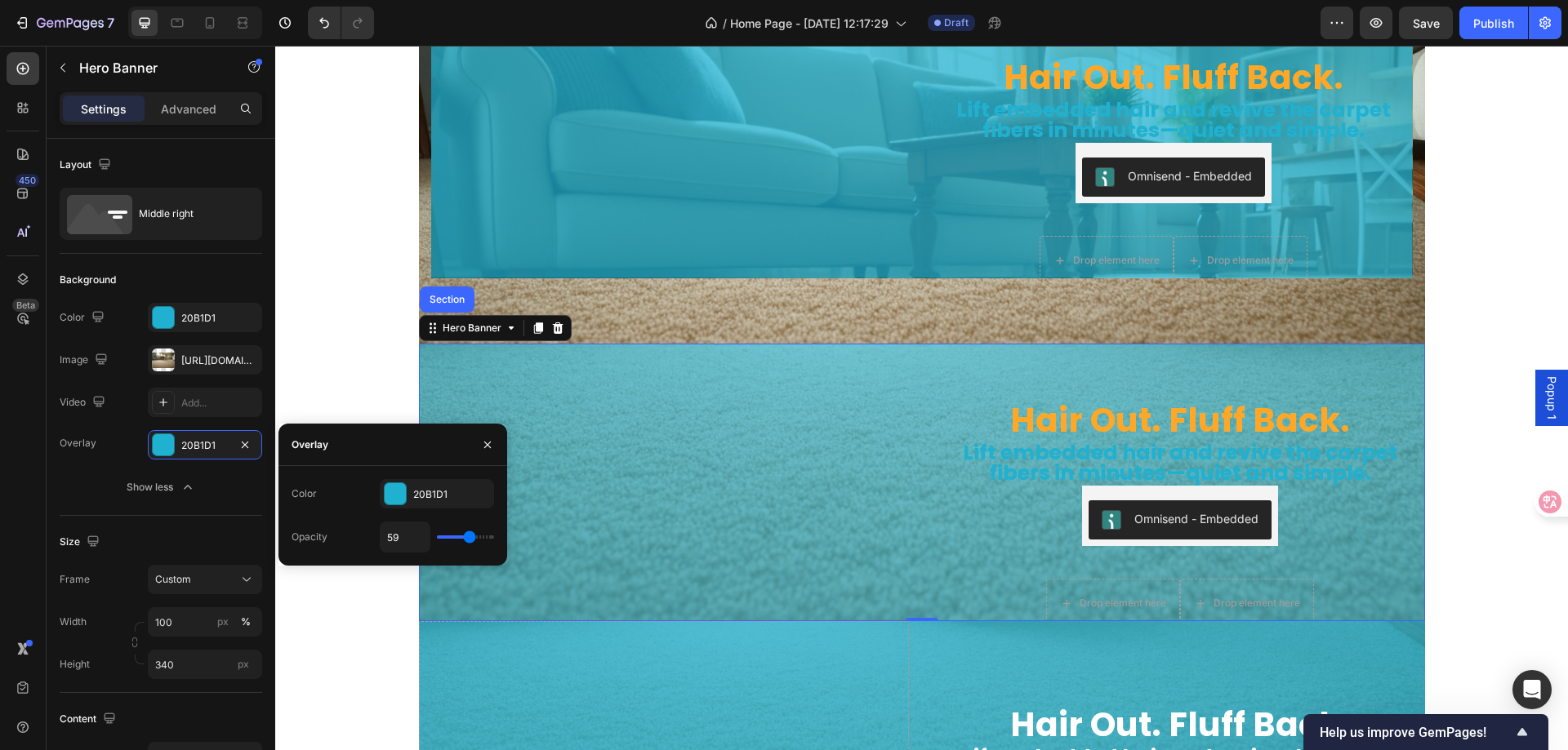
type input "57"
drag, startPoint x: 444, startPoint y: 538, endPoint x: 469, endPoint y: 542, distance: 25.3
type input "57"
click at [469, 539] on input "range" at bounding box center [465, 537] width 57 height 3
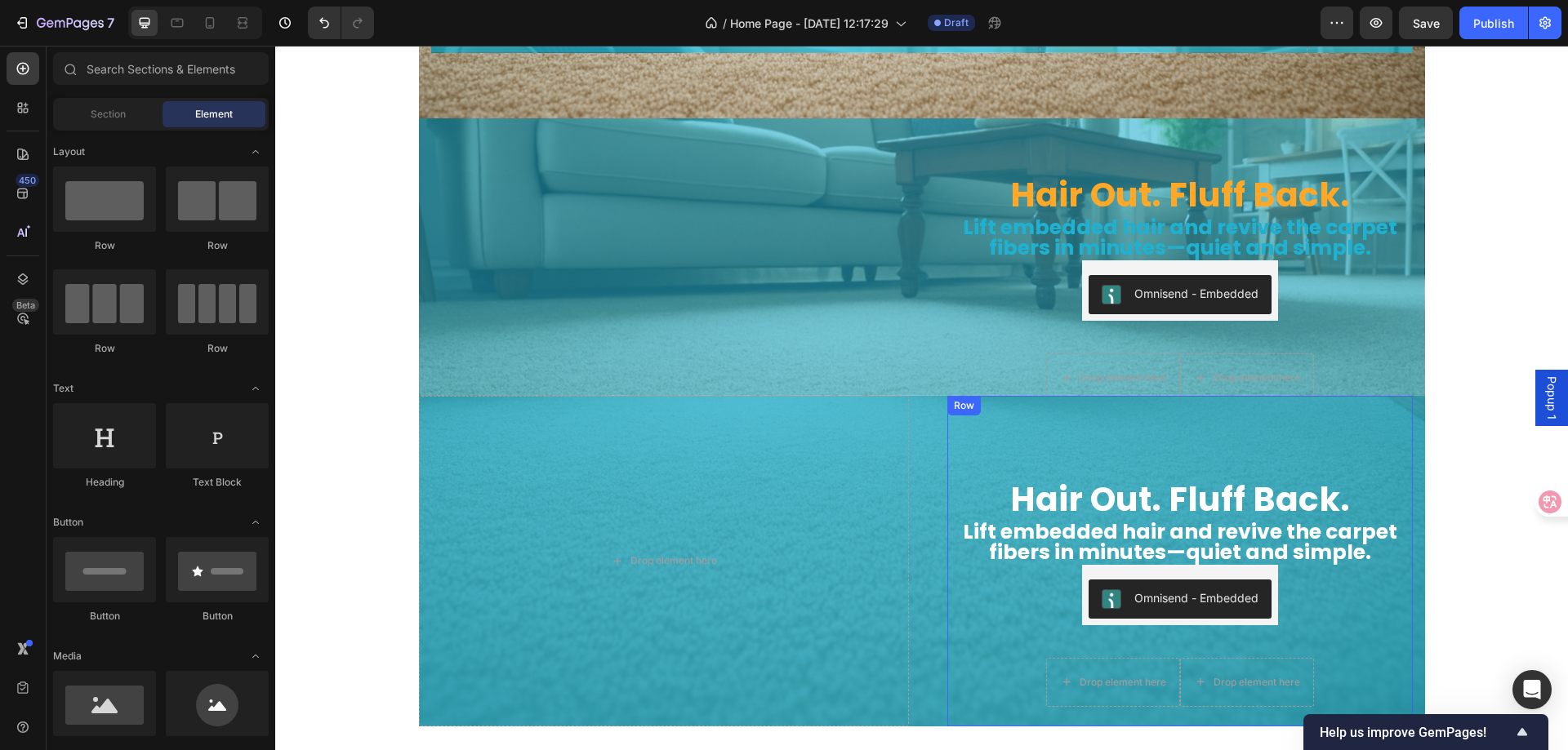
scroll to position [5258, 0]
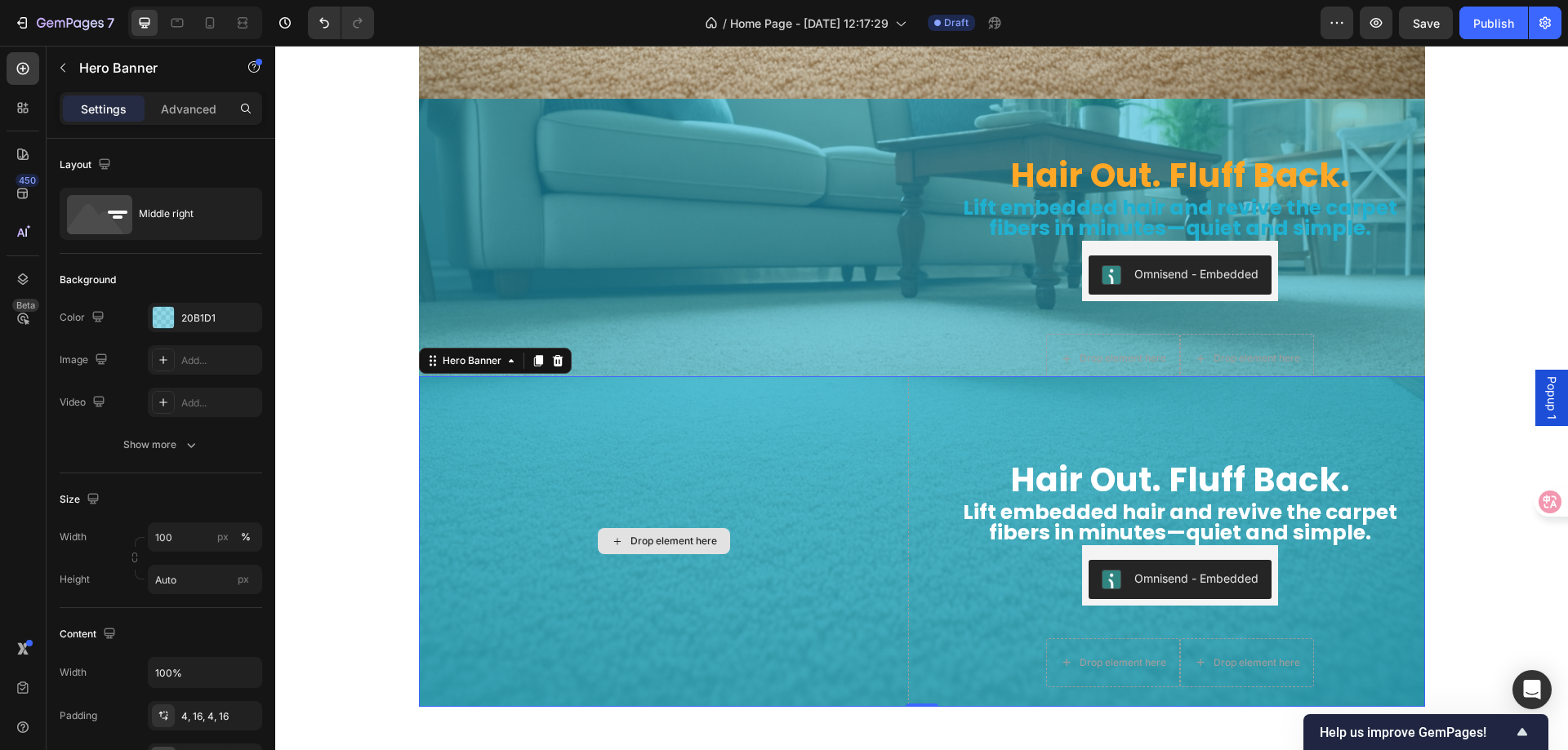
click at [721, 439] on div "Drop element here" at bounding box center [664, 542] width 490 height 331
click at [552, 361] on icon at bounding box center [557, 361] width 10 height 11
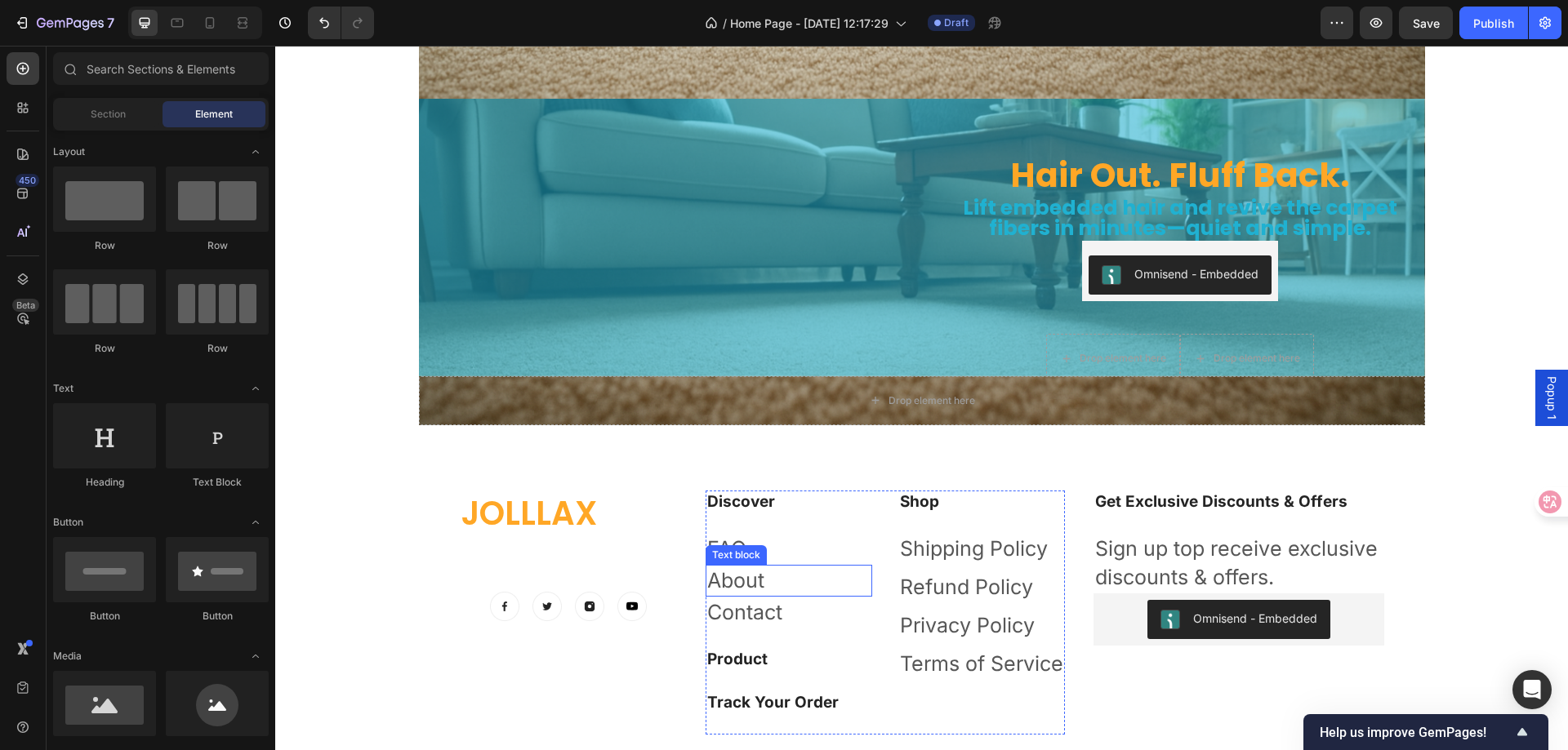
scroll to position [5176, 0]
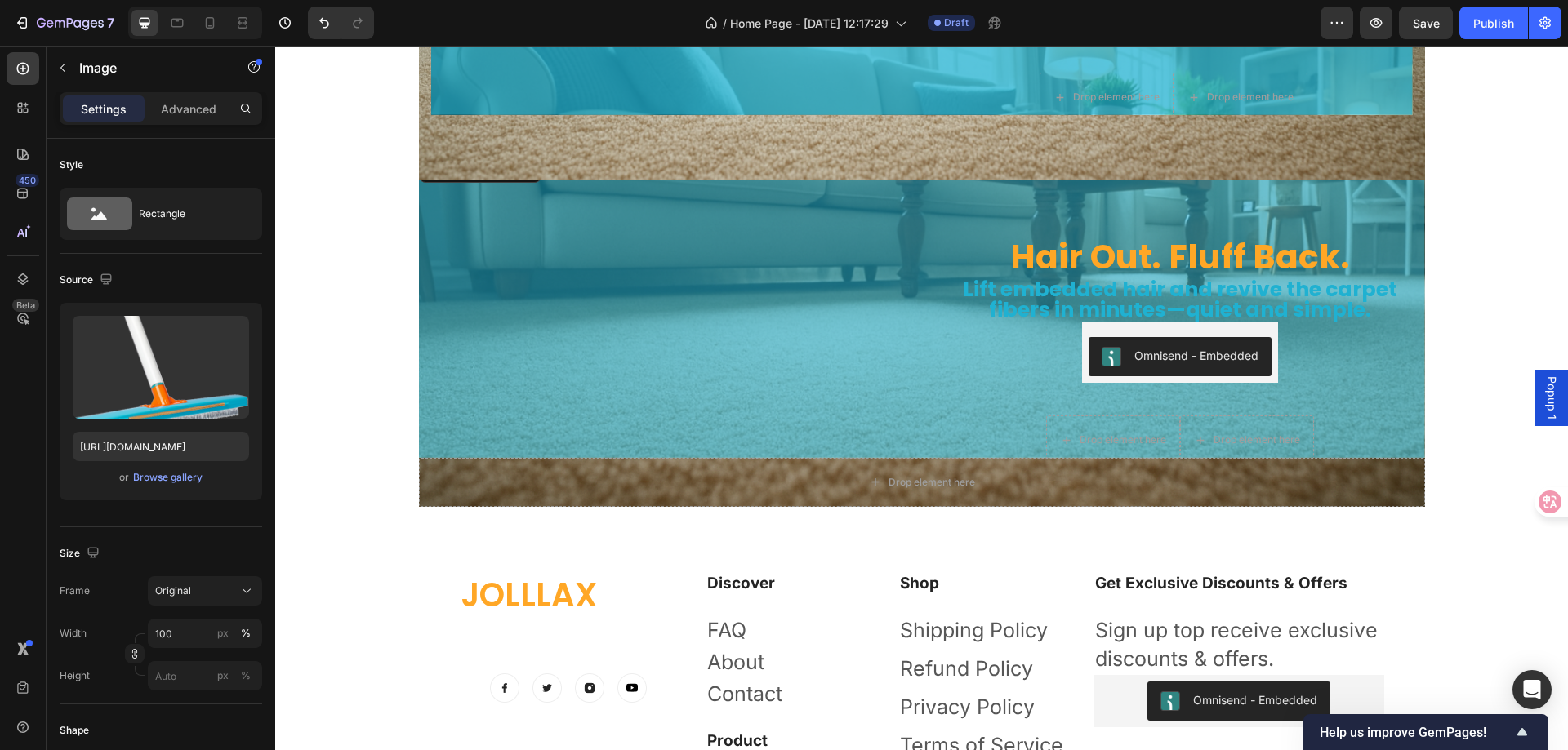
click at [831, 153] on img at bounding box center [664, 153] width 490 height 0
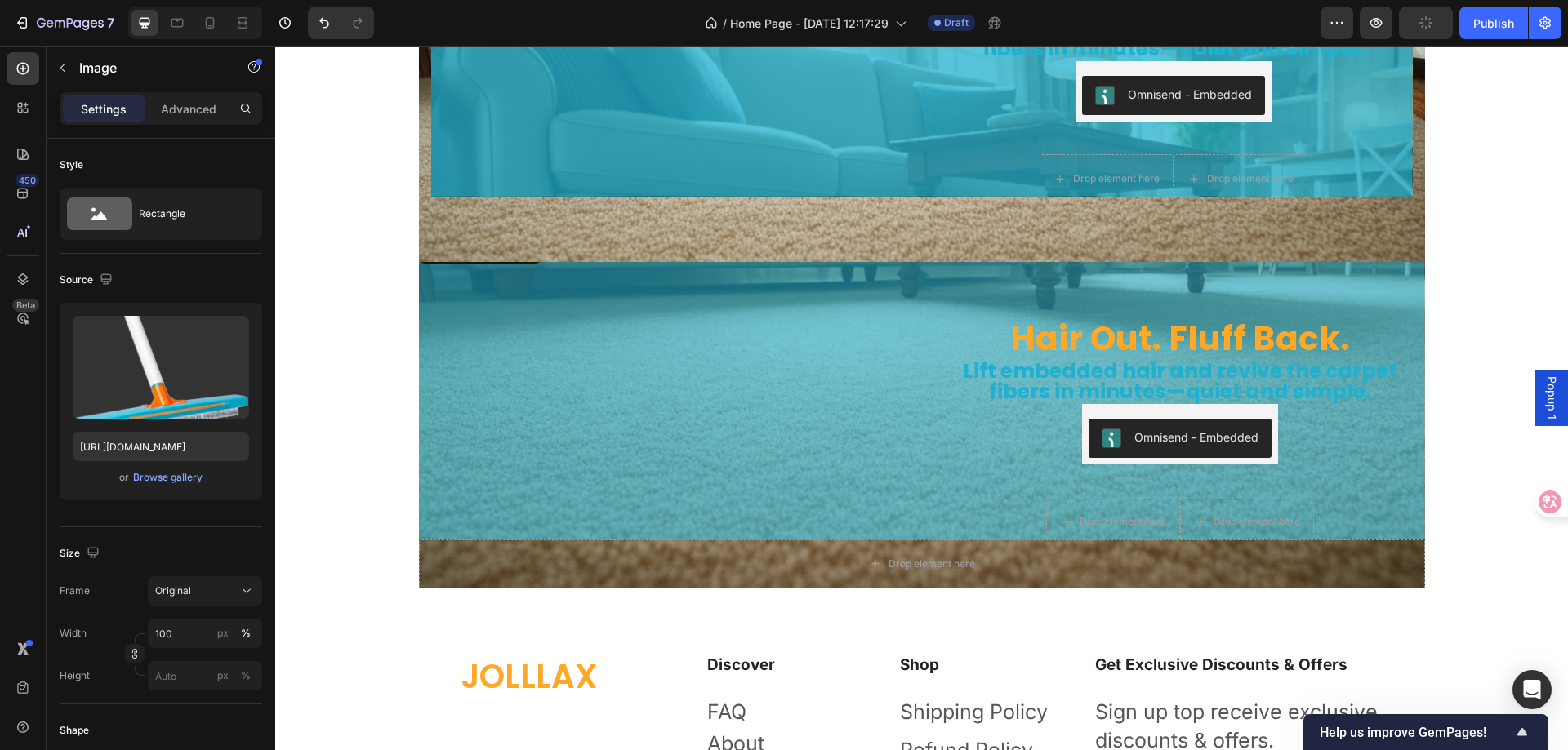
click at [773, 235] on img at bounding box center [664, 235] width 490 height 0
click at [921, 391] on div "Hair Out. Fluff Back. Heading Lift embedded hair and revive the carpet fibers i…" at bounding box center [922, 400] width 1006 height 331
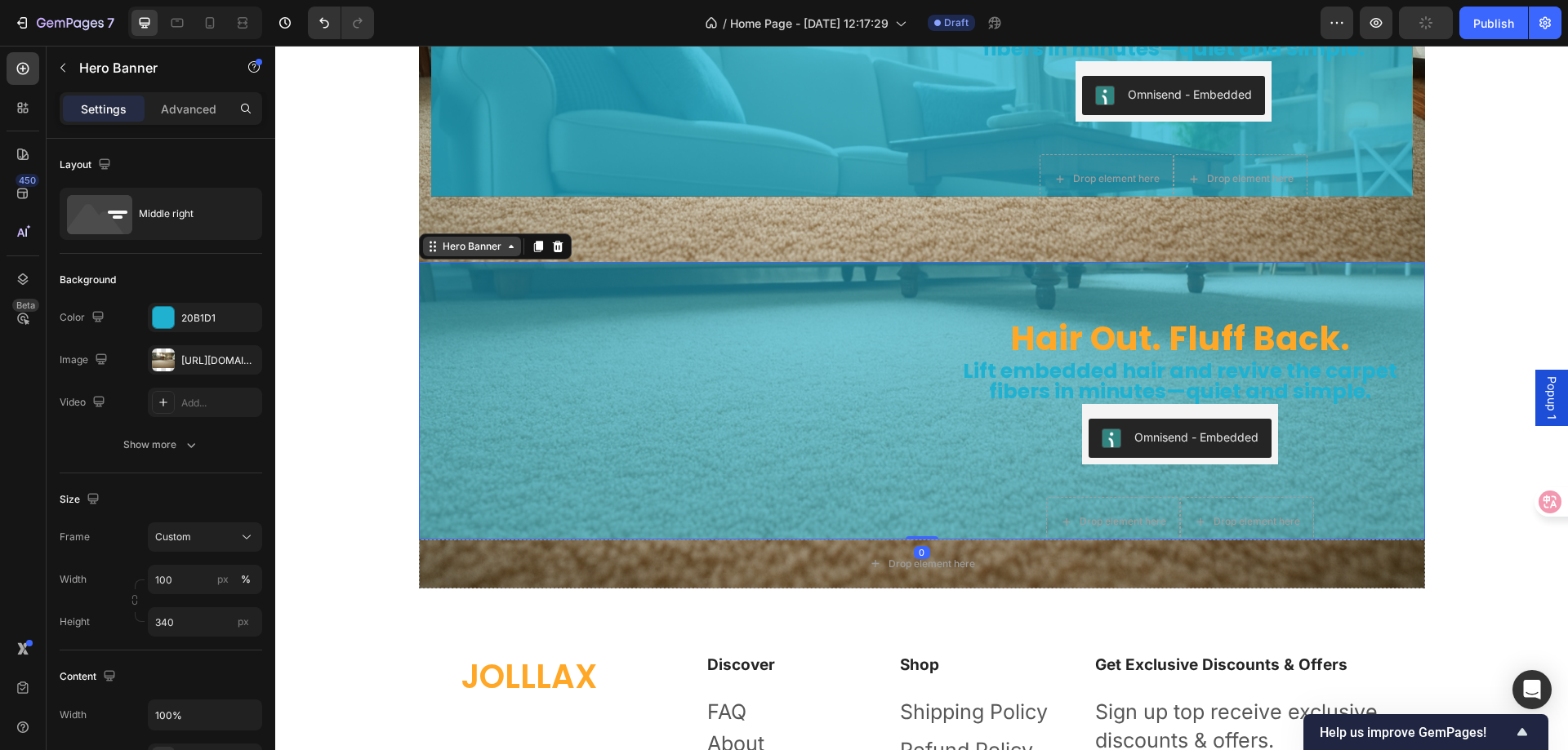
click at [461, 251] on div "Hero Banner" at bounding box center [472, 246] width 66 height 14
click at [194, 111] on p "Advanced" at bounding box center [188, 109] width 55 height 17
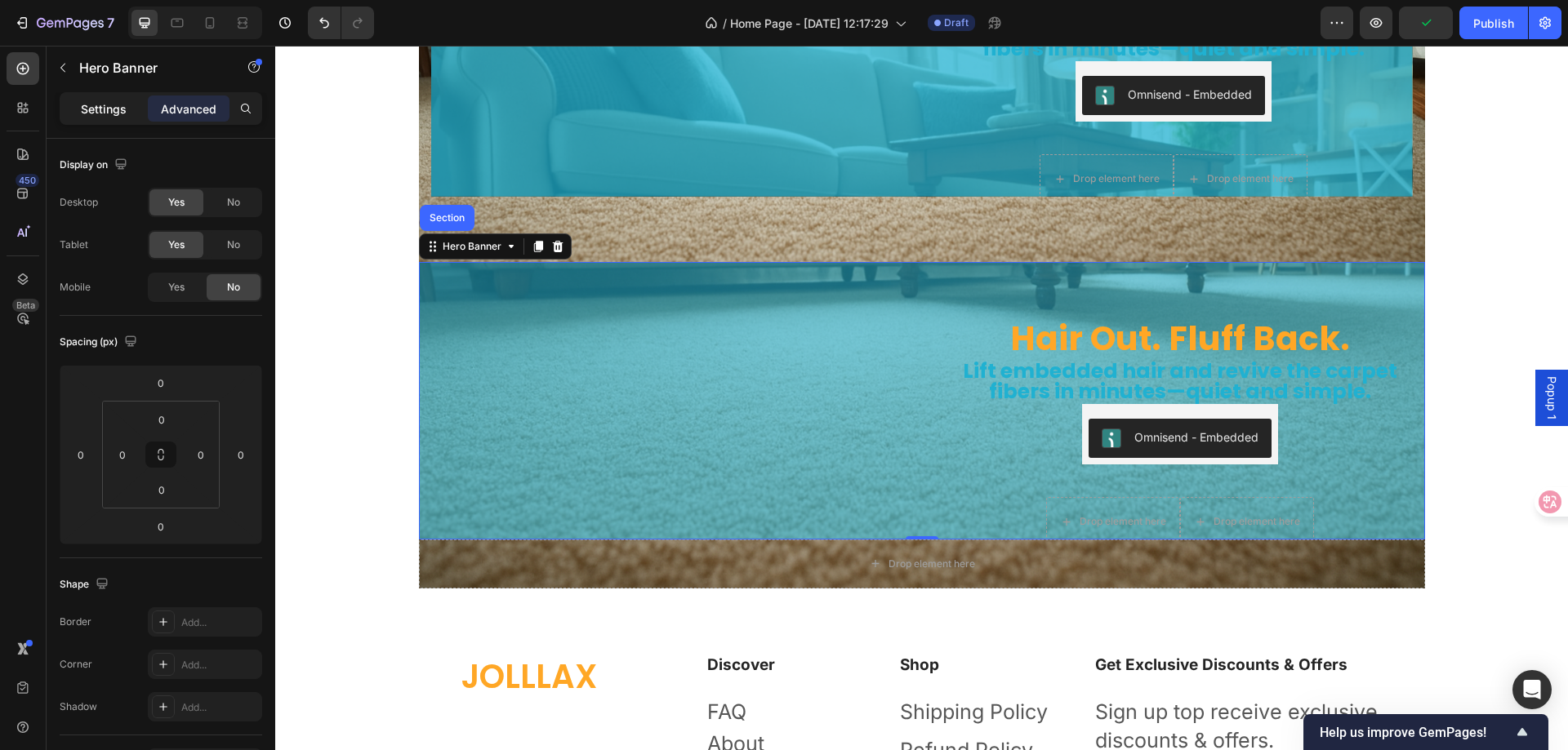
click at [104, 119] on div "Settings" at bounding box center [104, 108] width 82 height 26
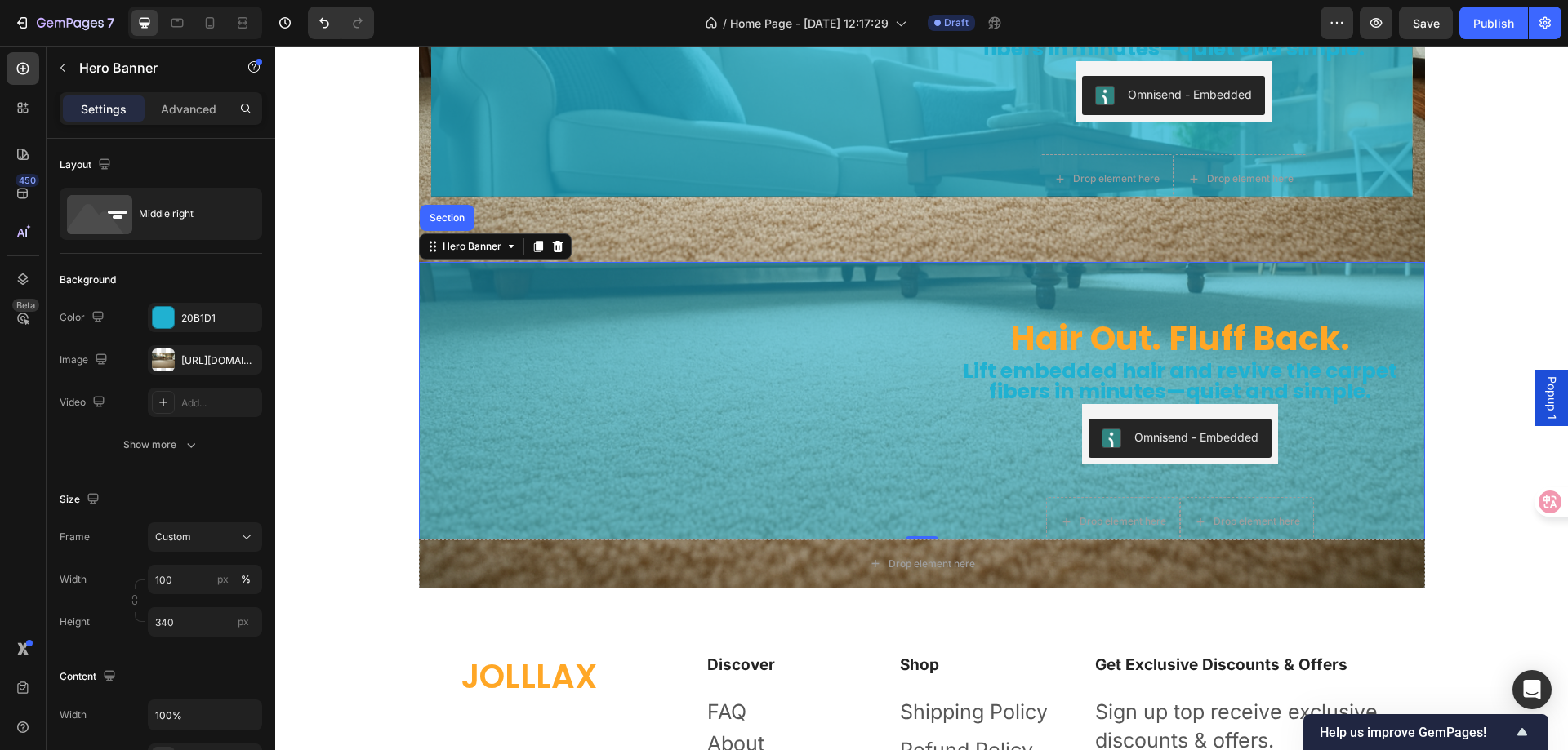
click at [926, 516] on div "Hair Out. Fluff Back. Heading Lift embedded hair and revive the carpet fibers i…" at bounding box center [922, 400] width 1006 height 331
click at [187, 100] on p "Advanced" at bounding box center [188, 109] width 55 height 17
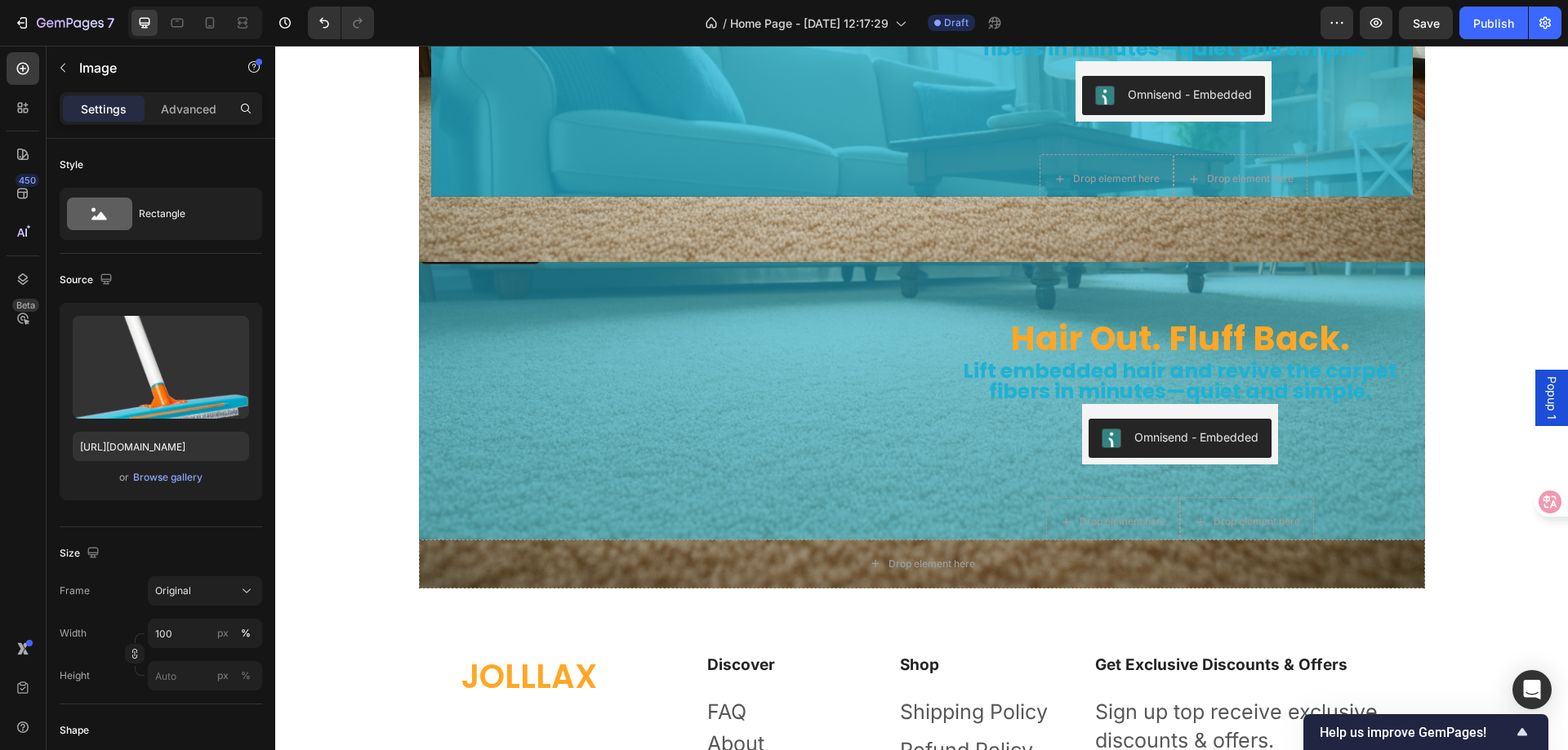
click at [512, 235] on img at bounding box center [664, 235] width 490 height 0
click at [175, 107] on p "Advanced" at bounding box center [188, 109] width 55 height 17
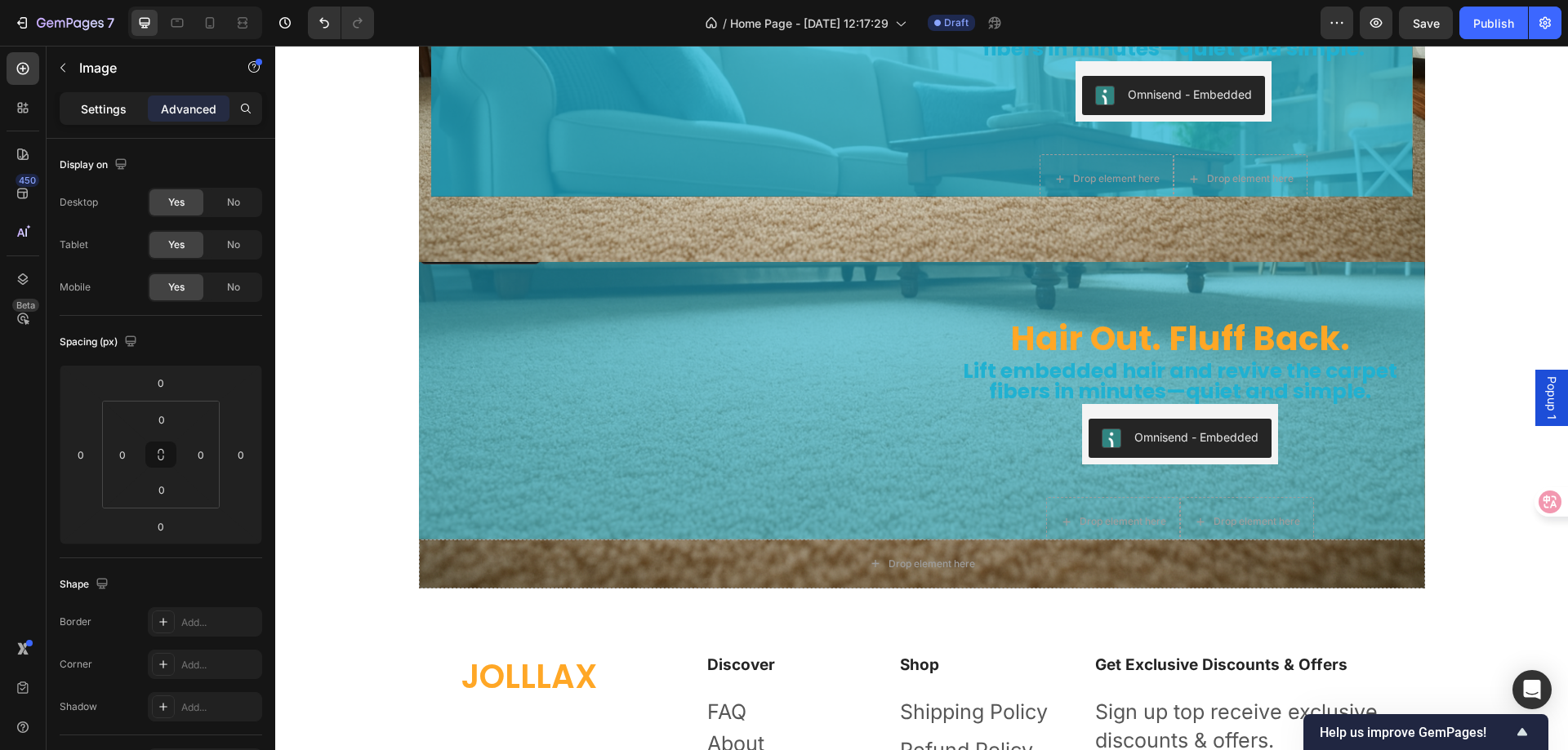
click at [67, 104] on div "Settings" at bounding box center [104, 108] width 82 height 26
click at [687, 558] on div "Drop element here" at bounding box center [922, 565] width 1006 height 49
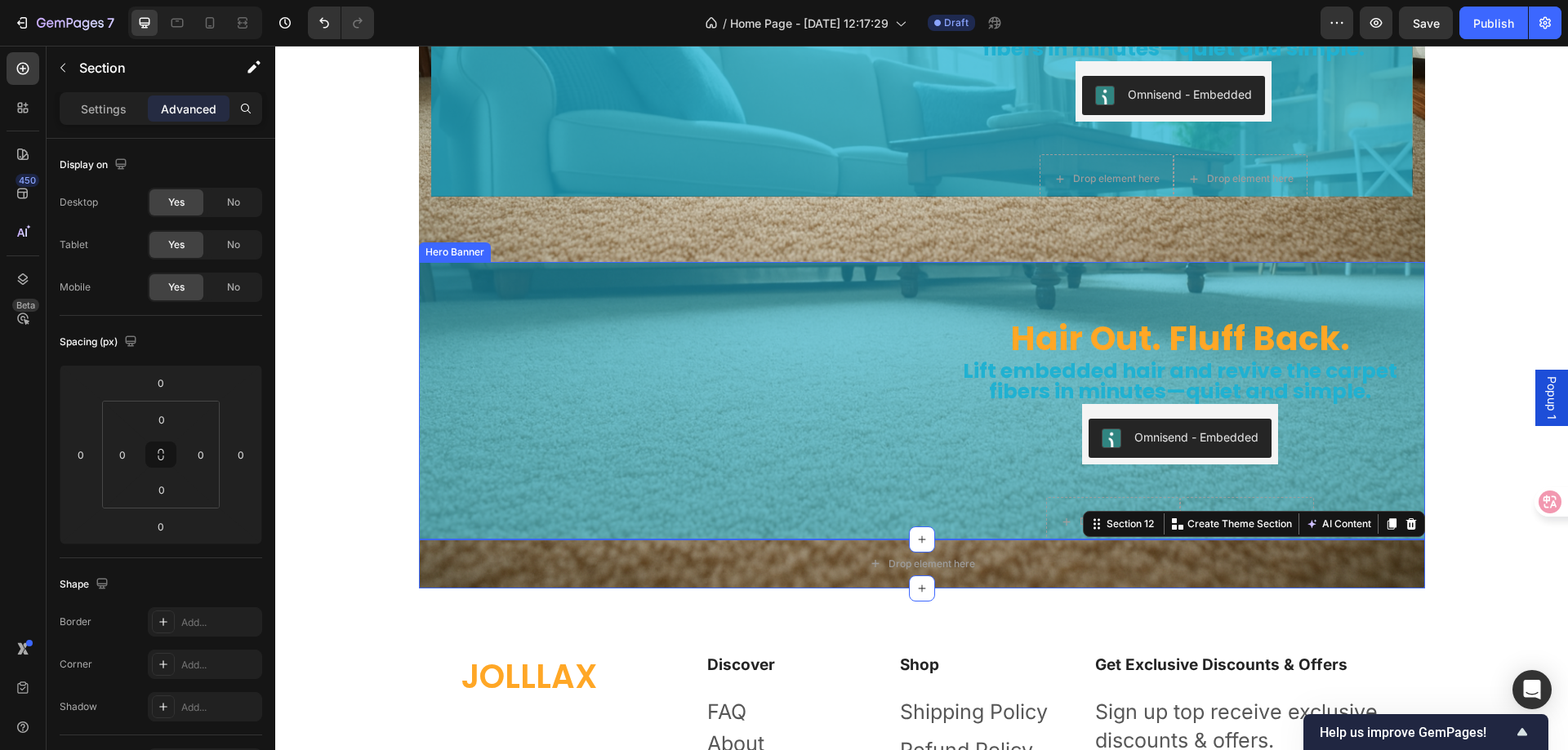
click at [928, 505] on div "Hair Out. Fluff Back. Heading Lift embedded hair and revive the carpet fibers i…" at bounding box center [922, 400] width 1006 height 331
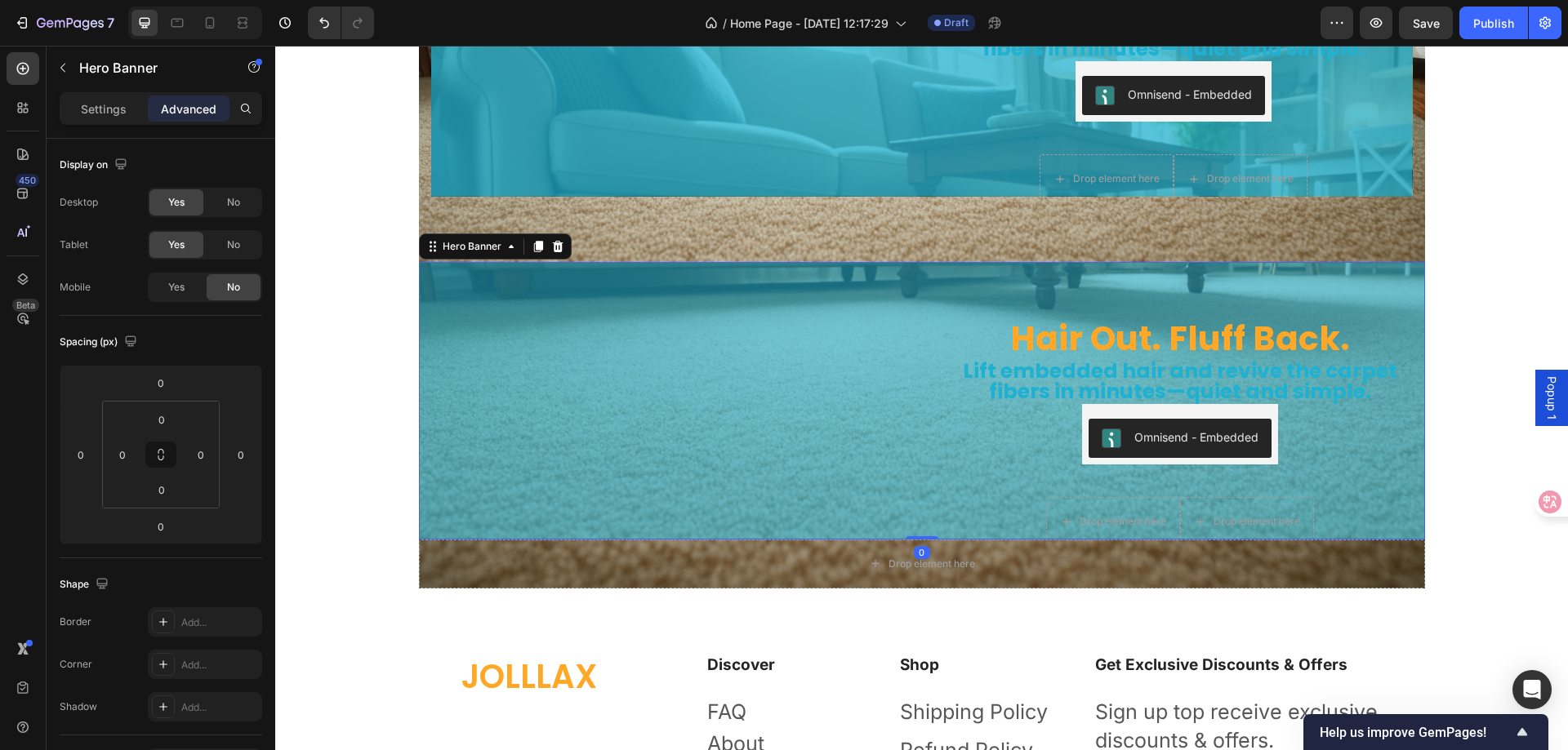
click at [915, 512] on div "Hair Out. Fluff Back. Heading Lift embedded hair and revive the carpet fibers i…" at bounding box center [922, 400] width 1006 height 331
click at [455, 258] on div "Hero Banner" at bounding box center [496, 247] width 153 height 26
click at [465, 247] on div "Hero Banner" at bounding box center [472, 246] width 66 height 14
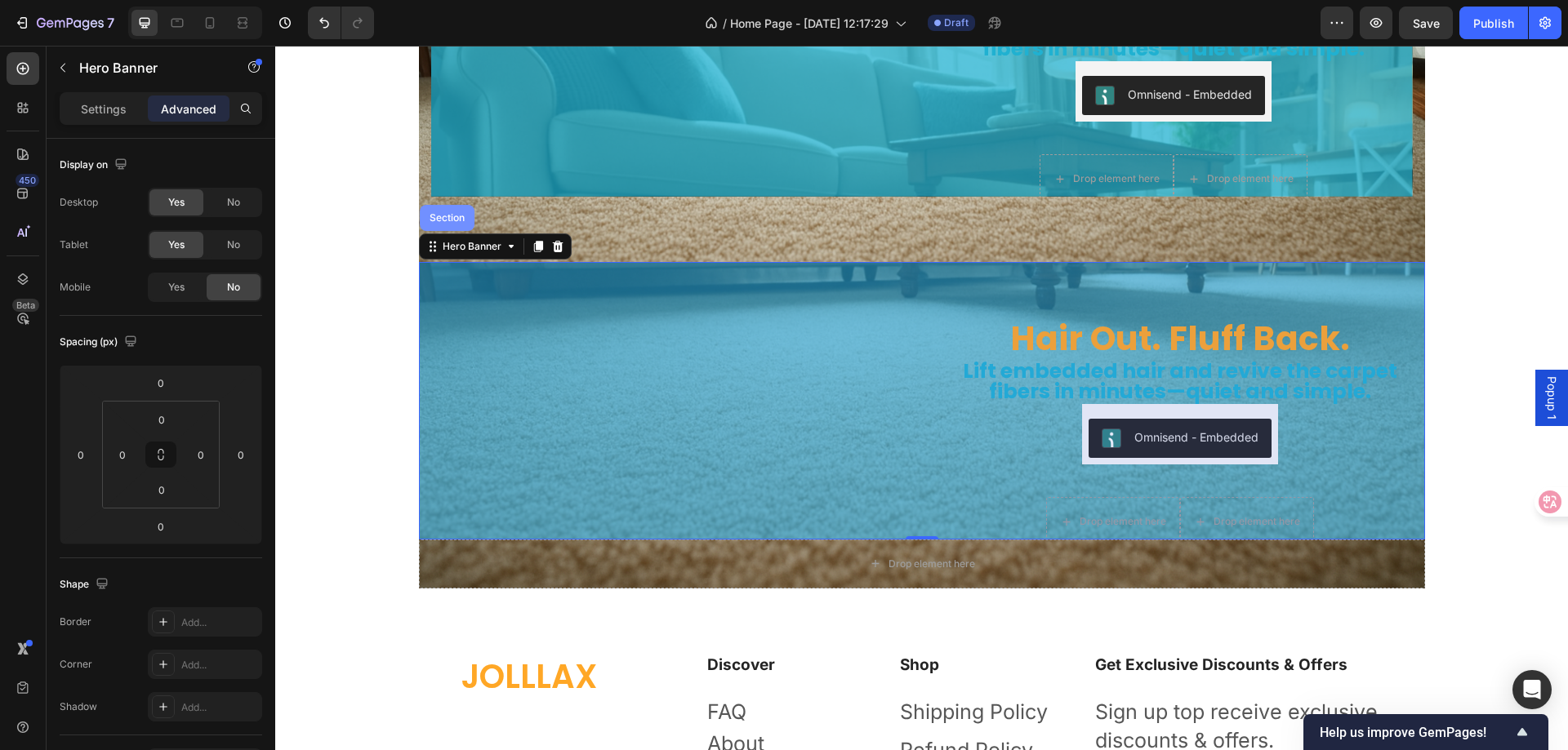
click at [442, 222] on div "Section" at bounding box center [447, 219] width 42 height 10
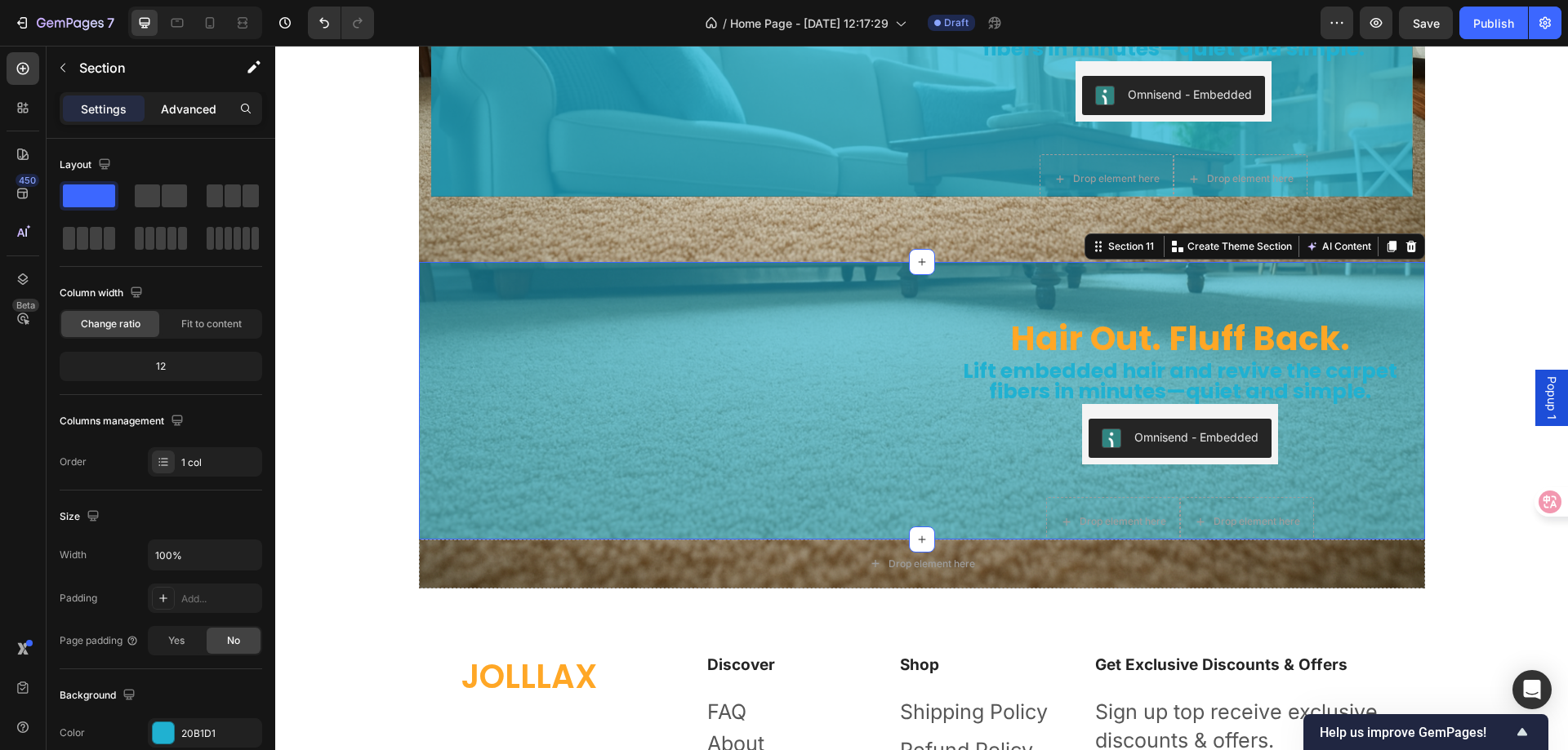
click at [182, 112] on p "Advanced" at bounding box center [188, 109] width 55 height 17
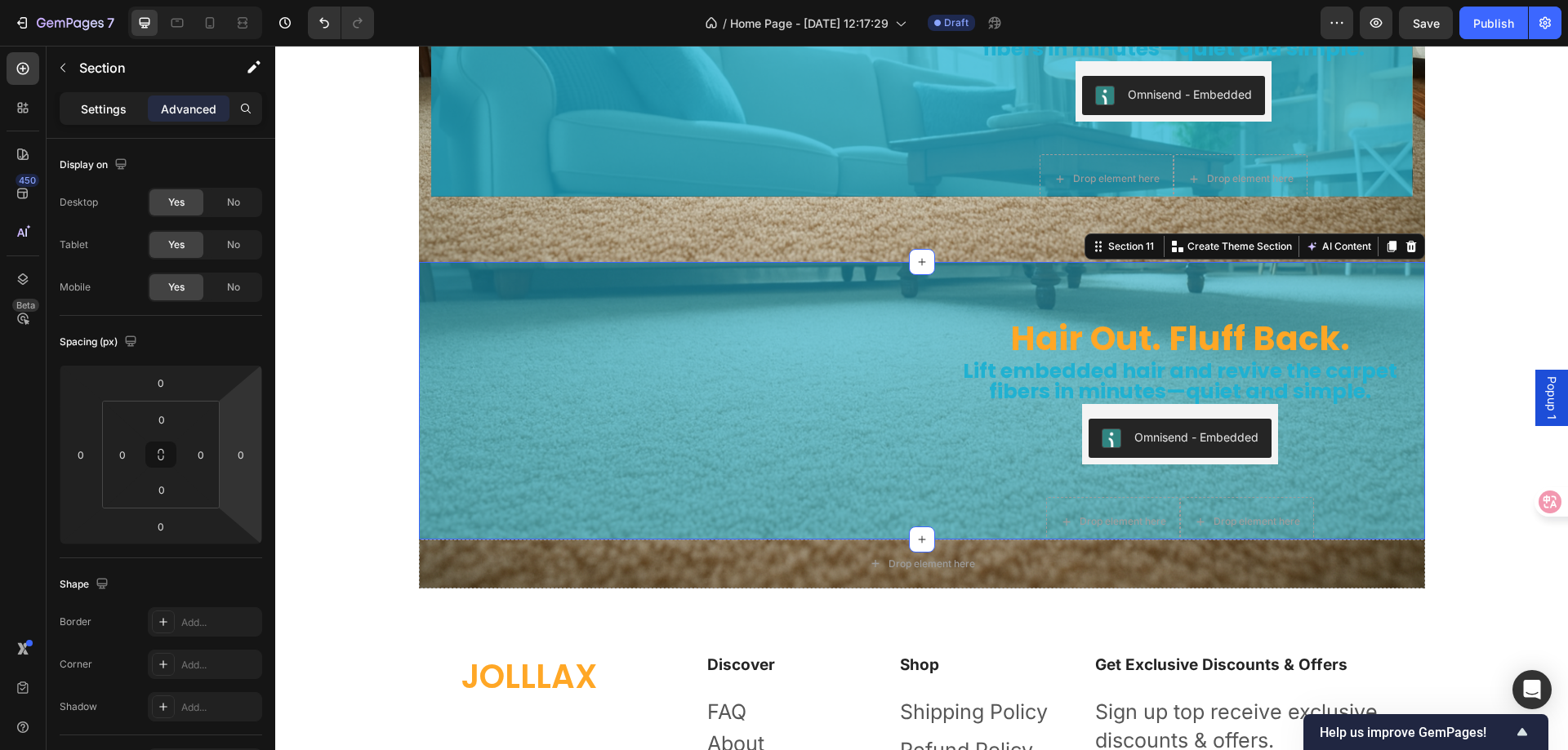
click at [109, 109] on p "Settings" at bounding box center [104, 109] width 46 height 17
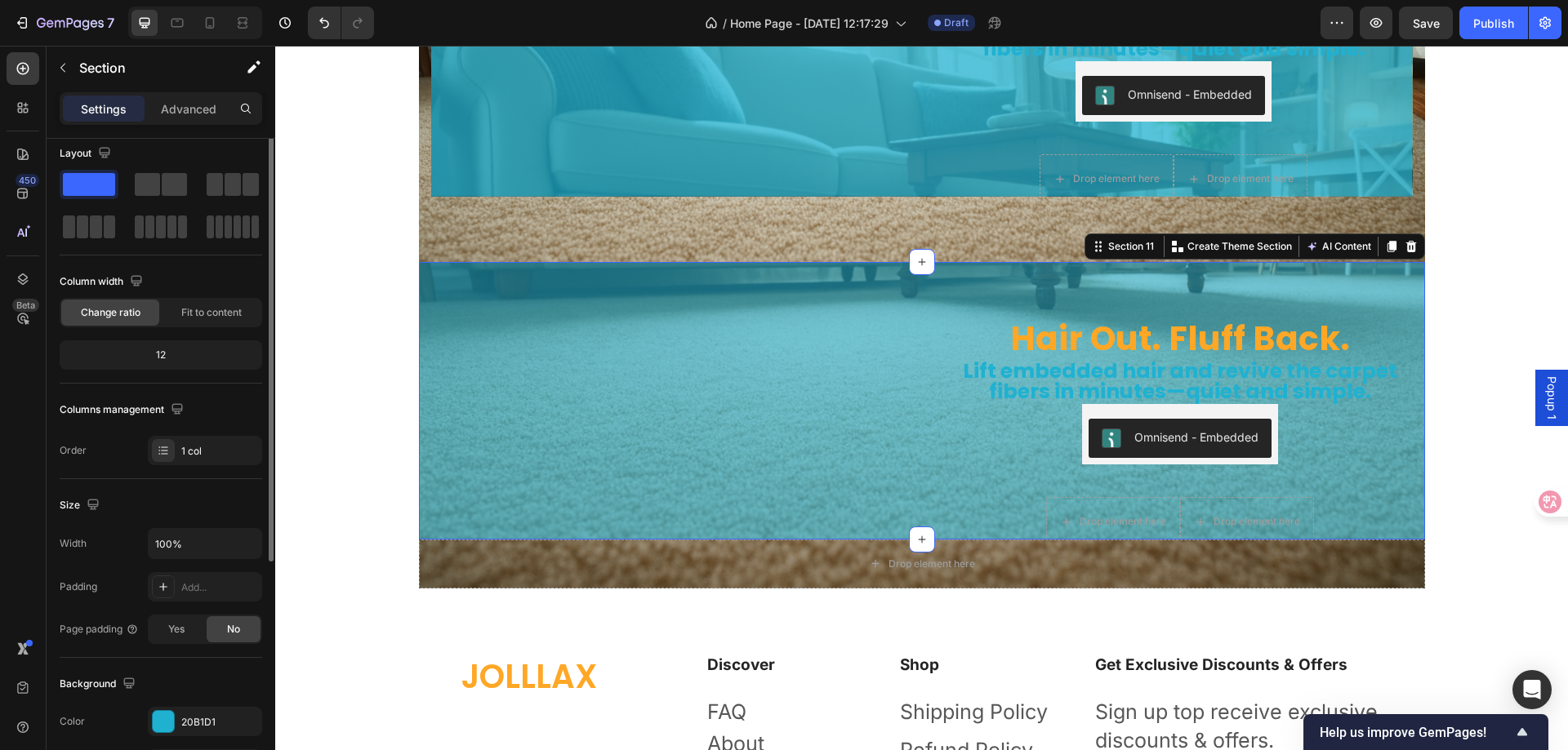
scroll to position [0, 0]
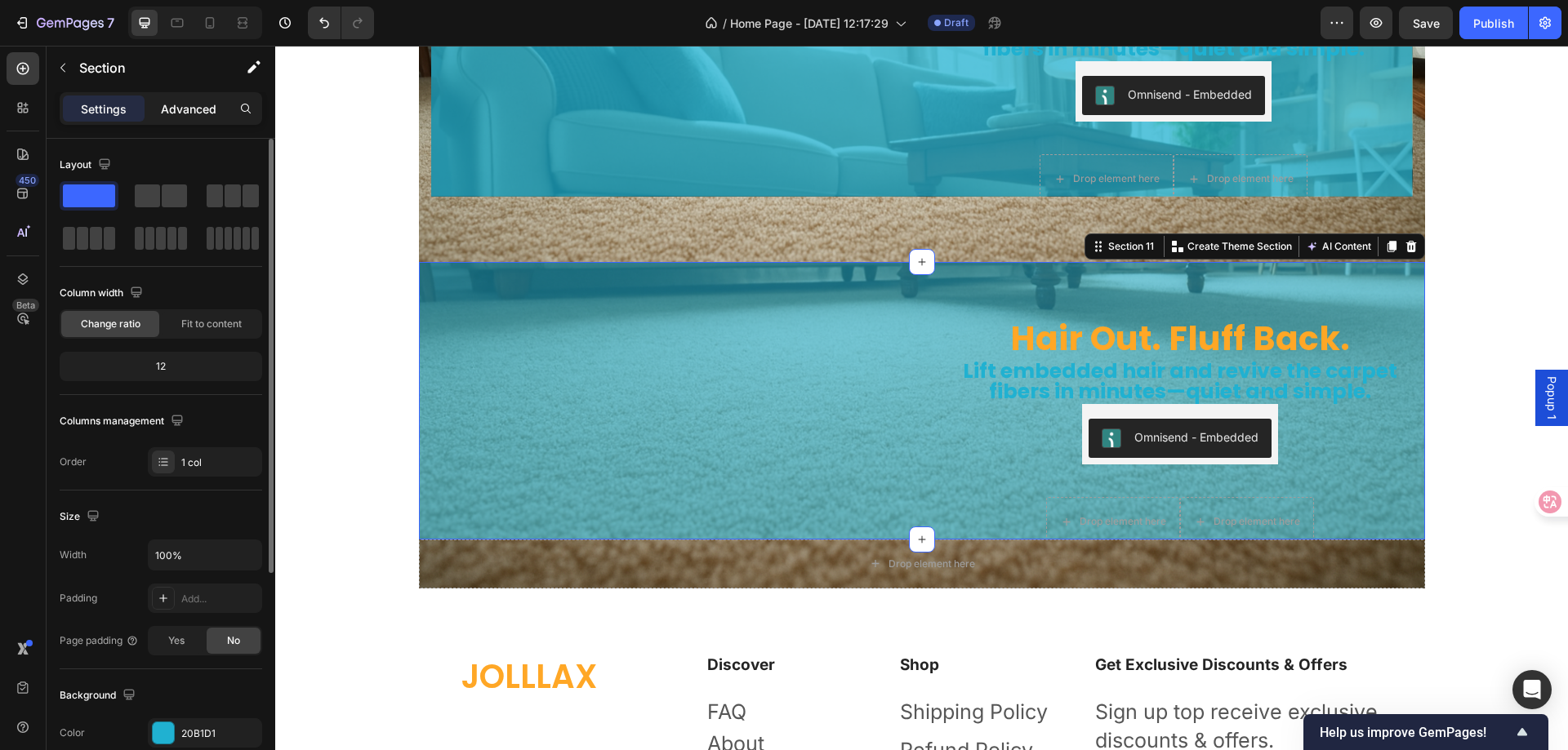
click at [156, 111] on div "Advanced" at bounding box center [189, 108] width 82 height 26
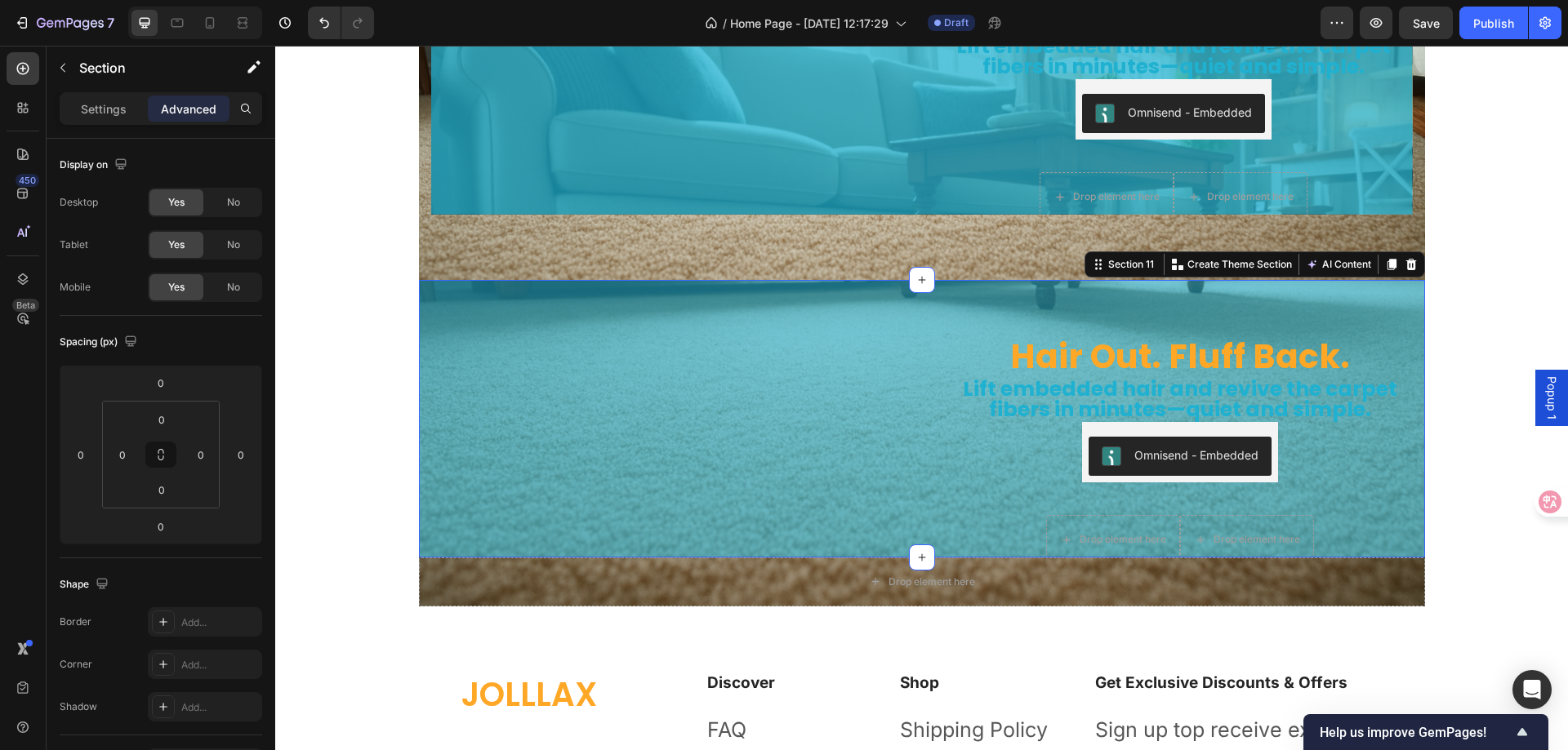
scroll to position [5094, 0]
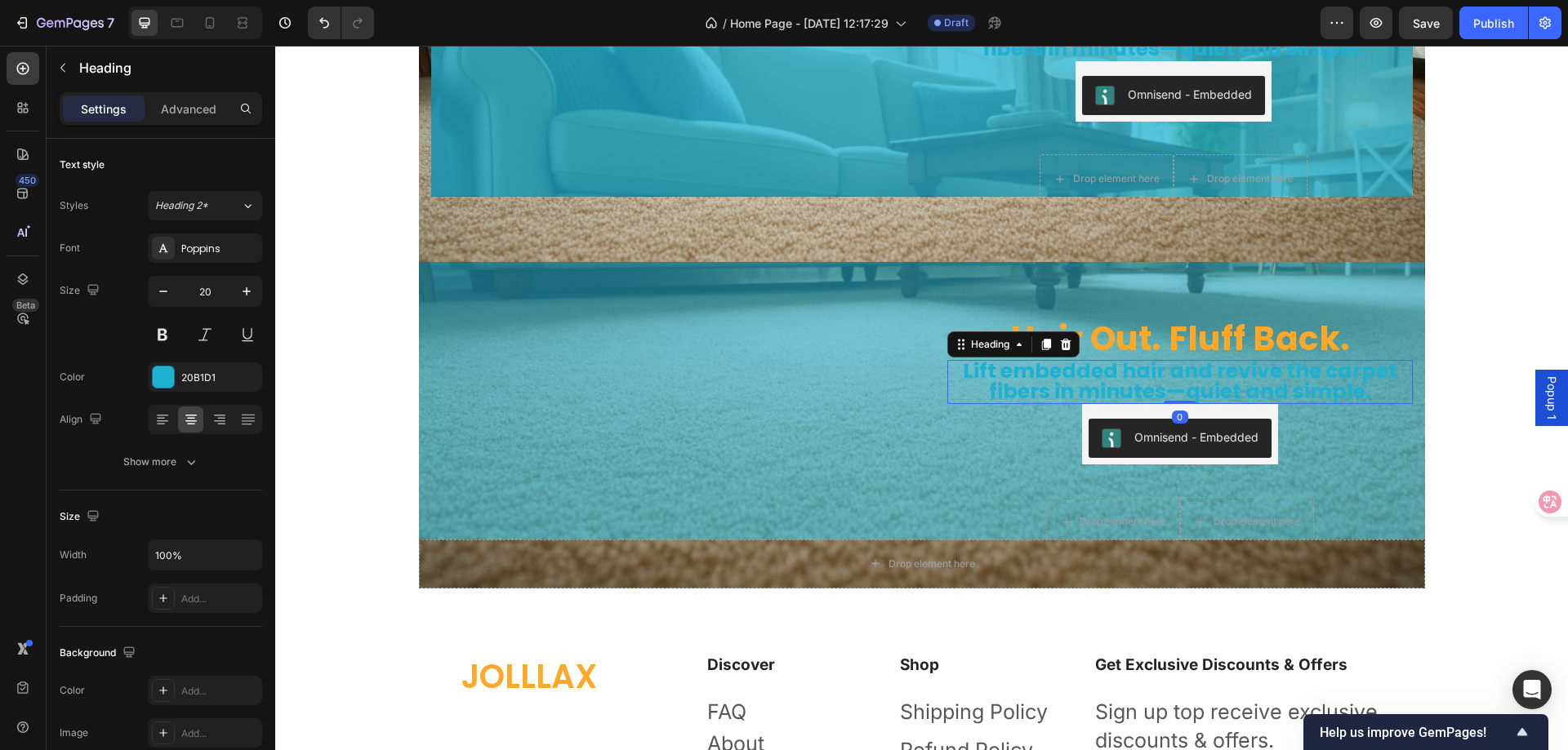
click at [948, 360] on h2 "Lift embedded hair and revive the carpet fibers in minutes—quiet and simple." at bounding box center [1180, 382] width 465 height 44
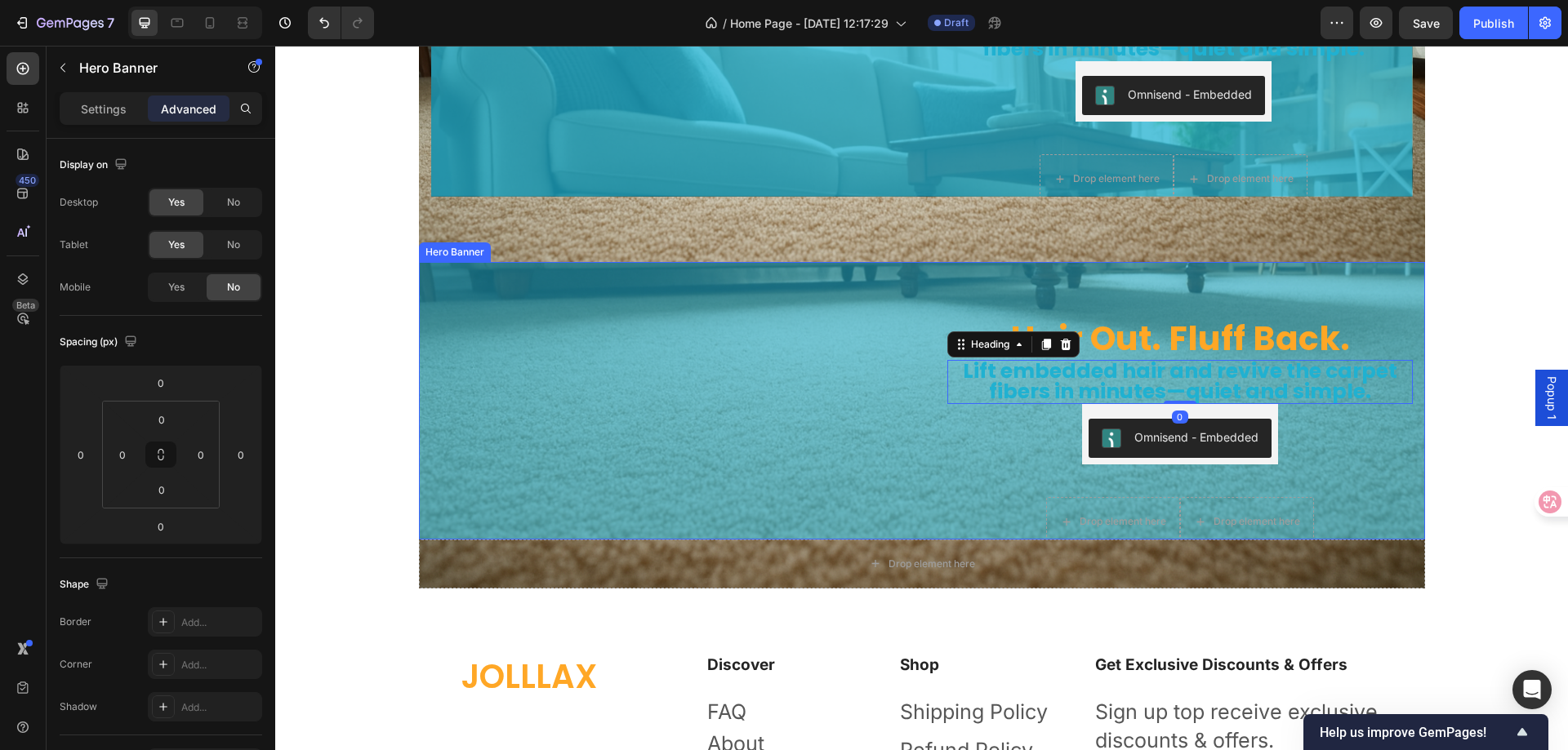
click at [927, 331] on div "Hair Out. Fluff Back. Heading Lift embedded hair and revive the carpet fibers i…" at bounding box center [922, 400] width 1006 height 331
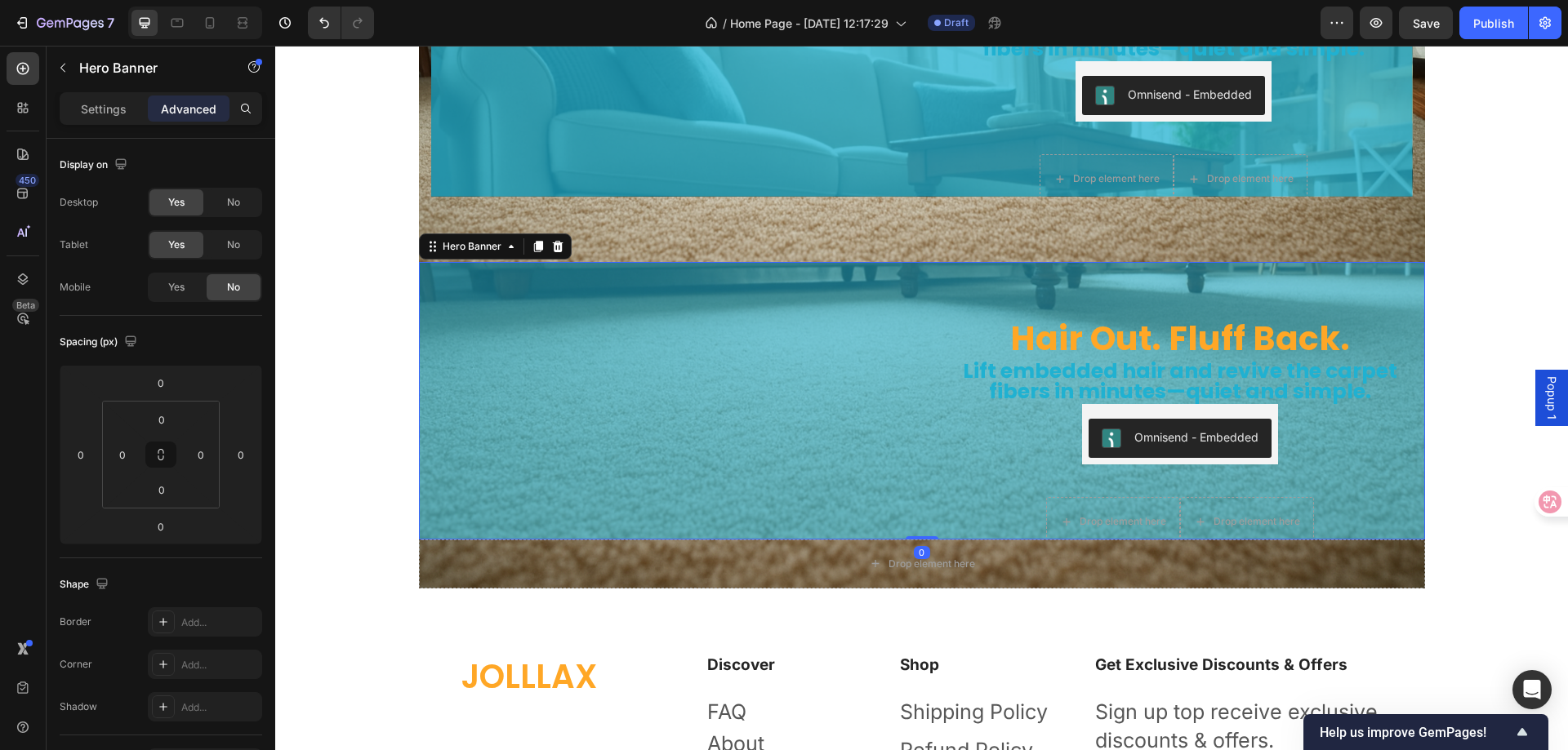
click at [927, 331] on div "Hair Out. Fluff Back. Heading Lift embedded hair and revive the carpet fibers i…" at bounding box center [922, 400] width 1006 height 331
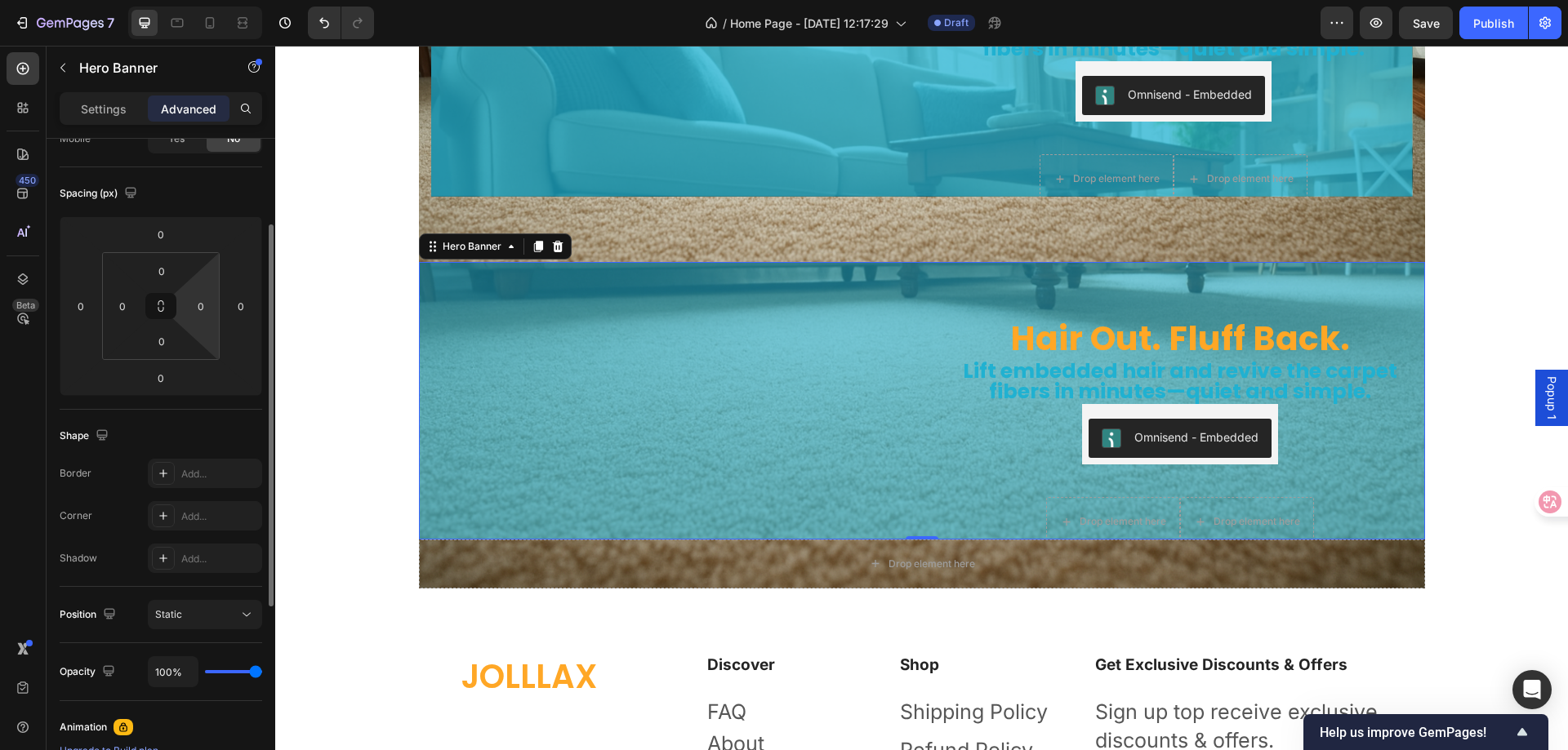
scroll to position [0, 0]
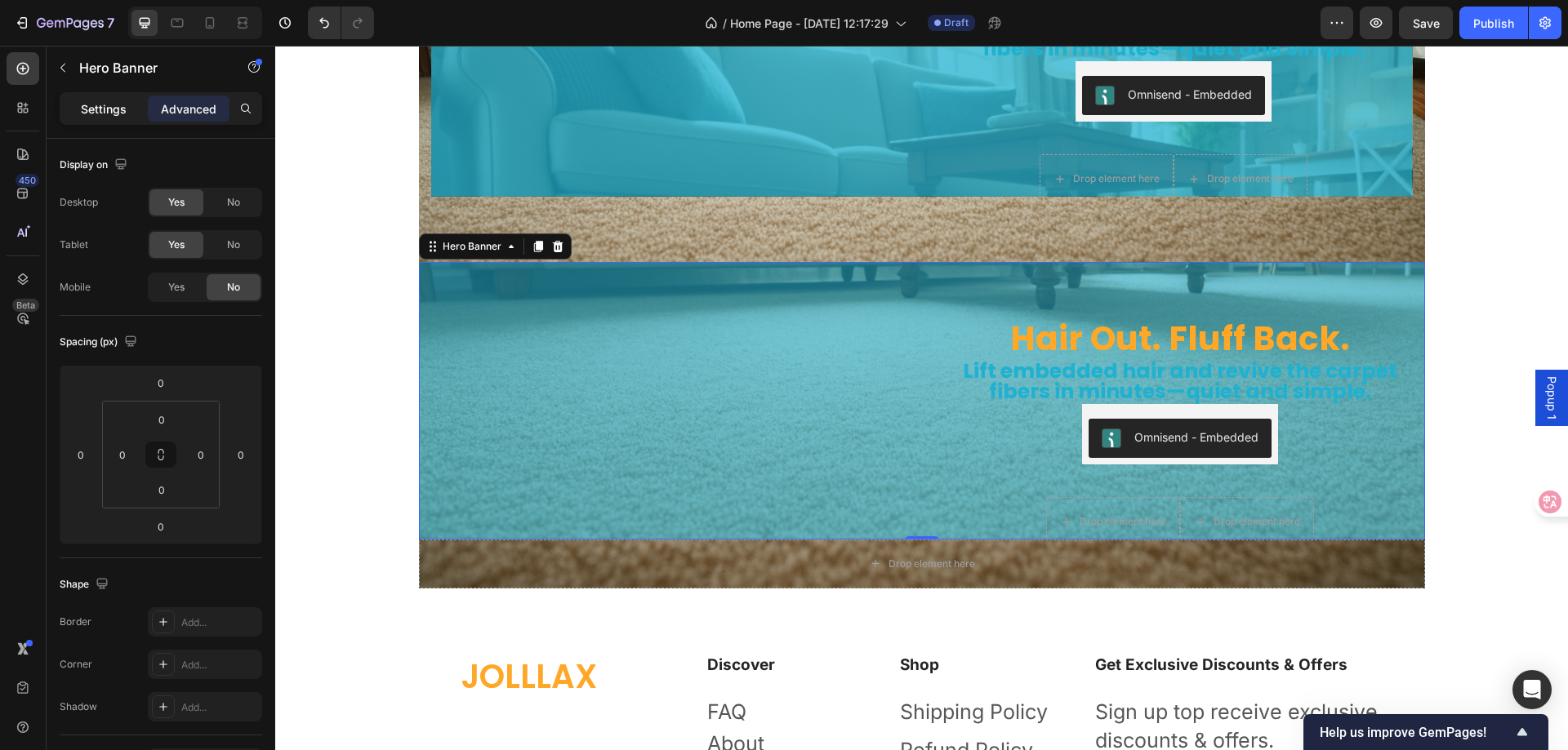
click at [104, 107] on p "Settings" at bounding box center [104, 109] width 46 height 17
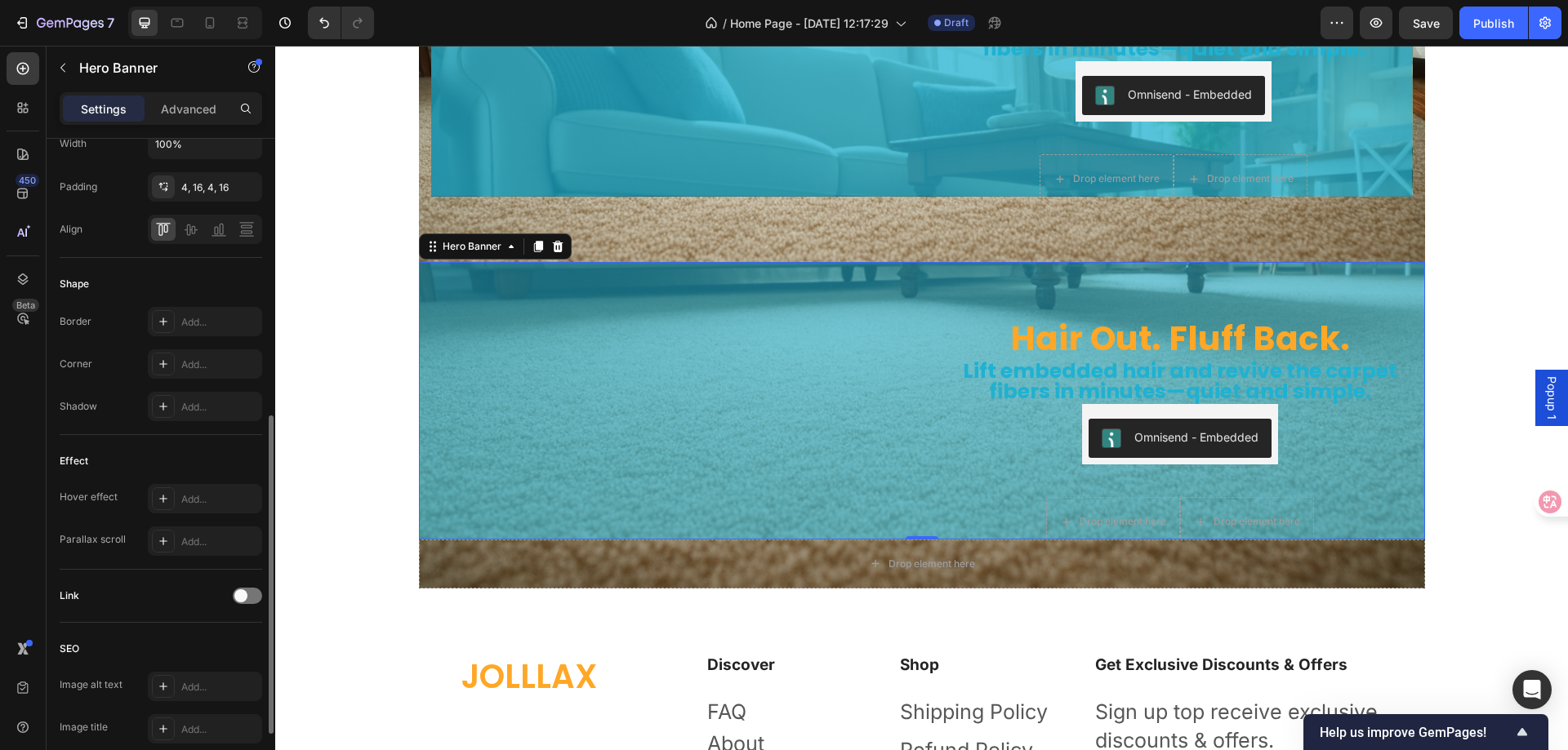
scroll to position [700, 0]
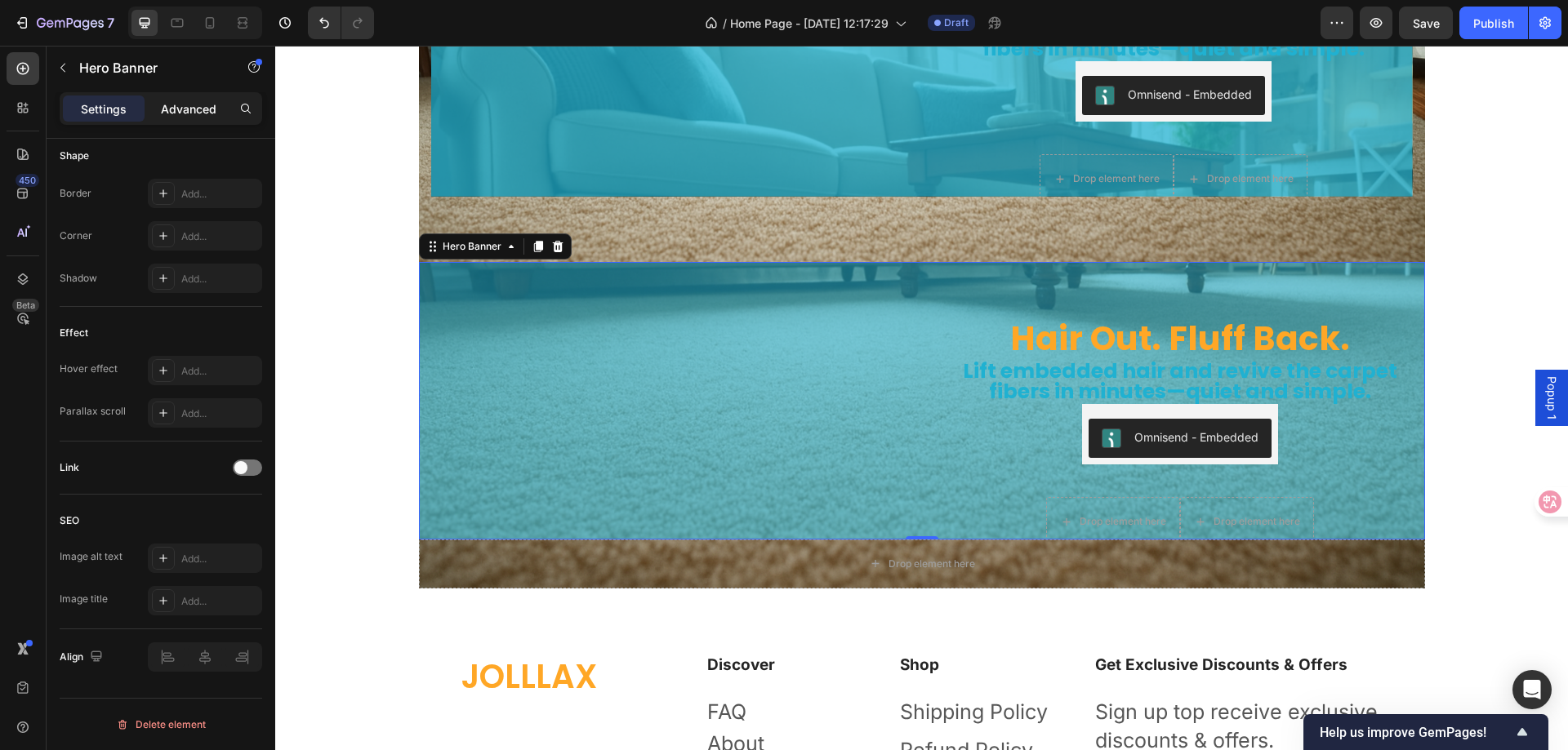
click at [182, 109] on p "Advanced" at bounding box center [188, 109] width 55 height 17
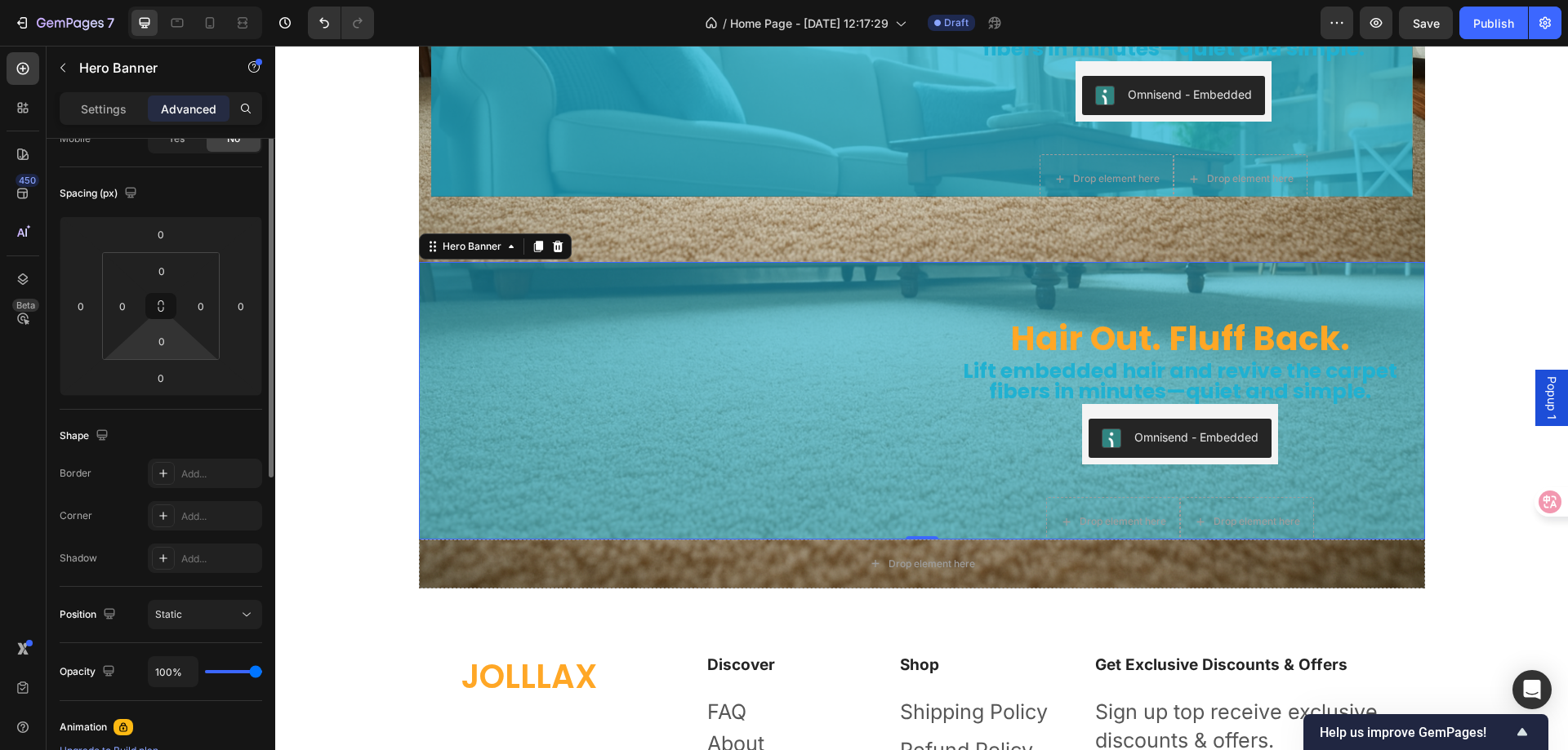
scroll to position [0, 0]
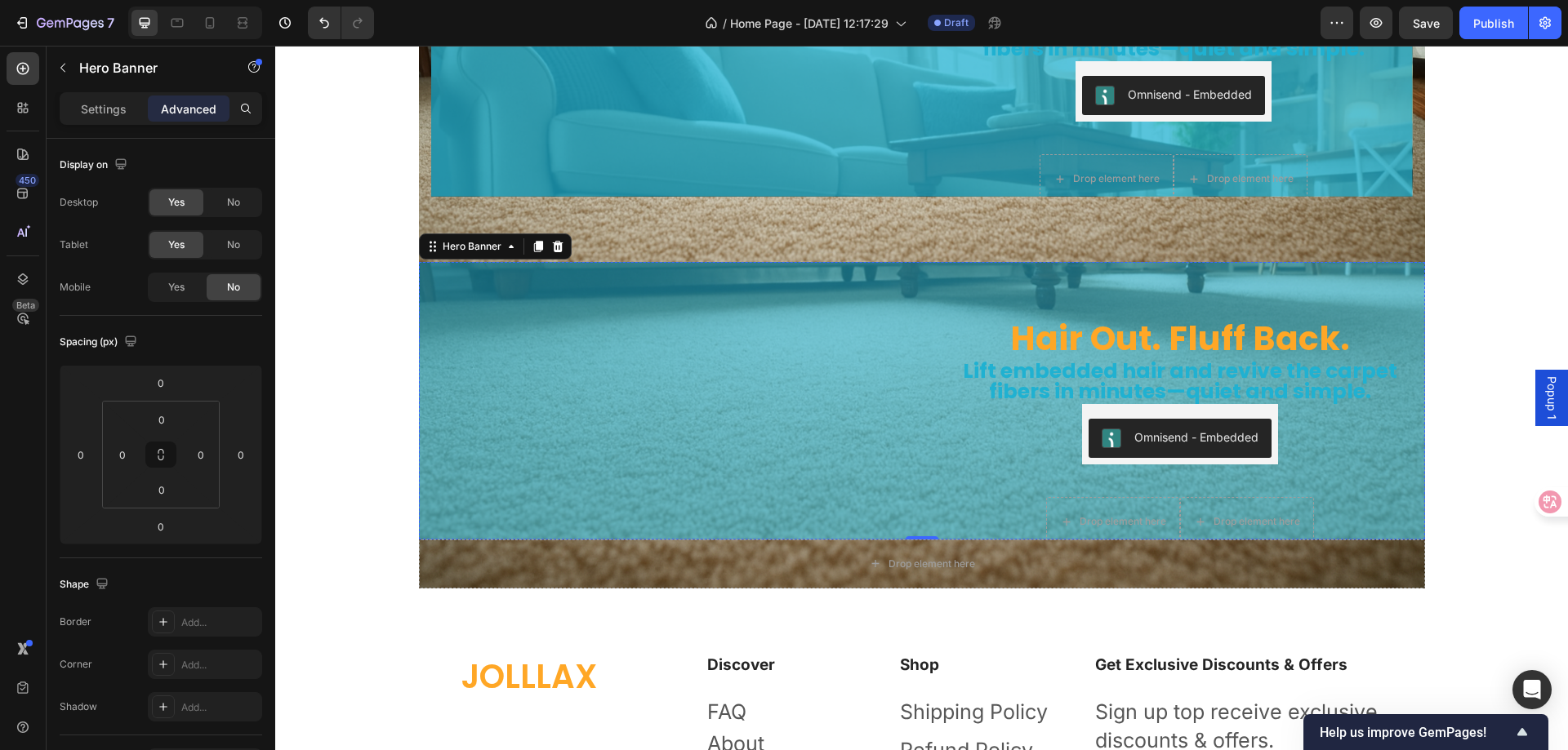
click at [840, 235] on img at bounding box center [664, 235] width 490 height 0
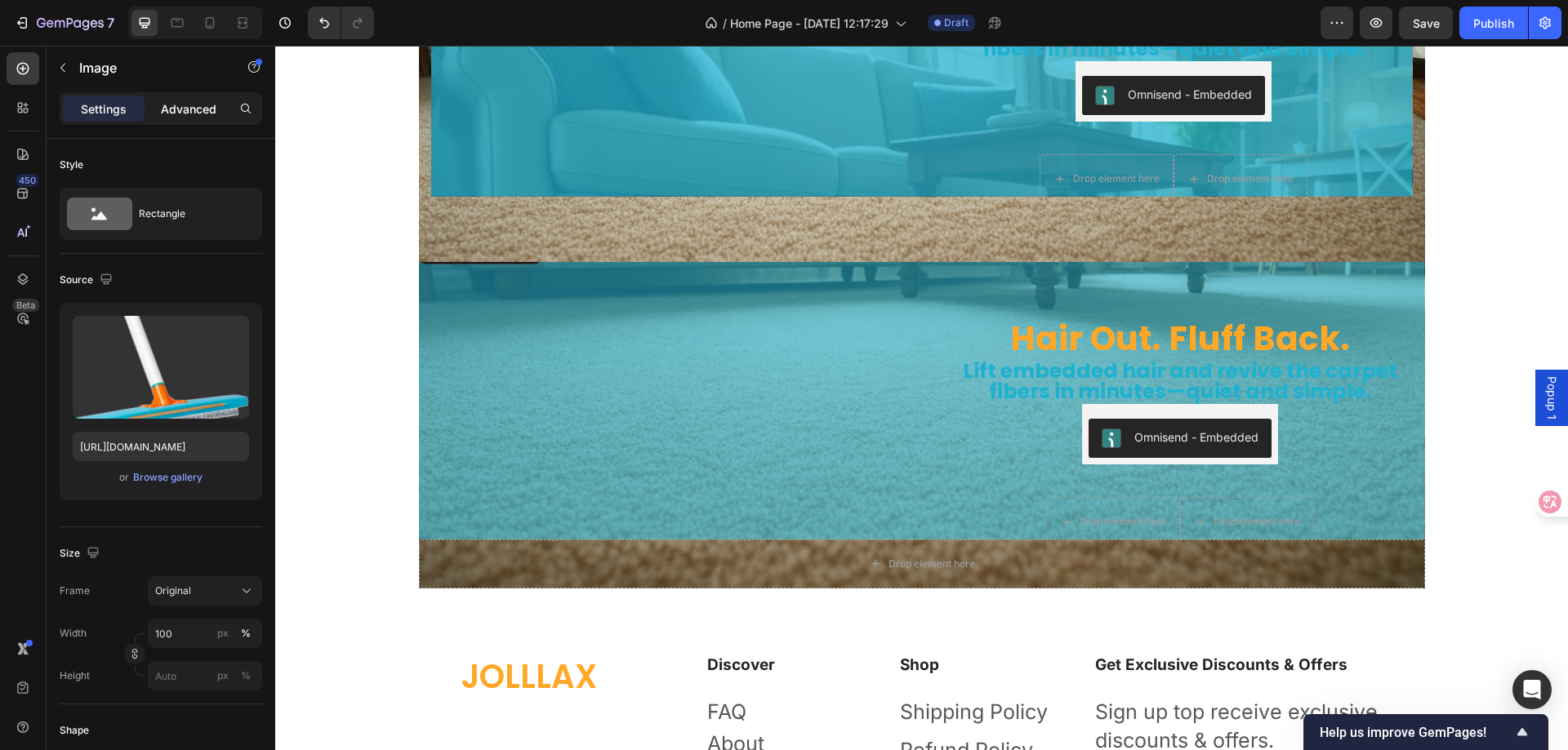
click at [194, 106] on p "Advanced" at bounding box center [188, 109] width 55 height 17
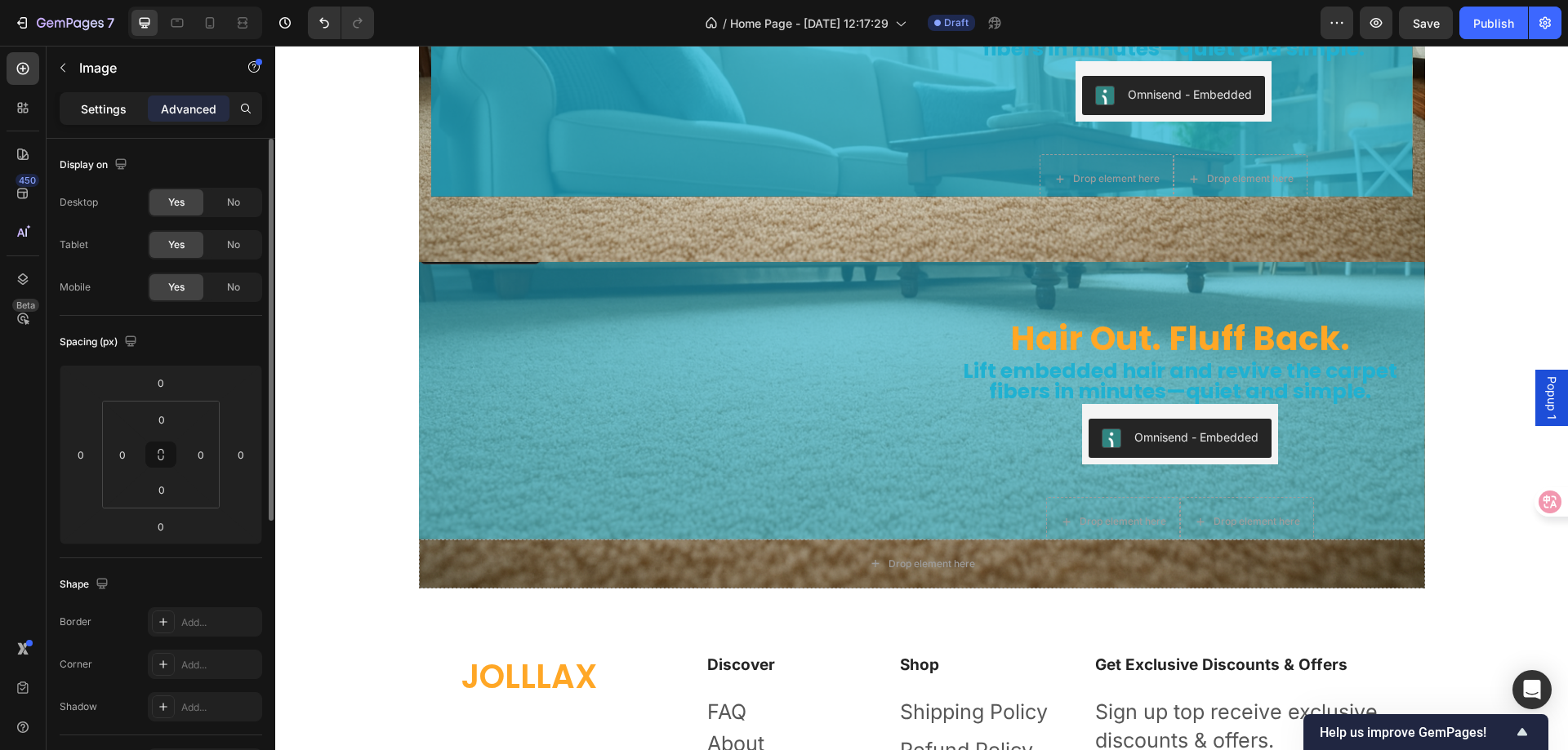
click at [105, 111] on p "Settings" at bounding box center [104, 109] width 46 height 17
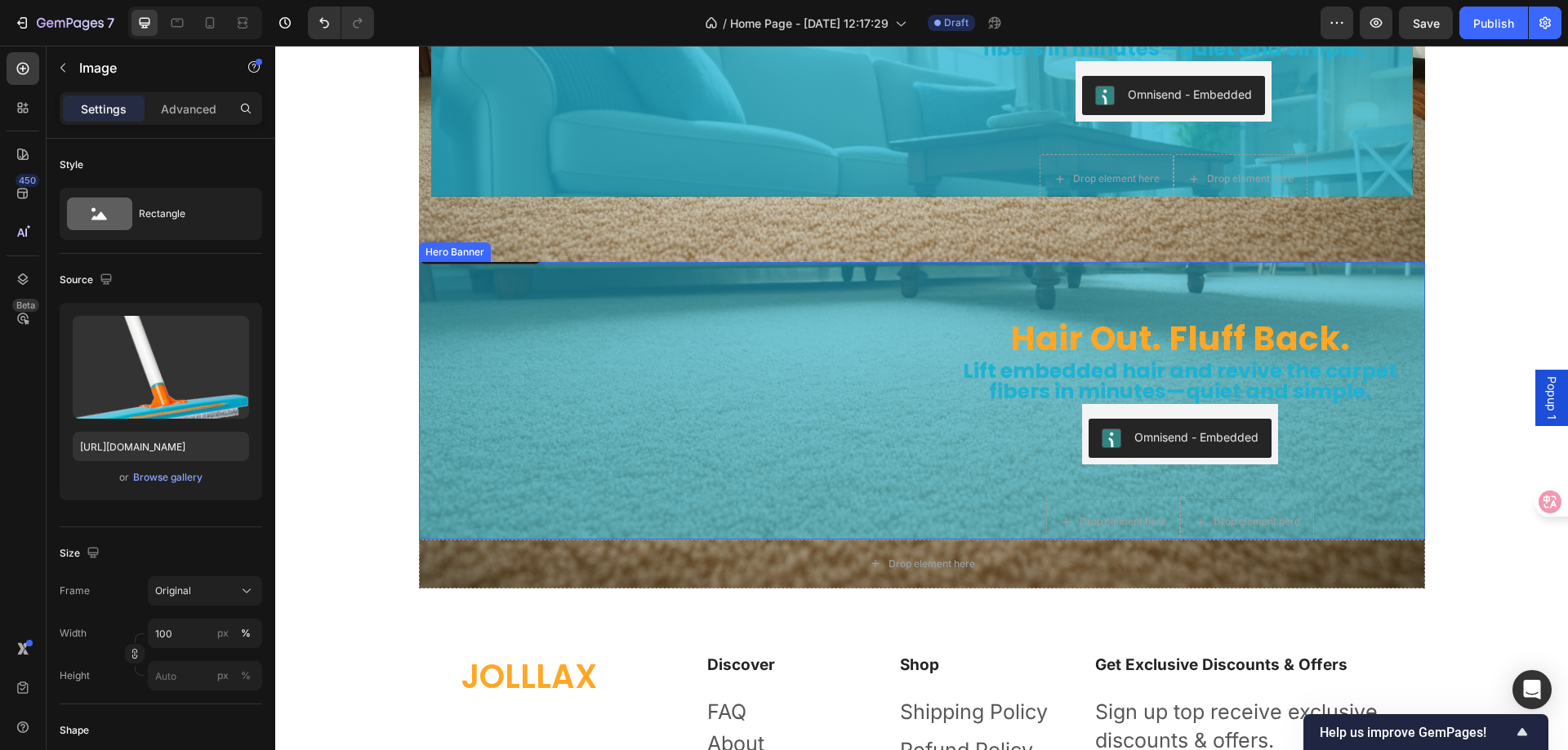
click at [935, 378] on div "Hair Out. Fluff Back. Heading Lift embedded hair and revive the carpet fibers i…" at bounding box center [1180, 400] width 490 height 331
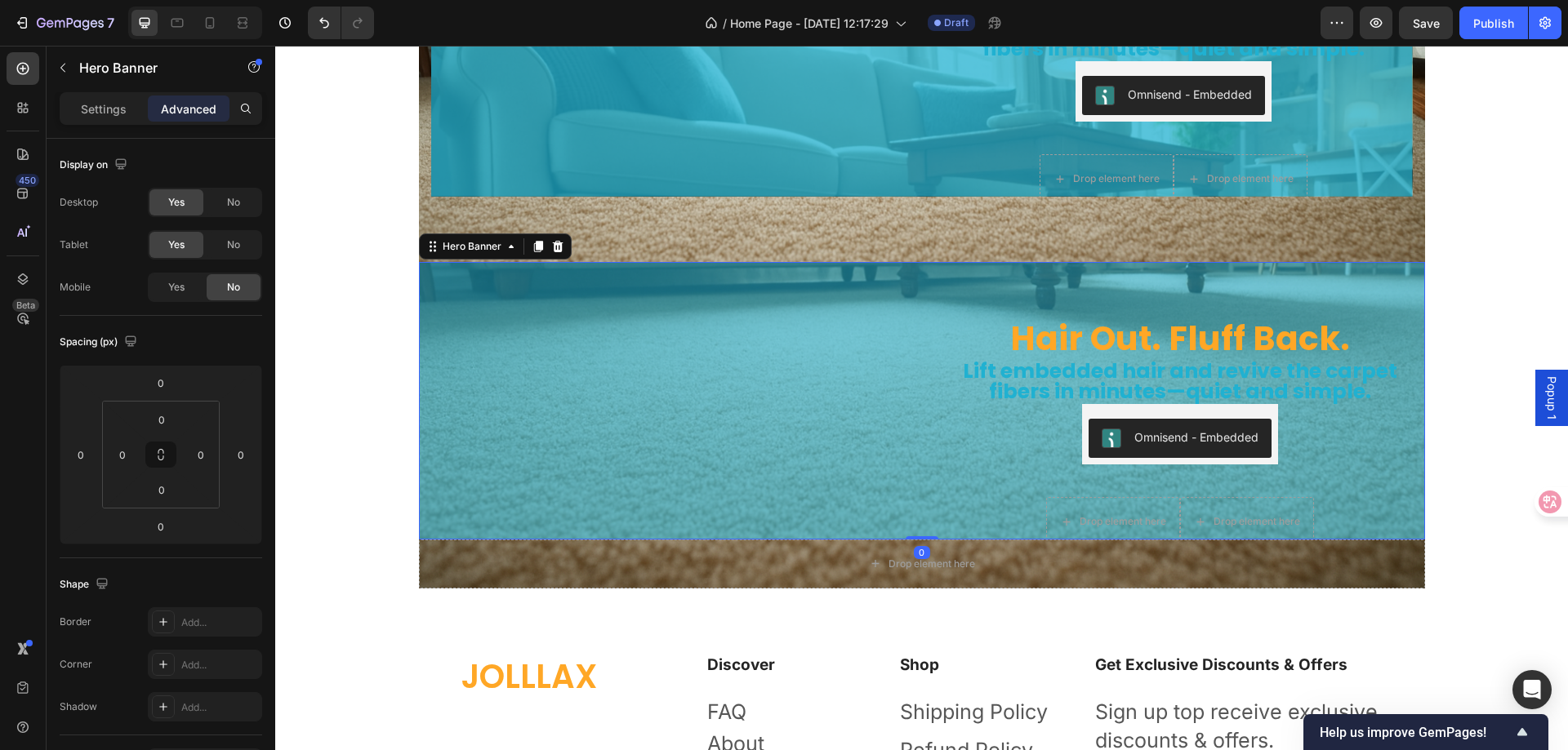
click at [935, 378] on div "Hair Out. Fluff Back. Heading Lift embedded hair and revive the carpet fibers i…" at bounding box center [1180, 400] width 490 height 331
click at [478, 246] on div "Hero Banner" at bounding box center [472, 246] width 66 height 14
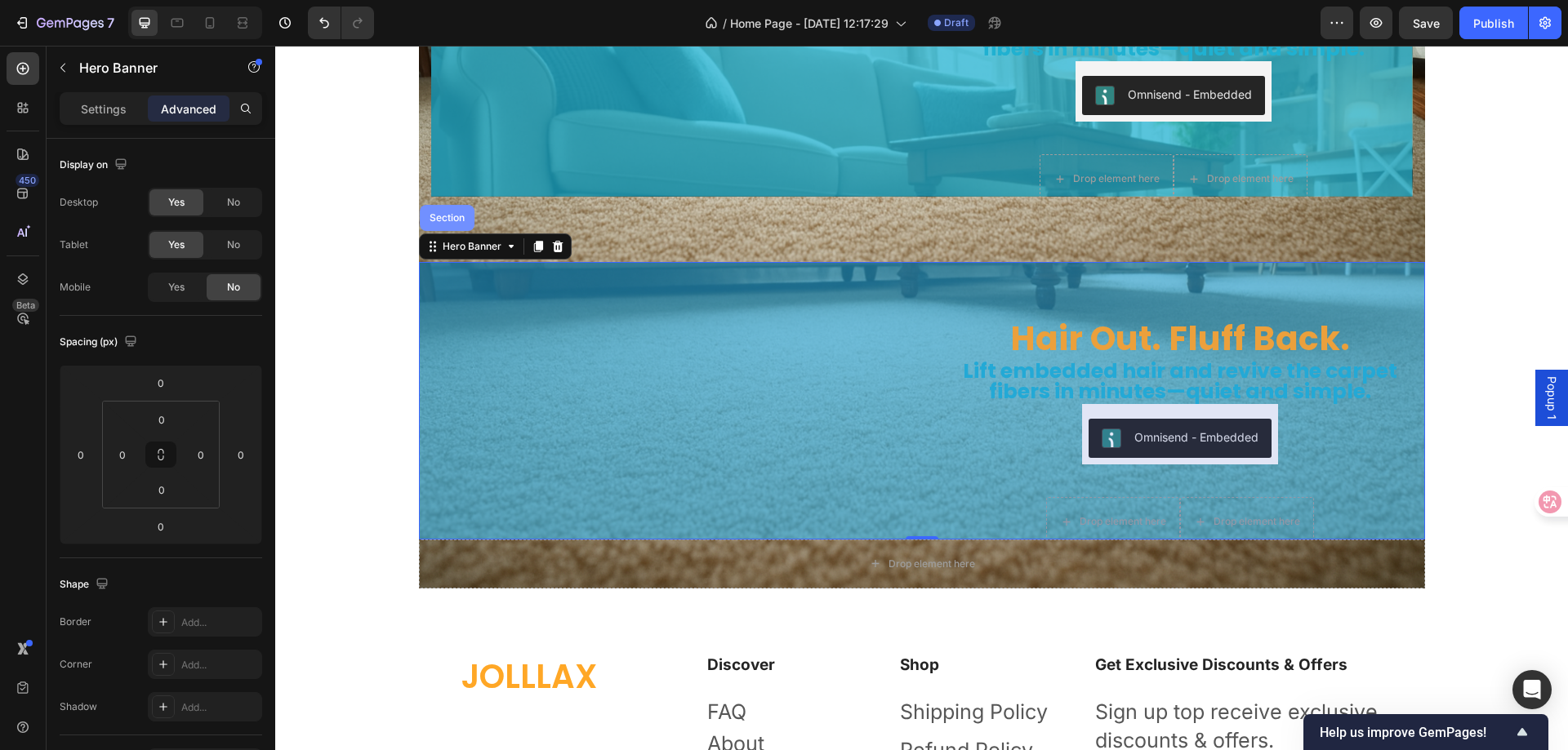
click at [444, 221] on div "Section" at bounding box center [447, 219] width 42 height 10
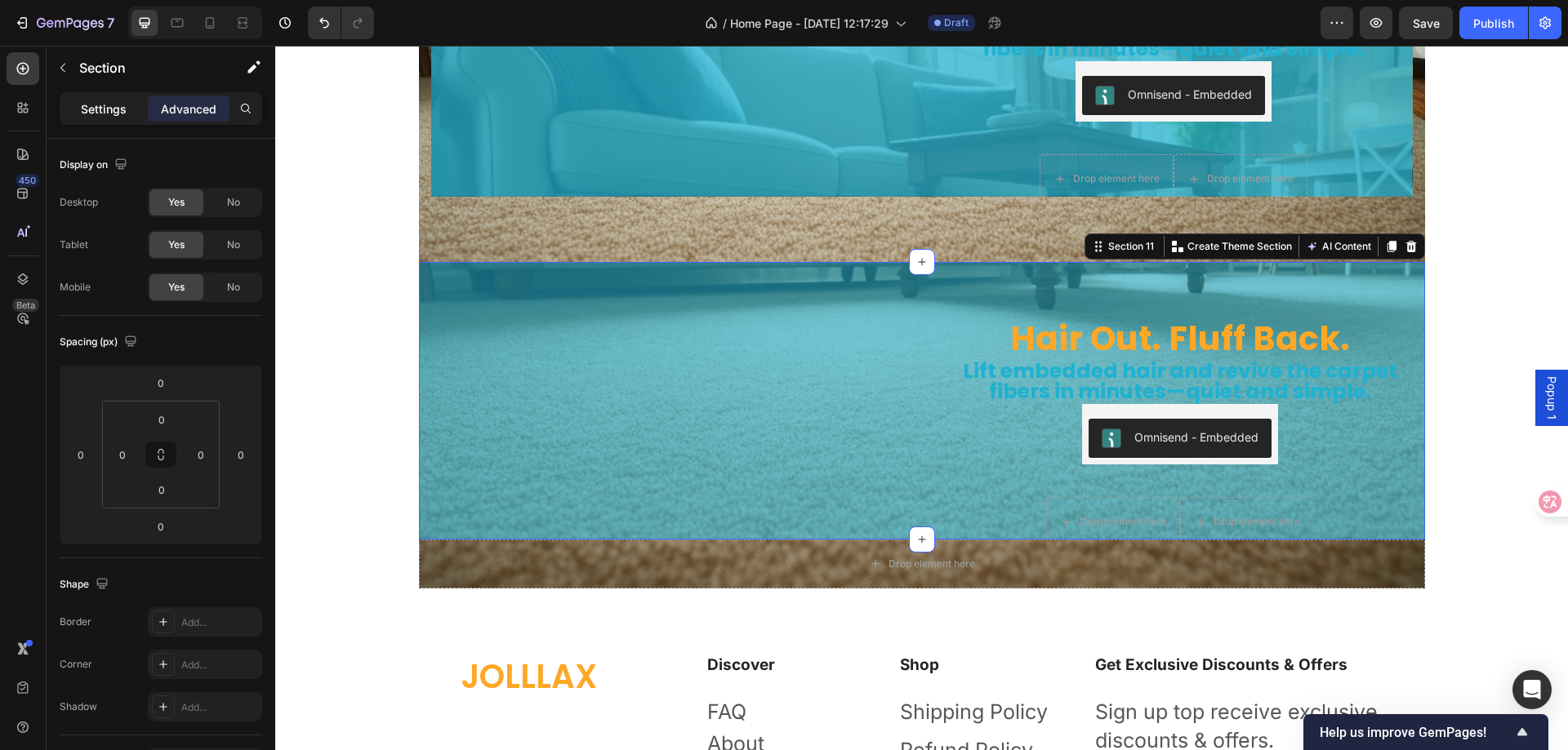
click at [114, 112] on p "Settings" at bounding box center [104, 109] width 46 height 17
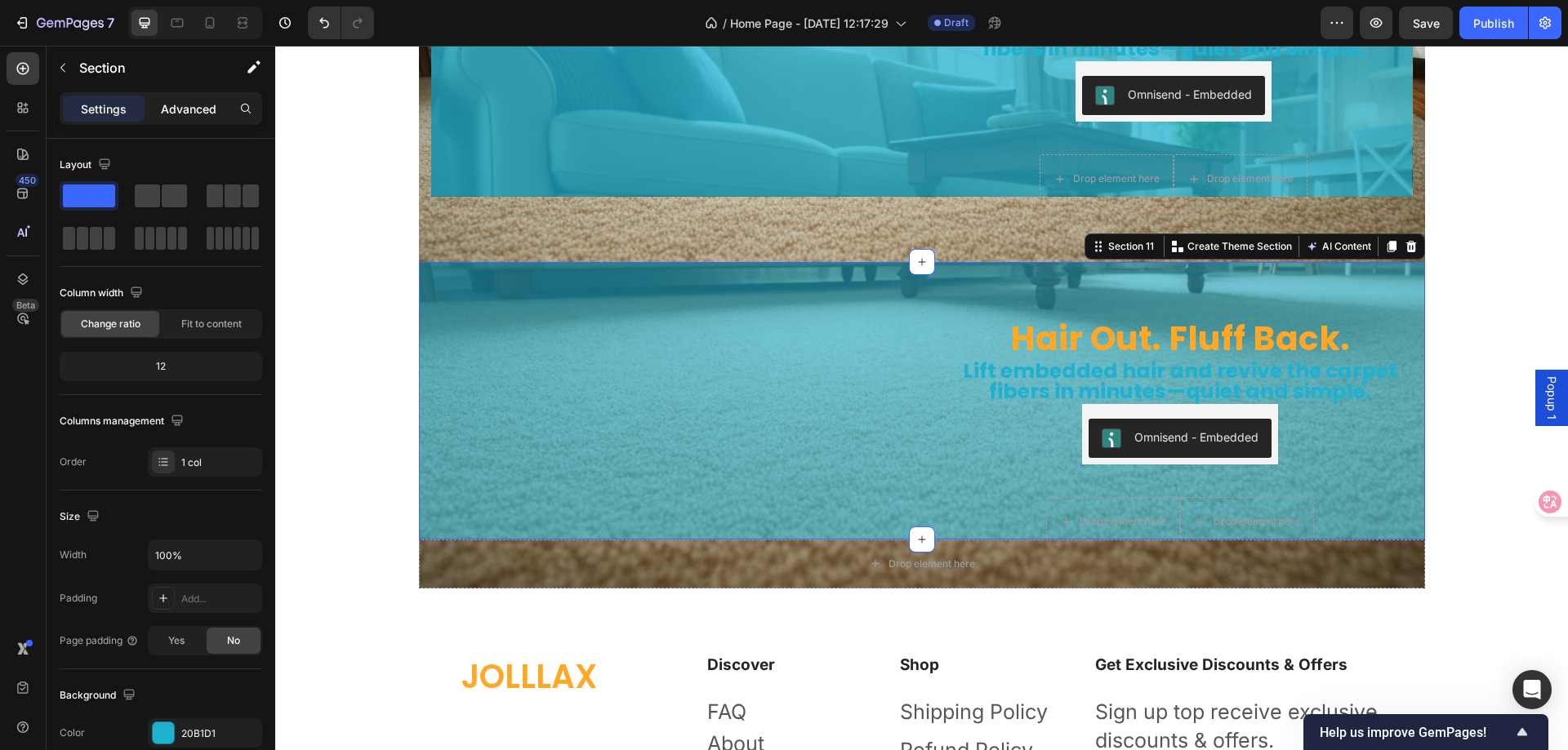
click at [193, 113] on p "Advanced" at bounding box center [188, 109] width 55 height 17
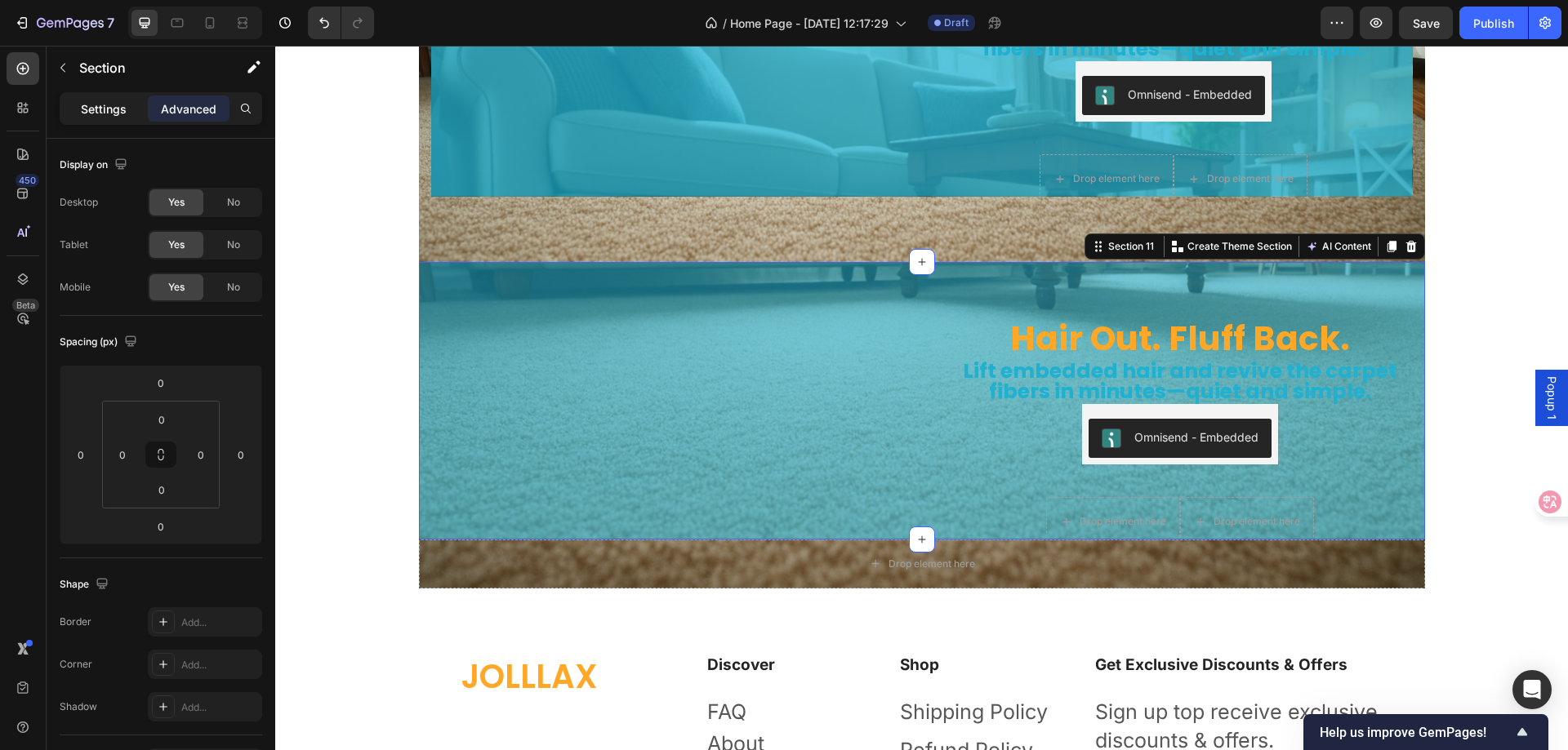
click at [123, 108] on p "Settings" at bounding box center [104, 109] width 46 height 17
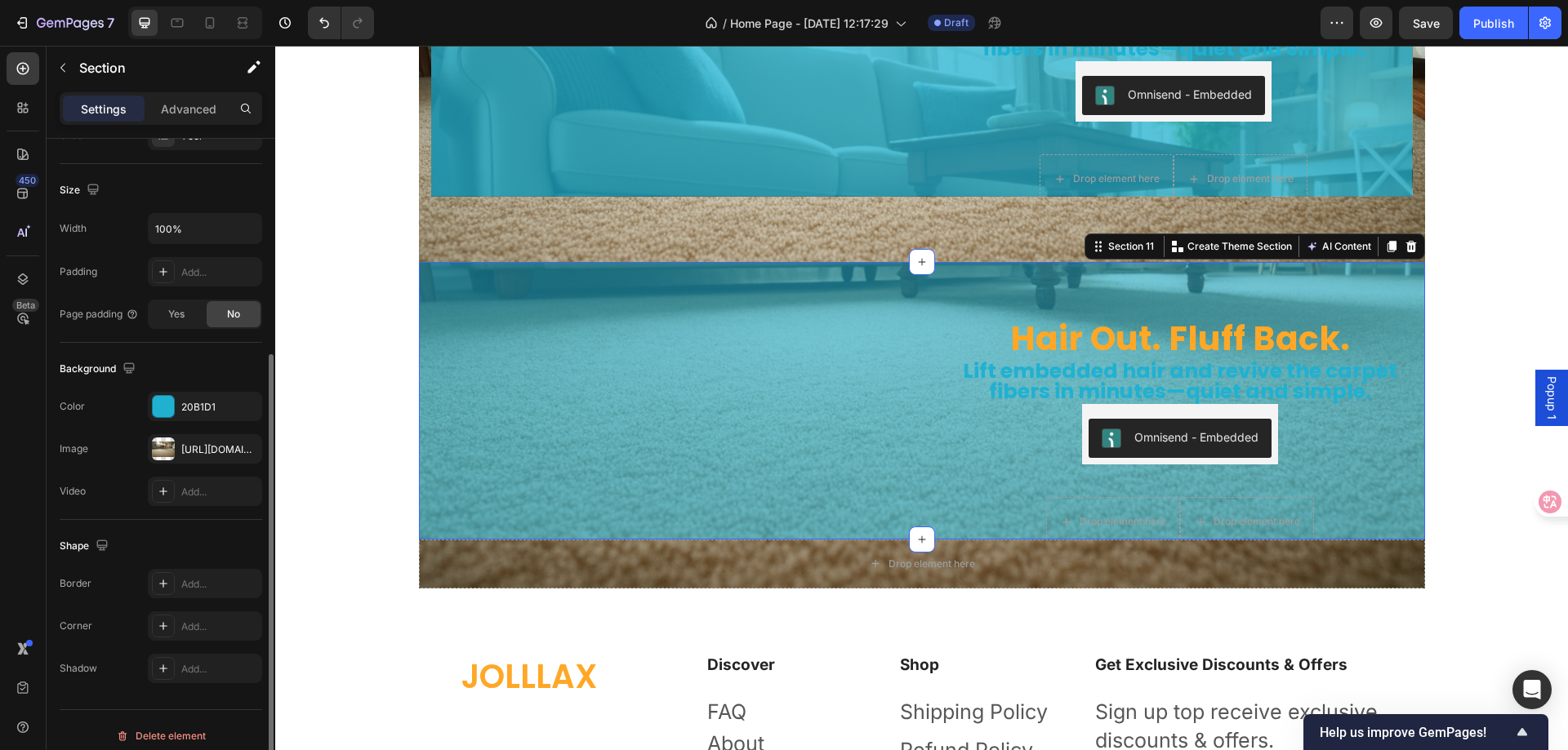
scroll to position [338, 0]
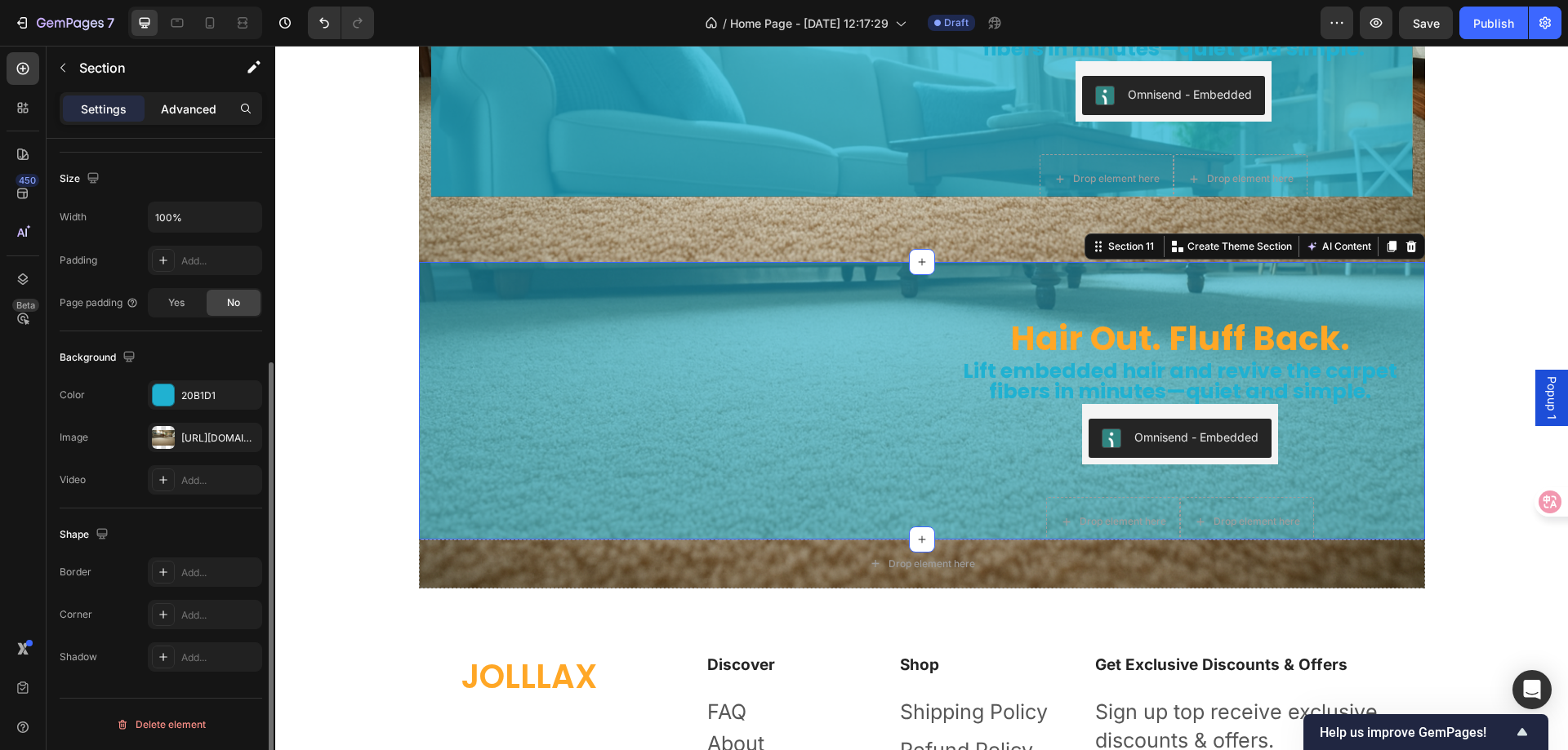
click at [190, 103] on p "Advanced" at bounding box center [188, 109] width 55 height 17
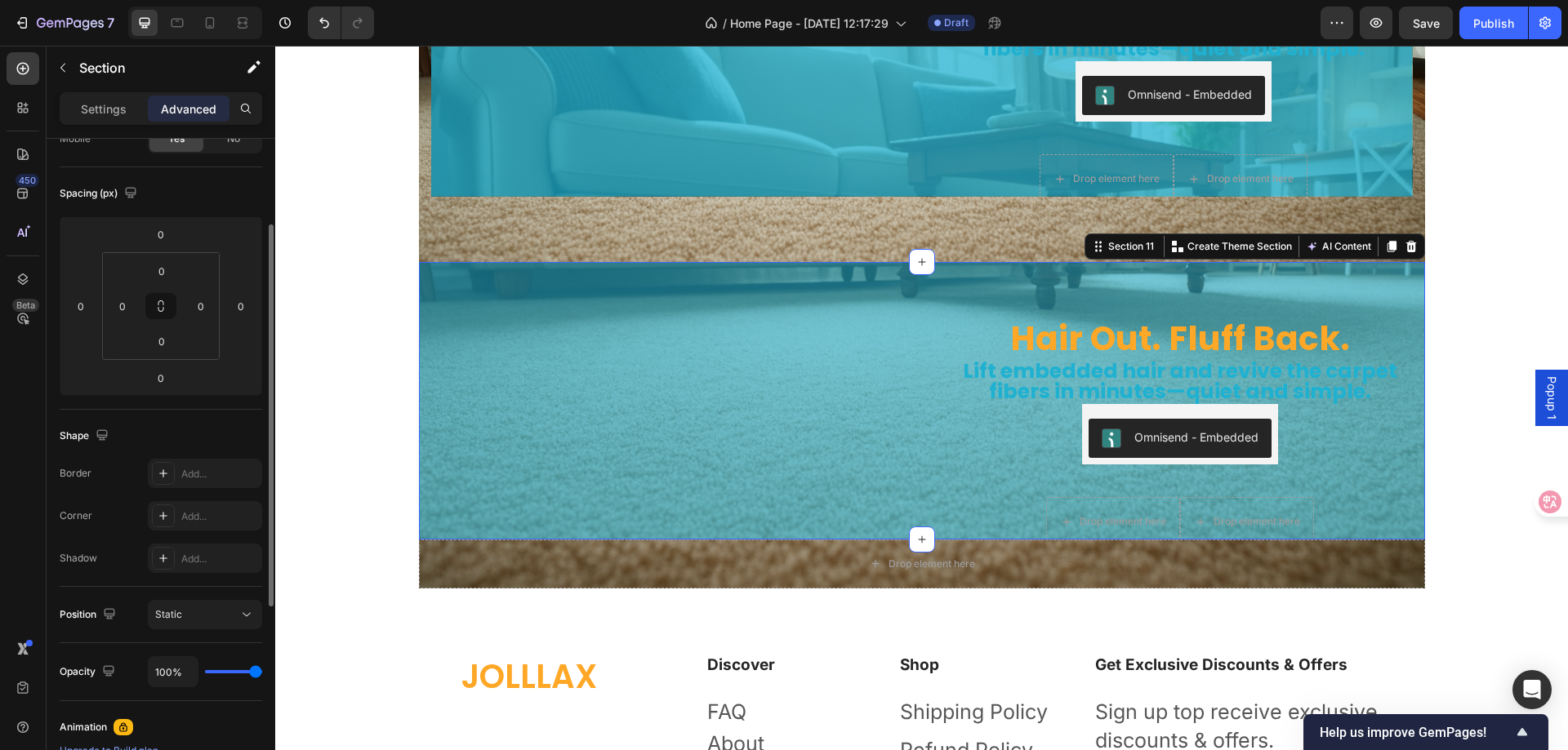
scroll to position [0, 0]
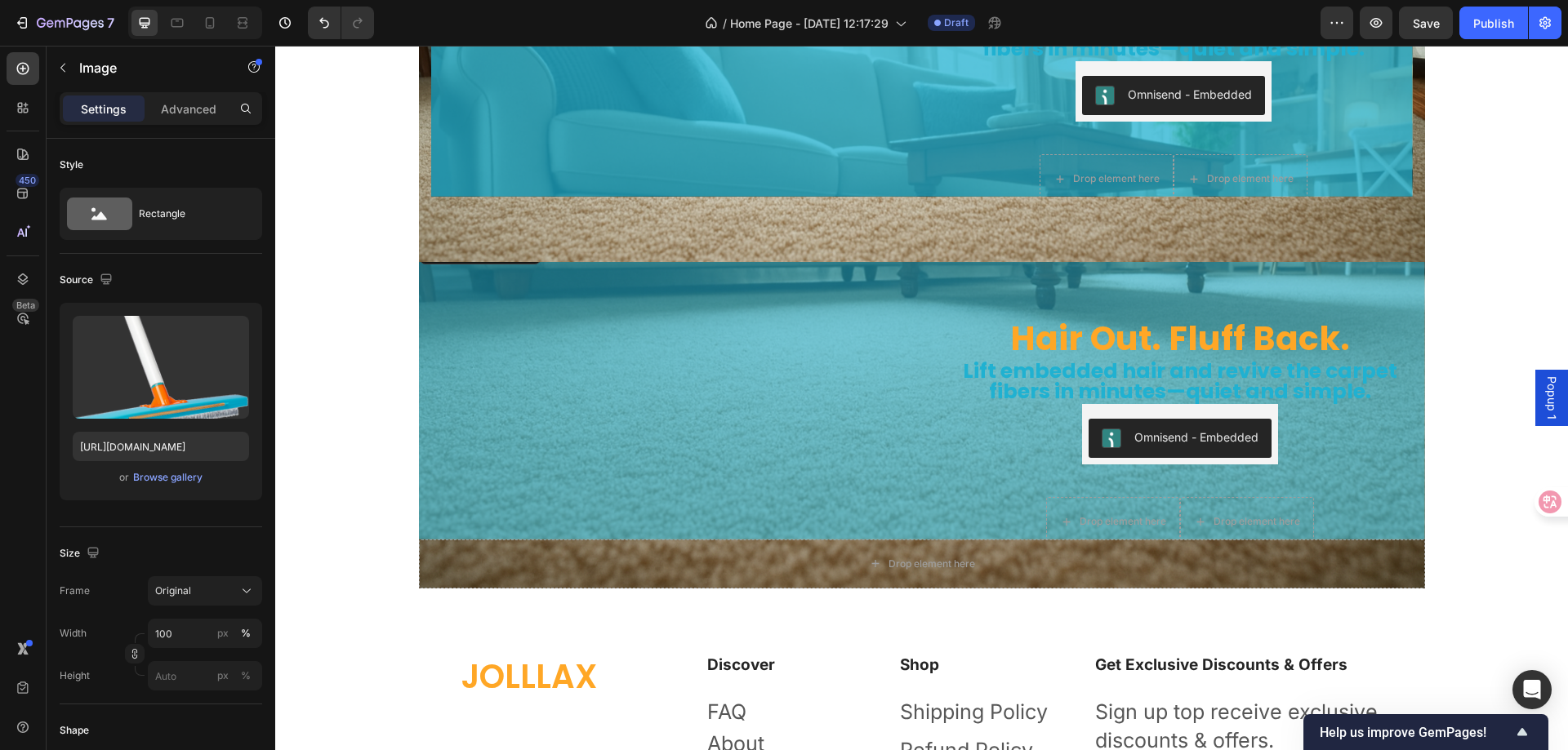
click at [818, 235] on img at bounding box center [664, 235] width 490 height 0
click at [559, 563] on div "Drop element here" at bounding box center [922, 565] width 1006 height 49
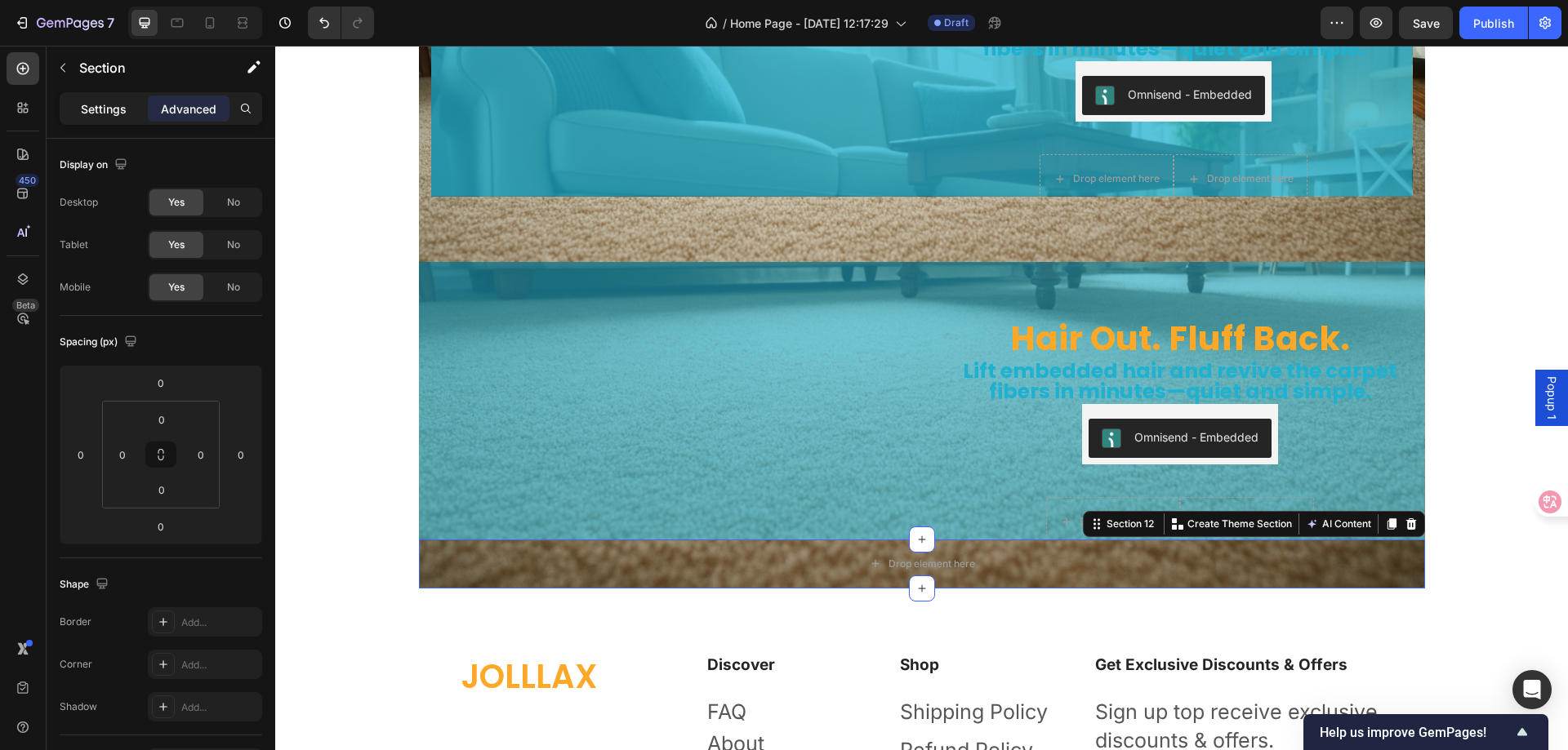
click at [105, 116] on p "Settings" at bounding box center [104, 109] width 46 height 17
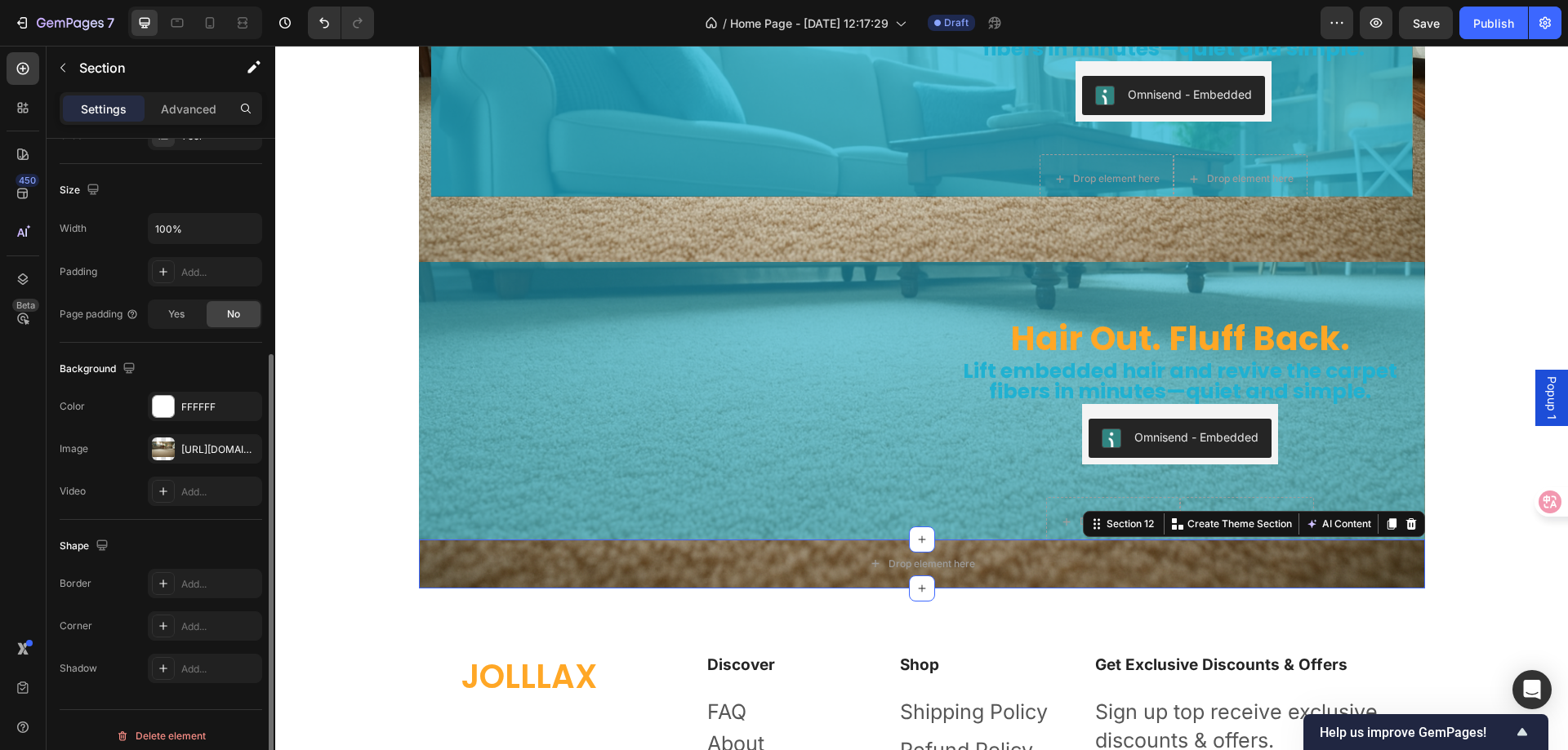
scroll to position [338, 0]
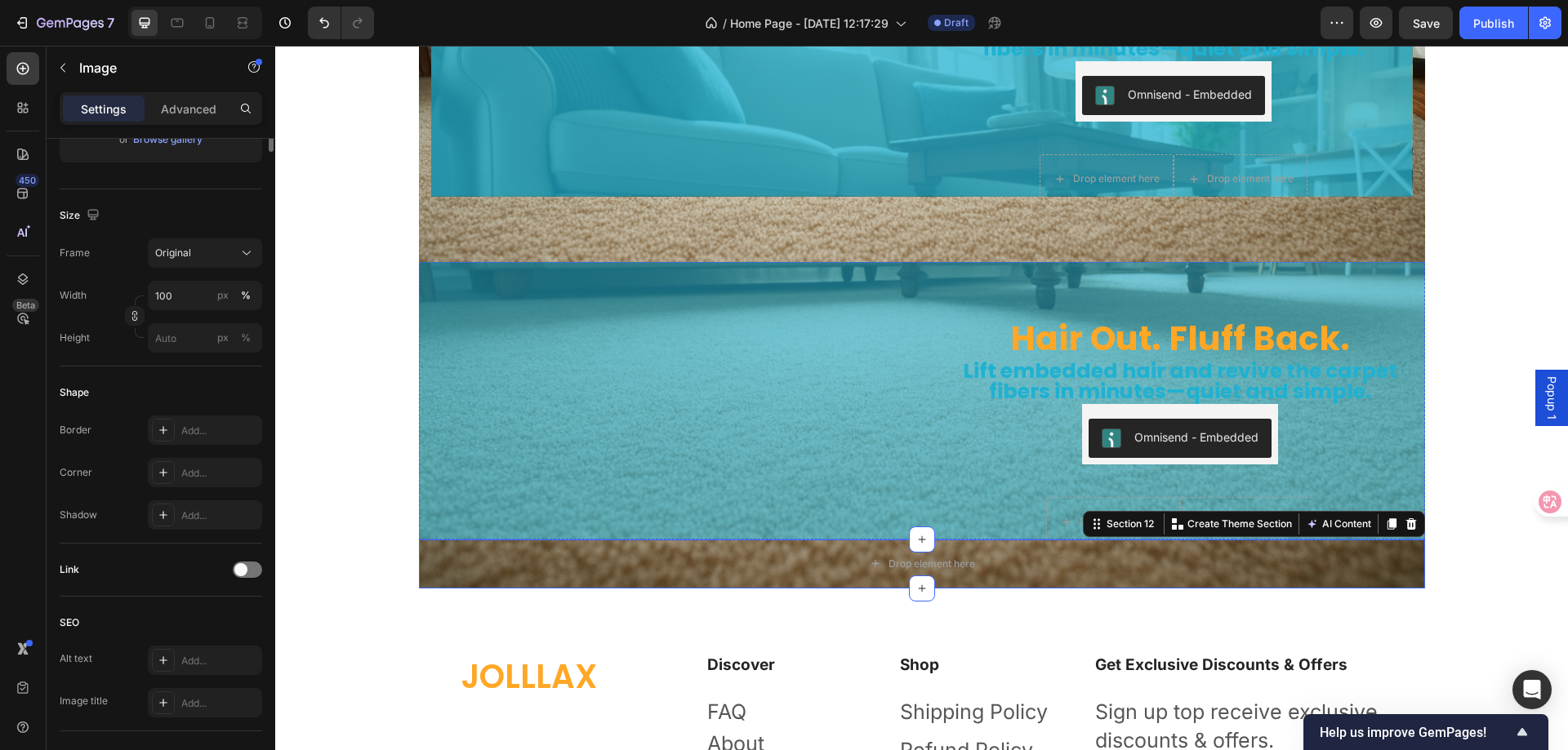
click at [448, 235] on img at bounding box center [664, 235] width 490 height 0
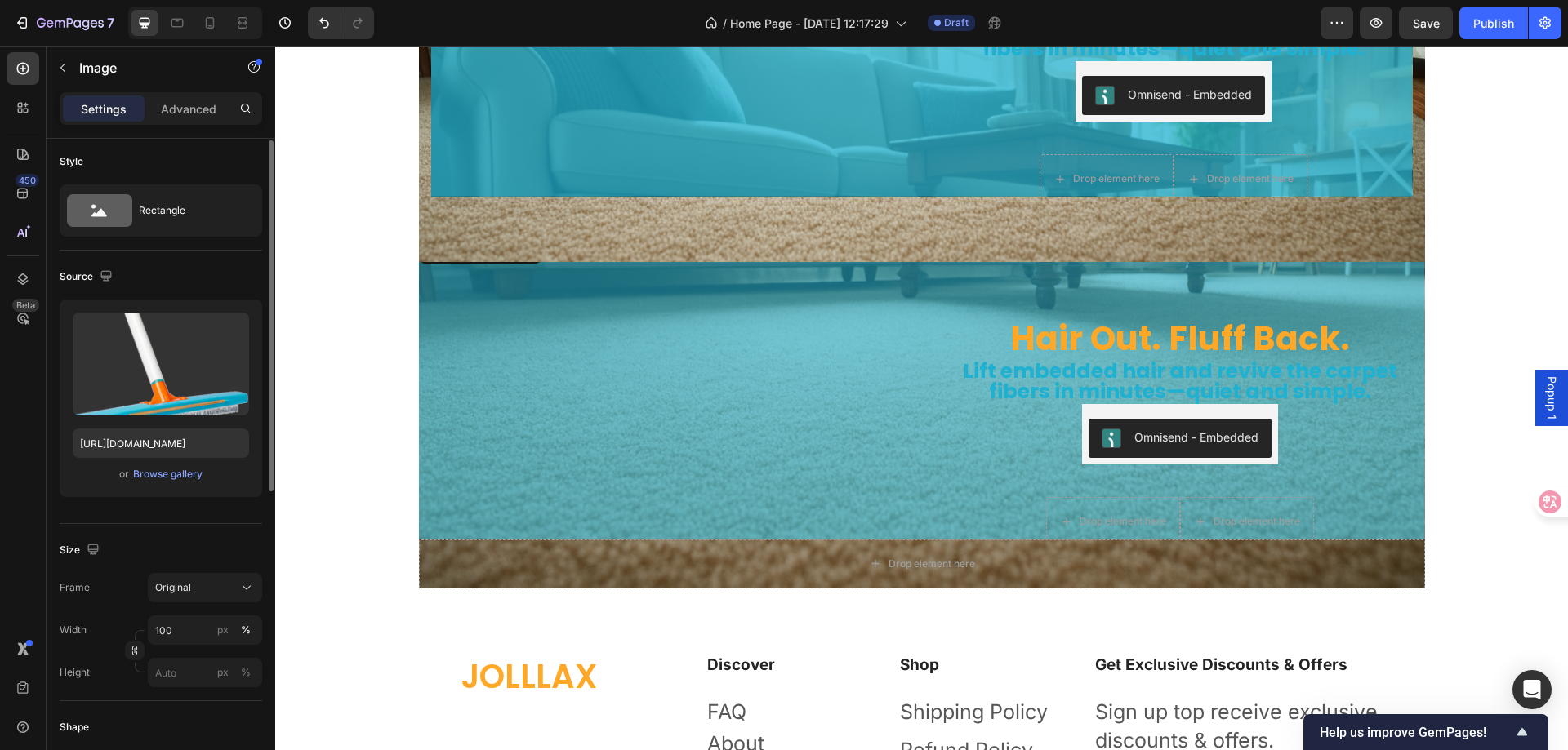
scroll to position [0, 0]
click at [185, 103] on p "Advanced" at bounding box center [188, 109] width 55 height 17
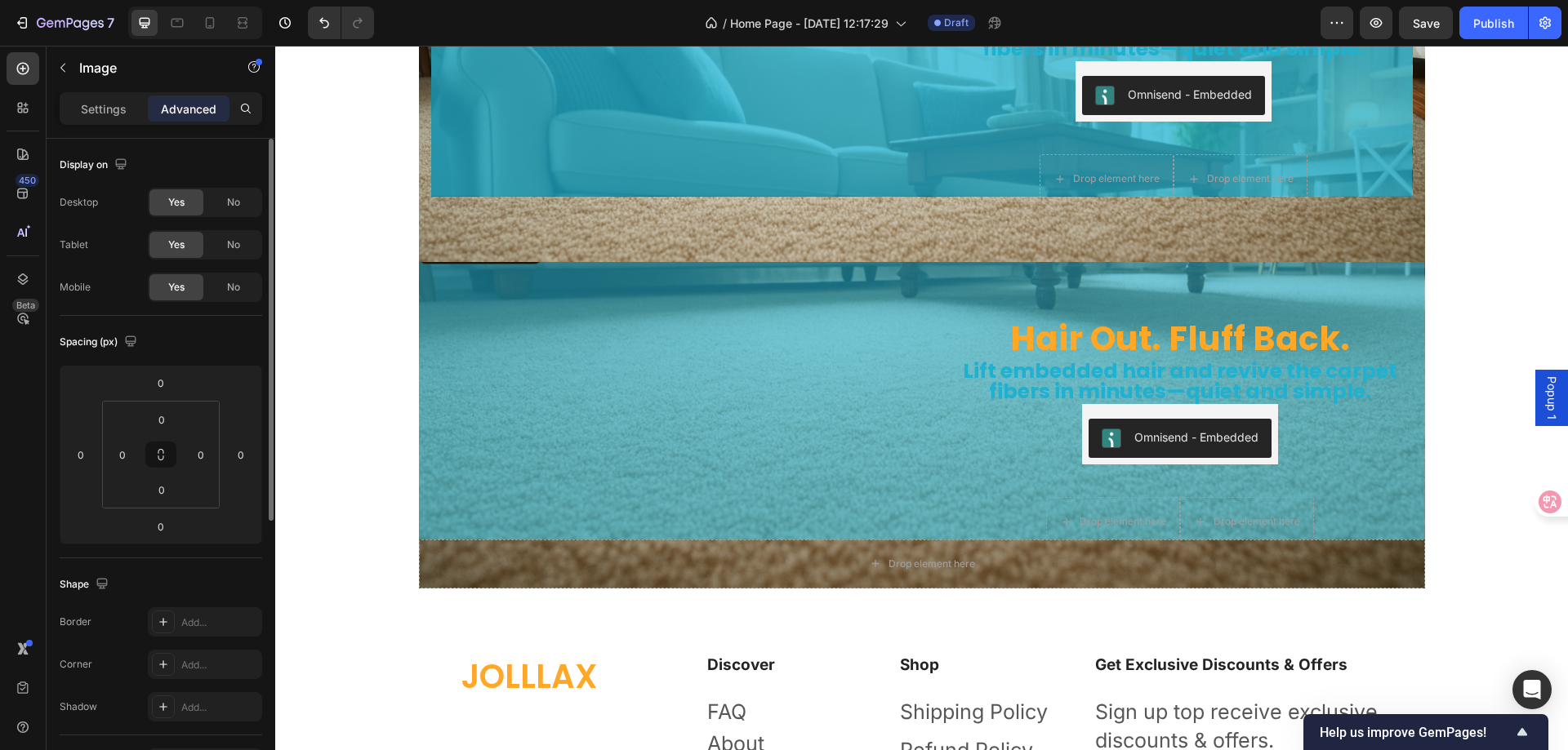
click at [522, 235] on img at bounding box center [664, 235] width 490 height 0
click at [957, 360] on h2 "Lift embedded hair and revive the carpet fibers in minutes—quiet and simple." at bounding box center [1180, 382] width 465 height 44
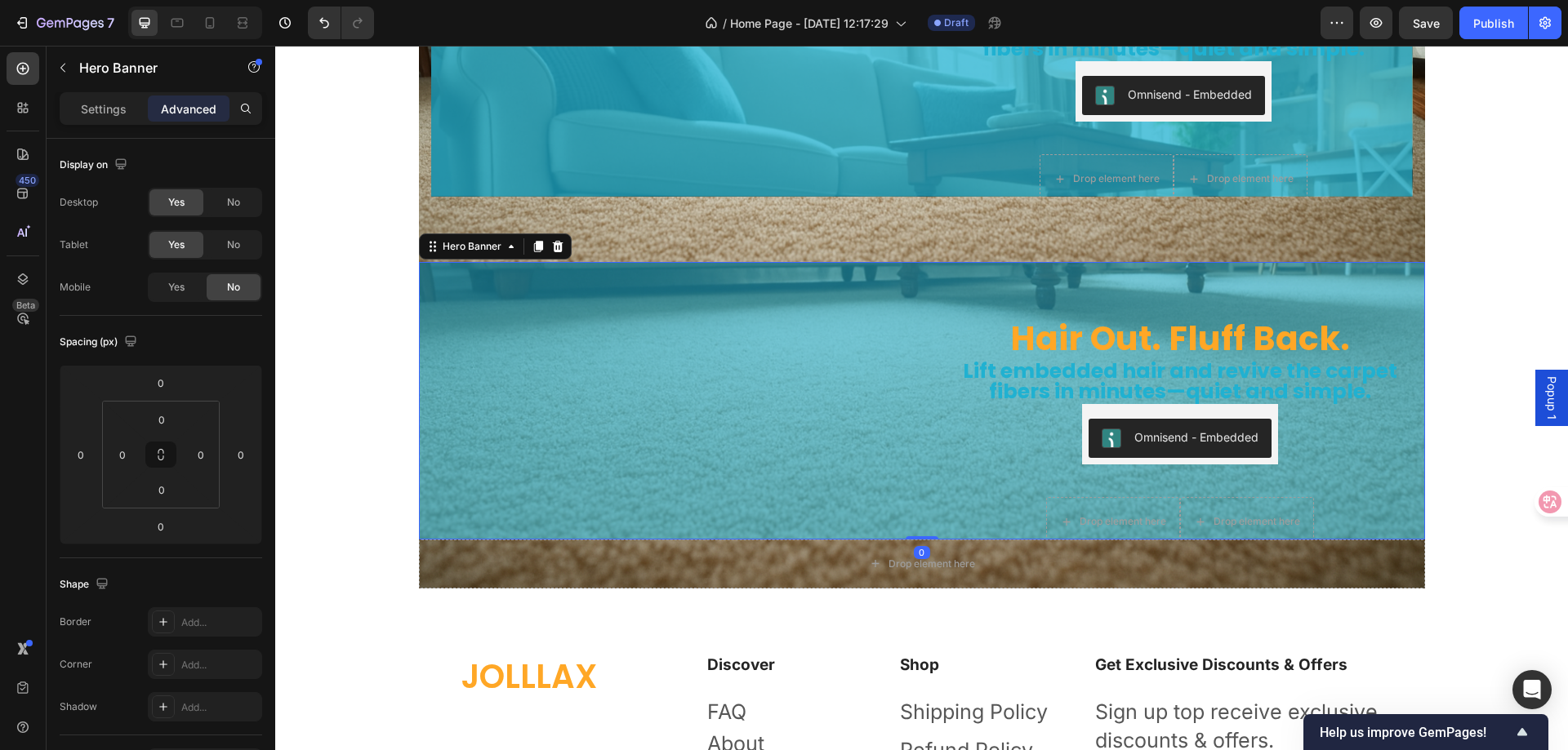
click at [905, 326] on div "Hair Out. Fluff Back. Heading Lift embedded hair and revive the carpet fibers i…" at bounding box center [922, 400] width 1006 height 331
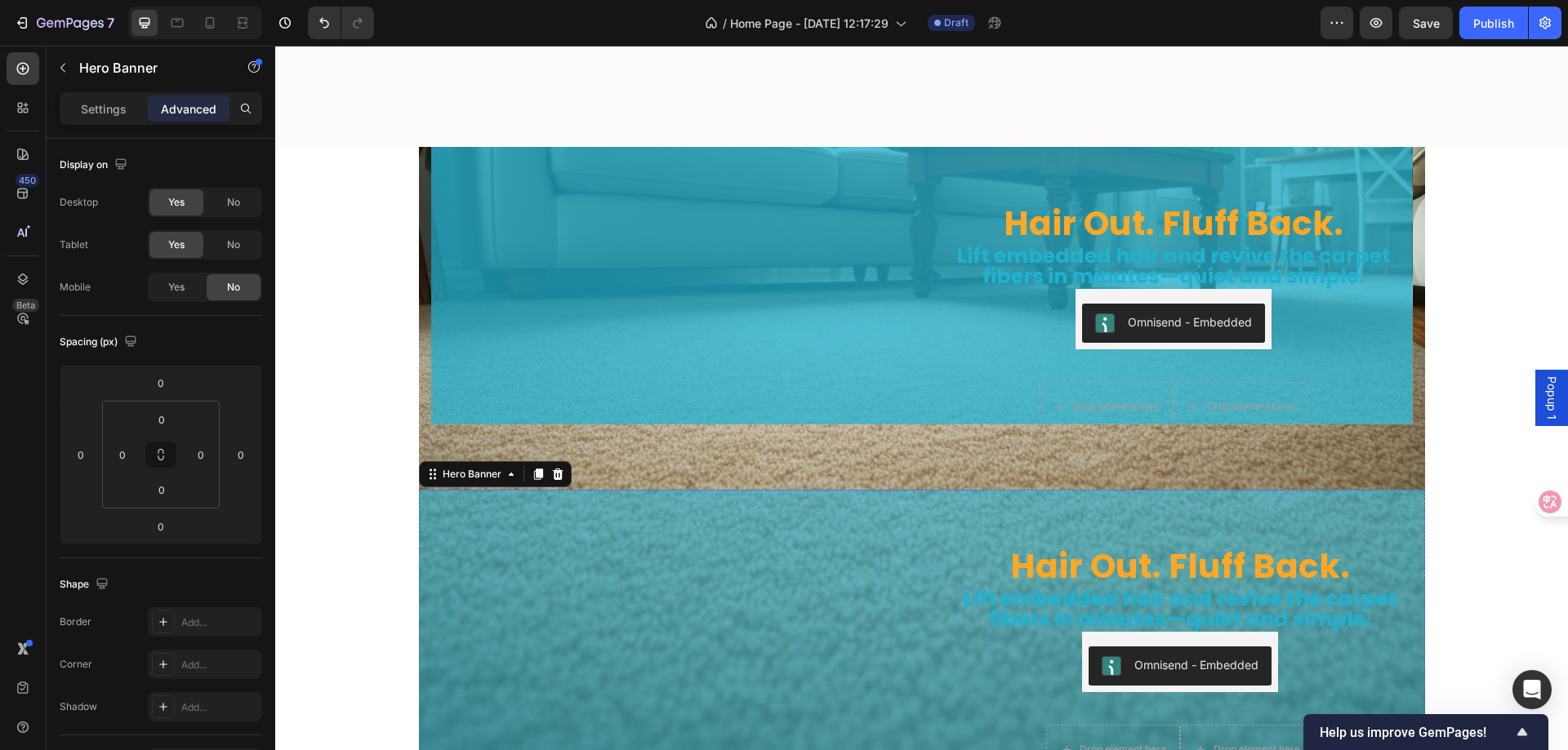
scroll to position [5013, 0]
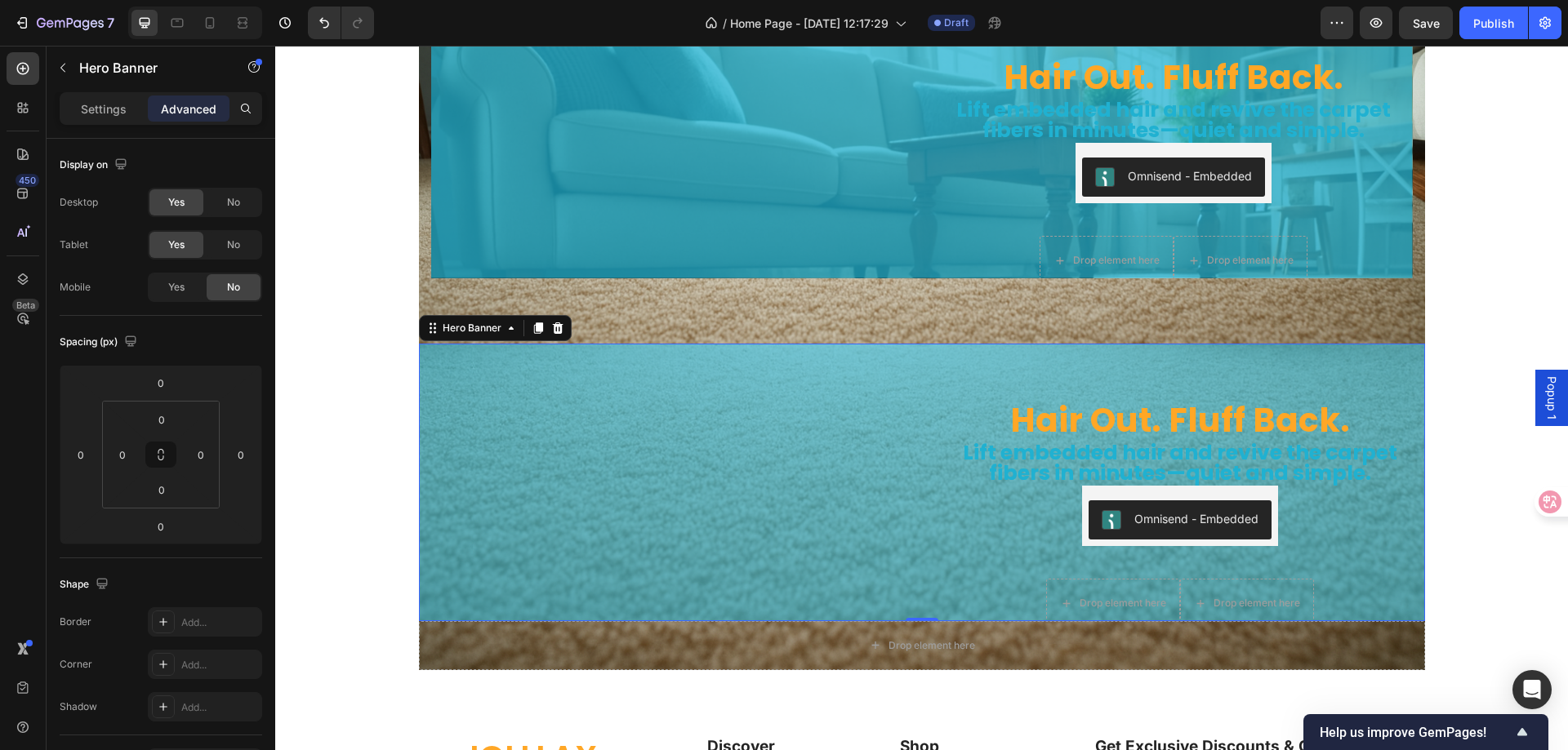
click at [920, 428] on div "Hair Out. Fluff Back. Heading Lift embedded hair and revive the carpet fibers i…" at bounding box center [922, 481] width 1006 height 331
click at [935, 510] on div "Hair Out. Fluff Back. Heading Lift embedded hair and revive the carpet fibers i…" at bounding box center [1180, 481] width 490 height 331
click at [505, 330] on icon at bounding box center [510, 327] width 13 height 13
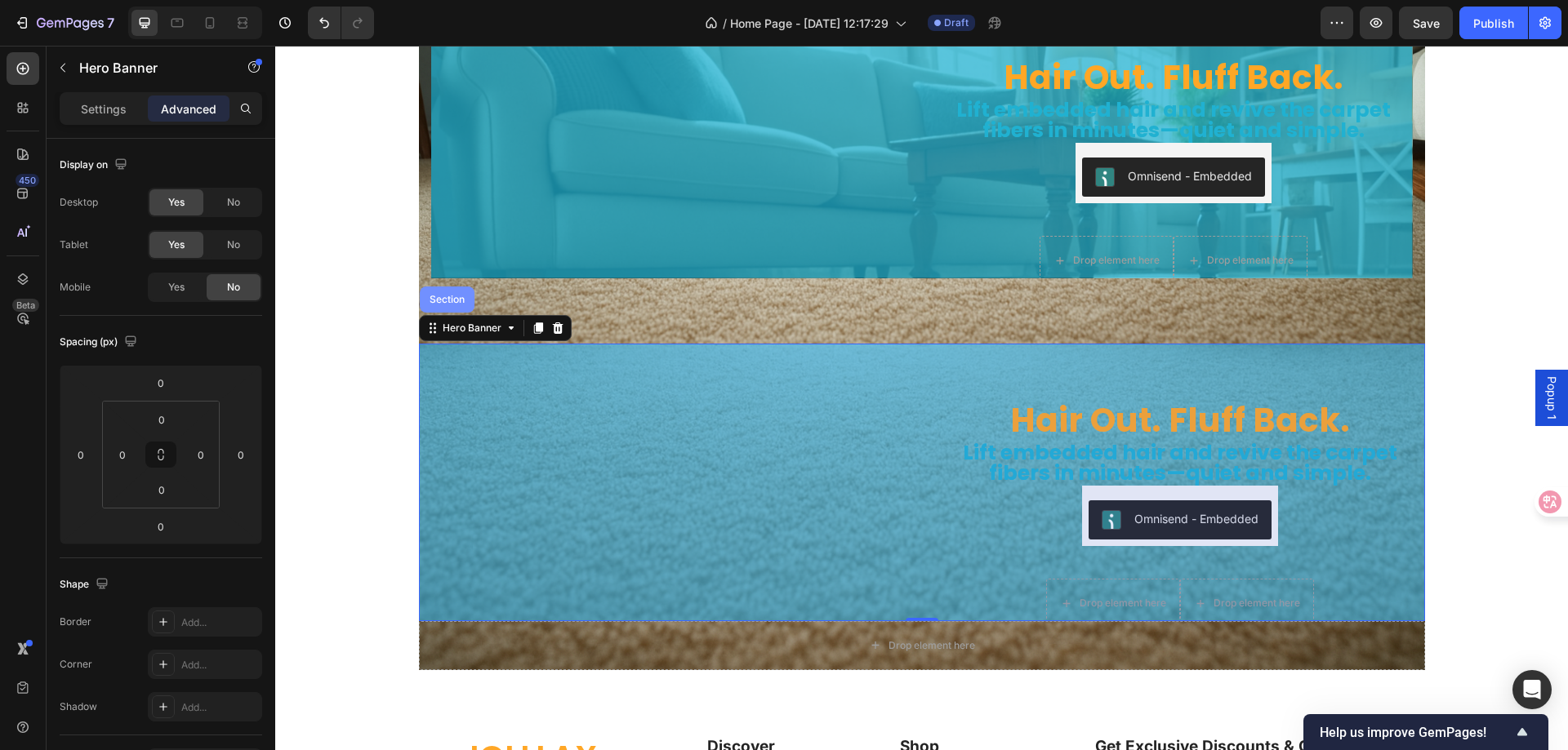
click at [442, 304] on div "Section" at bounding box center [447, 299] width 54 height 26
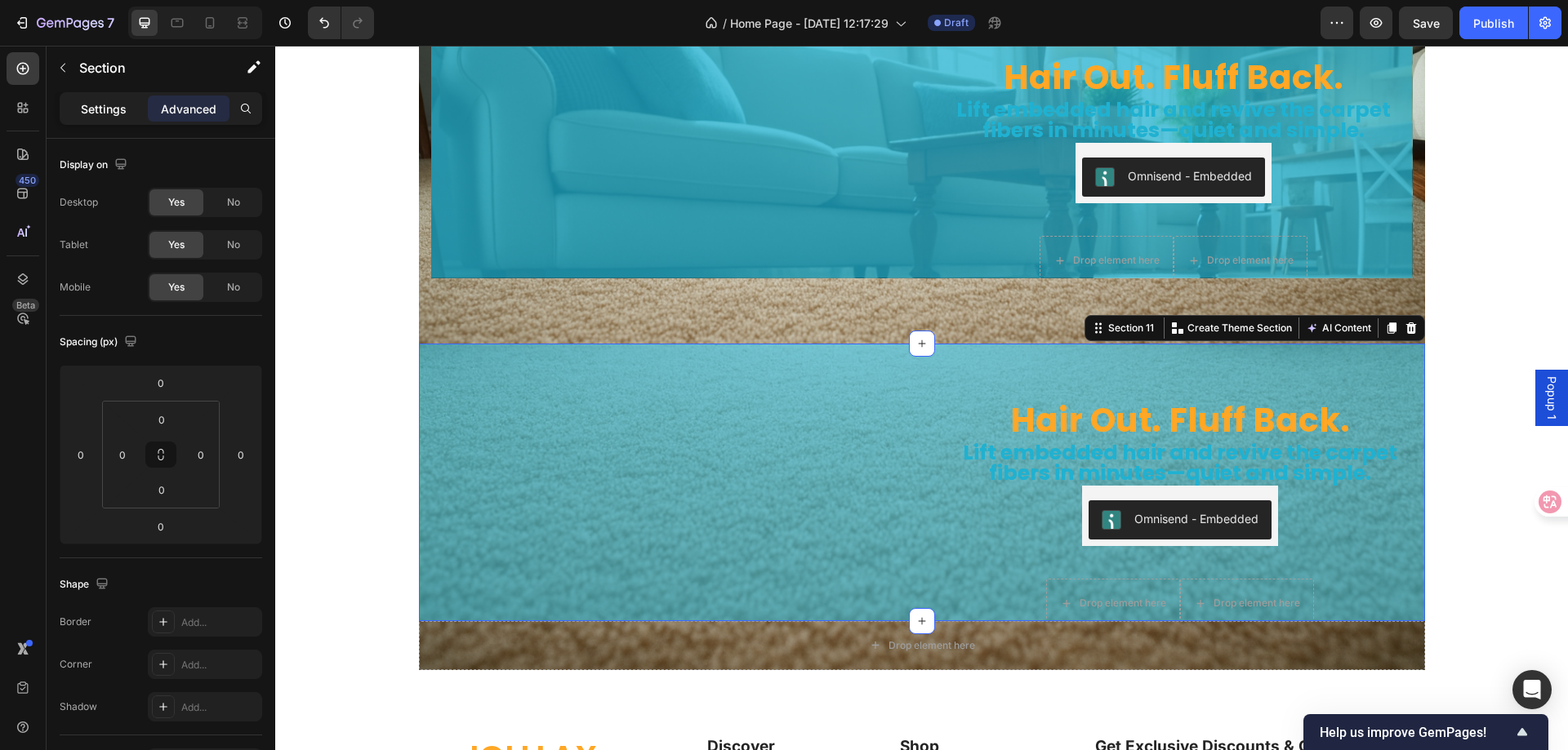
click at [94, 113] on p "Settings" at bounding box center [104, 109] width 46 height 17
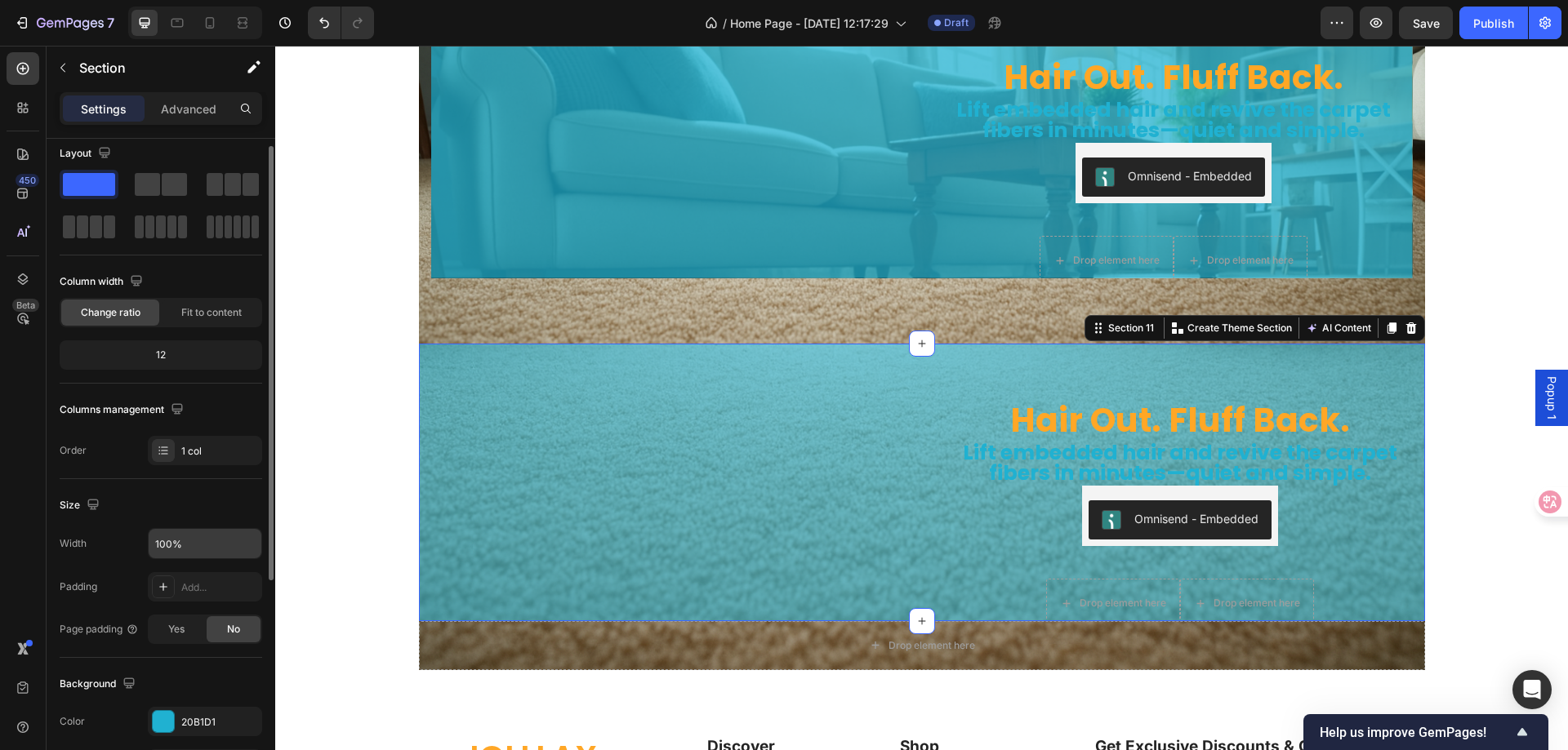
scroll to position [0, 0]
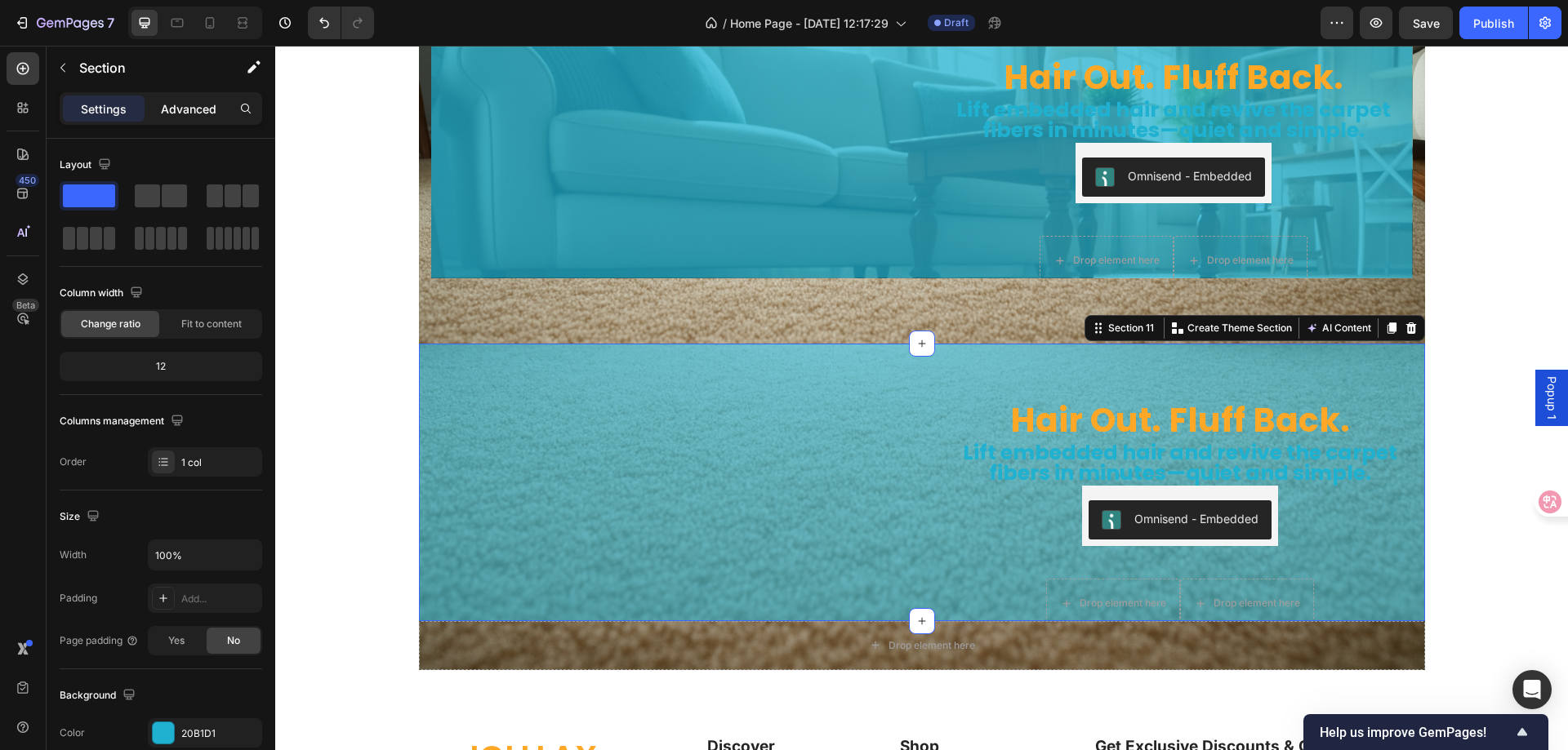
click at [185, 100] on p "Advanced" at bounding box center [188, 109] width 55 height 17
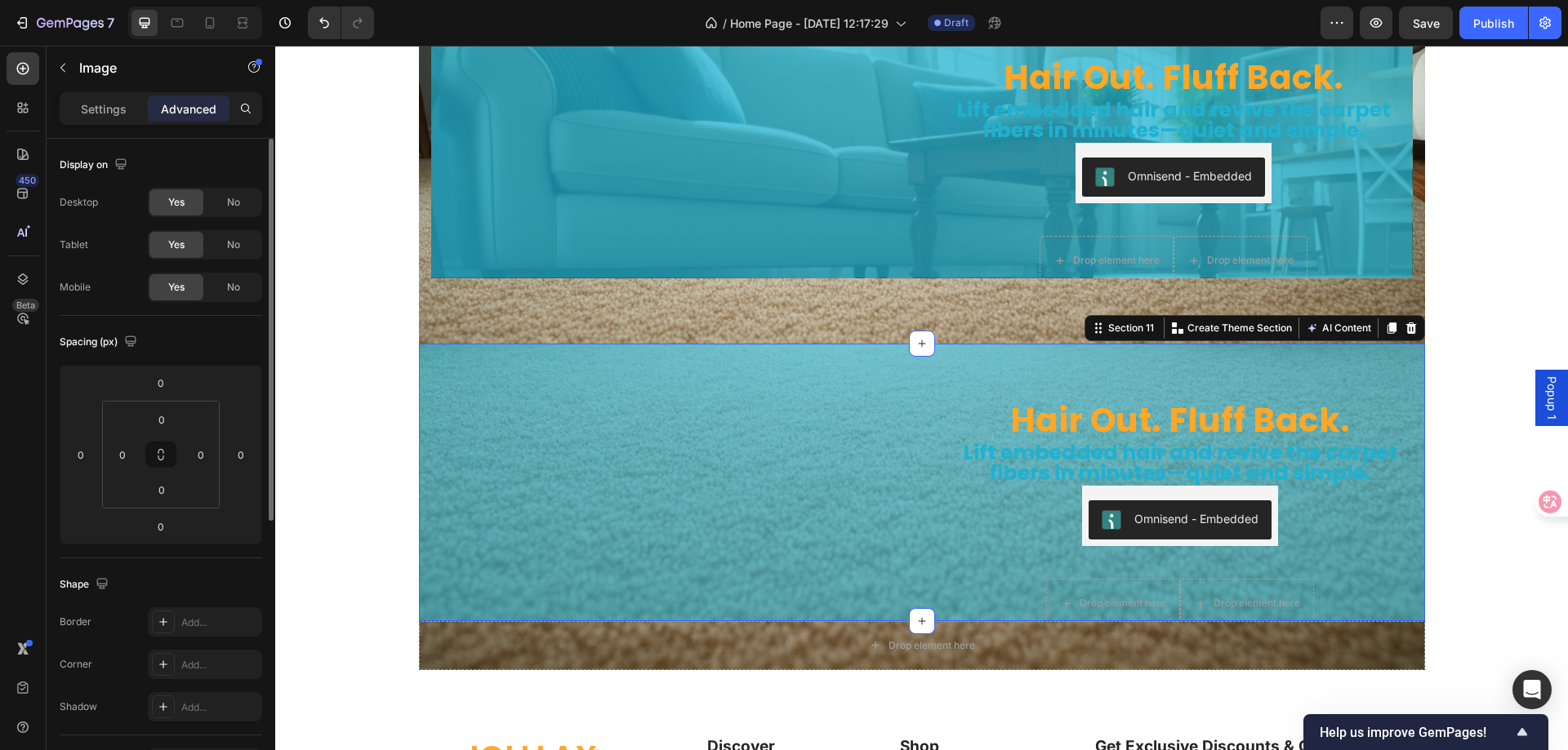
click at [898, 316] on img at bounding box center [664, 316] width 490 height 0
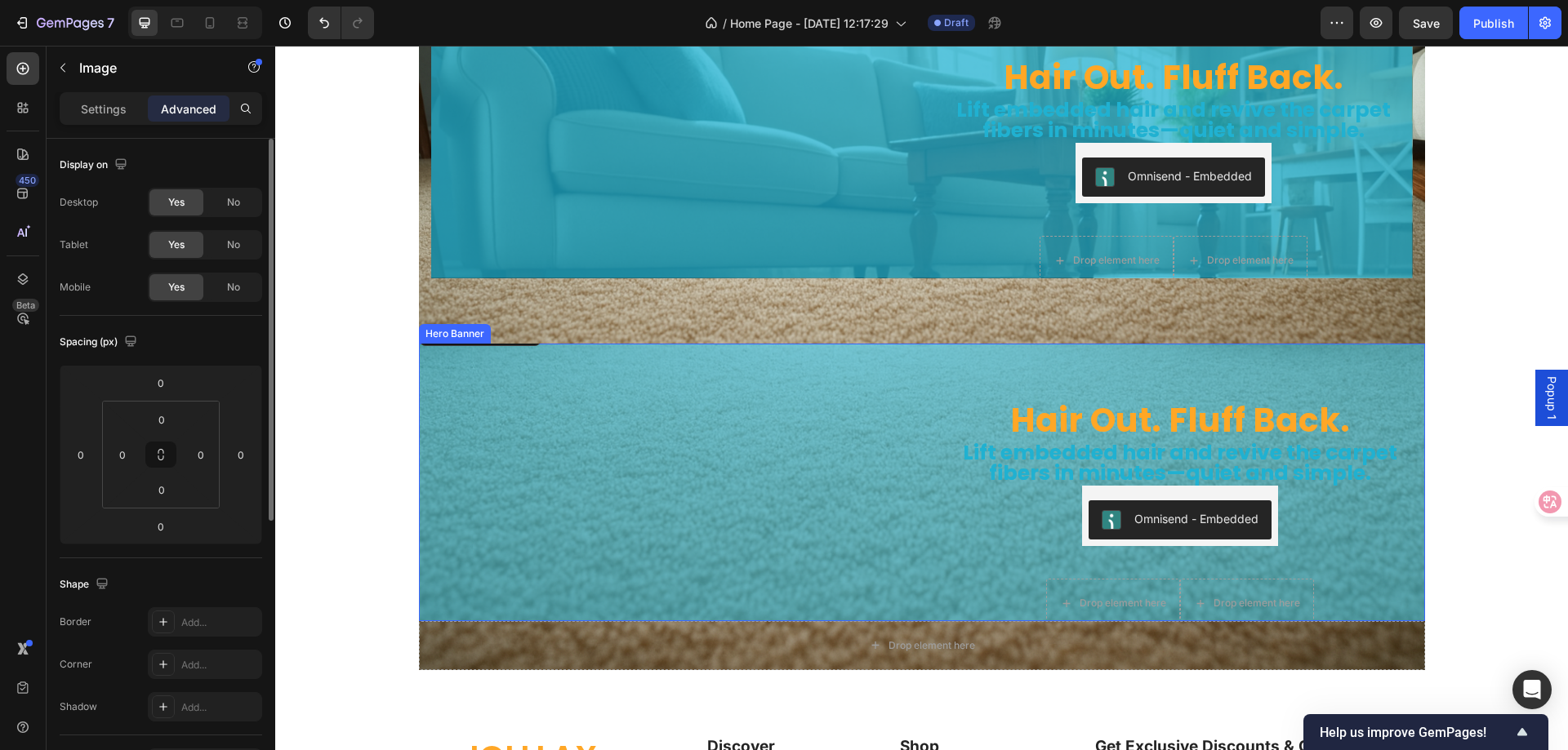
click at [921, 389] on div "Hair Out. Fluff Back. Heading Lift embedded hair and revive the carpet fibers i…" at bounding box center [922, 481] width 1006 height 331
click at [466, 331] on div "Hero Banner" at bounding box center [472, 327] width 66 height 14
click at [454, 335] on div "Hero Banner" at bounding box center [472, 327] width 66 height 14
click at [425, 336] on div "Hero Banner" at bounding box center [471, 327] width 98 height 20
click at [467, 336] on div "Hero Banner" at bounding box center [471, 327] width 98 height 20
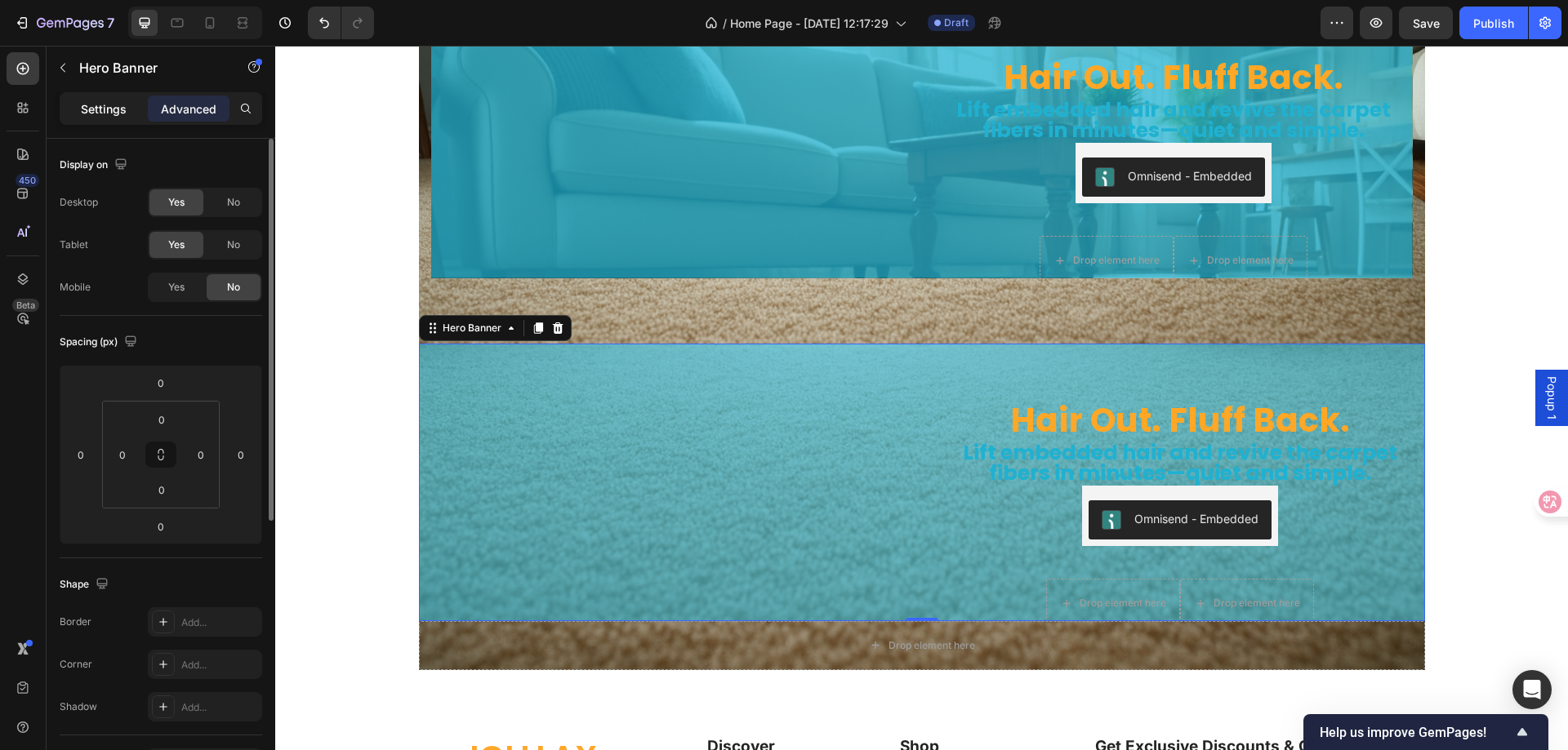
click at [99, 113] on p "Settings" at bounding box center [104, 109] width 46 height 17
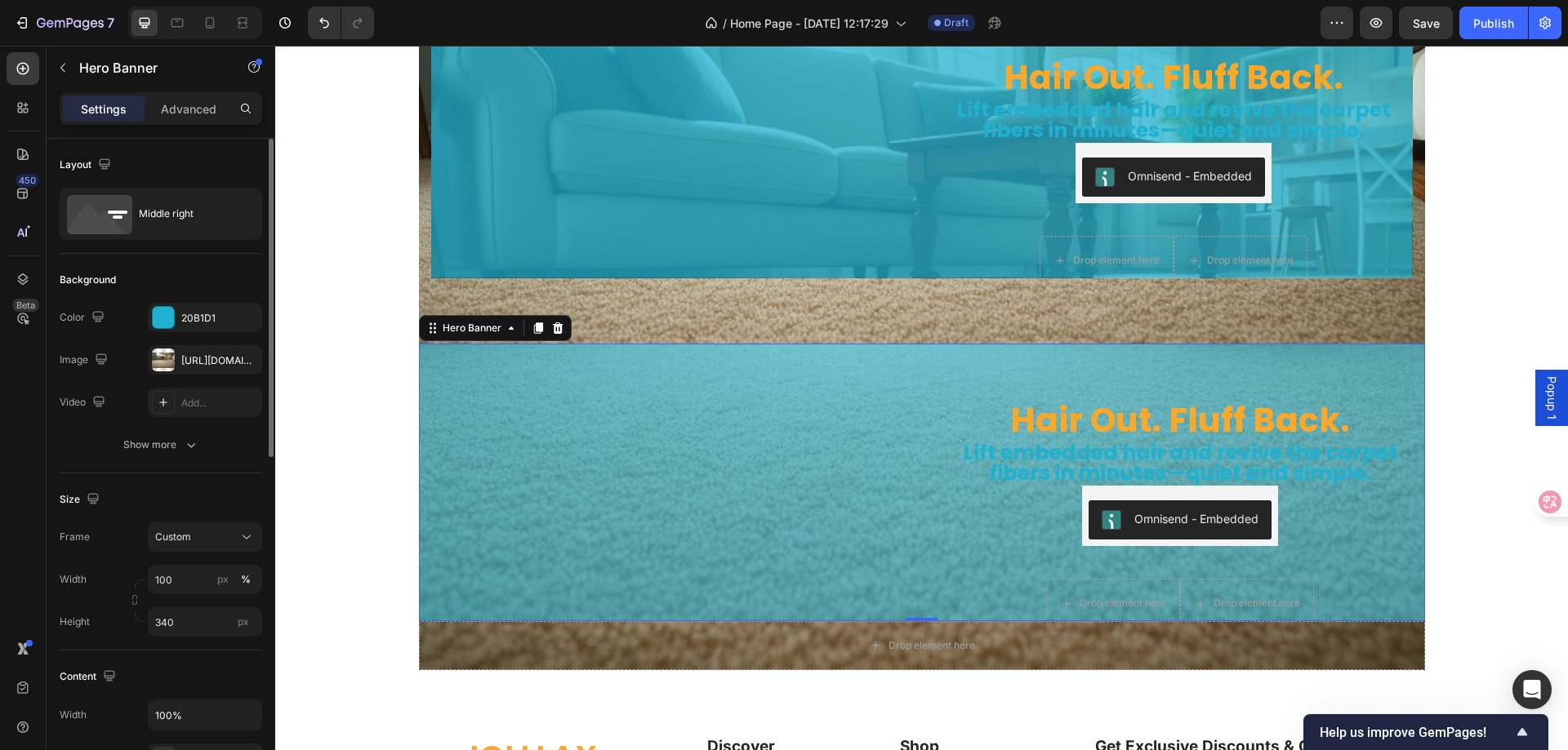
scroll to position [82, 0]
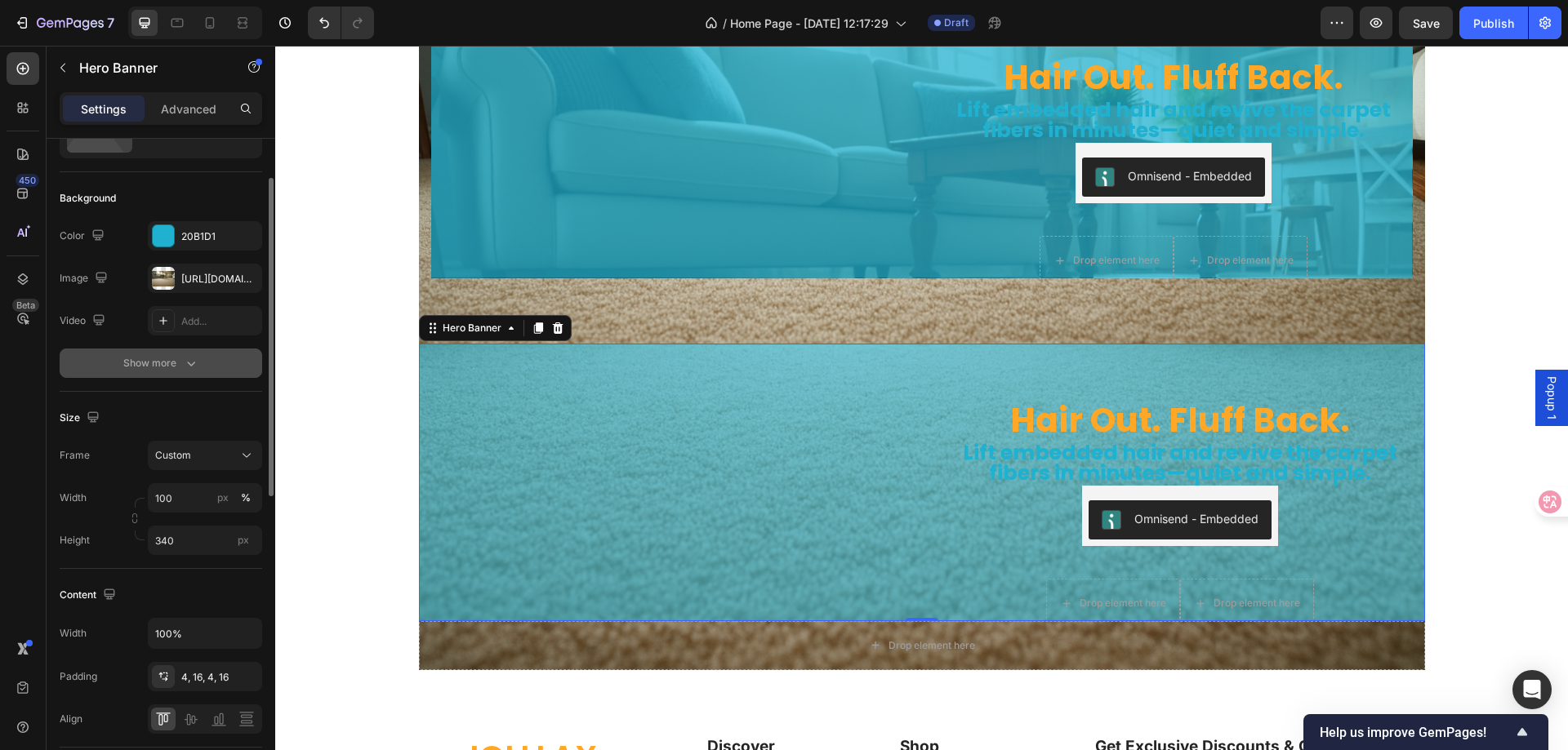
click at [181, 360] on div "Show more" at bounding box center [161, 363] width 76 height 16
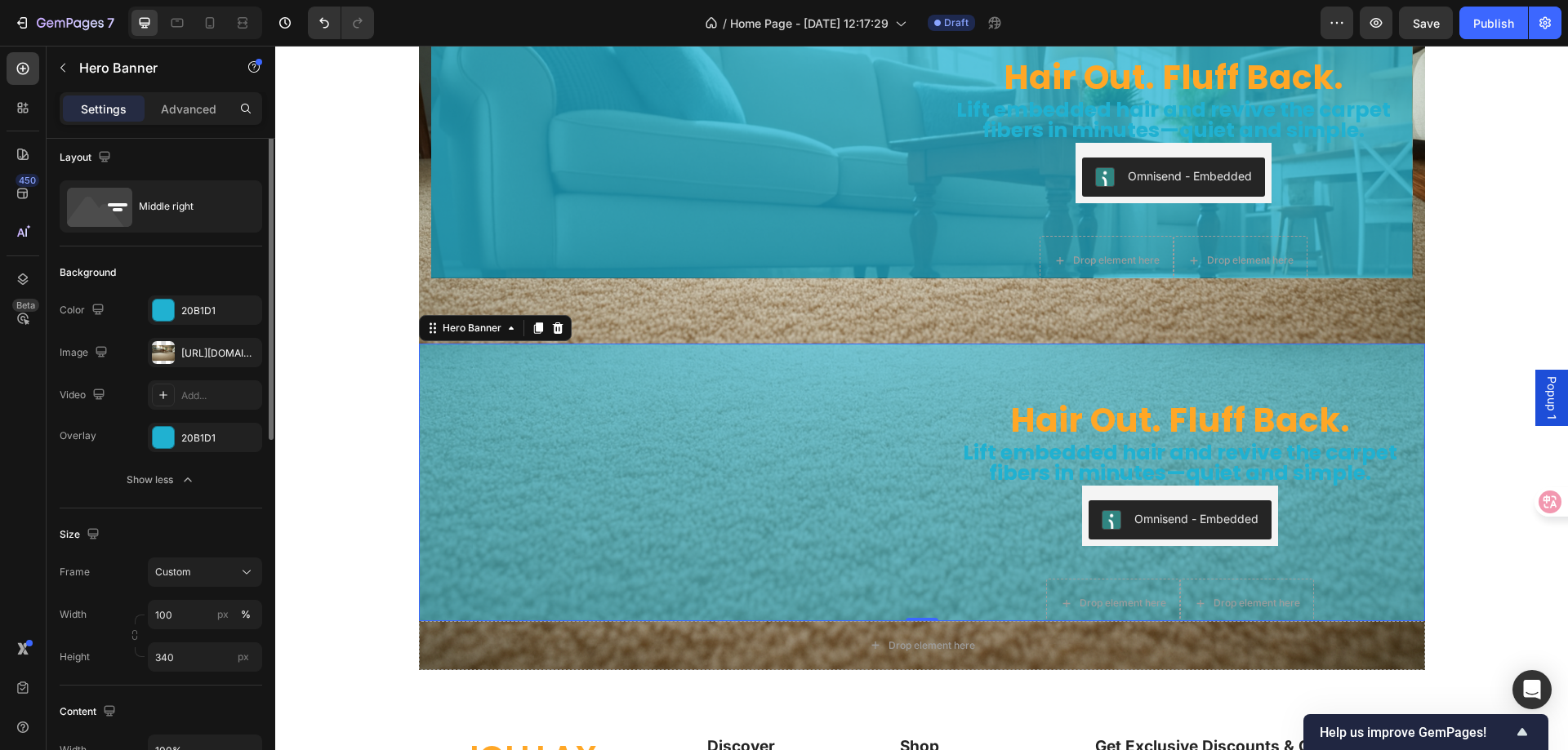
scroll to position [0, 0]
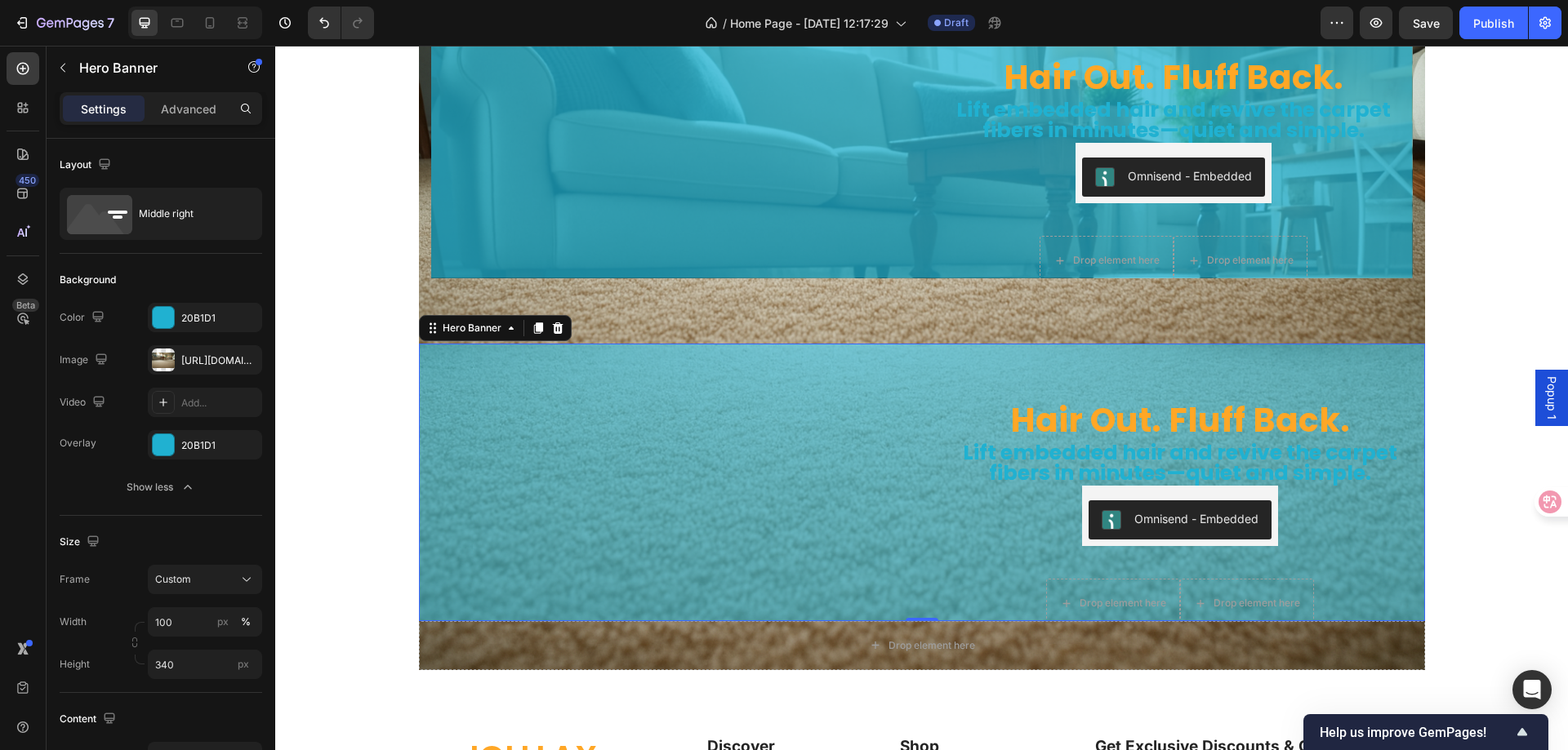
click at [921, 421] on div "Hair Out. Fluff Back. Heading Lift embedded hair and revive the carpet fibers i…" at bounding box center [922, 481] width 1006 height 331
click at [492, 641] on div "Drop element here" at bounding box center [922, 646] width 1006 height 49
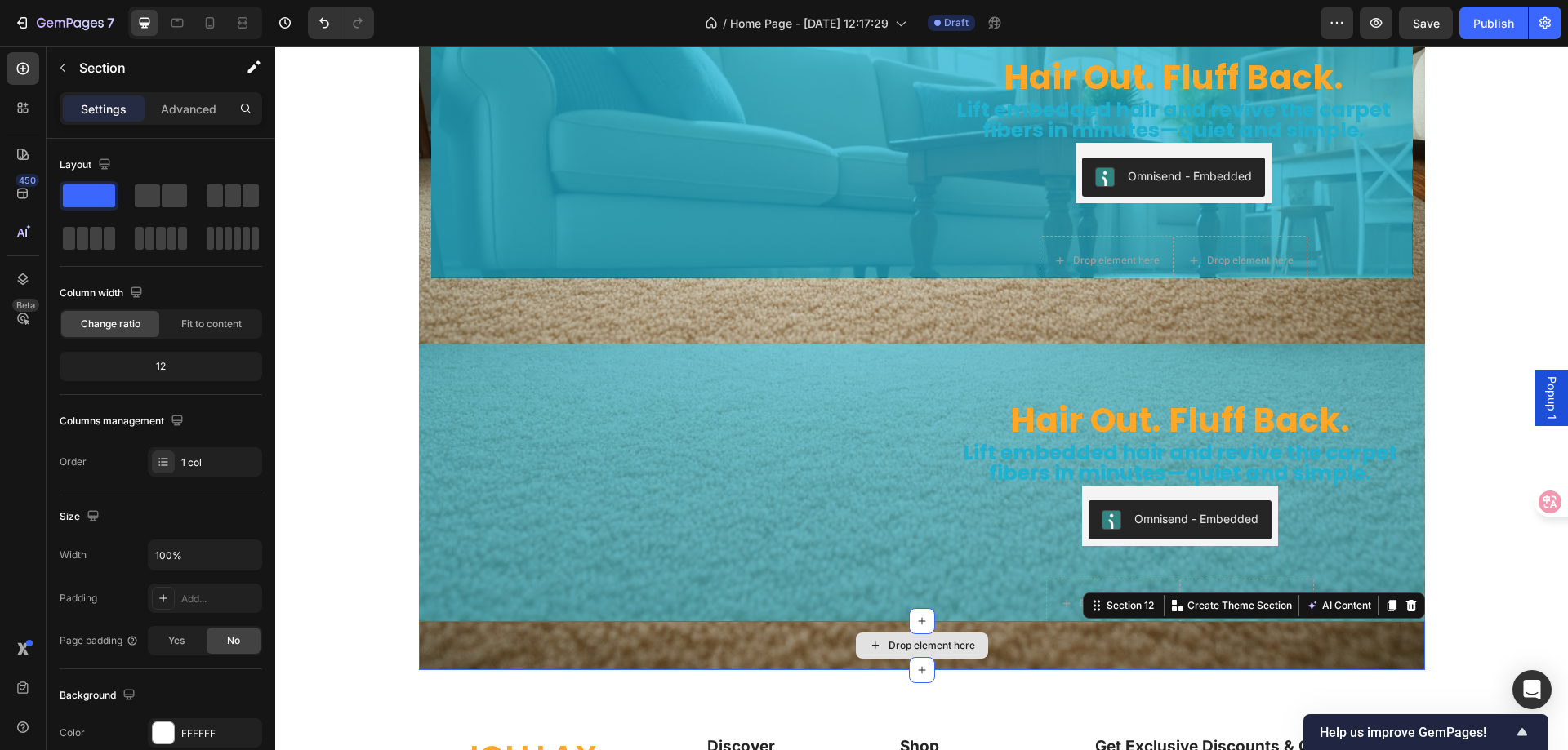
click at [492, 641] on div "Drop element here" at bounding box center [922, 646] width 1006 height 49
click at [461, 637] on div "Drop element here" at bounding box center [922, 646] width 1006 height 49
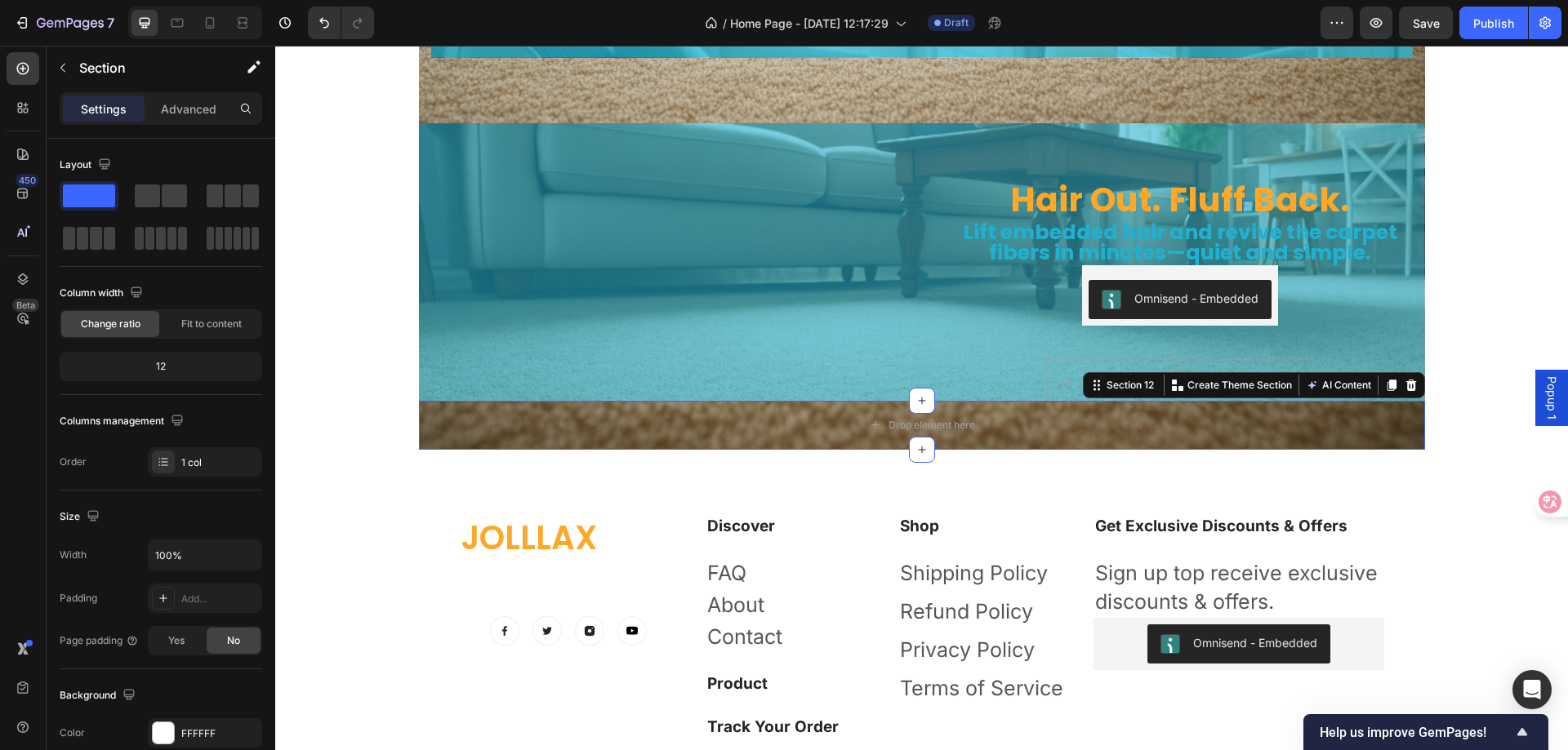
scroll to position [5258, 0]
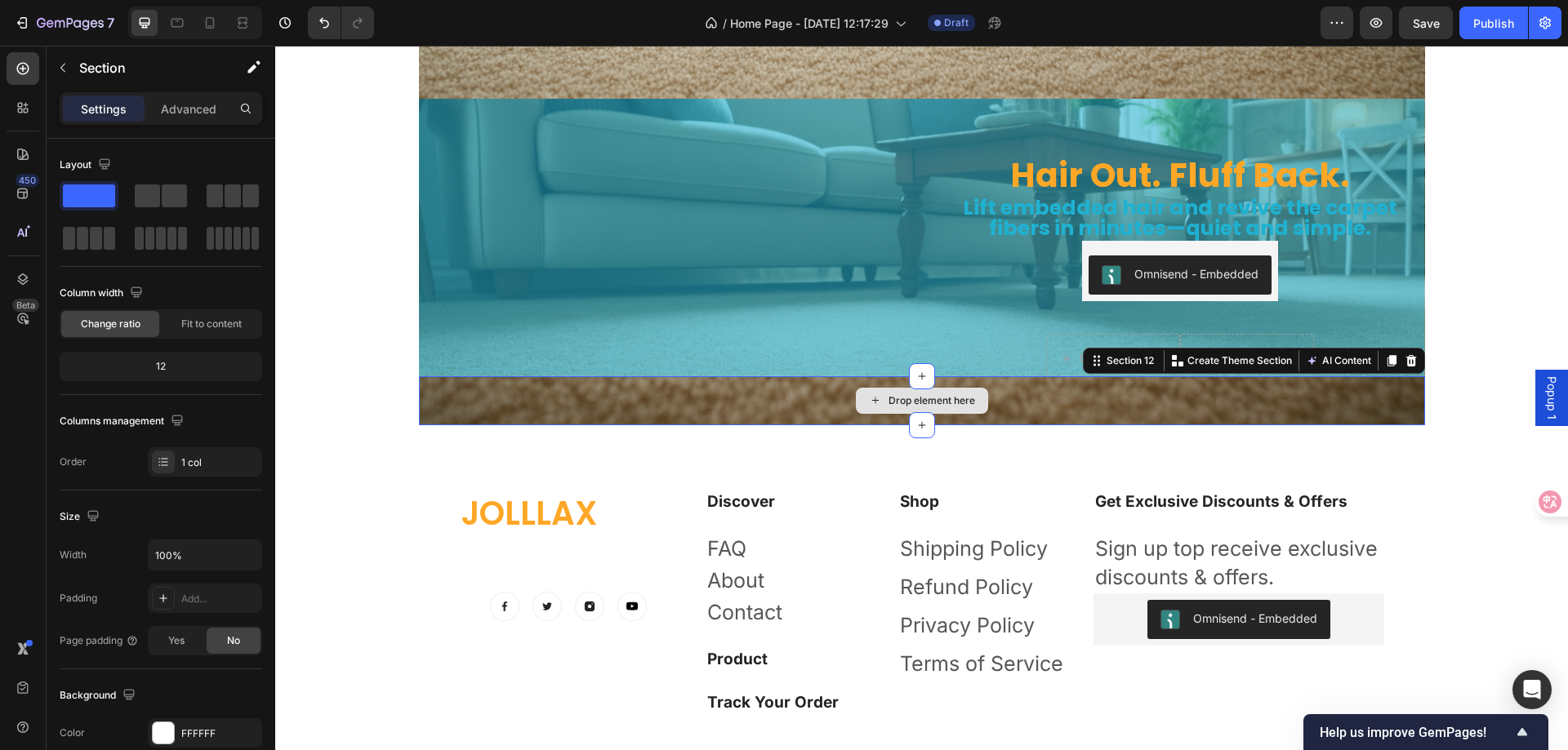
click at [599, 395] on div "Drop element here" at bounding box center [922, 401] width 1006 height 49
click at [536, 400] on div "Drop element here" at bounding box center [922, 401] width 1006 height 49
click at [1009, 395] on div "Drop element here" at bounding box center [922, 401] width 1006 height 49
click at [1410, 358] on icon at bounding box center [1411, 361] width 13 height 13
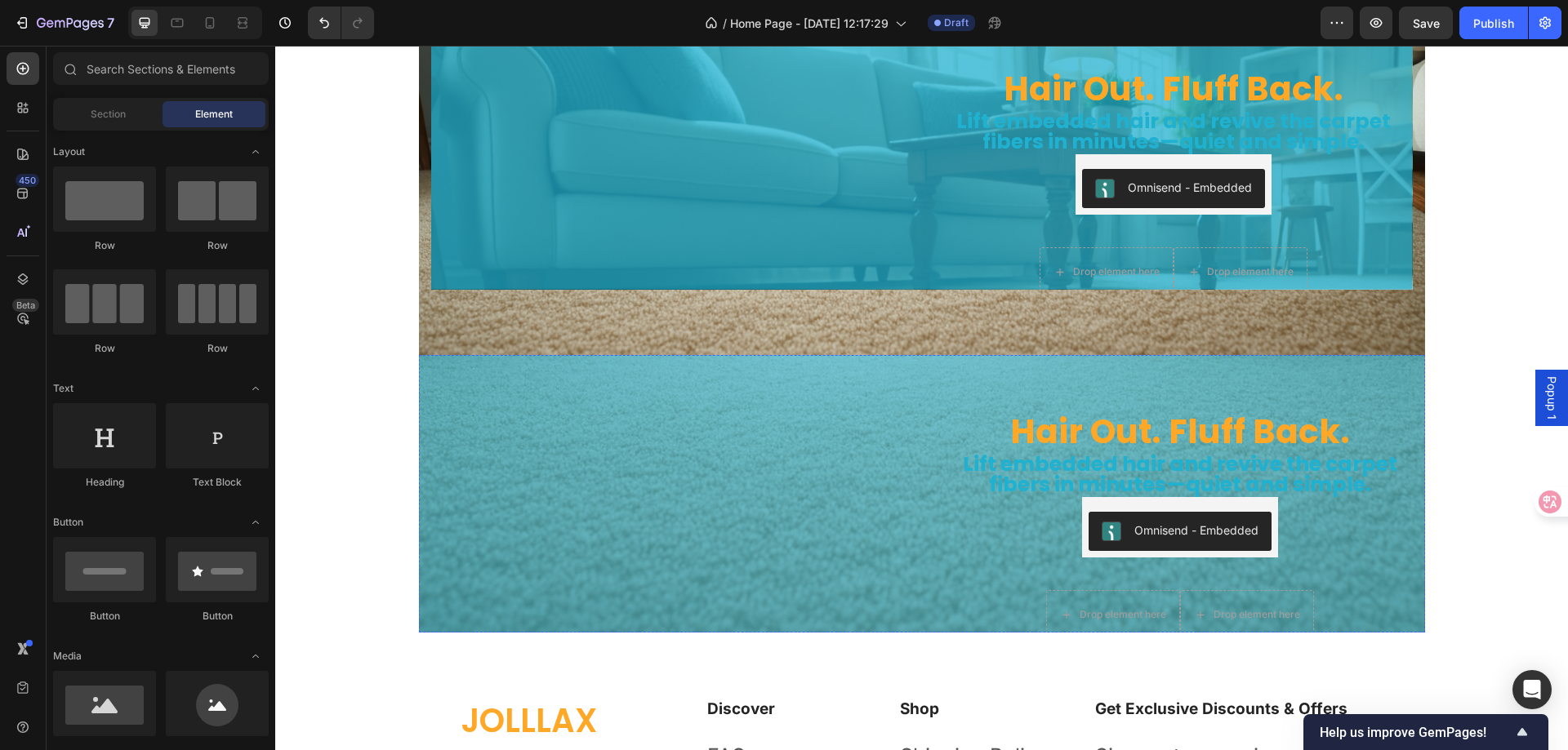
scroll to position [5013, 0]
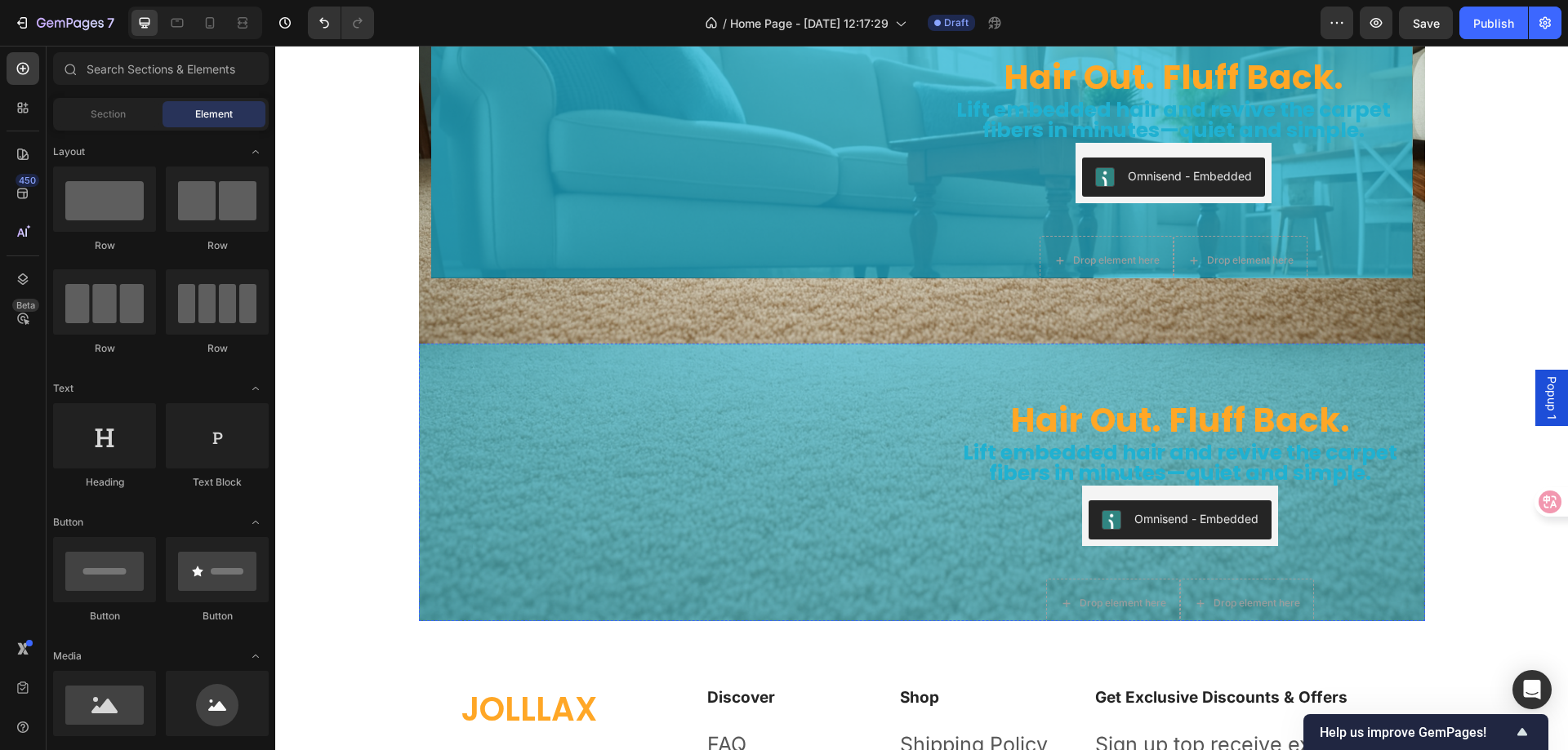
click at [744, 316] on img at bounding box center [664, 316] width 490 height 0
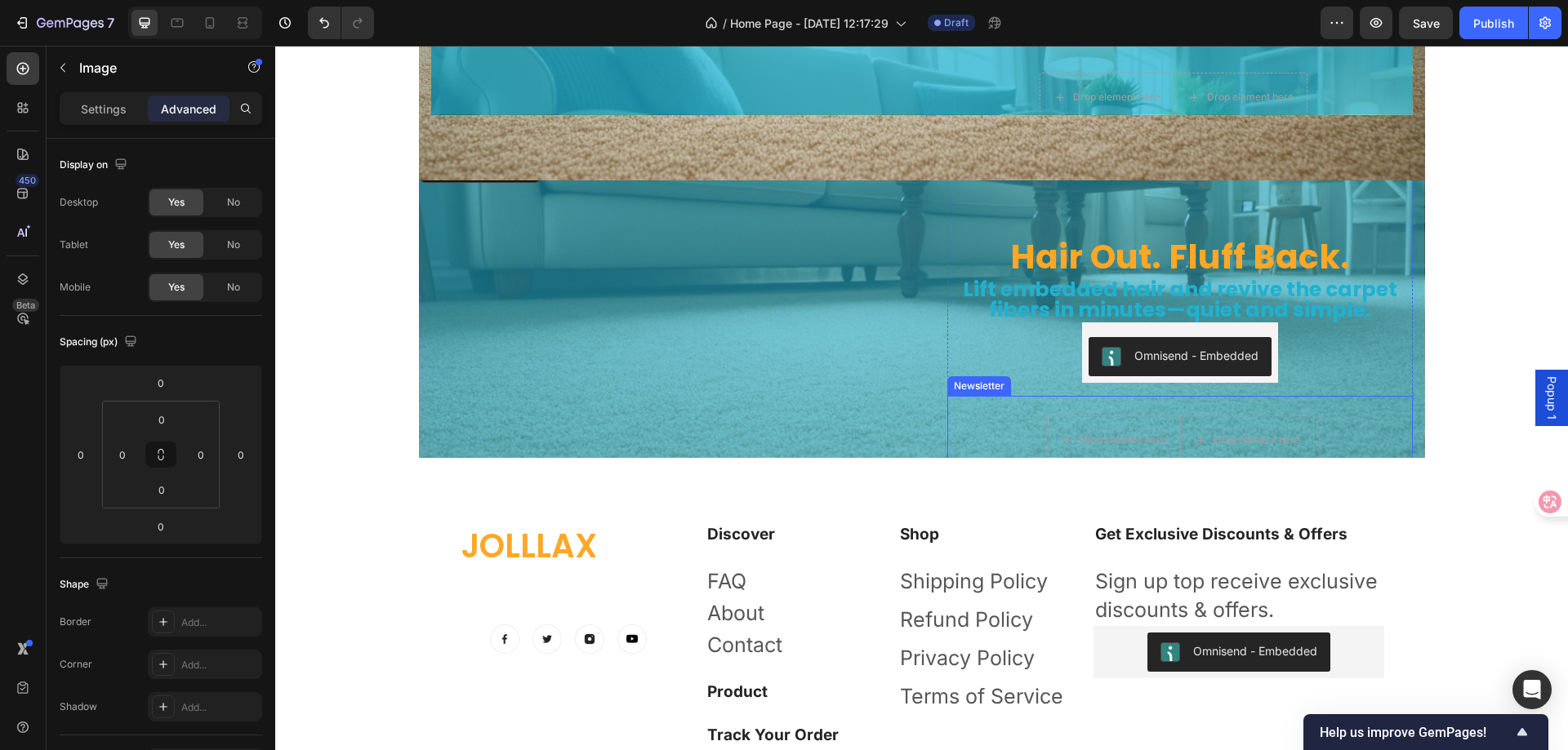
scroll to position [5094, 0]
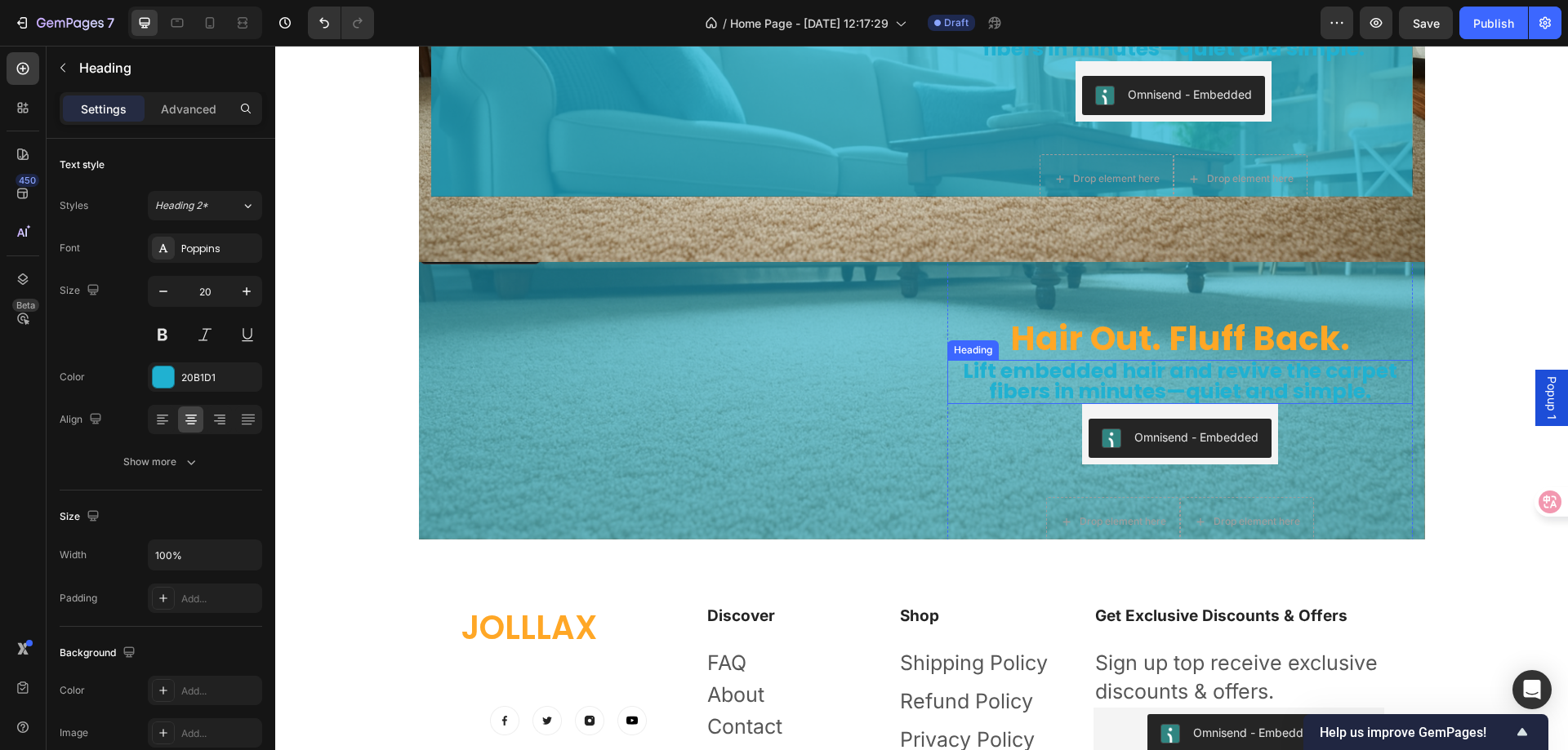
click at [1004, 357] on span "Lift embedded hair and revive the carpet fibers in minutes—quiet and simple." at bounding box center [1180, 382] width 435 height 49
click at [1128, 316] on h2 "Hair Out. Fluff Back." at bounding box center [1180, 338] width 465 height 43
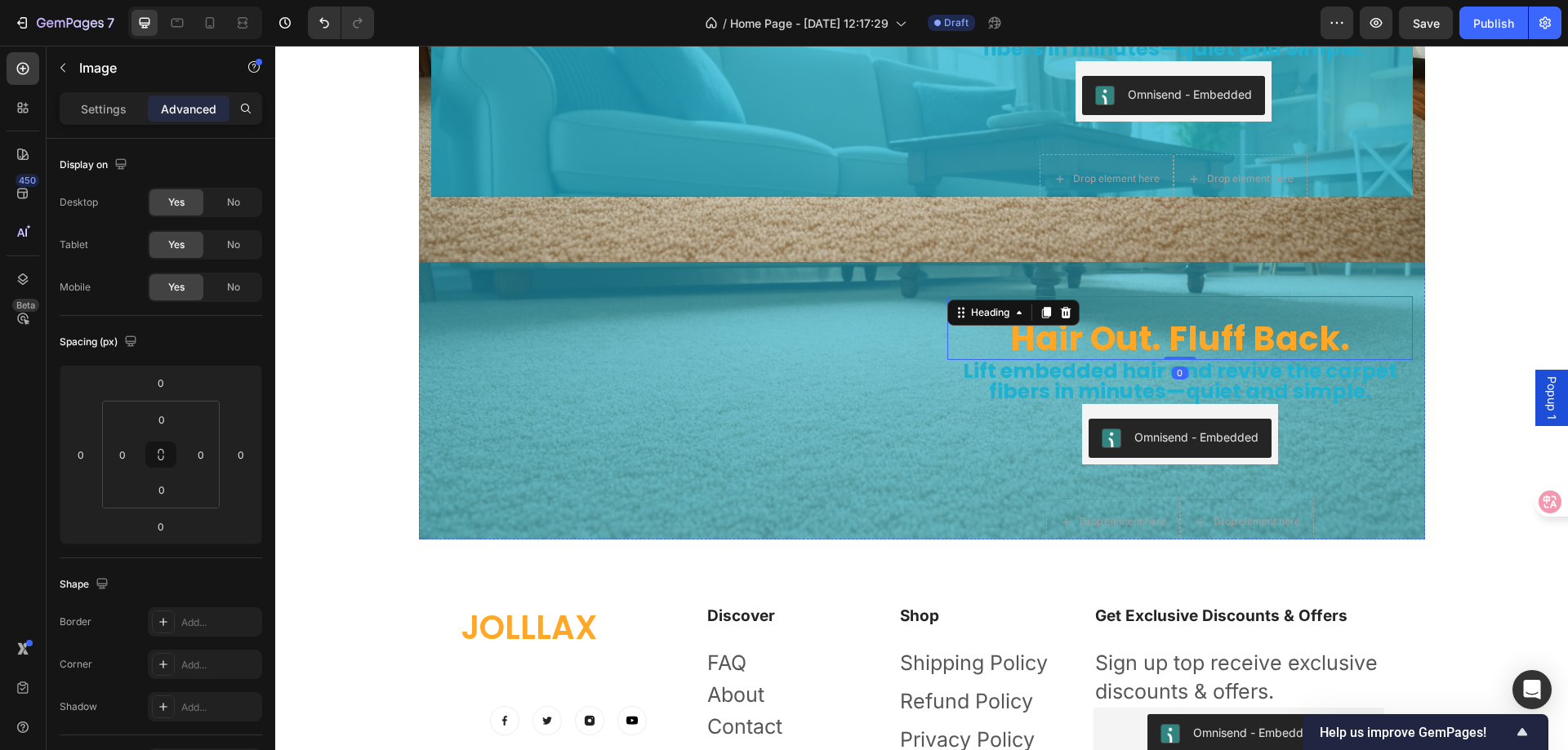
click at [832, 235] on img at bounding box center [664, 235] width 490 height 0
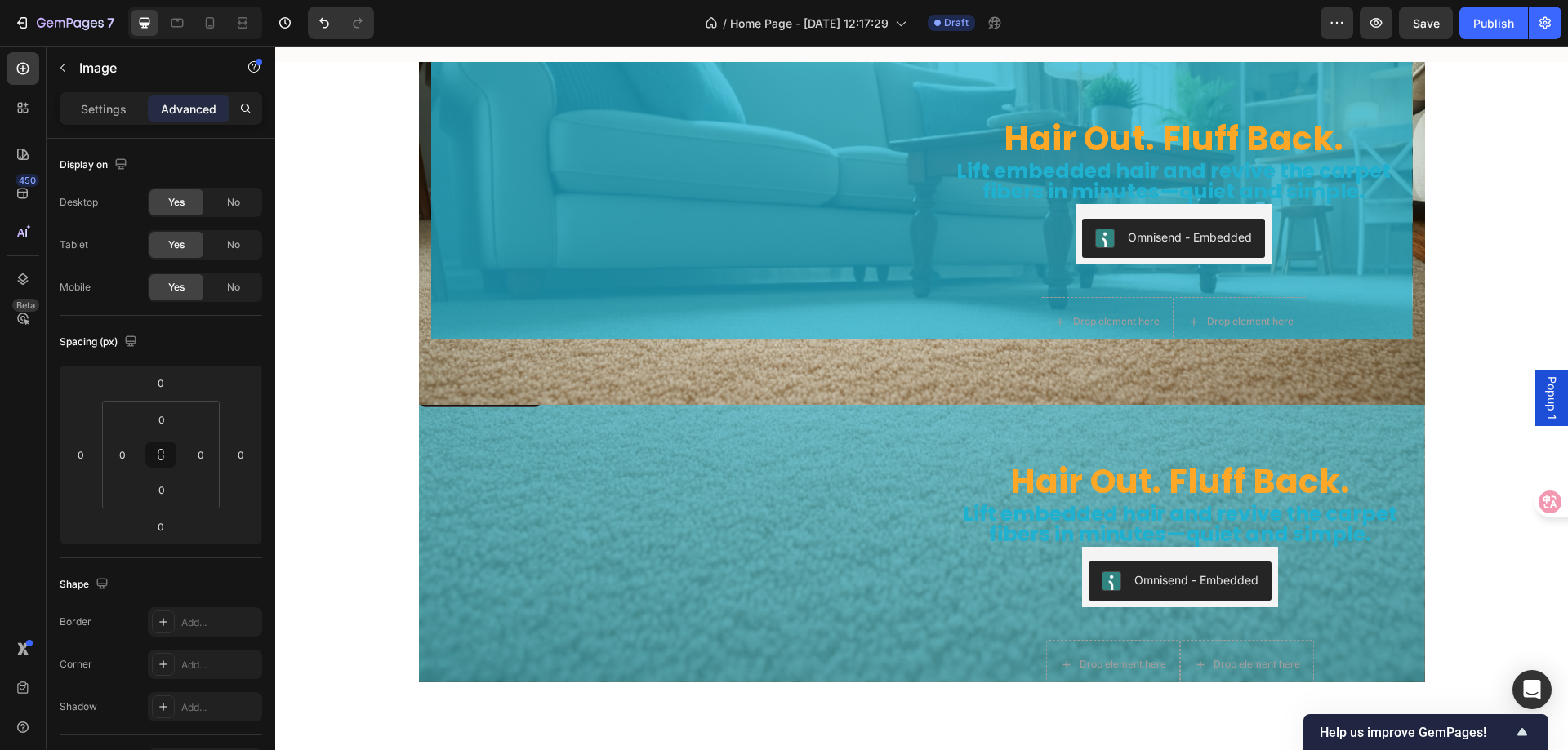
scroll to position [4931, 0]
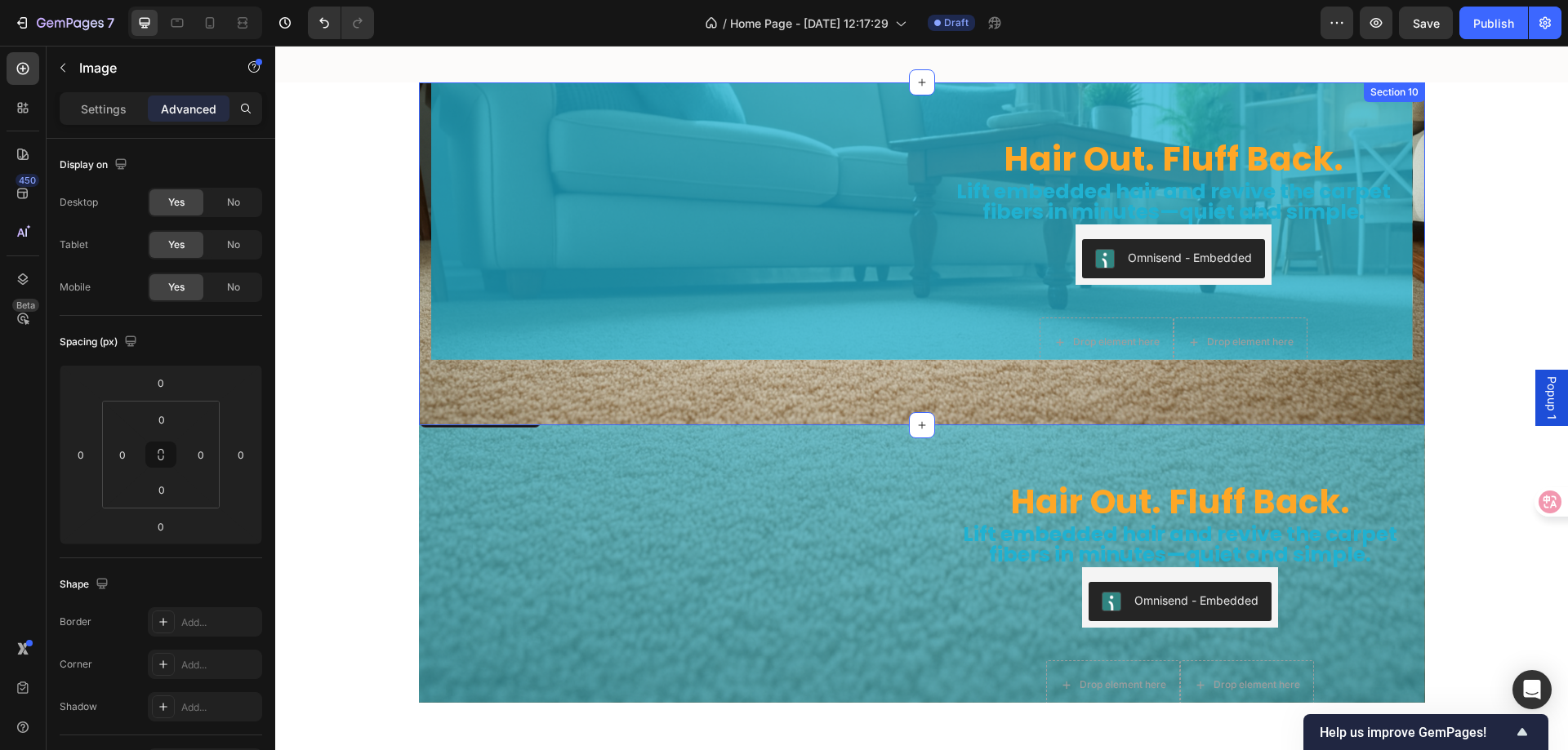
click at [824, 388] on div "Hair Out. Fluff Back. Heading Lift embedded hair and revive the carpet fibers i…" at bounding box center [922, 253] width 1006 height 343
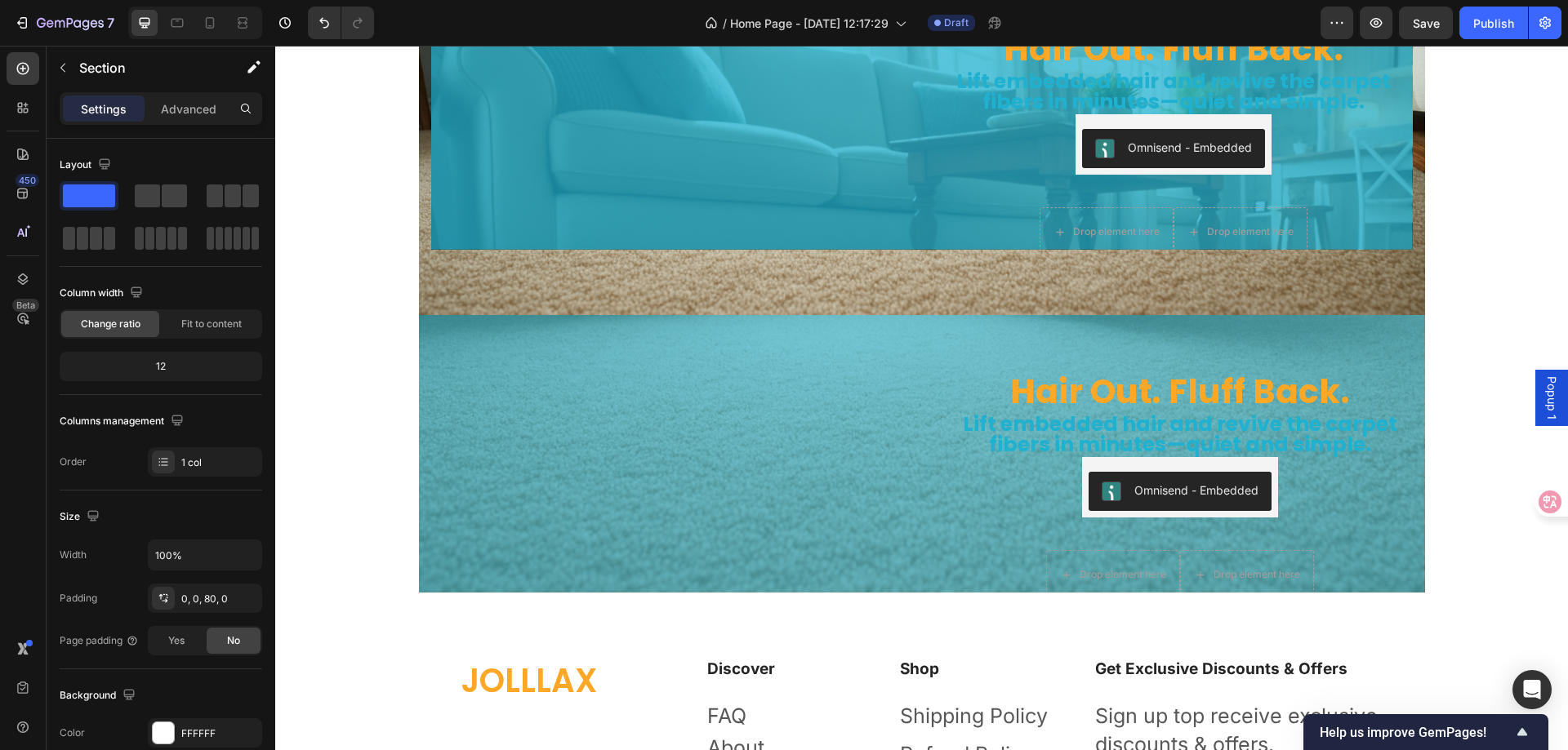
scroll to position [5013, 0]
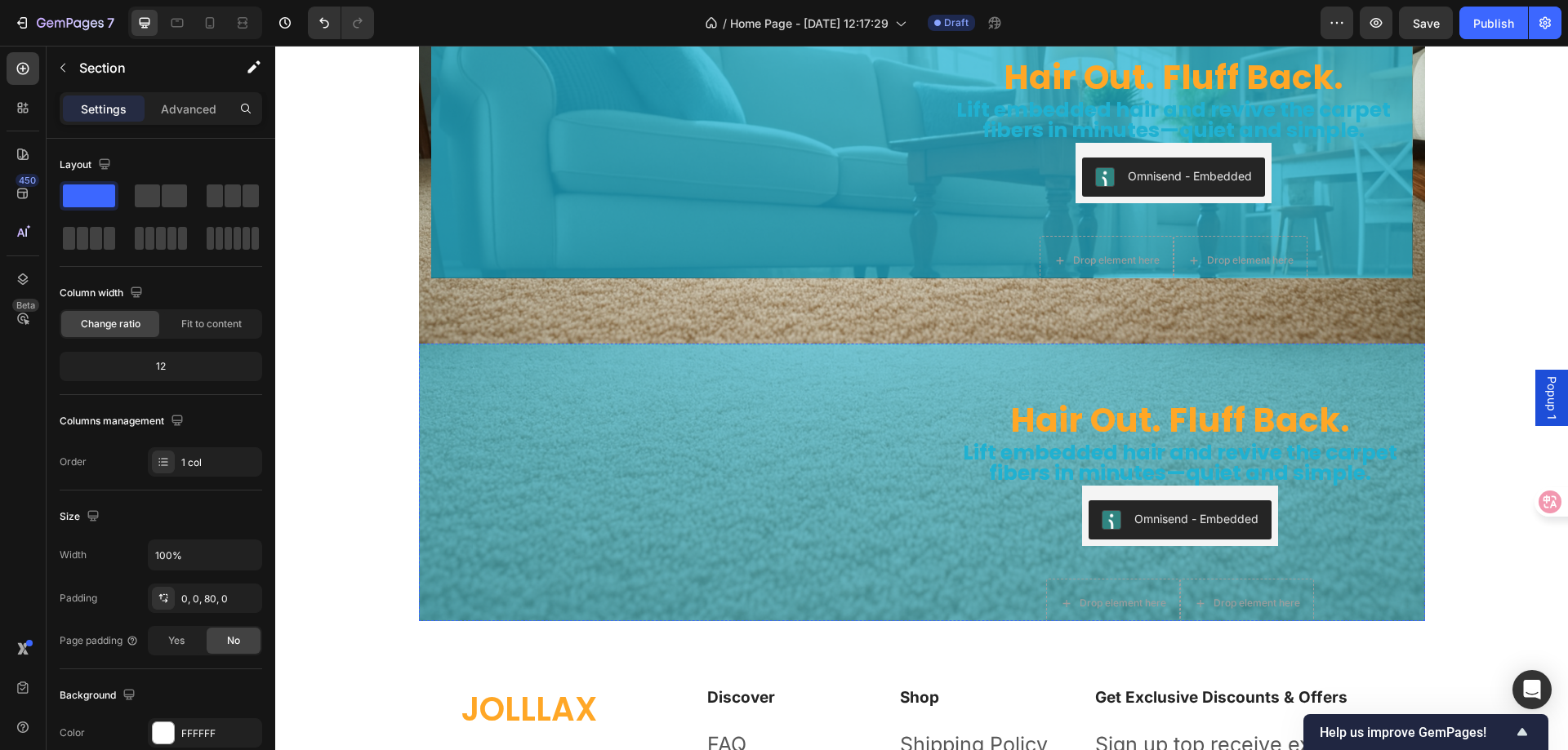
click at [788, 316] on img at bounding box center [664, 316] width 490 height 0
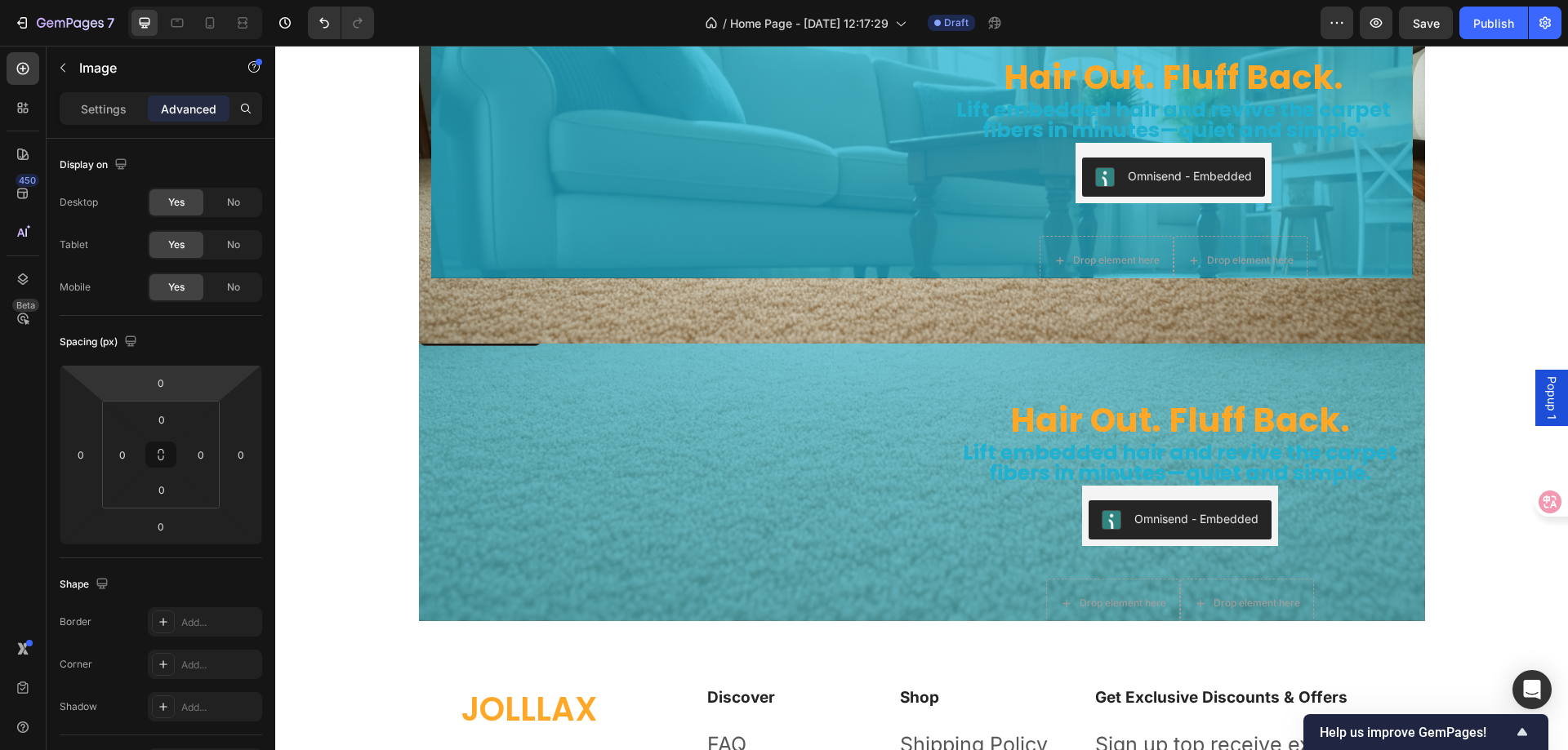
click at [601, 316] on img at bounding box center [664, 316] width 490 height 0
click at [105, 112] on p "Settings" at bounding box center [104, 109] width 46 height 17
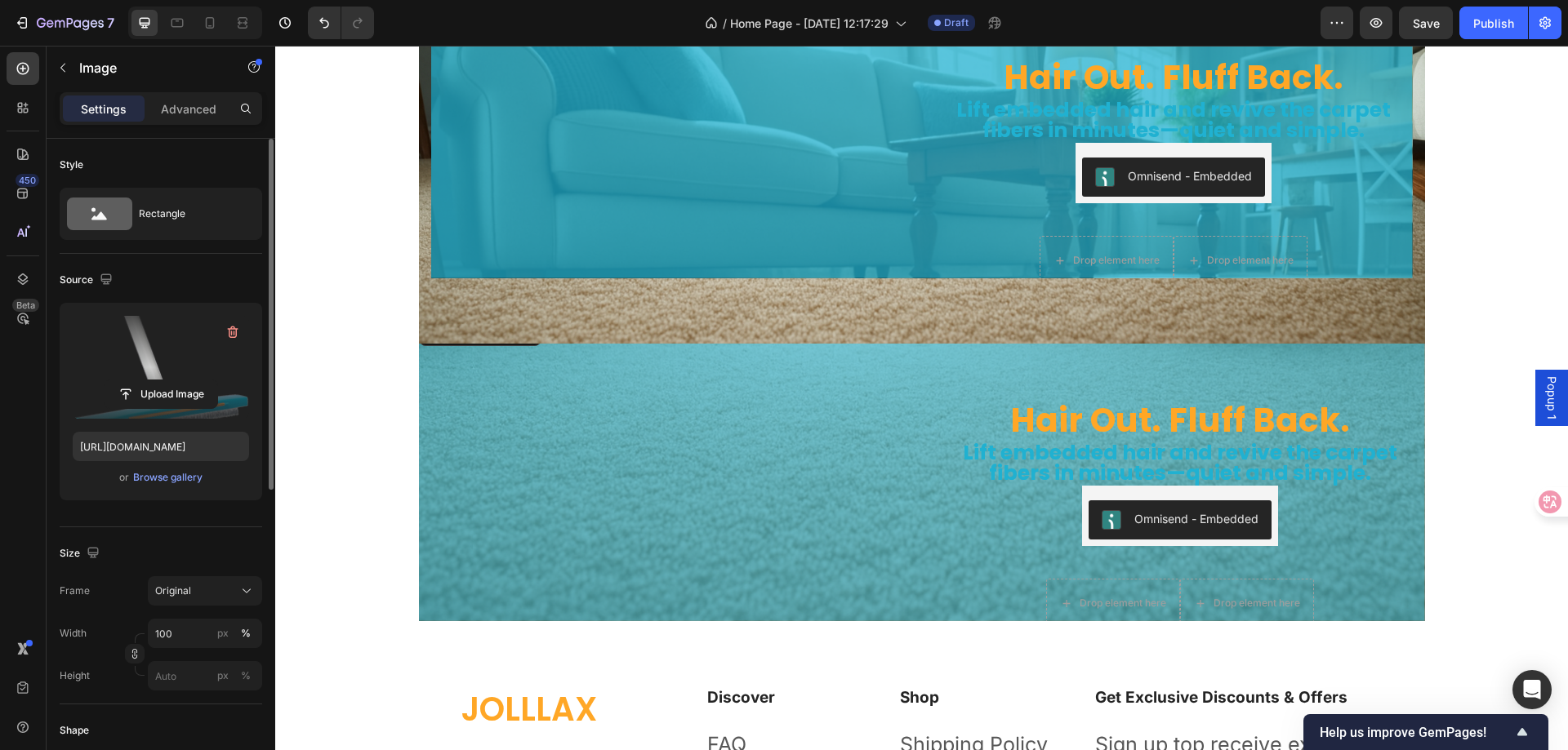
click at [180, 343] on label at bounding box center [160, 367] width 176 height 103
click at [180, 380] on input "file" at bounding box center [161, 394] width 112 height 28
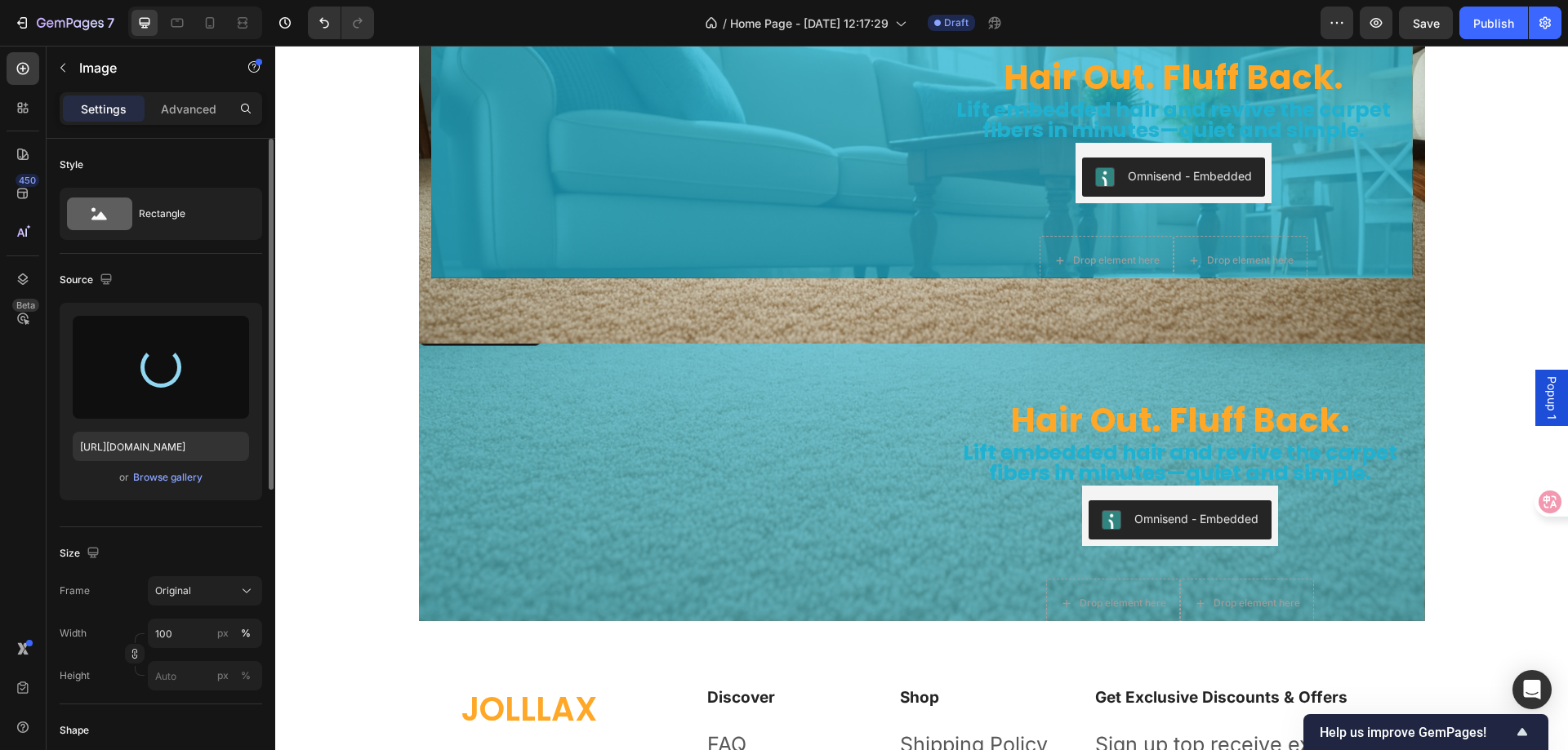
type input "https://cdn.shopify.com/s/files/1/0775/7781/4255/files/gempages_585058608761275…"
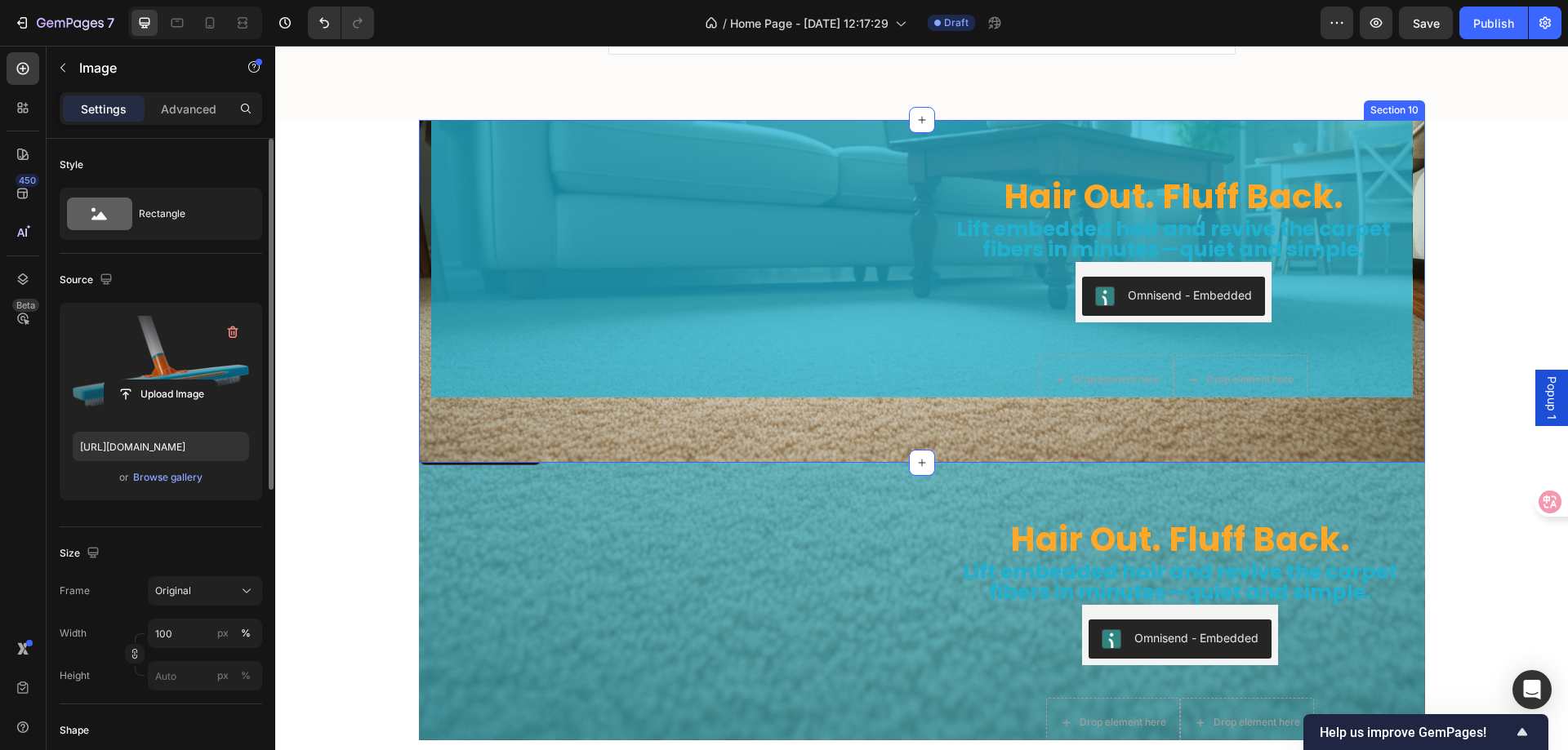
scroll to position [4931, 0]
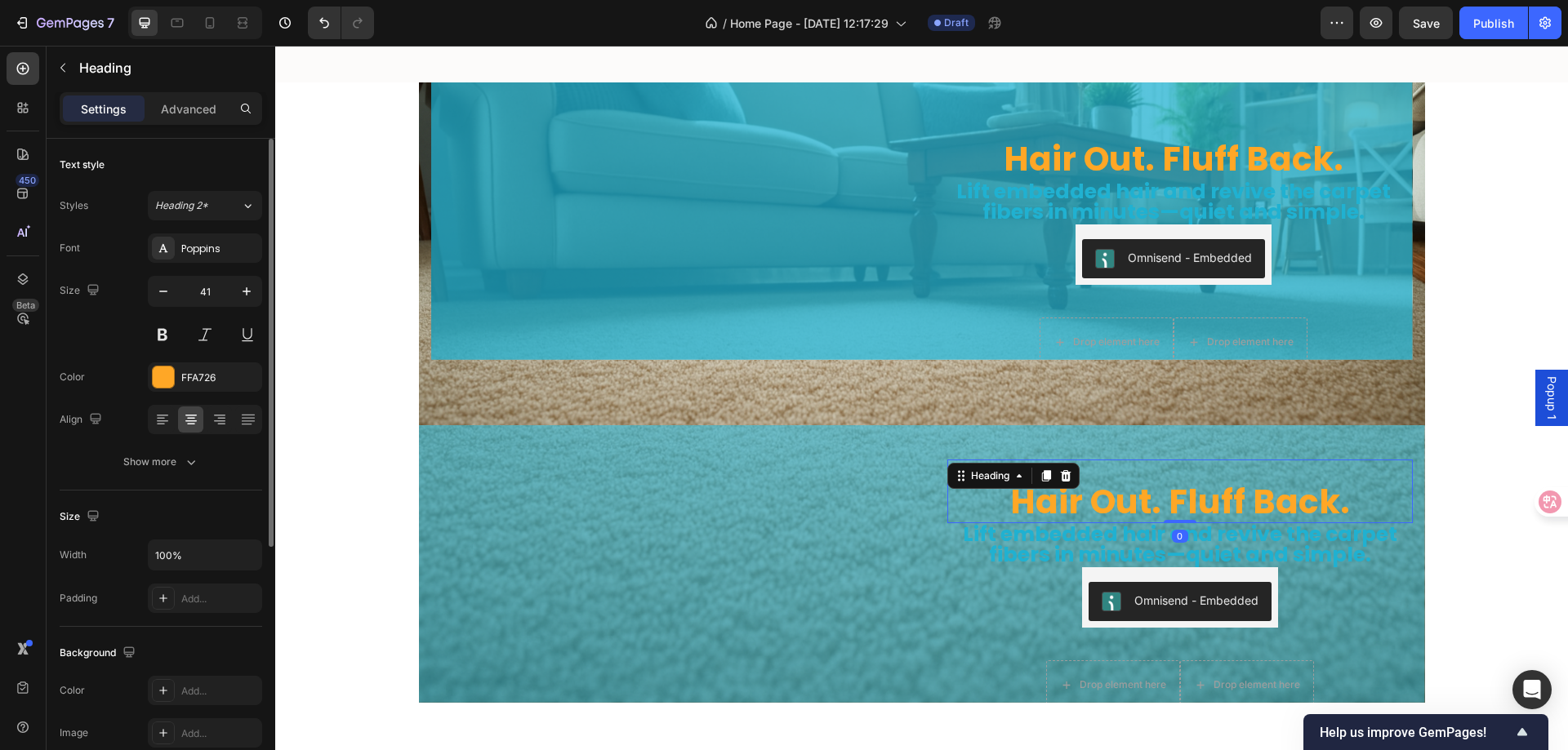
click at [1008, 480] on h2 "Hair Out. Fluff Back." at bounding box center [1180, 502] width 465 height 43
click at [1019, 480] on h2 "Hair Out. Fluff Back." at bounding box center [1180, 502] width 465 height 43
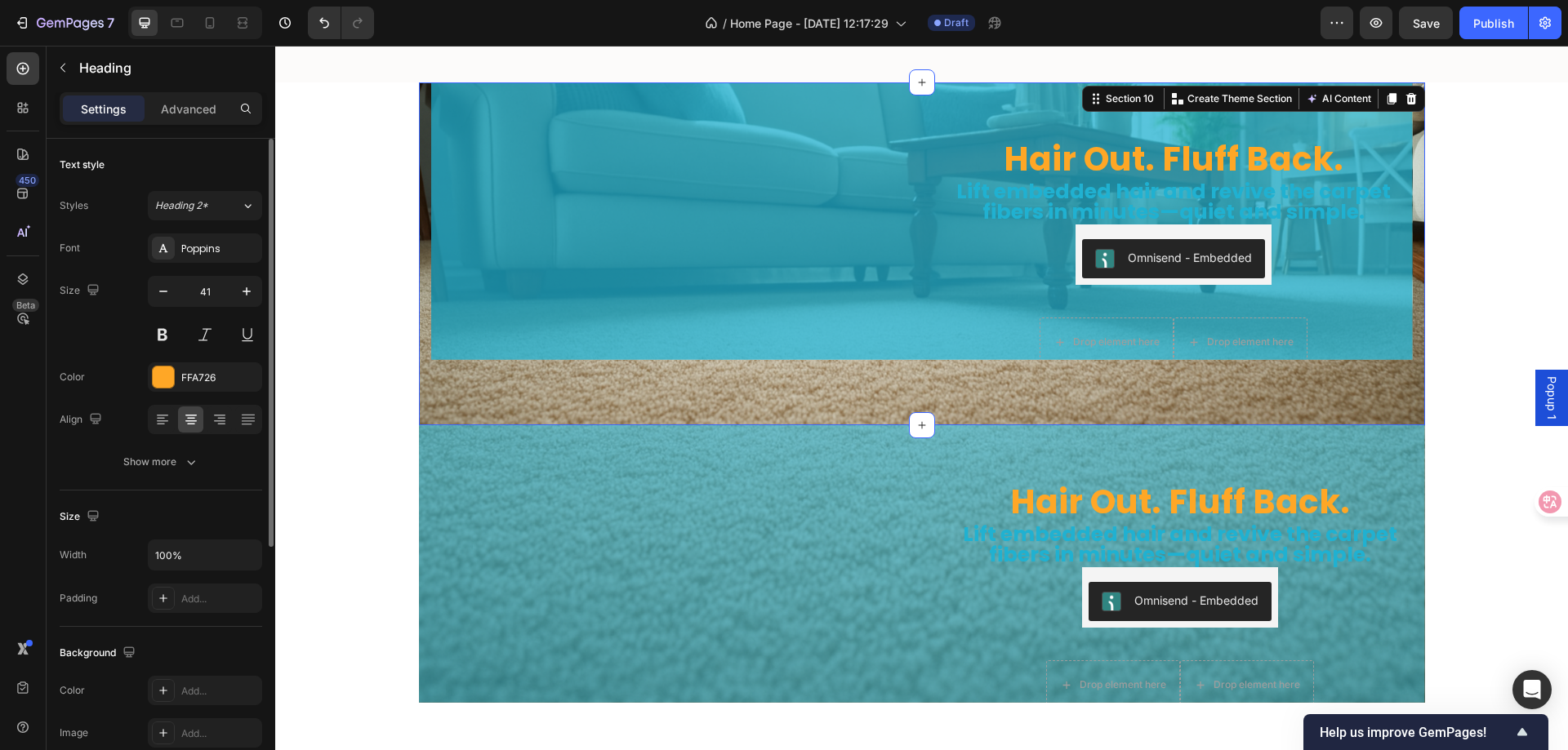
click at [915, 389] on div "Hair Out. Fluff Back. Heading Lift embedded hair and revive the carpet fibers i…" at bounding box center [922, 253] width 1006 height 343
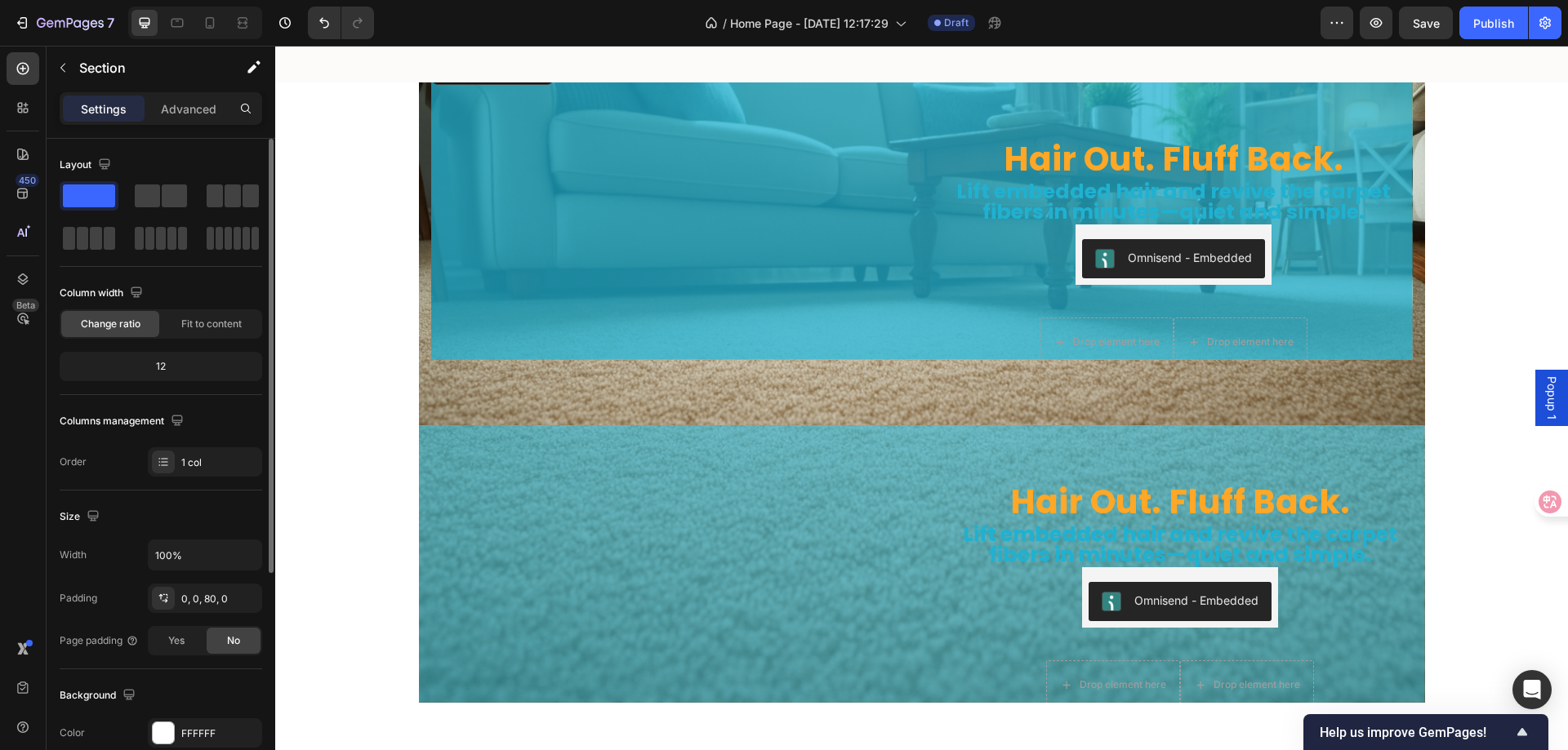
click at [506, 55] on img at bounding box center [670, 55] width 478 height 0
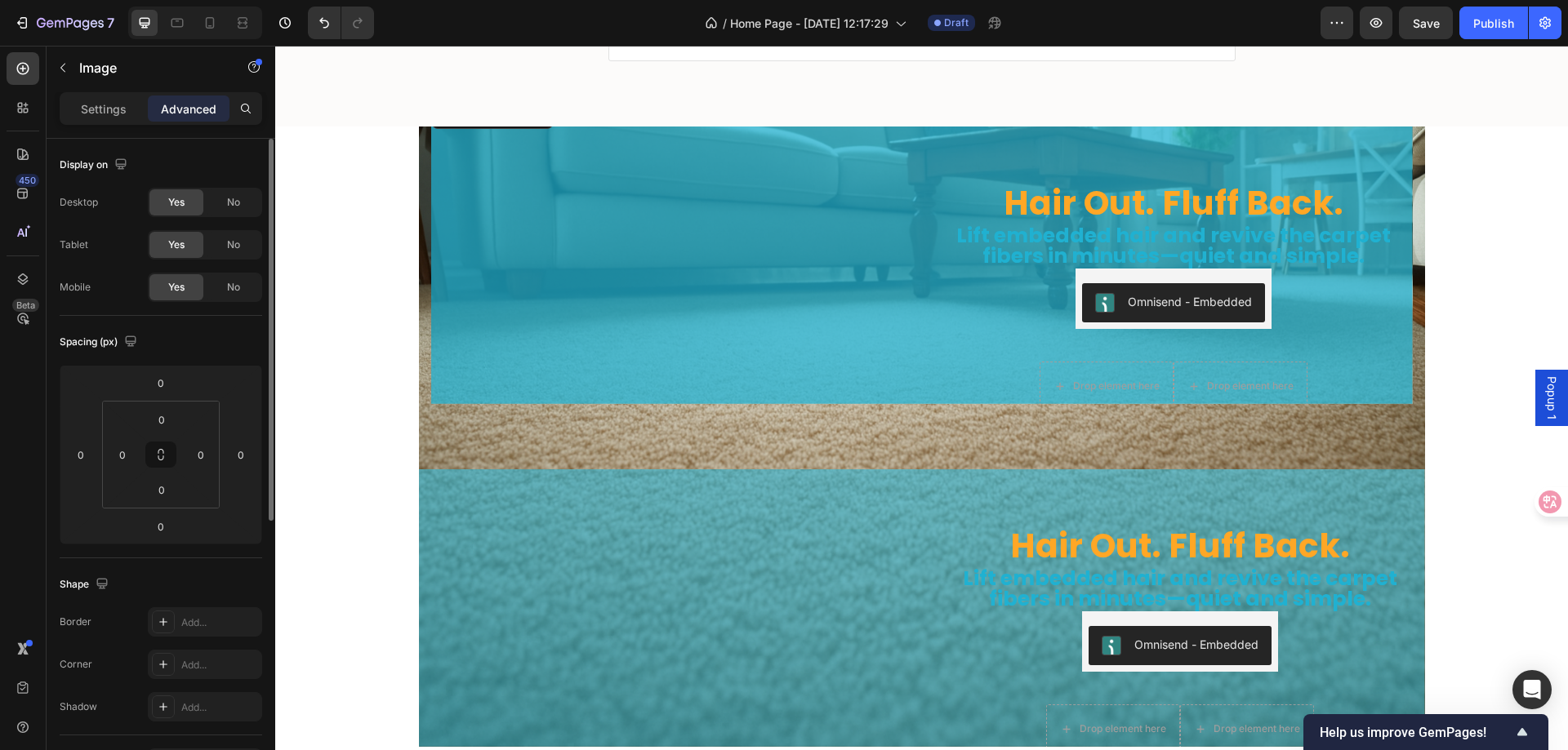
scroll to position [4849, 0]
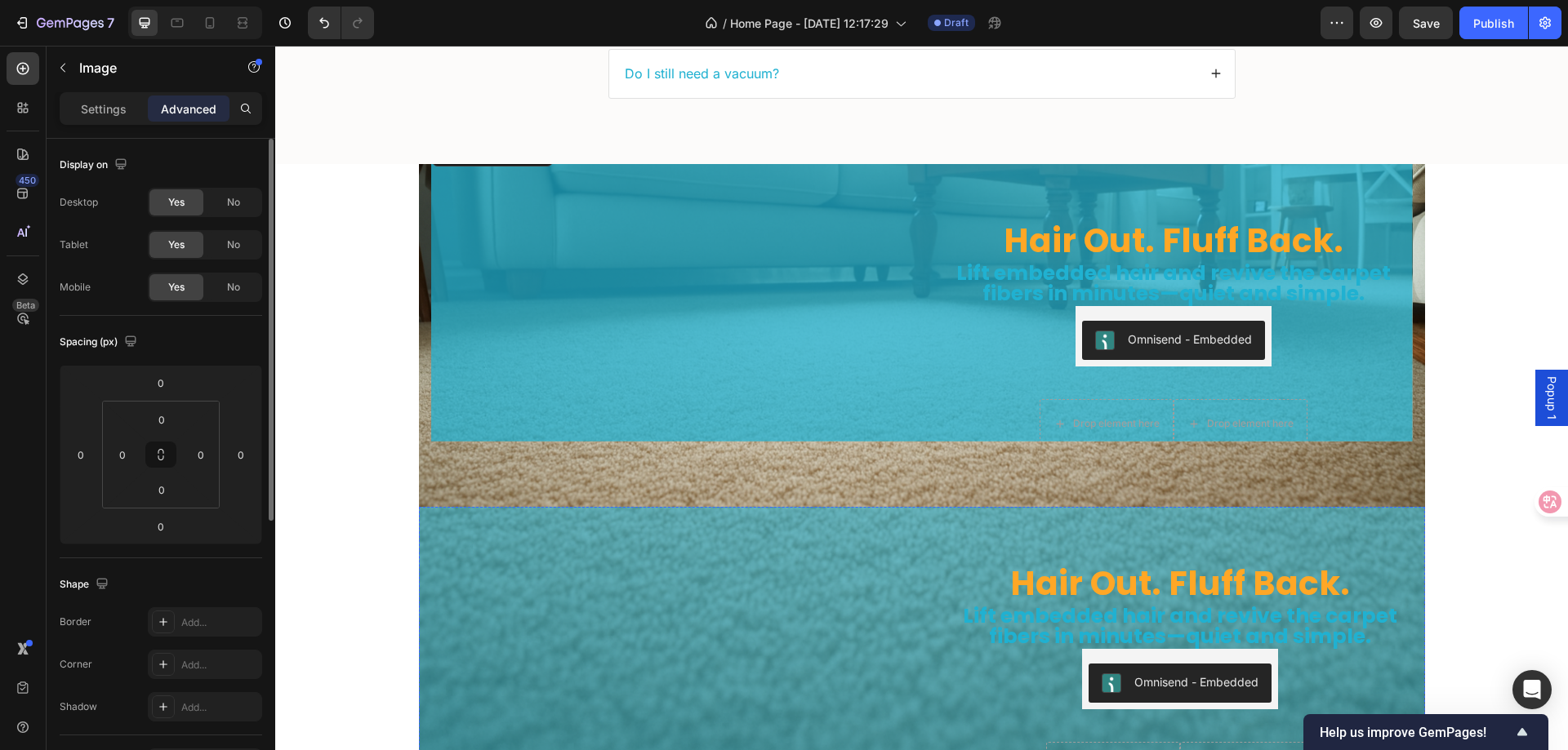
click at [803, 480] on img at bounding box center [664, 480] width 490 height 0
click at [926, 522] on div "Hair Out. Fluff Back. Heading Lift embedded hair and revive the carpet fibers i…" at bounding box center [922, 645] width 1006 height 331
click at [456, 137] on img at bounding box center [670, 137] width 478 height 0
click at [757, 480] on img at bounding box center [664, 480] width 490 height 0
click at [734, 480] on img at bounding box center [664, 480] width 490 height 0
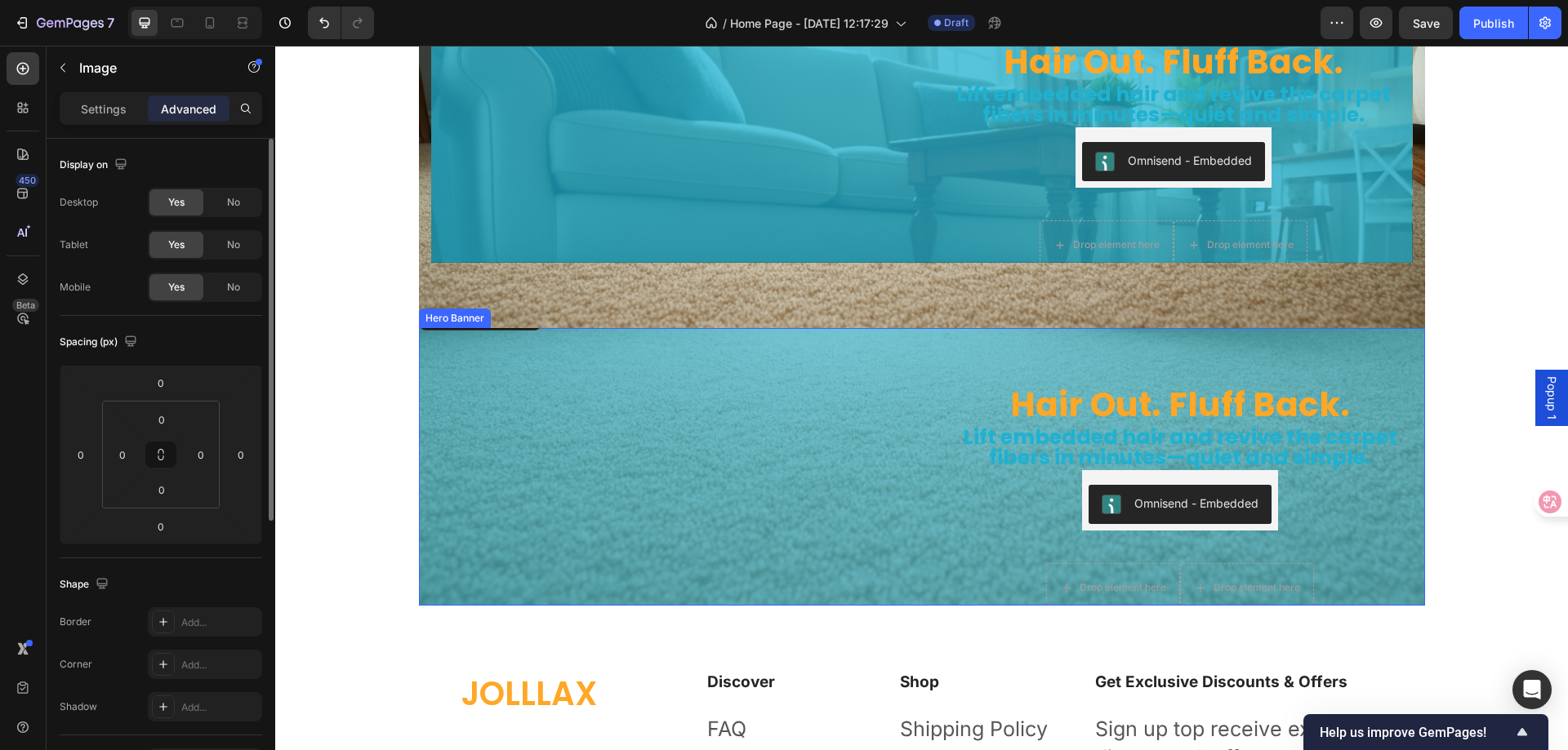
scroll to position [4931, 0]
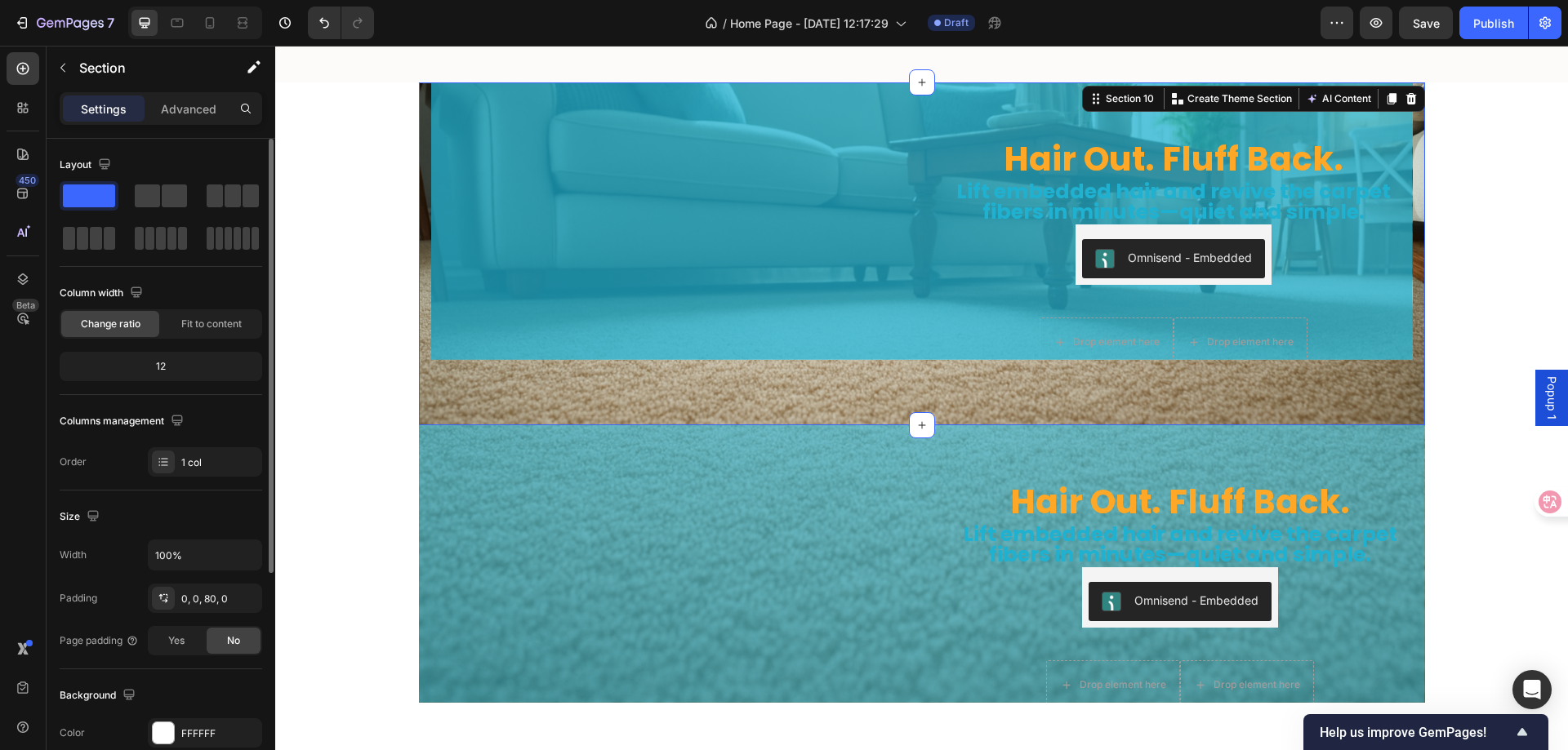
click at [704, 378] on div "Hair Out. Fluff Back. Heading Lift embedded hair and revive the carpet fibers i…" at bounding box center [922, 253] width 1006 height 343
click at [925, 384] on div "Hair Out. Fluff Back. Heading Lift embedded hair and revive the carpet fibers i…" at bounding box center [922, 253] width 1006 height 343
click at [909, 384] on div "Hair Out. Fluff Back. Heading Lift embedded hair and revive the carpet fibers i…" at bounding box center [922, 253] width 1006 height 343
click at [956, 384] on div "Hair Out. Fluff Back. Heading Lift embedded hair and revive the carpet fibers i…" at bounding box center [922, 253] width 1006 height 343
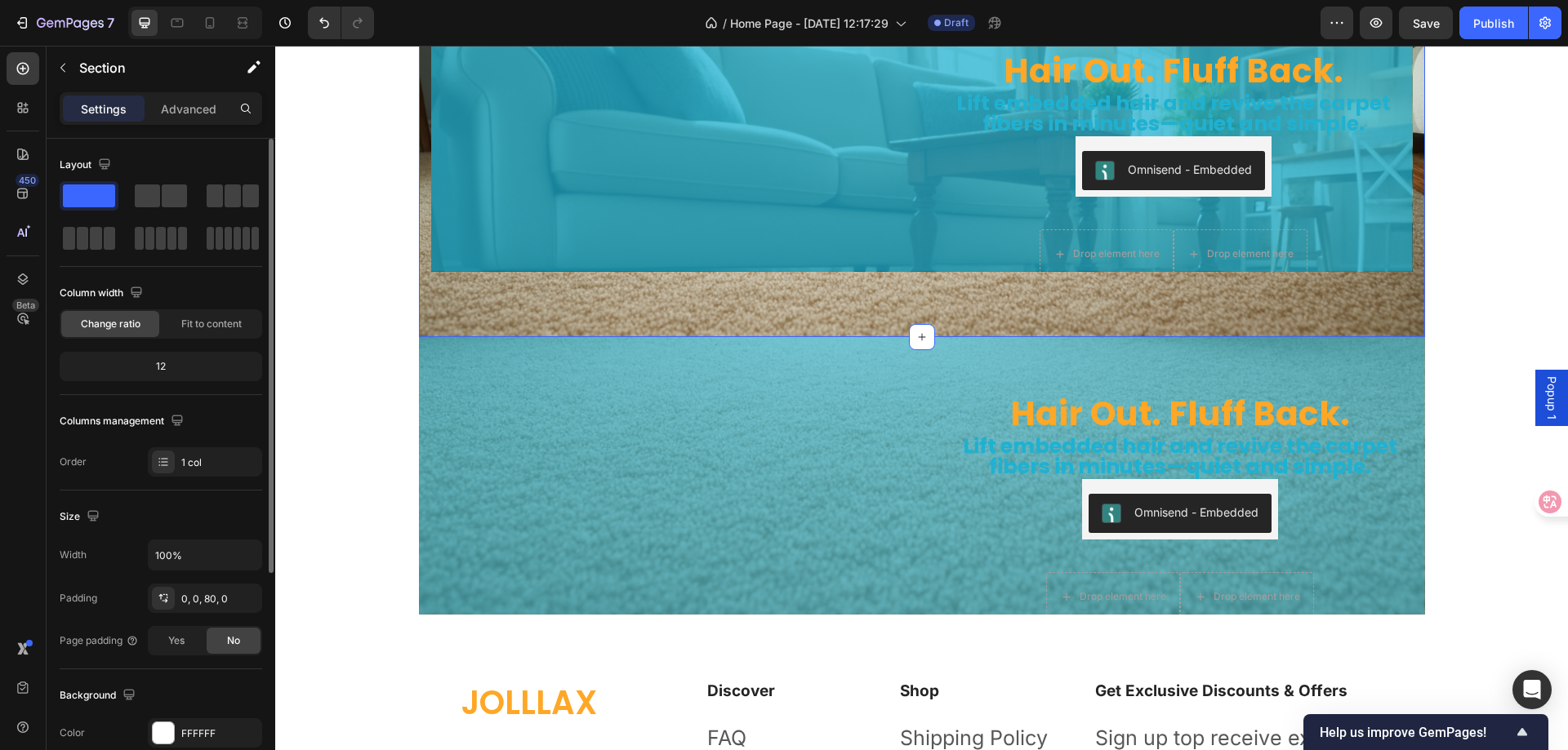
scroll to position [4849, 0]
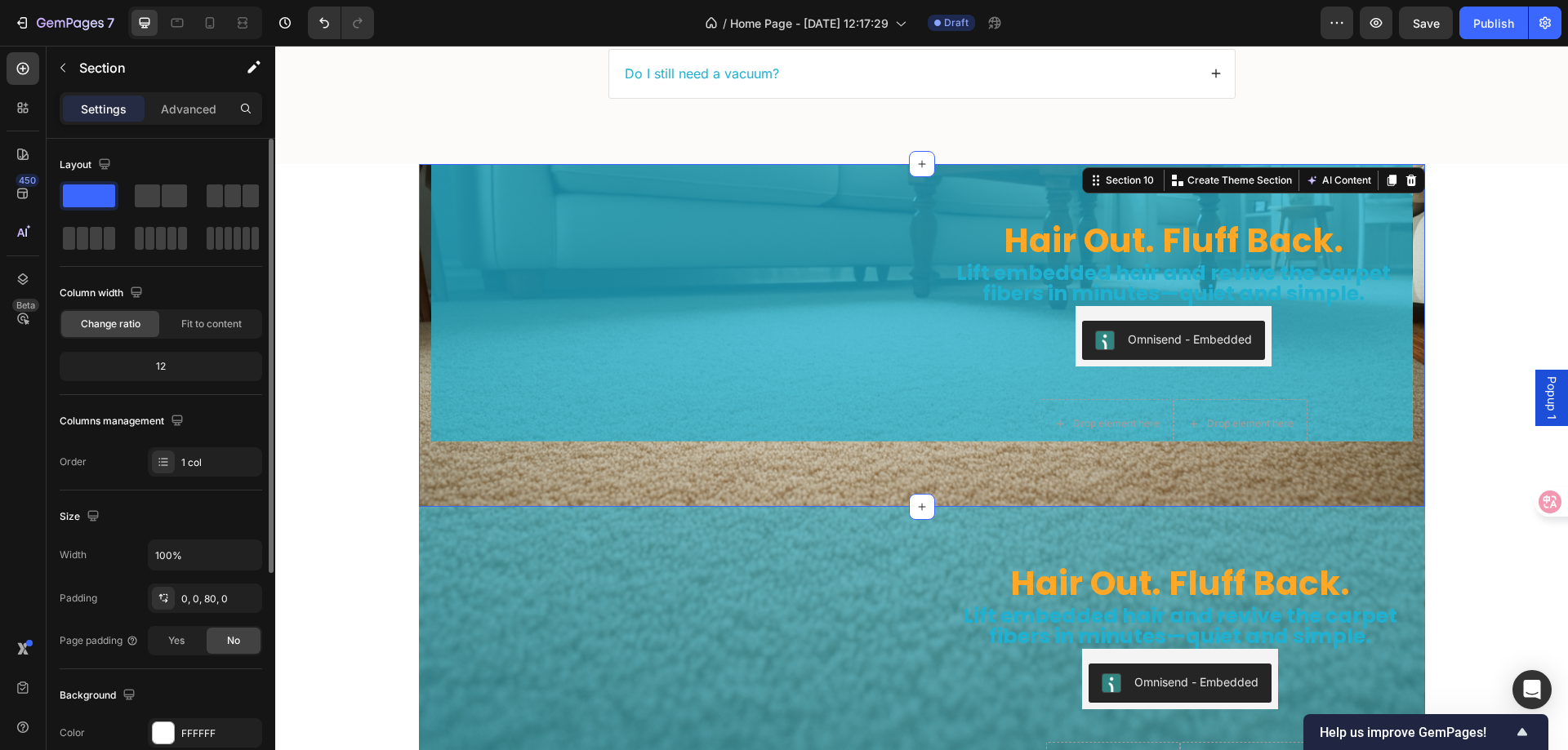
click at [714, 465] on div "Hair Out. Fluff Back. Heading Lift embedded hair and revive the carpet fibers i…" at bounding box center [922, 335] width 1006 height 343
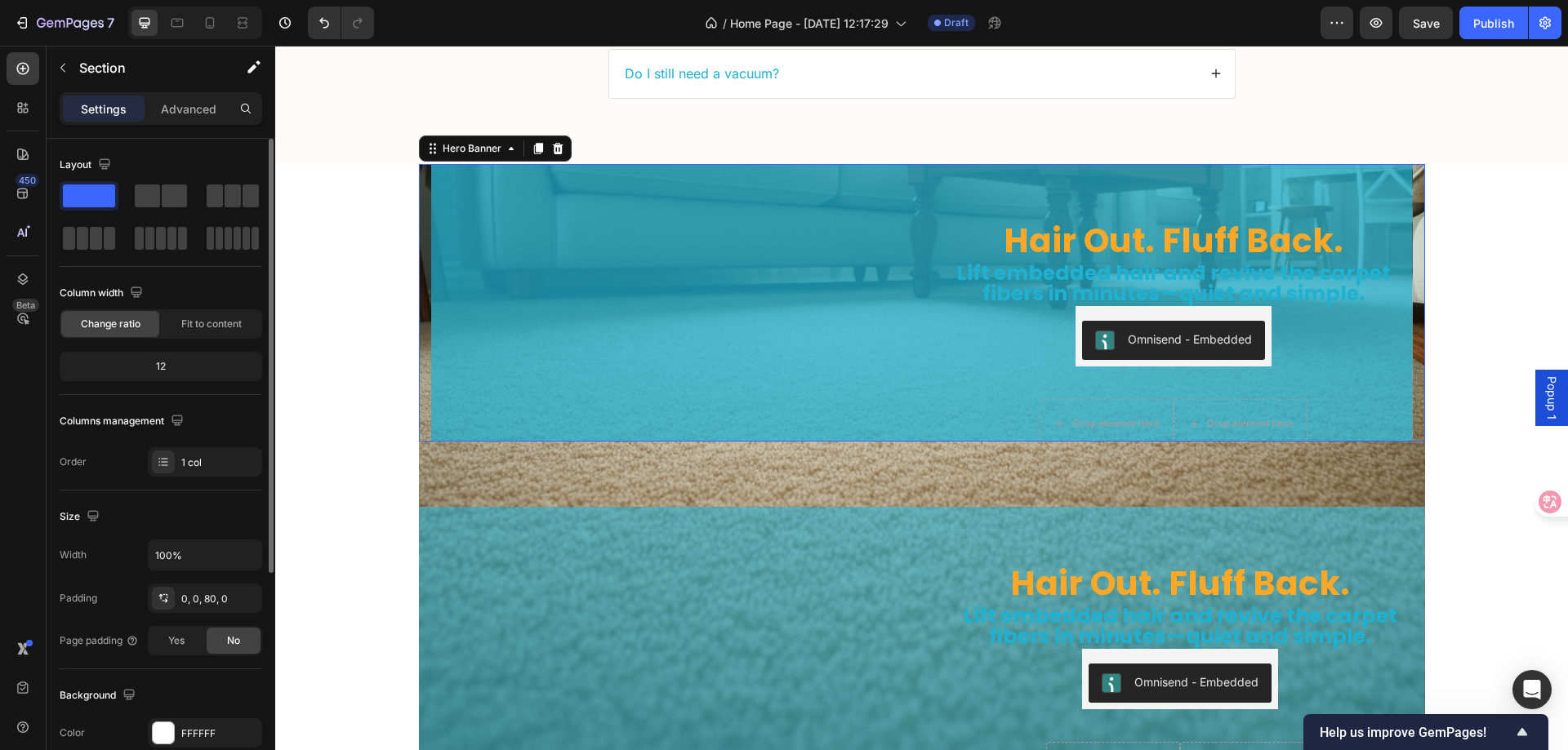
click at [419, 270] on div "Hair Out. Fluff Back. Heading Lift embedded hair and revive the carpet fibers i…" at bounding box center [922, 303] width 1006 height 277
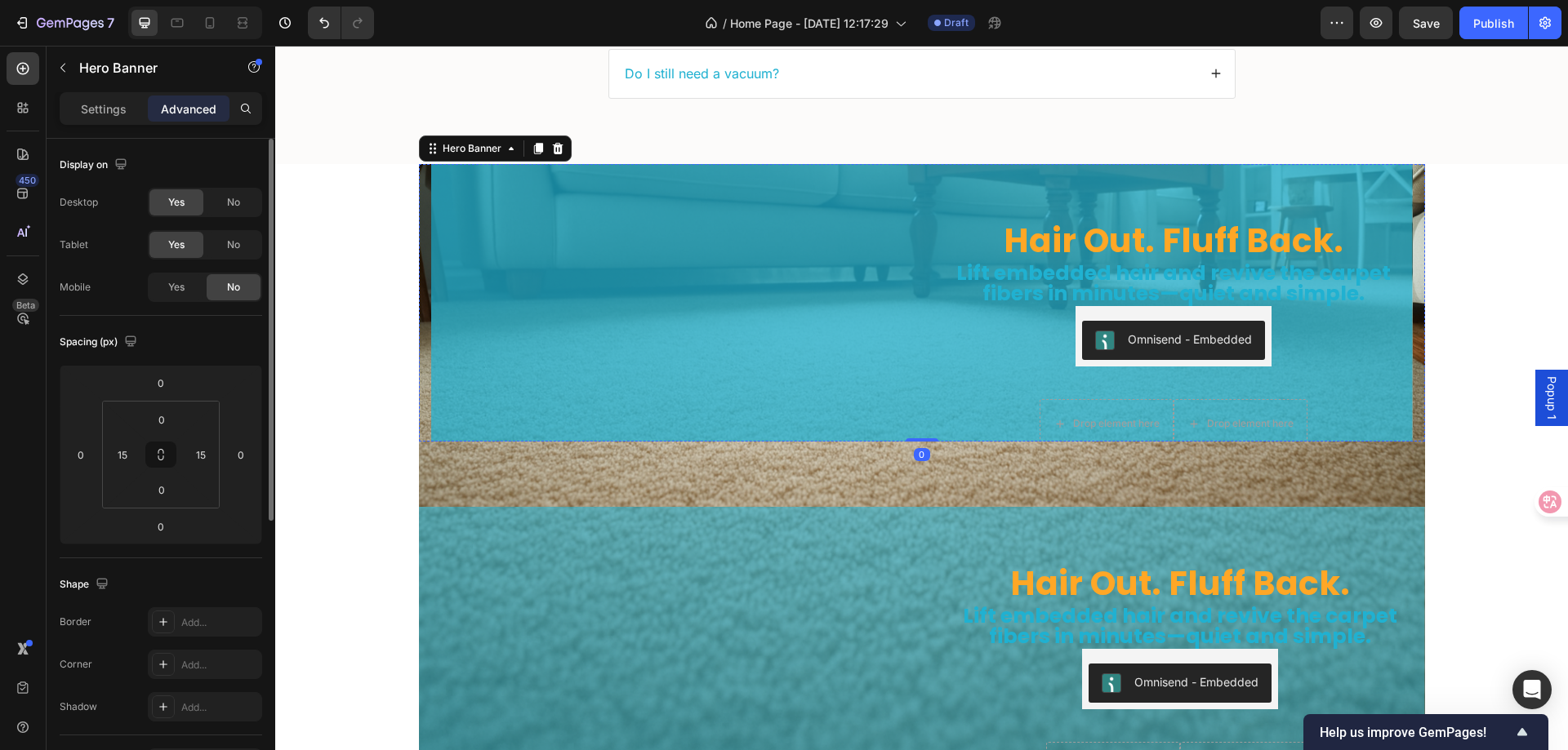
click at [481, 137] on img at bounding box center [670, 137] width 478 height 0
click at [921, 239] on div "Hair Out. Fluff Back. Heading Lift embedded hair and revive the carpet fibers i…" at bounding box center [922, 302] width 982 height 331
click at [470, 141] on div "Hero Banner" at bounding box center [472, 148] width 66 height 14
click at [134, 450] on div "15" at bounding box center [123, 454] width 32 height 26
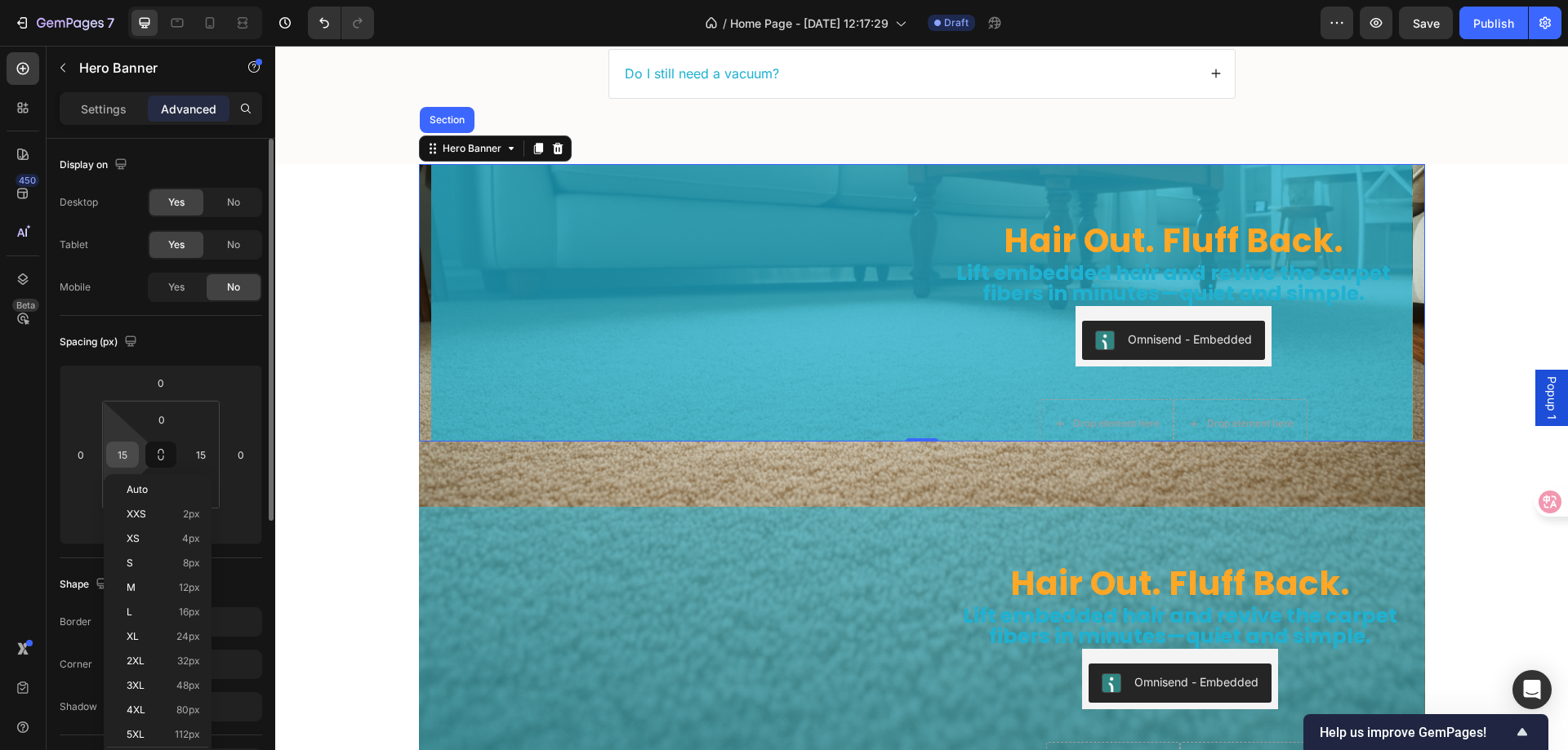
click at [130, 450] on input "15" at bounding box center [123, 454] width 25 height 25
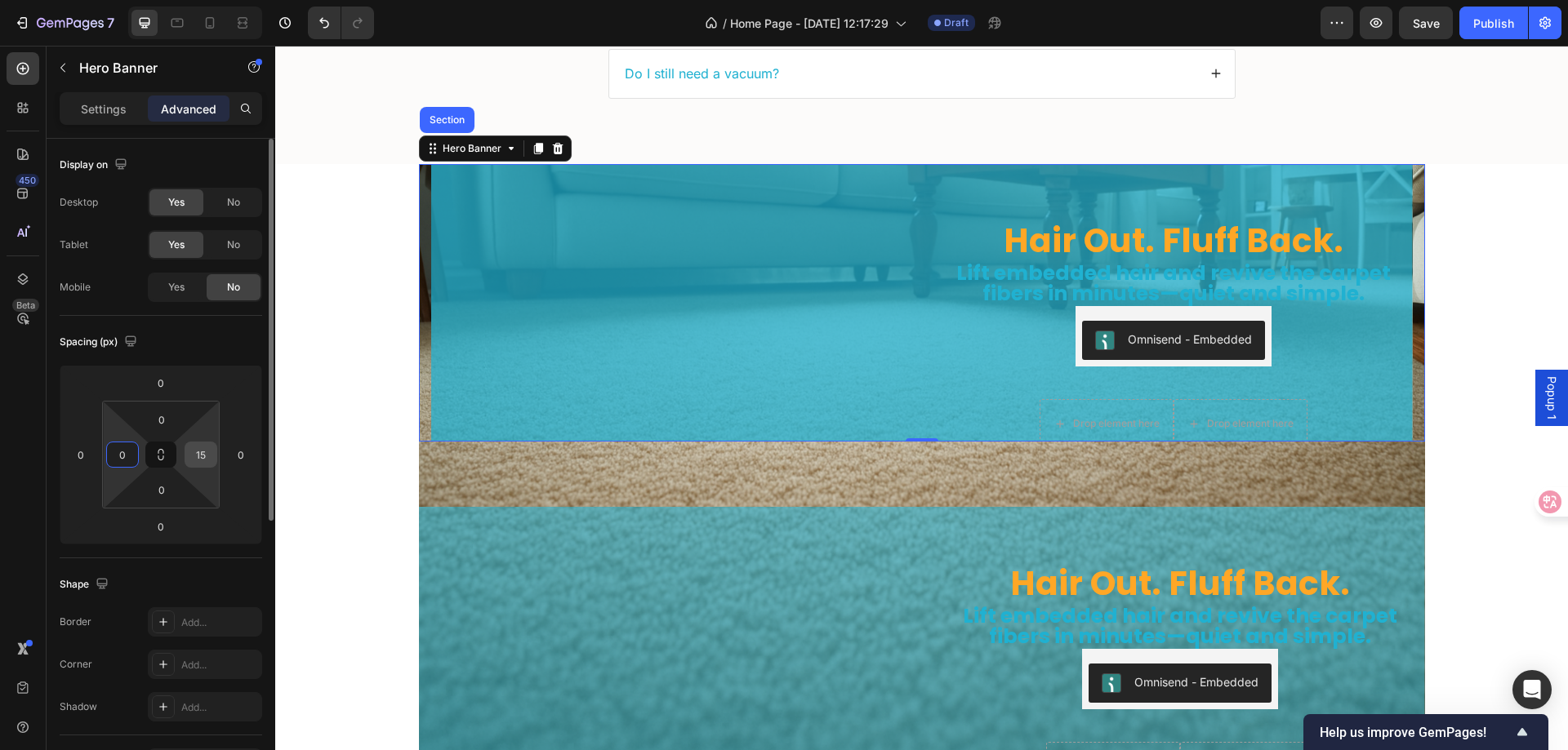
type input "0"
click at [208, 457] on input "15" at bounding box center [201, 454] width 25 height 25
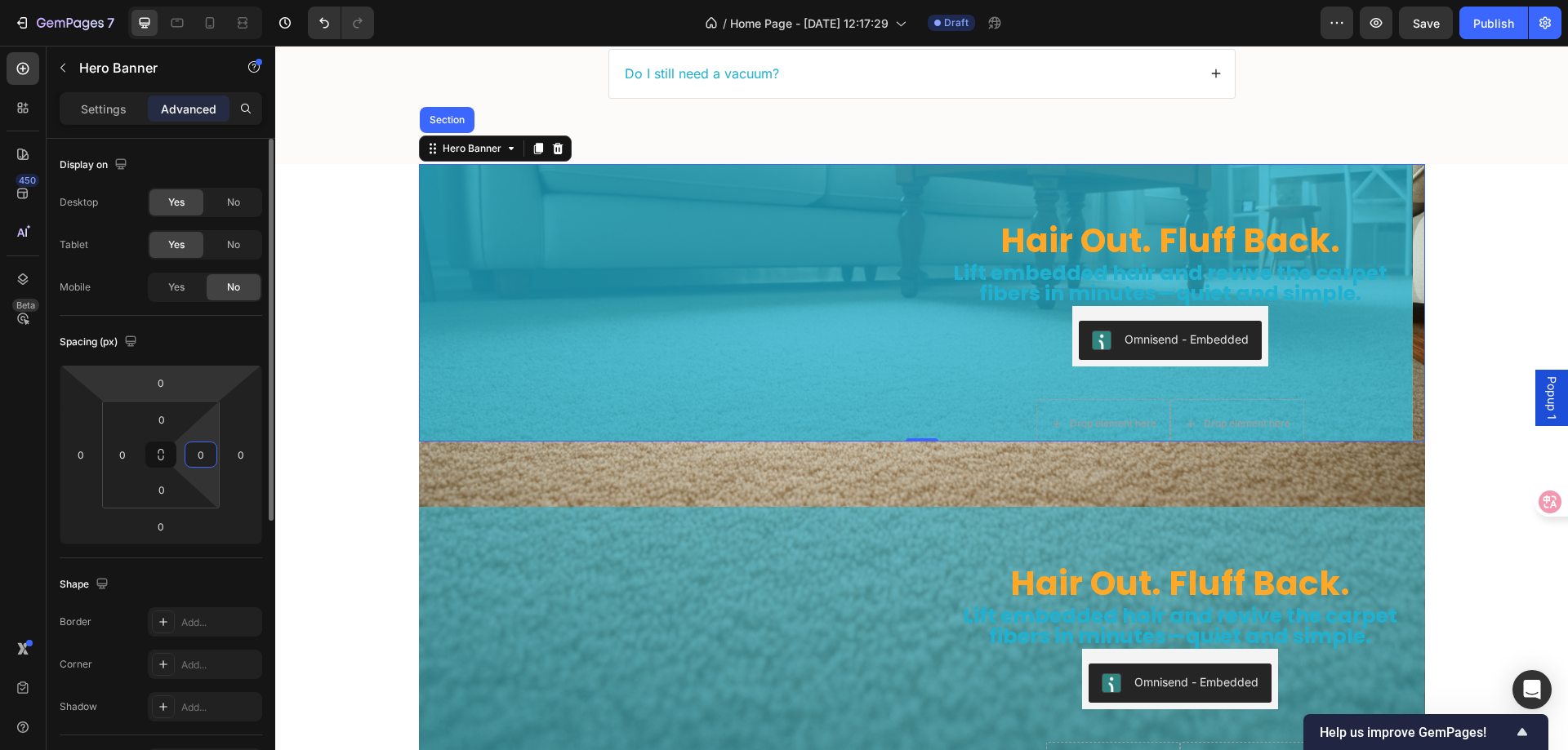
type input "0"
click at [235, 355] on div "Spacing (px) 0 0 0 0 0 0 0 0" at bounding box center [161, 437] width 202 height 242
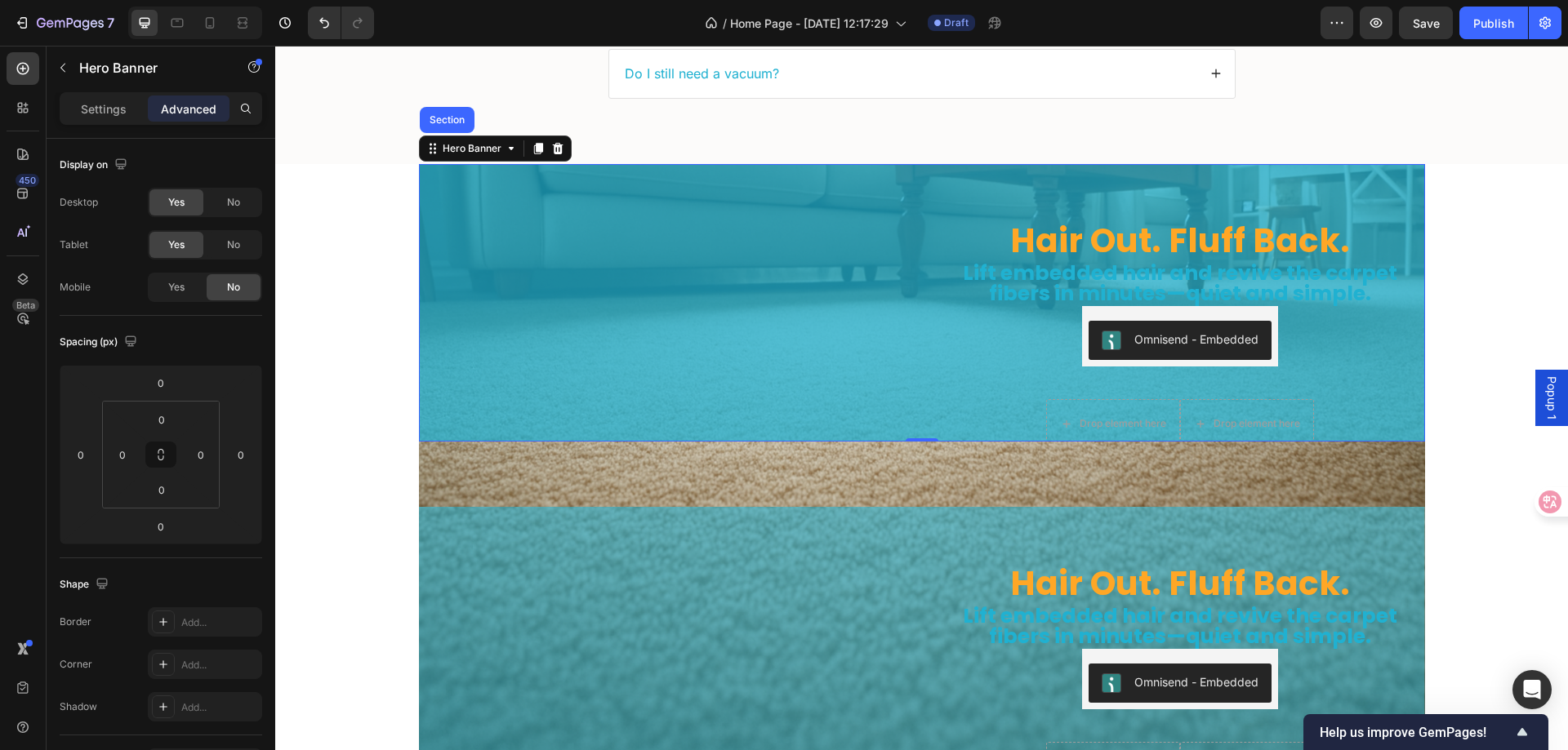
click at [903, 290] on div "Hair Out. Fluff Back. Heading Lift embedded hair and revive the carpet fibers i…" at bounding box center [922, 302] width 1006 height 331
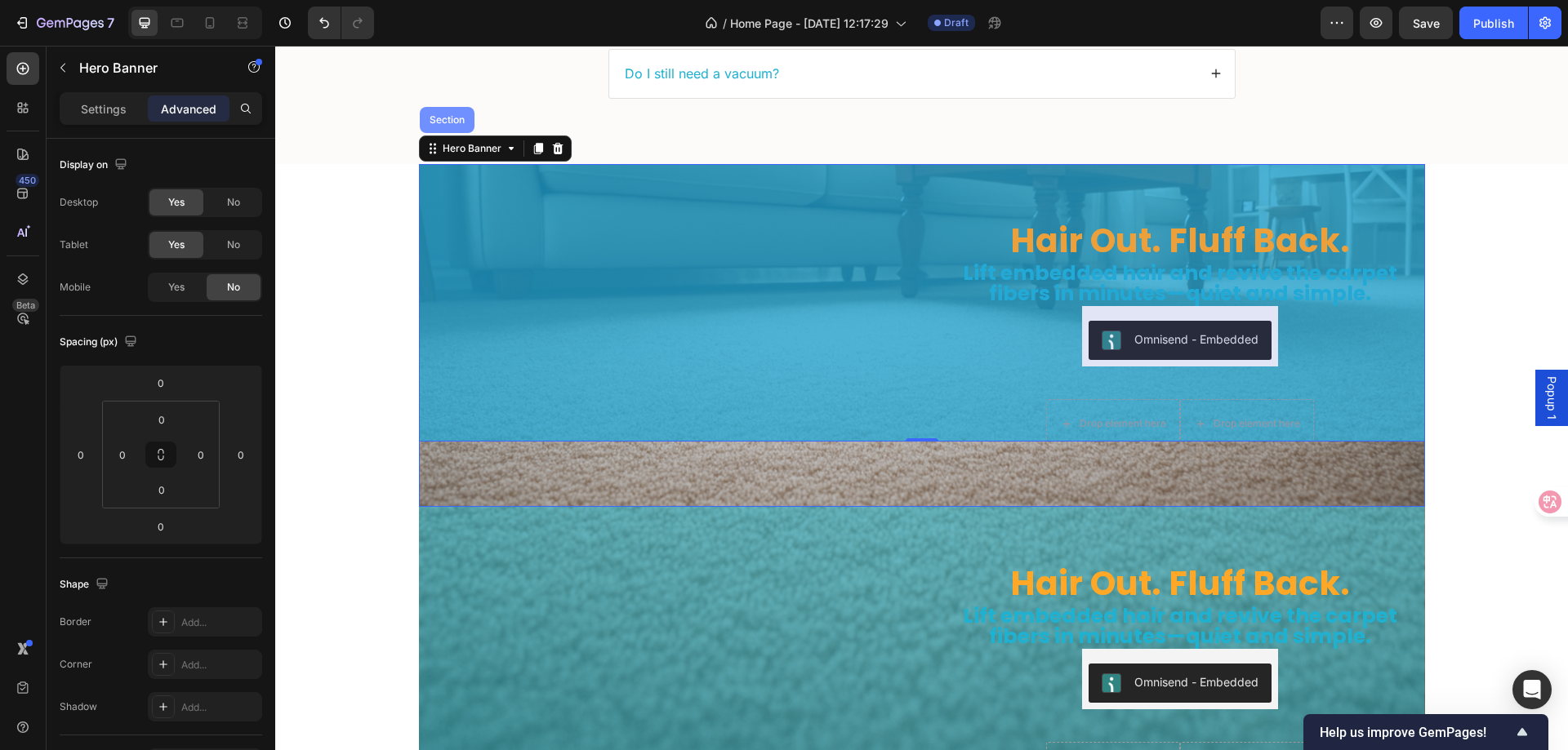
click at [442, 117] on div "Section" at bounding box center [447, 120] width 42 height 10
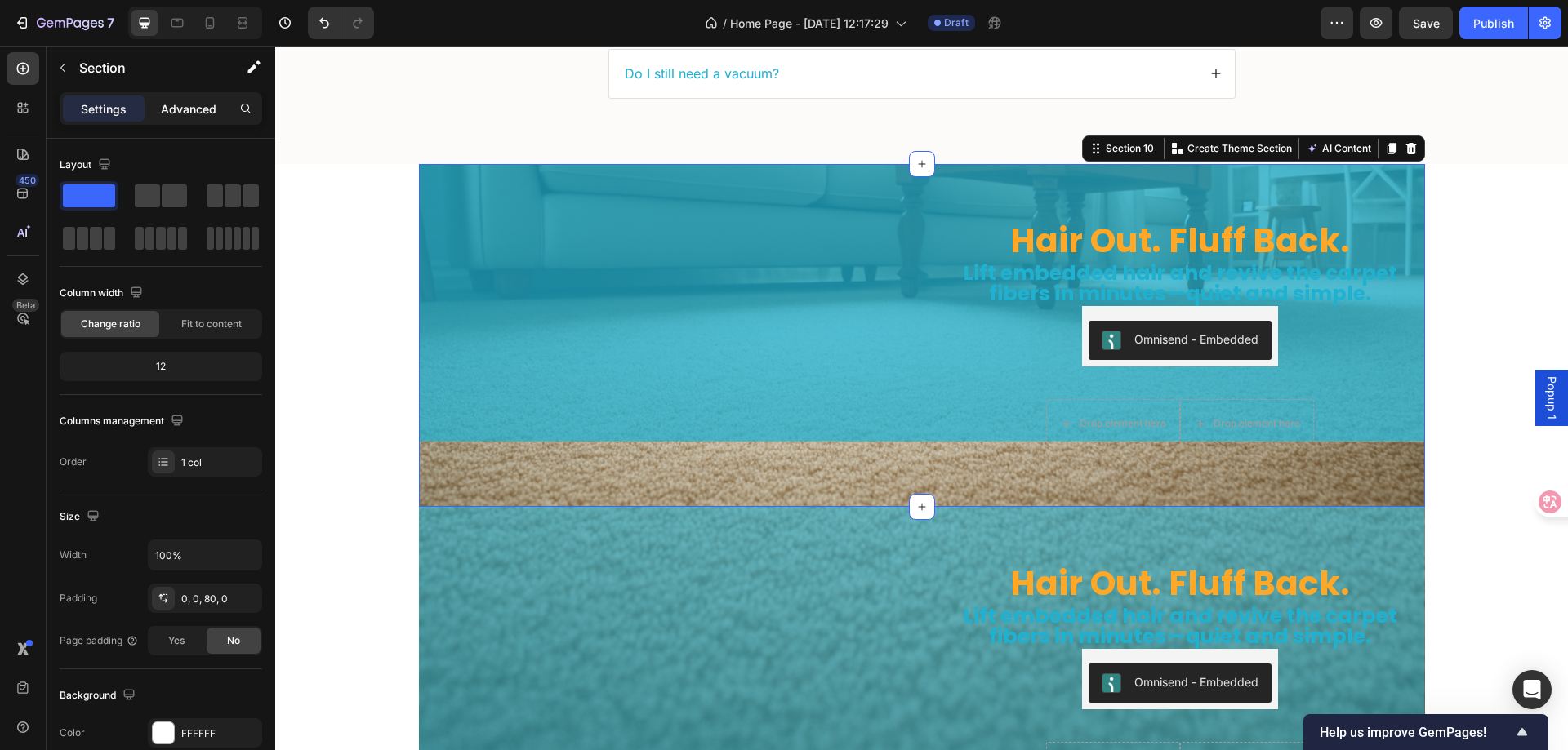
click at [183, 98] on div "Advanced" at bounding box center [189, 108] width 82 height 26
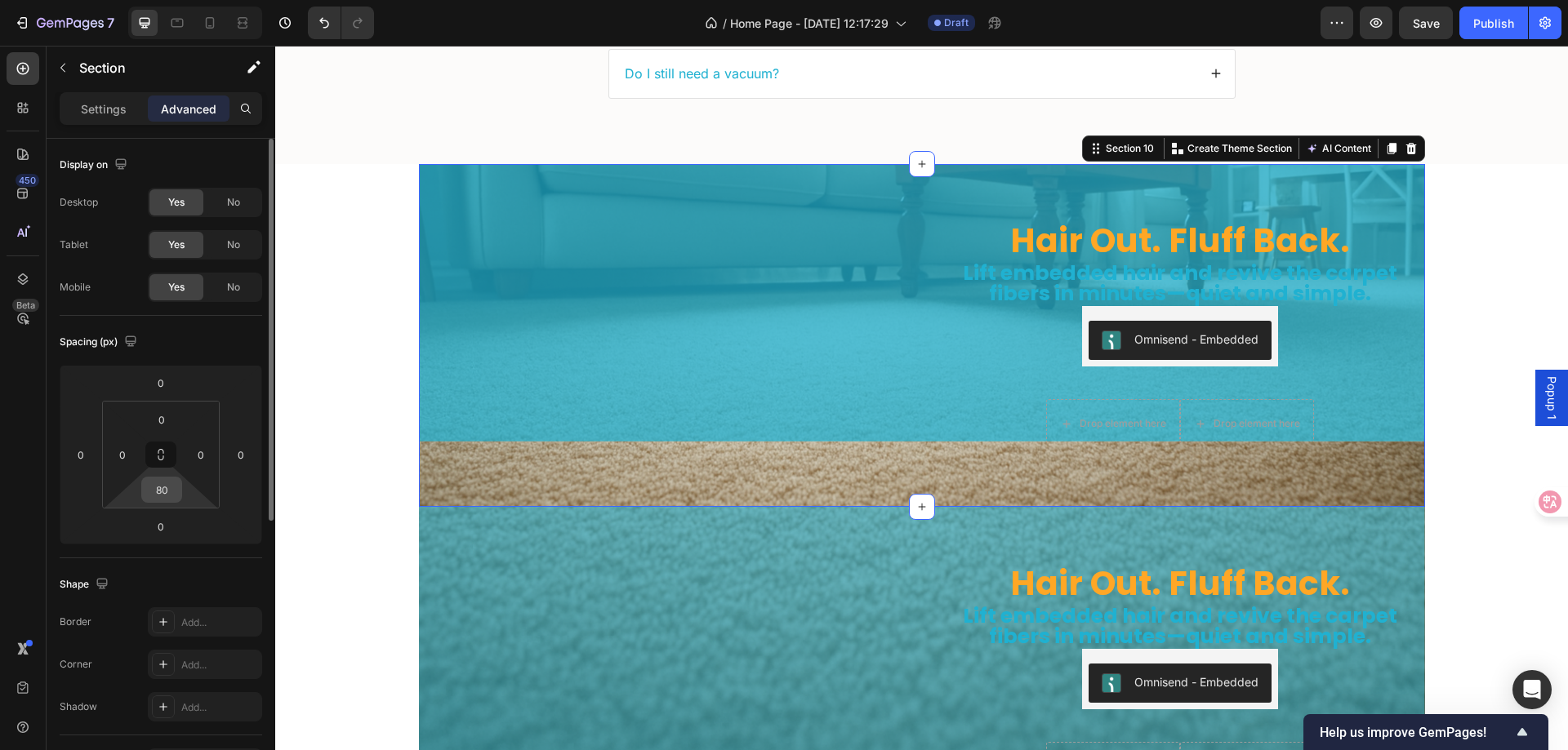
click at [167, 489] on input "80" at bounding box center [162, 490] width 32 height 25
type input "0"
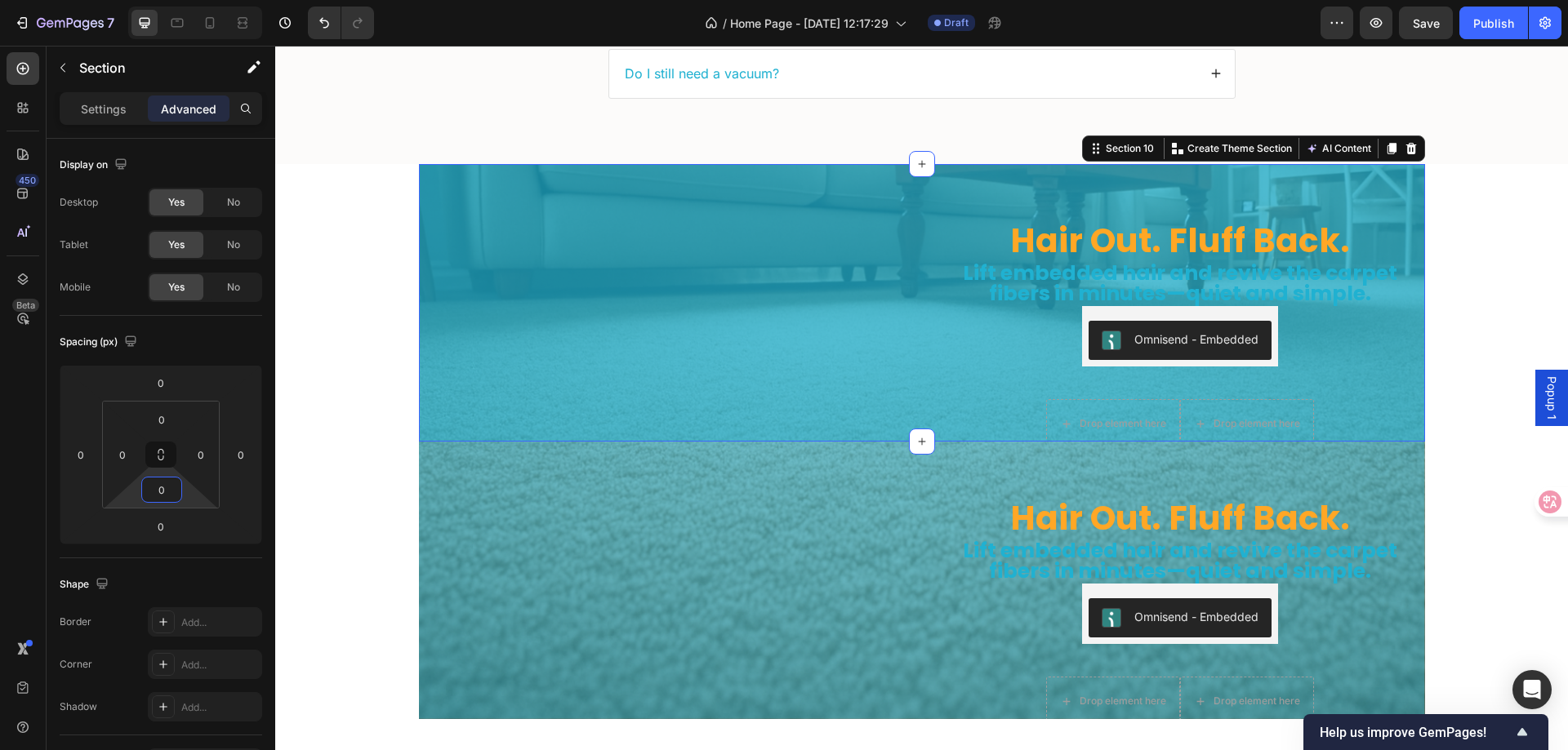
click at [852, 137] on img at bounding box center [664, 137] width 490 height 0
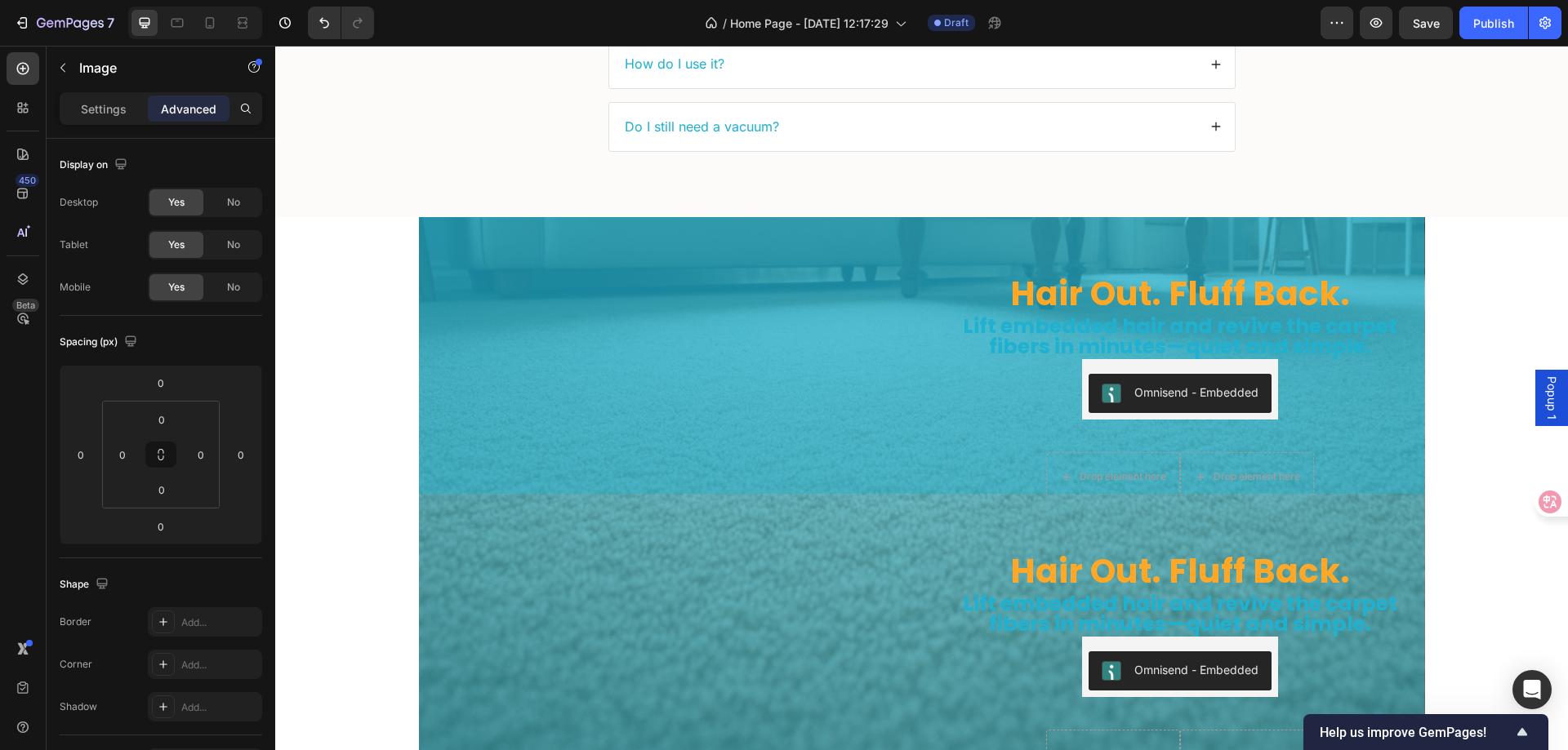
scroll to position [4795, 0]
click at [518, 191] on img at bounding box center [664, 191] width 490 height 0
click at [74, 71] on button "button" at bounding box center [63, 67] width 26 height 26
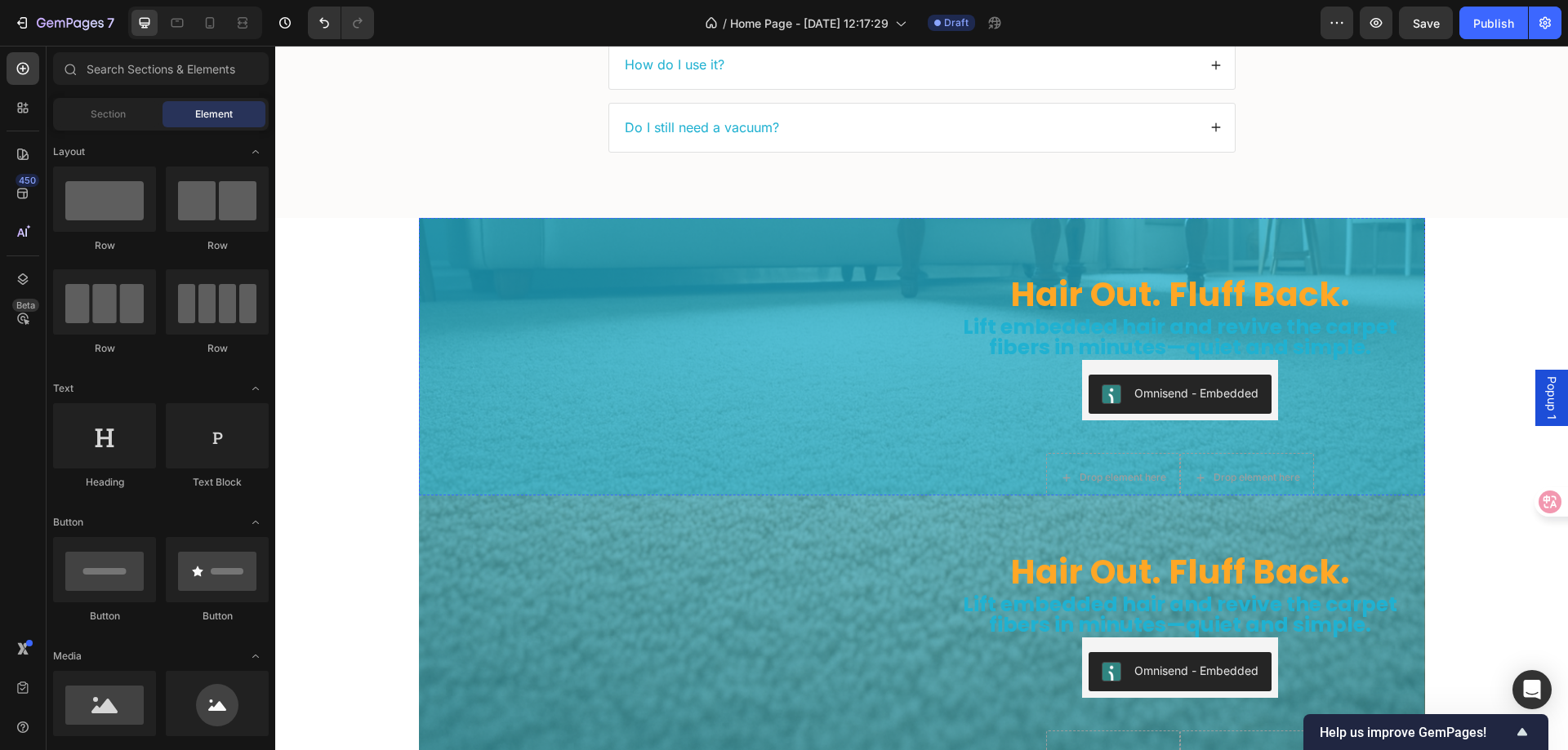
click at [529, 191] on img at bounding box center [664, 191] width 490 height 0
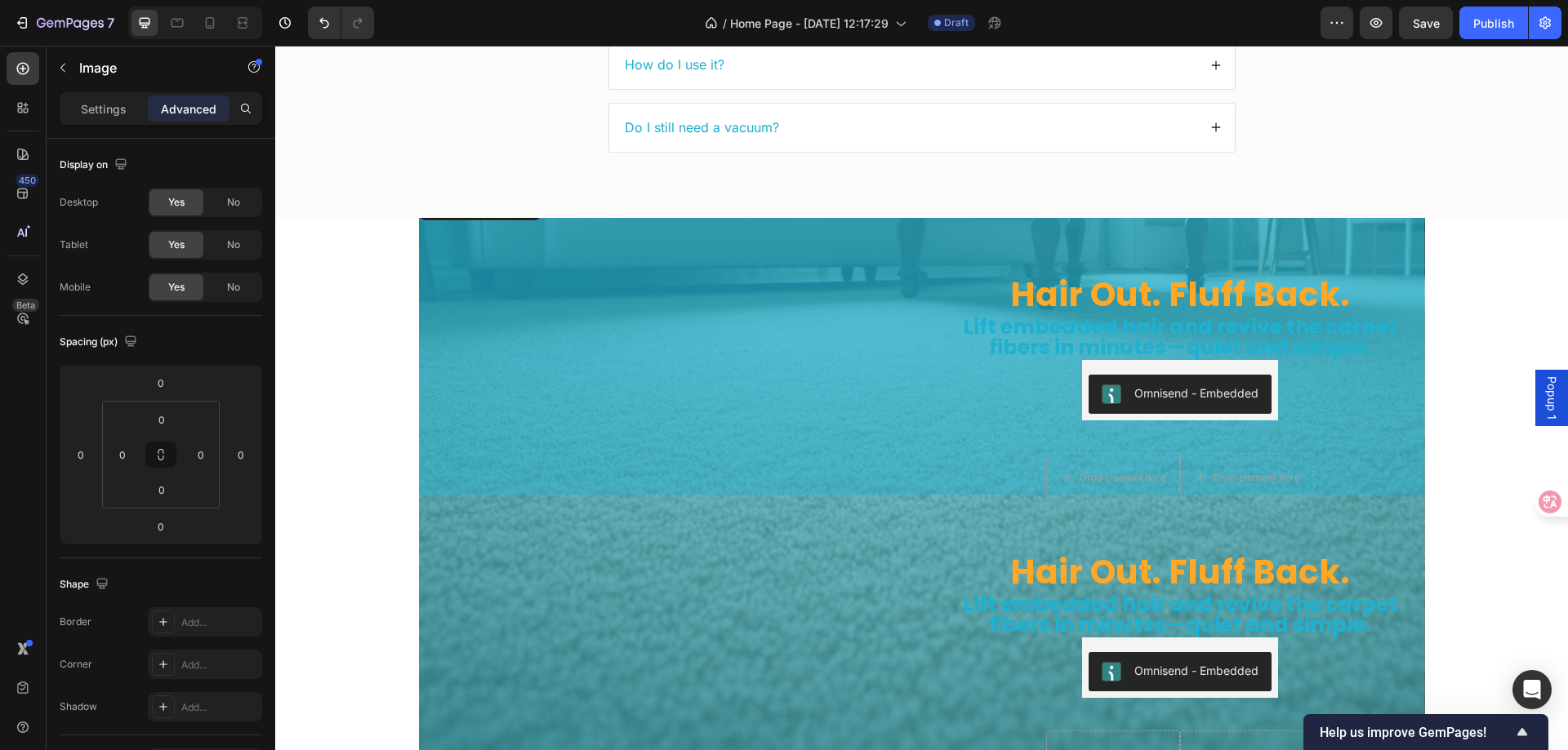
click at [927, 295] on div "Hair Out. Fluff Back. Heading Lift embedded hair and revive the carpet fibers i…" at bounding box center [922, 356] width 1006 height 331
click at [909, 310] on div "Hair Out. Fluff Back. Heading Lift embedded hair and revive the carpet fibers i…" at bounding box center [922, 356] width 1006 height 331
click at [455, 200] on div "Hero Banner" at bounding box center [472, 202] width 66 height 14
click at [92, 109] on p "Settings" at bounding box center [104, 109] width 46 height 17
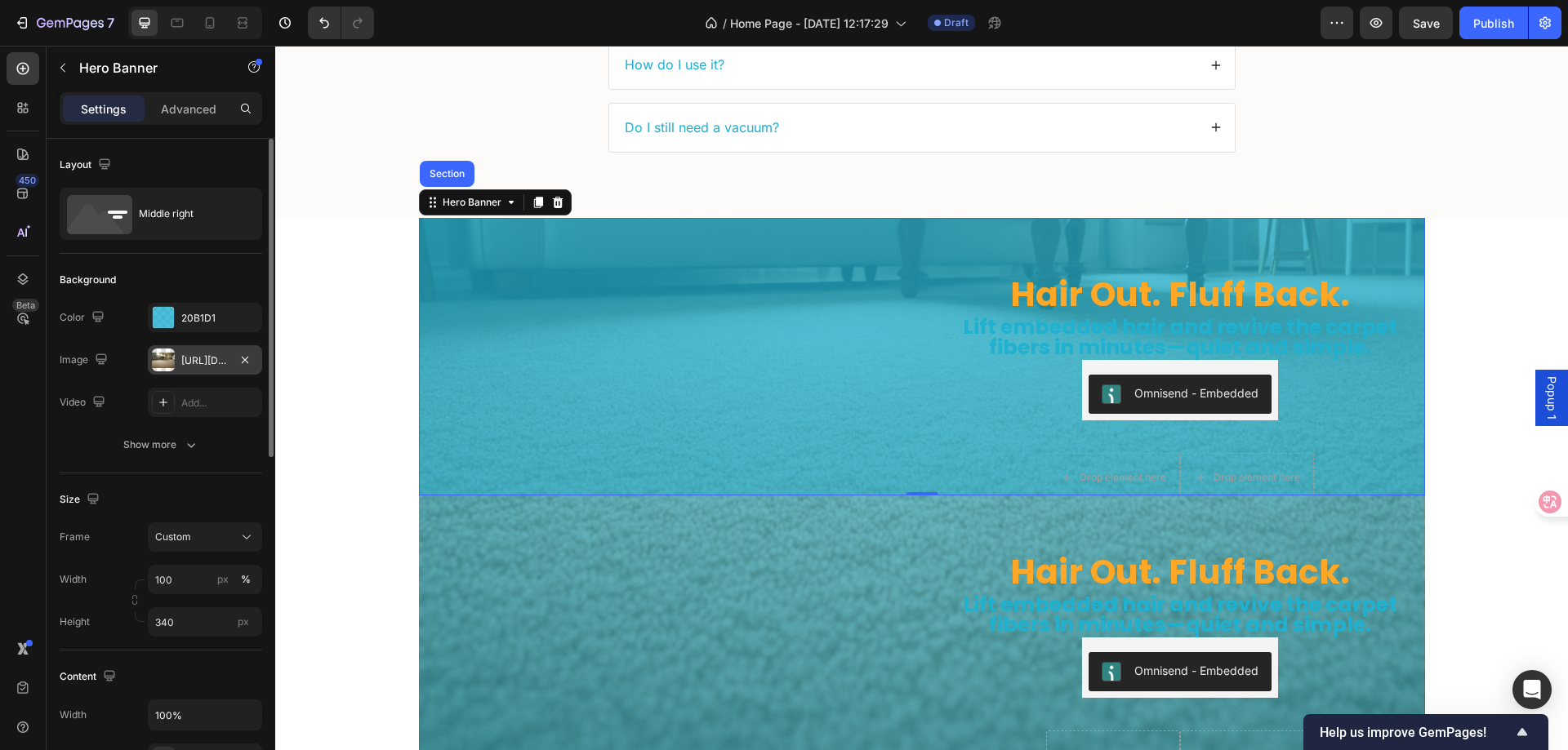
click at [158, 355] on div at bounding box center [163, 360] width 23 height 23
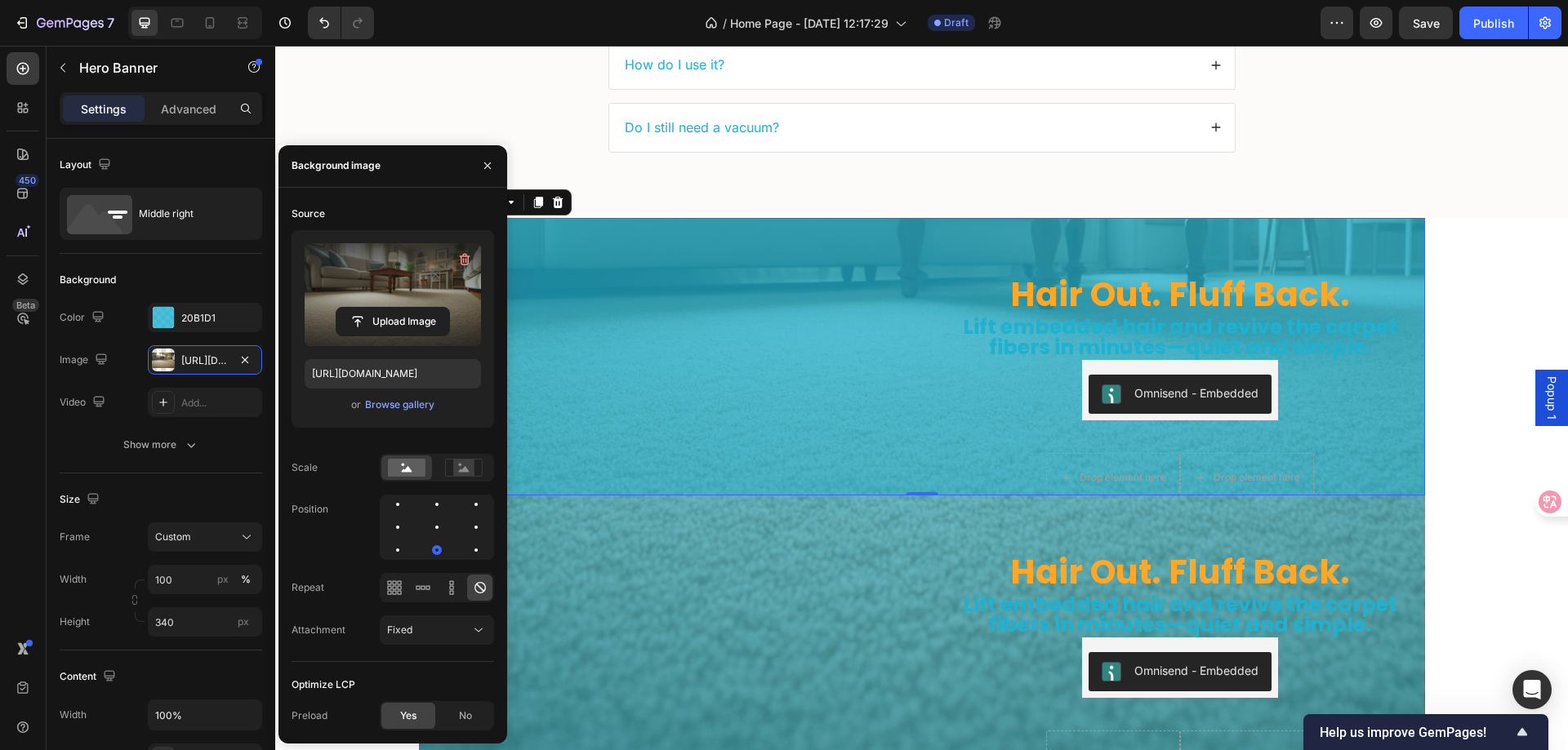
click at [372, 269] on label at bounding box center [392, 294] width 176 height 103
click at [372, 308] on input "file" at bounding box center [393, 321] width 112 height 28
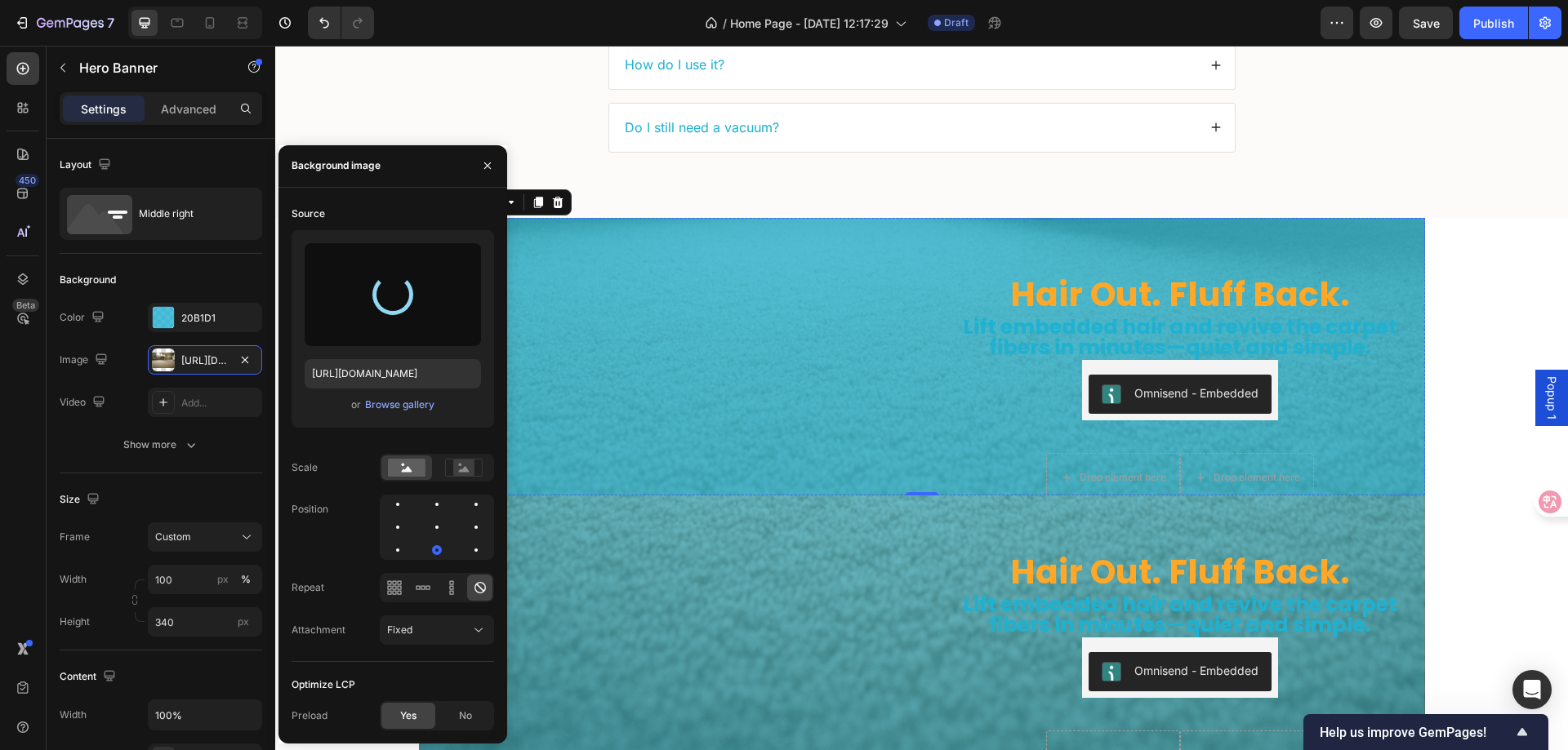
type input "https://cdn.shopify.com/s/files/1/0775/7781/4255/files/gempages_585058608761275…"
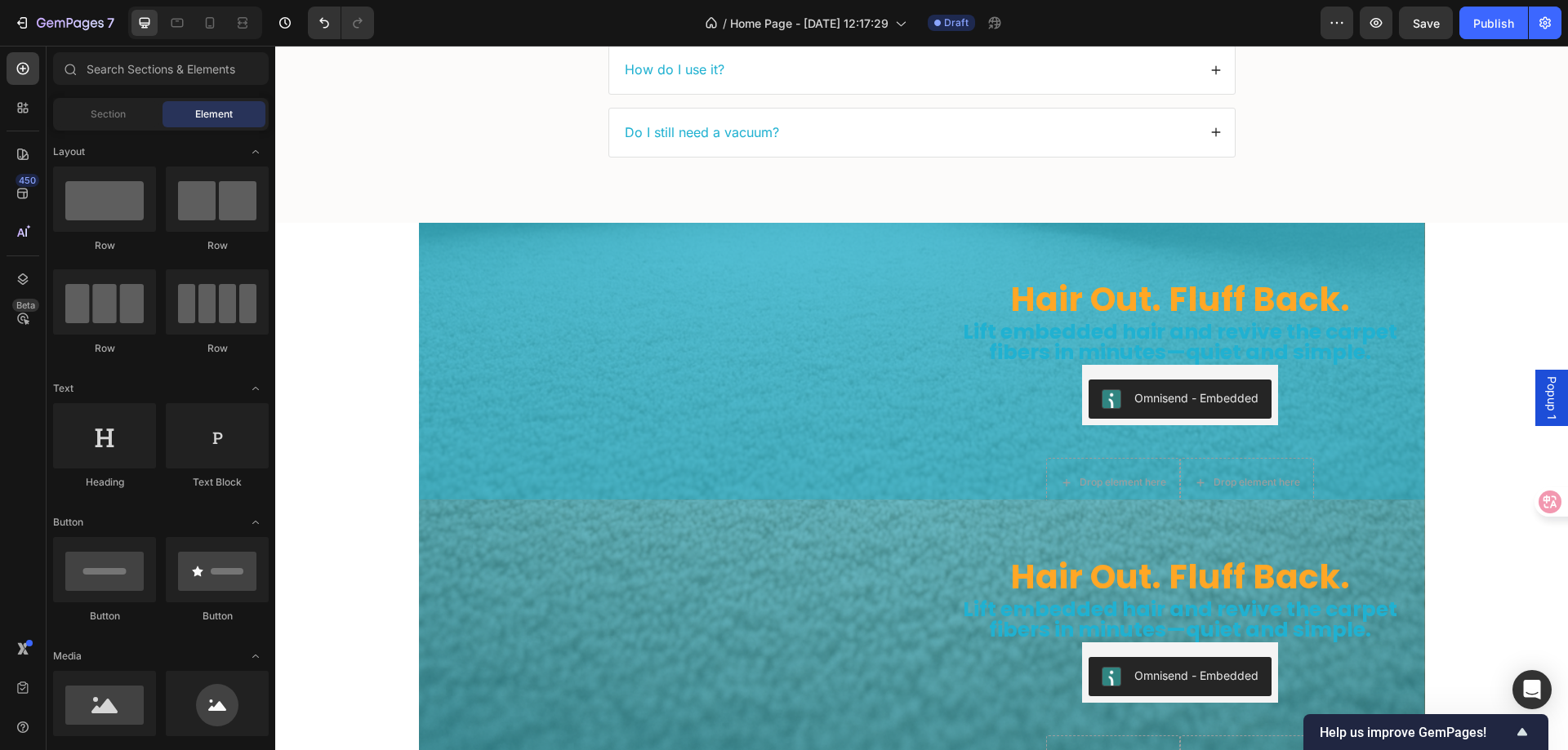
scroll to position [4786, 0]
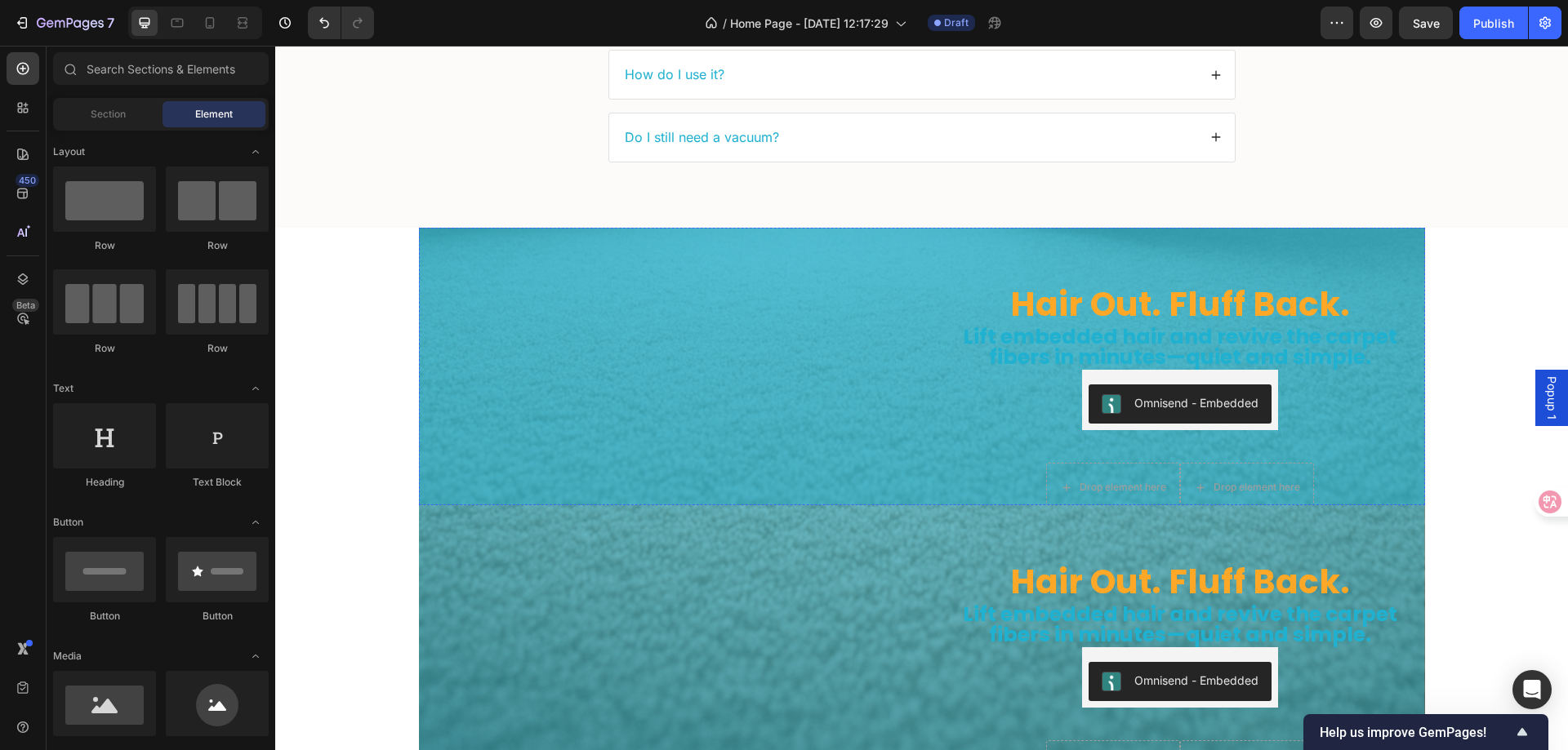
click at [800, 201] on img at bounding box center [664, 201] width 490 height 0
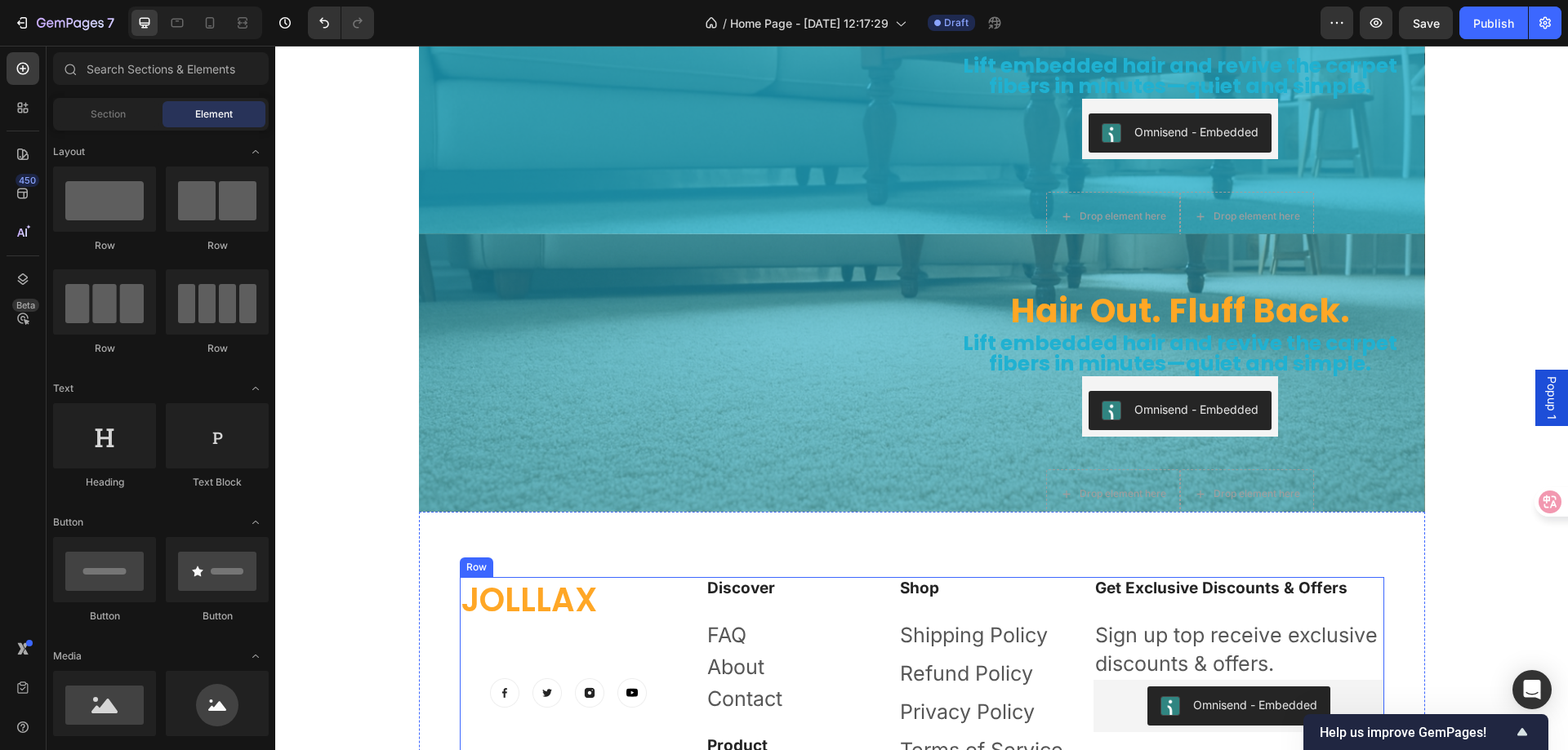
scroll to position [4958, 0]
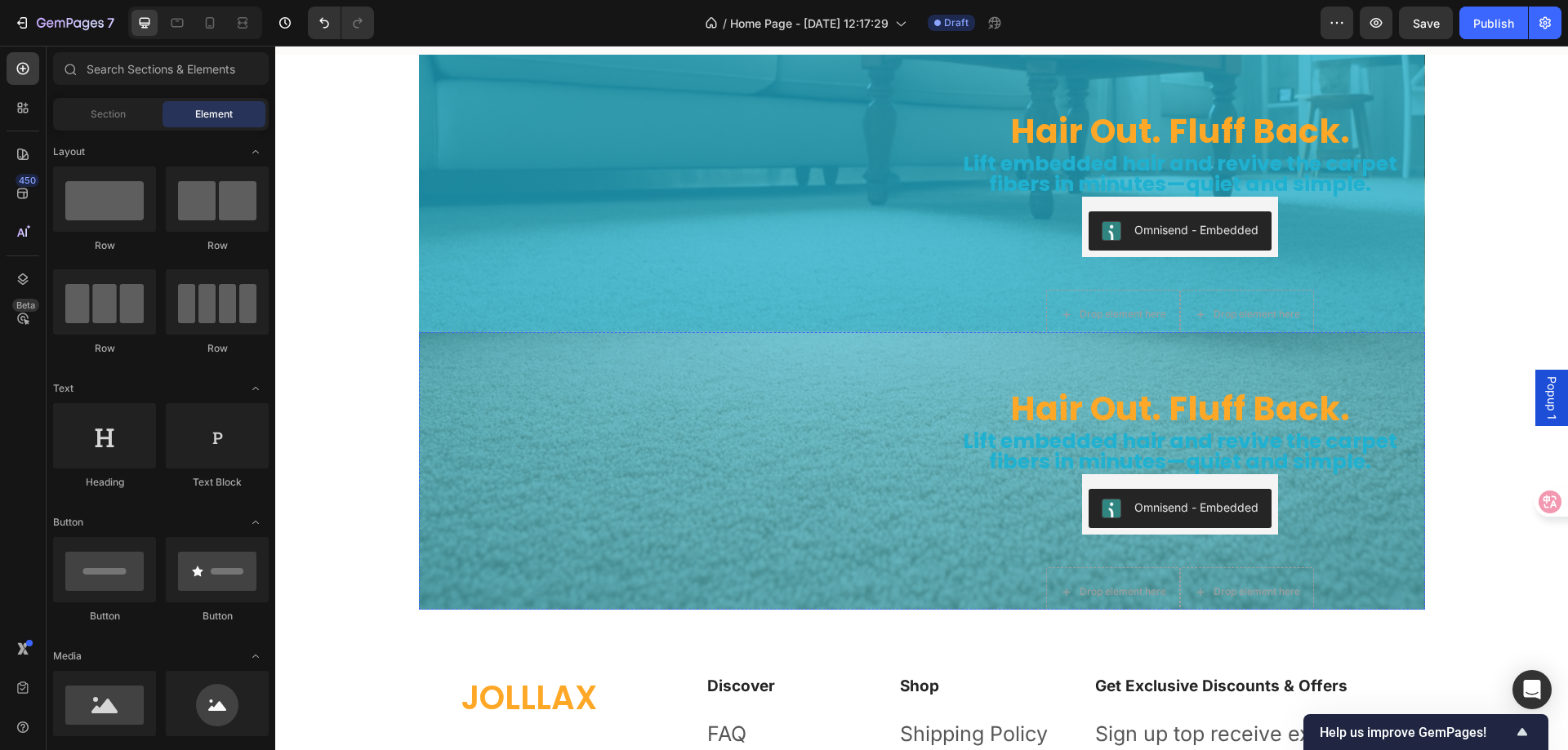
click at [882, 305] on img at bounding box center [664, 305] width 490 height 0
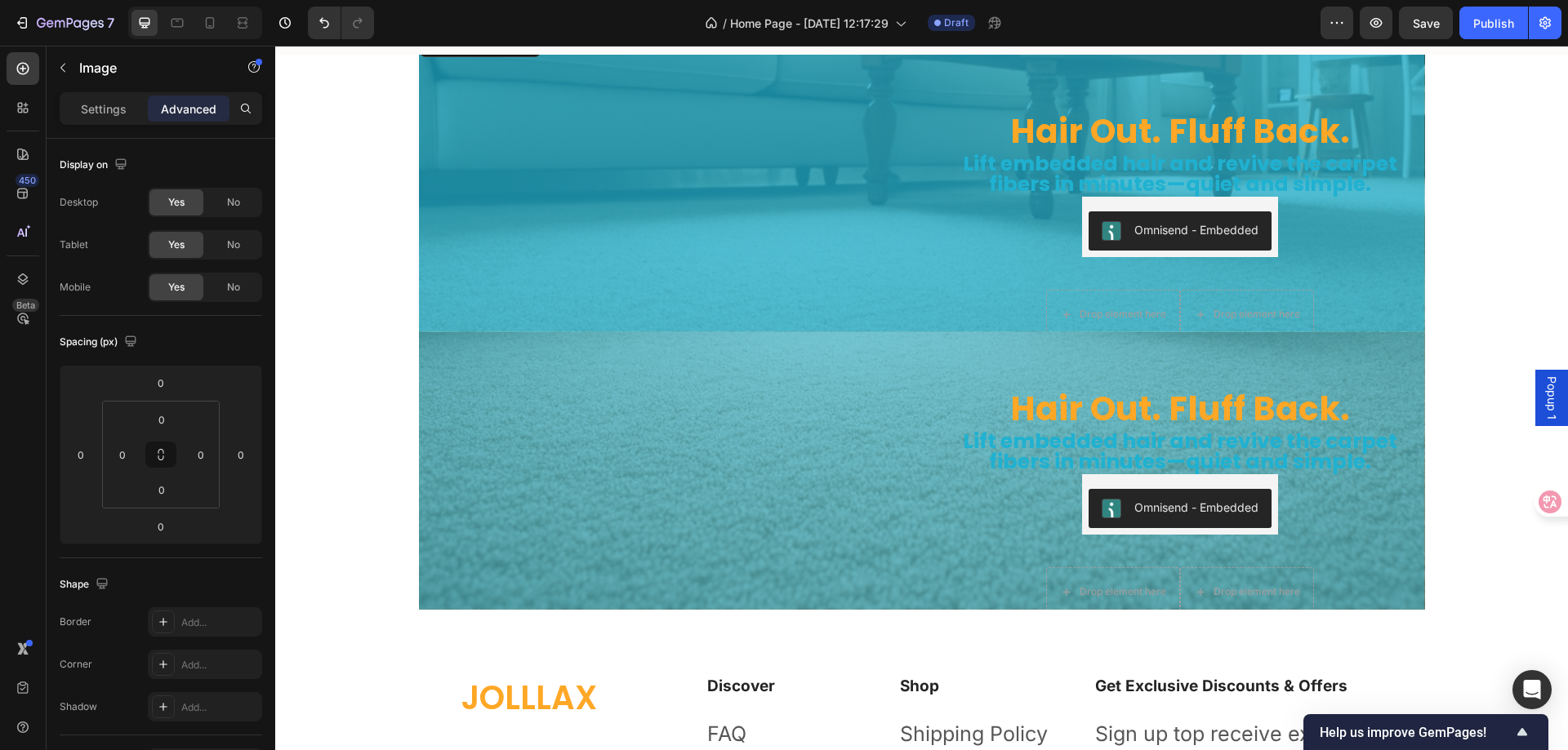
click at [840, 28] on img at bounding box center [664, 28] width 490 height 0
click at [102, 105] on p "Settings" at bounding box center [104, 109] width 46 height 17
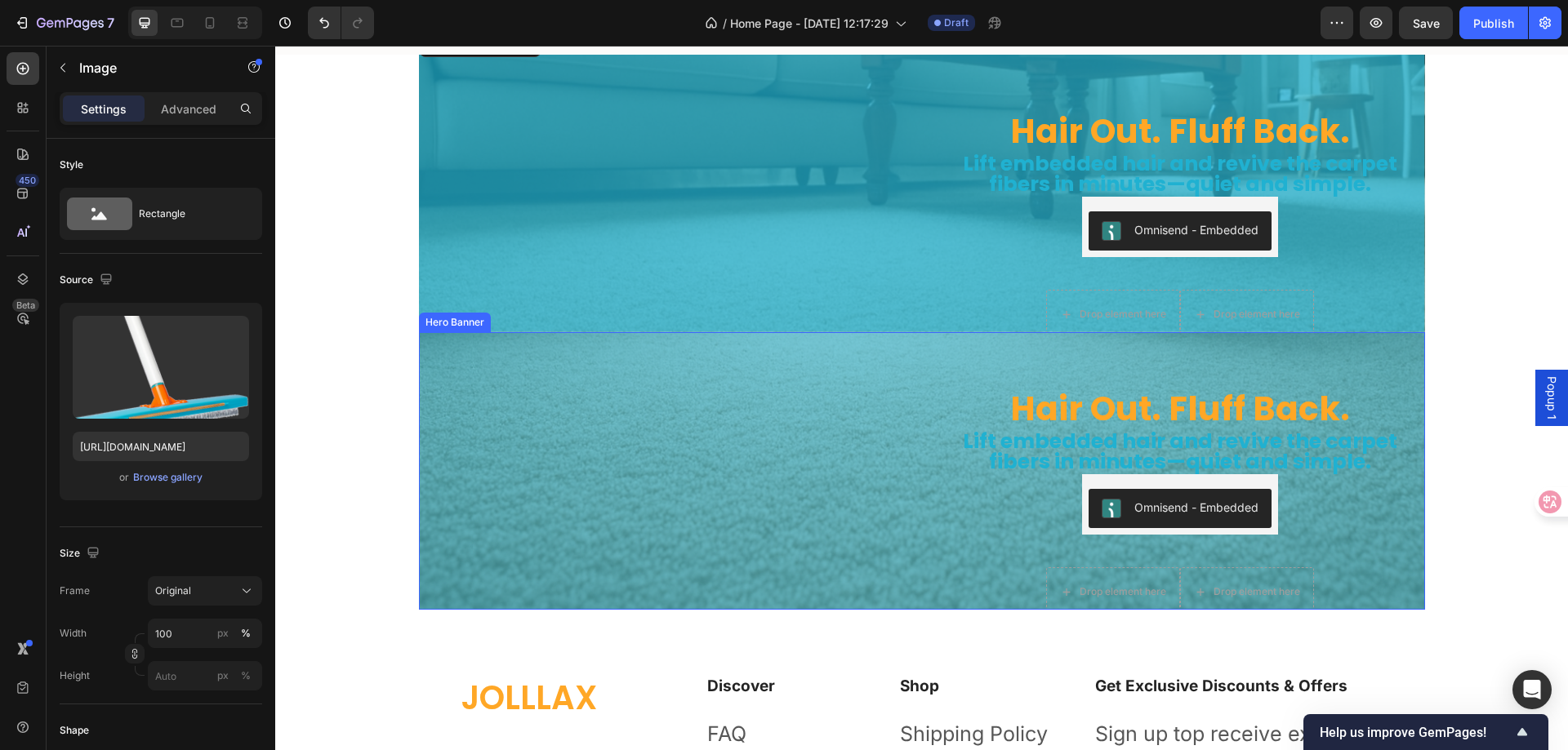
click at [935, 423] on div "Hair Out. Fluff Back. Heading Lift embedded hair and revive the carpet fibers i…" at bounding box center [1180, 470] width 490 height 331
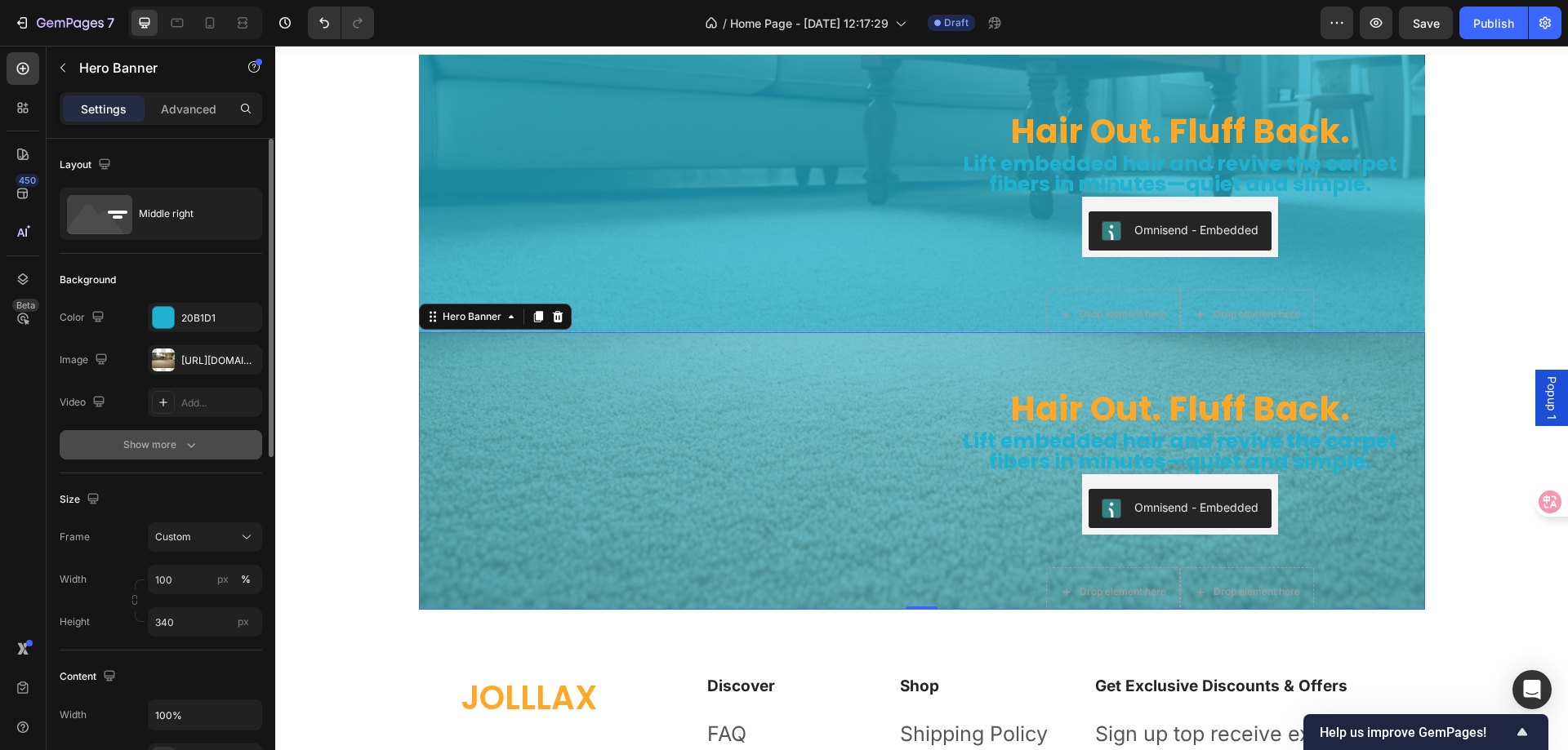
click at [138, 446] on div "Show more" at bounding box center [161, 445] width 76 height 16
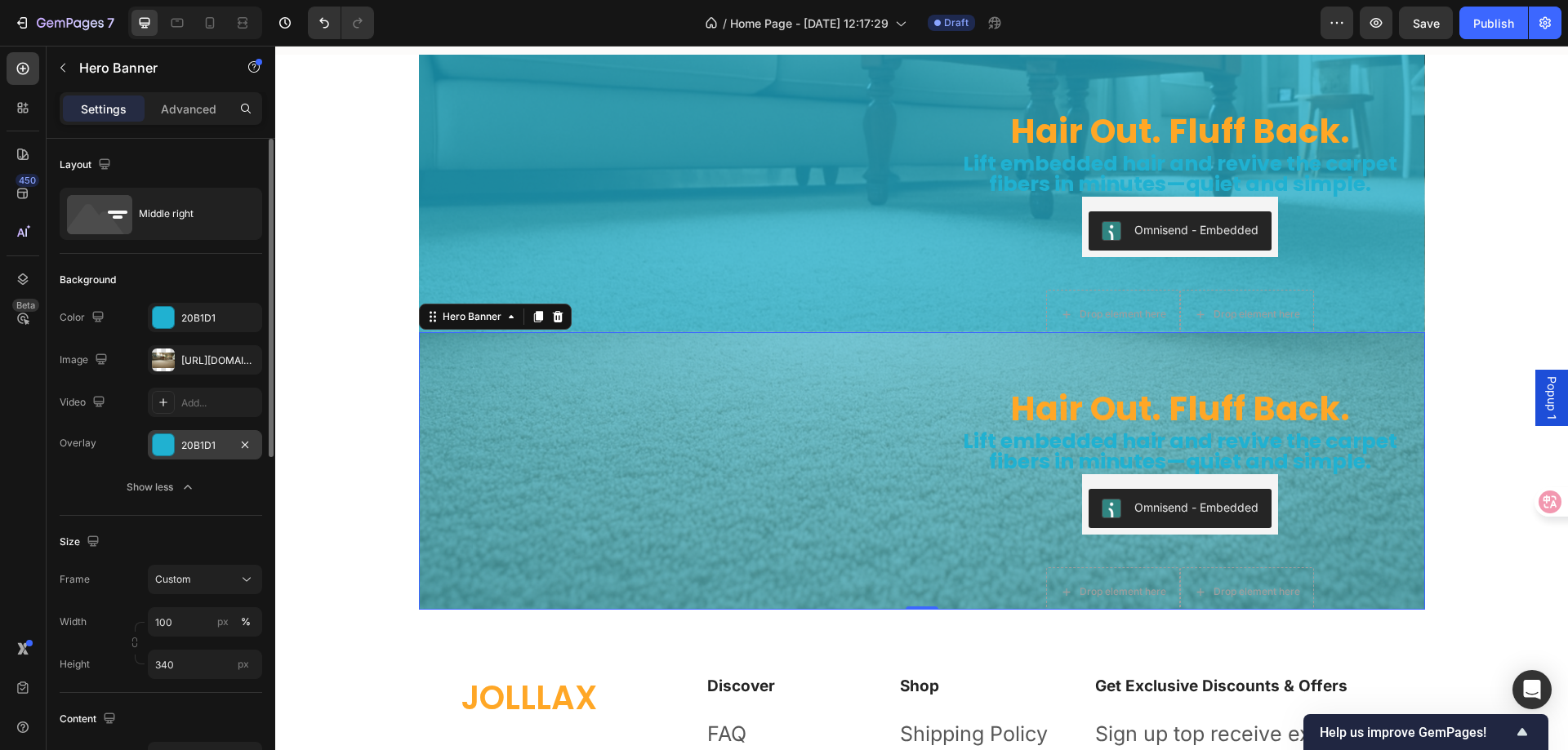
click at [195, 446] on div "20B1D1" at bounding box center [205, 446] width 48 height 14
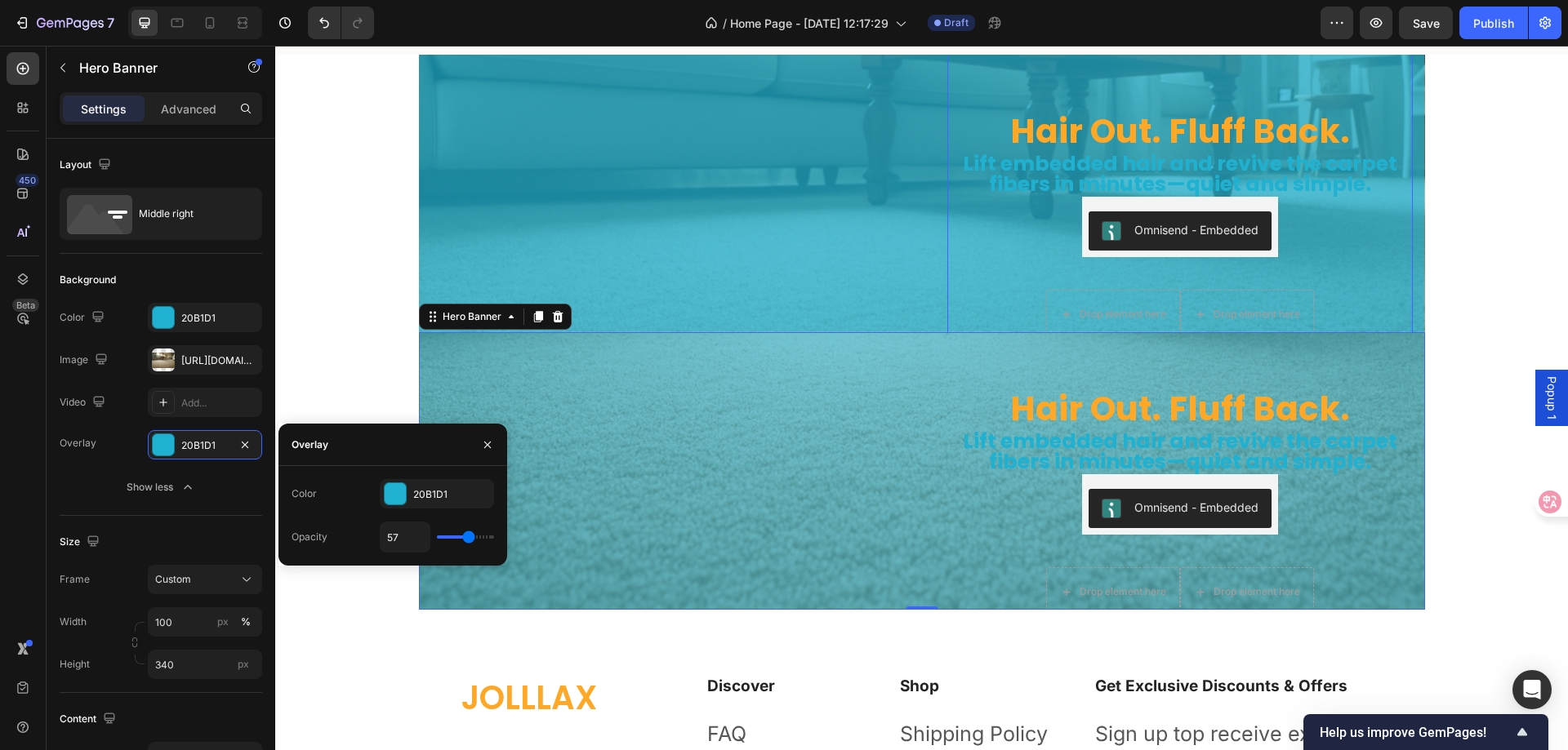
click at [950, 189] on div "Hair Out. Fluff Back. Heading Lift embedded hair and revive the carpet fibers i…" at bounding box center [1180, 193] width 465 height 331
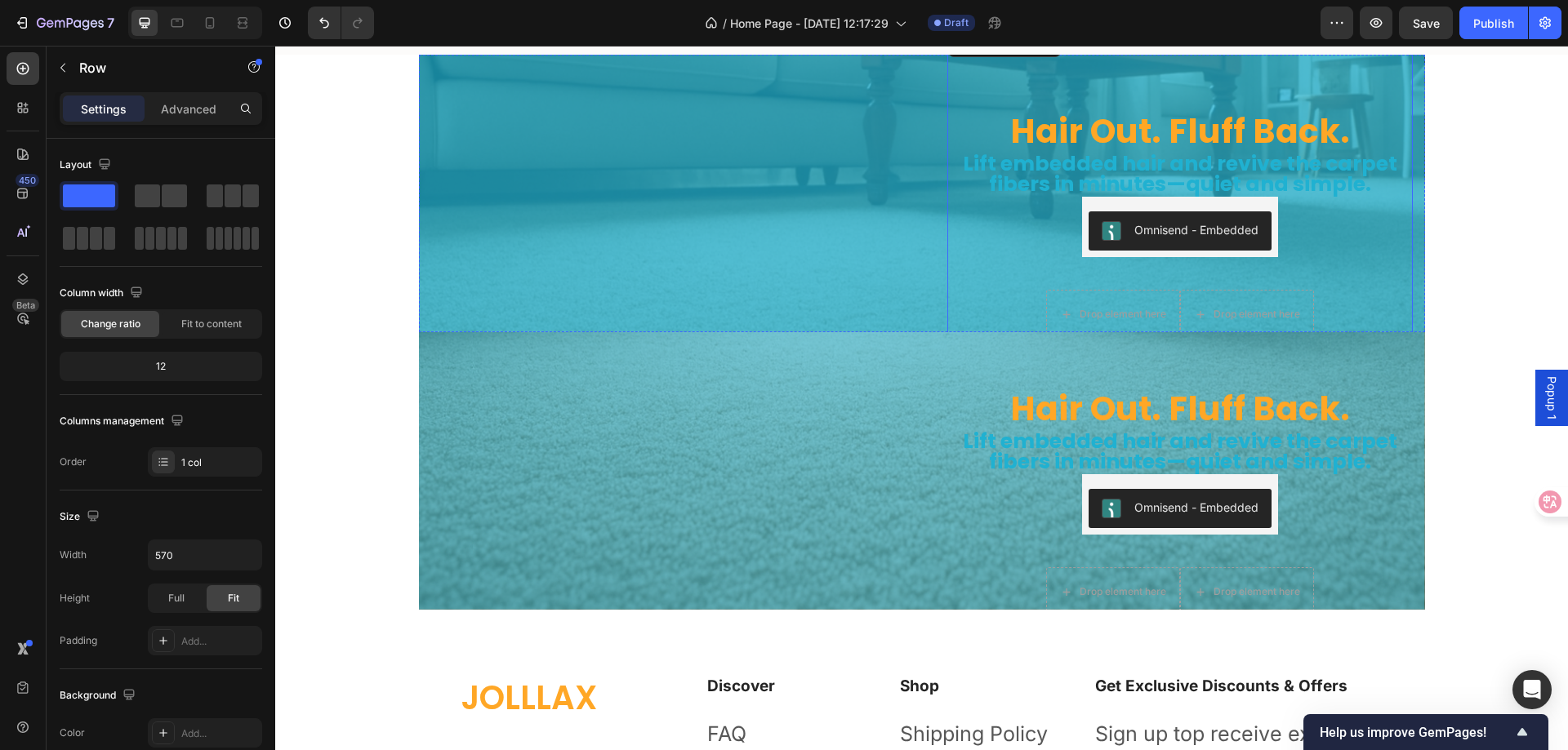
click at [886, 28] on img at bounding box center [664, 28] width 490 height 0
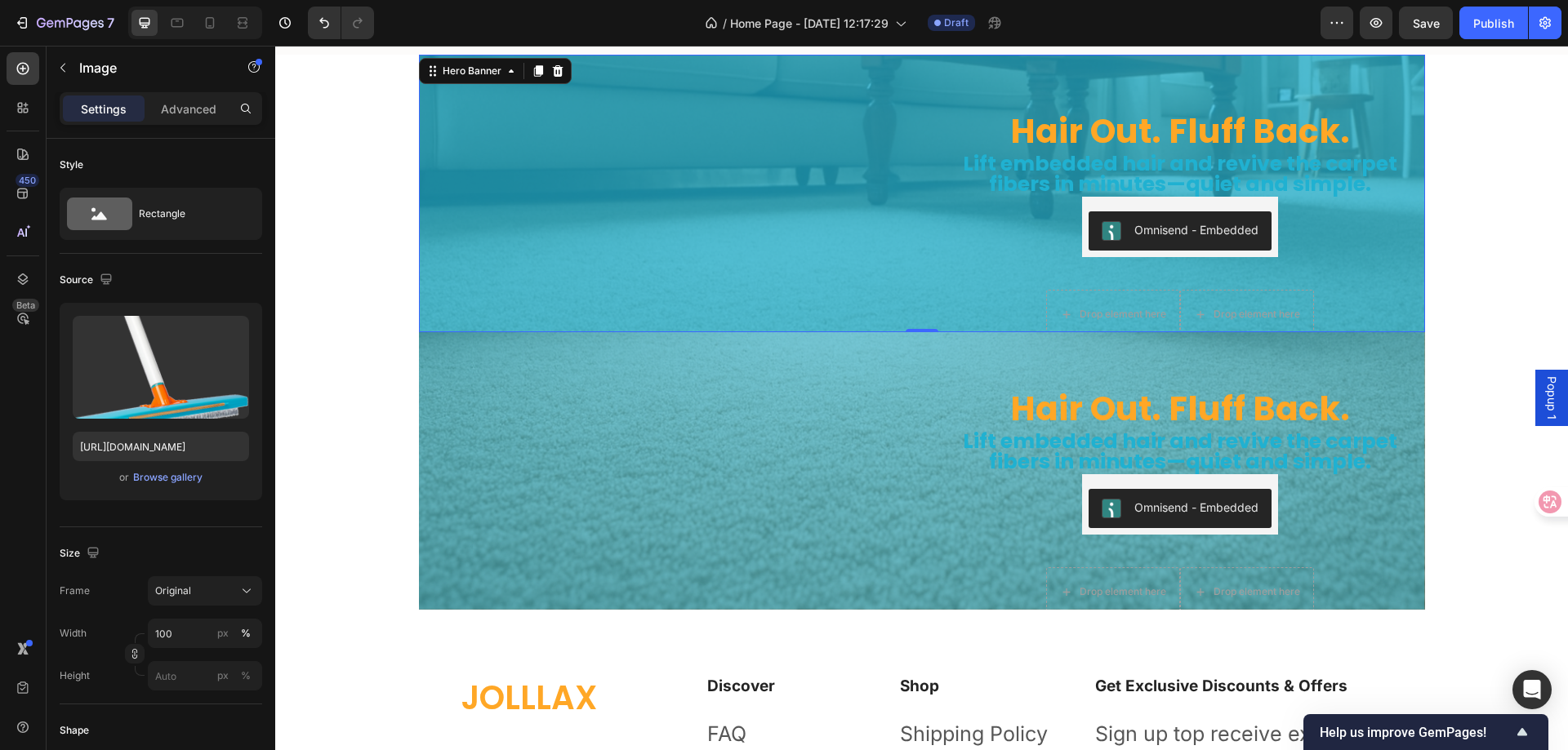
click at [914, 148] on div "Hair Out. Fluff Back. Heading Lift embedded hair and revive the carpet fibers i…" at bounding box center [922, 193] width 1006 height 331
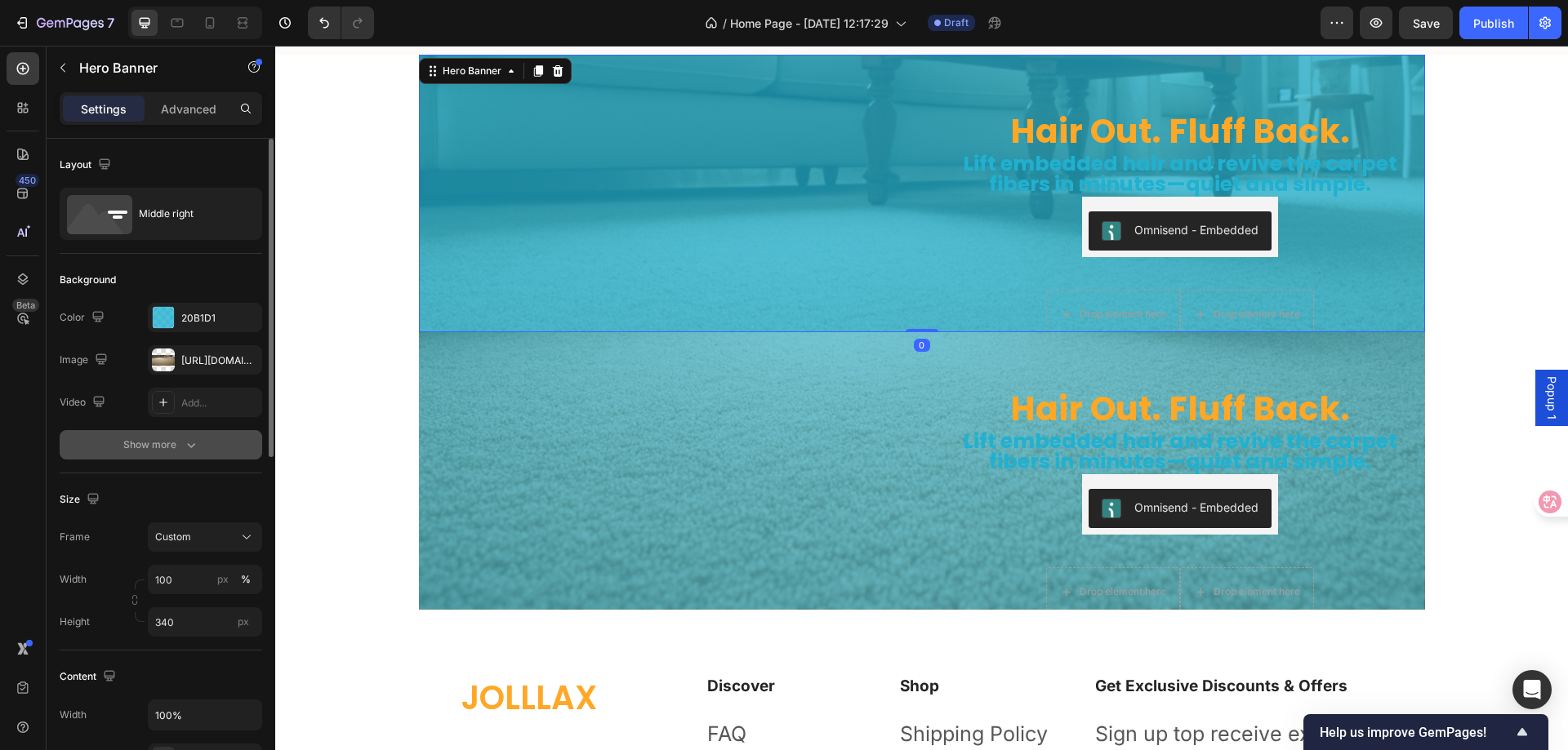
click at [169, 439] on div "Show more" at bounding box center [161, 445] width 76 height 16
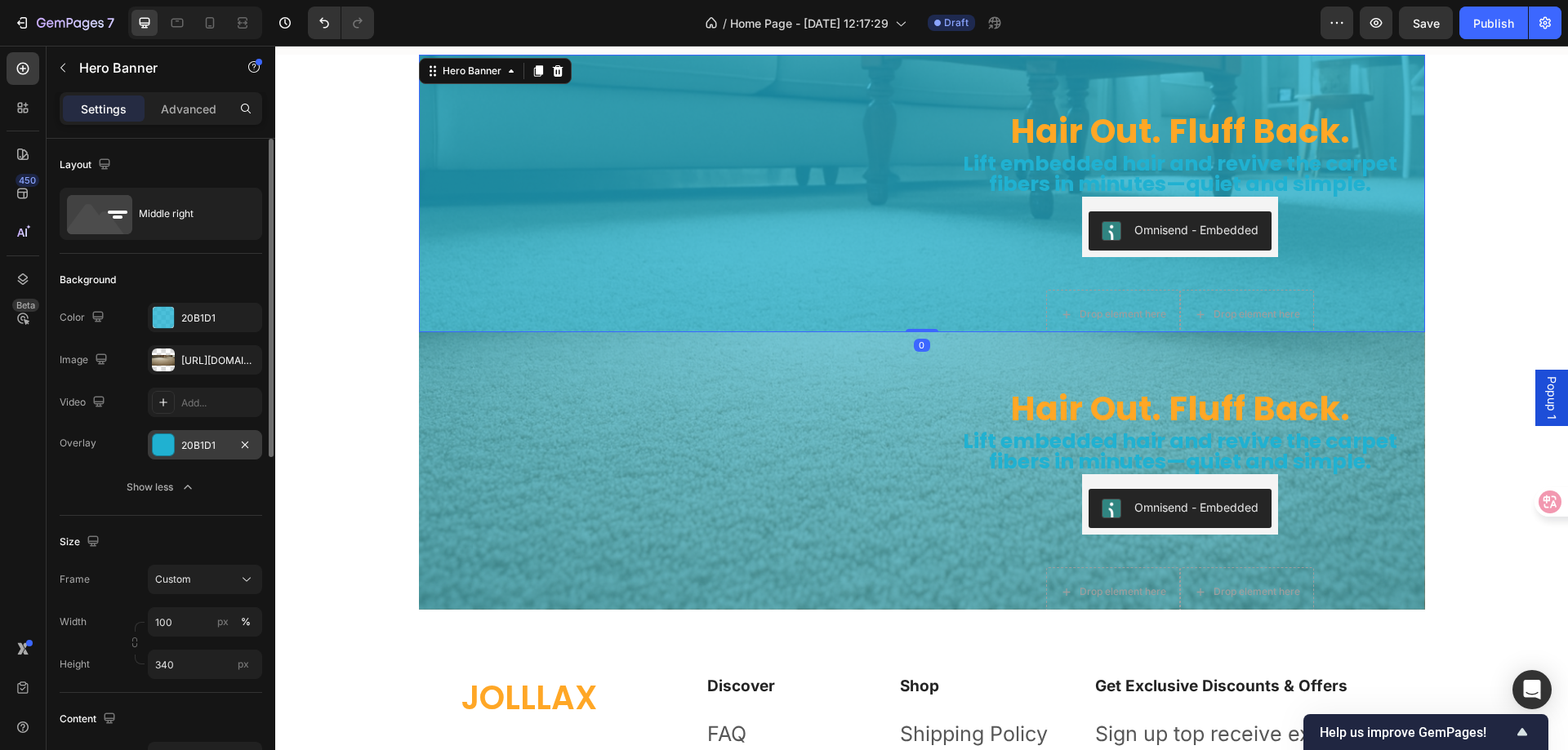
click at [201, 444] on div "20B1D1" at bounding box center [205, 446] width 48 height 14
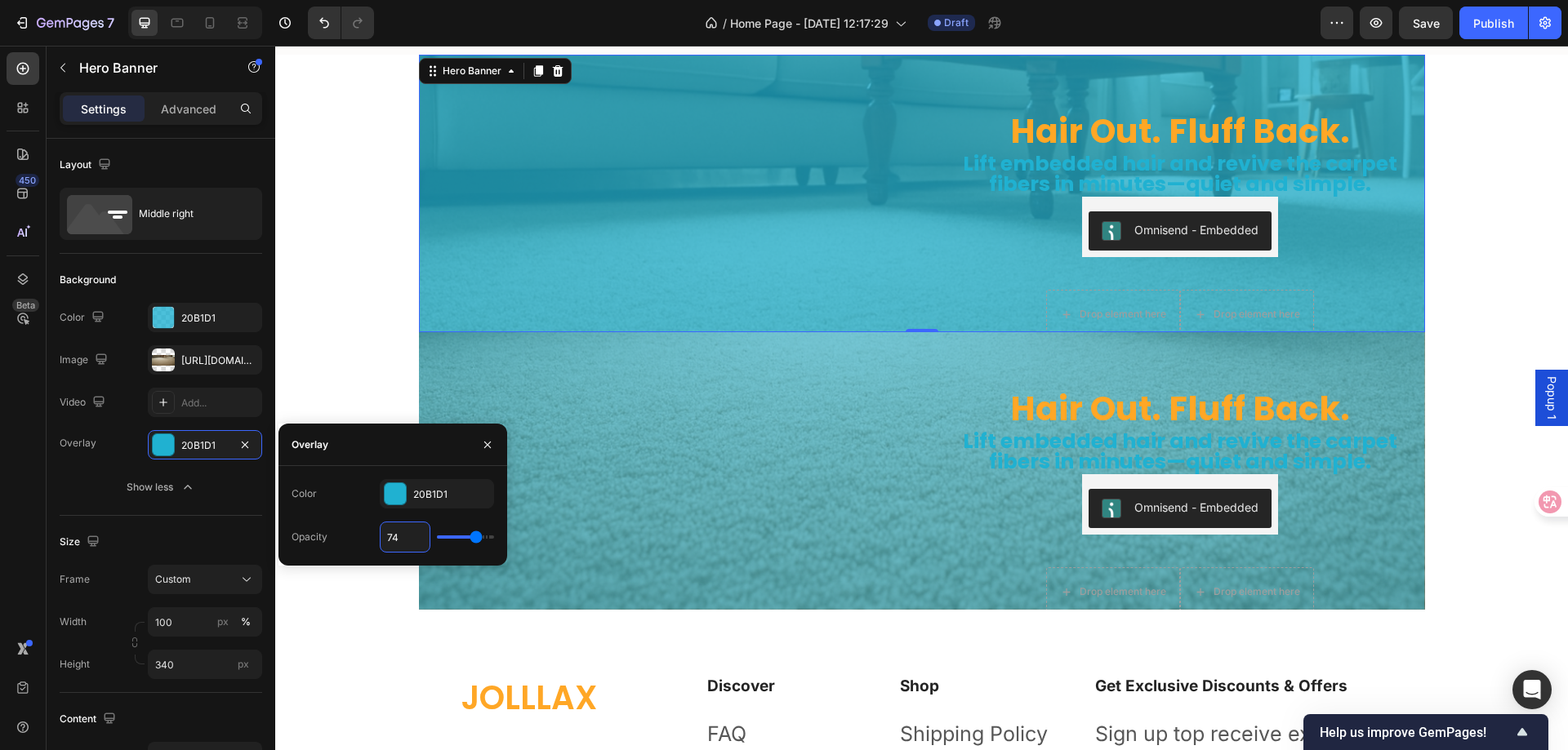
click at [408, 541] on input "74" at bounding box center [405, 537] width 49 height 30
type input "5"
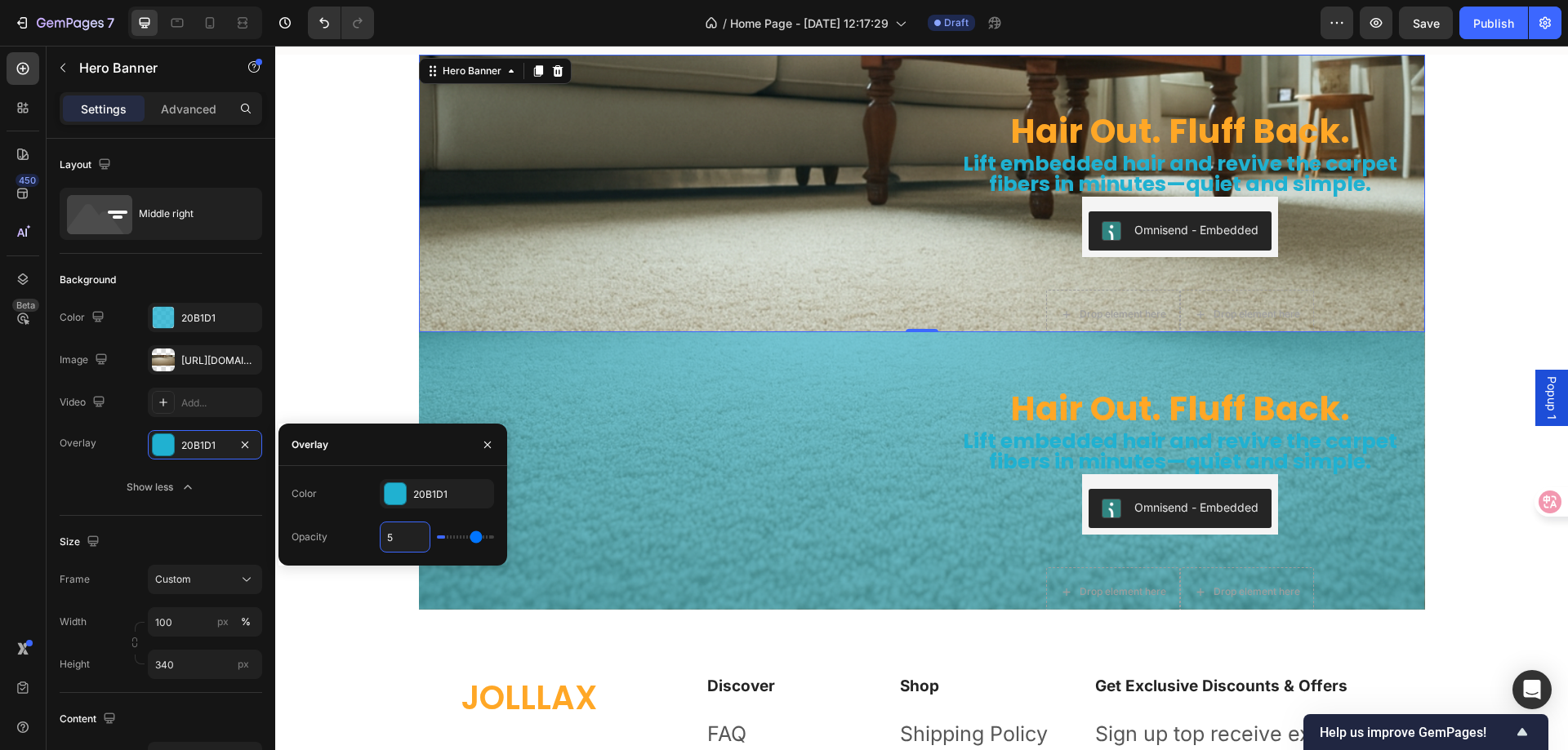
type input "5"
type input "57"
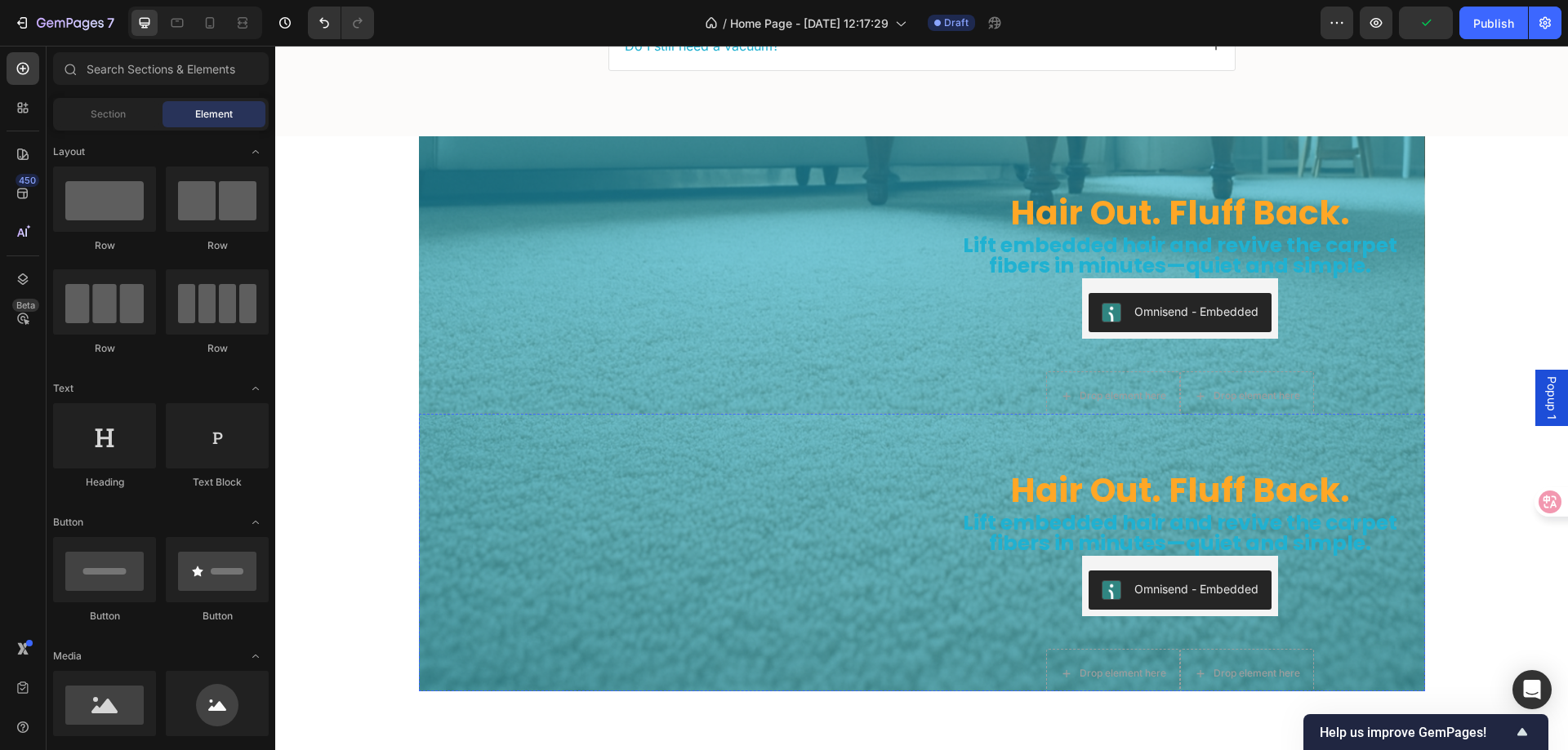
scroll to position [4795, 0]
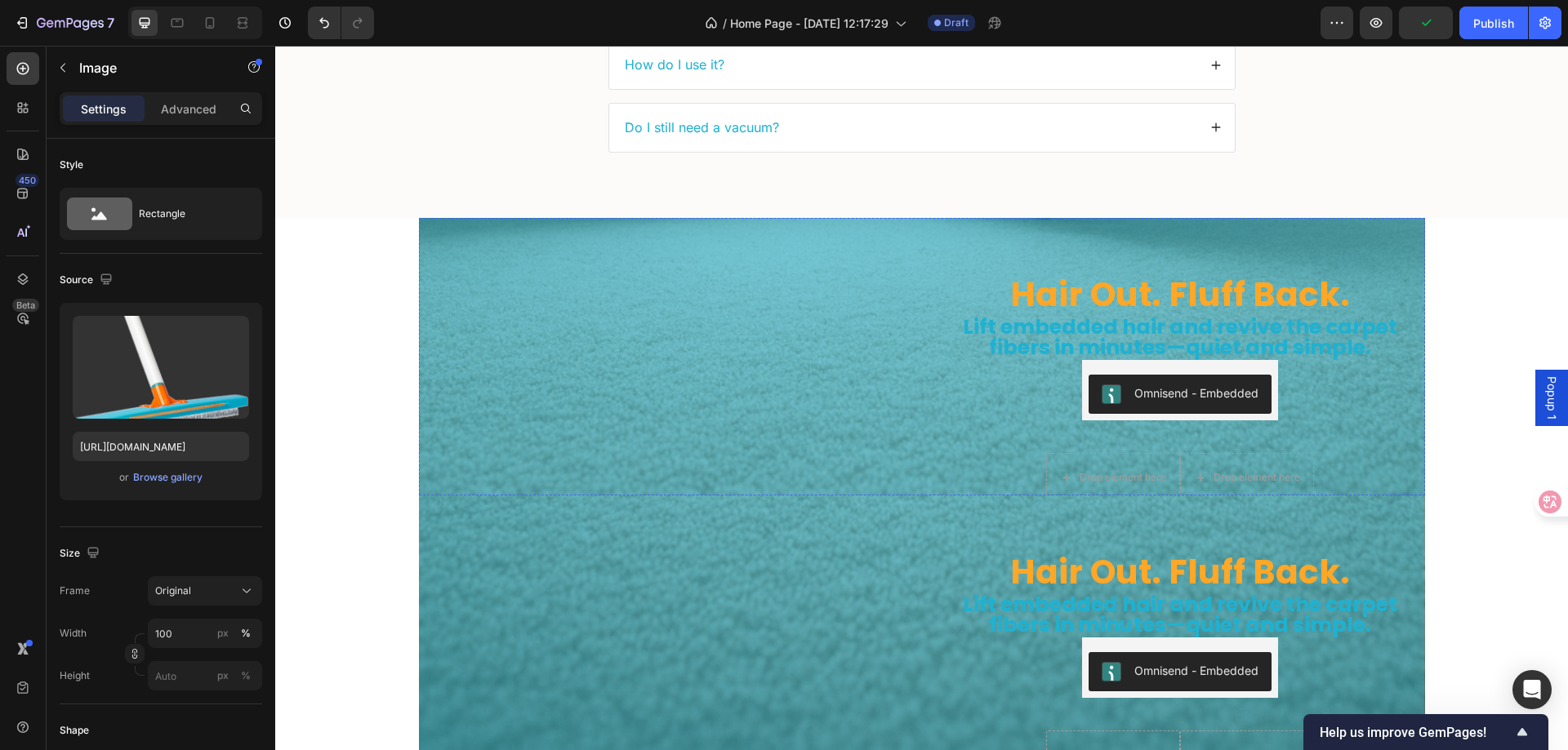
click at [746, 191] on img at bounding box center [664, 191] width 490 height 0
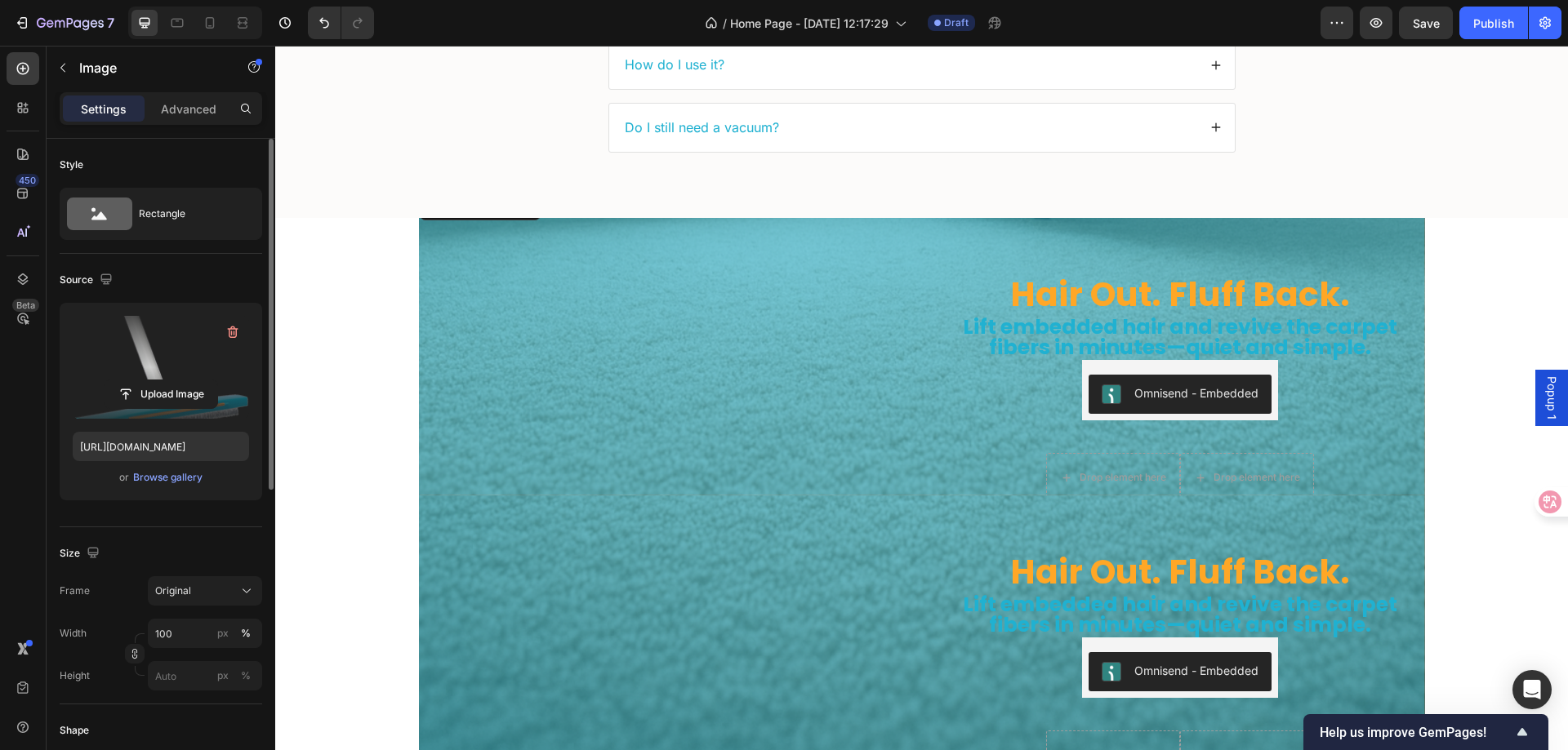
click at [155, 353] on label at bounding box center [160, 367] width 176 height 103
click at [155, 380] on input "file" at bounding box center [161, 394] width 112 height 28
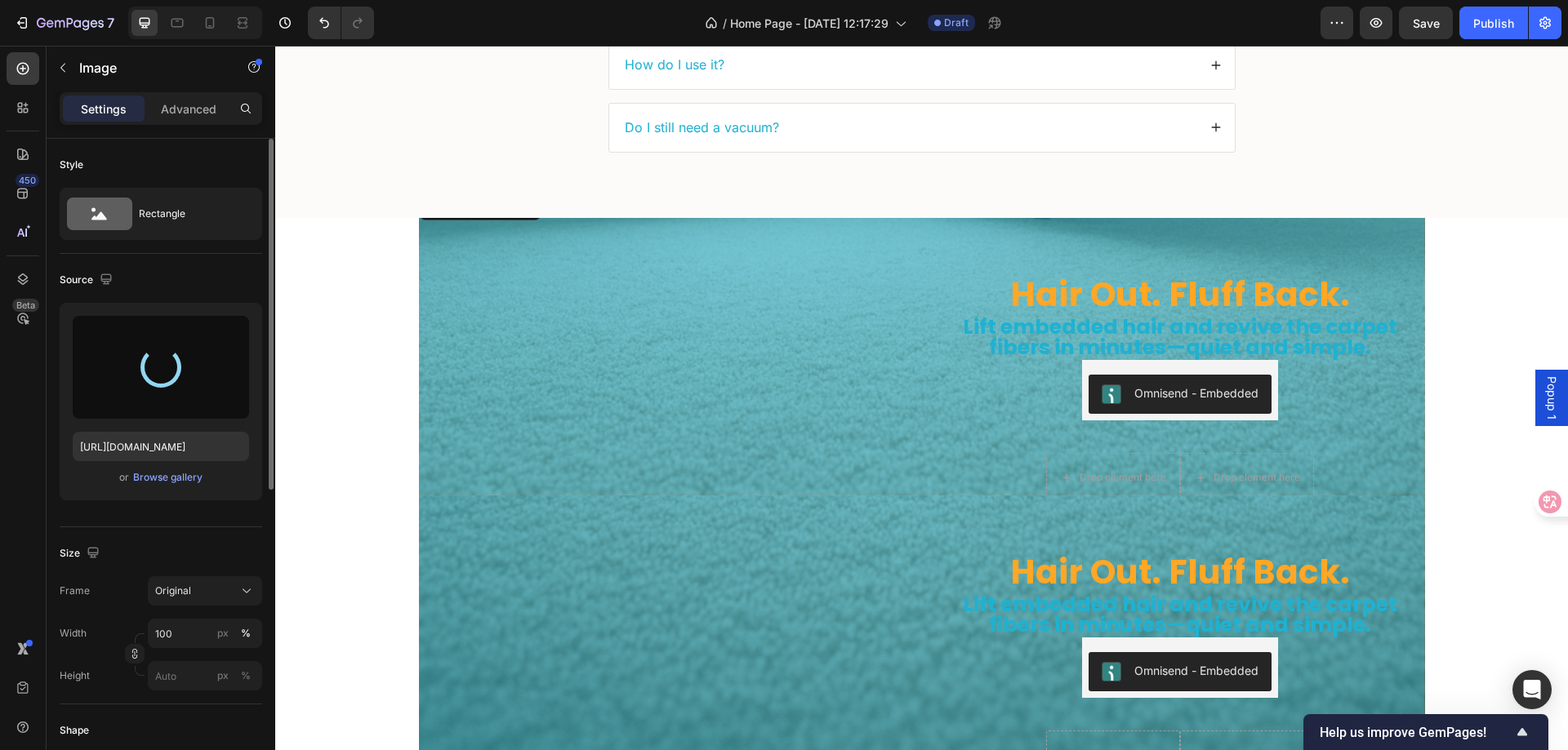
type input "https://cdn.shopify.com/s/files/1/0775/7781/4255/files/gempages_585058608761275…"
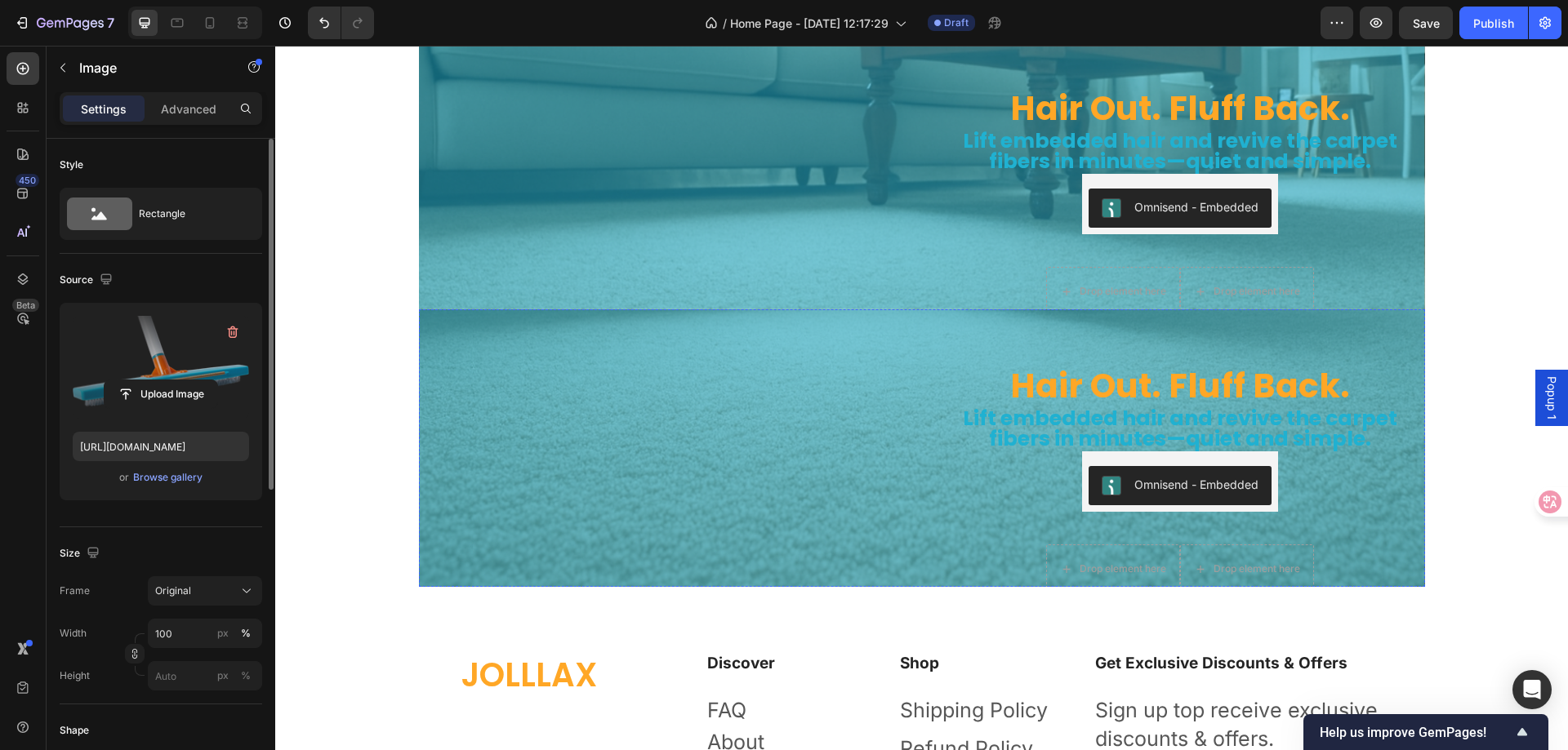
scroll to position [4958, 0]
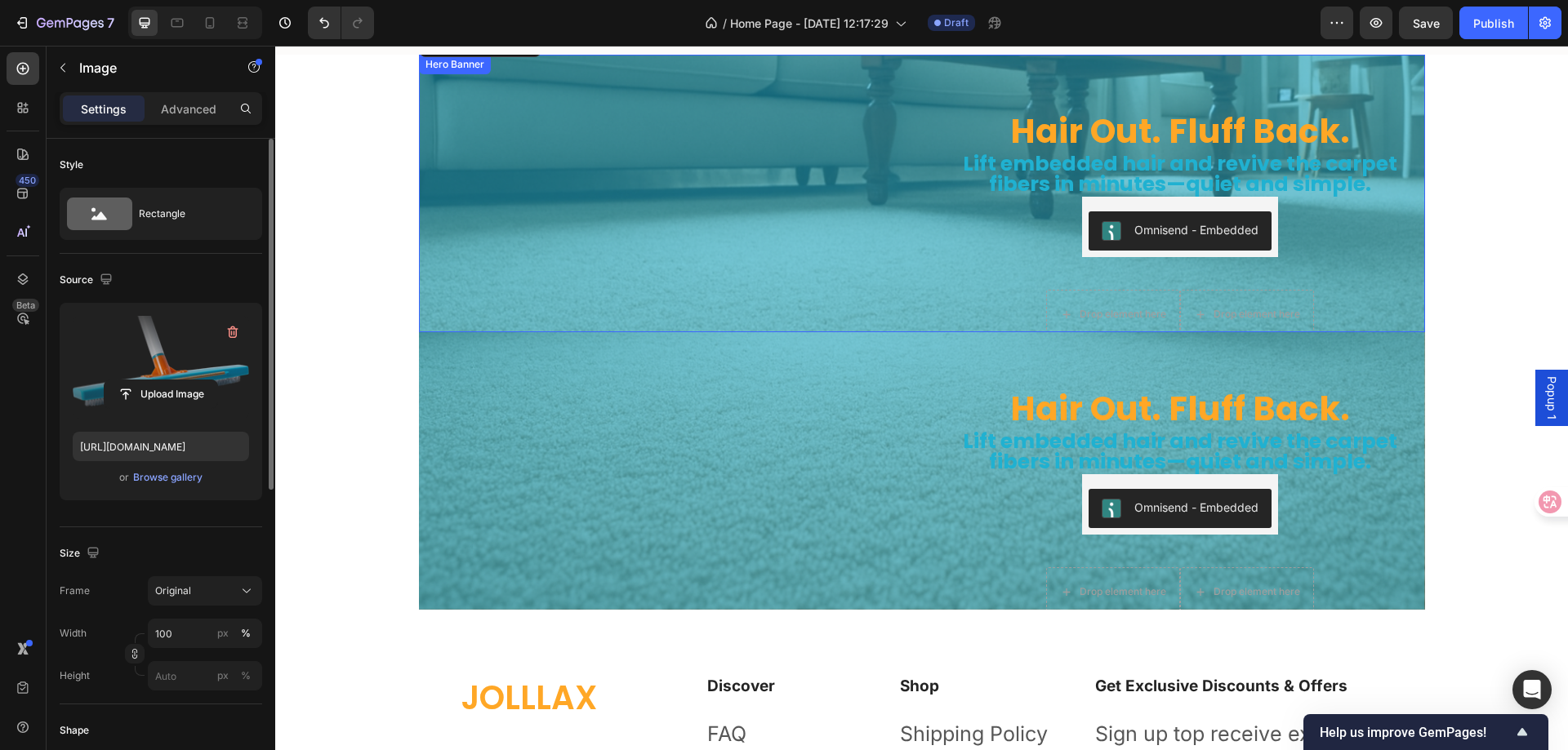
click at [912, 253] on div "Hair Out. Fluff Back. Heading Lift embedded hair and revive the carpet fibers i…" at bounding box center [922, 193] width 1006 height 331
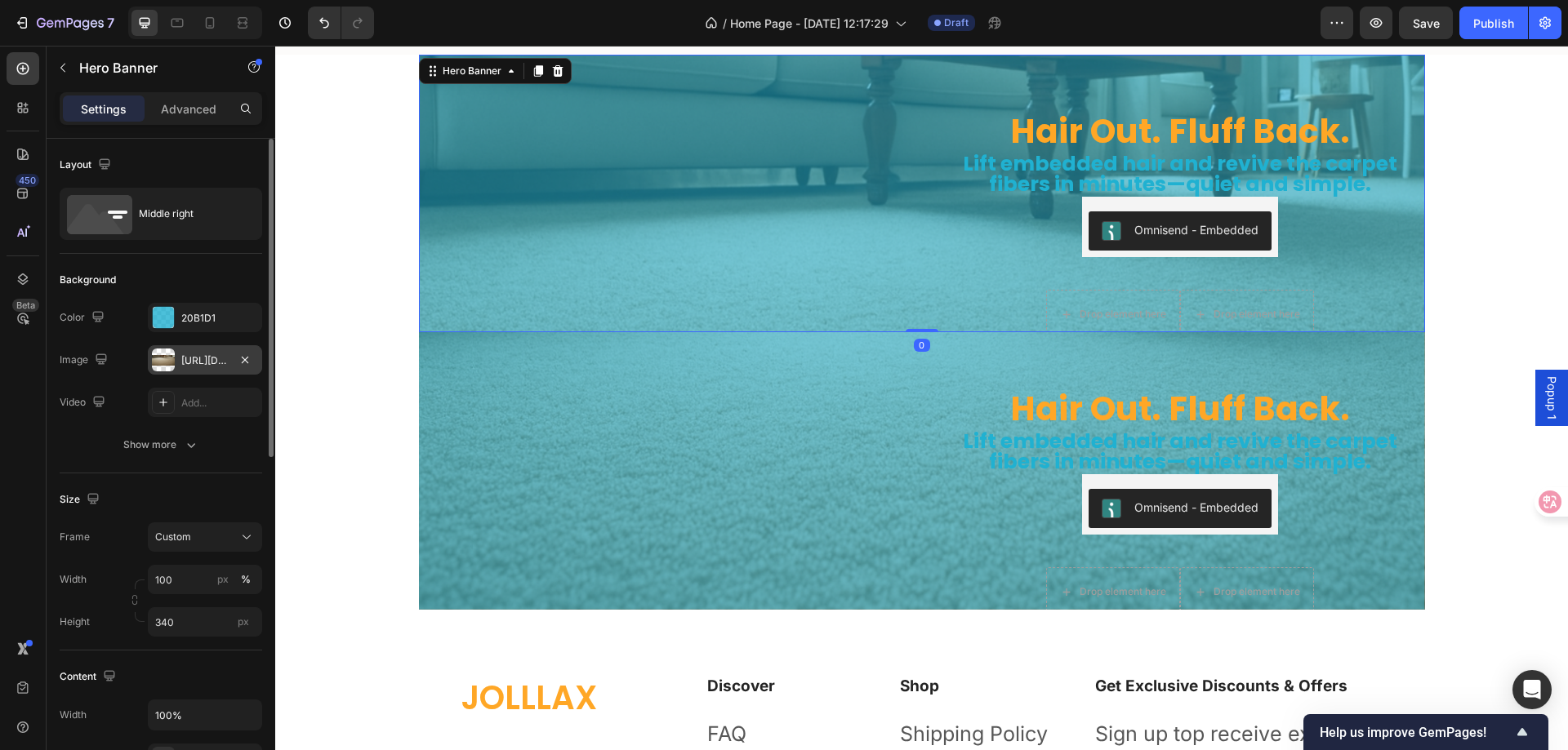
click at [163, 354] on div at bounding box center [163, 360] width 23 height 23
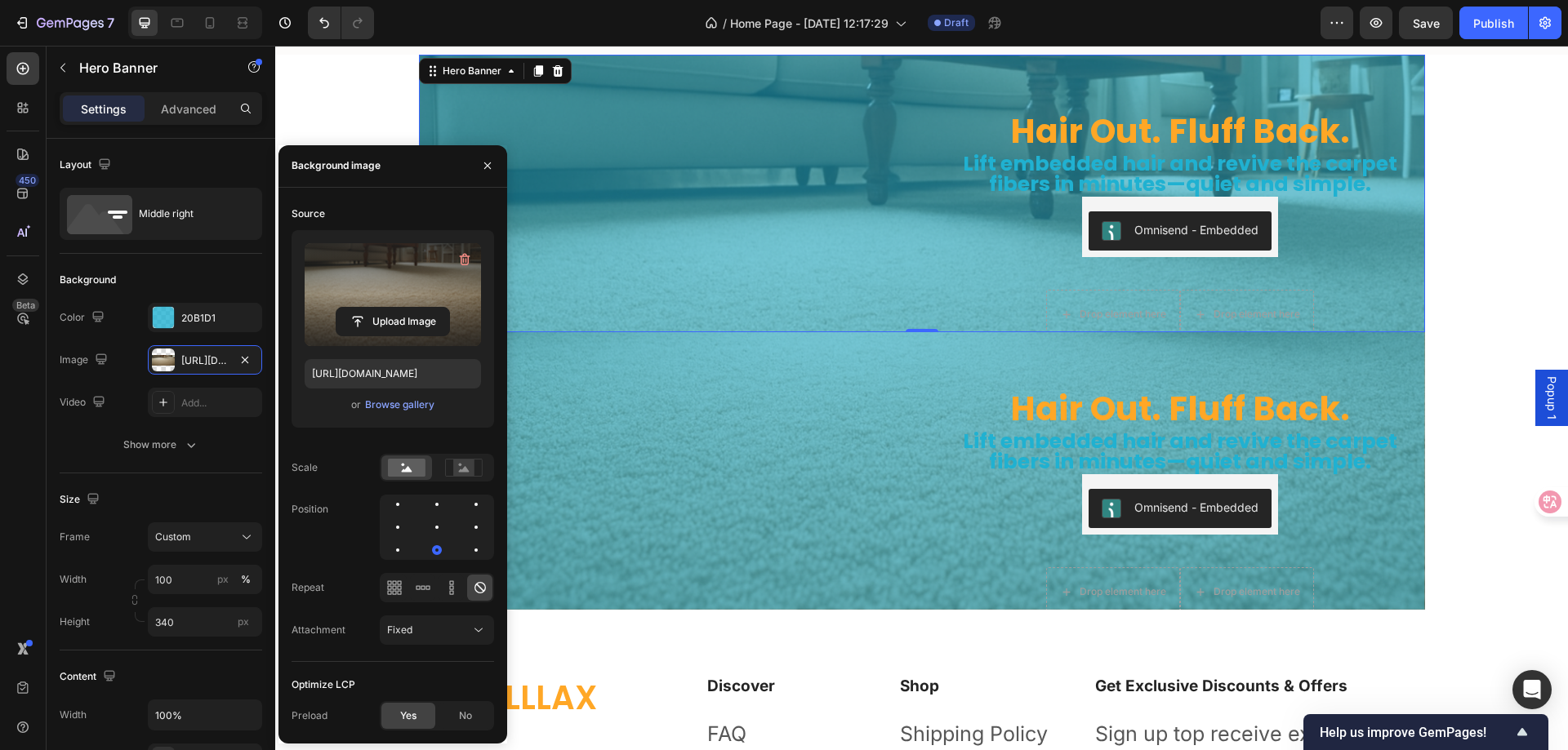
click at [388, 270] on label at bounding box center [392, 294] width 176 height 103
click at [388, 308] on input "file" at bounding box center [393, 321] width 112 height 28
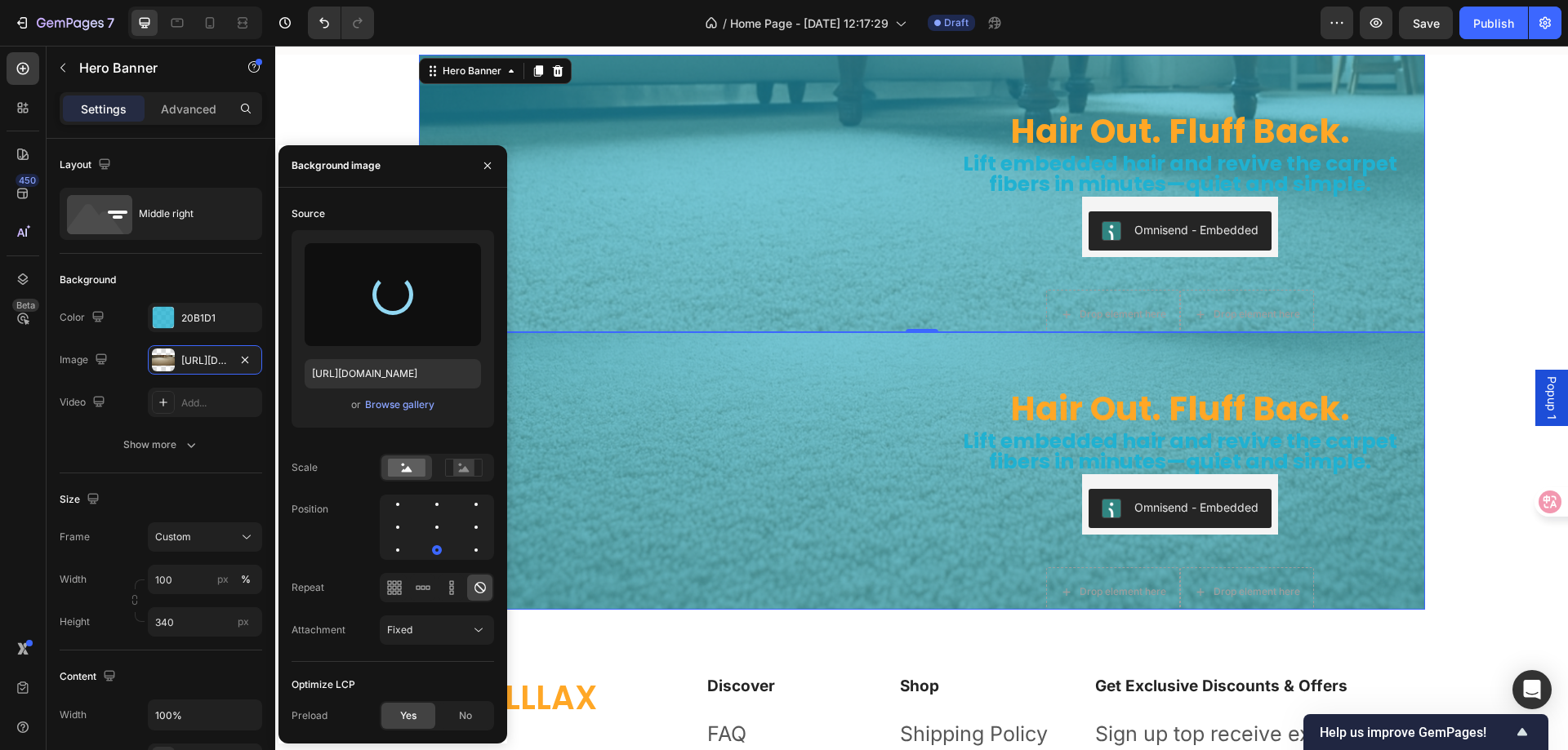
type input "https://cdn.shopify.com/s/files/1/0775/7781/4255/files/gempages_585058608761275…"
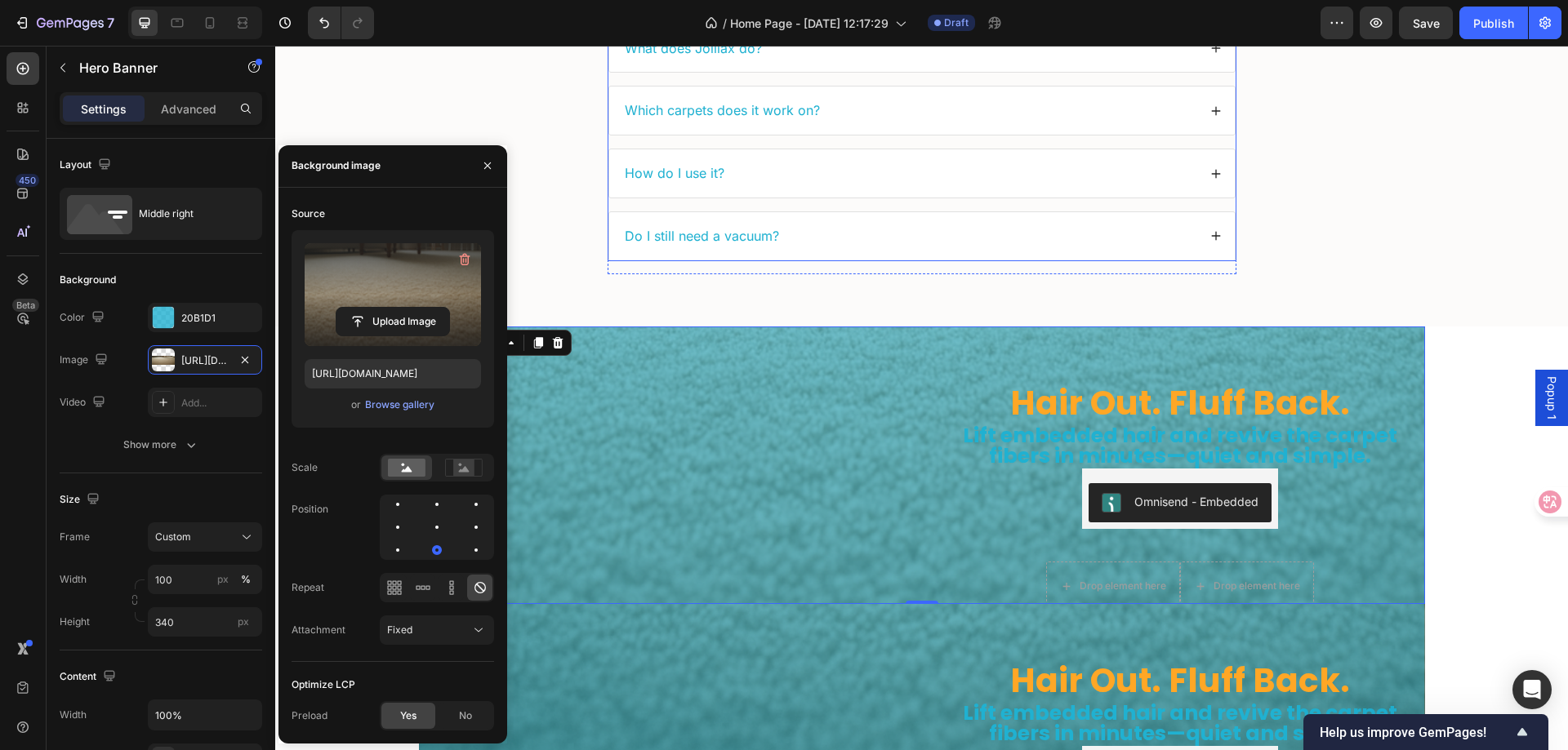
scroll to position [4713, 0]
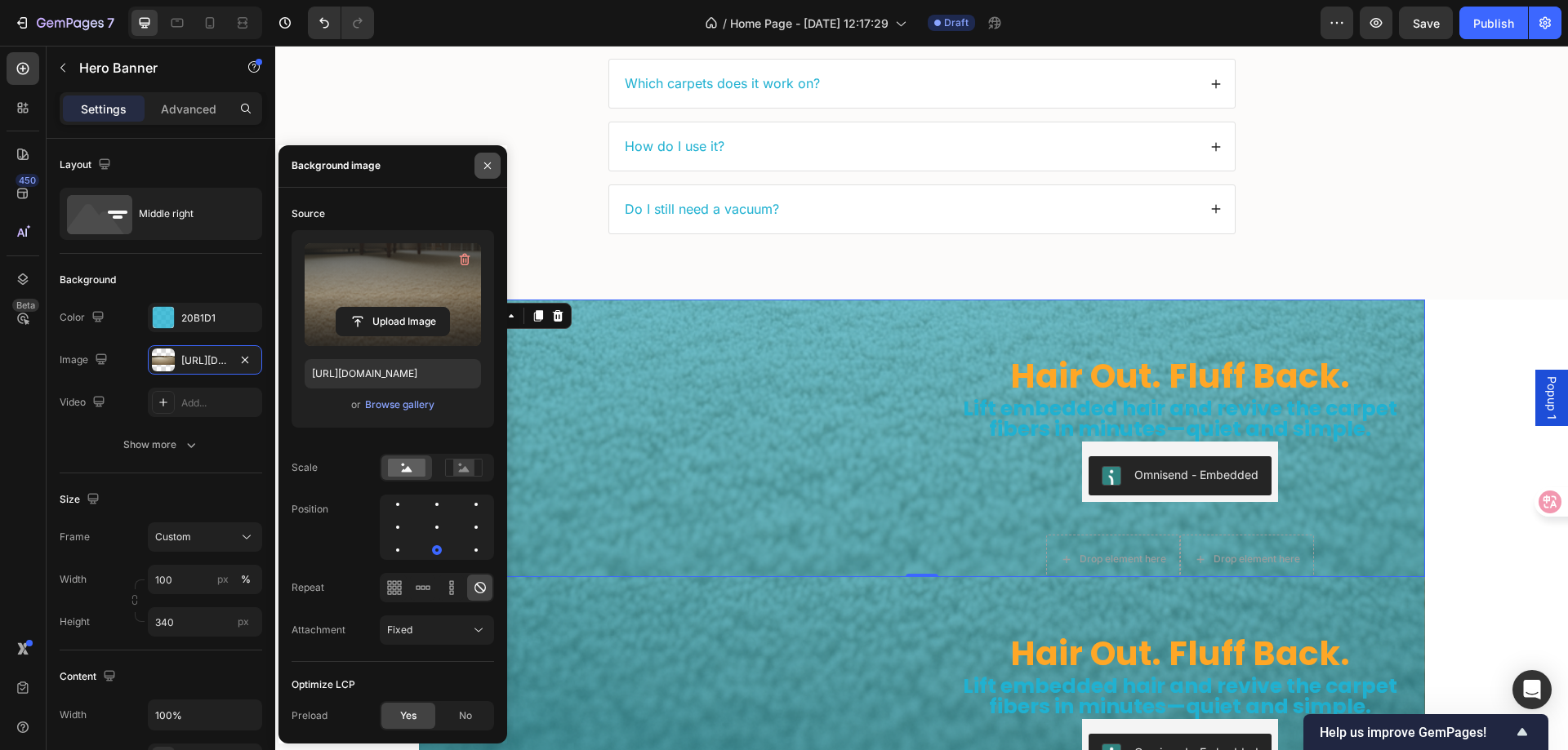
click at [484, 165] on icon "button" at bounding box center [487, 165] width 13 height 13
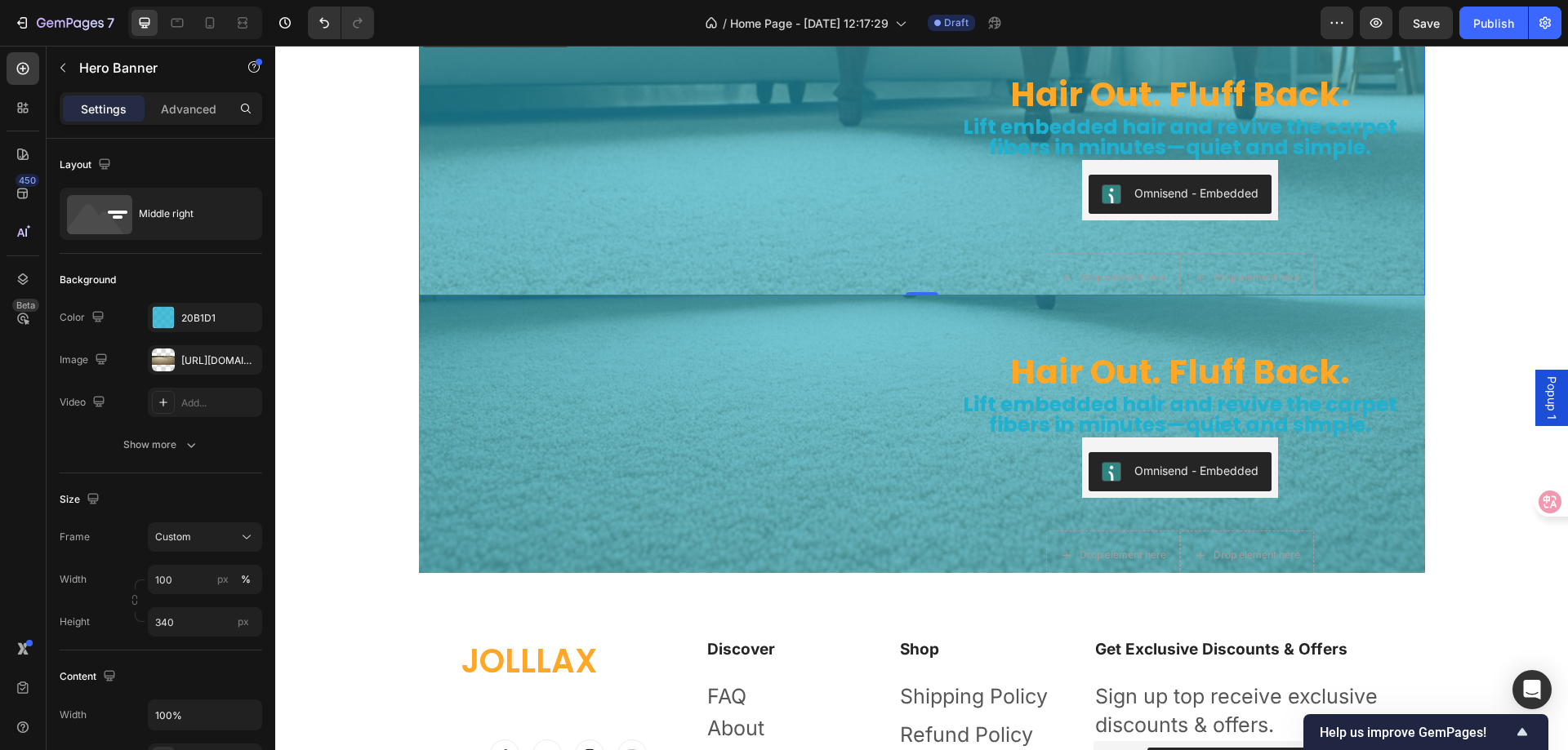
scroll to position [4958, 0]
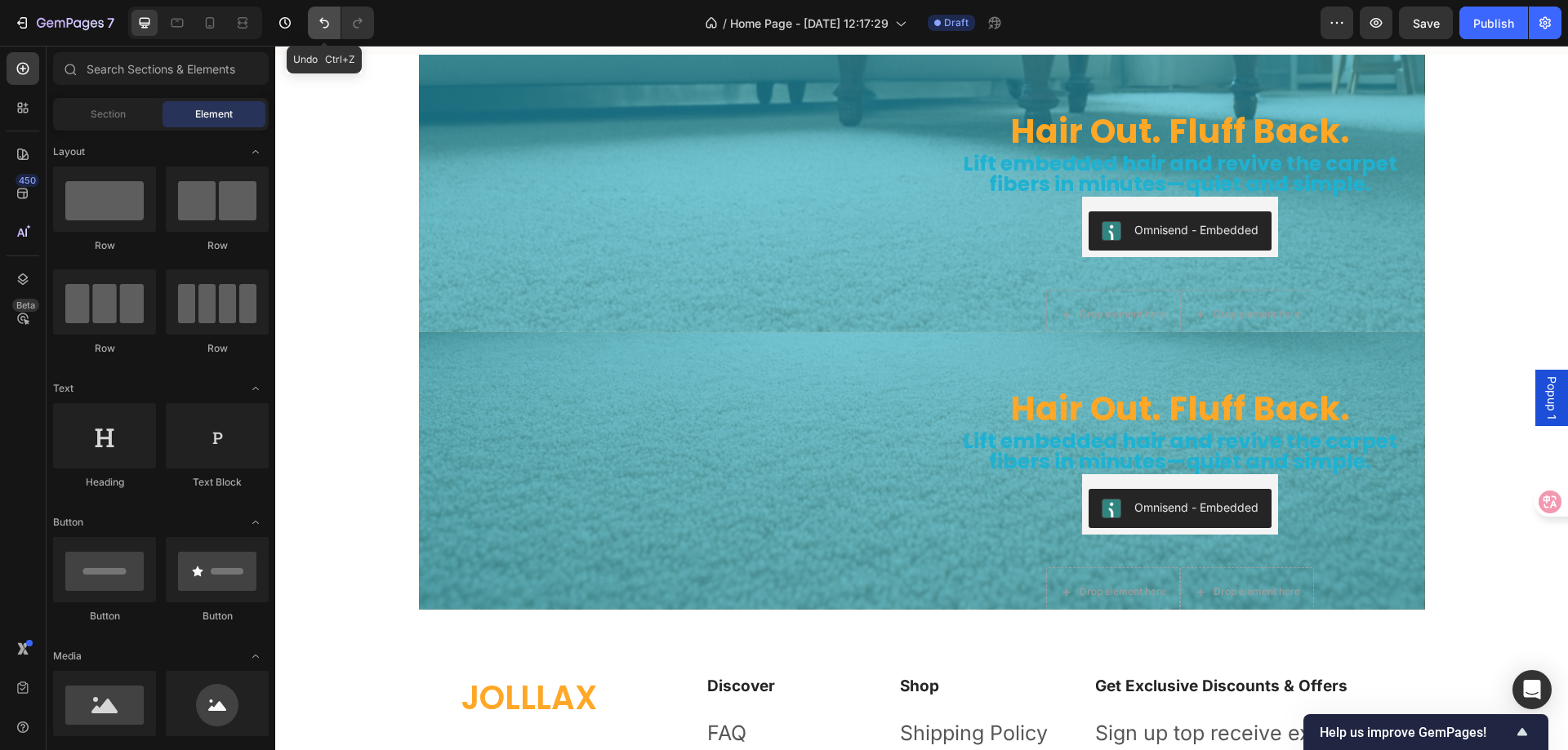
click at [323, 20] on icon "Undo/Redo" at bounding box center [324, 22] width 16 height 16
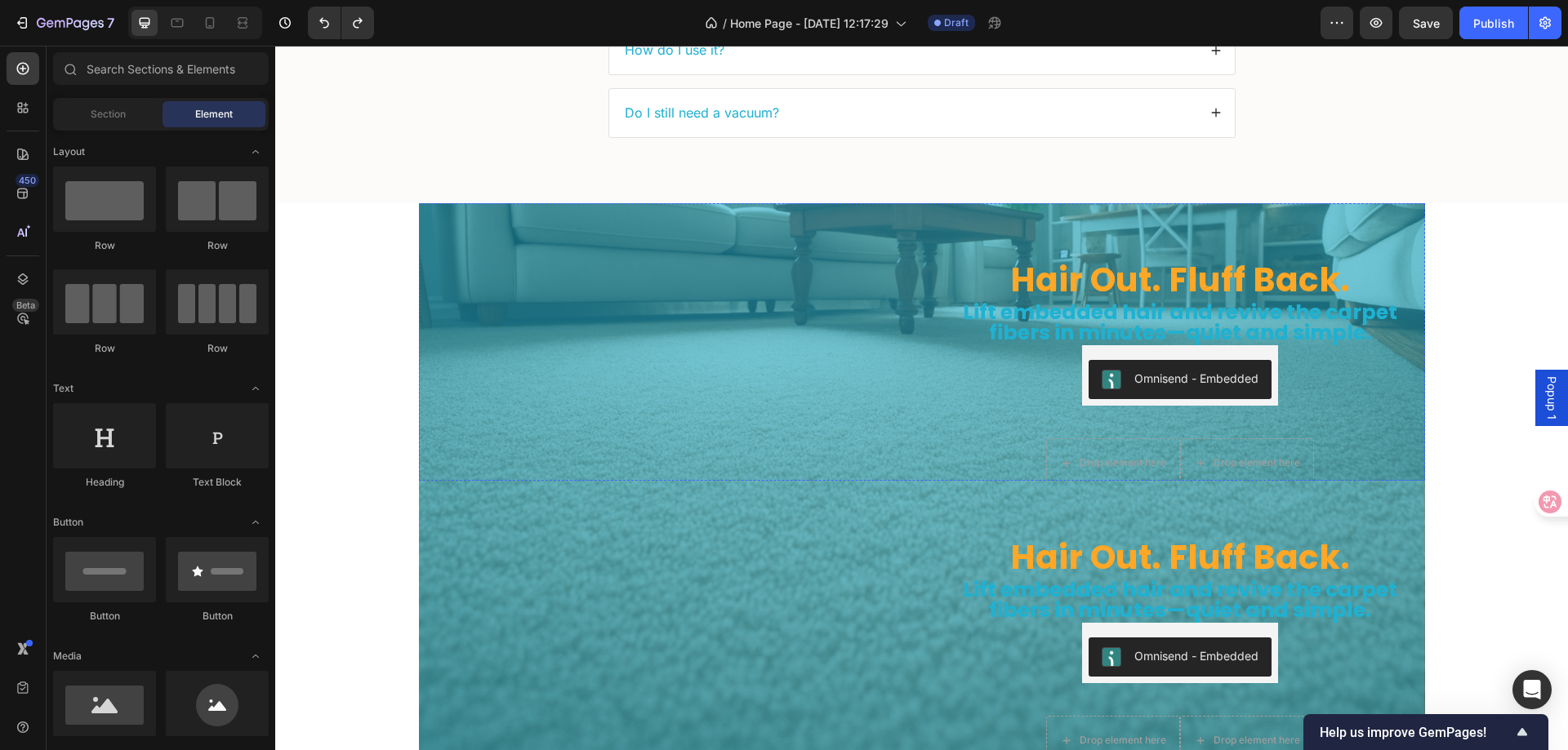
scroll to position [4795, 0]
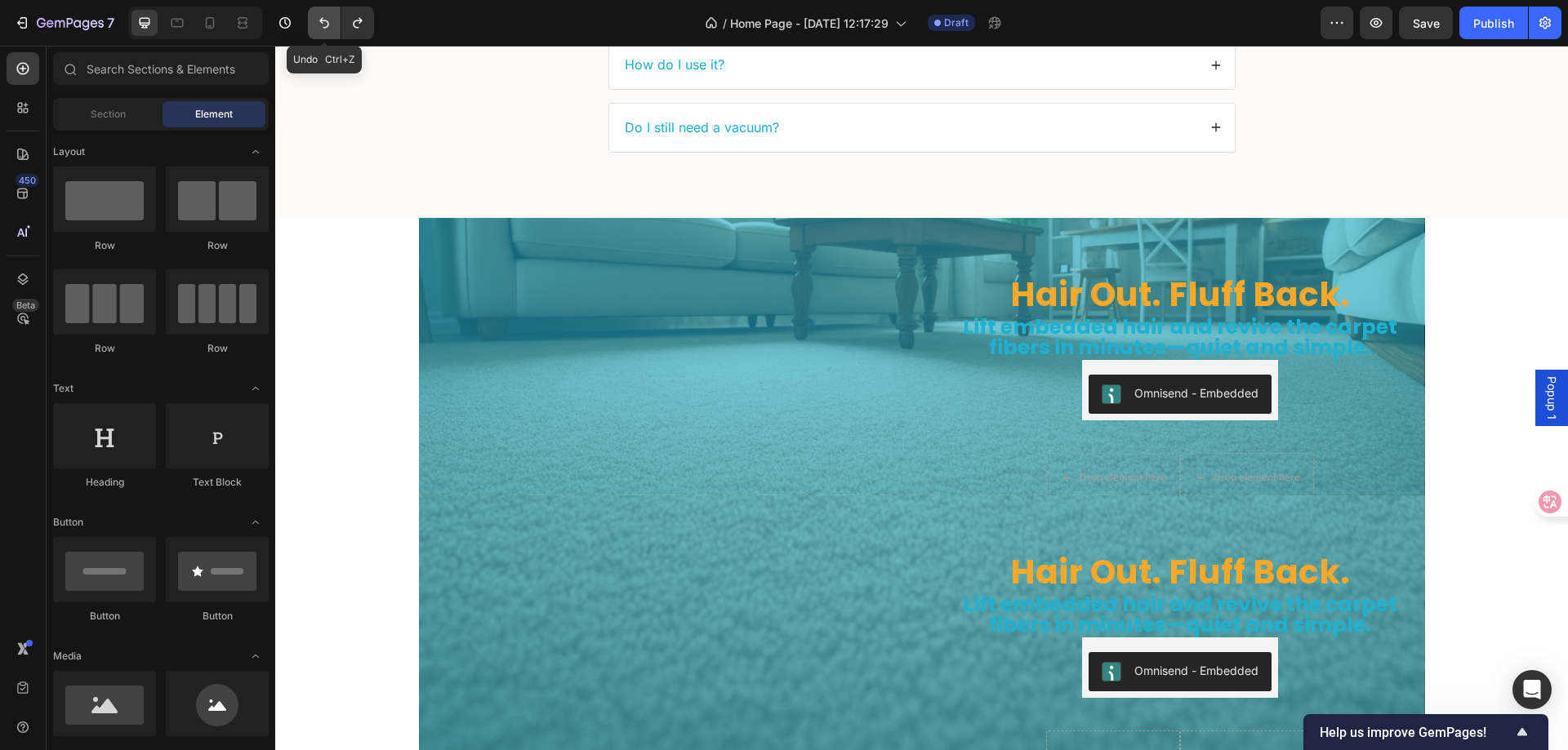
click at [322, 29] on icon "Undo/Redo" at bounding box center [324, 22] width 16 height 16
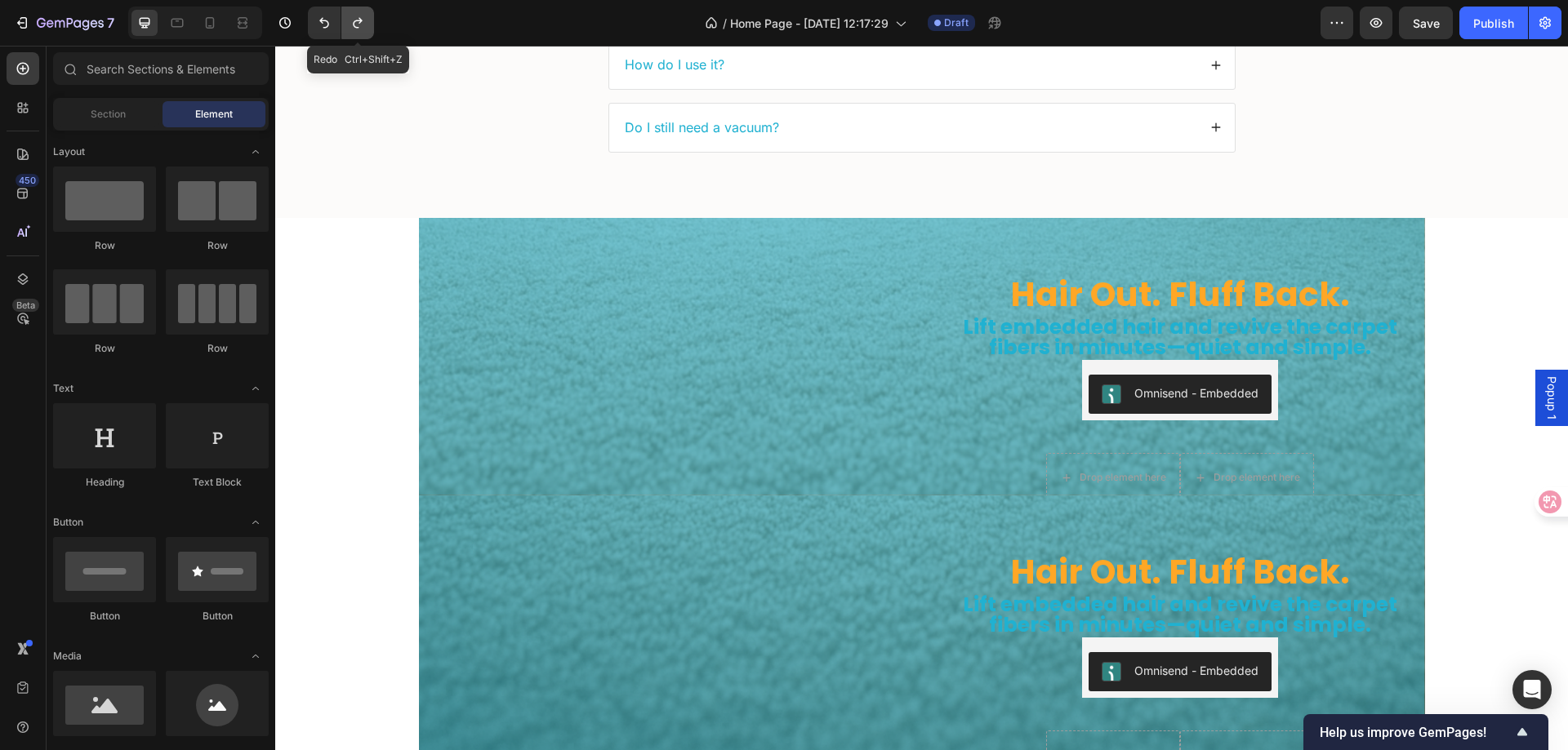
click at [356, 25] on icon "Undo/Redo" at bounding box center [357, 22] width 16 height 16
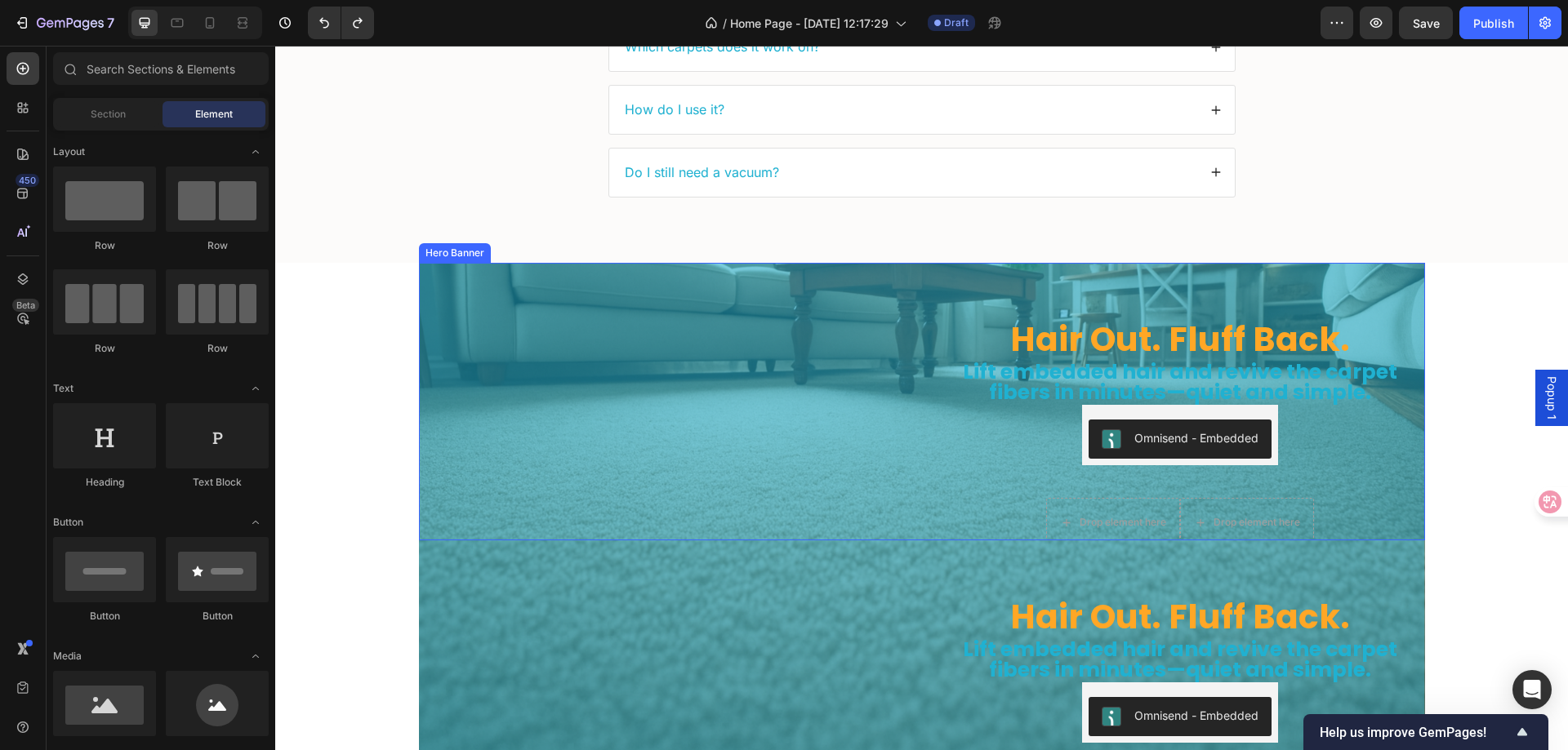
scroll to position [4713, 0]
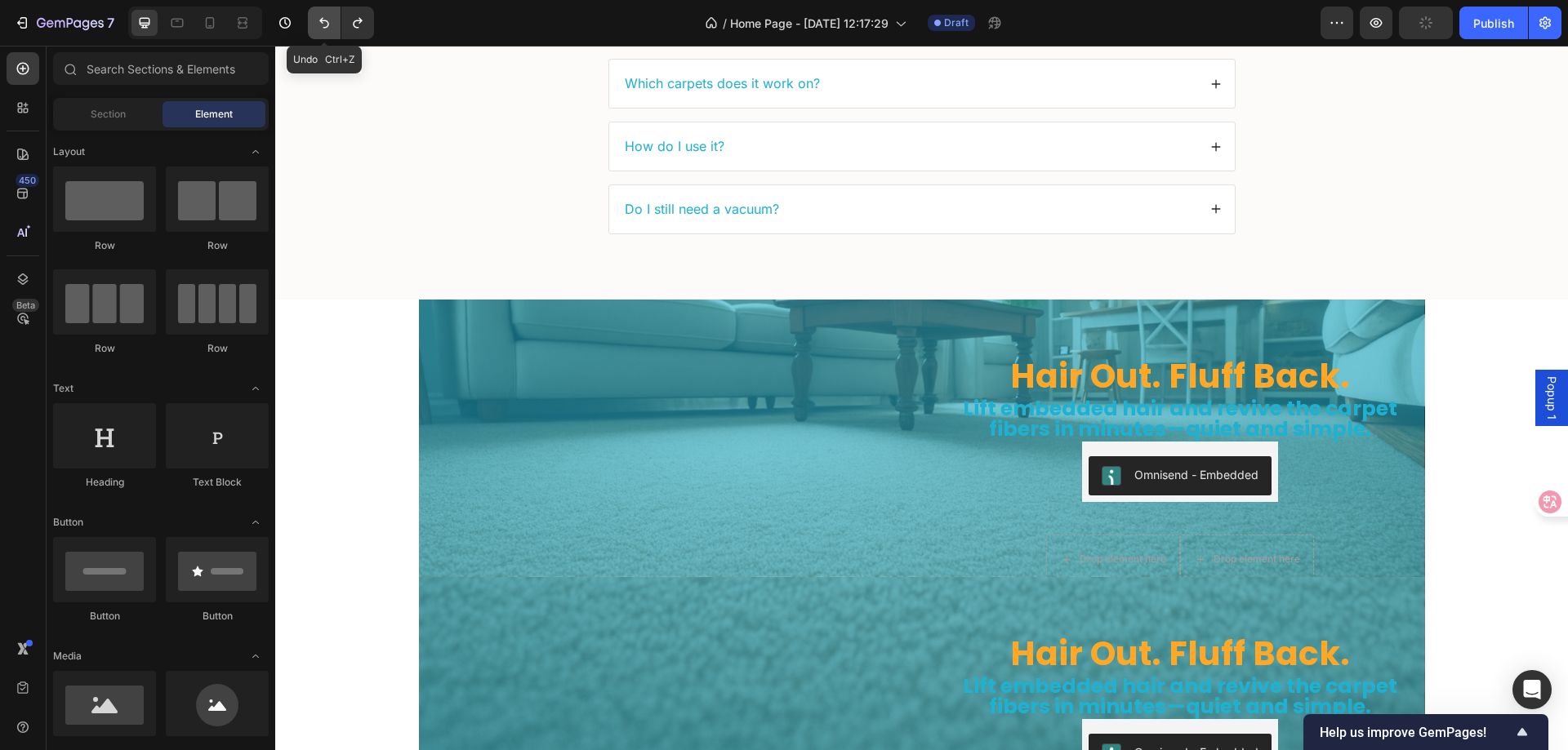
click at [318, 19] on icon "Undo/Redo" at bounding box center [324, 22] width 16 height 16
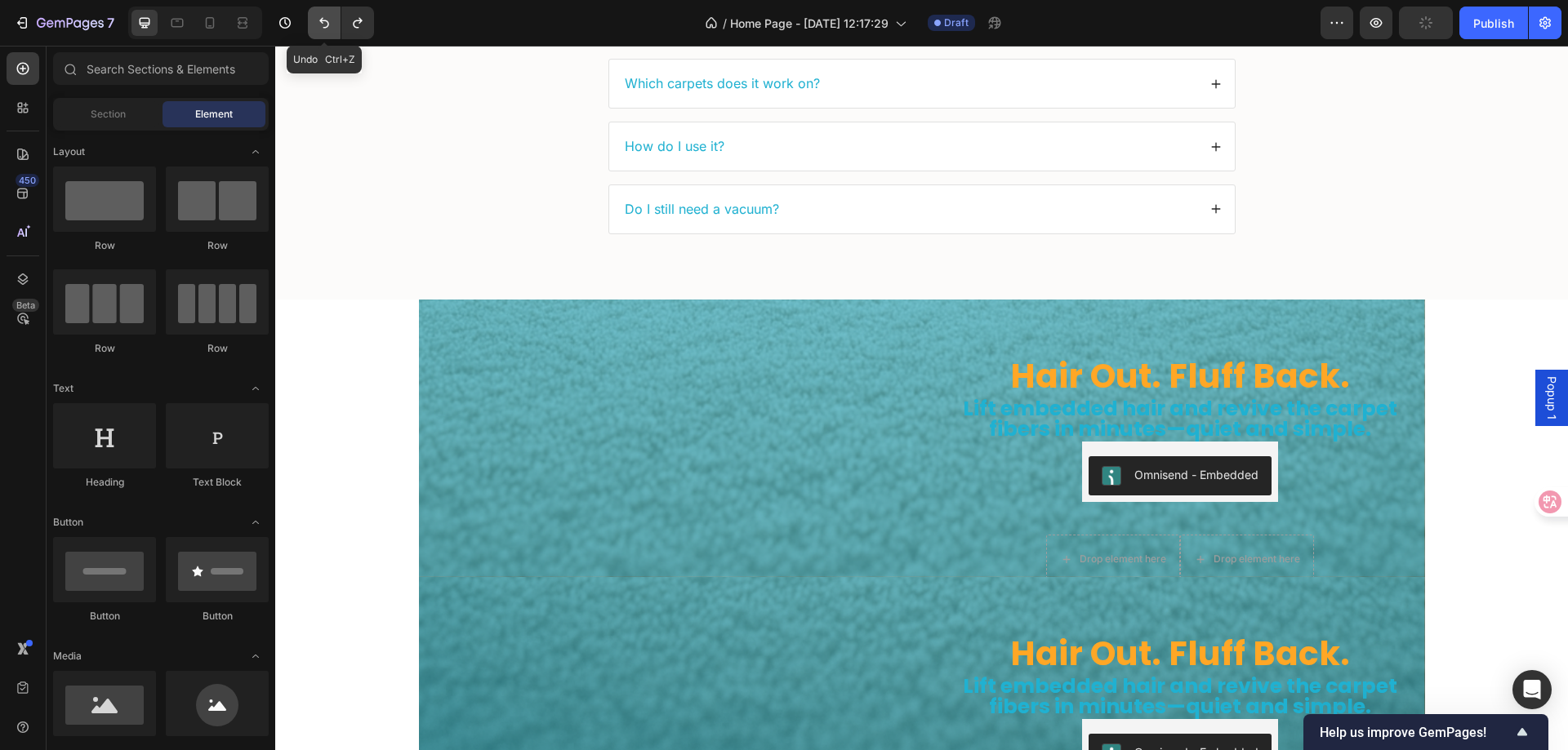
click at [318, 19] on icon "Undo/Redo" at bounding box center [324, 22] width 16 height 16
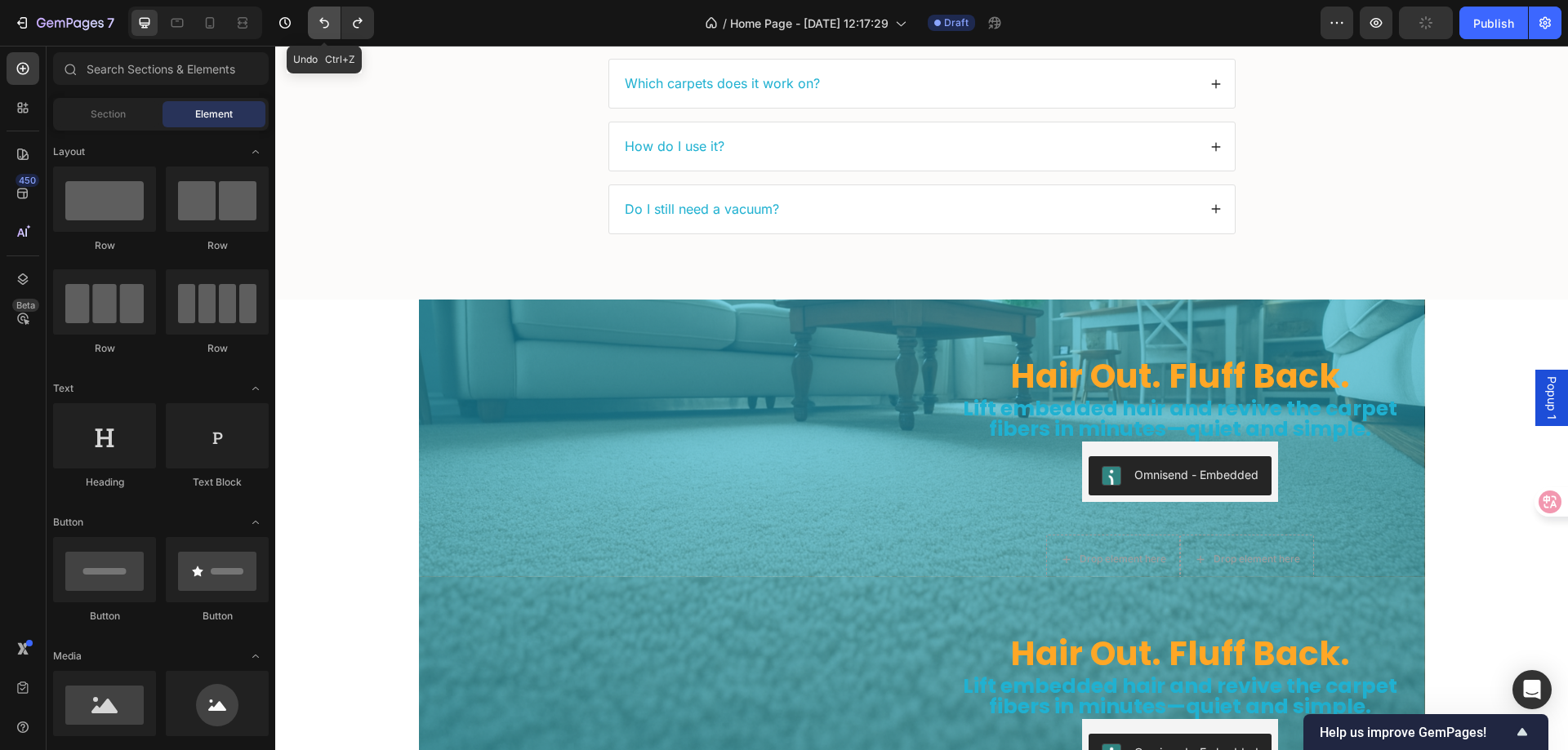
click at [318, 19] on icon "Undo/Redo" at bounding box center [324, 22] width 16 height 16
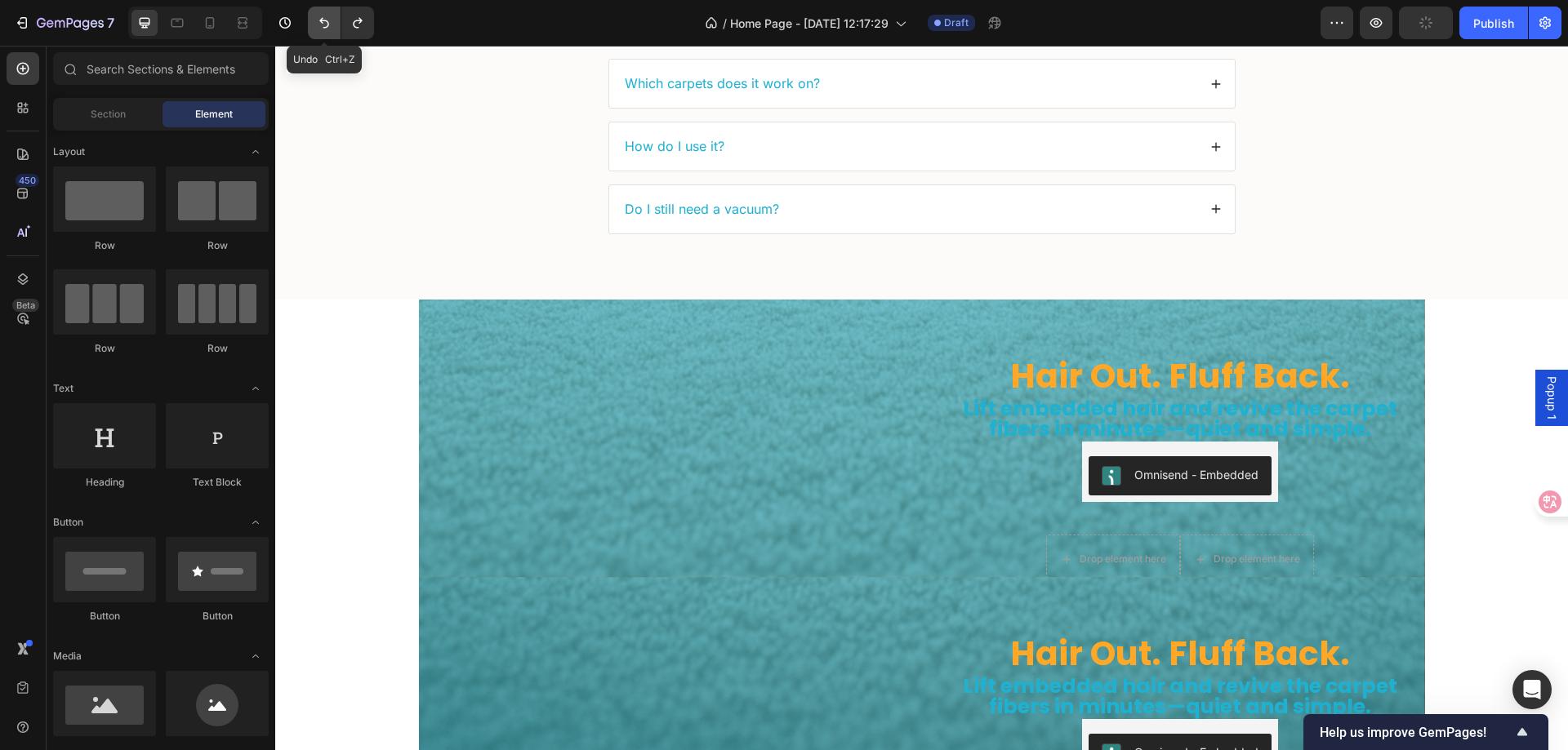
click at [318, 19] on icon "Undo/Redo" at bounding box center [324, 22] width 16 height 16
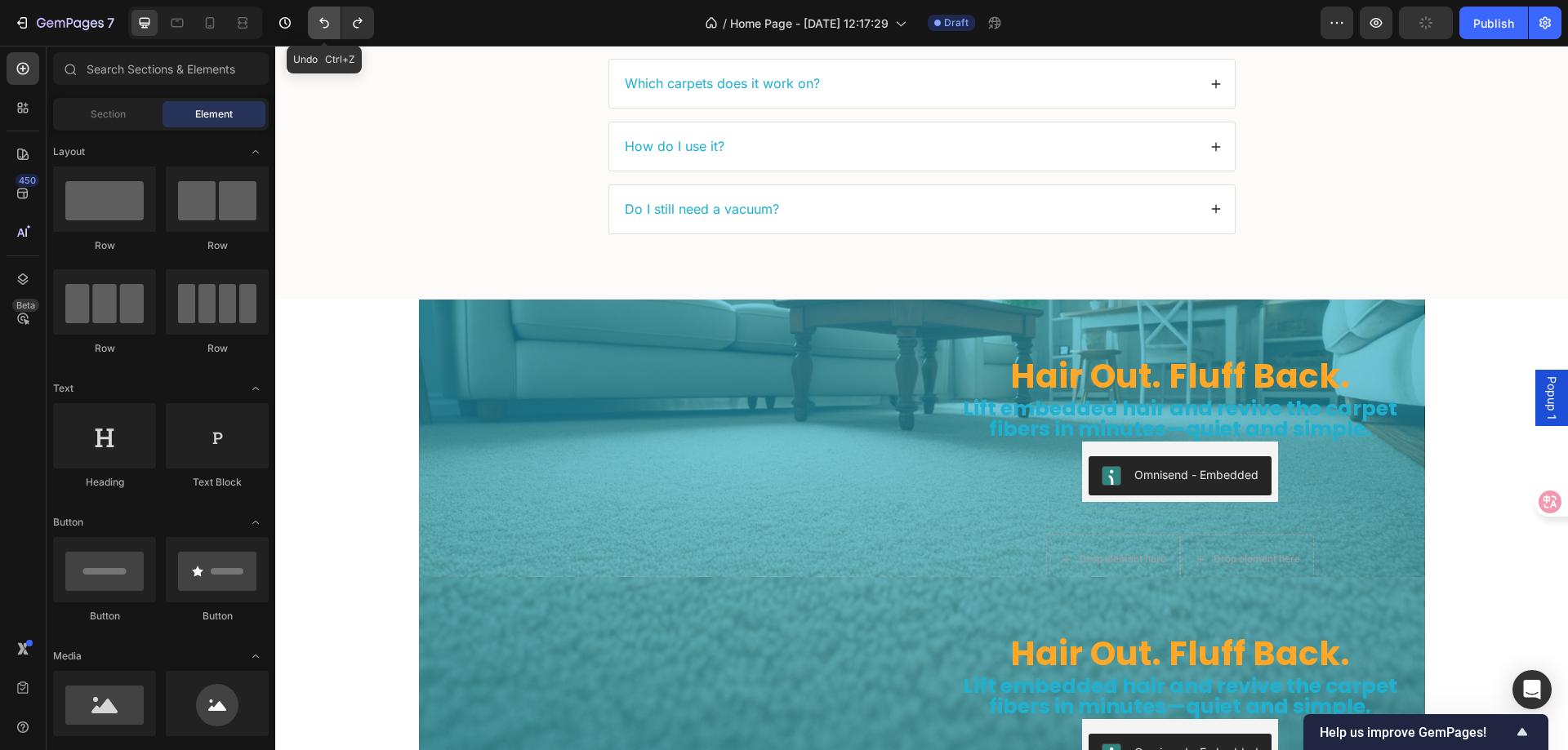
click at [318, 19] on icon "Undo/Redo" at bounding box center [324, 22] width 16 height 16
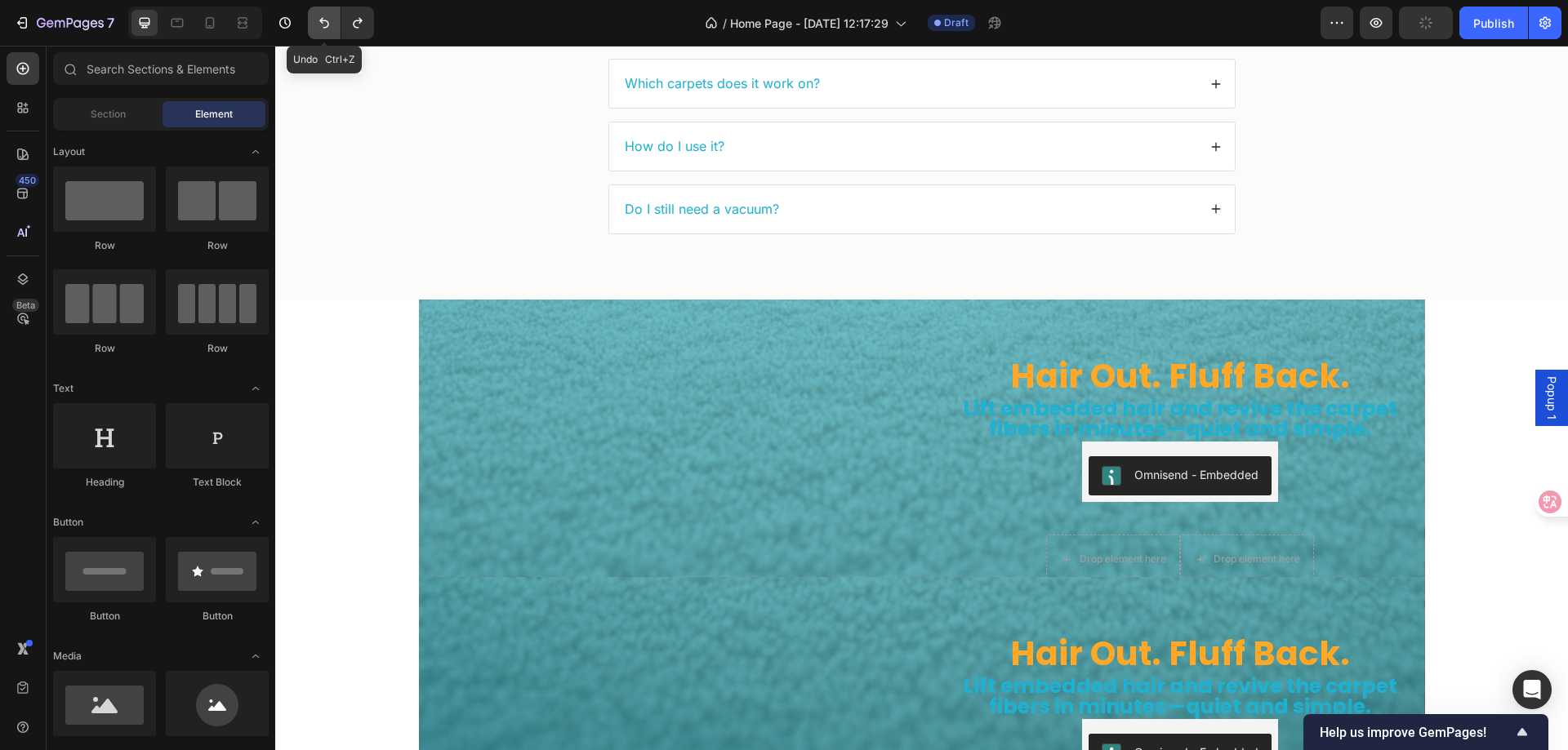
click at [318, 19] on icon "Undo/Redo" at bounding box center [324, 22] width 16 height 16
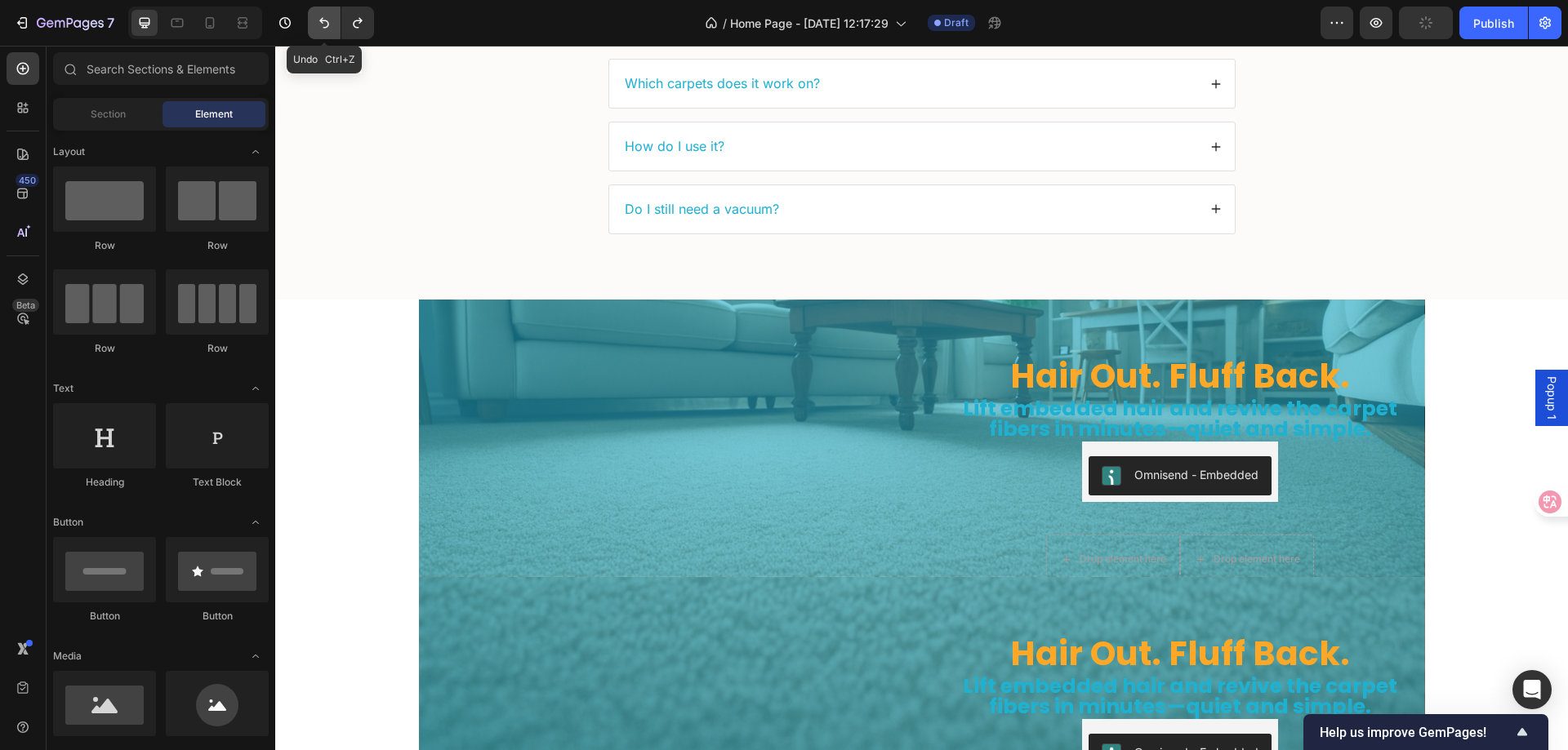
click at [318, 19] on icon "Undo/Redo" at bounding box center [324, 22] width 16 height 16
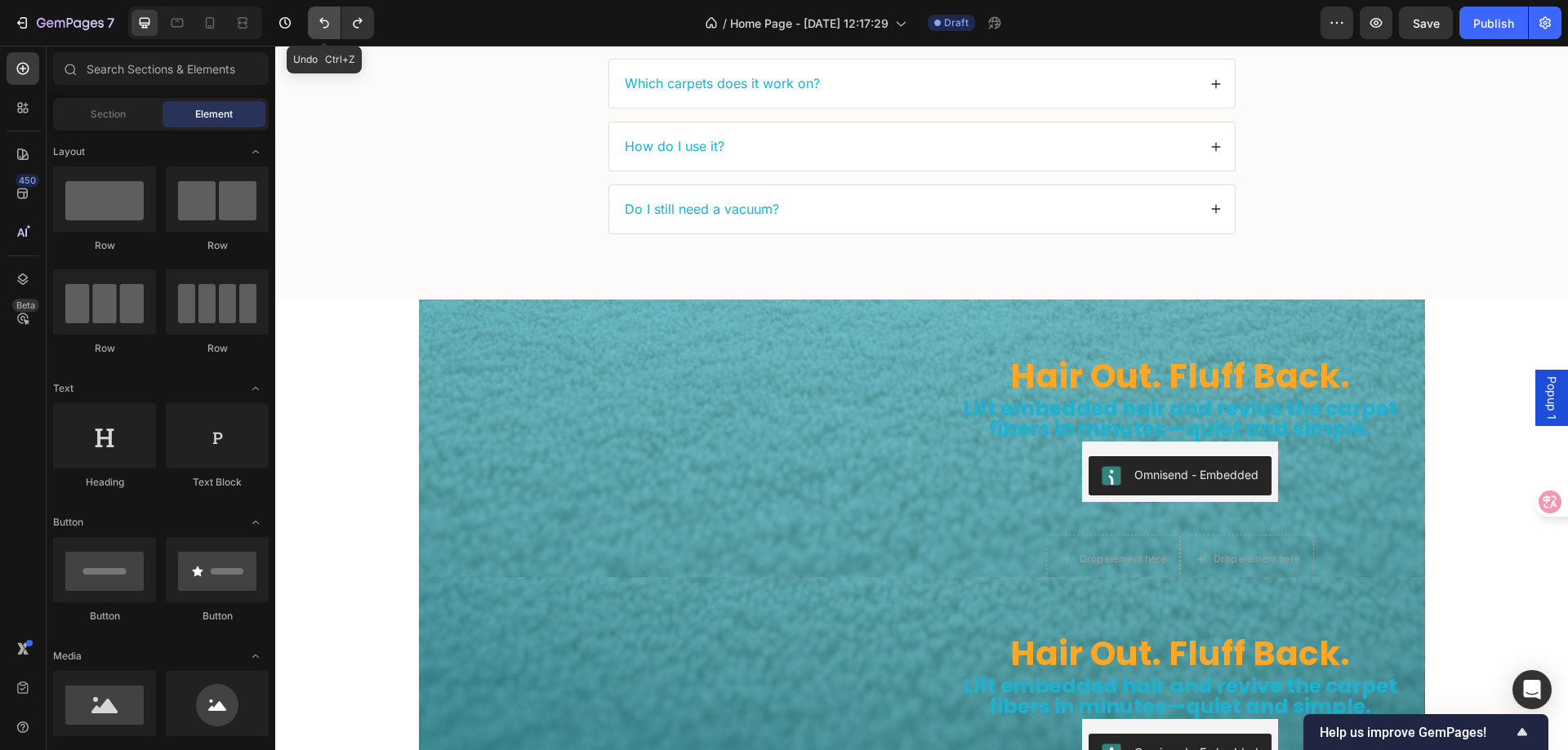
click at [318, 19] on icon "Undo/Redo" at bounding box center [324, 22] width 16 height 16
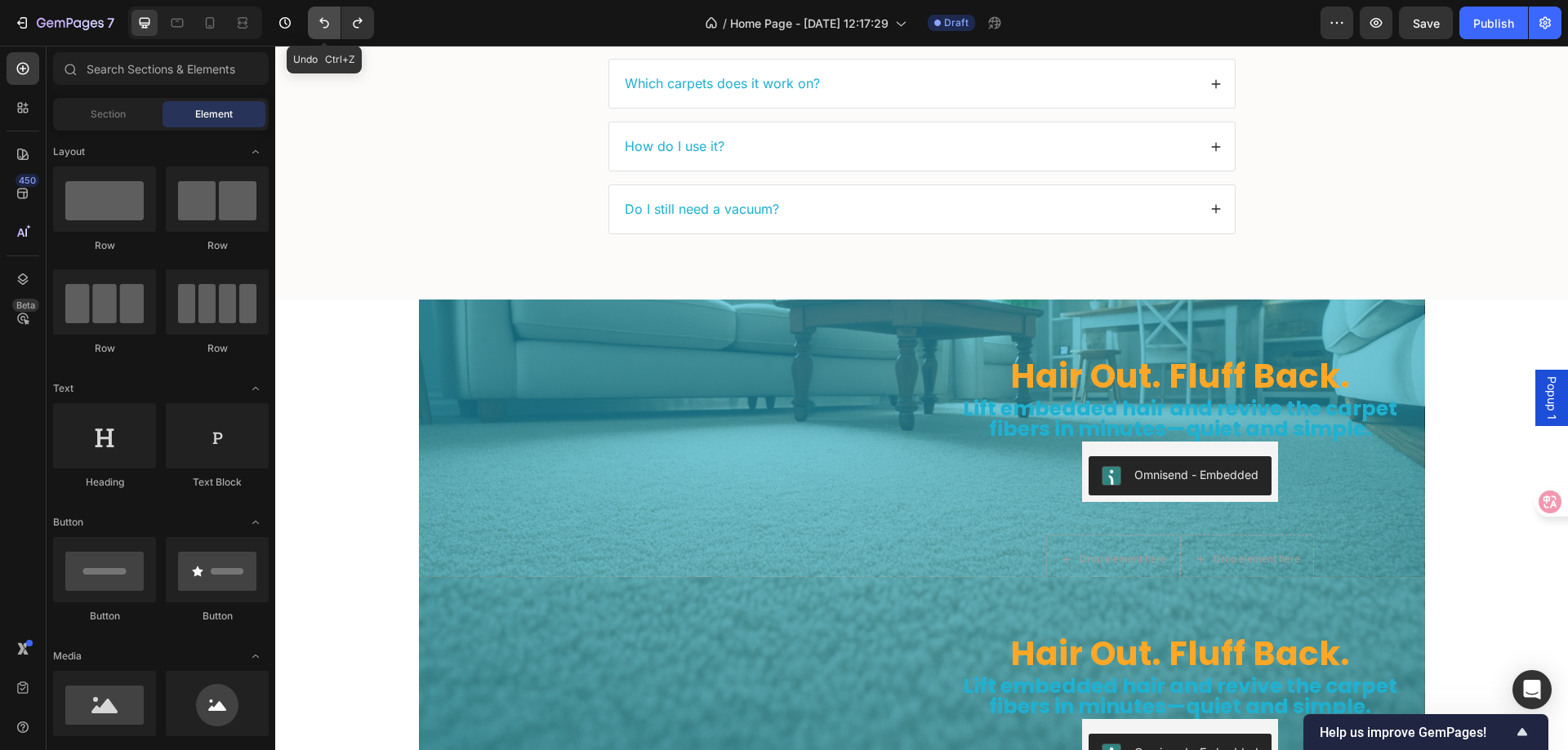
click at [318, 19] on icon "Undo/Redo" at bounding box center [324, 22] width 16 height 16
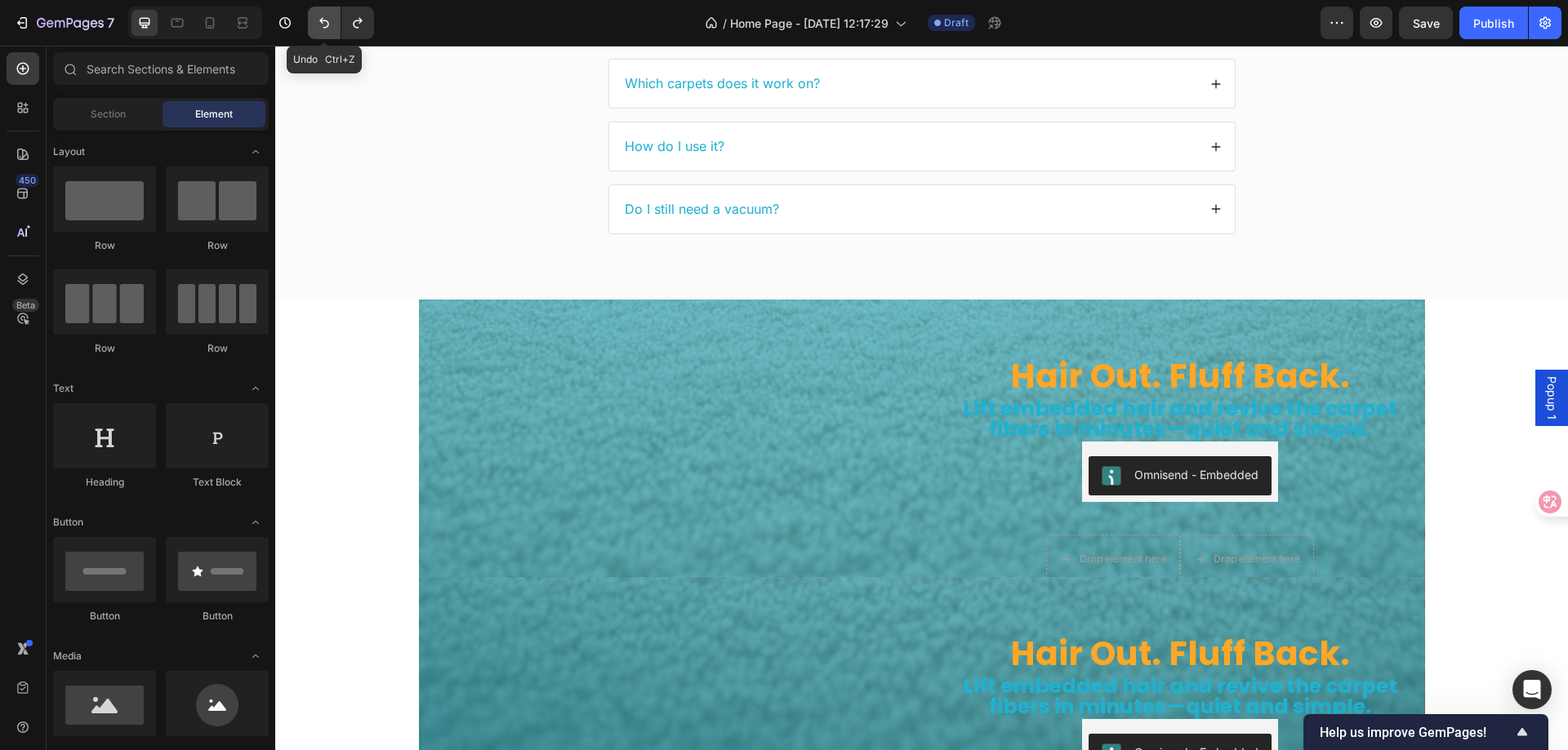
click at [319, 20] on icon "Undo/Redo" at bounding box center [324, 22] width 16 height 16
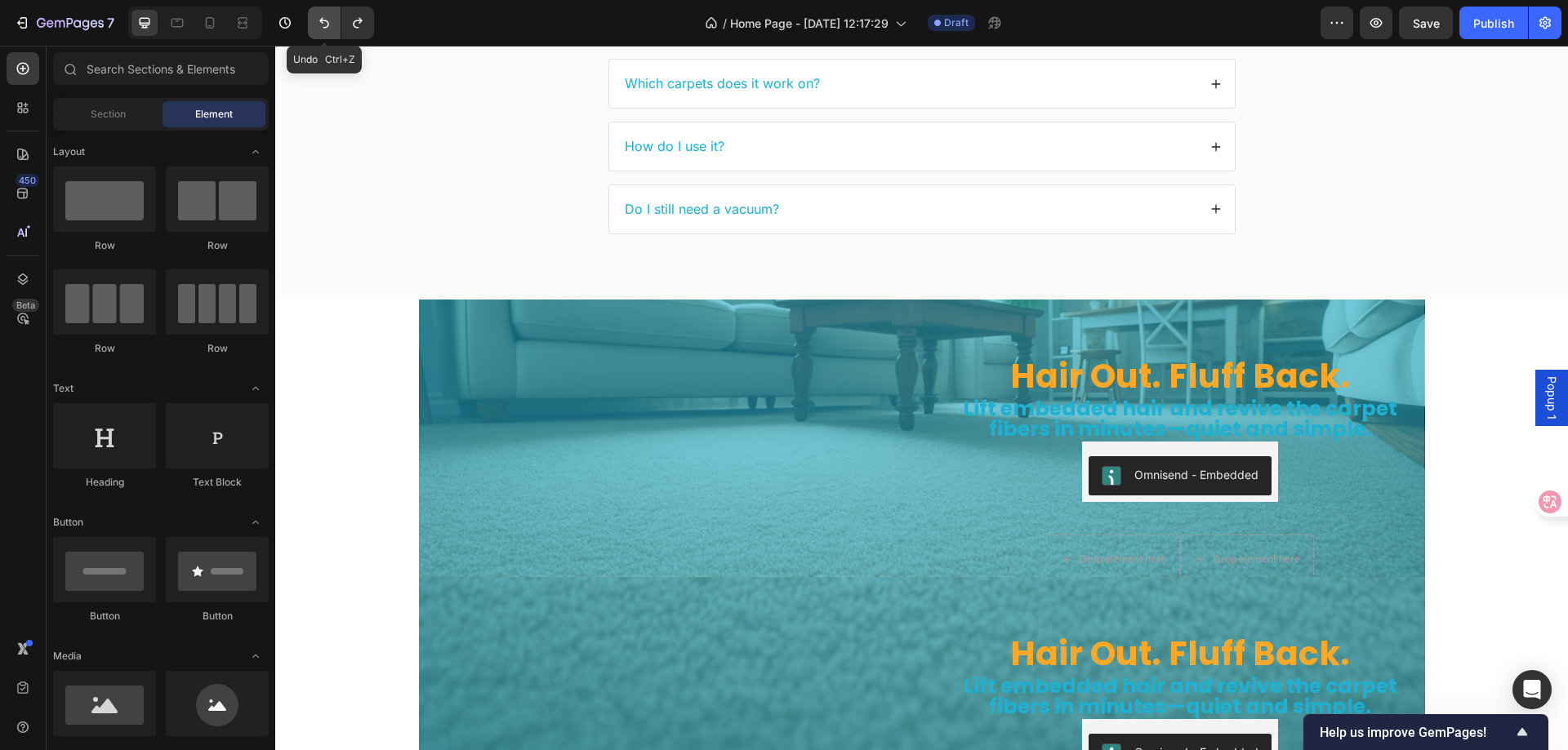
click at [319, 20] on icon "Undo/Redo" at bounding box center [324, 22] width 16 height 16
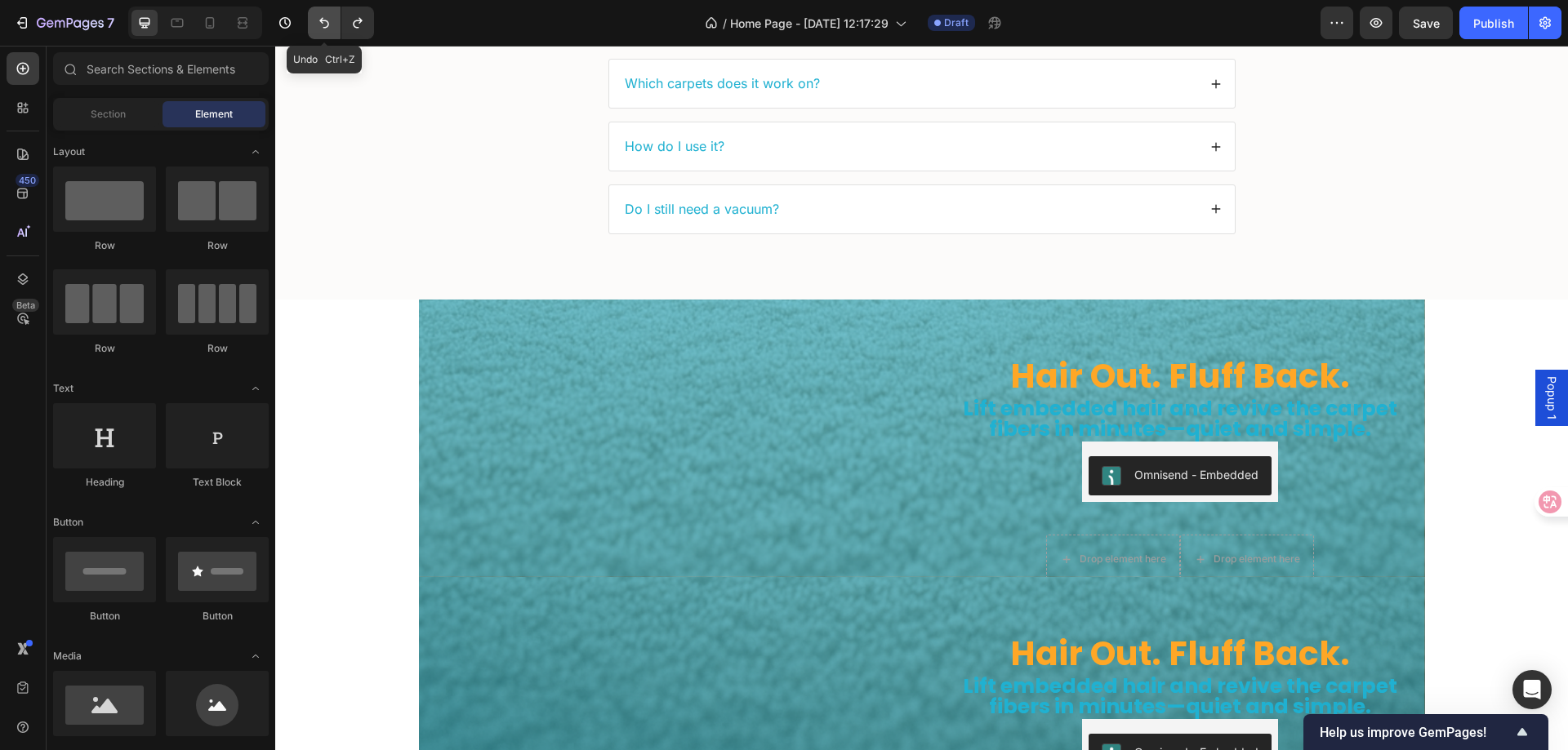
click at [319, 20] on icon "Undo/Redo" at bounding box center [324, 22] width 16 height 16
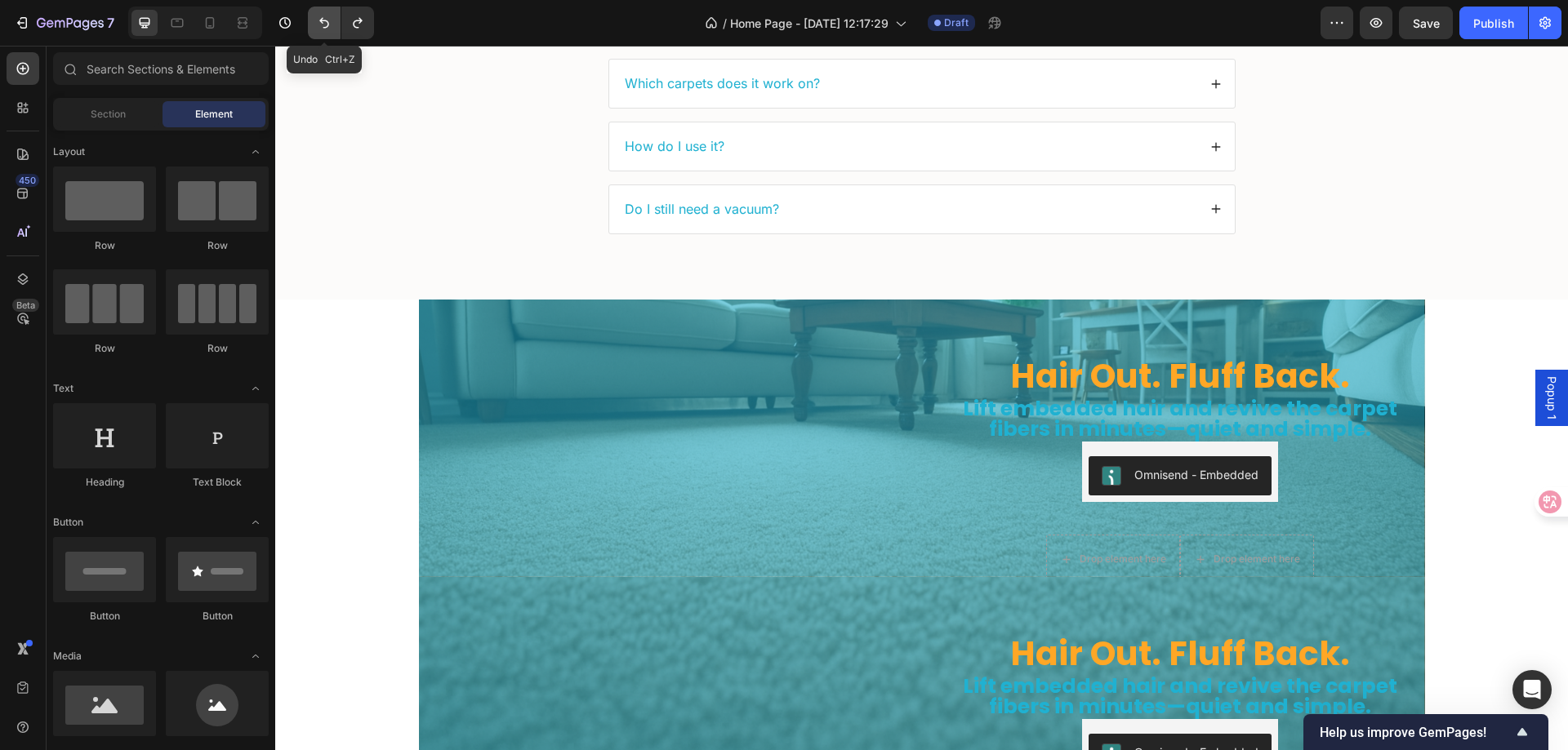
click at [319, 20] on icon "Undo/Redo" at bounding box center [324, 22] width 16 height 16
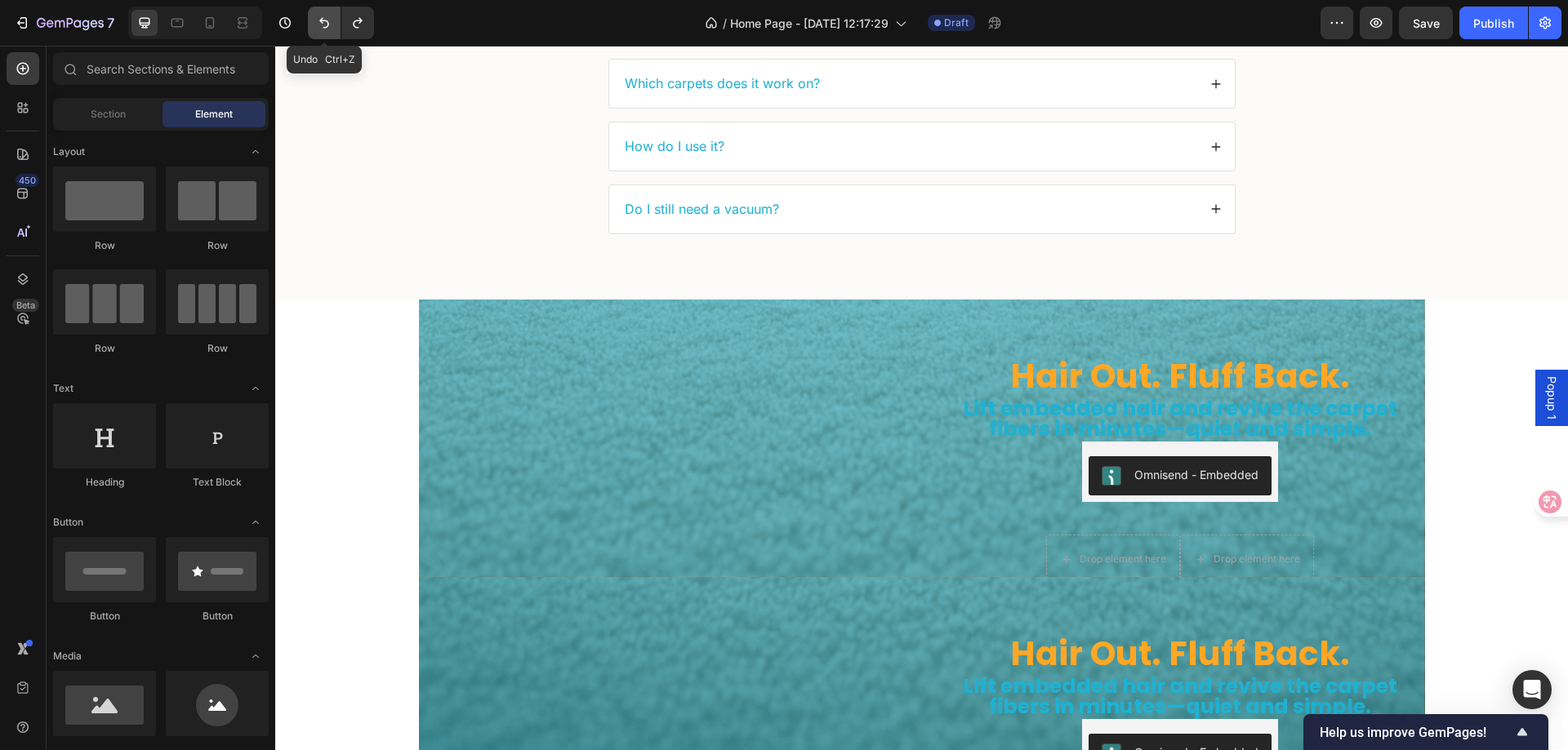
click at [319, 20] on icon "Undo/Redo" at bounding box center [324, 22] width 16 height 16
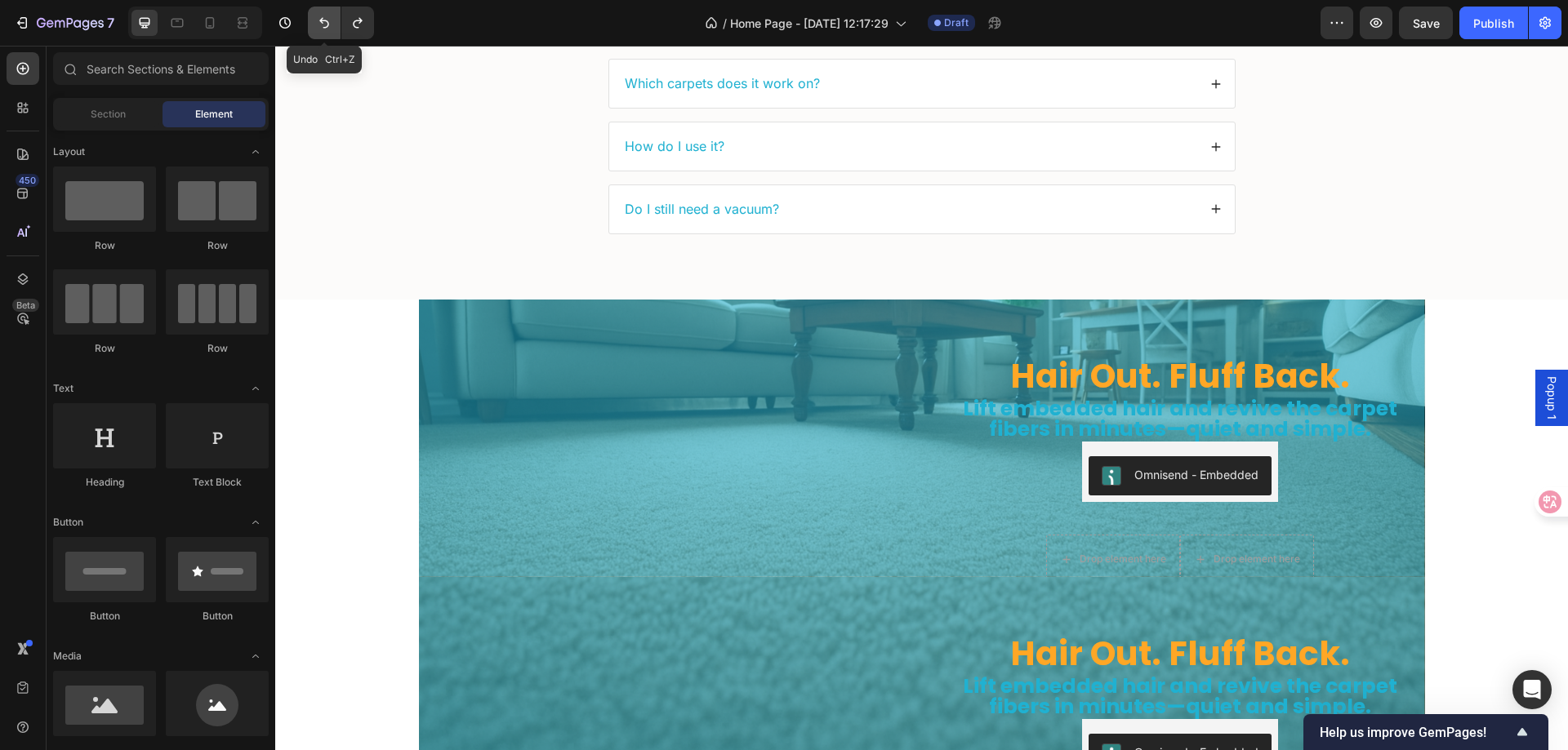
click at [319, 20] on icon "Undo/Redo" at bounding box center [324, 22] width 16 height 16
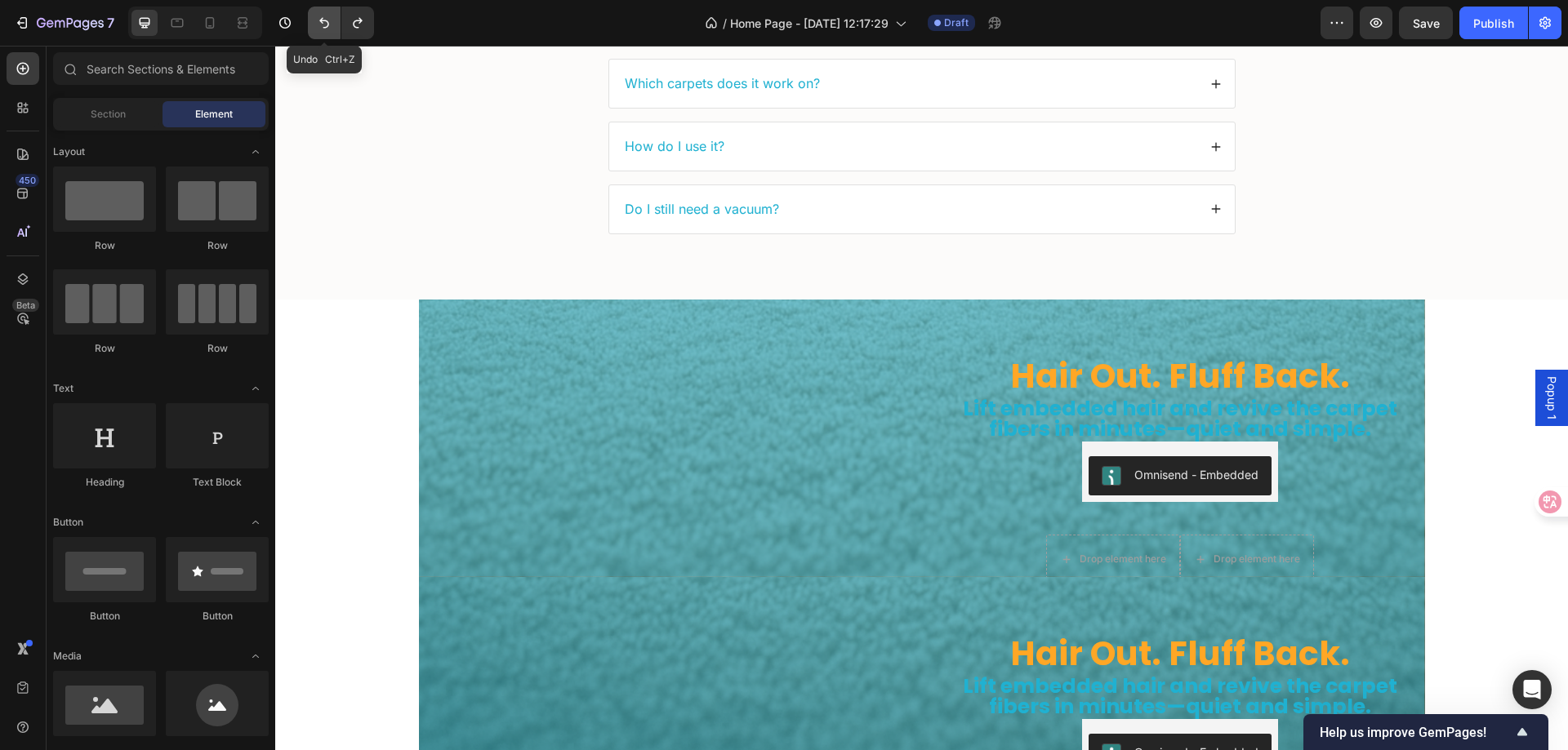
click at [319, 20] on icon "Undo/Redo" at bounding box center [324, 22] width 16 height 16
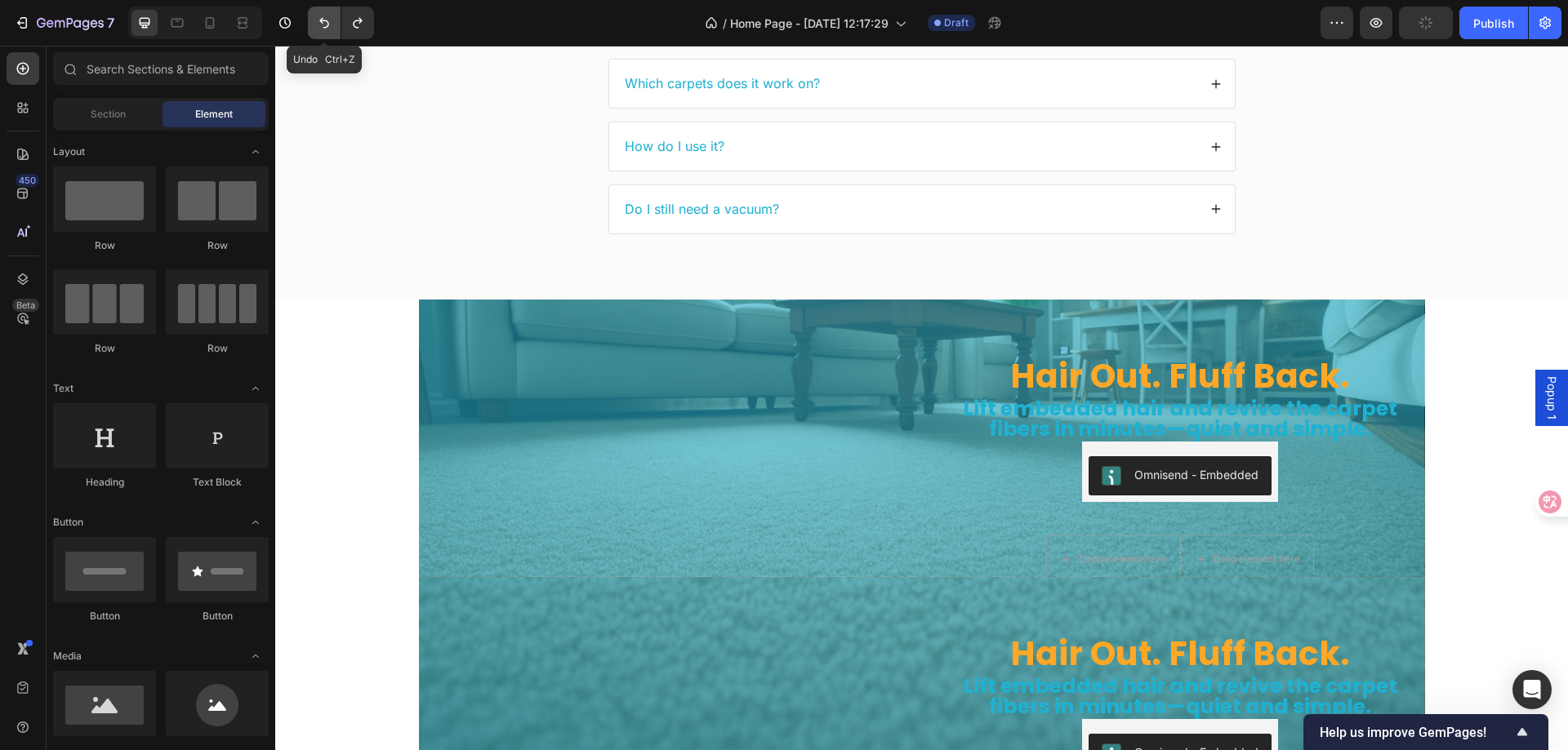
click at [319, 20] on icon "Undo/Redo" at bounding box center [324, 22] width 16 height 16
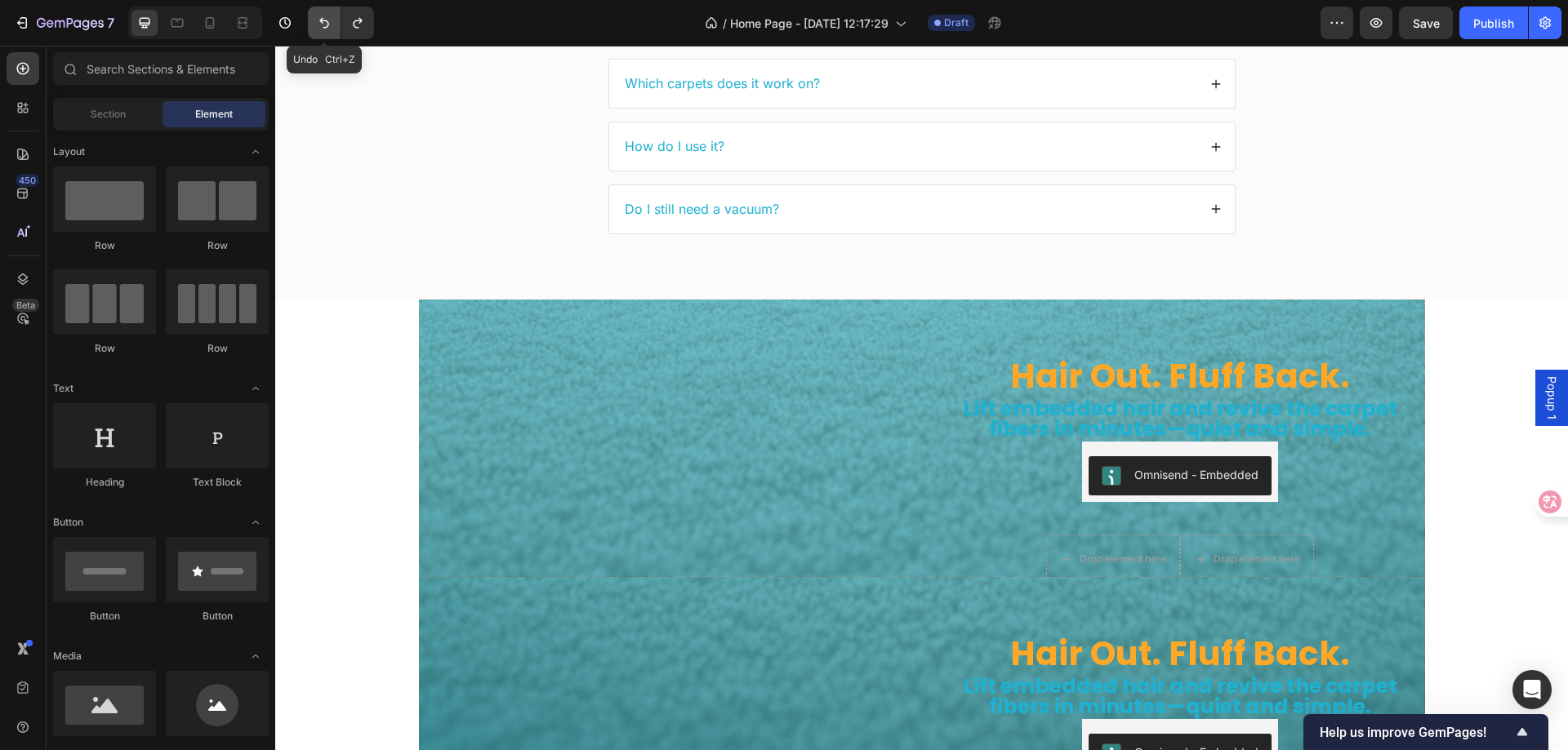
click at [319, 20] on icon "Undo/Redo" at bounding box center [324, 22] width 16 height 16
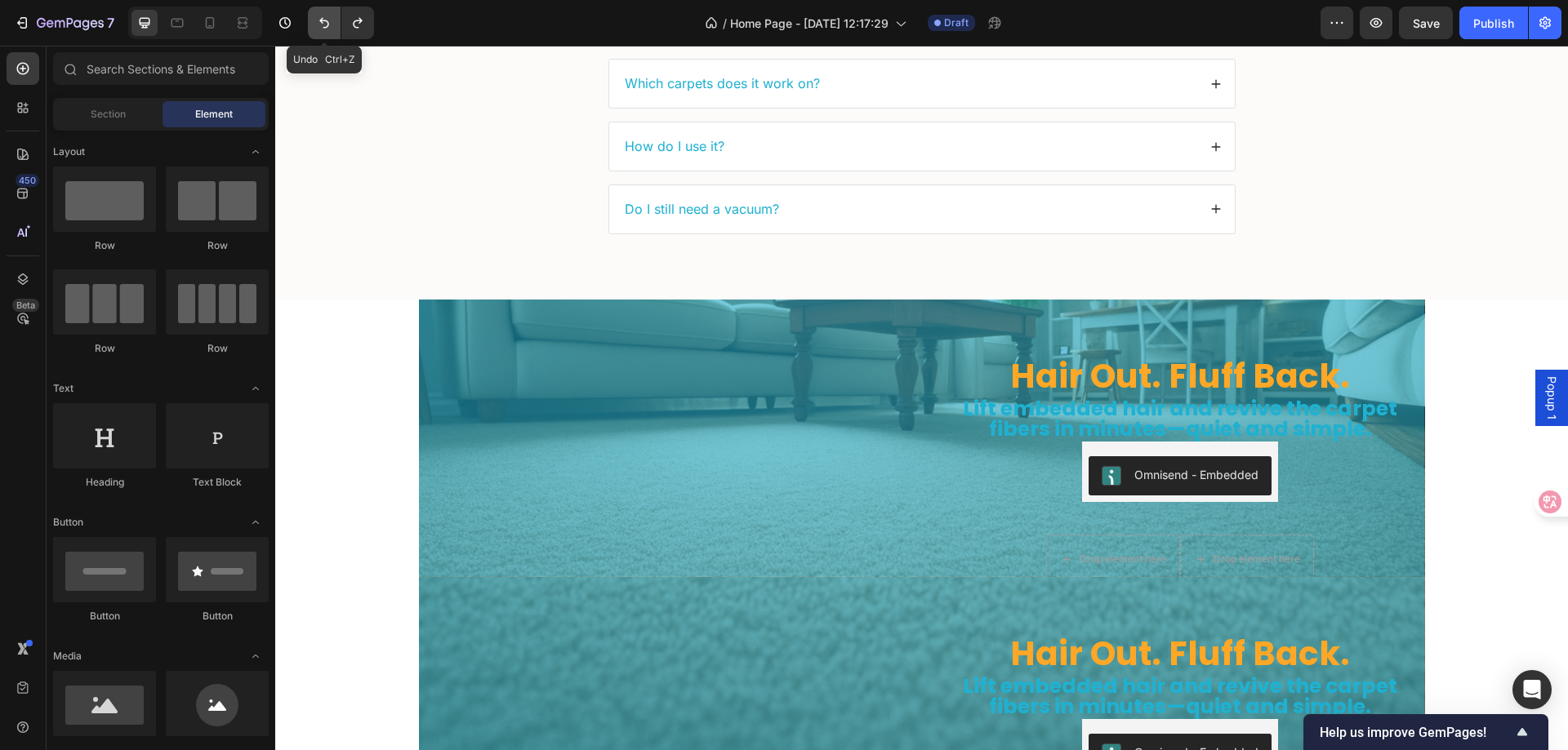
click at [319, 20] on icon "Undo/Redo" at bounding box center [324, 22] width 16 height 16
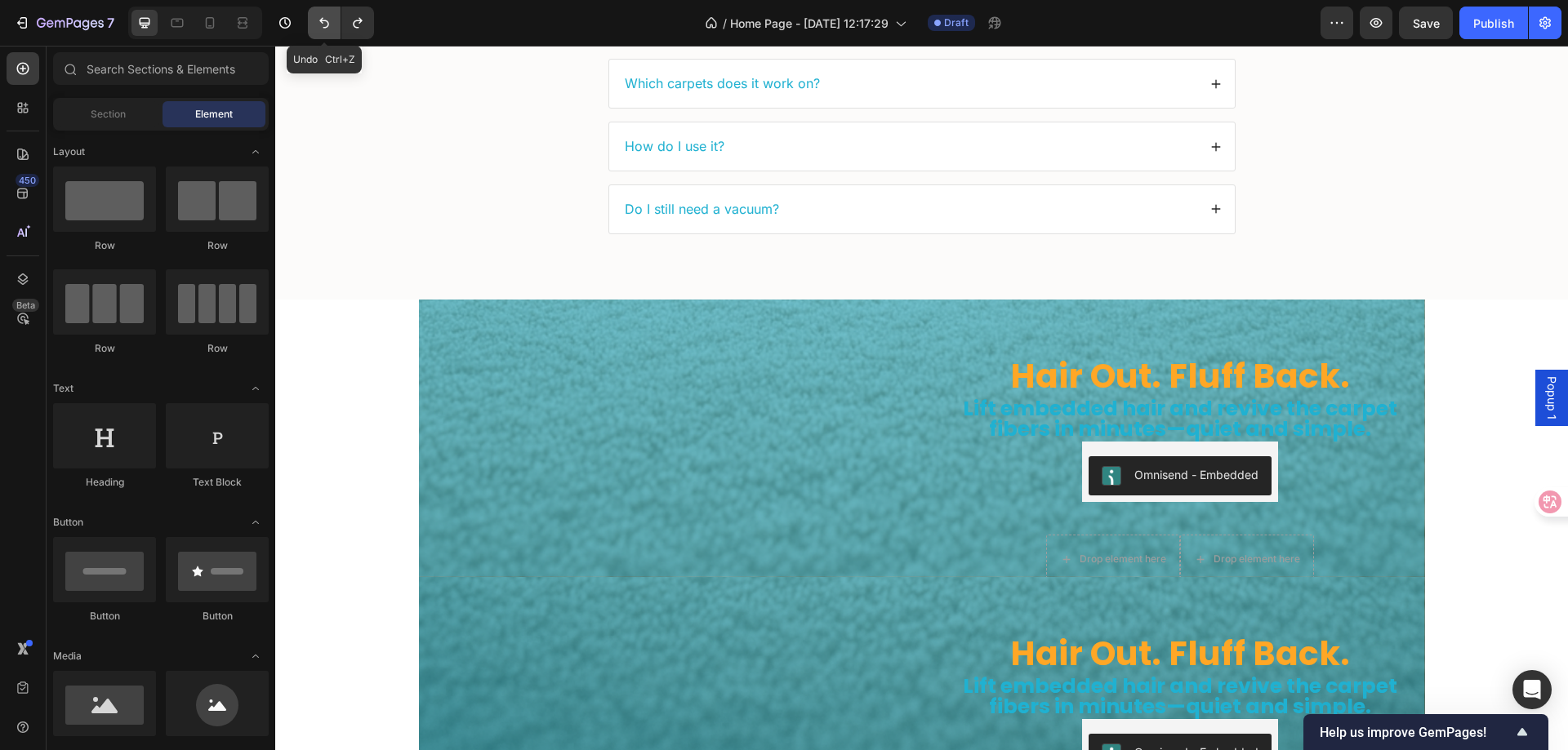
click at [319, 20] on icon "Undo/Redo" at bounding box center [324, 22] width 16 height 16
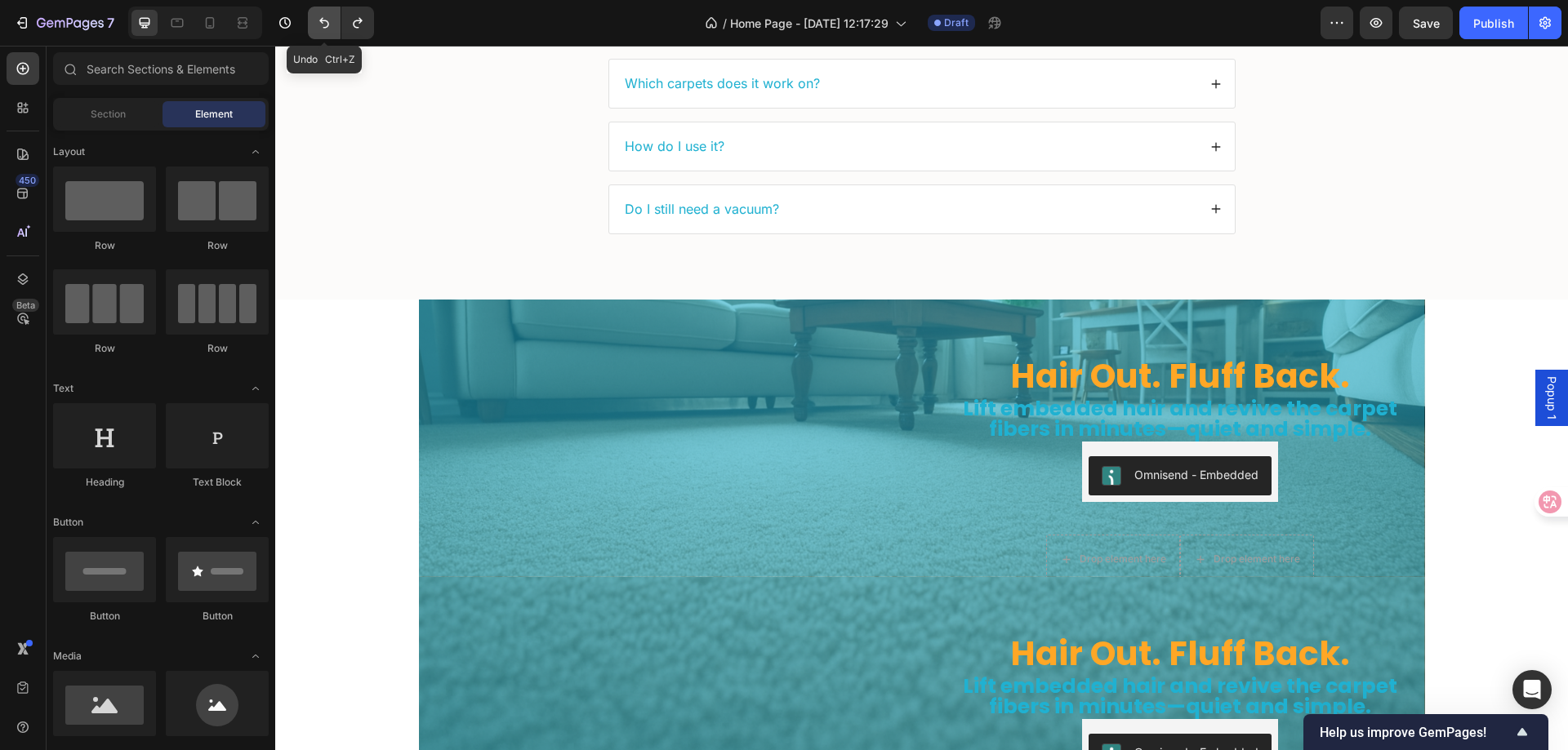
click at [319, 20] on icon "Undo/Redo" at bounding box center [324, 22] width 16 height 16
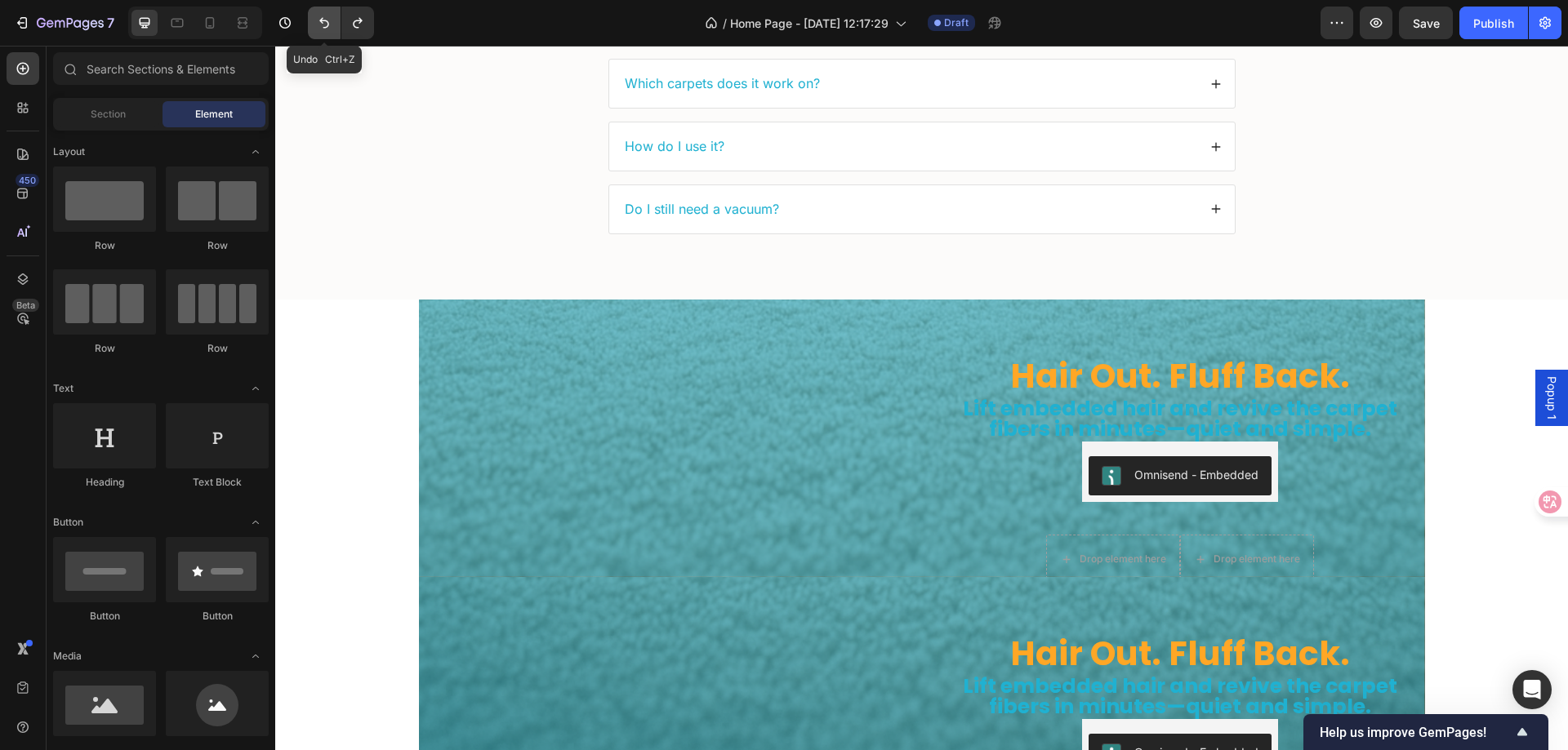
click at [319, 20] on icon "Undo/Redo" at bounding box center [324, 22] width 16 height 16
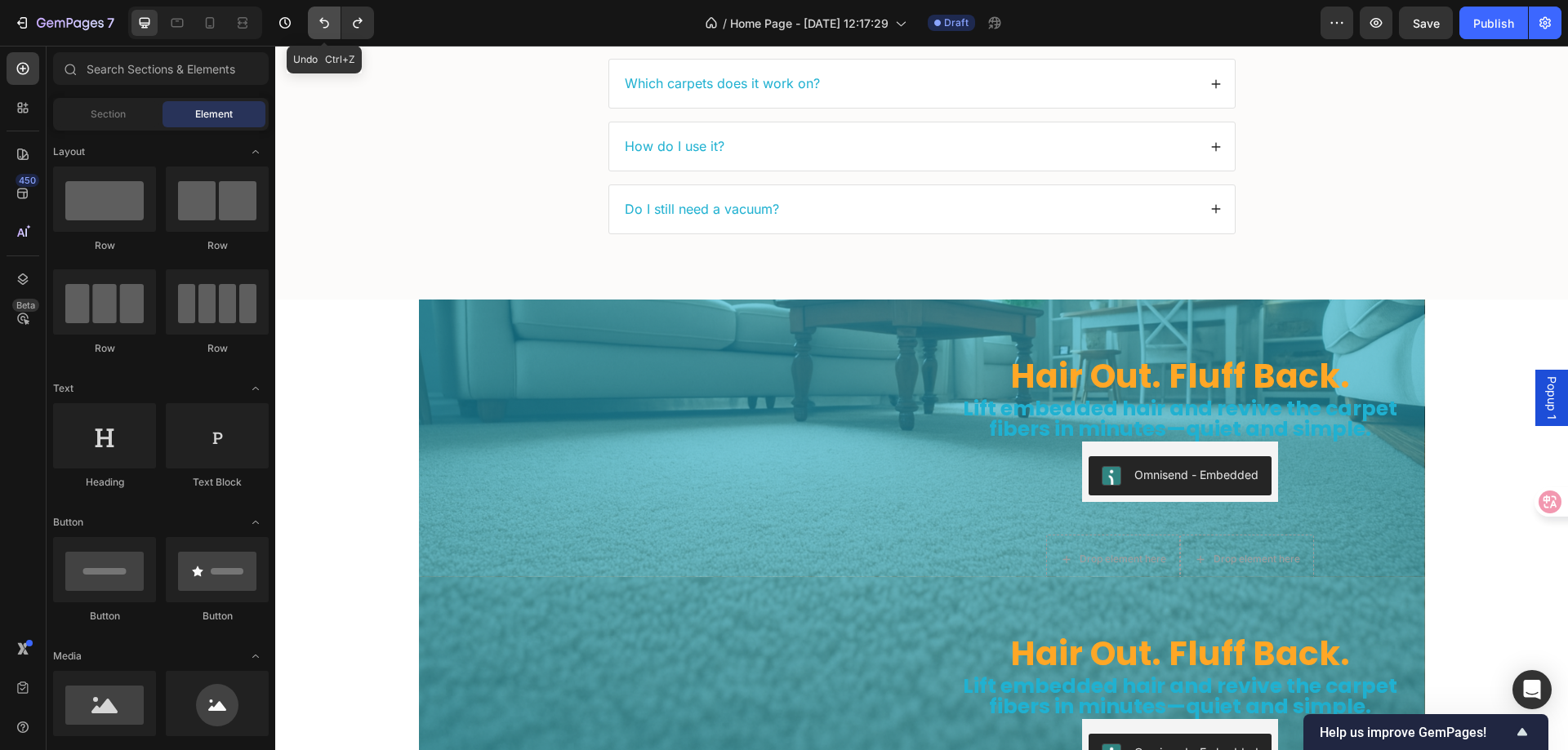
click at [319, 20] on icon "Undo/Redo" at bounding box center [324, 22] width 16 height 16
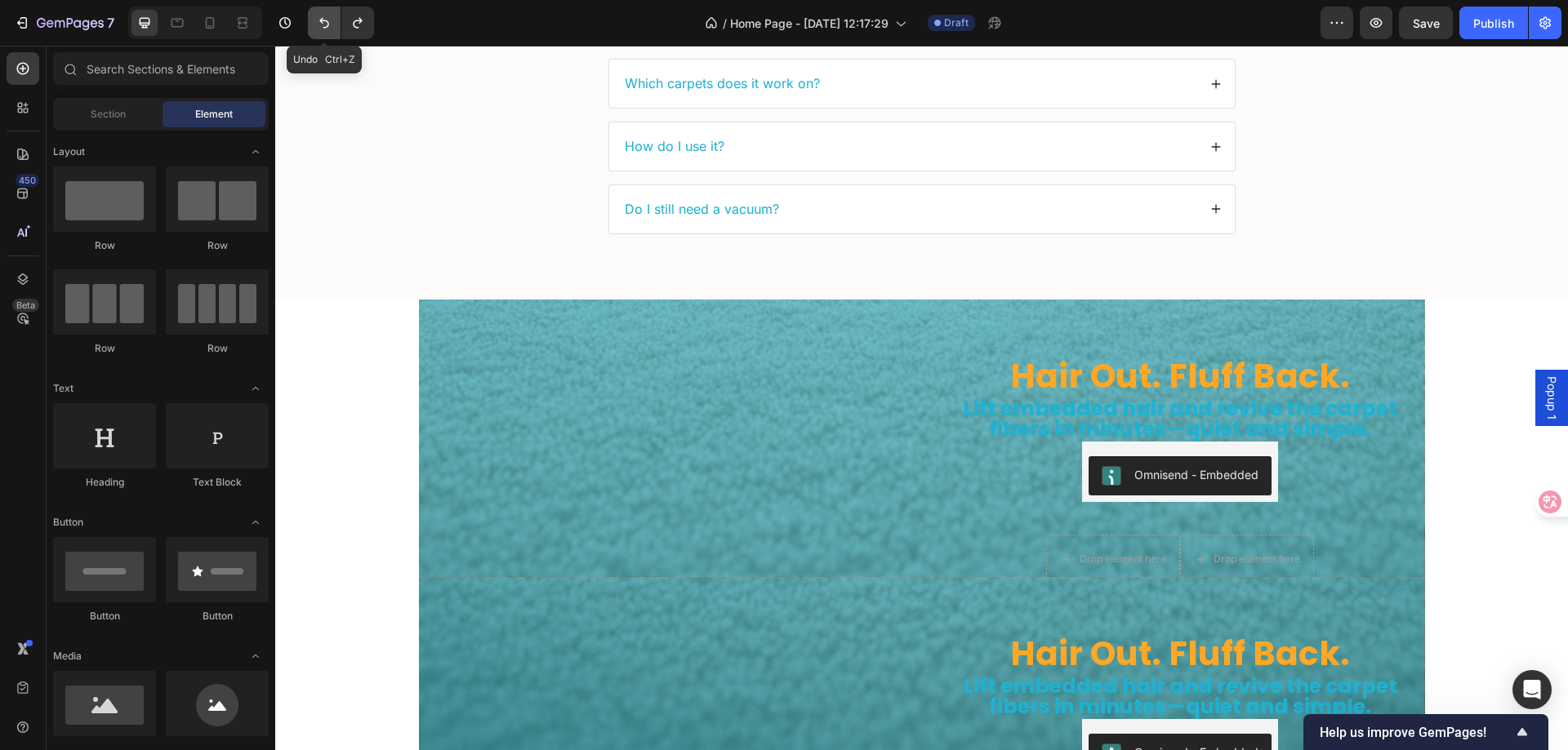
click at [319, 20] on icon "Undo/Redo" at bounding box center [324, 22] width 16 height 16
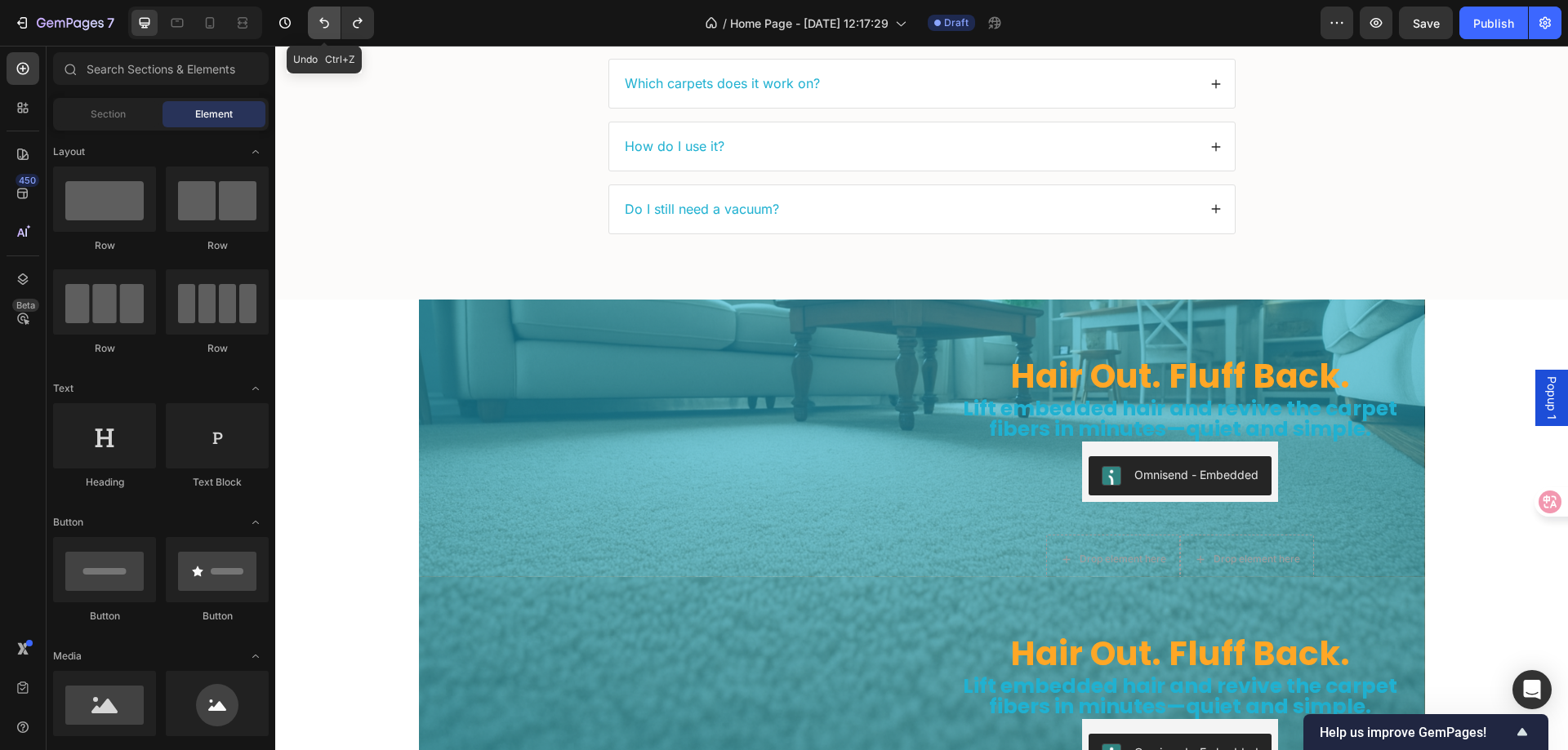
click at [319, 20] on icon "Undo/Redo" at bounding box center [324, 22] width 16 height 16
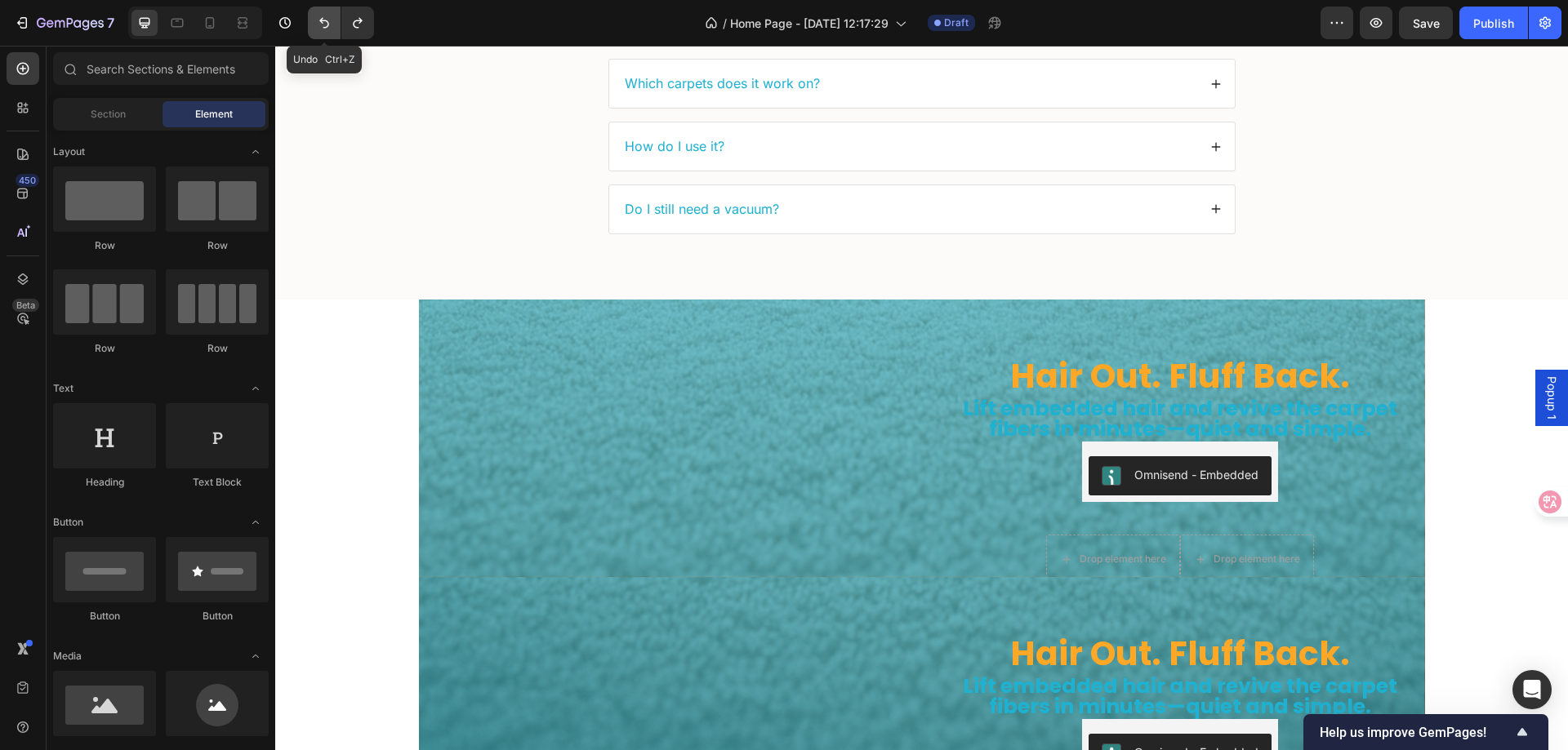
click at [319, 20] on icon "Undo/Redo" at bounding box center [324, 22] width 16 height 16
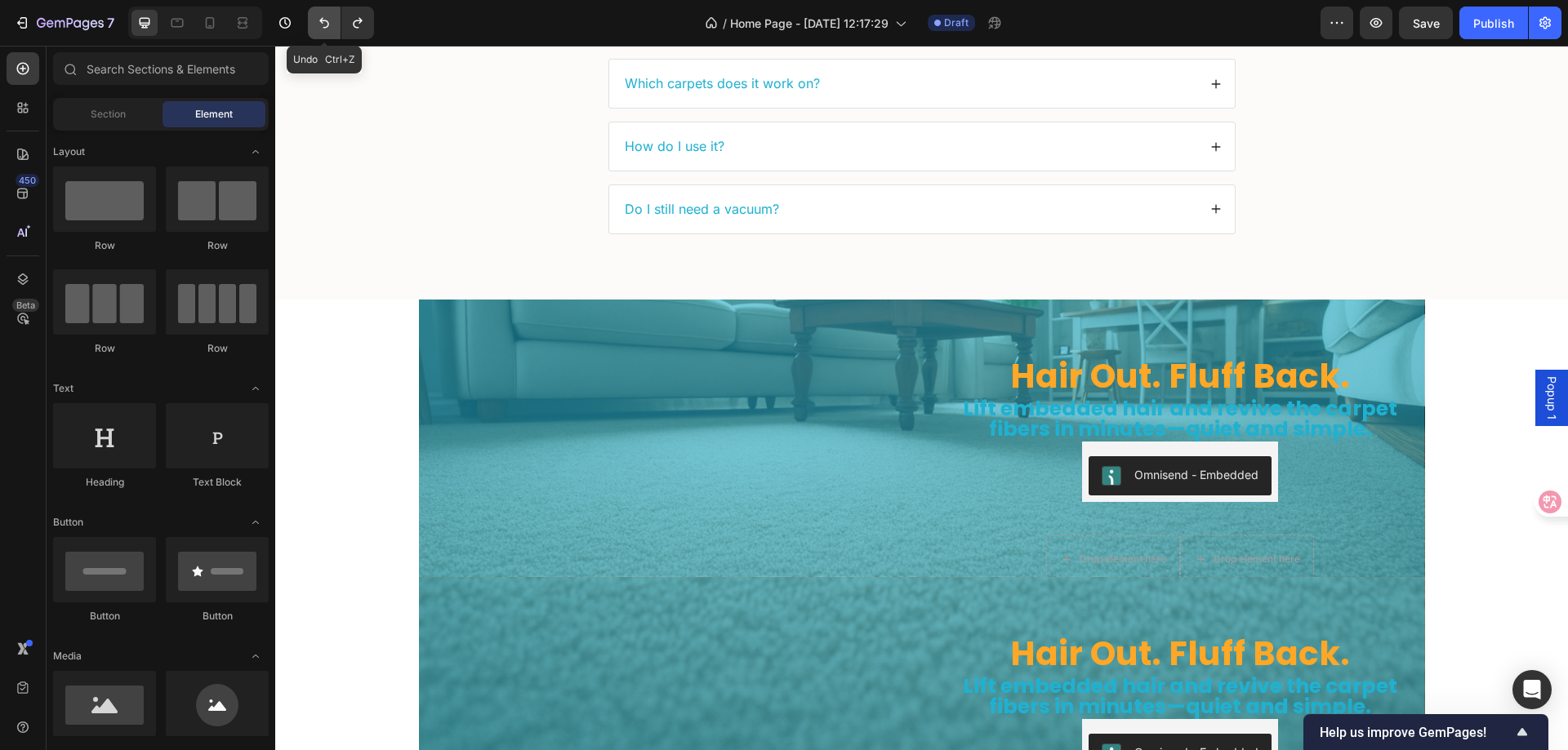
click at [319, 20] on icon "Undo/Redo" at bounding box center [324, 22] width 16 height 16
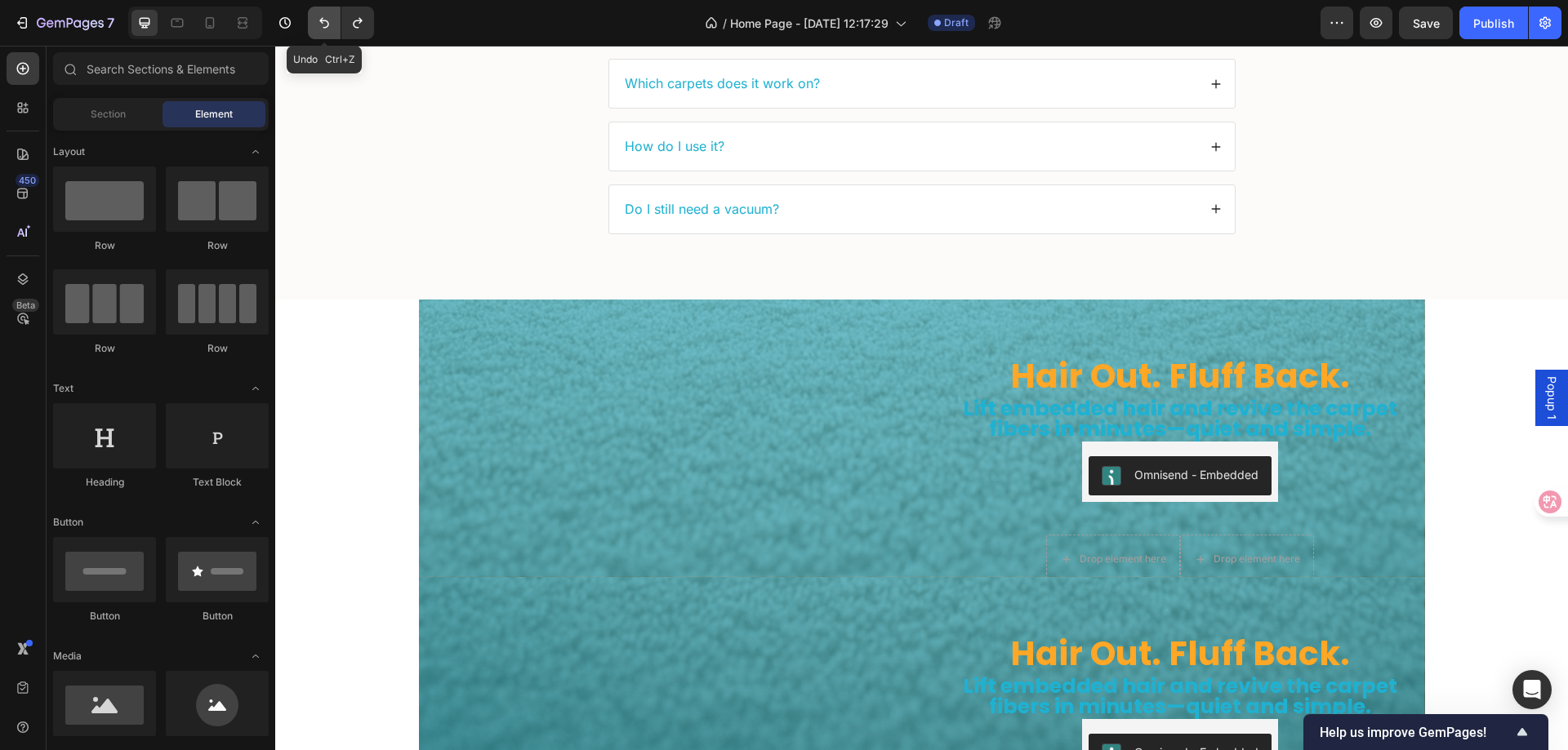
click at [319, 20] on icon "Undo/Redo" at bounding box center [324, 22] width 16 height 16
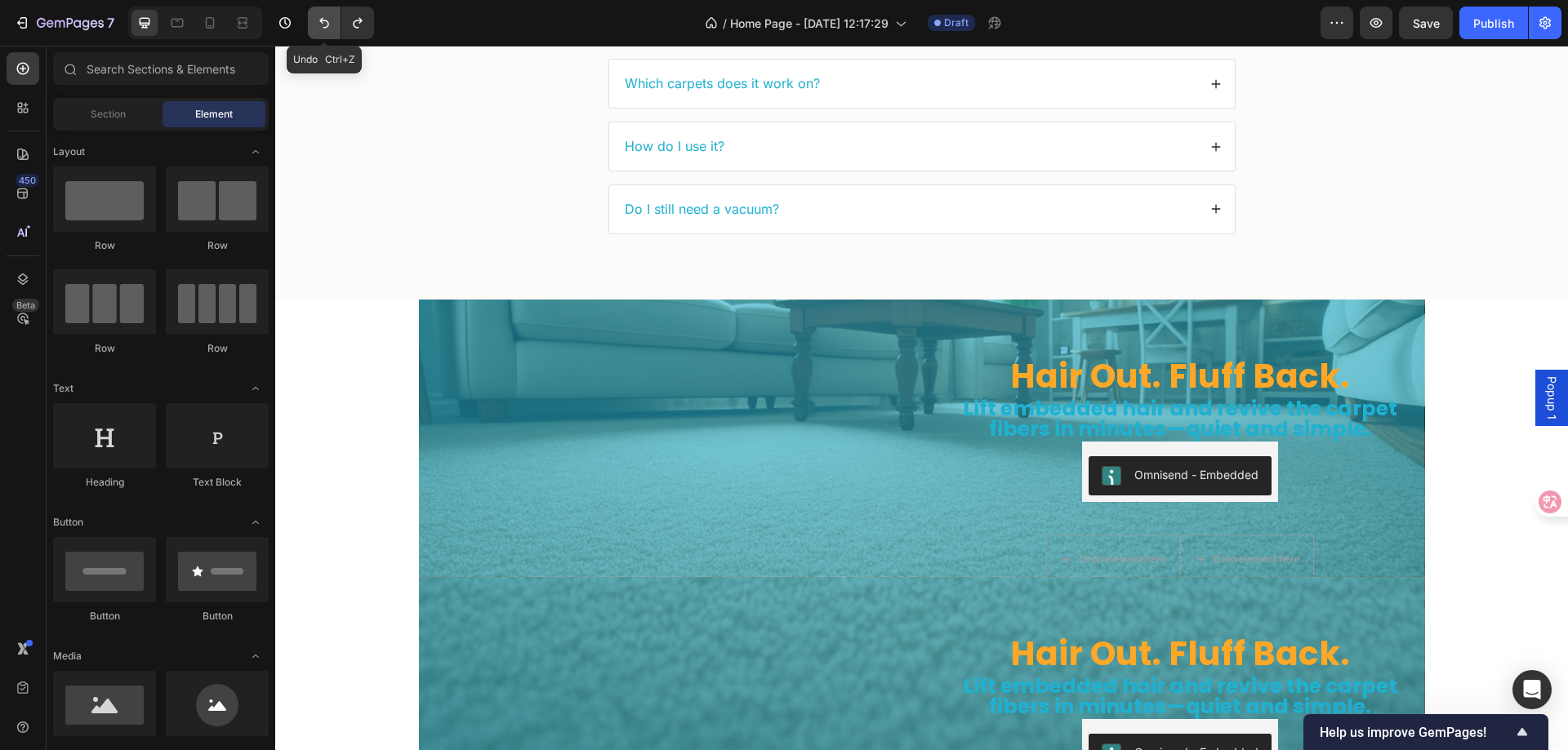
click at [319, 20] on icon "Undo/Redo" at bounding box center [324, 22] width 16 height 16
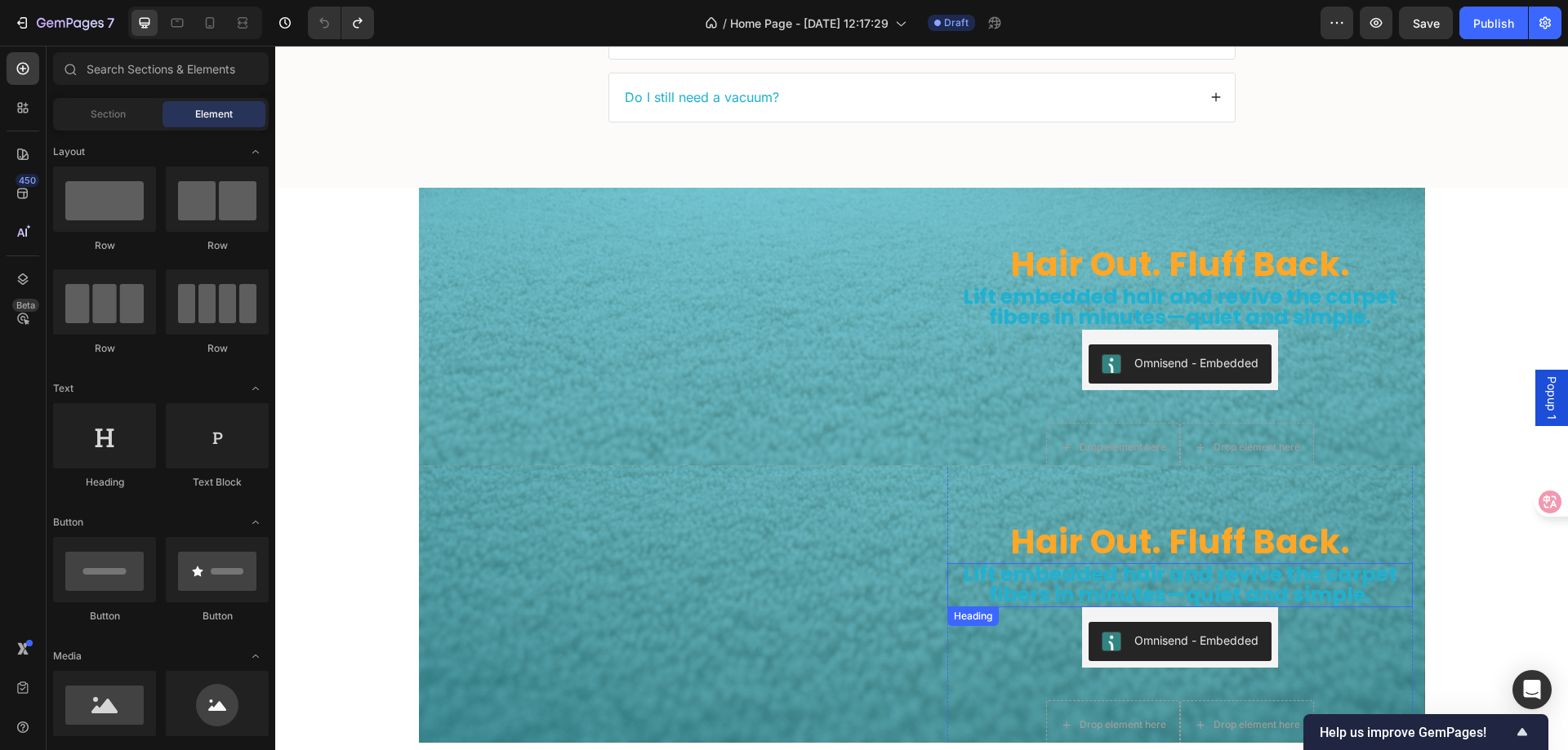
scroll to position [4975, 0]
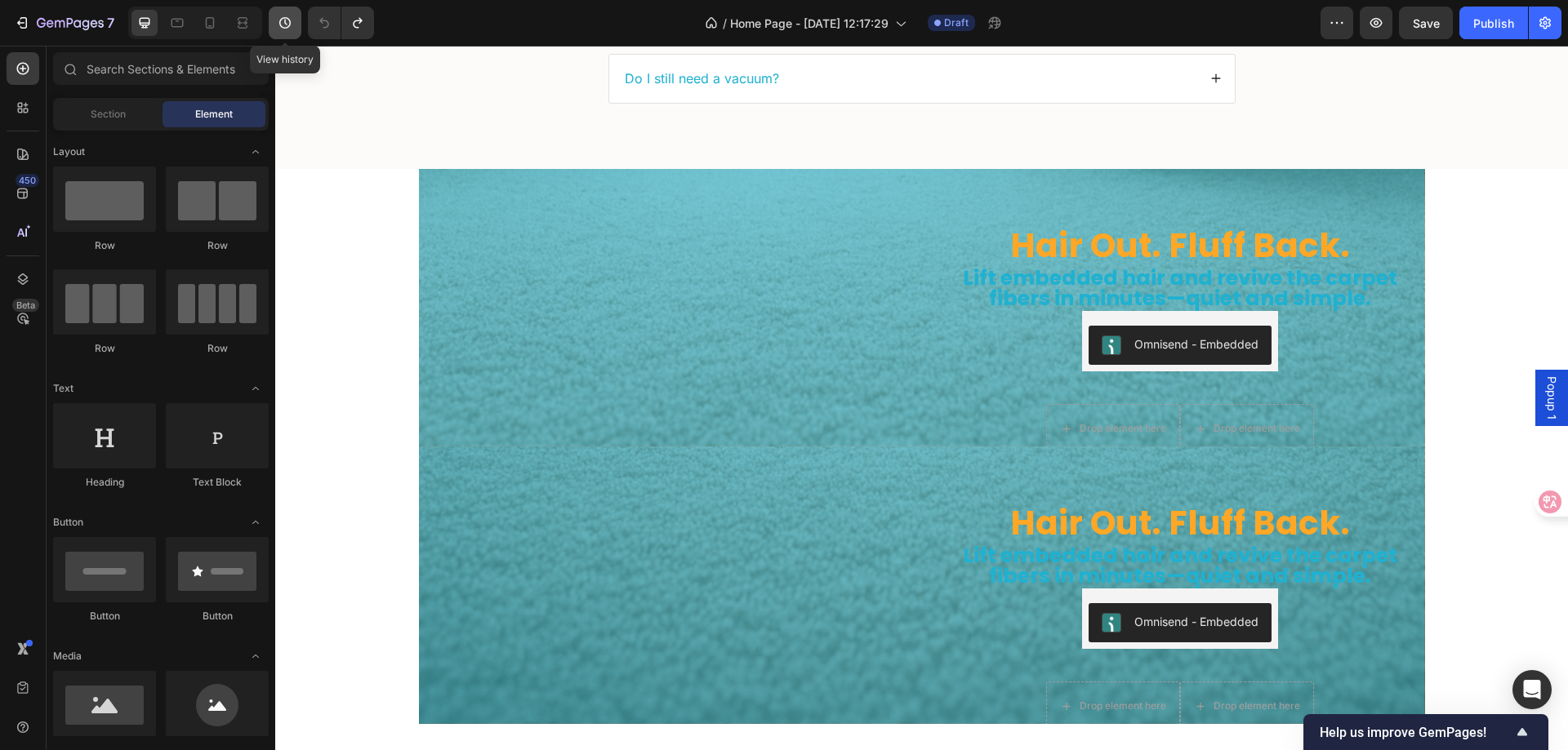
click at [285, 20] on icon "button" at bounding box center [285, 21] width 3 height 6
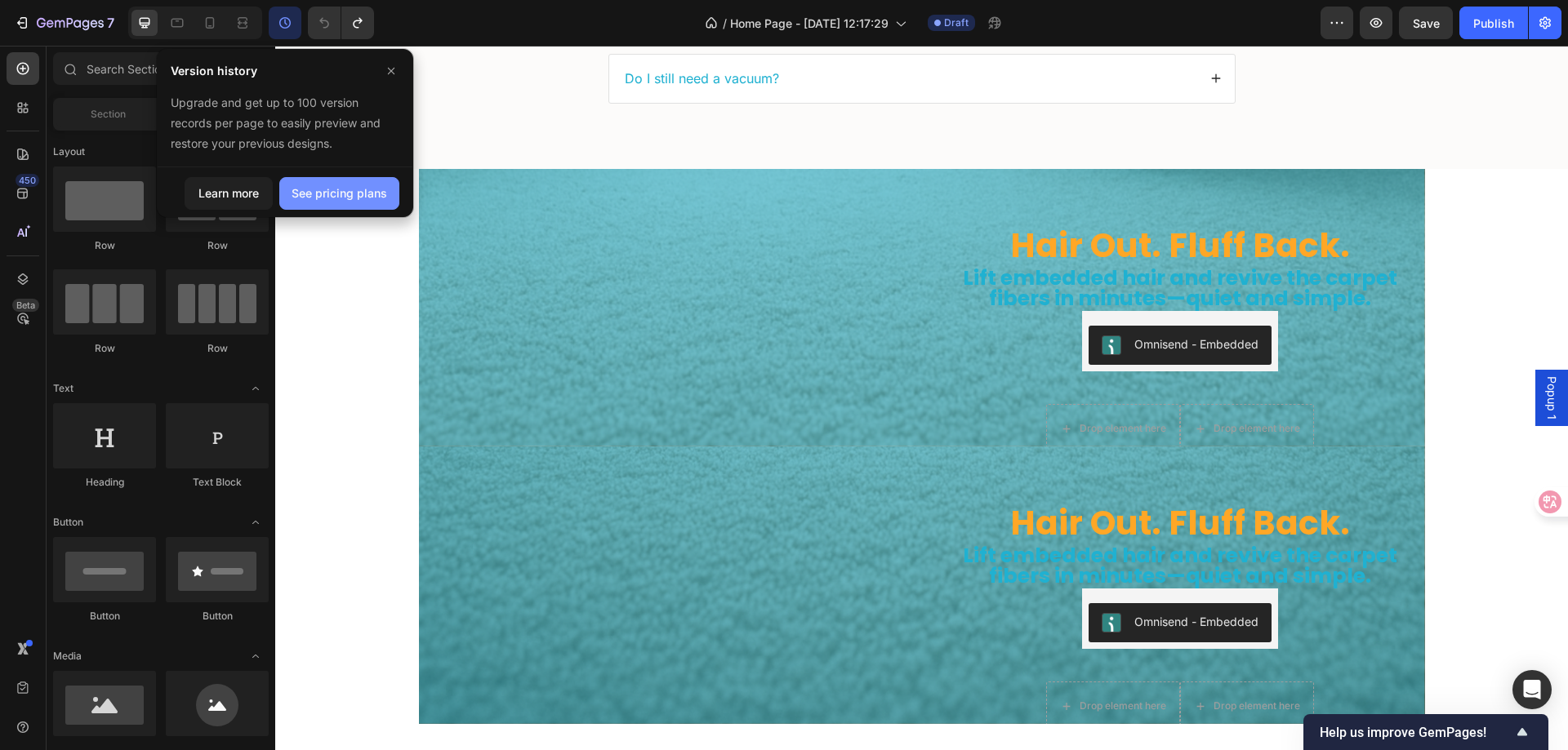
click at [345, 190] on div "See pricing plans" at bounding box center [339, 193] width 95 height 17
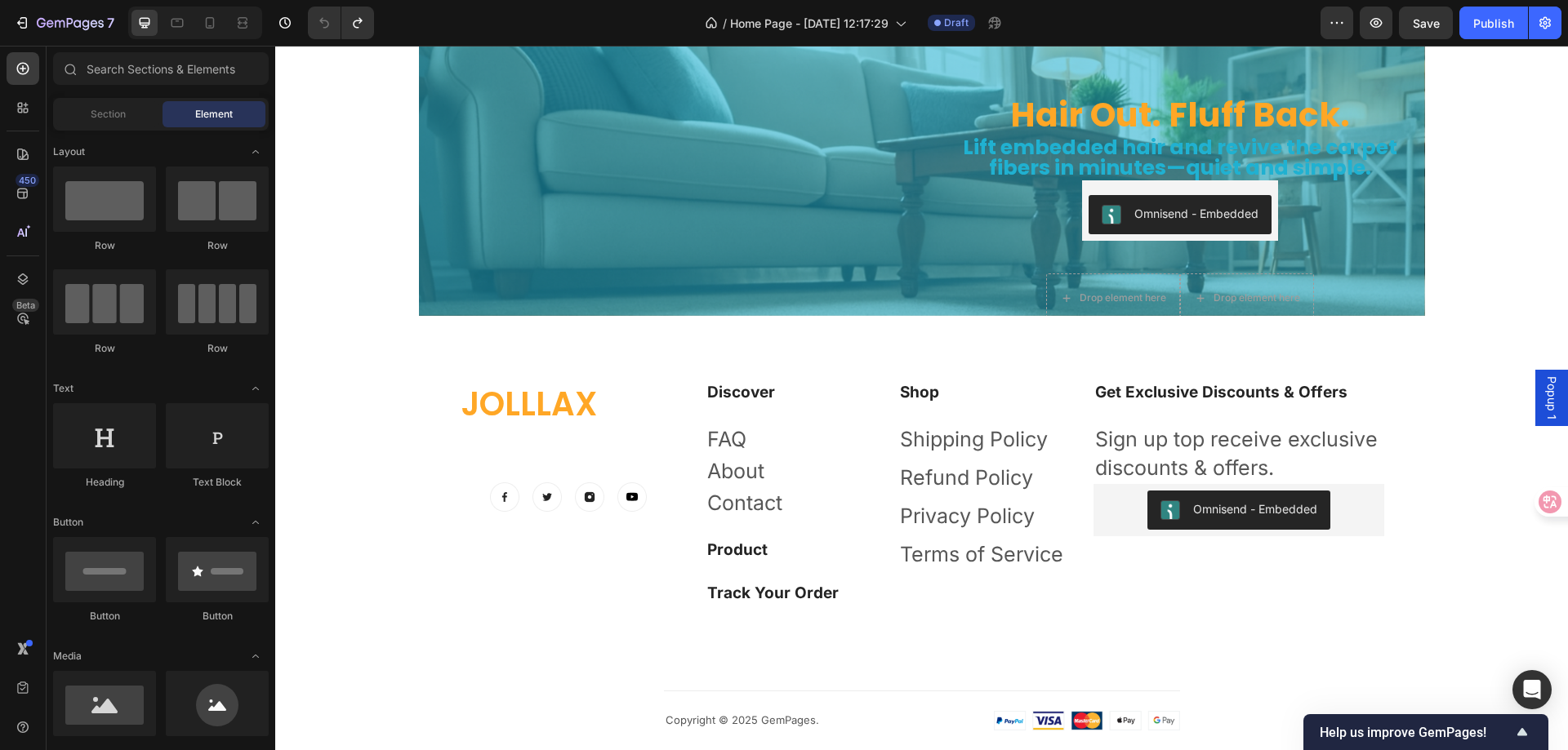
scroll to position [5139, 0]
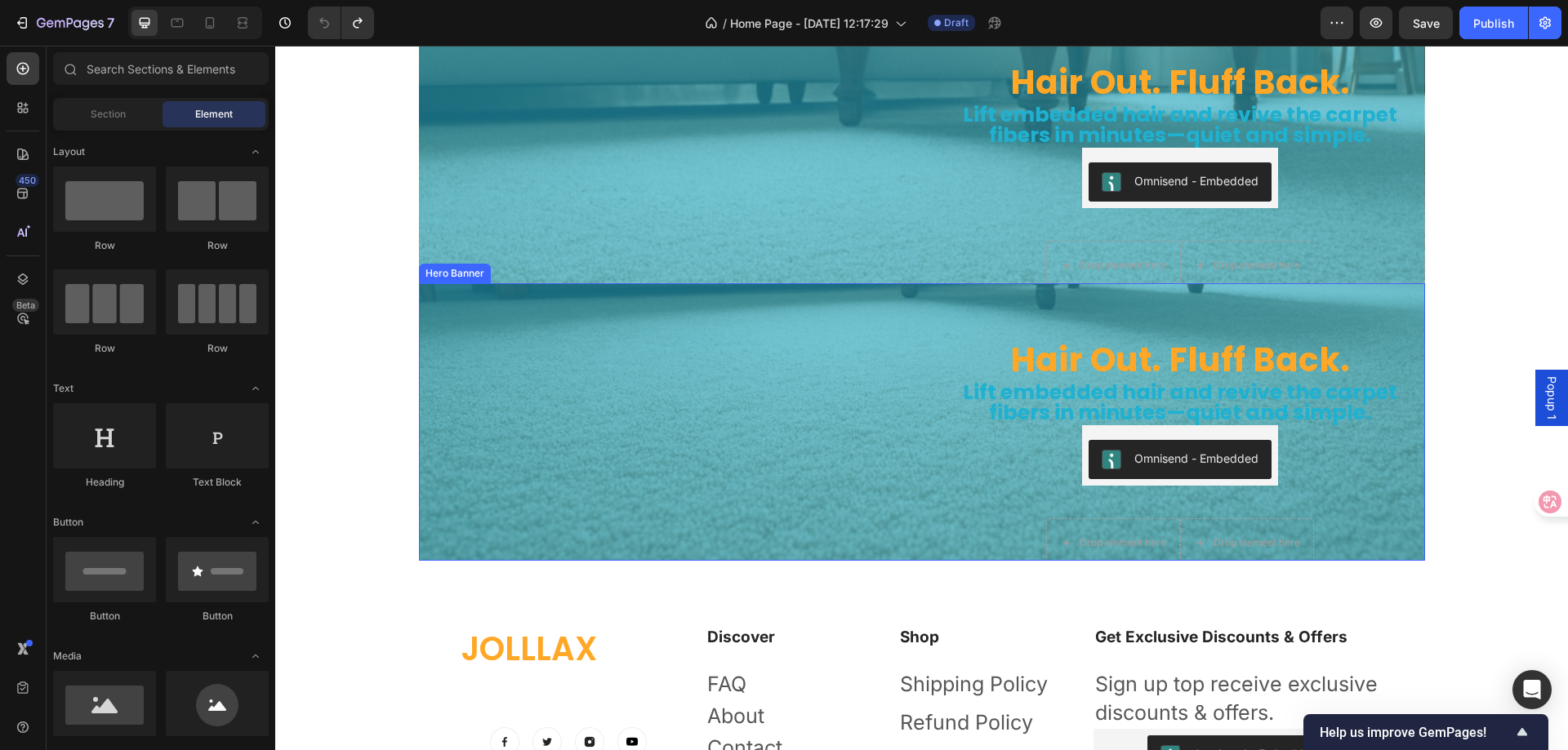
click at [1411, 293] on div "Hair Out. Fluff Back. Heading Lift embedded hair and revive the carpet fibers i…" at bounding box center [1180, 421] width 490 height 331
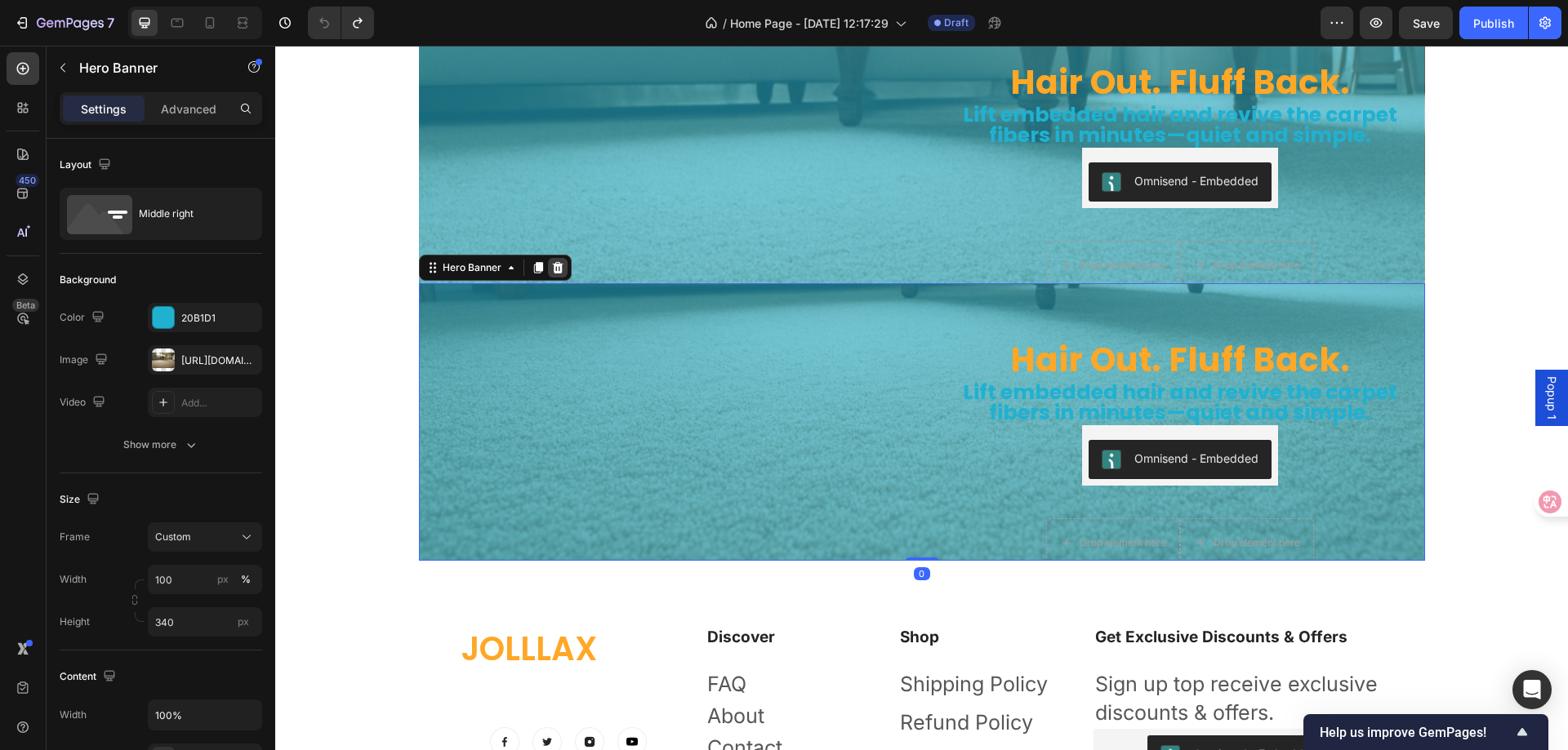
click at [556, 265] on icon at bounding box center [557, 267] width 13 height 13
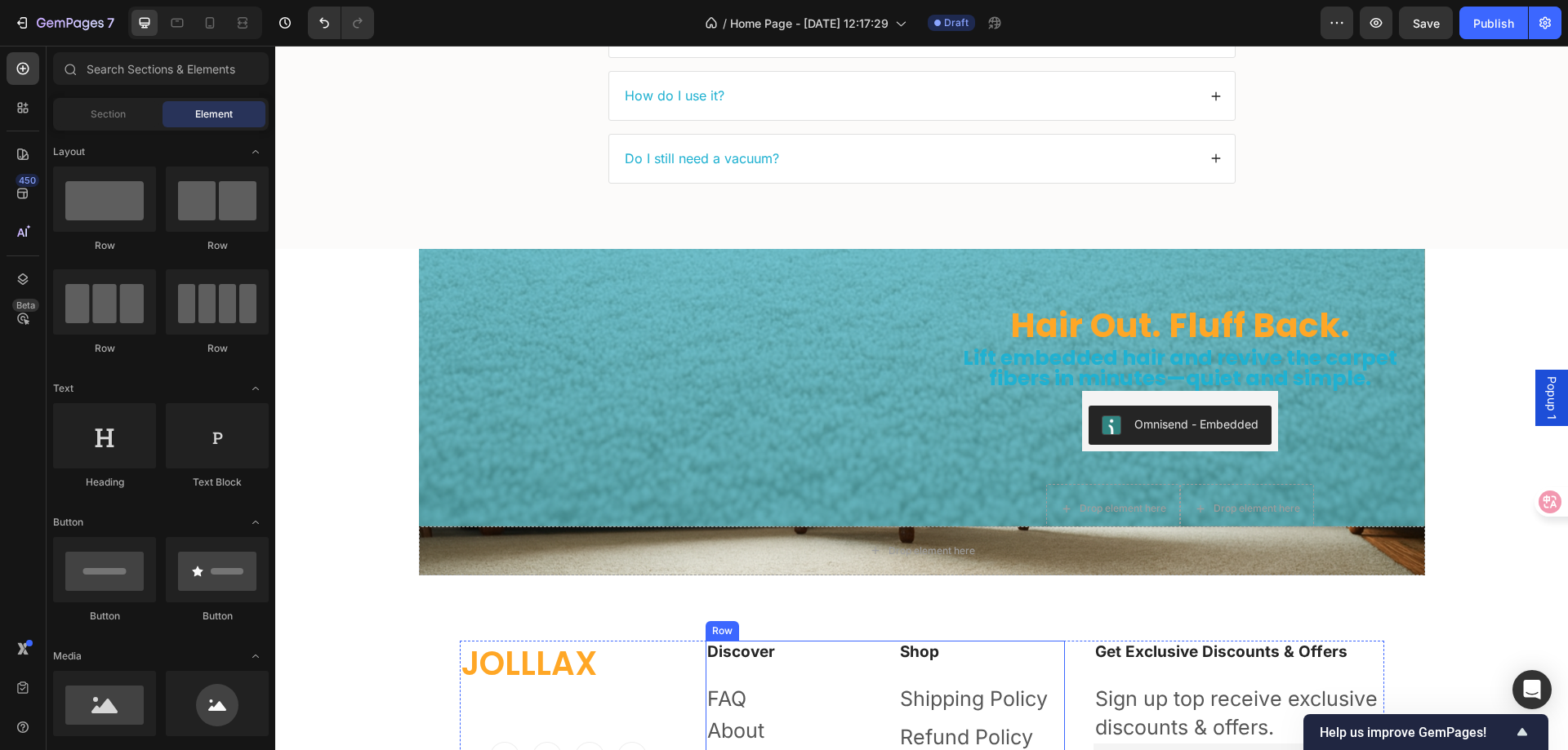
scroll to position [4894, 0]
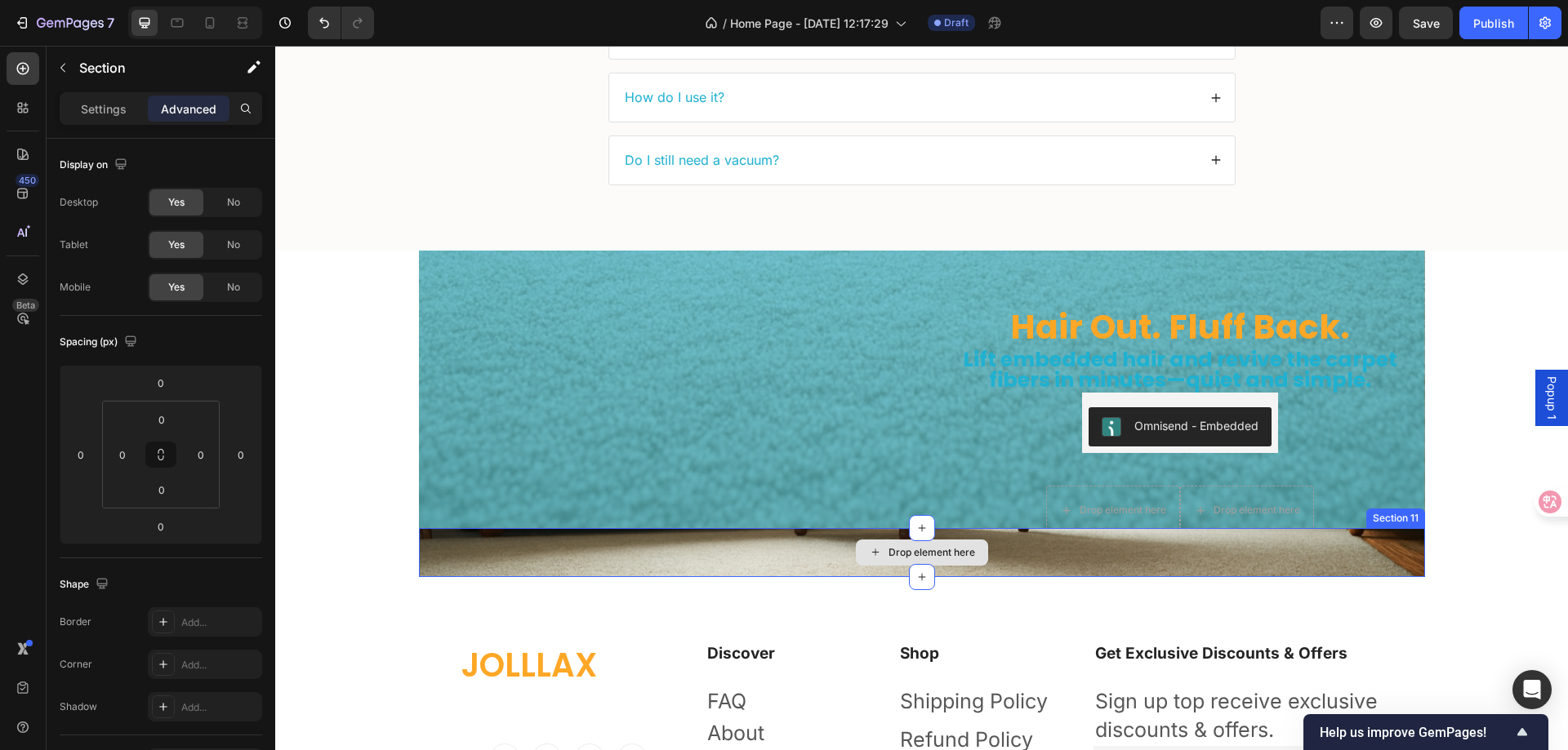
click at [816, 560] on div "Drop element here" at bounding box center [922, 553] width 1006 height 49
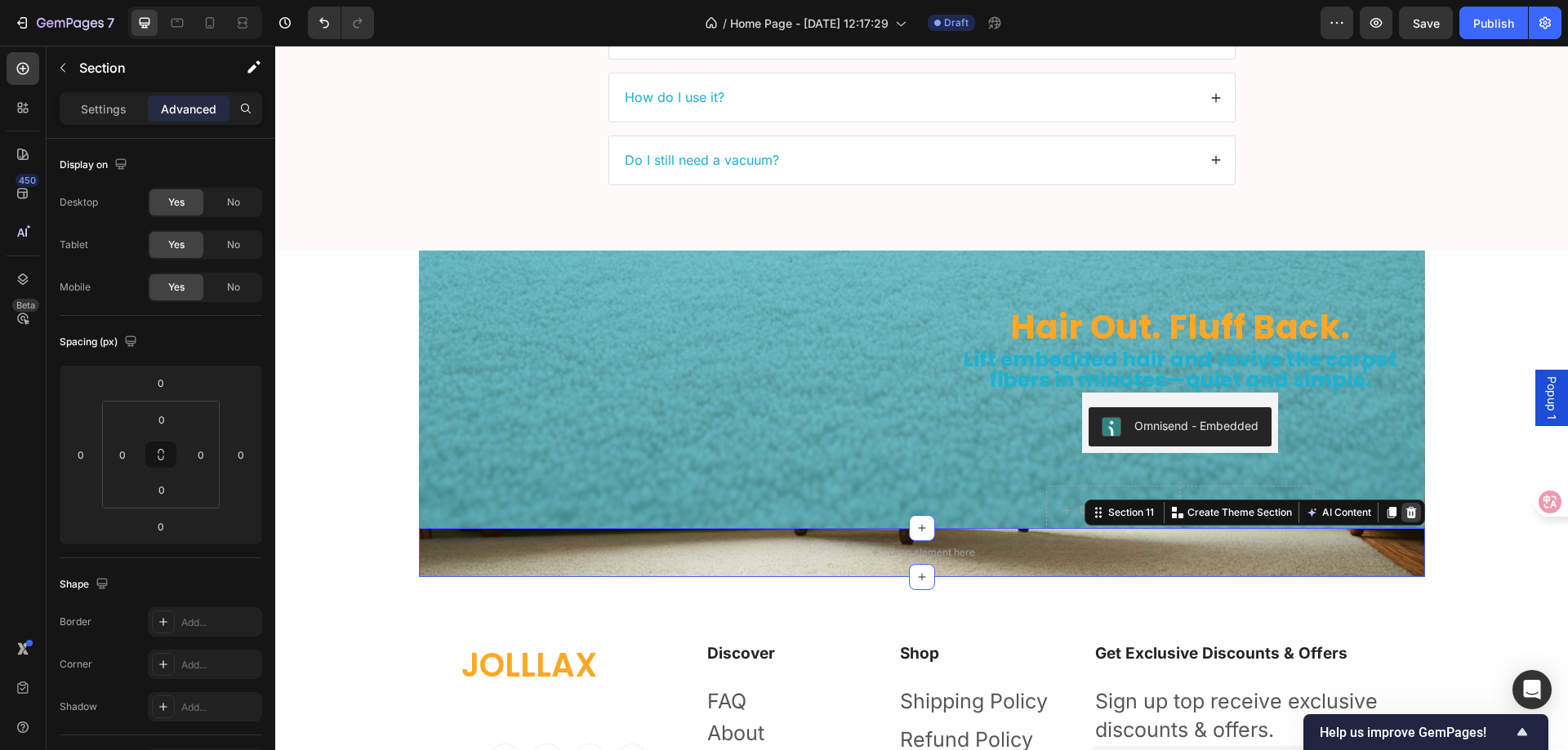
click at [1405, 509] on icon at bounding box center [1411, 512] width 10 height 11
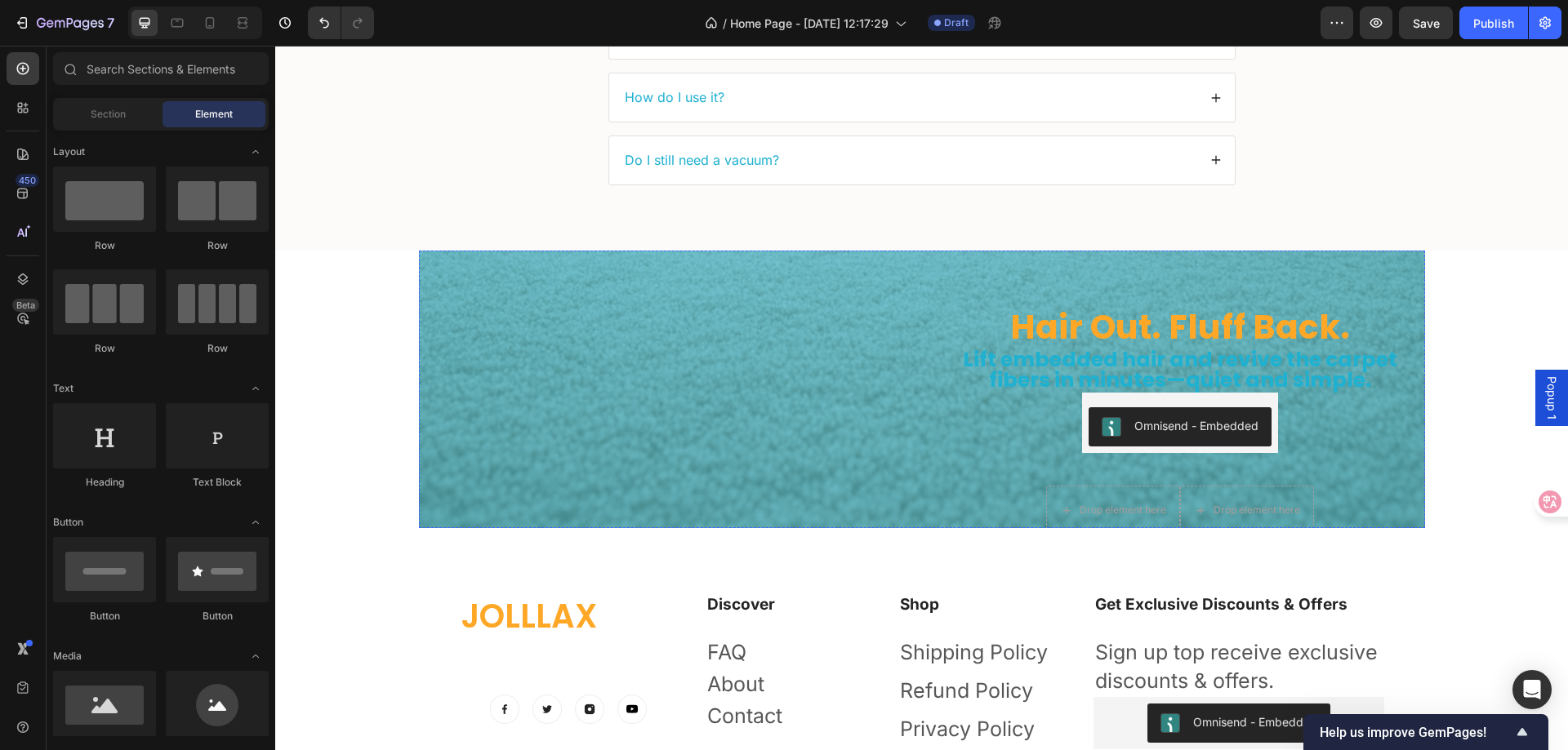
click at [885, 224] on img at bounding box center [664, 224] width 490 height 0
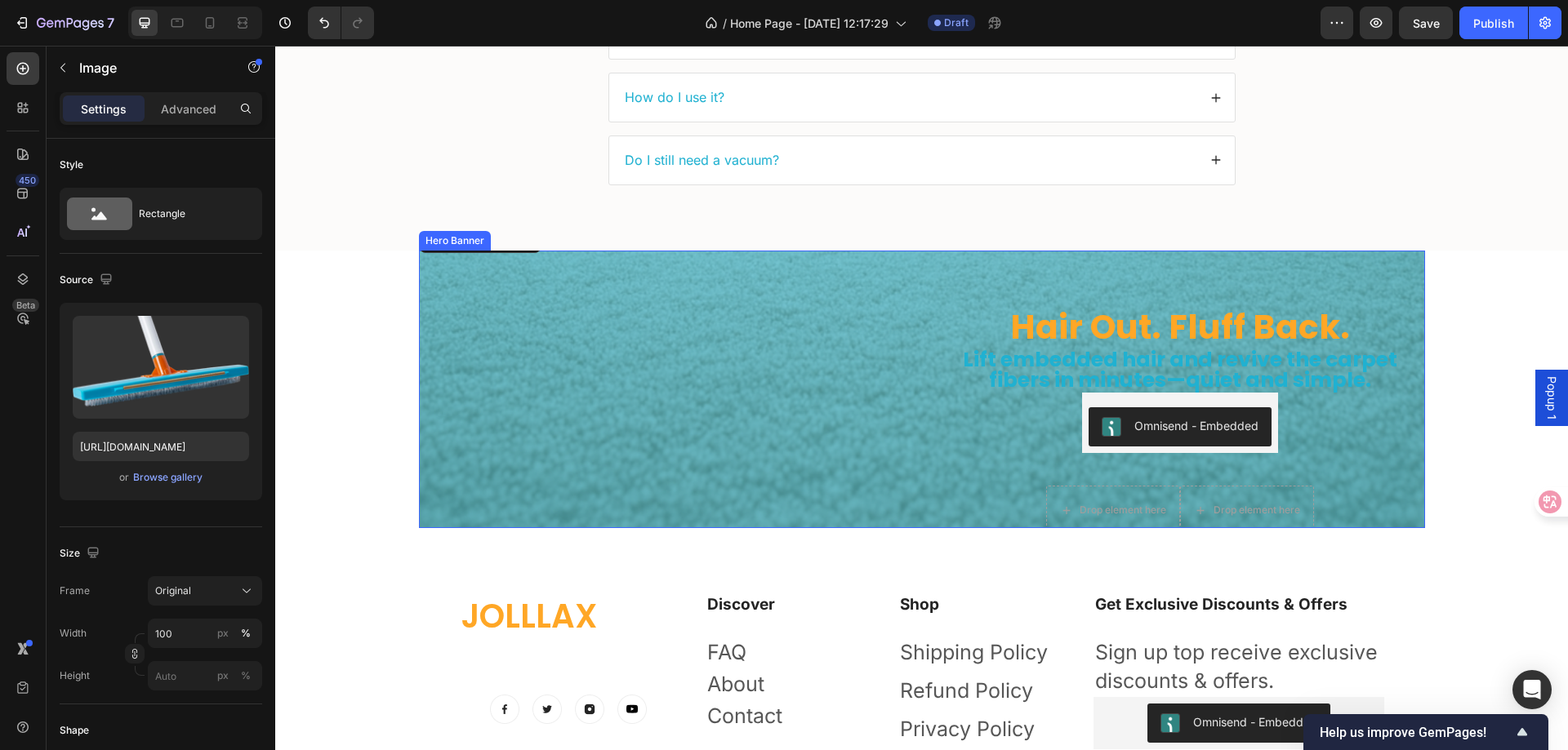
click at [936, 435] on div "Hair Out. Fluff Back. Heading Lift embedded hair and revive the carpet fibers i…" at bounding box center [1180, 389] width 490 height 331
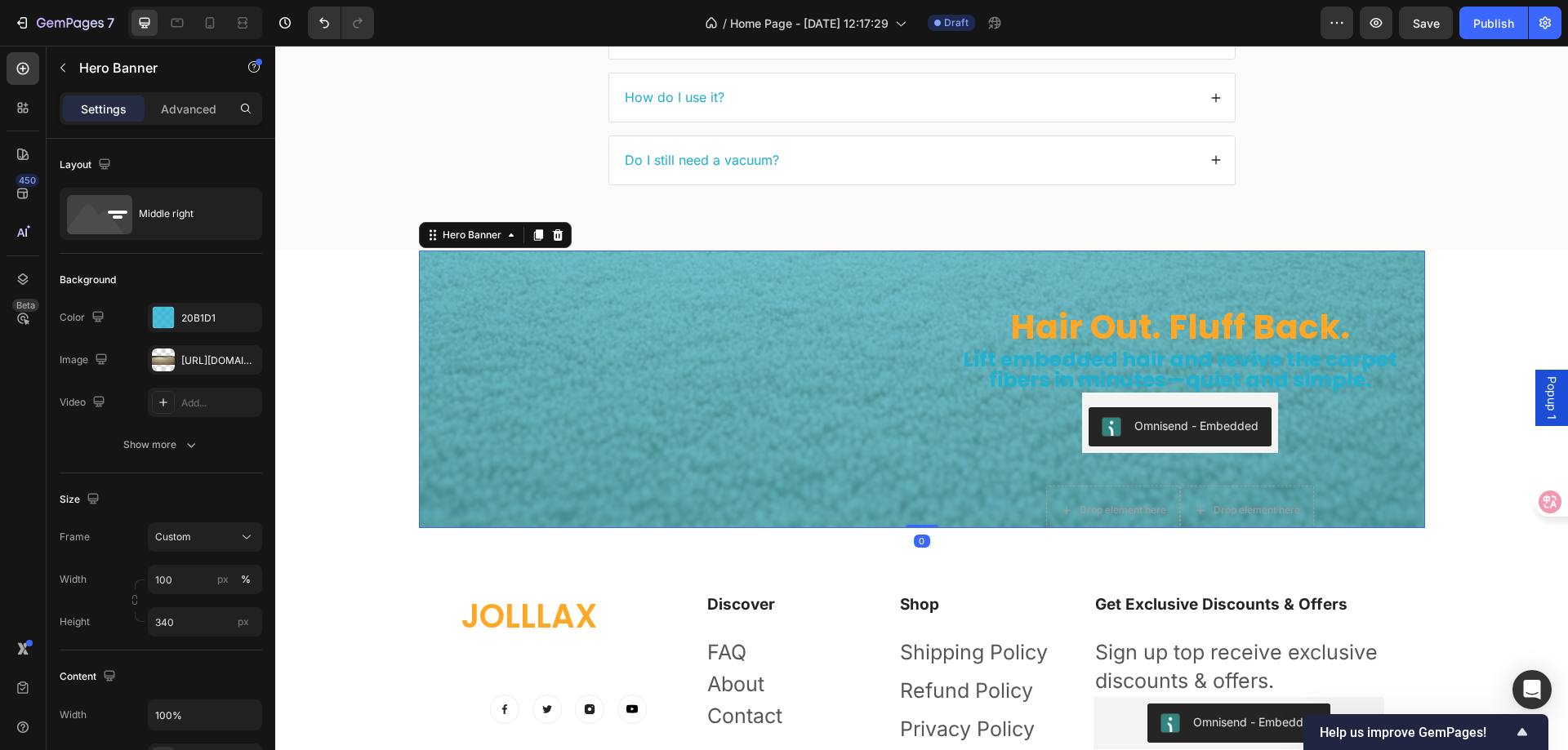
click at [940, 458] on div "Hair Out. Fluff Back. Heading Lift embedded hair and revive the carpet fibers i…" at bounding box center [1180, 389] width 490 height 331
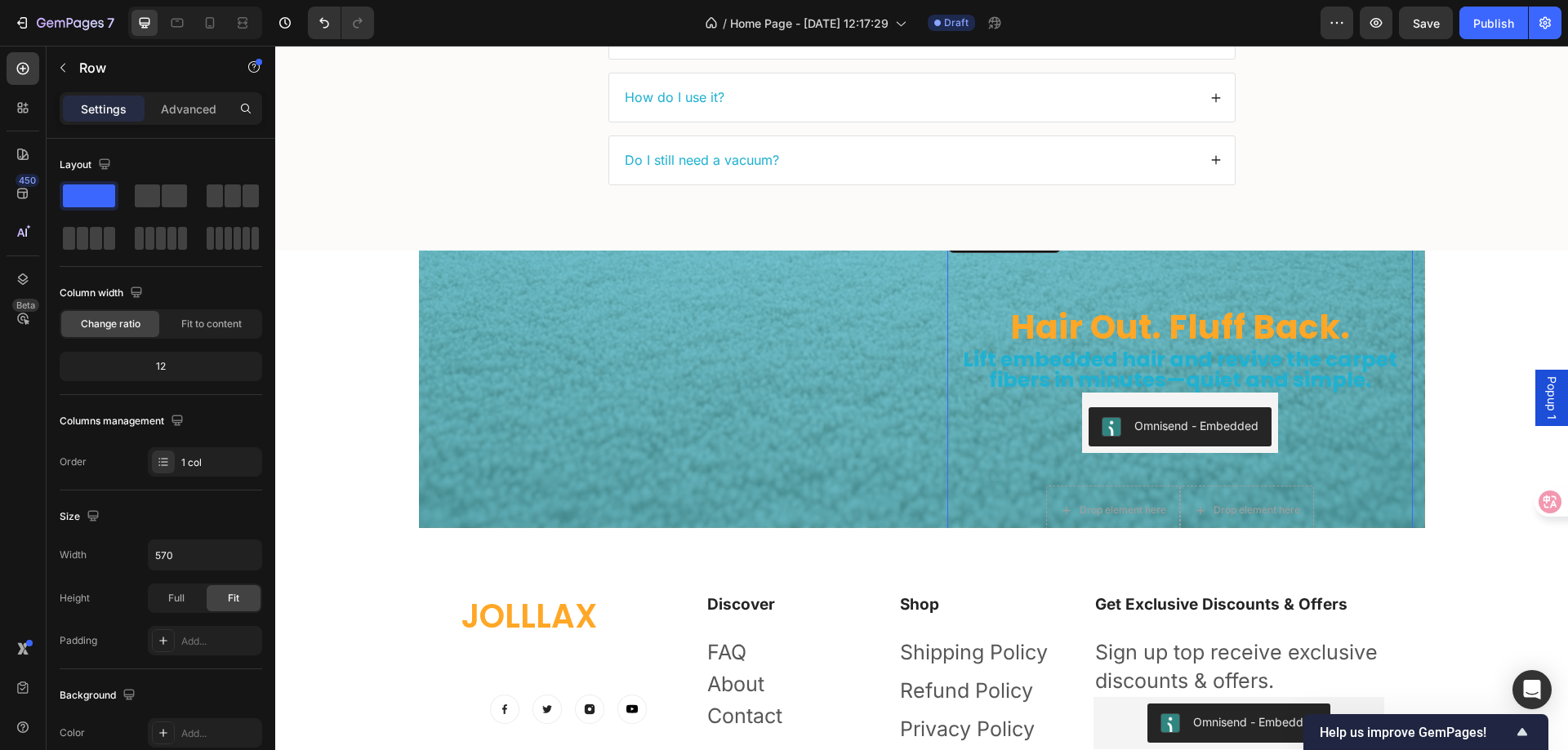
click at [994, 347] on div "Hair Out. Fluff Back. Heading Lift embedded hair and revive the carpet fibers i…" at bounding box center [1180, 389] width 465 height 331
click at [992, 501] on div "Hair Out. Fluff Back. Heading Lift embedded hair and revive the carpet fibers i…" at bounding box center [1180, 389] width 490 height 331
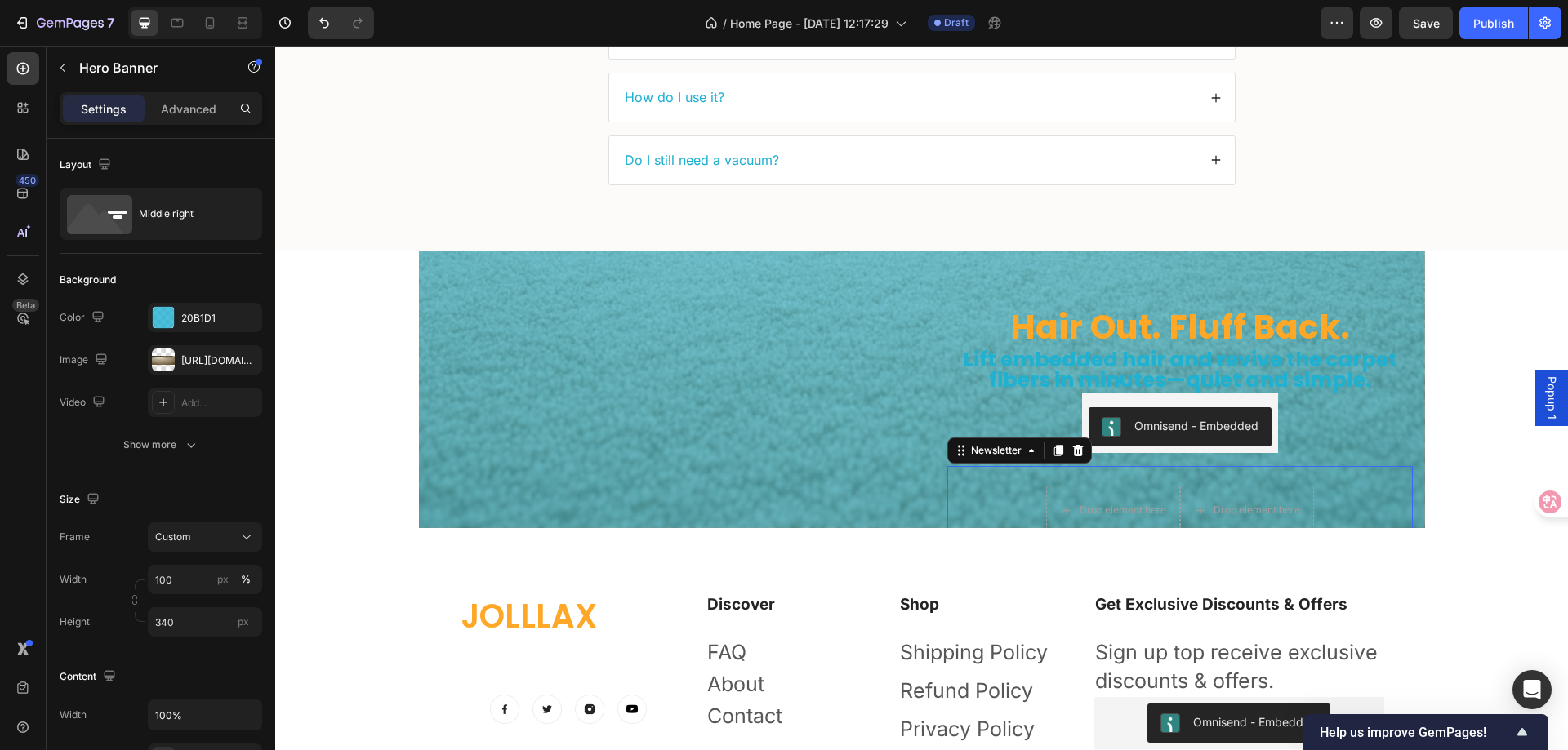
click at [1009, 466] on div "Drop element here Drop element here Row Newsletter 0" at bounding box center [1180, 510] width 465 height 88
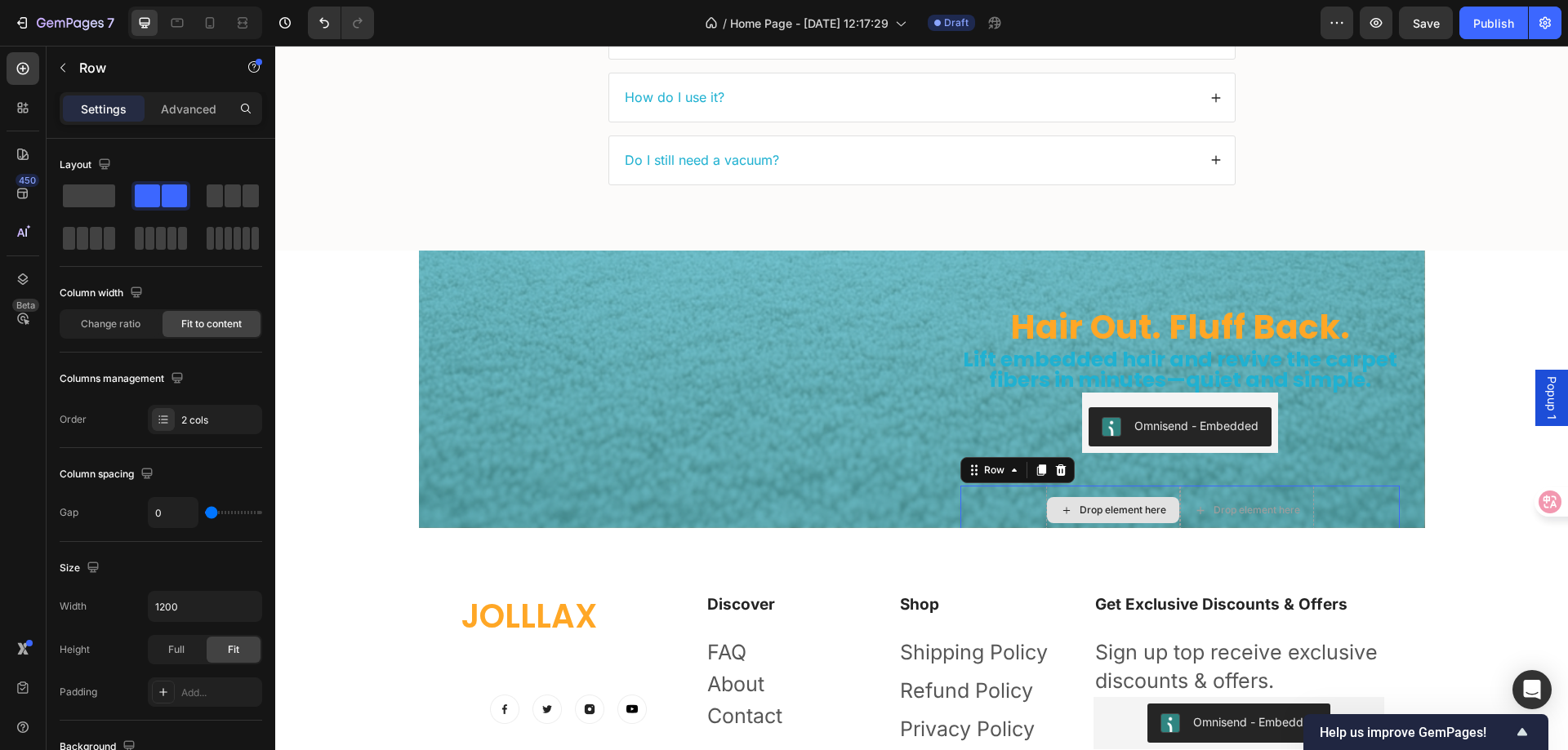
click at [1046, 486] on div "Drop element here" at bounding box center [1113, 510] width 134 height 49
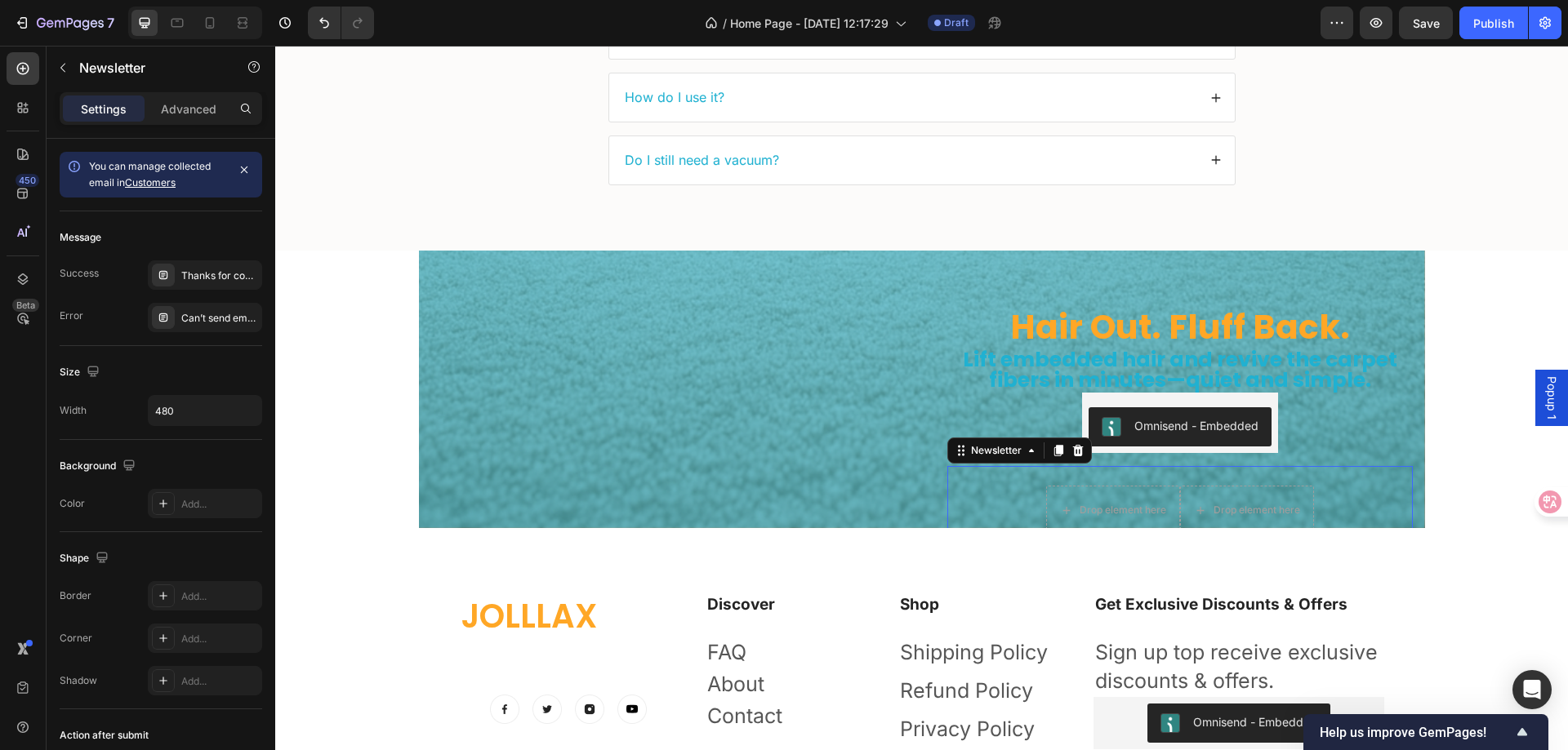
click at [950, 466] on div "Drop element here Drop element here Row Newsletter 0" at bounding box center [1180, 510] width 465 height 88
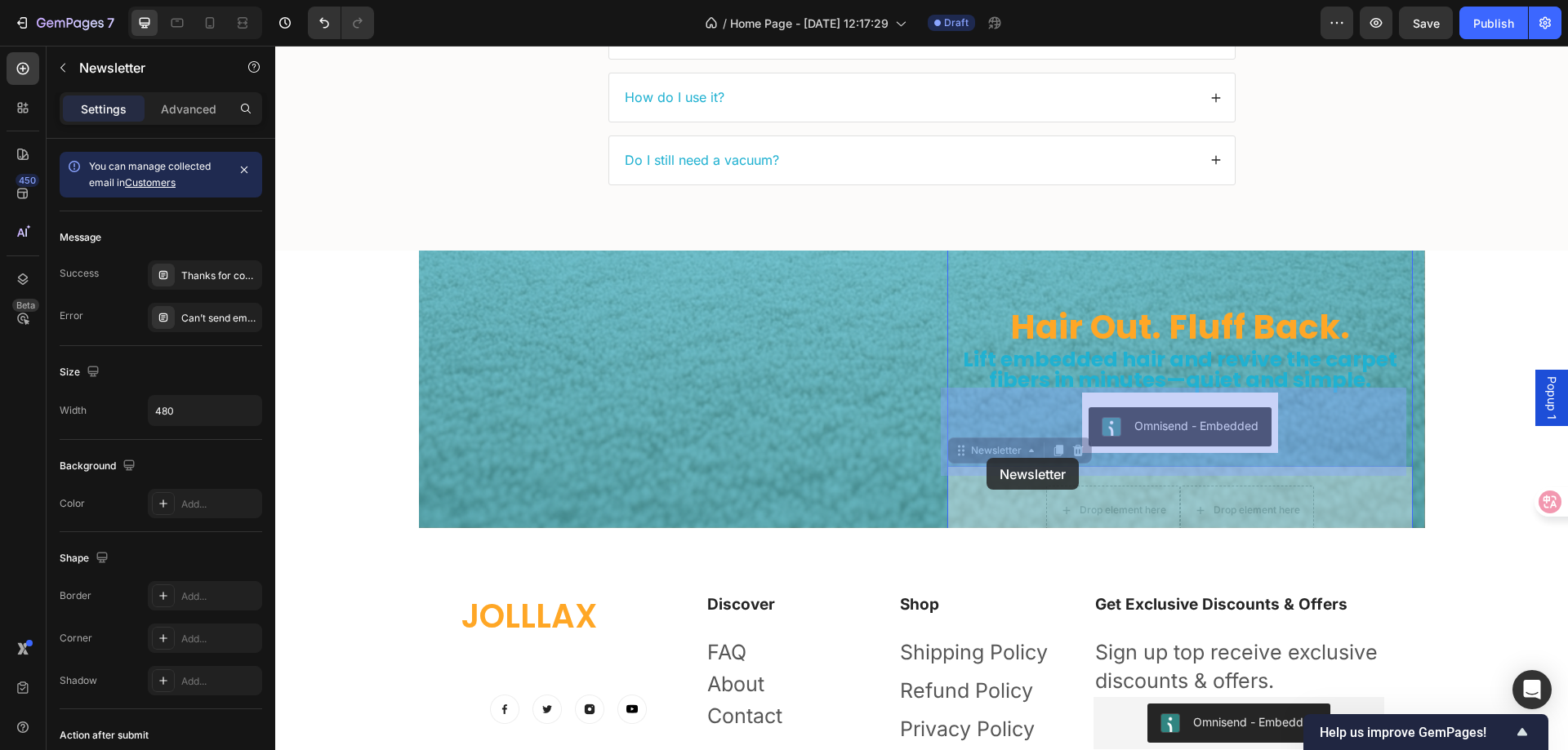
drag, startPoint x: 971, startPoint y: 390, endPoint x: 987, endPoint y: 458, distance: 69.9
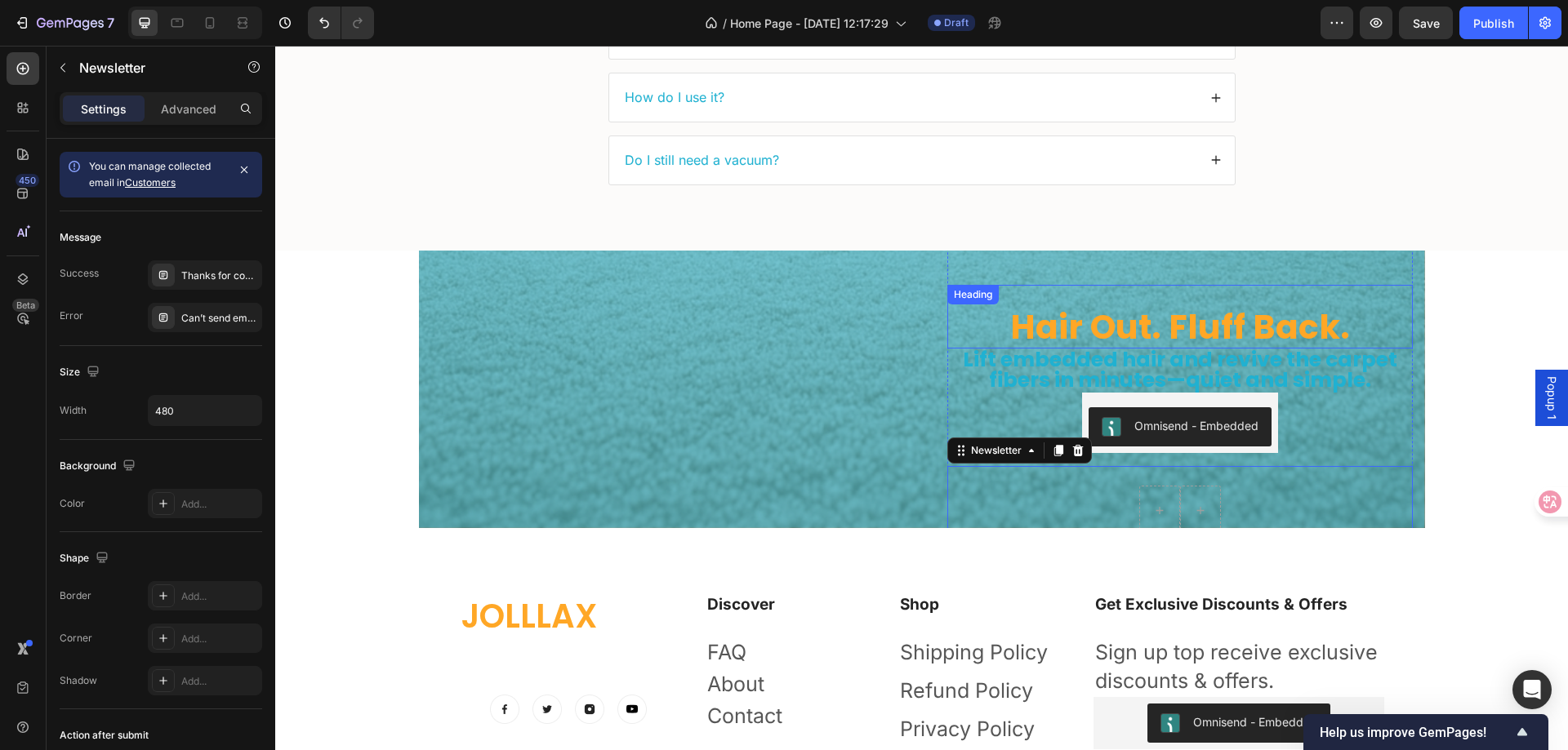
click at [971, 305] on h2 "Hair Out. Fluff Back." at bounding box center [1180, 327] width 465 height 43
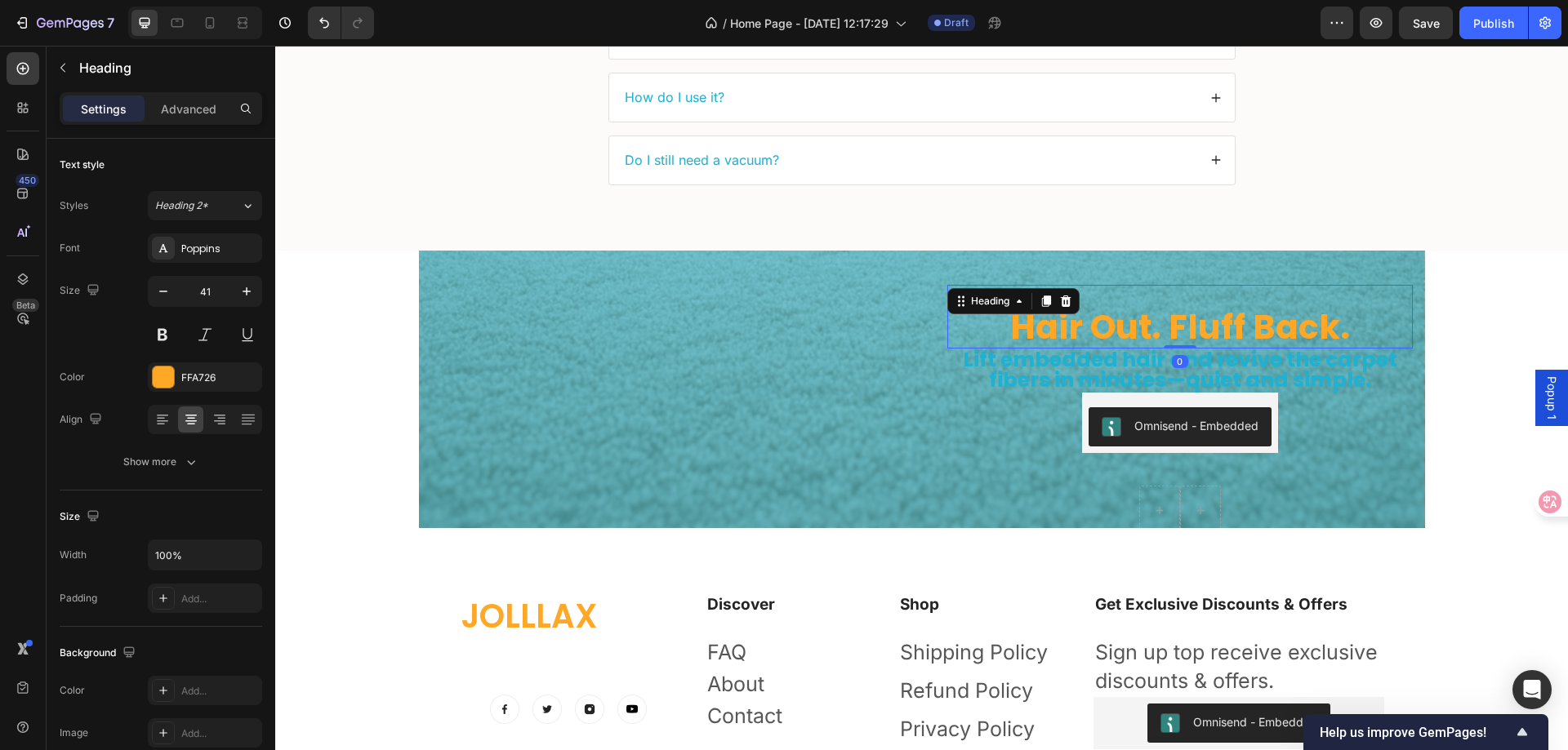
drag, startPoint x: 1173, startPoint y: 269, endPoint x: 1178, endPoint y: 259, distance: 11.2
click at [1178, 285] on div "Hair Out. Fluff Back. Heading 0" at bounding box center [1180, 316] width 465 height 64
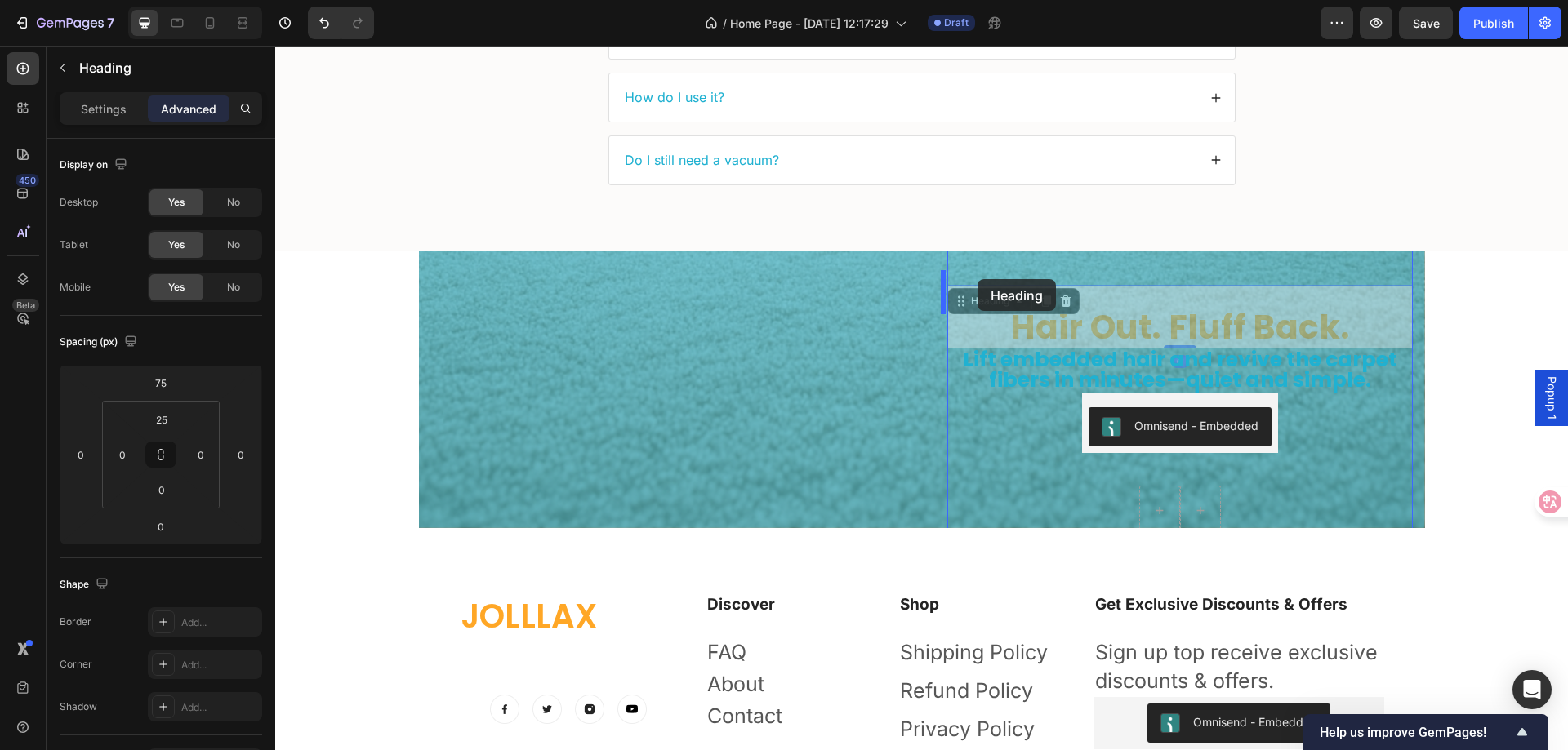
drag, startPoint x: 983, startPoint y: 257, endPoint x: 978, endPoint y: 279, distance: 22.6
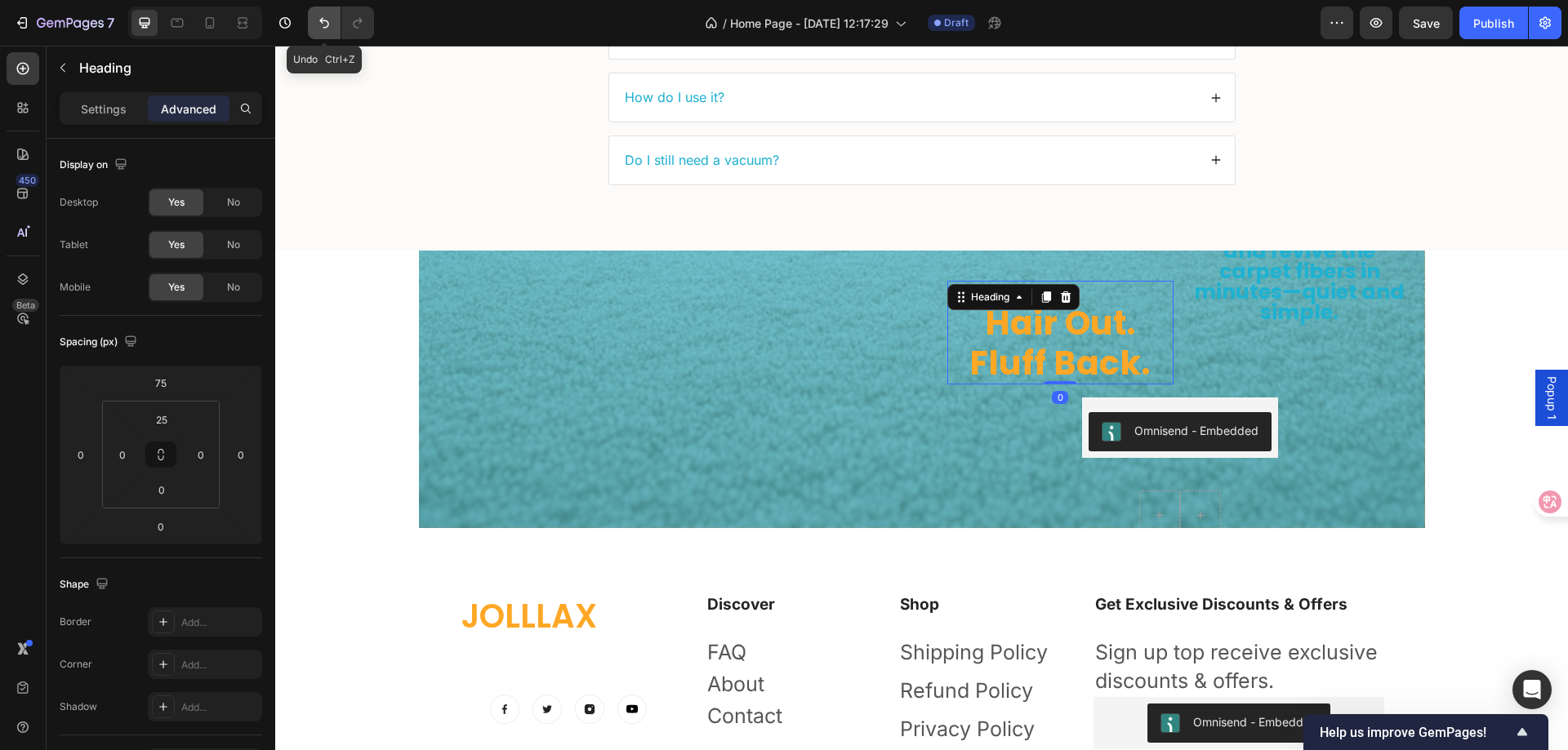
click at [329, 26] on icon "Undo/Redo" at bounding box center [324, 22] width 16 height 16
click at [333, 23] on icon "Undo/Redo" at bounding box center [324, 22] width 16 height 16
click at [323, 25] on icon "Undo/Redo" at bounding box center [324, 22] width 16 height 16
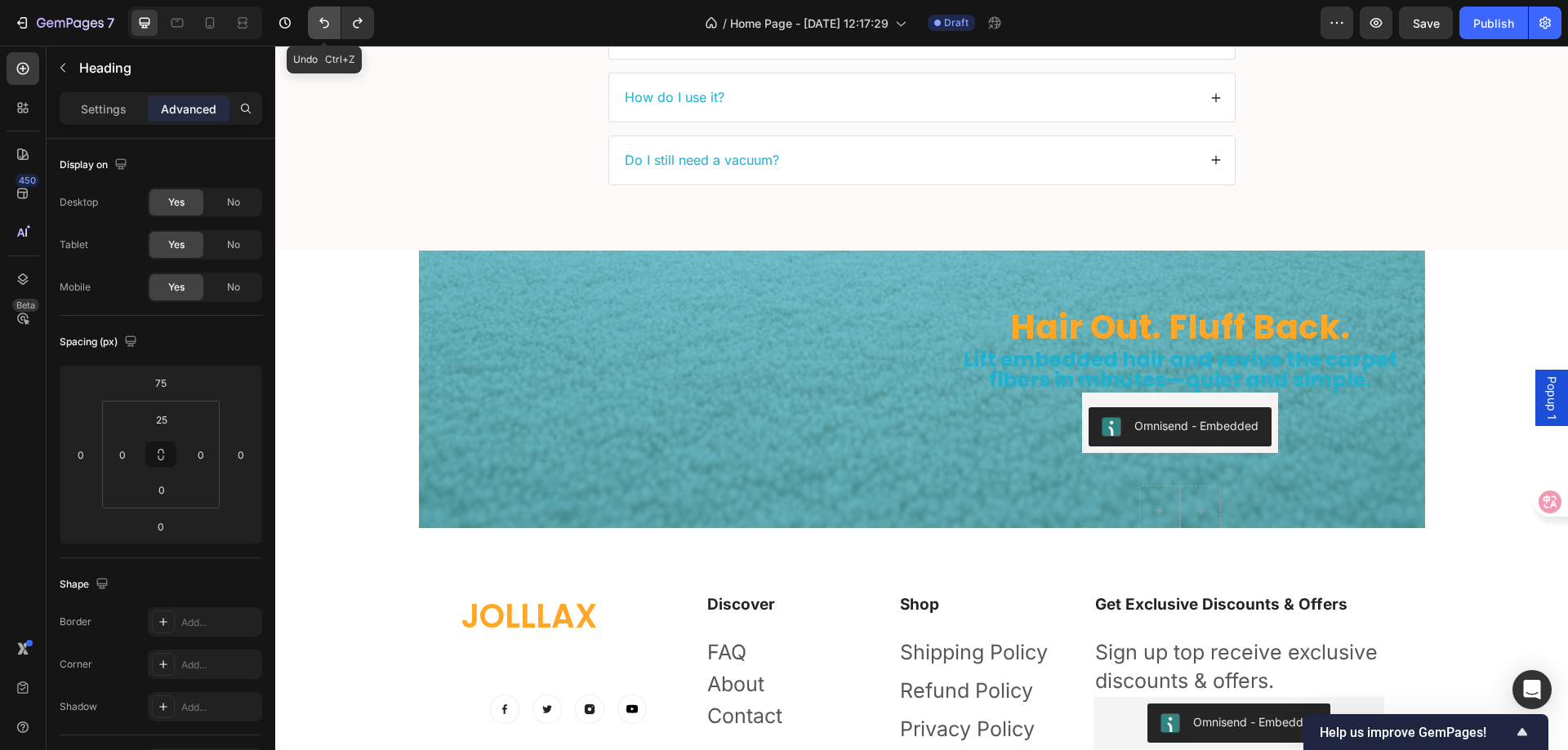
click at [323, 25] on icon "Undo/Redo" at bounding box center [324, 22] width 16 height 16
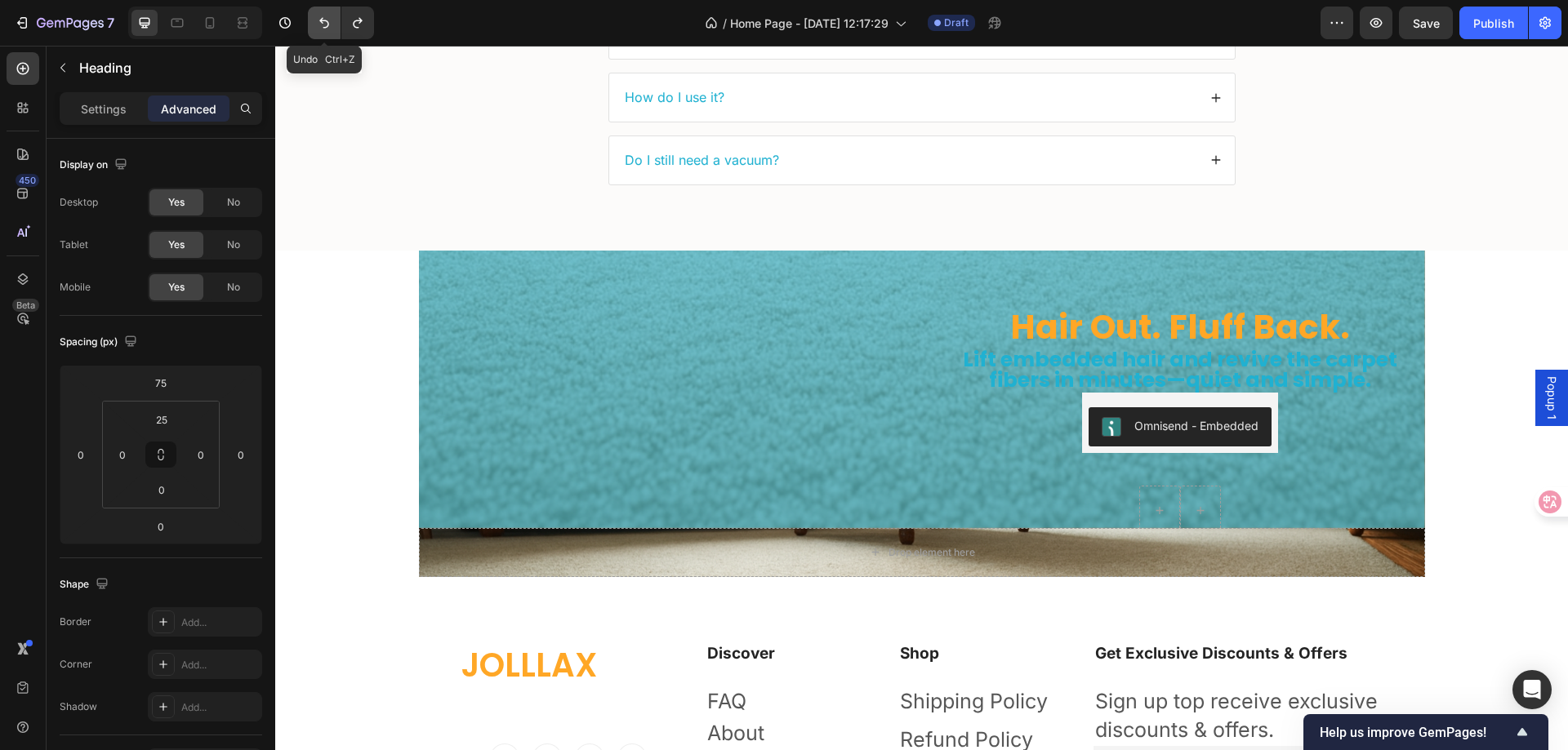
click at [316, 18] on button "Undo/Redo" at bounding box center [324, 23] width 32 height 32
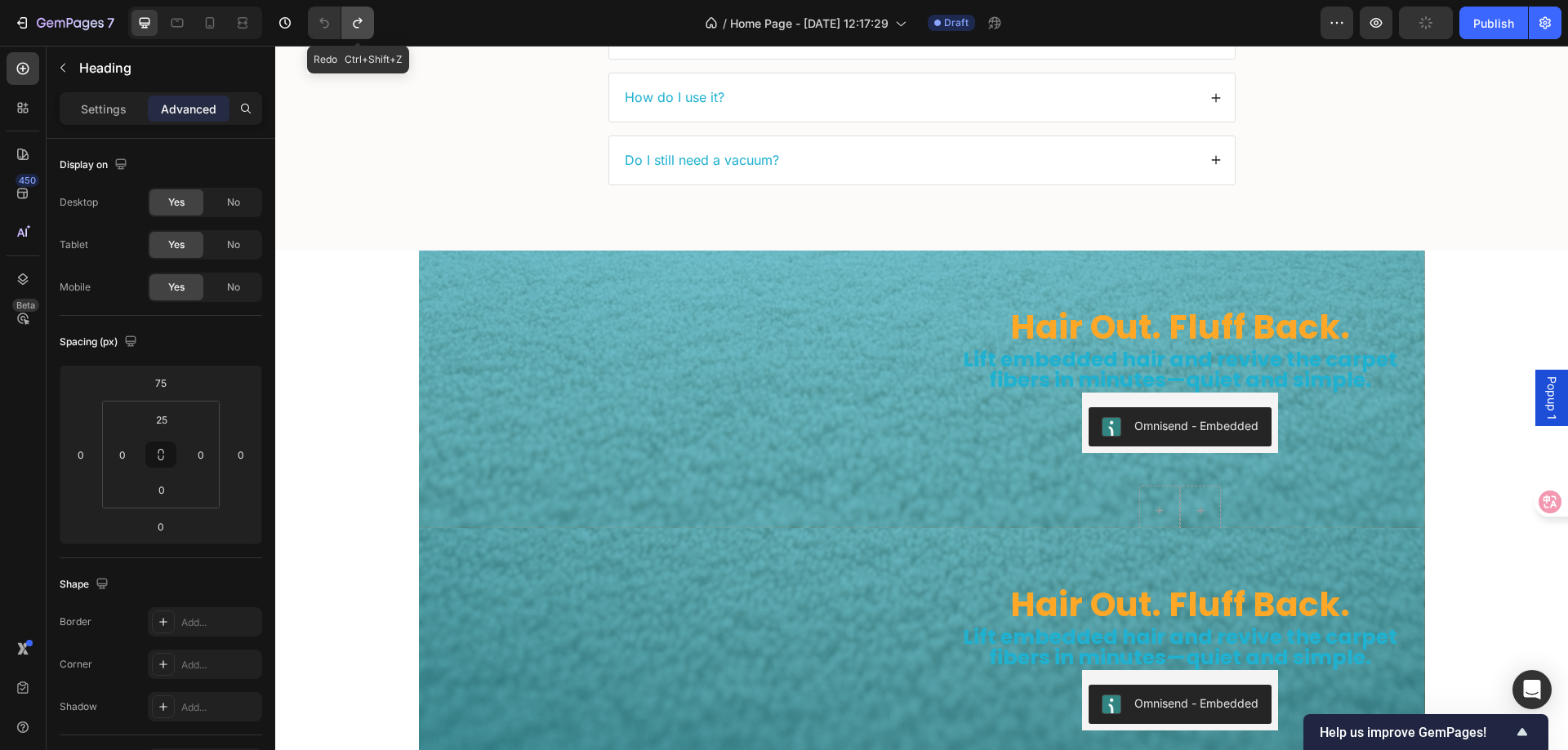
click at [358, 37] on button "Undo/Redo" at bounding box center [357, 23] width 32 height 32
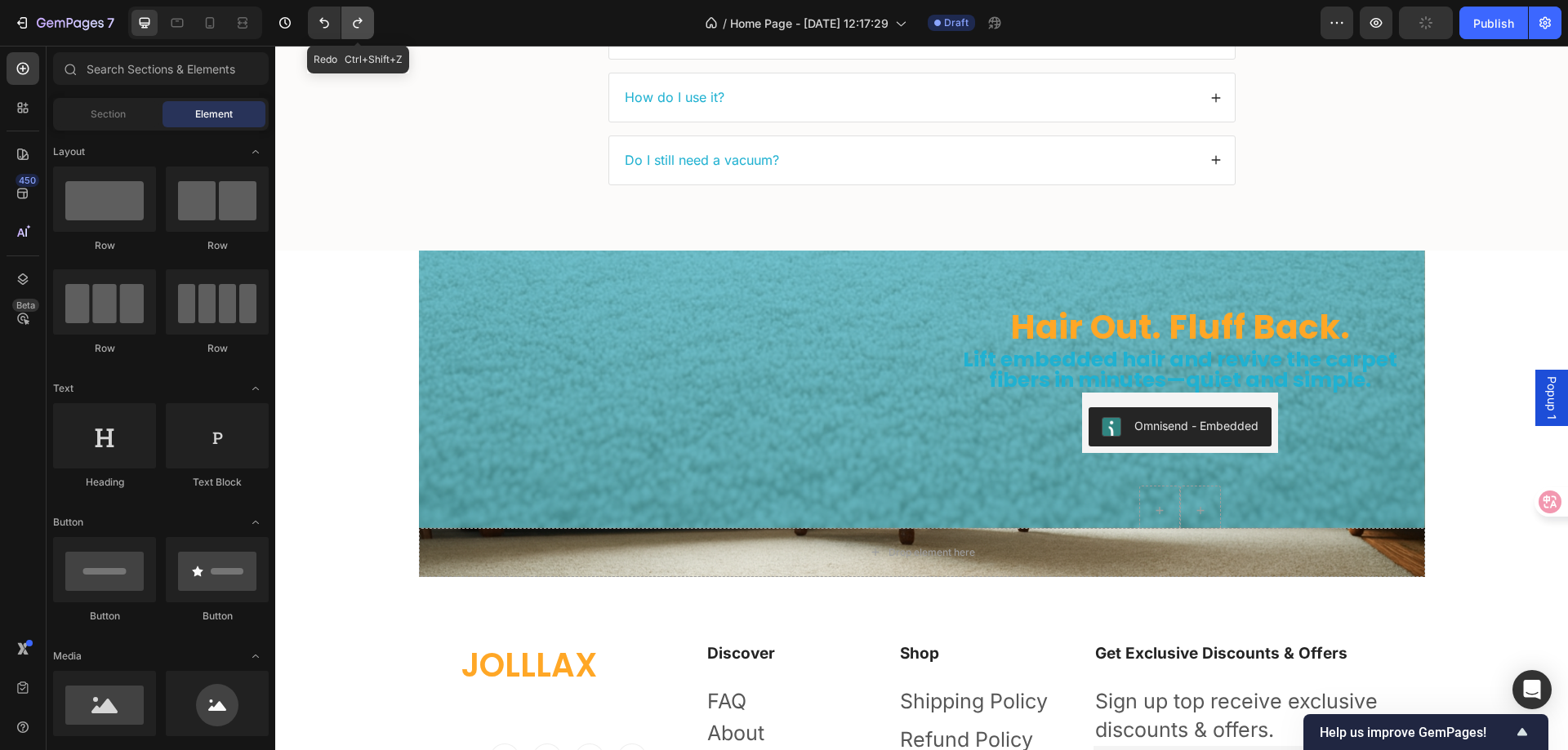
click at [358, 37] on button "Undo/Redo" at bounding box center [357, 23] width 32 height 32
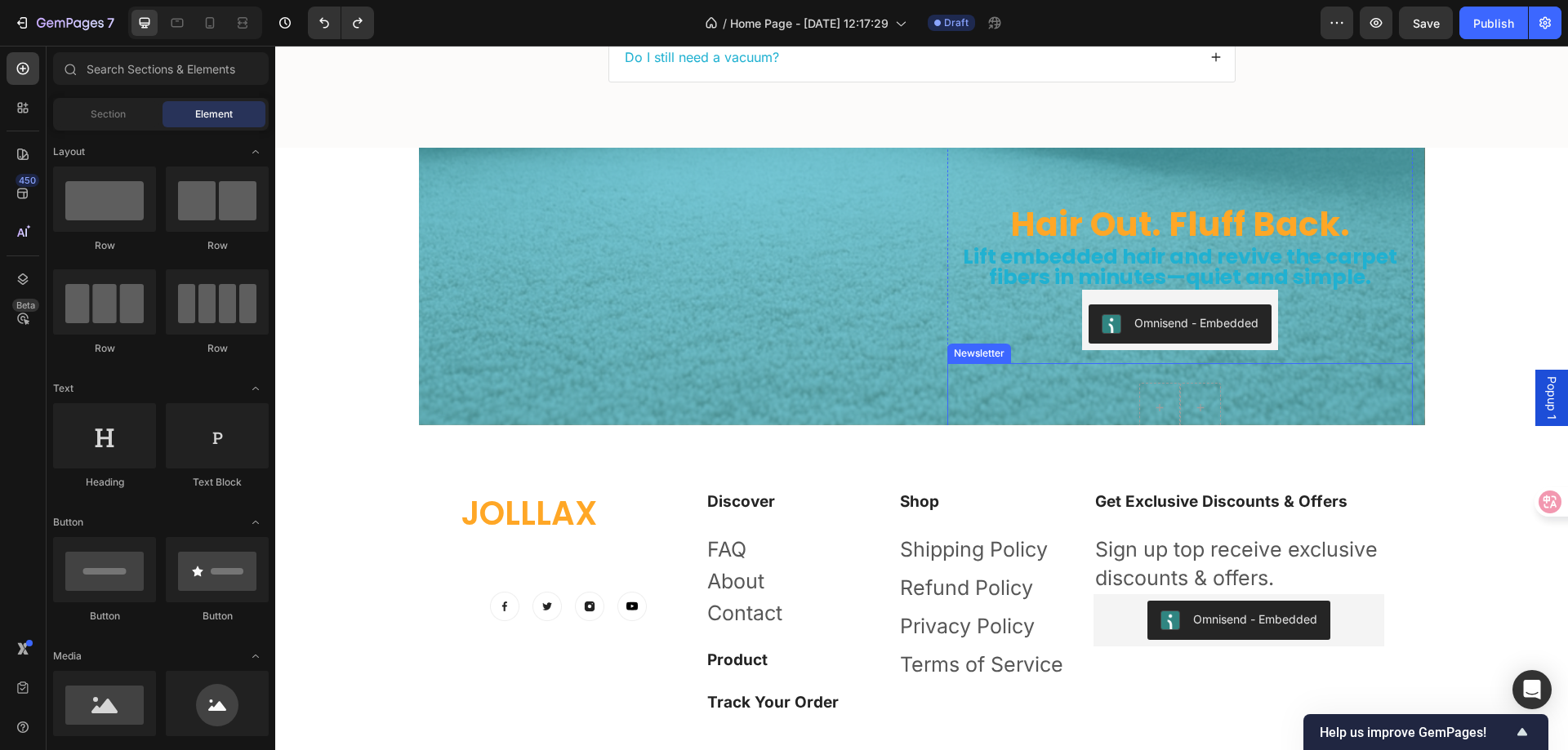
scroll to position [5057, 0]
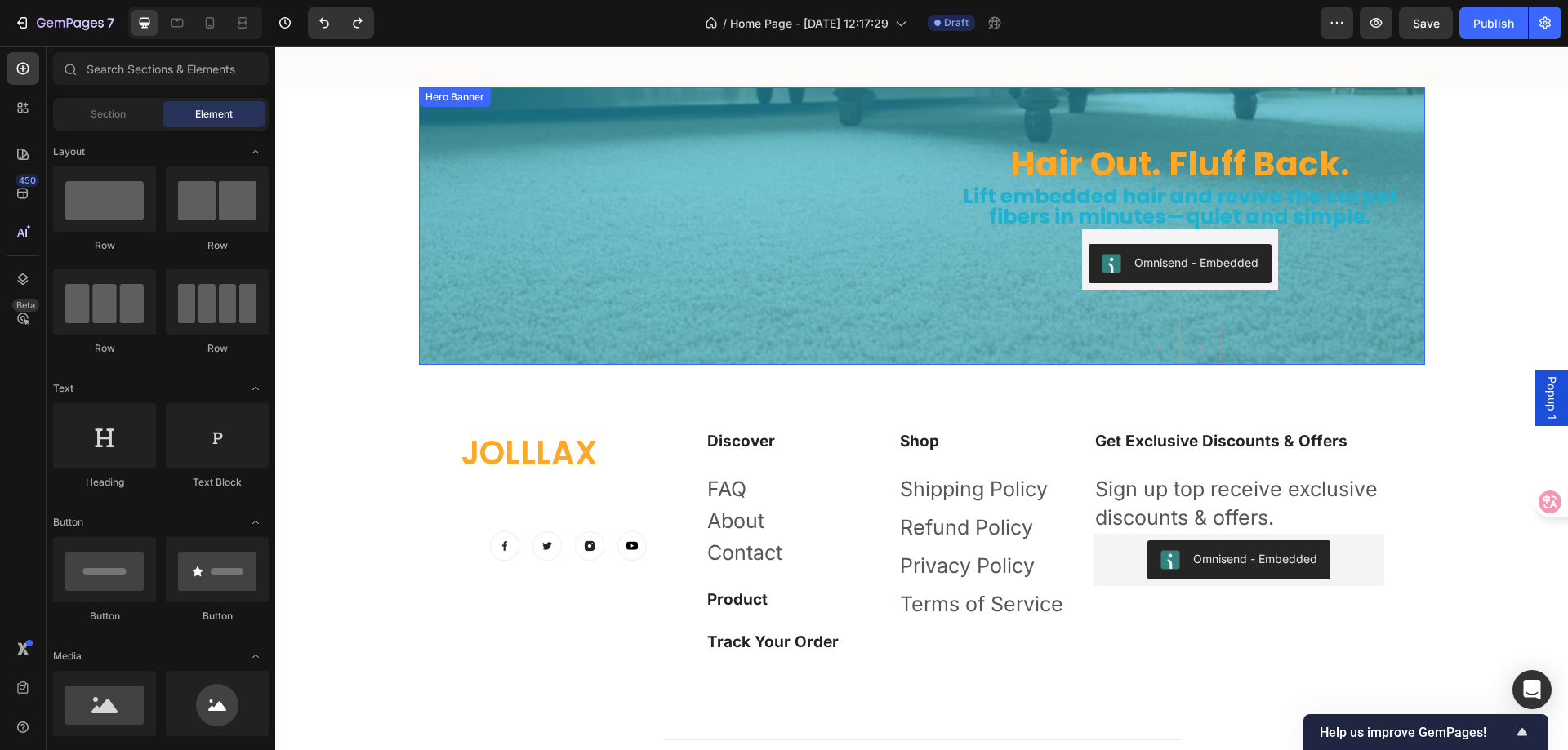
click at [937, 336] on div "Hair Out. Fluff Back. Heading Lift embedded hair and revive the carpet fibers i…" at bounding box center [1180, 225] width 490 height 331
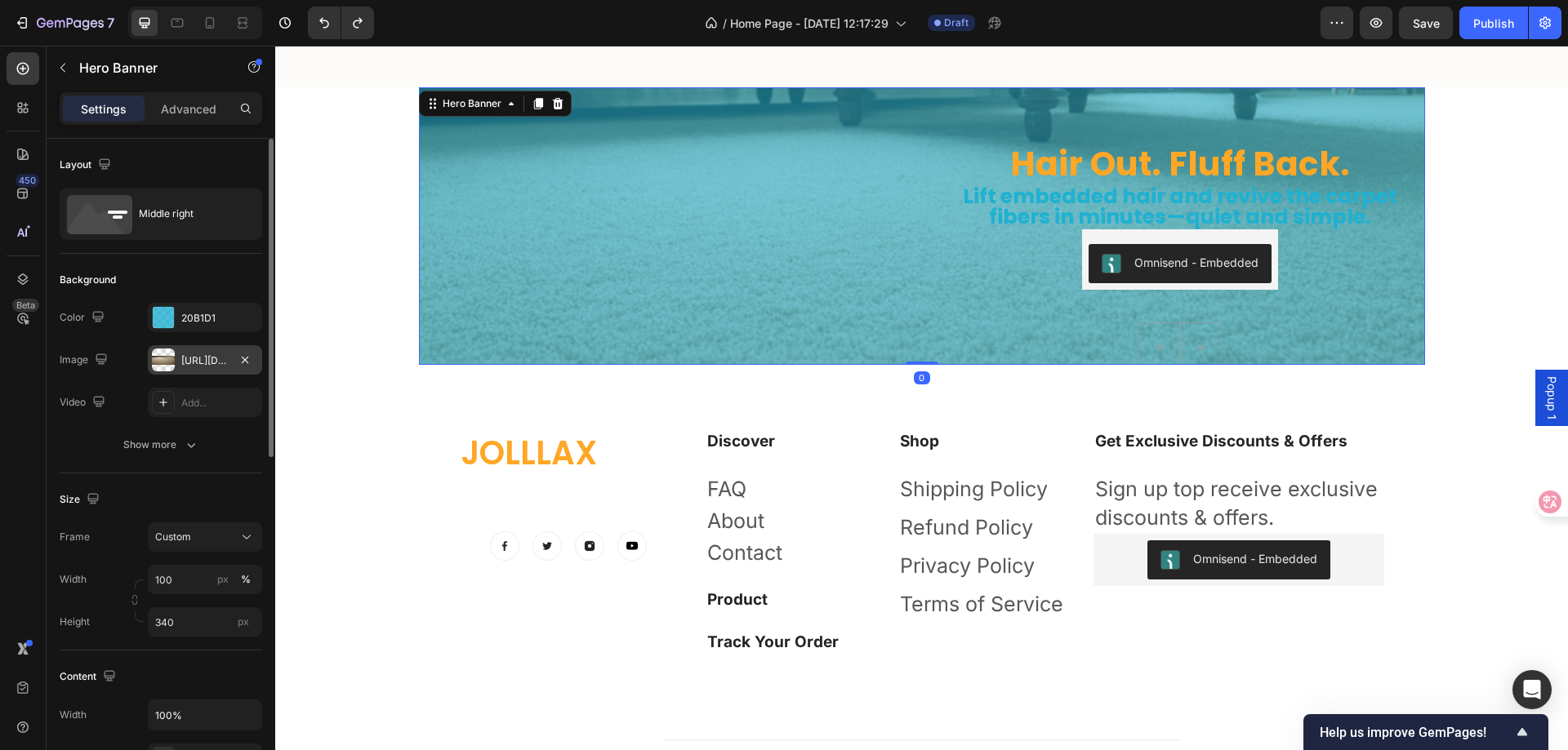
click at [163, 360] on div at bounding box center [163, 360] width 23 height 23
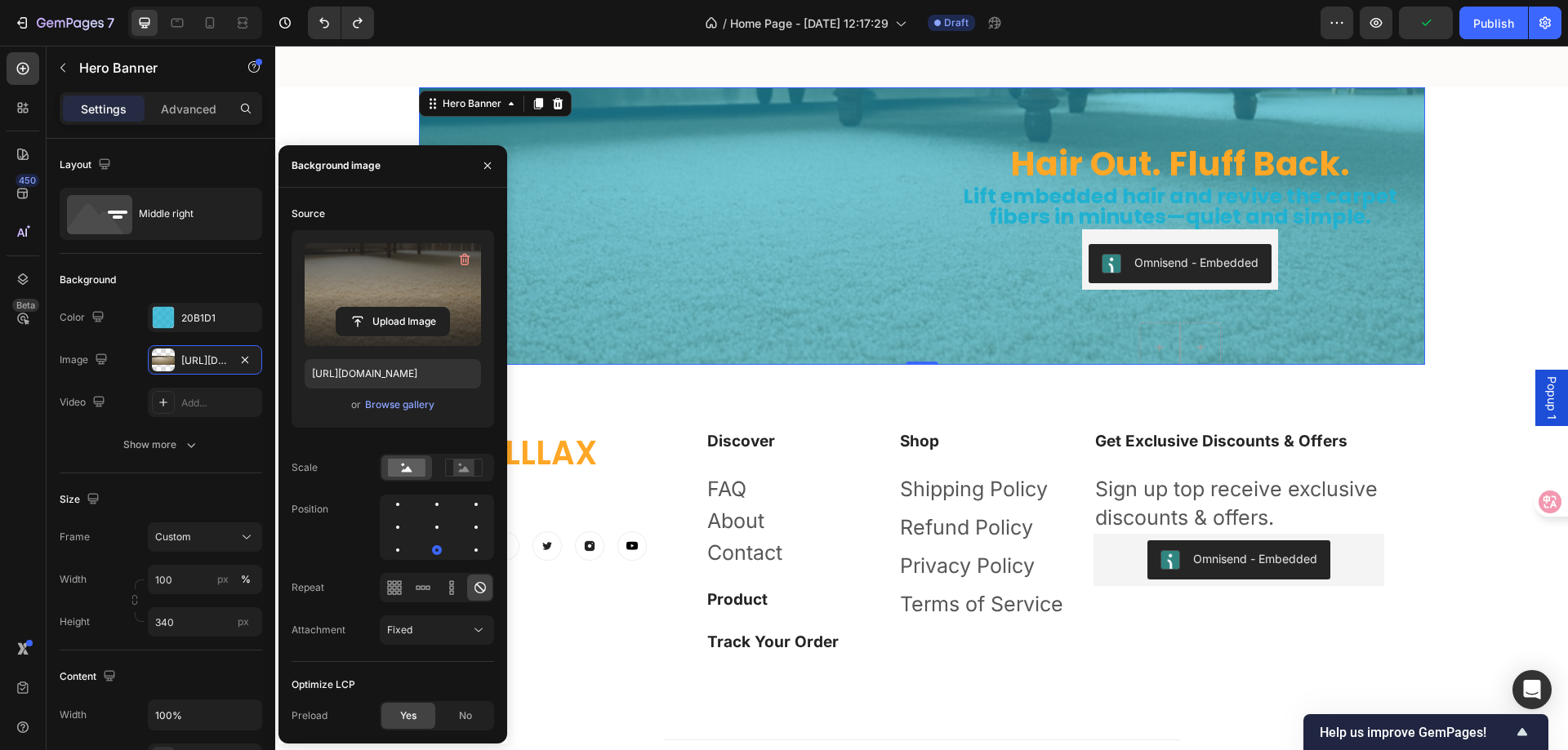
click at [436, 276] on label at bounding box center [392, 294] width 176 height 103
click at [436, 308] on input "file" at bounding box center [393, 321] width 112 height 28
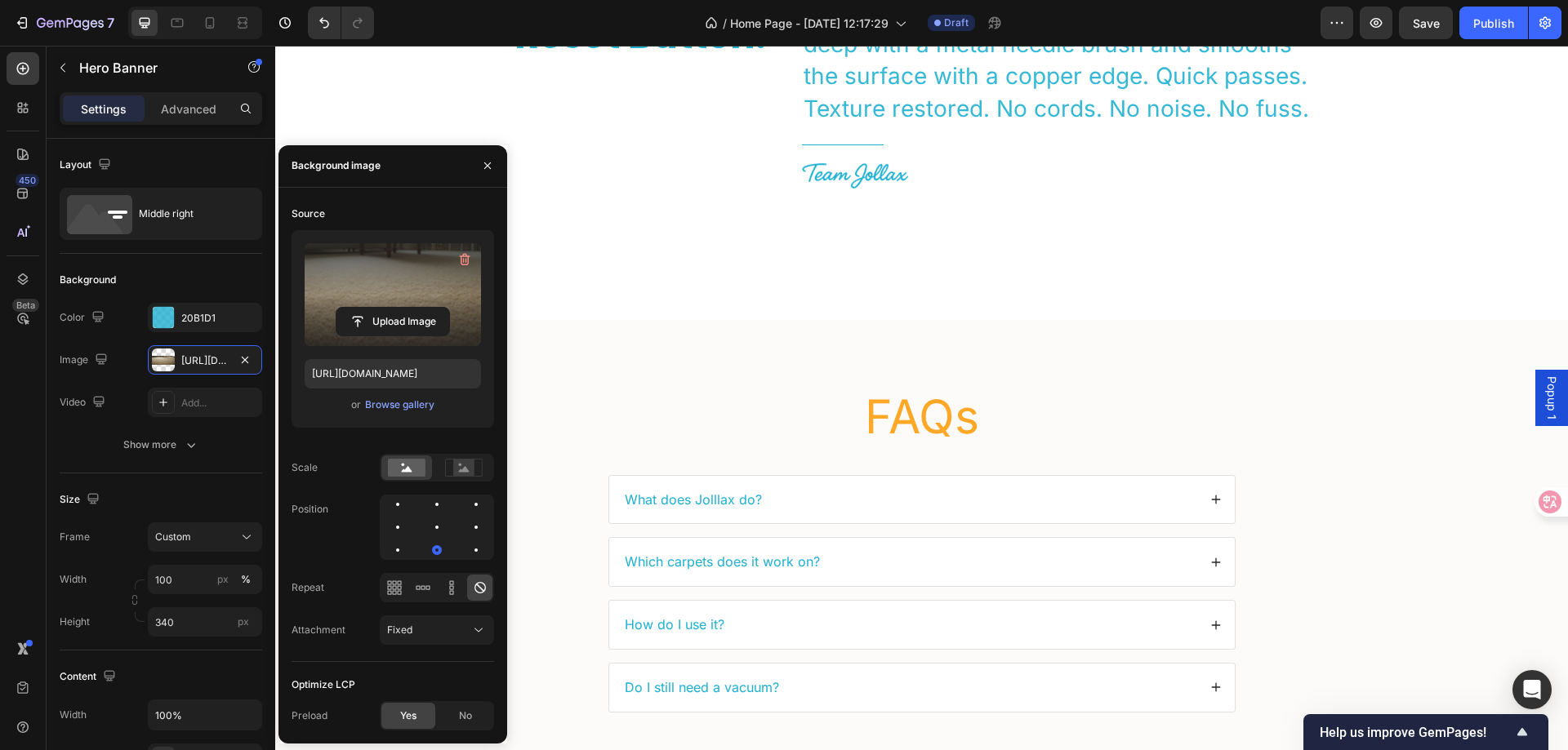
scroll to position [4404, 0]
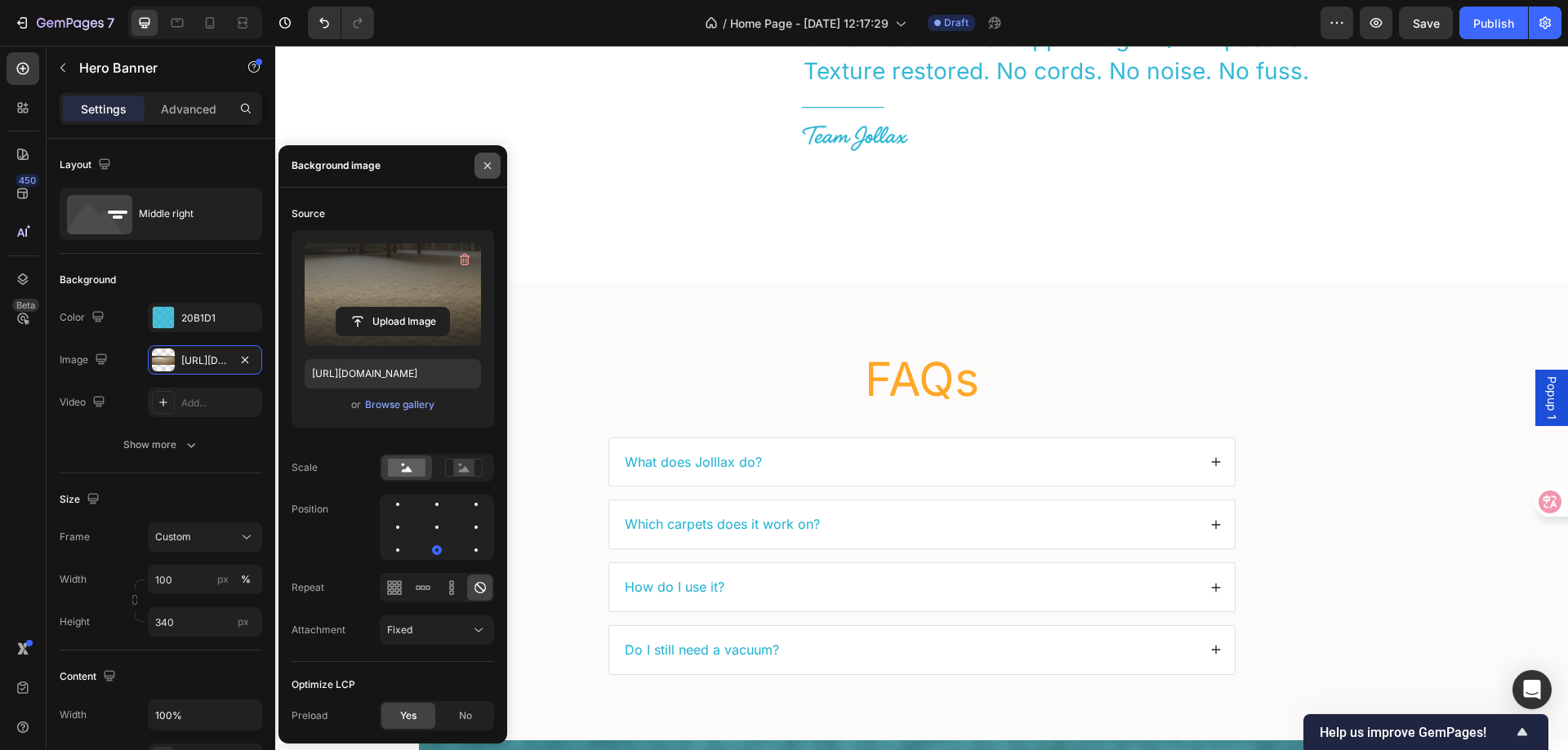
click at [485, 168] on icon "button" at bounding box center [487, 165] width 13 height 13
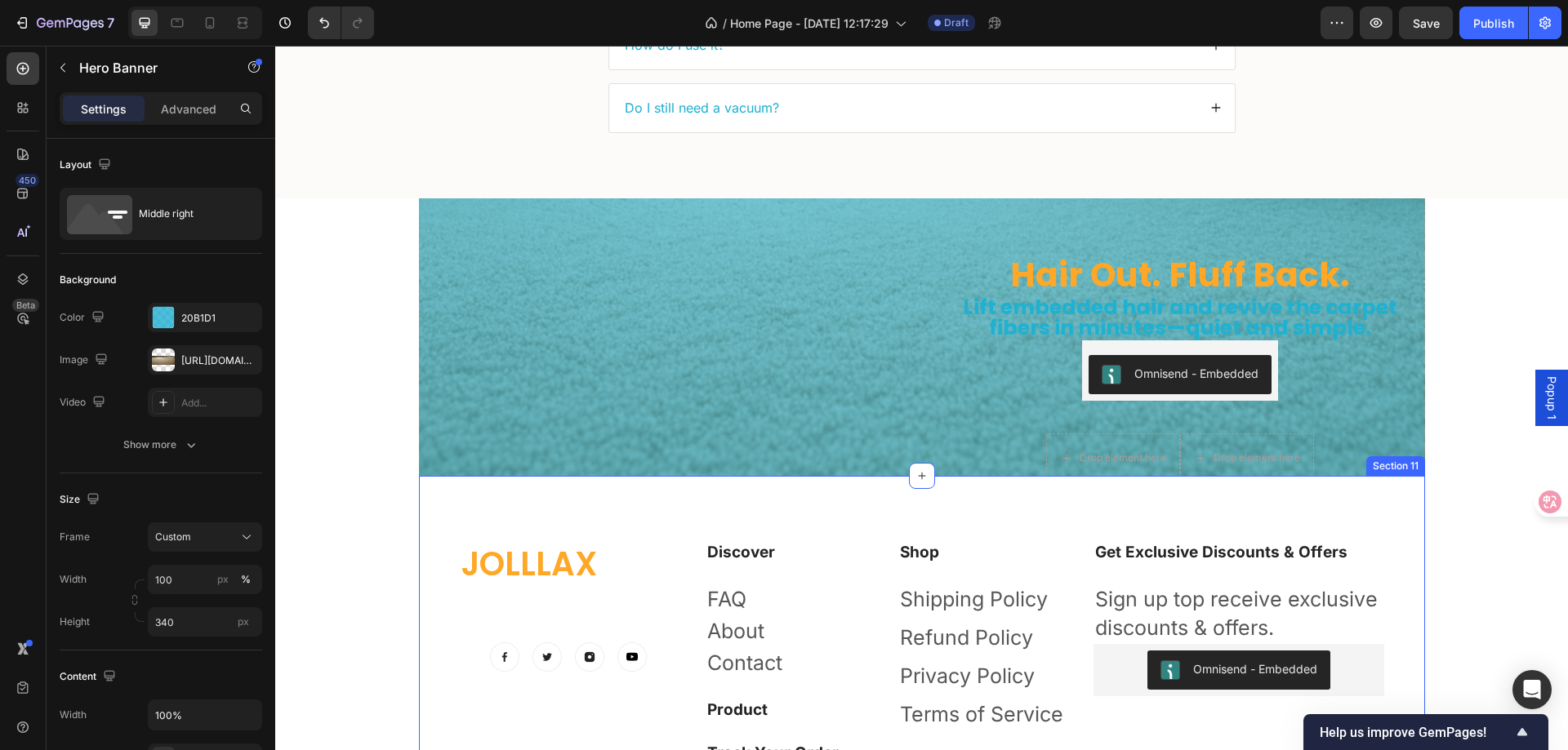
scroll to position [4975, 0]
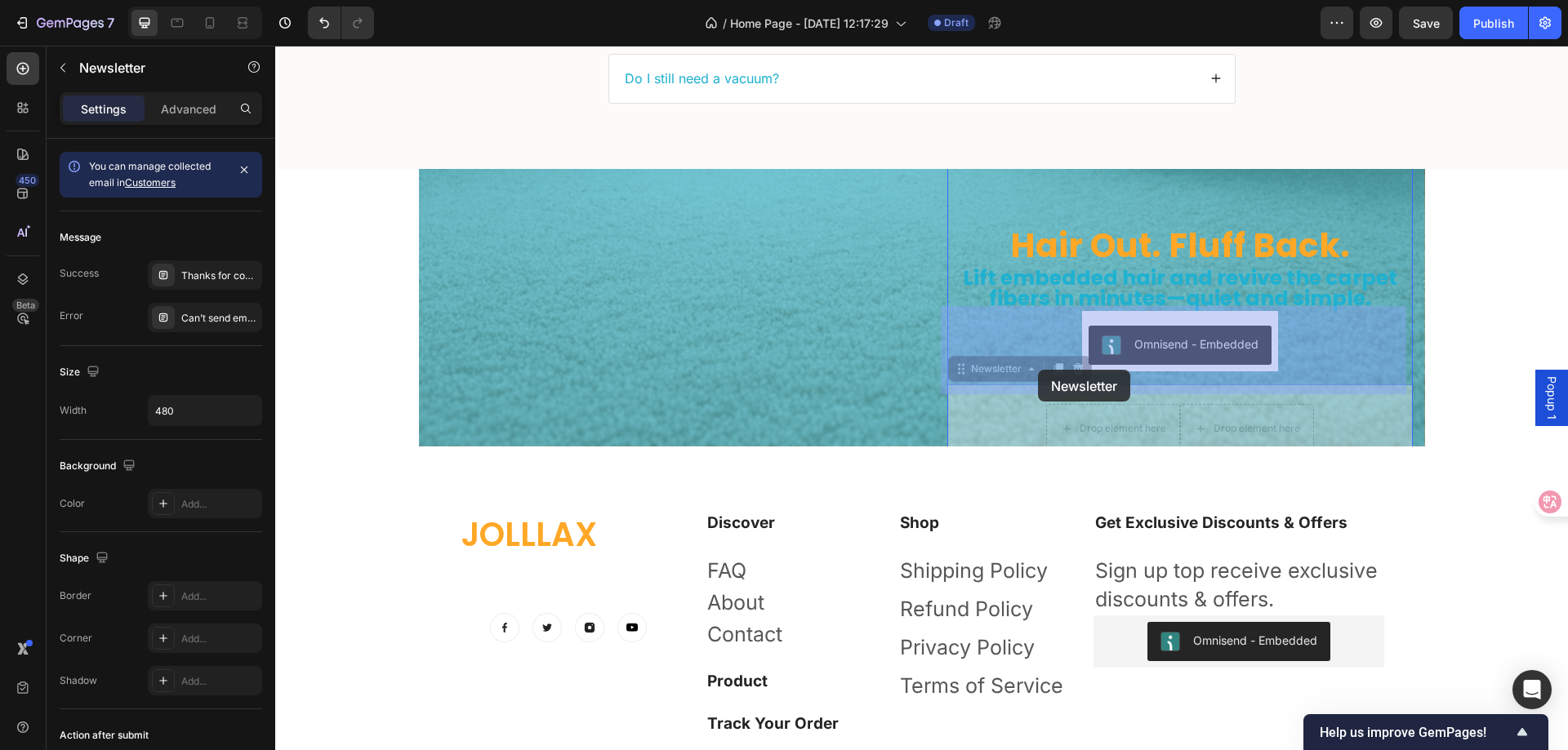
drag, startPoint x: 1033, startPoint y: 305, endPoint x: 1038, endPoint y: 370, distance: 65.2
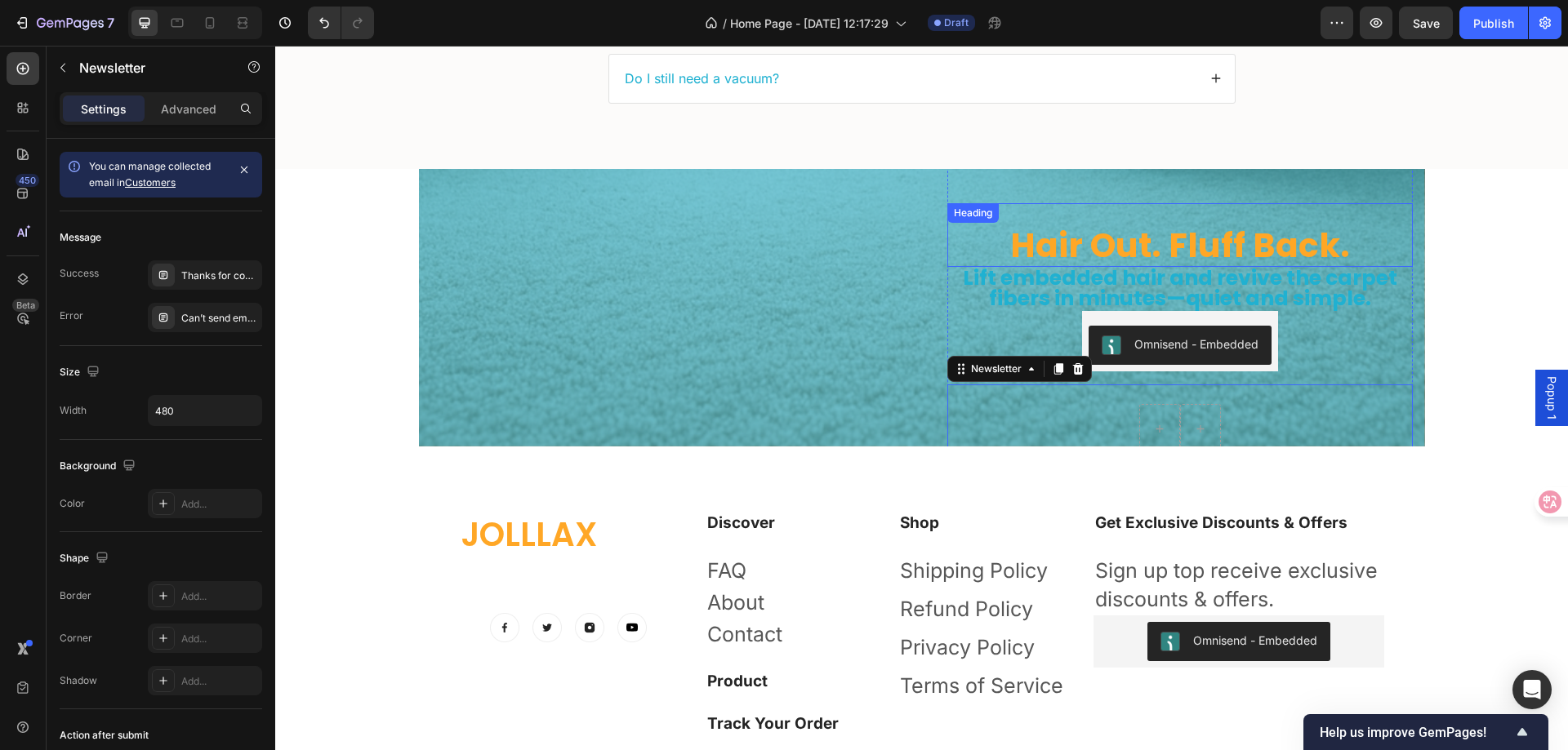
click at [949, 224] on h2 "Hair Out. Fluff Back." at bounding box center [1180, 245] width 465 height 43
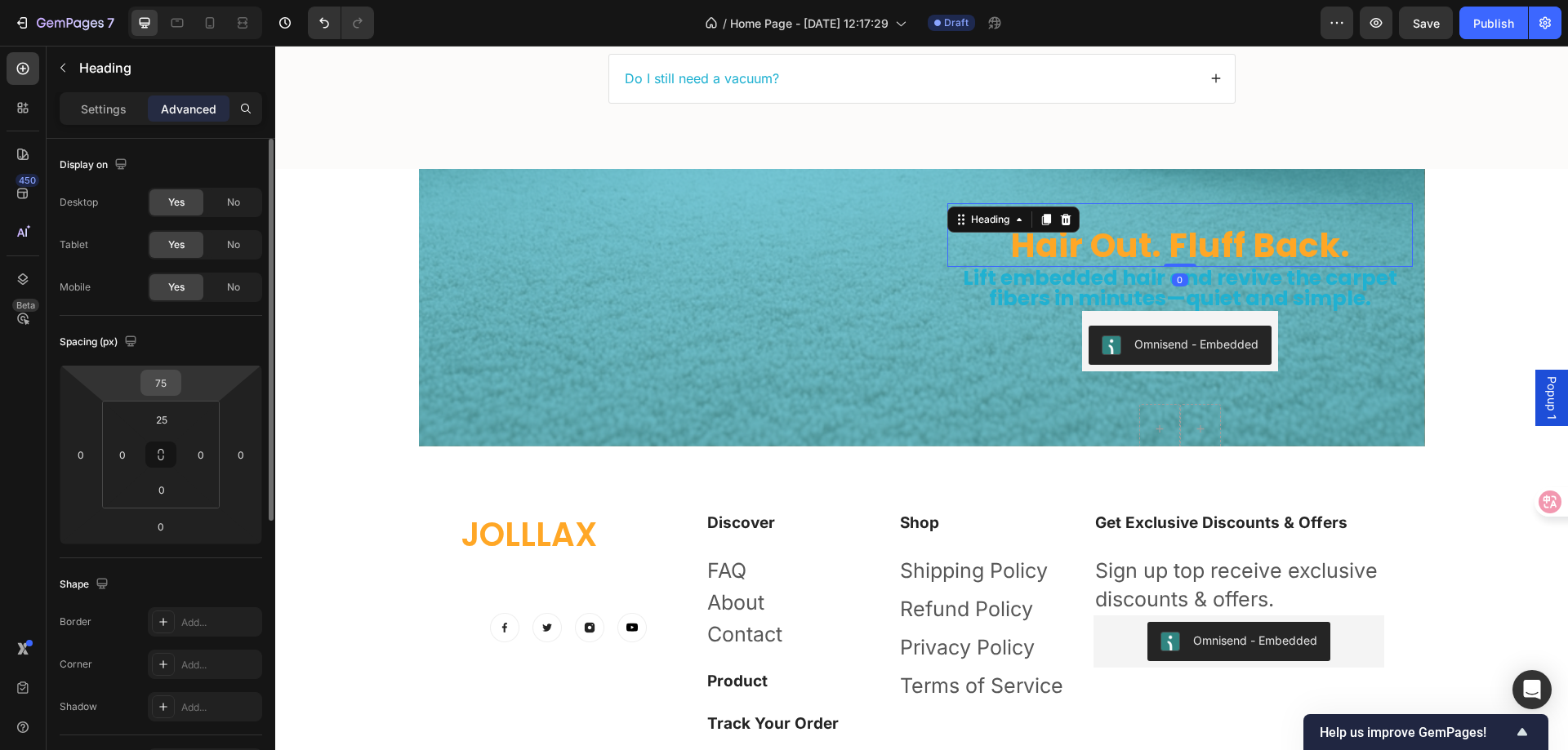
click at [165, 380] on input "75" at bounding box center [161, 383] width 32 height 25
click at [168, 383] on input "075" at bounding box center [161, 383] width 32 height 25
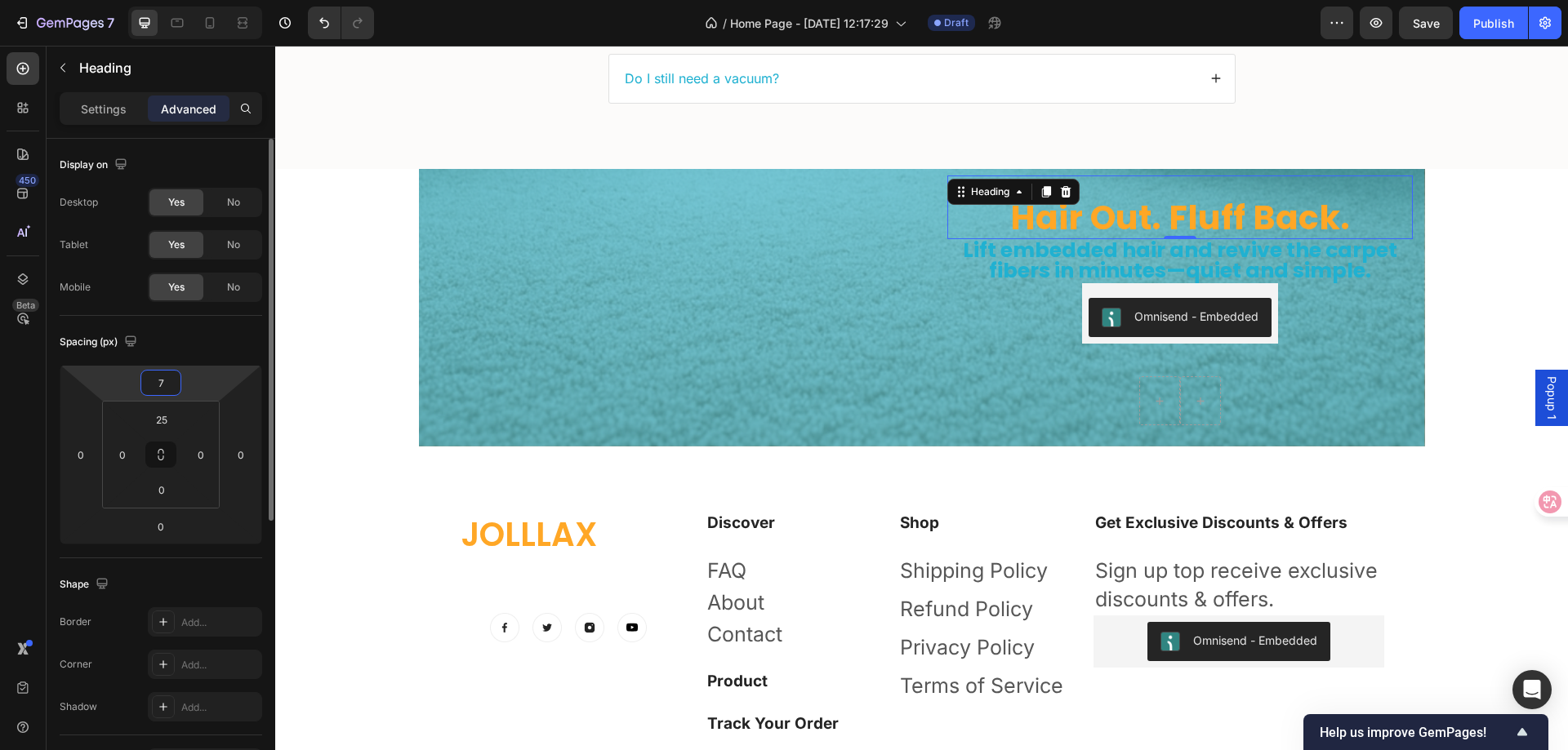
type input "75"
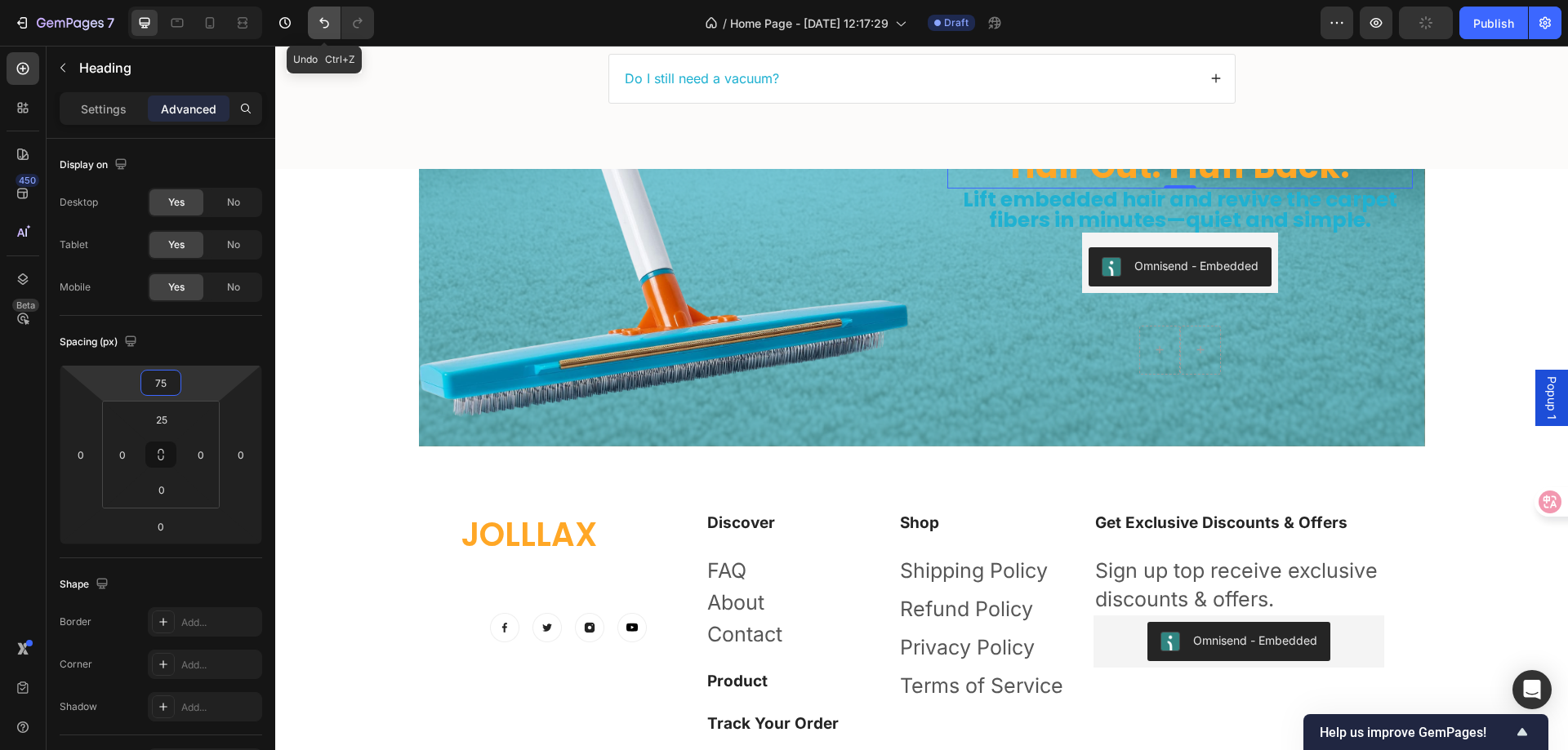
click at [316, 28] on icon "Undo/Redo" at bounding box center [324, 22] width 16 height 16
click at [325, 24] on icon "Undo/Redo" at bounding box center [324, 22] width 16 height 16
click at [333, 22] on icon "Undo/Redo" at bounding box center [324, 22] width 16 height 16
click at [835, 170] on img at bounding box center [664, 307] width 490 height 489
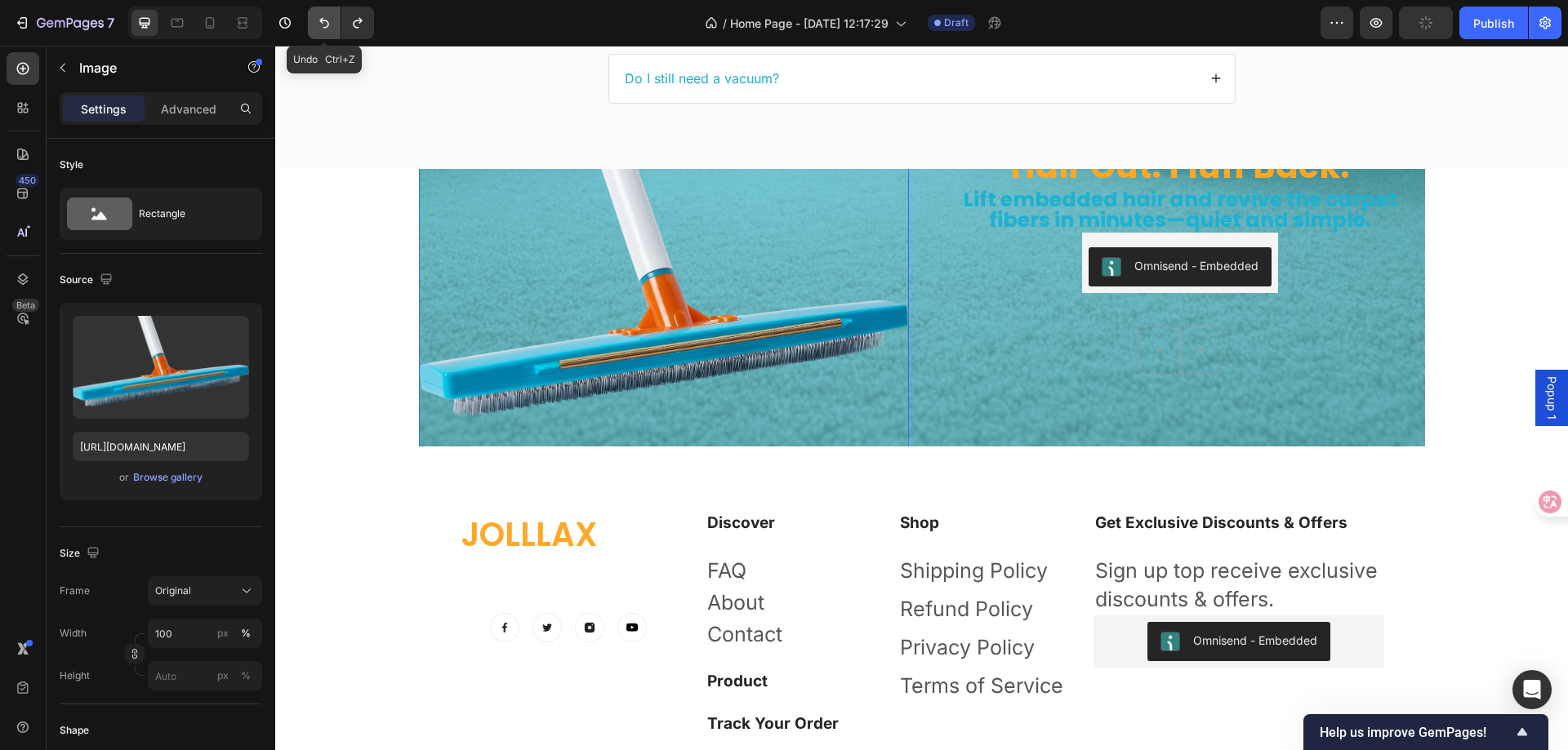
click at [328, 26] on icon "Undo/Redo" at bounding box center [324, 23] width 10 height 10
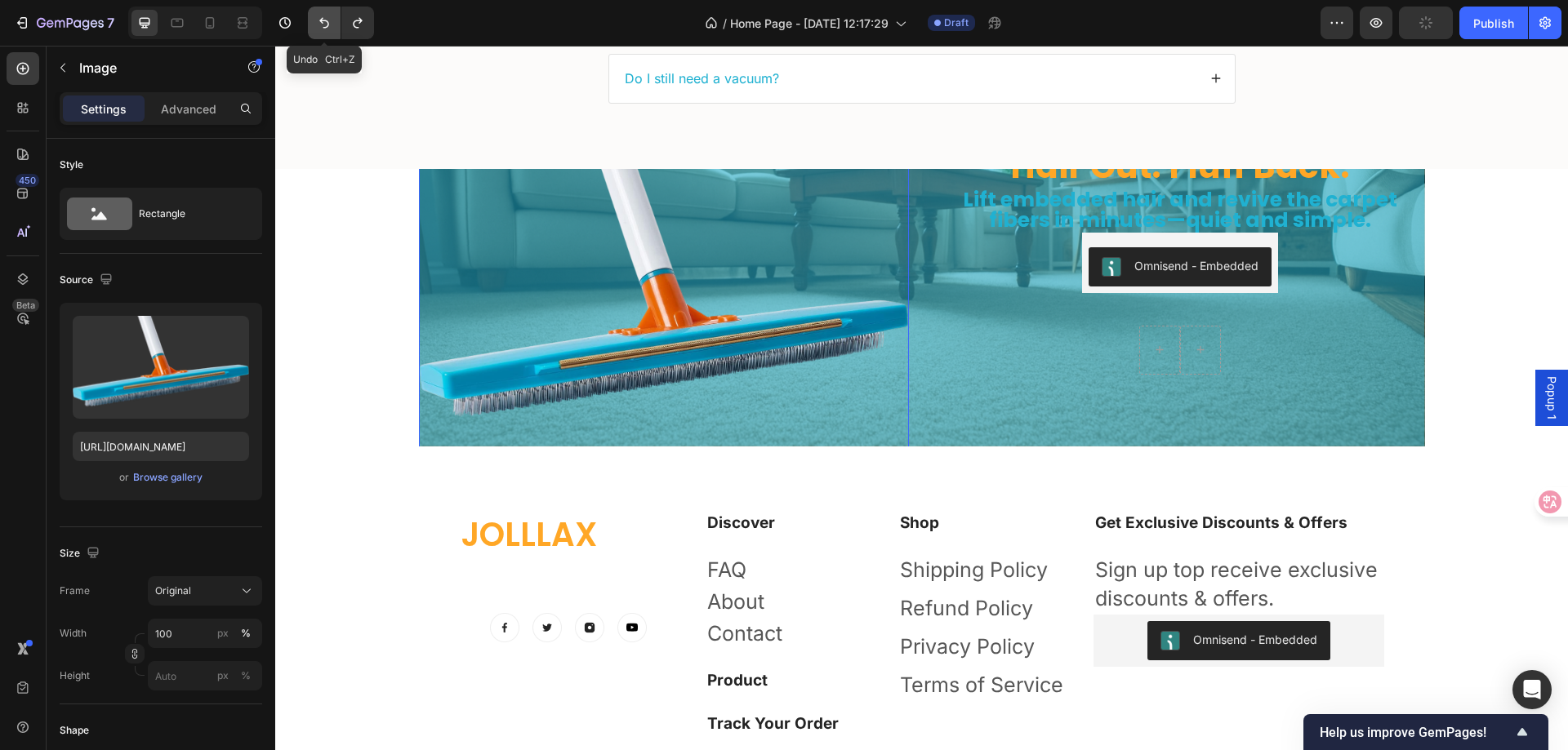
click at [320, 23] on icon "Undo/Redo" at bounding box center [324, 22] width 16 height 16
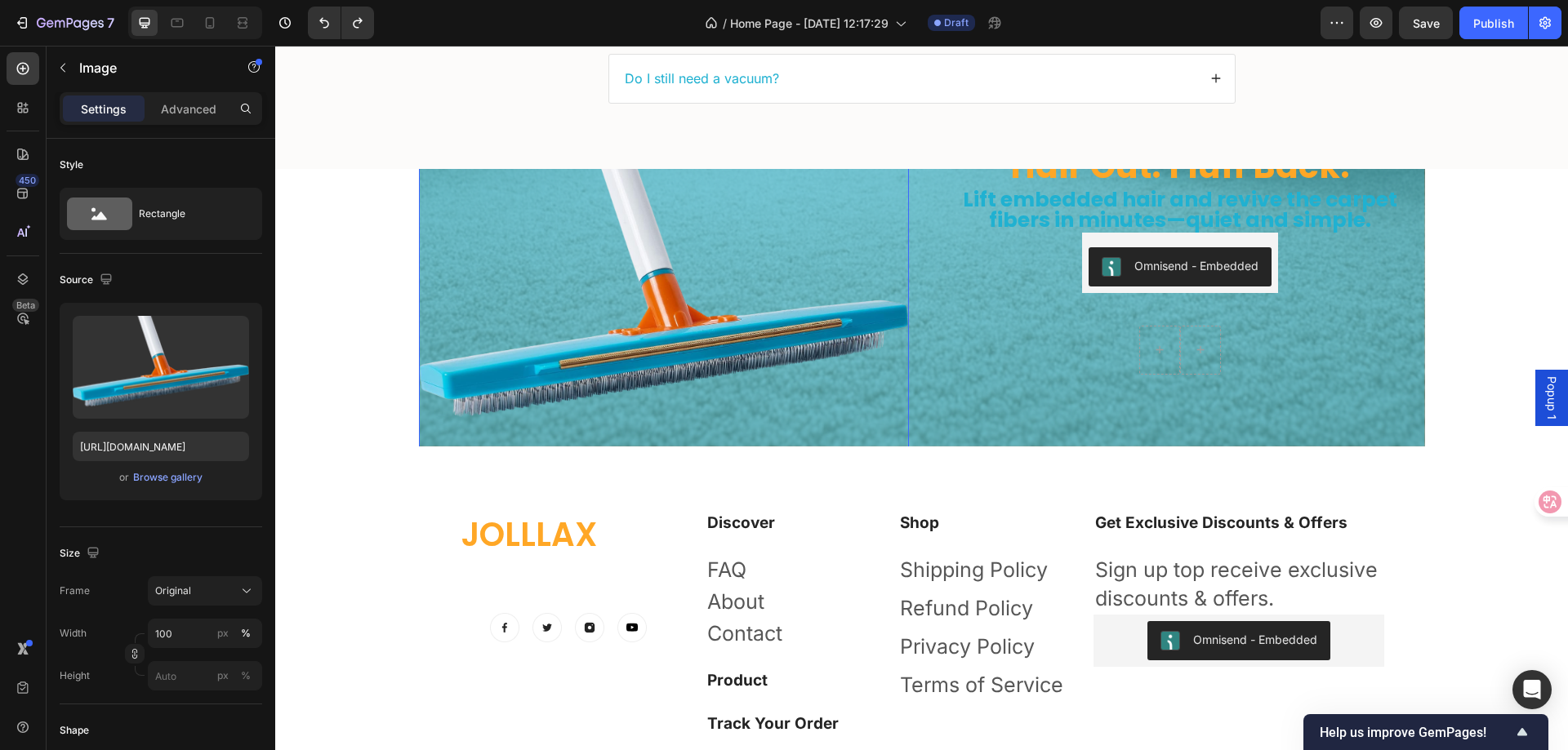
scroll to position [5057, 0]
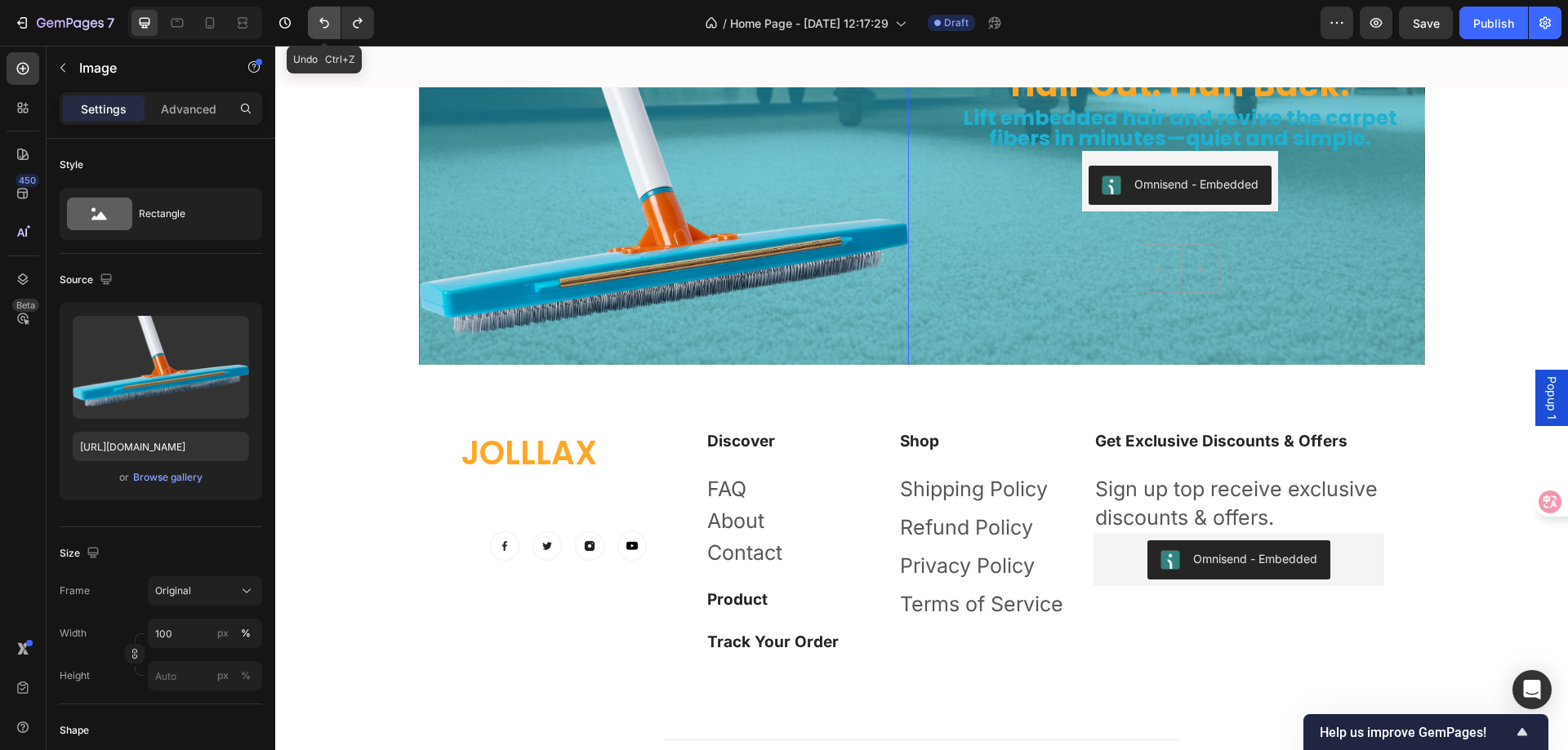
click at [337, 28] on button "Undo/Redo" at bounding box center [324, 23] width 32 height 32
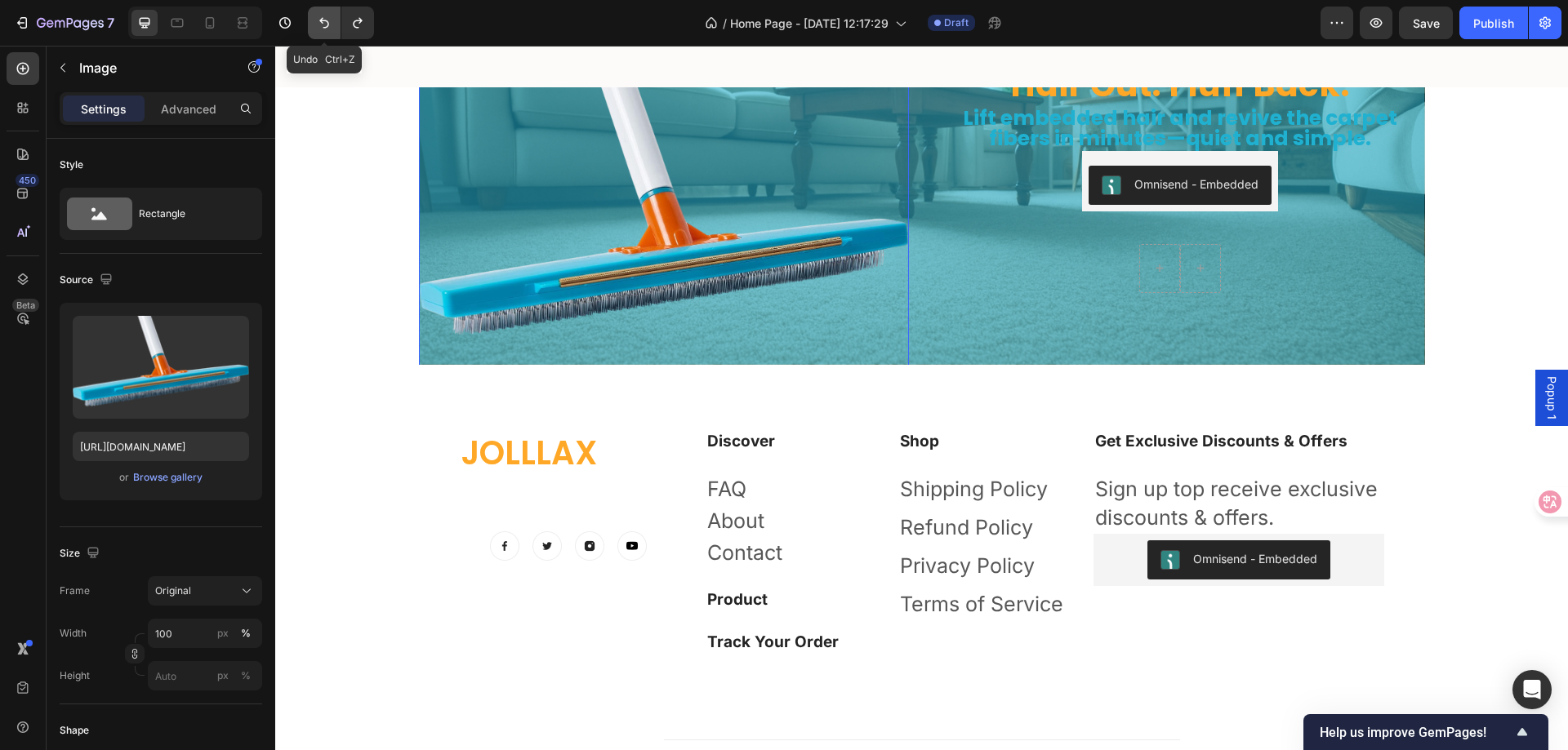
click at [328, 28] on icon "Undo/Redo" at bounding box center [324, 22] width 16 height 16
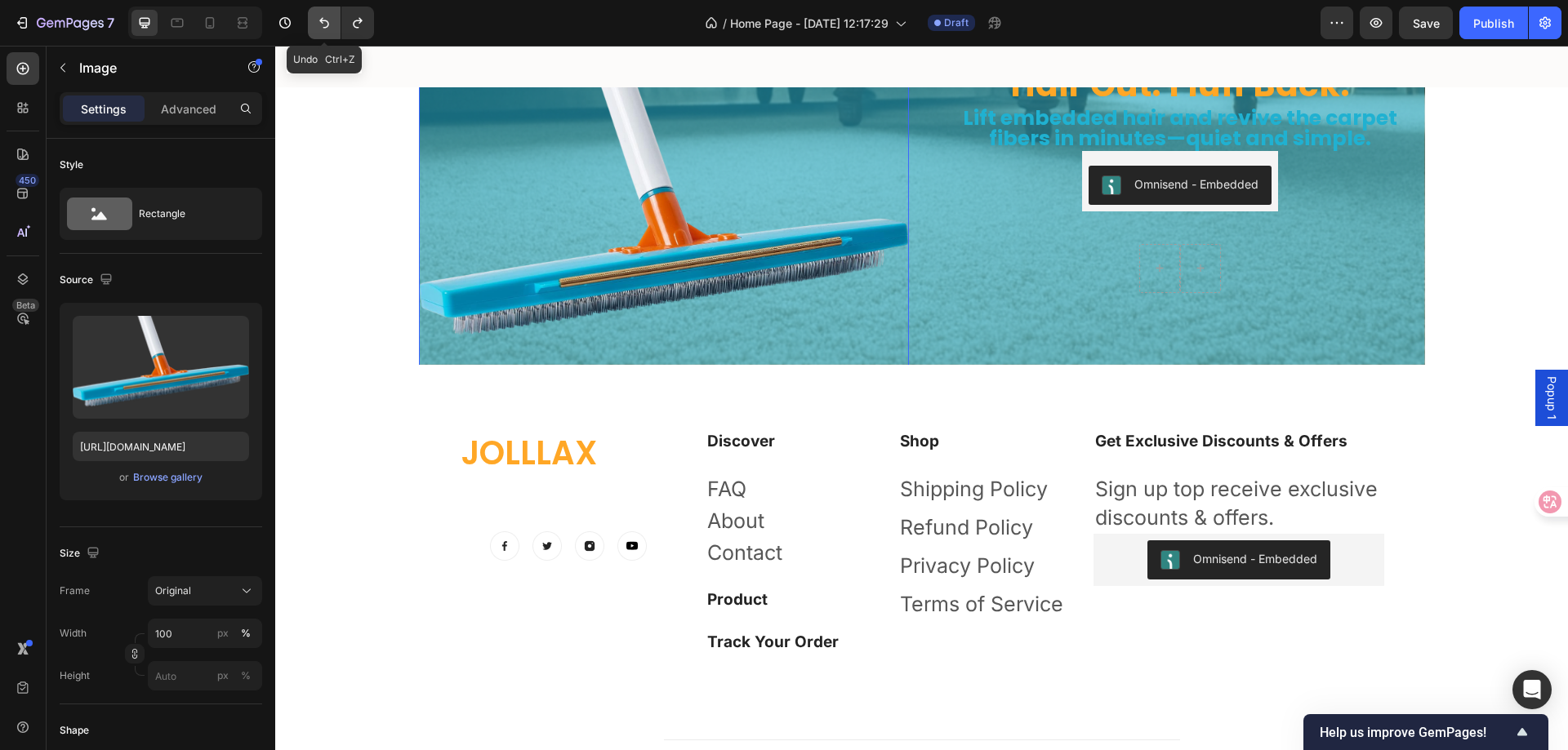
click at [328, 28] on icon "Undo/Redo" at bounding box center [324, 22] width 16 height 16
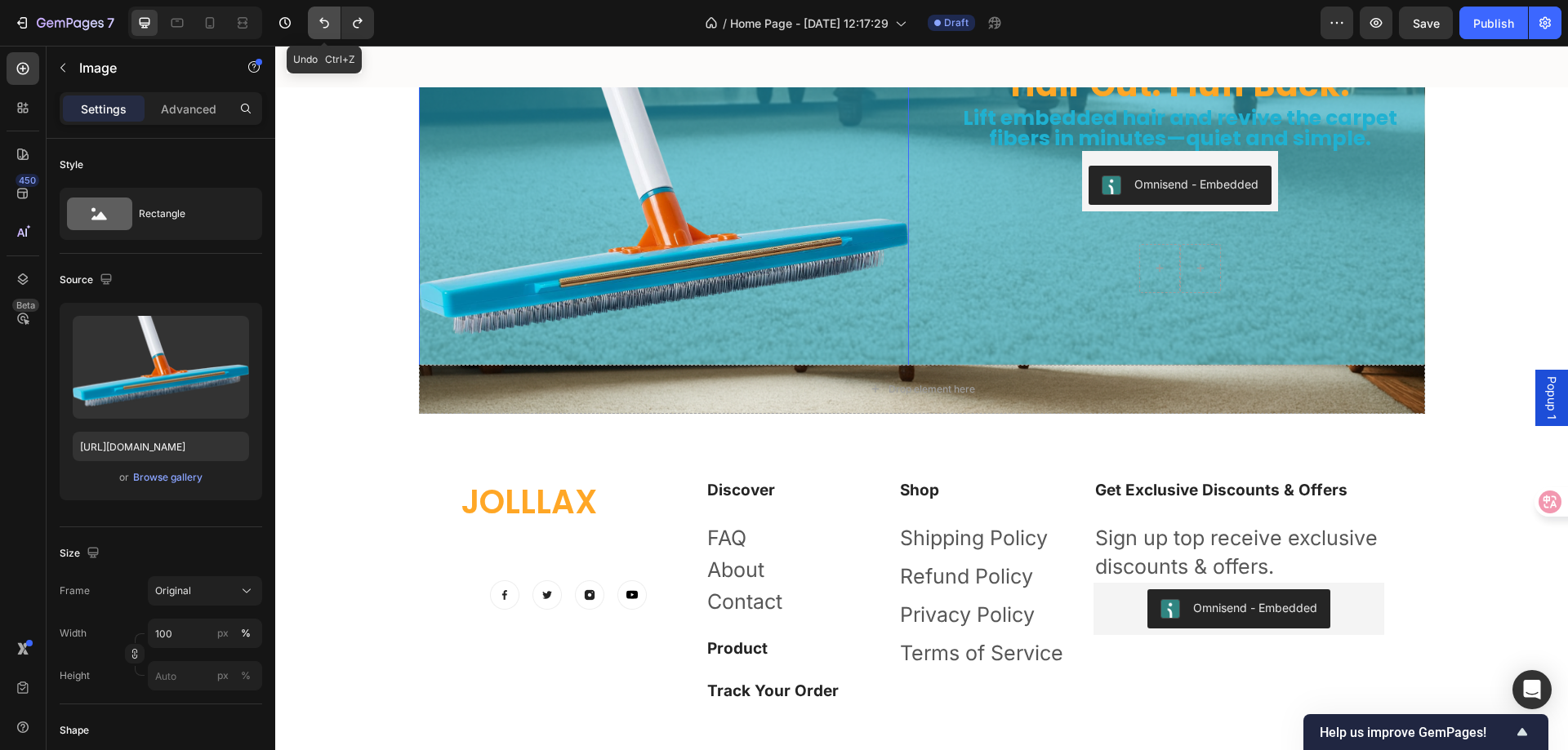
click at [328, 28] on icon "Undo/Redo" at bounding box center [324, 22] width 16 height 16
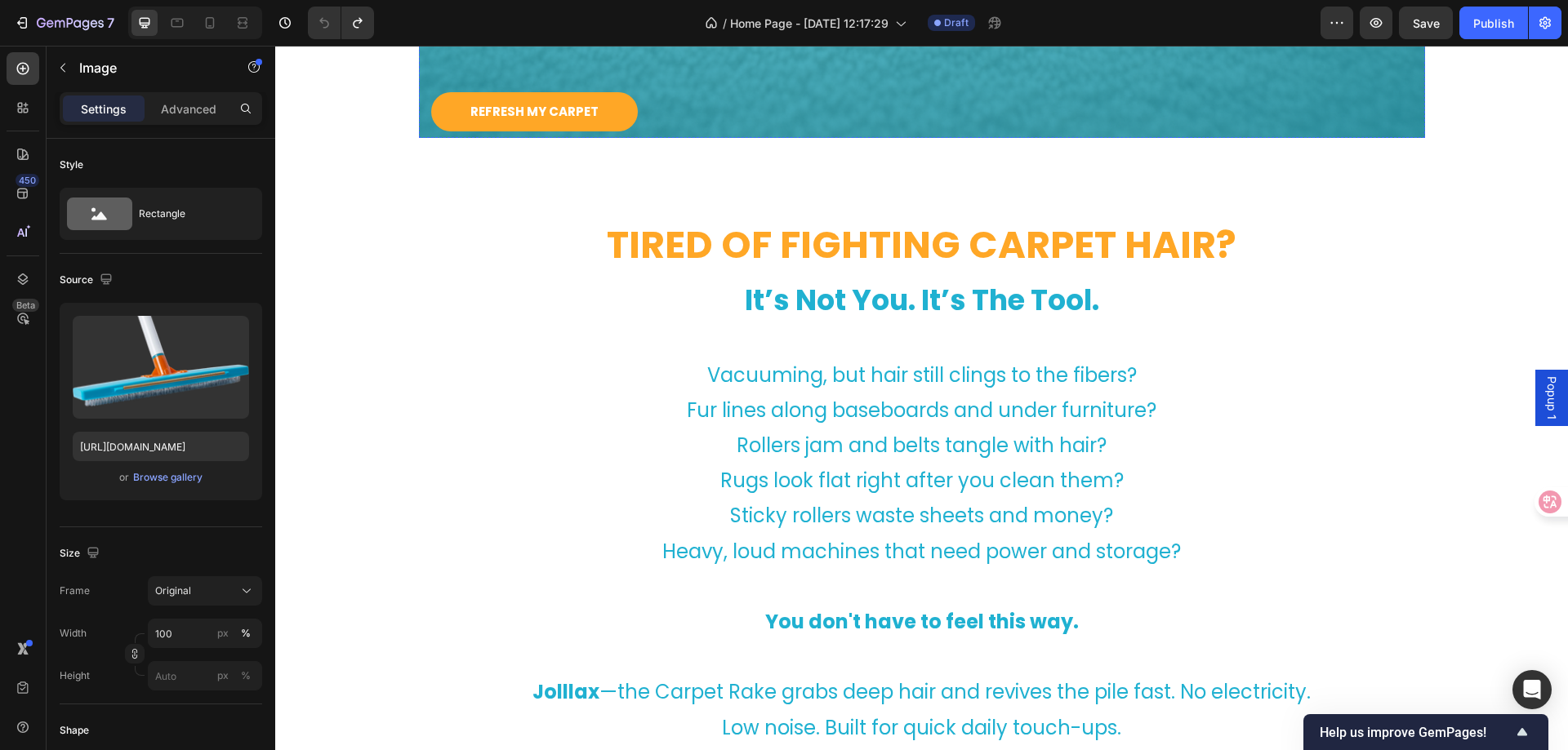
scroll to position [816, 0]
